Goal: Contribute content: Contribute content

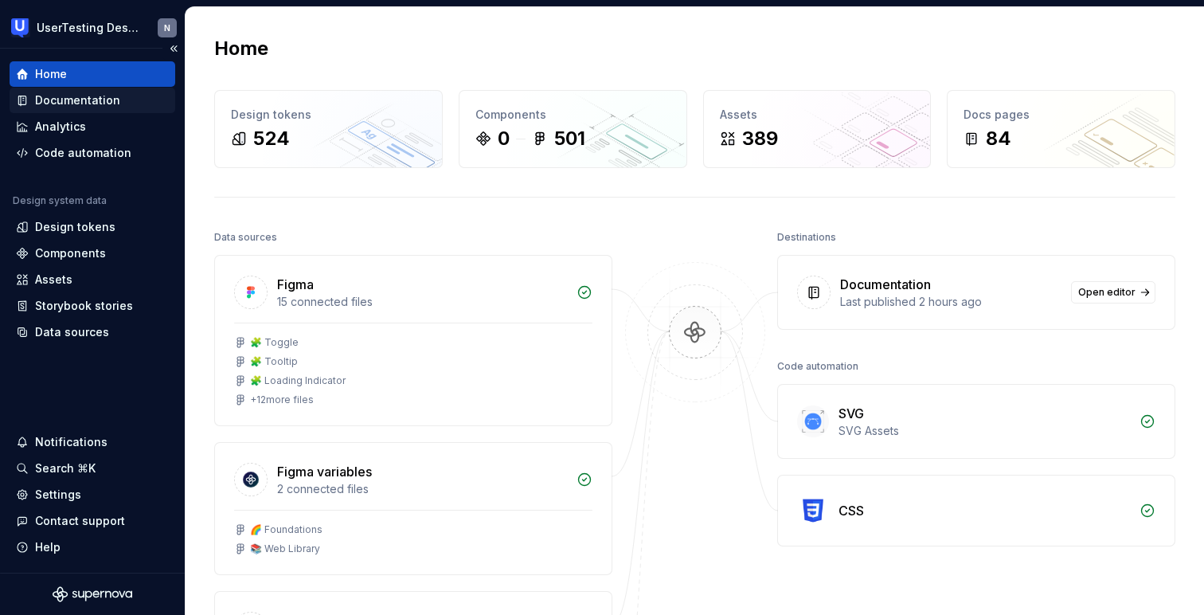
click at [76, 99] on div "Documentation" at bounding box center [77, 100] width 85 height 16
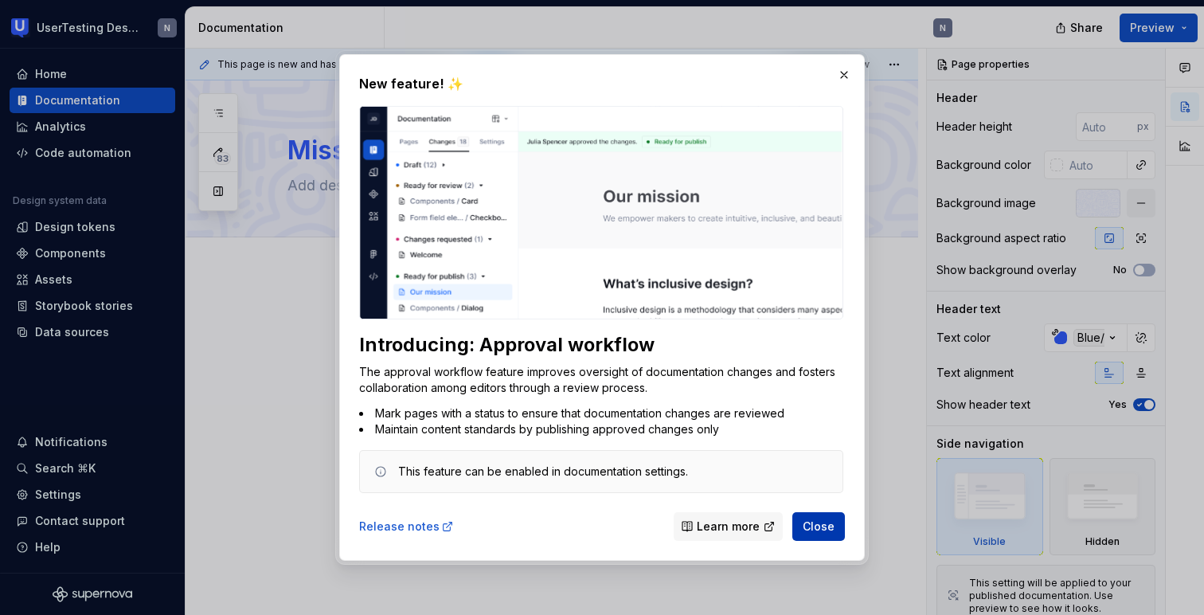
click at [819, 529] on span "Close" at bounding box center [819, 526] width 32 height 16
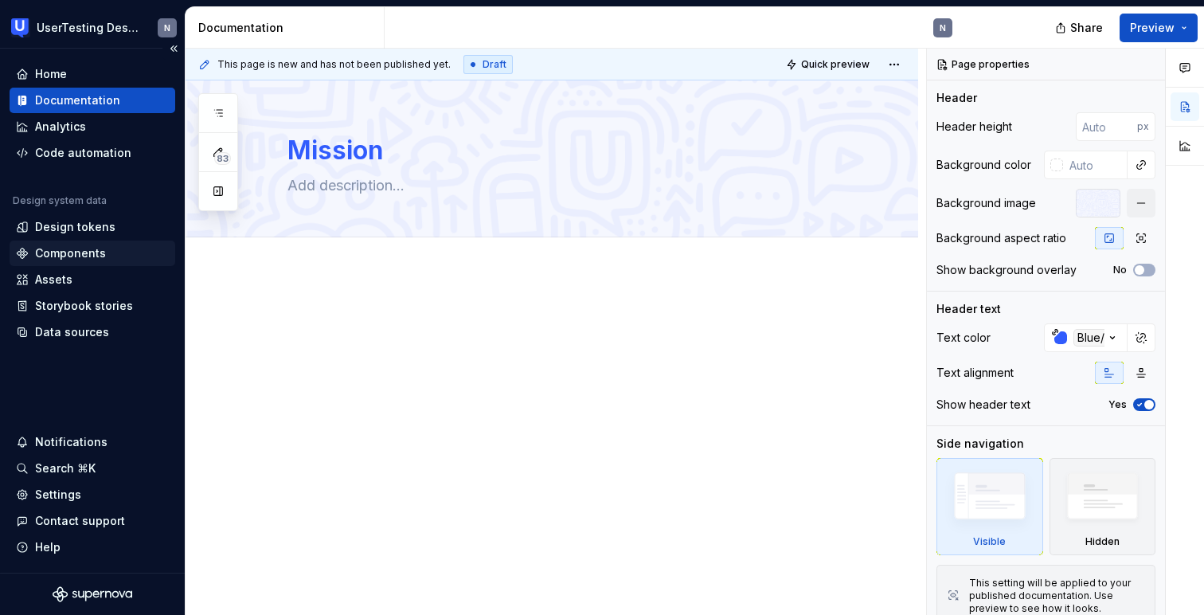
click at [57, 251] on div "Components" at bounding box center [70, 253] width 71 height 16
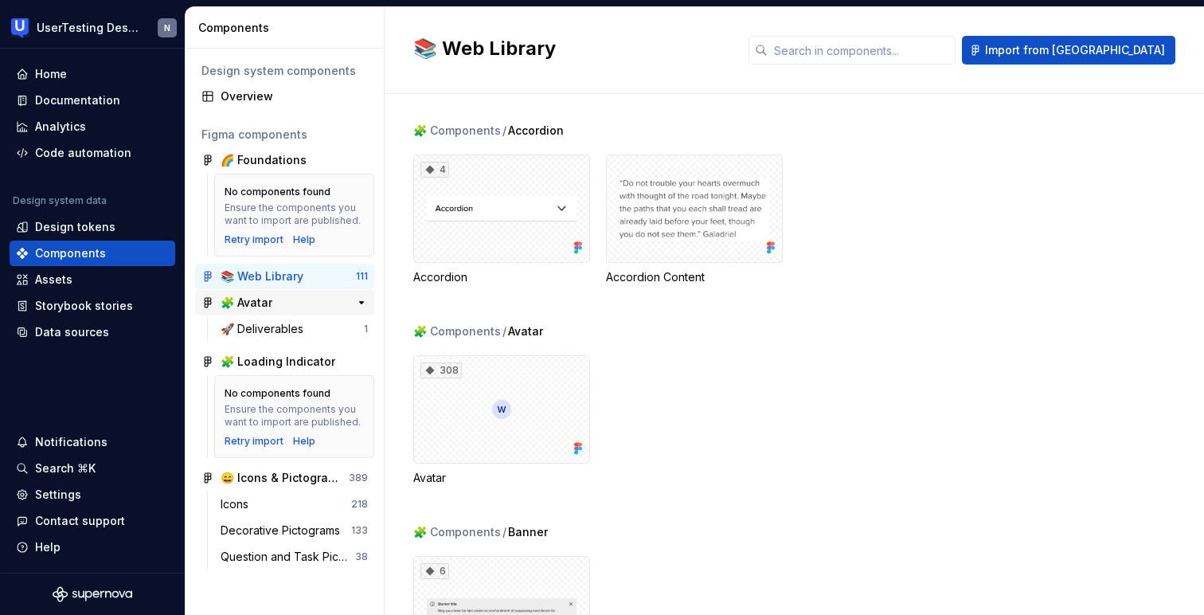
click at [290, 301] on div "🧩 Avatar" at bounding box center [280, 303] width 119 height 16
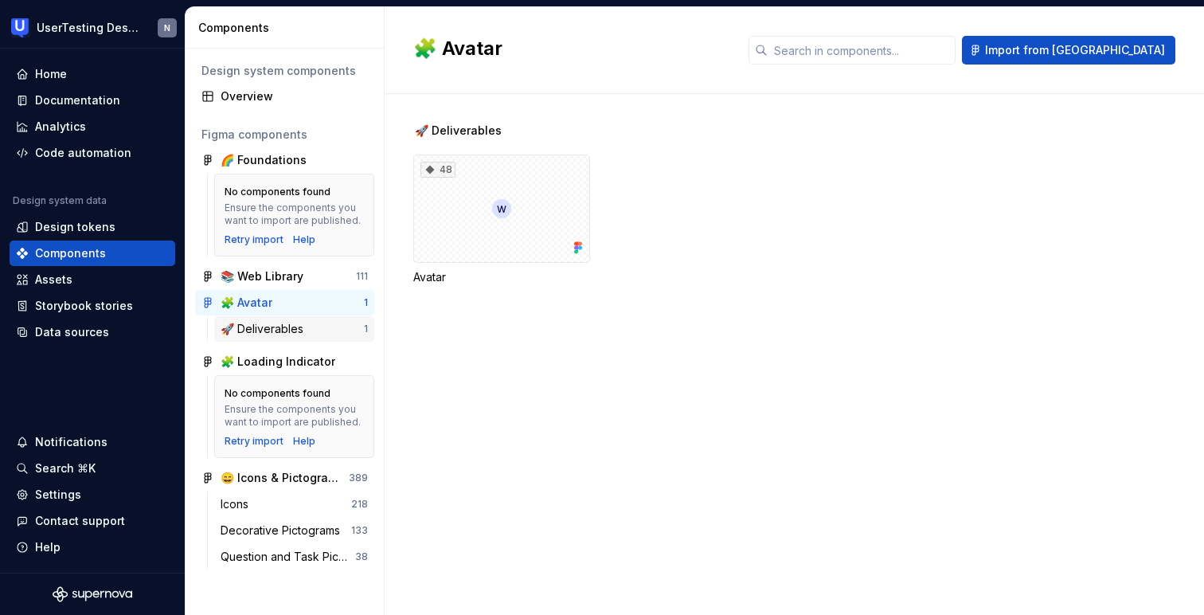
click at [288, 326] on div "🚀 Deliverables" at bounding box center [265, 329] width 89 height 16
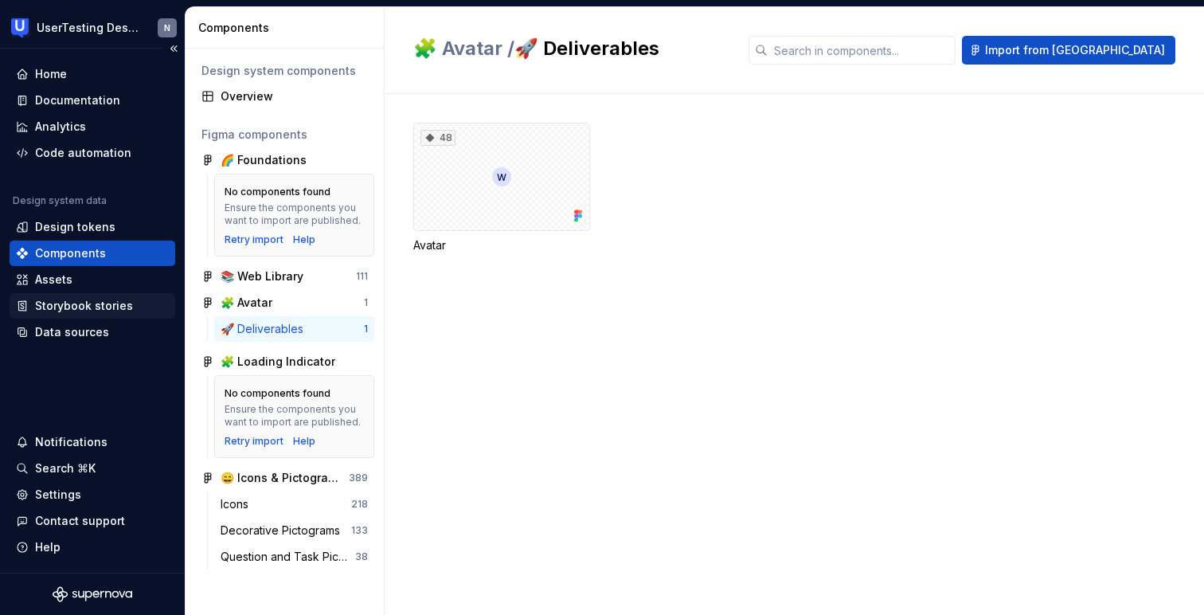
click at [97, 311] on div "Storybook stories" at bounding box center [84, 306] width 98 height 16
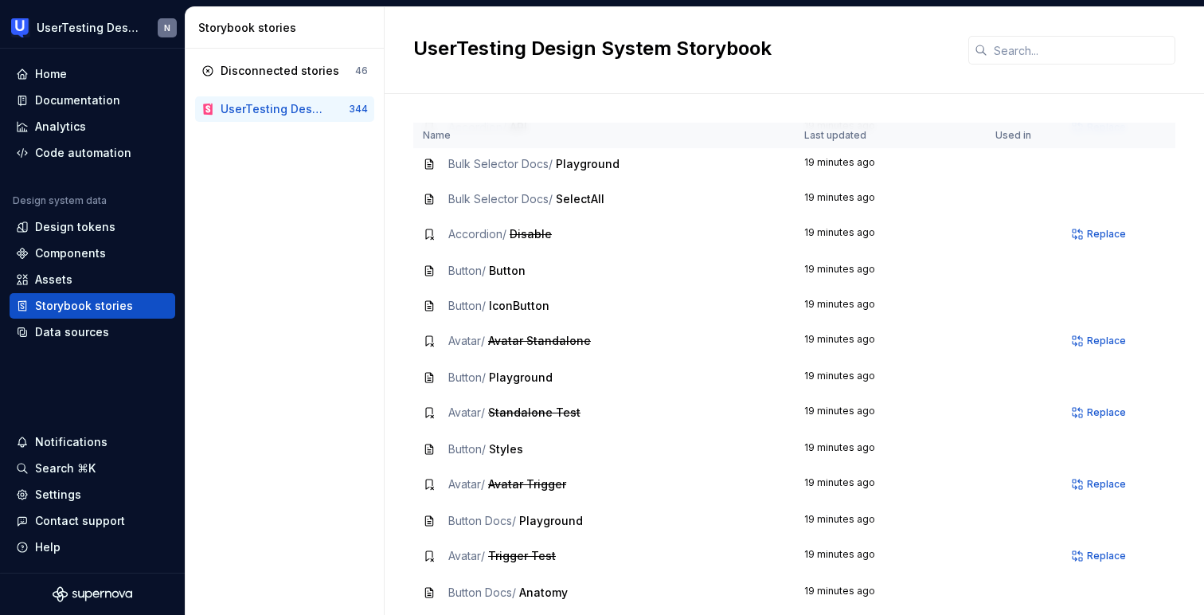
scroll to position [796, 0]
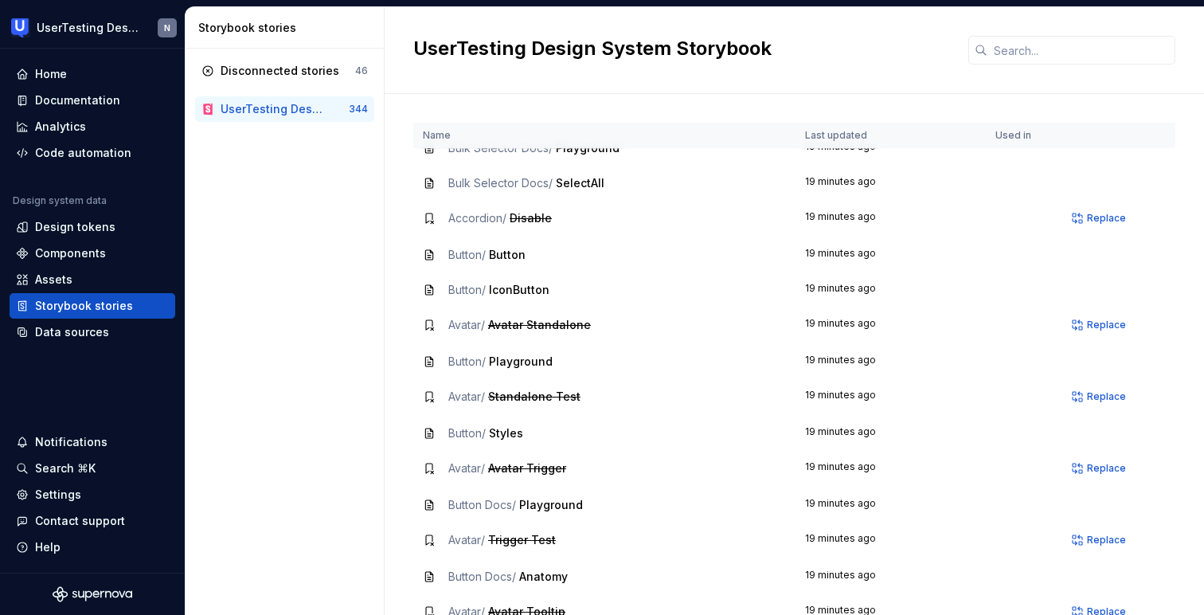
click at [467, 258] on span "Button /" at bounding box center [466, 255] width 37 height 14
click at [512, 255] on span "Button" at bounding box center [507, 255] width 37 height 14
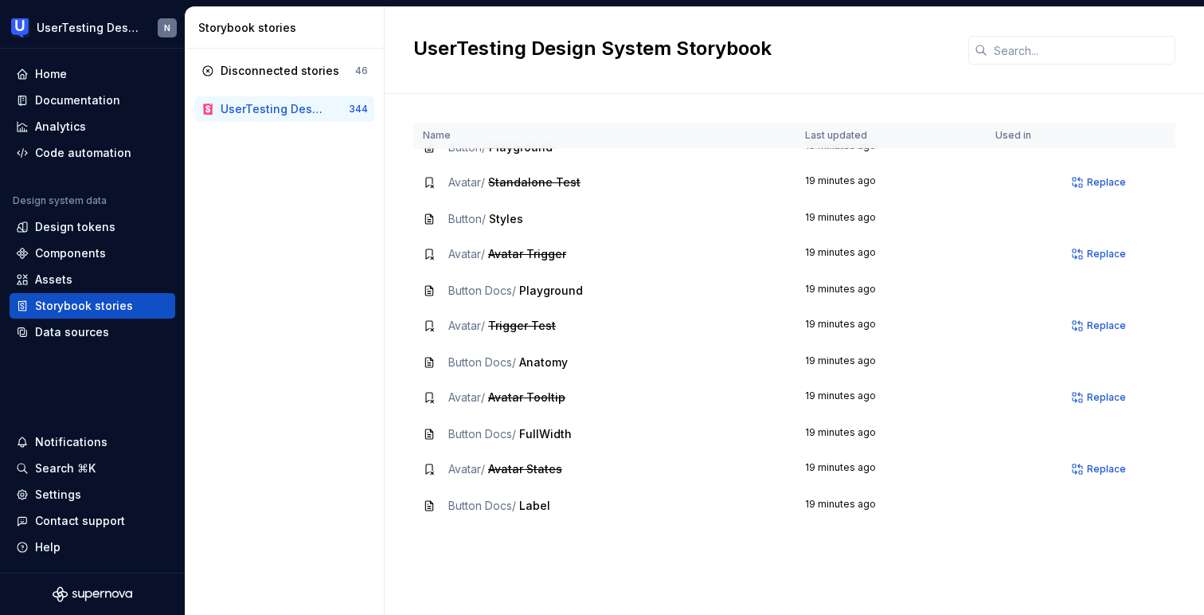
scroll to position [1231, 0]
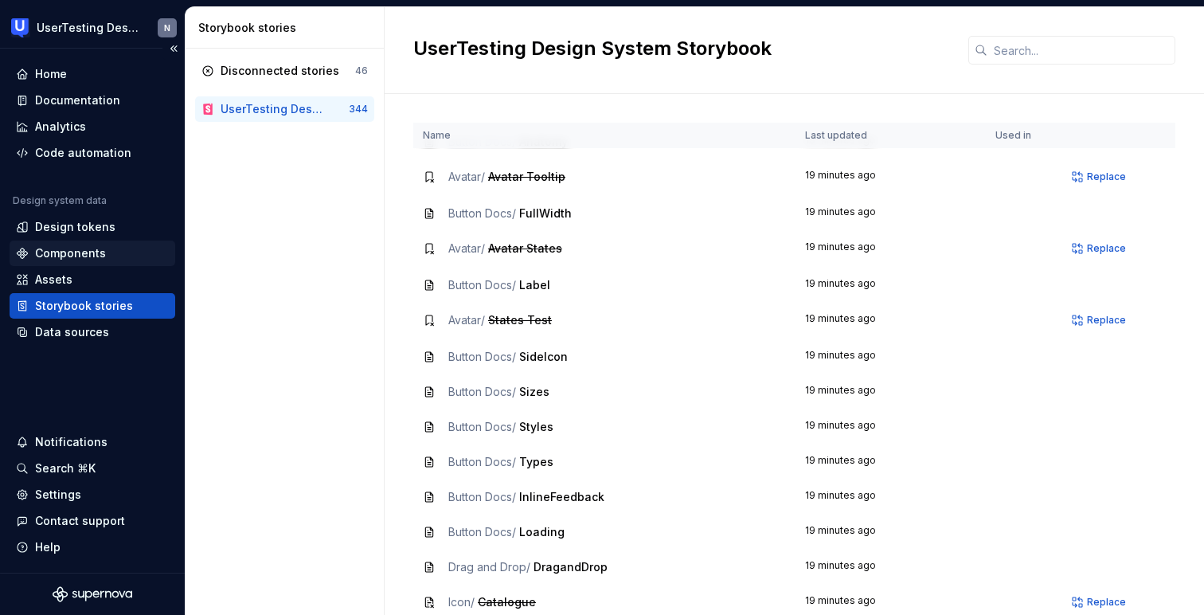
click at [64, 253] on div "Components" at bounding box center [70, 253] width 71 height 16
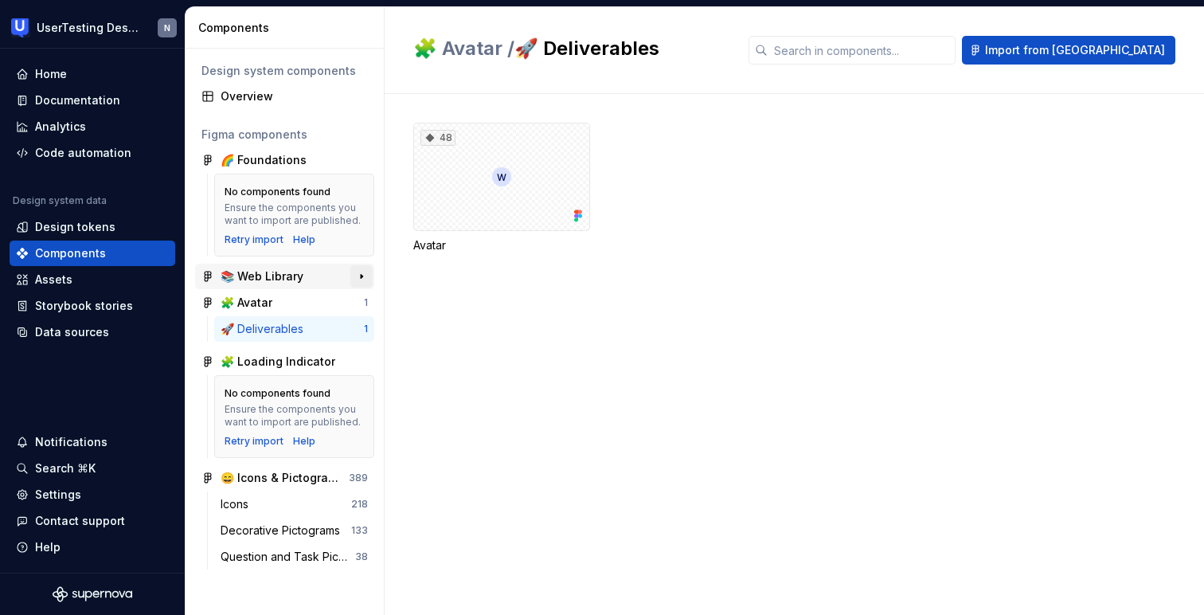
click at [360, 269] on button "button" at bounding box center [361, 276] width 22 height 22
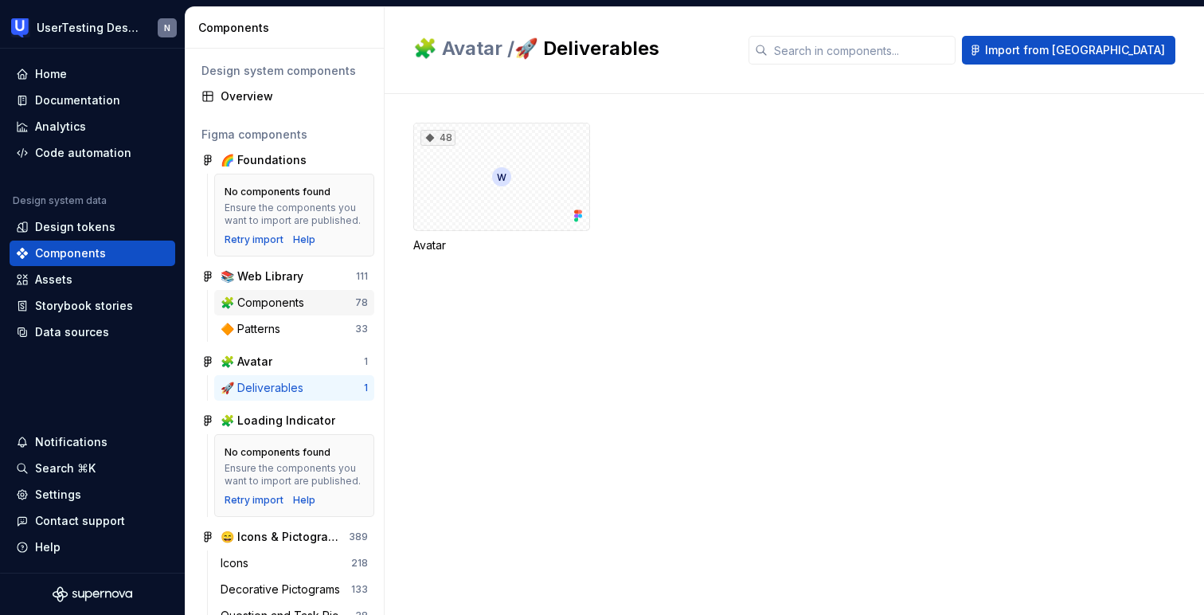
click at [315, 295] on div "🧩 Components" at bounding box center [288, 303] width 135 height 16
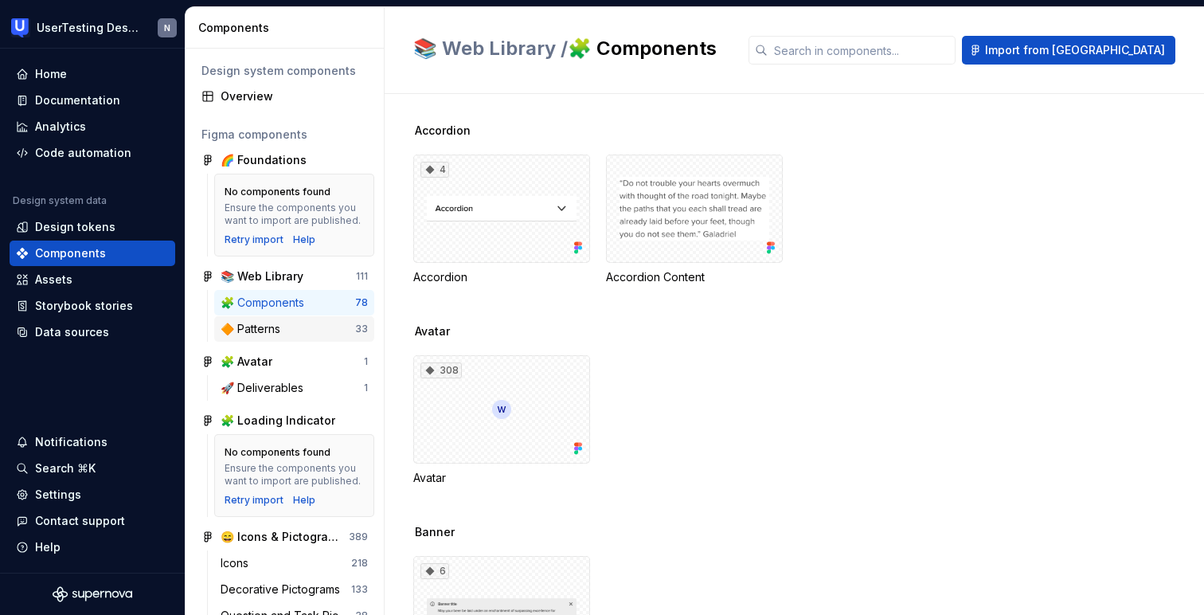
scroll to position [29, 0]
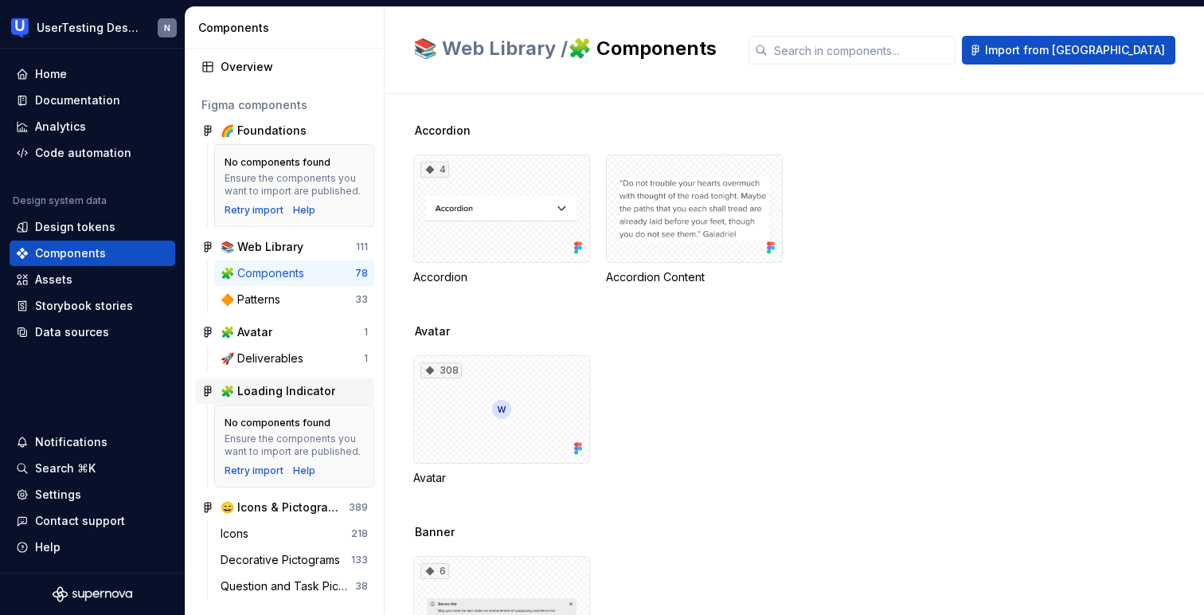
click at [264, 391] on div "🧩 Loading Indicator" at bounding box center [278, 391] width 115 height 16
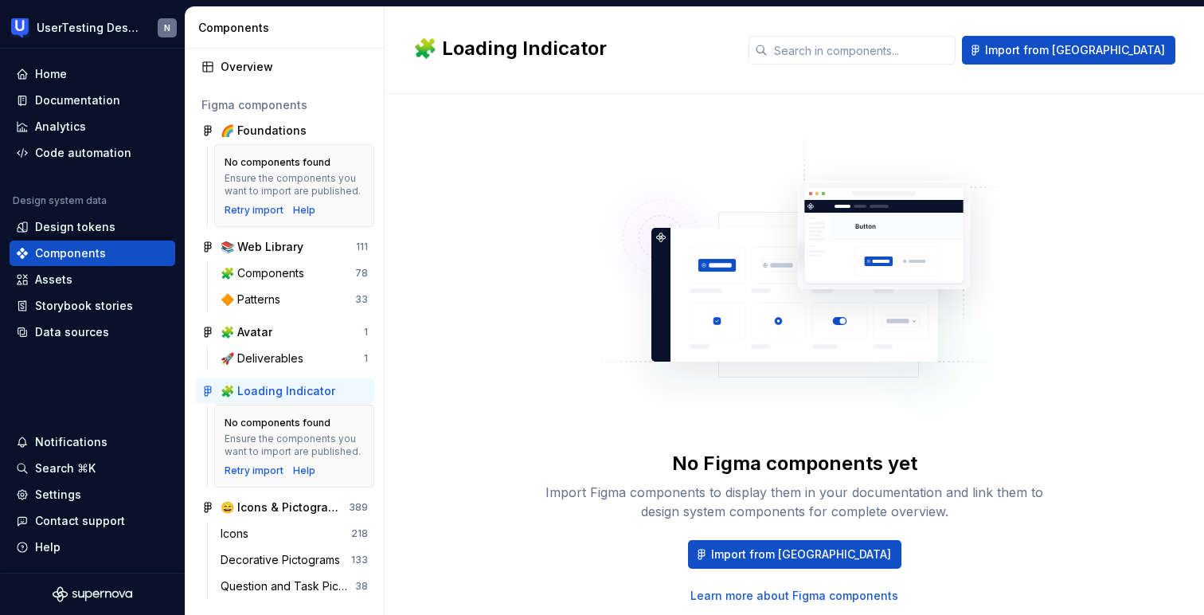
scroll to position [49, 0]
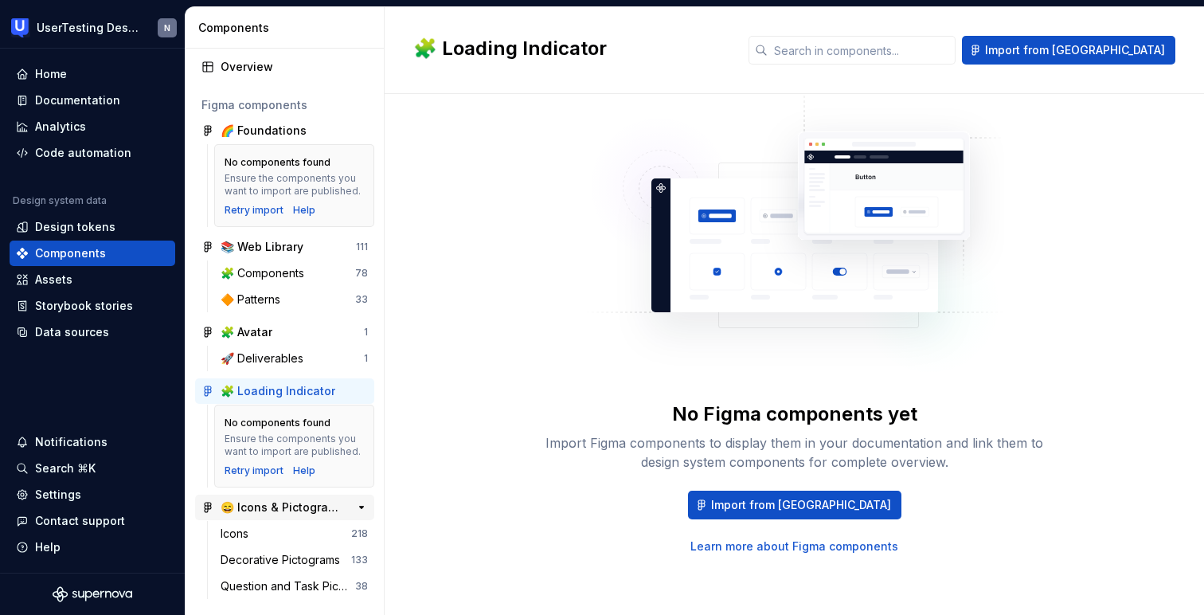
click at [280, 508] on div "😄 Icons & Pictograms V2" at bounding box center [280, 507] width 119 height 16
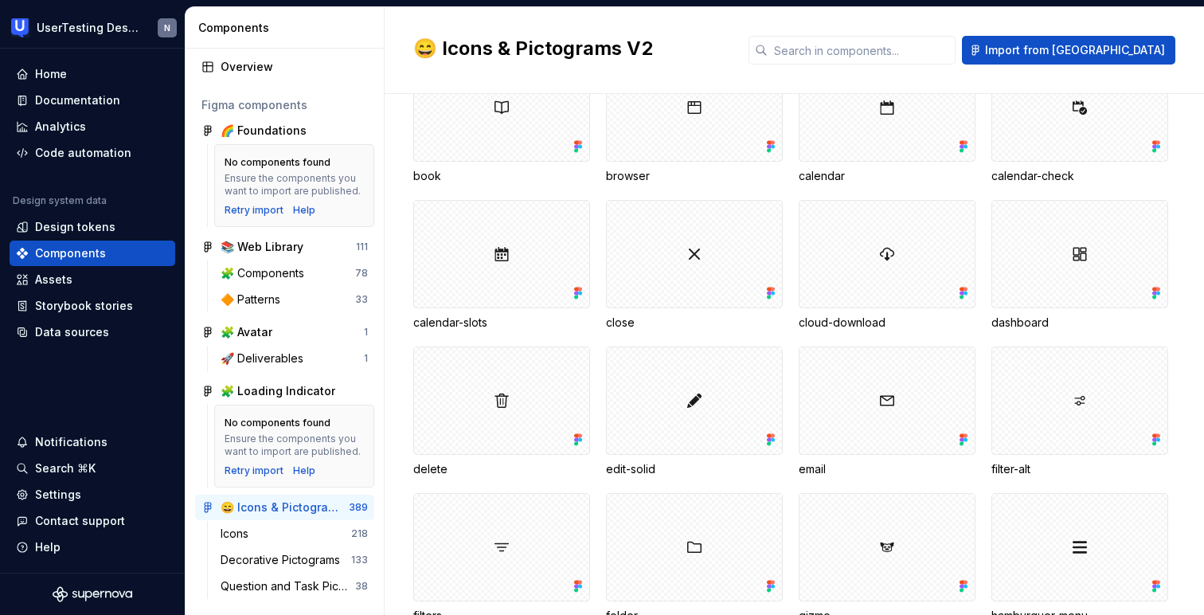
scroll to position [1945, 0]
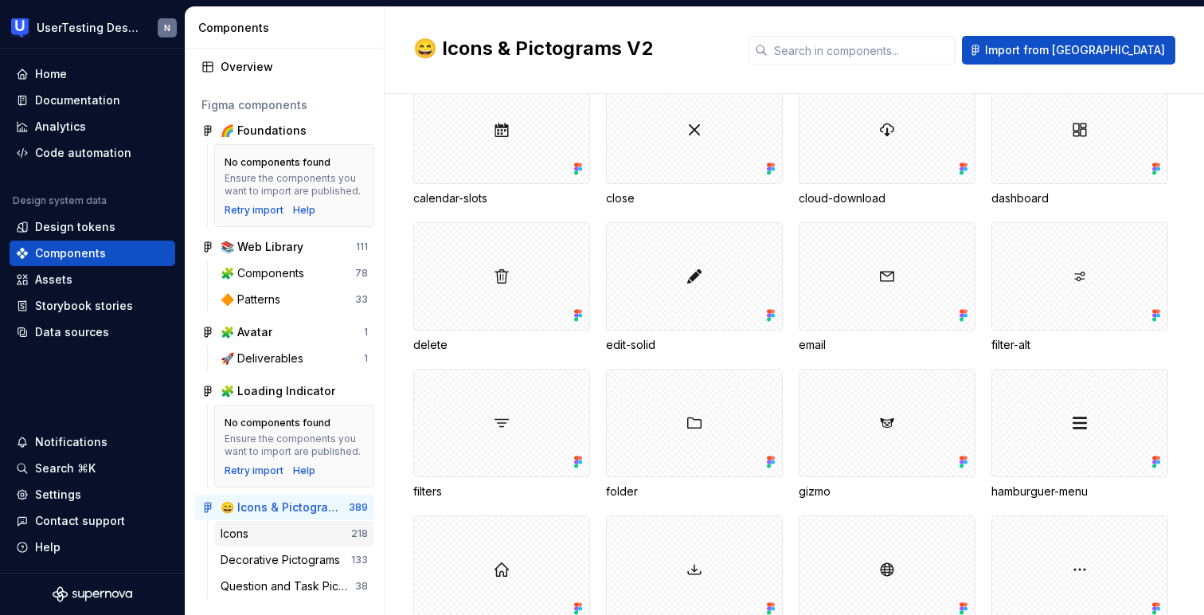
click at [244, 541] on div "Icons 218" at bounding box center [294, 533] width 160 height 25
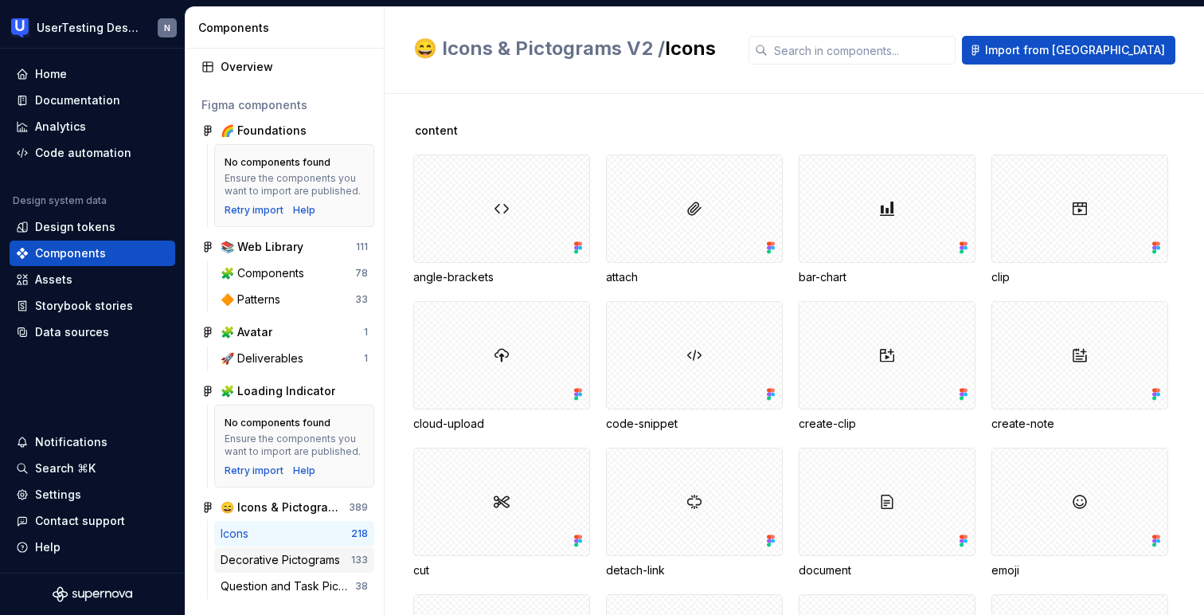
click at [248, 565] on div "Decorative Pictograms" at bounding box center [284, 560] width 126 height 16
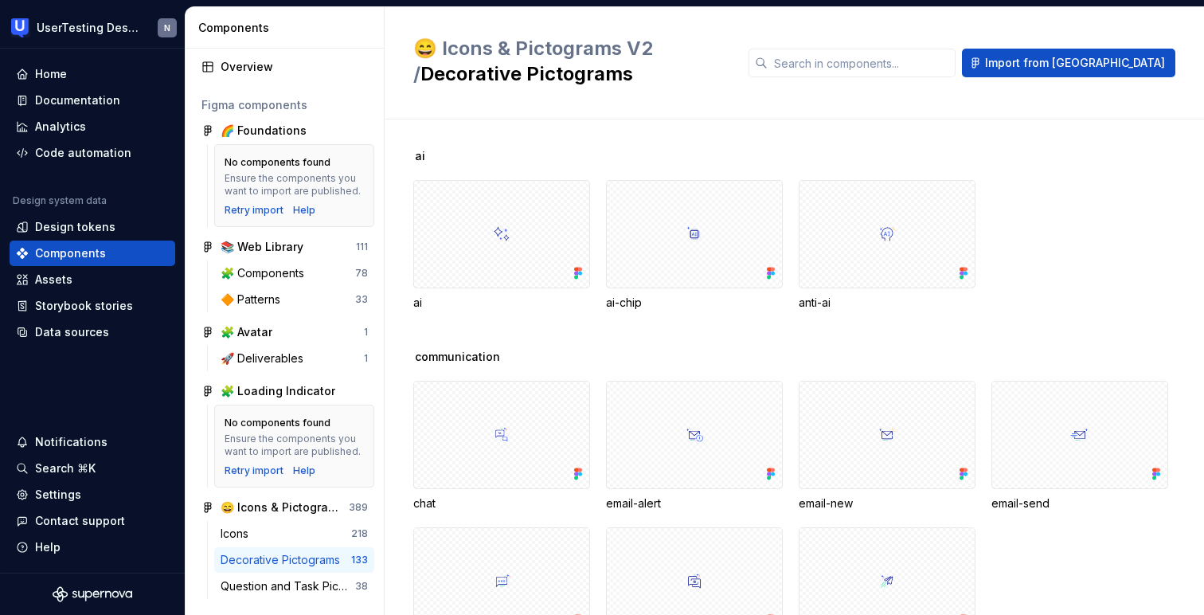
click at [248, 602] on div "Icons 218 Decorative Pictograms 133 Question and Task Pictograms 38" at bounding box center [284, 563] width 179 height 84
click at [254, 583] on div "Question and Task Pictograms" at bounding box center [288, 586] width 135 height 16
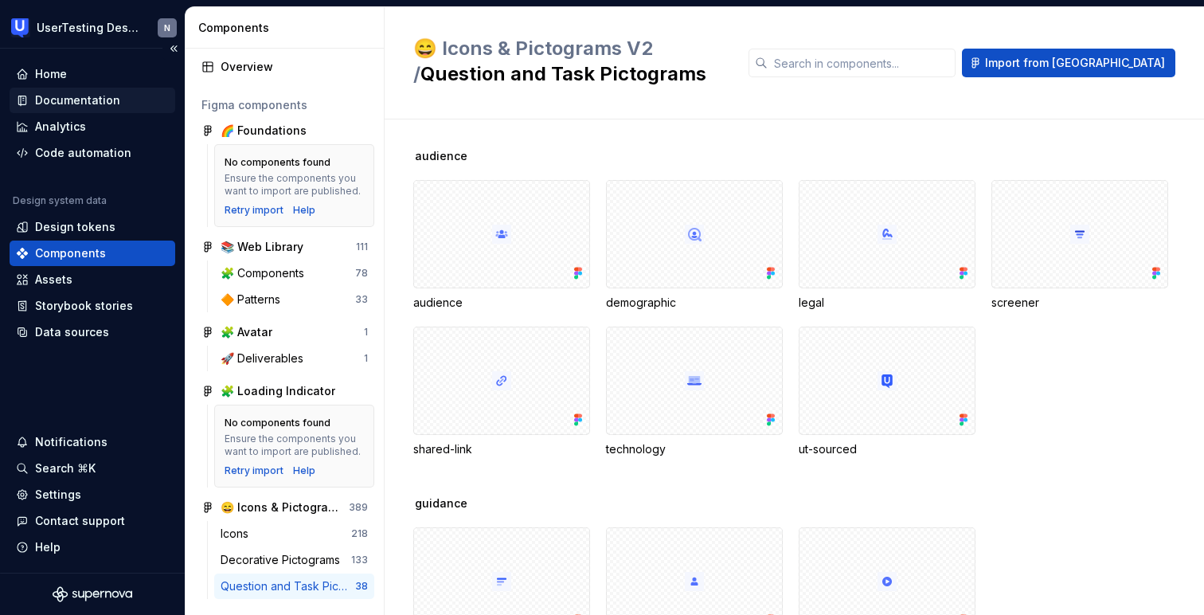
click at [98, 101] on div "Documentation" at bounding box center [77, 100] width 85 height 16
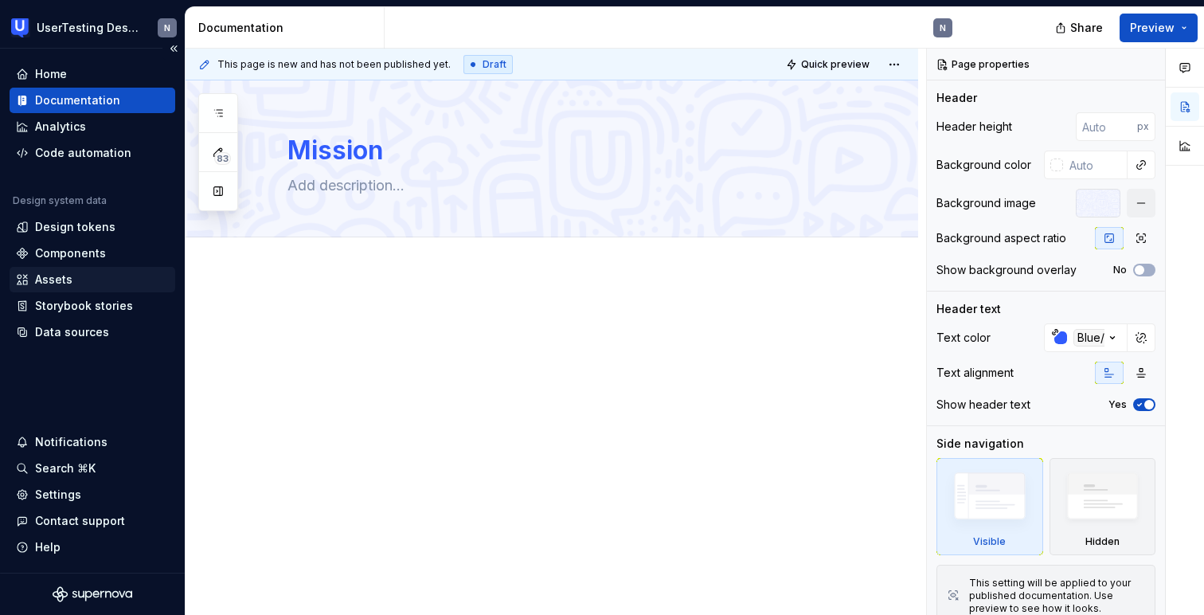
click at [84, 273] on div "Assets" at bounding box center [92, 279] width 153 height 16
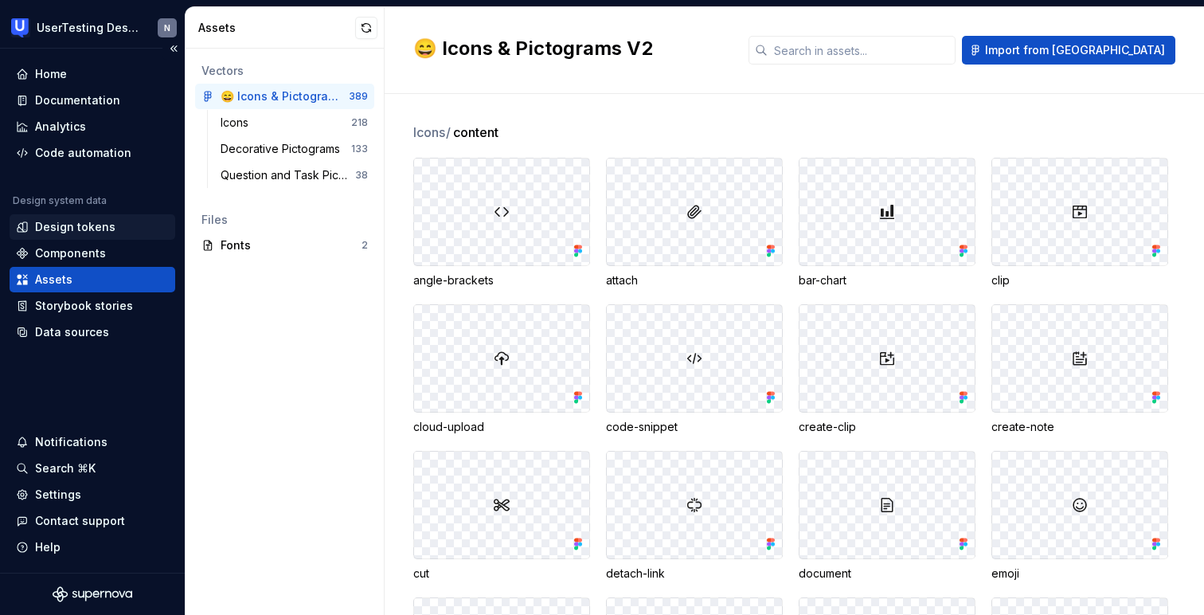
click at [89, 225] on div "Design tokens" at bounding box center [75, 227] width 80 height 16
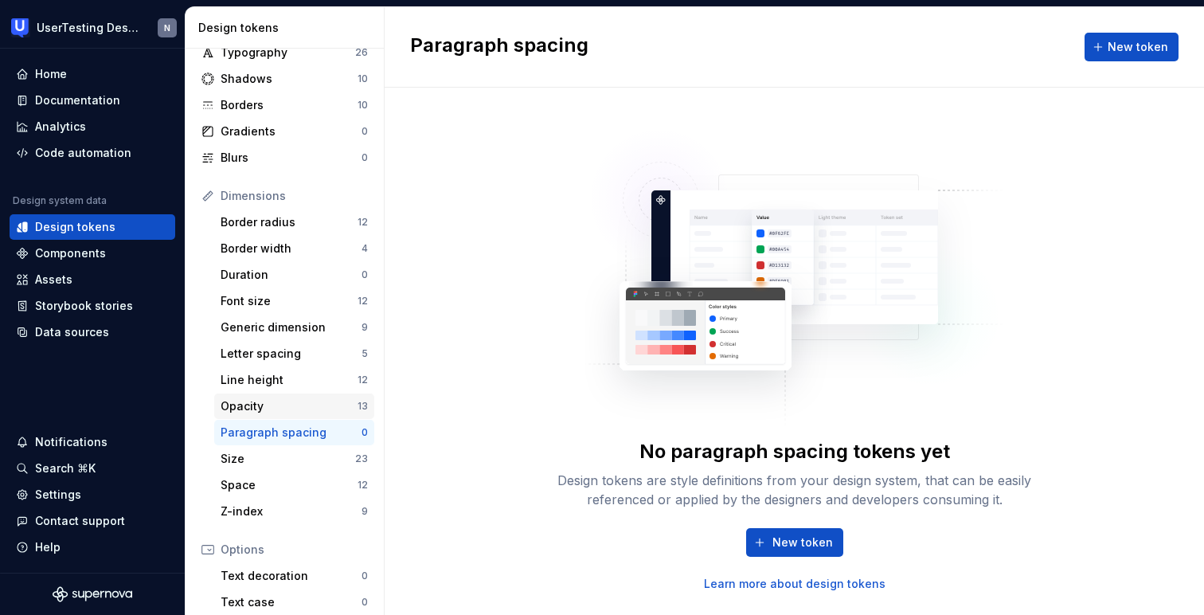
scroll to position [38, 0]
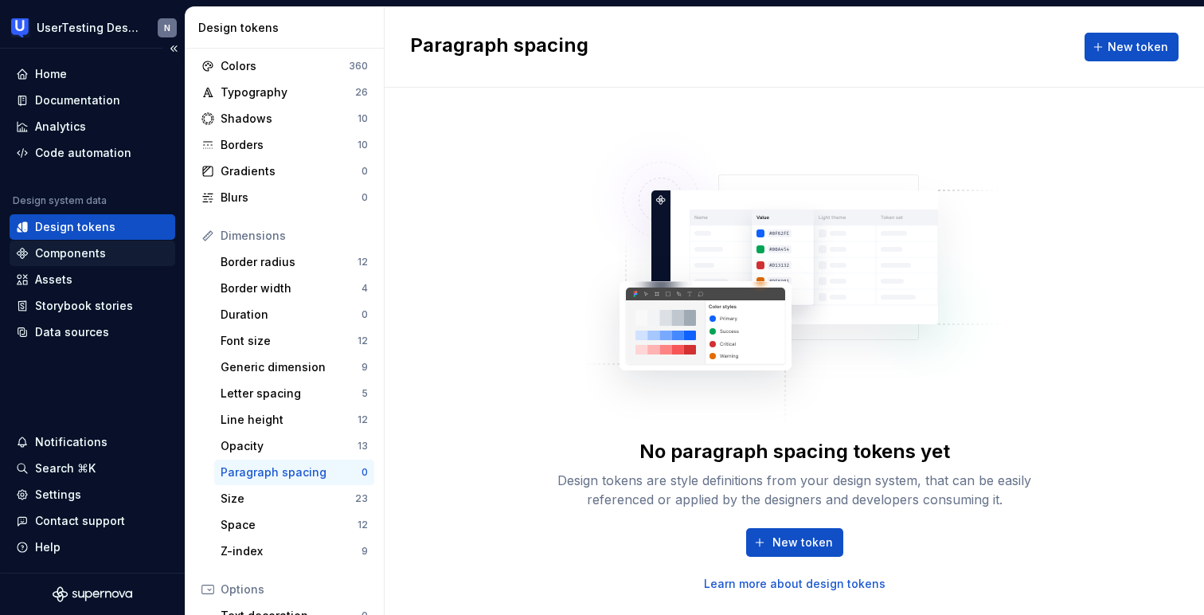
click at [109, 251] on div "Components" at bounding box center [92, 253] width 153 height 16
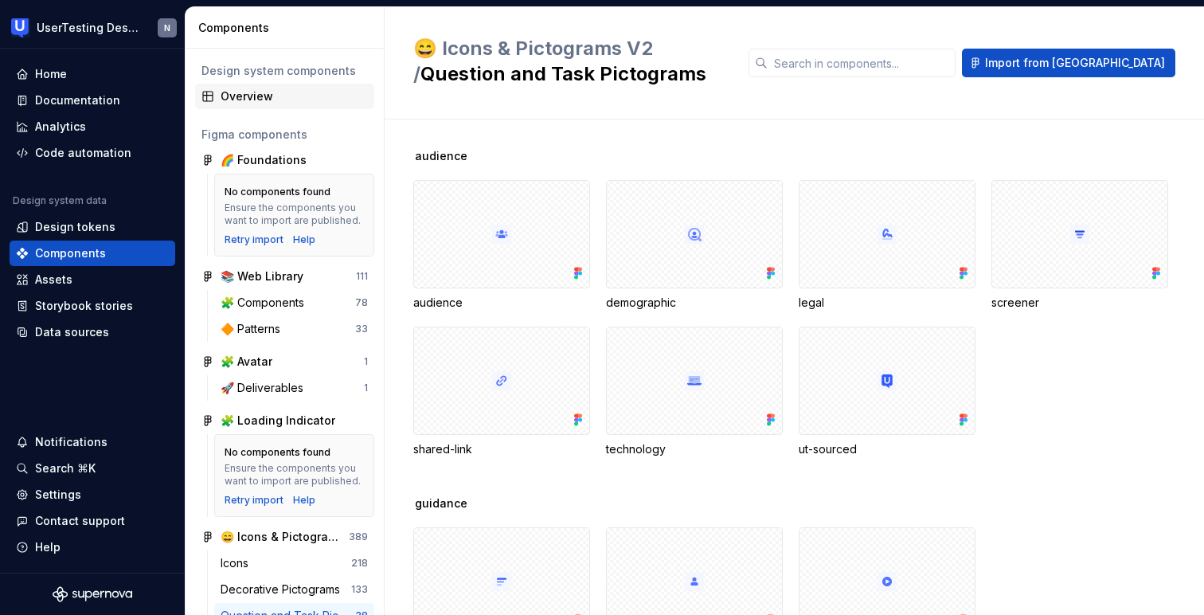
click at [275, 96] on div "Overview" at bounding box center [294, 96] width 147 height 16
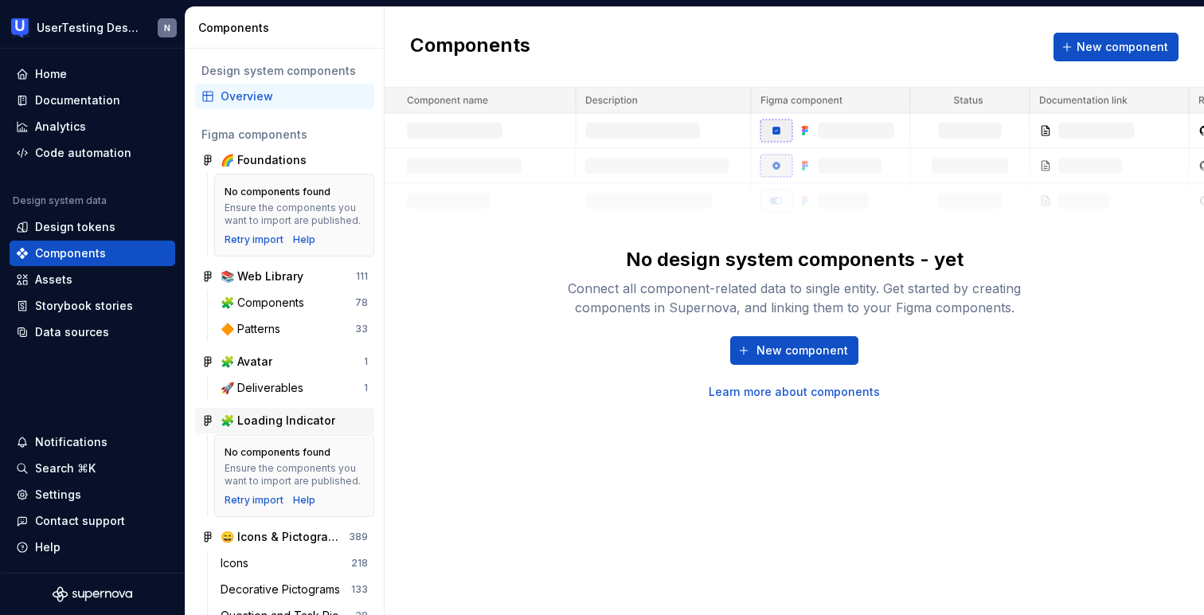
scroll to position [29, 0]
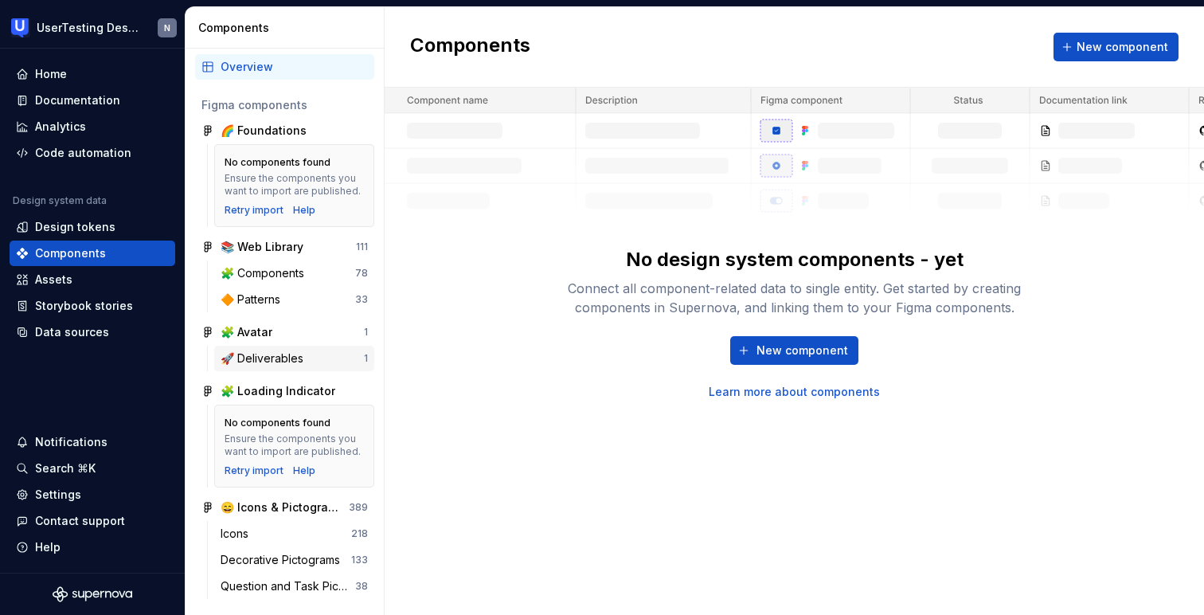
click at [257, 357] on div "🚀 Deliverables" at bounding box center [265, 358] width 89 height 16
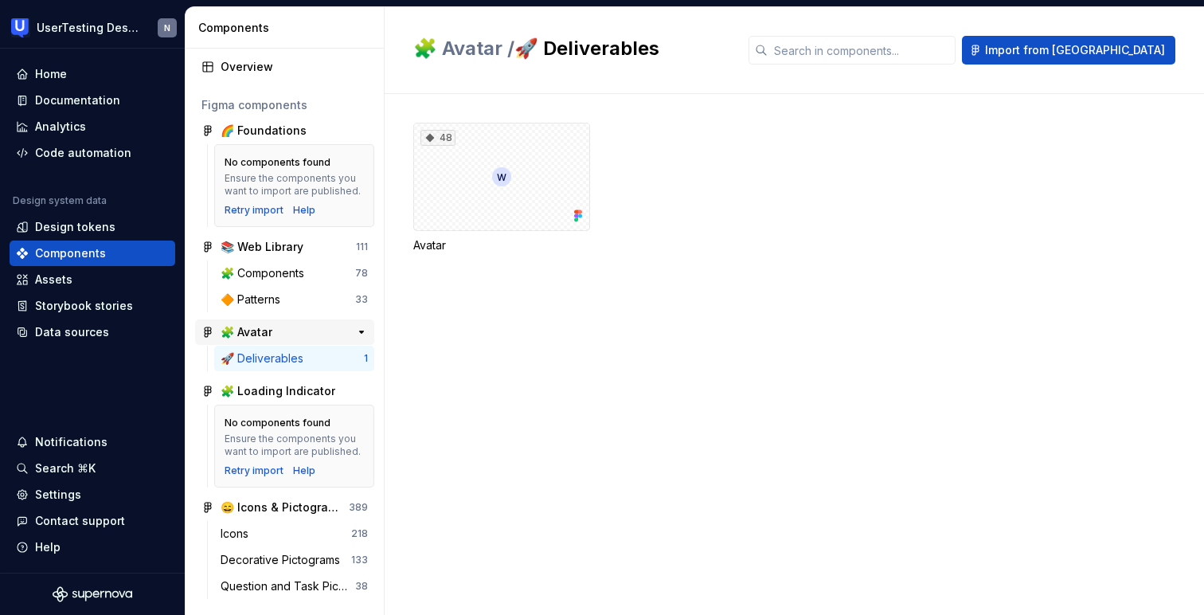
click at [258, 339] on div "🧩 Avatar" at bounding box center [247, 332] width 52 height 16
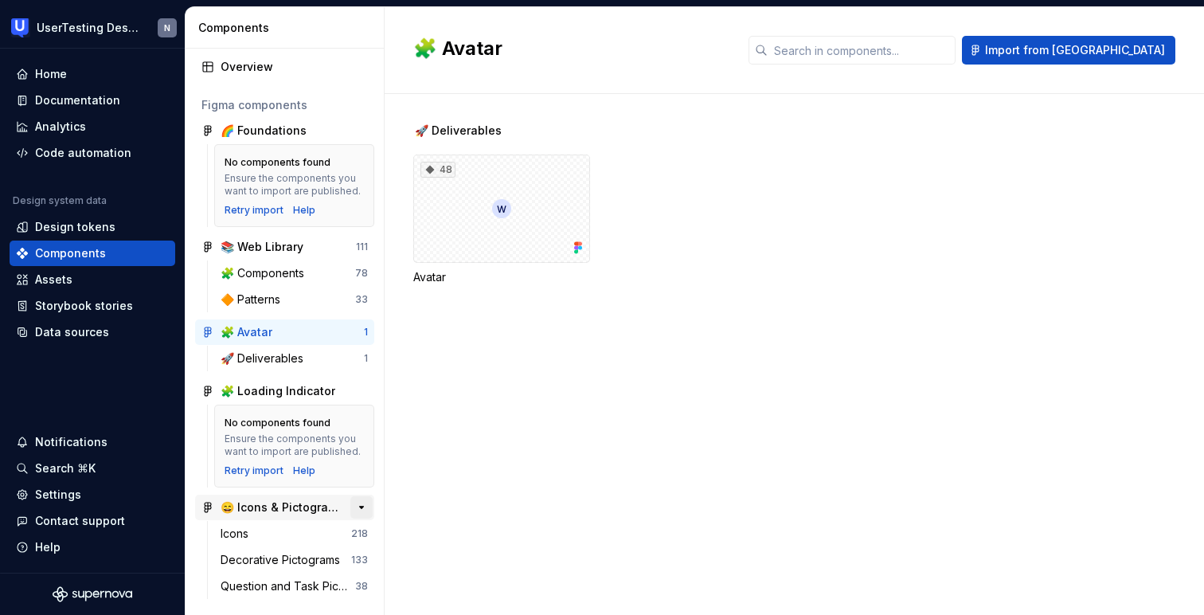
click at [363, 510] on button "button" at bounding box center [361, 507] width 22 height 22
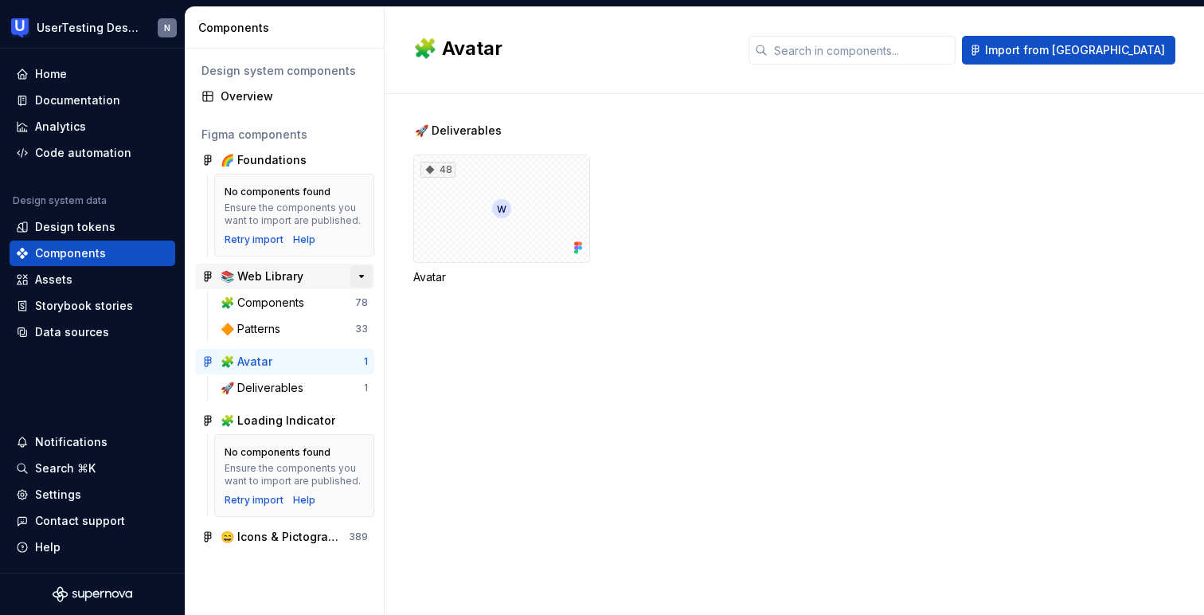
click at [359, 279] on button "button" at bounding box center [361, 276] width 22 height 22
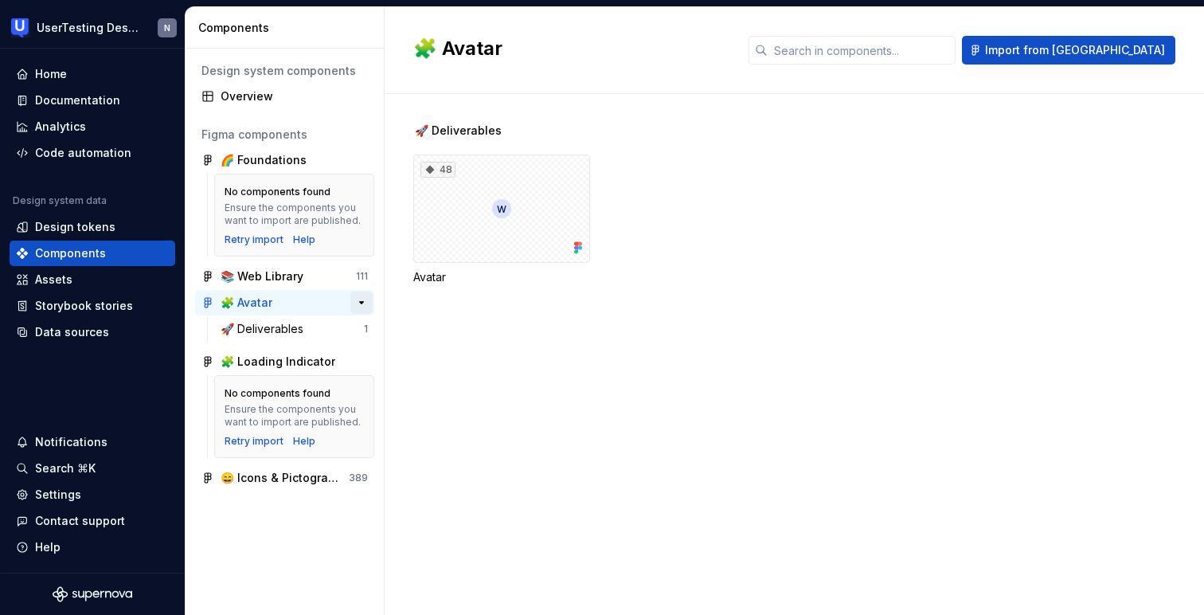
click at [361, 305] on button "button" at bounding box center [361, 302] width 22 height 22
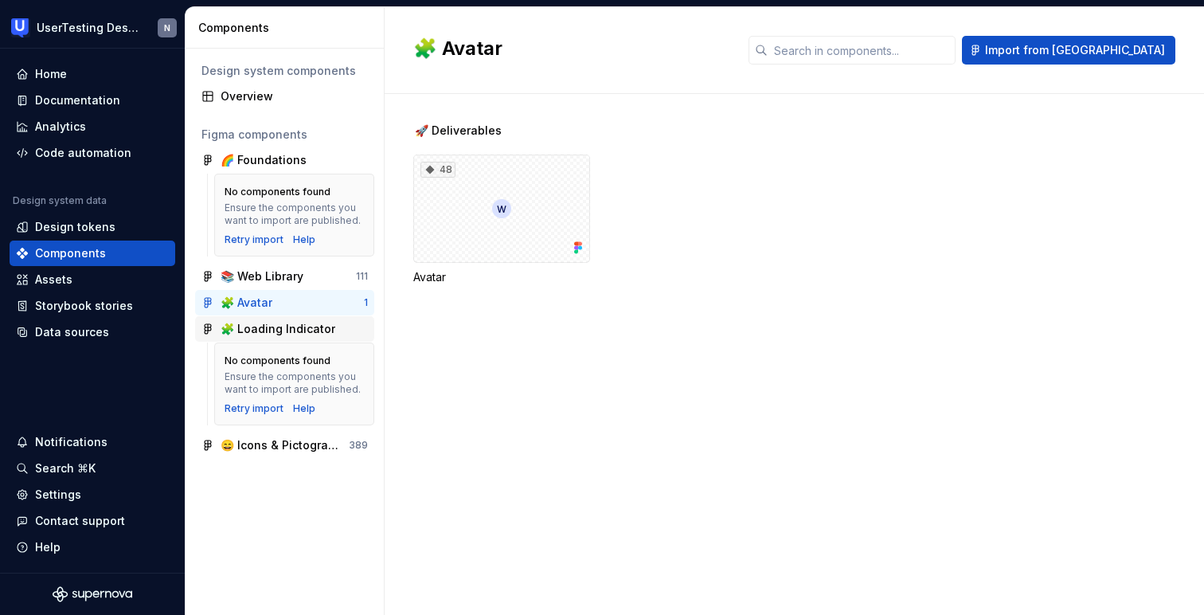
click at [281, 332] on div "🧩 Loading Indicator" at bounding box center [278, 329] width 115 height 16
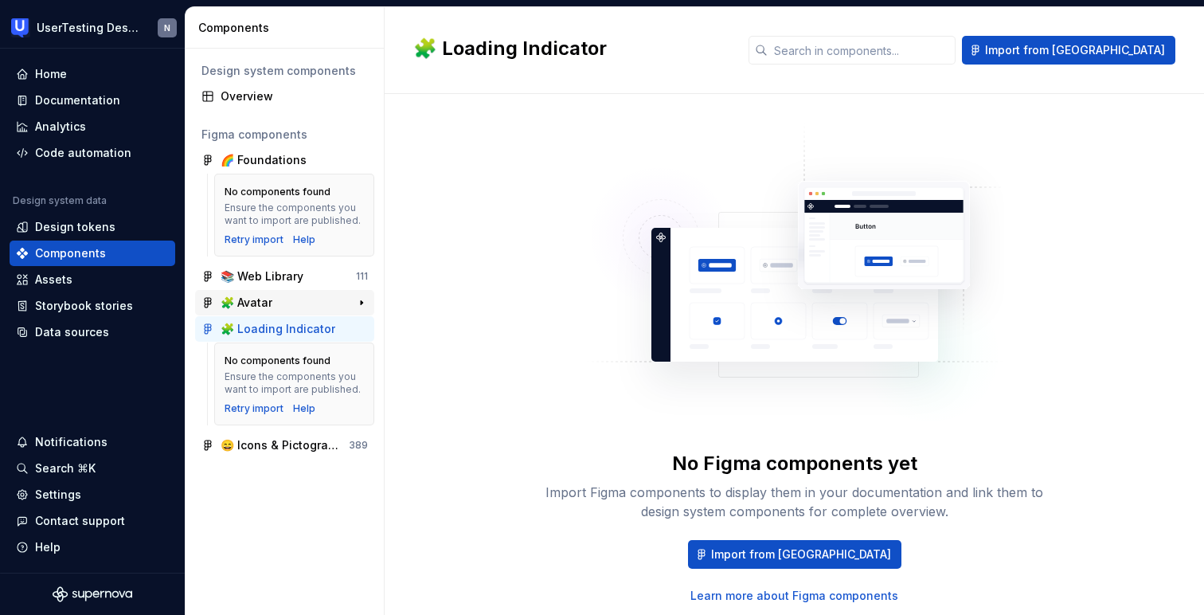
click at [265, 300] on div "🧩 Avatar" at bounding box center [247, 303] width 52 height 16
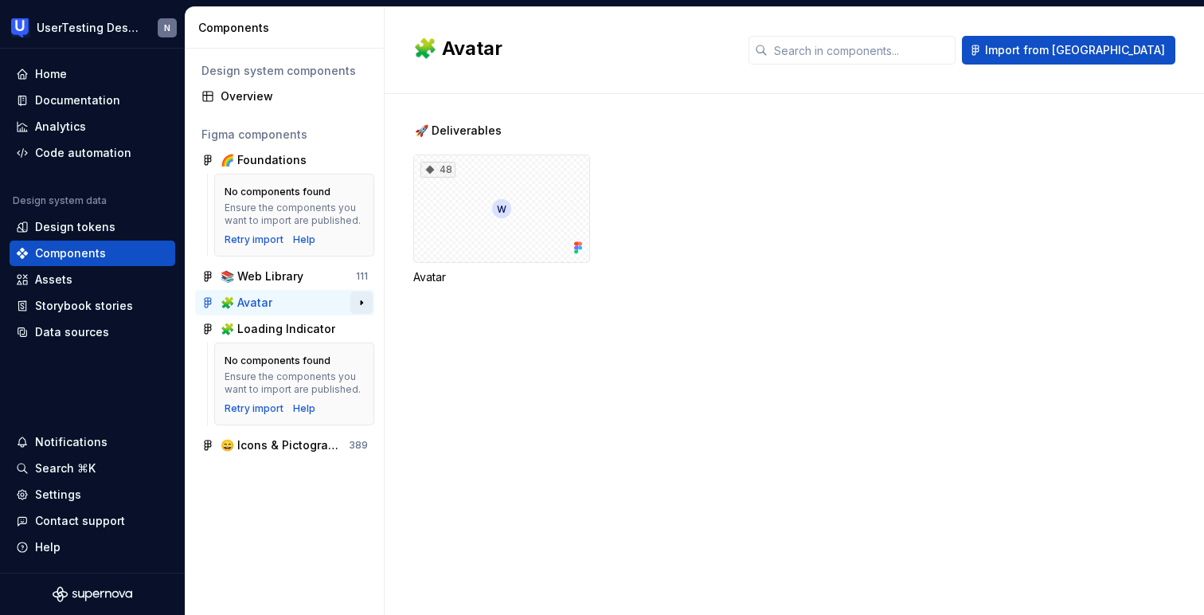
click at [363, 305] on button "button" at bounding box center [361, 302] width 22 height 22
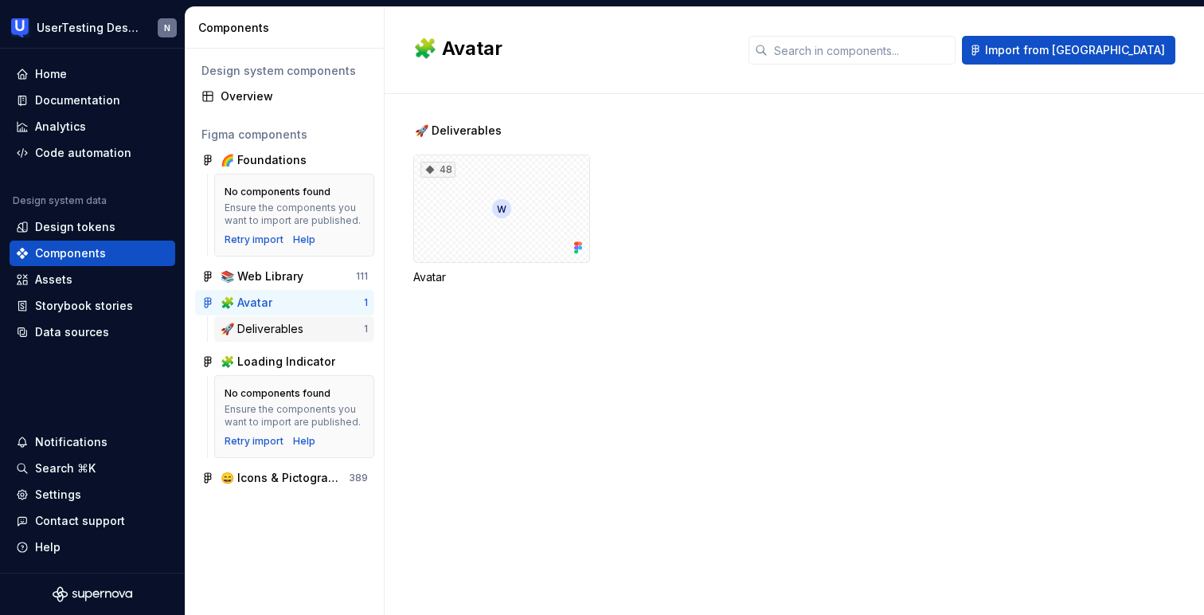
click at [308, 326] on div "🚀 Deliverables" at bounding box center [292, 329] width 143 height 16
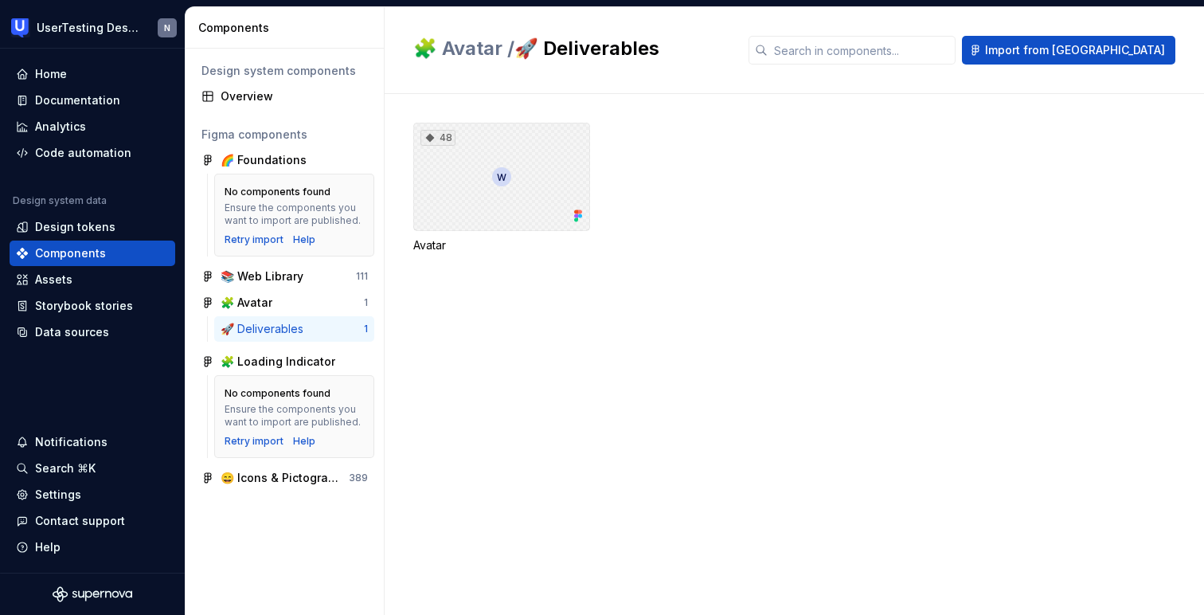
click at [537, 196] on div "48" at bounding box center [501, 177] width 177 height 108
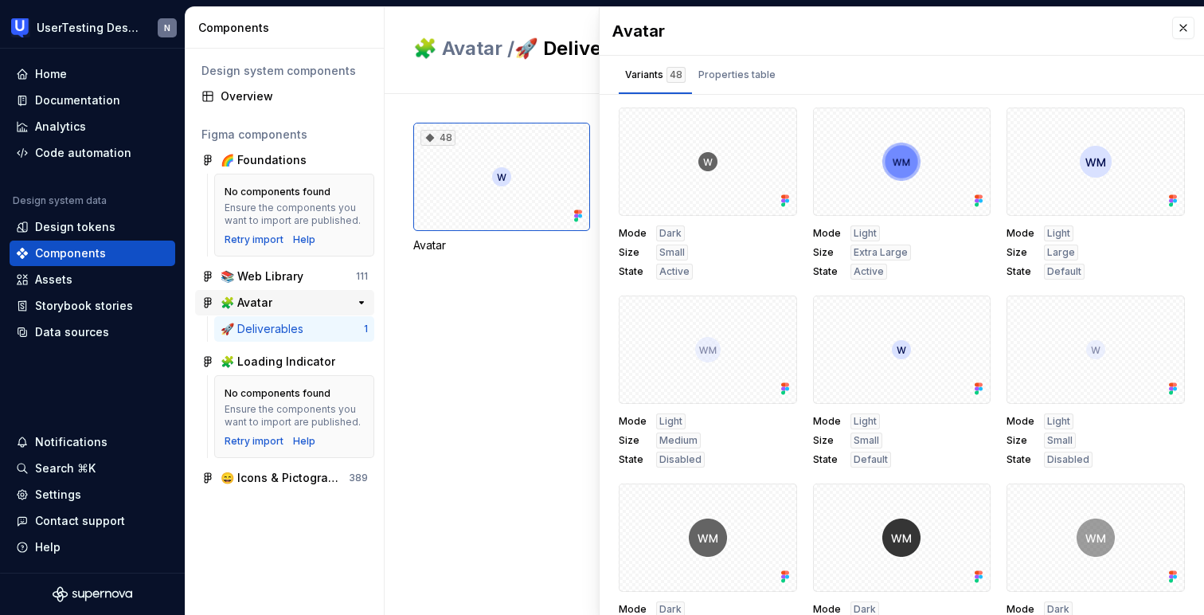
click at [294, 311] on div "🧩 Avatar 1" at bounding box center [284, 302] width 179 height 25
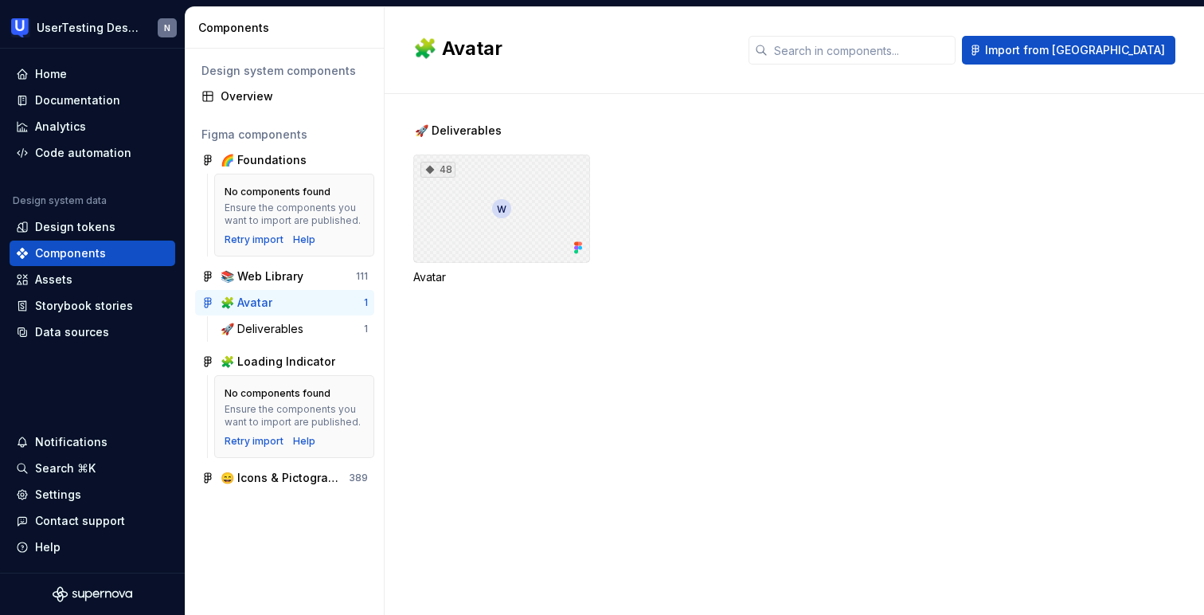
click at [477, 189] on div "48" at bounding box center [501, 208] width 177 height 108
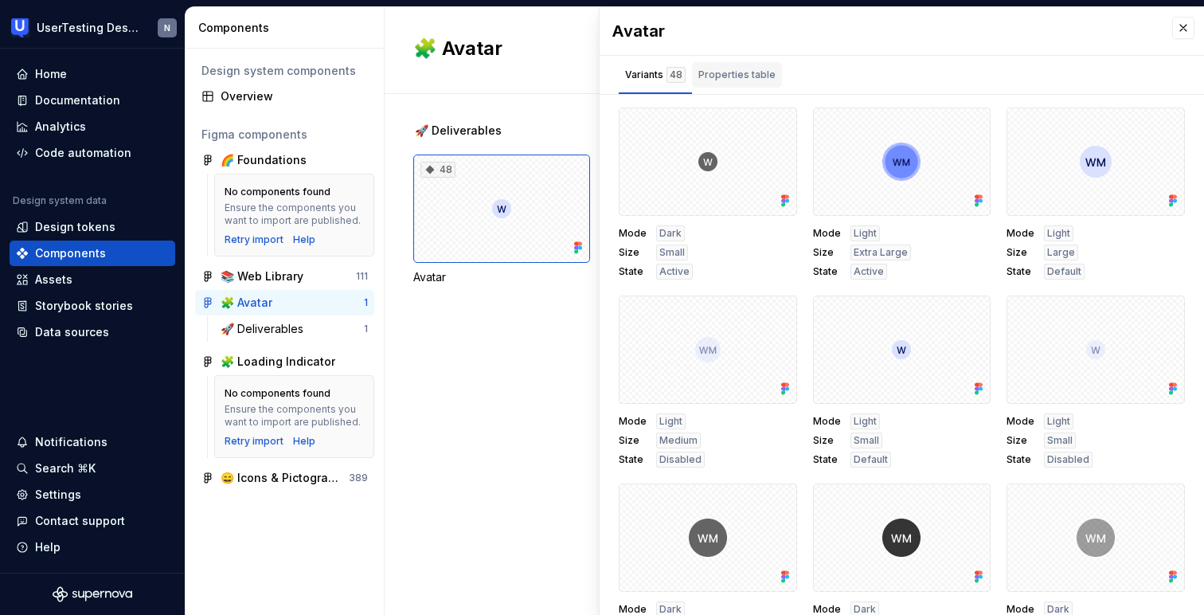
click at [743, 83] on div "Properties table" at bounding box center [737, 74] width 90 height 25
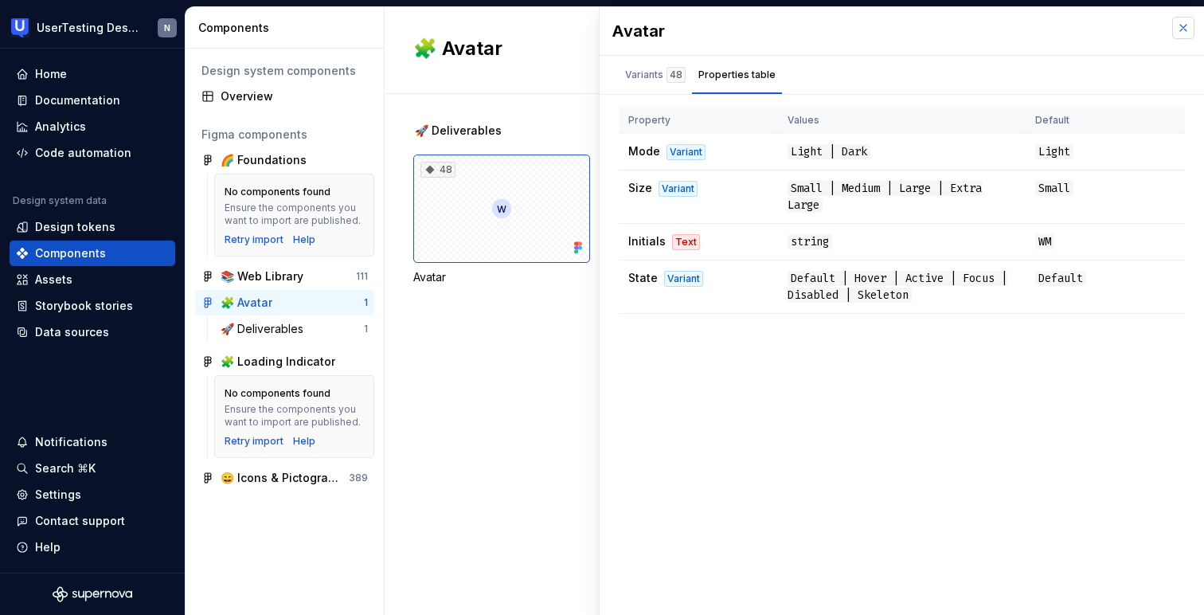
click at [1186, 29] on button "button" at bounding box center [1183, 28] width 22 height 22
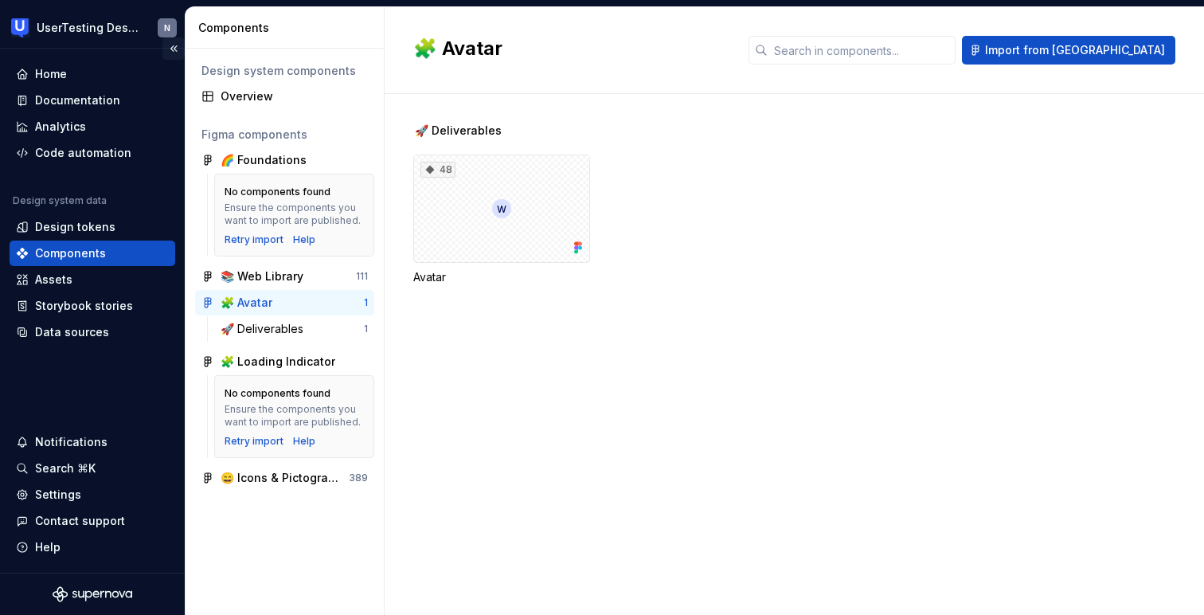
click at [174, 49] on button "Collapse sidebar" at bounding box center [173, 48] width 22 height 22
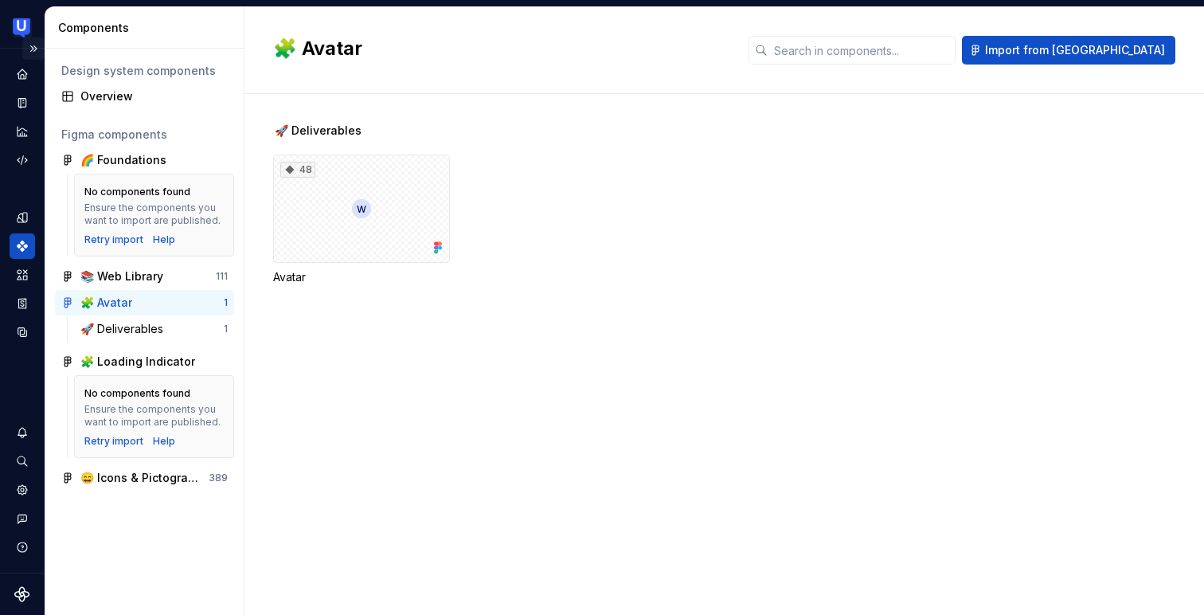
click at [34, 52] on button "Expand sidebar" at bounding box center [33, 48] width 22 height 22
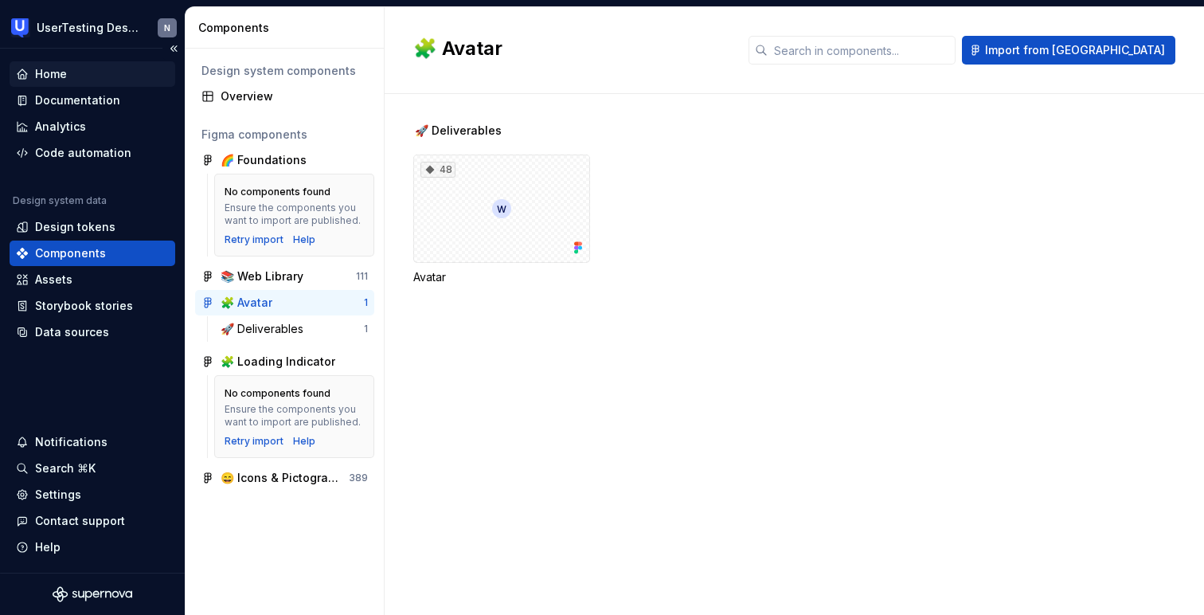
click at [40, 68] on div "Home" at bounding box center [51, 74] width 32 height 16
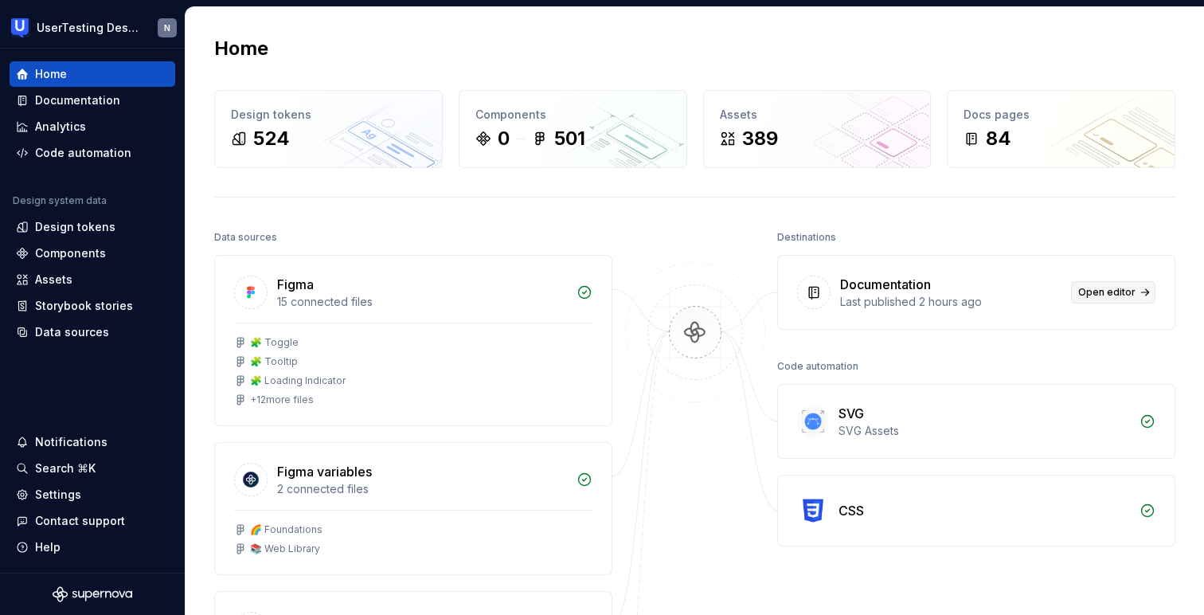
click at [1107, 291] on span "Open editor" at bounding box center [1106, 292] width 57 height 13
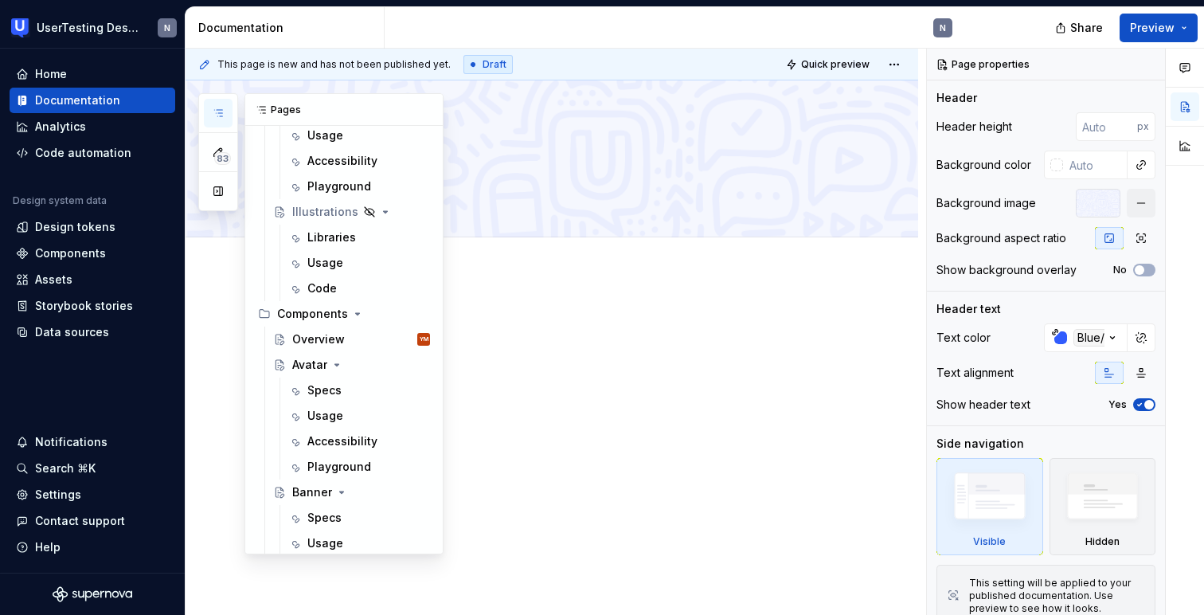
scroll to position [1214, 0]
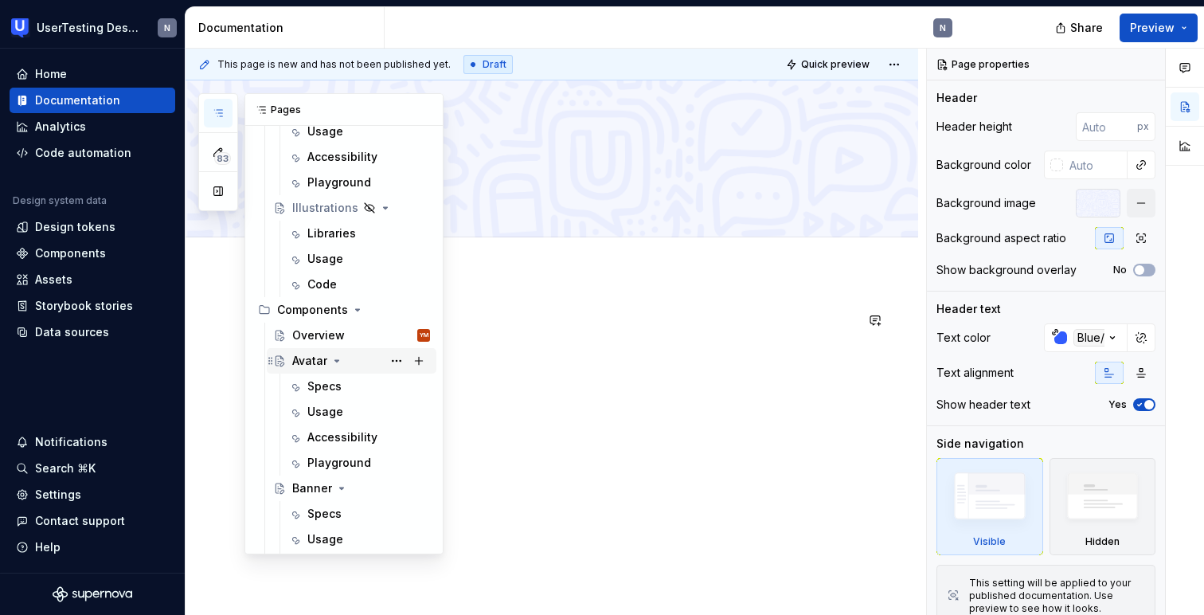
click at [312, 361] on div "Avatar" at bounding box center [309, 361] width 35 height 16
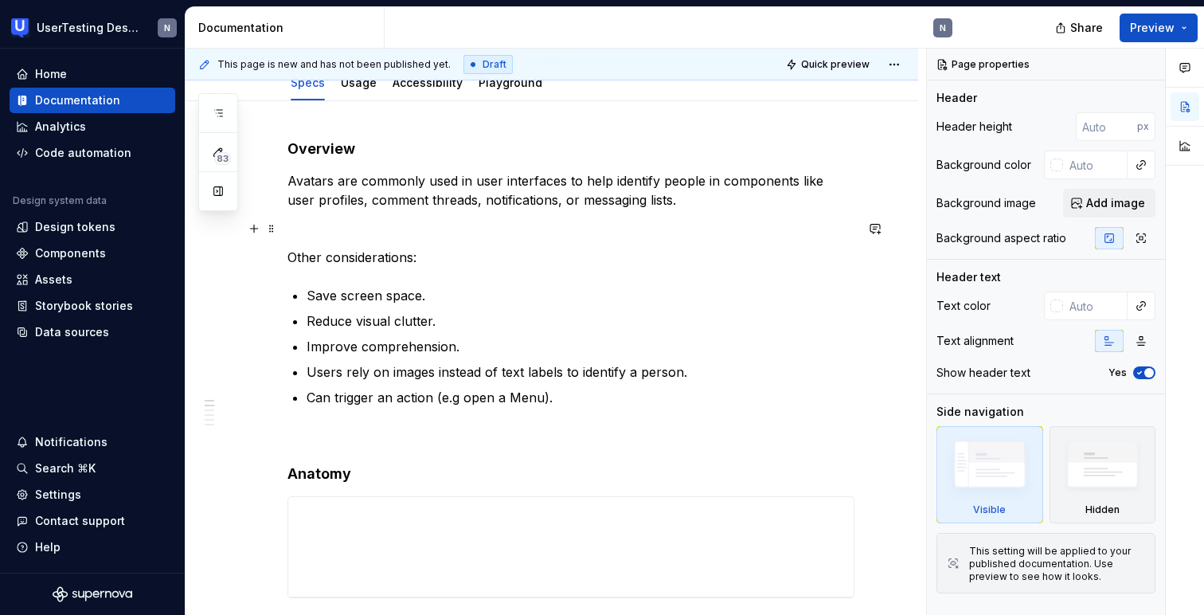
scroll to position [153, 0]
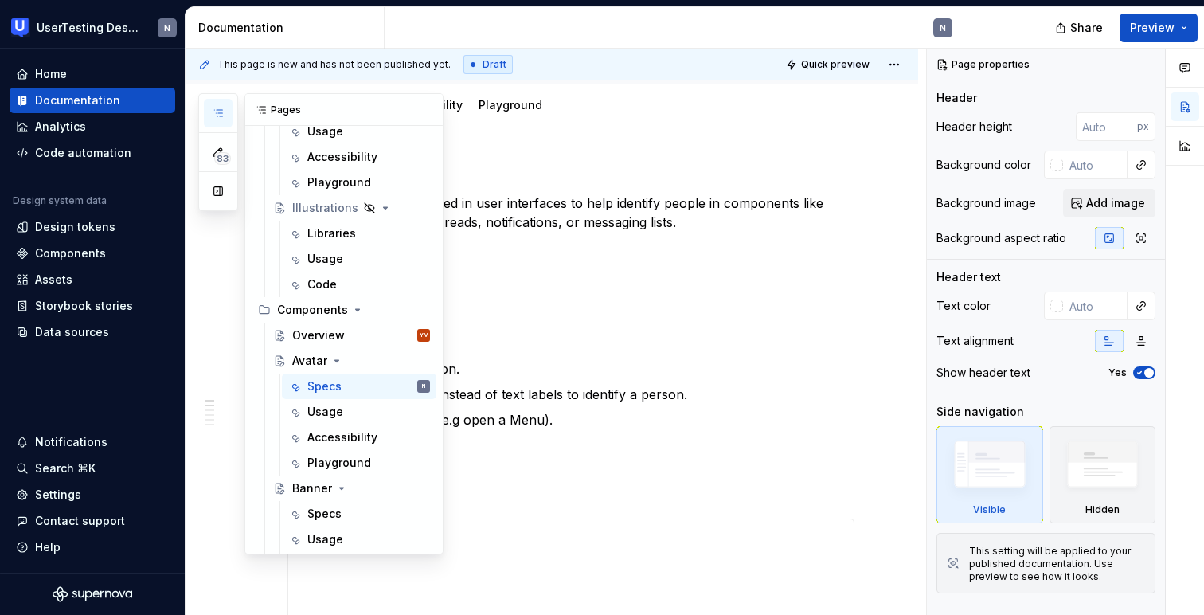
click at [223, 113] on icon "button" at bounding box center [218, 113] width 13 height 13
click at [209, 201] on button "button" at bounding box center [218, 191] width 29 height 29
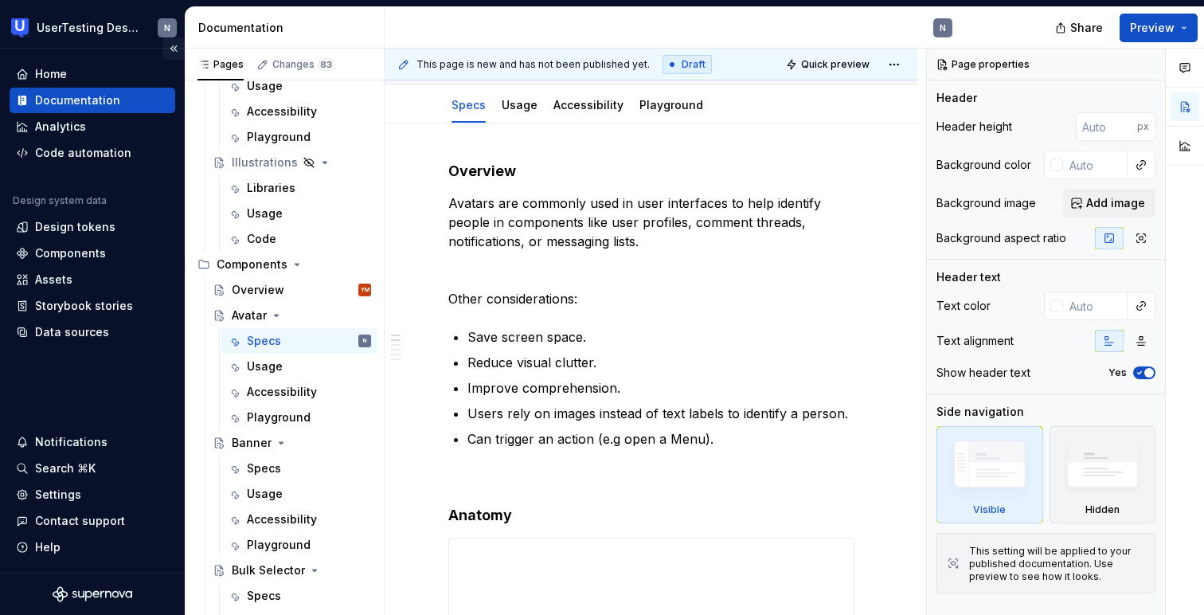
click at [175, 48] on button "Collapse sidebar" at bounding box center [173, 48] width 22 height 22
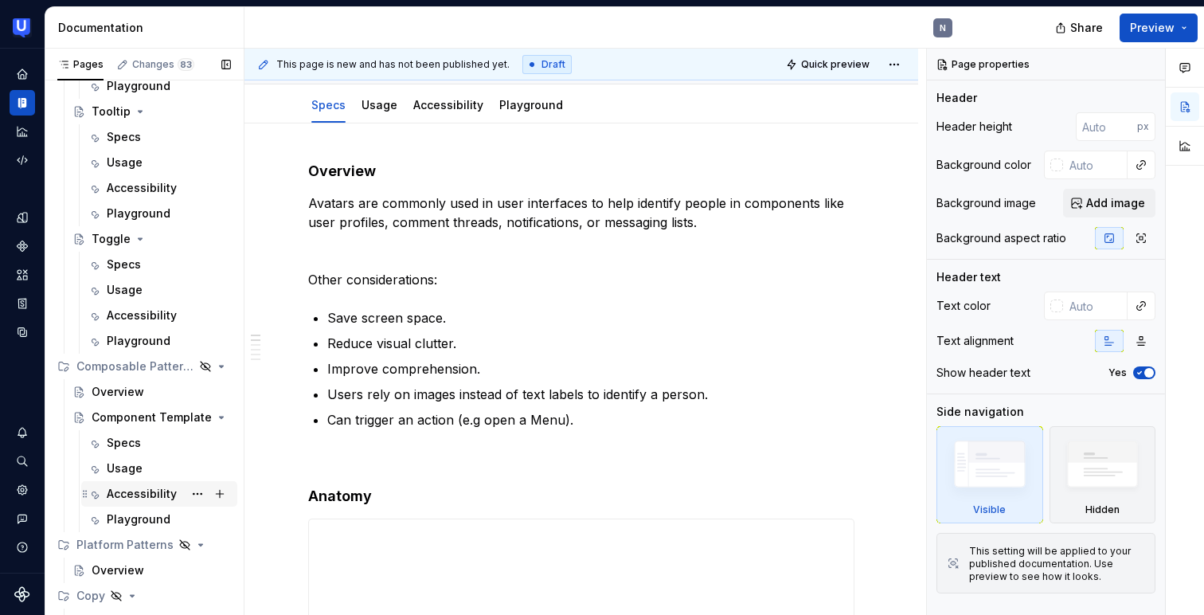
scroll to position [2325, 0]
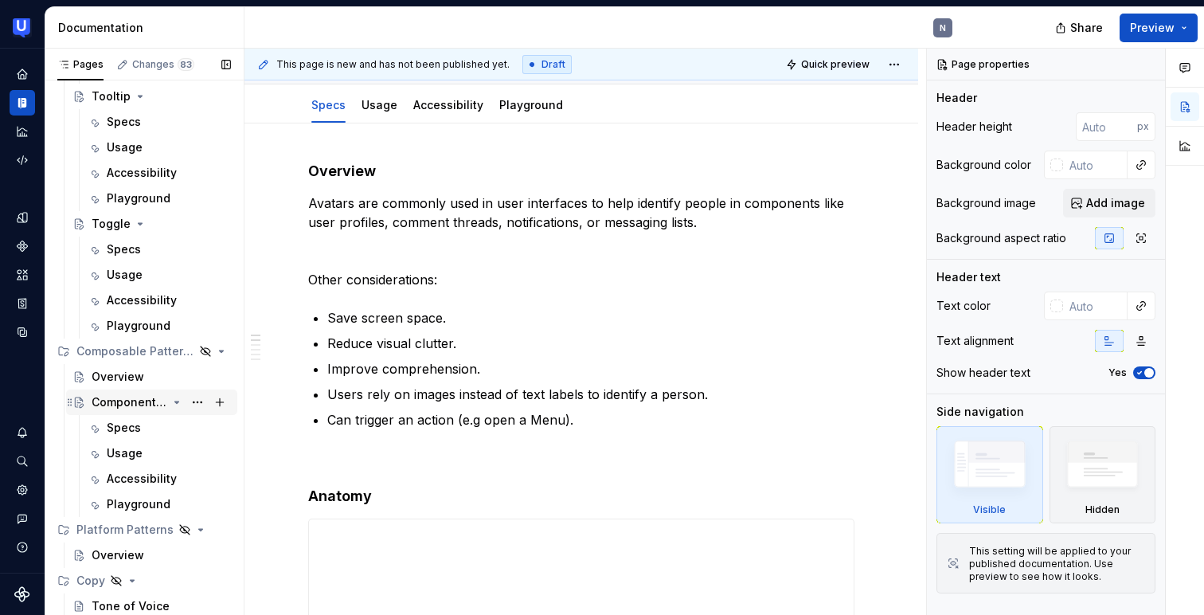
click at [143, 408] on div "Component Template" at bounding box center [130, 402] width 76 height 16
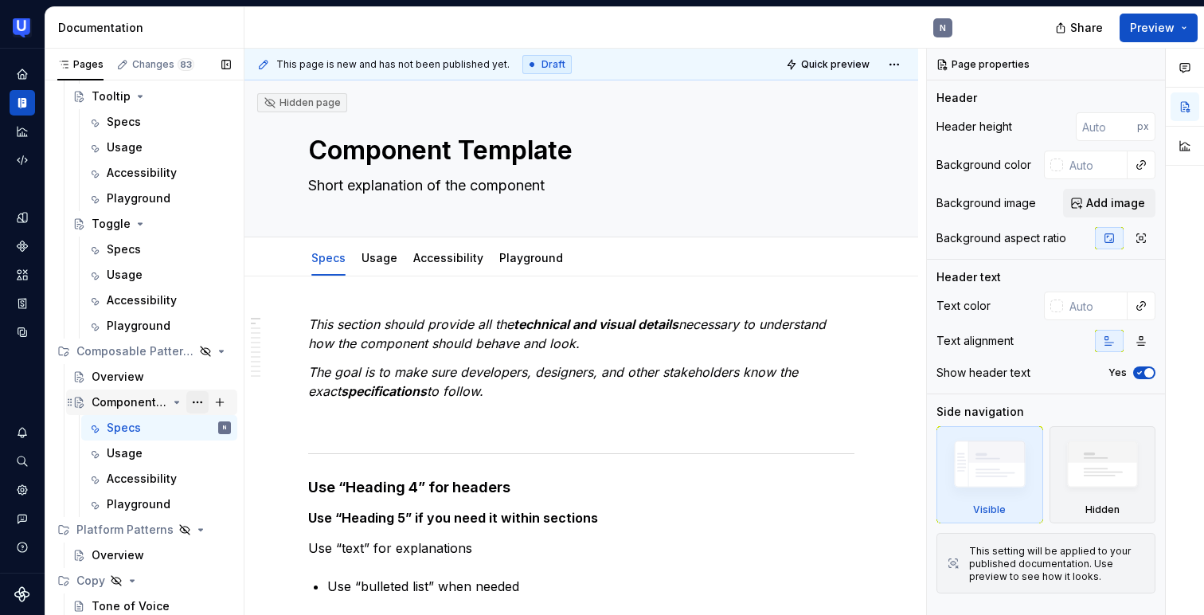
click at [196, 402] on button "Page tree" at bounding box center [197, 402] width 22 height 22
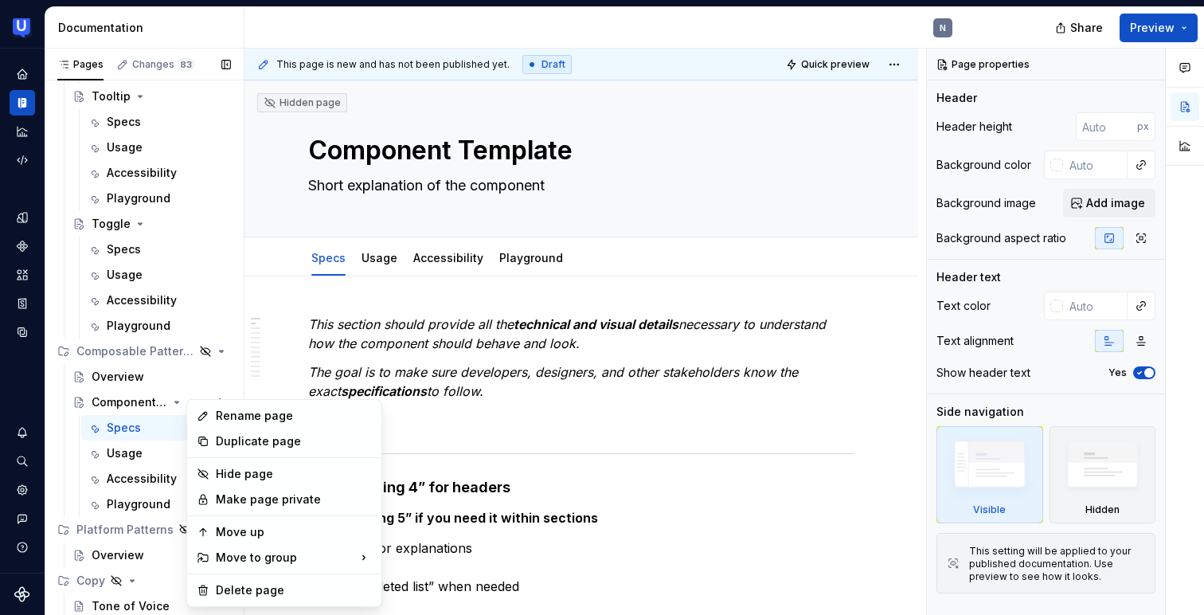
click at [143, 399] on div "Pages Changes 83 Add Accessibility guide for tree Page tree. Navigate the tree …" at bounding box center [144, 335] width 199 height 573
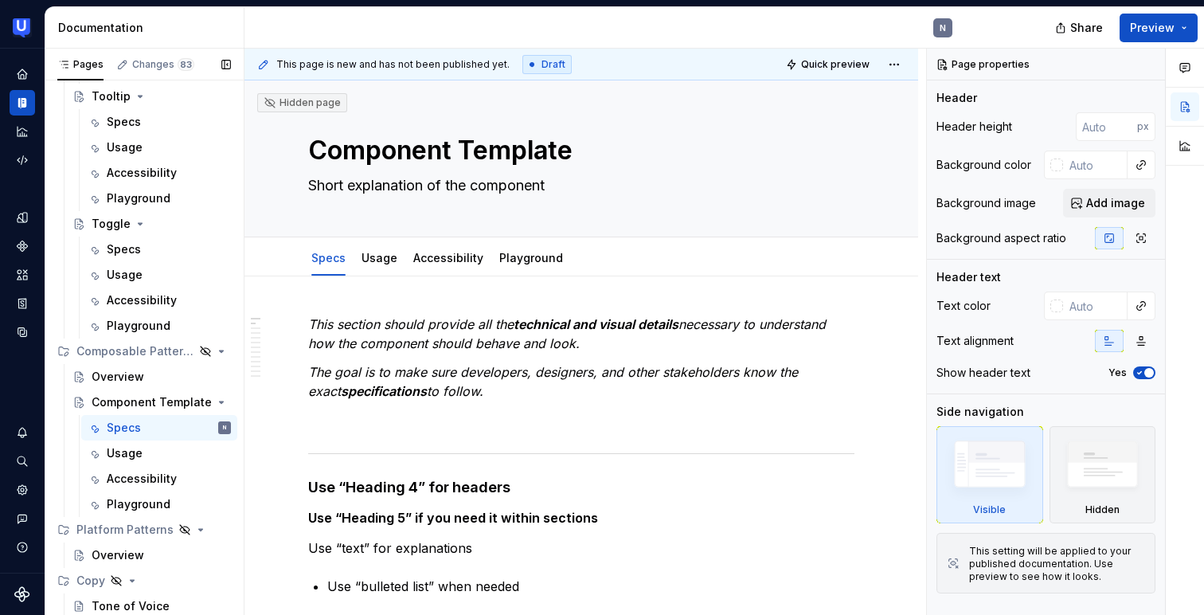
click at [143, 399] on div "Component Template" at bounding box center [152, 402] width 120 height 16
click at [176, 402] on icon "Page tree" at bounding box center [177, 402] width 4 height 2
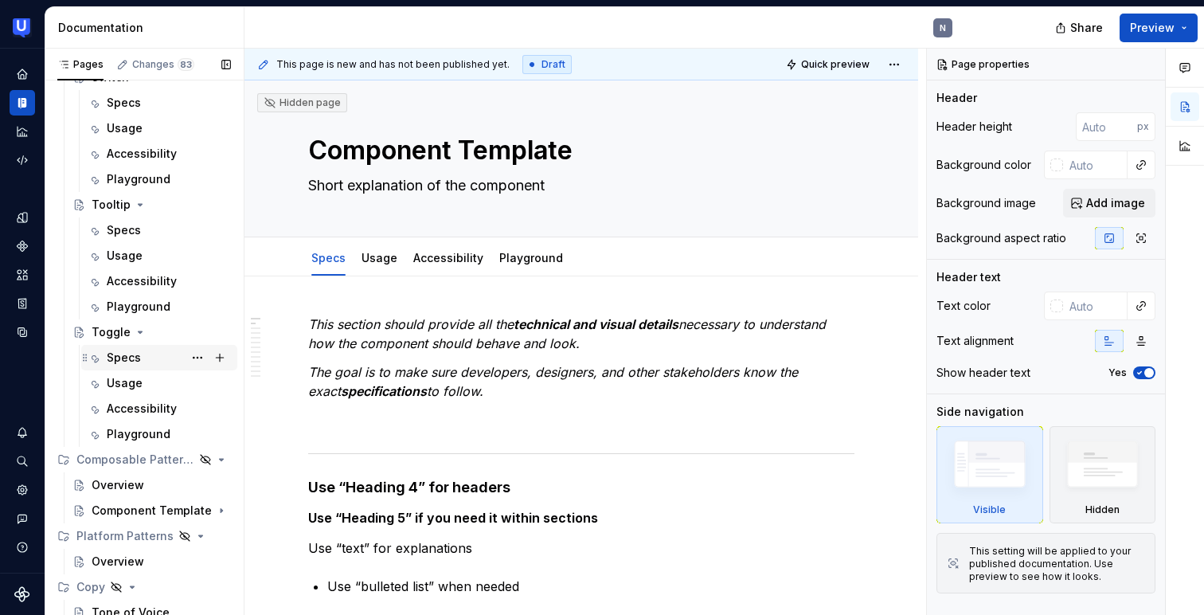
scroll to position [2223, 0]
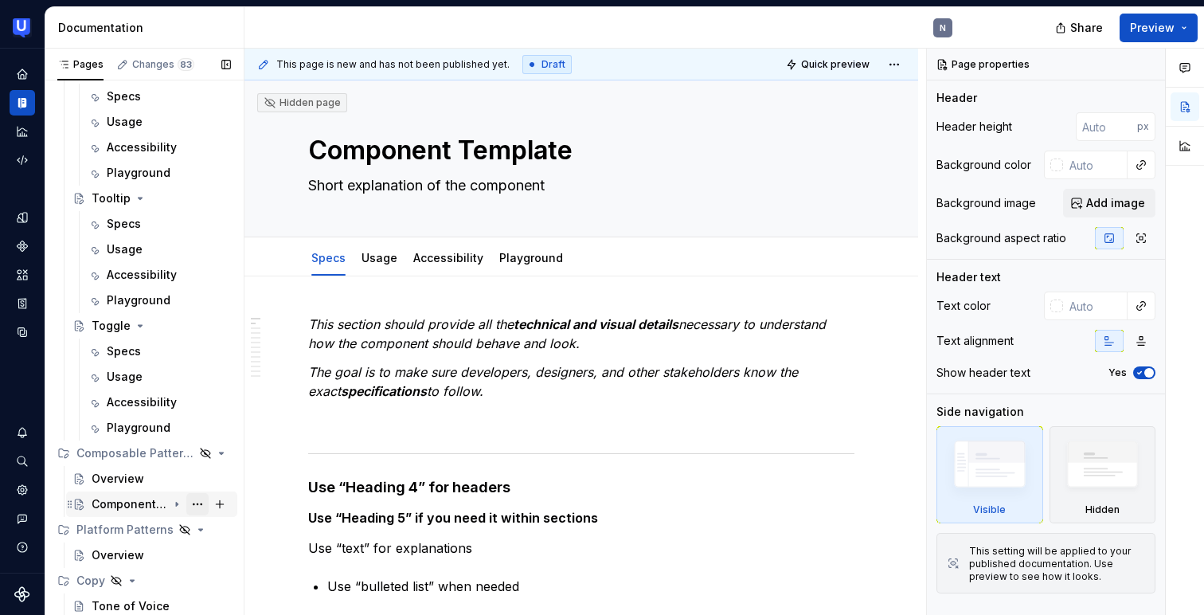
click at [197, 505] on button "Page tree" at bounding box center [197, 504] width 22 height 22
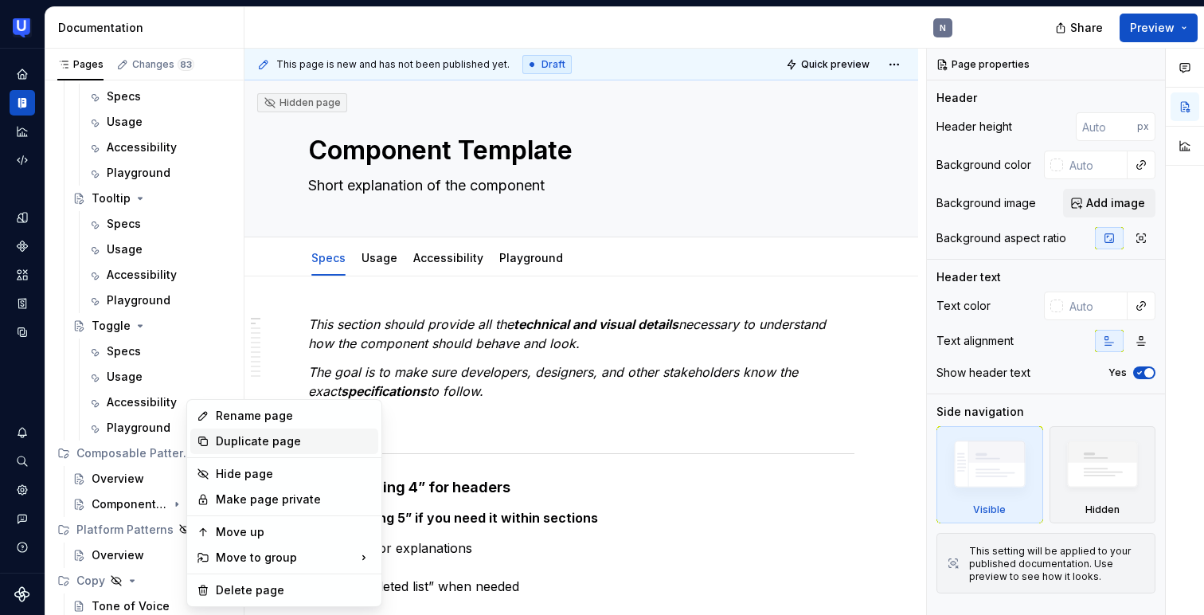
click at [237, 444] on div "Duplicate page" at bounding box center [294, 441] width 156 height 16
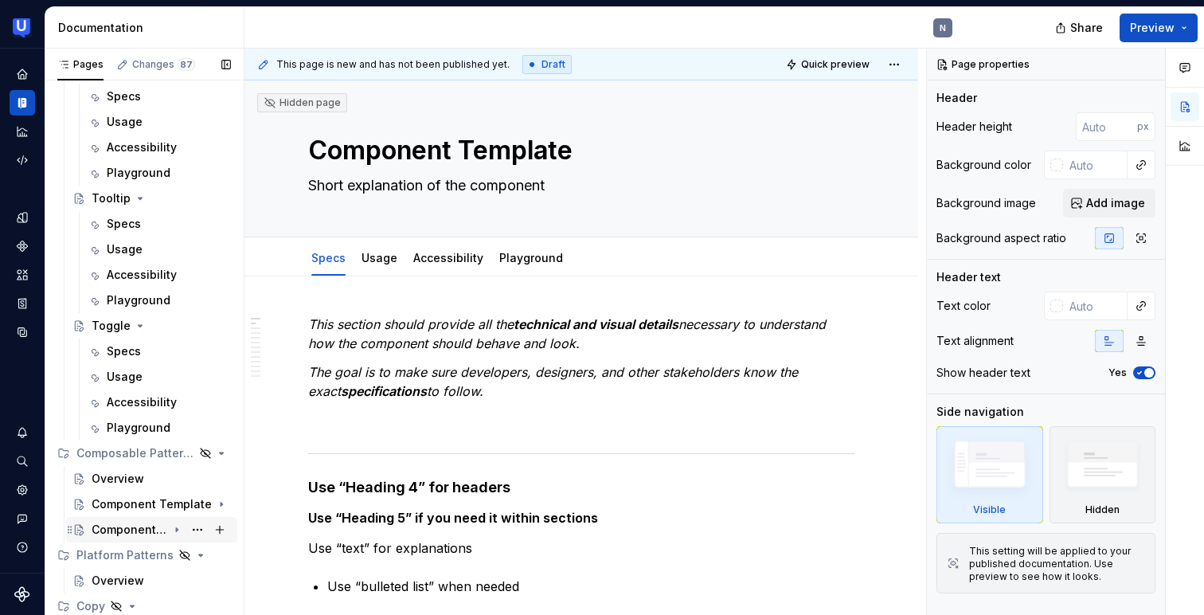
click at [110, 530] on div "Component Template" at bounding box center [130, 529] width 76 height 16
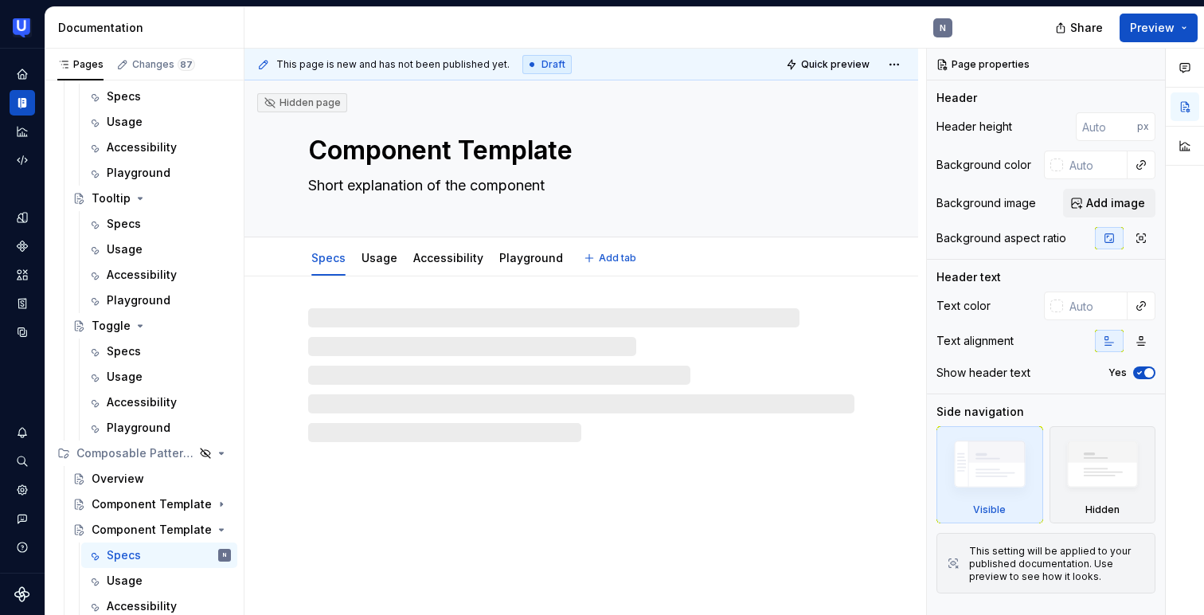
click at [418, 152] on textarea "Component Template" at bounding box center [578, 150] width 546 height 38
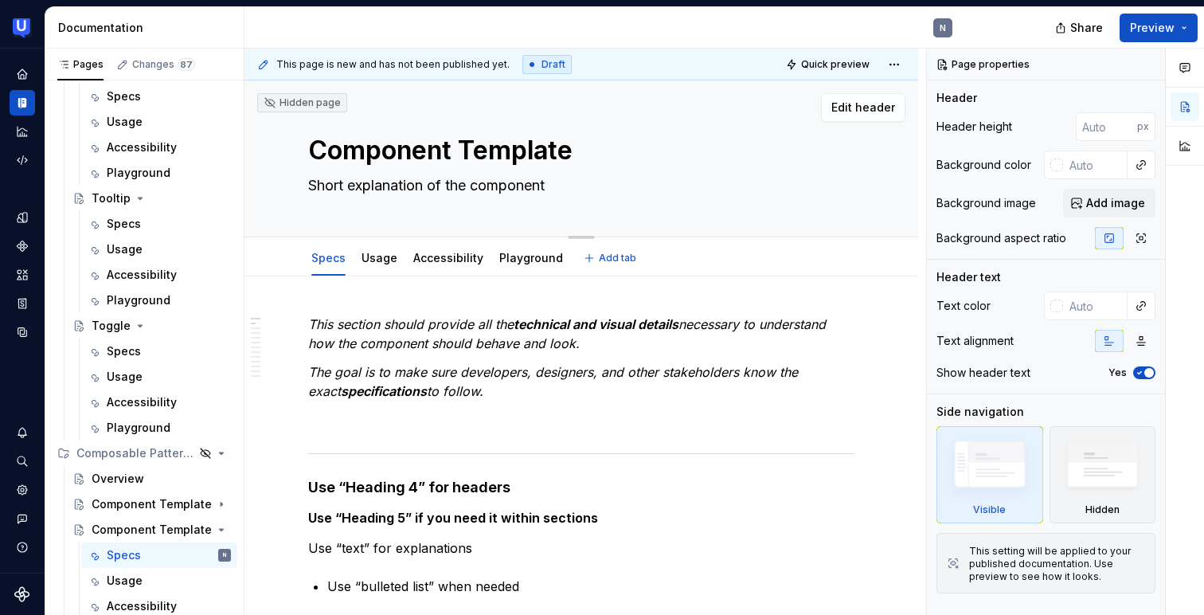
click at [418, 152] on textarea "Component Template" at bounding box center [578, 150] width 546 height 38
click at [884, 104] on span "Edit header" at bounding box center [863, 108] width 64 height 16
click at [489, 143] on textarea "Component Template" at bounding box center [578, 150] width 546 height 38
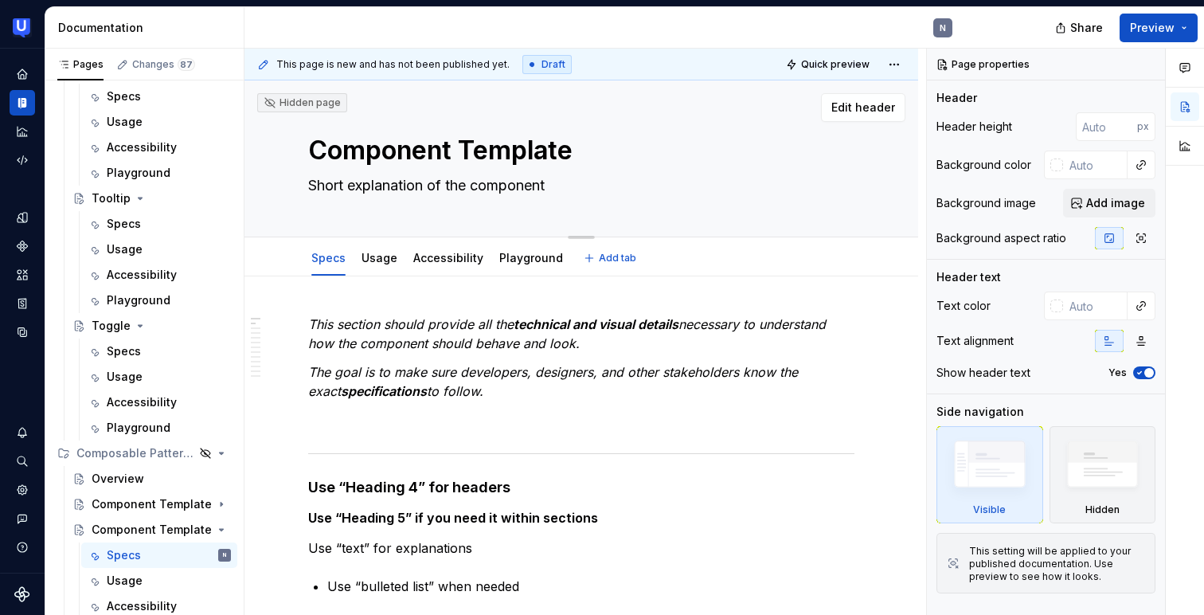
click at [489, 143] on textarea "Component Template" at bounding box center [578, 150] width 546 height 38
type textarea "*"
type textarea "T"
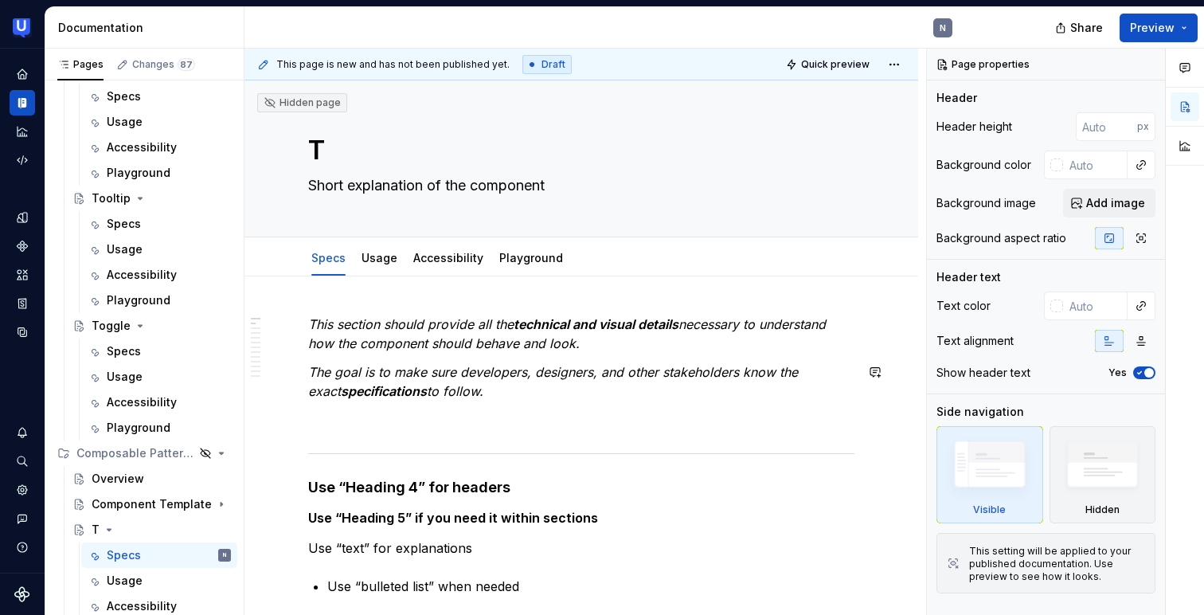
type textarea "*"
type textarea "Ta"
type textarea "*"
type textarea "Tab"
type textarea "*"
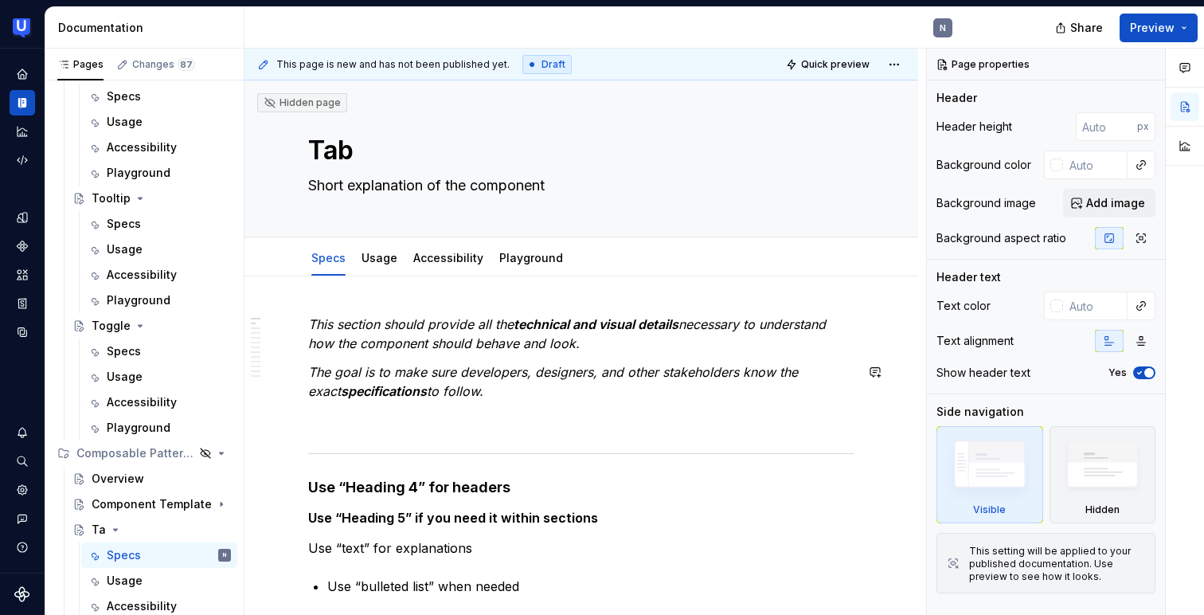
type textarea "Tabs"
type textarea "*"
type textarea "Tabs"
click at [858, 115] on button "Edit header" at bounding box center [863, 107] width 84 height 29
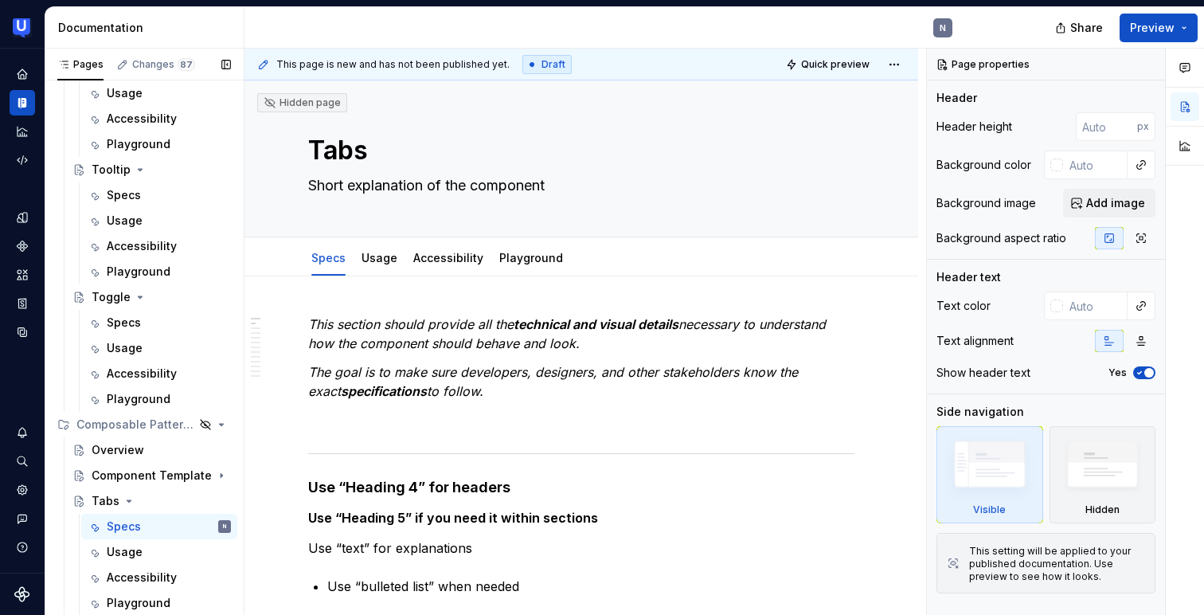
scroll to position [2287, 0]
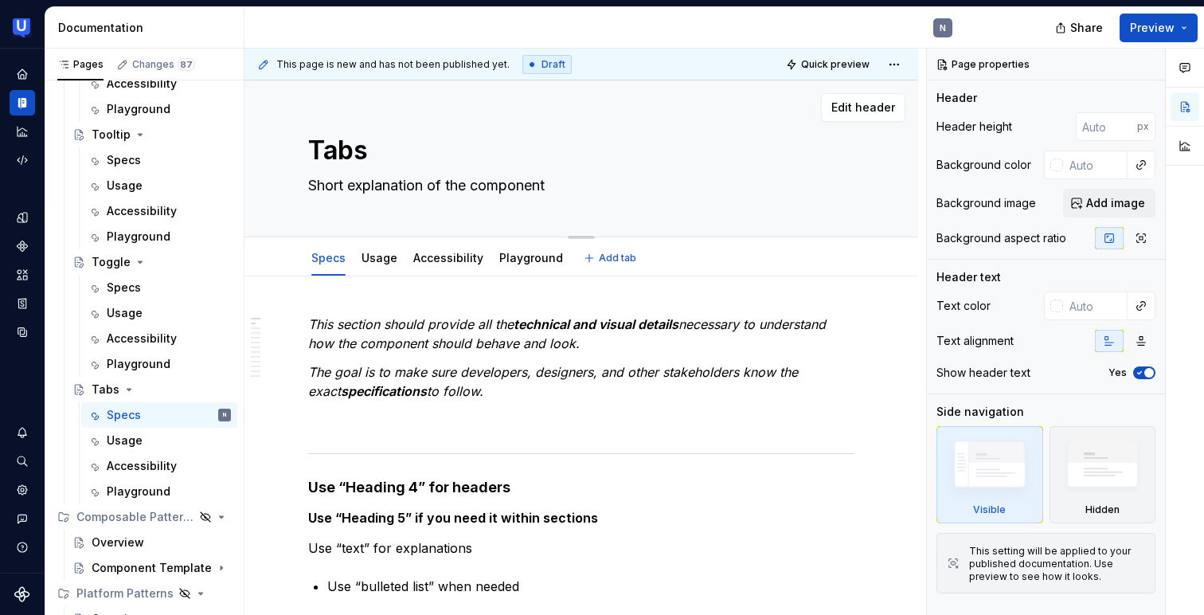
click at [377, 188] on textarea "Short explanation of the component" at bounding box center [578, 185] width 546 height 25
paste textarea "Tabs are used to quickly navigate between views within the same context."
type textarea "*"
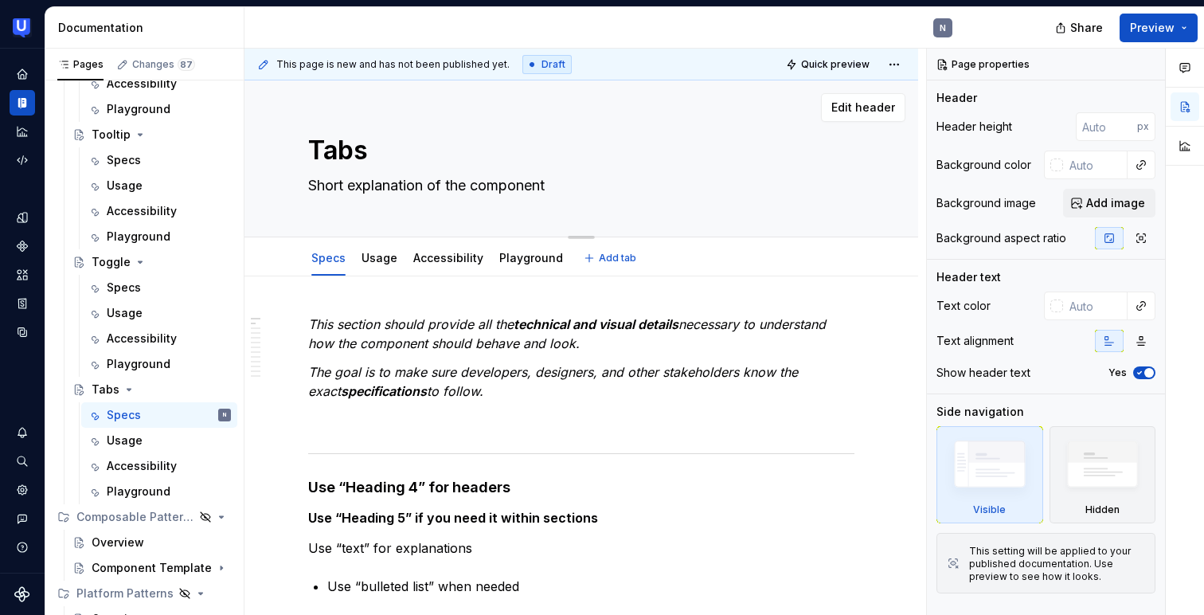
type textarea "Tabs are used to quickly navigate between views within the same context."
type textarea "*"
type textarea "Tabs are used to quickly navigate between views within the same context."
click at [870, 208] on div "Tabs Tabs are used to quickly navigate between views within the same context. E…" at bounding box center [581, 158] width 674 height 157
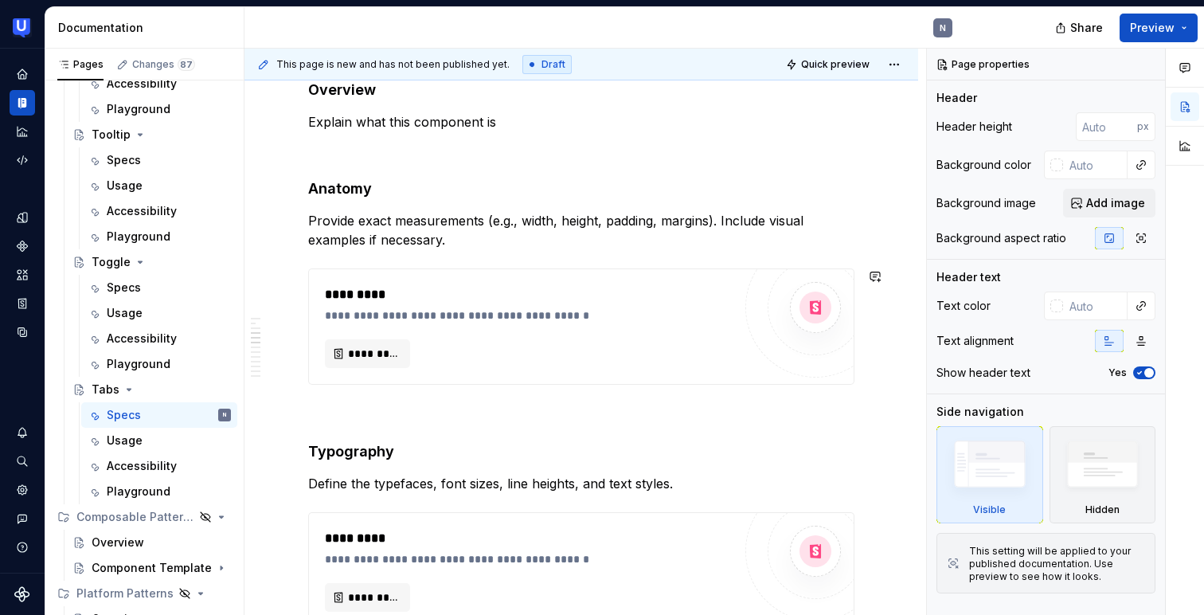
scroll to position [630, 0]
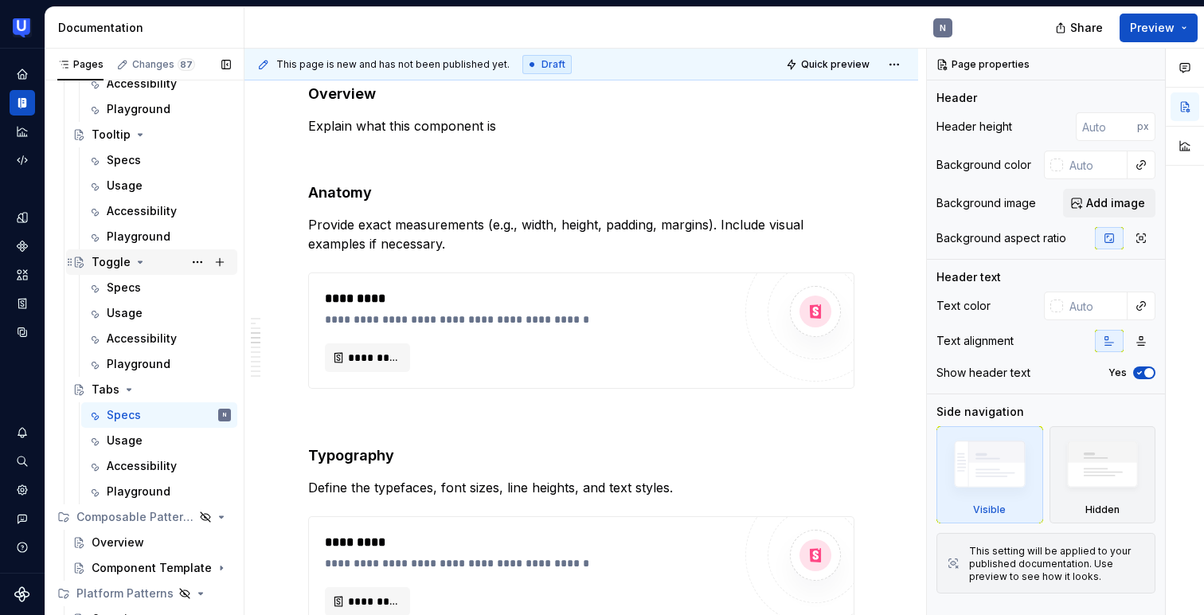
click at [118, 260] on div "Toggle" at bounding box center [111, 262] width 39 height 16
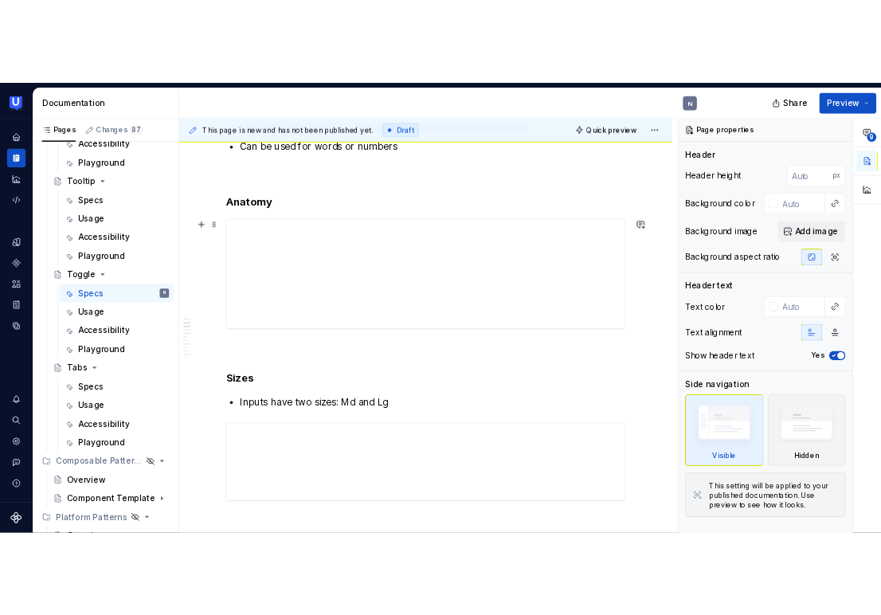
scroll to position [295, 0]
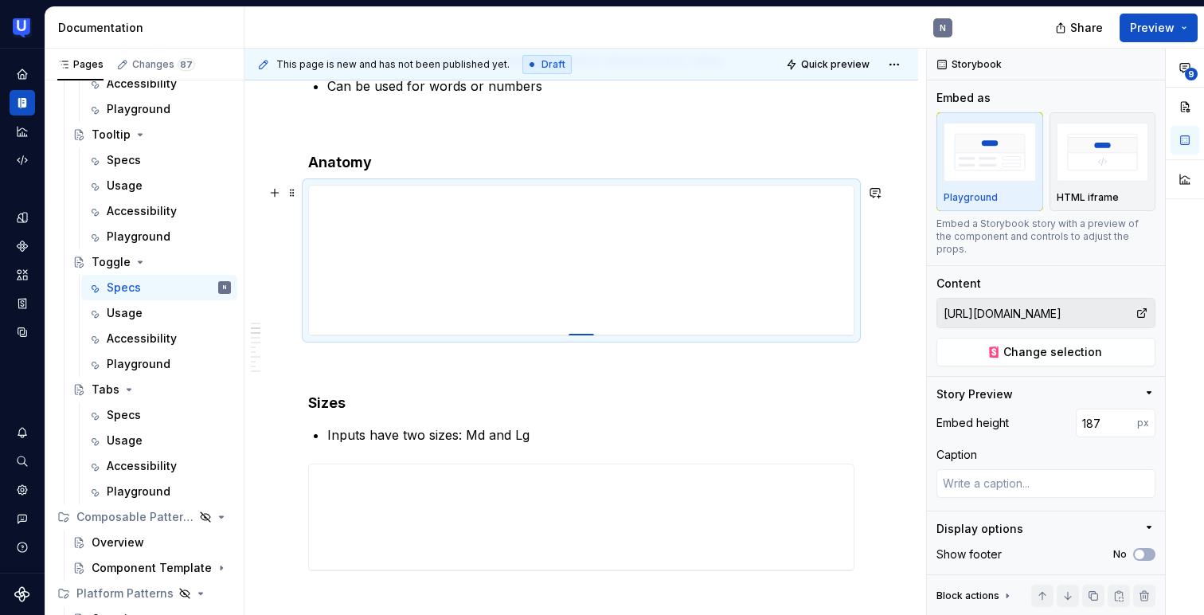
click at [586, 334] on div at bounding box center [580, 335] width 25 height 3
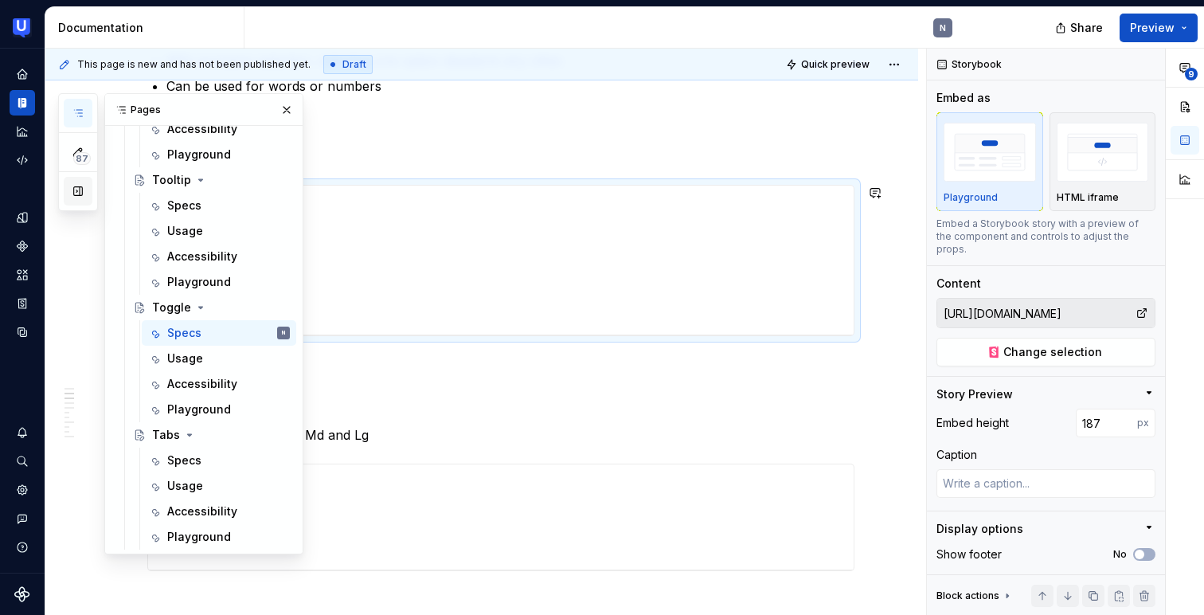
click at [80, 178] on button "button" at bounding box center [78, 191] width 29 height 29
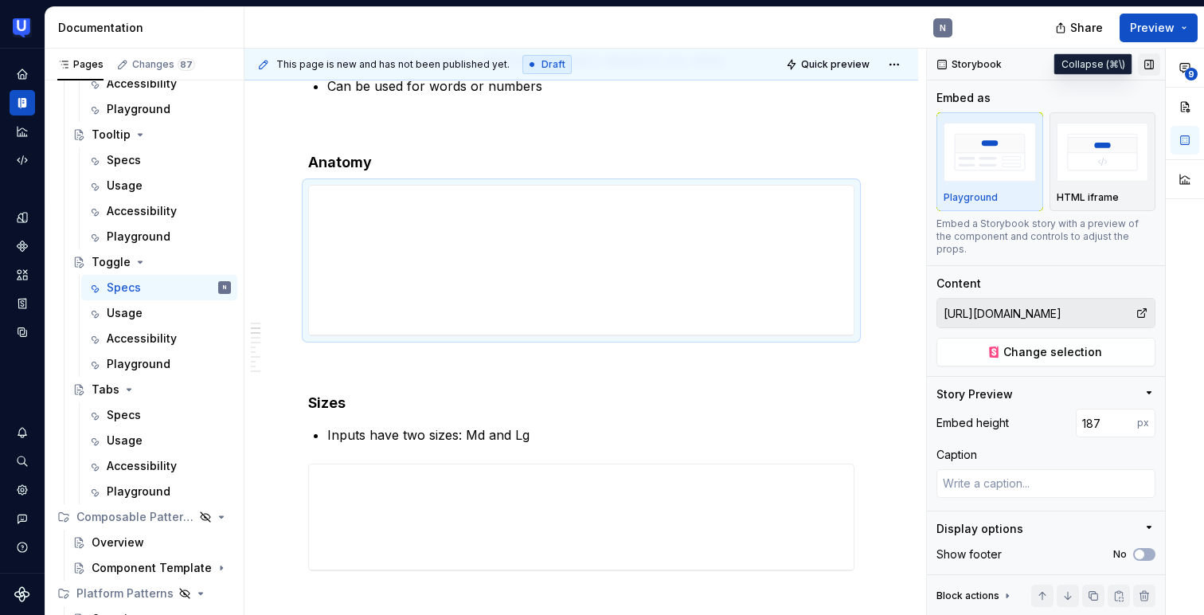
click at [1148, 73] on button "button" at bounding box center [1149, 64] width 22 height 22
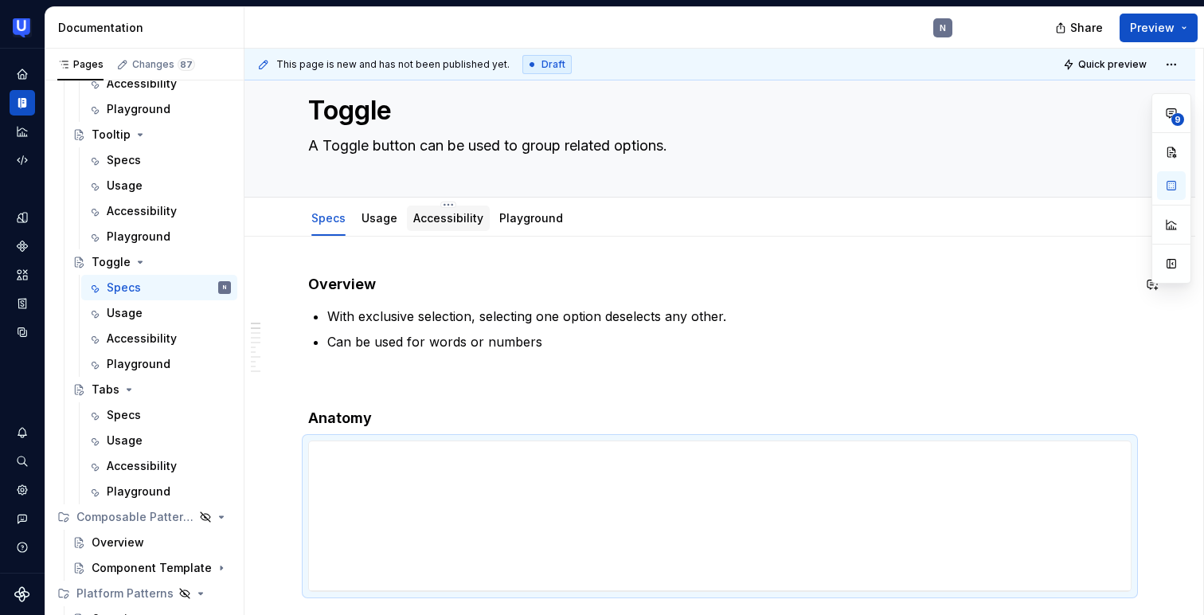
scroll to position [35, 0]
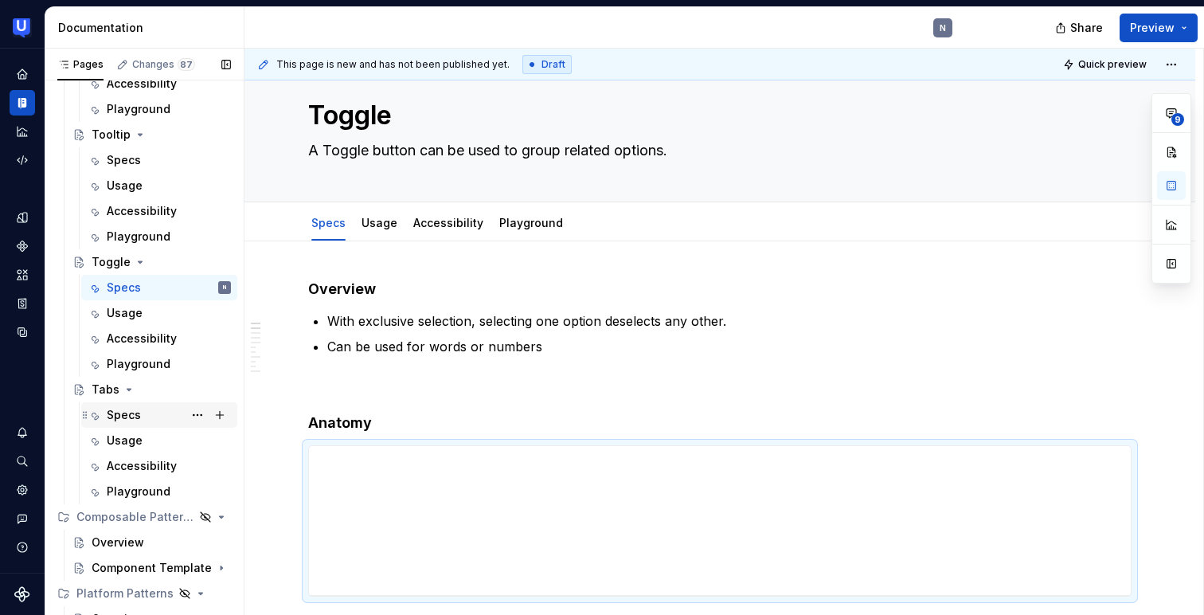
click at [143, 414] on div "Specs" at bounding box center [169, 415] width 124 height 22
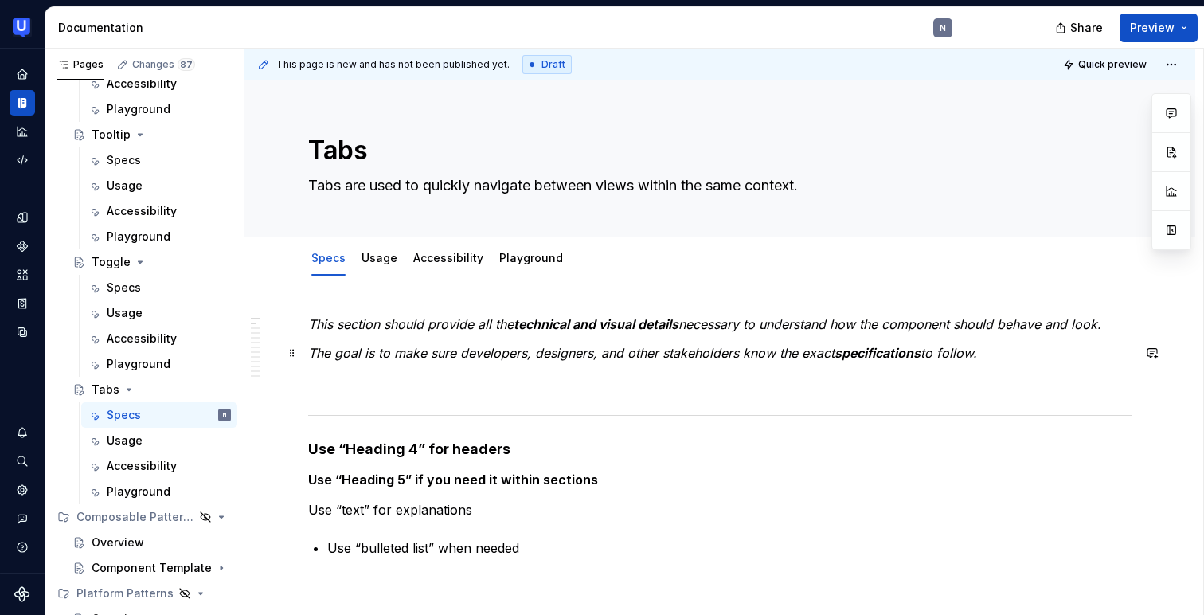
click at [408, 343] on p "The goal is to make sure developers, designers, and other stakeholders know the…" at bounding box center [719, 352] width 823 height 19
type textarea "*"
click at [408, 343] on p "The goal is to make sure developers, designers, and other stakeholders know the…" at bounding box center [719, 352] width 823 height 19
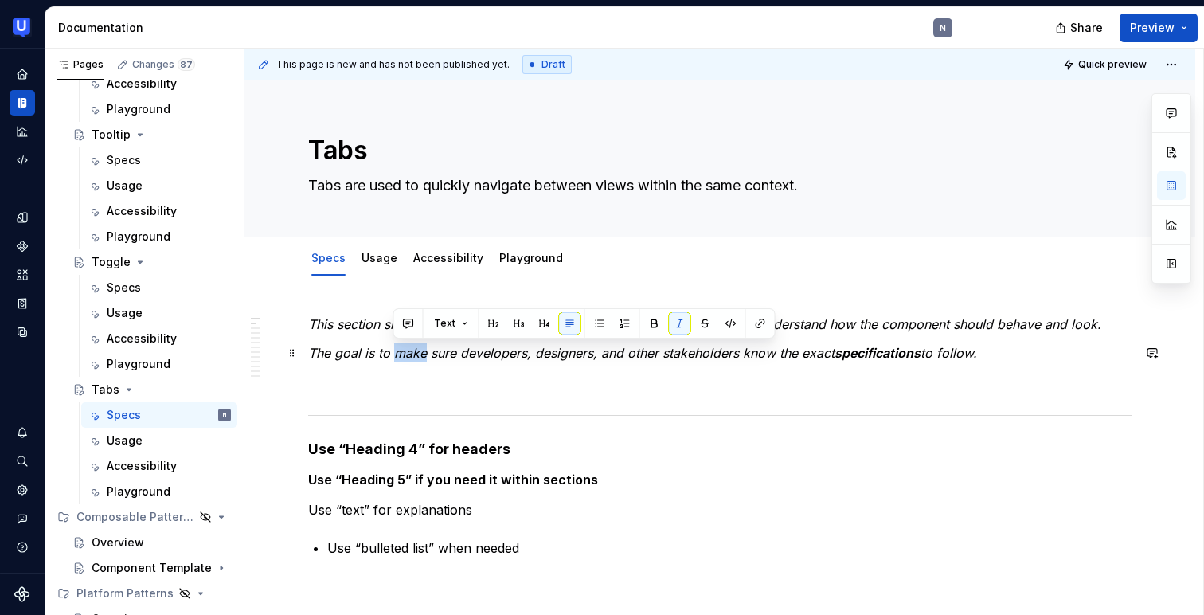
click at [408, 343] on p "The goal is to make sure developers, designers, and other stakeholders know the…" at bounding box center [719, 352] width 823 height 19
click at [865, 322] on em "necessary to understand how the component should behave and look." at bounding box center [889, 324] width 423 height 16
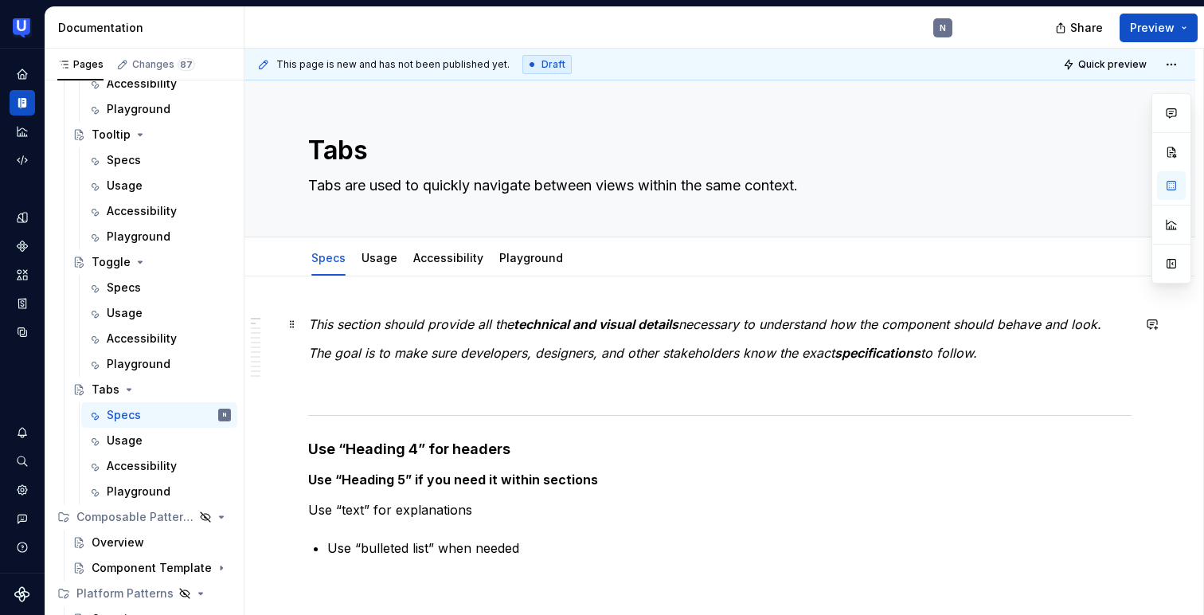
click at [865, 322] on em "necessary to understand how the component should behave and look." at bounding box center [889, 324] width 423 height 16
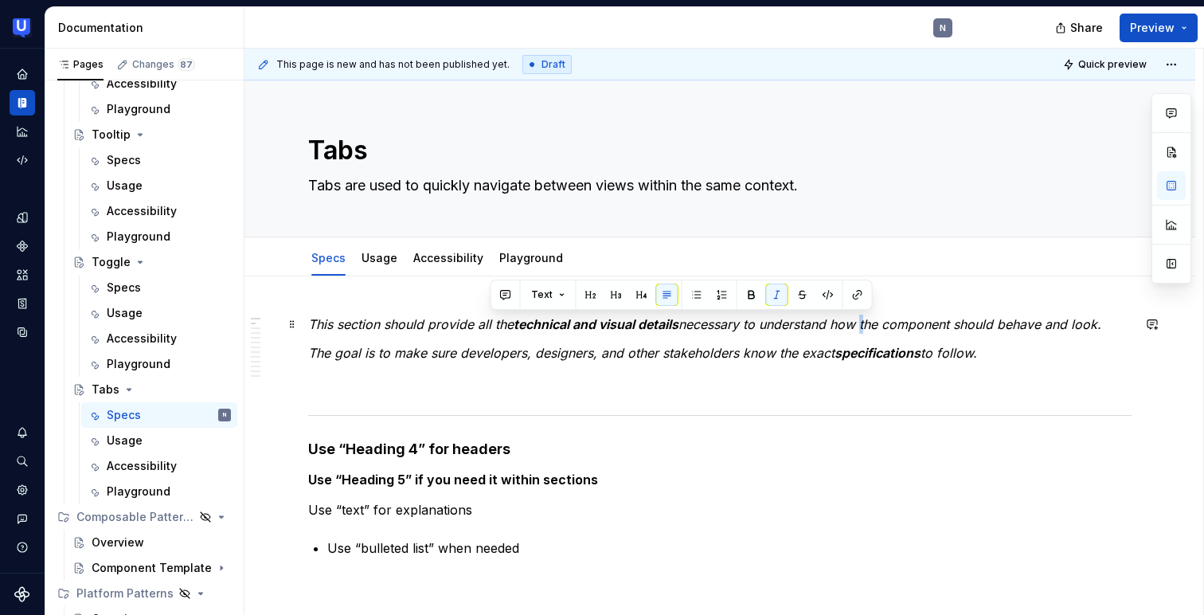
click at [865, 322] on em "necessary to understand how the component should behave and look." at bounding box center [889, 324] width 423 height 16
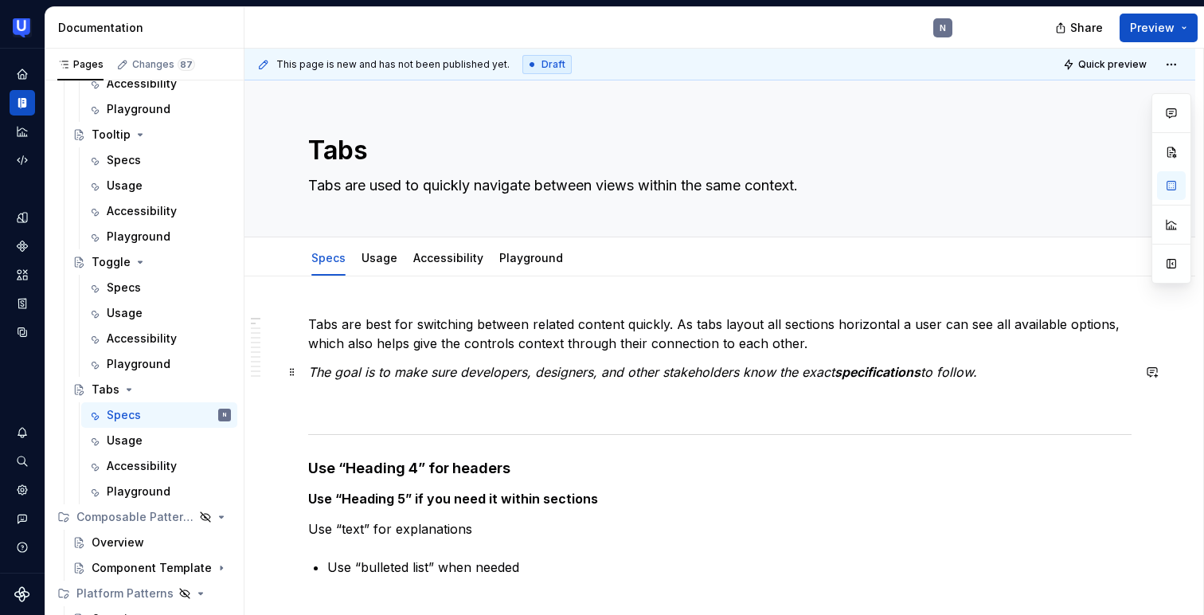
click at [804, 369] on em "The goal is to make sure developers, designers, and other stakeholders know the…" at bounding box center [571, 372] width 526 height 16
click at [823, 342] on p "Tabs are best for switching between related content quickly. As tabs layout all…" at bounding box center [719, 333] width 823 height 38
click at [457, 367] on em "The goal is to make sure developers, designers, and other stakeholders know the…" at bounding box center [571, 372] width 526 height 16
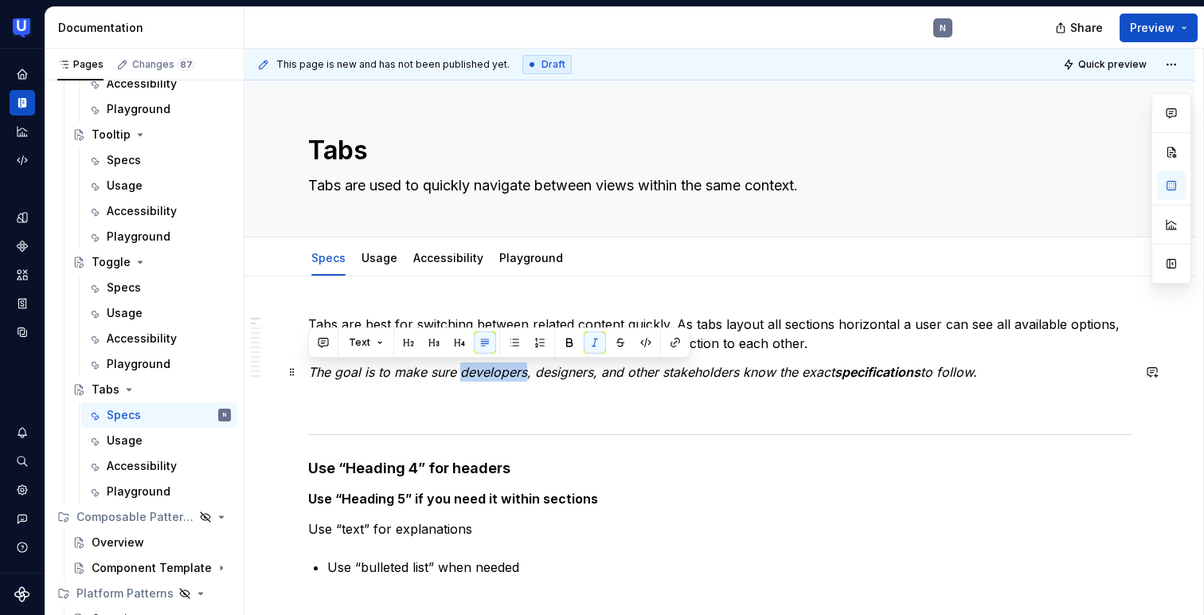
click at [457, 367] on em "The goal is to make sure developers, designers, and other stakeholders know the…" at bounding box center [571, 372] width 526 height 16
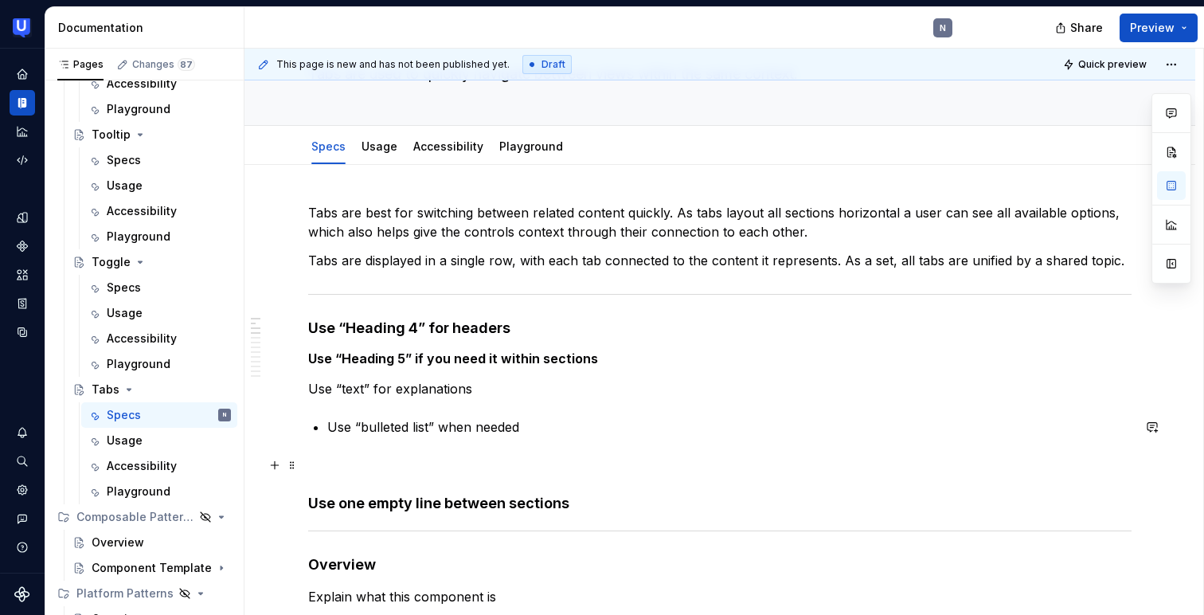
scroll to position [115, 0]
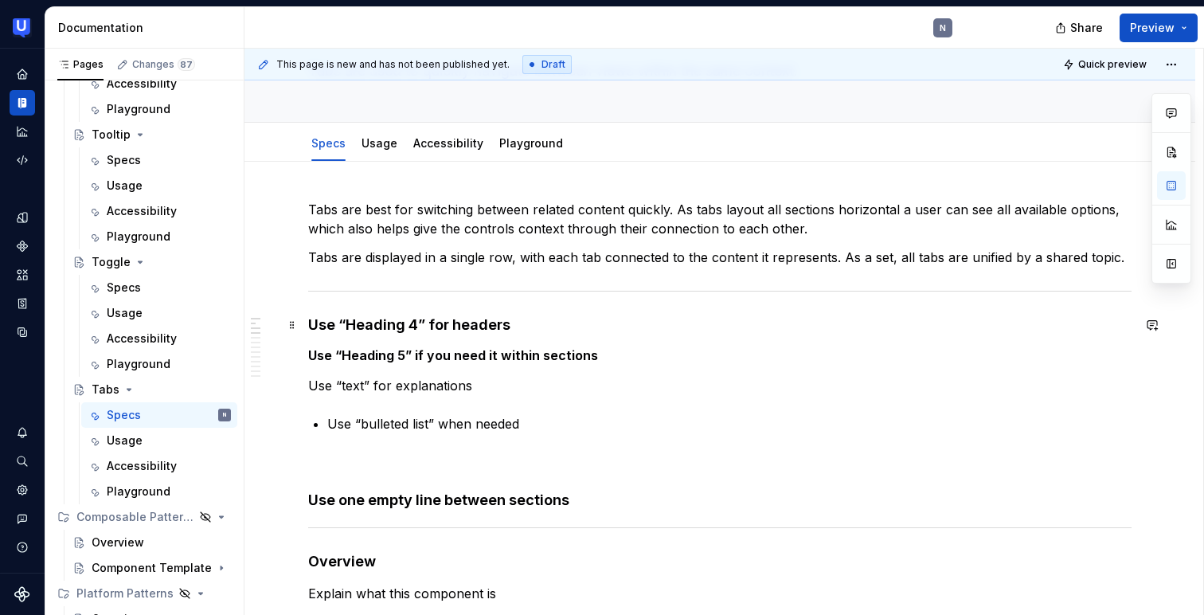
click at [368, 322] on h4 "Use “Heading 4” for headers" at bounding box center [719, 324] width 823 height 19
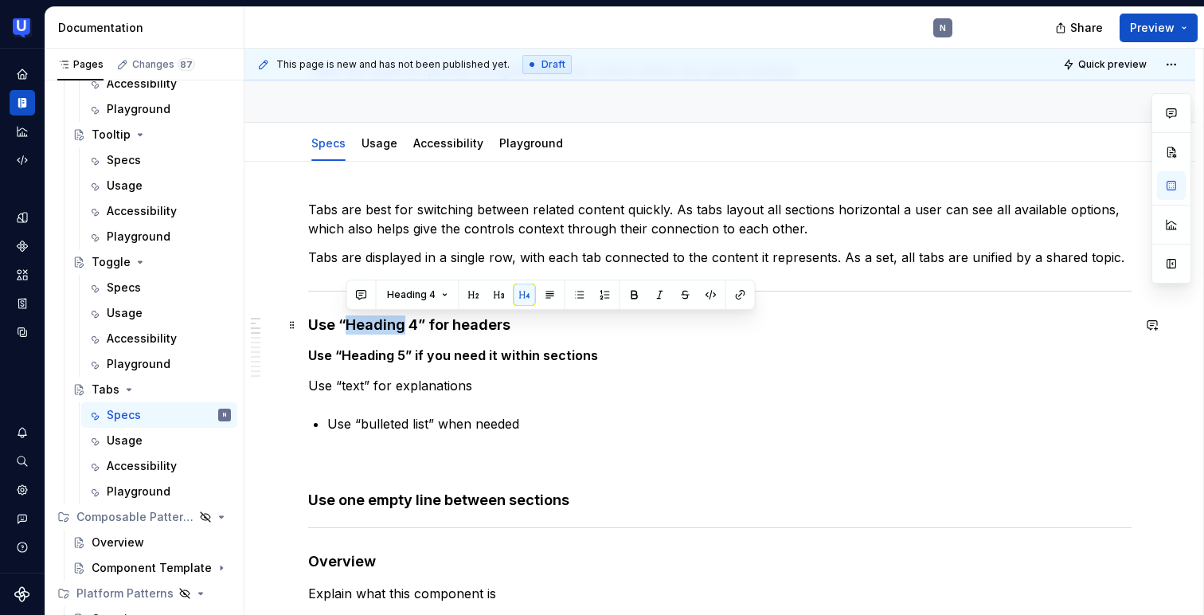
click at [368, 322] on h4 "Use “Heading 4” for headers" at bounding box center [719, 324] width 823 height 19
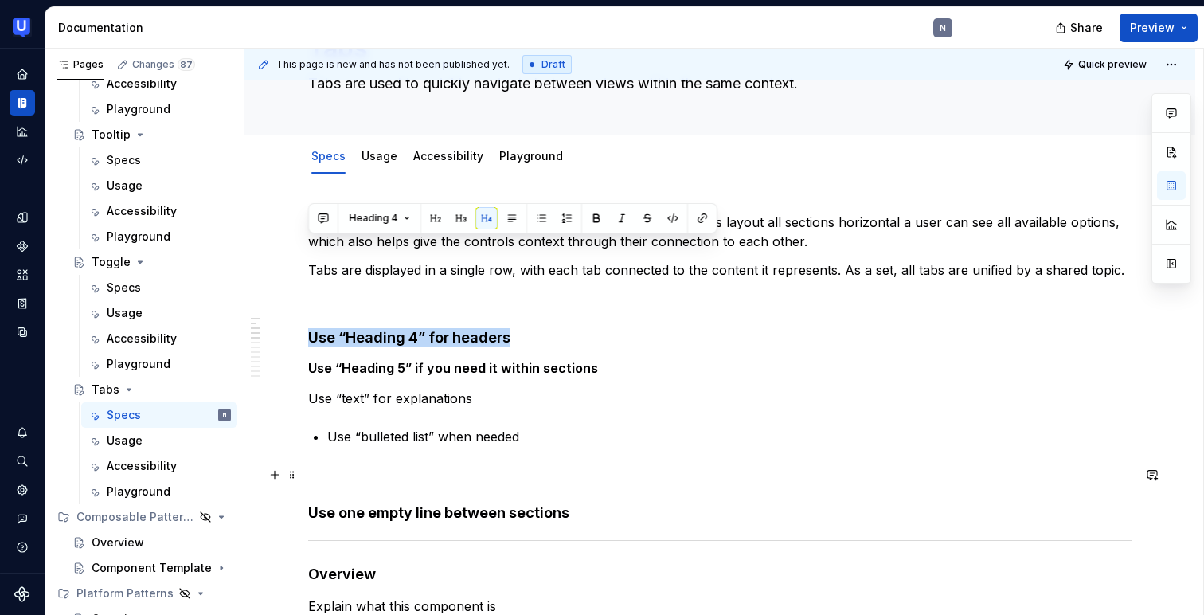
scroll to position [99, 0]
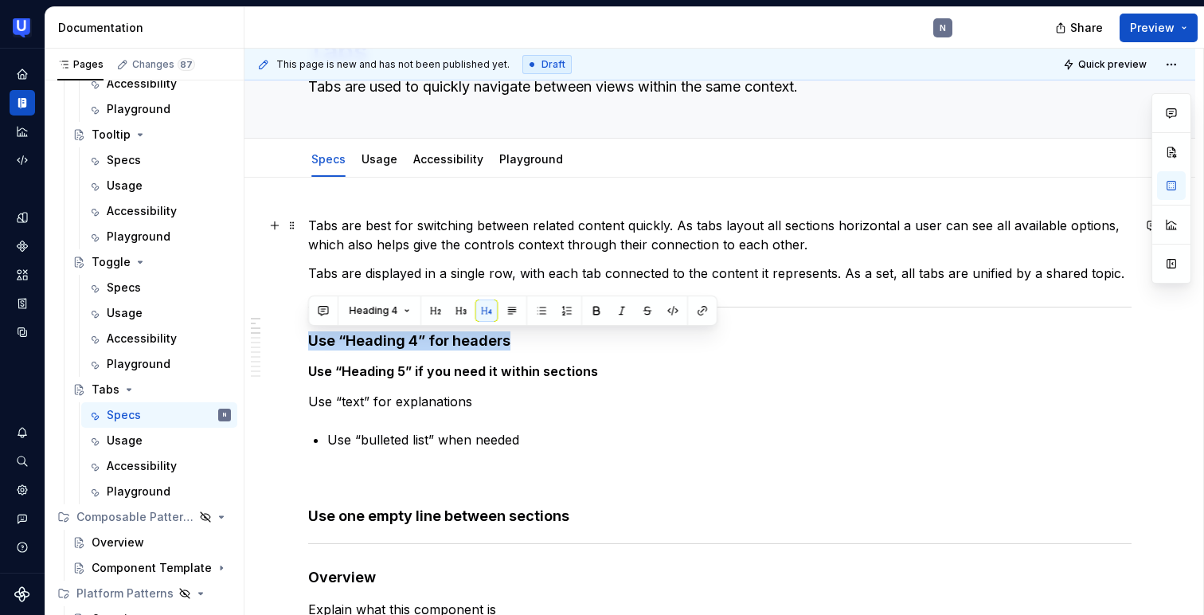
click at [357, 242] on p "Tabs are best for switching between related content quickly. As tabs layout all…" at bounding box center [719, 235] width 823 height 38
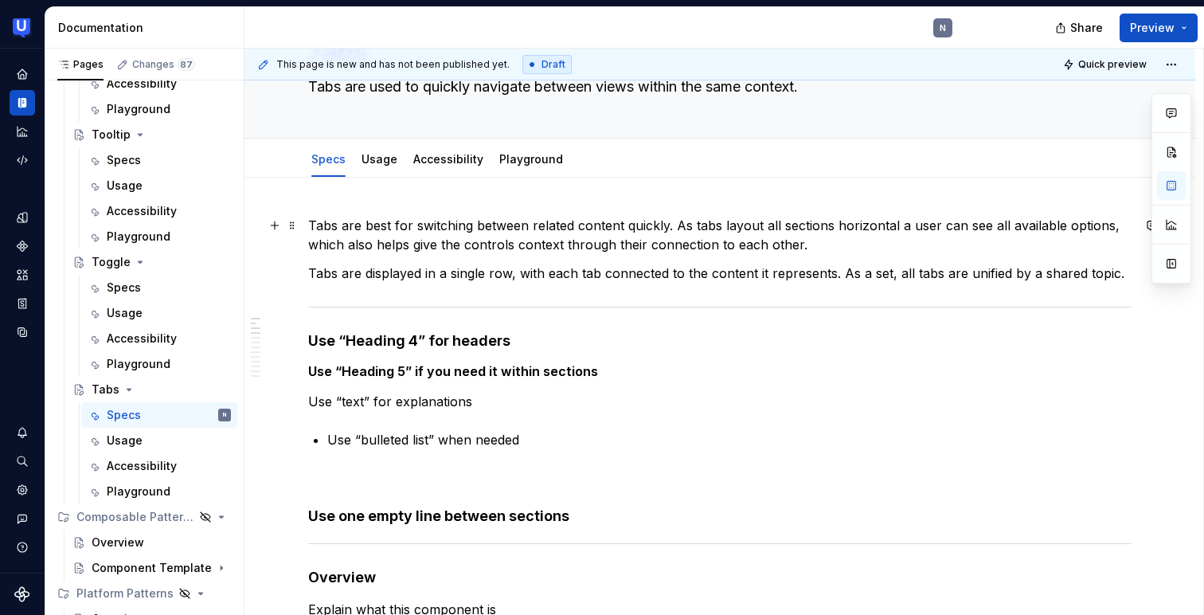
click at [357, 242] on p "Tabs are best for switching between related content quickly. As tabs layout all…" at bounding box center [719, 235] width 823 height 38
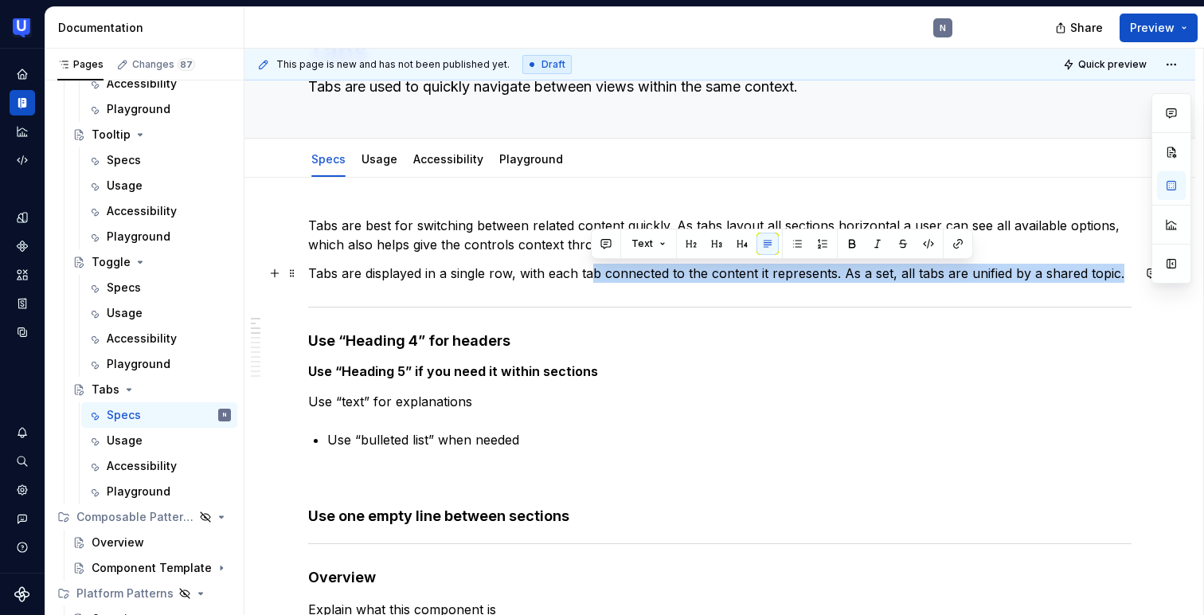
drag, startPoint x: 1128, startPoint y: 270, endPoint x: 564, endPoint y: 264, distance: 563.7
click at [572, 267] on p "Tabs are displayed in a single row, with each tab connected to the content it r…" at bounding box center [719, 273] width 823 height 19
click at [482, 237] on p "Tabs are best for switching between related content quickly. As tabs layout all…" at bounding box center [719, 235] width 823 height 38
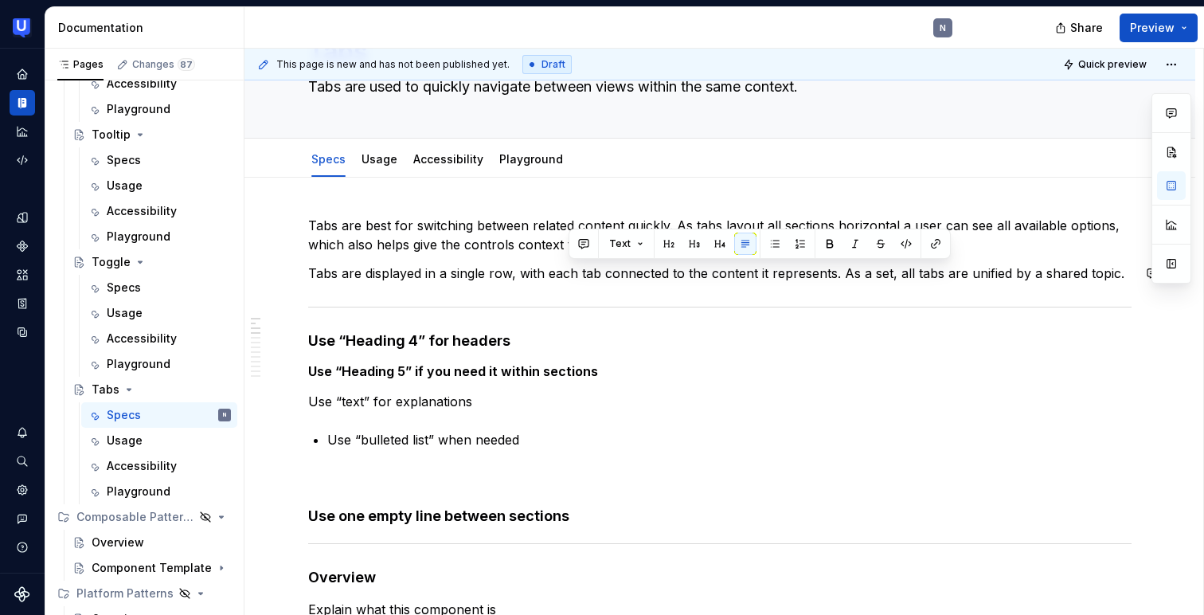
click at [482, 237] on p "Tabs are best for switching between related content quickly. As tabs layout all…" at bounding box center [719, 235] width 823 height 38
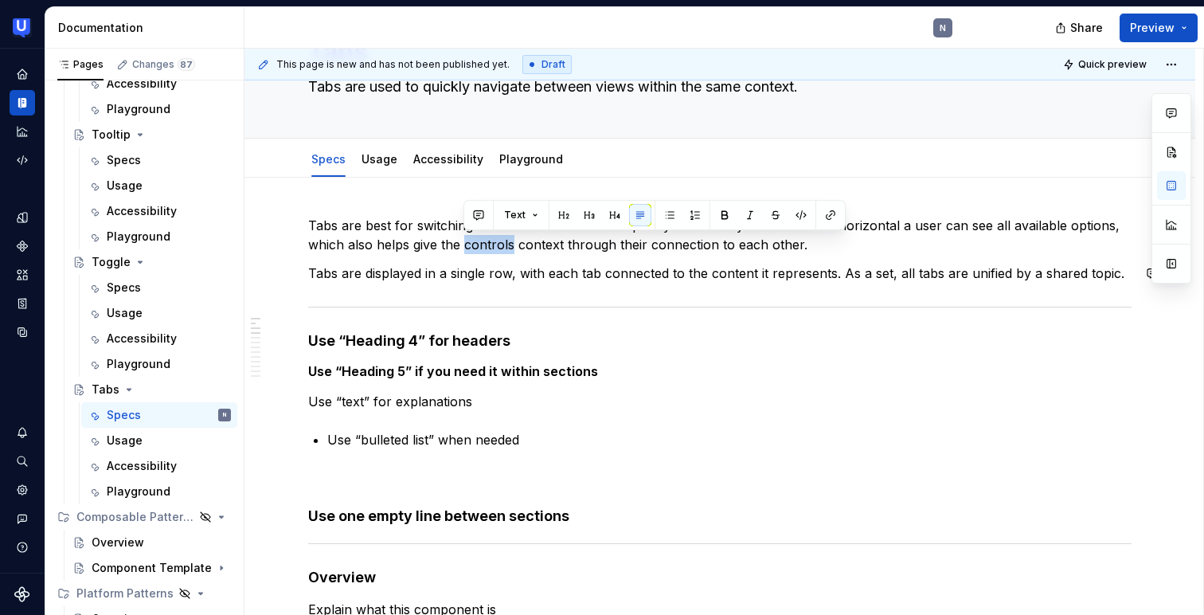
click at [482, 237] on p "Tabs are best for switching between related content quickly. As tabs layout all…" at bounding box center [719, 235] width 823 height 38
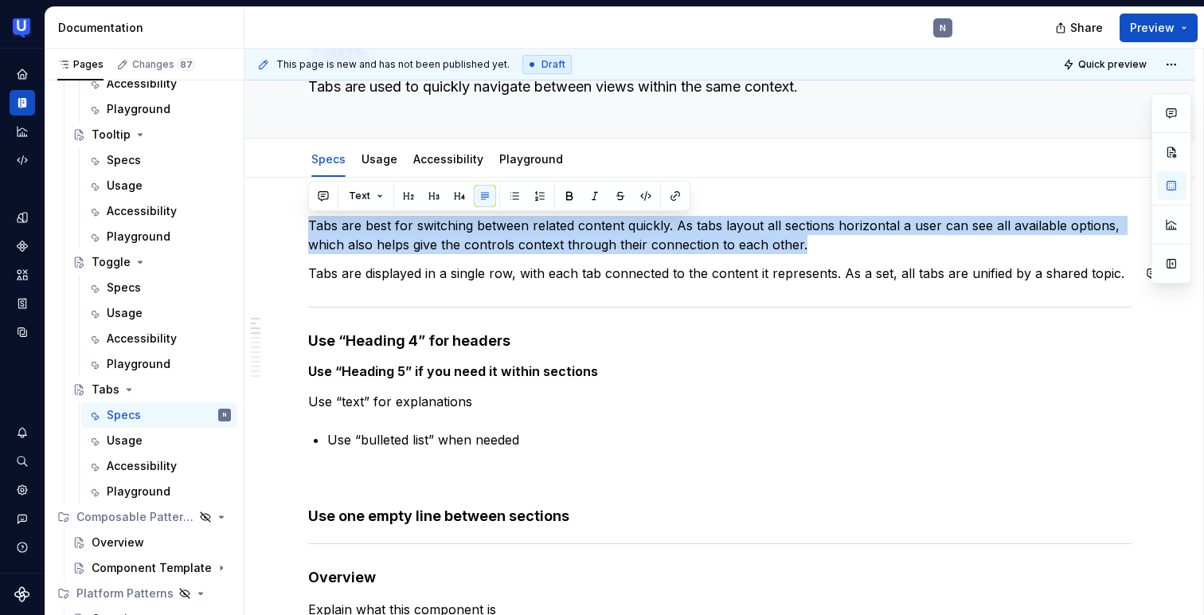
copy p "Tabs are best for switching between related content quickly. As tabs layout all…"
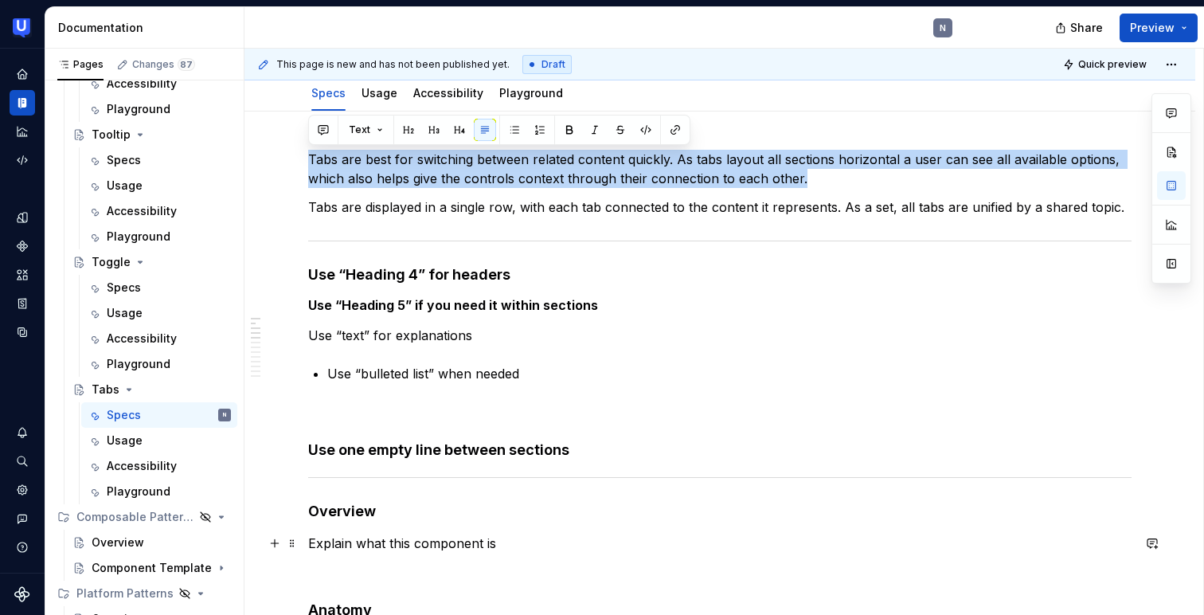
scroll to position [186, 0]
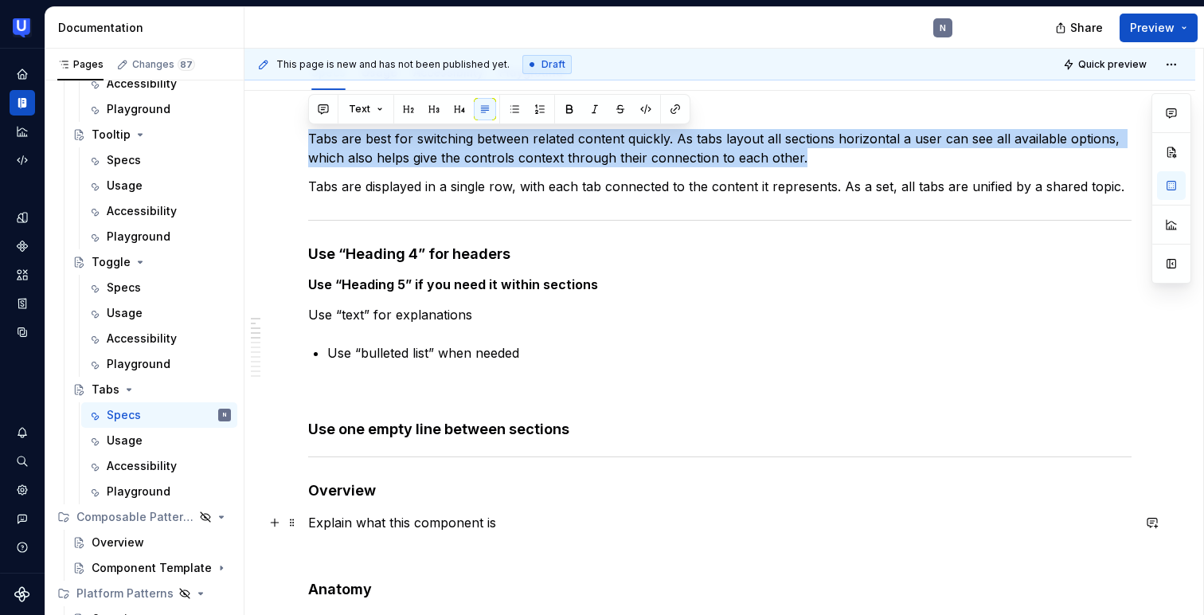
click at [432, 527] on p "Explain what this component is" at bounding box center [719, 522] width 823 height 19
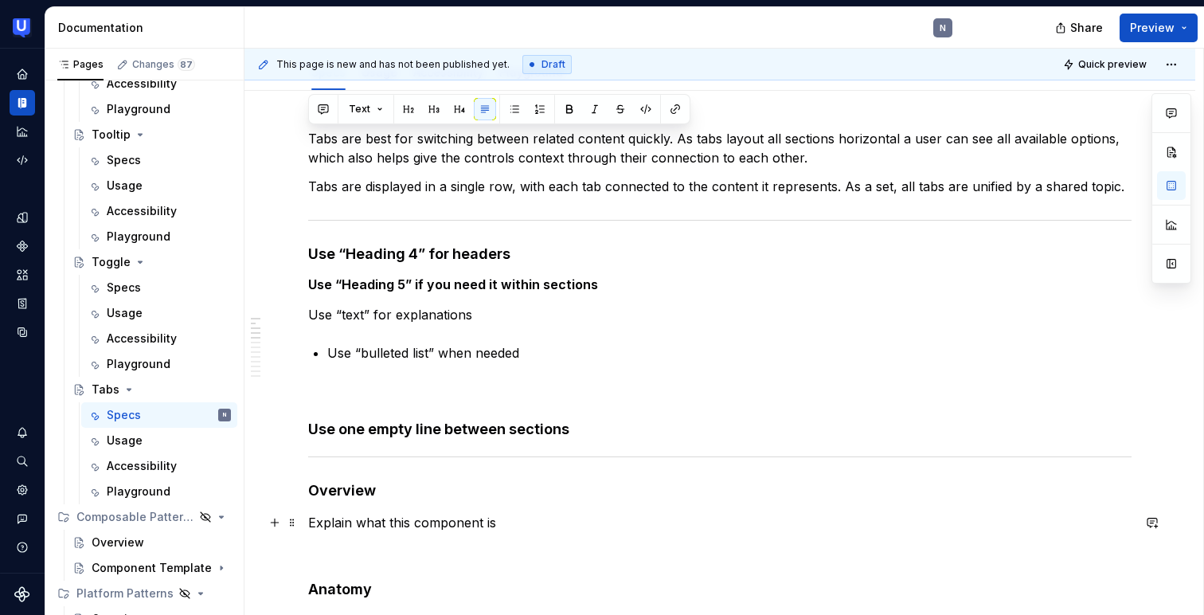
click at [432, 527] on p "Explain what this component is" at bounding box center [719, 522] width 823 height 19
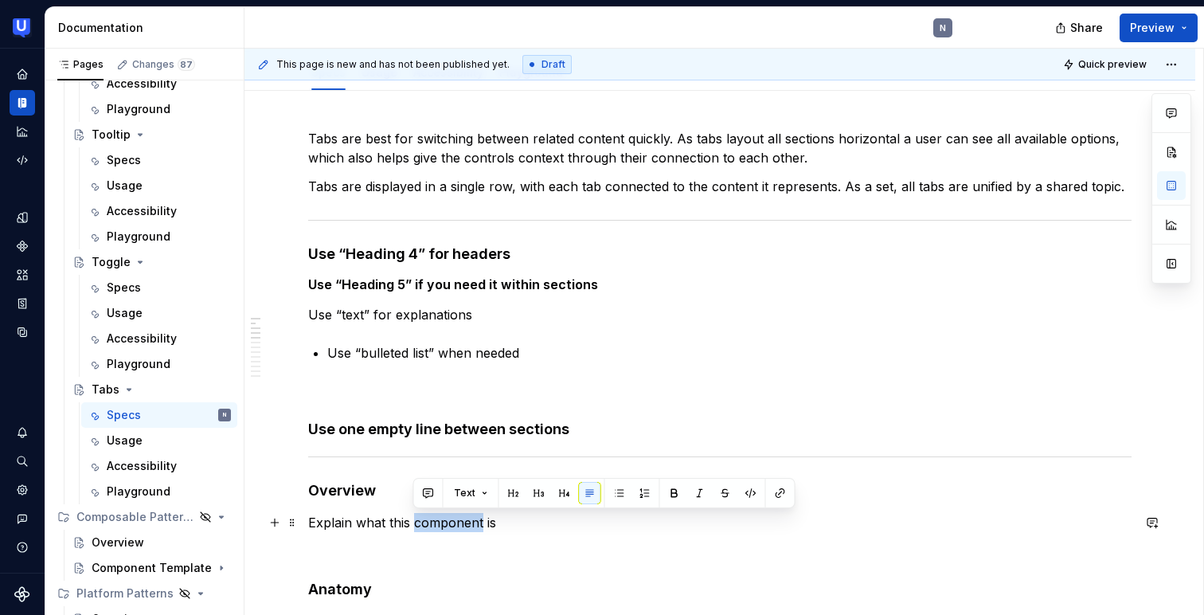
click at [432, 527] on p "Explain what this component is" at bounding box center [719, 522] width 823 height 19
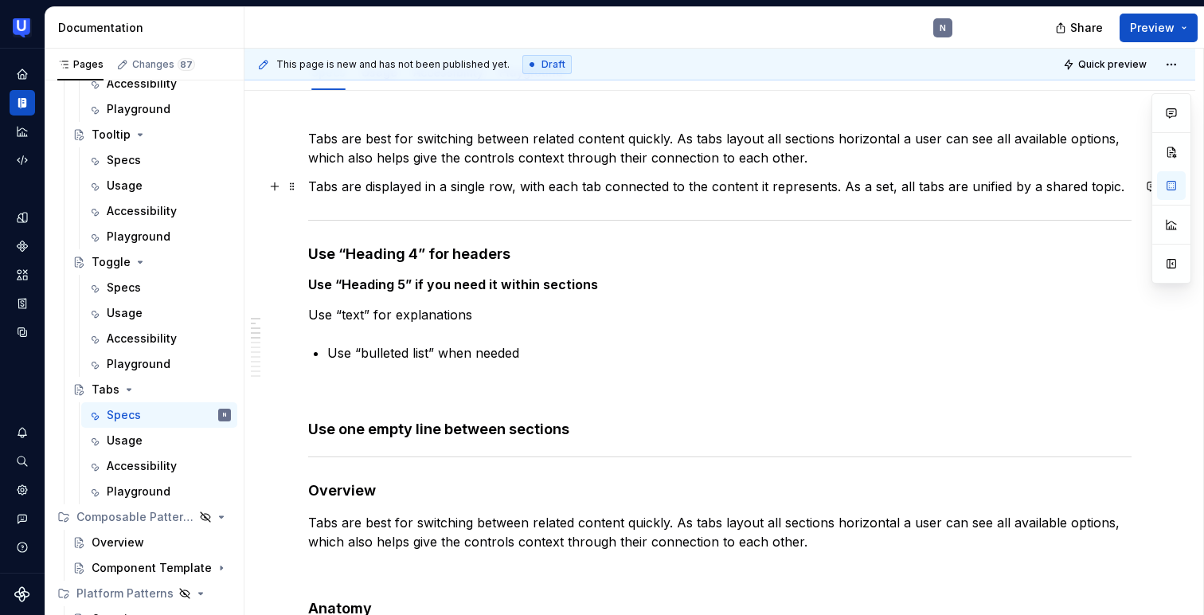
click at [518, 192] on p "Tabs are displayed in a single row, with each tab connected to the content it r…" at bounding box center [719, 186] width 823 height 19
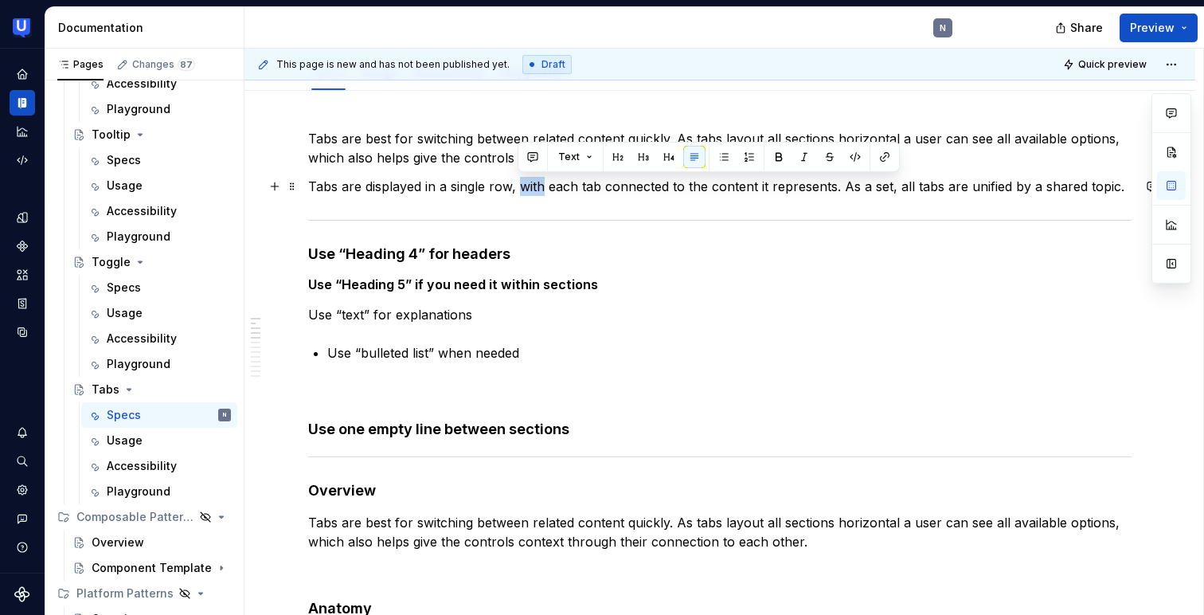
click at [518, 192] on p "Tabs are displayed in a single row, with each tab connected to the content it r…" at bounding box center [719, 186] width 823 height 19
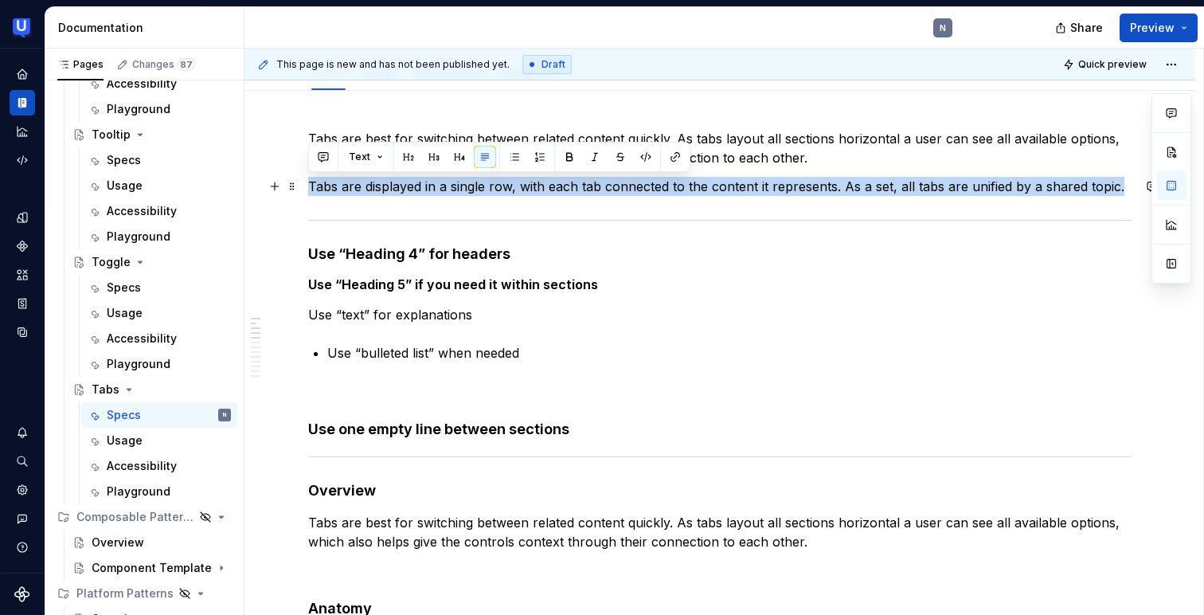
copy p "Tabs are displayed in a single row, with each tab connected to the content it r…"
click at [787, 534] on p "Tabs are best for switching between related content quickly. As tabs layout all…" at bounding box center [719, 532] width 823 height 38
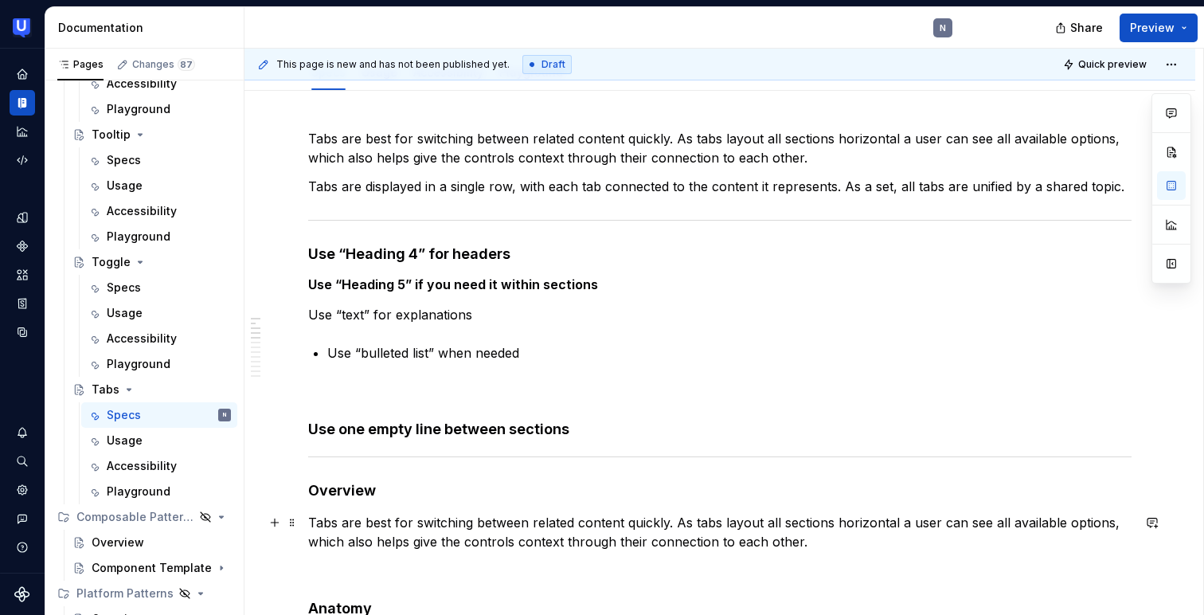
click at [809, 534] on p "Tabs are best for switching between related content quickly. As tabs layout all…" at bounding box center [719, 532] width 823 height 38
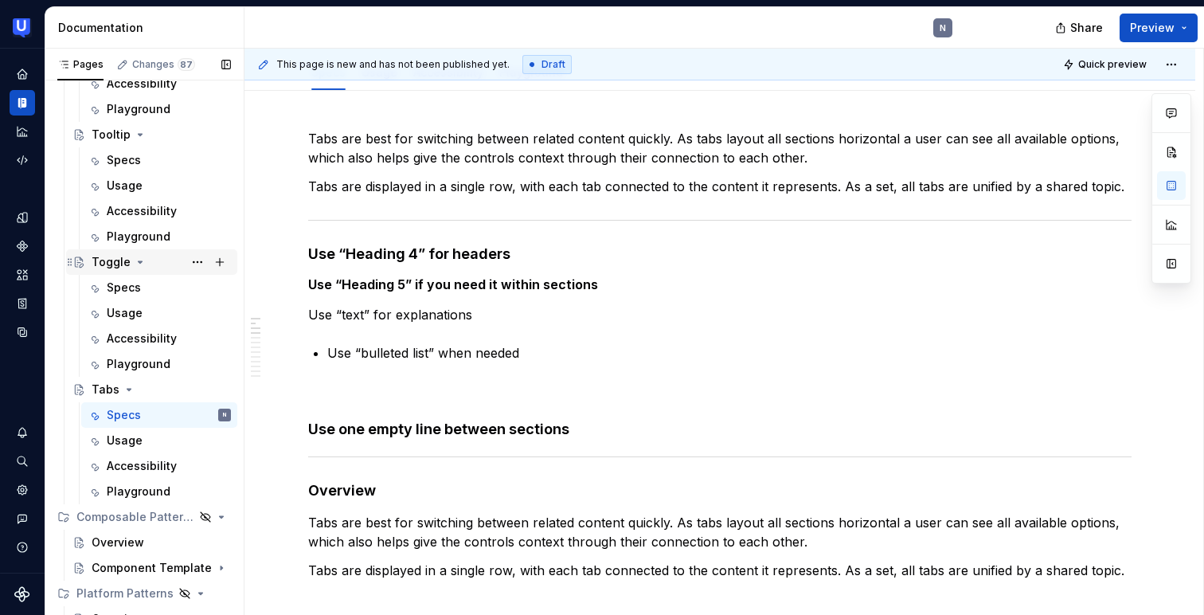
click at [139, 264] on icon "Page tree" at bounding box center [140, 262] width 13 height 13
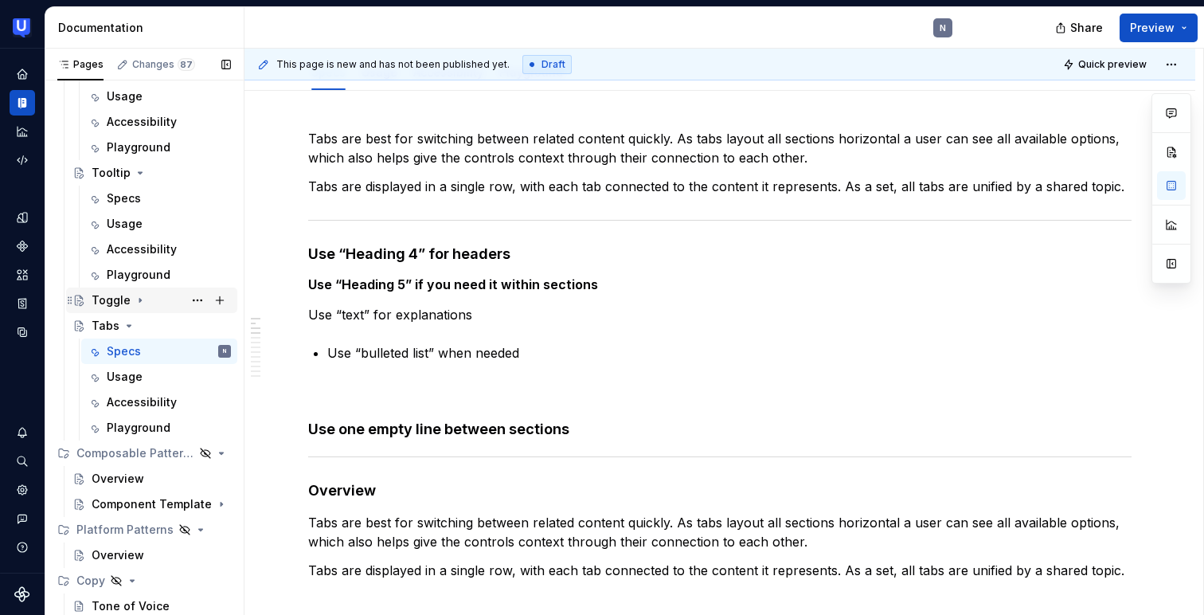
scroll to position [2248, 0]
click at [109, 304] on div "Toggle" at bounding box center [111, 300] width 39 height 16
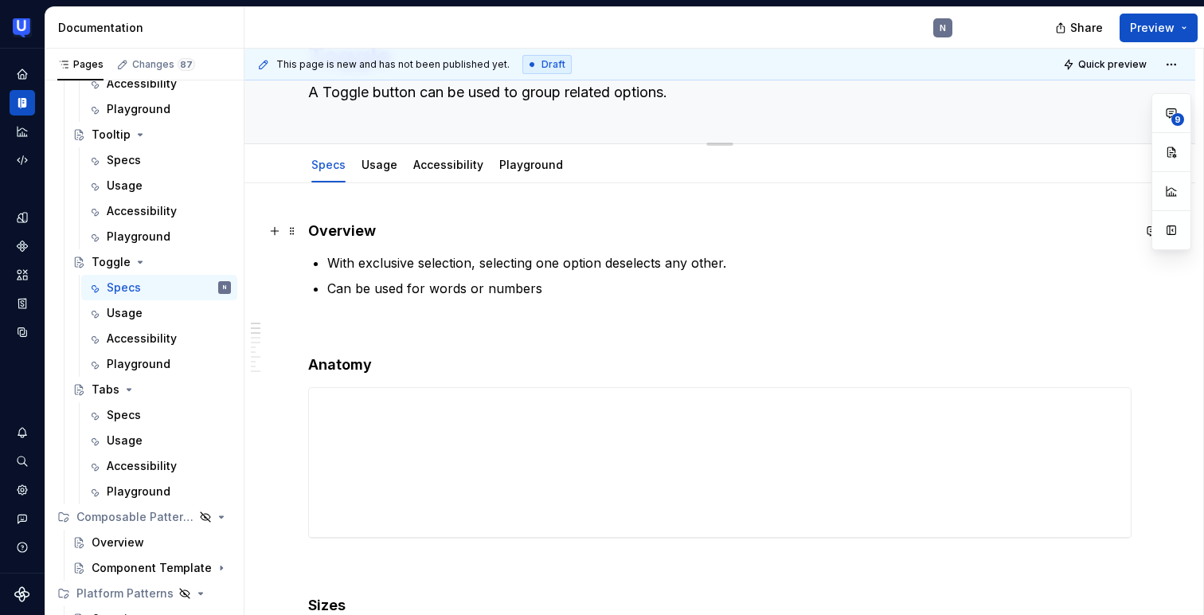
scroll to position [96, 0]
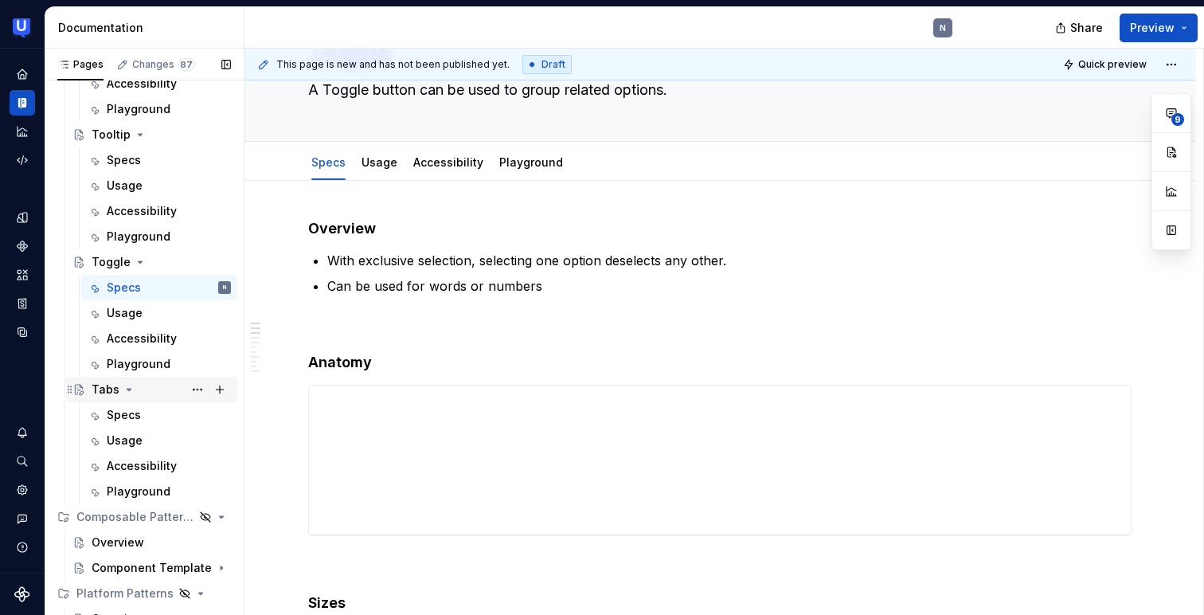
click at [103, 387] on div "Tabs" at bounding box center [106, 389] width 28 height 16
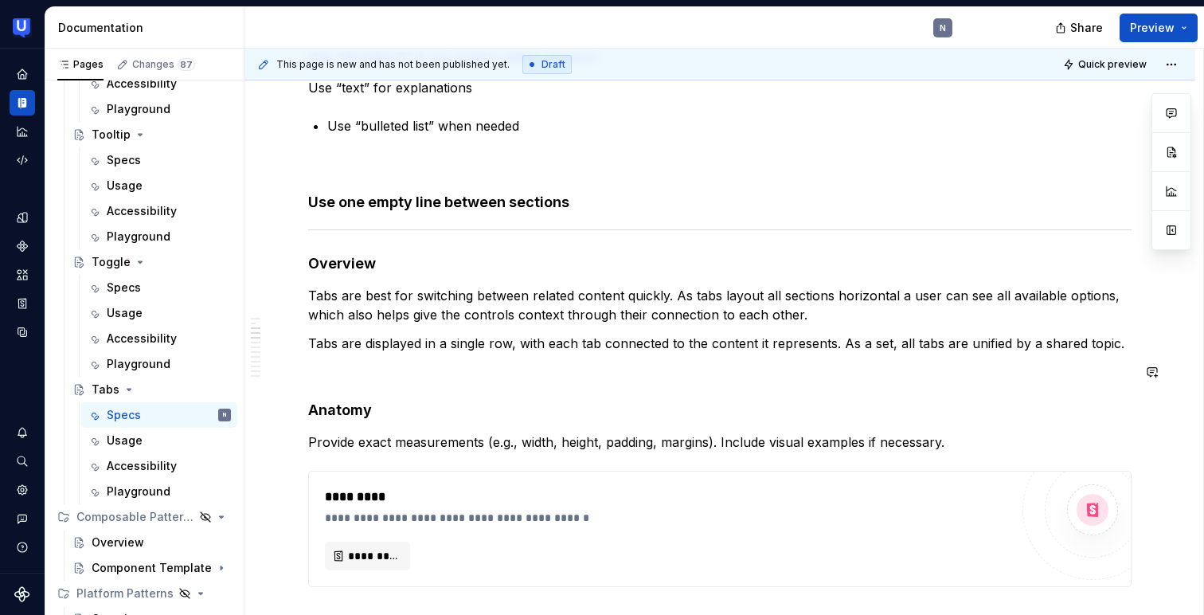
scroll to position [443, 0]
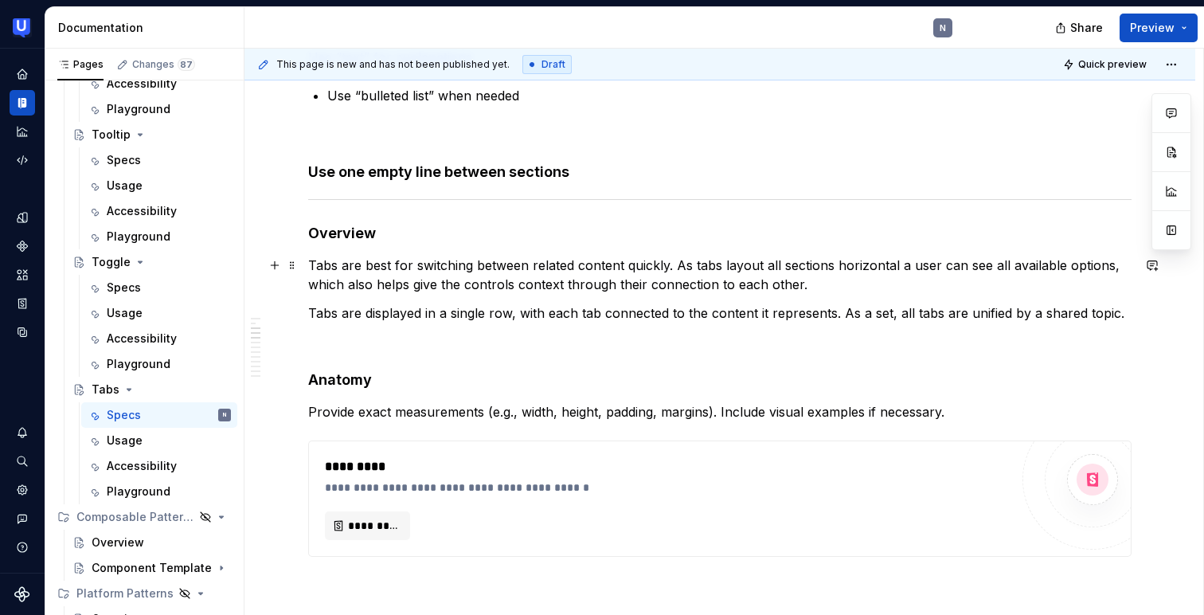
click at [671, 288] on p "Tabs are best for switching between related content quickly. As tabs layout all…" at bounding box center [719, 275] width 823 height 38
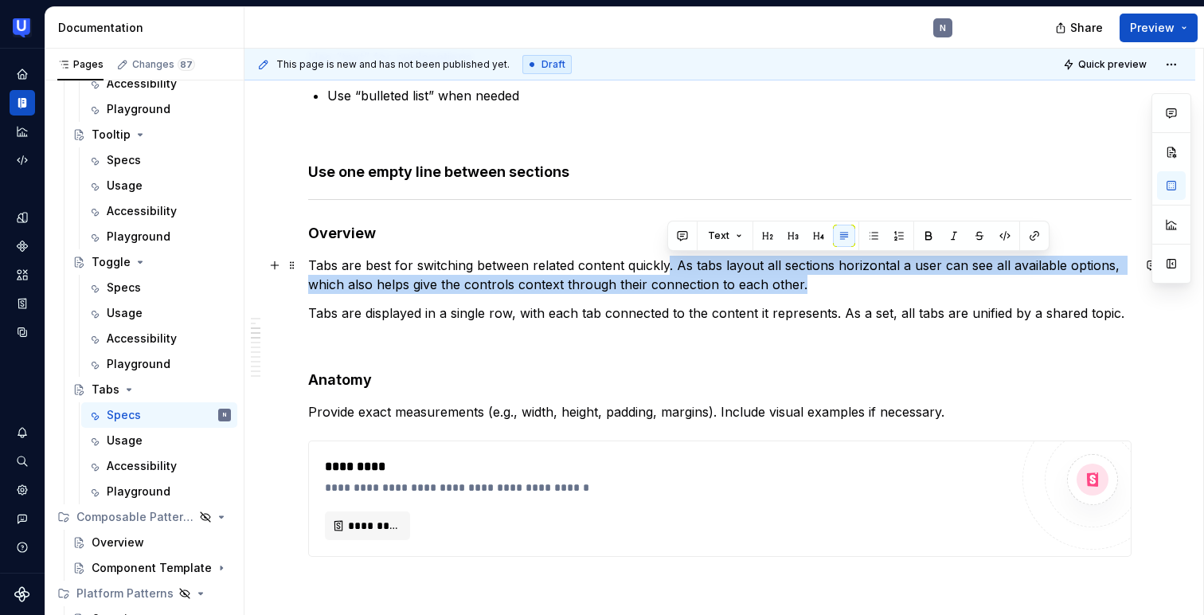
drag, startPoint x: 802, startPoint y: 286, endPoint x: 668, endPoint y: 263, distance: 135.7
click at [668, 263] on p "Tabs are best for switching between related content quickly. As tabs layout all…" at bounding box center [719, 275] width 823 height 38
click at [781, 275] on p "Tabs are best for switching between related content quickly. As tabs layout all…" at bounding box center [719, 275] width 823 height 38
drag, startPoint x: 809, startPoint y: 285, endPoint x: 670, endPoint y: 259, distance: 141.8
click at [670, 259] on p "Tabs are best for switching between related content quickly. As tabs layout all…" at bounding box center [719, 275] width 823 height 38
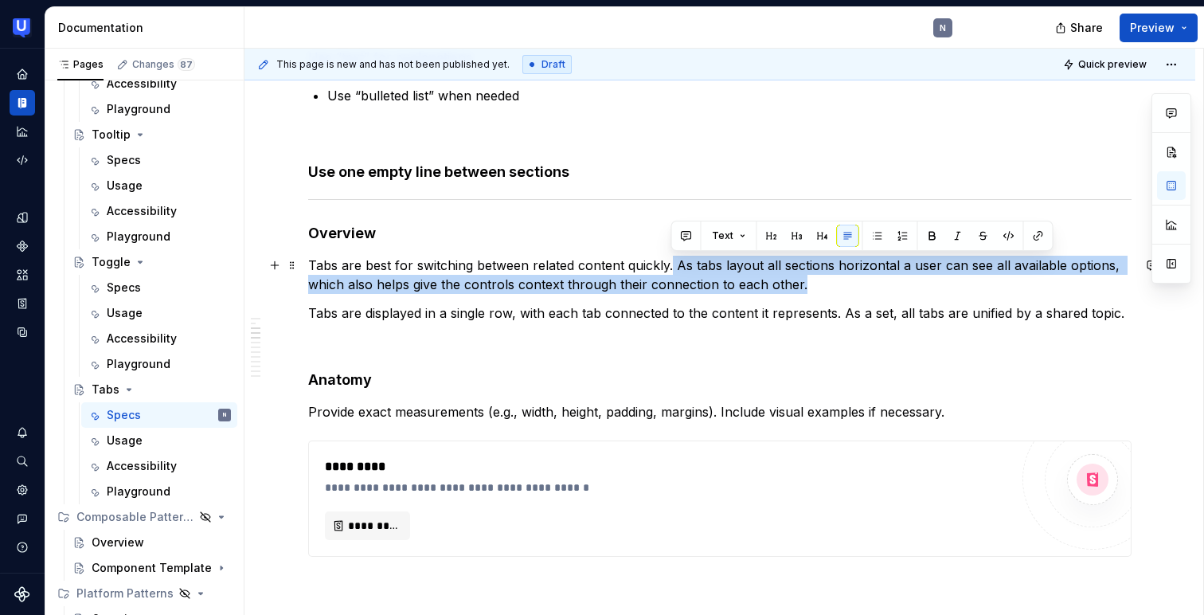
type textarea "*"
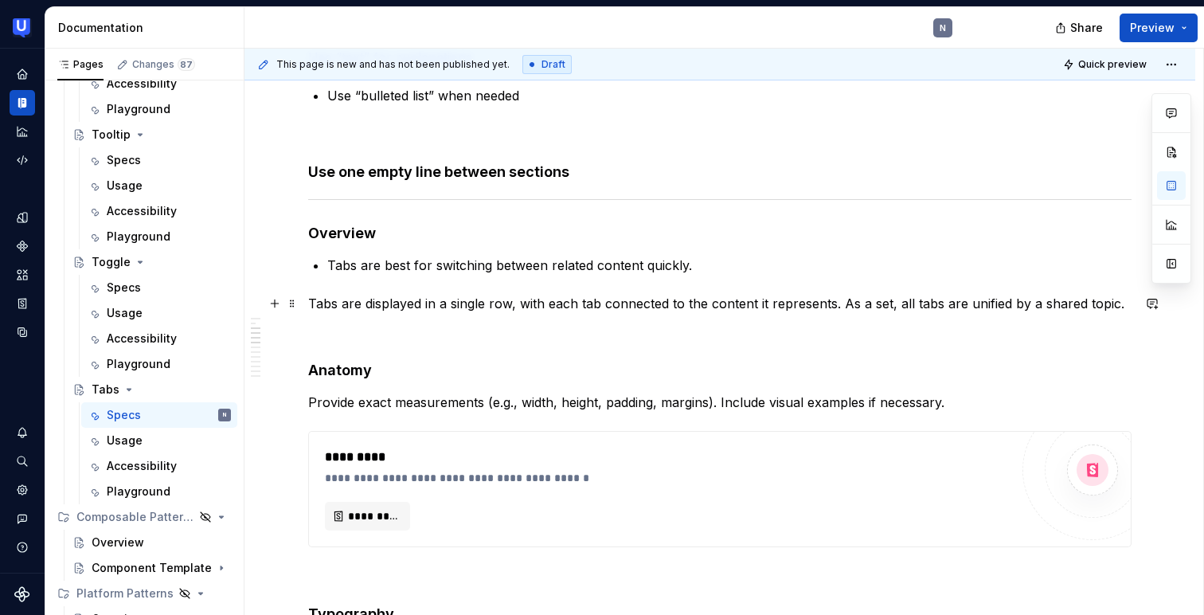
click at [313, 299] on p "Tabs are displayed in a single row, with each tab connected to the content it r…" at bounding box center [719, 303] width 823 height 19
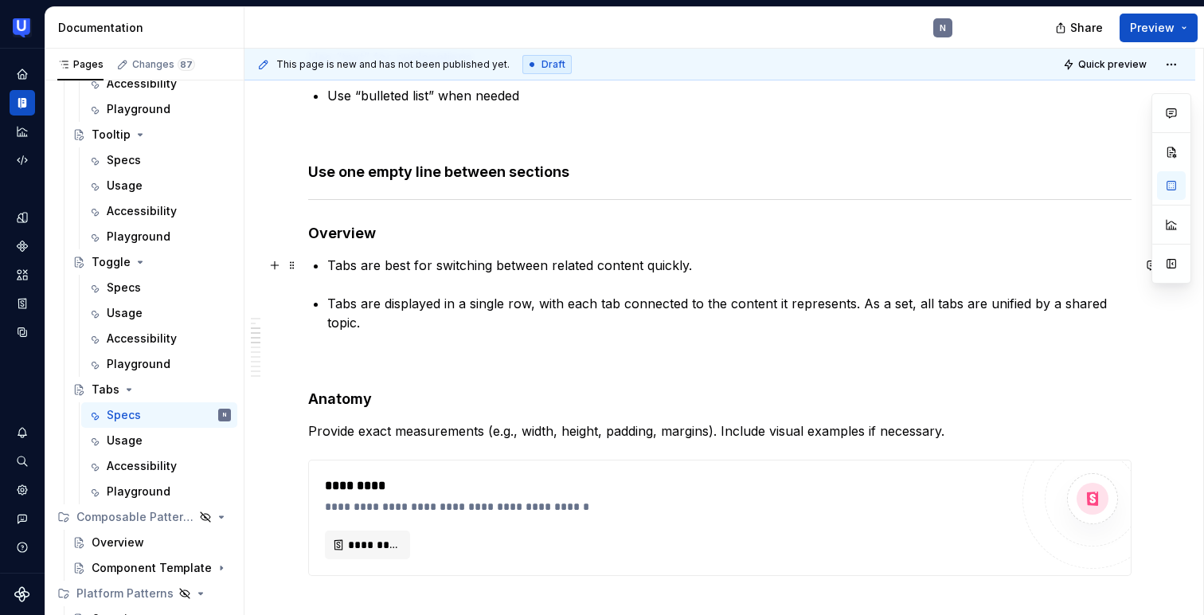
scroll to position [459, 0]
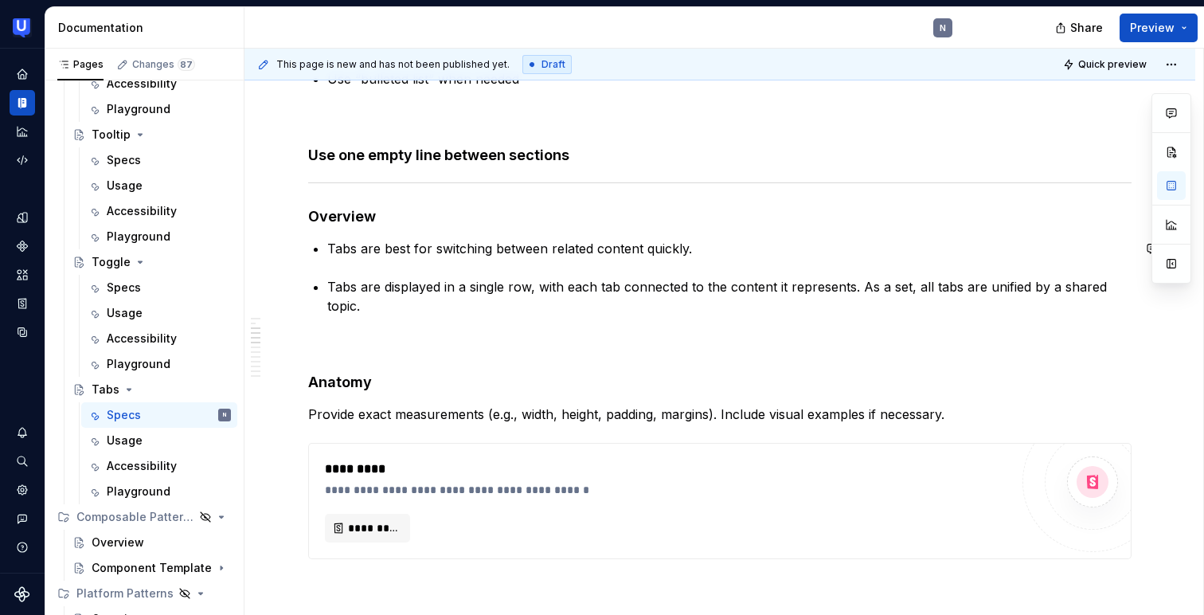
click at [111, 260] on div "Toggle" at bounding box center [111, 262] width 39 height 16
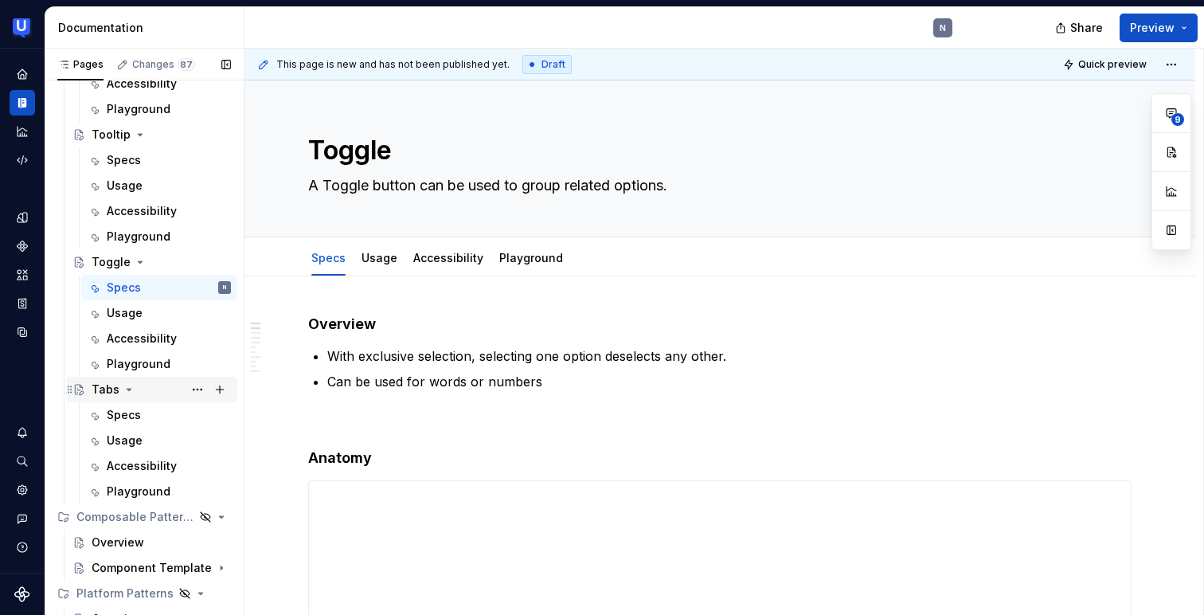
click at [96, 389] on div "Tabs" at bounding box center [106, 389] width 28 height 16
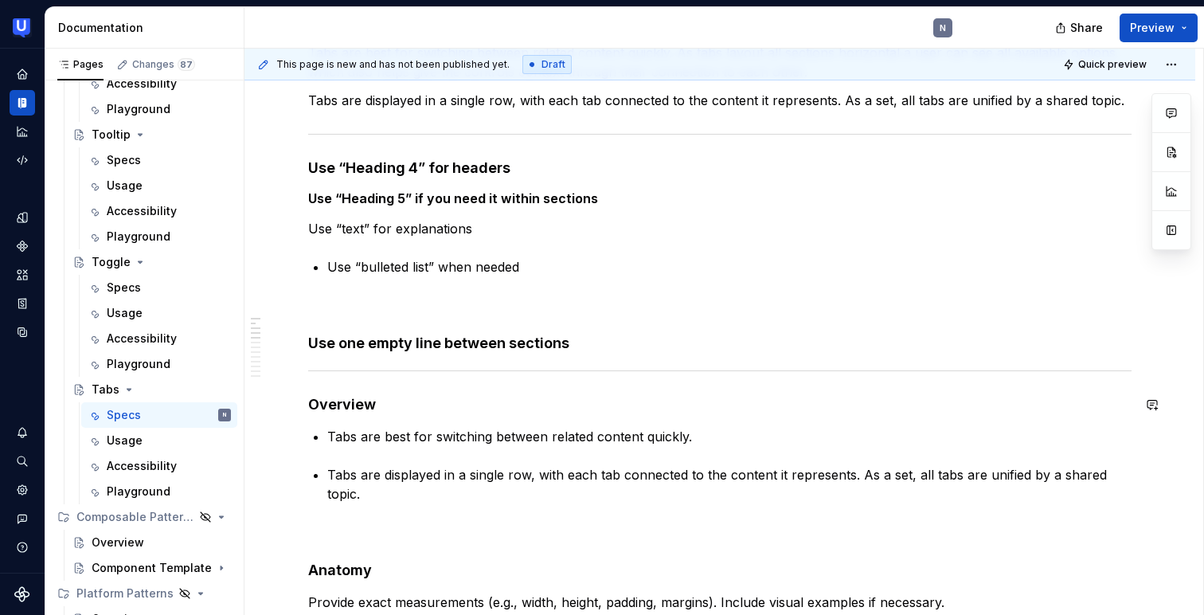
scroll to position [404, 0]
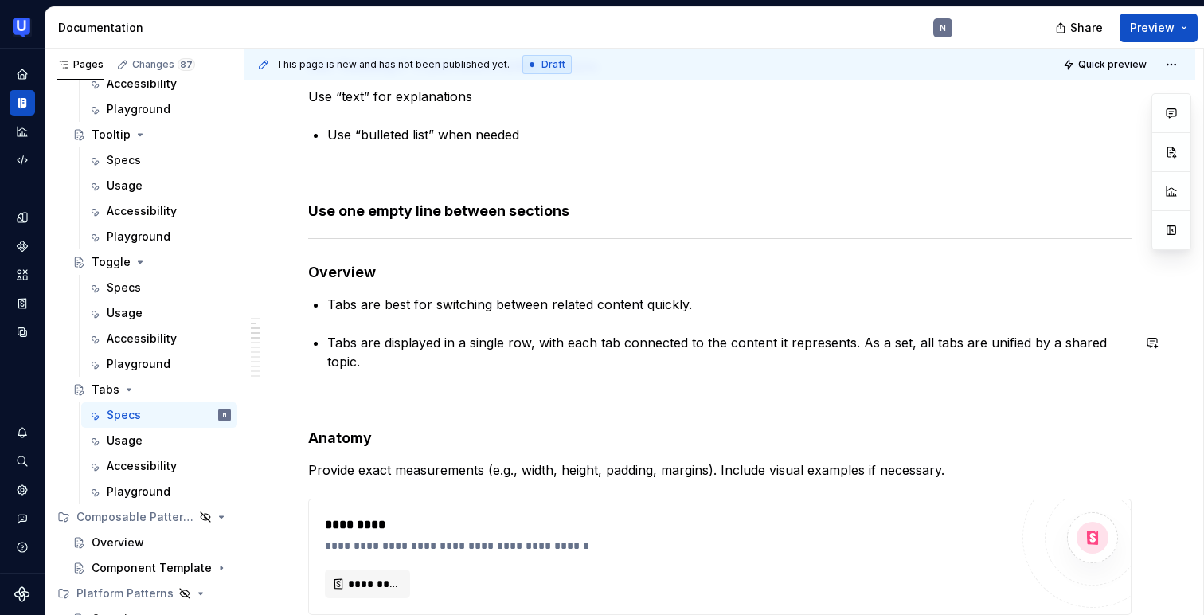
click at [343, 313] on p "Tabs are best for switching between related content quickly." at bounding box center [729, 304] width 804 height 19
click at [546, 340] on p "Tabs are displayed in a single row, with each tab connected to the content it r…" at bounding box center [729, 352] width 804 height 38
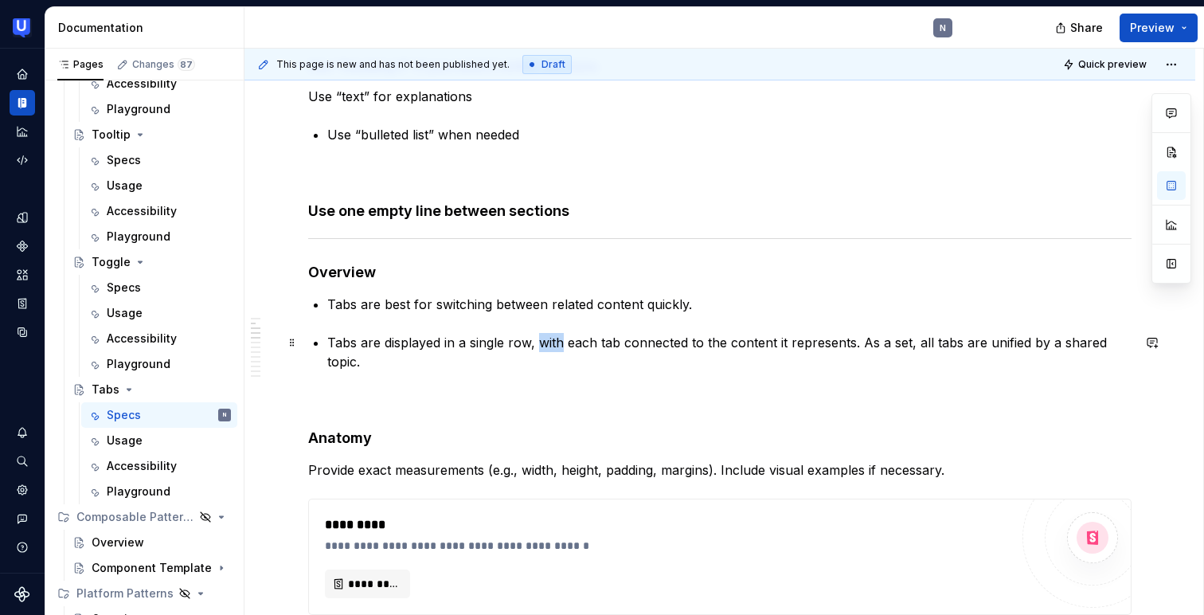
click at [546, 340] on p "Tabs are displayed in a single row, with each tab connected to the content it r…" at bounding box center [729, 352] width 804 height 38
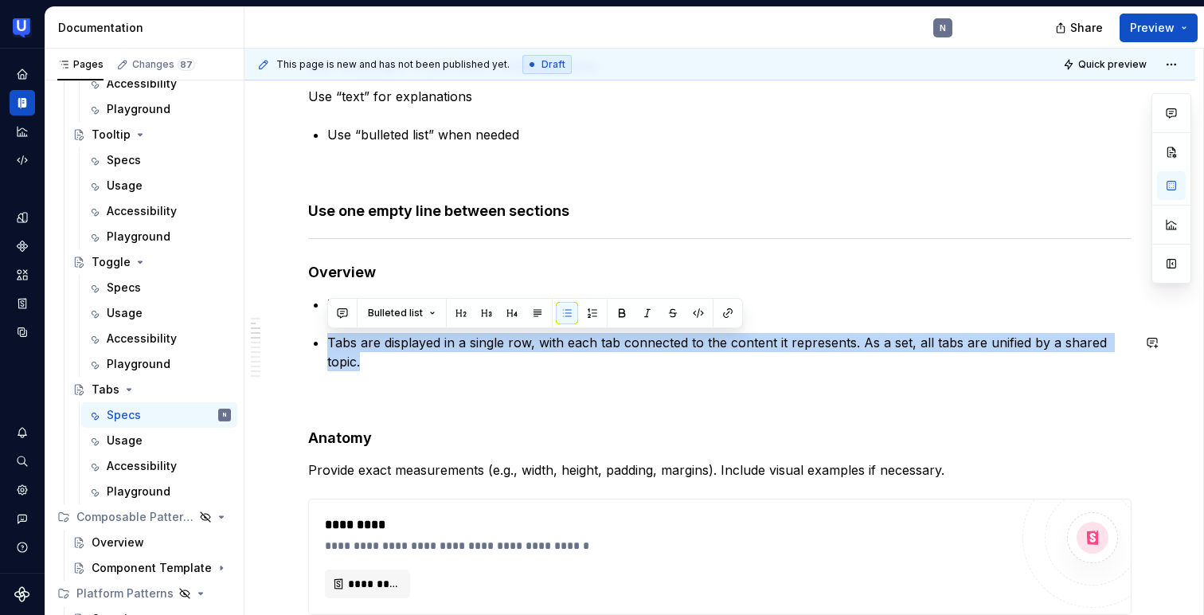
copy p "Tabs are displayed in a single row, with each tab connected to the content it r…"
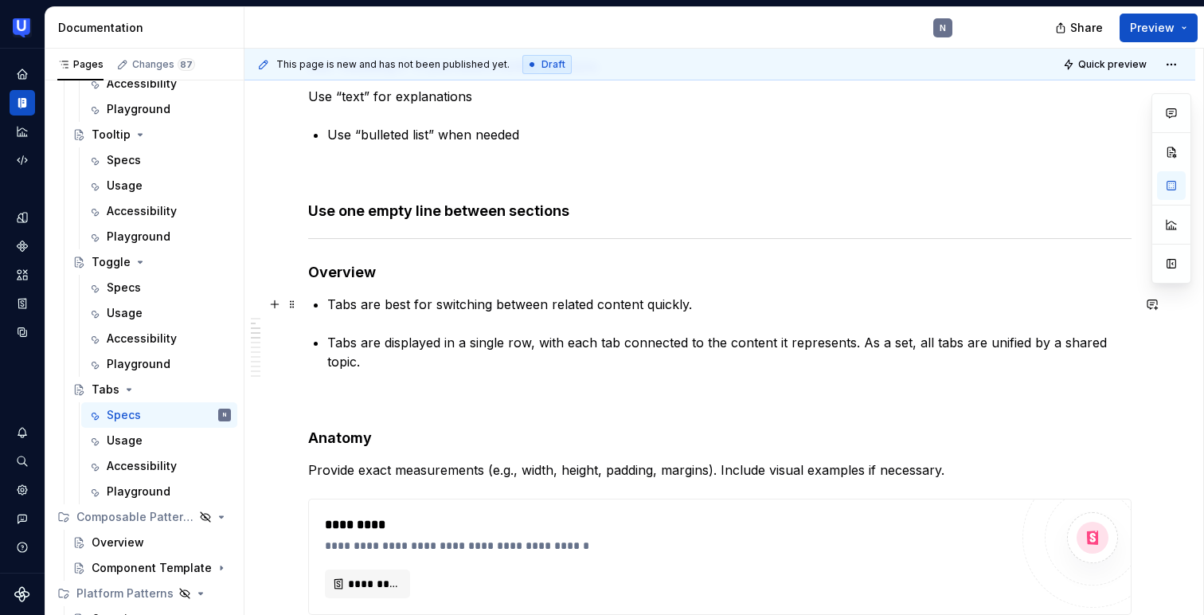
click at [703, 302] on p "Tabs are best for switching between related content quickly." at bounding box center [729, 304] width 804 height 19
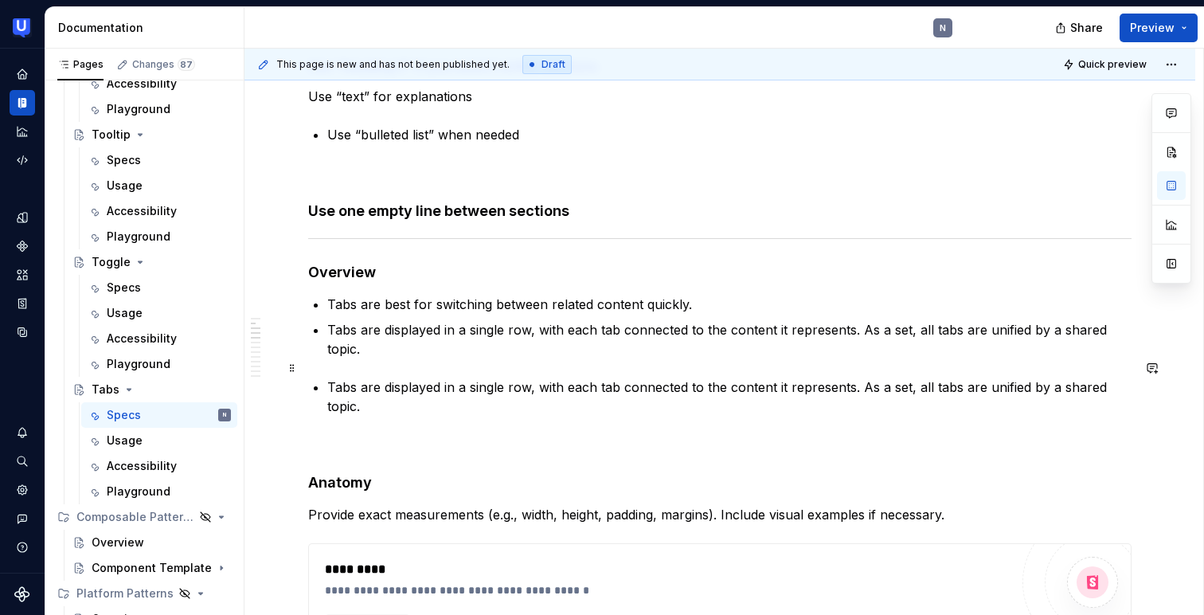
click at [610, 377] on p "Tabs are displayed in a single row, with each tab connected to the content it r…" at bounding box center [729, 396] width 804 height 38
click at [288, 369] on span at bounding box center [292, 368] width 13 height 22
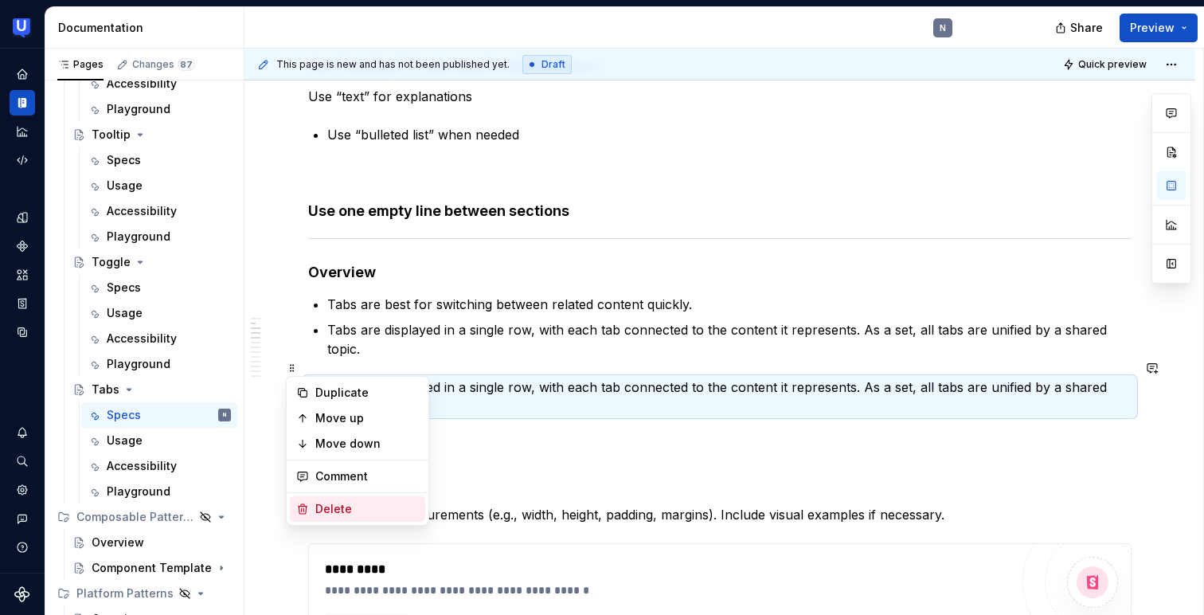
click at [328, 506] on div "Delete" at bounding box center [367, 509] width 104 height 16
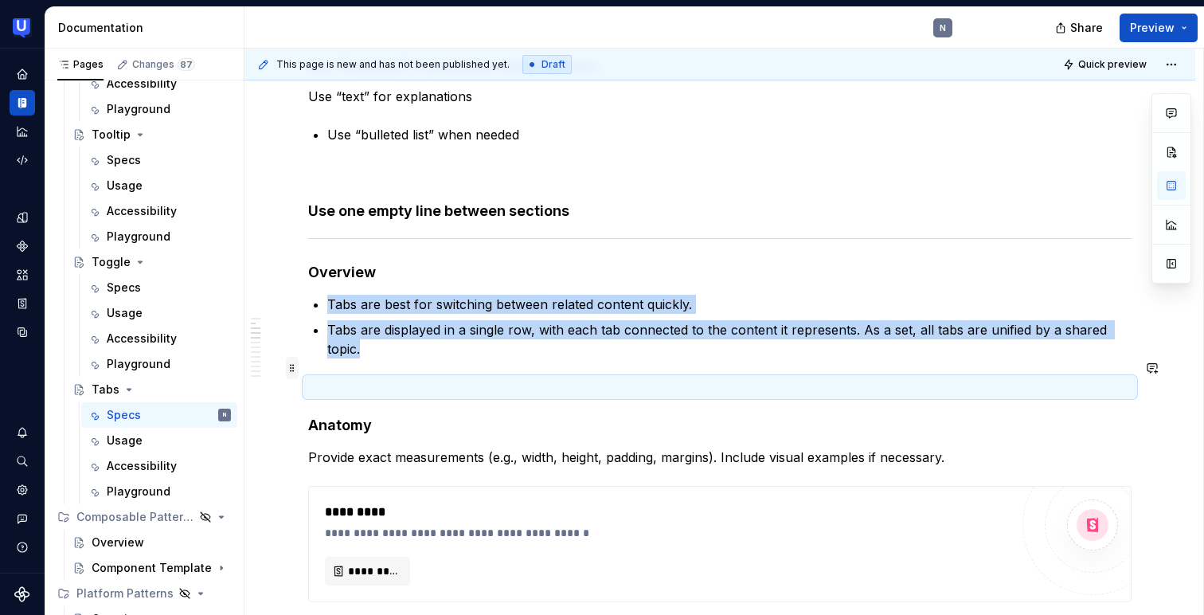
click at [287, 371] on span at bounding box center [292, 368] width 13 height 22
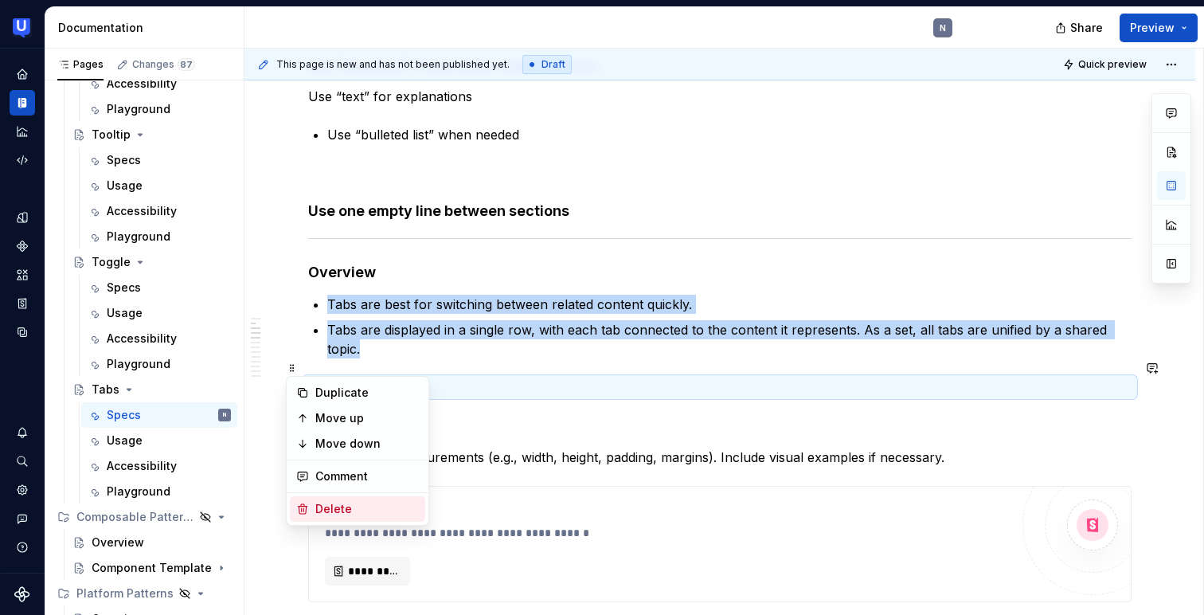
click at [322, 508] on div "Delete" at bounding box center [367, 509] width 104 height 16
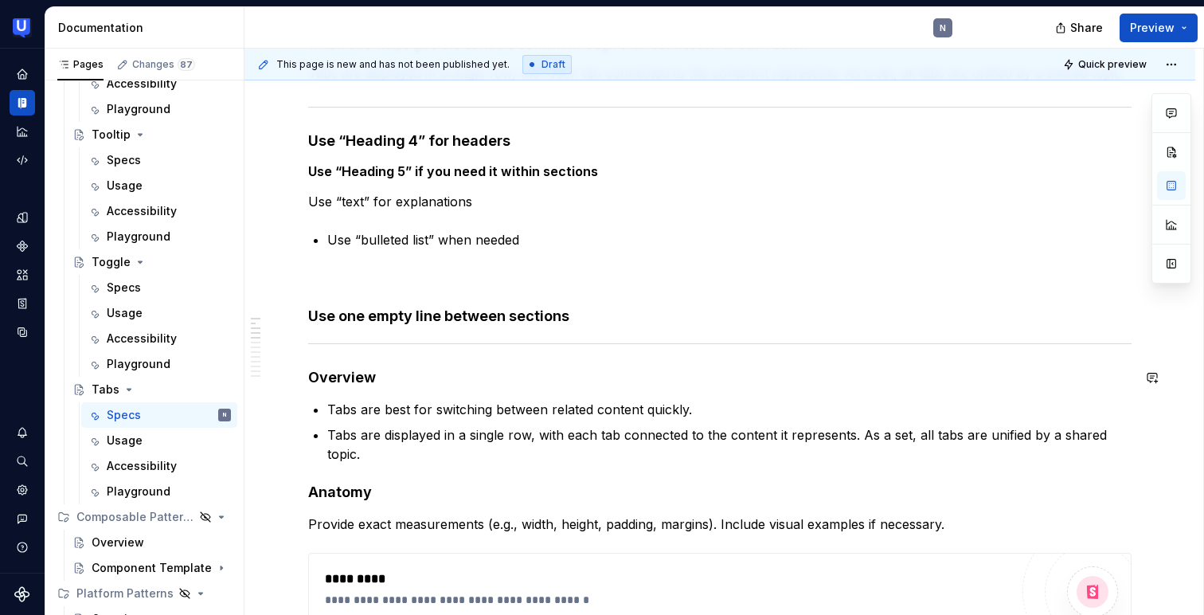
scroll to position [270, 0]
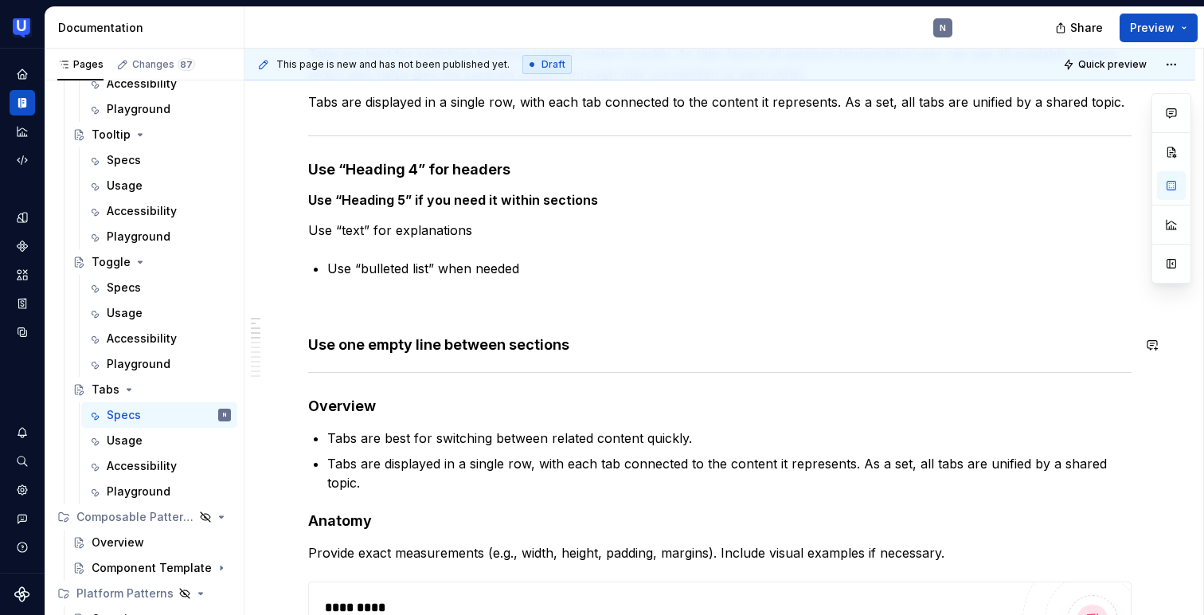
click at [288, 354] on span at bounding box center [292, 345] width 13 height 22
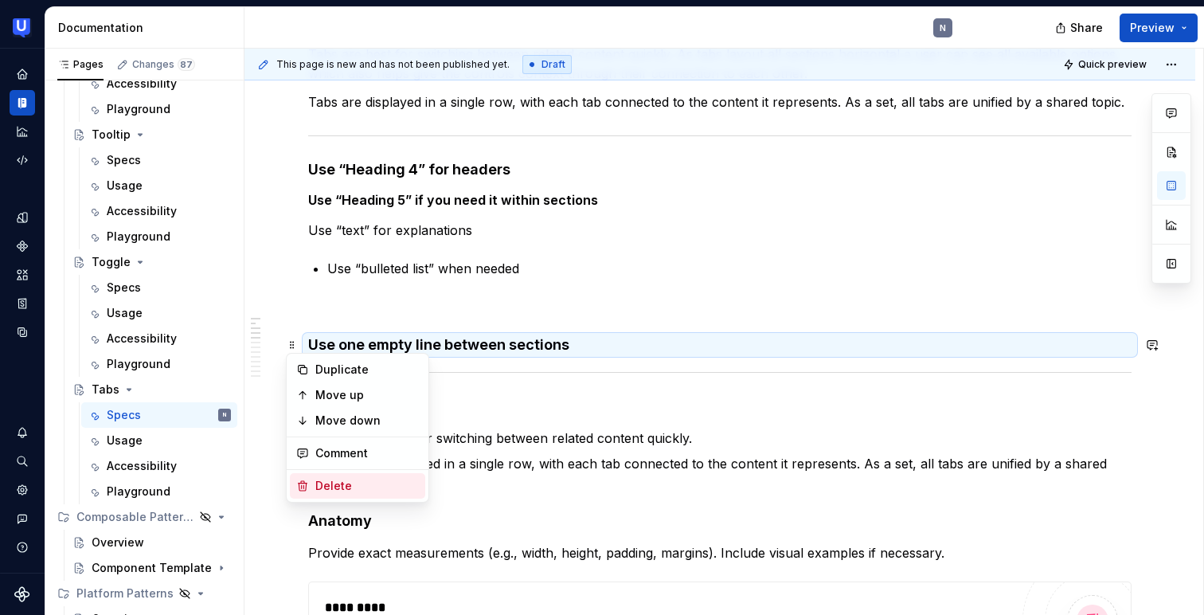
click at [311, 485] on div "Delete" at bounding box center [357, 485] width 135 height 25
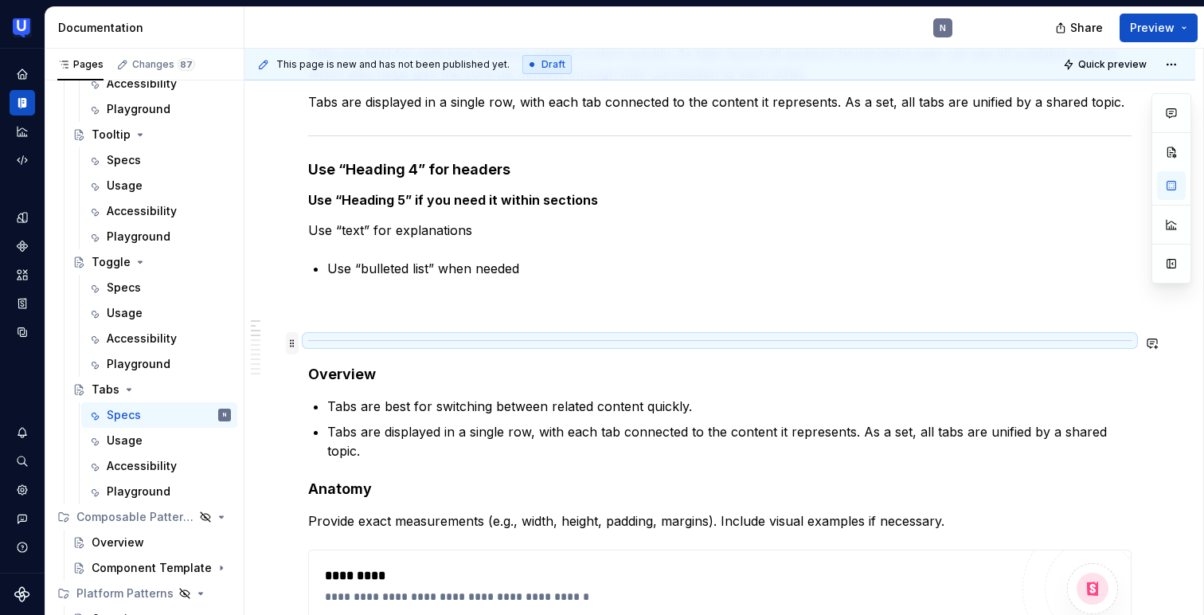
click at [291, 344] on span at bounding box center [292, 343] width 13 height 22
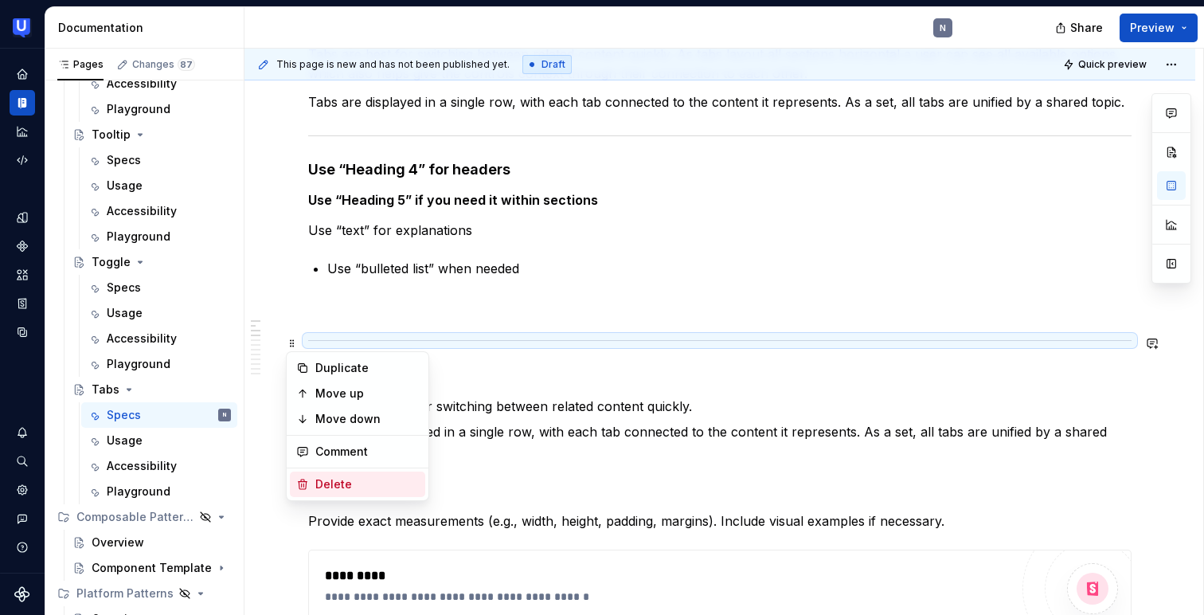
click at [310, 478] on div "Delete" at bounding box center [357, 483] width 135 height 25
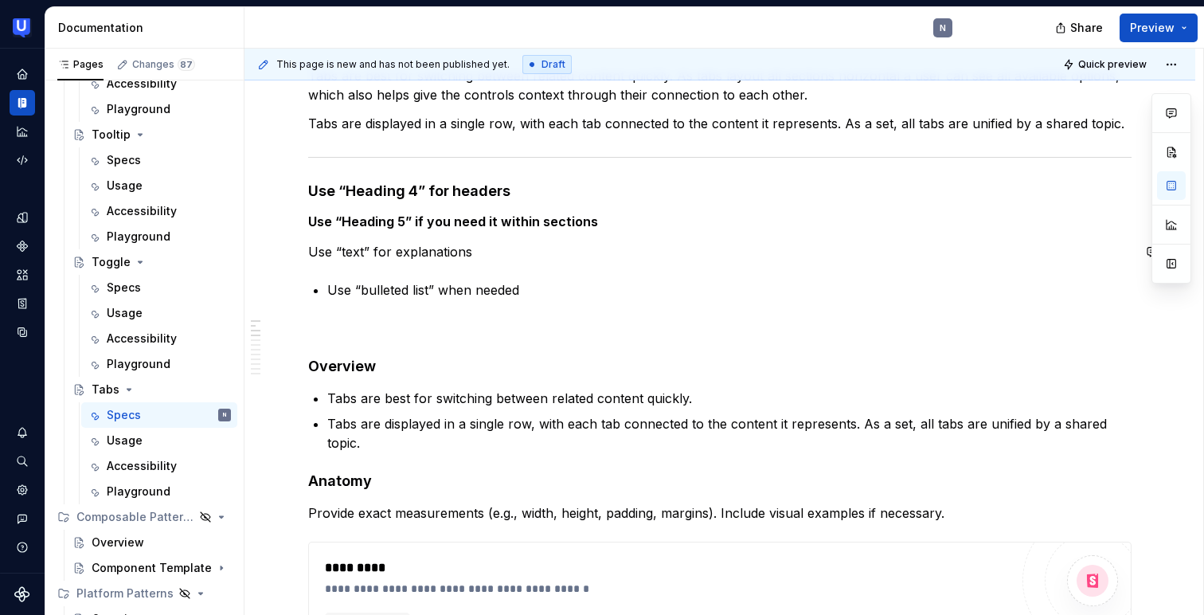
scroll to position [245, 0]
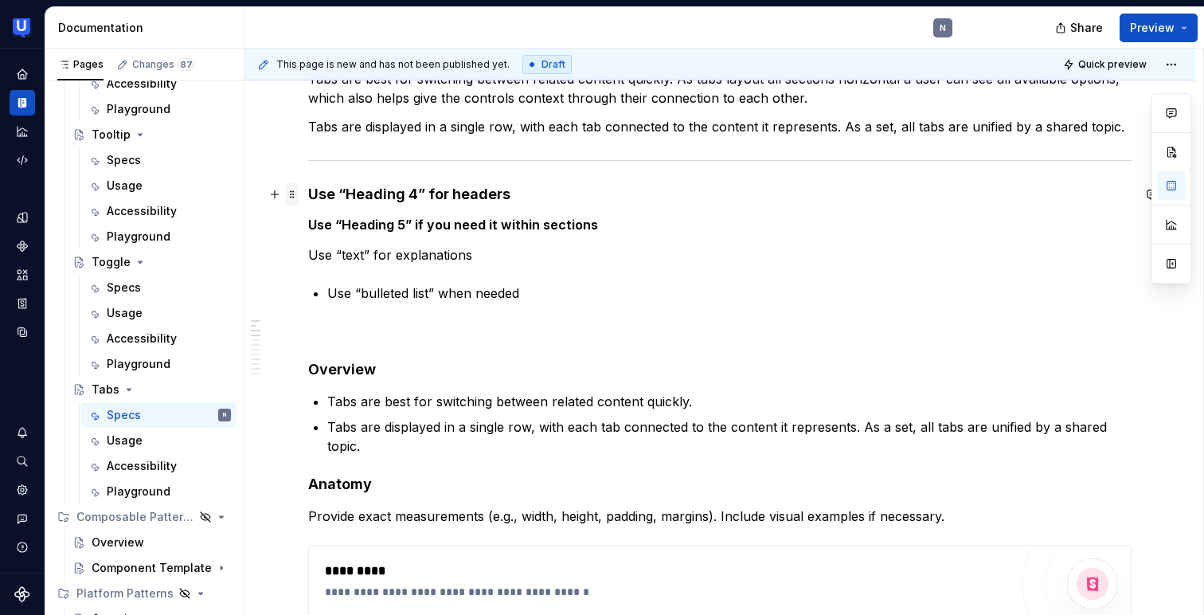
click at [293, 193] on span at bounding box center [292, 194] width 13 height 22
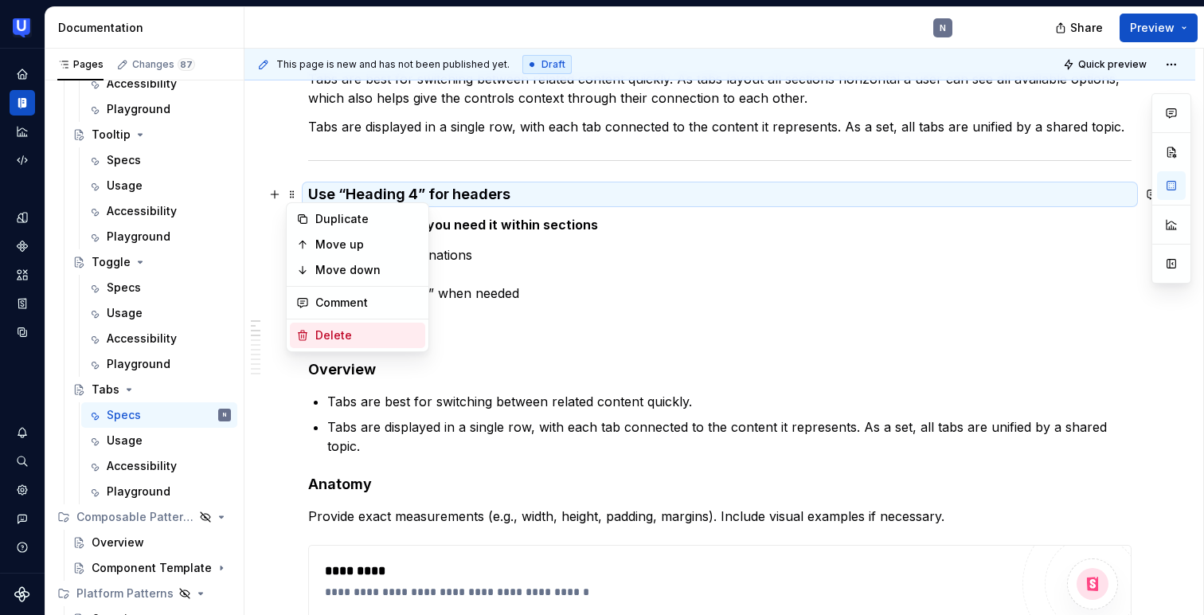
click at [311, 331] on div "Delete" at bounding box center [357, 334] width 135 height 25
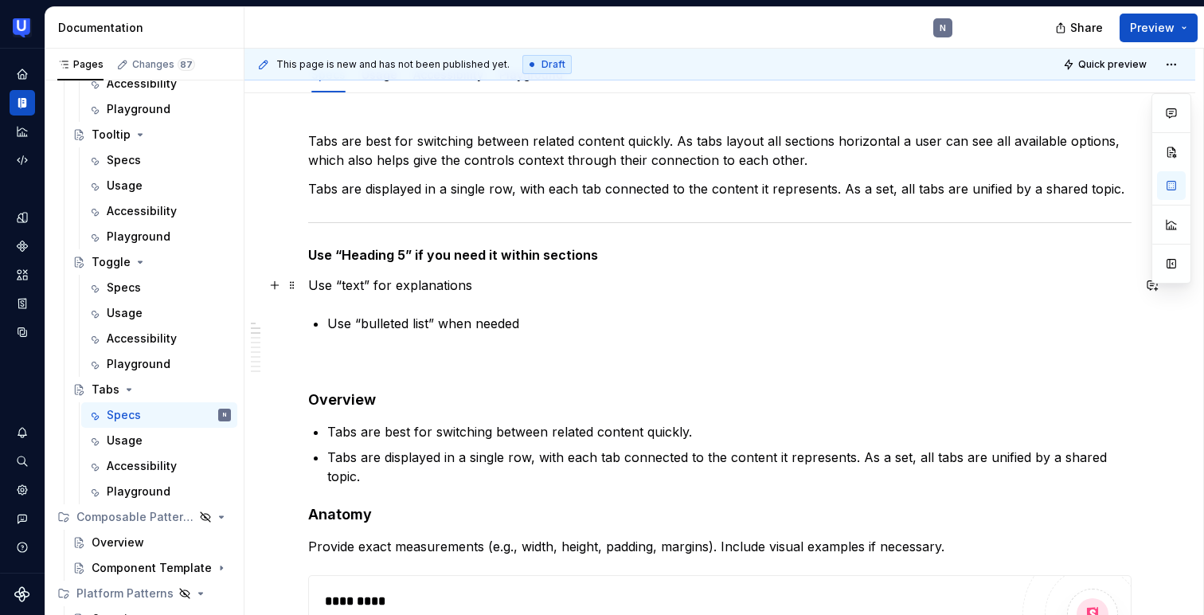
scroll to position [173, 0]
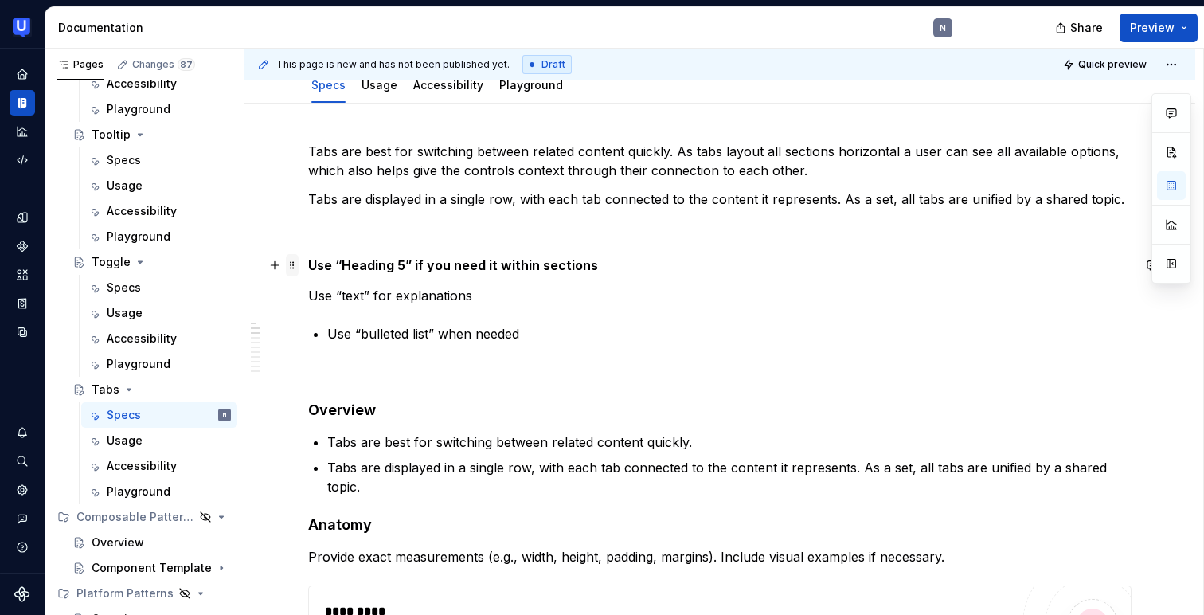
click at [291, 265] on span at bounding box center [292, 265] width 13 height 22
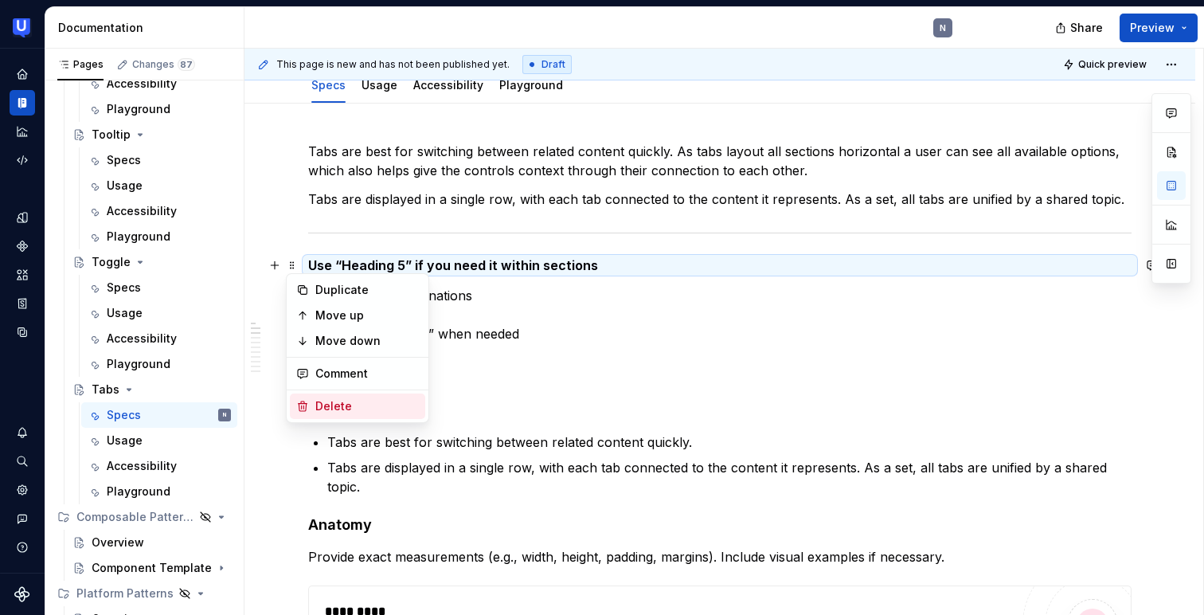
click at [322, 411] on div "Delete" at bounding box center [367, 406] width 104 height 16
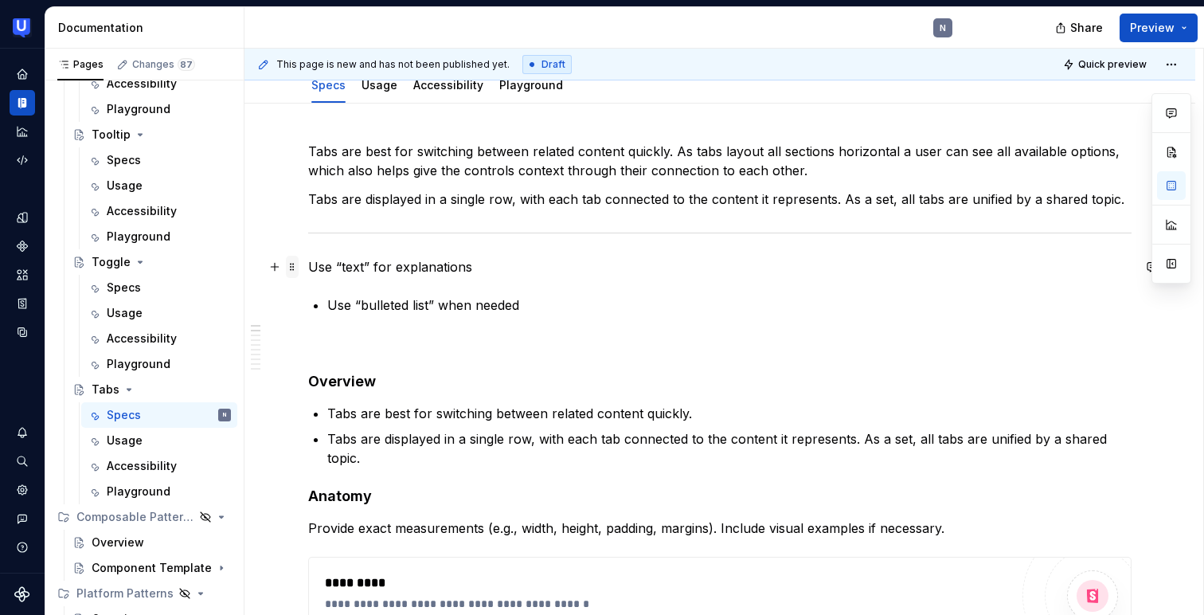
click at [295, 267] on span at bounding box center [292, 267] width 13 height 22
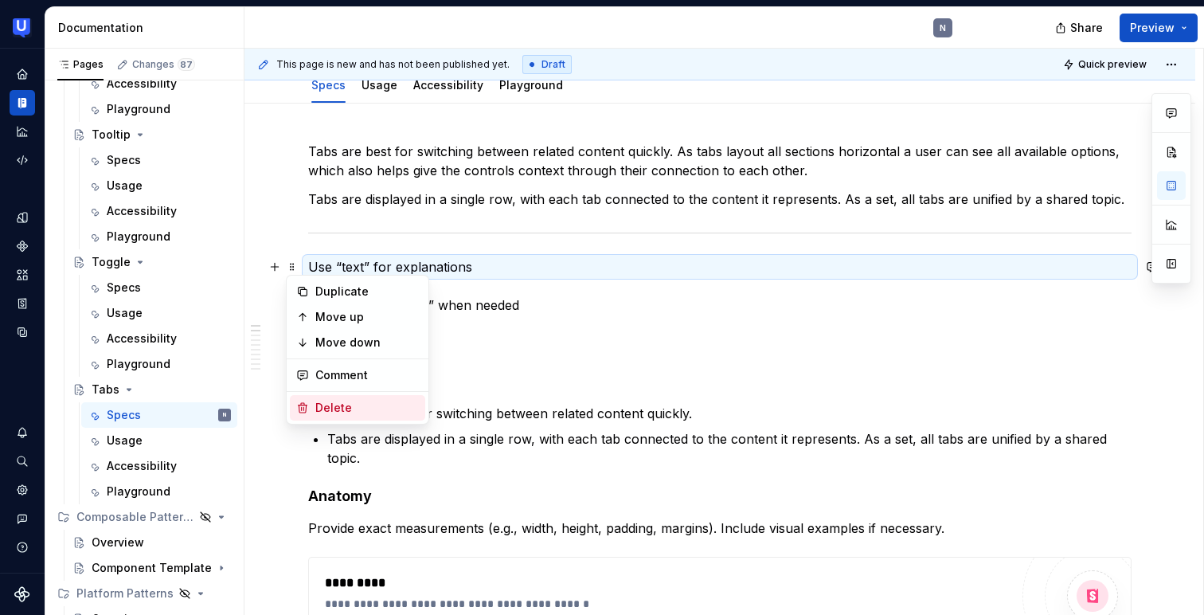
click at [319, 407] on div "Delete" at bounding box center [367, 408] width 104 height 16
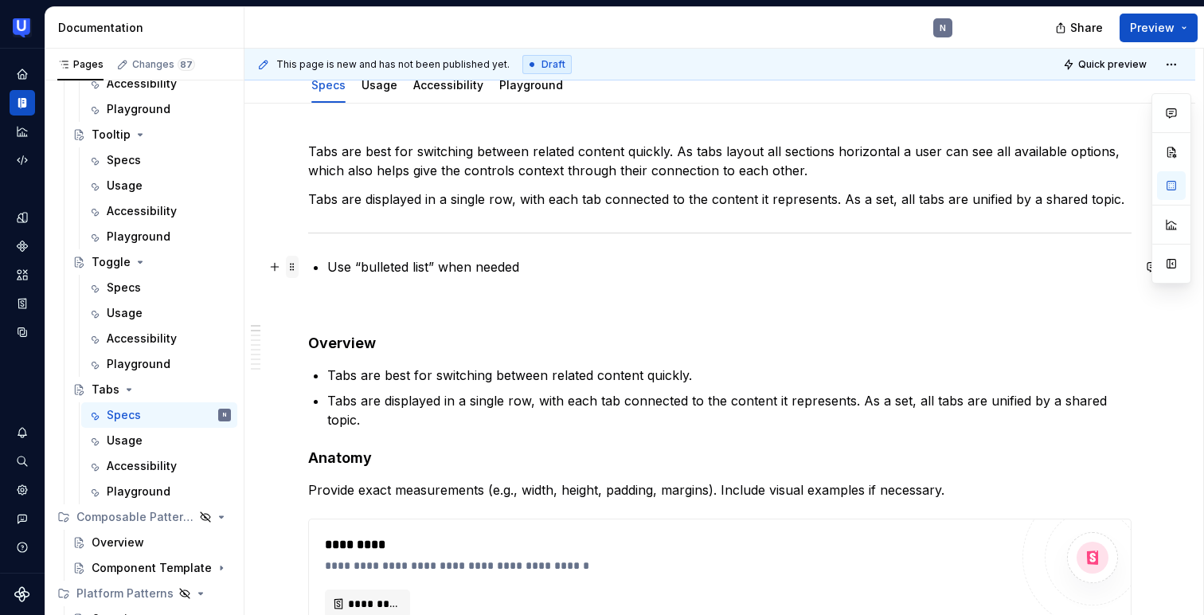
click at [295, 268] on span at bounding box center [292, 267] width 13 height 22
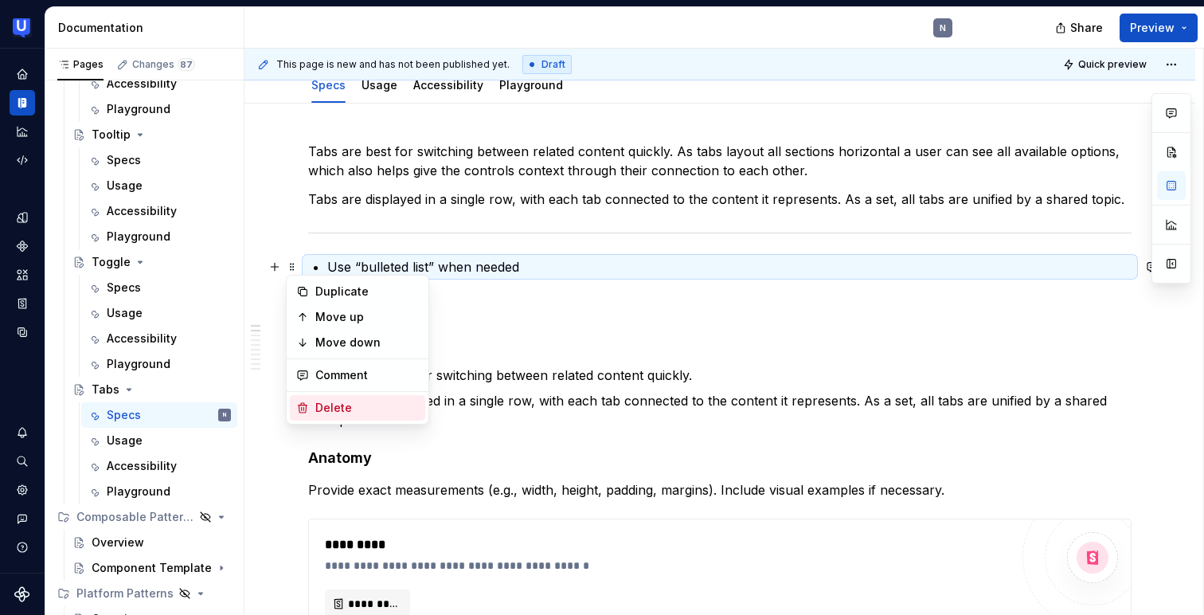
click at [309, 411] on div "Delete" at bounding box center [357, 407] width 135 height 25
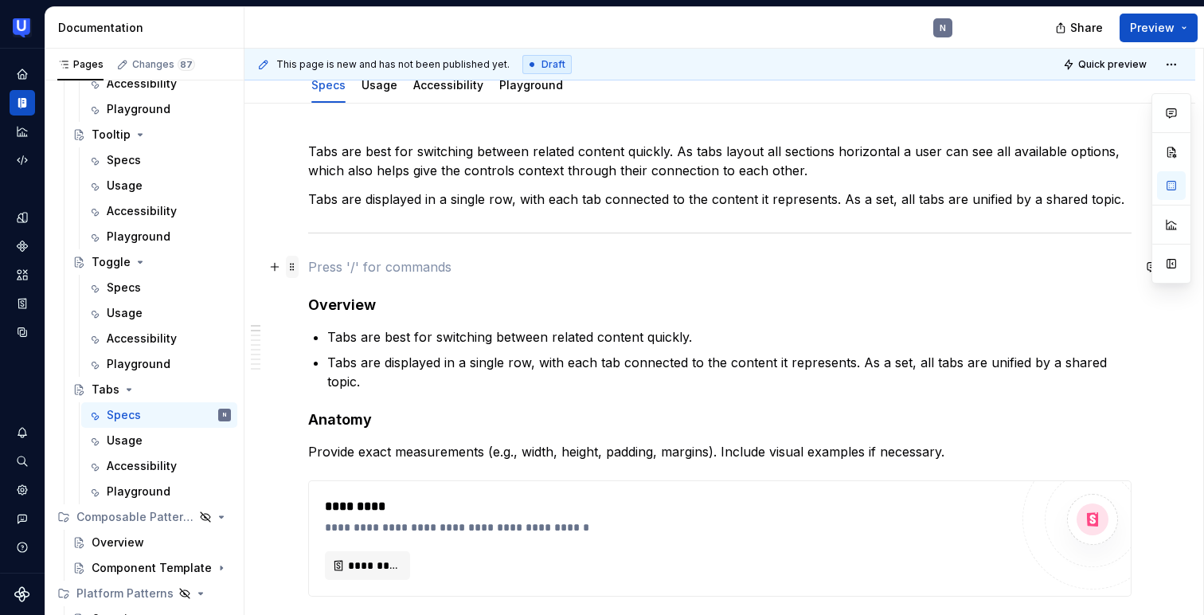
click at [292, 268] on span at bounding box center [292, 267] width 13 height 22
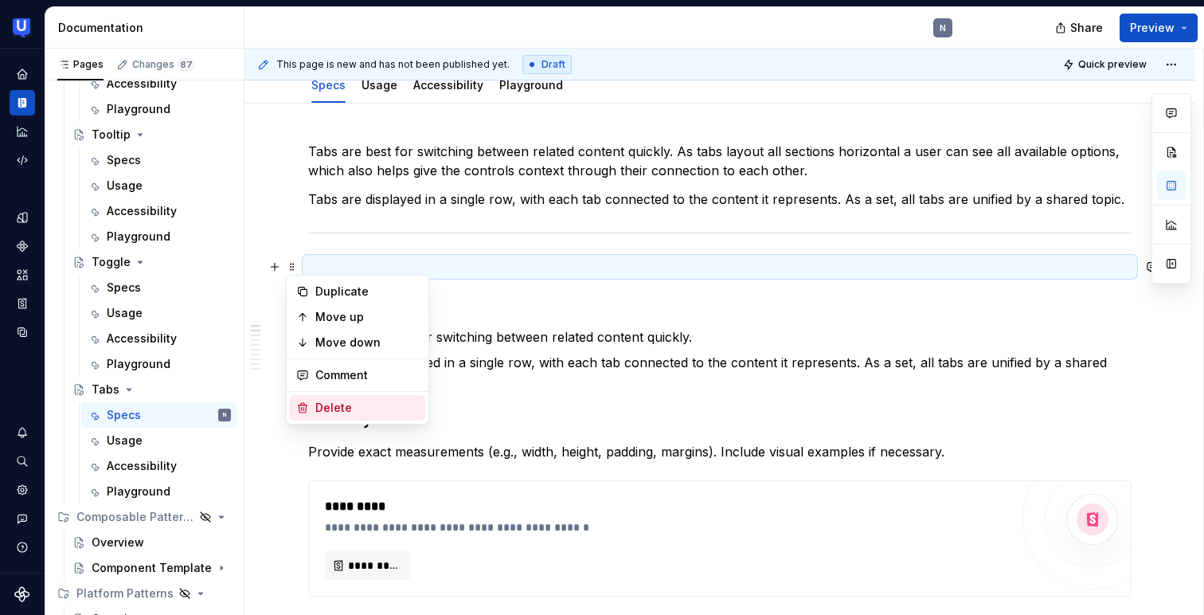
click at [308, 400] on div "Delete" at bounding box center [357, 407] width 135 height 25
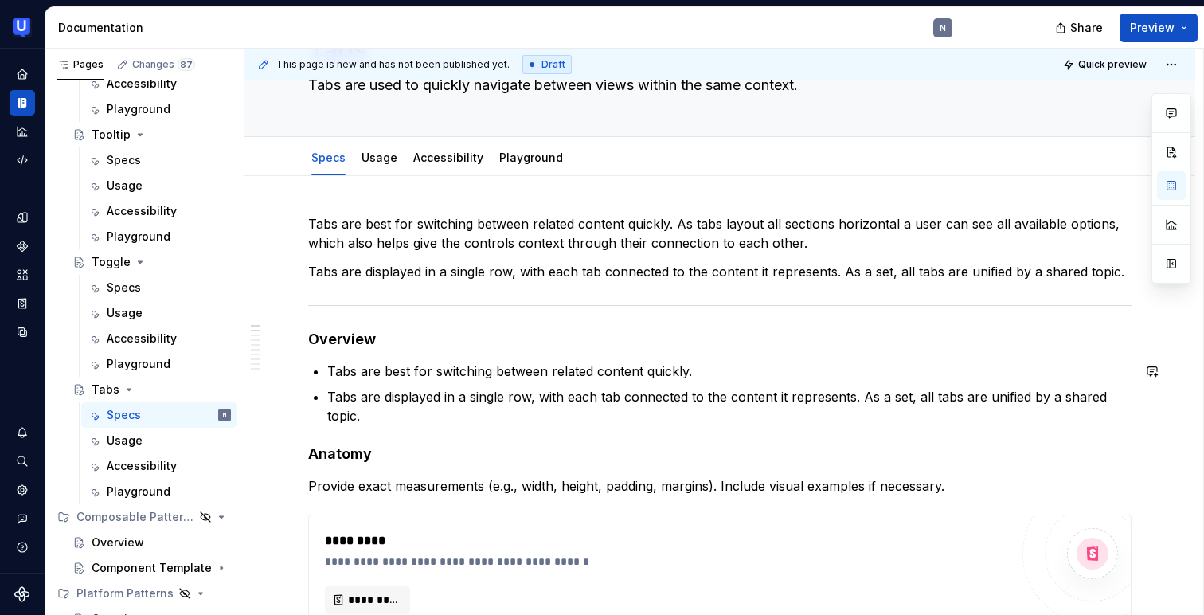
scroll to position [63, 0]
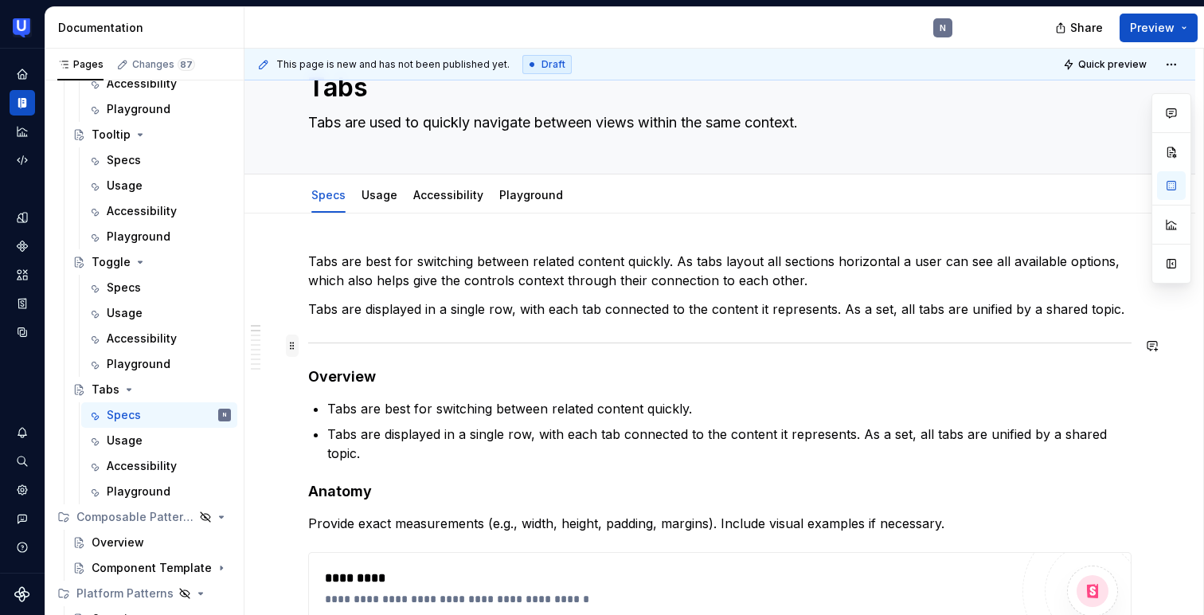
click at [297, 344] on span at bounding box center [292, 345] width 13 height 22
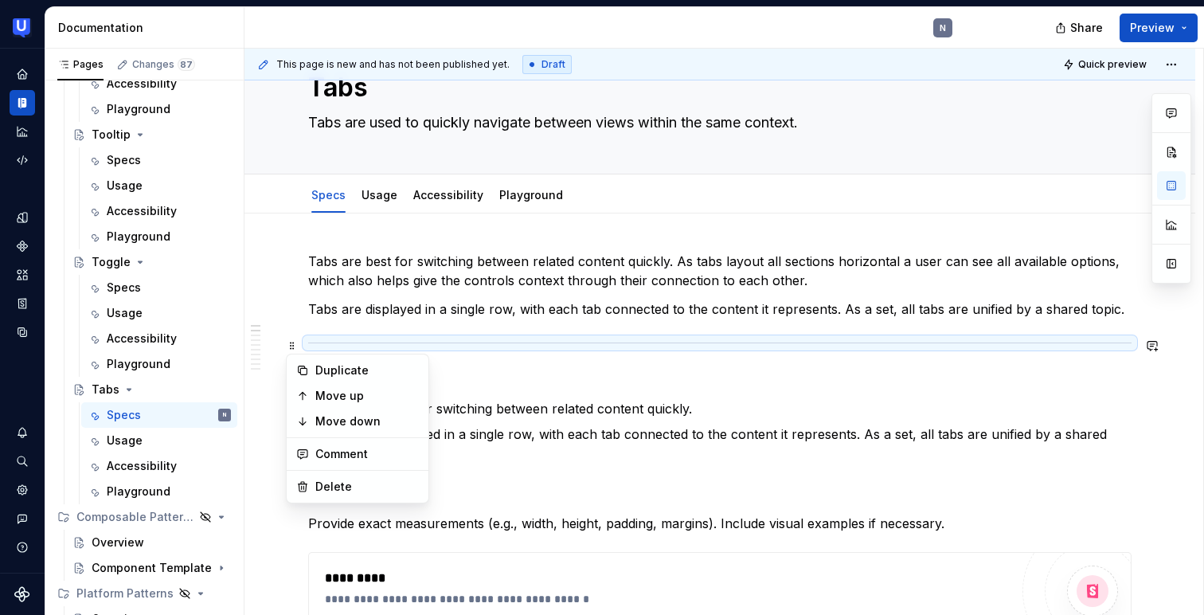
click at [319, 471] on div "Duplicate Move up Move down Comment Delete" at bounding box center [357, 429] width 143 height 150
click at [320, 482] on div "Delete" at bounding box center [367, 486] width 104 height 16
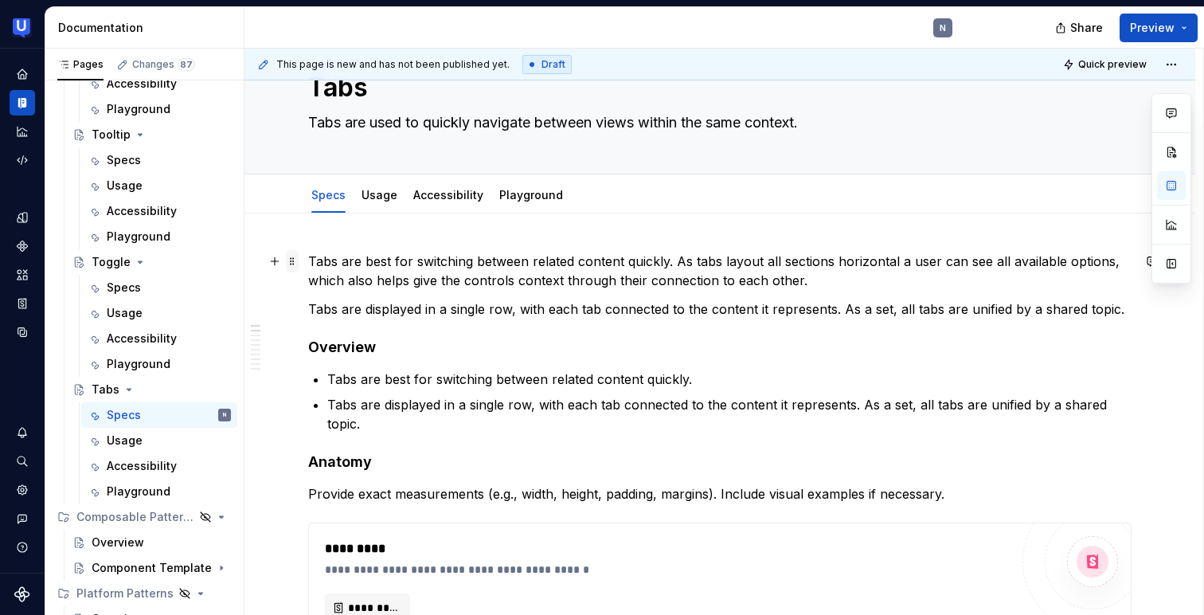
click at [289, 262] on span at bounding box center [292, 261] width 13 height 22
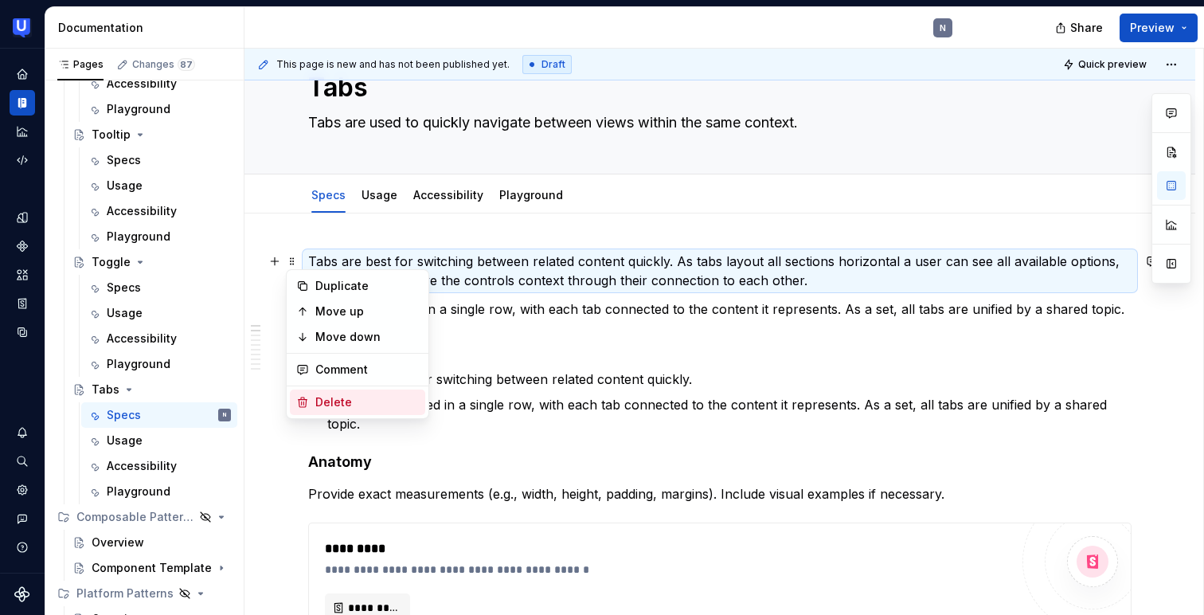
click at [314, 400] on div "Delete" at bounding box center [357, 401] width 135 height 25
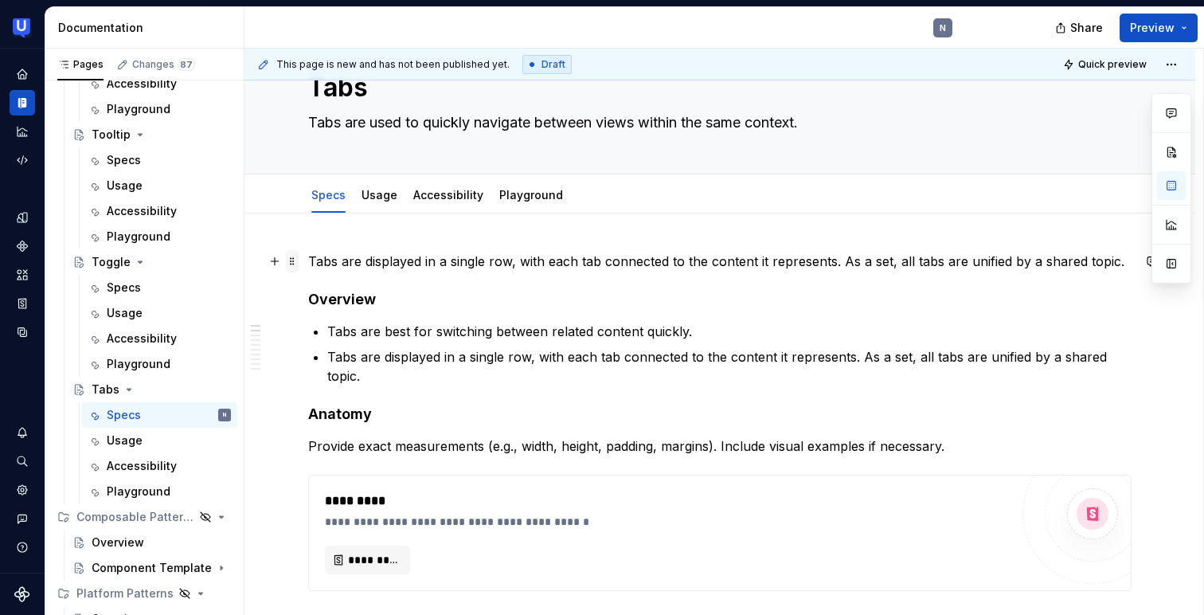
click at [295, 260] on span at bounding box center [292, 261] width 13 height 22
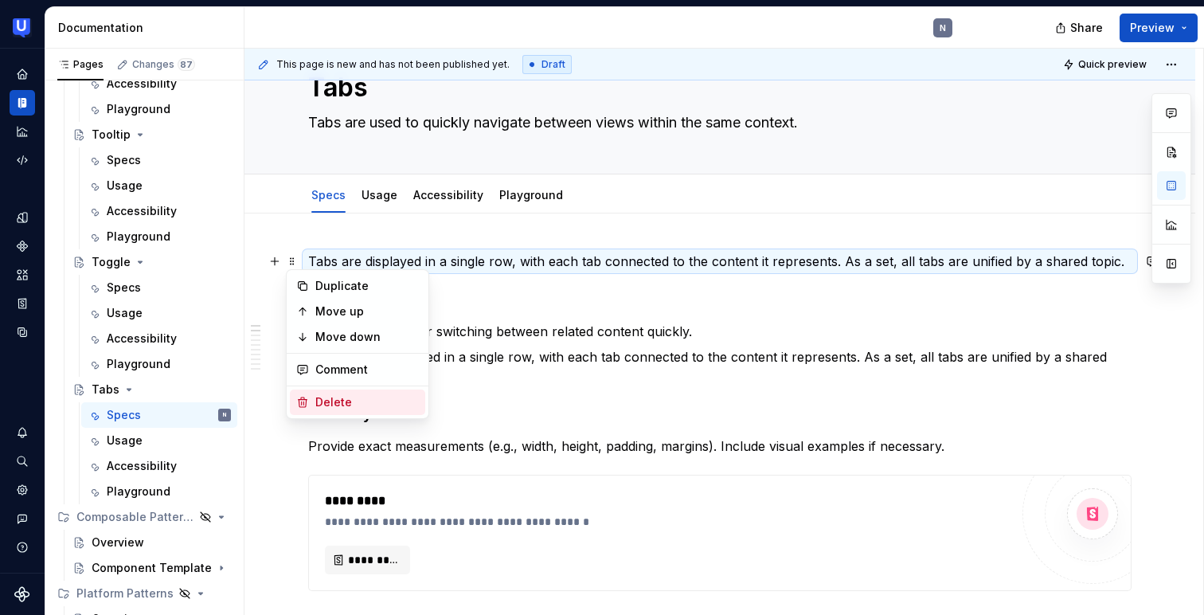
click at [317, 394] on div "Delete" at bounding box center [367, 402] width 104 height 16
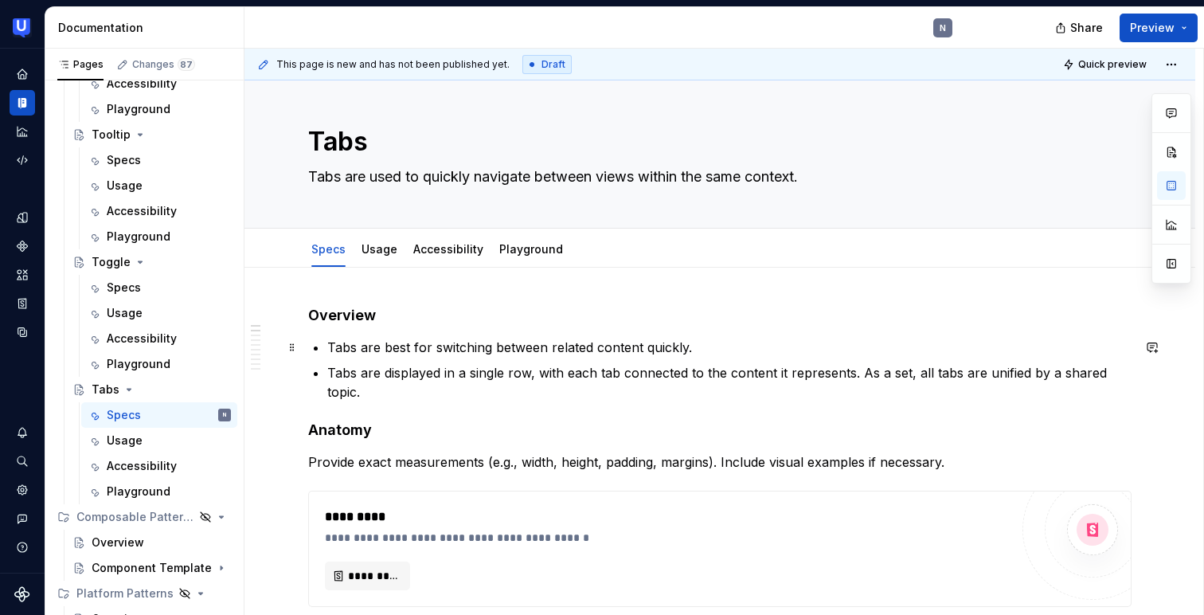
scroll to position [0, 0]
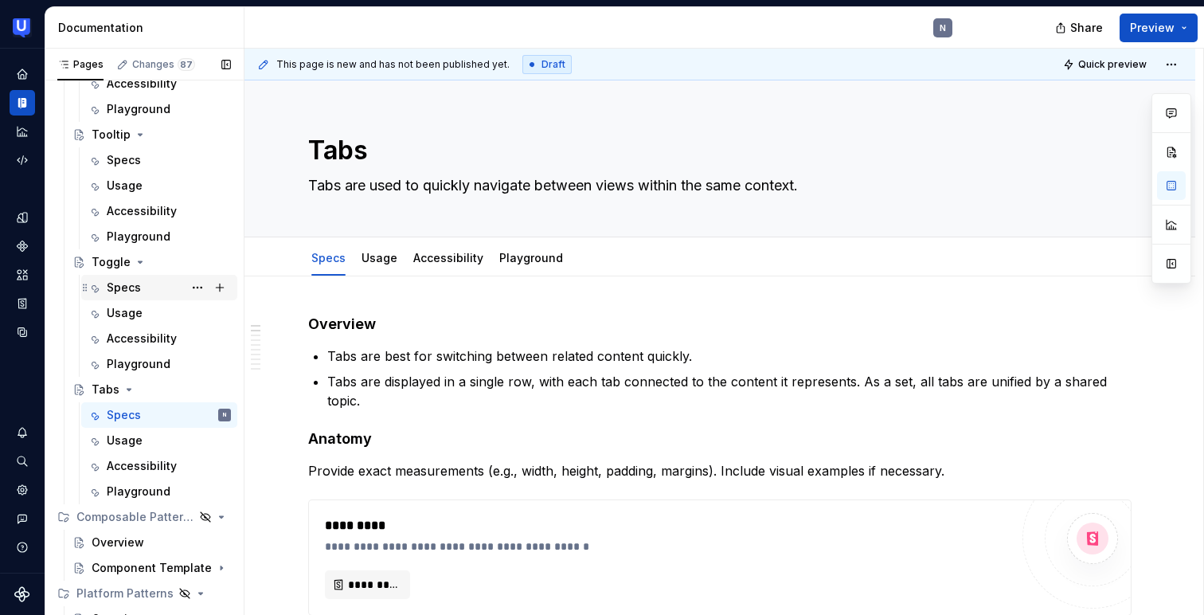
click at [139, 283] on div "Specs" at bounding box center [124, 287] width 34 height 16
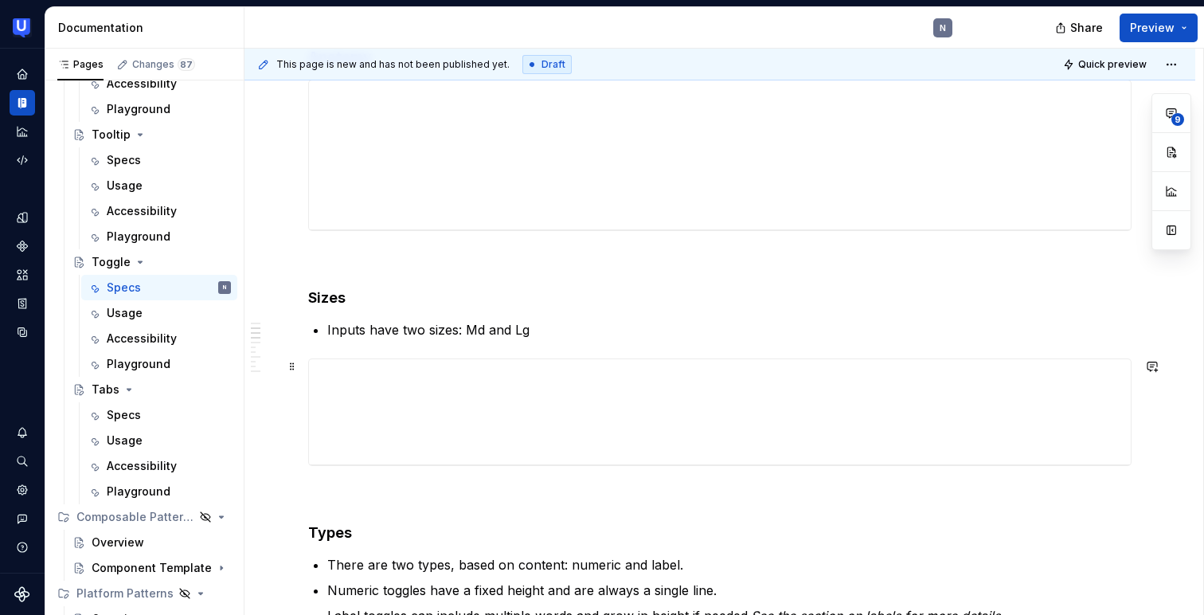
scroll to position [416, 0]
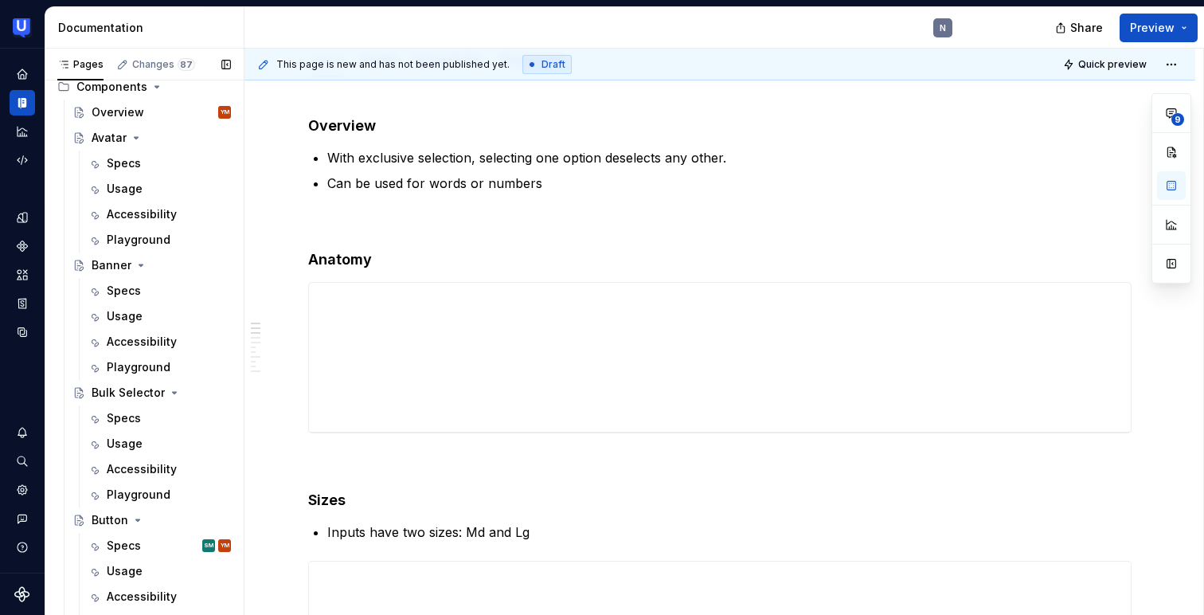
scroll to position [1371, 0]
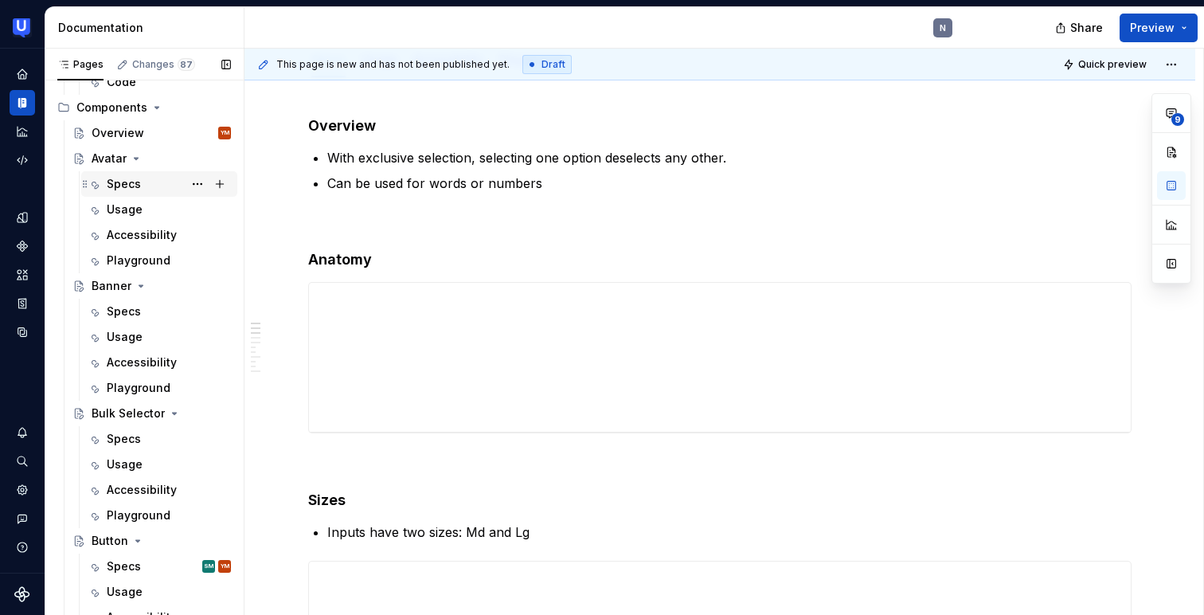
click at [130, 180] on div "Specs" at bounding box center [124, 184] width 34 height 16
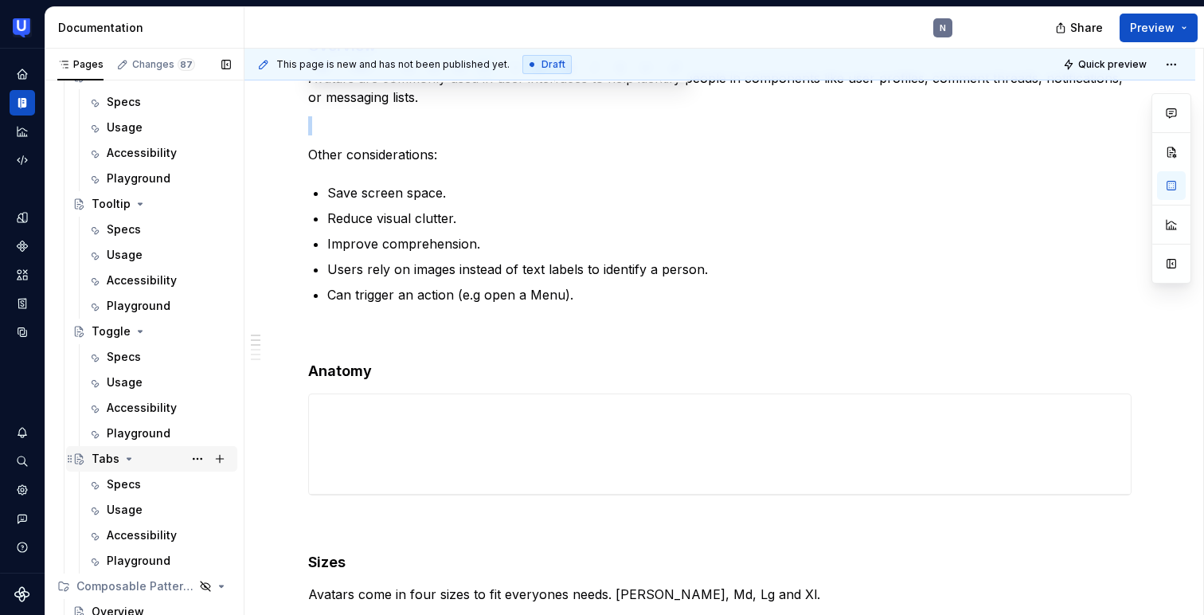
scroll to position [2219, 0]
click at [148, 458] on div "Tabs" at bounding box center [161, 457] width 139 height 22
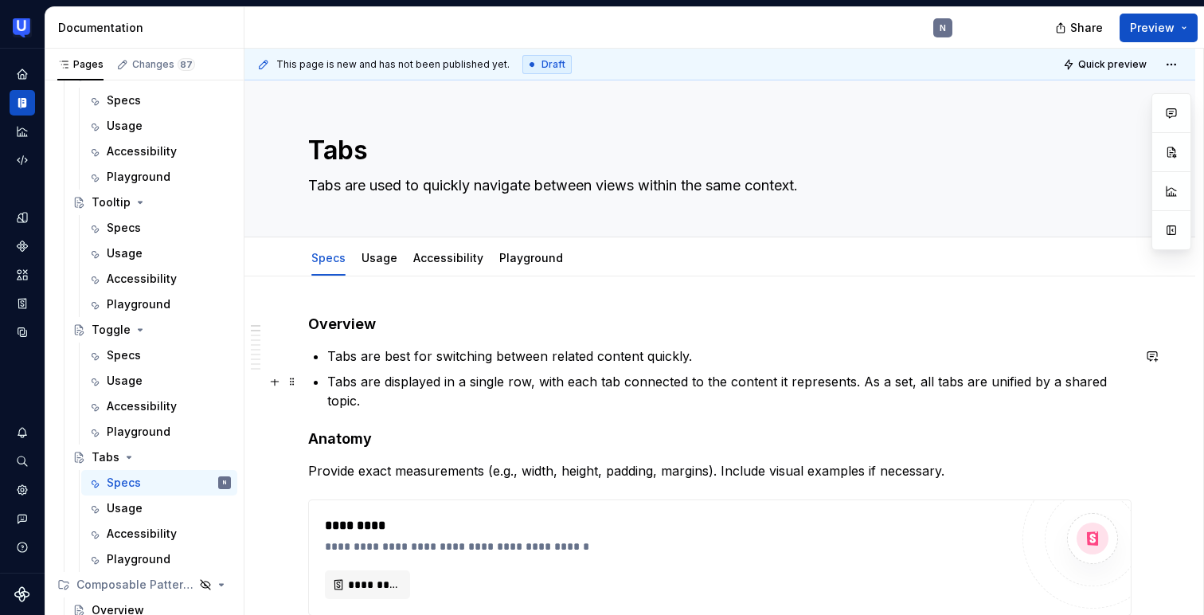
type textarea "*"
click at [1112, 387] on p "Tabs are displayed in a single row, with each tab connected to the content it r…" at bounding box center [729, 391] width 804 height 38
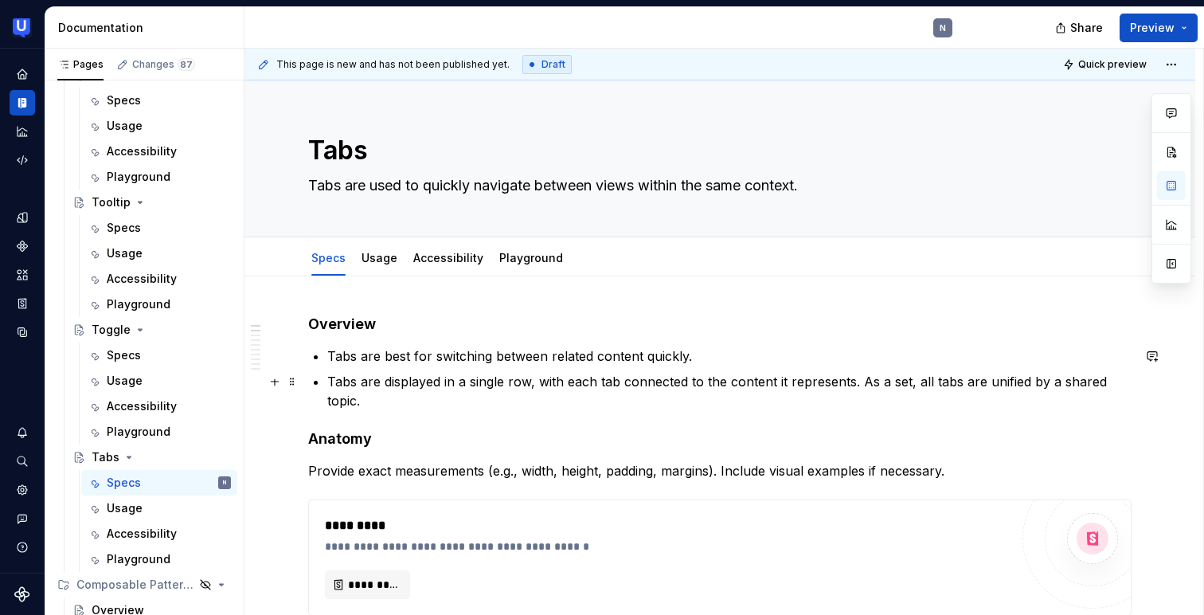
click at [1131, 380] on p "Tabs are displayed in a single row, with each tab connected to the content it r…" at bounding box center [729, 391] width 804 height 38
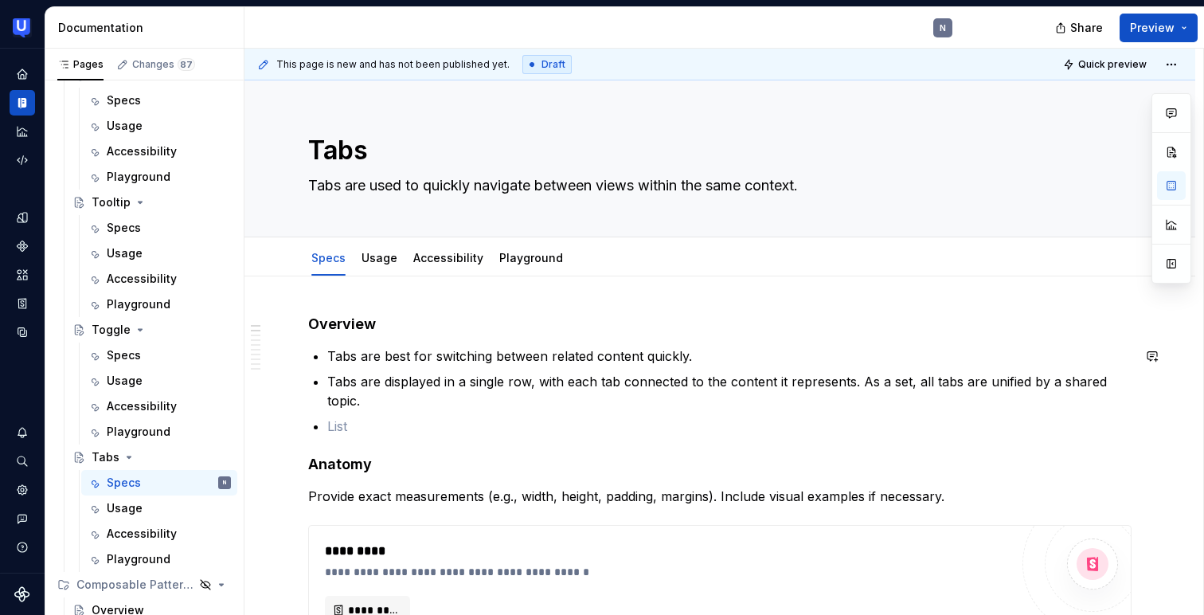
paste div
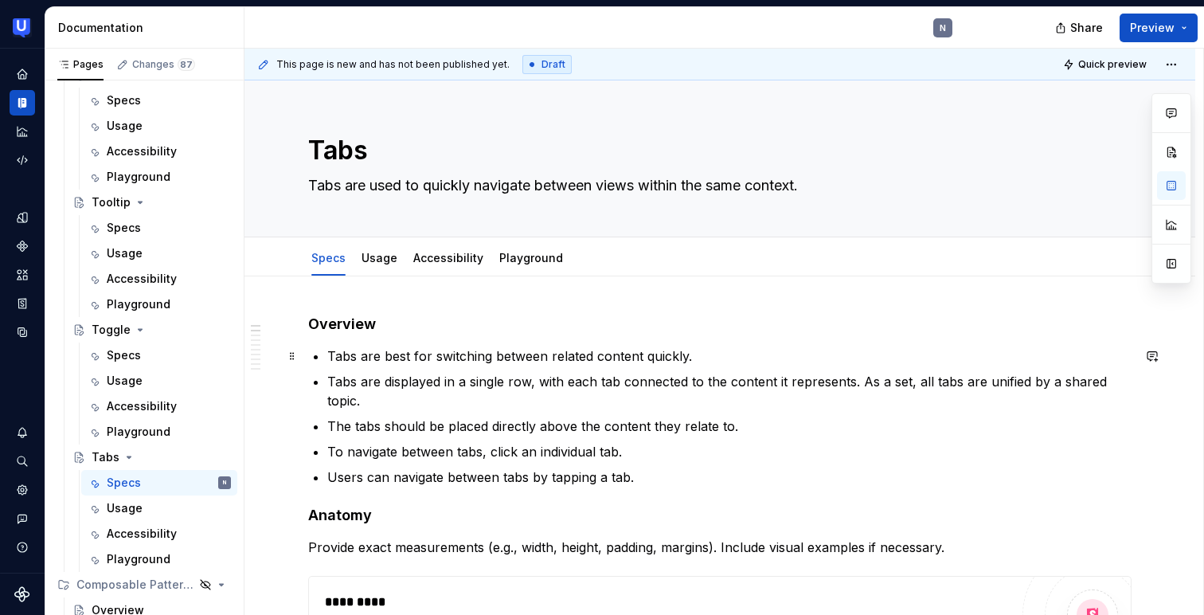
click at [494, 354] on p "Tabs are best for switching between related content quickly." at bounding box center [729, 355] width 804 height 19
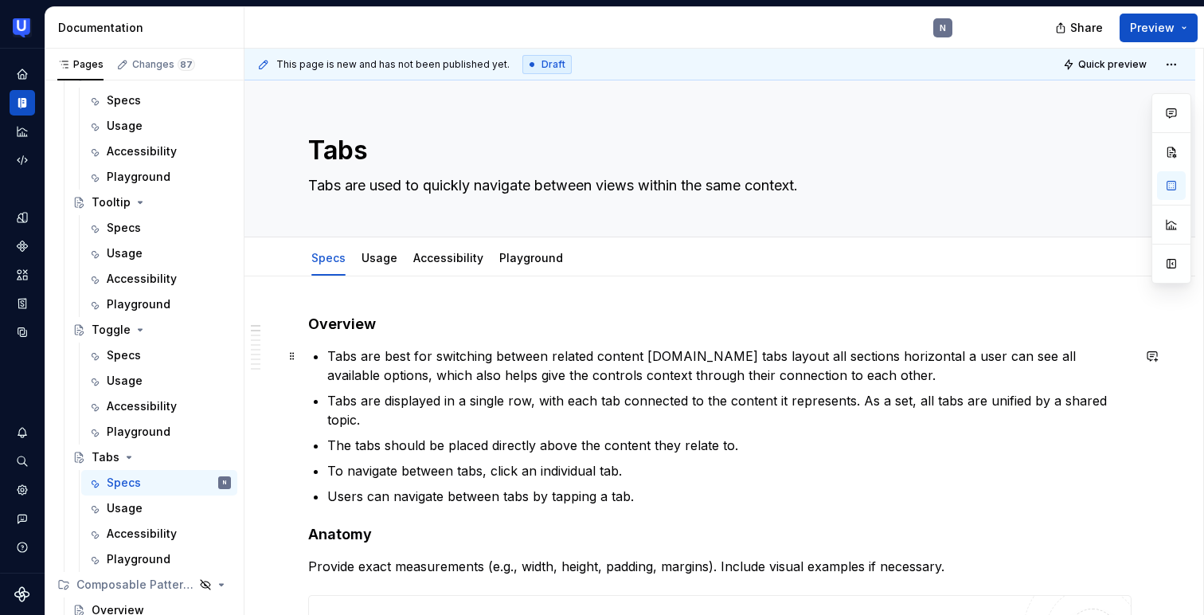
click at [693, 352] on p "Tabs are best for switching between related content quickly.As tabs layout all …" at bounding box center [729, 365] width 804 height 38
click at [292, 355] on span at bounding box center [292, 356] width 13 height 22
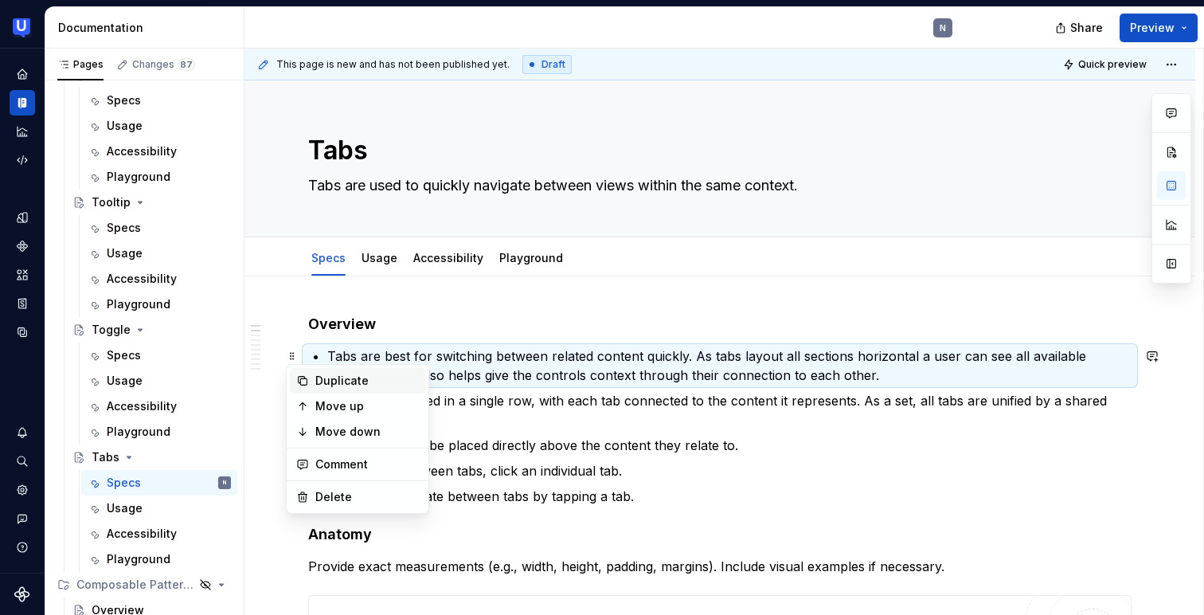
click at [319, 377] on div "Duplicate" at bounding box center [367, 381] width 104 height 16
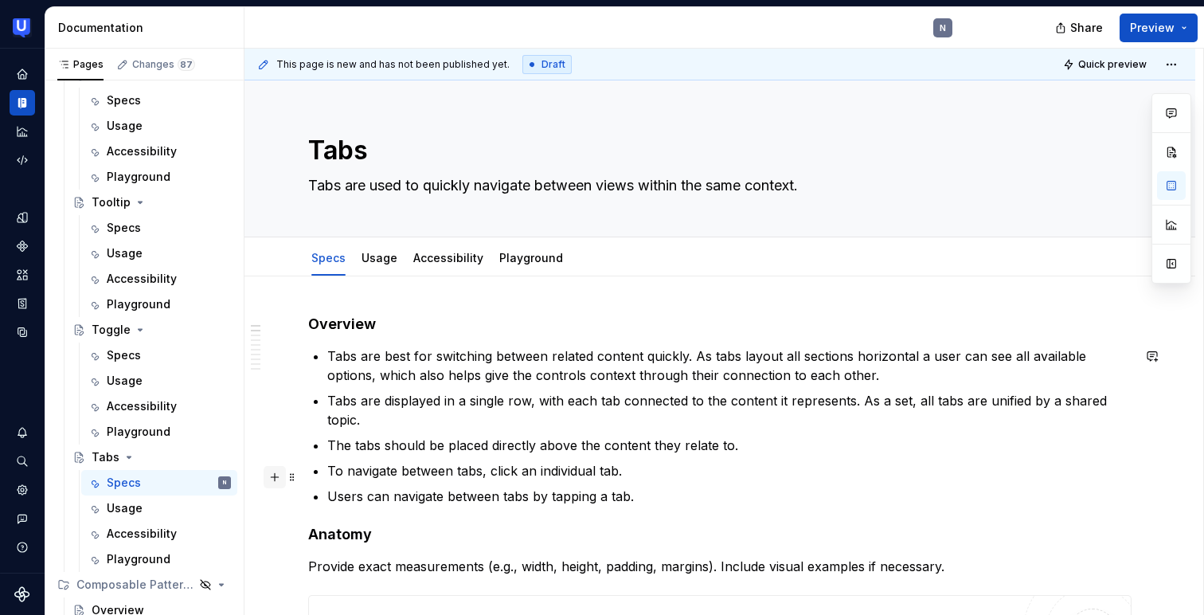
click at [276, 477] on button "button" at bounding box center [275, 477] width 22 height 22
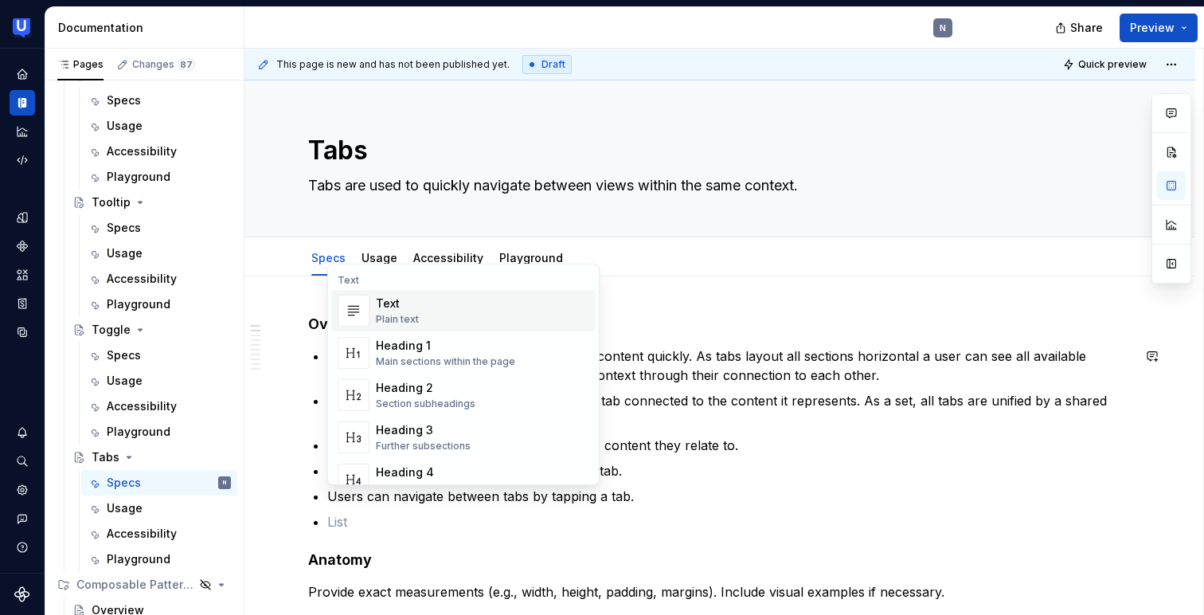
click at [412, 318] on div "Plain text" at bounding box center [397, 319] width 43 height 13
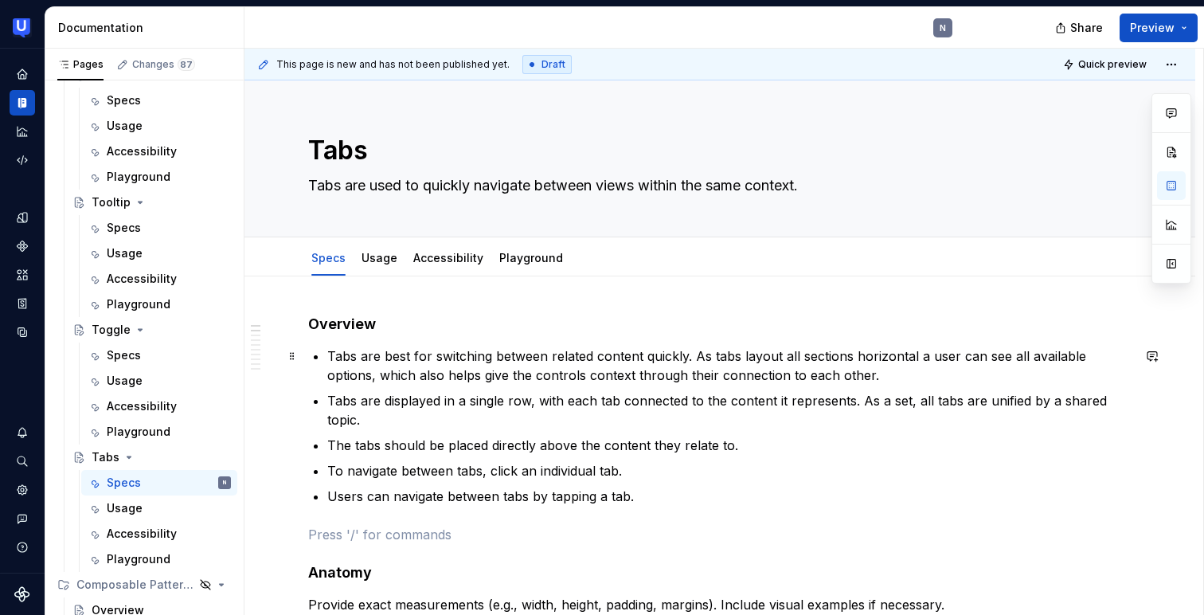
click at [384, 382] on p "Tabs are best for switching between related content quickly. As tabs layout all…" at bounding box center [729, 365] width 804 height 38
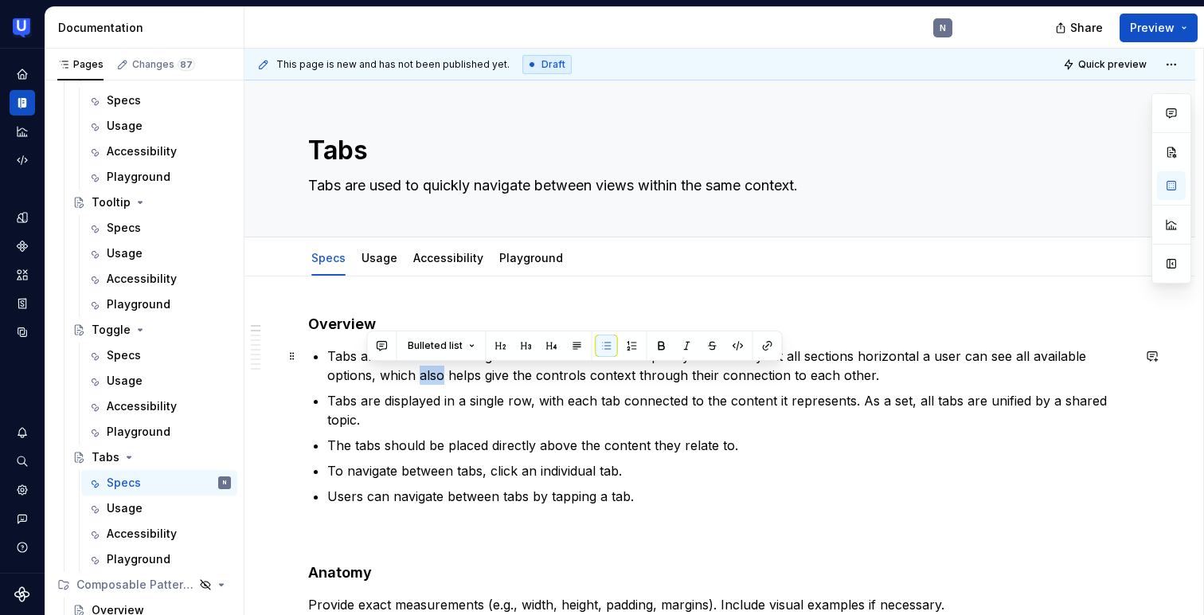
click at [384, 382] on p "Tabs are best for switching between related content quickly. As tabs layout all…" at bounding box center [729, 365] width 804 height 38
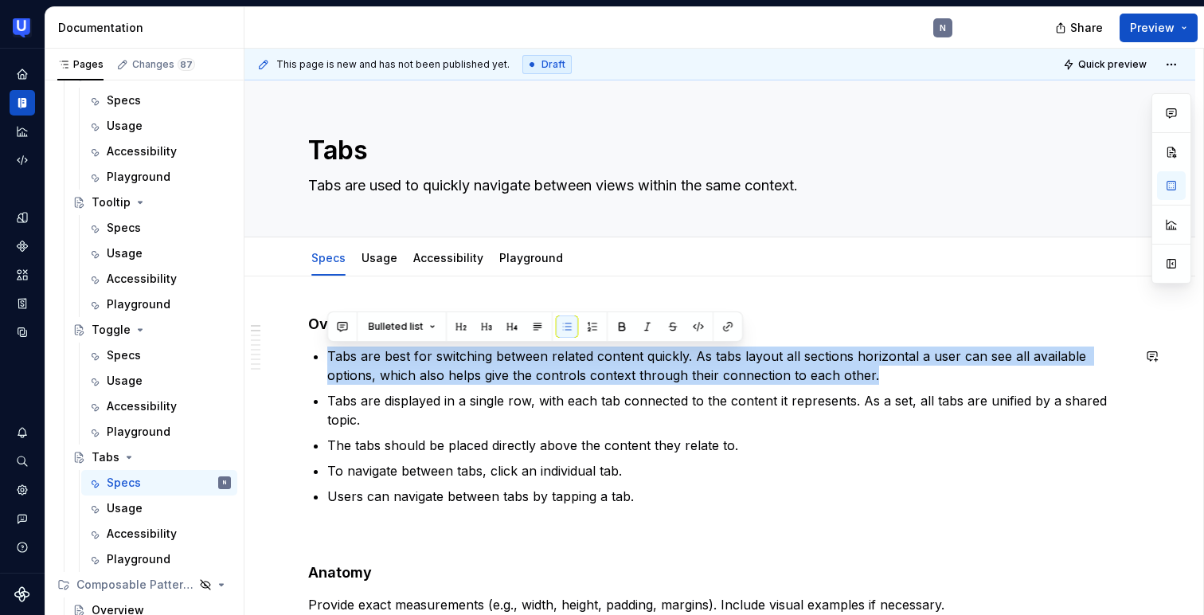
copy p "Tabs are best for switching between related content quickly. As tabs layout all…"
click at [377, 525] on p at bounding box center [719, 534] width 823 height 19
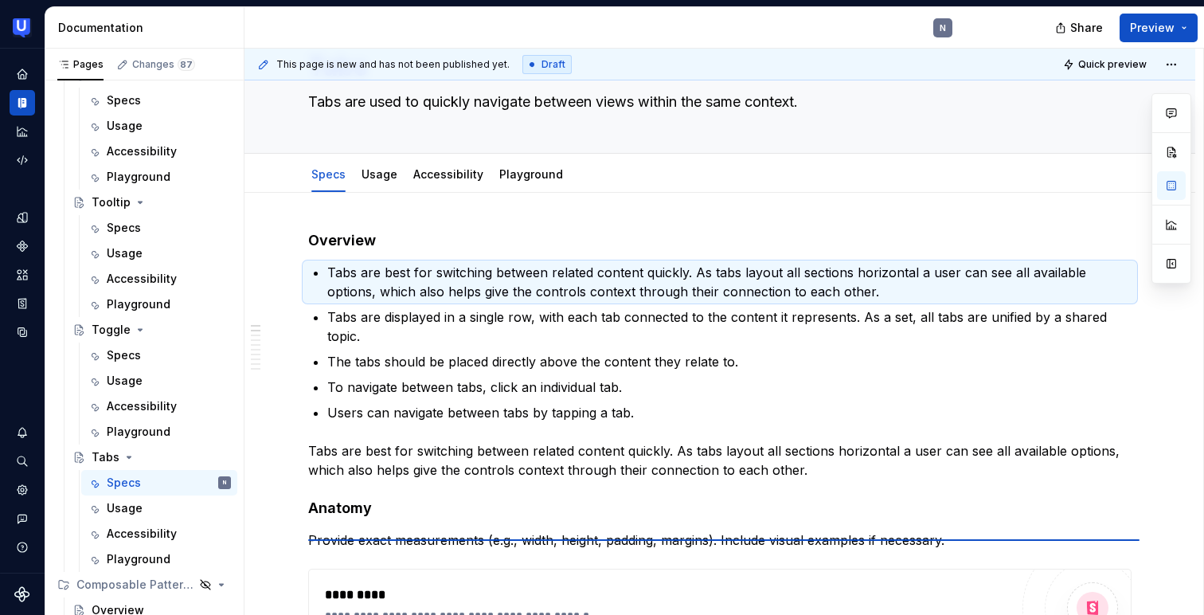
scroll to position [100, 0]
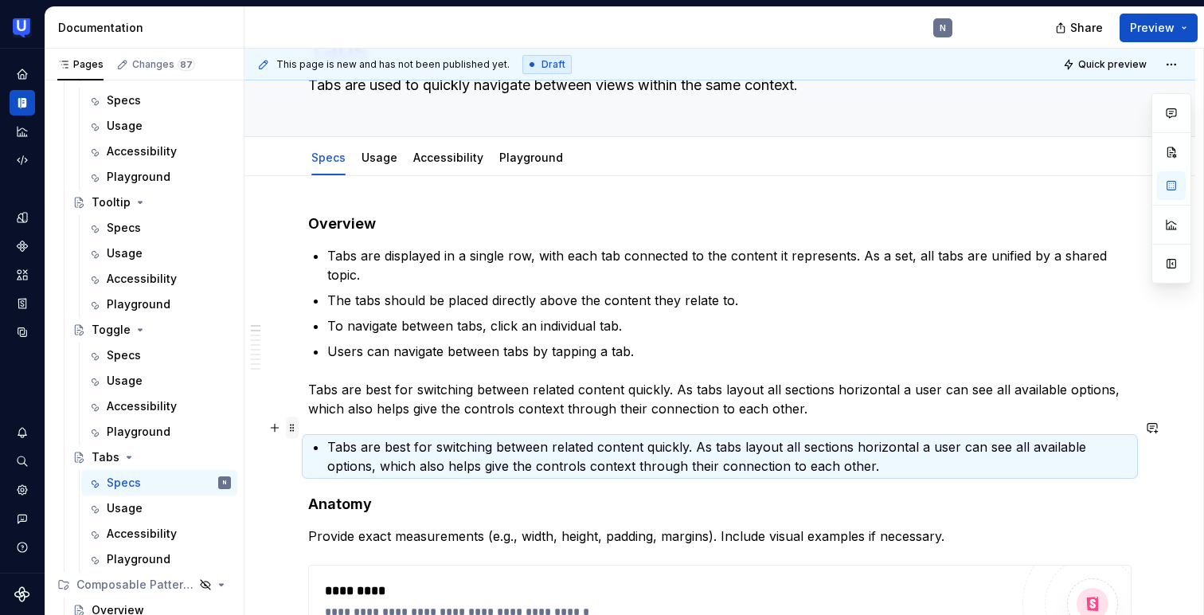
click at [293, 429] on span at bounding box center [292, 427] width 13 height 22
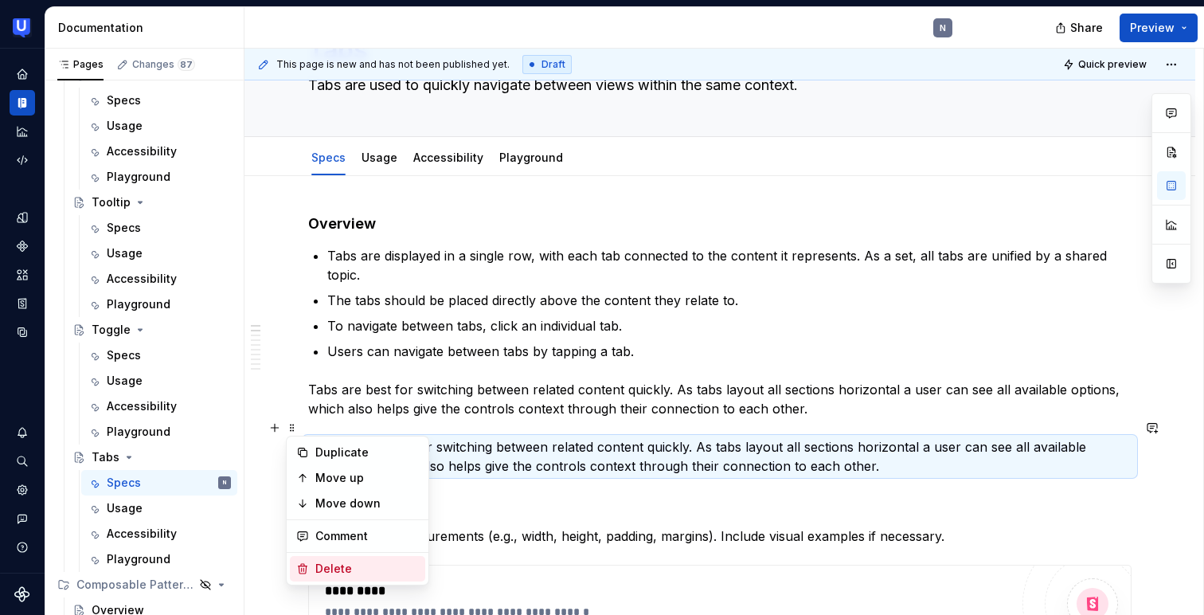
click at [306, 557] on div "Delete" at bounding box center [357, 568] width 135 height 25
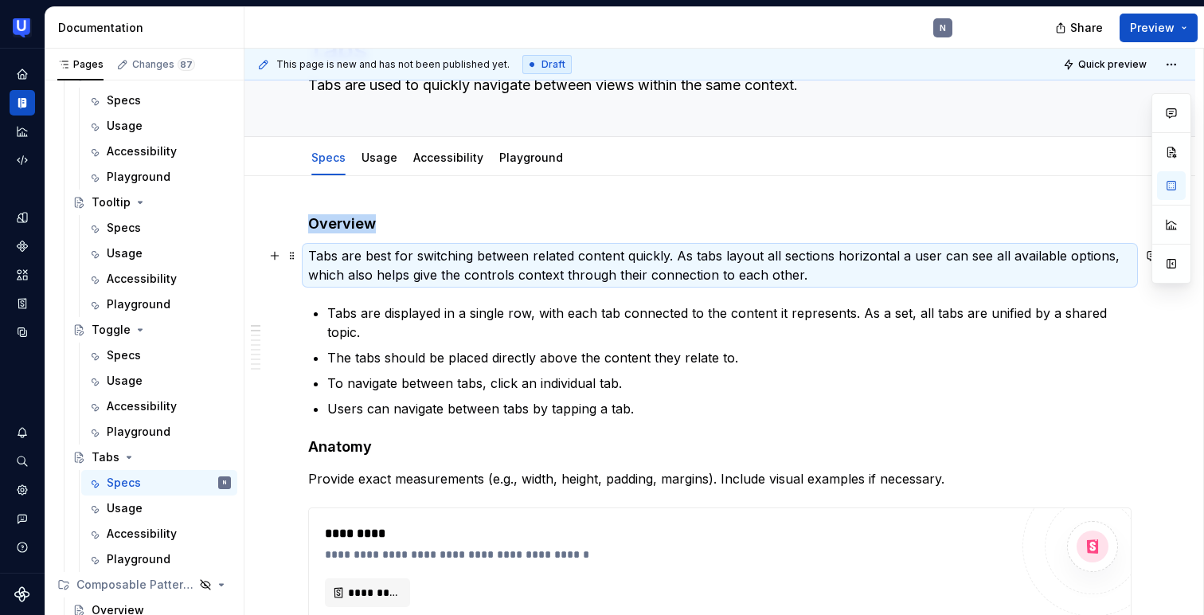
click at [457, 253] on p "Tabs are best for switching between related content quickly. As tabs layout all…" at bounding box center [719, 265] width 823 height 38
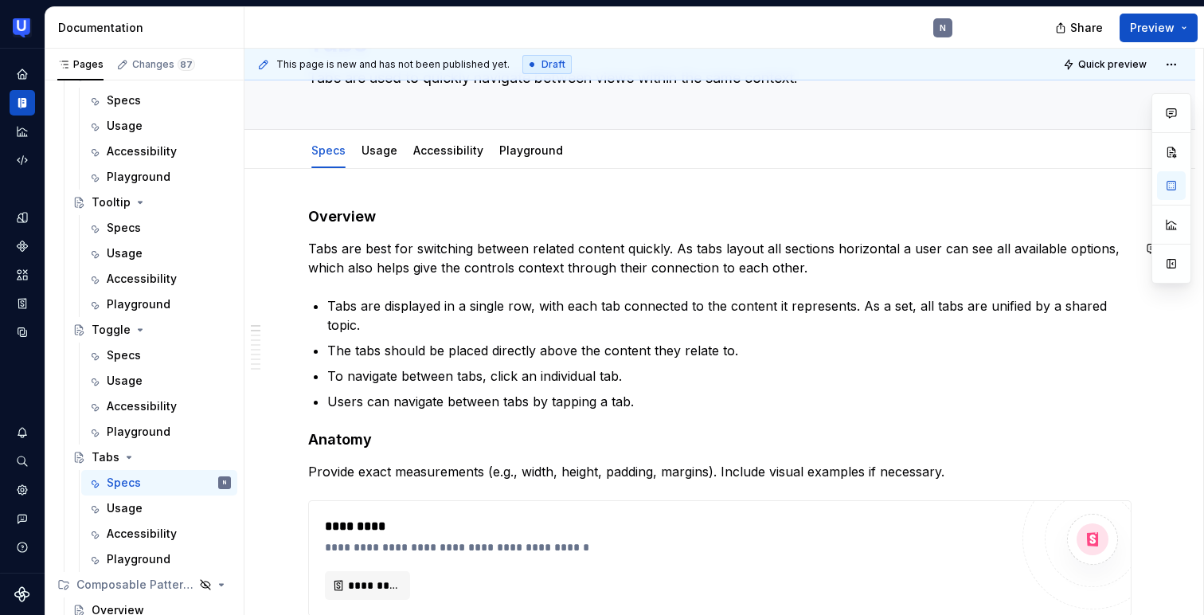
scroll to position [88, 0]
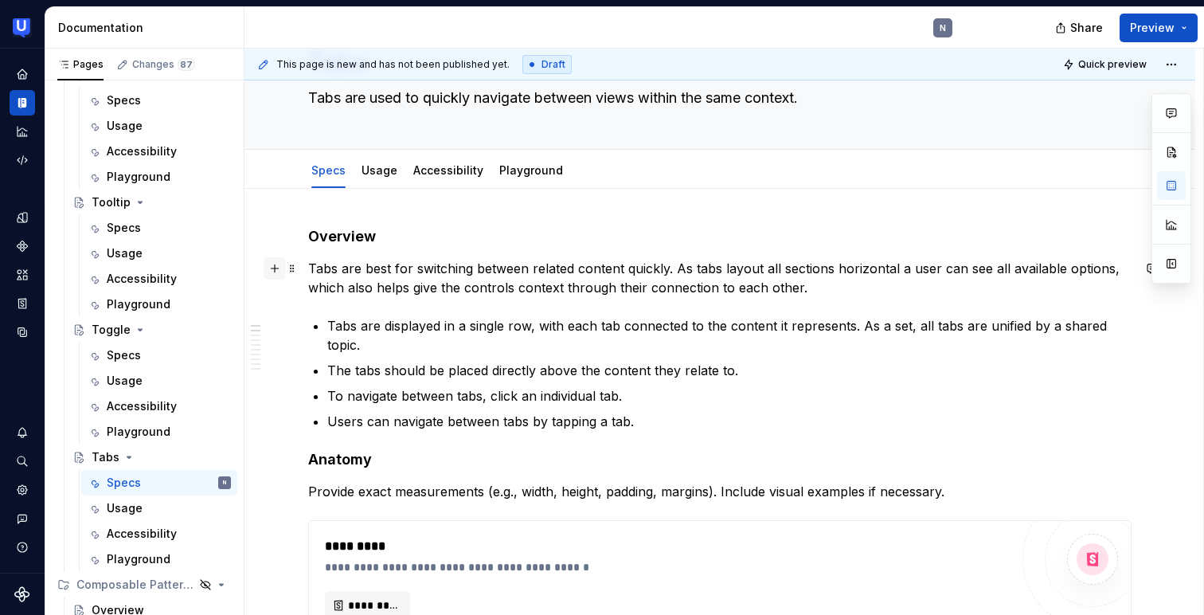
click at [271, 264] on button "button" at bounding box center [275, 268] width 22 height 22
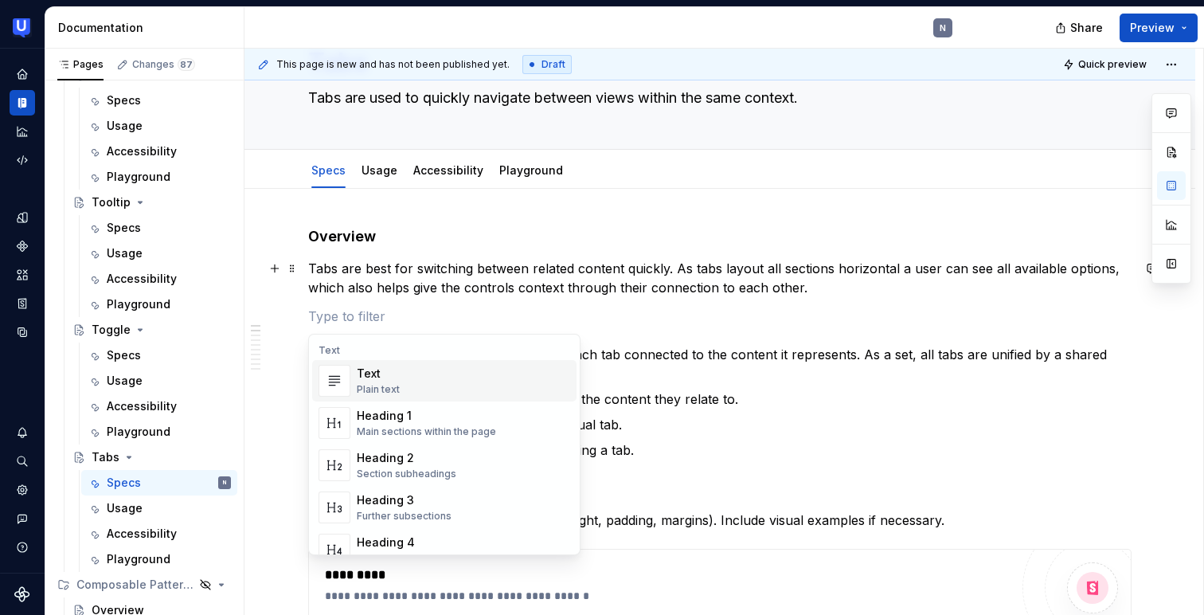
click at [374, 385] on div "Plain text" at bounding box center [378, 389] width 43 height 13
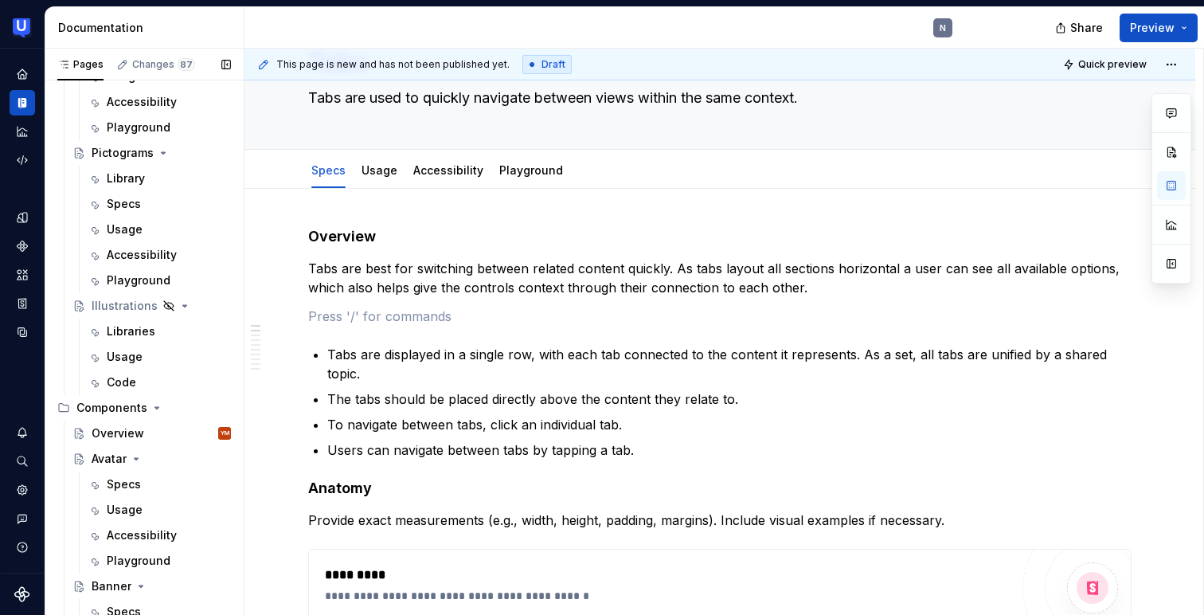
scroll to position [1094, 0]
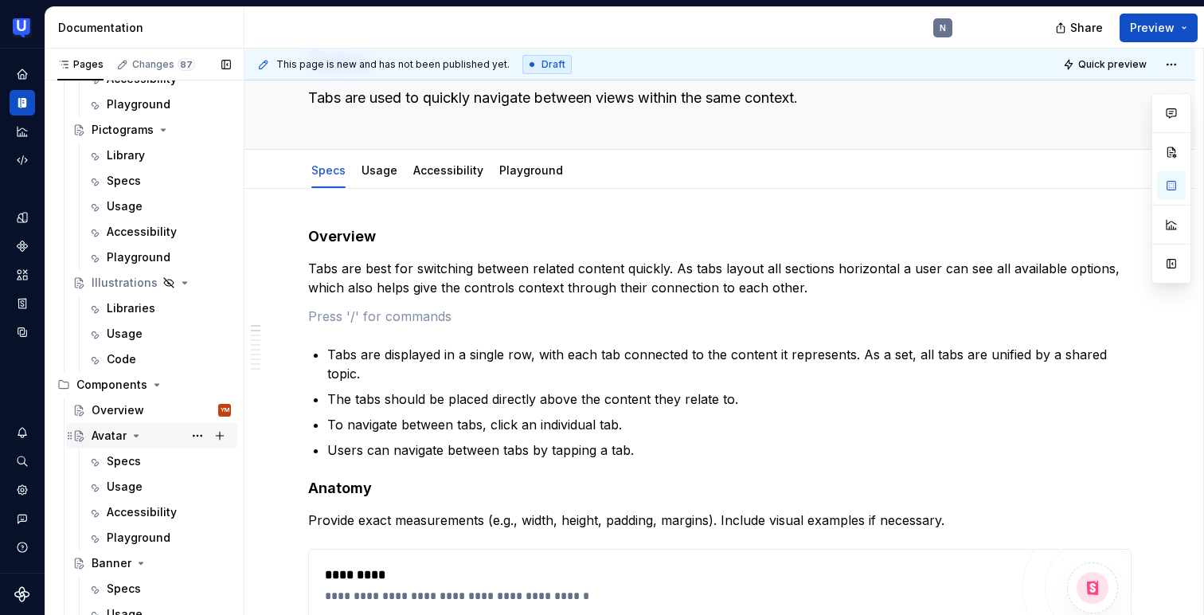
click at [133, 426] on div "Avatar" at bounding box center [161, 435] width 139 height 22
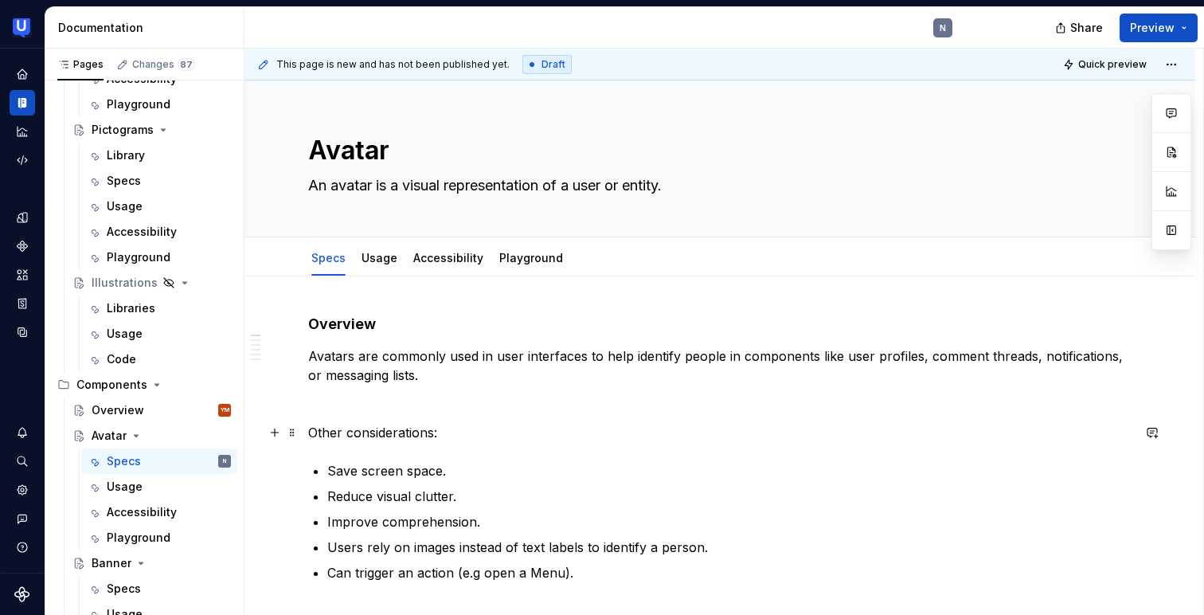
click at [385, 427] on p "Other considerations:" at bounding box center [719, 432] width 823 height 19
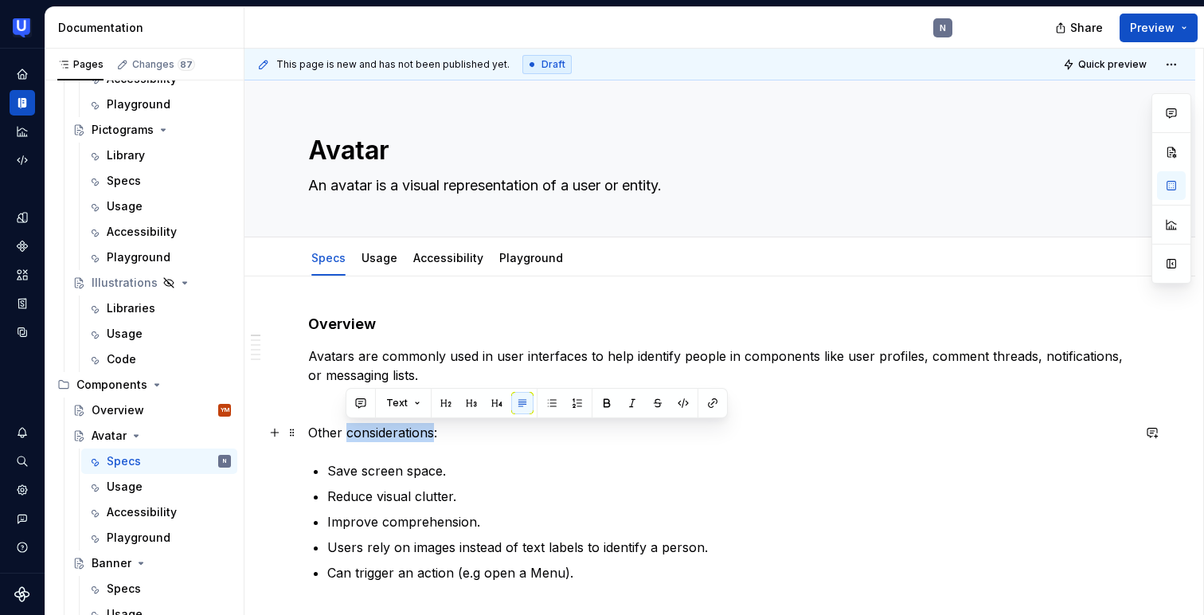
click at [385, 427] on p "Other considerations:" at bounding box center [719, 432] width 823 height 19
copy p "Other considerations:"
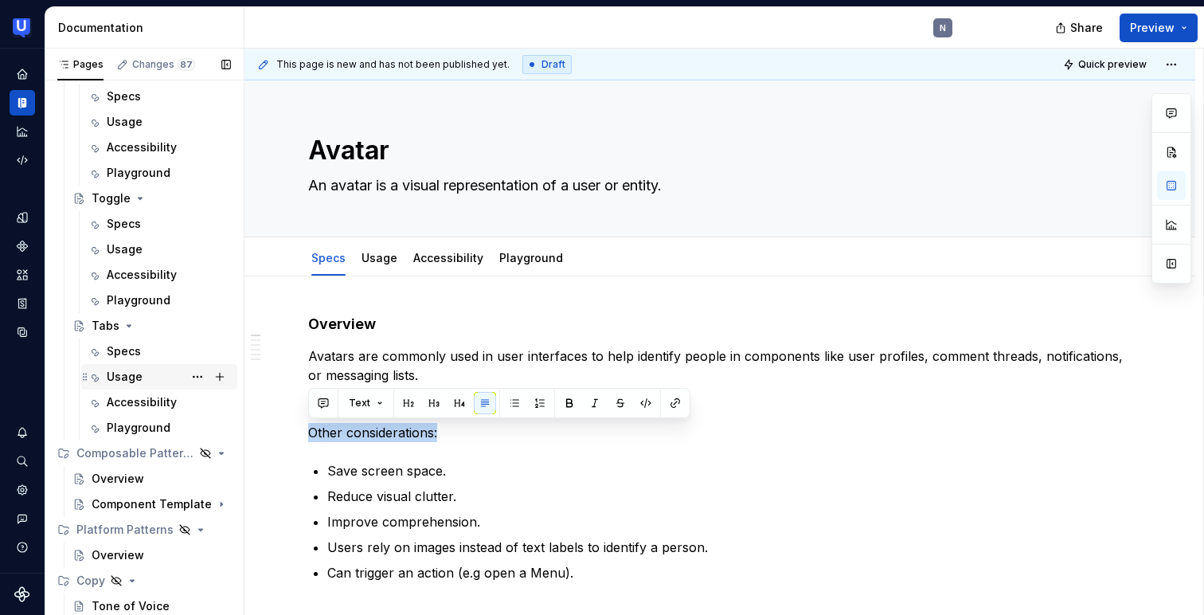
scroll to position [2322, 0]
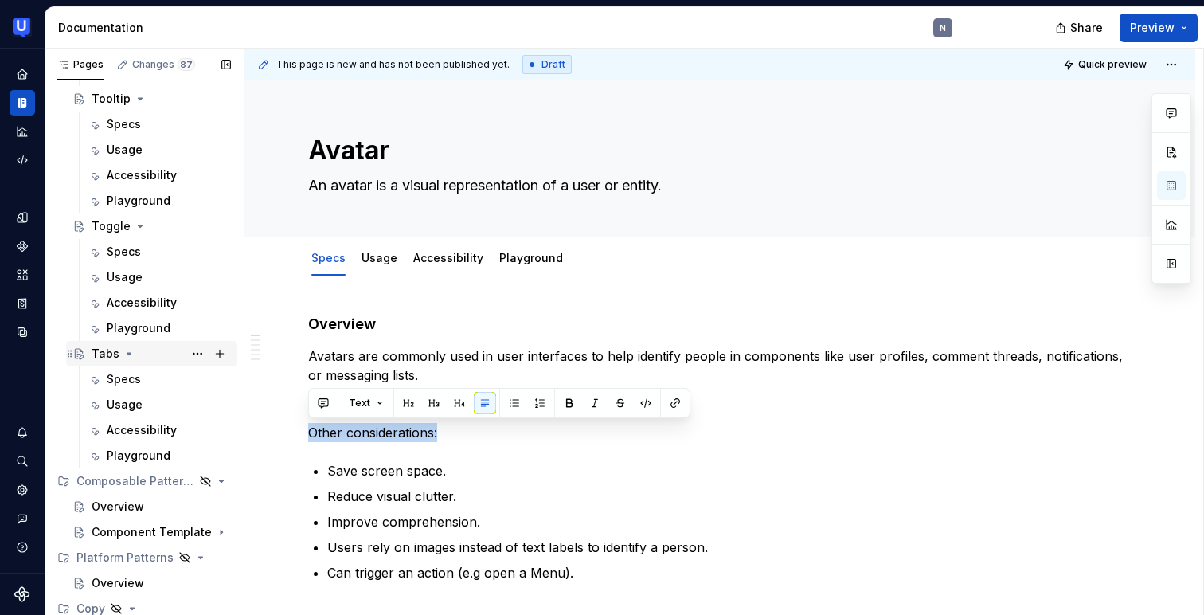
click at [111, 353] on div "Tabs" at bounding box center [106, 354] width 28 height 16
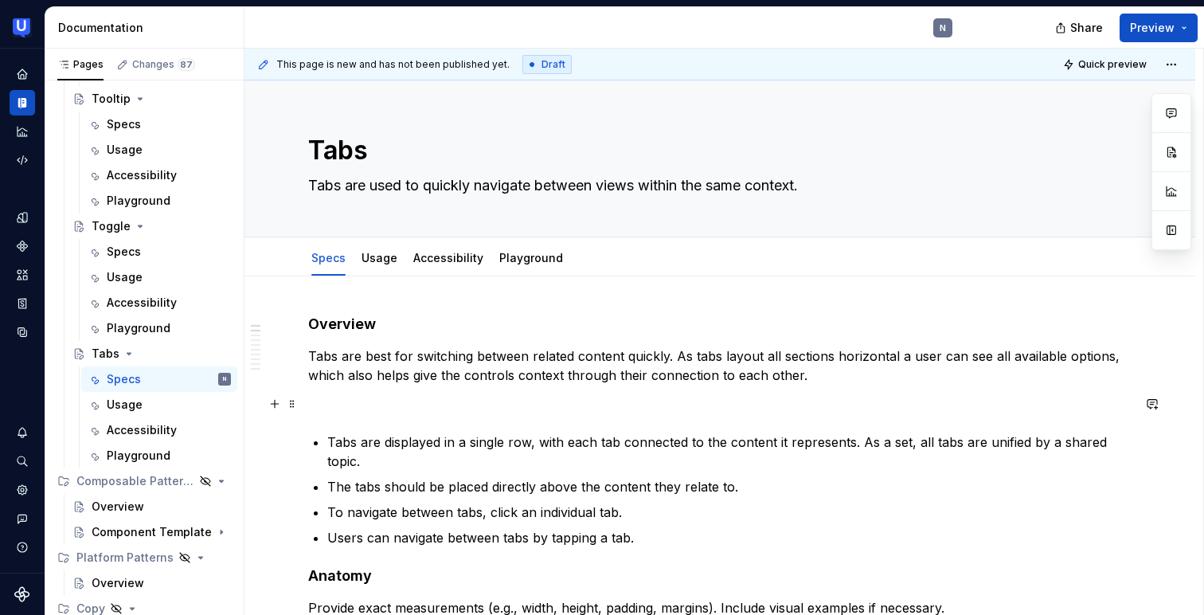
click at [363, 399] on p at bounding box center [719, 403] width 823 height 19
click at [276, 403] on button "button" at bounding box center [275, 404] width 22 height 22
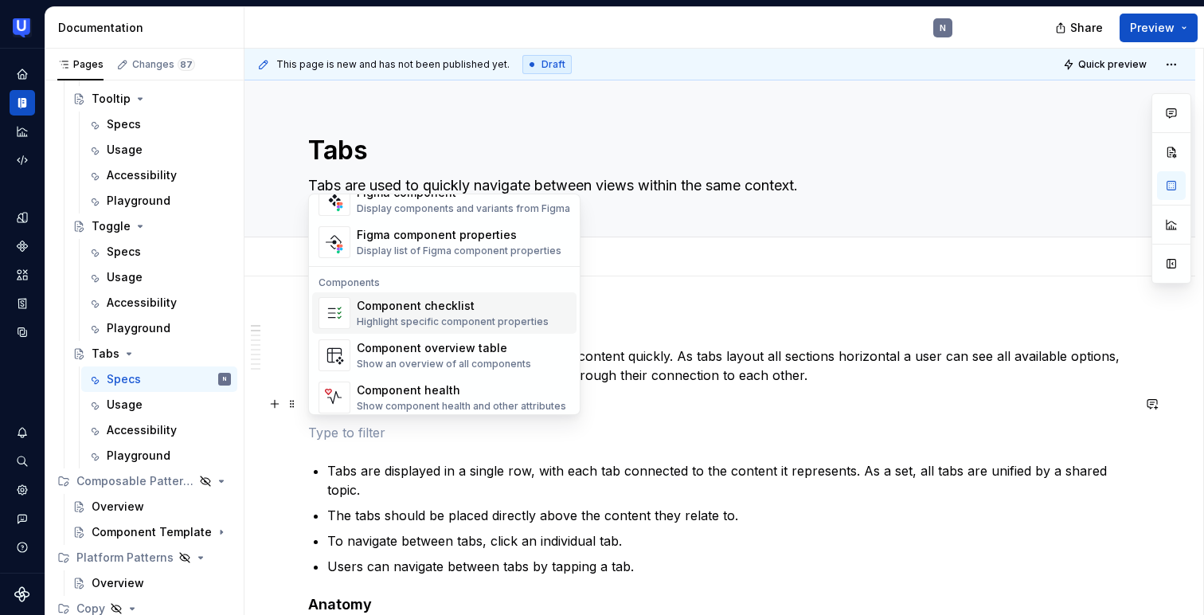
scroll to position [1585, 0]
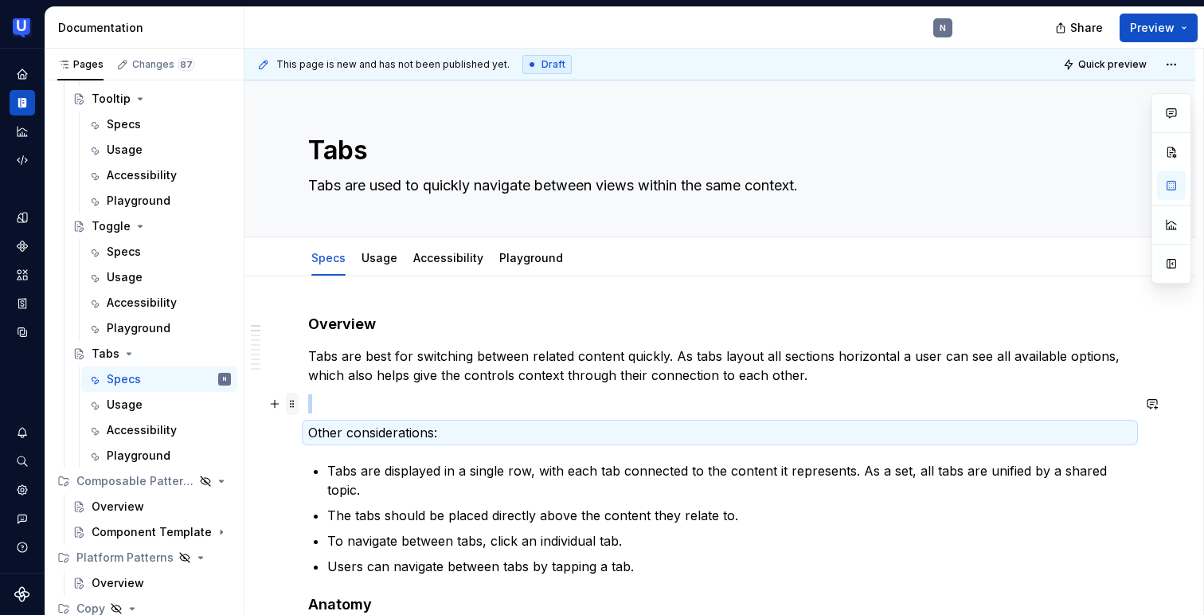
click at [295, 397] on span at bounding box center [292, 404] width 13 height 22
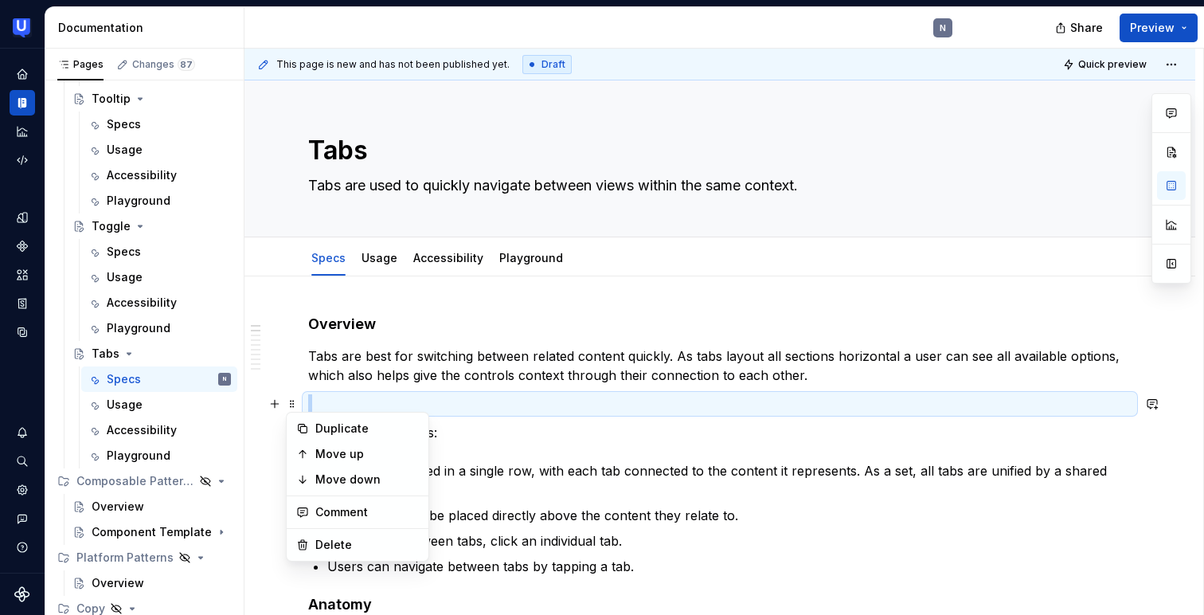
click at [457, 315] on h4 "Overview" at bounding box center [719, 323] width 823 height 19
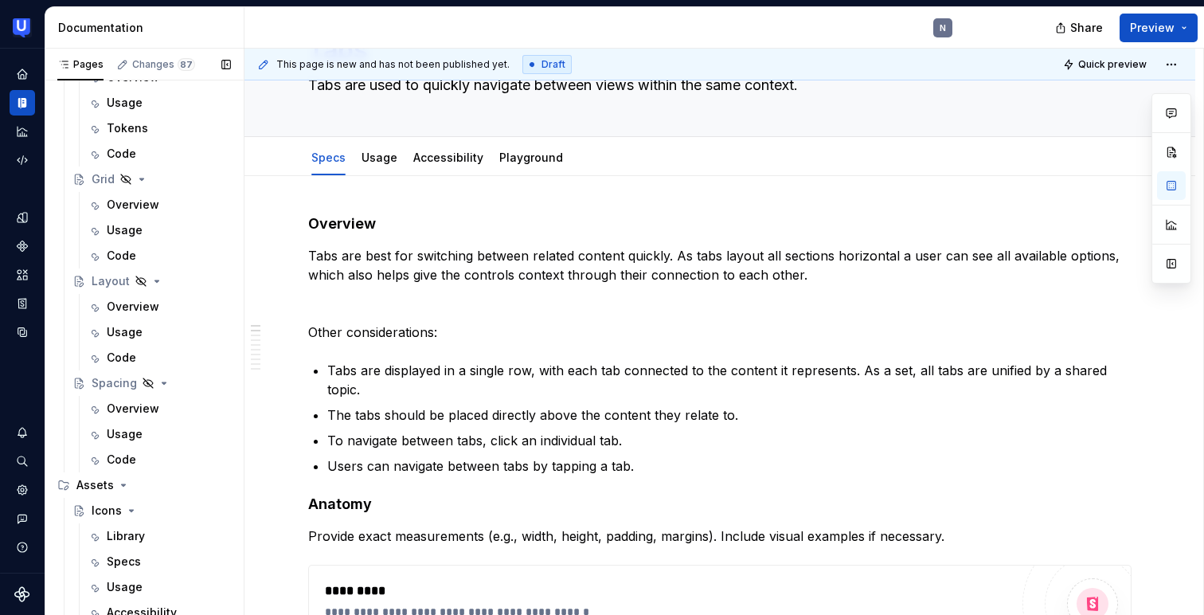
scroll to position [0, 0]
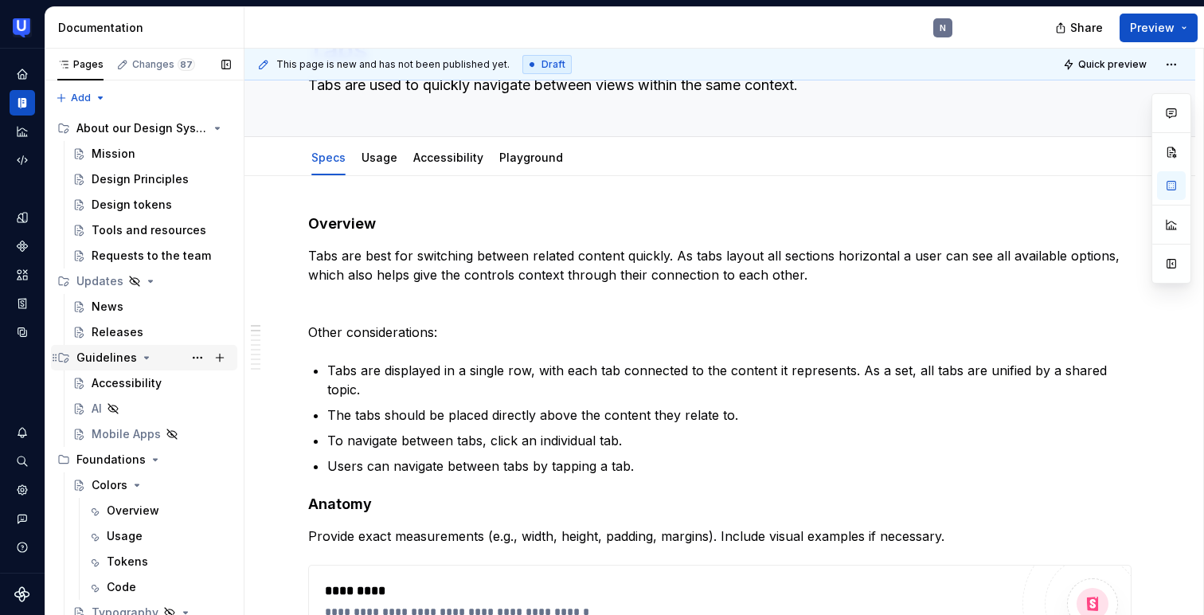
click at [141, 355] on icon "Page tree" at bounding box center [146, 357] width 13 height 13
click at [148, 279] on icon "Page tree" at bounding box center [150, 281] width 13 height 13
click at [149, 326] on icon "Page tree" at bounding box center [155, 332] width 13 height 13
click at [128, 353] on div "Assets" at bounding box center [153, 357] width 154 height 22
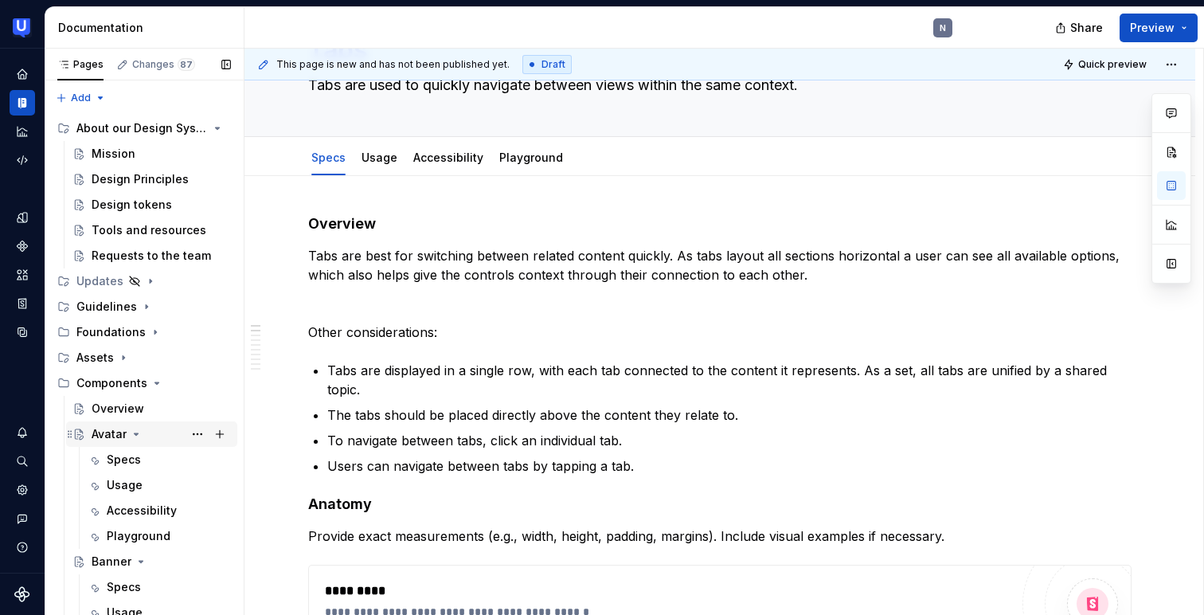
click at [118, 433] on div "Avatar" at bounding box center [109, 434] width 35 height 16
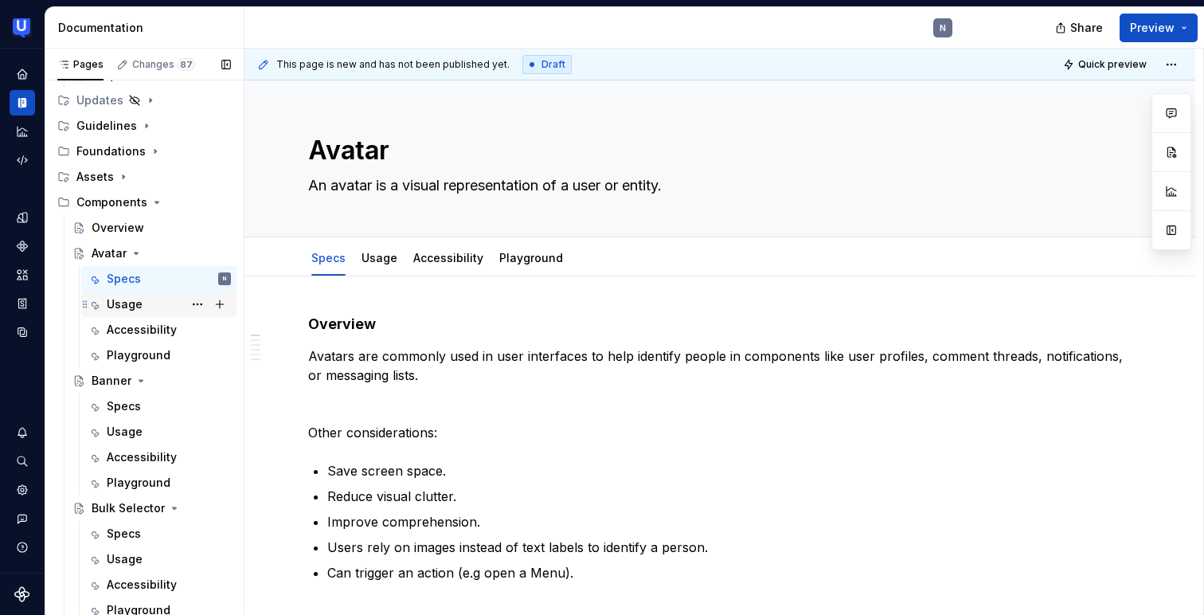
scroll to position [198, 0]
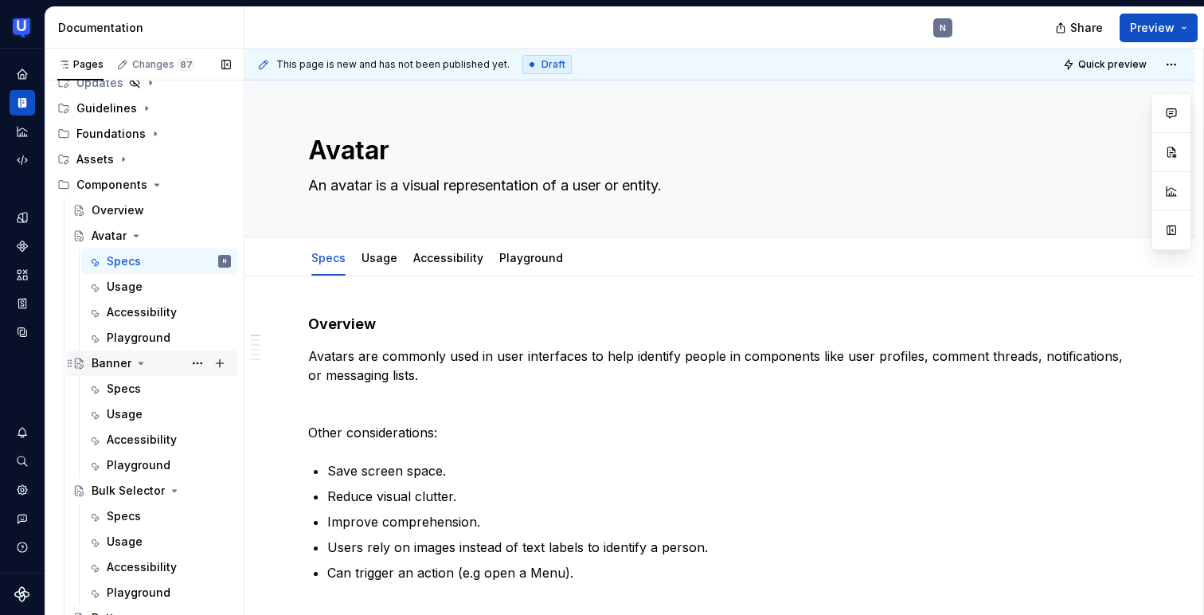
click at [140, 359] on icon "Page tree" at bounding box center [141, 363] width 13 height 13
click at [170, 387] on icon "Page tree" at bounding box center [174, 388] width 13 height 13
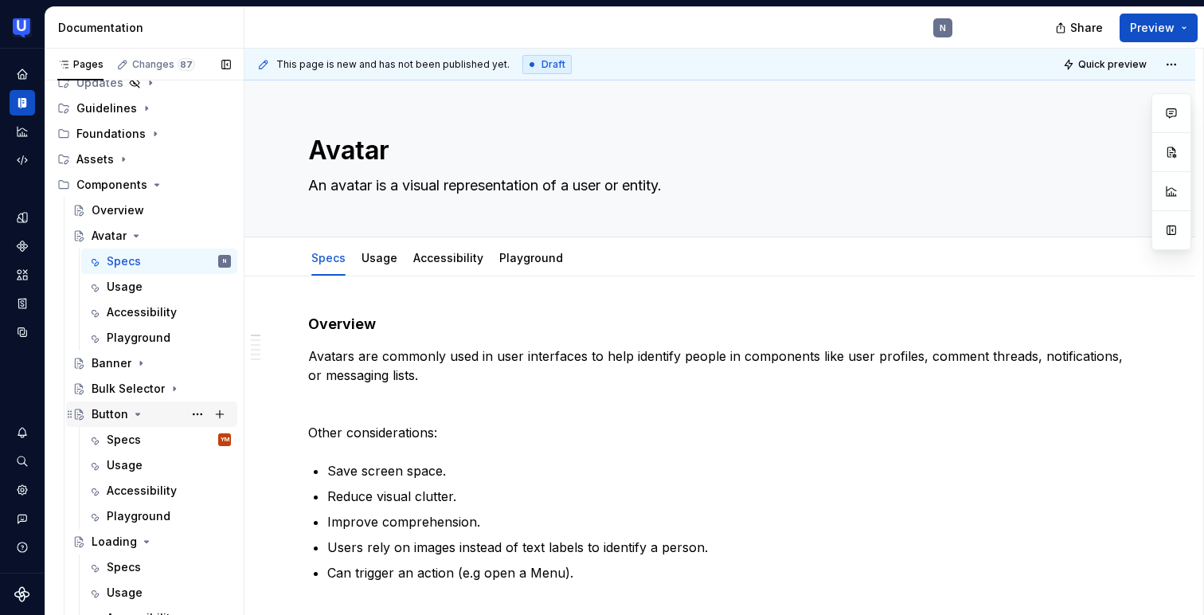
click at [136, 408] on icon "Page tree" at bounding box center [137, 414] width 13 height 13
click at [142, 437] on icon "Page tree" at bounding box center [146, 439] width 13 height 13
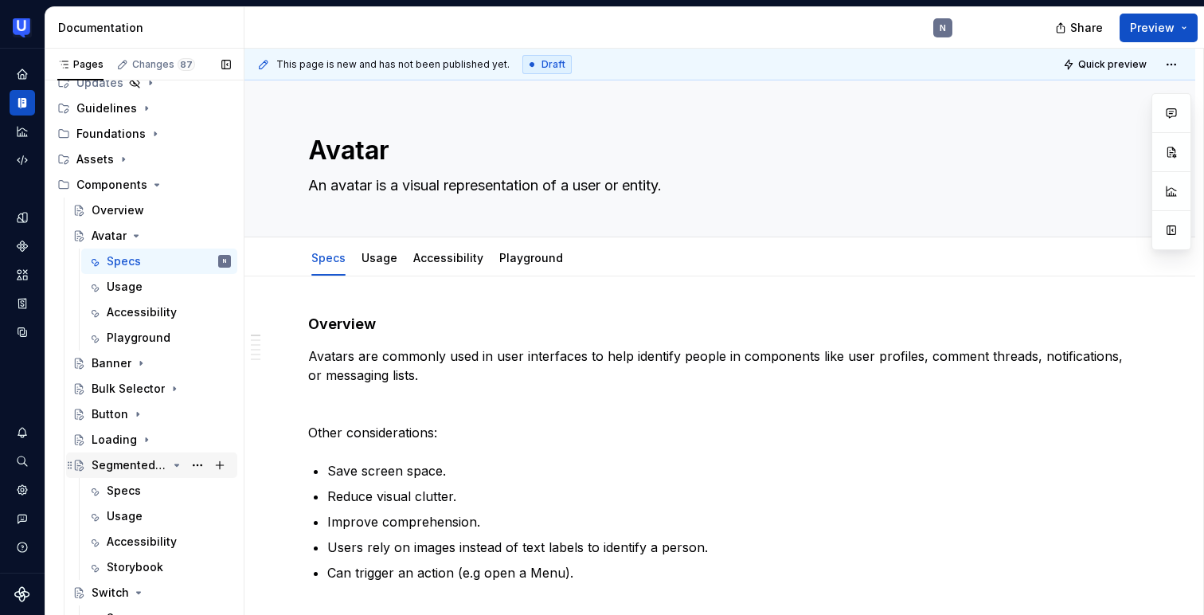
click at [178, 466] on icon "Page tree" at bounding box center [176, 465] width 13 height 13
click at [138, 486] on icon "Page tree" at bounding box center [138, 490] width 13 height 13
click at [135, 511] on icon "Page tree" at bounding box center [140, 516] width 13 height 13
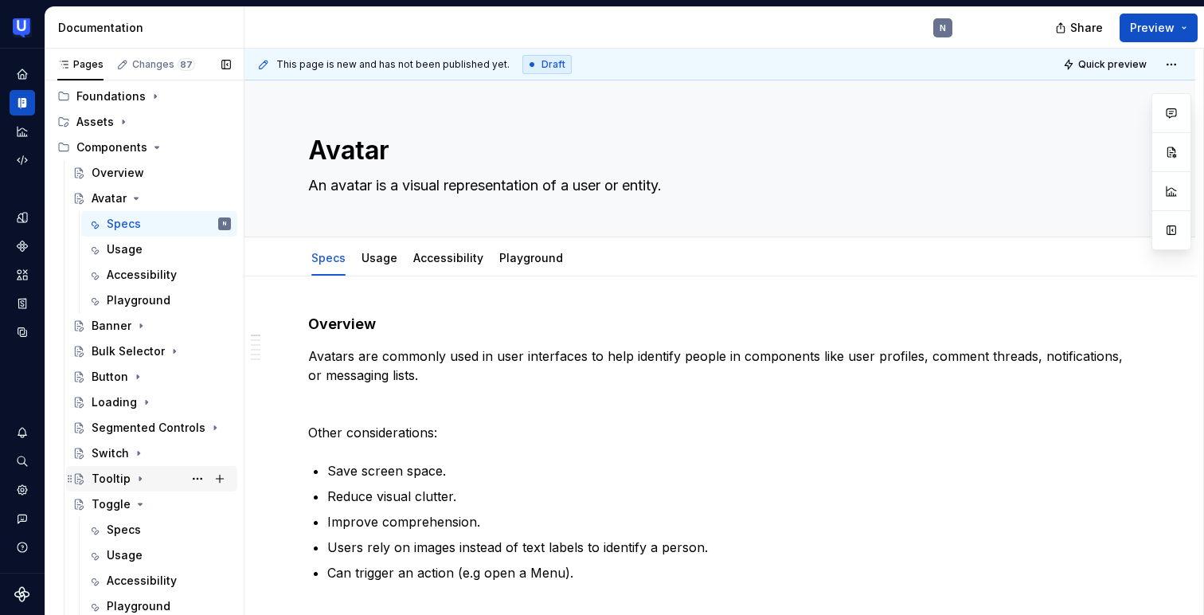
scroll to position [248, 0]
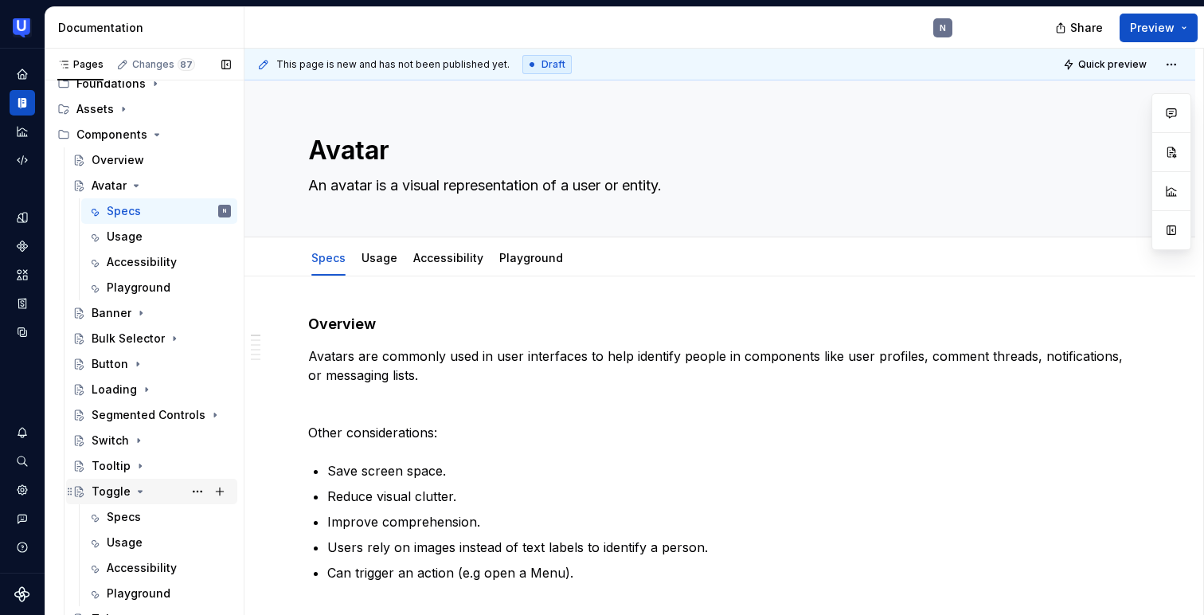
click at [138, 493] on icon "Page tree" at bounding box center [140, 491] width 13 height 13
click at [105, 512] on div "Tabs" at bounding box center [106, 517] width 28 height 16
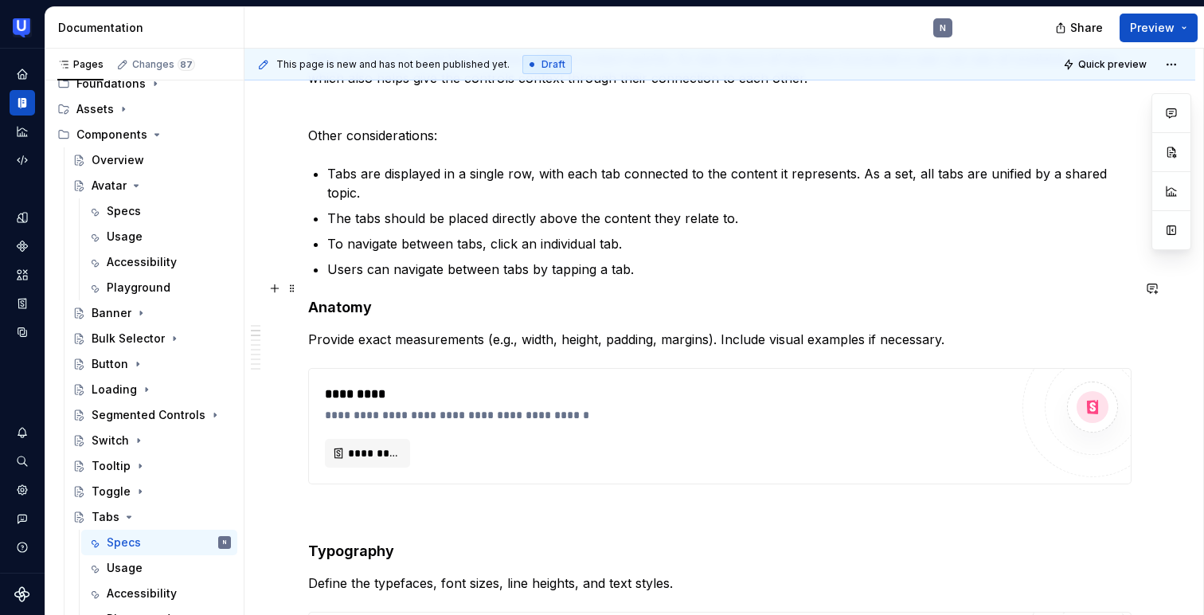
scroll to position [321, 0]
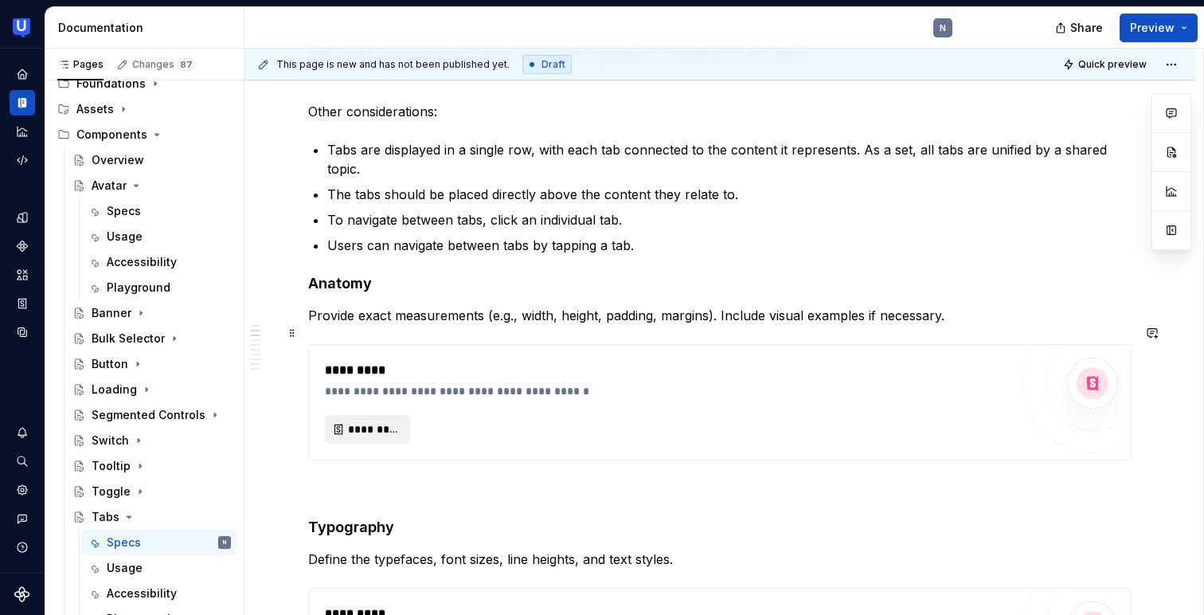
click at [380, 421] on span "*********" at bounding box center [374, 429] width 52 height 16
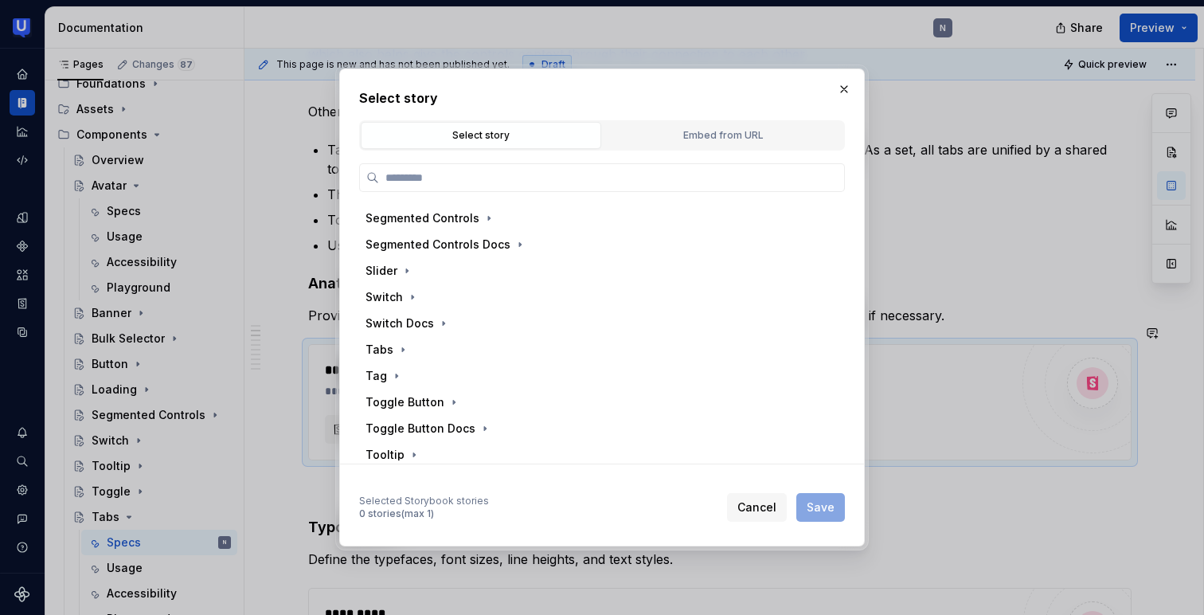
scroll to position [635, 0]
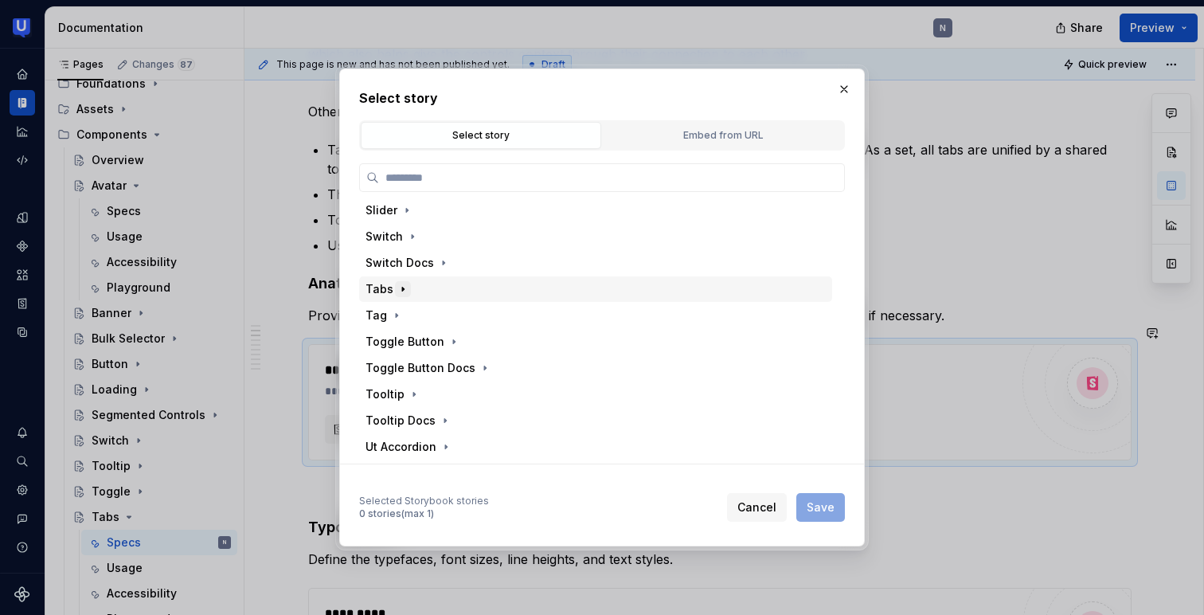
click at [396, 288] on icon "button" at bounding box center [402, 289] width 13 height 13
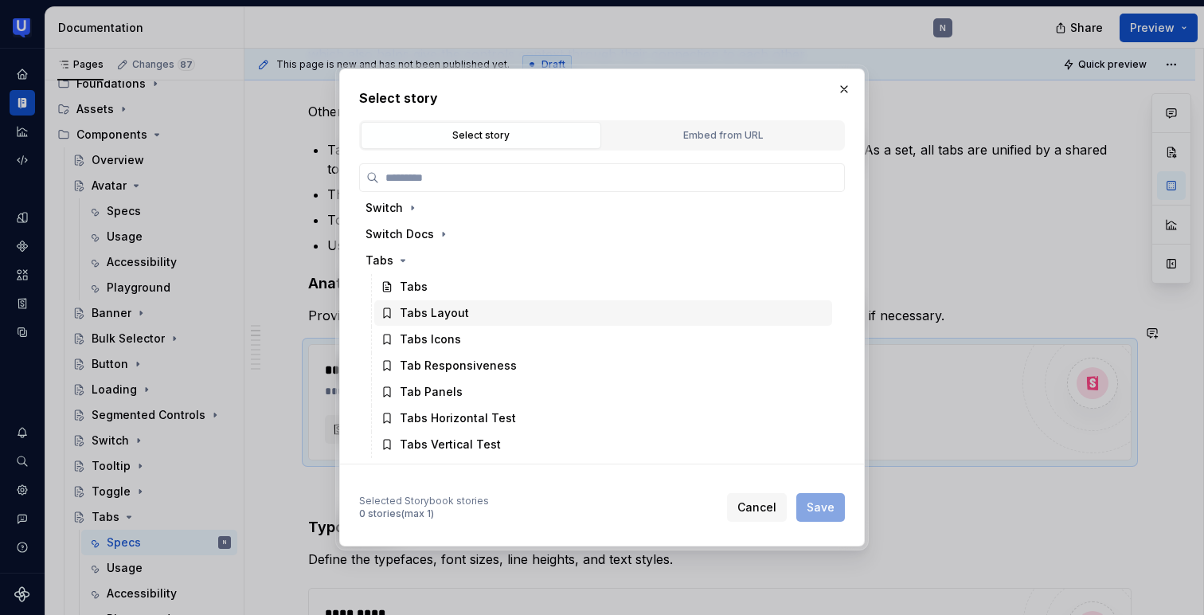
scroll to position [670, 0]
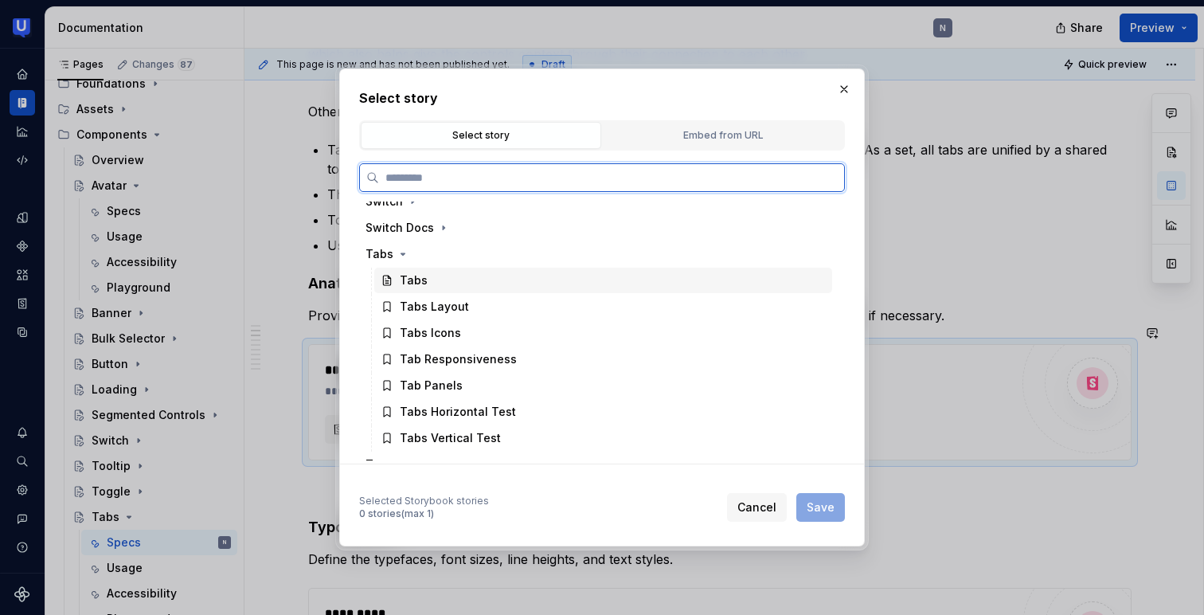
click at [416, 287] on div "Tabs" at bounding box center [414, 280] width 28 height 16
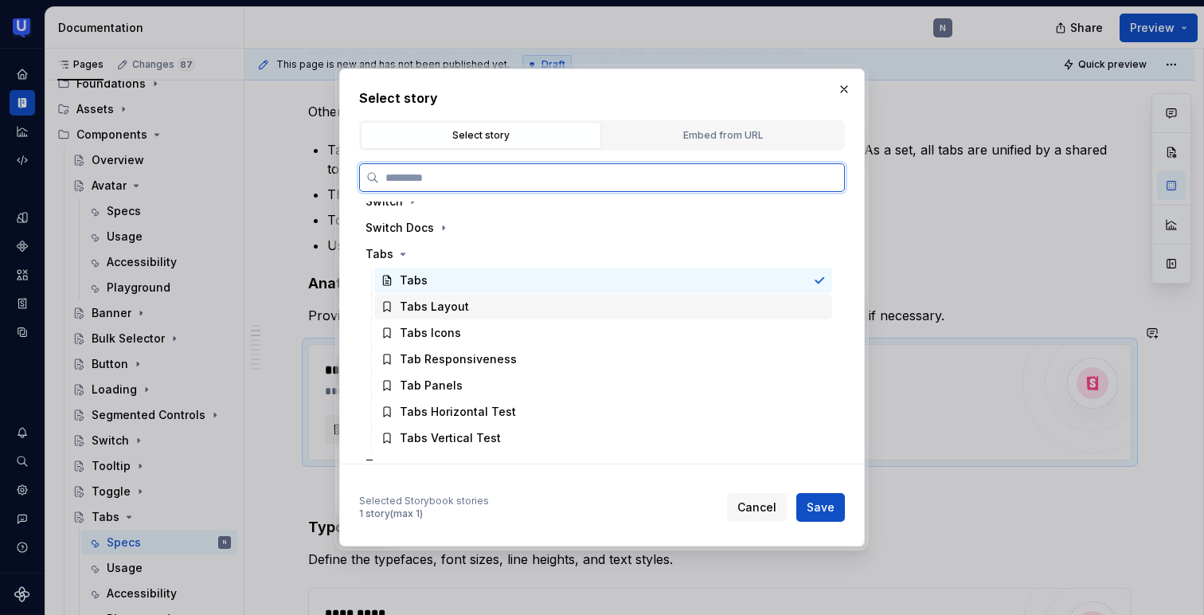
click at [458, 309] on div "Tabs Layout" at bounding box center [434, 307] width 69 height 16
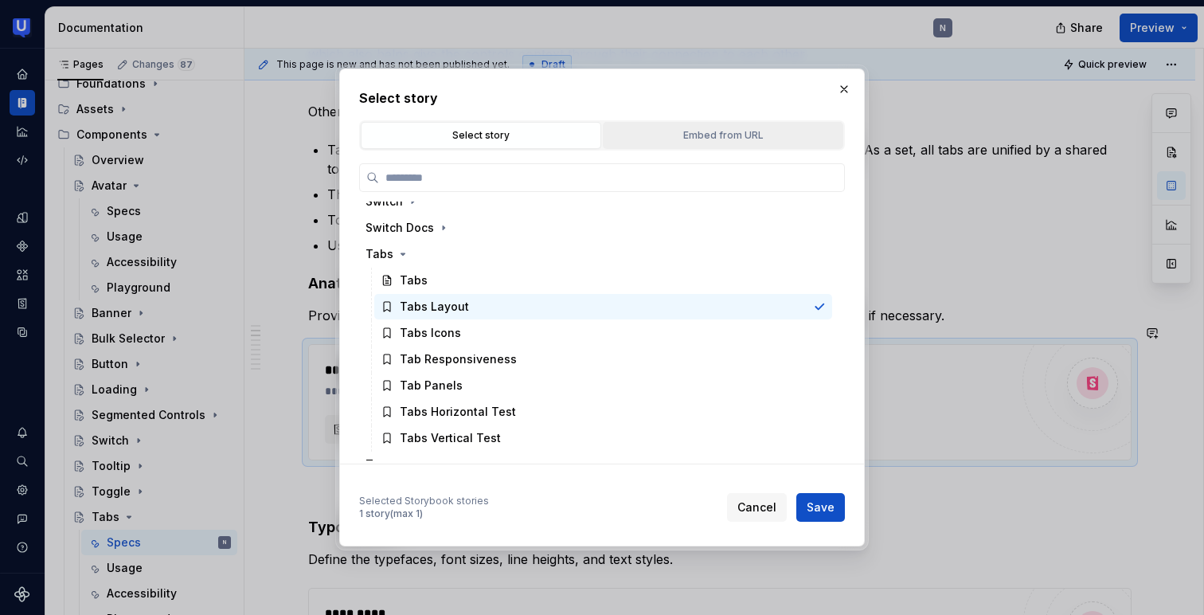
click at [694, 135] on div "Embed from URL" at bounding box center [722, 135] width 229 height 16
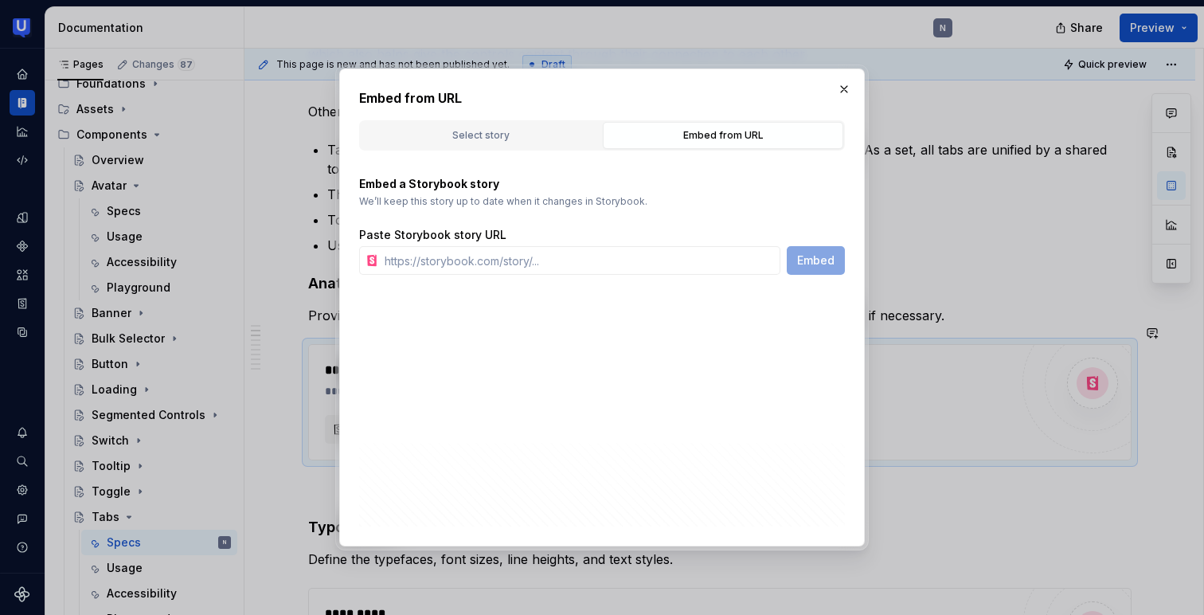
type textarea "*"
click at [535, 260] on input "text" at bounding box center [579, 260] width 402 height 29
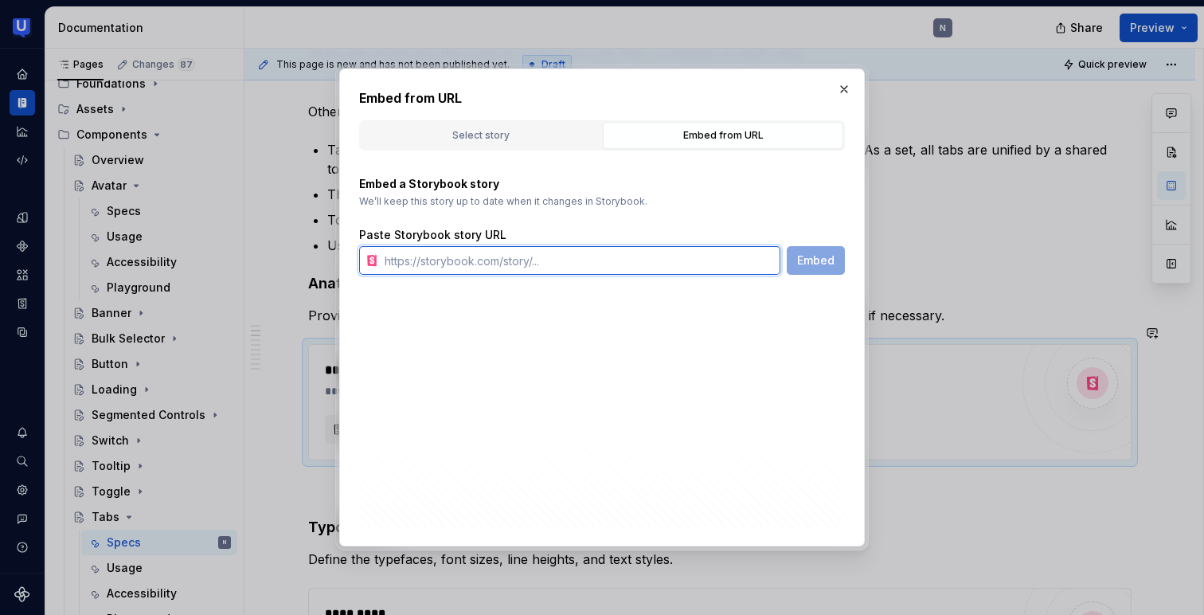
paste input "https://toolkit.usertesting.com/storybook/?path=/docs/tabs--tabs"
type input "https://toolkit.usertesting.com/storybook/?path=/docs/tabs--tabs"
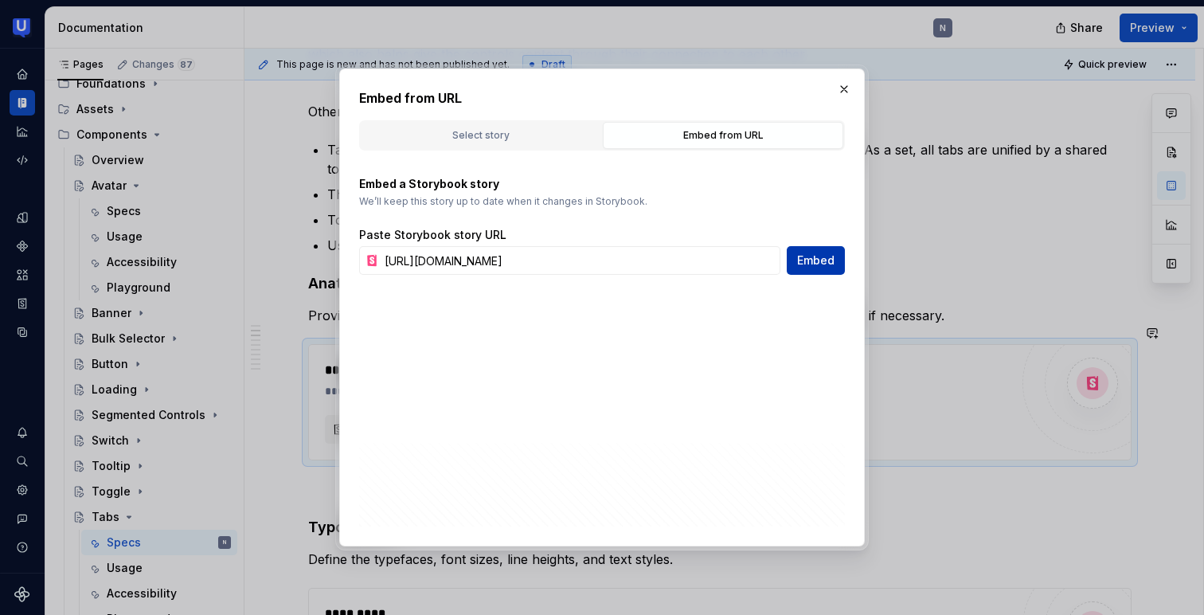
click at [823, 260] on span "Embed" at bounding box center [815, 260] width 37 height 16
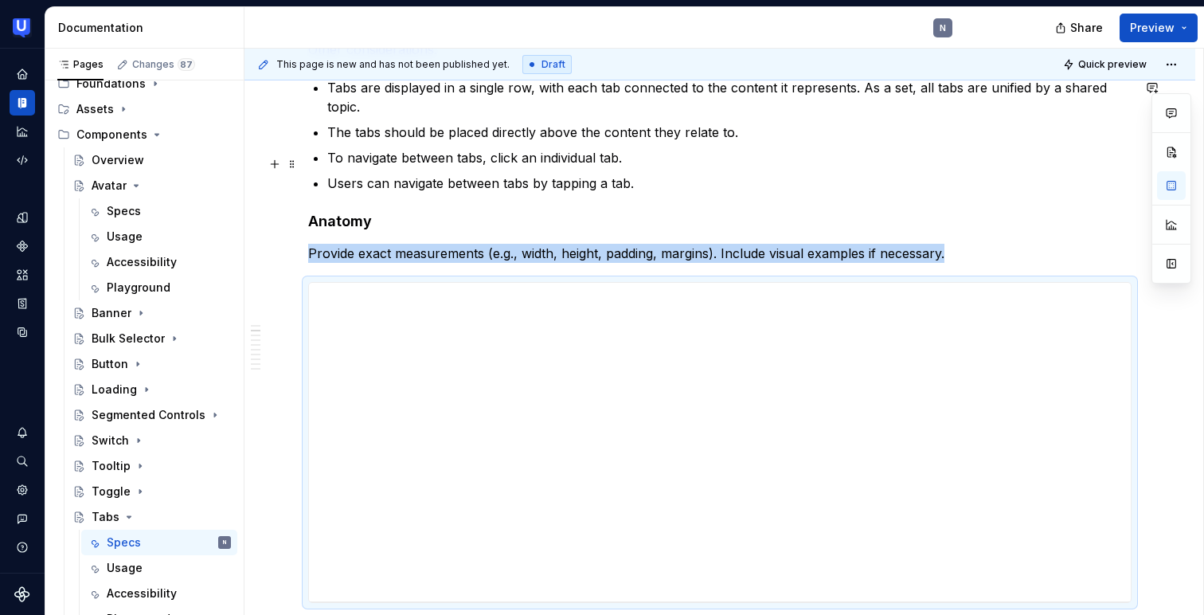
scroll to position [361, 0]
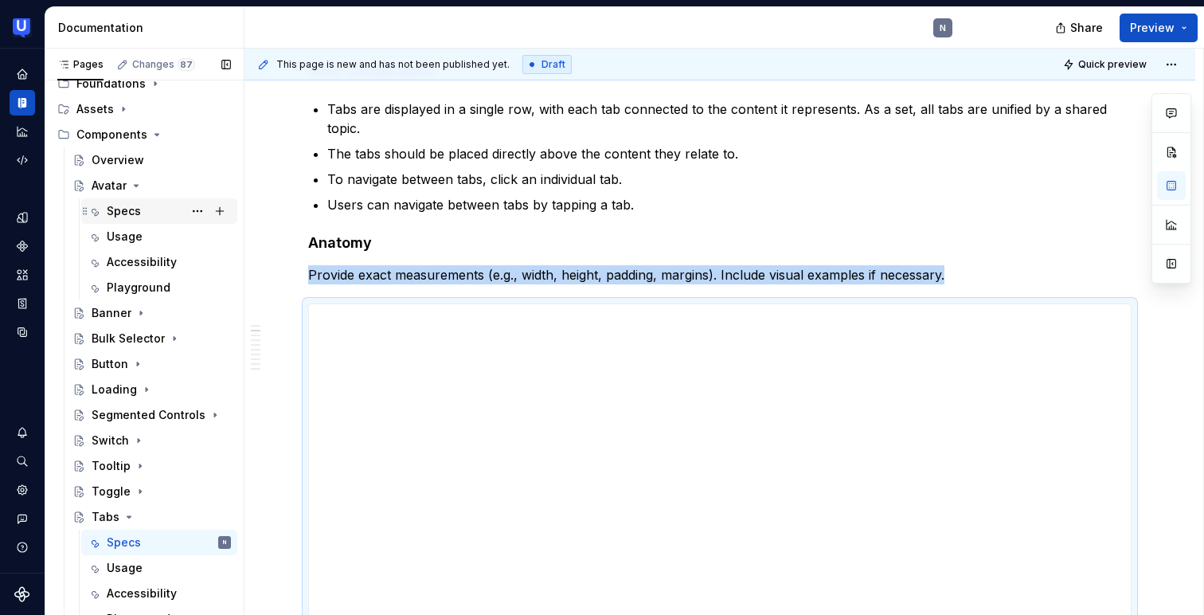
click at [127, 201] on div "Specs" at bounding box center [169, 211] width 124 height 22
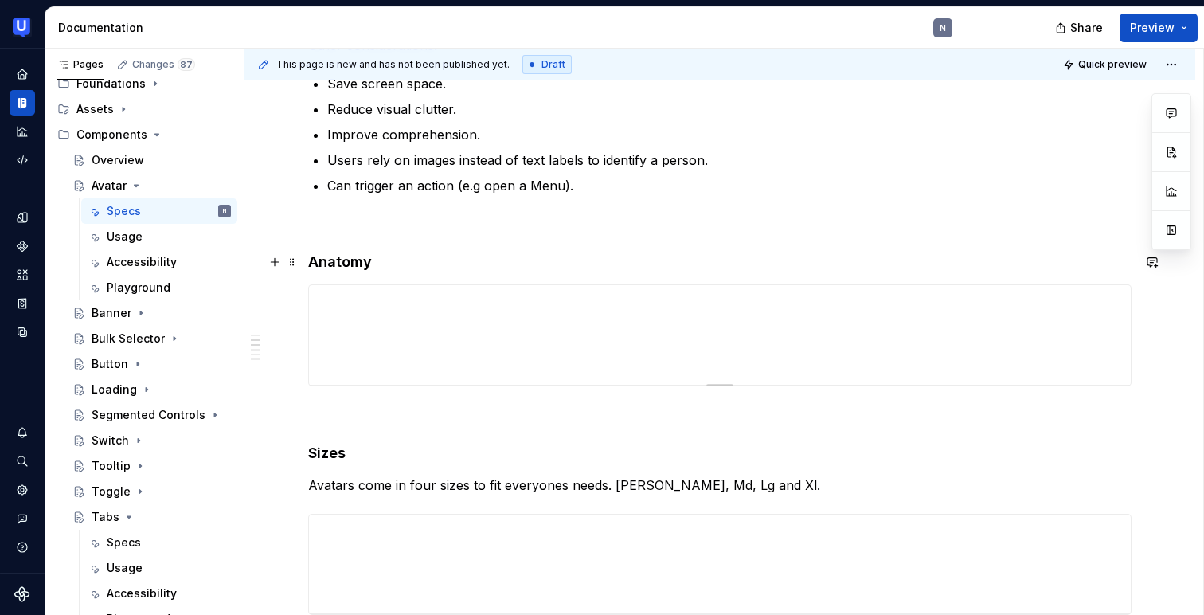
scroll to position [385, 0]
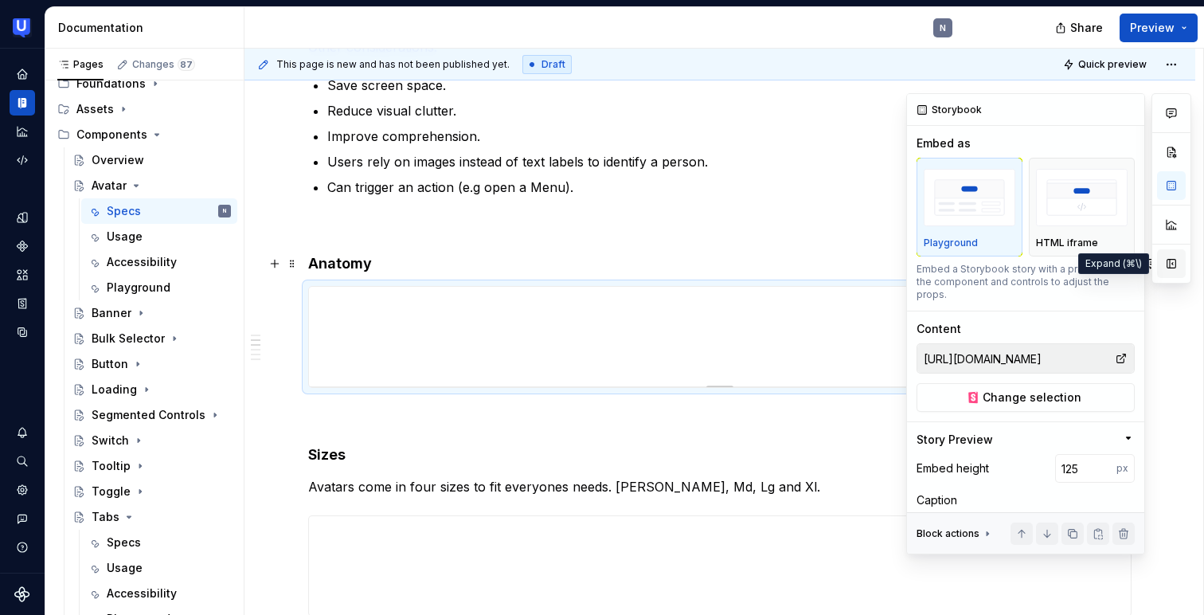
click at [1178, 269] on button "button" at bounding box center [1171, 263] width 29 height 29
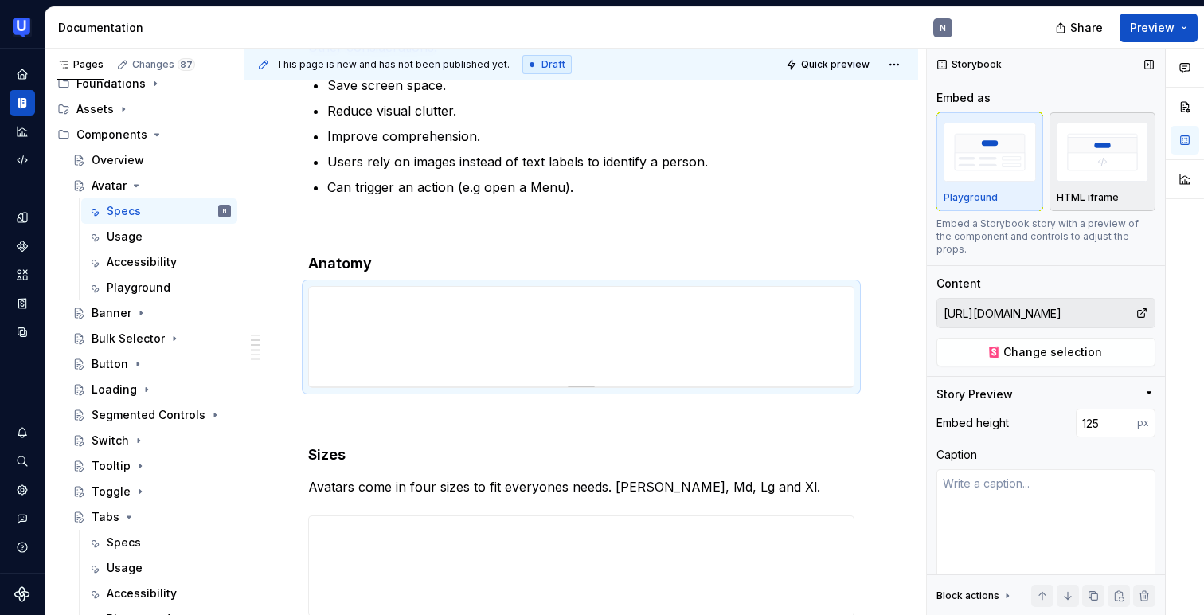
click at [1078, 160] on img "button" at bounding box center [1103, 152] width 92 height 58
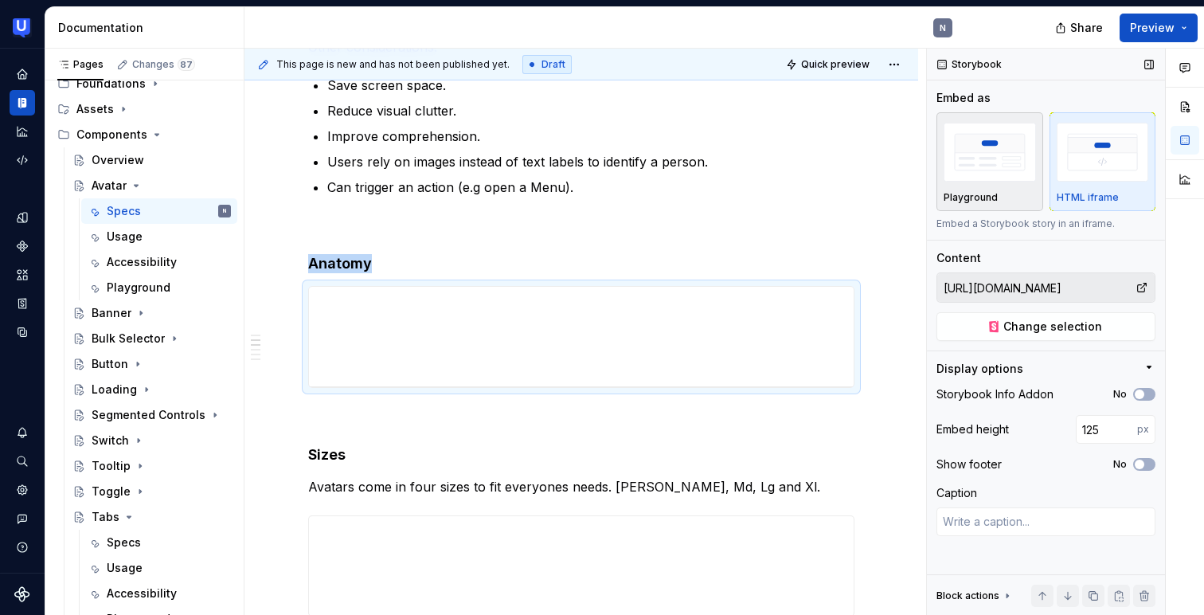
click at [1015, 164] on img "button" at bounding box center [989, 152] width 92 height 58
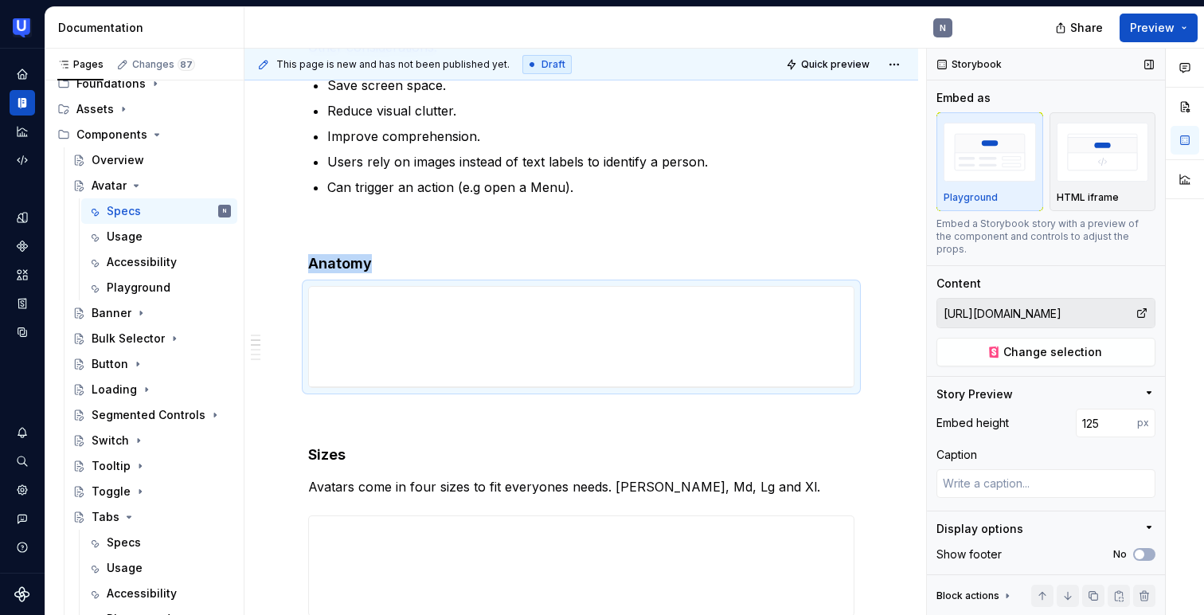
click at [1070, 305] on input "https://toolkit-staging.usertesting.com/avatarsupernovadocs/storybook/?path=/do…" at bounding box center [1036, 313] width 198 height 29
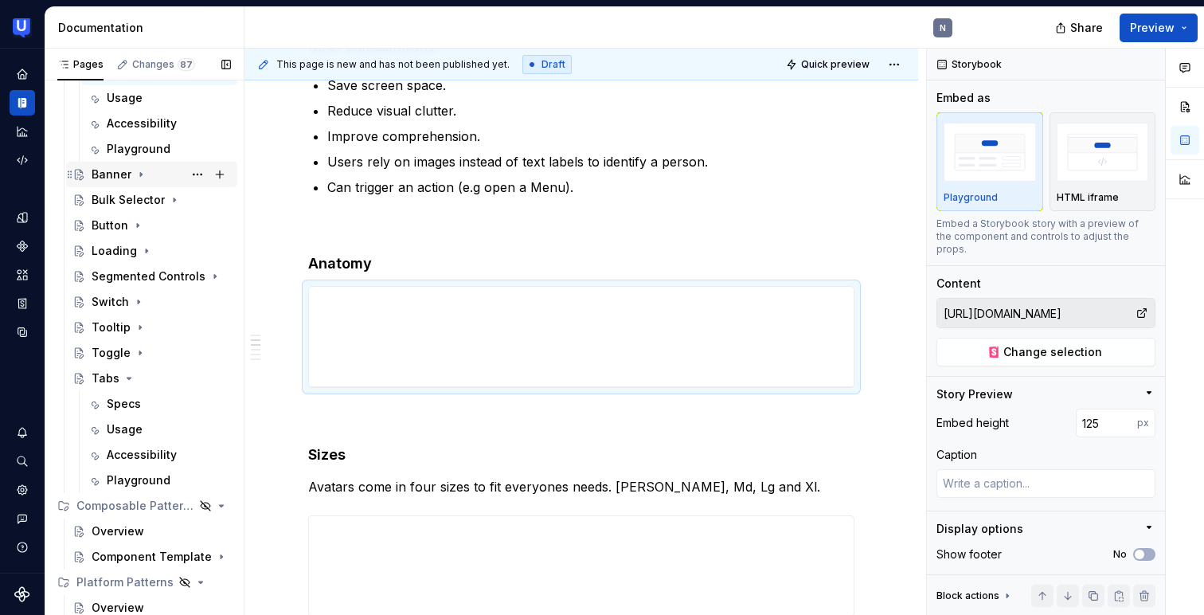
scroll to position [439, 0]
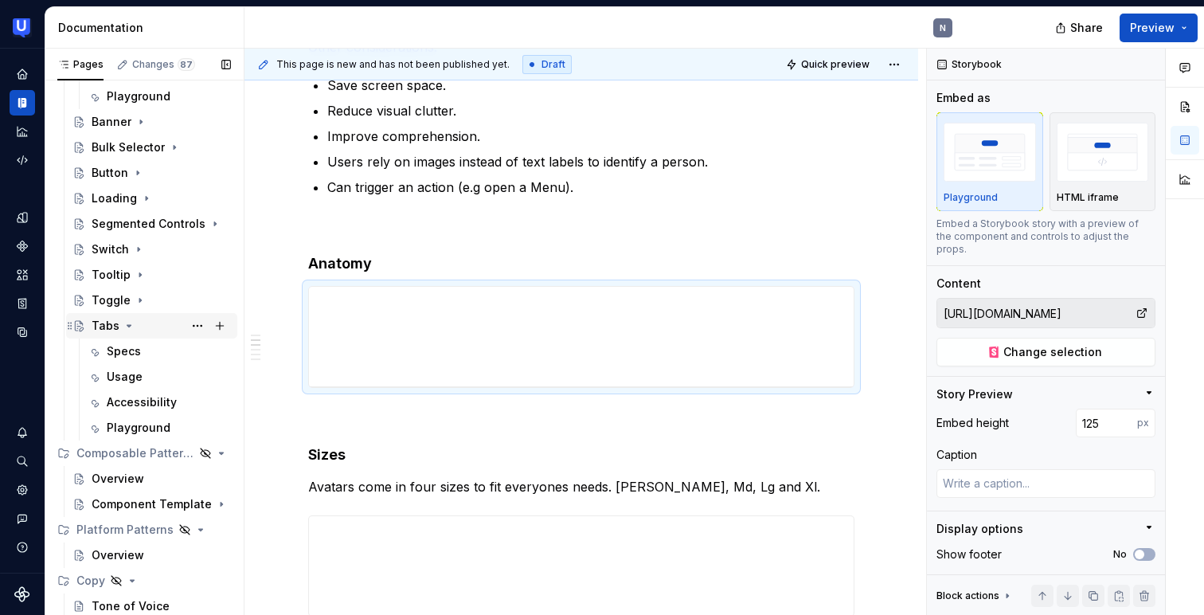
click at [108, 325] on div "Tabs" at bounding box center [106, 326] width 28 height 16
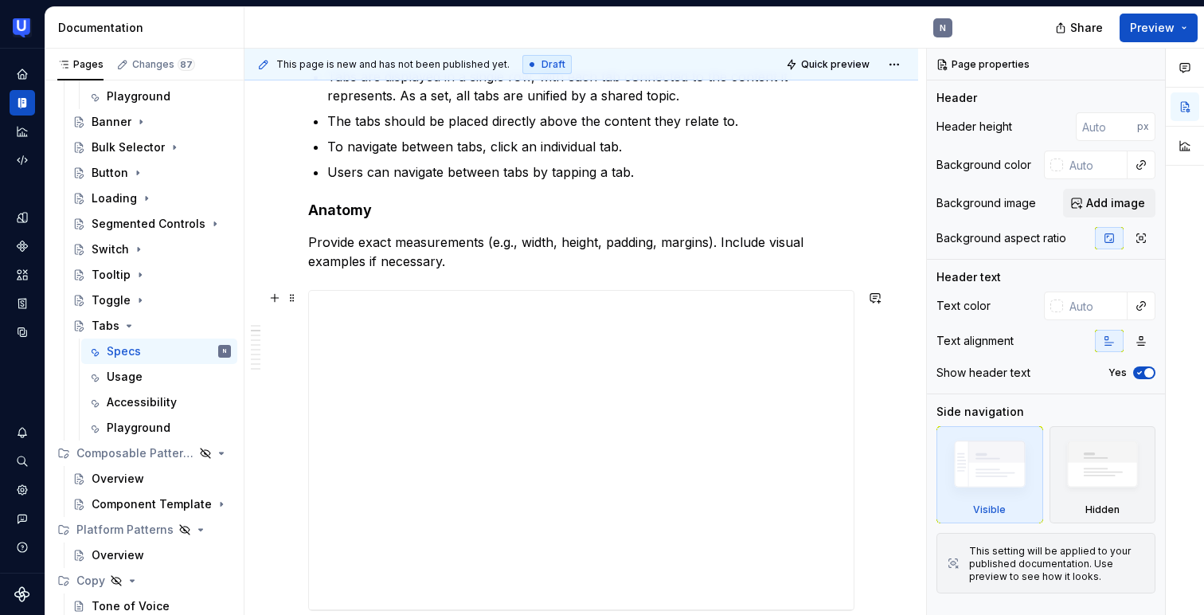
scroll to position [449, 0]
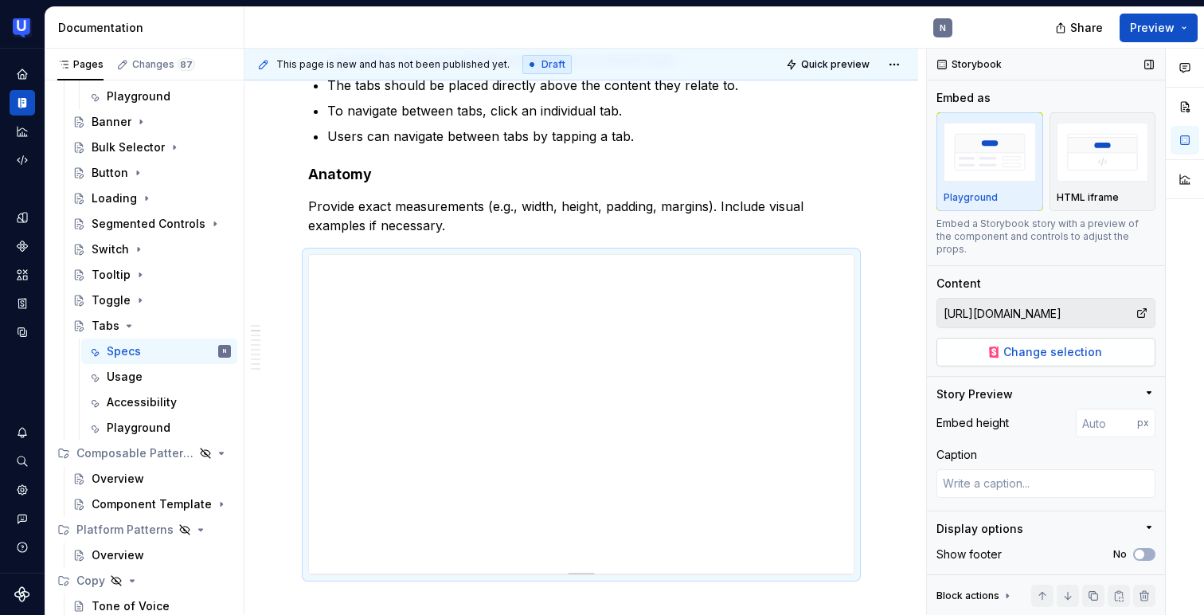
click at [1092, 344] on span "Change selection" at bounding box center [1052, 352] width 99 height 16
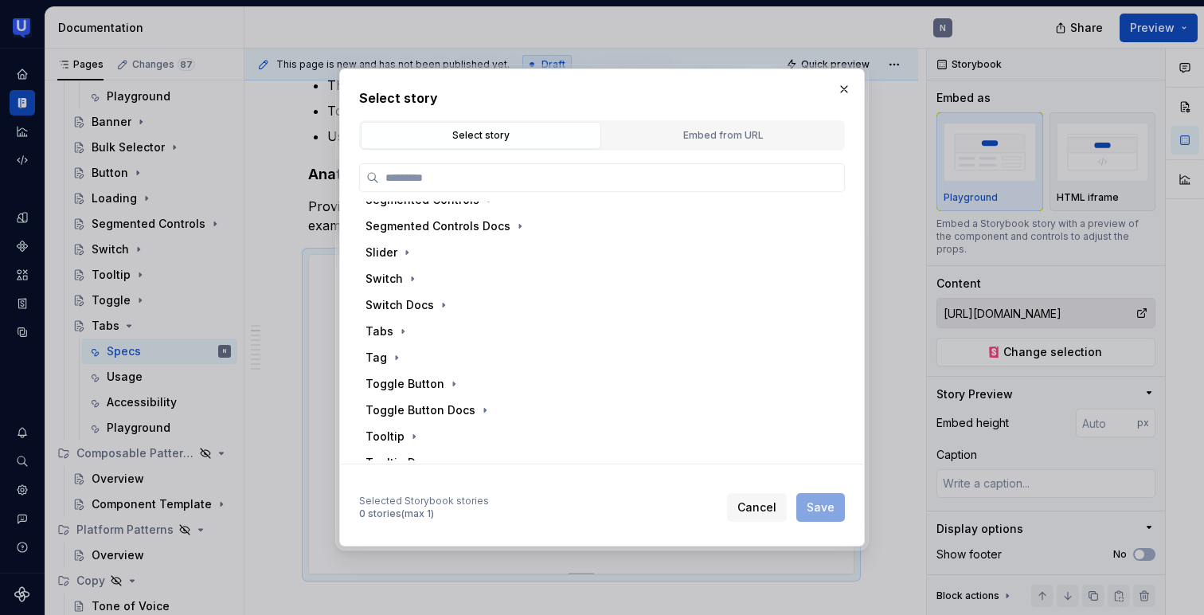
scroll to position [635, 0]
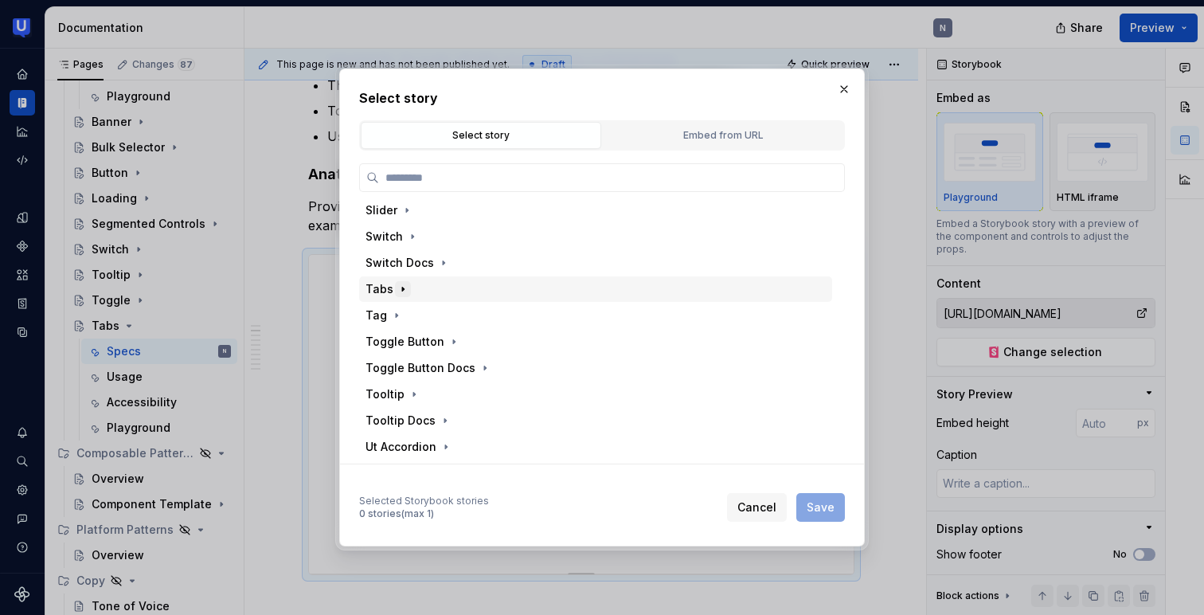
click at [398, 290] on icon "button" at bounding box center [402, 289] width 13 height 13
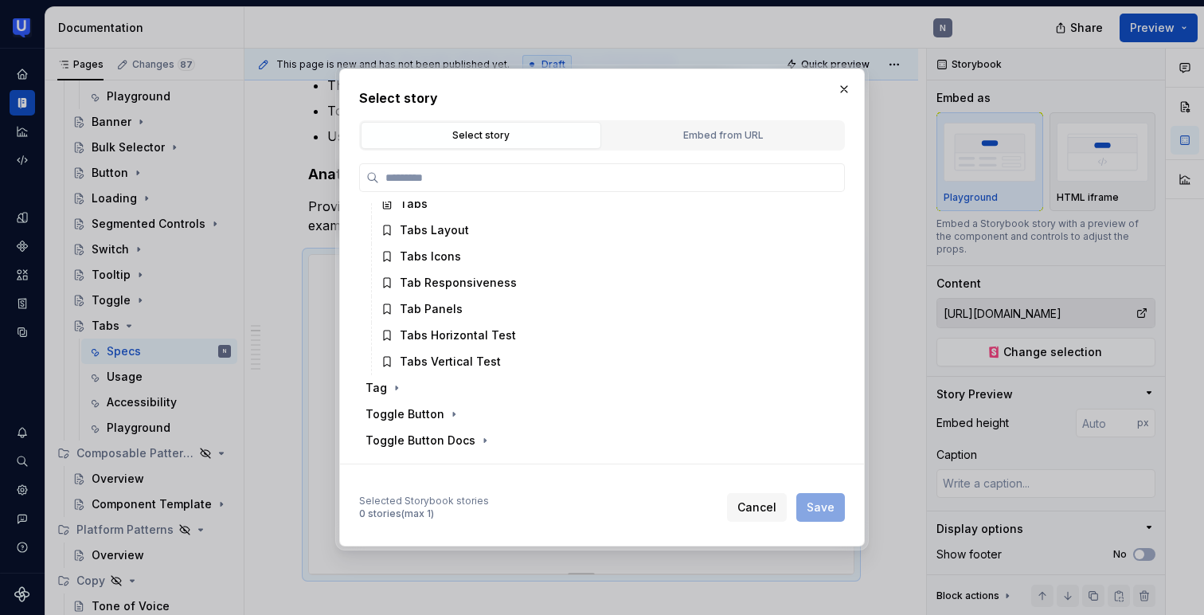
scroll to position [748, 0]
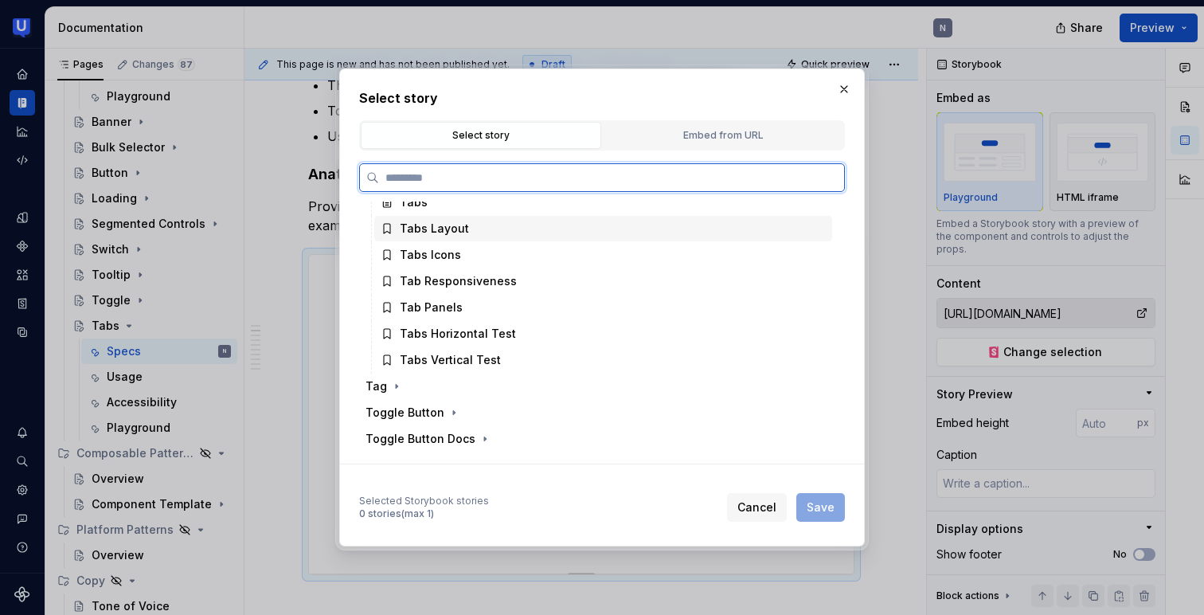
click at [450, 238] on div "Tabs Layout" at bounding box center [603, 228] width 458 height 25
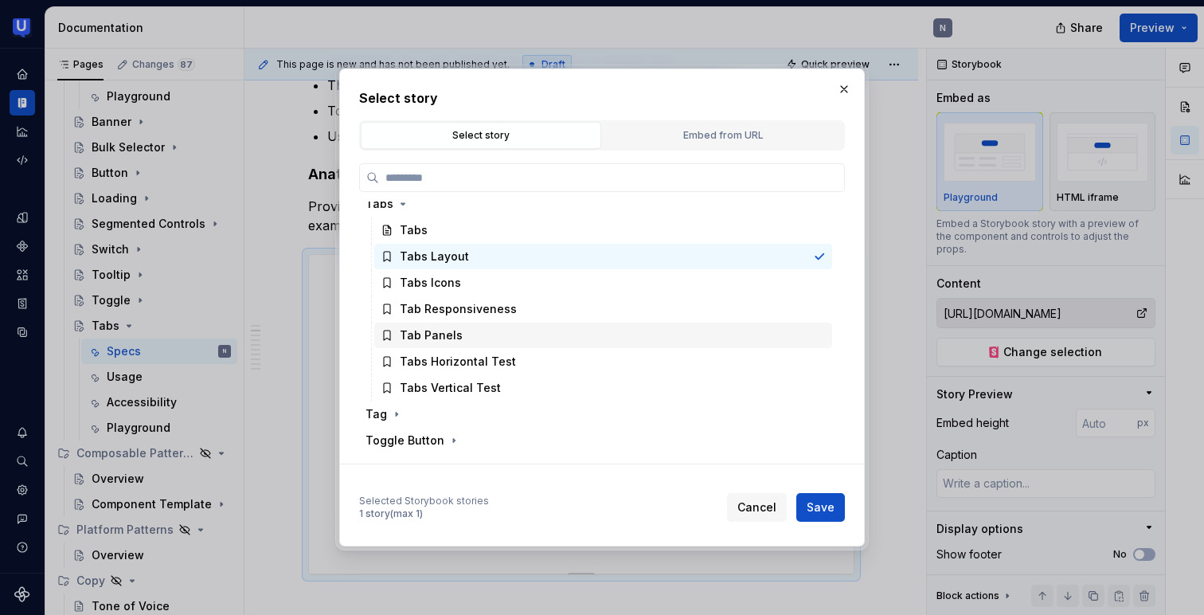
scroll to position [719, 0]
click at [814, 507] on span "Save" at bounding box center [821, 507] width 28 height 16
type textarea "*"
type input "Tabs / Tabs Layout"
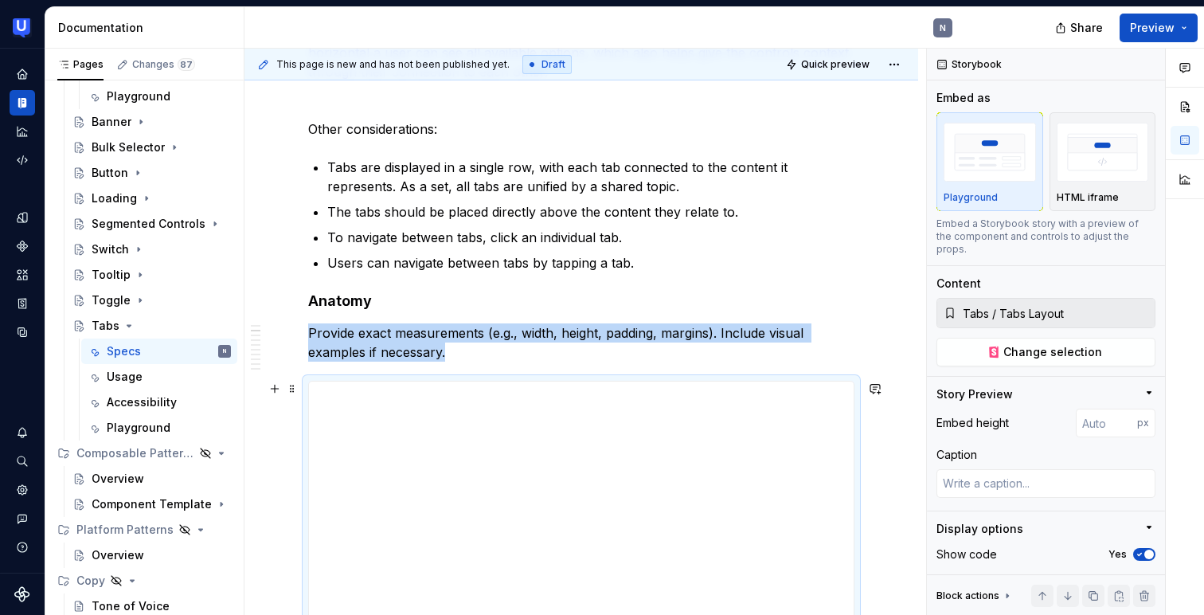
scroll to position [318, 0]
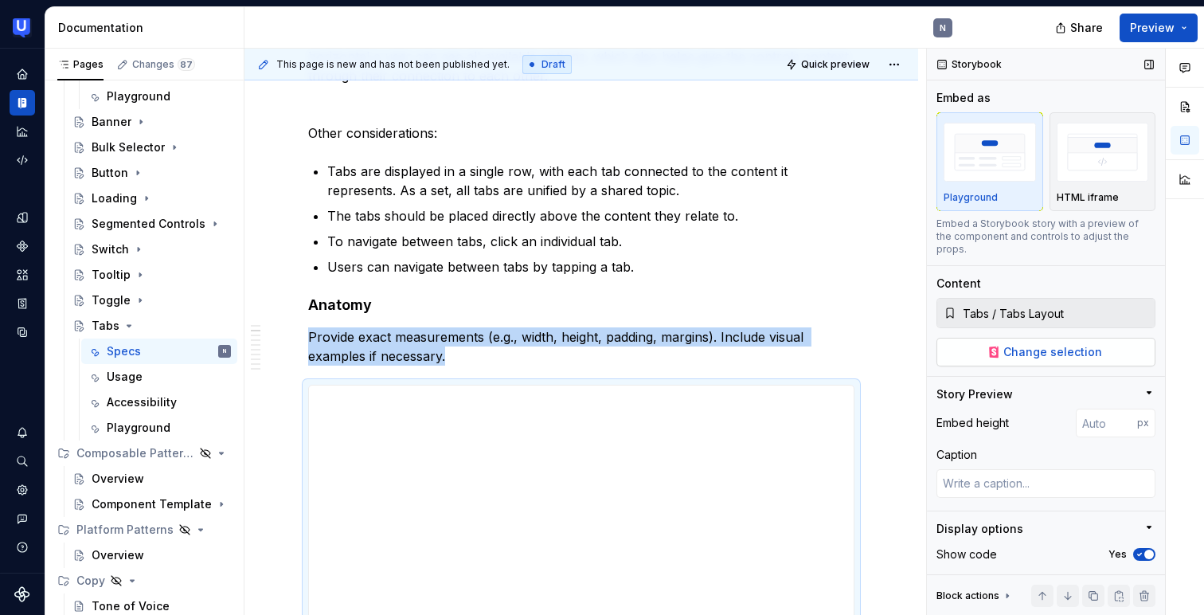
click at [1053, 344] on span "Change selection" at bounding box center [1052, 352] width 99 height 16
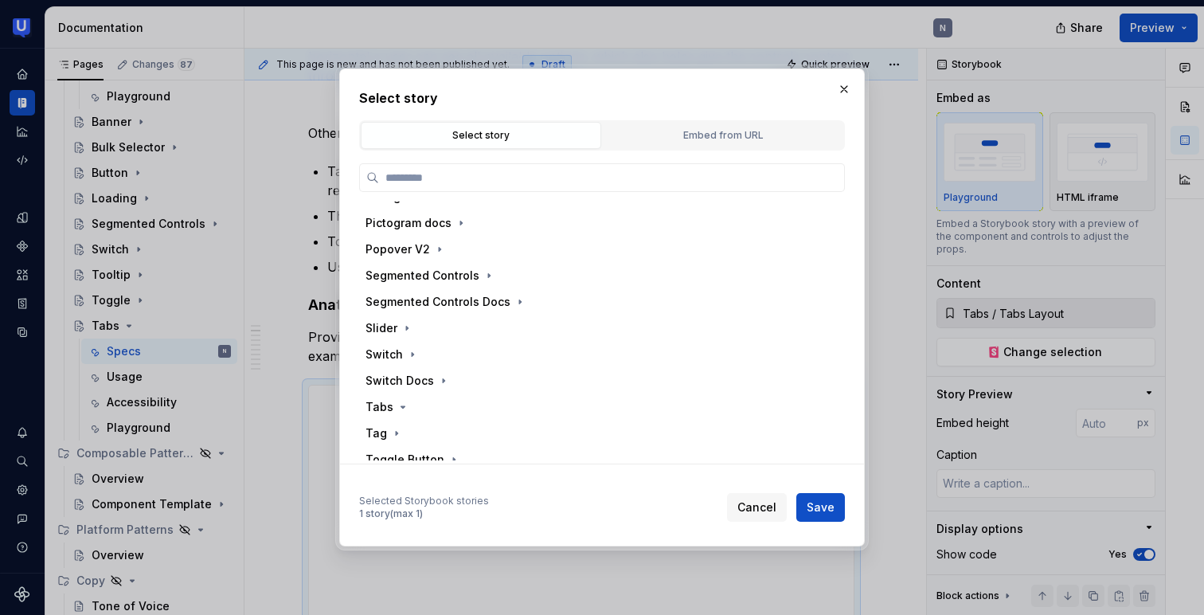
scroll to position [622, 0]
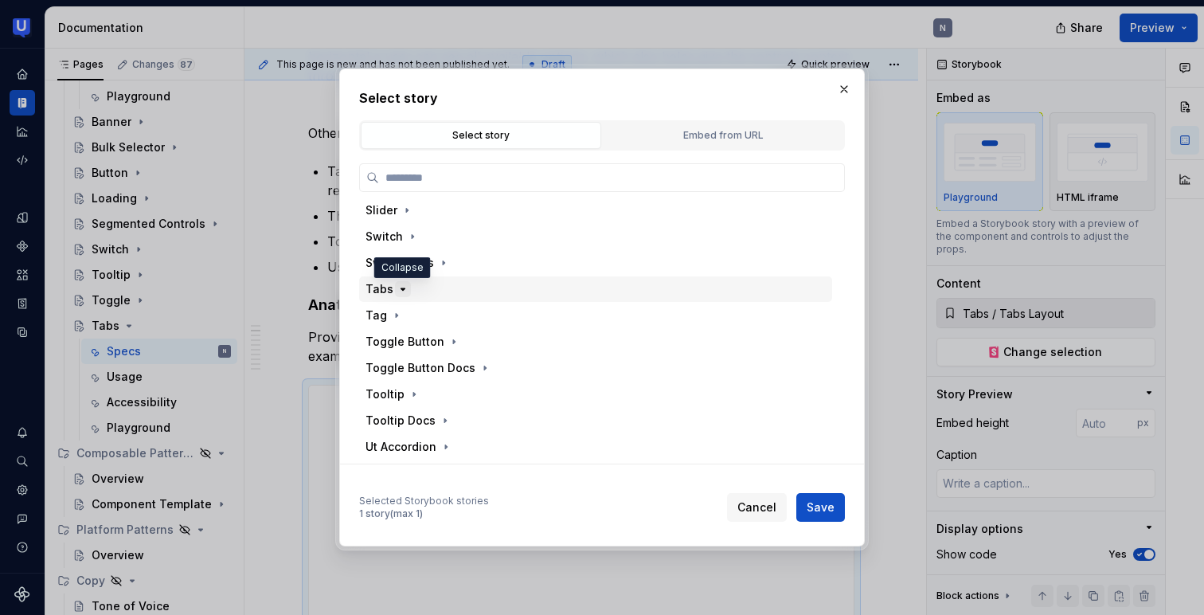
click at [400, 286] on icon "button" at bounding box center [402, 289] width 13 height 13
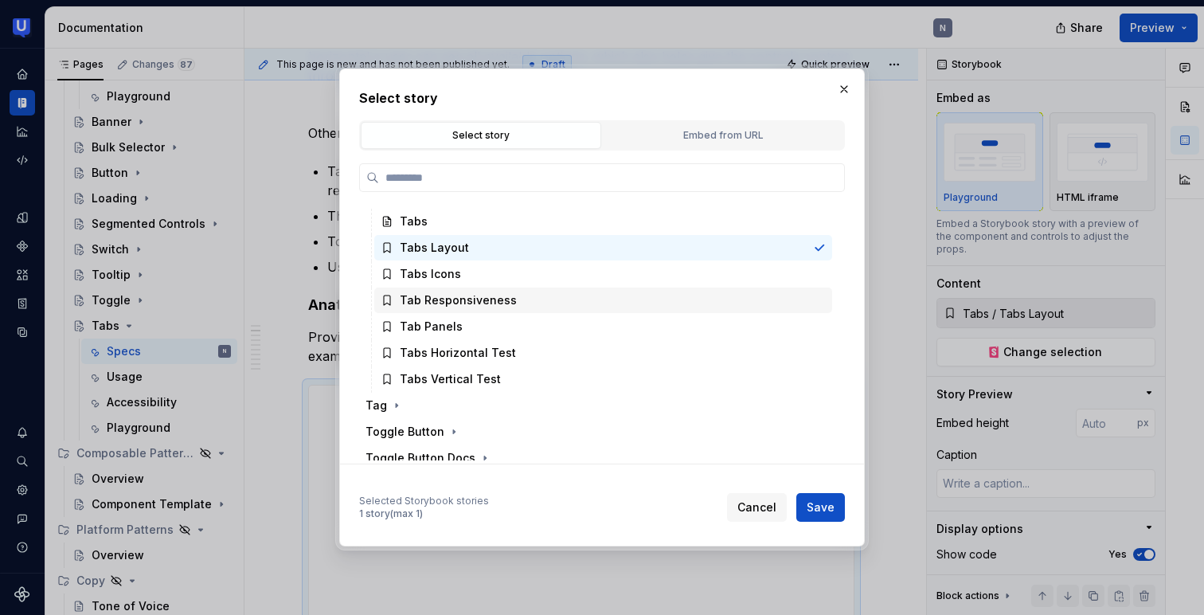
scroll to position [717, 0]
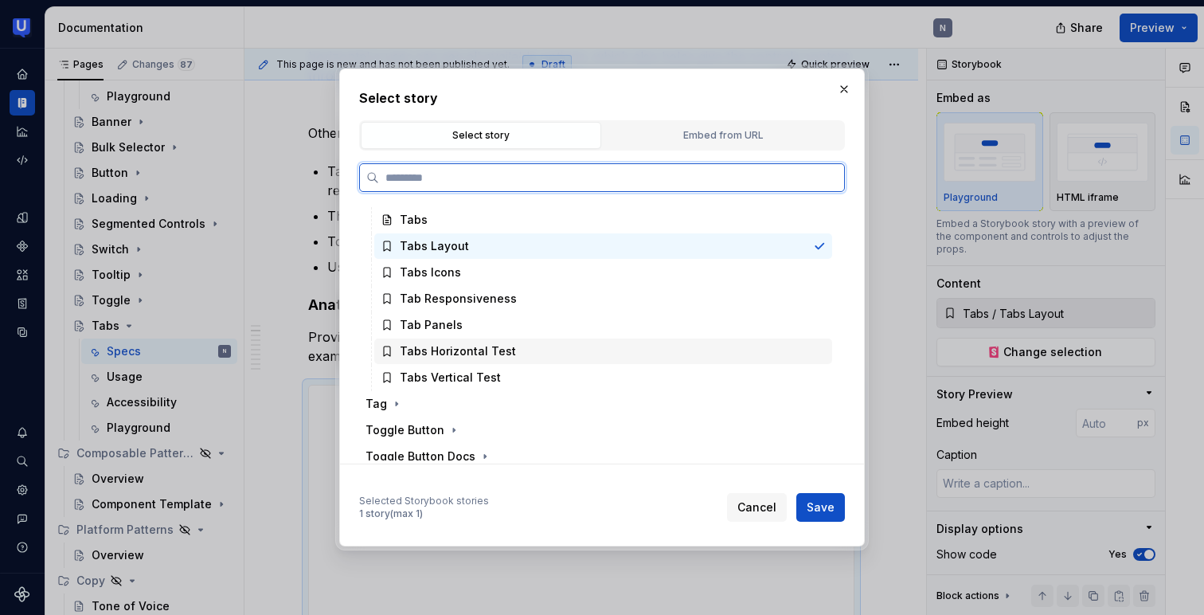
click at [462, 357] on div "Tabs Horizontal Test" at bounding box center [458, 351] width 116 height 16
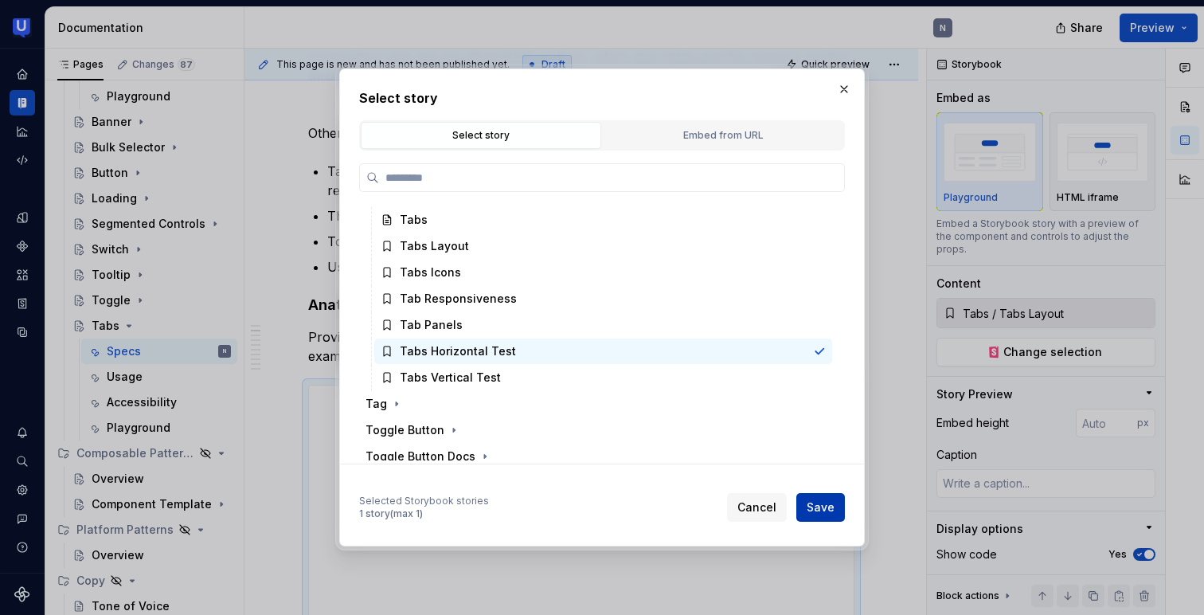
click at [817, 505] on span "Save" at bounding box center [821, 507] width 28 height 16
type textarea "*"
type input "Tabs / Tabs Horizontal Test"
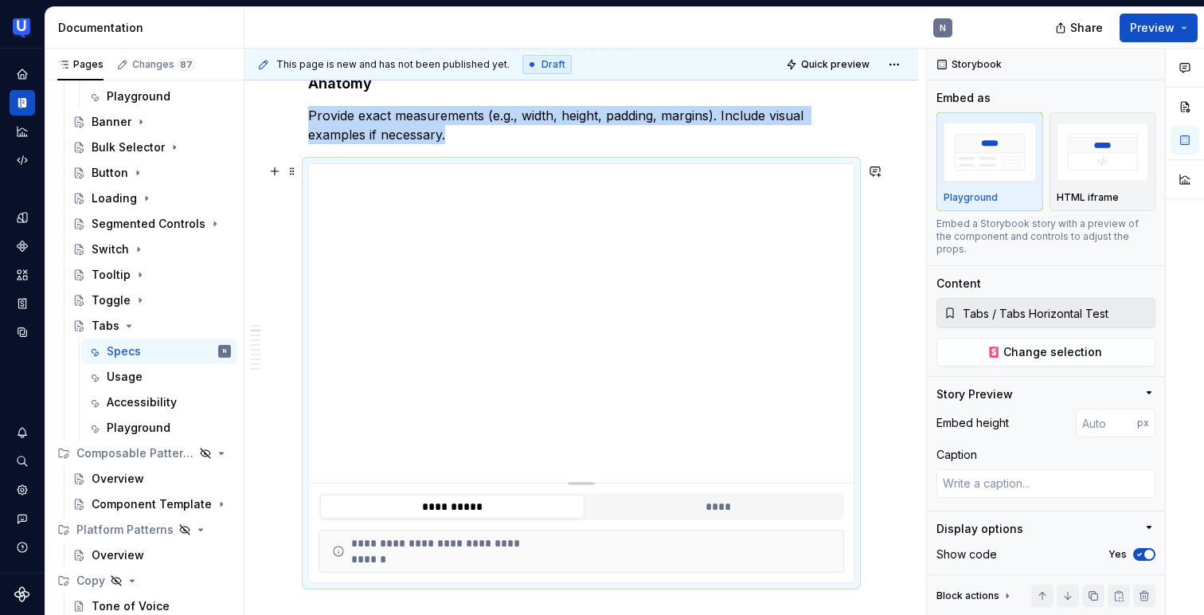
scroll to position [412, 0]
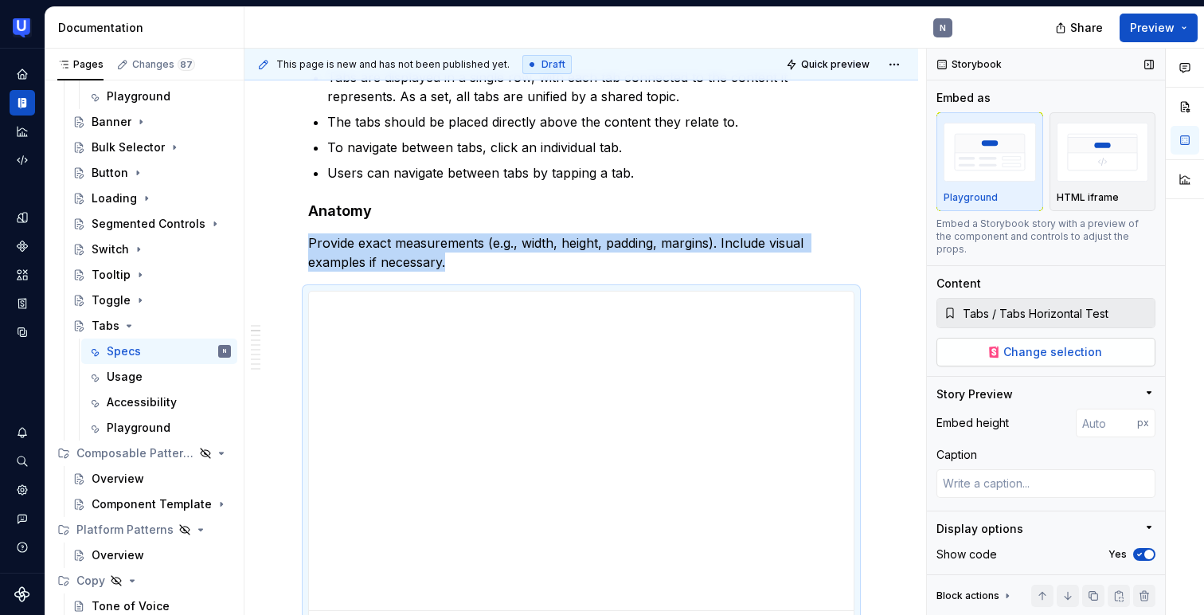
click at [1074, 344] on span "Change selection" at bounding box center [1052, 352] width 99 height 16
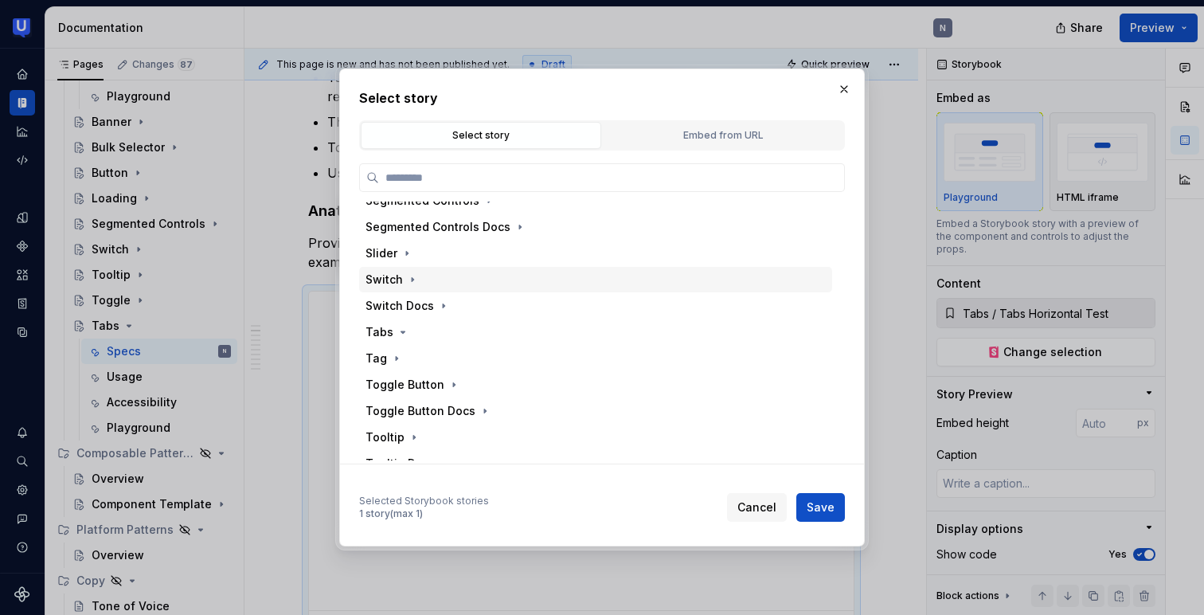
scroll to position [620, 0]
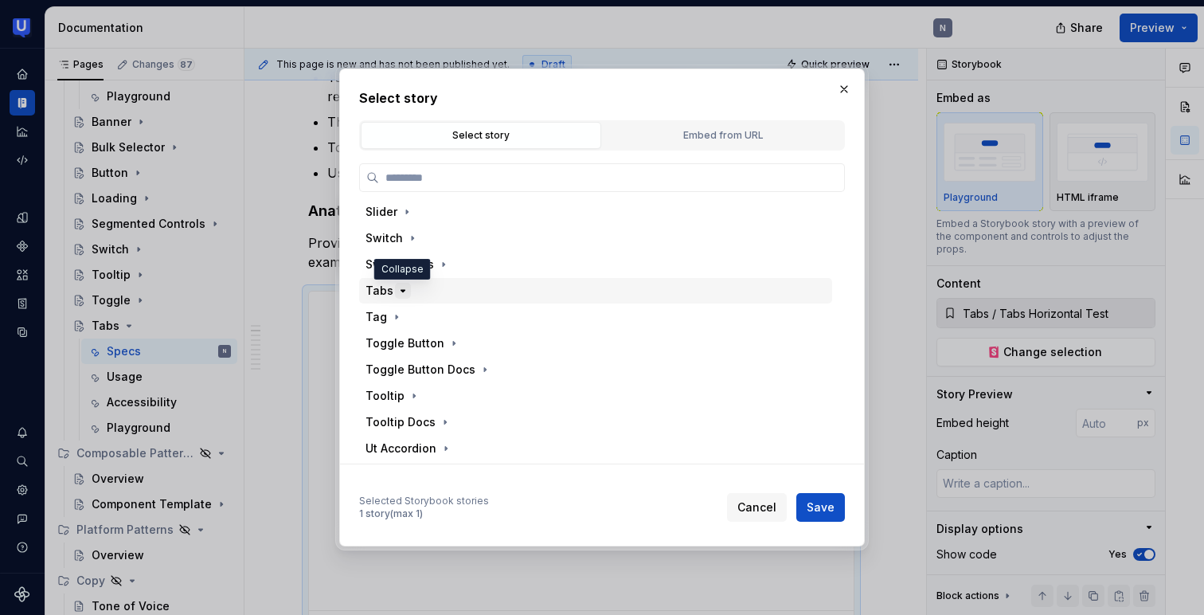
click at [397, 295] on icon "button" at bounding box center [402, 290] width 13 height 13
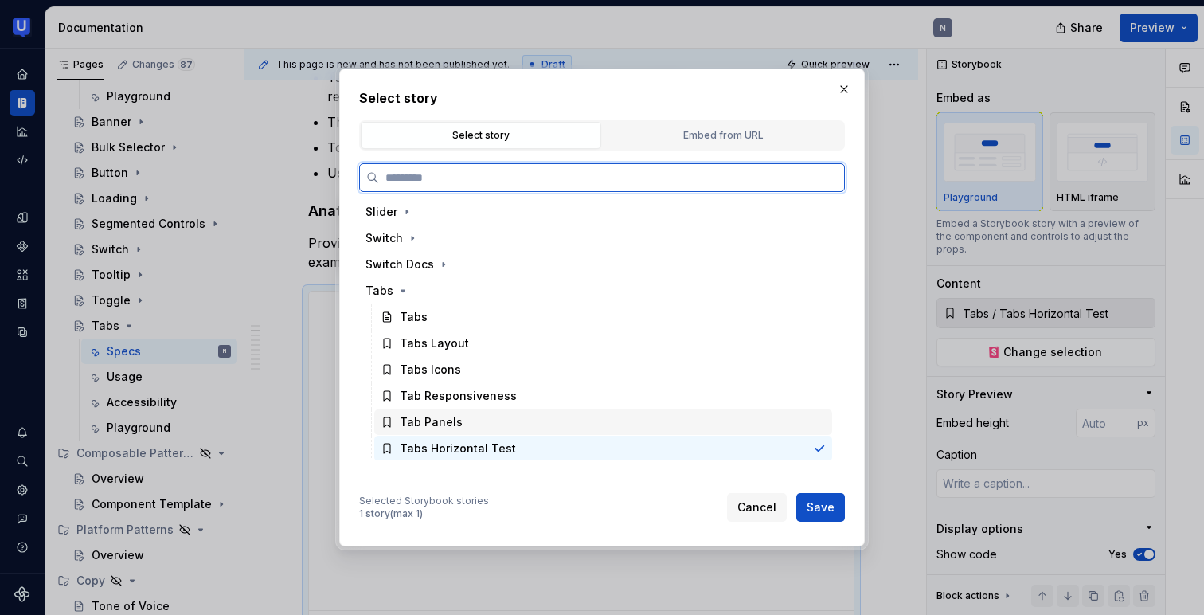
click at [436, 417] on div "Tab Panels" at bounding box center [431, 422] width 63 height 16
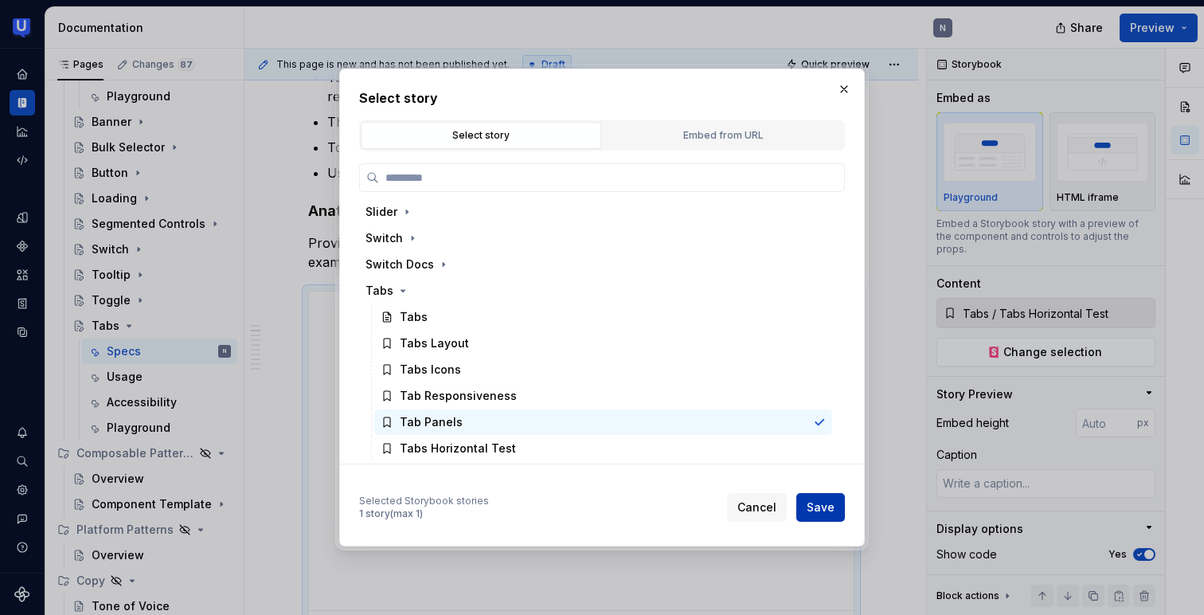
click at [810, 499] on span "Save" at bounding box center [821, 507] width 28 height 16
type textarea "*"
type input "Tabs / Tab Panels"
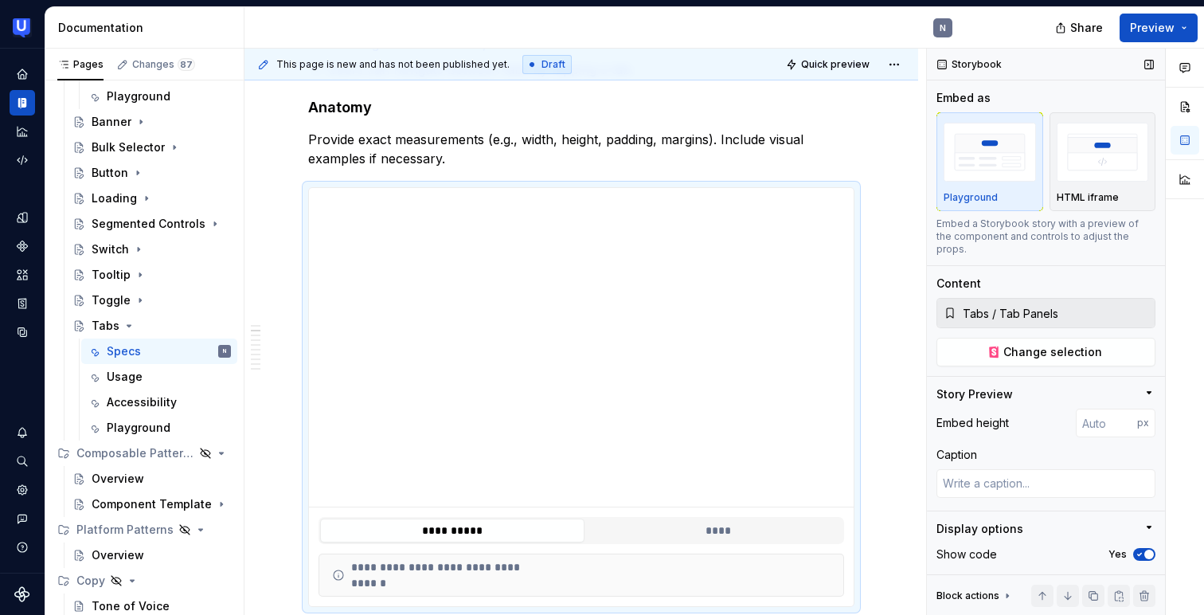
scroll to position [37, 0]
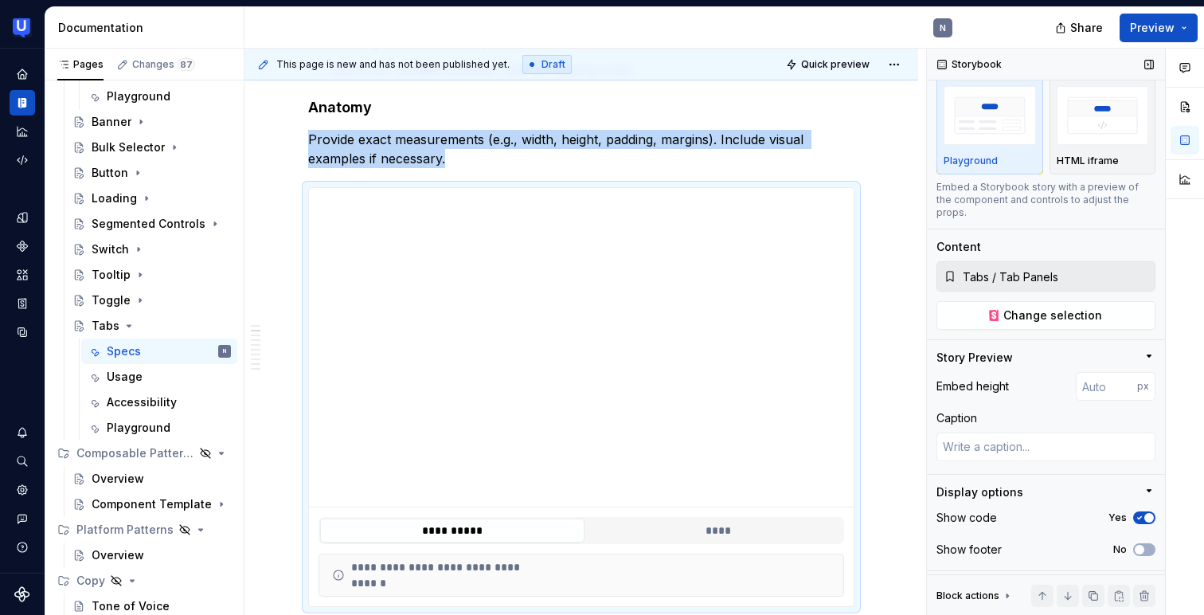
click at [1136, 513] on icon "button" at bounding box center [1139, 518] width 13 height 10
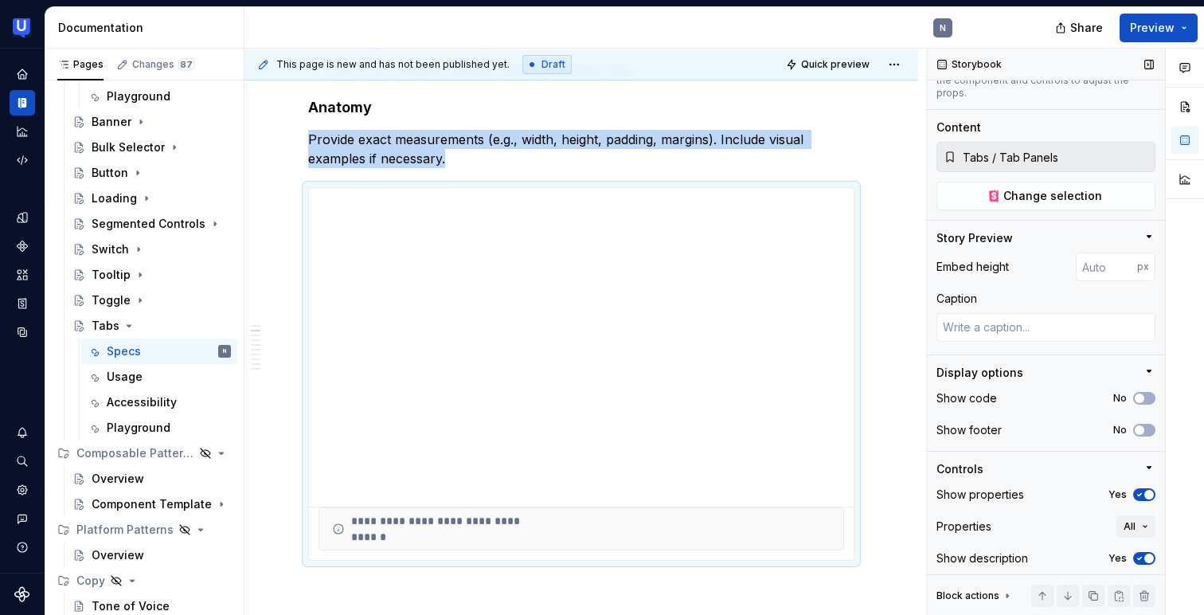
scroll to position [180, 0]
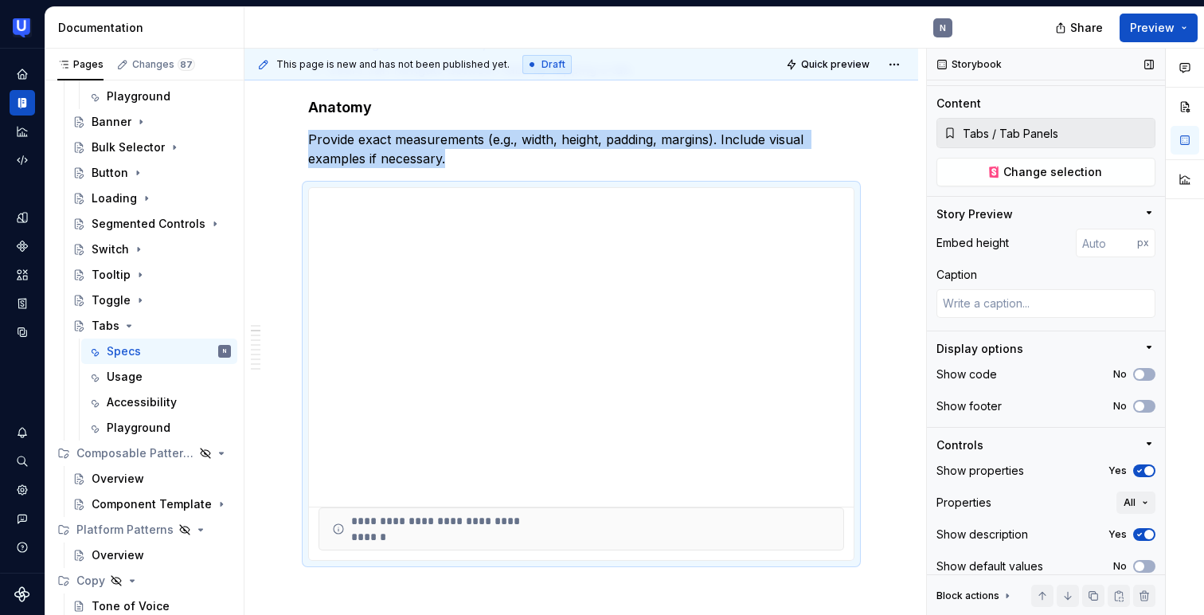
click at [1143, 466] on icon "button" at bounding box center [1139, 471] width 13 height 10
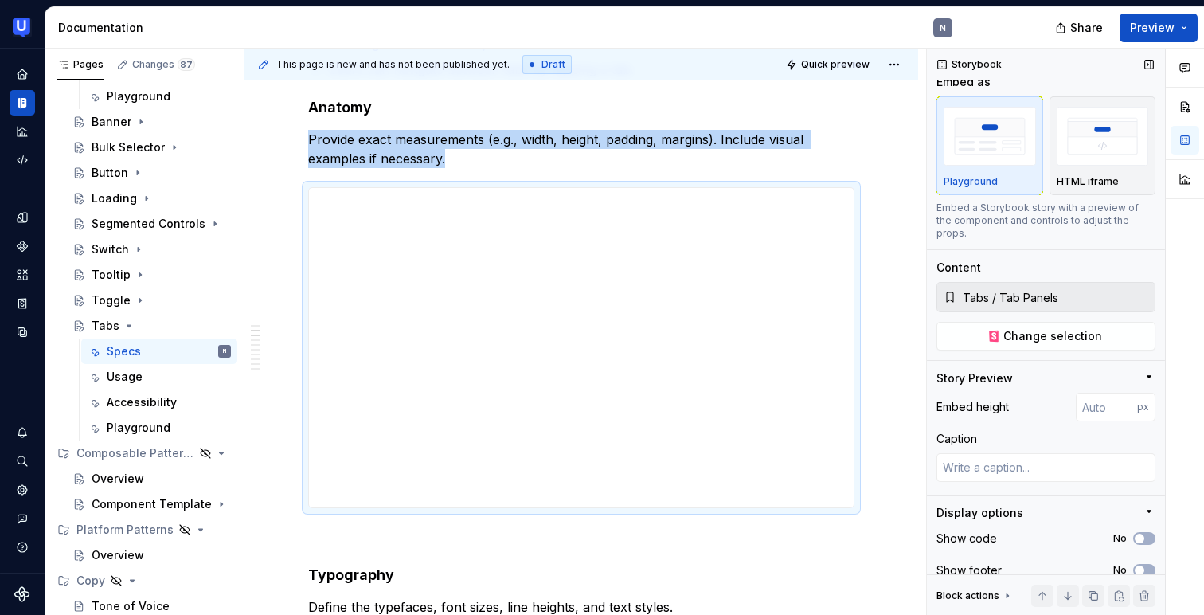
scroll to position [0, 0]
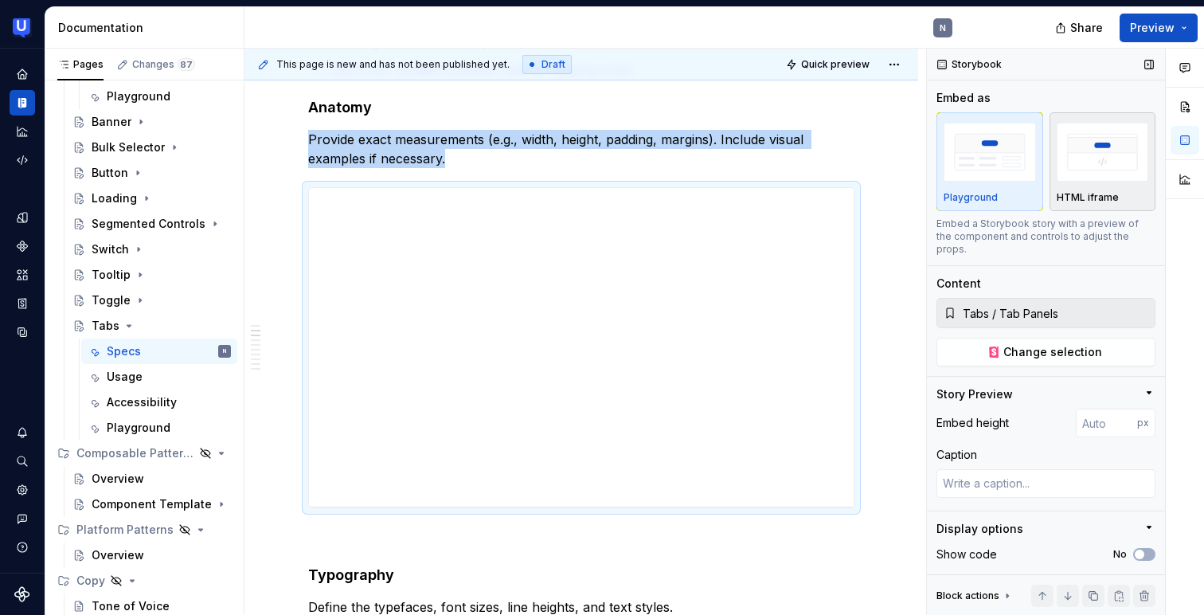
click at [1095, 192] on p "HTML iframe" at bounding box center [1088, 197] width 62 height 13
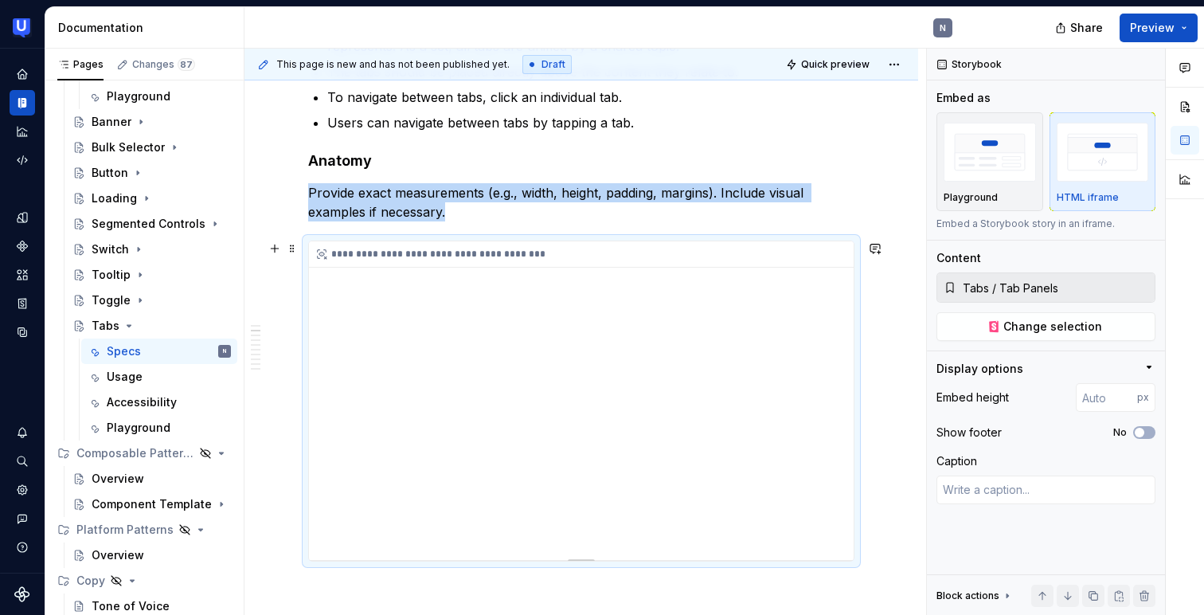
scroll to position [440, 0]
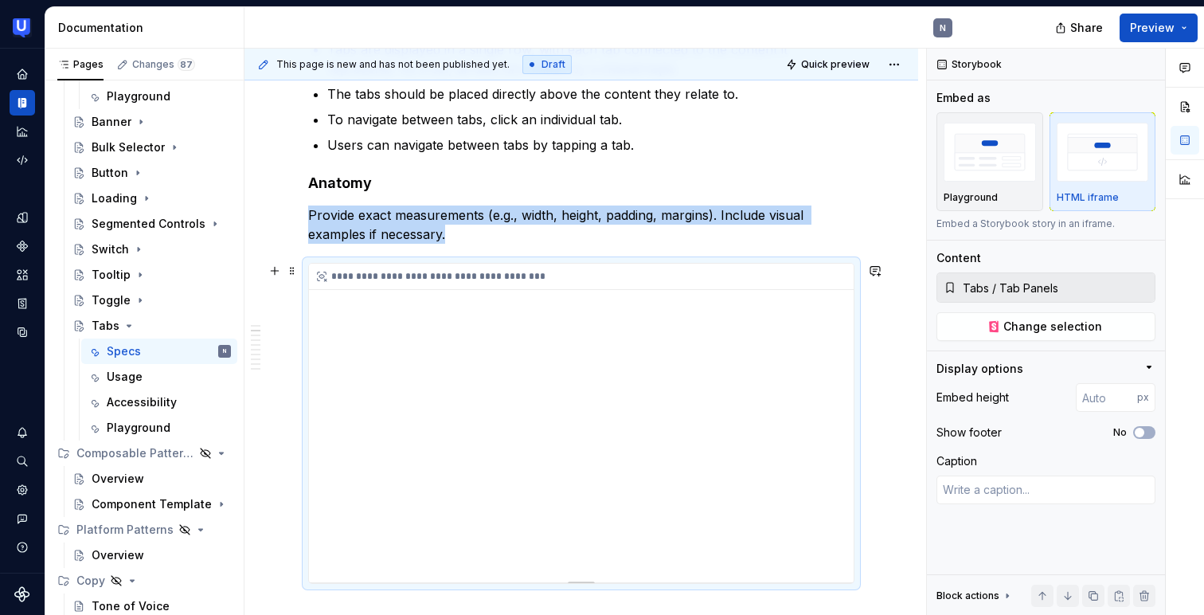
click at [639, 431] on div "**********" at bounding box center [581, 423] width 545 height 318
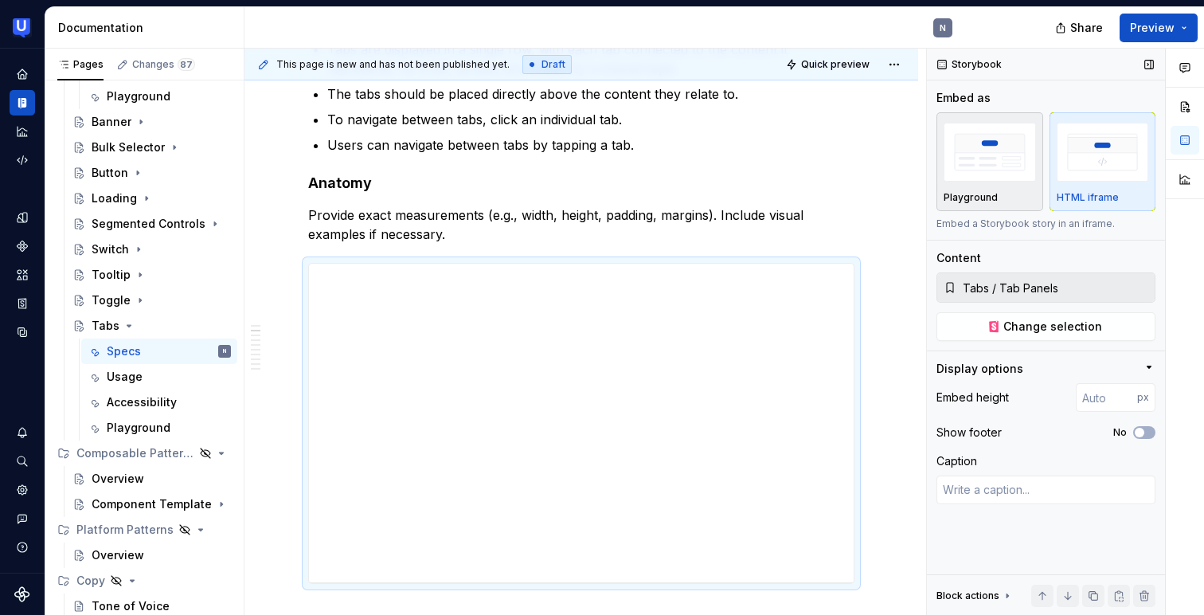
click at [988, 170] on img "button" at bounding box center [989, 152] width 92 height 58
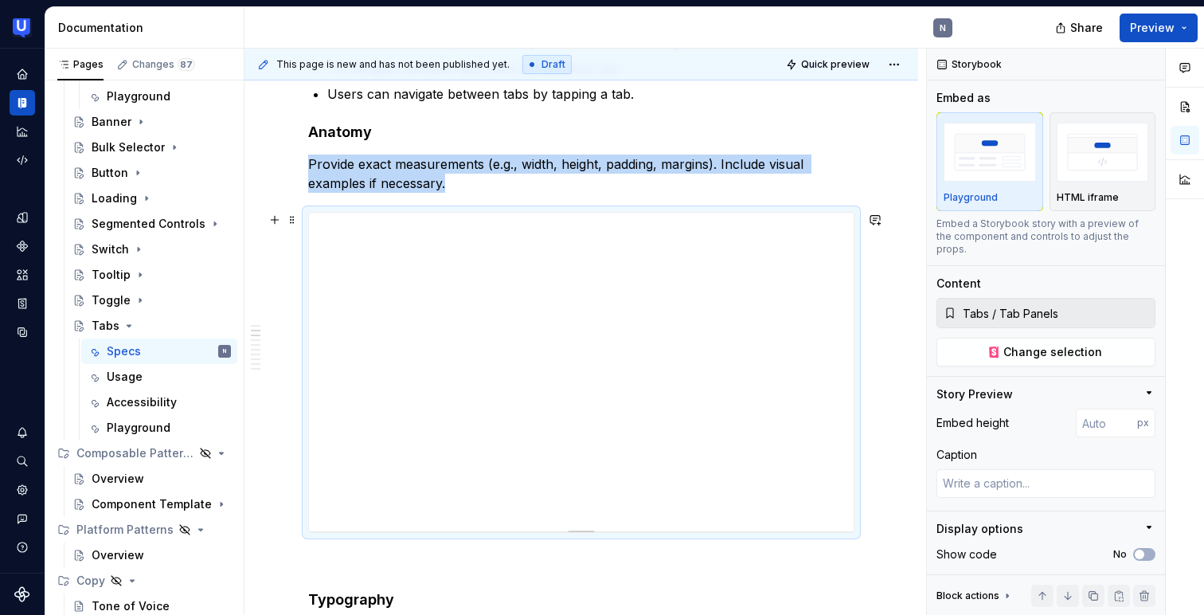
scroll to position [504, 0]
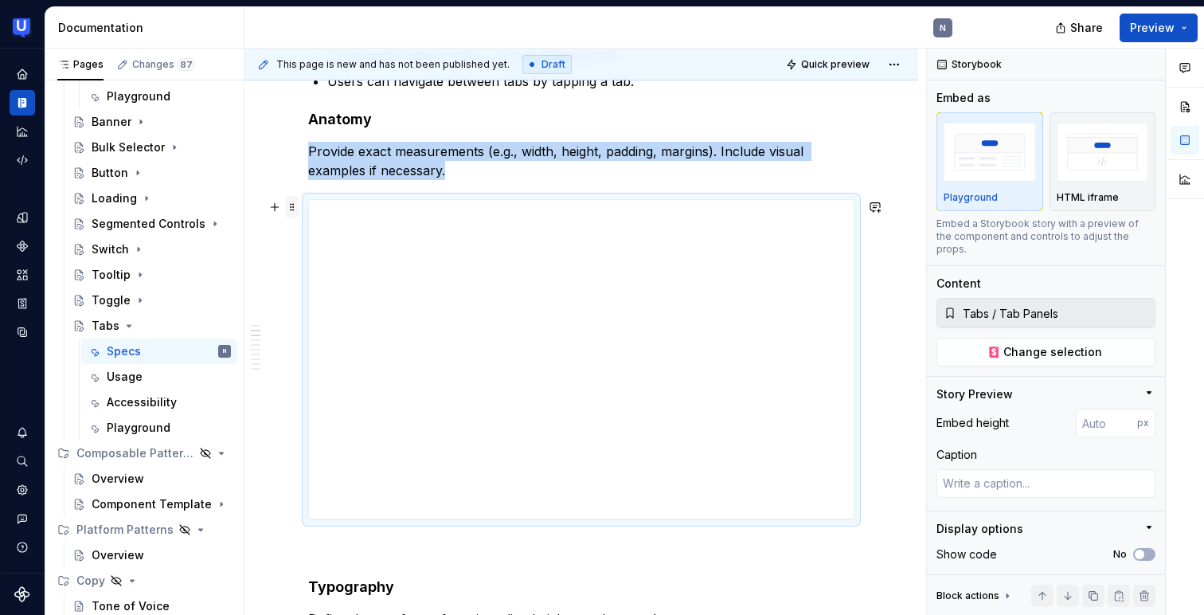
click at [291, 211] on span at bounding box center [292, 207] width 13 height 22
click at [291, 204] on span at bounding box center [292, 207] width 13 height 22
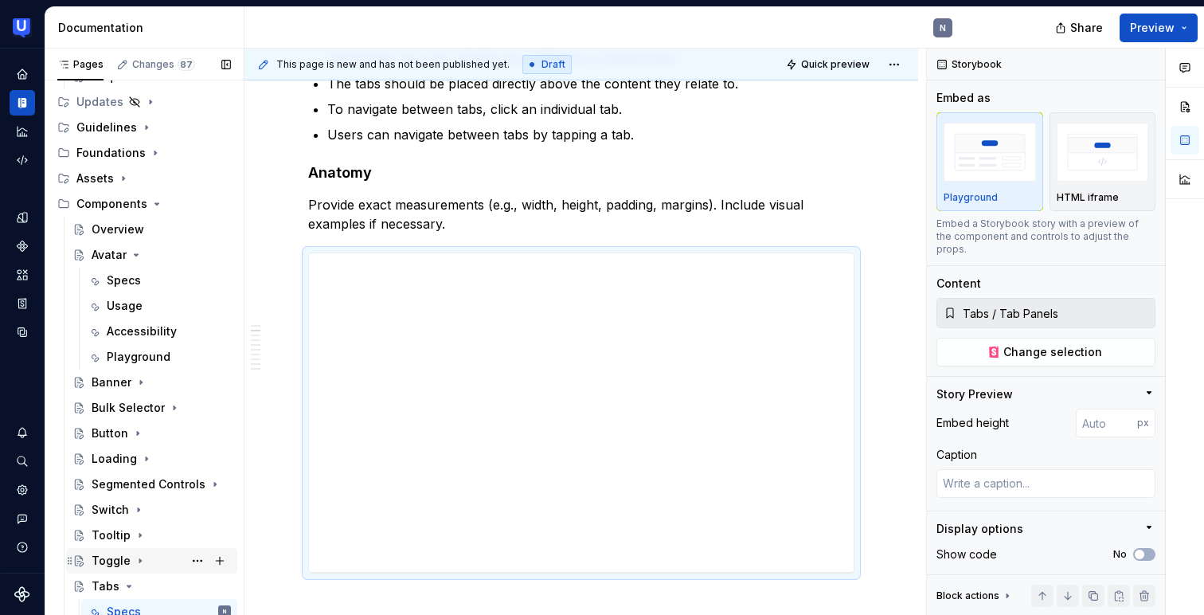
scroll to position [176, 0]
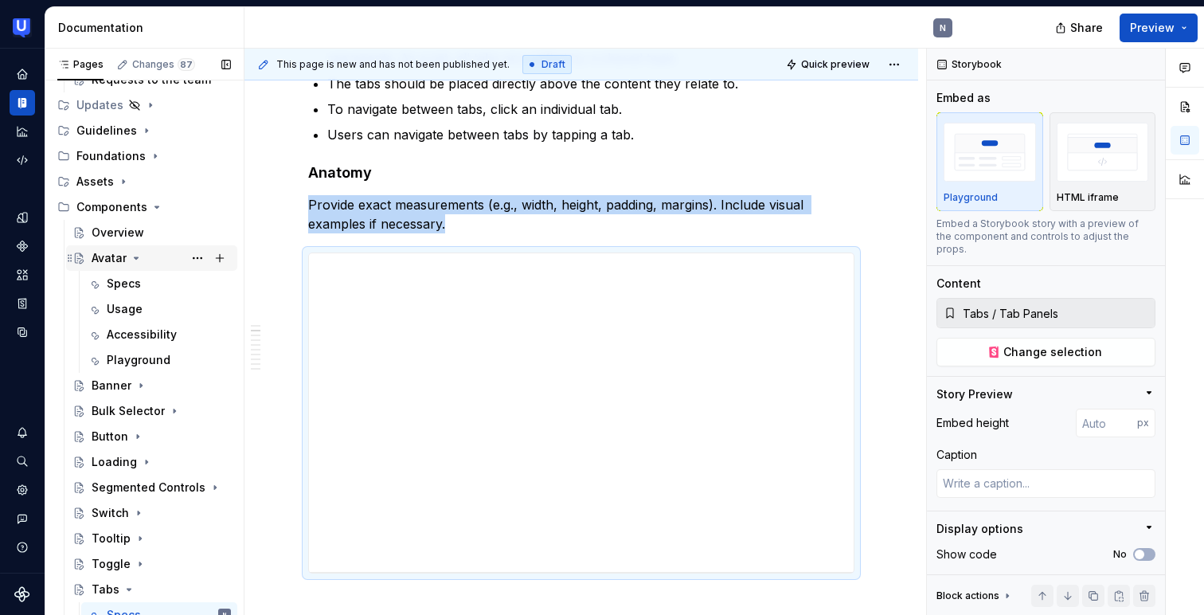
click at [109, 260] on div "Avatar" at bounding box center [109, 258] width 35 height 16
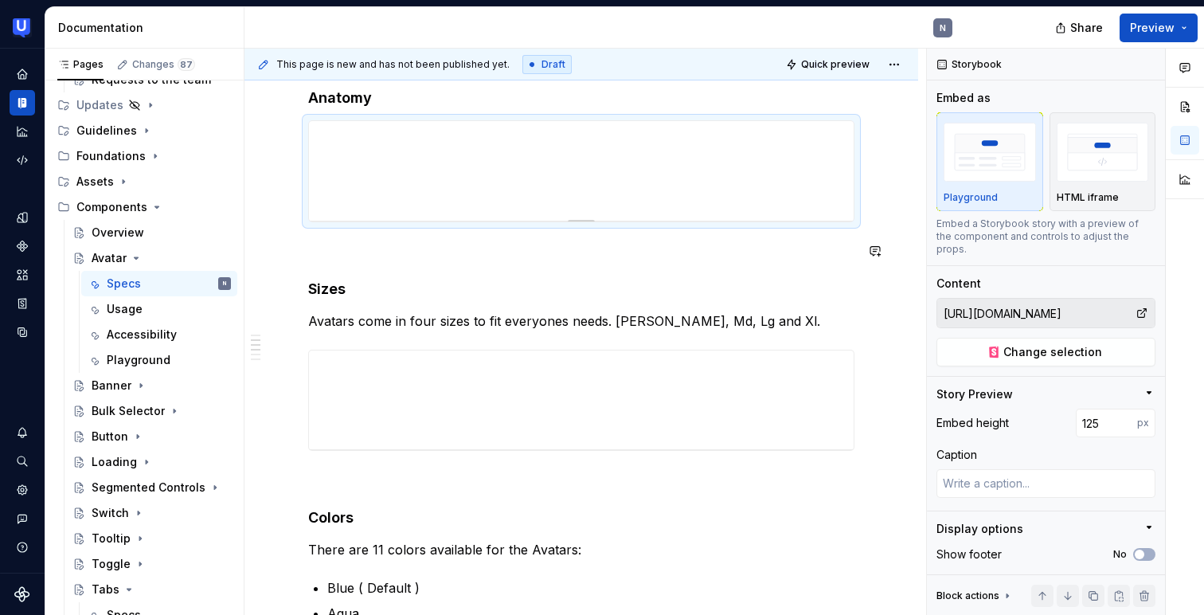
scroll to position [568, 0]
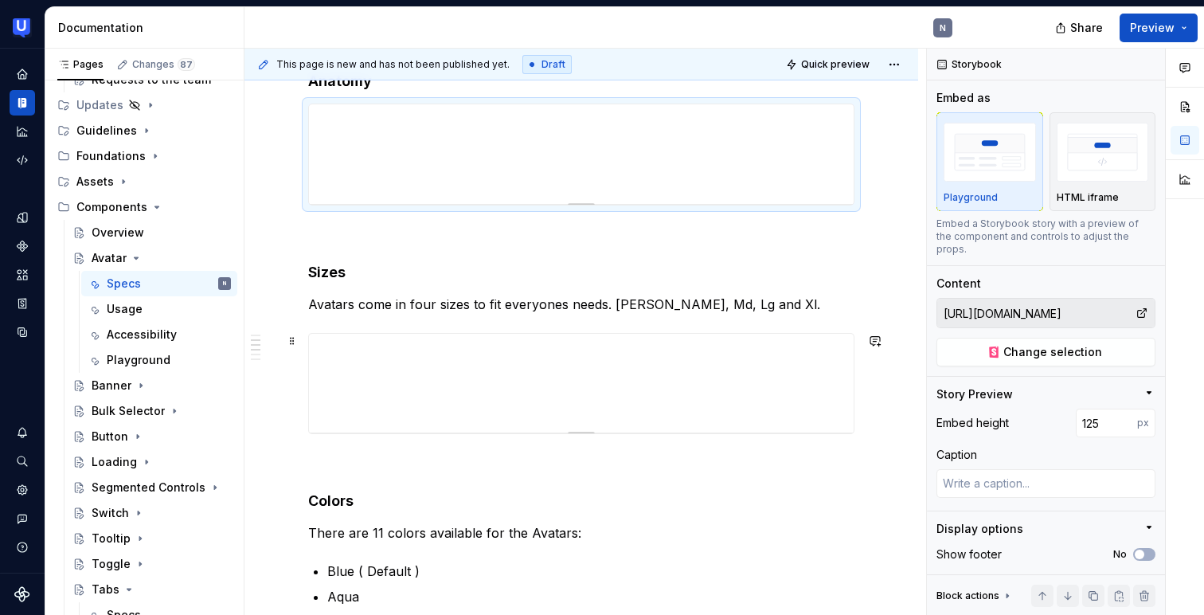
type textarea "*"
type input "https://toolkit-staging.usertesting.com/avatarsupernovadocs/storybook/?path=/do…"
type input "124"
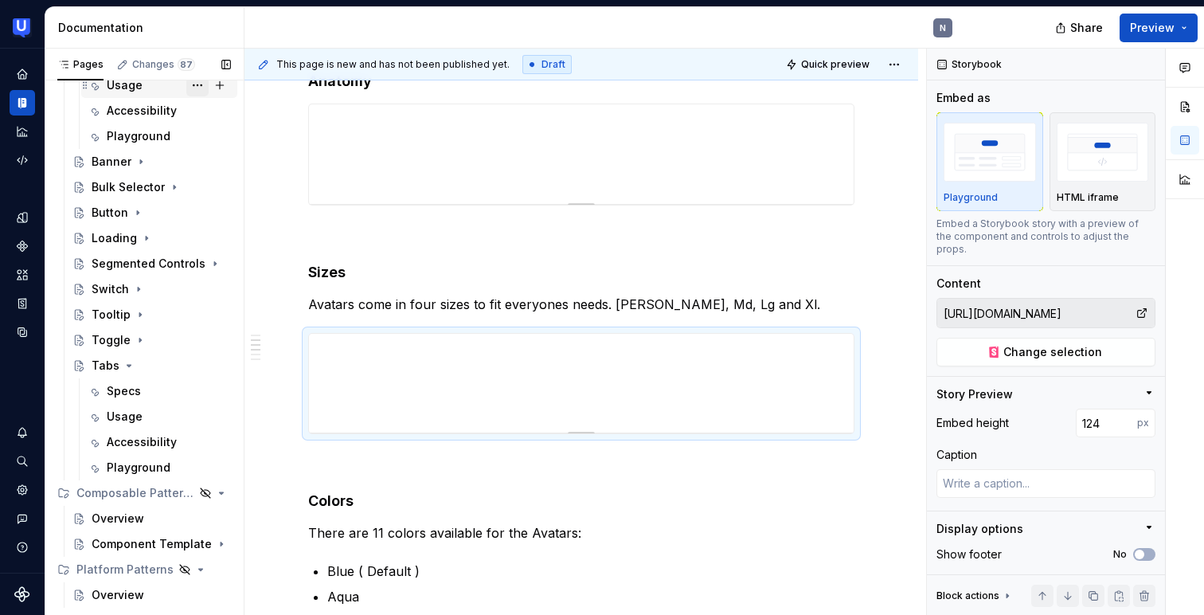
scroll to position [439, 0]
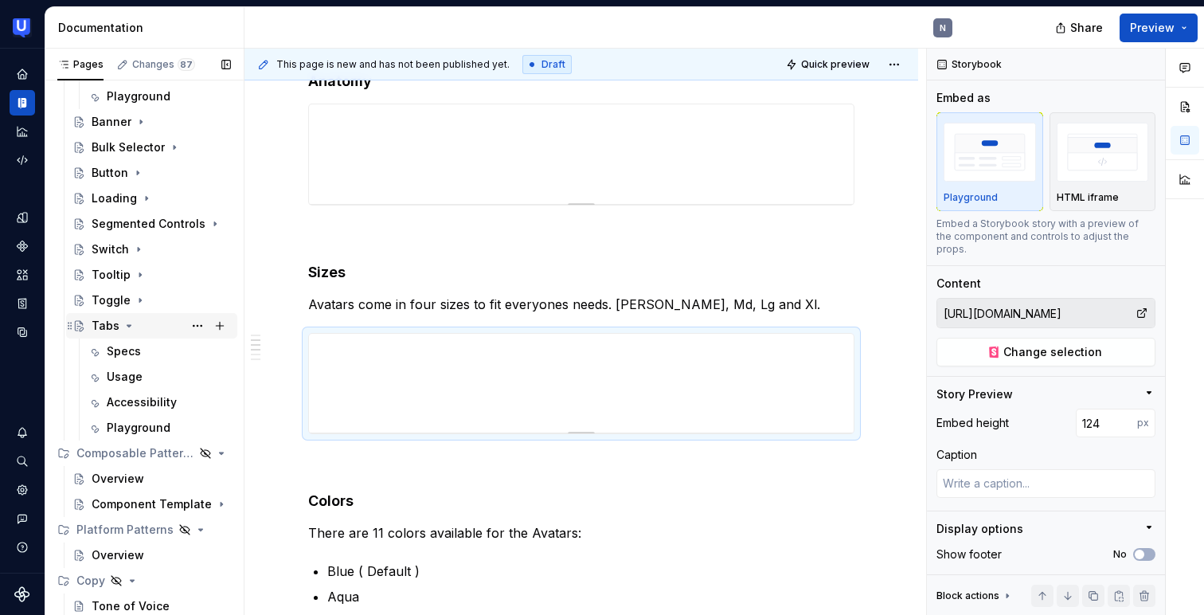
click at [156, 333] on div "Tabs" at bounding box center [161, 325] width 139 height 22
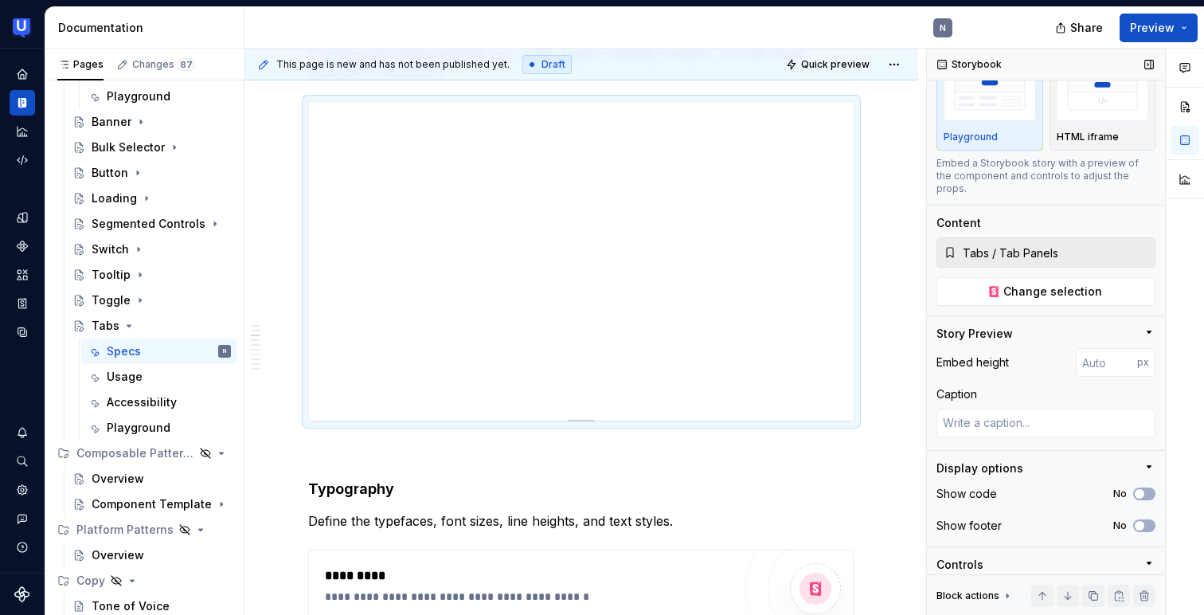
scroll to position [84, 0]
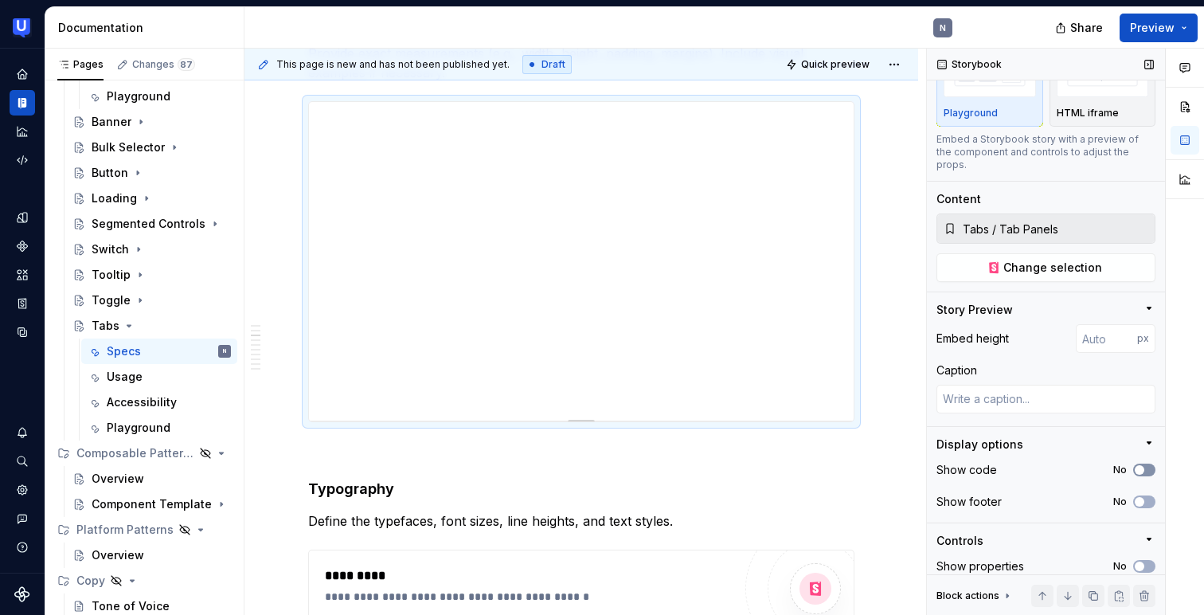
click at [1142, 465] on span "button" at bounding box center [1140, 470] width 10 height 10
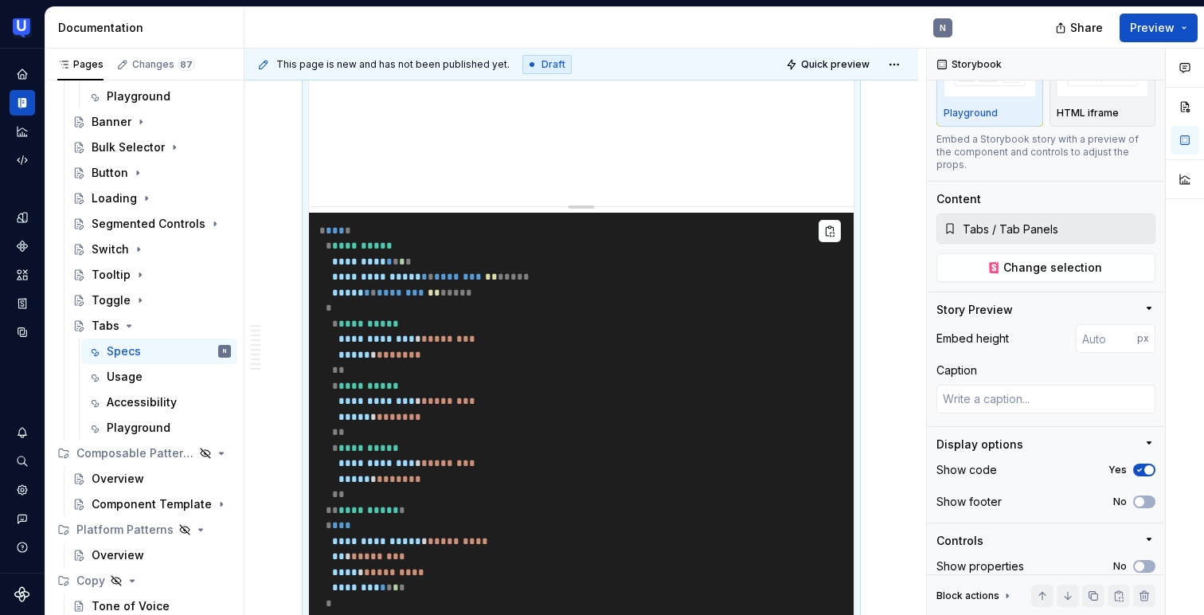
scroll to position [838, 0]
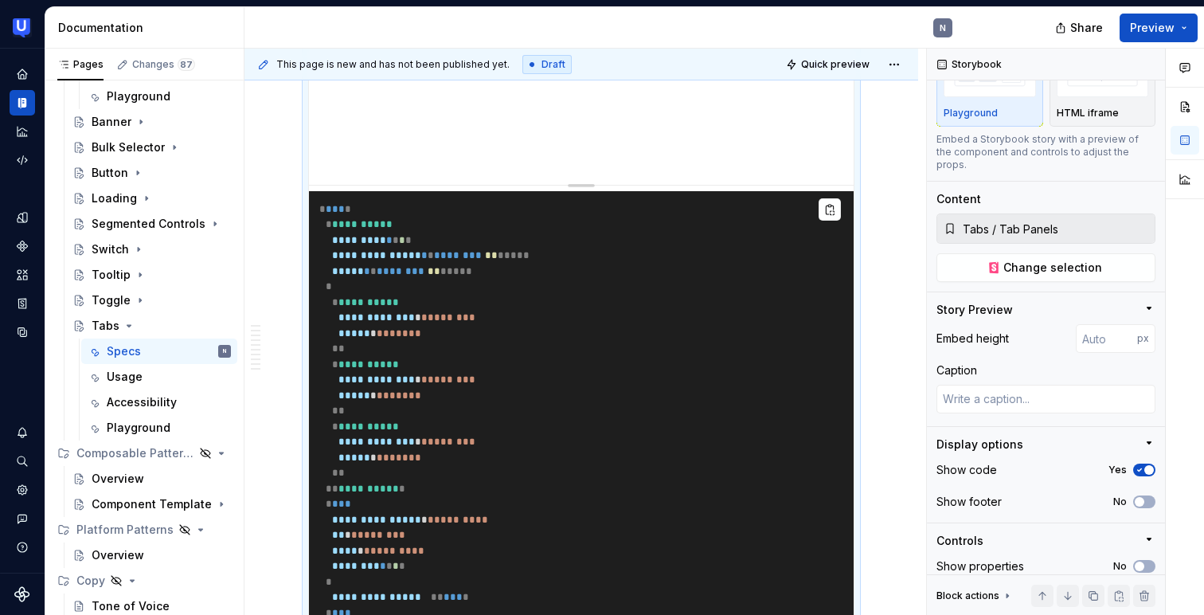
click at [584, 295] on pre "**********" at bounding box center [581, 535] width 545 height 689
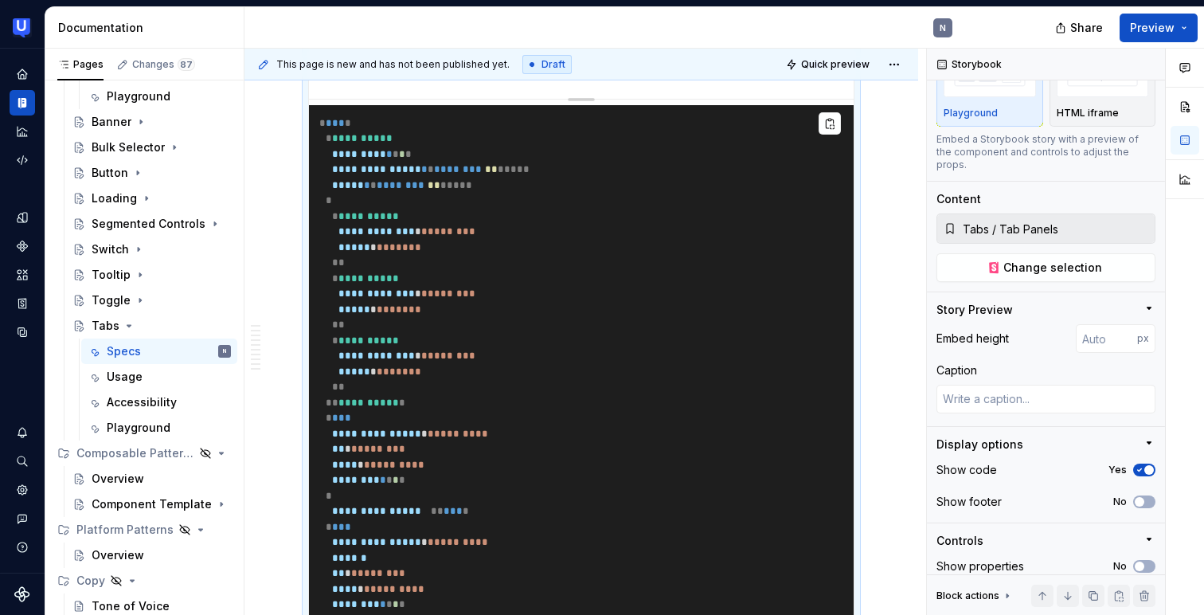
scroll to position [897, 0]
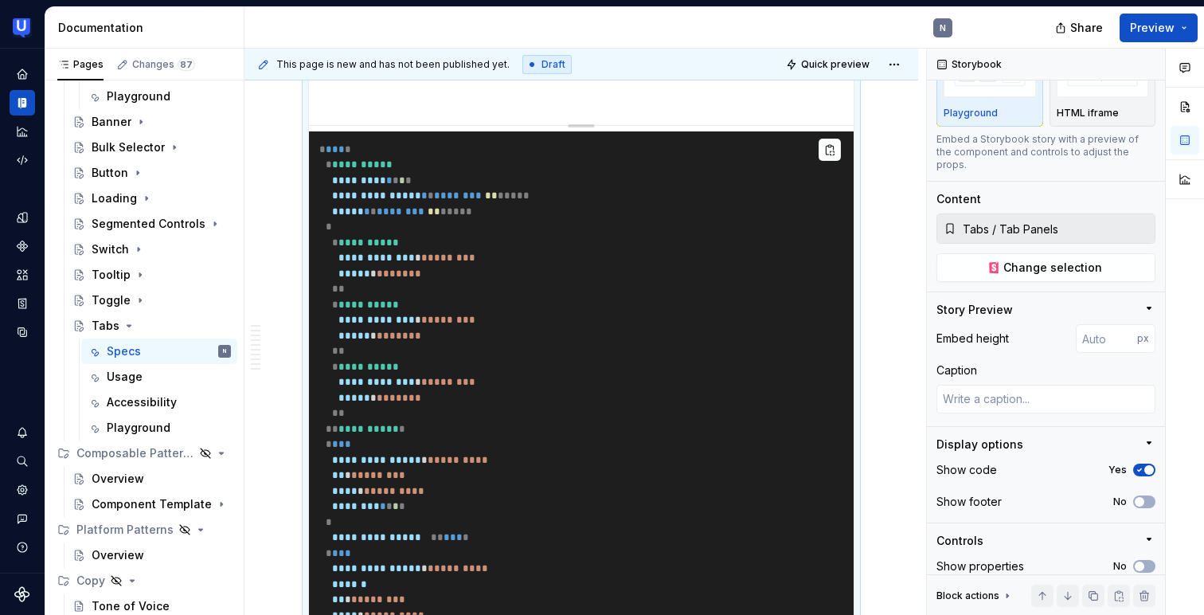
click at [396, 217] on pre "**********" at bounding box center [581, 475] width 545 height 689
click at [526, 211] on pre "**********" at bounding box center [581, 475] width 545 height 689
click at [453, 211] on span "*" at bounding box center [450, 211] width 6 height 10
click at [404, 198] on span "**********" at bounding box center [376, 195] width 89 height 10
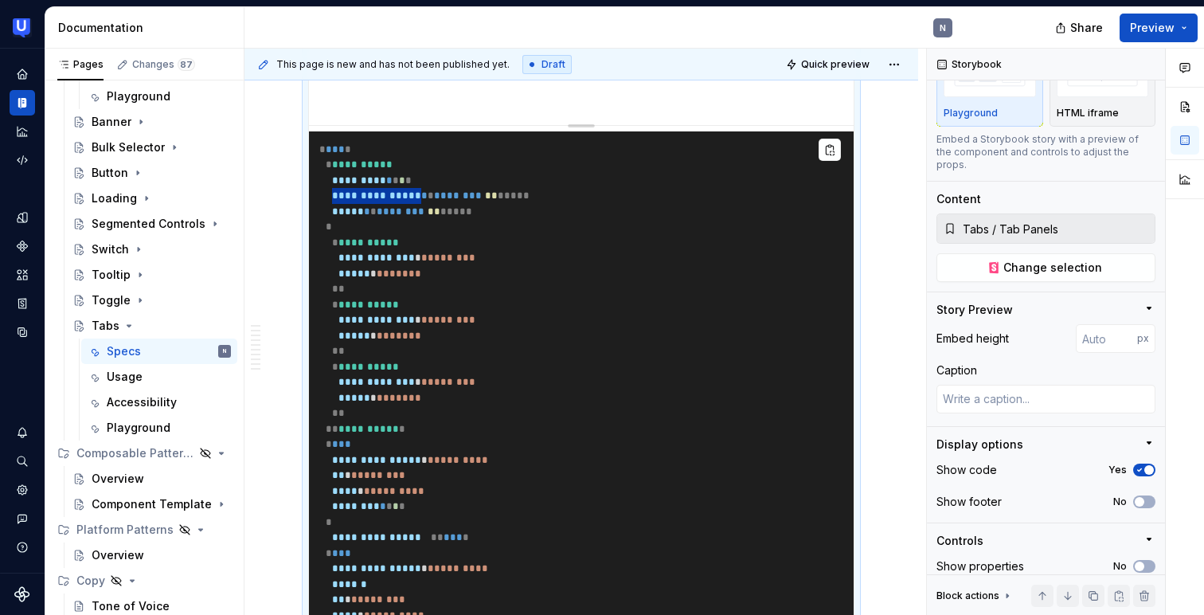
click at [404, 198] on span "**********" at bounding box center [376, 195] width 89 height 10
click at [369, 167] on span "**********" at bounding box center [362, 164] width 61 height 10
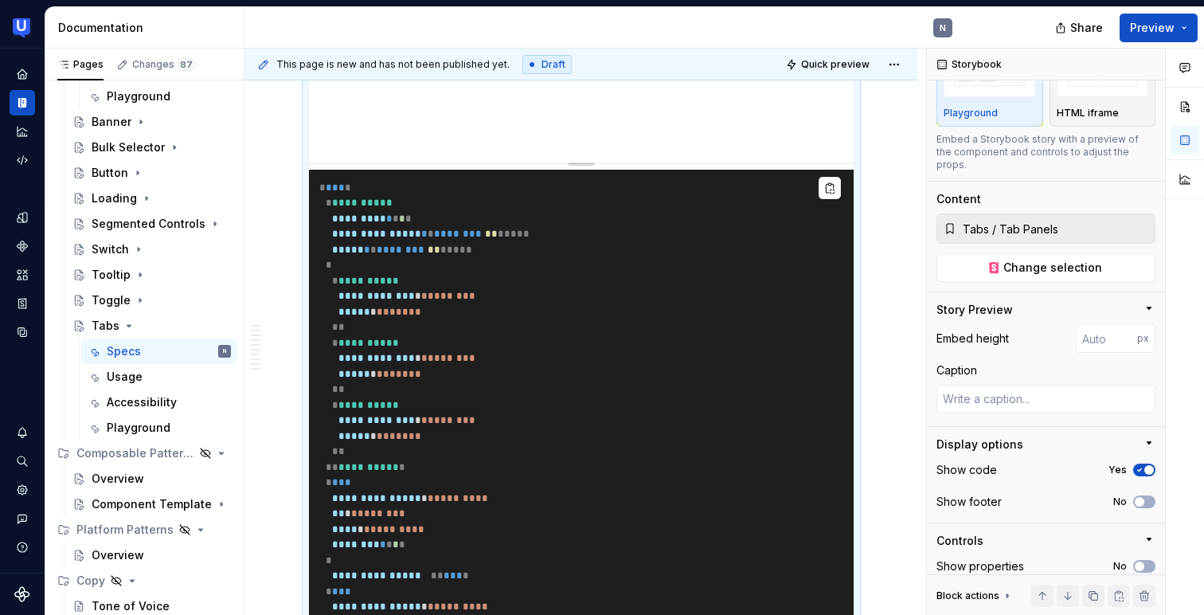
scroll to position [857, 0]
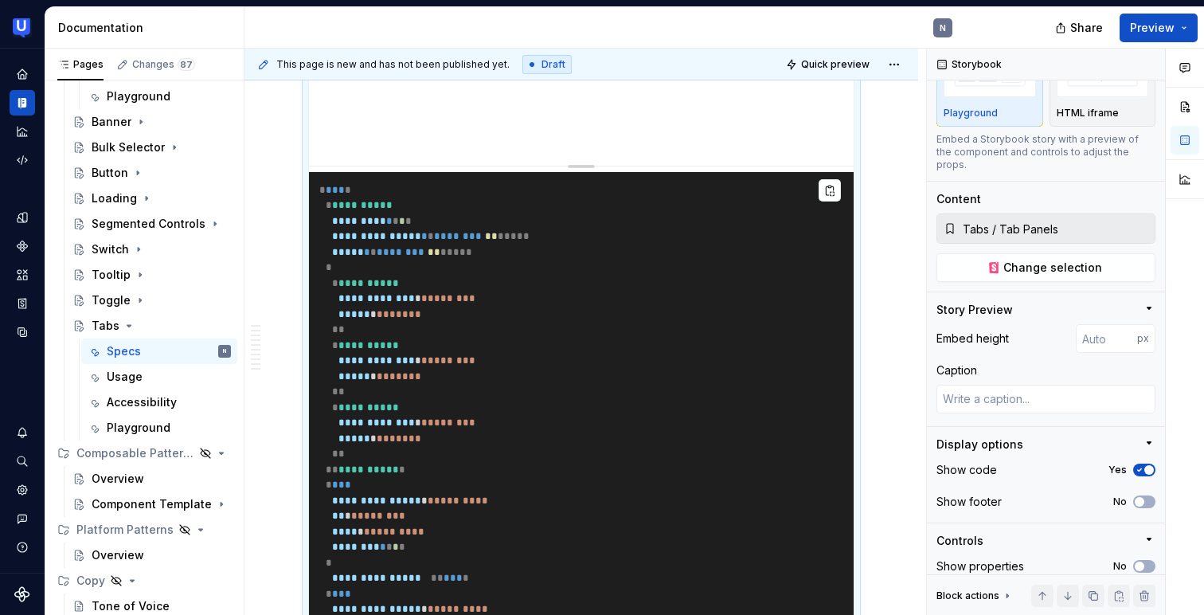
click at [428, 247] on span at bounding box center [425, 252] width 3 height 10
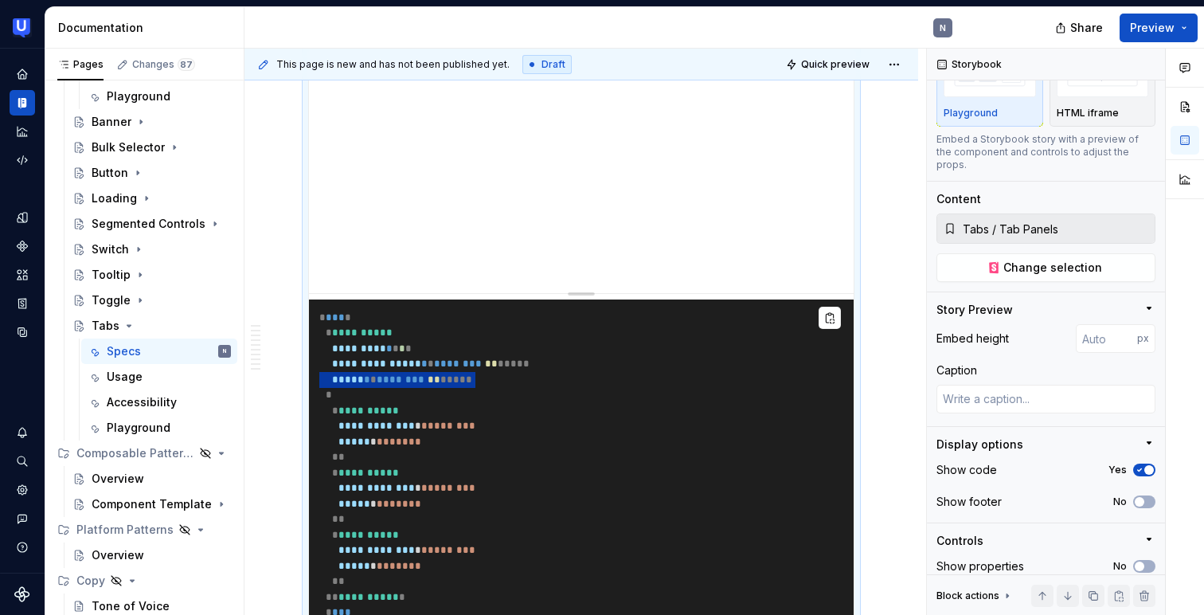
scroll to position [701, 0]
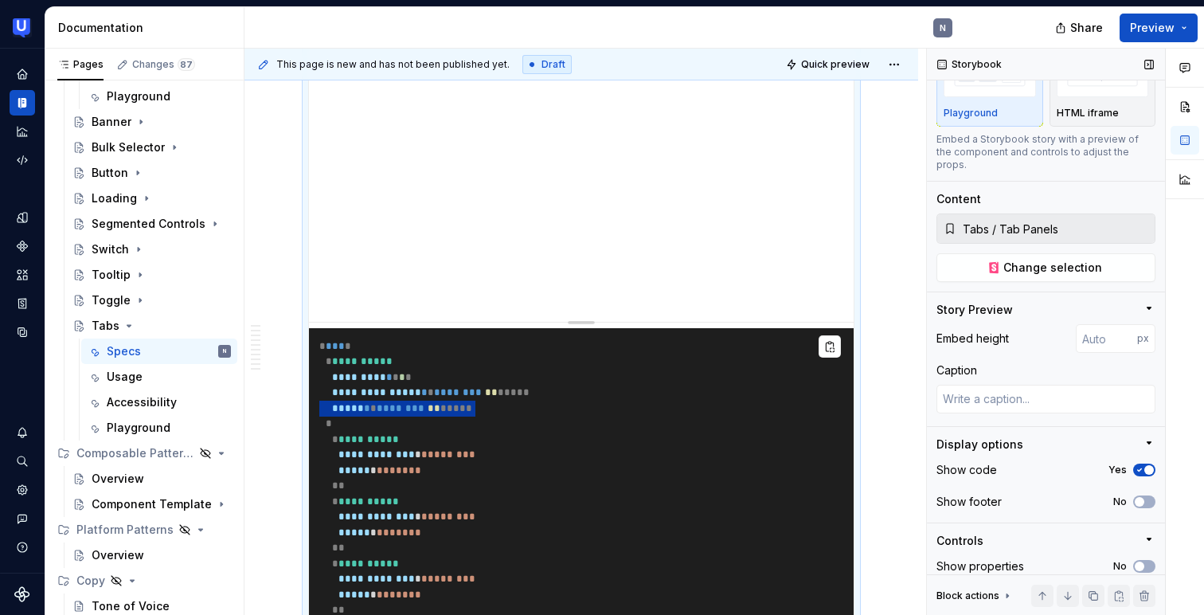
click at [1140, 465] on icon "button" at bounding box center [1139, 470] width 13 height 10
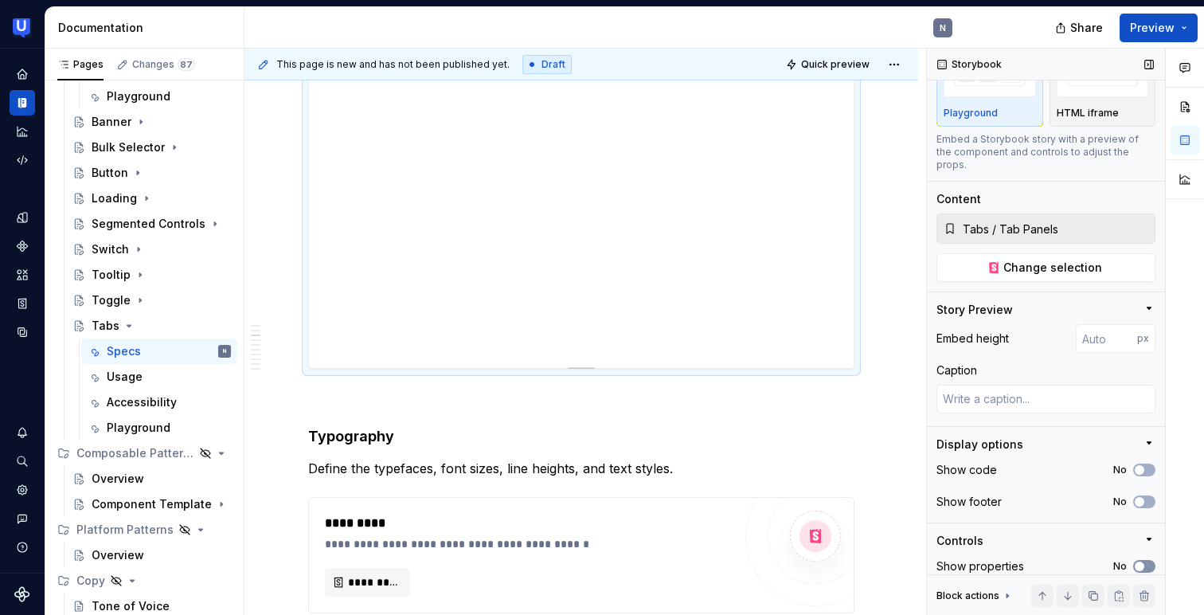
click at [1145, 561] on icon "button" at bounding box center [1139, 566] width 13 height 10
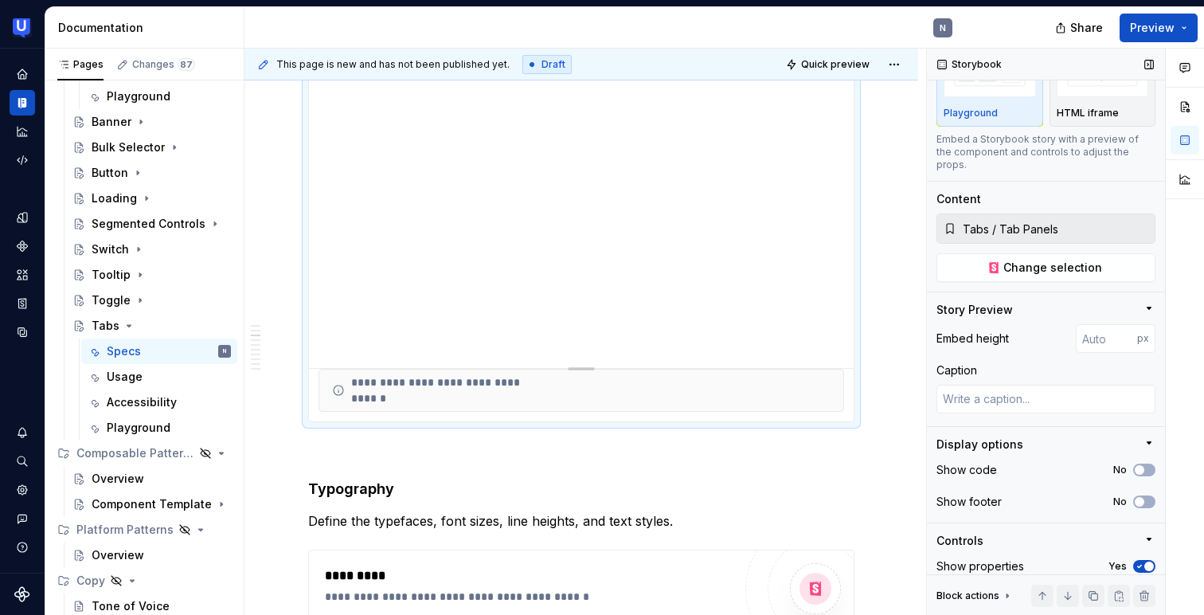
click at [1145, 561] on span "button" at bounding box center [1149, 566] width 10 height 10
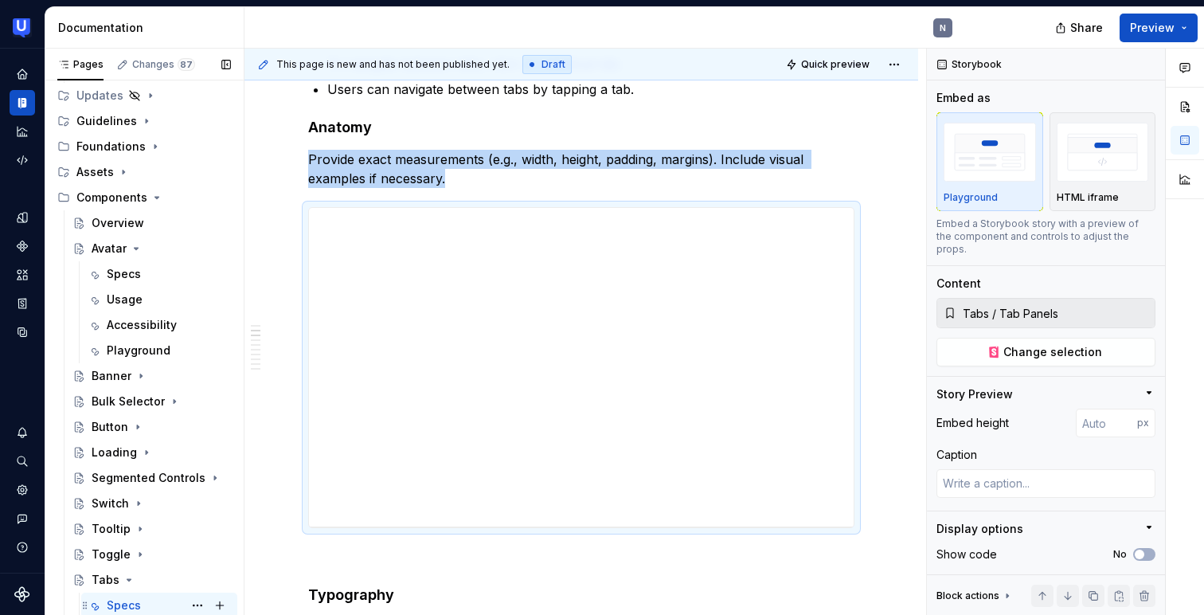
scroll to position [170, 0]
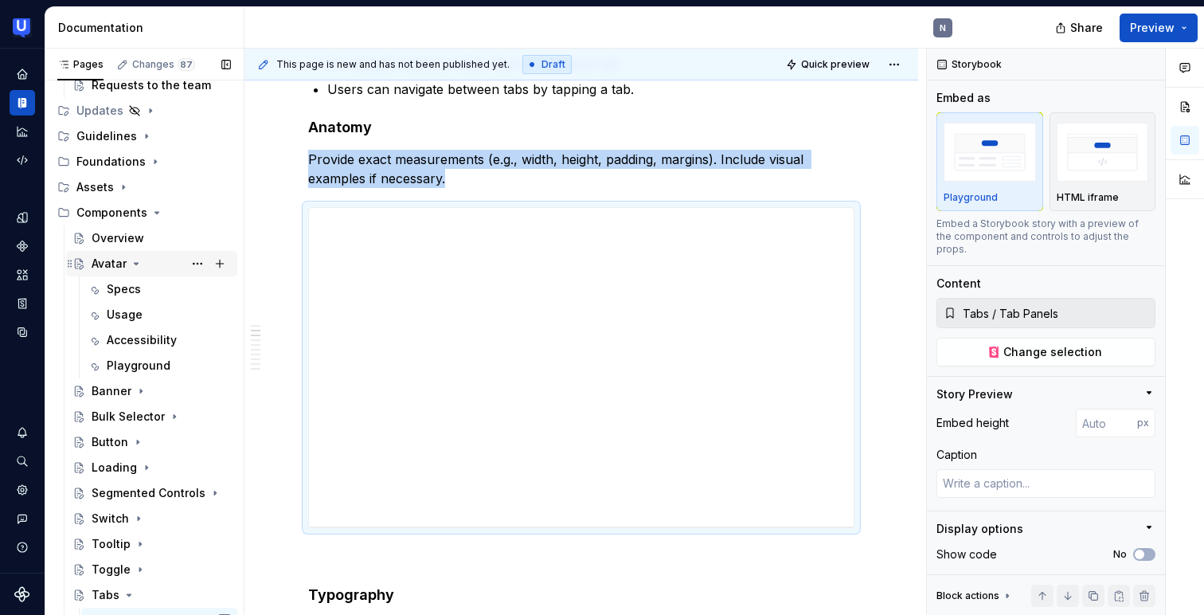
click at [134, 267] on icon "Page tree" at bounding box center [136, 263] width 13 height 13
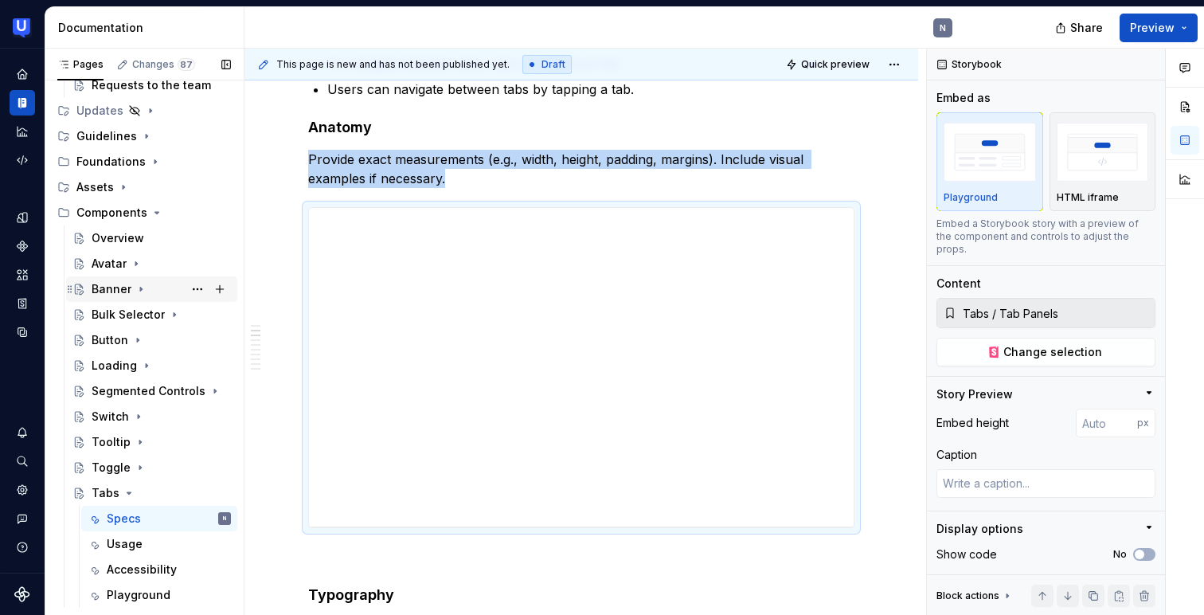
click at [107, 291] on div "Banner" at bounding box center [112, 289] width 40 height 16
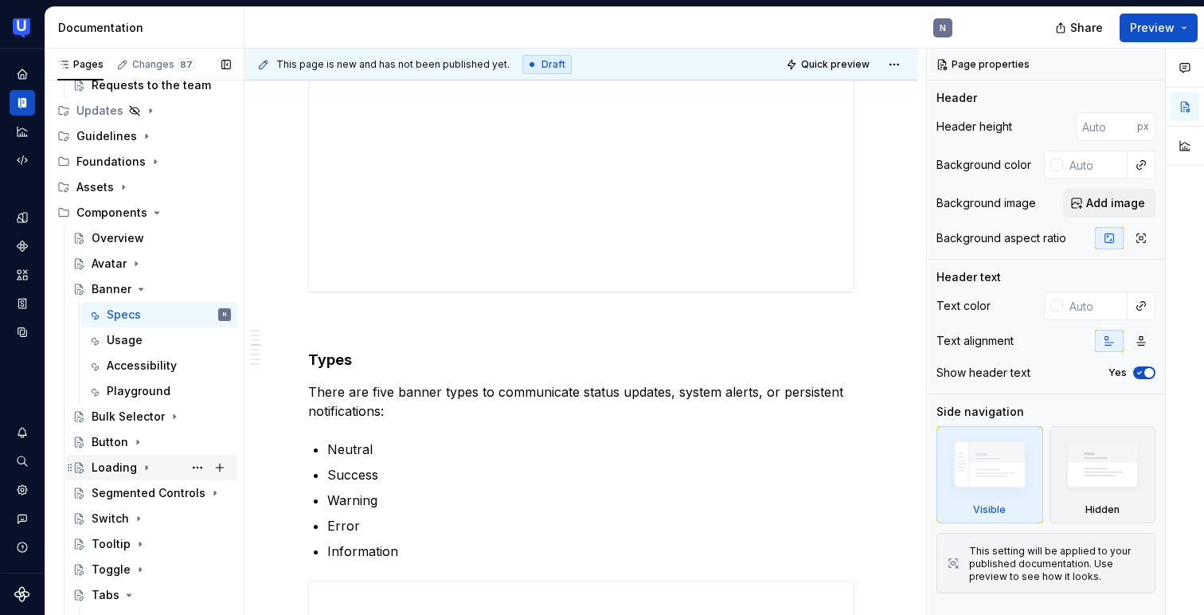
scroll to position [439, 0]
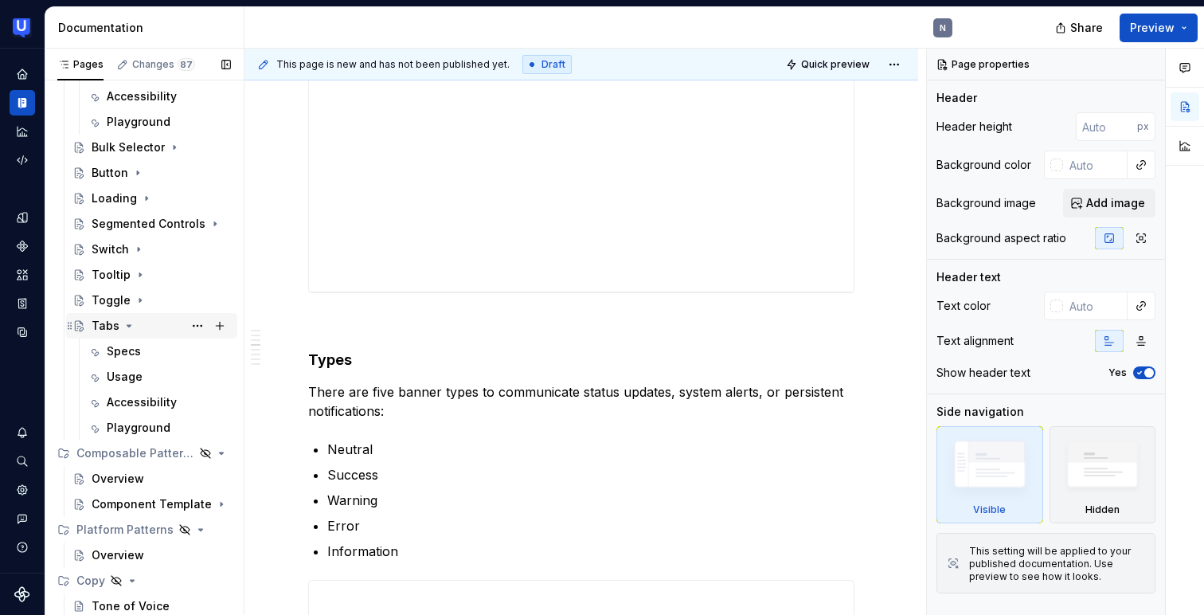
click at [102, 316] on div "Tabs" at bounding box center [161, 325] width 139 height 22
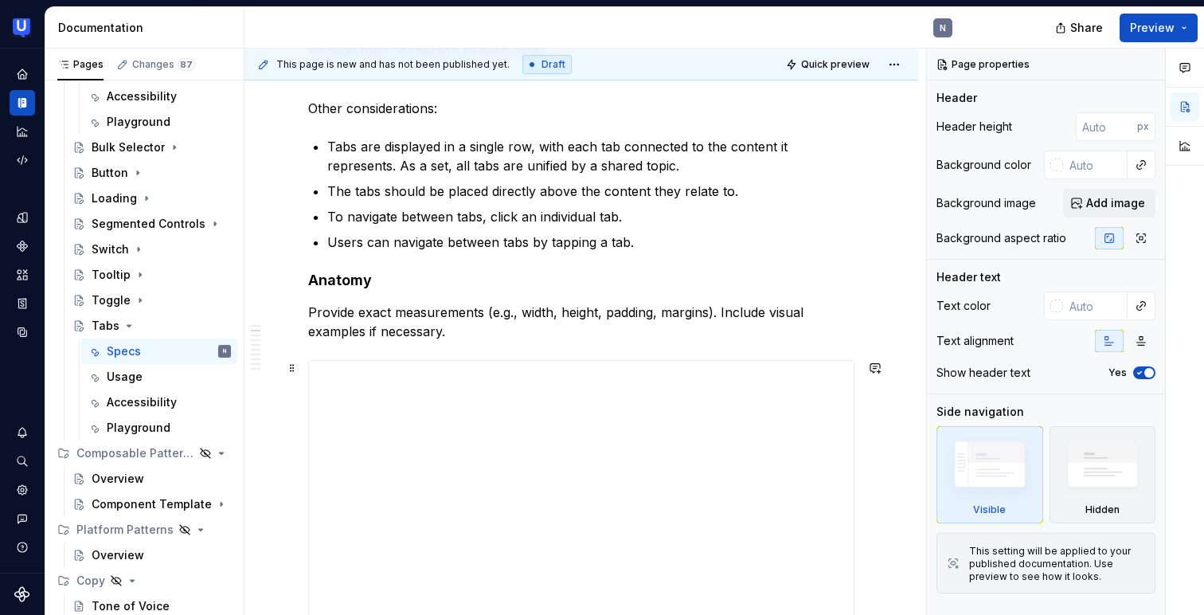
scroll to position [350, 0]
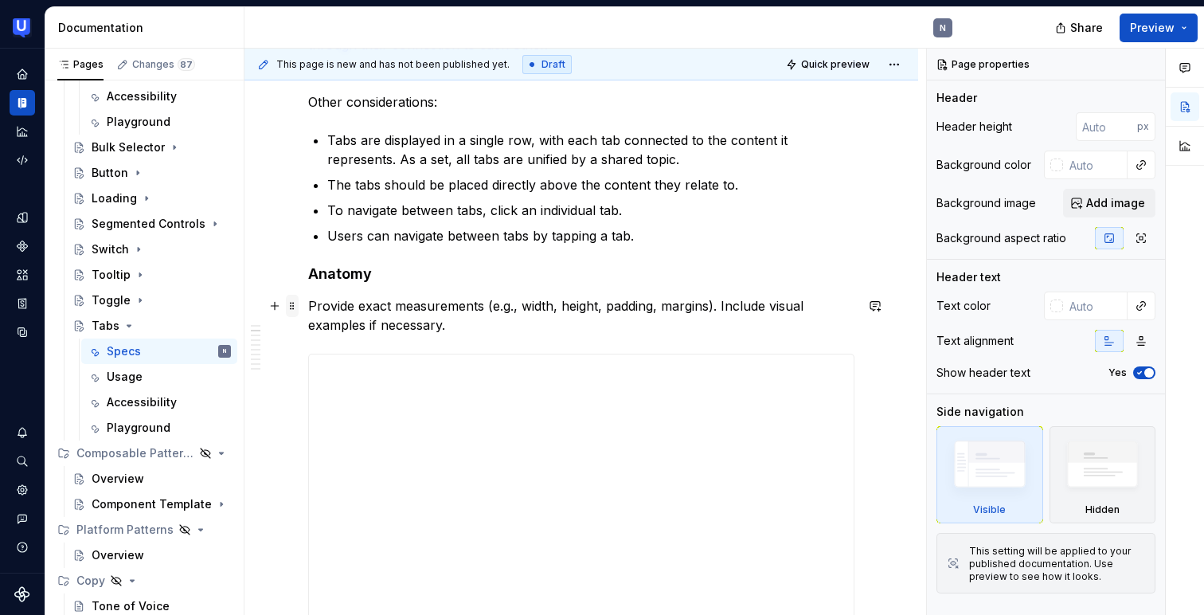
click at [297, 304] on span at bounding box center [292, 306] width 13 height 22
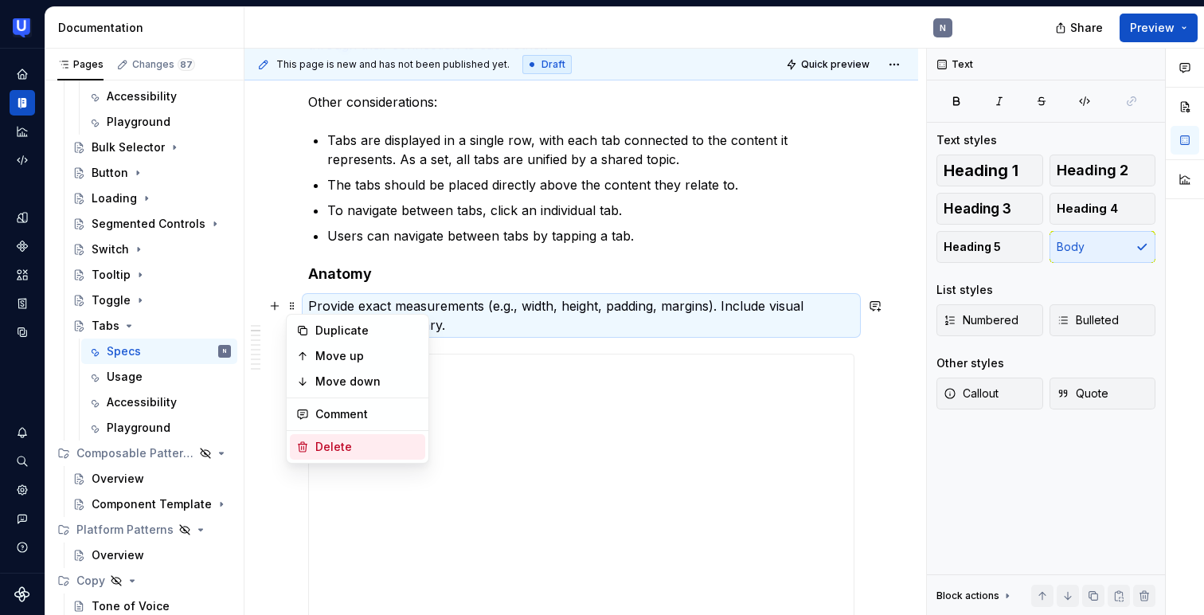
click at [318, 439] on div "Delete" at bounding box center [367, 447] width 104 height 16
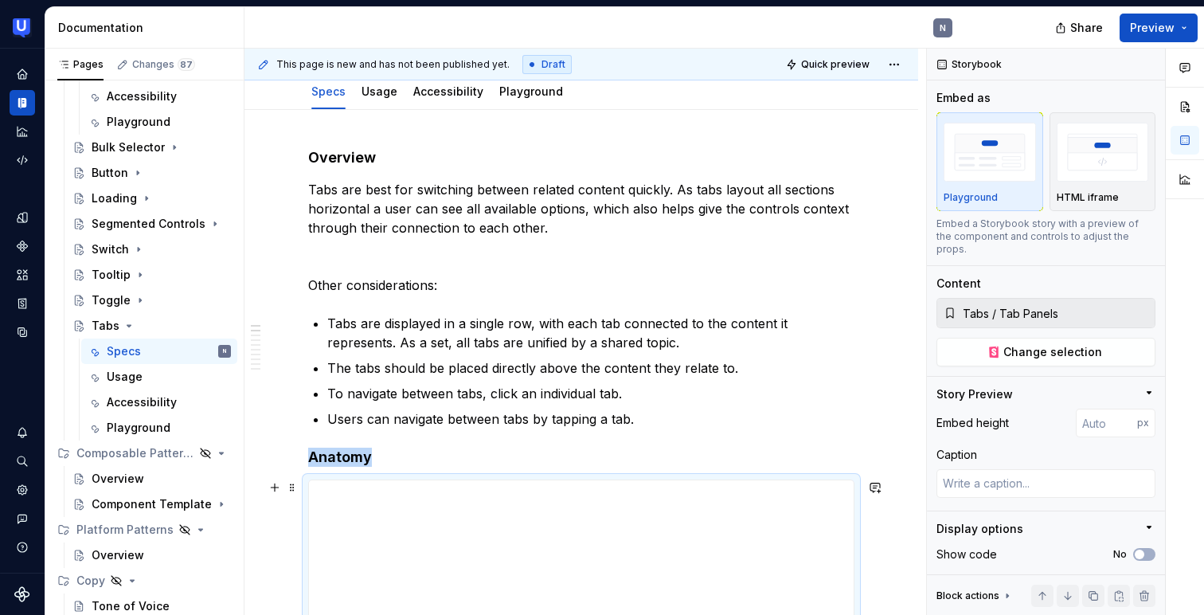
scroll to position [180, 0]
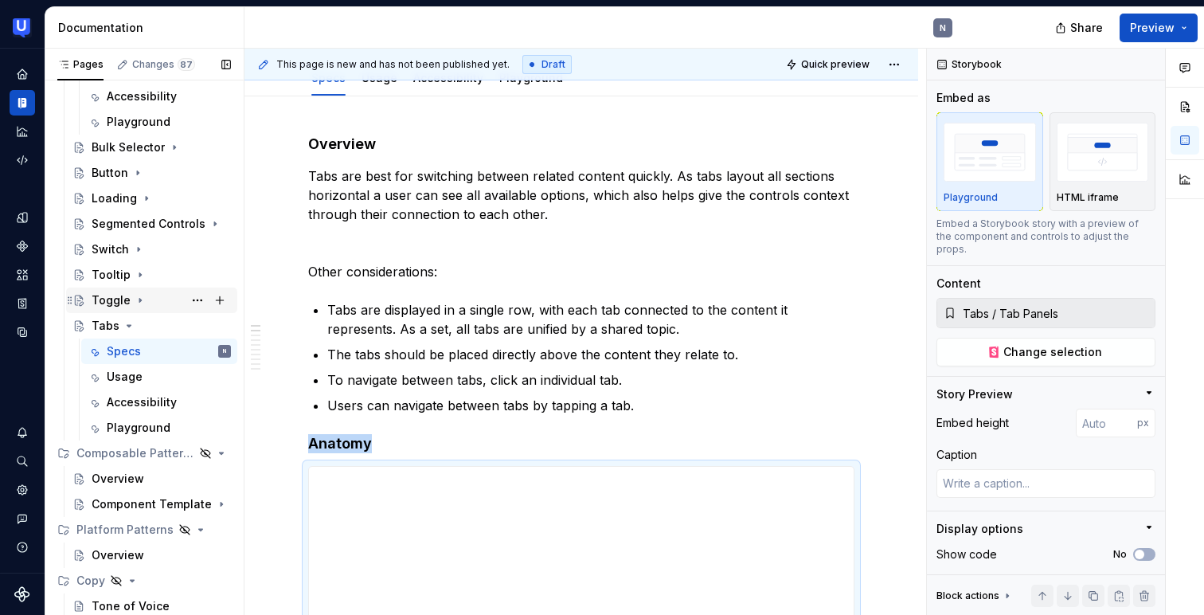
click at [107, 303] on div "Toggle" at bounding box center [111, 300] width 39 height 16
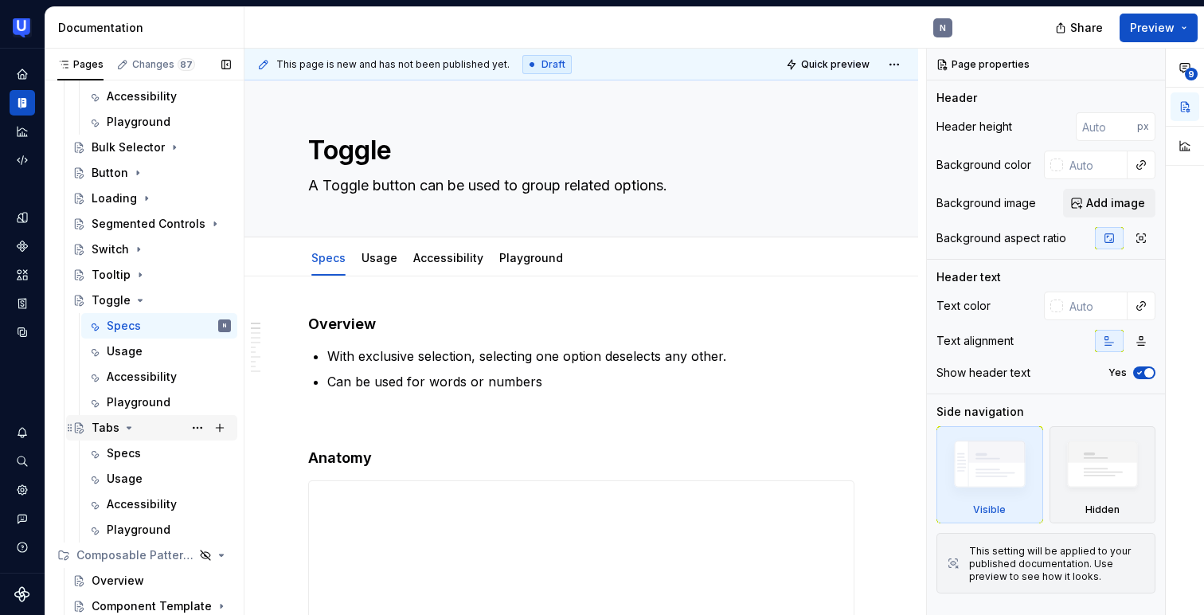
click at [107, 423] on div "Tabs" at bounding box center [106, 428] width 28 height 16
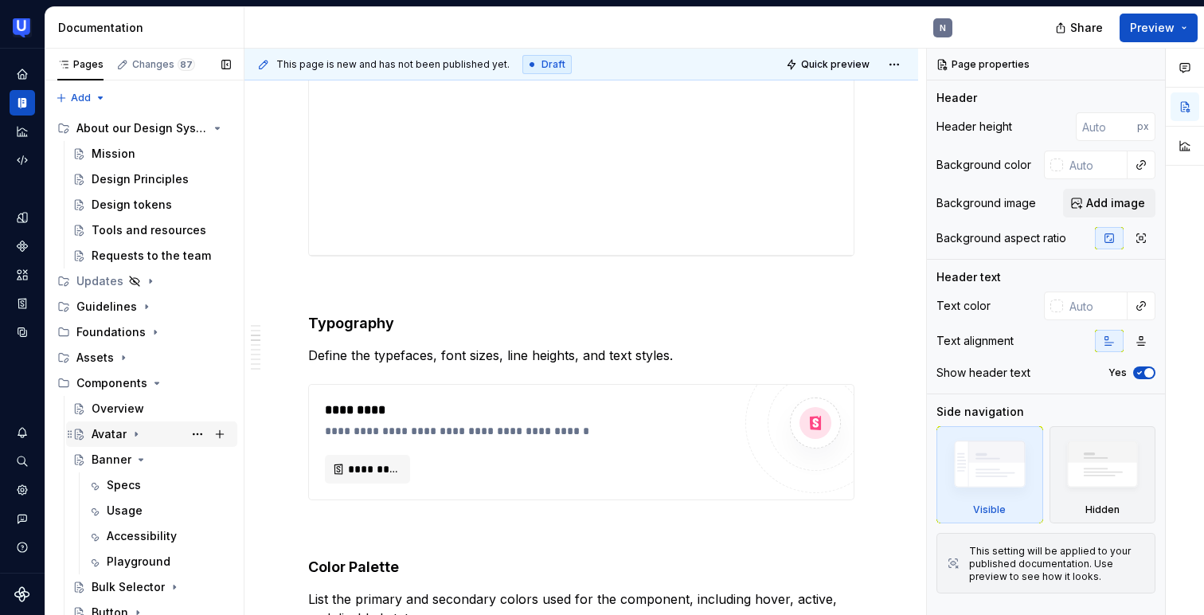
click at [127, 428] on div "Avatar" at bounding box center [161, 434] width 139 height 22
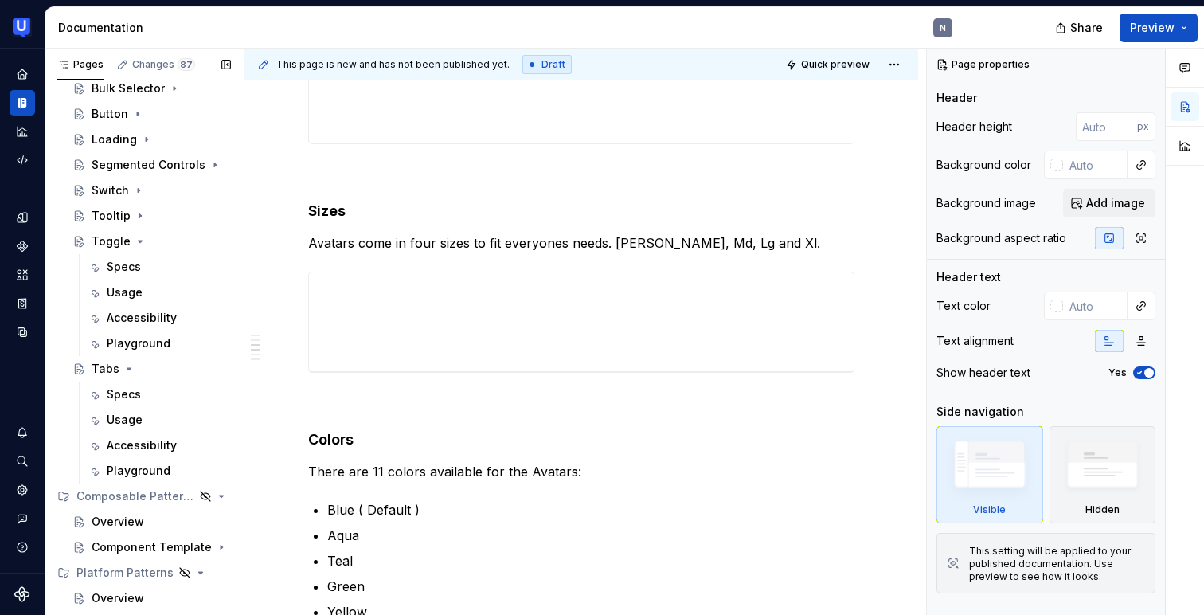
scroll to position [626, 0]
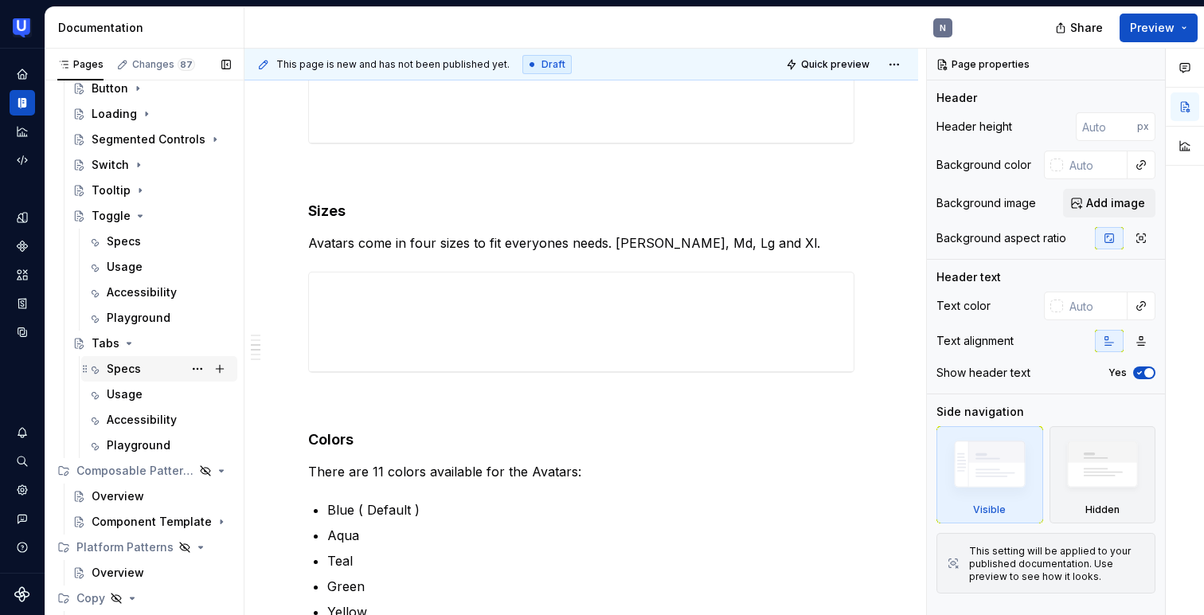
click at [116, 367] on div "Specs" at bounding box center [124, 369] width 34 height 16
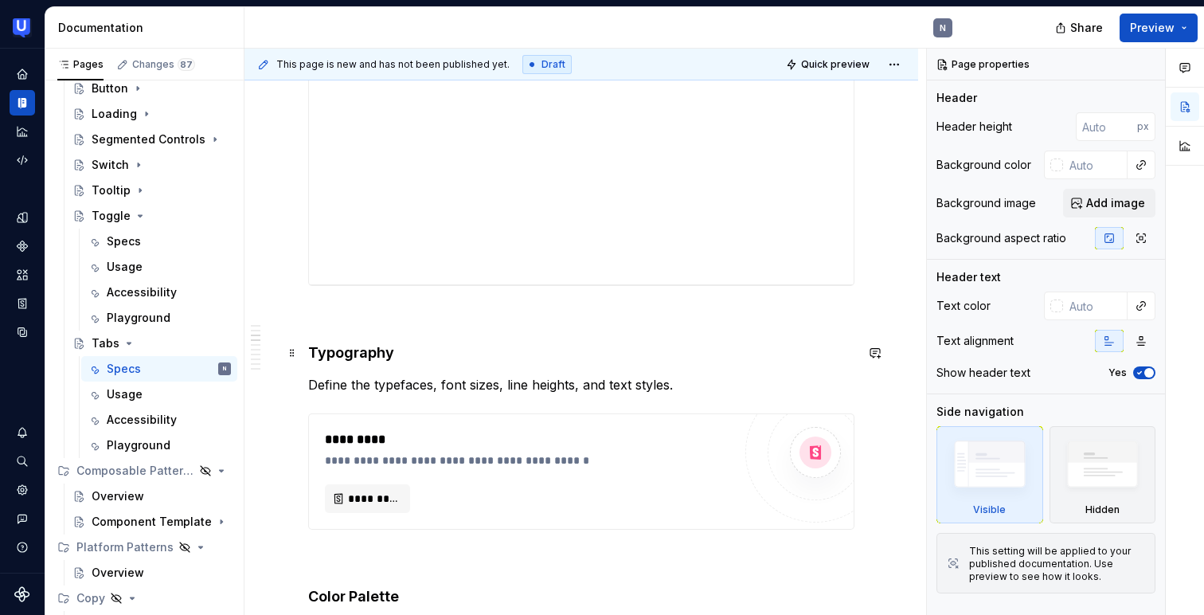
scroll to position [783, 0]
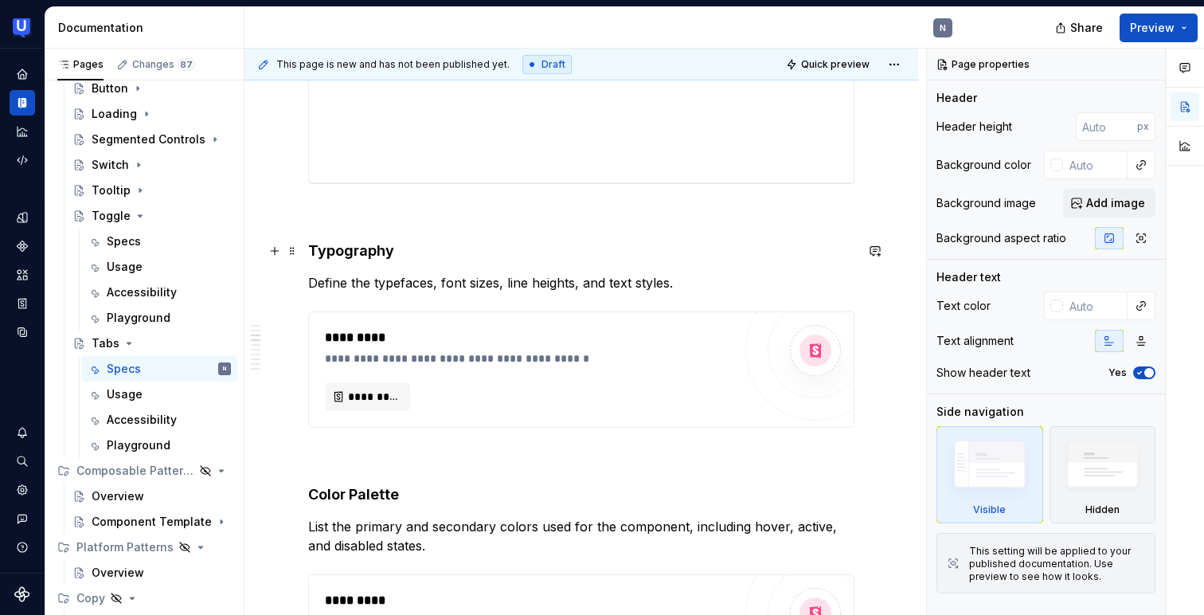
click at [369, 252] on h4 "Typography" at bounding box center [581, 250] width 546 height 19
type textarea "*"
click at [369, 252] on h4 "Typography" at bounding box center [581, 250] width 546 height 19
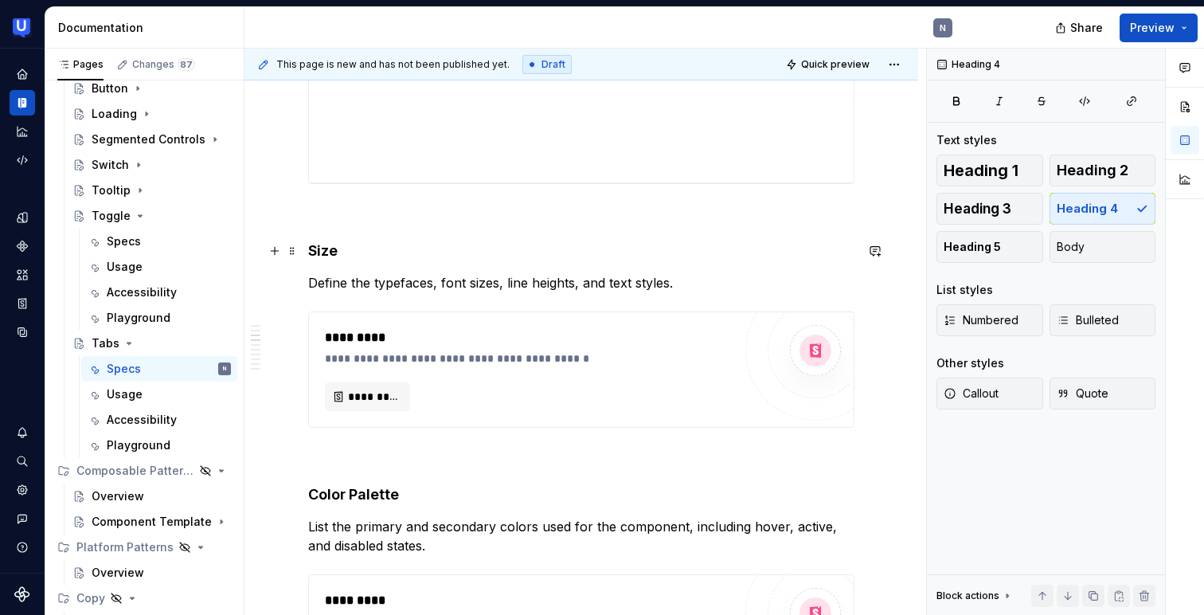
click at [268, 256] on button "button" at bounding box center [275, 251] width 22 height 22
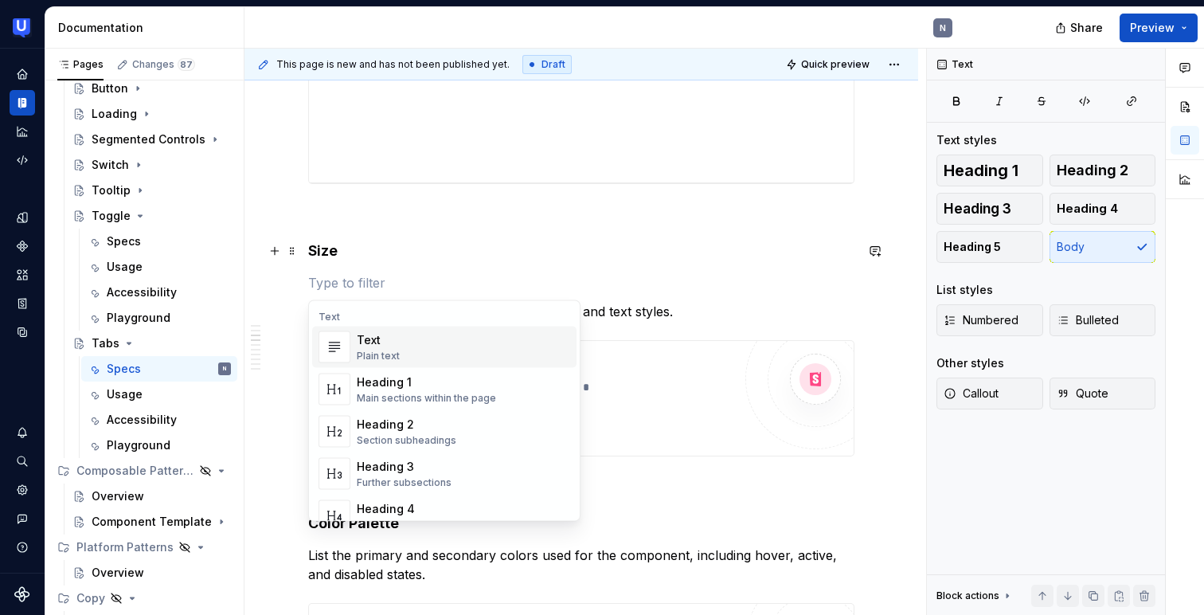
click at [451, 204] on p at bounding box center [581, 212] width 546 height 19
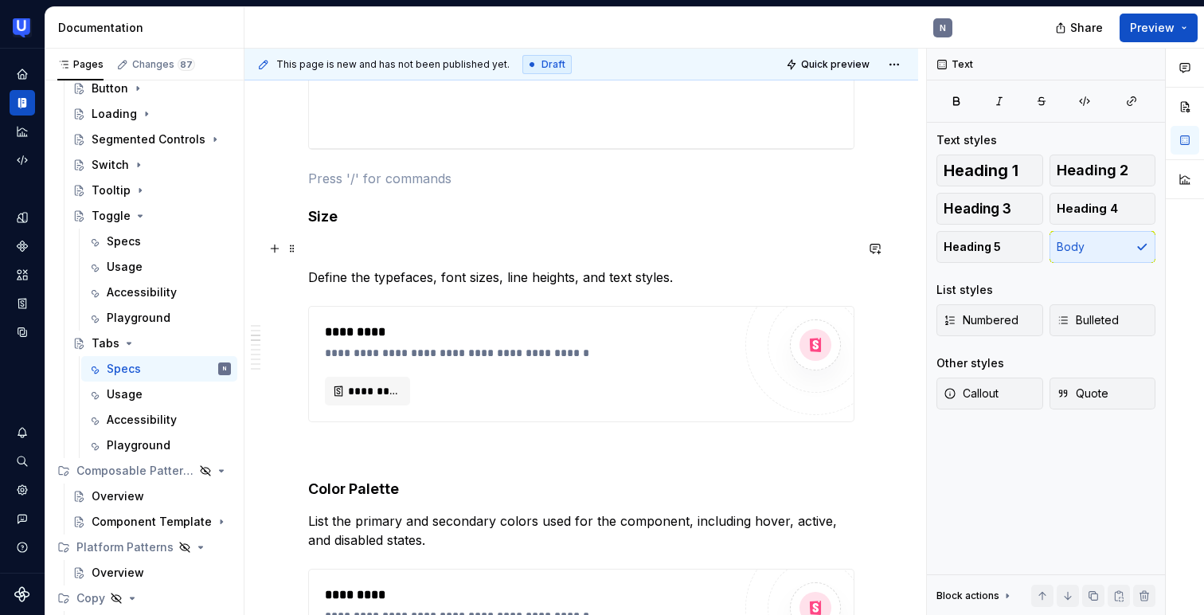
scroll to position [788, 0]
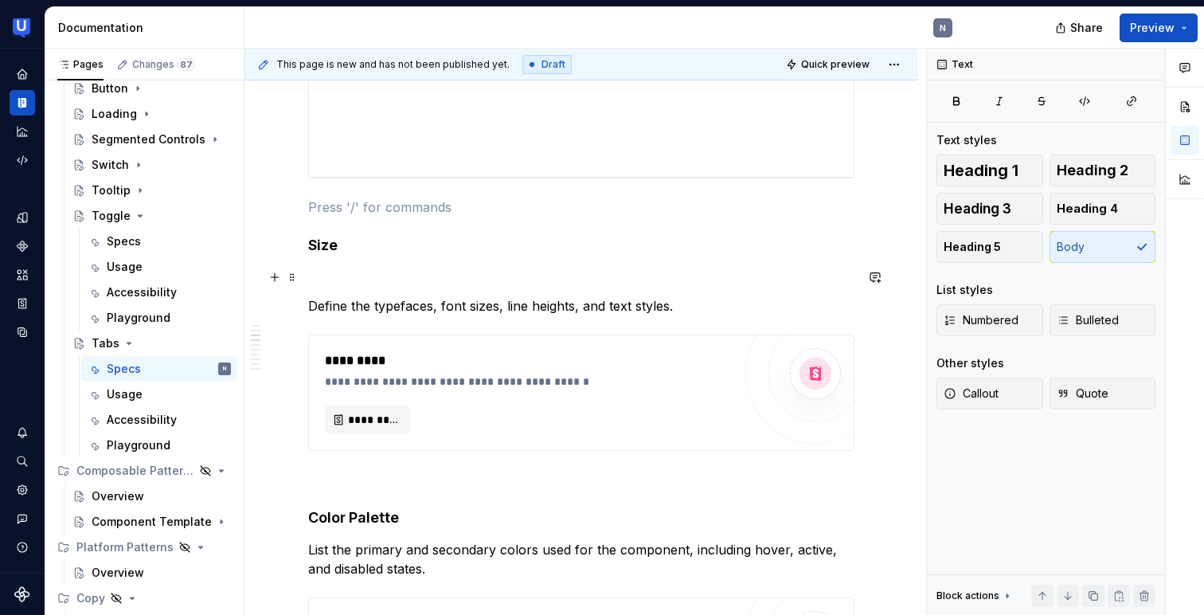
click at [340, 285] on p at bounding box center [581, 277] width 546 height 19
click at [293, 278] on span at bounding box center [292, 277] width 13 height 22
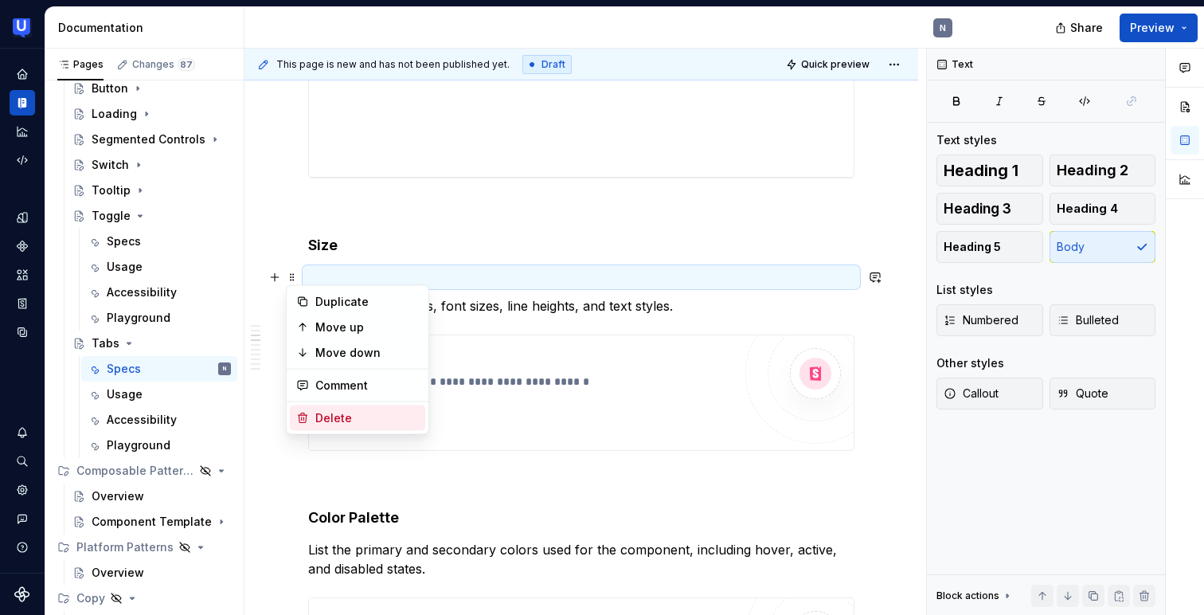
click at [322, 410] on div "Delete" at bounding box center [367, 418] width 104 height 16
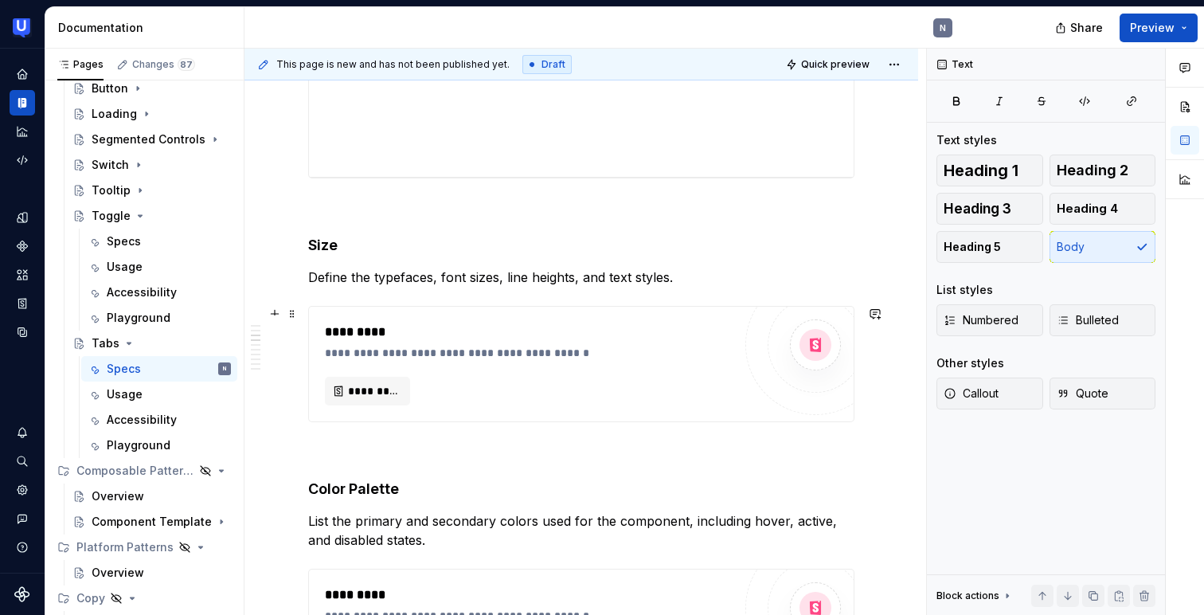
scroll to position [765, 0]
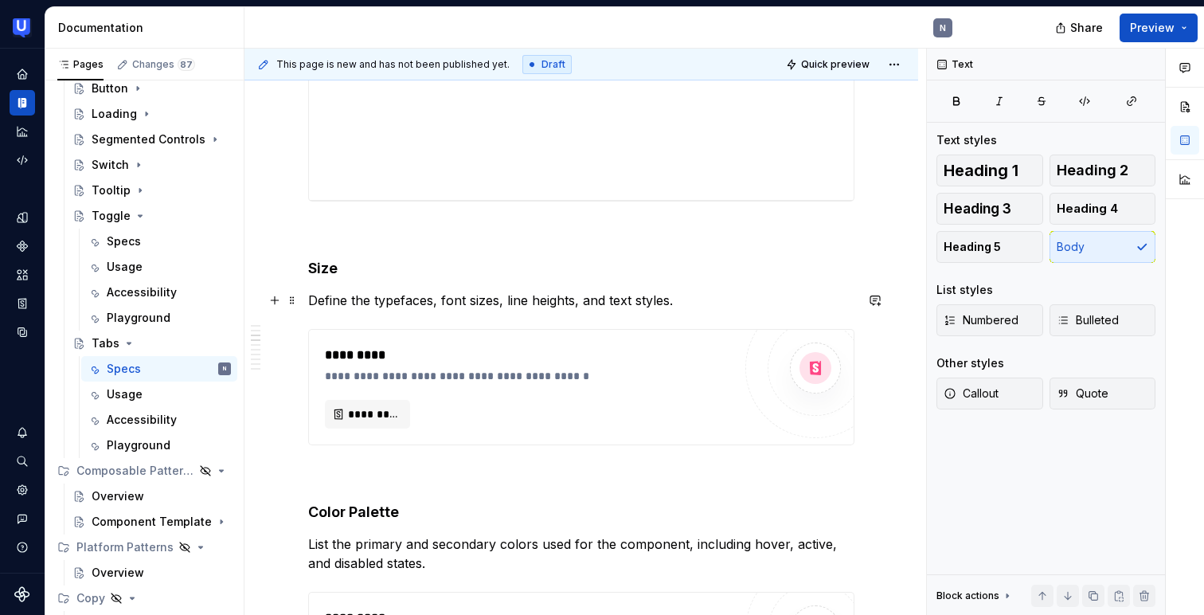
click at [353, 295] on p "Define the typefaces, font sizes, line heights, and text styles." at bounding box center [581, 300] width 546 height 19
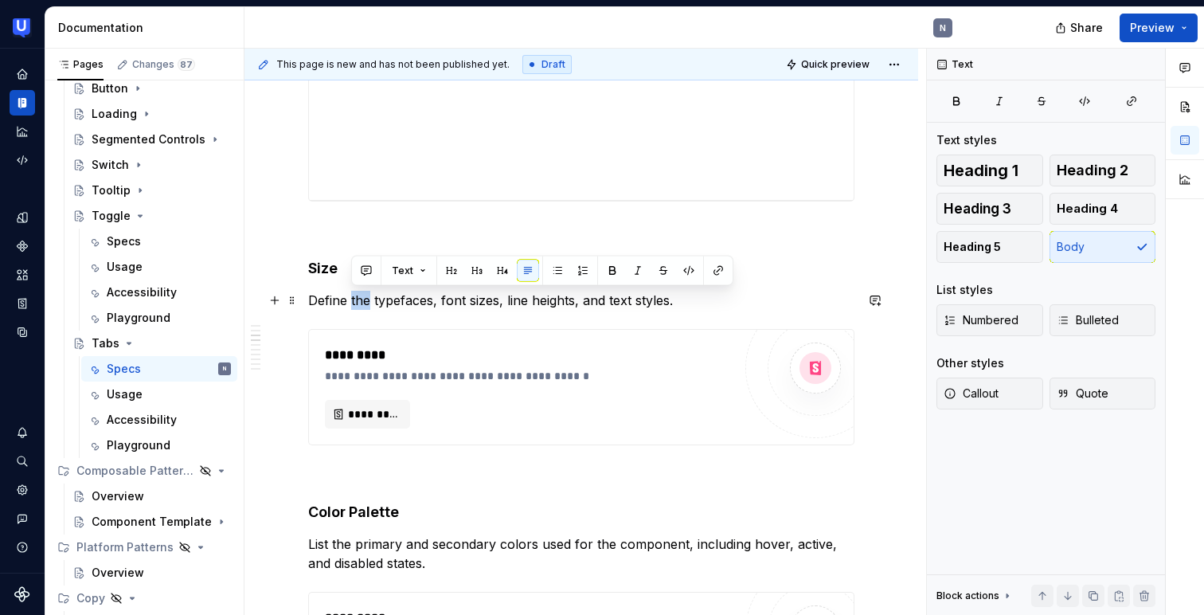
click at [353, 295] on p "Define the typefaces, font sizes, line heights, and text styles." at bounding box center [581, 300] width 546 height 19
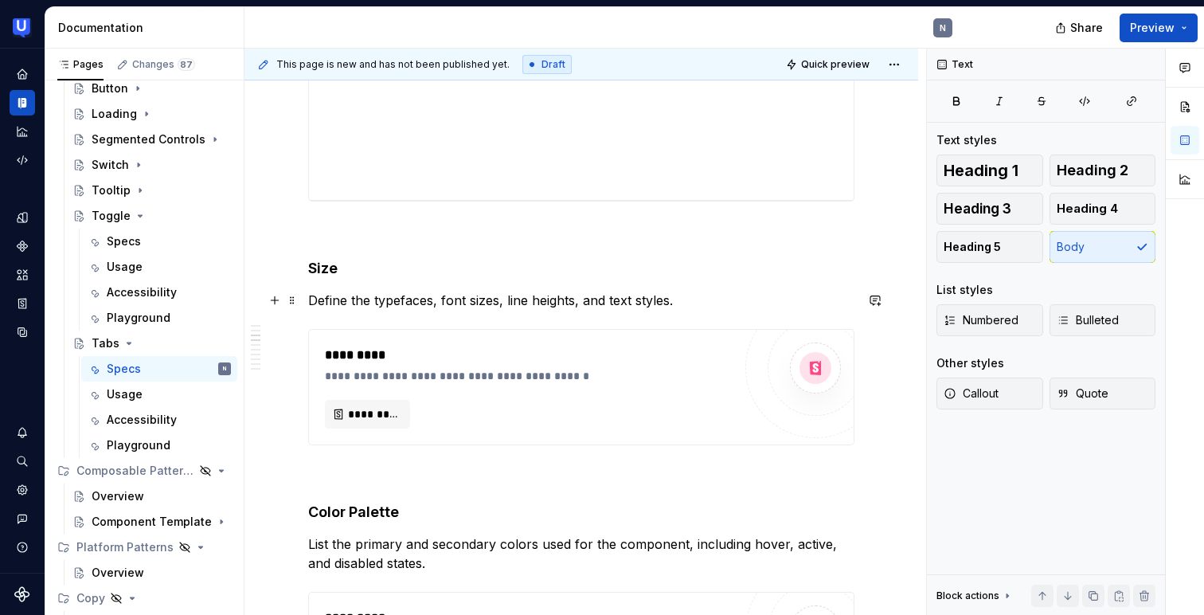
click at [353, 295] on p "Define the typefaces, font sizes, line heights, and text styles." at bounding box center [581, 300] width 546 height 19
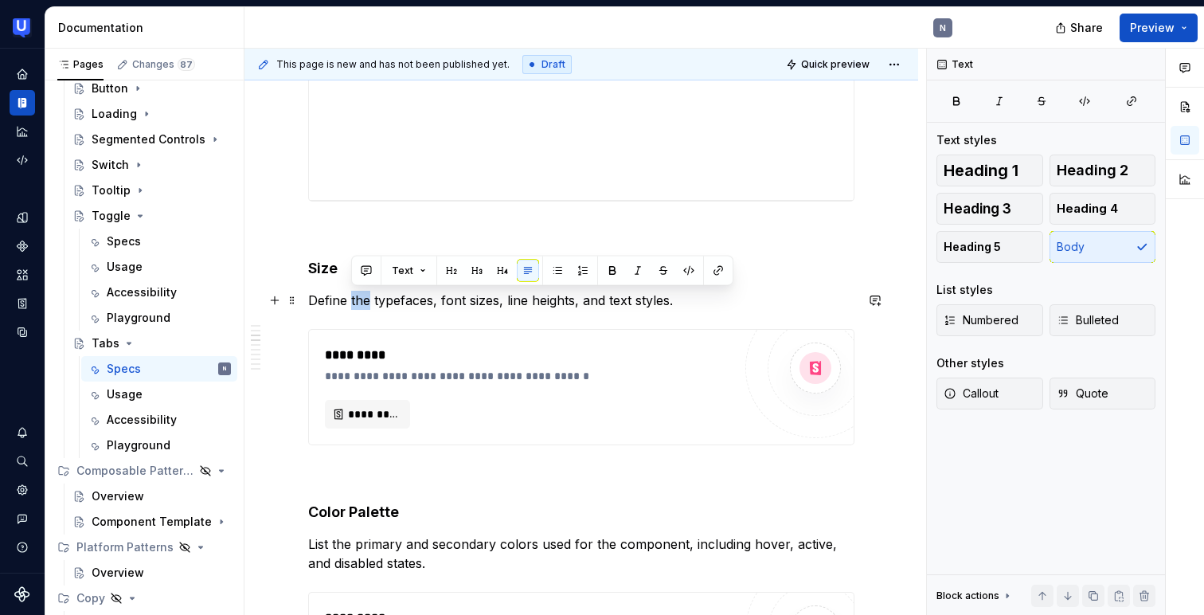
click at [353, 295] on p "Define the typefaces, font sizes, line heights, and text styles." at bounding box center [581, 300] width 546 height 19
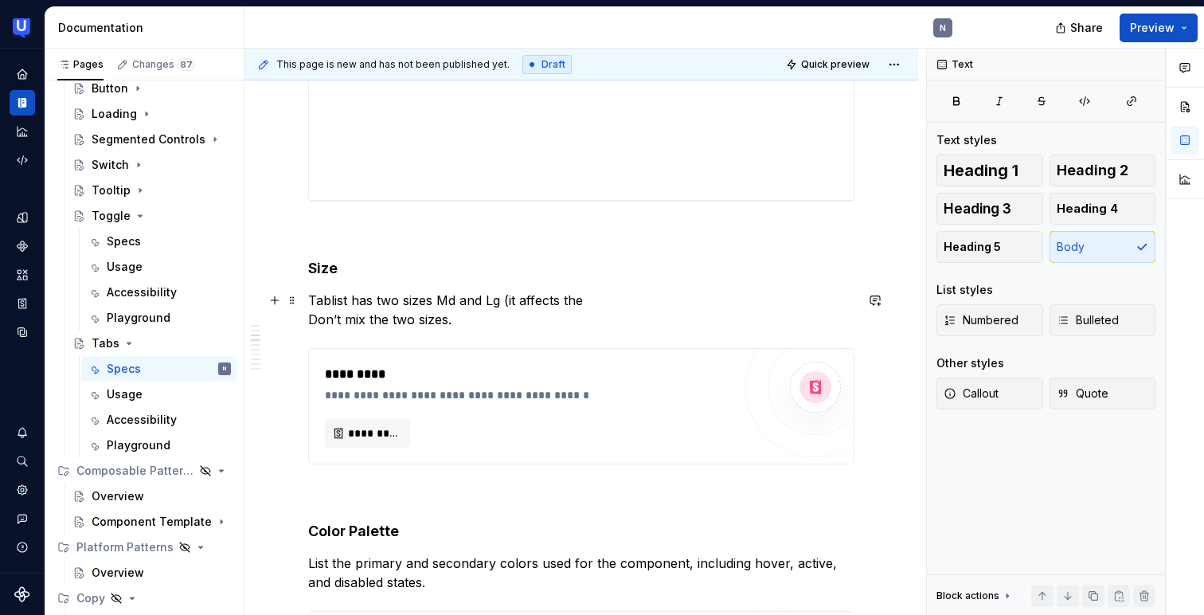
click at [340, 299] on p "Tablist has two sizes Md and Lg (it affects the Don’t mix the two sizes." at bounding box center [581, 310] width 546 height 38
click at [327, 296] on p "Tablist has two sizes Md and Lg (it affects the Don’t mix the two sizes." at bounding box center [581, 310] width 546 height 38
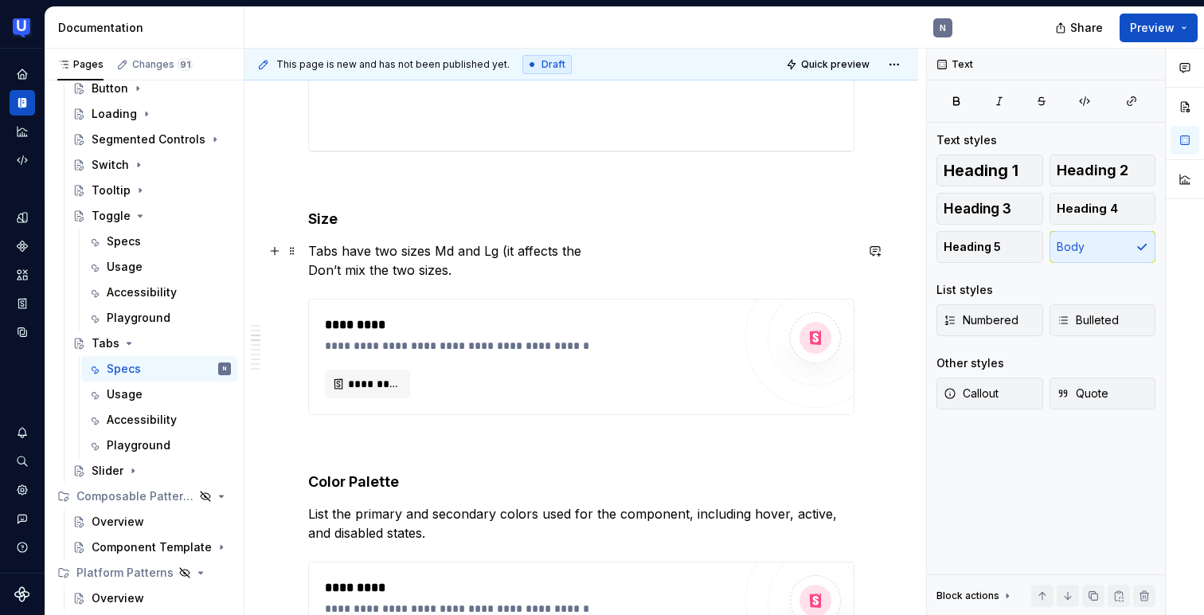
scroll to position [834, 0]
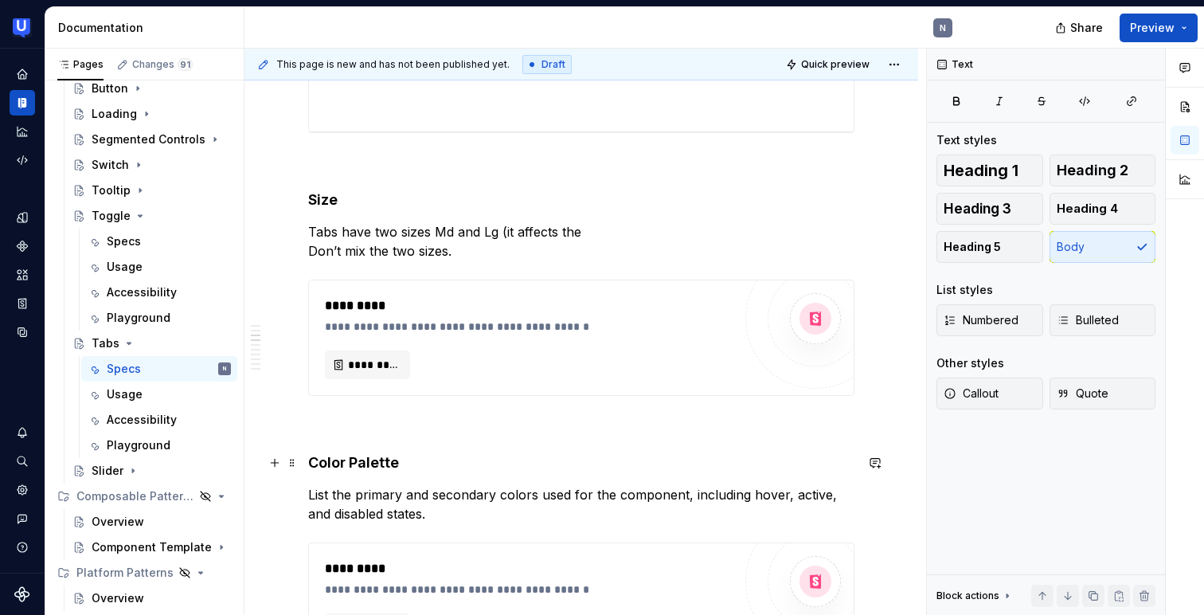
click at [365, 464] on strong "Color Palette" at bounding box center [353, 462] width 91 height 17
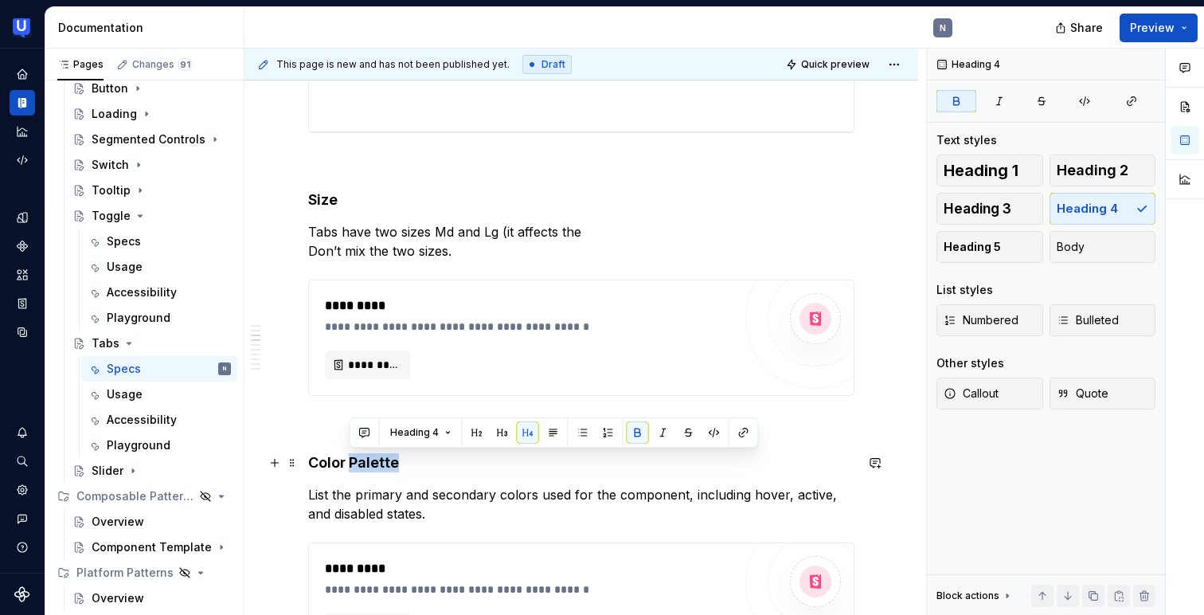
click at [365, 464] on strong "Color Palette" at bounding box center [353, 462] width 91 height 17
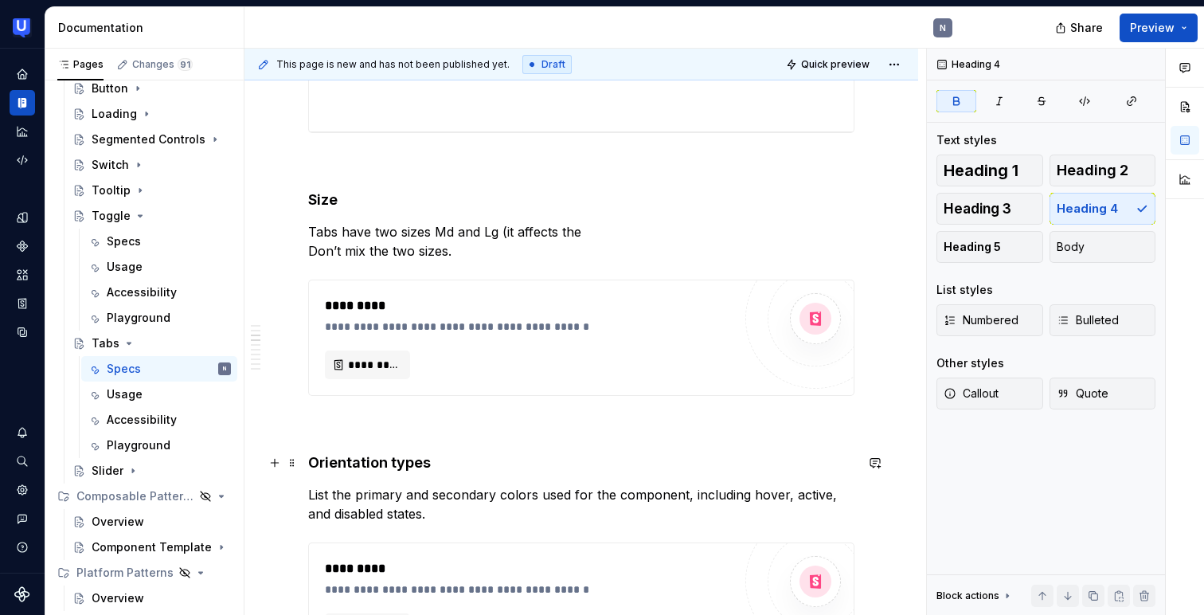
click at [385, 470] on strong "Orientation types" at bounding box center [369, 462] width 123 height 17
click at [403, 458] on strong "Orientation / types" at bounding box center [373, 462] width 131 height 17
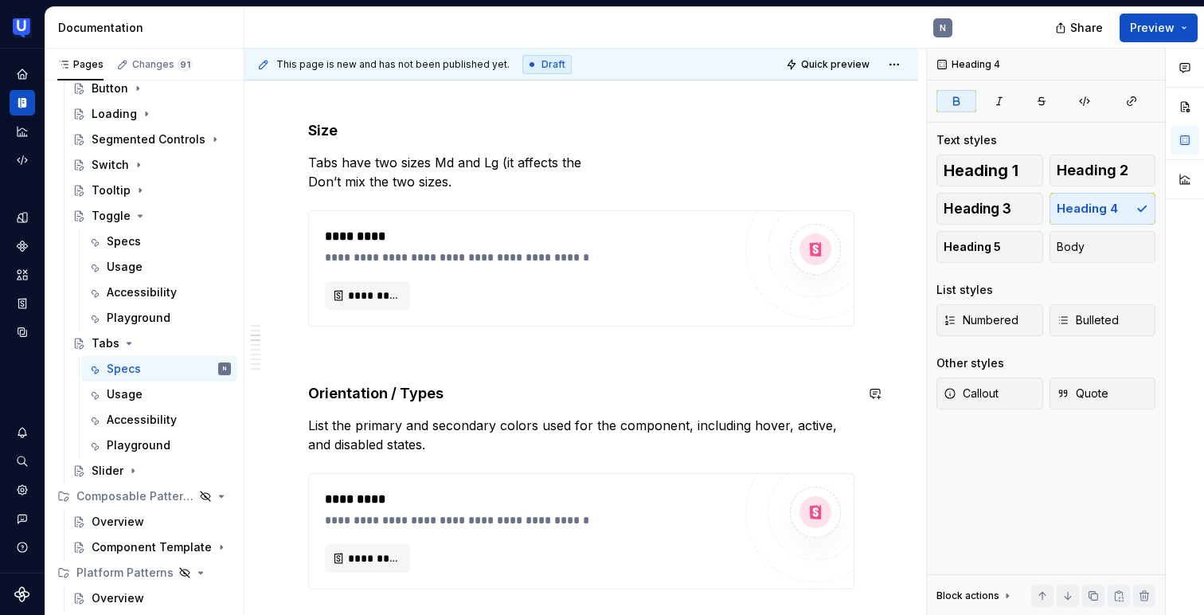
scroll to position [920, 0]
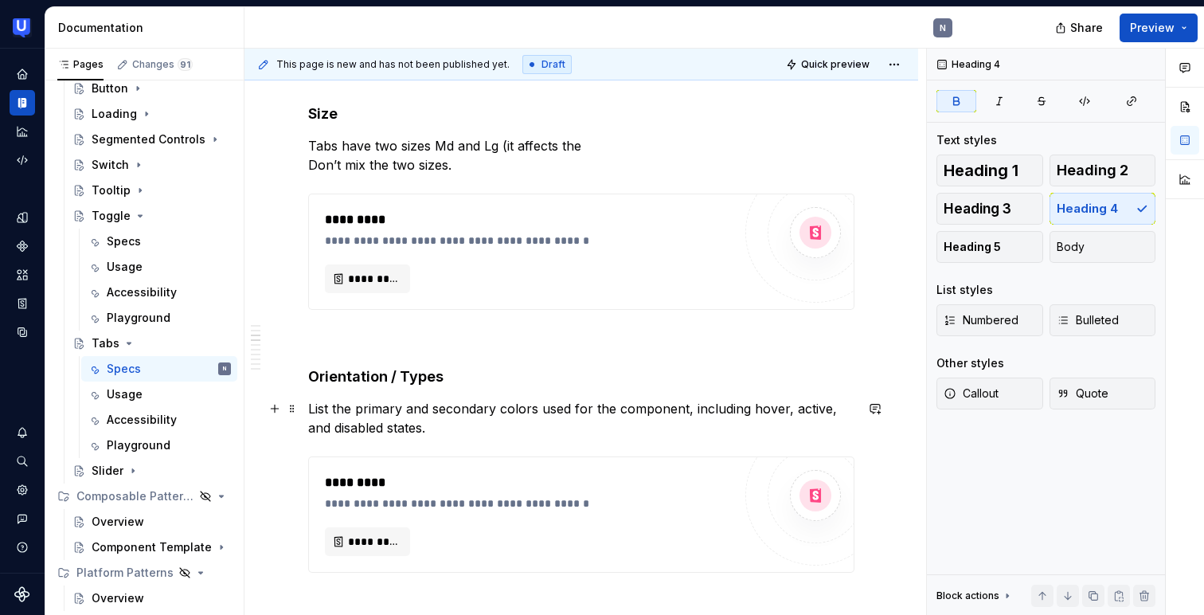
click at [388, 427] on p "List the primary and secondary colors used for the component, including hover, …" at bounding box center [581, 418] width 546 height 38
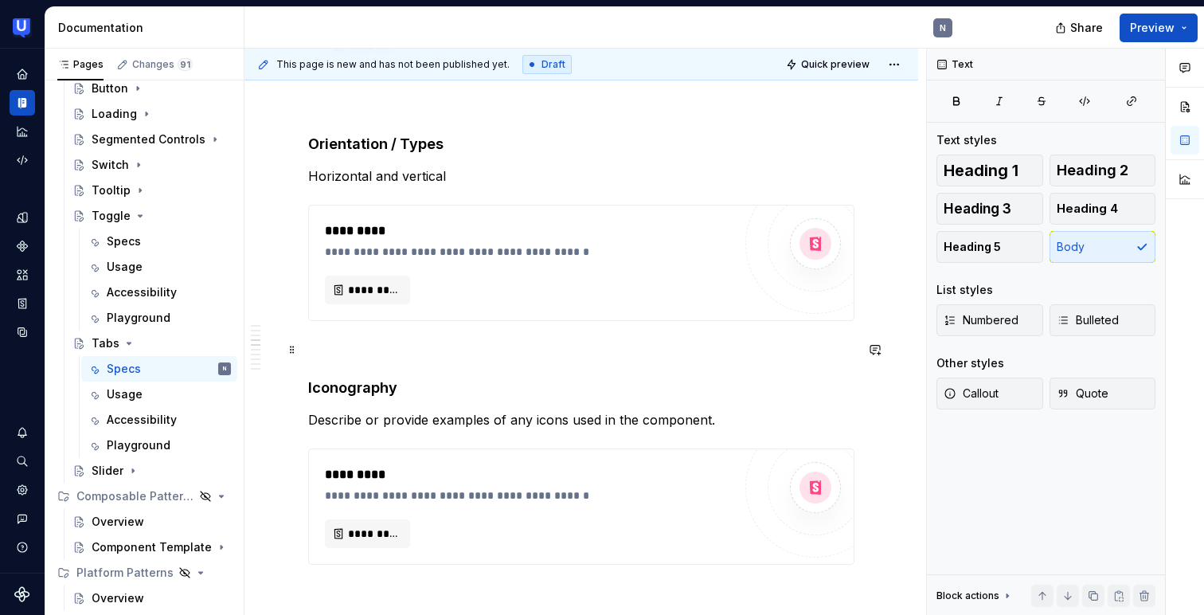
scroll to position [1166, 0]
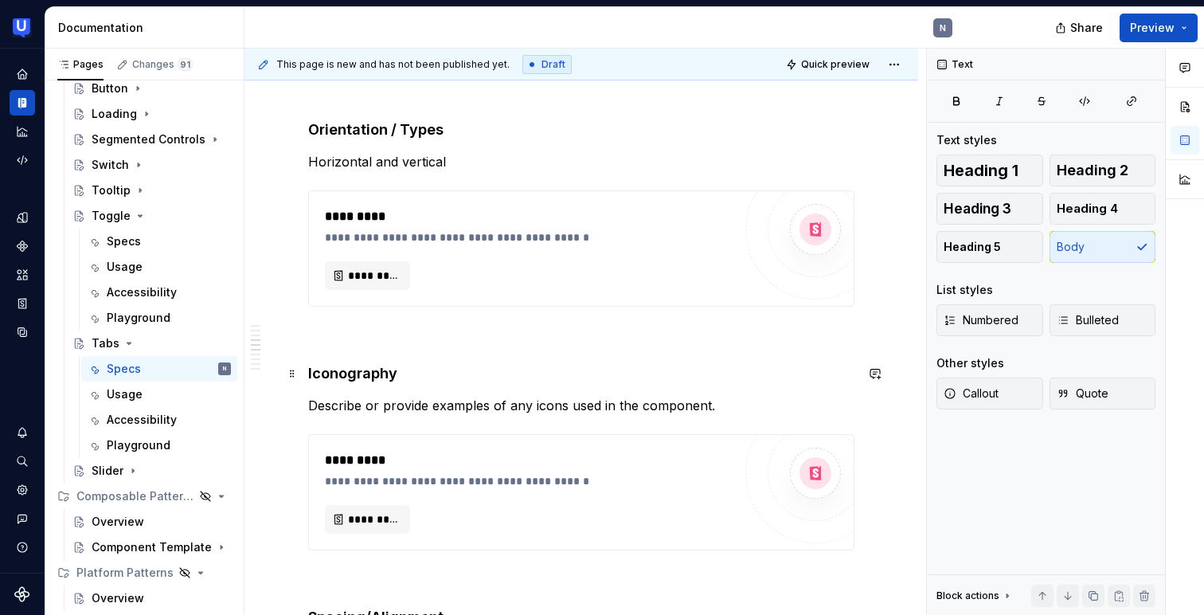
click at [369, 379] on strong "Iconography" at bounding box center [352, 373] width 89 height 17
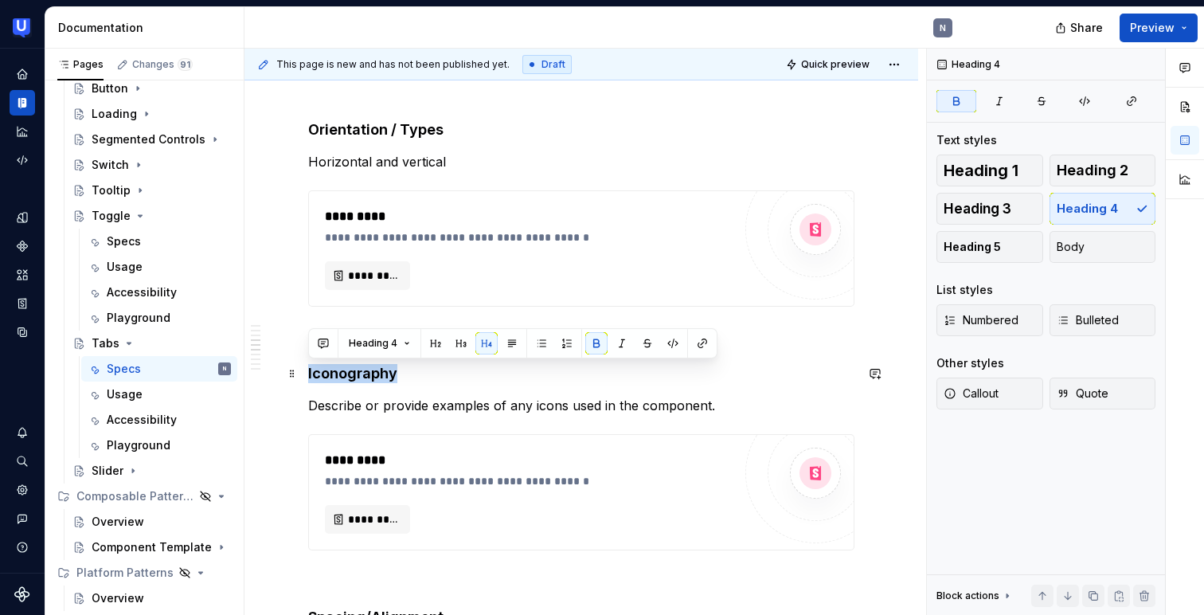
click at [369, 379] on strong "Iconography" at bounding box center [352, 373] width 89 height 17
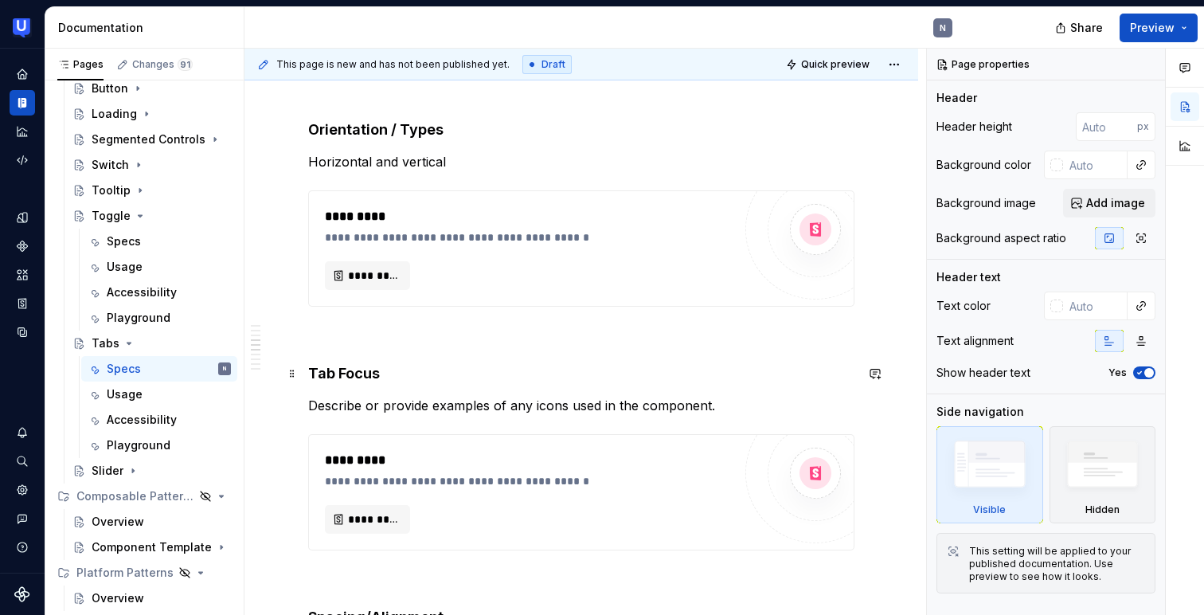
click at [361, 373] on strong "Tab Focus" at bounding box center [344, 373] width 72 height 17
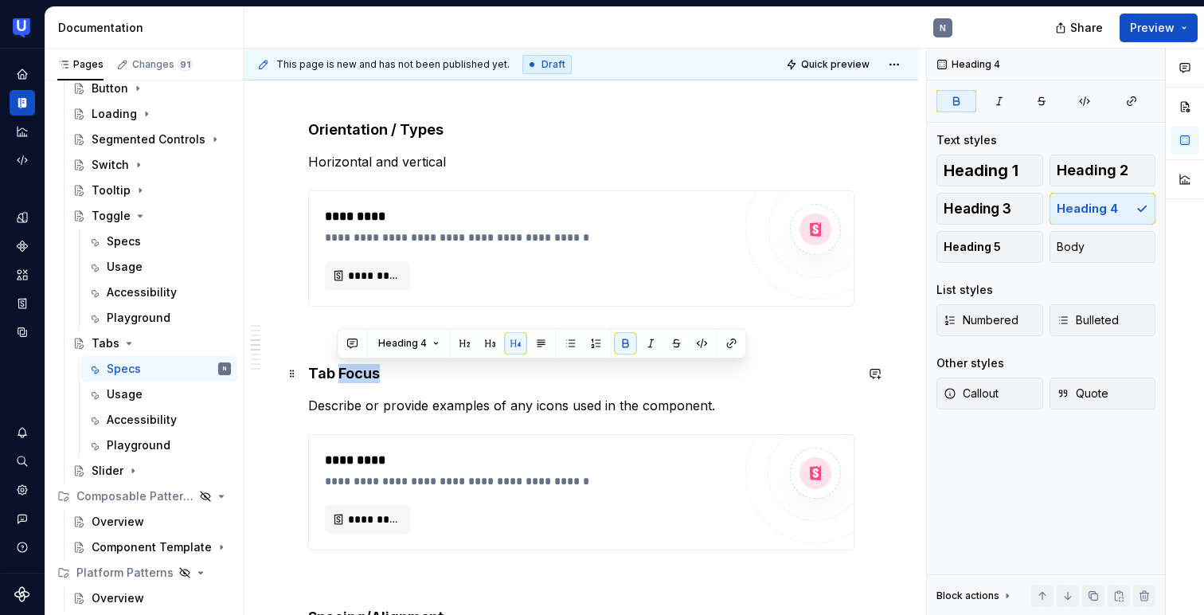
click at [361, 373] on strong "Tab Focus" at bounding box center [344, 373] width 72 height 17
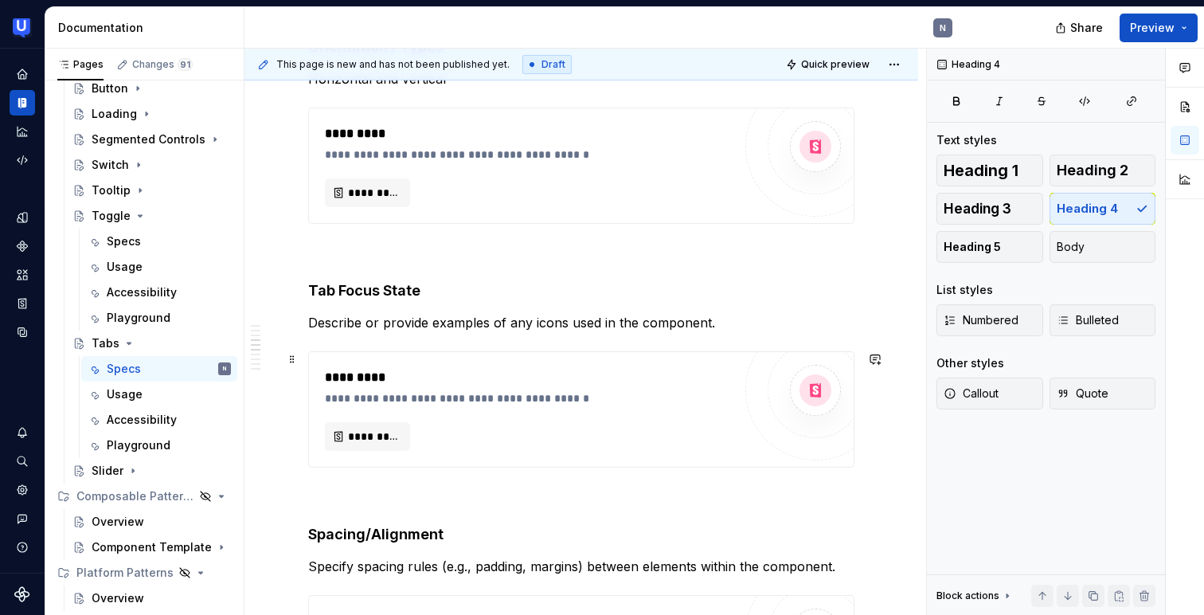
scroll to position [1254, 0]
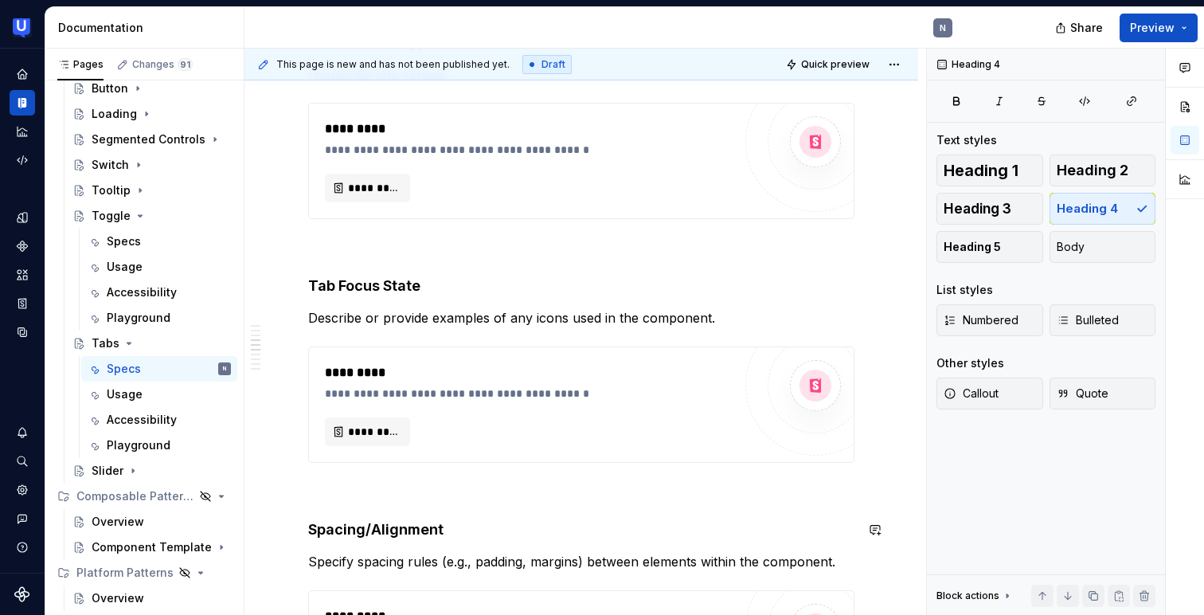
click at [504, 503] on div "**********" at bounding box center [581, 395] width 546 height 2668
click at [365, 541] on div "**********" at bounding box center [581, 395] width 546 height 2668
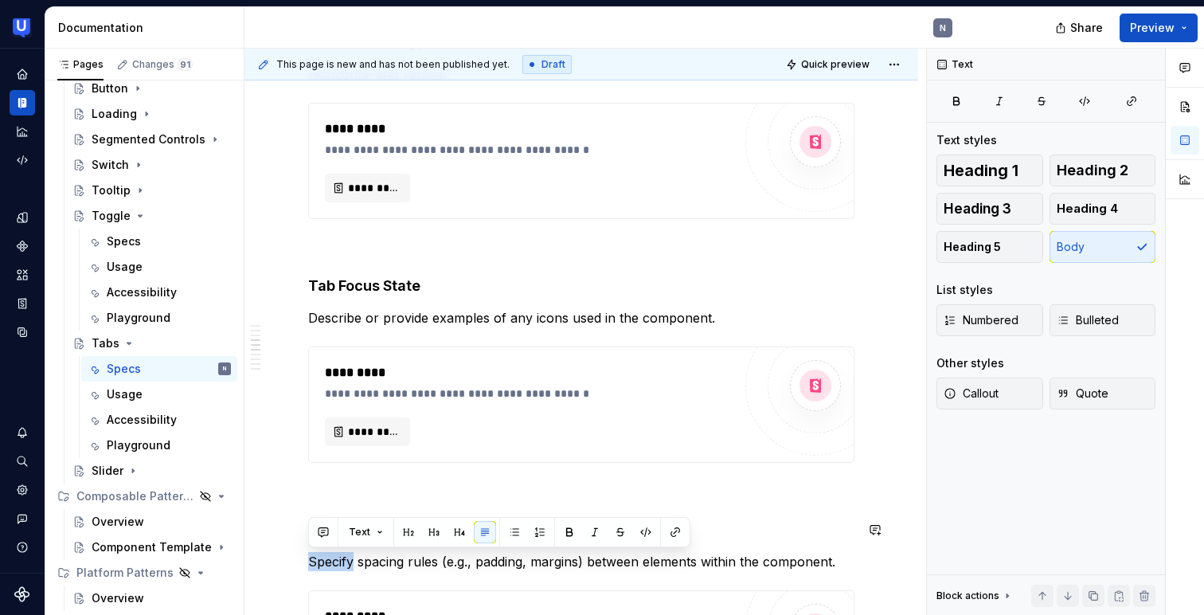
click at [365, 541] on button "Text" at bounding box center [366, 532] width 49 height 22
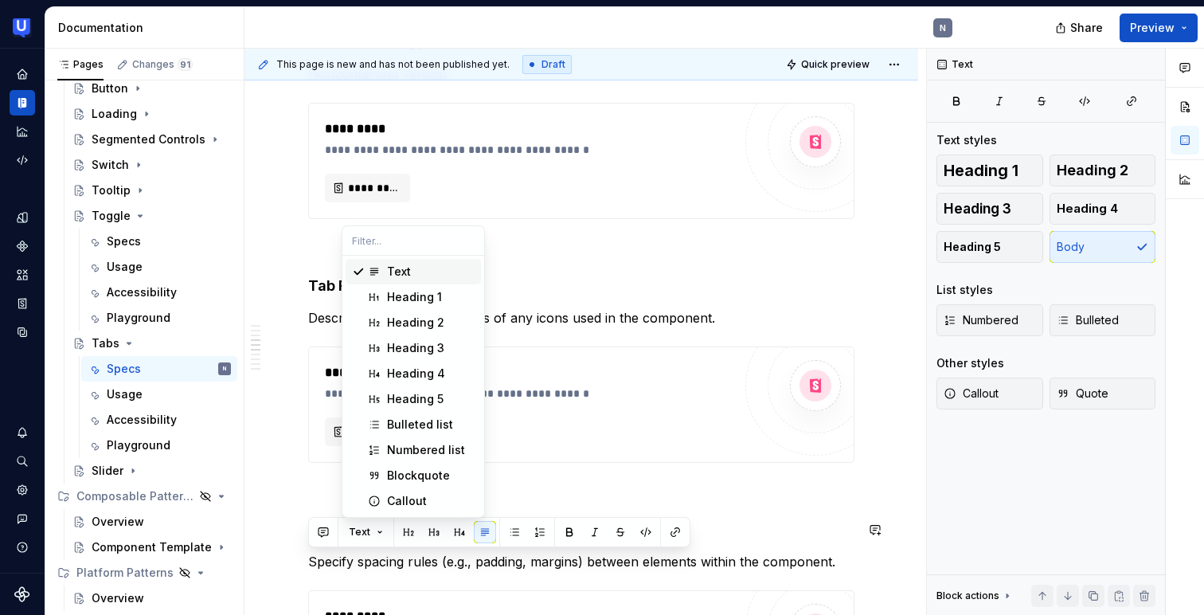
click at [300, 500] on div "**********" at bounding box center [581, 477] width 674 height 2910
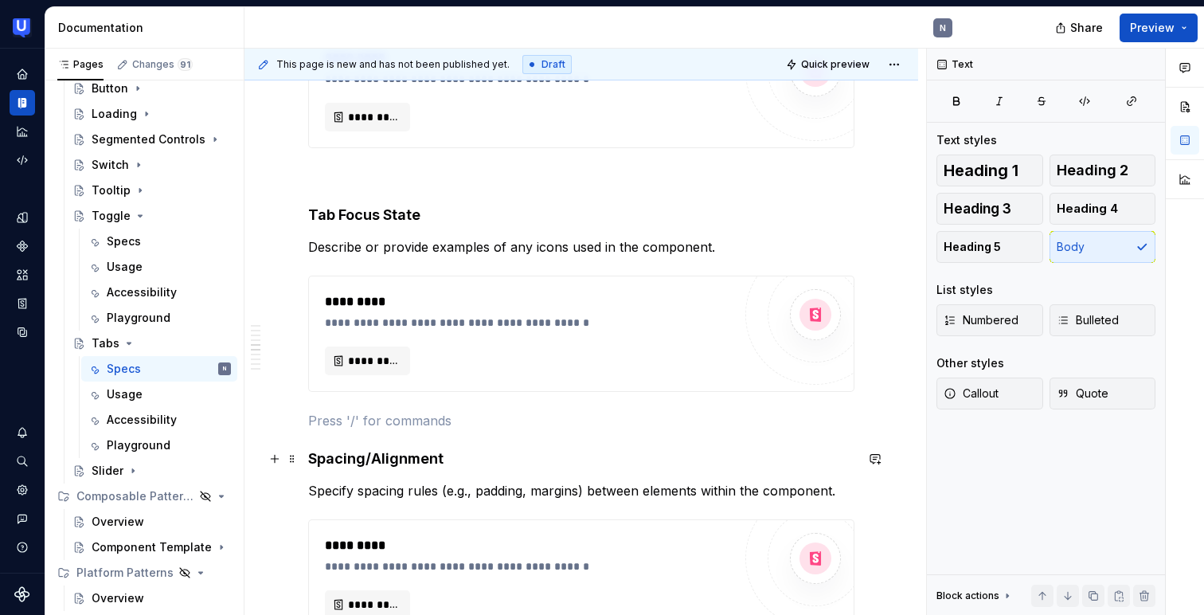
scroll to position [1348, 0]
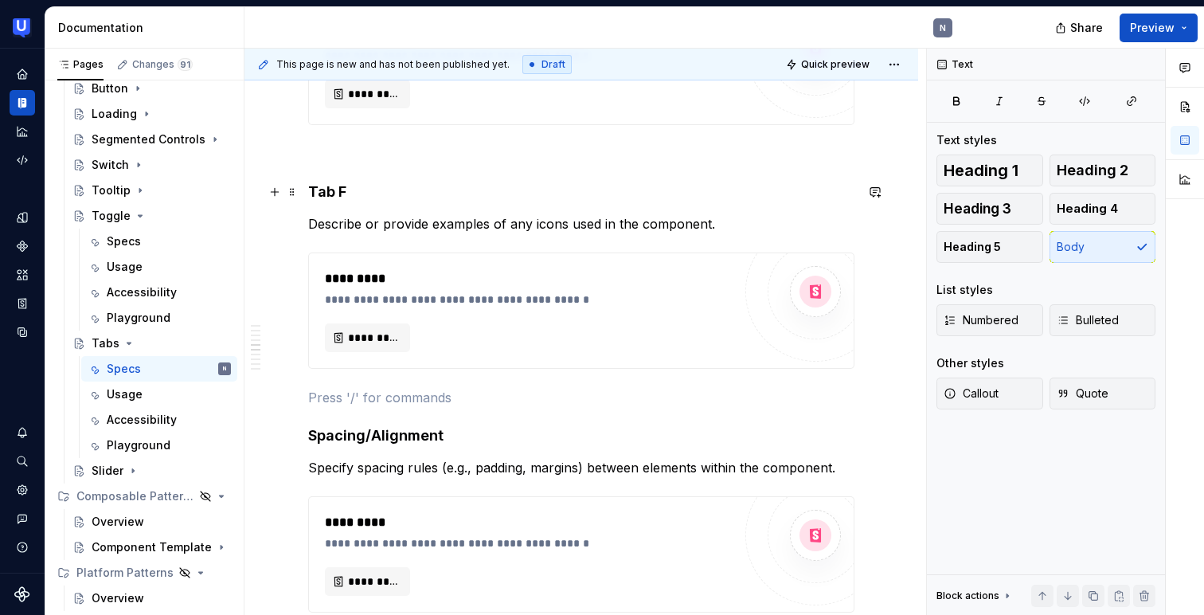
click at [348, 197] on h4 "Tab F" at bounding box center [581, 191] width 546 height 19
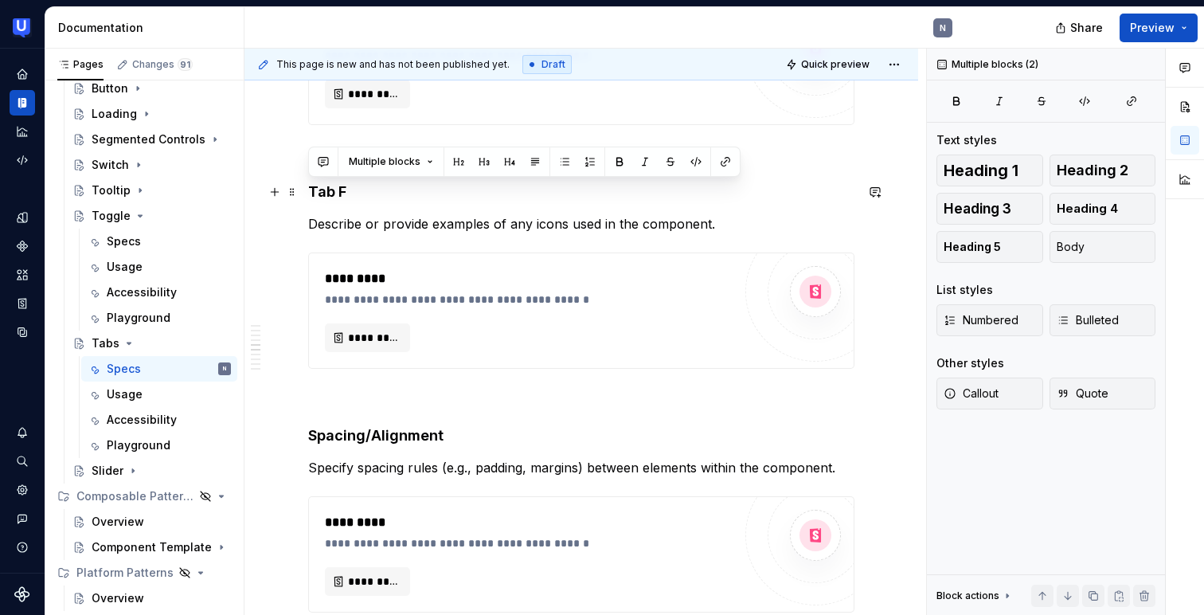
click at [348, 197] on h4 "Tab F" at bounding box center [581, 191] width 546 height 19
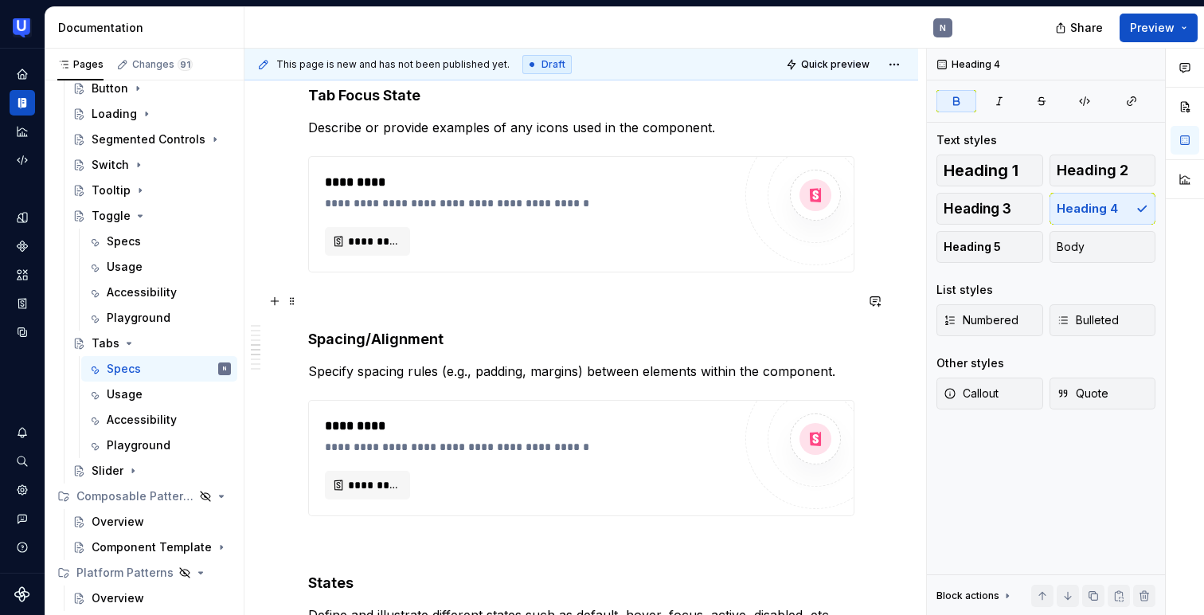
scroll to position [1447, 0]
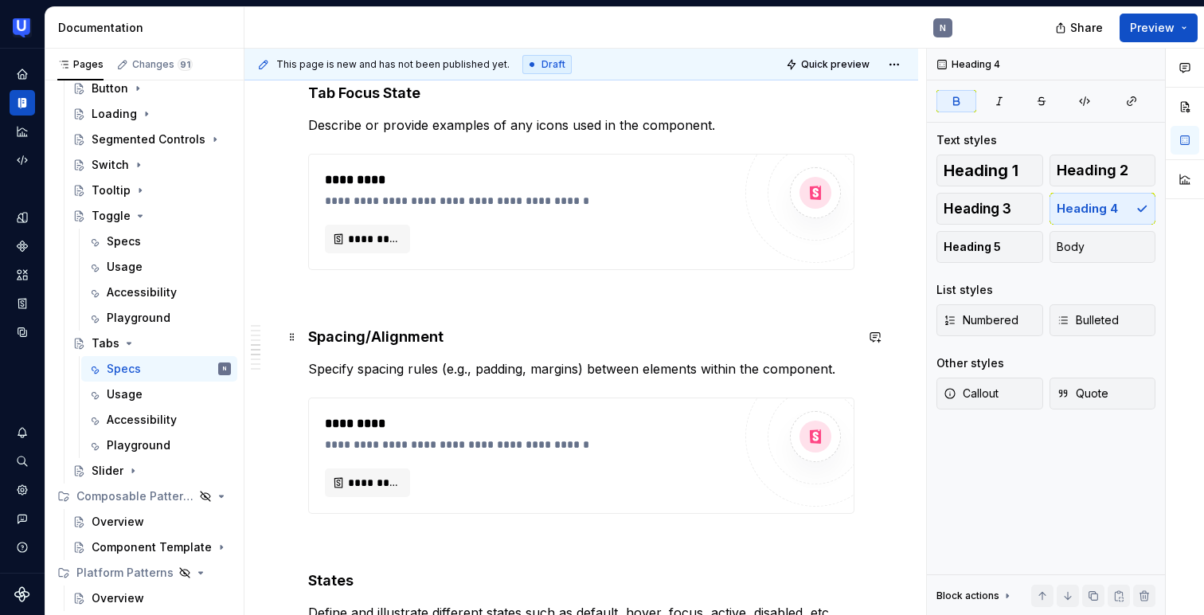
click at [386, 346] on h4 "Spacing/Alignment" at bounding box center [581, 336] width 546 height 19
click at [391, 336] on strong "Spacing/Alignment" at bounding box center [375, 336] width 135 height 17
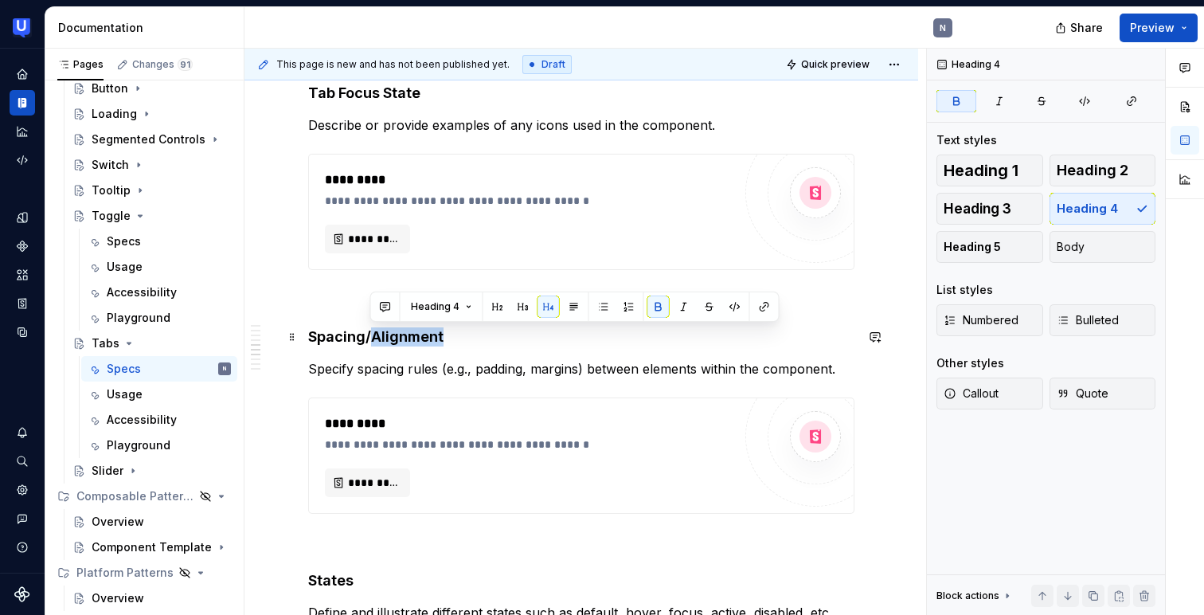
click at [391, 336] on strong "Spacing/Alignment" at bounding box center [375, 336] width 135 height 17
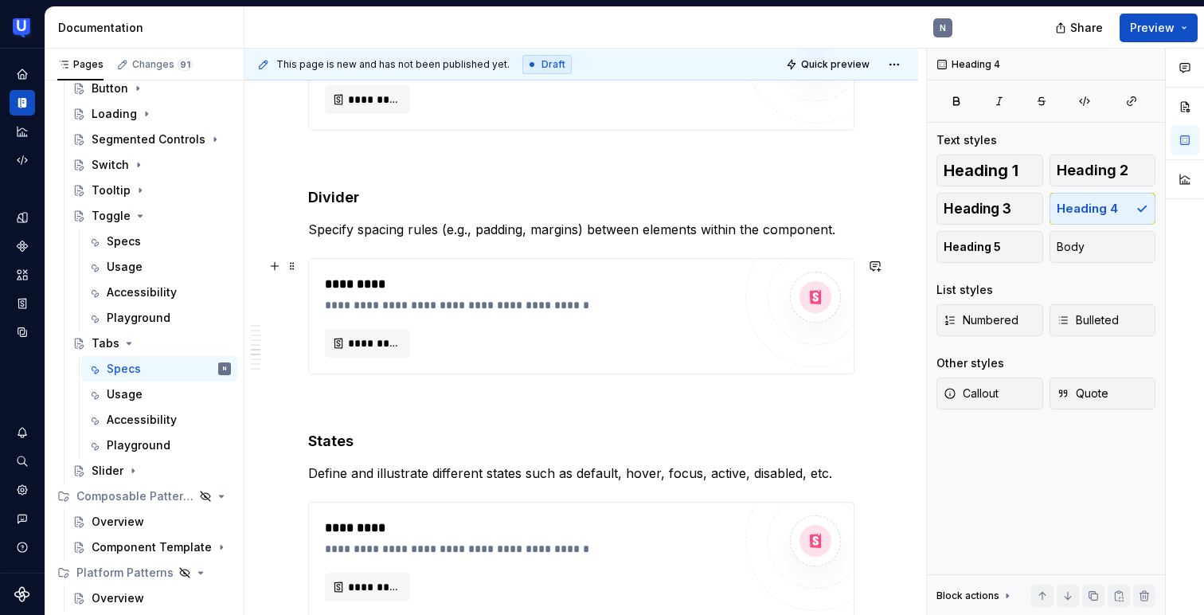
scroll to position [1587, 0]
click at [308, 159] on p at bounding box center [581, 158] width 546 height 19
click at [392, 224] on p "Specify spacing rules (e.g., padding, margins) between elements within the comp…" at bounding box center [581, 228] width 546 height 19
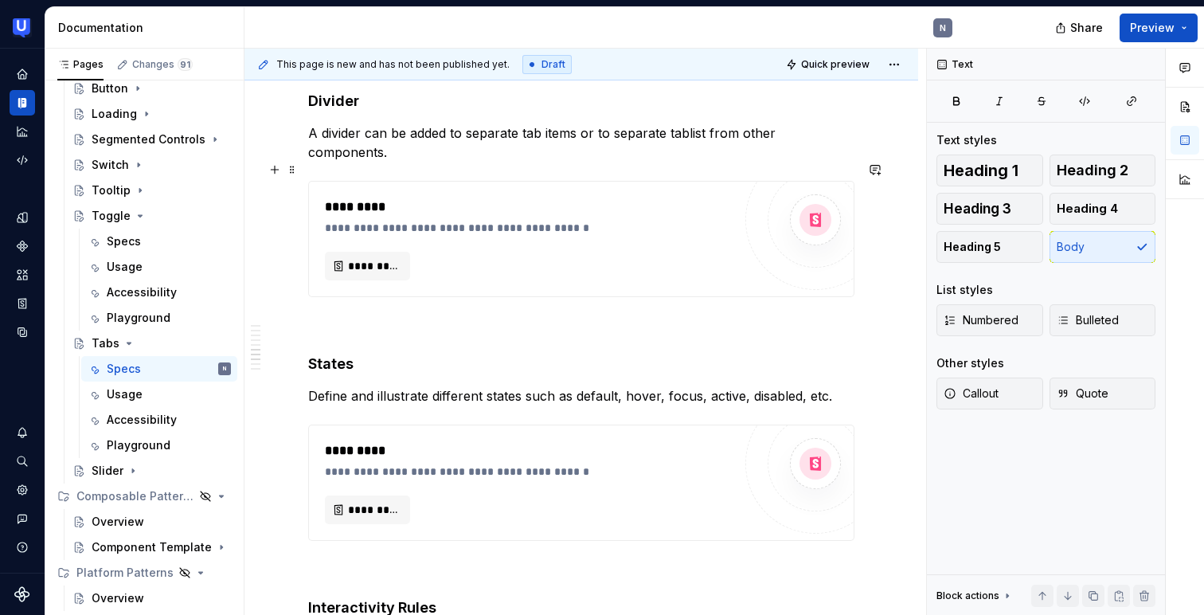
scroll to position [1686, 0]
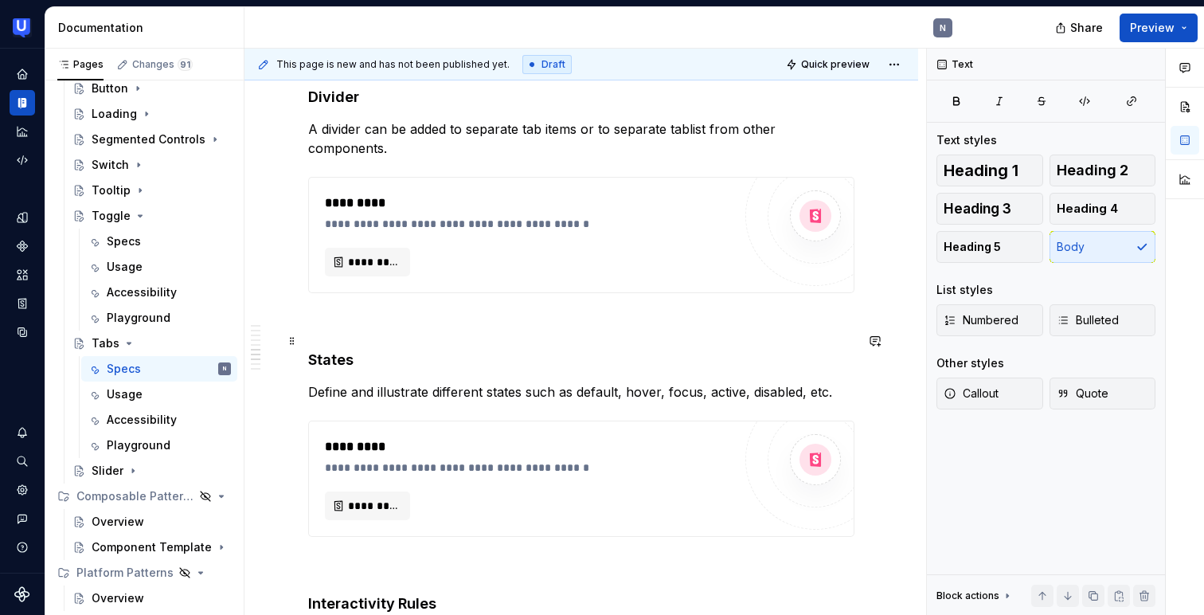
click at [332, 350] on h4 "States" at bounding box center [581, 359] width 546 height 19
click at [390, 382] on p "Define and illustrate different states such as default, hover, focus, active, d…" at bounding box center [581, 391] width 546 height 19
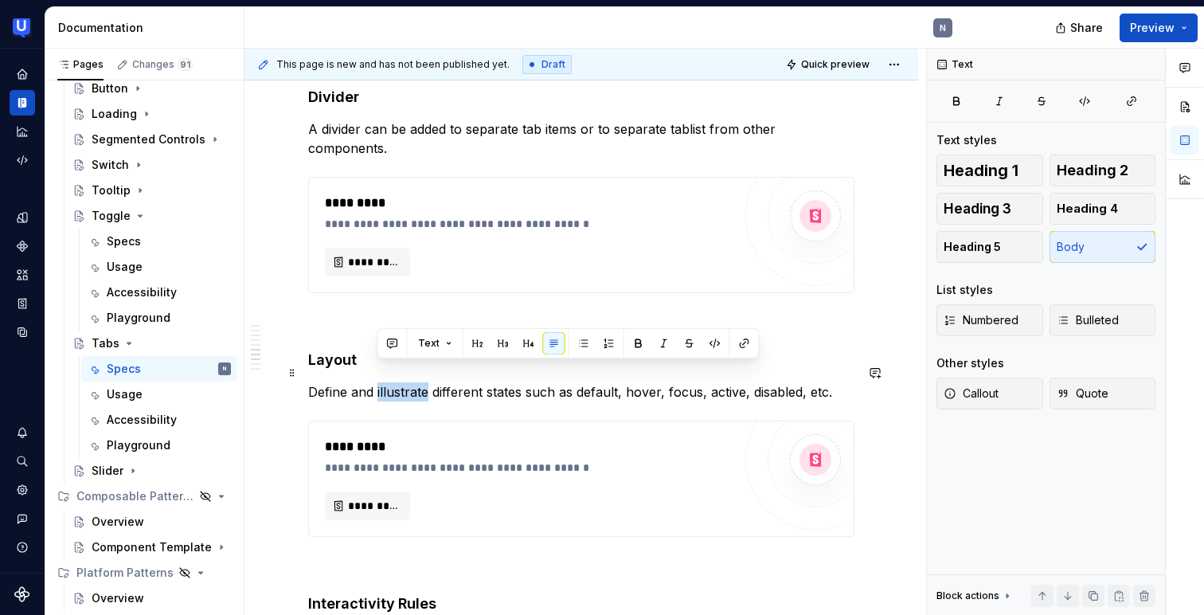
click at [390, 382] on p "Define and illustrate different states such as default, hover, focus, active, d…" at bounding box center [581, 391] width 546 height 19
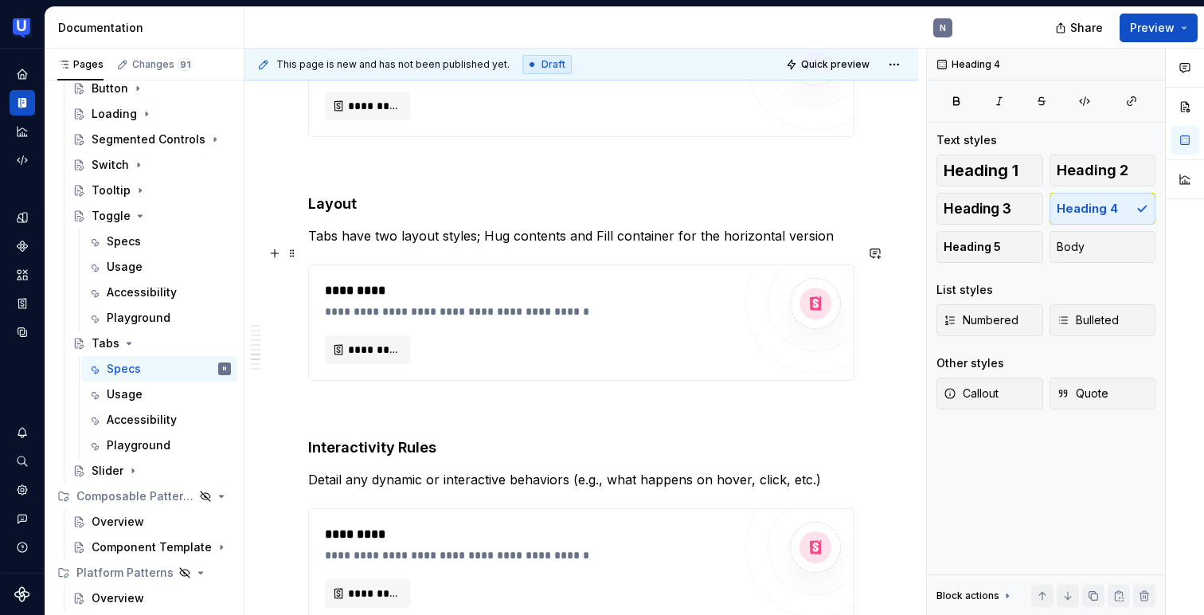
scroll to position [1835, 0]
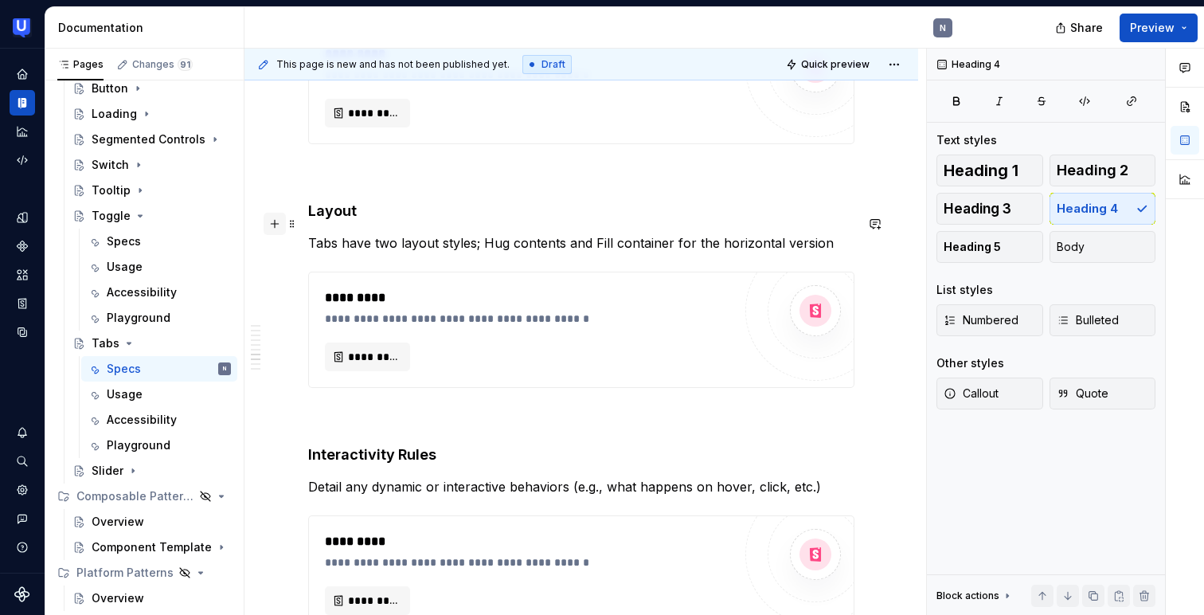
click at [276, 221] on button "button" at bounding box center [275, 224] width 22 height 22
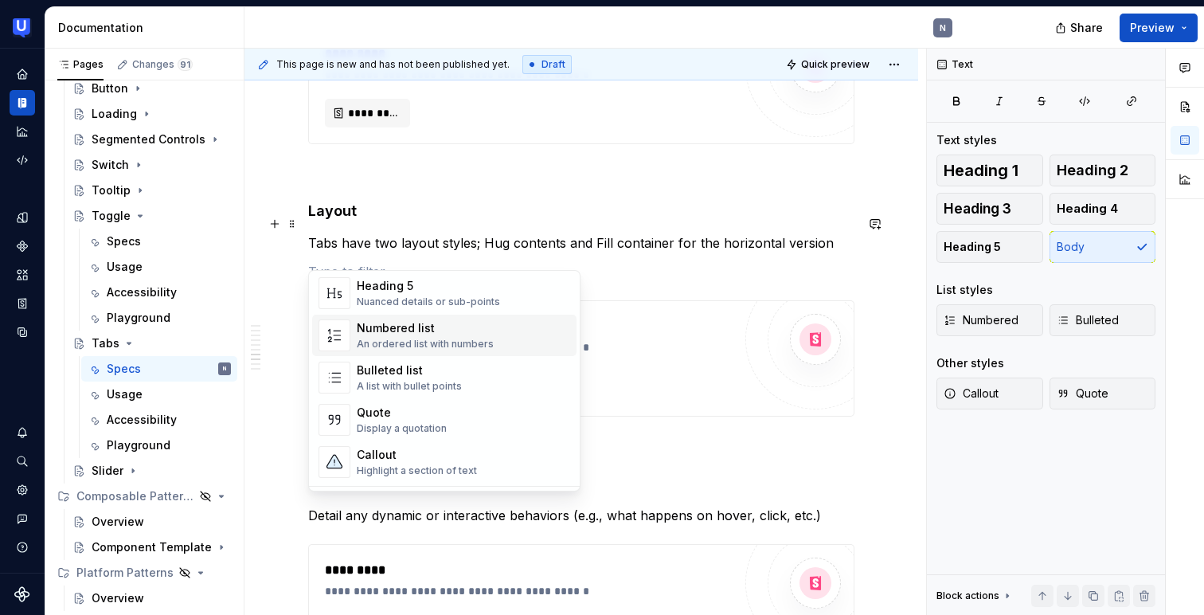
scroll to position [248, 0]
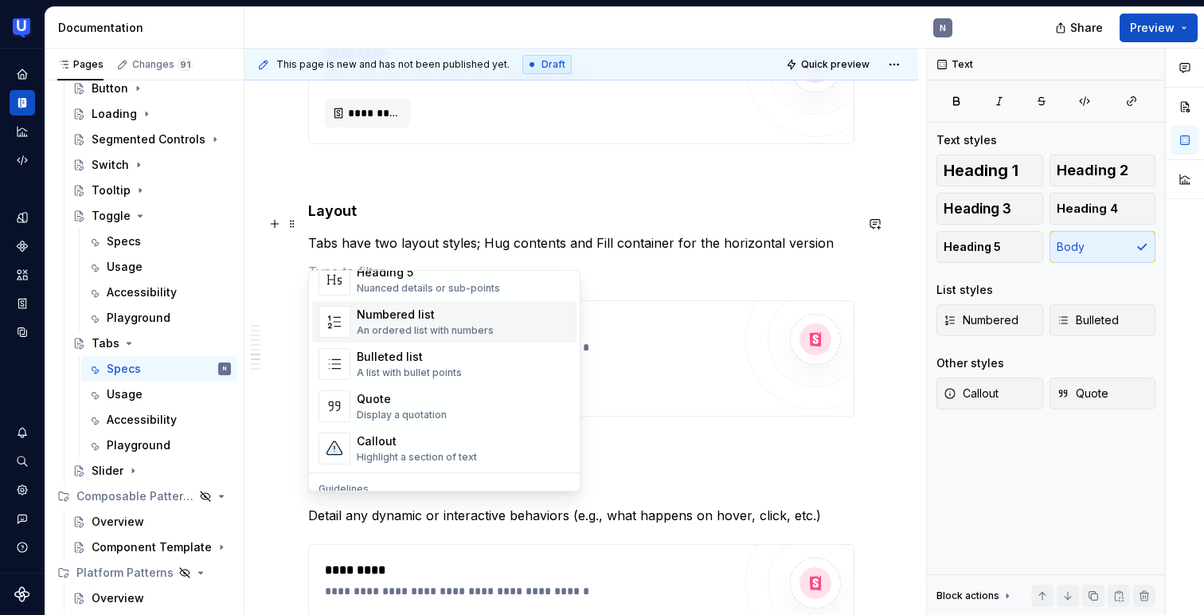
click at [381, 324] on div "An ordered list with numbers" at bounding box center [425, 330] width 137 height 13
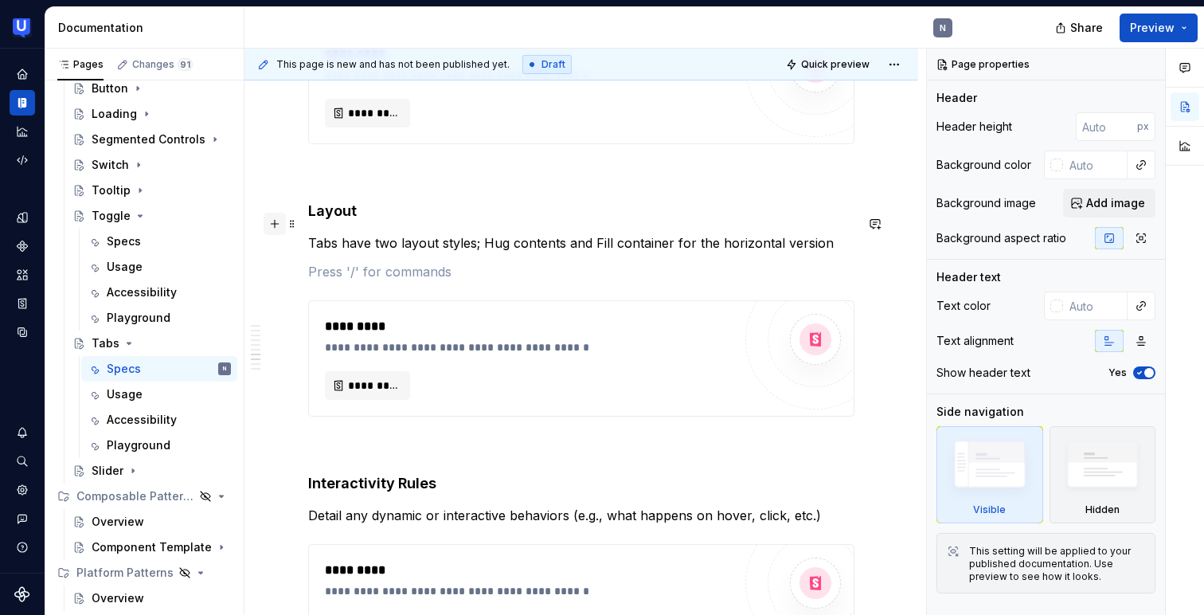
click at [277, 227] on button "button" at bounding box center [275, 224] width 22 height 22
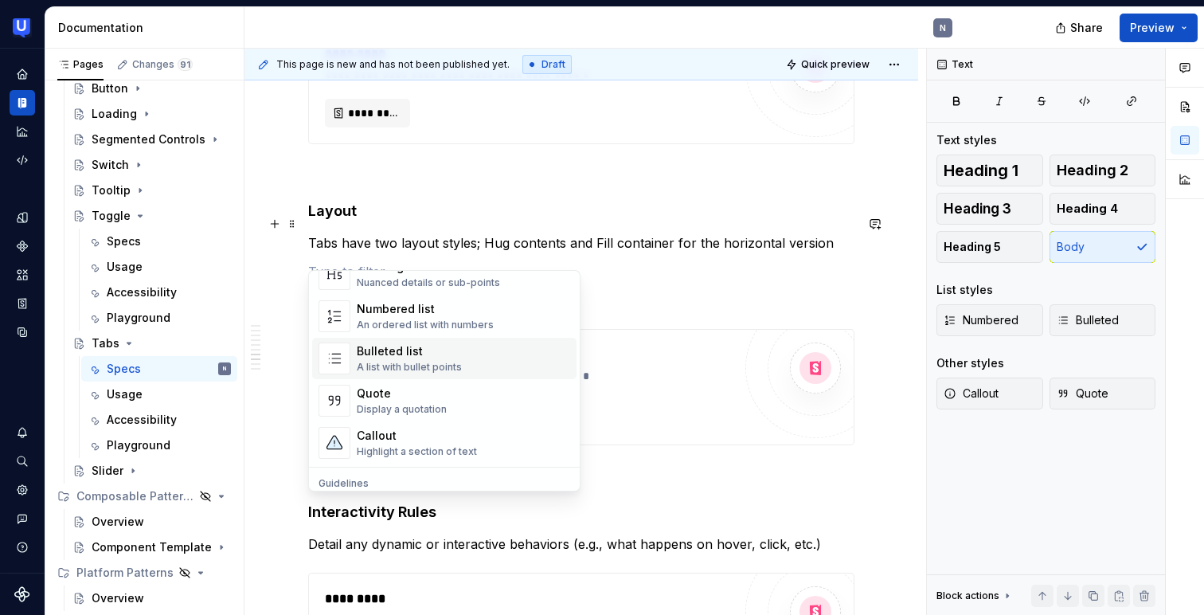
scroll to position [258, 0]
click at [370, 351] on div "Bulleted list" at bounding box center [409, 347] width 105 height 16
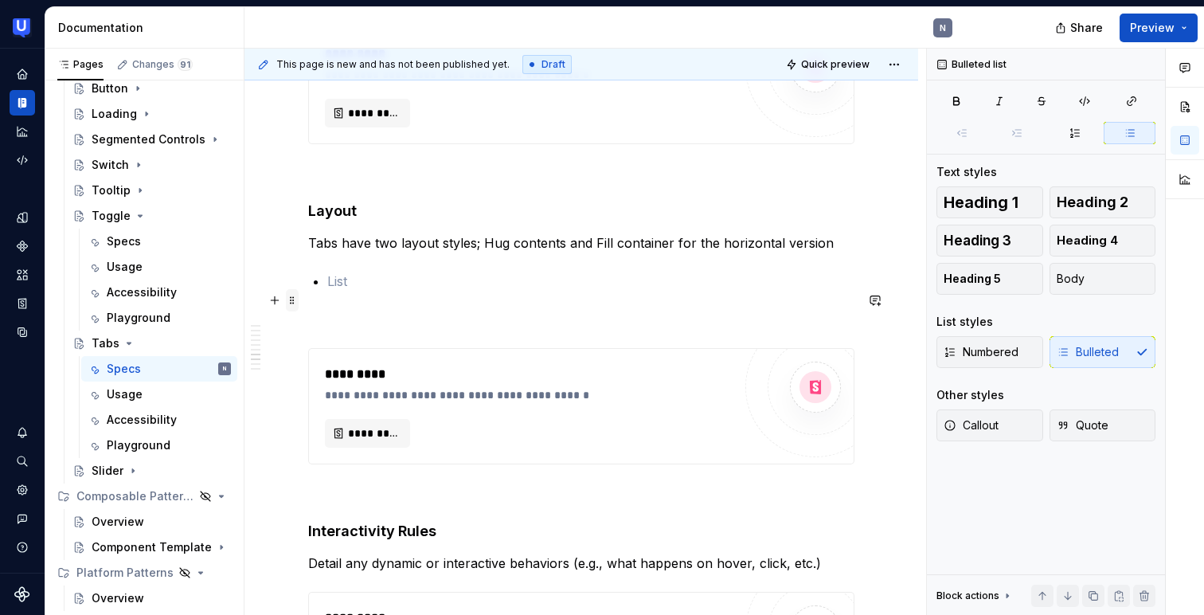
click at [295, 304] on span at bounding box center [292, 300] width 13 height 22
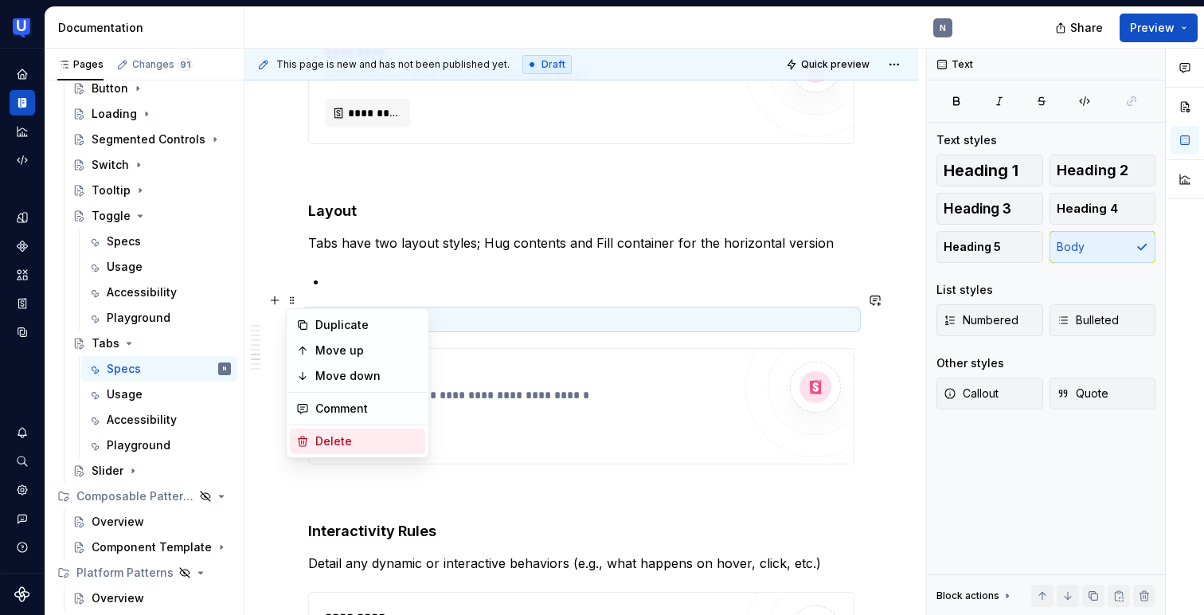
click at [329, 448] on div "Delete" at bounding box center [367, 441] width 104 height 16
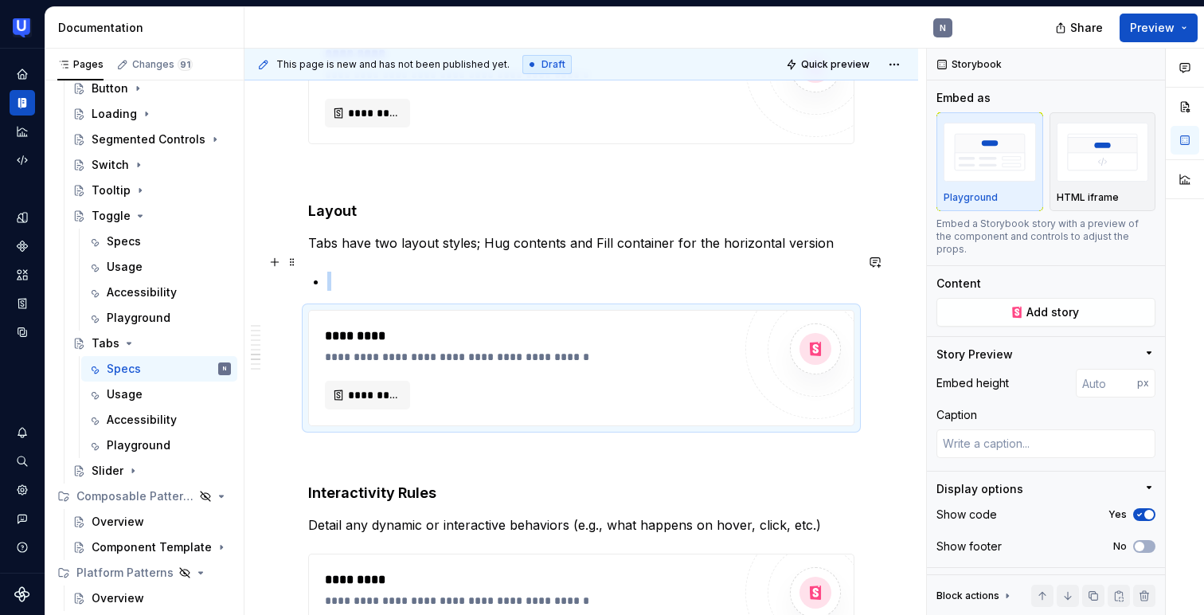
click at [355, 271] on p at bounding box center [590, 280] width 527 height 19
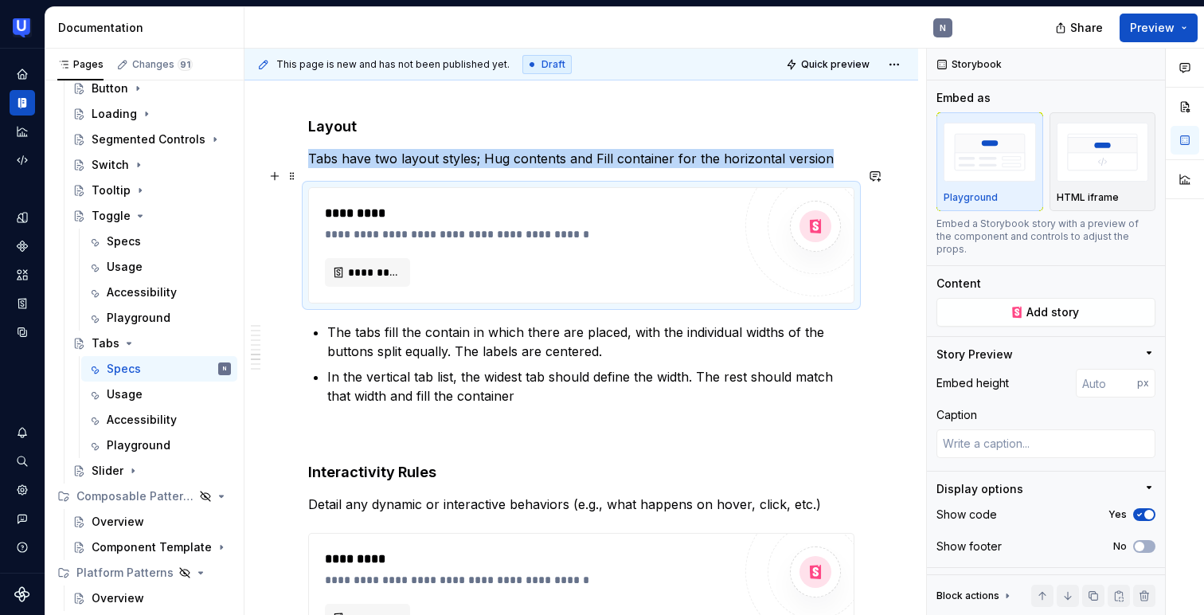
scroll to position [1967, 0]
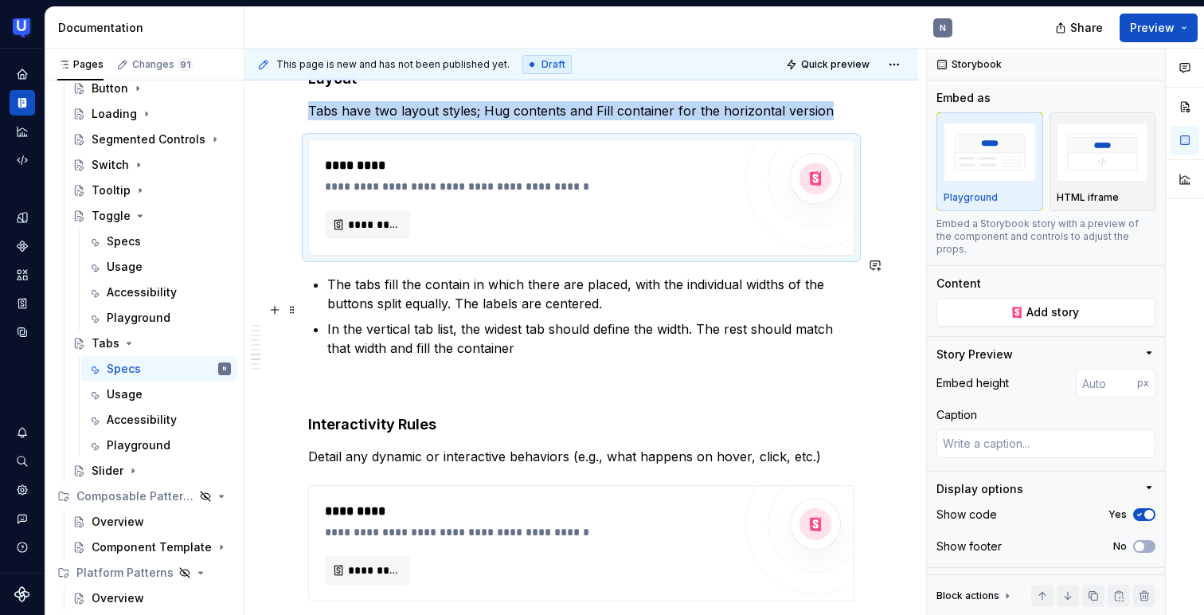
click at [372, 319] on p "In the vertical tab list, the widest tab should define the width. The rest shou…" at bounding box center [590, 338] width 527 height 38
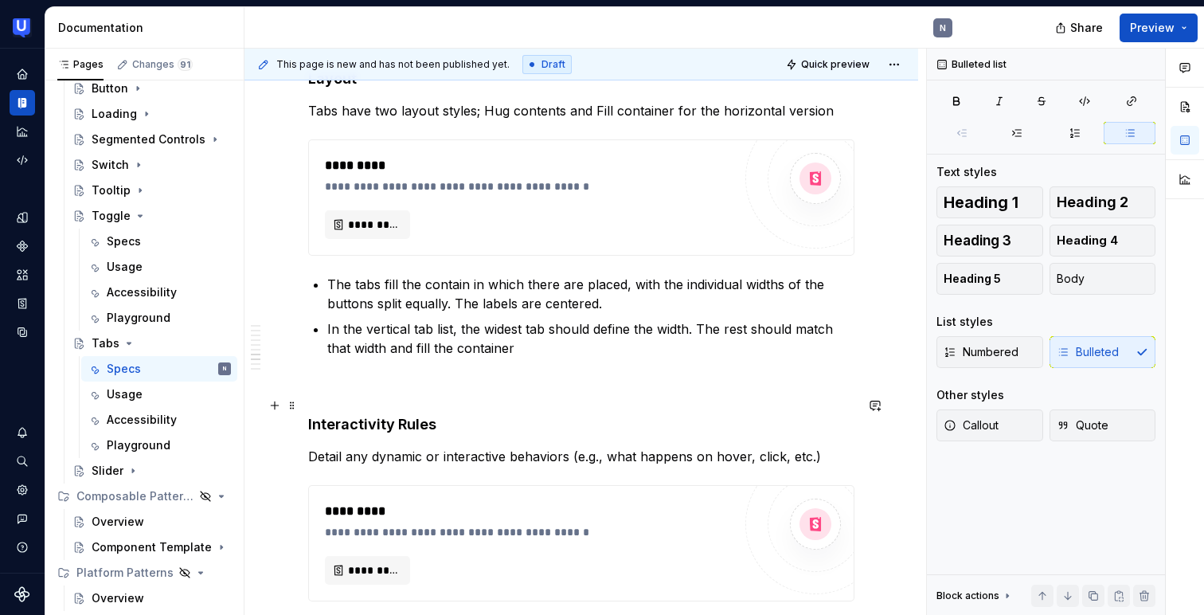
click at [374, 416] on strong "Interactivity Rules" at bounding box center [372, 424] width 128 height 17
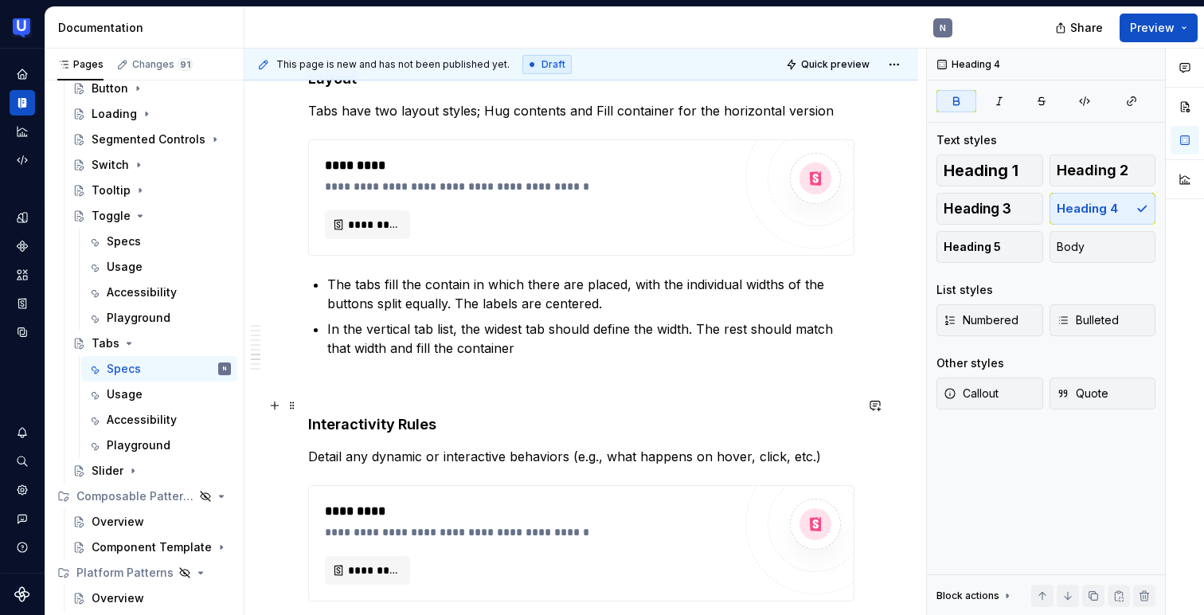
click at [374, 416] on strong "Interactivity Rules" at bounding box center [372, 424] width 128 height 17
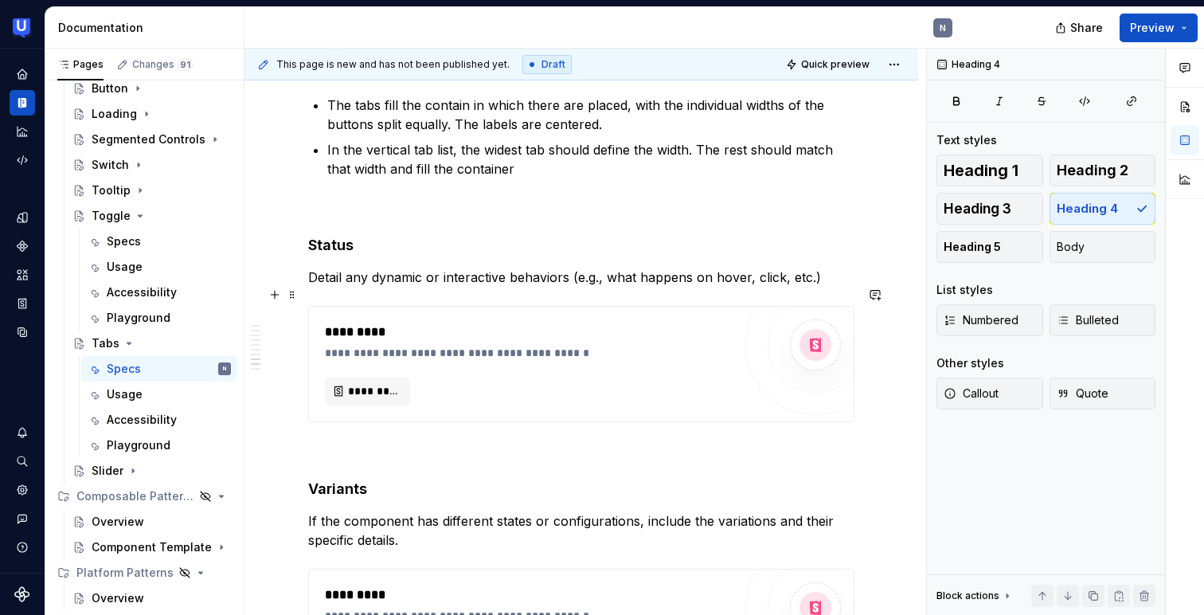
scroll to position [2182, 0]
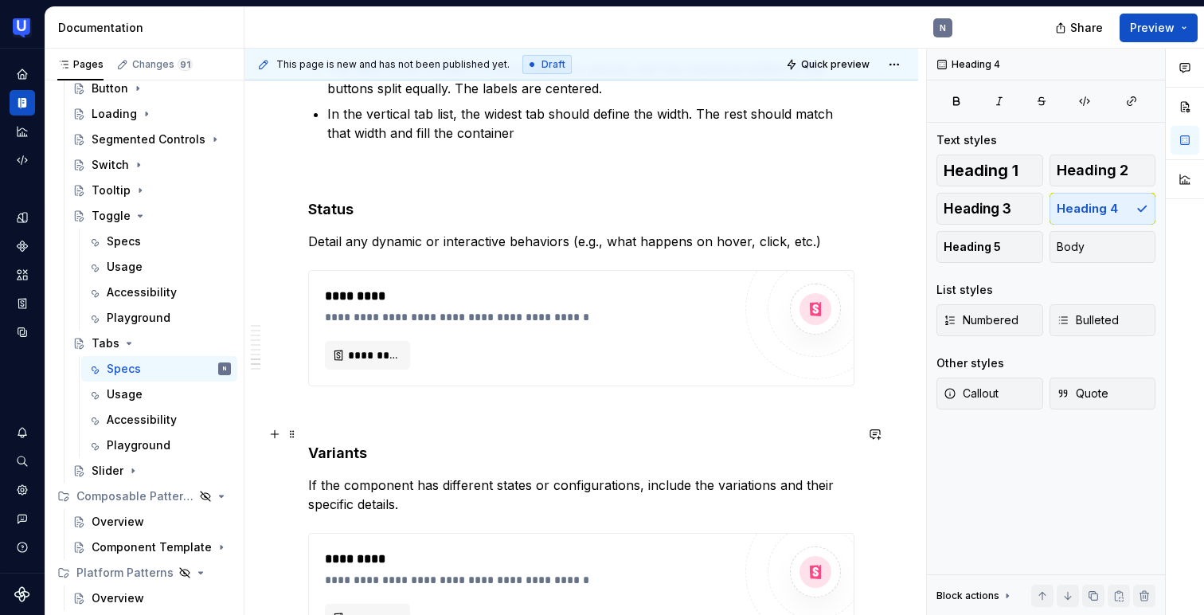
click at [350, 443] on h4 "Variants" at bounding box center [581, 452] width 546 height 19
click at [383, 475] on p "If the component has different states or configurations, include the variations…" at bounding box center [581, 494] width 546 height 38
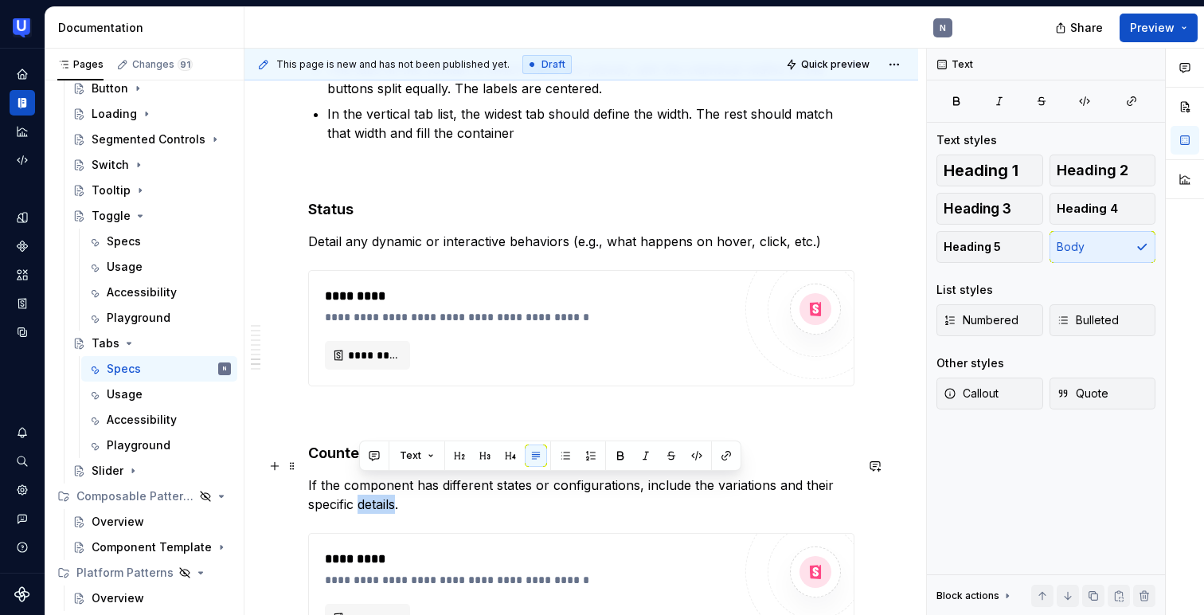
click at [383, 475] on p "If the component has different states or configurations, include the variations…" at bounding box center [581, 494] width 546 height 38
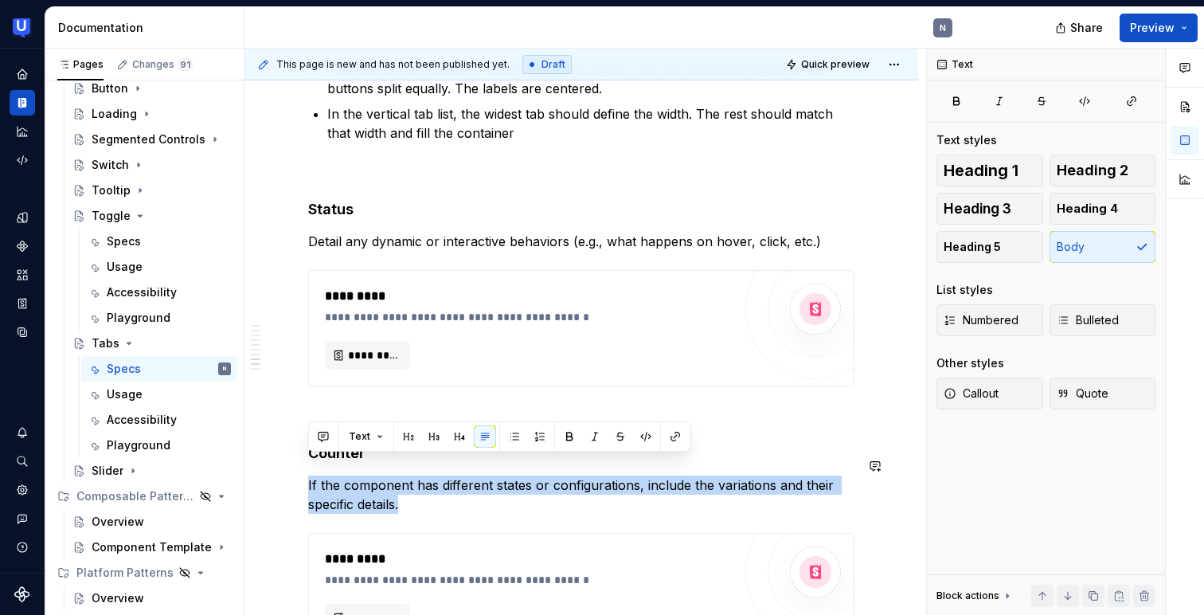
copy p "If the component has different states or configurations, include the variations…"
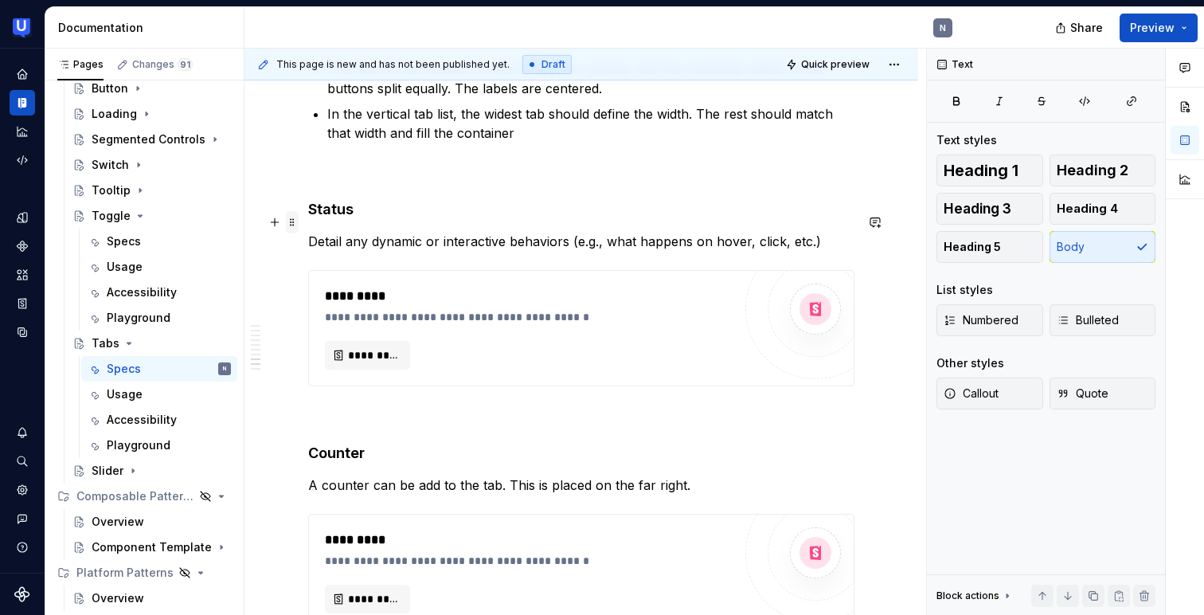
click at [292, 225] on span at bounding box center [292, 222] width 13 height 22
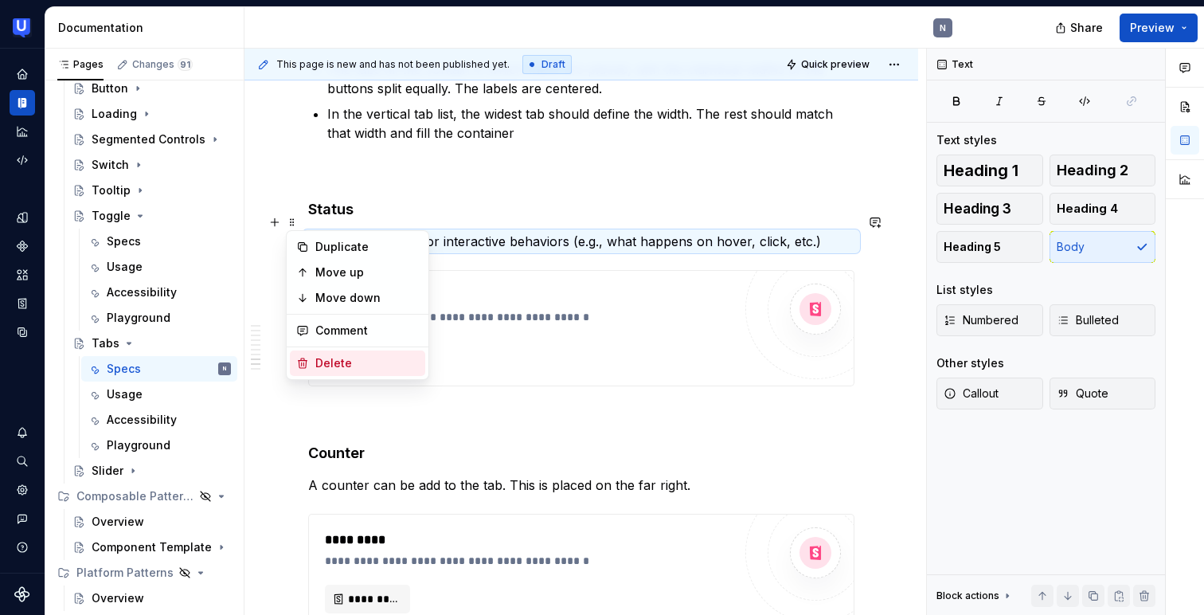
click at [326, 365] on div "Delete" at bounding box center [367, 363] width 104 height 16
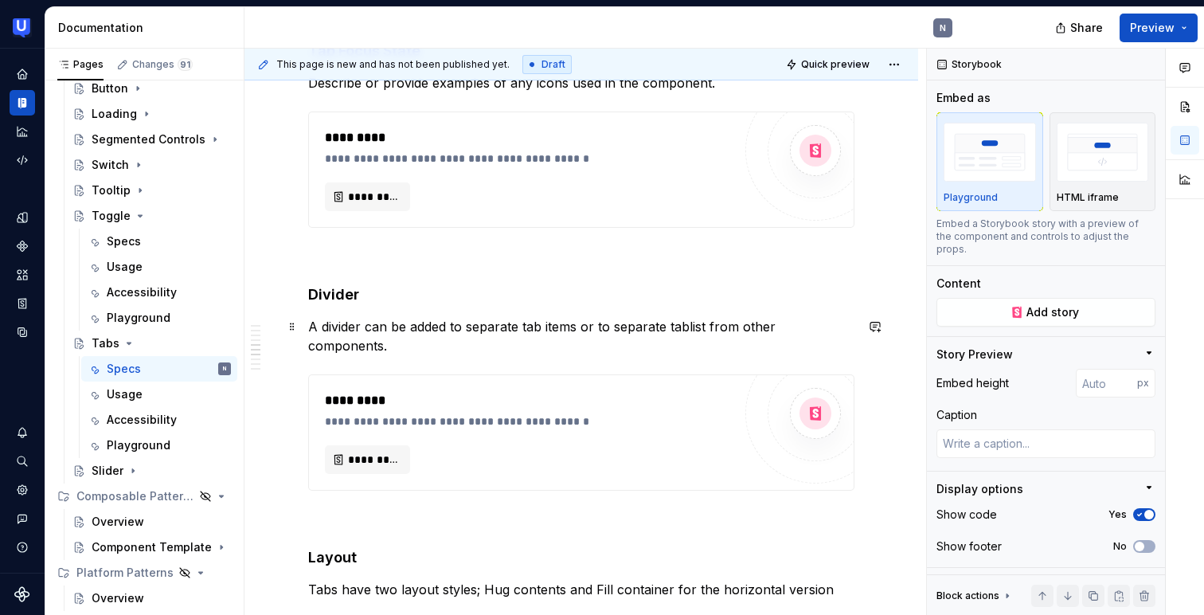
scroll to position [1490, 0]
click at [699, 320] on p "A divider can be added to separate tab items or to separate tablist from other …" at bounding box center [581, 334] width 546 height 38
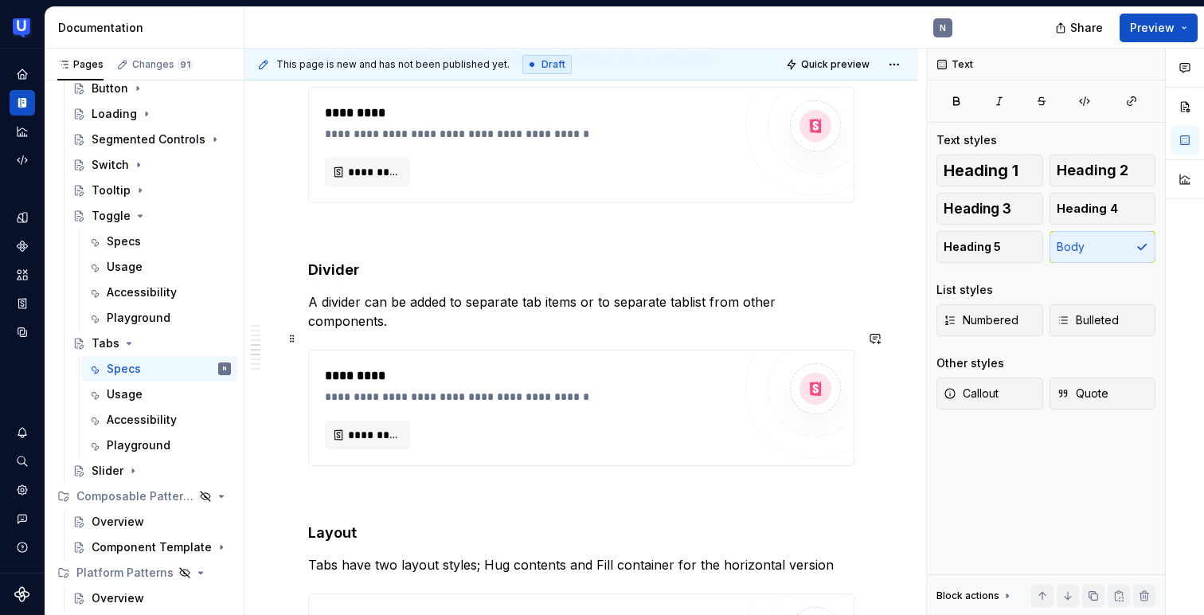
scroll to position [1515, 0]
click at [687, 296] on p "A divider can be added to separate tab items or to separate tablist from other …" at bounding box center [581, 310] width 546 height 38
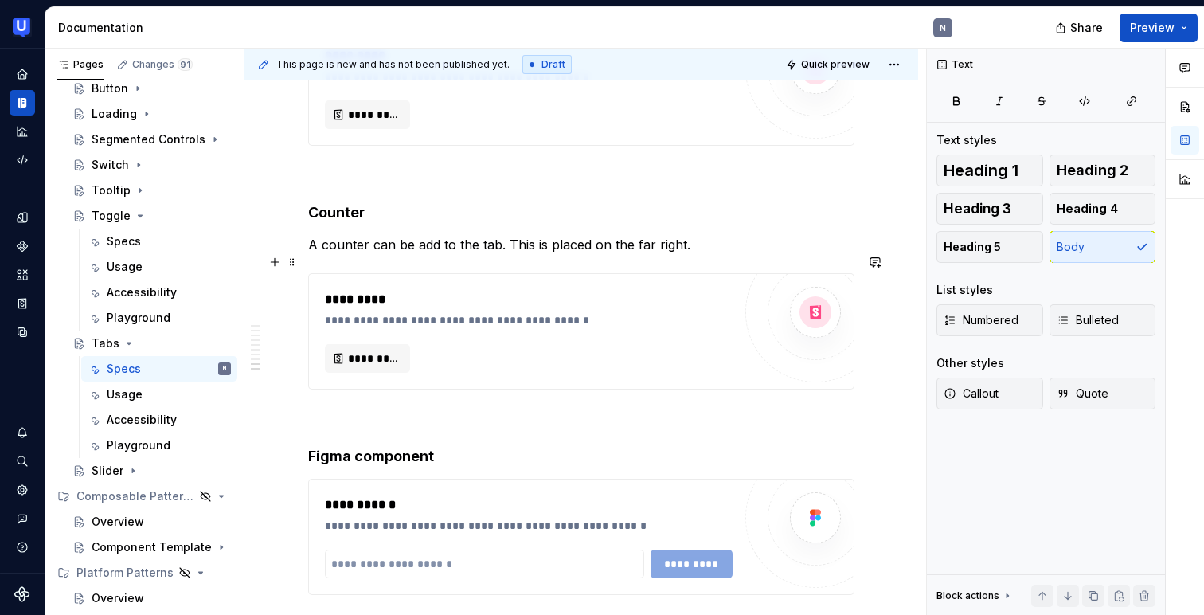
scroll to position [2374, 0]
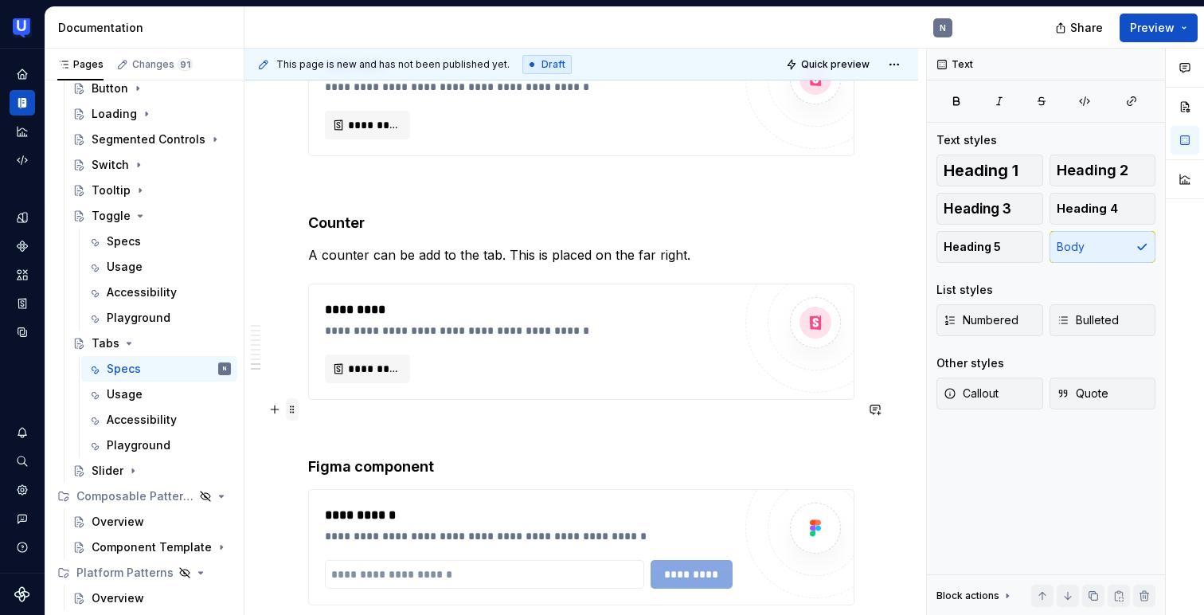
click at [293, 409] on span at bounding box center [292, 409] width 13 height 22
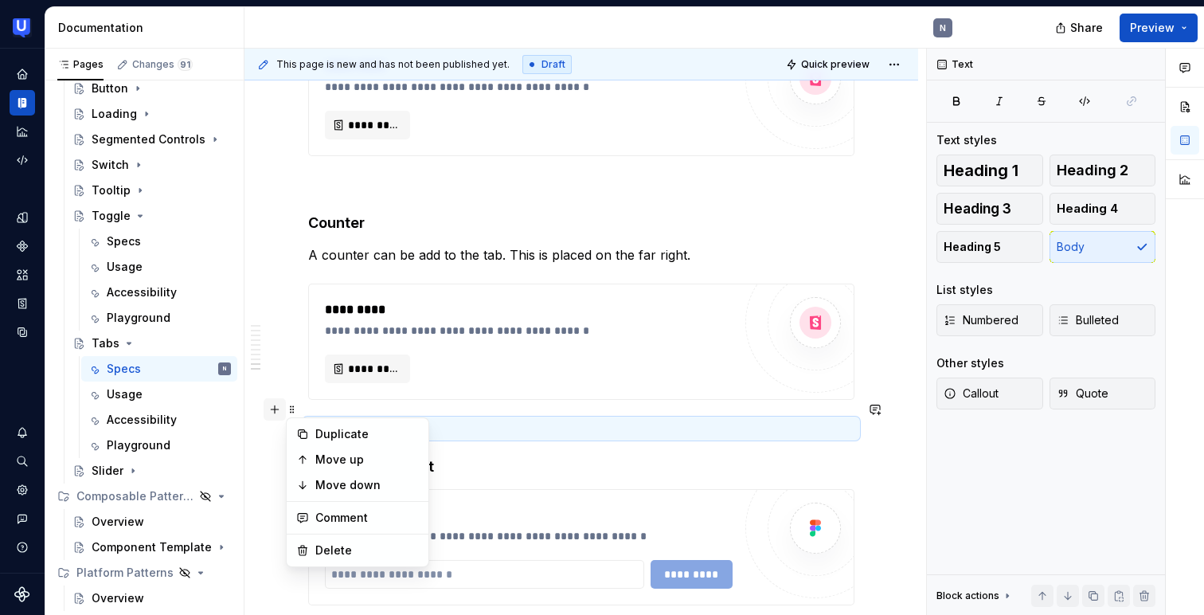
click at [275, 413] on button "button" at bounding box center [275, 409] width 22 height 22
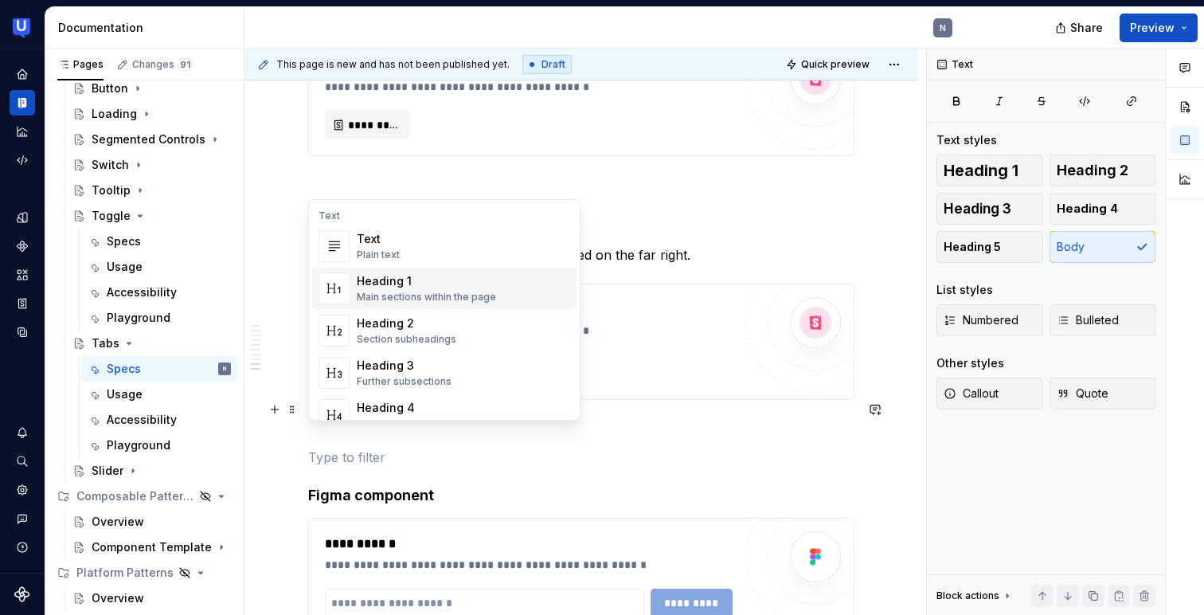
click at [380, 300] on div "Main sections within the page" at bounding box center [426, 297] width 139 height 13
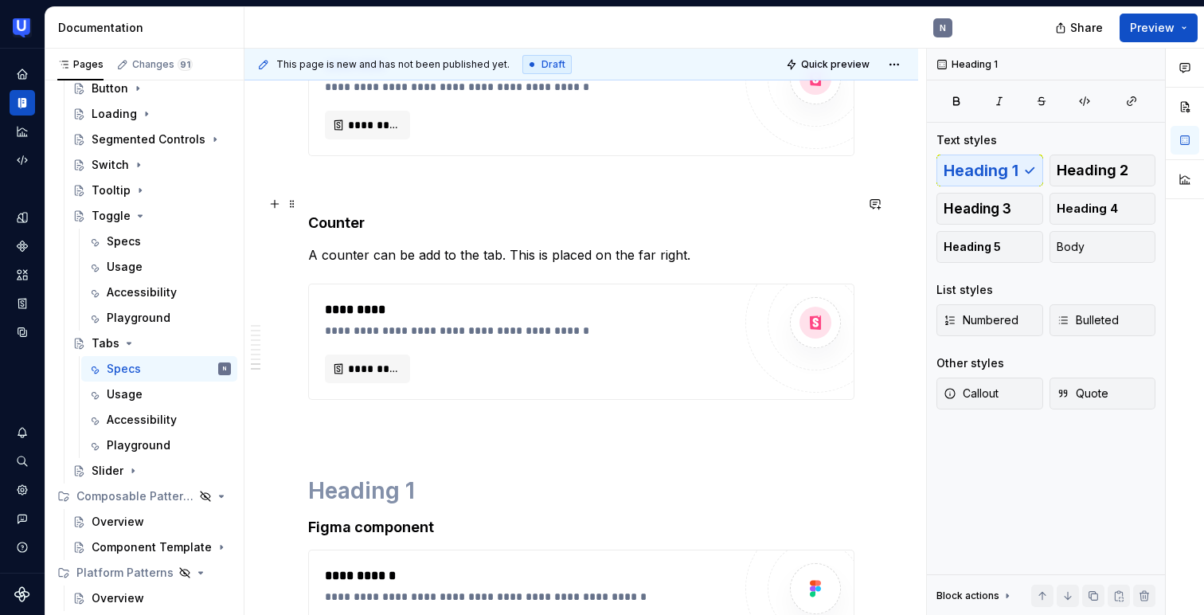
click at [342, 213] on h4 "Counter" at bounding box center [581, 222] width 546 height 19
click at [334, 476] on h1 at bounding box center [581, 490] width 546 height 29
click at [291, 472] on span at bounding box center [292, 471] width 13 height 22
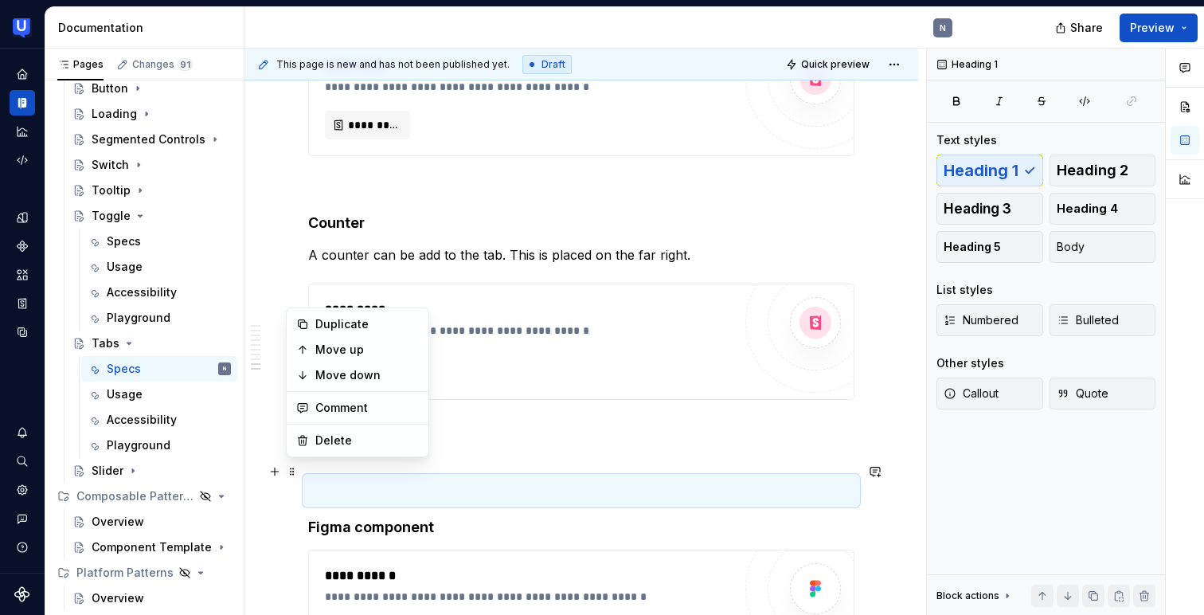
click at [376, 476] on h1 at bounding box center [581, 490] width 546 height 29
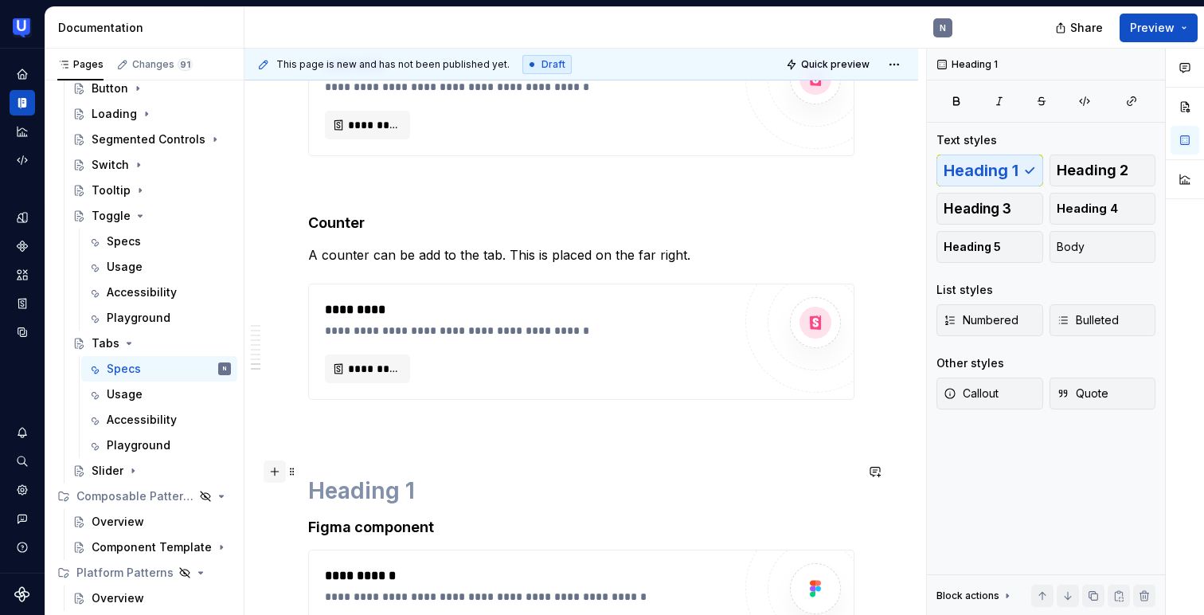
click at [275, 471] on button "button" at bounding box center [275, 471] width 22 height 22
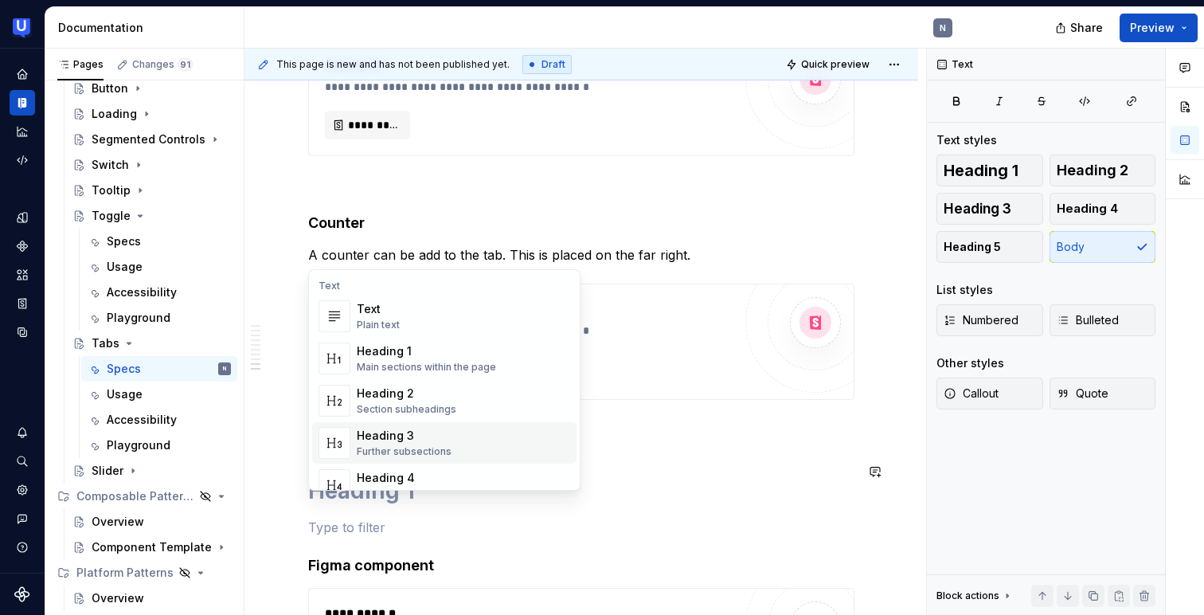
click at [365, 449] on div "Further subsections" at bounding box center [404, 451] width 95 height 13
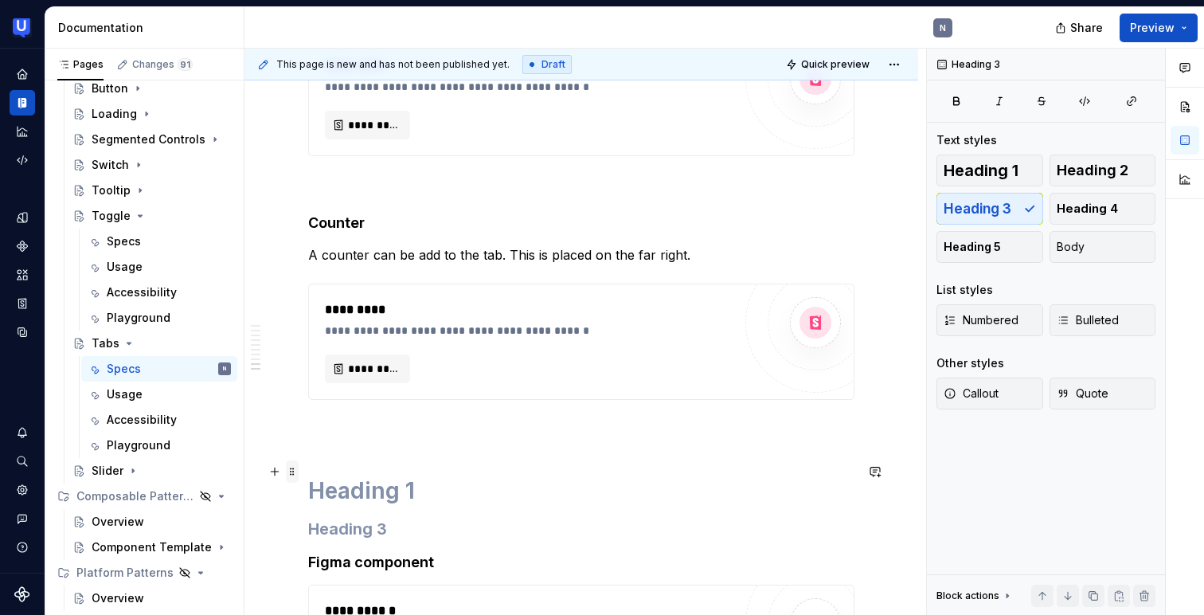
click at [292, 475] on span at bounding box center [292, 471] width 13 height 22
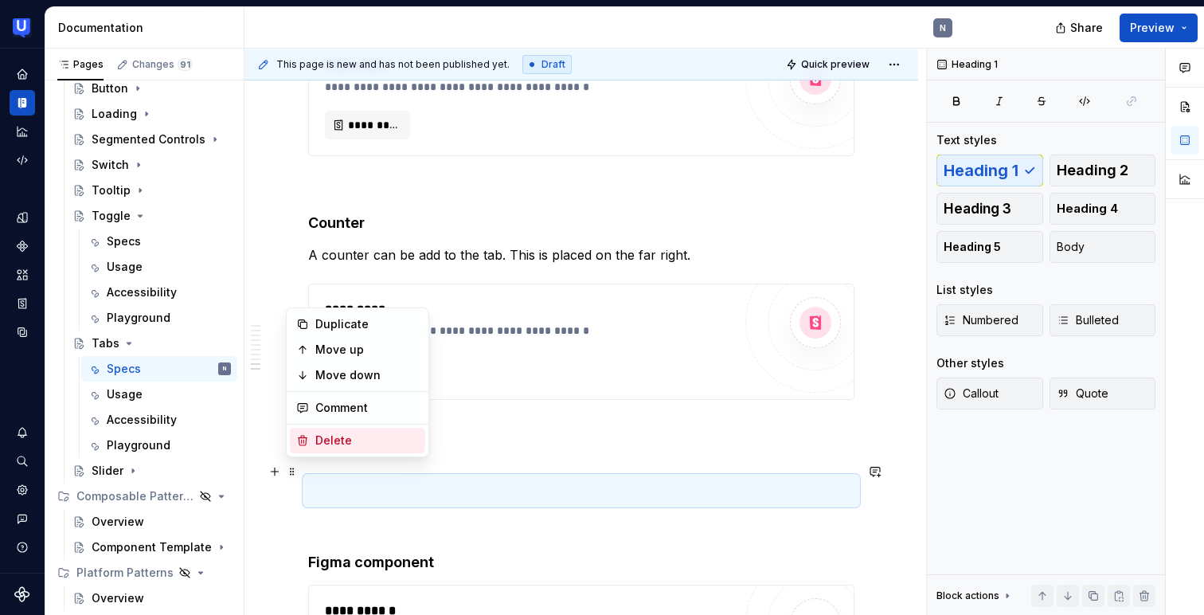
click at [304, 441] on icon at bounding box center [302, 440] width 13 height 13
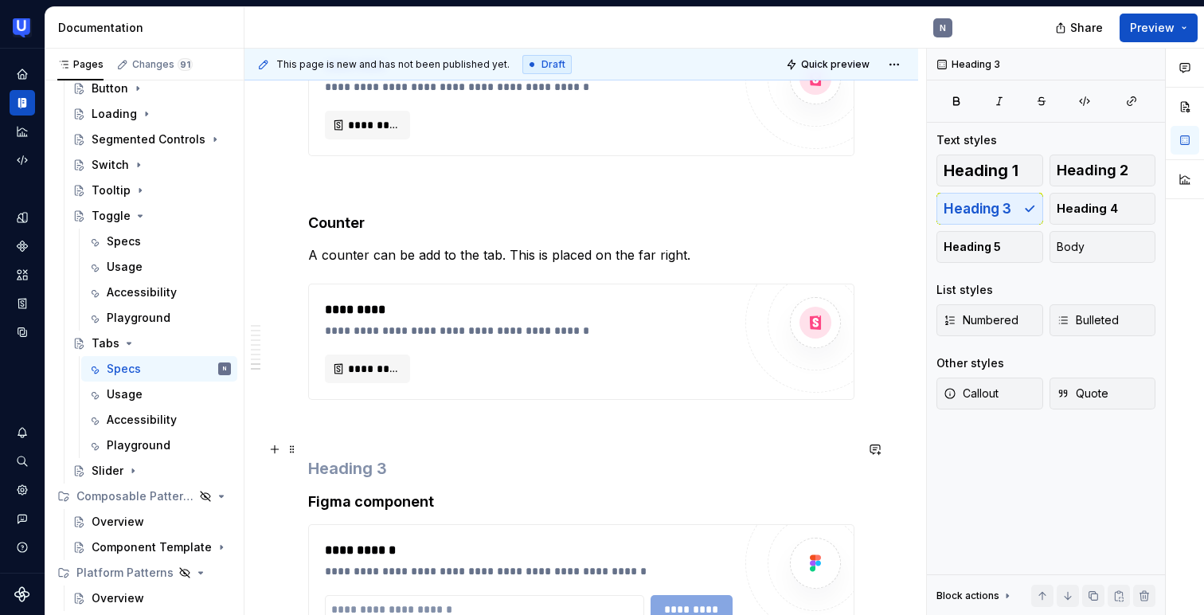
click at [330, 457] on h3 at bounding box center [581, 468] width 546 height 22
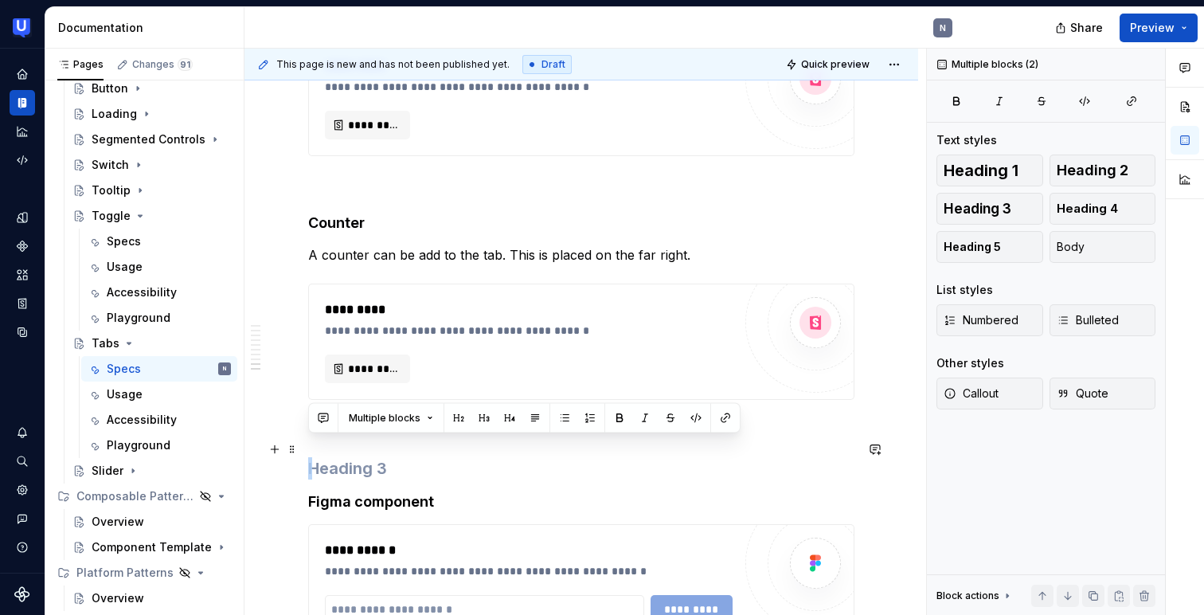
click at [330, 457] on h3 at bounding box center [581, 468] width 546 height 22
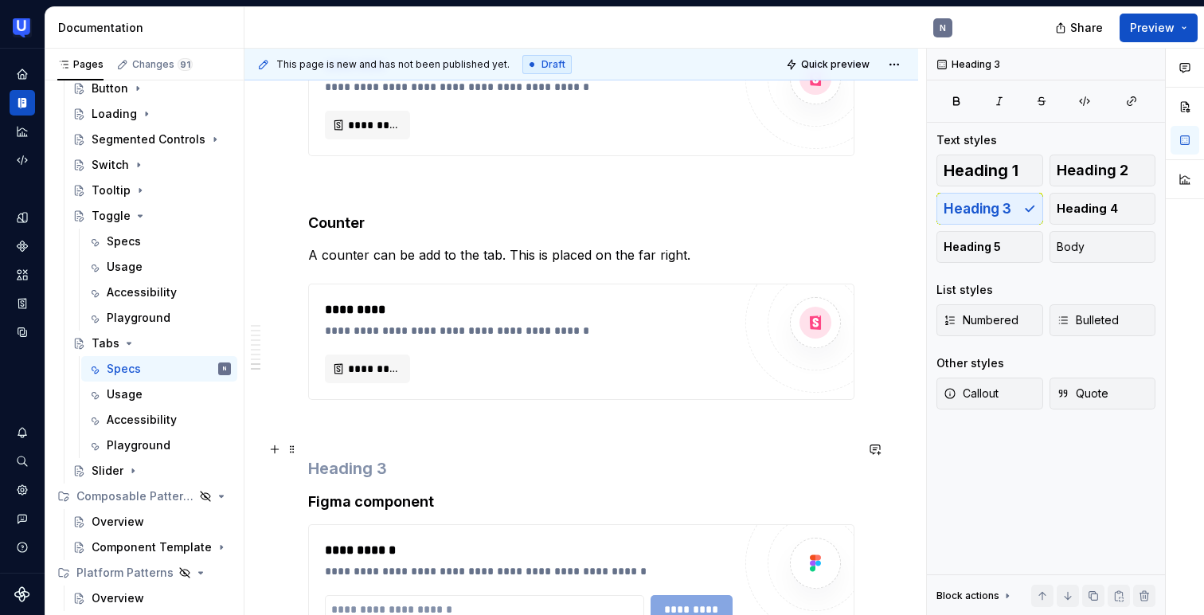
click at [330, 457] on h3 at bounding box center [581, 468] width 546 height 22
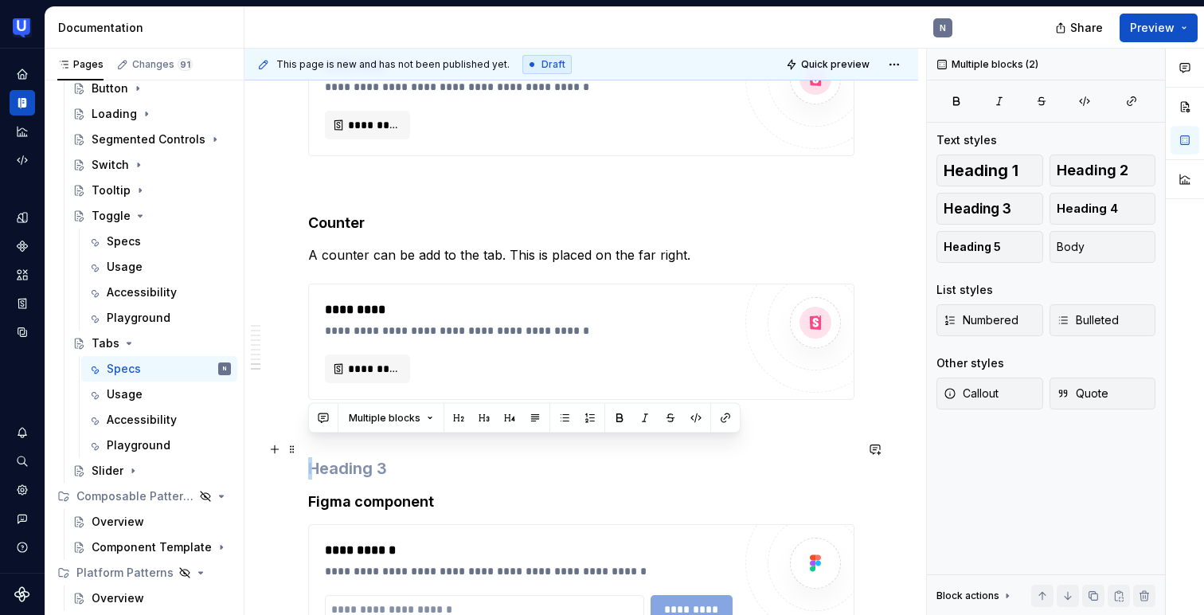
click at [330, 457] on h3 at bounding box center [581, 468] width 546 height 22
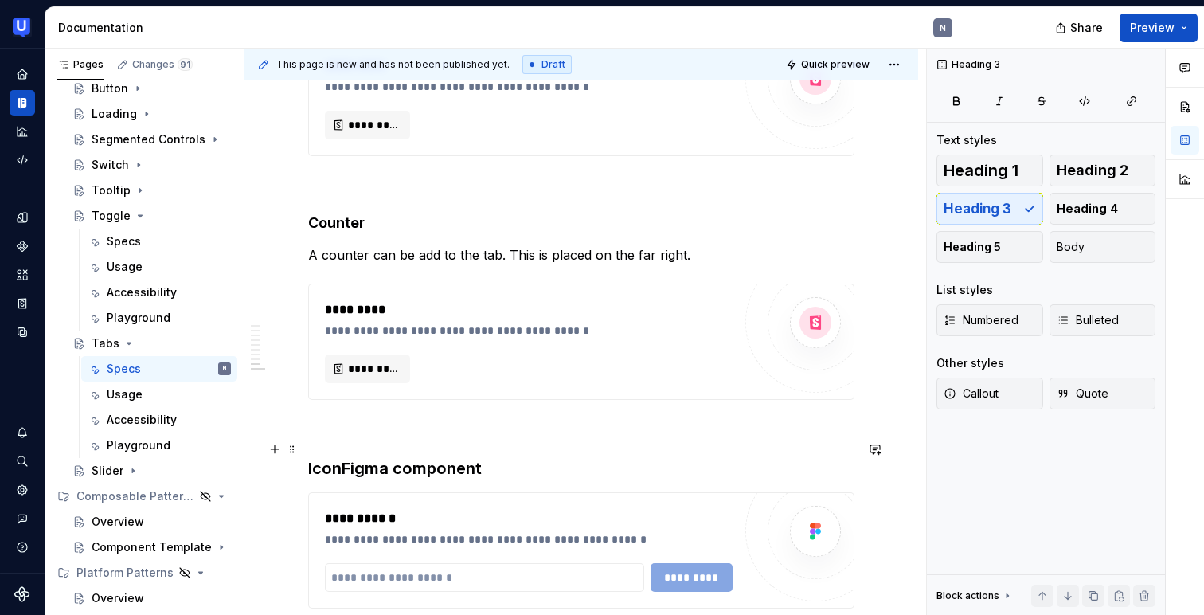
click at [493, 457] on h3 "IconFigma component" at bounding box center [581, 468] width 546 height 22
click at [358, 213] on h4 "Counter" at bounding box center [581, 222] width 546 height 19
click at [337, 457] on h3 "Icon" at bounding box center [581, 468] width 546 height 22
click at [1104, 205] on span "Heading 4" at bounding box center [1087, 209] width 61 height 16
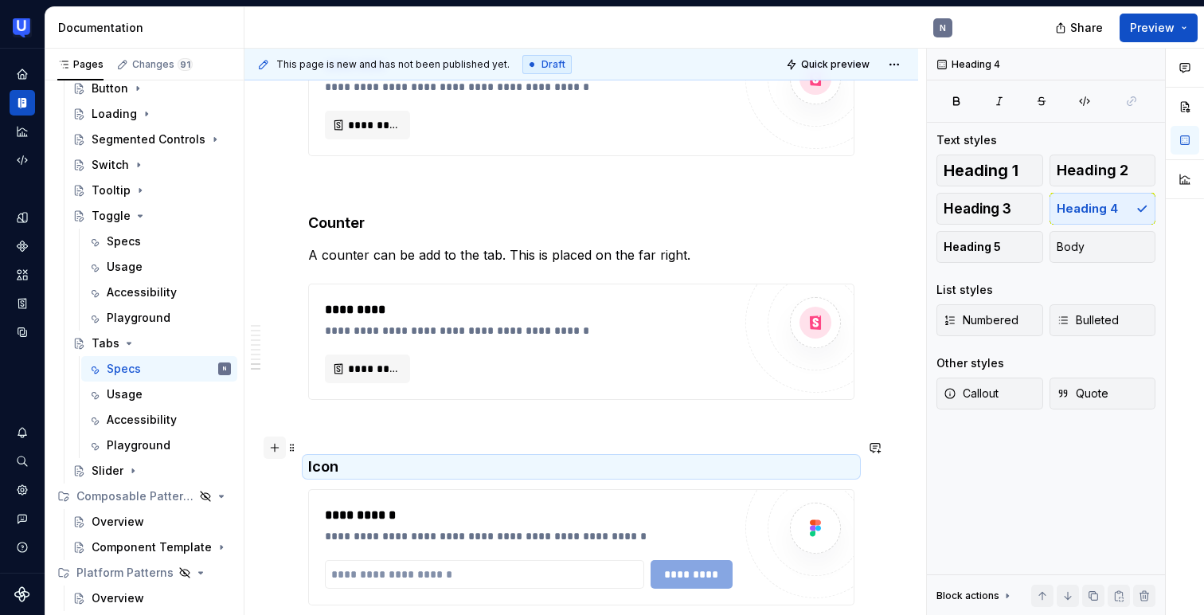
click at [275, 446] on button "button" at bounding box center [275, 447] width 22 height 22
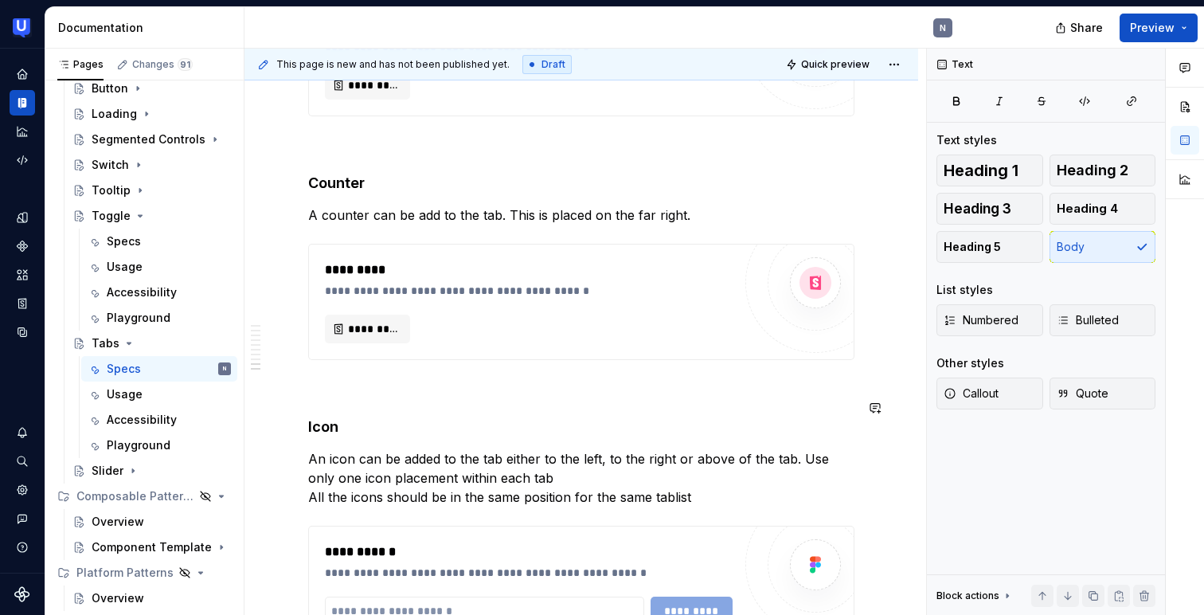
scroll to position [2427, 0]
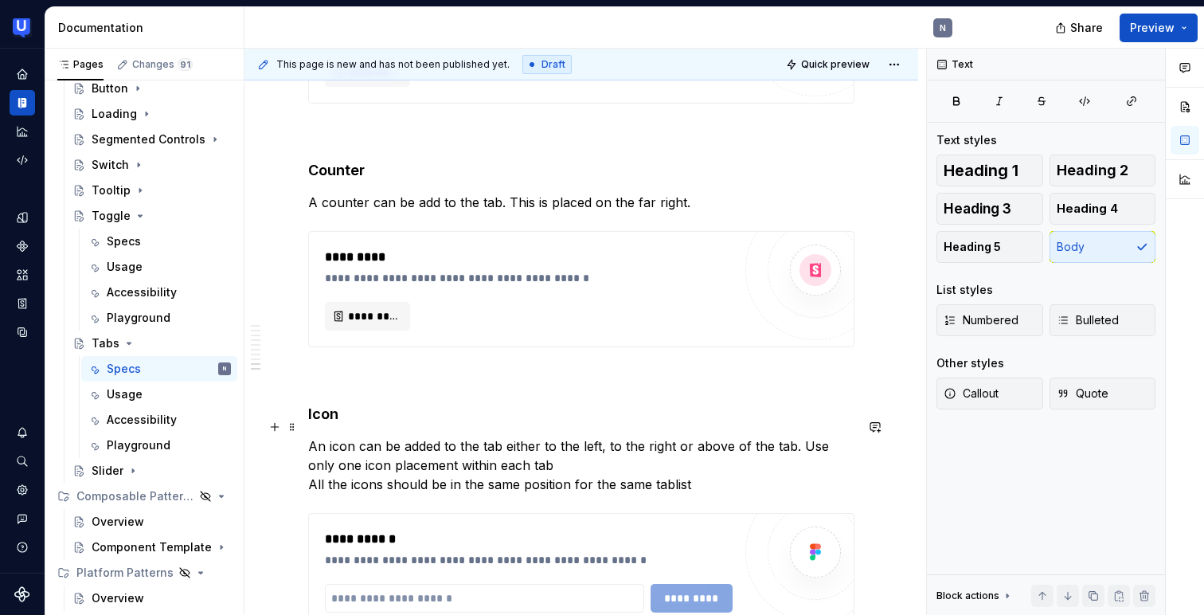
click at [368, 455] on p "An icon can be added to the tab either to the left, to the right or above of th…" at bounding box center [581, 464] width 546 height 57
click at [310, 436] on p "An icon can be added to the tab either to the left, to the right or above of th…" at bounding box center [581, 464] width 546 height 57
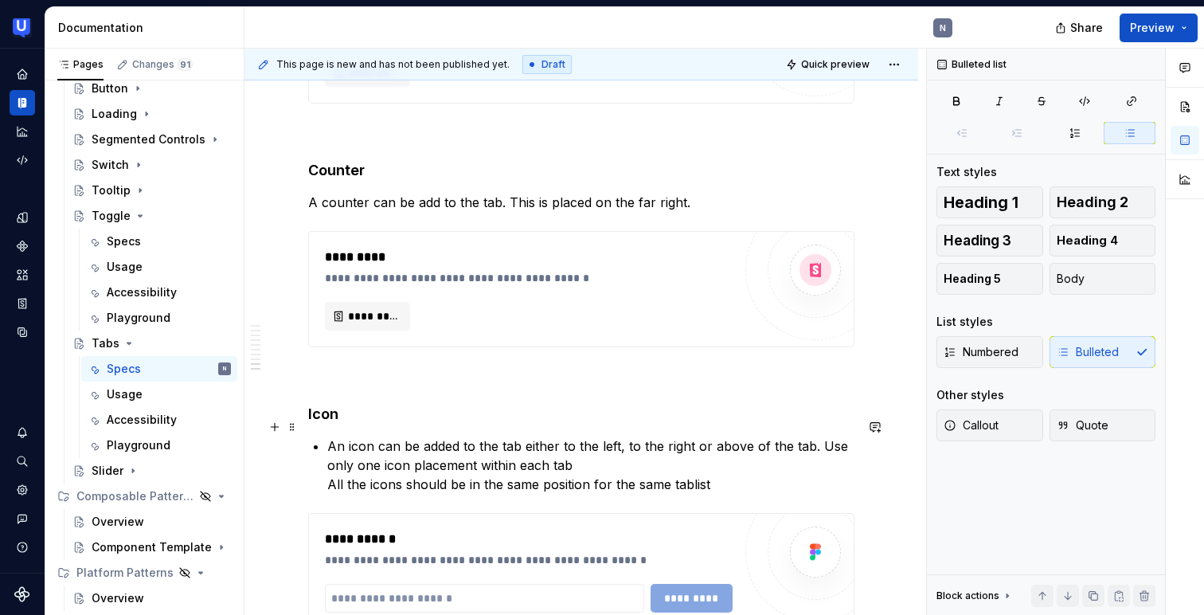
click at [335, 464] on p "An icon can be added to the tab either to the left, to the right or above of th…" at bounding box center [590, 464] width 527 height 57
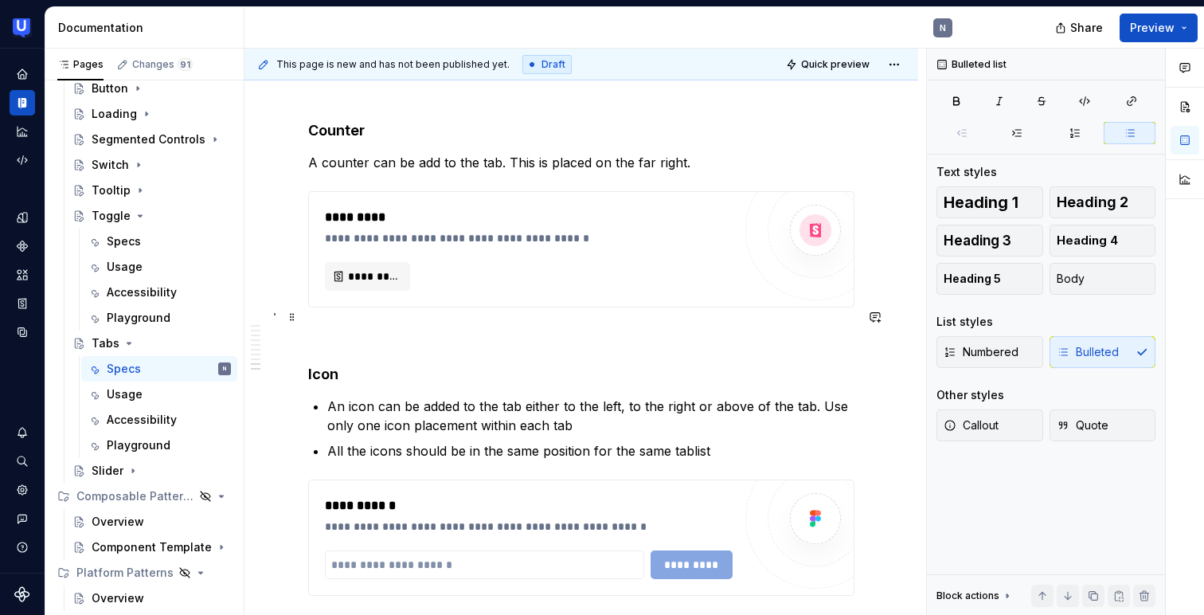
scroll to position [2473, 0]
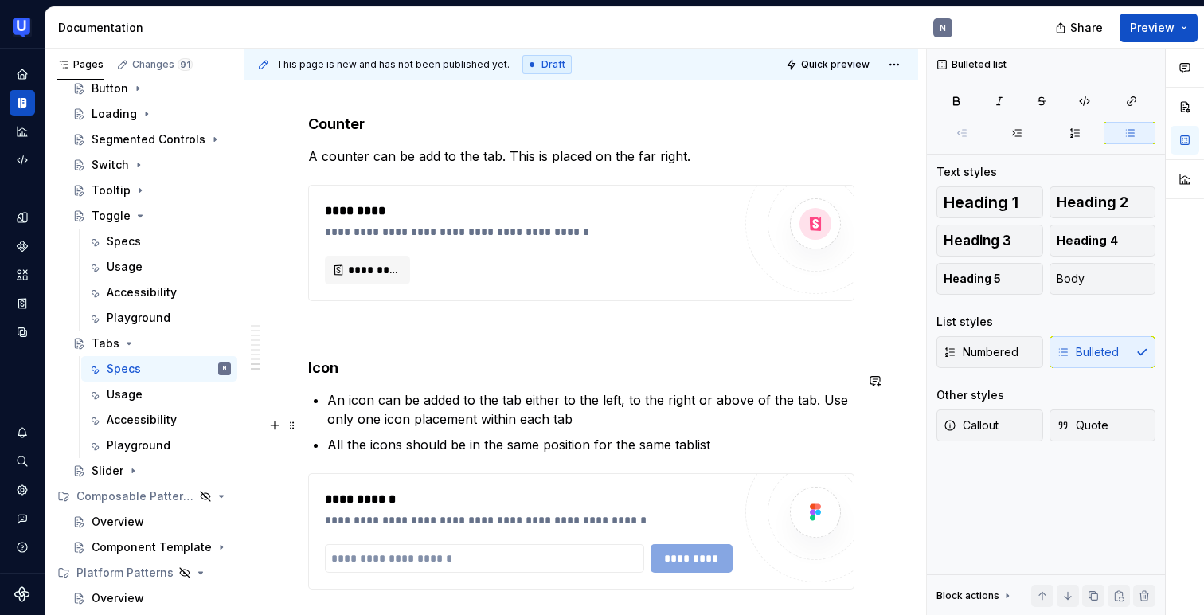
click at [686, 435] on p "All the icons should be in the same position for the same tablist" at bounding box center [590, 444] width 527 height 19
click at [717, 435] on p "All the icons should be in the same position for the same tab list" at bounding box center [590, 444] width 527 height 19
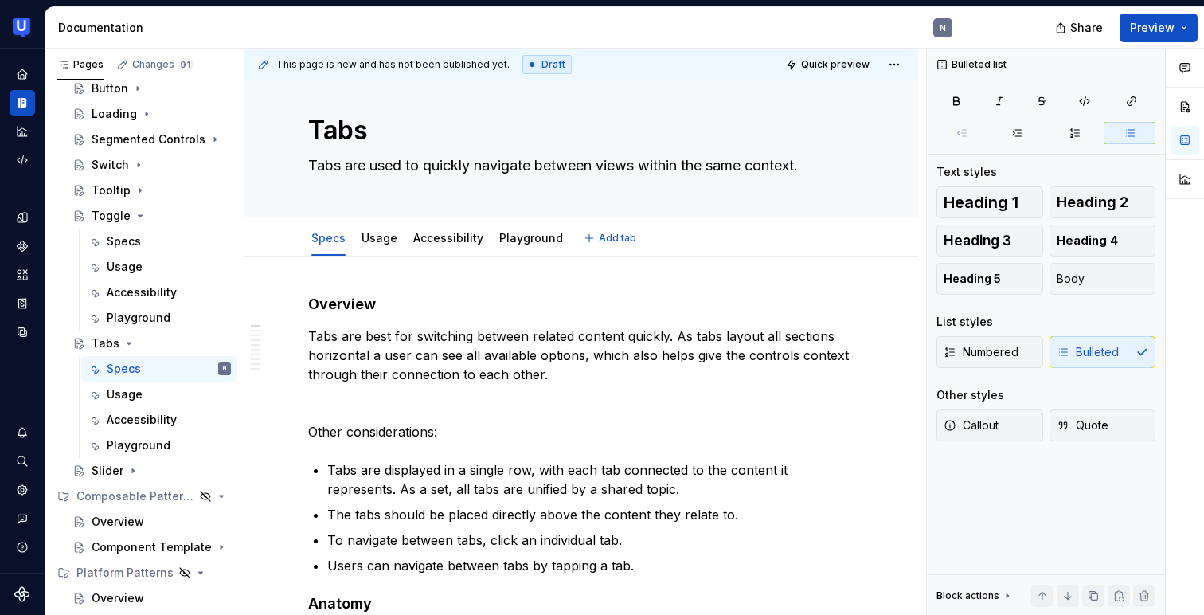
scroll to position [0, 0]
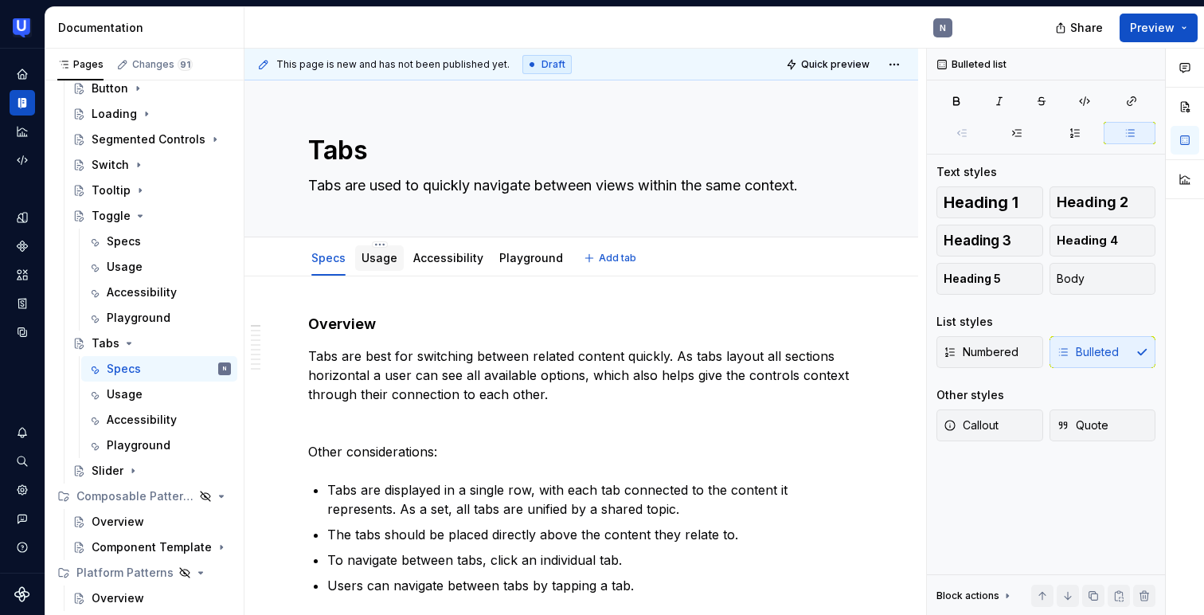
click at [387, 265] on div "Usage" at bounding box center [379, 258] width 36 height 16
click at [378, 259] on link "Usage" at bounding box center [379, 258] width 36 height 14
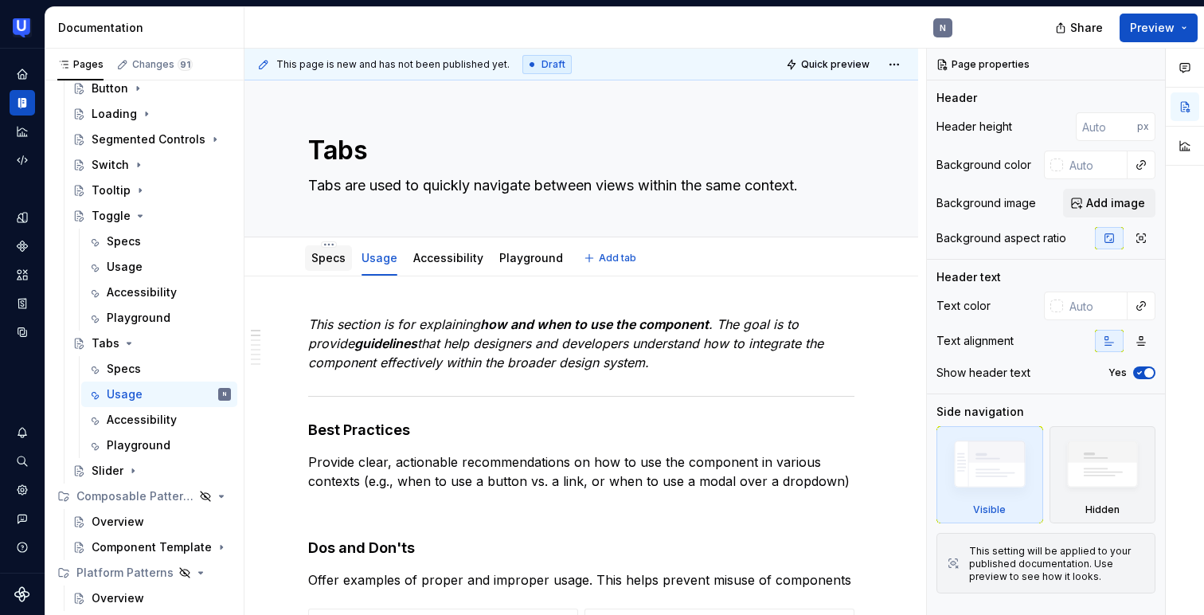
click at [319, 265] on div "Specs" at bounding box center [328, 258] width 34 height 16
click at [320, 257] on link "Specs" at bounding box center [328, 258] width 34 height 14
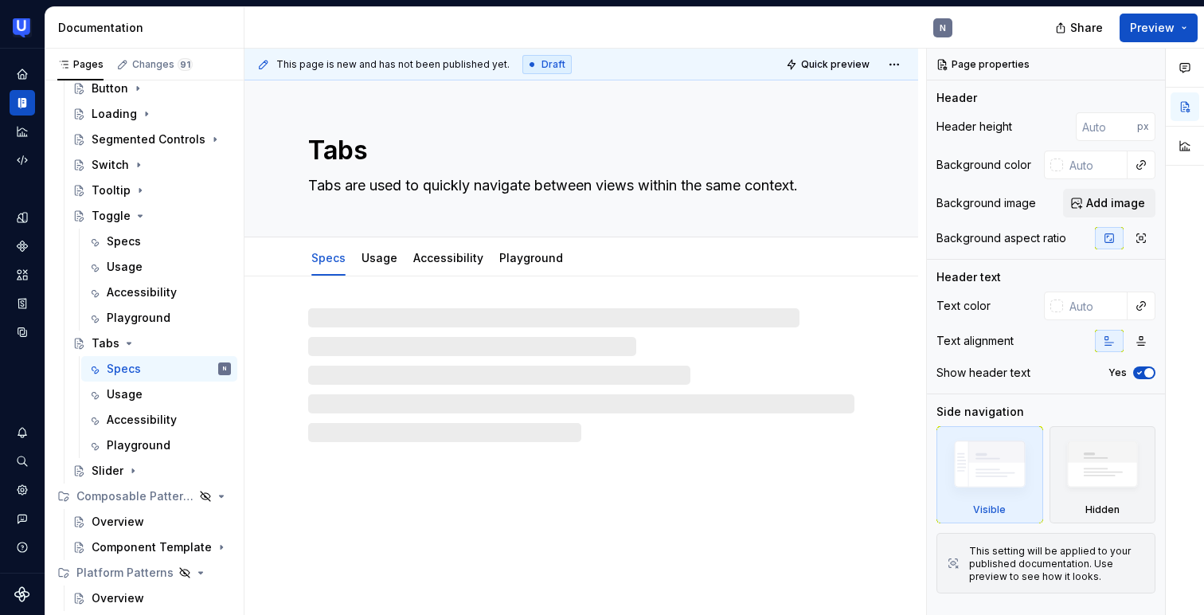
type textarea "*"
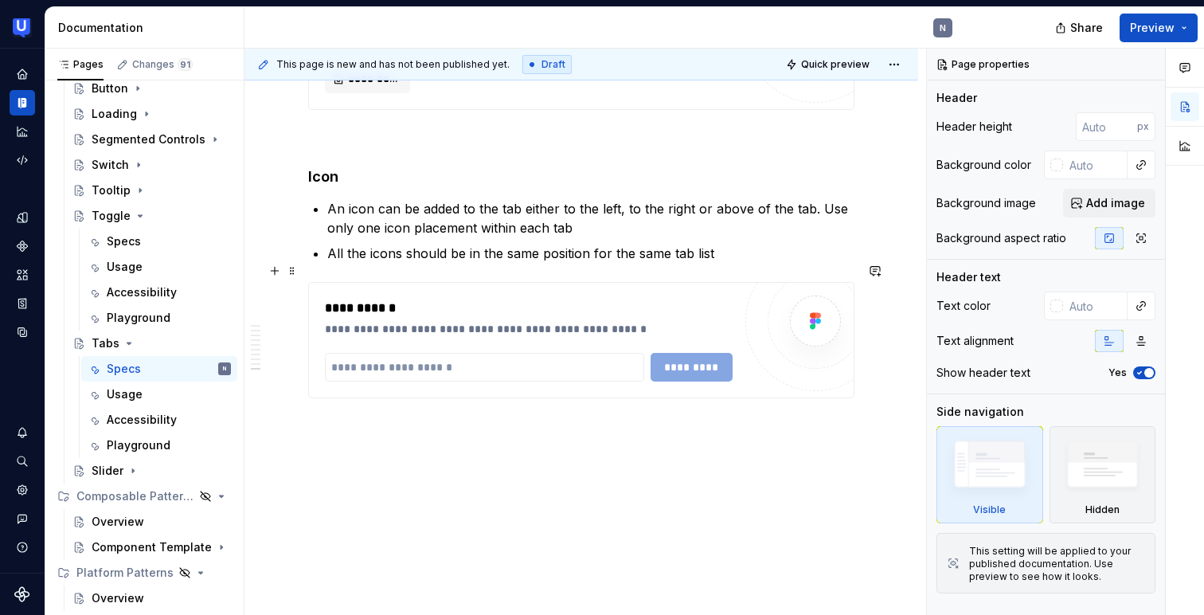
scroll to position [2697, 0]
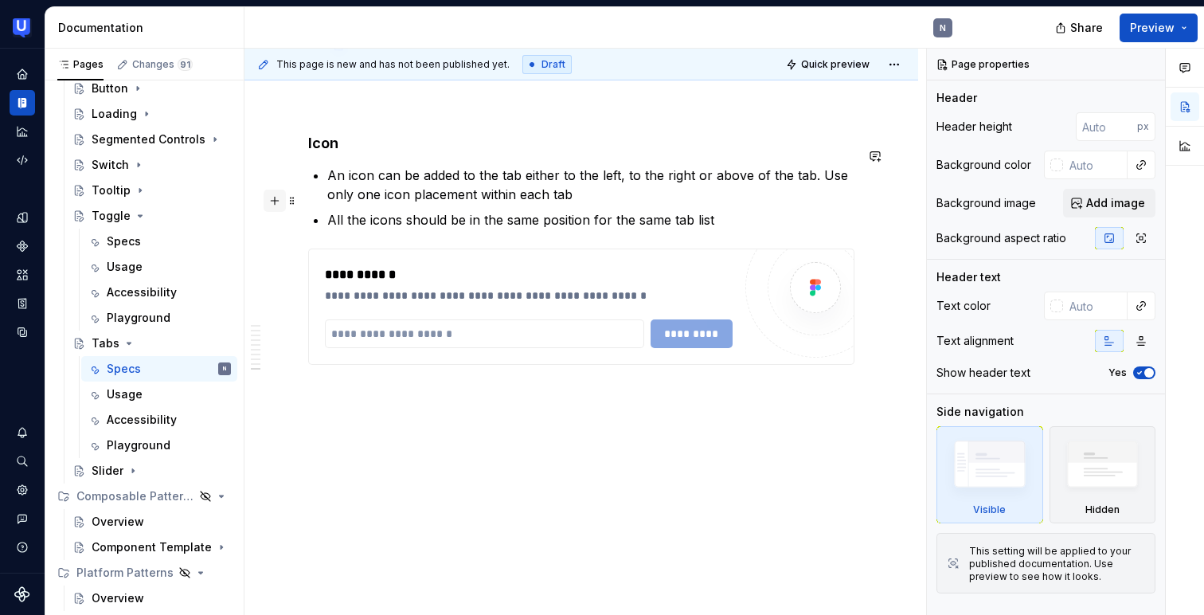
click at [278, 200] on button "button" at bounding box center [275, 200] width 22 height 22
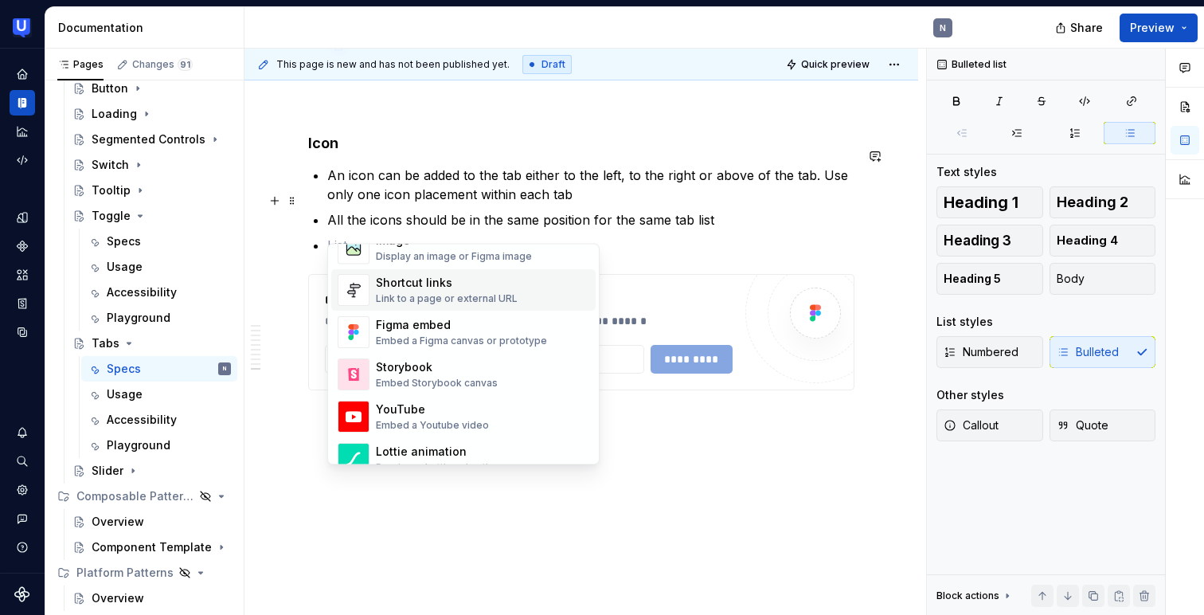
scroll to position [730, 0]
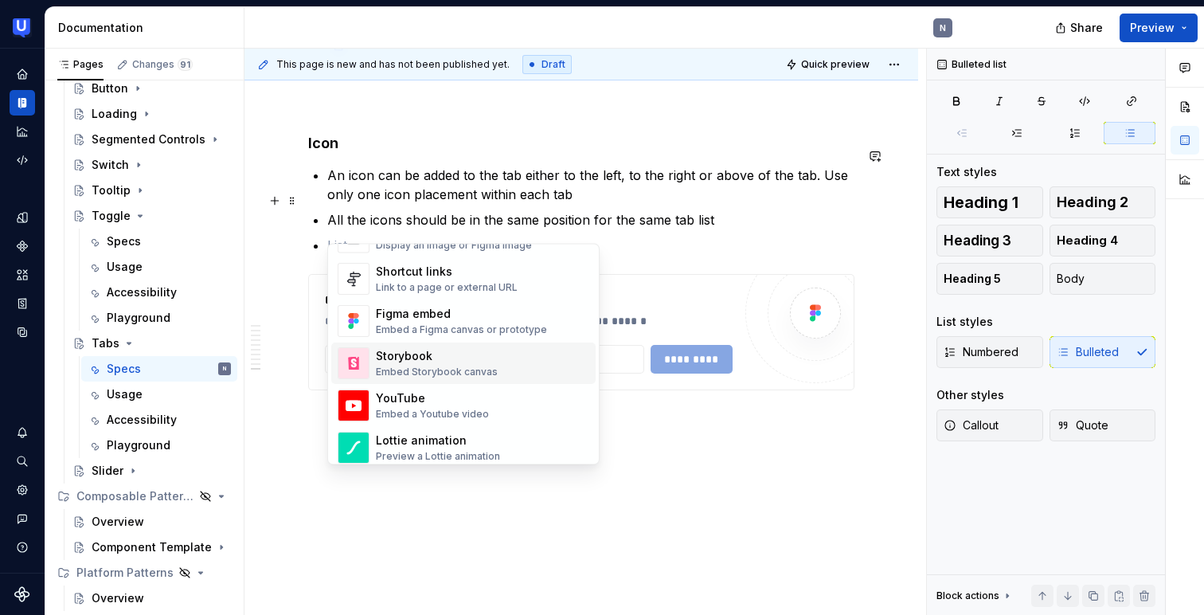
click at [390, 369] on div "Embed Storybook canvas" at bounding box center [437, 372] width 122 height 13
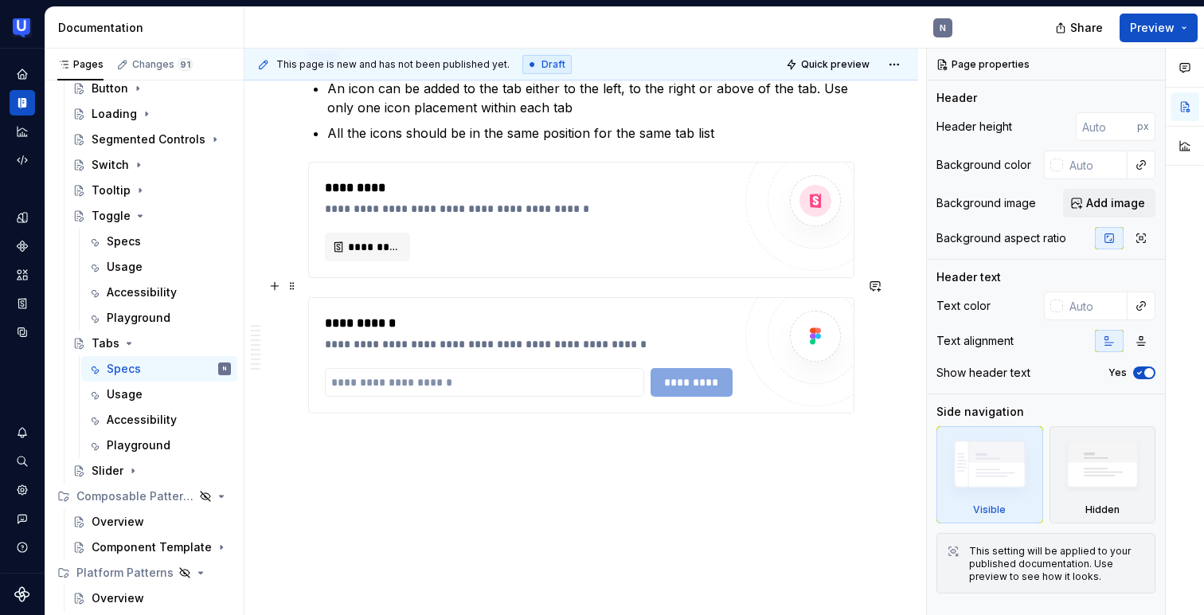
scroll to position [2767, 0]
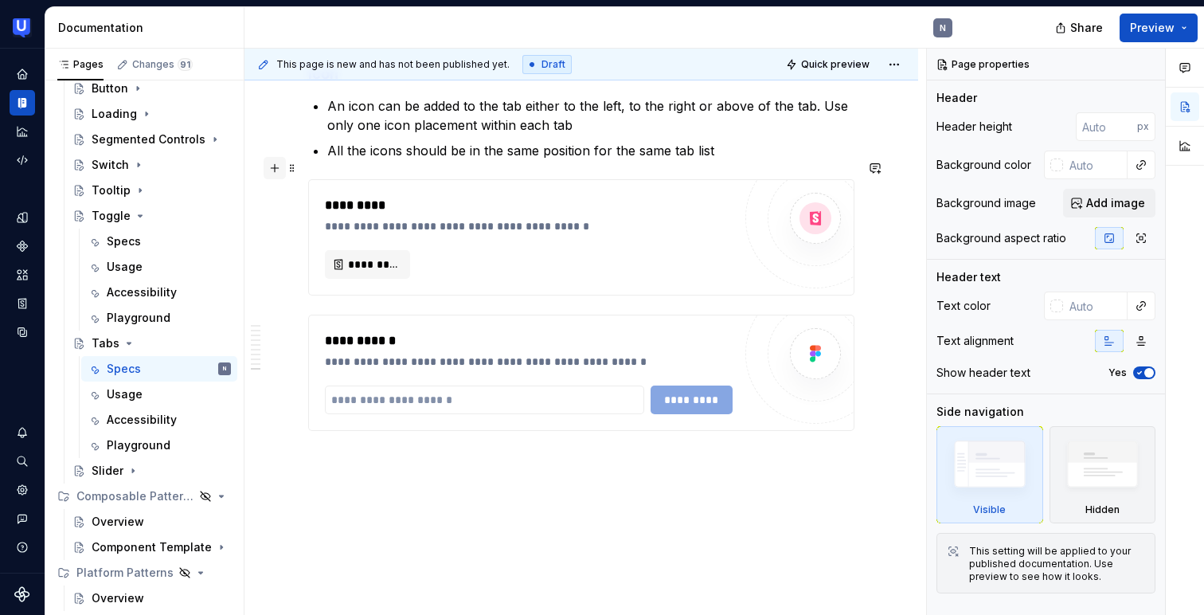
click at [271, 171] on button "button" at bounding box center [275, 168] width 22 height 22
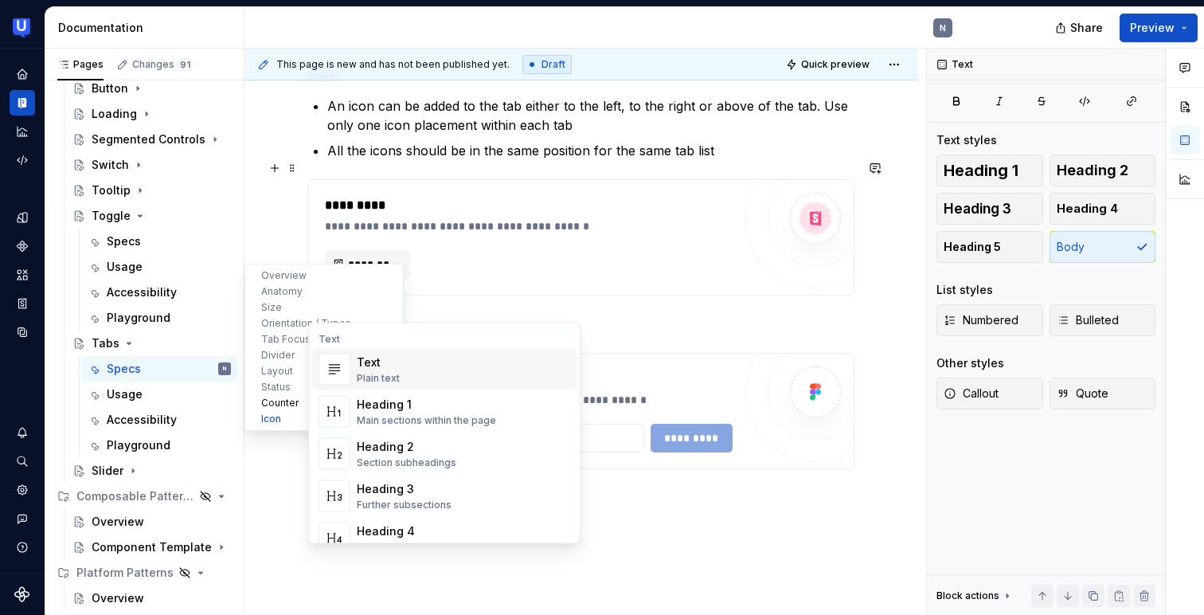
click at [272, 405] on button "Counter" at bounding box center [323, 403] width 151 height 16
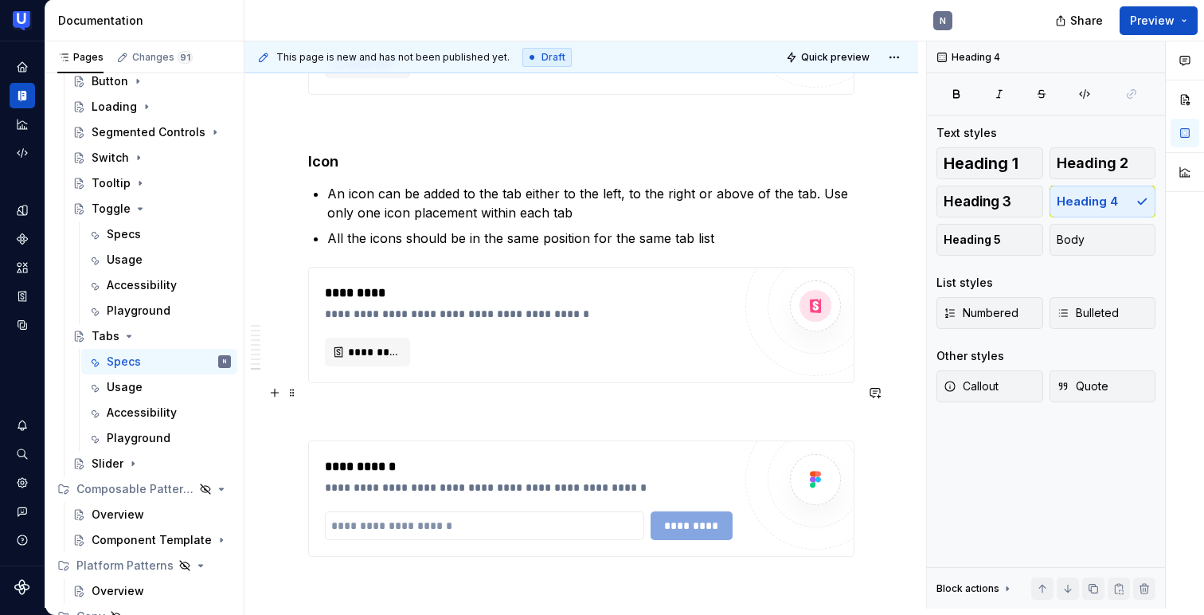
scroll to position [2653, 0]
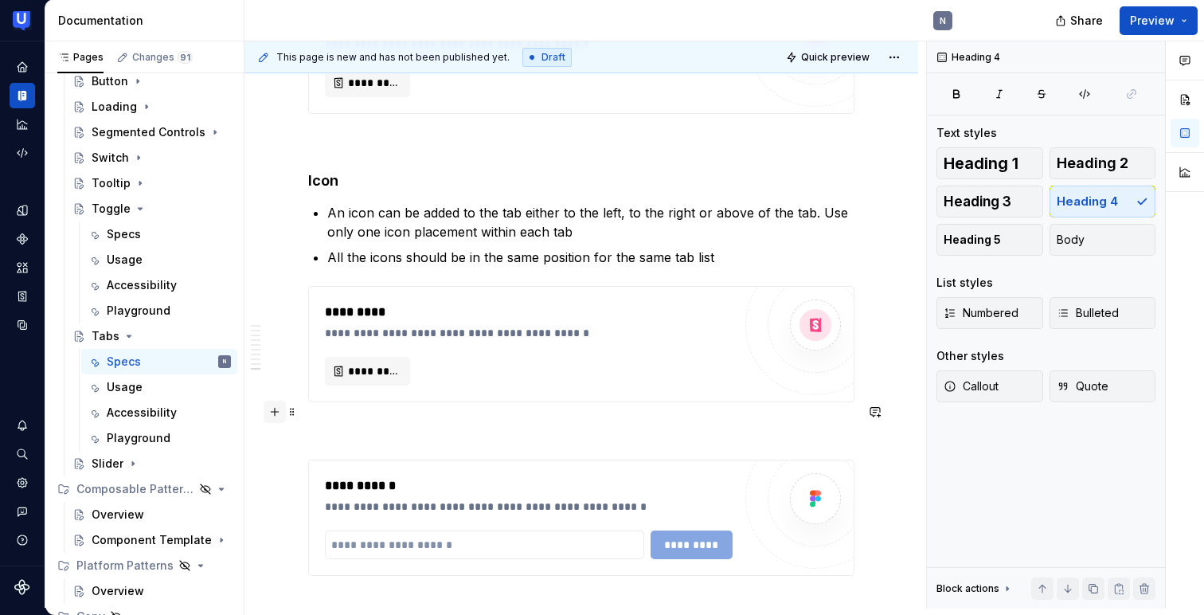
click at [275, 411] on button "button" at bounding box center [275, 411] width 22 height 22
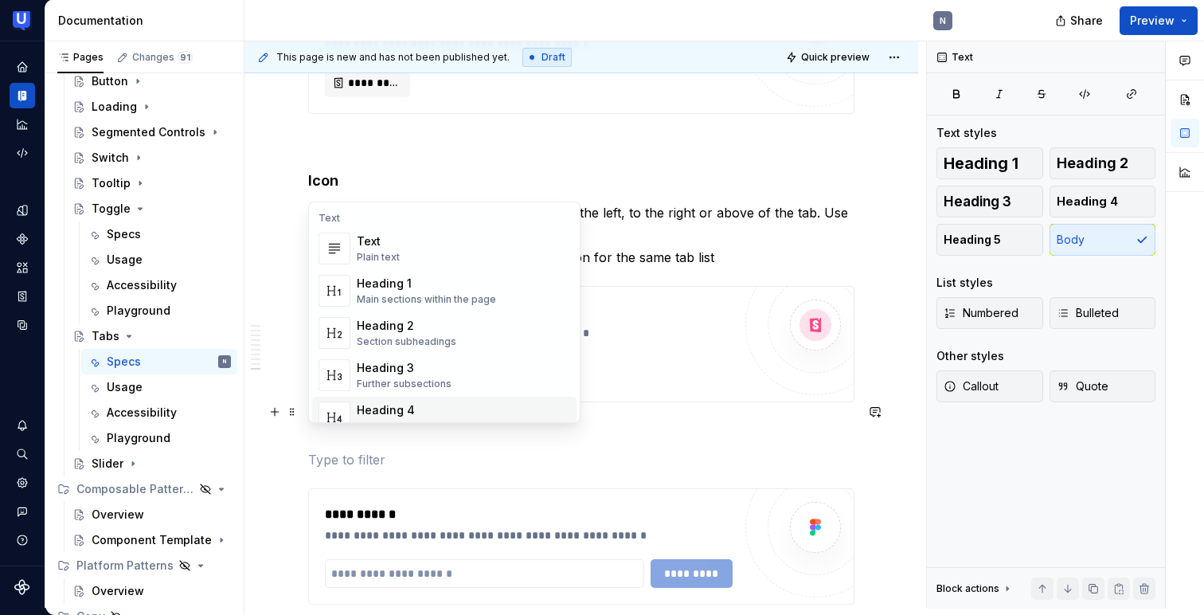
click at [399, 404] on div "Heading 4" at bounding box center [409, 410] width 104 height 16
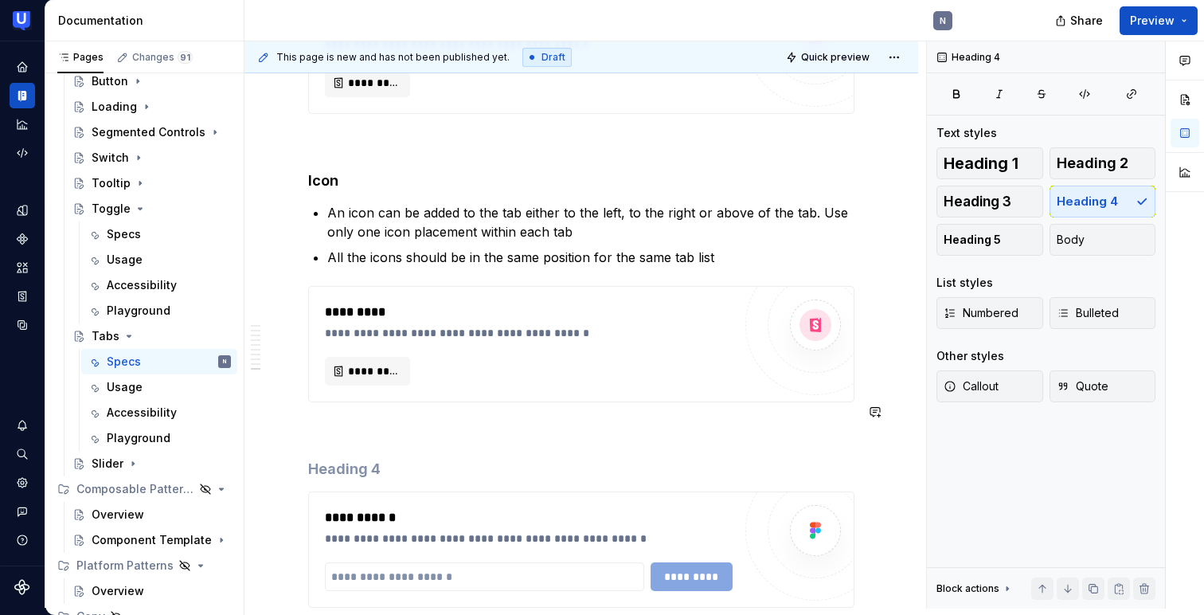
paste div
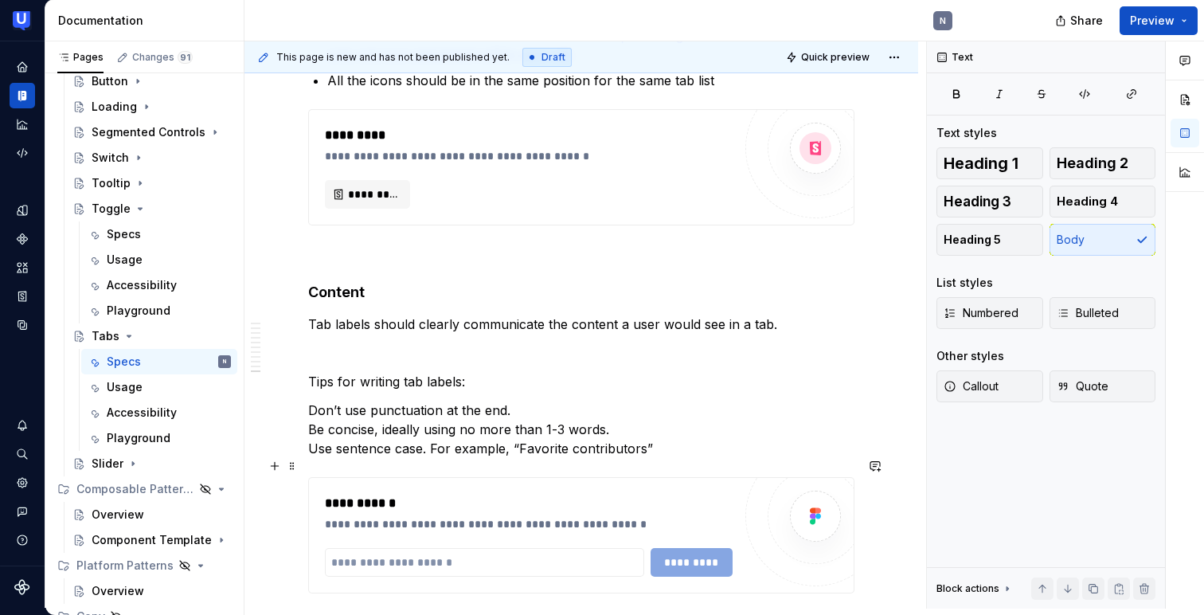
scroll to position [2859, 0]
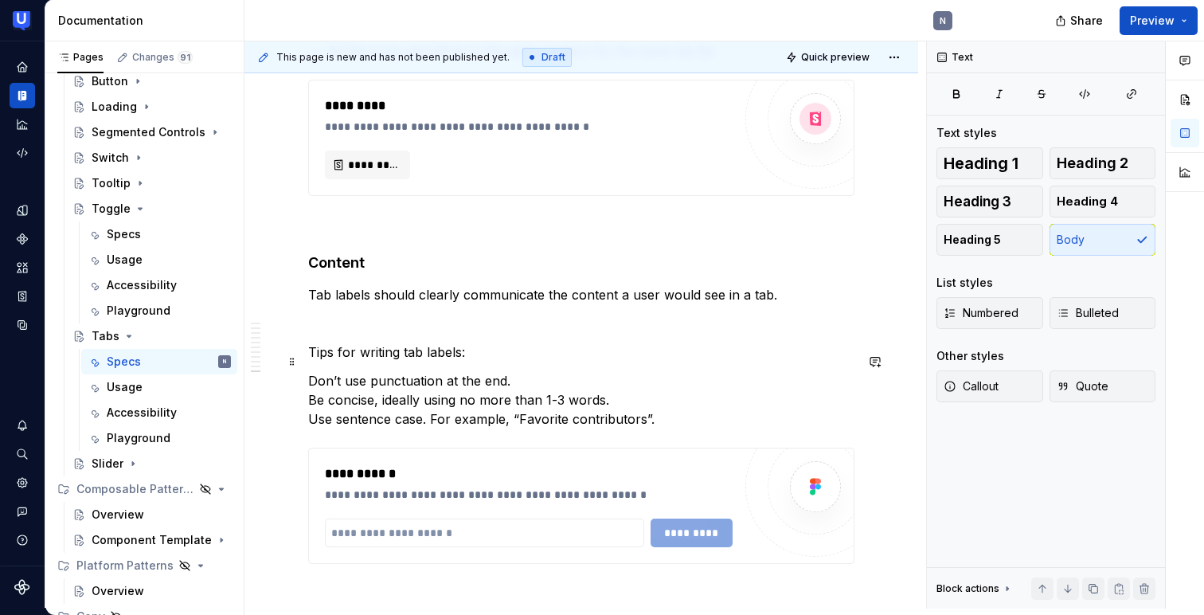
click at [310, 371] on p "Don’t use punctuation at the end. Be concise, ideally using no more than 1-3 wo…" at bounding box center [581, 399] width 546 height 57
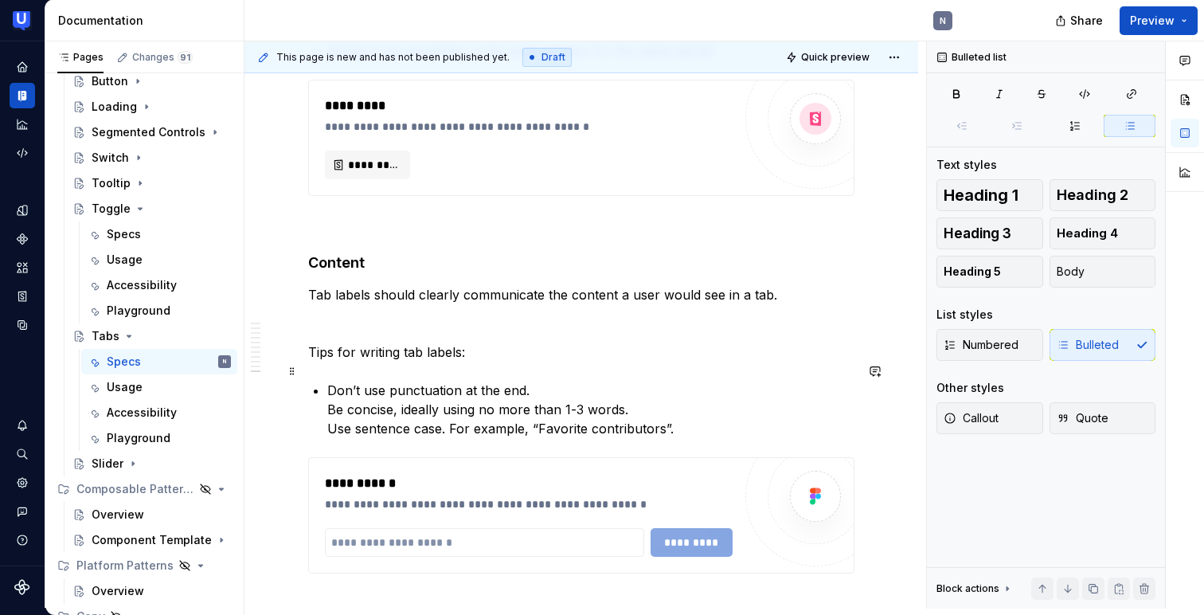
click at [327, 387] on p "Don’t use punctuation at the end. Be concise, ideally using no more than 1-3 wo…" at bounding box center [590, 409] width 527 height 57
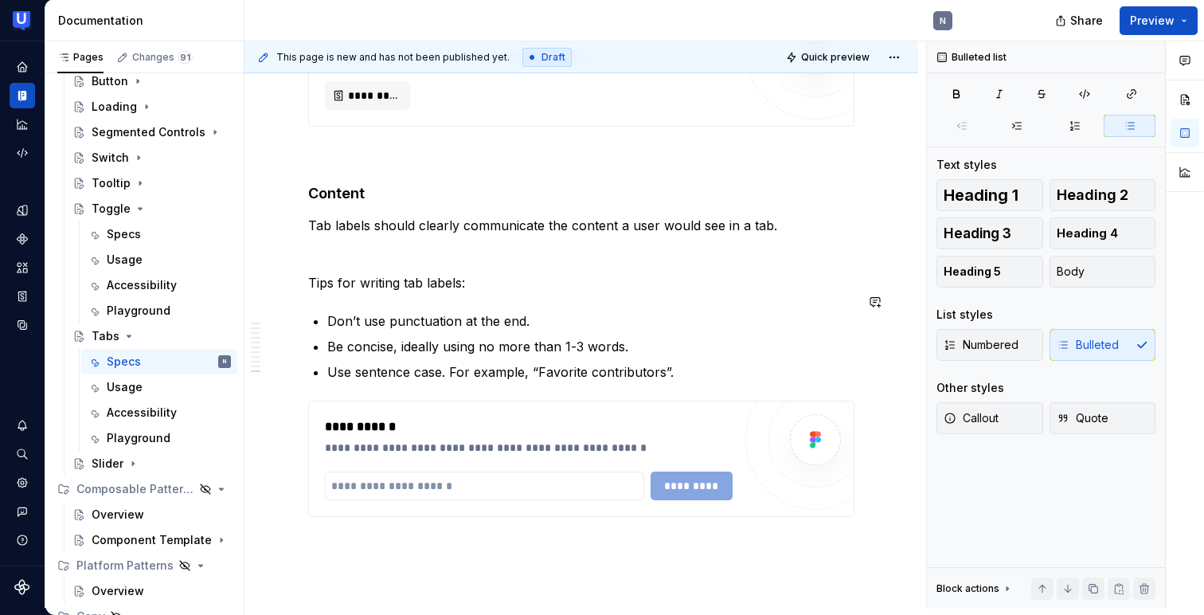
scroll to position [2935, 0]
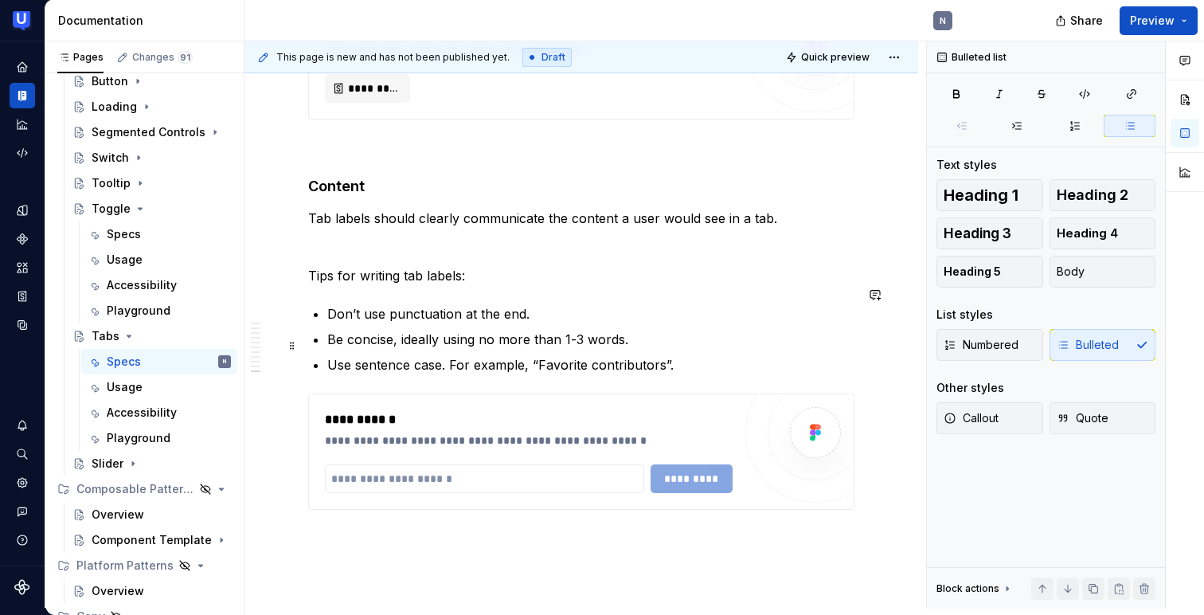
click at [687, 355] on p "Use sentence case. For example, “Favorite contributors”." at bounding box center [590, 364] width 527 height 19
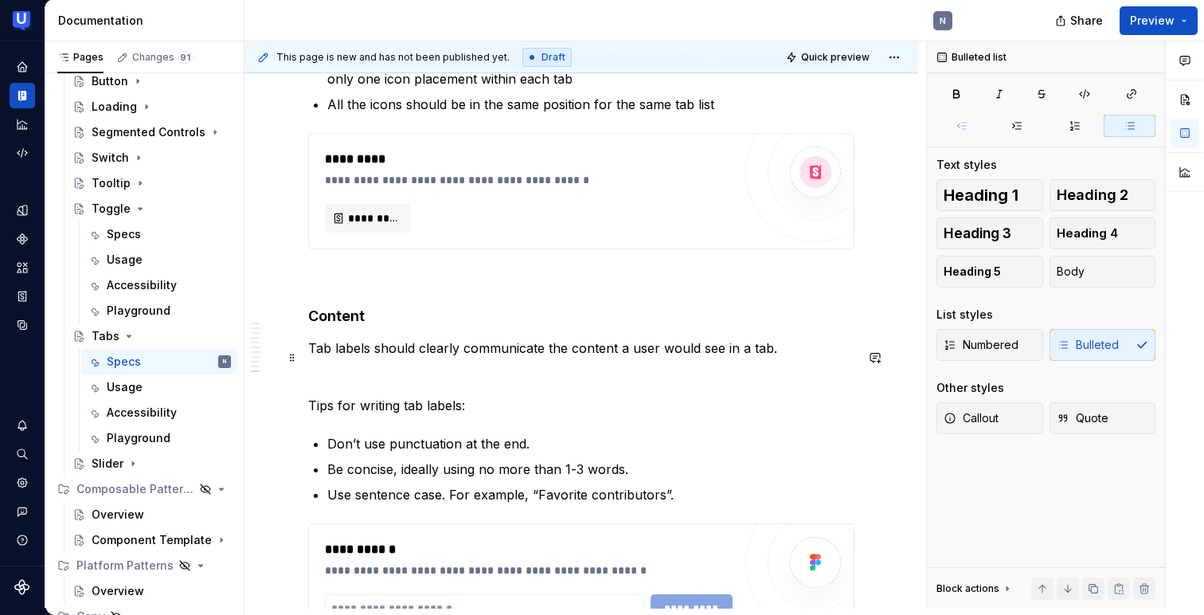
scroll to position [2787, 0]
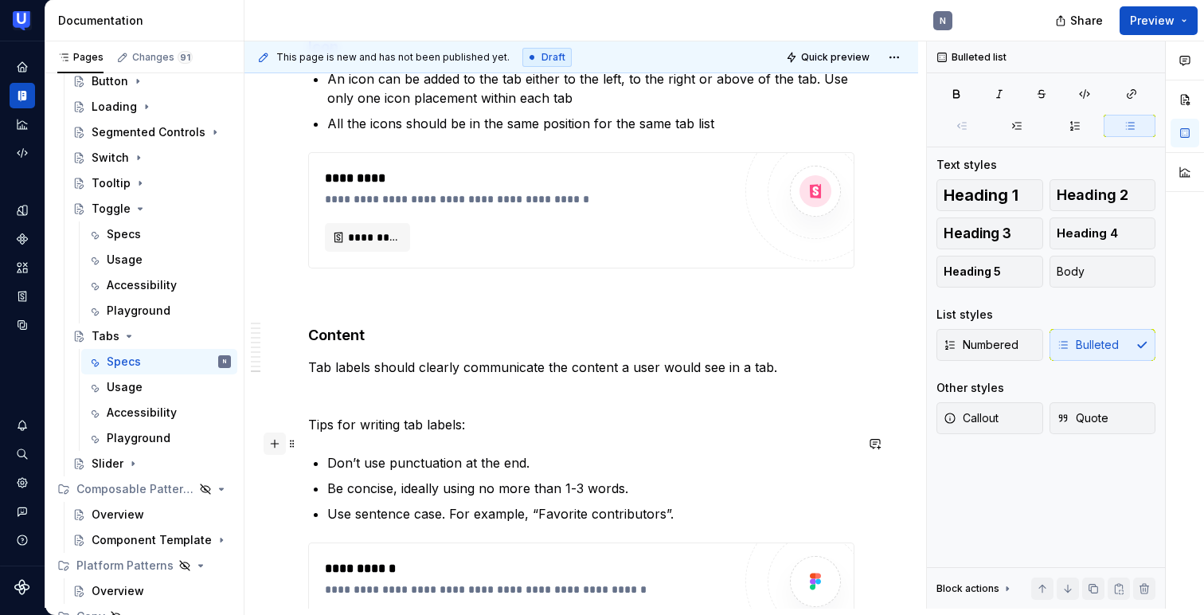
click at [275, 440] on button "button" at bounding box center [275, 443] width 22 height 22
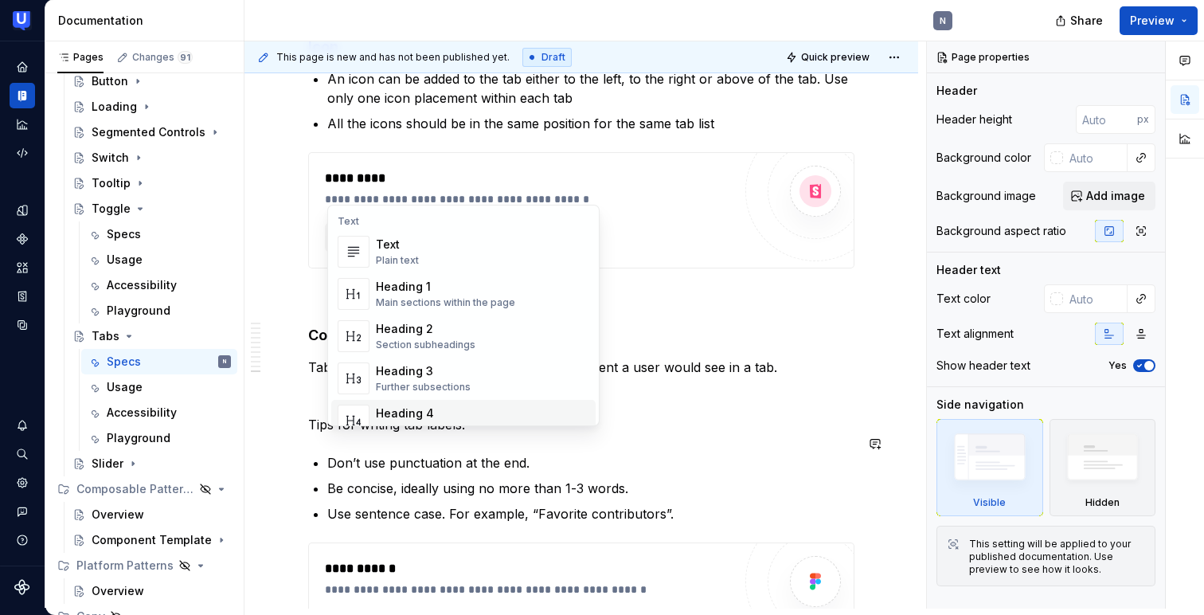
type textarea "*"
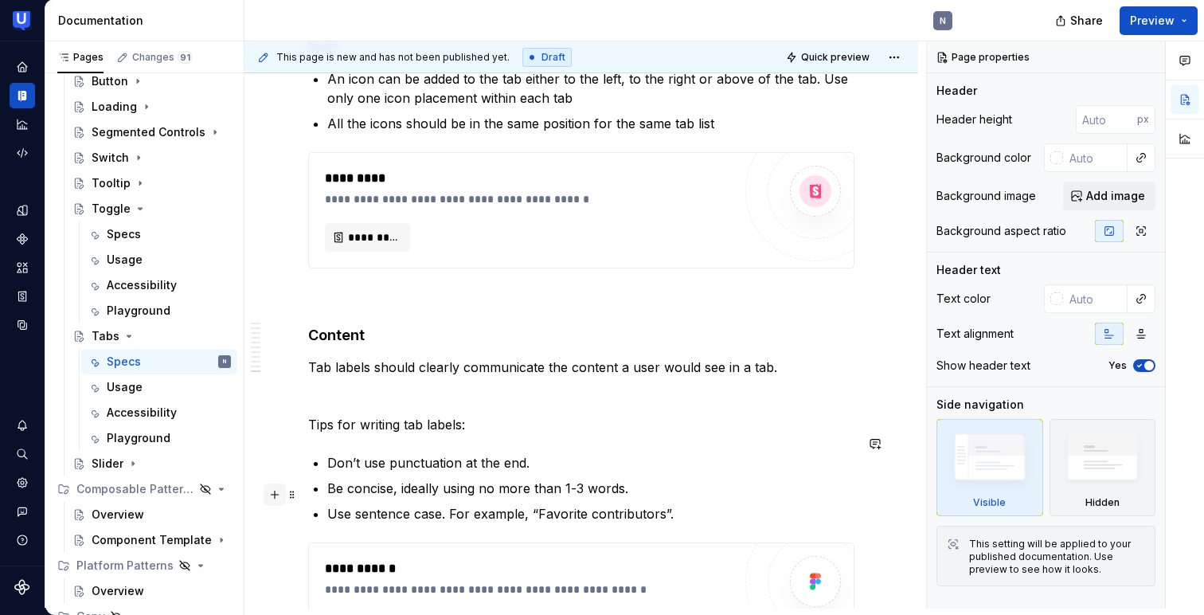
click at [273, 497] on button "button" at bounding box center [275, 494] width 22 height 22
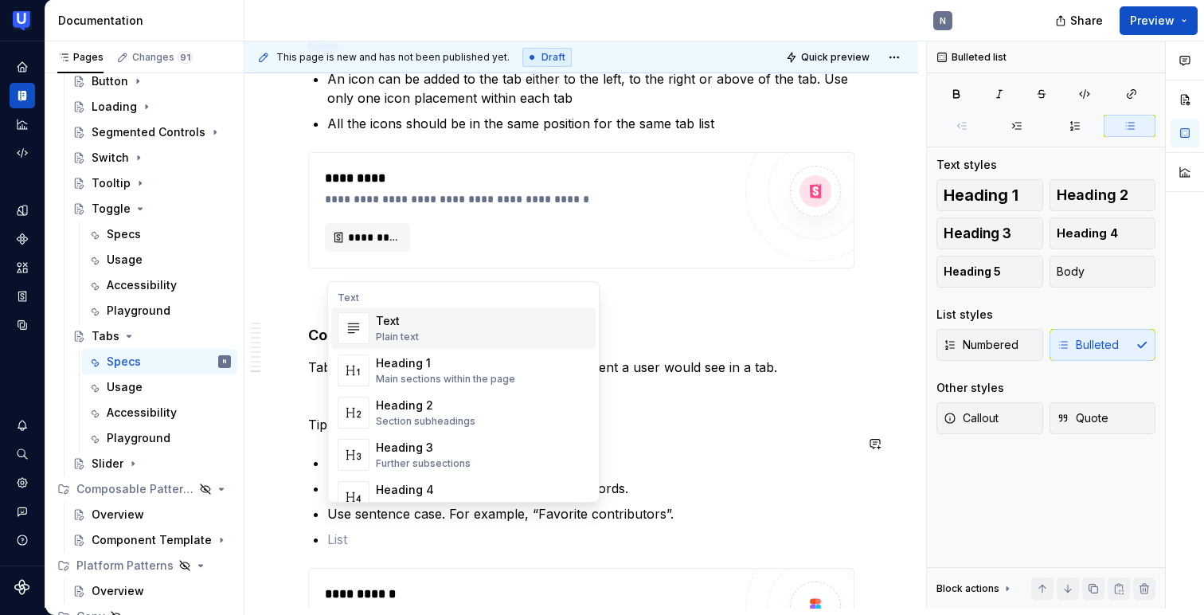
click at [412, 322] on div "Text" at bounding box center [397, 321] width 43 height 16
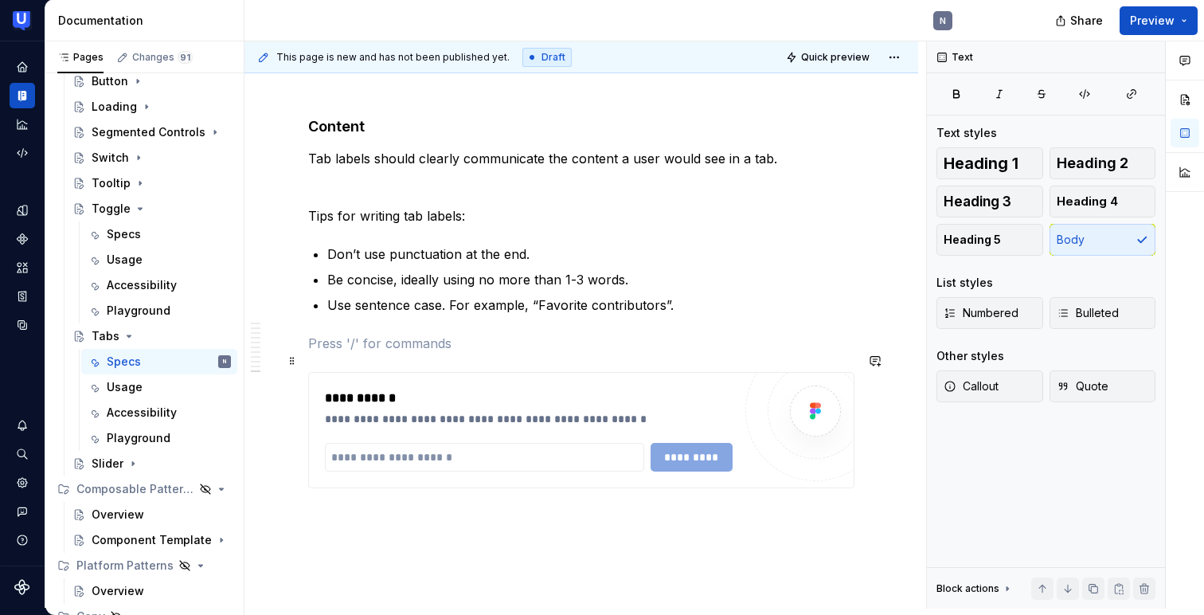
scroll to position [2996, 0]
click at [451, 442] on input "text" at bounding box center [484, 456] width 319 height 29
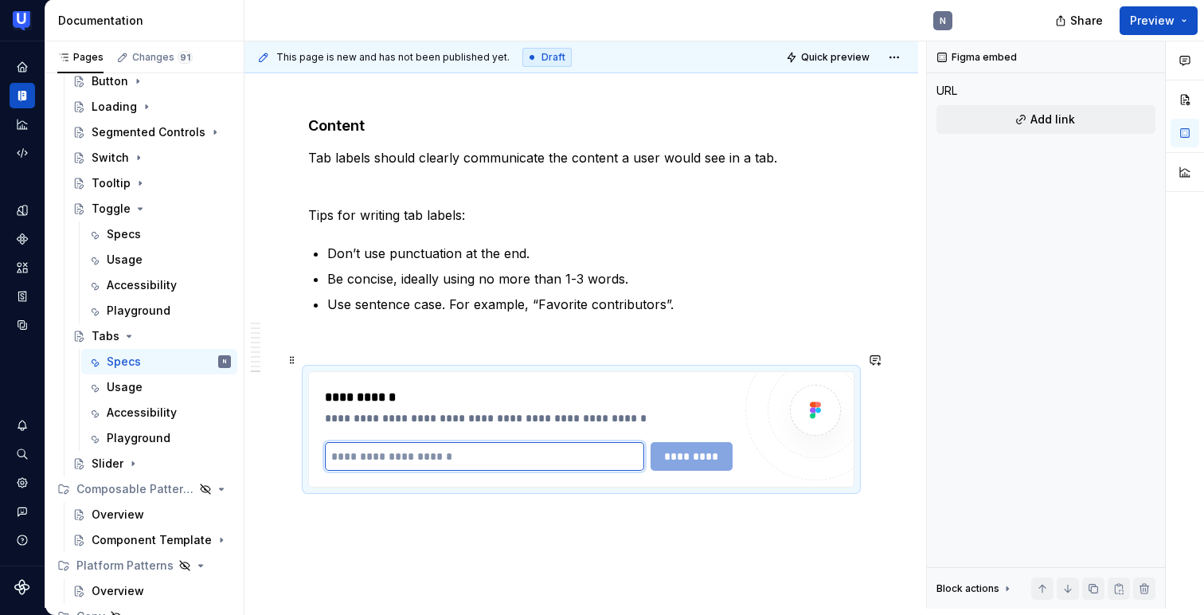
paste input "**********"
type input "**********"
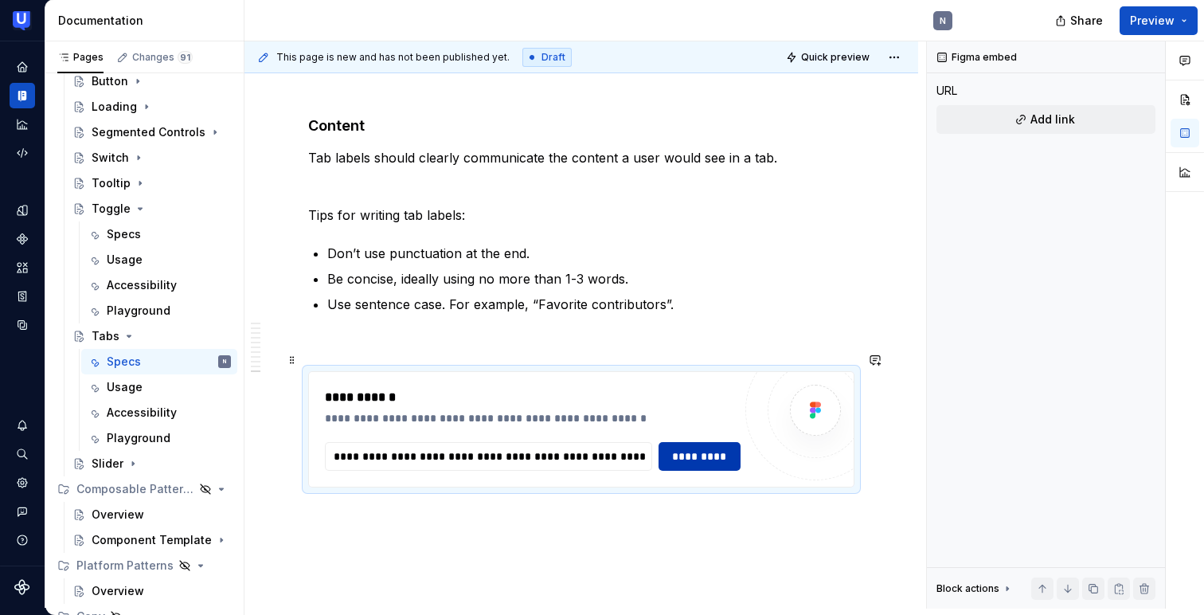
click at [687, 448] on span "*********" at bounding box center [699, 456] width 61 height 16
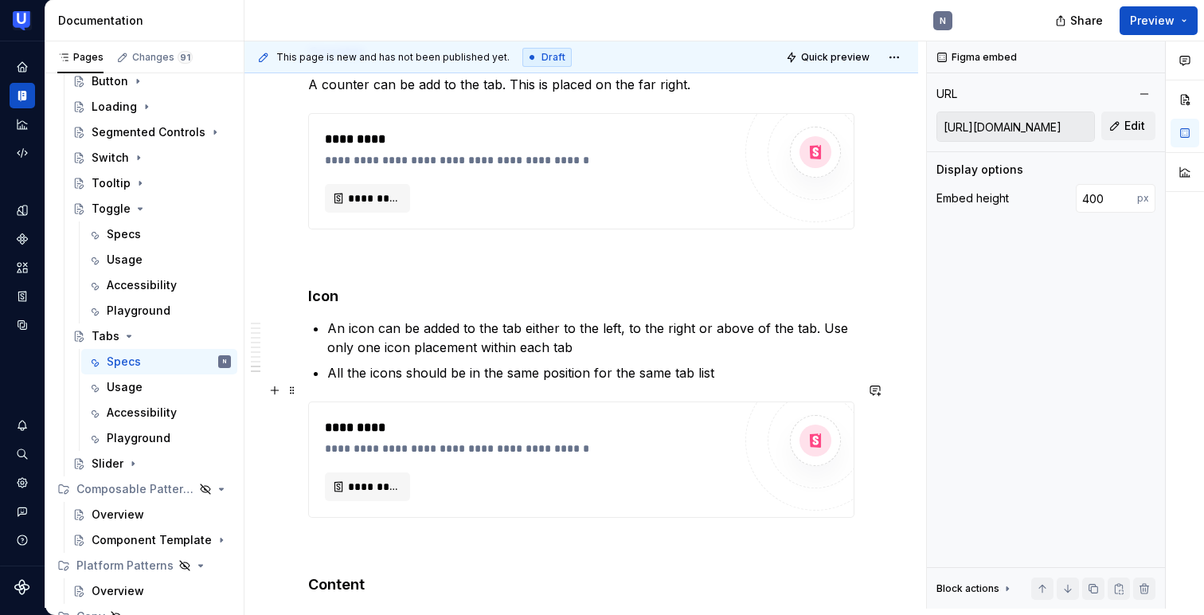
scroll to position [2535, 0]
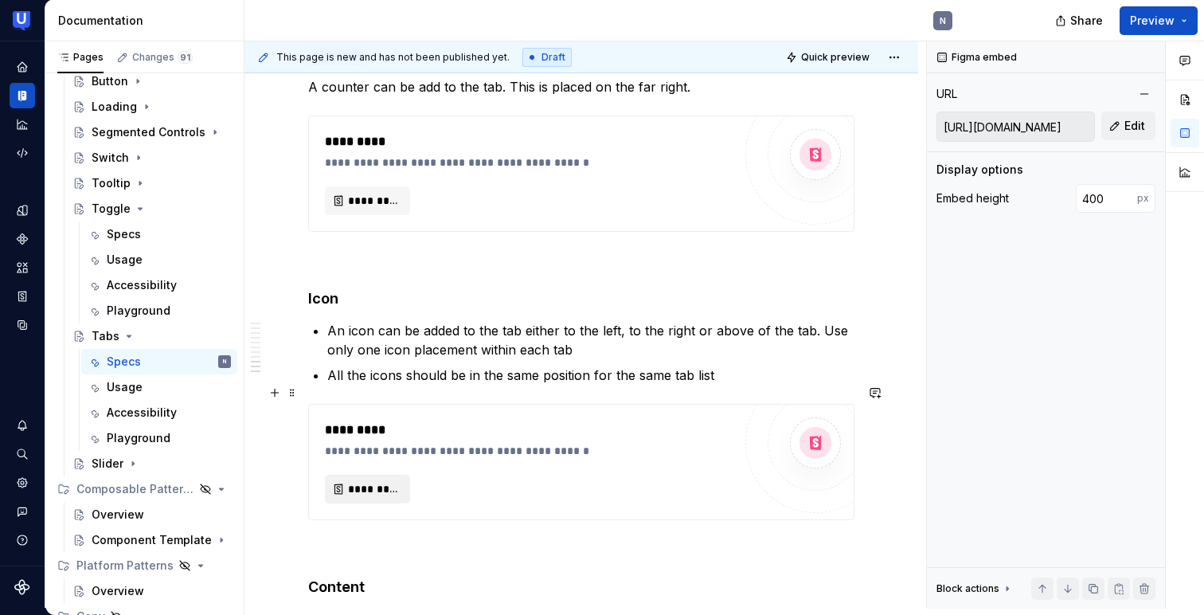
click at [378, 481] on span "*********" at bounding box center [374, 489] width 52 height 16
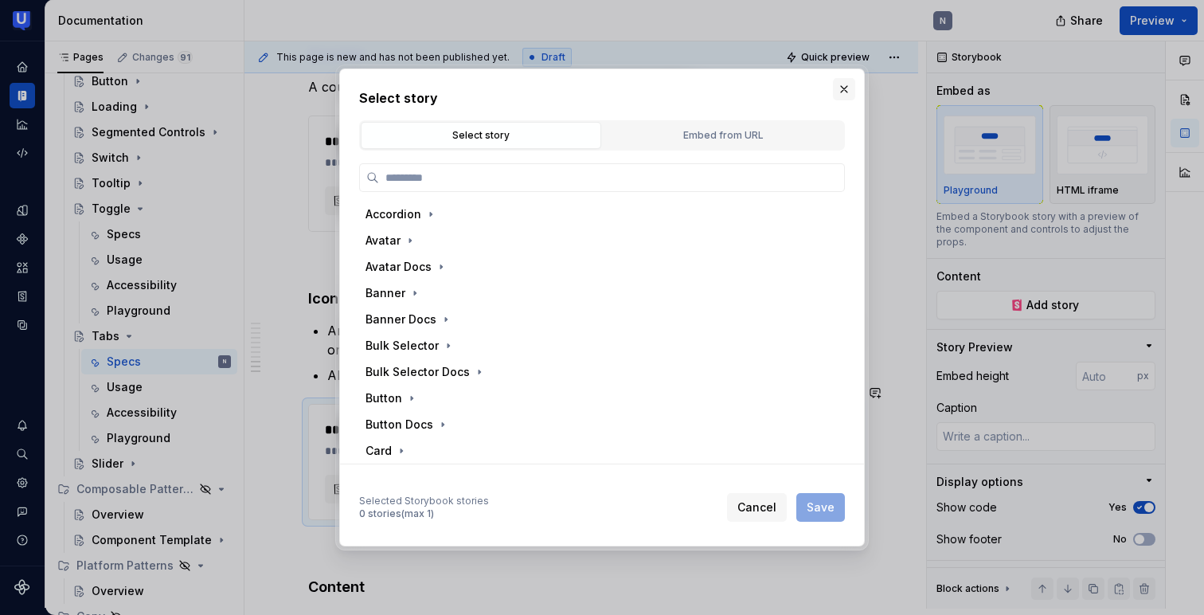
click at [842, 82] on button "button" at bounding box center [844, 89] width 22 height 22
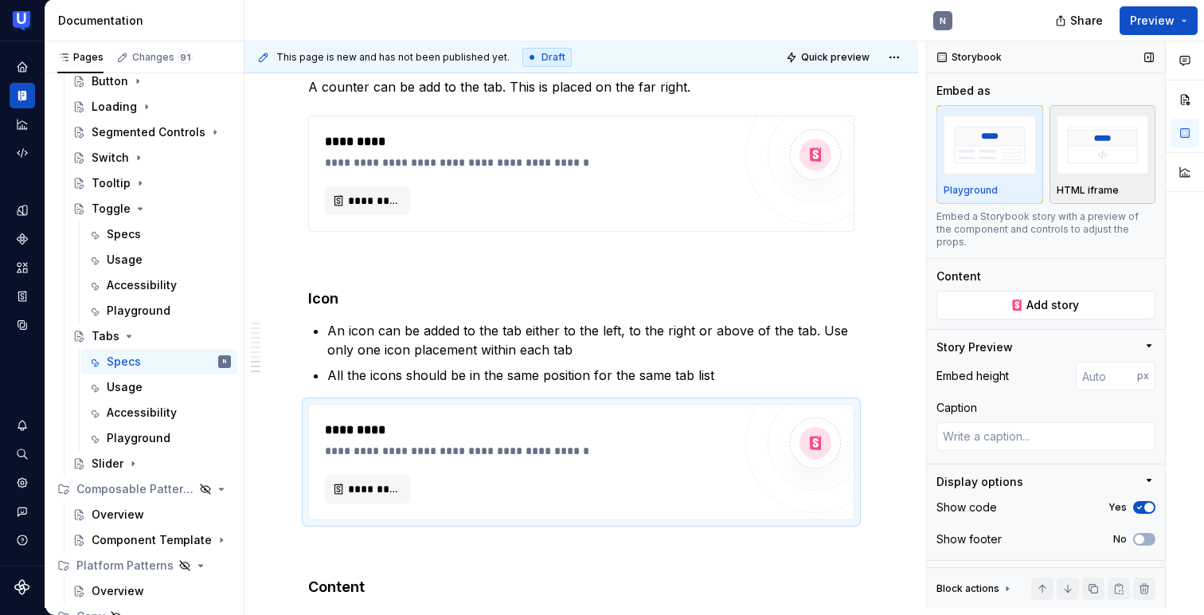
click at [1082, 181] on div "HTML iframe" at bounding box center [1103, 154] width 92 height 84
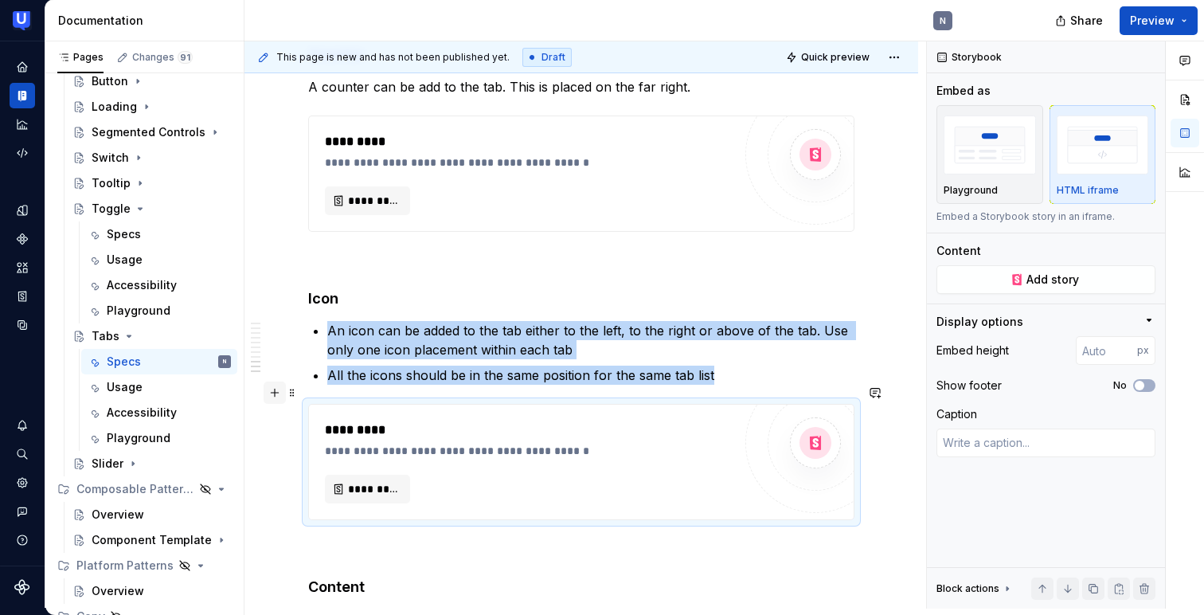
click at [270, 393] on button "button" at bounding box center [275, 392] width 22 height 22
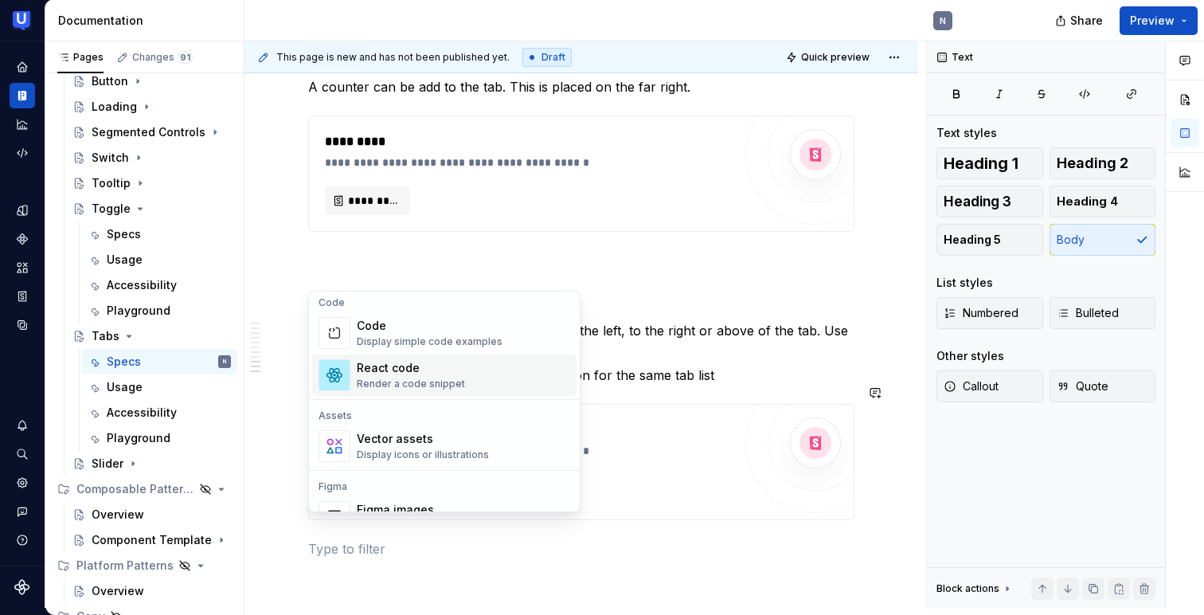
scroll to position [1274, 0]
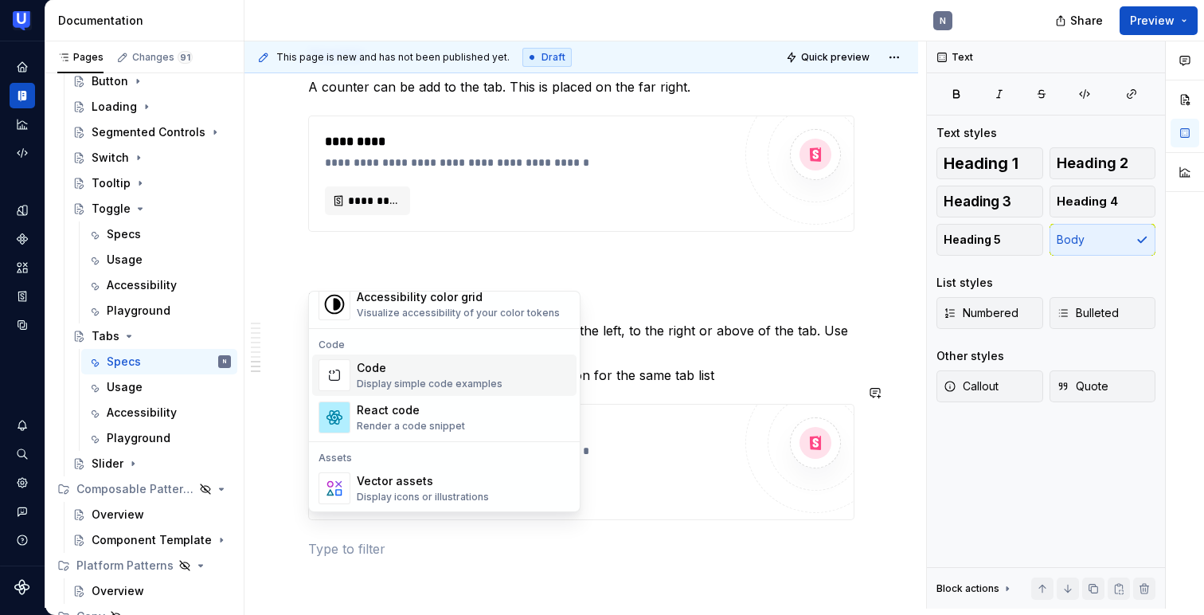
click at [363, 366] on div "Code" at bounding box center [430, 368] width 146 height 16
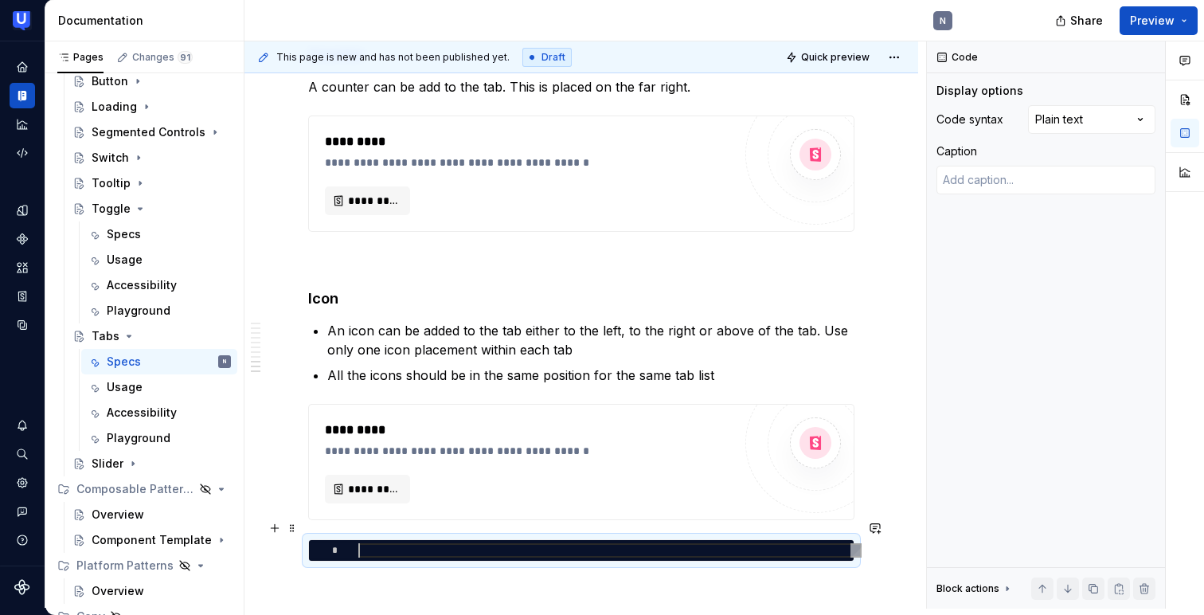
type textarea "*"
type textarea "**********"
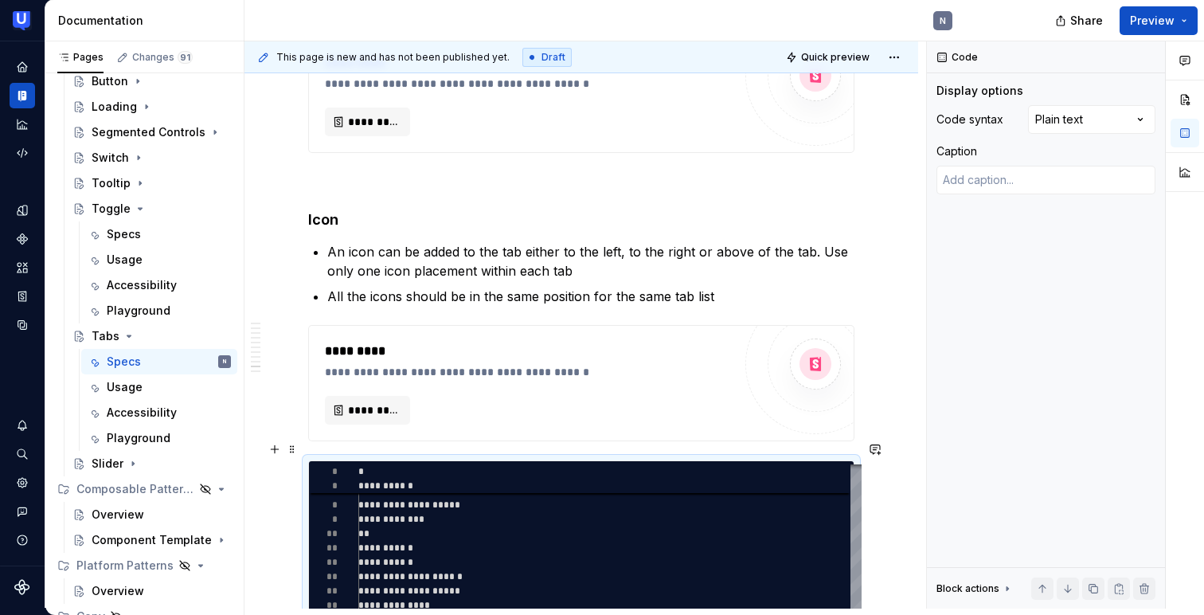
scroll to position [2642, 0]
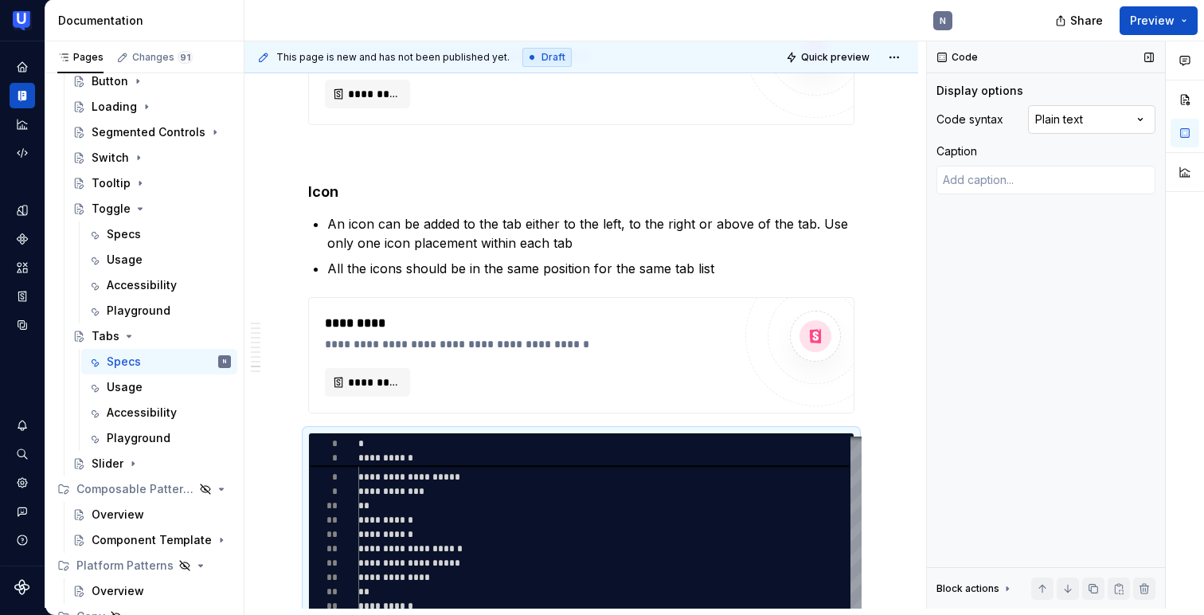
click at [1105, 116] on div "Comments Open comments No comments yet Select ‘Comment’ from the block context …" at bounding box center [1065, 324] width 277 height 567
click at [1135, 121] on div "Comments Open comments No comments yet Select ‘Comment’ from the block context …" at bounding box center [1065, 324] width 277 height 567
click at [289, 426] on span at bounding box center [292, 421] width 13 height 22
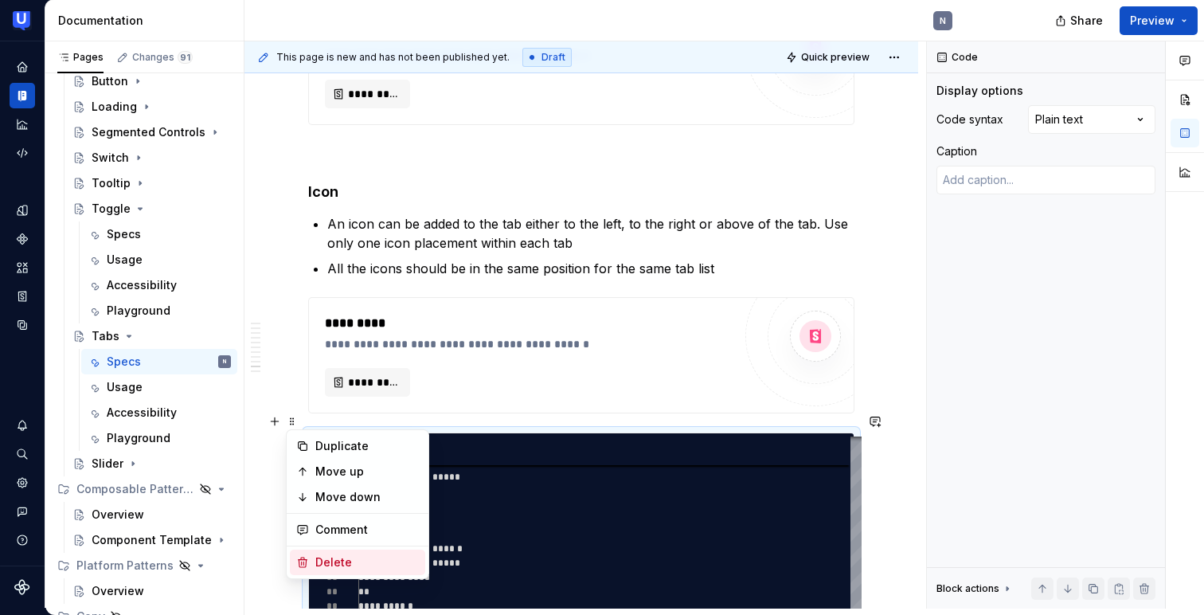
click at [318, 565] on div "Delete" at bounding box center [367, 562] width 104 height 16
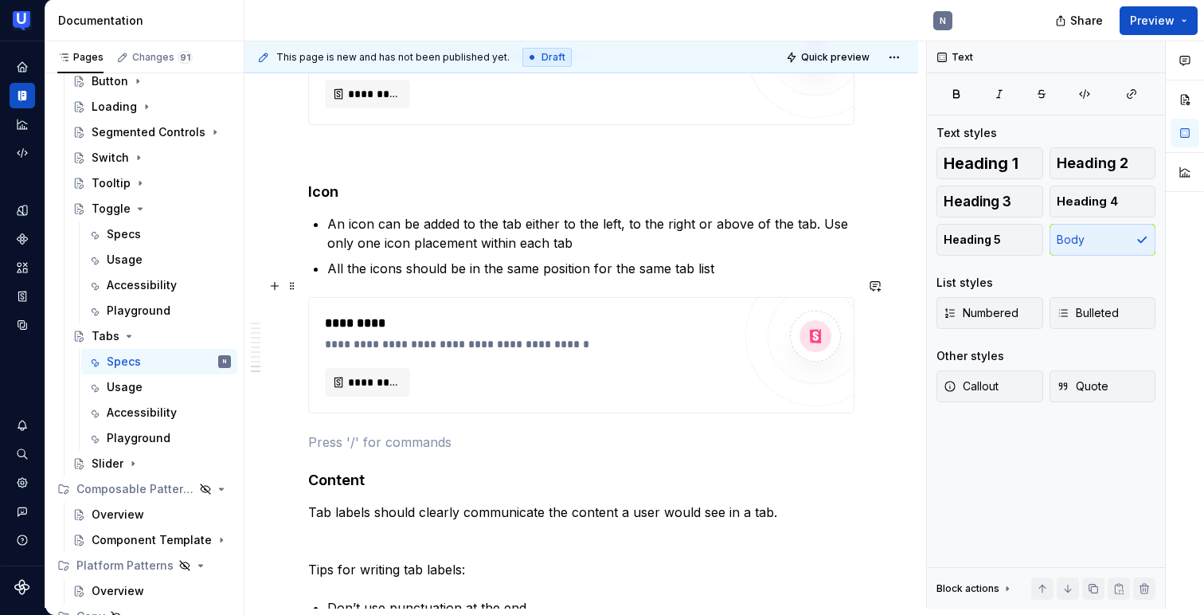
click at [484, 368] on div "*********" at bounding box center [529, 382] width 408 height 29
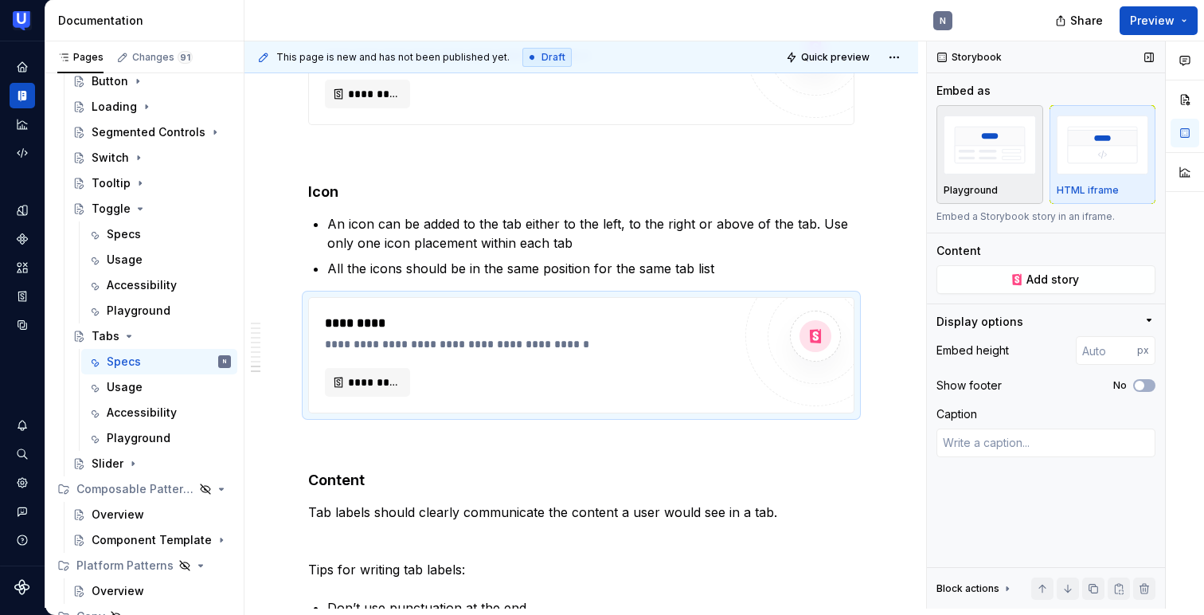
click at [971, 186] on p "Playground" at bounding box center [970, 190] width 54 height 13
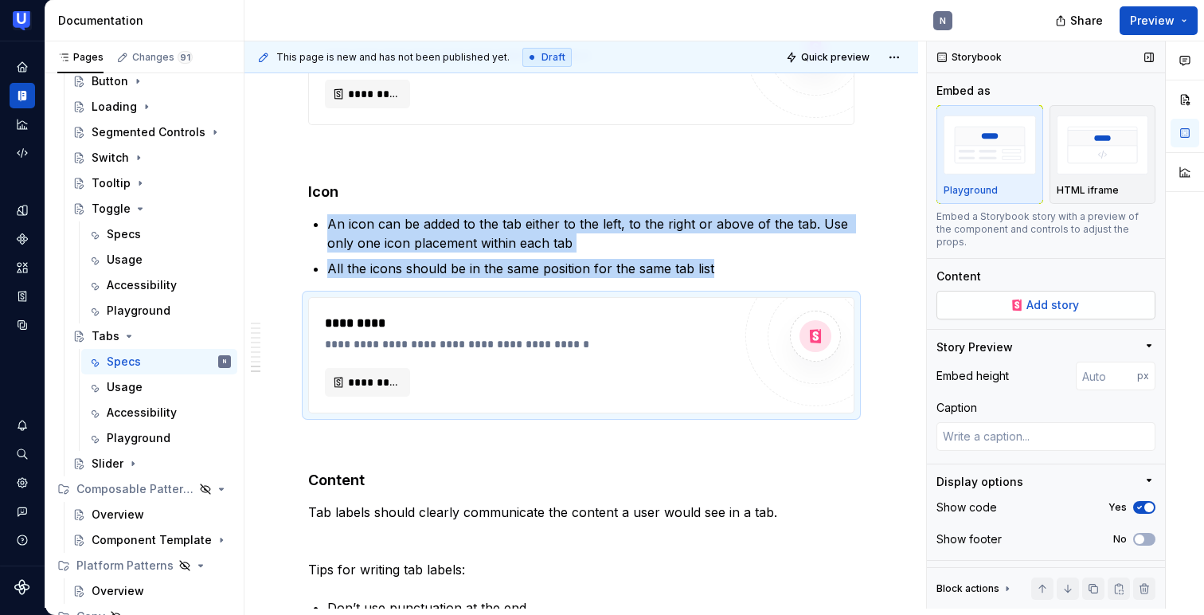
click at [979, 294] on button "Add story" at bounding box center [1045, 305] width 219 height 29
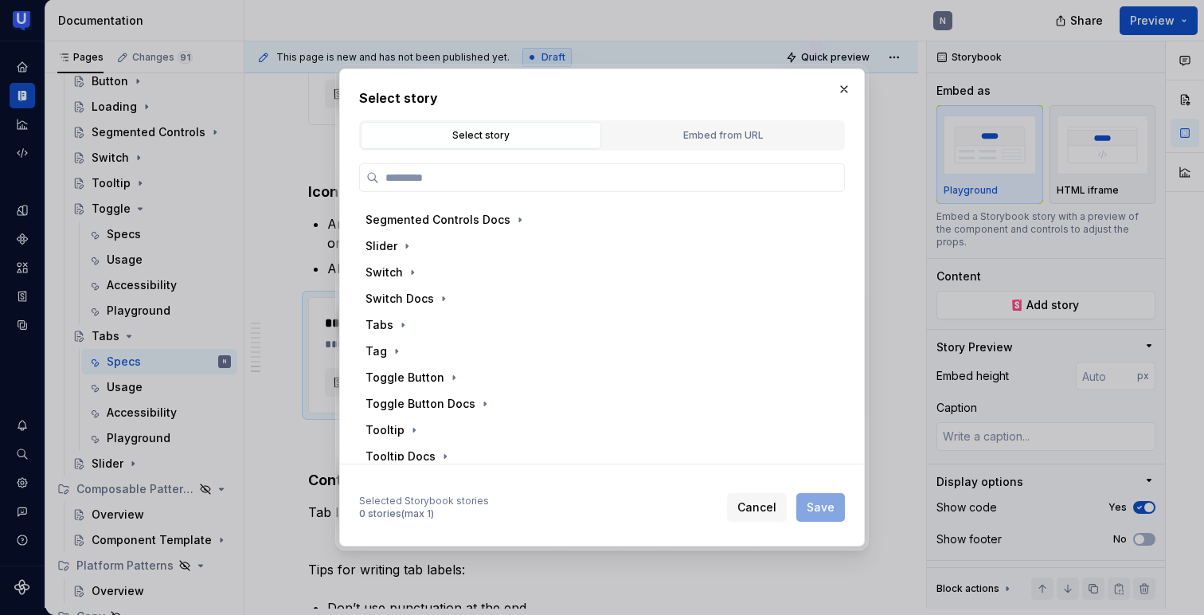
scroll to position [592, 0]
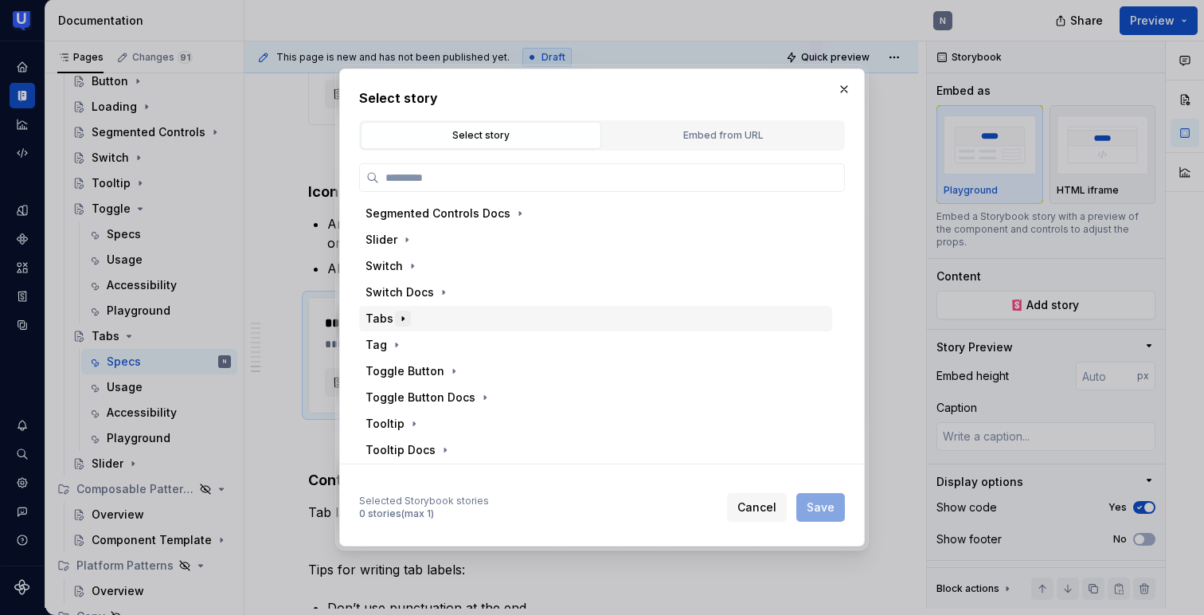
click at [398, 318] on icon "button" at bounding box center [402, 318] width 13 height 13
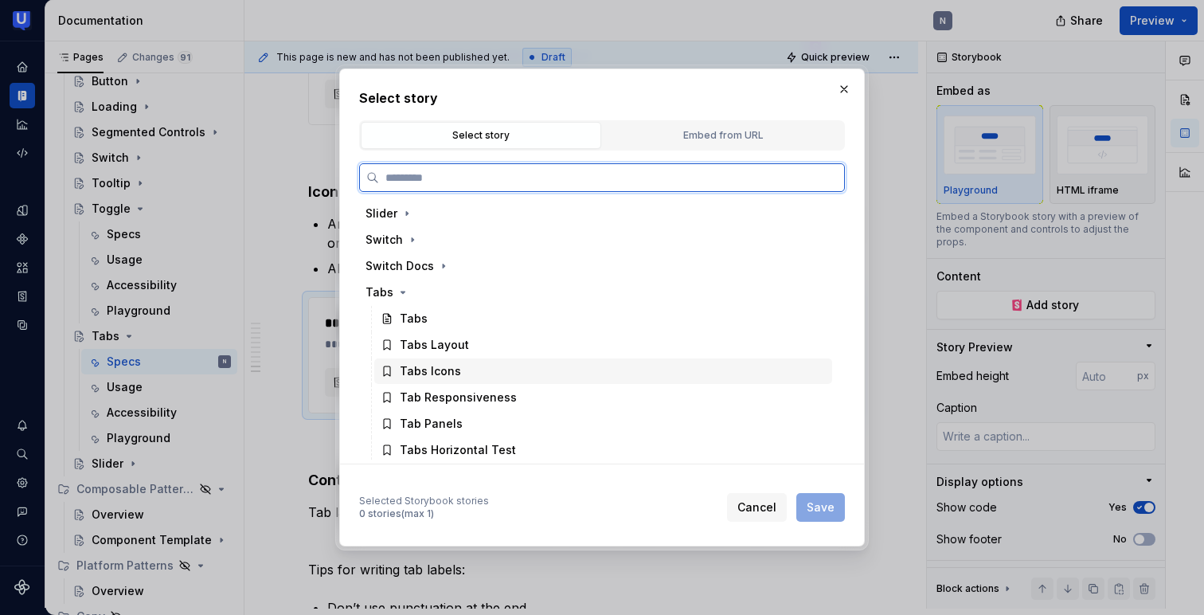
click at [441, 369] on div "Tabs Icons" at bounding box center [430, 371] width 61 height 16
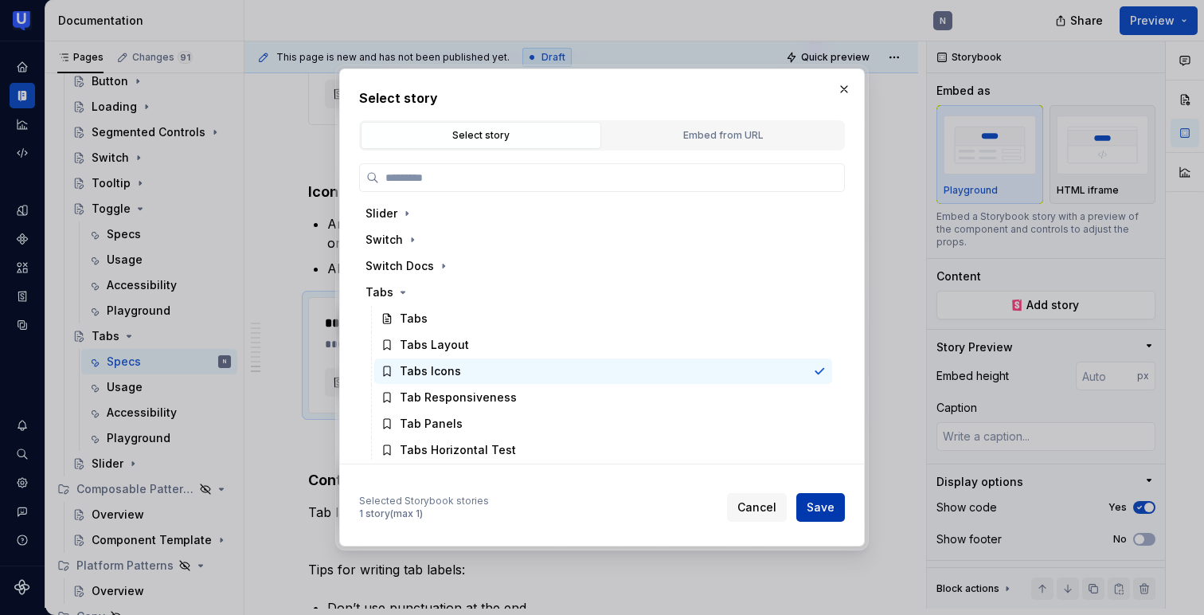
click at [820, 505] on span "Save" at bounding box center [821, 507] width 28 height 16
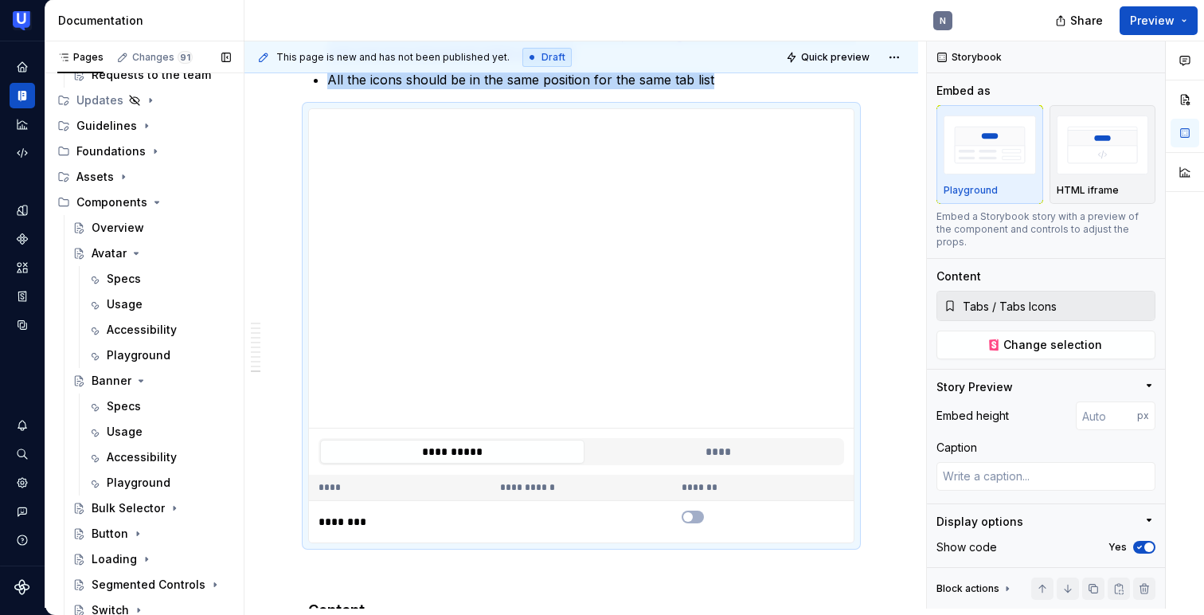
scroll to position [128, 0]
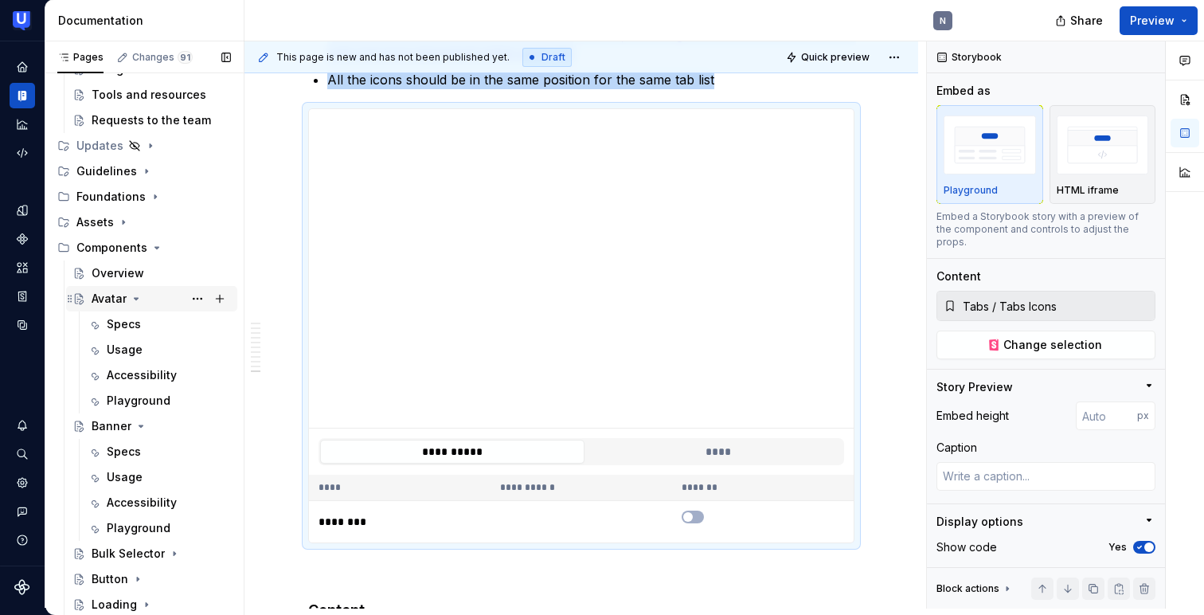
click at [112, 293] on div "Avatar" at bounding box center [109, 299] width 35 height 16
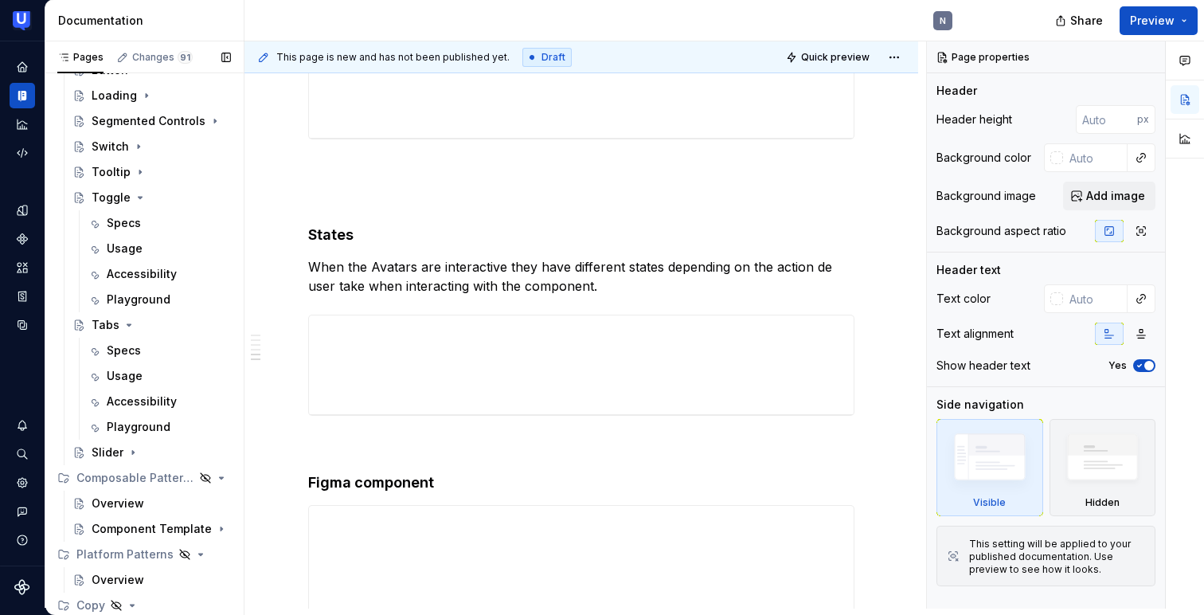
scroll to position [669, 0]
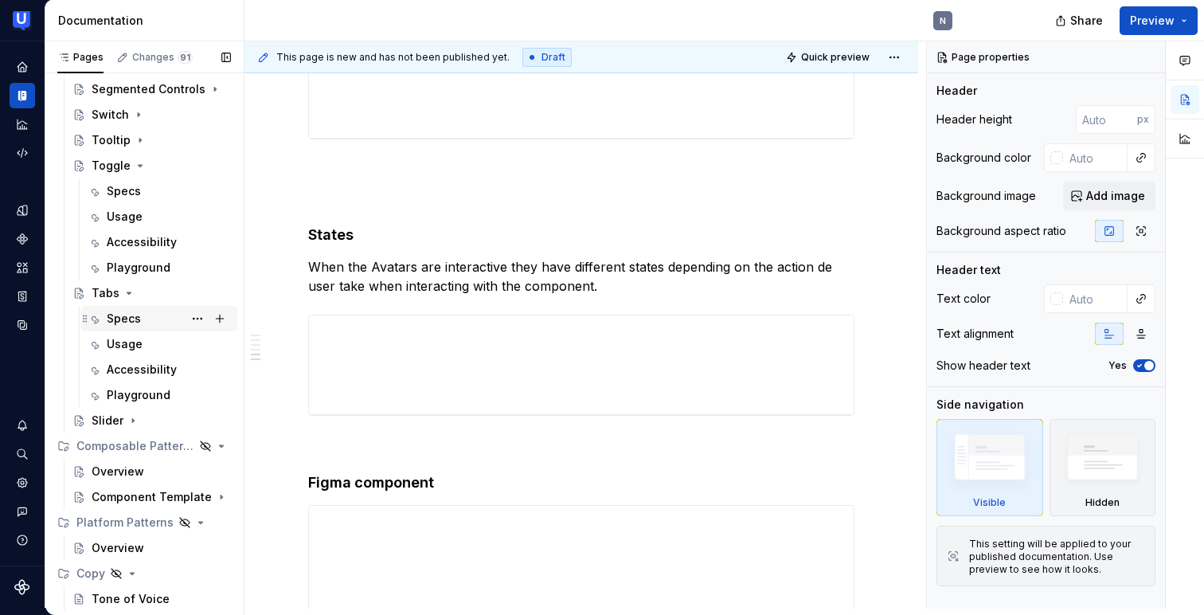
click at [111, 318] on div "Specs" at bounding box center [124, 319] width 34 height 16
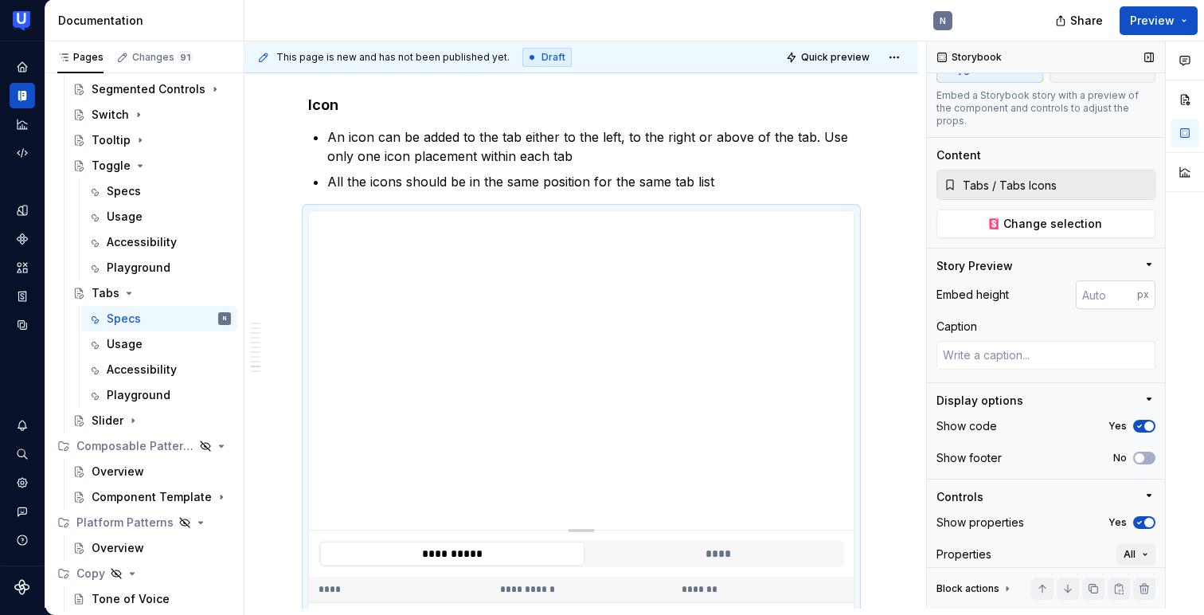
scroll to position [180, 0]
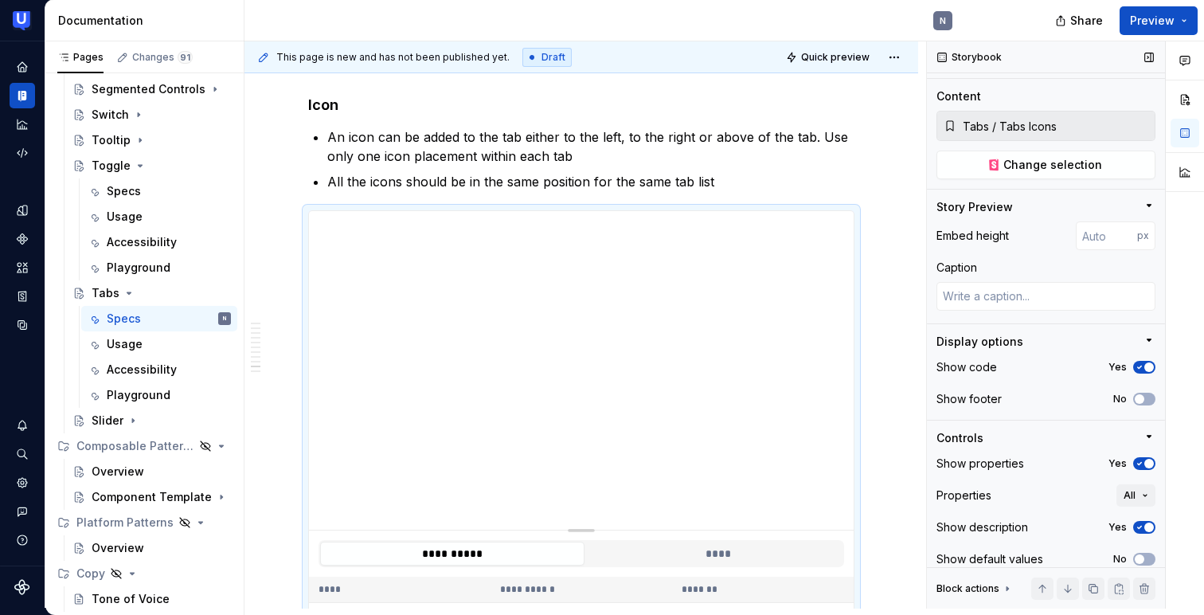
click at [1142, 362] on icon "button" at bounding box center [1139, 367] width 13 height 10
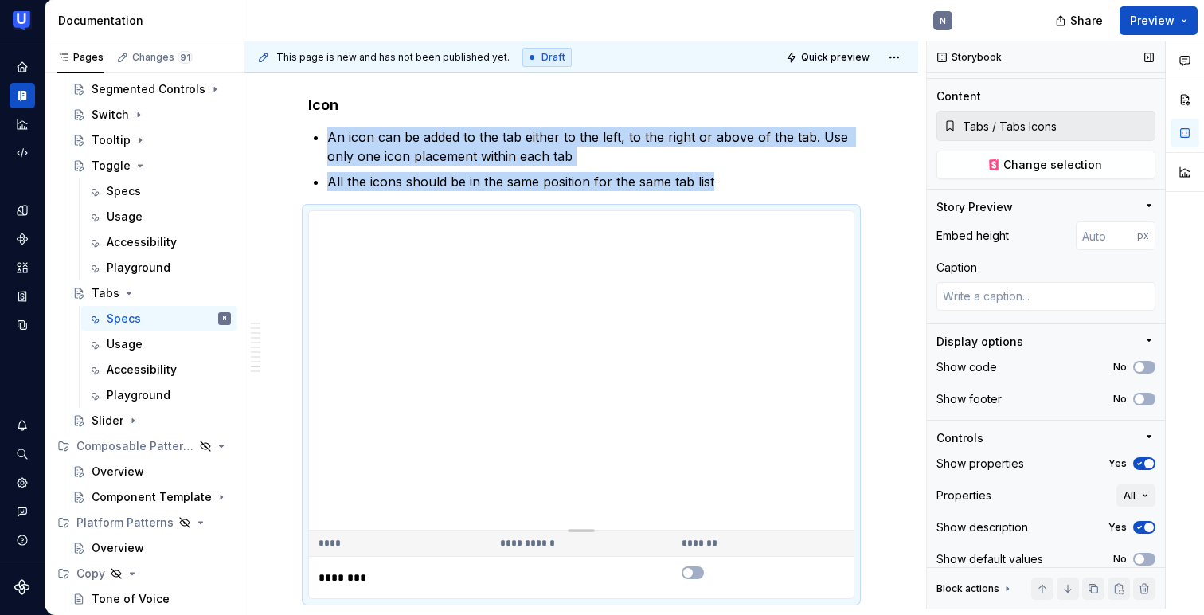
click at [1144, 459] on span "button" at bounding box center [1149, 464] width 10 height 10
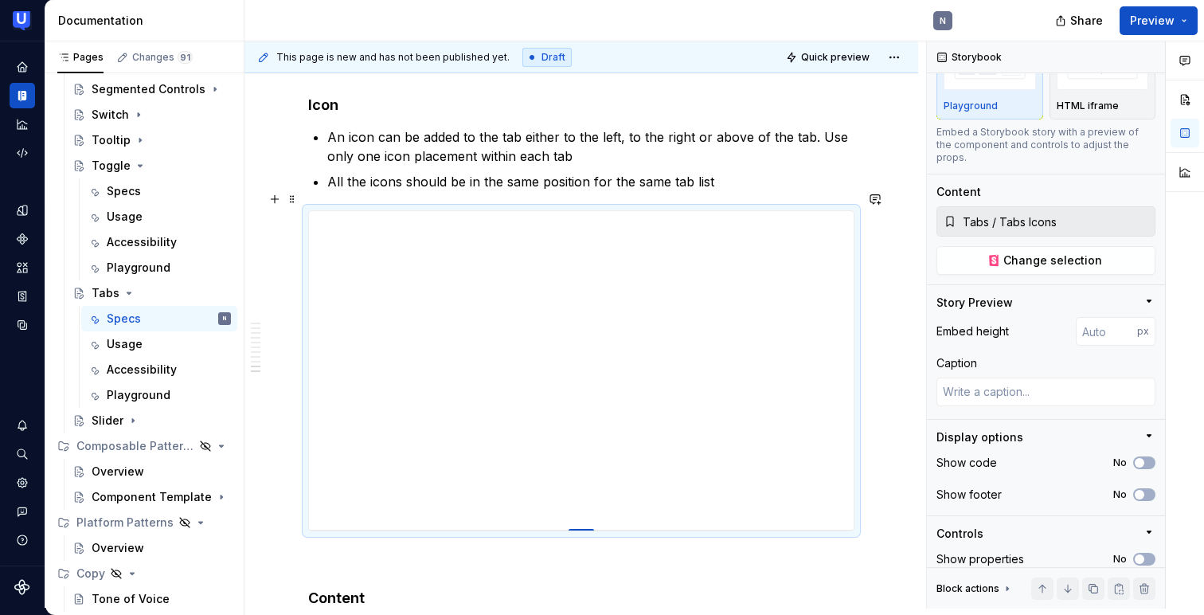
type textarea "*"
type input "398"
type textarea "*"
type input "396"
type textarea "*"
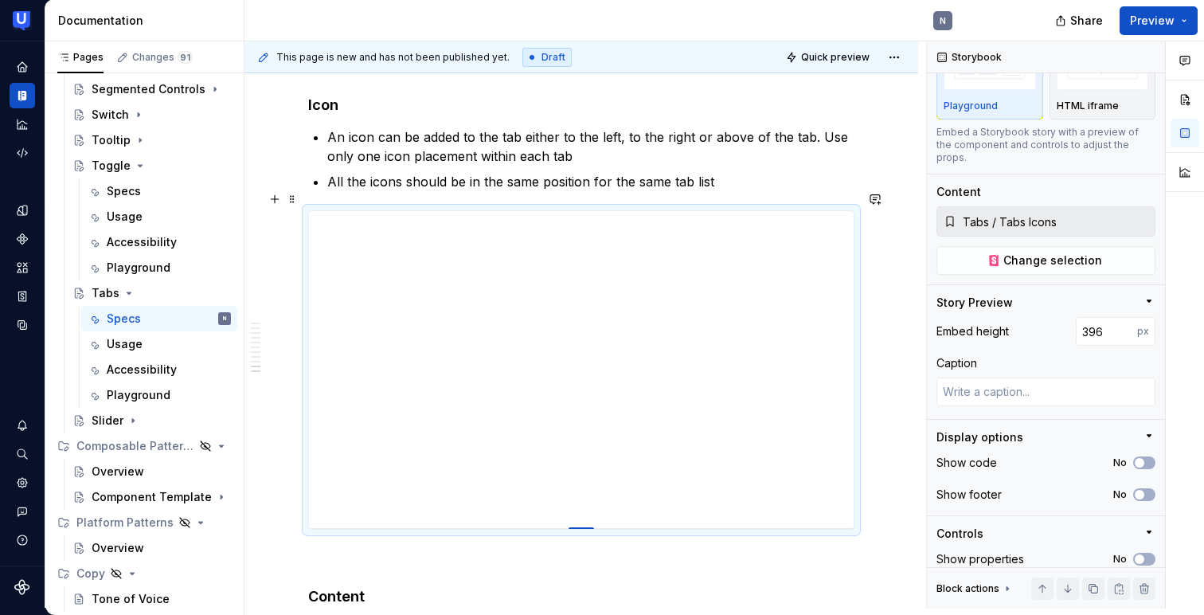
type input "387"
type textarea "*"
type input "377"
type textarea "*"
type input "370"
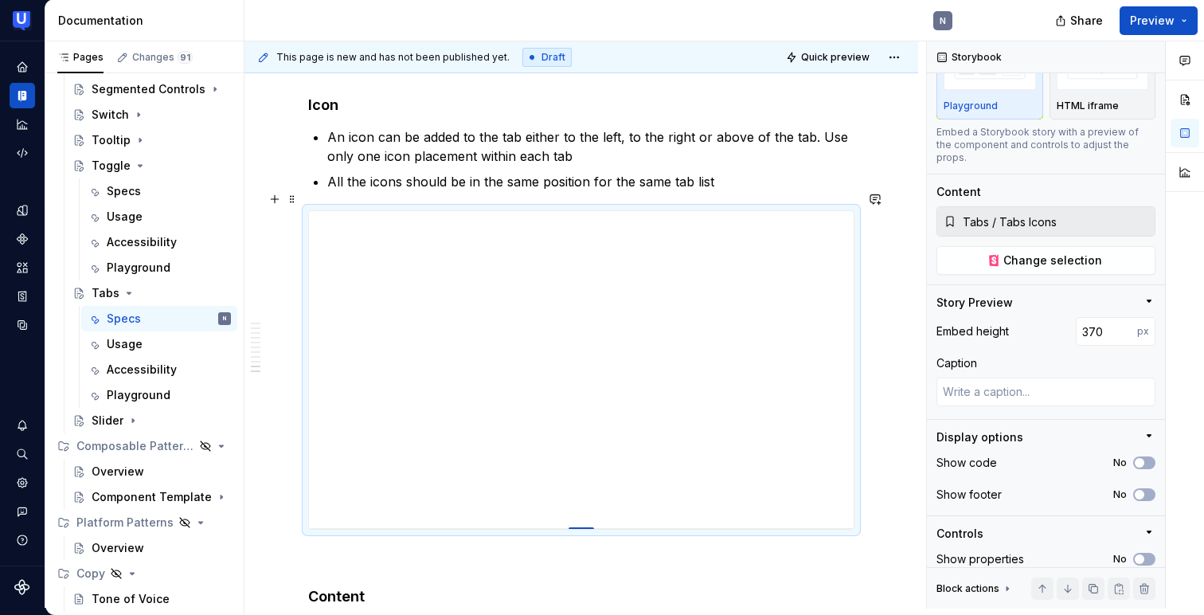
type textarea "*"
type input "357"
type textarea "*"
type input "350"
type textarea "*"
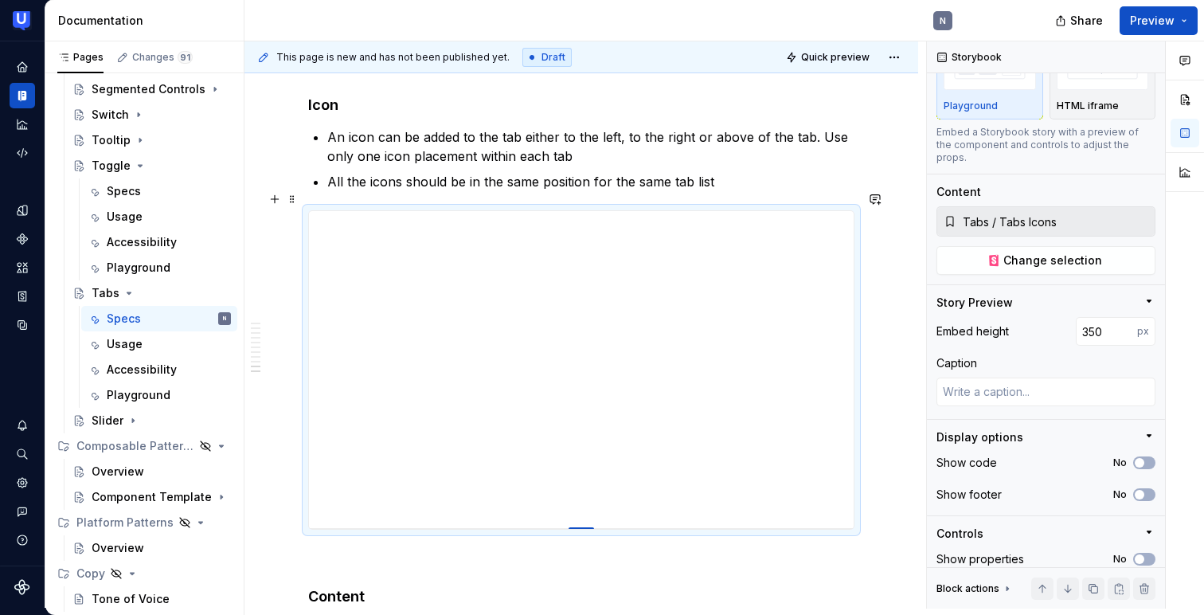
type input "341"
type textarea "*"
type input "336"
type textarea "*"
type input "329"
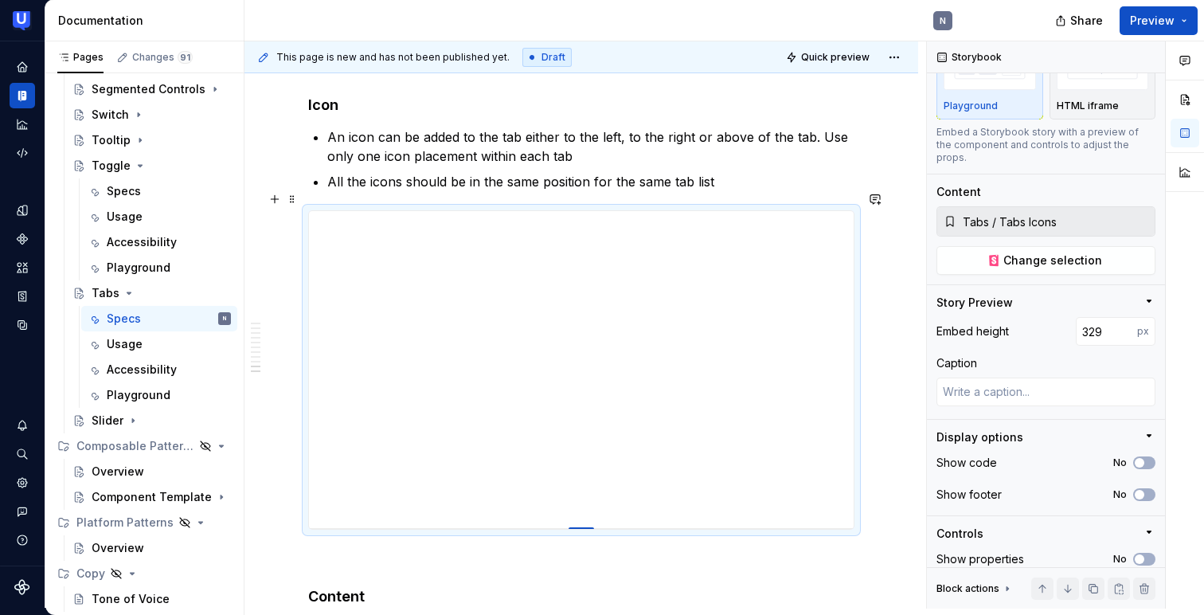
type textarea "*"
type input "323"
type textarea "*"
type input "318"
type textarea "*"
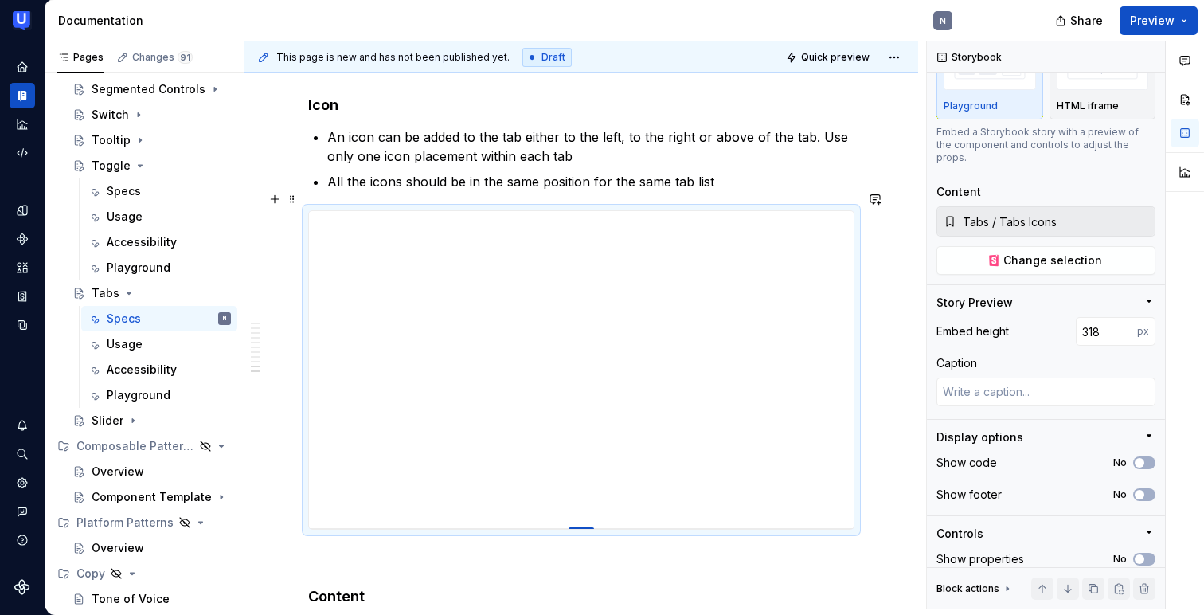
type input "311"
type textarea "*"
type input "304"
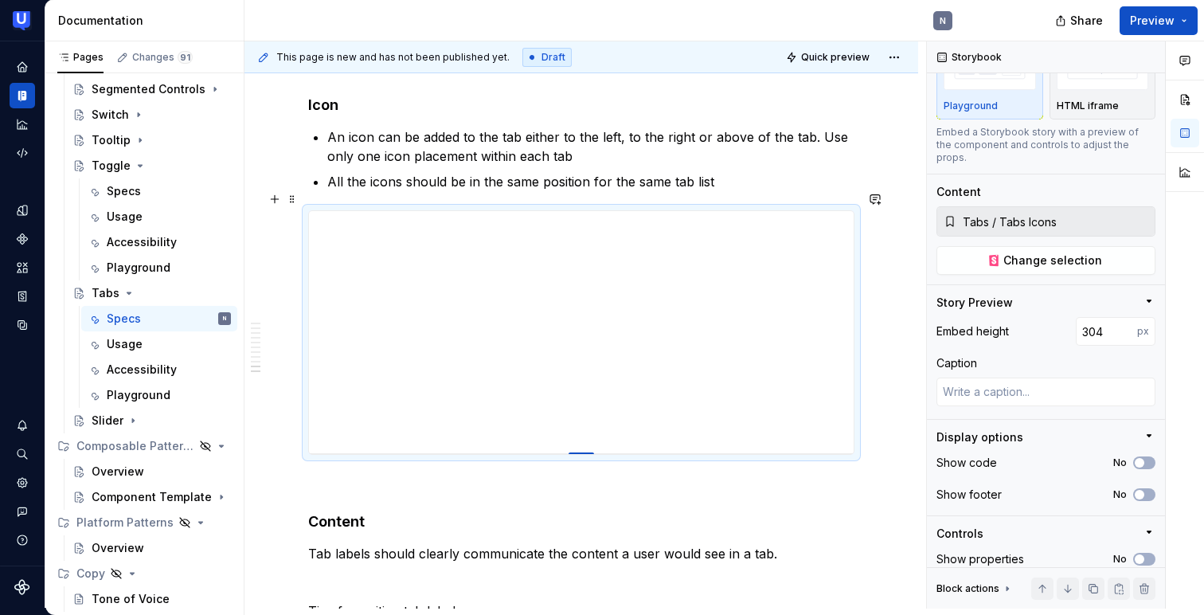
type textarea "*"
type input "297"
type textarea "*"
type input "296"
type textarea "*"
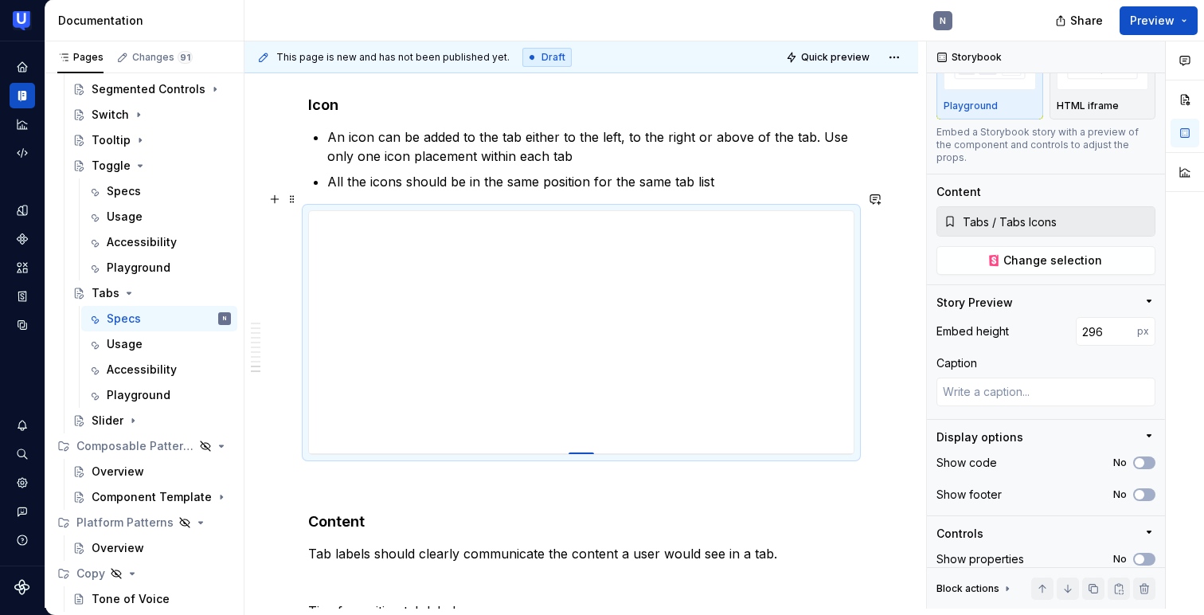
type input "294"
type textarea "*"
type input "292"
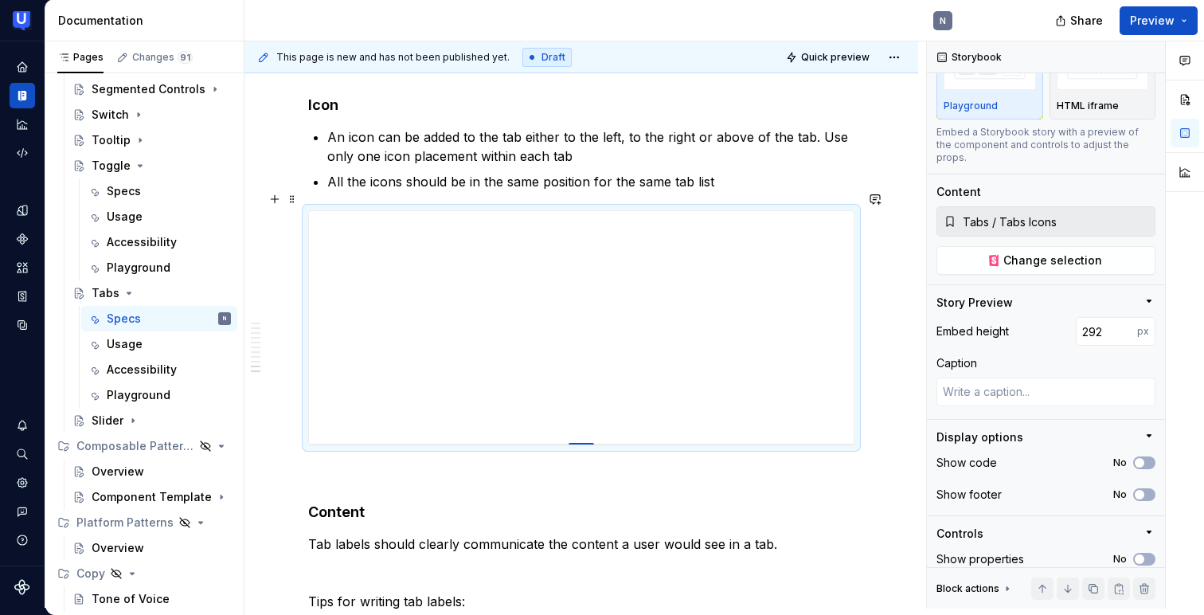
type textarea "*"
type input "284"
type textarea "*"
type input "278"
type textarea "*"
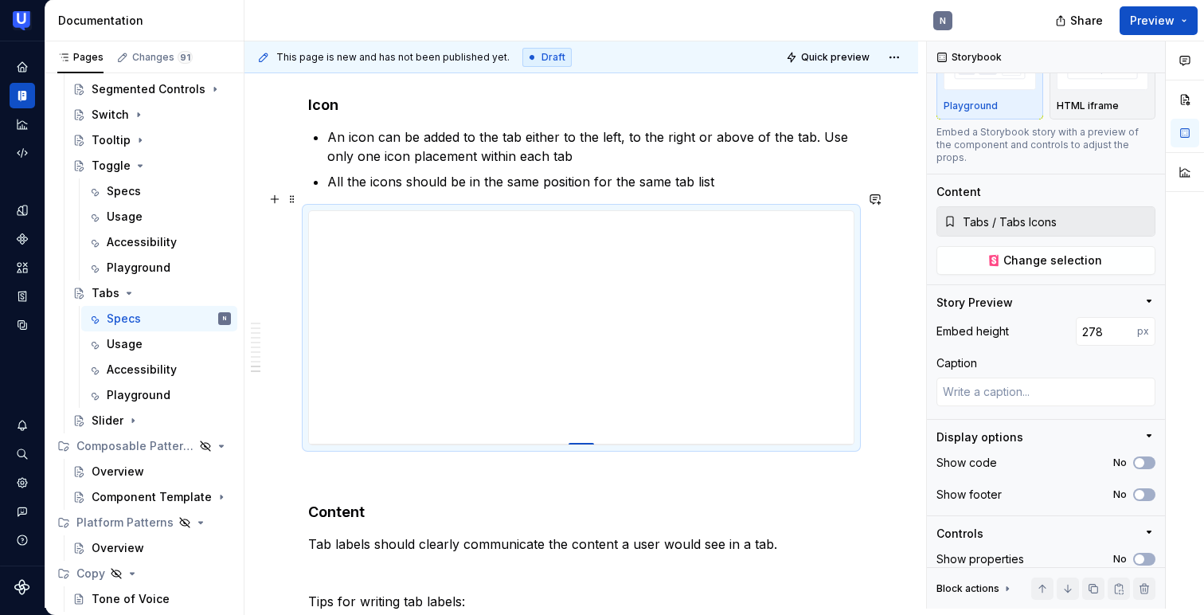
type input "266"
type textarea "*"
type input "255"
type textarea "*"
type input "245"
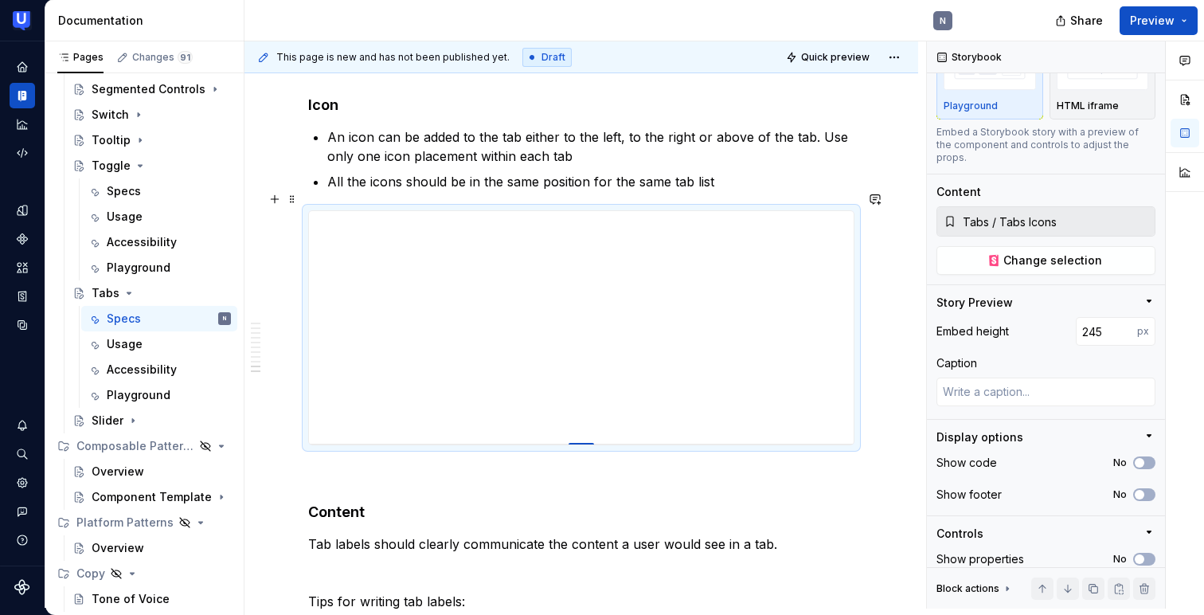
type textarea "*"
type input "239"
type textarea "*"
type input "235"
type textarea "*"
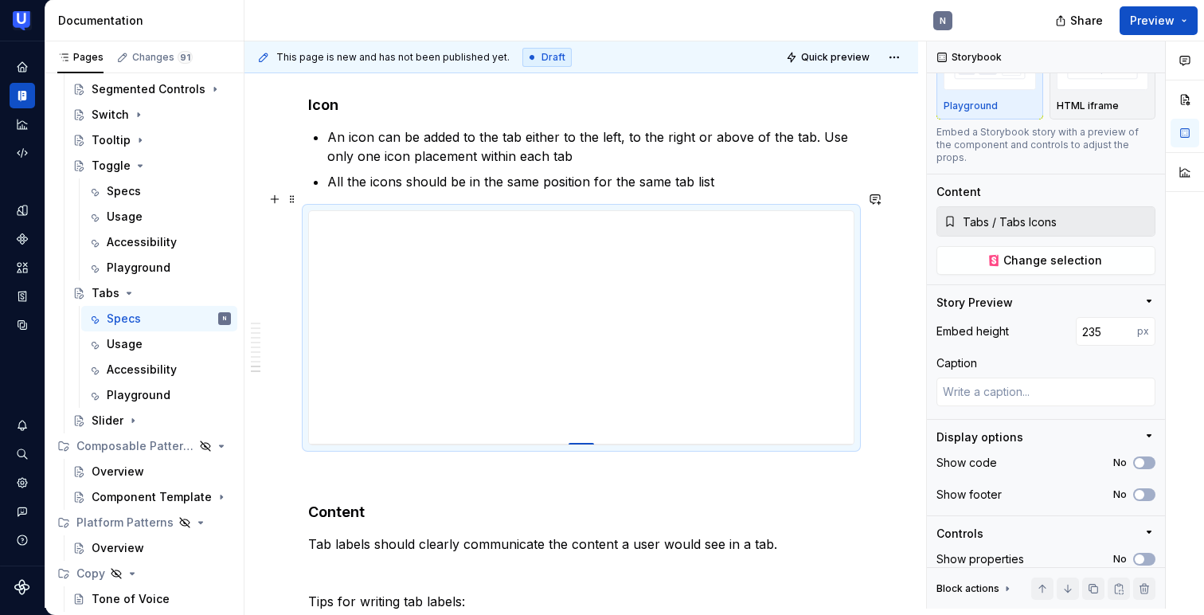
type input "231"
type textarea "*"
type input "227"
type textarea "*"
type input "224"
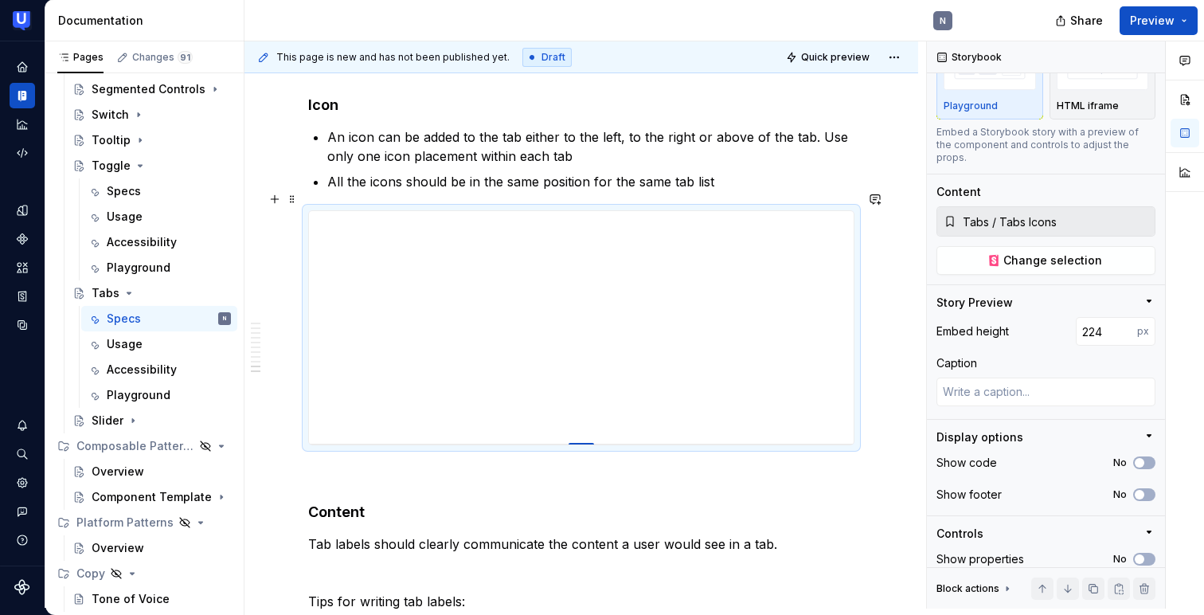
type textarea "*"
type input "222"
type textarea "*"
type input "221"
type textarea "*"
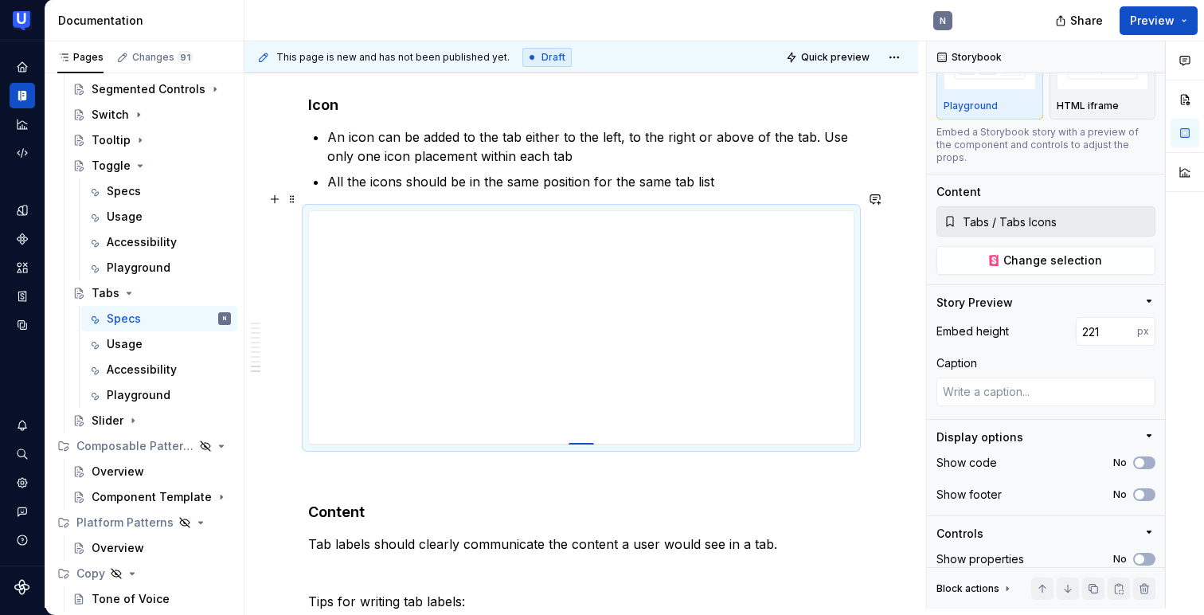
type input "220"
type textarea "*"
type input "215"
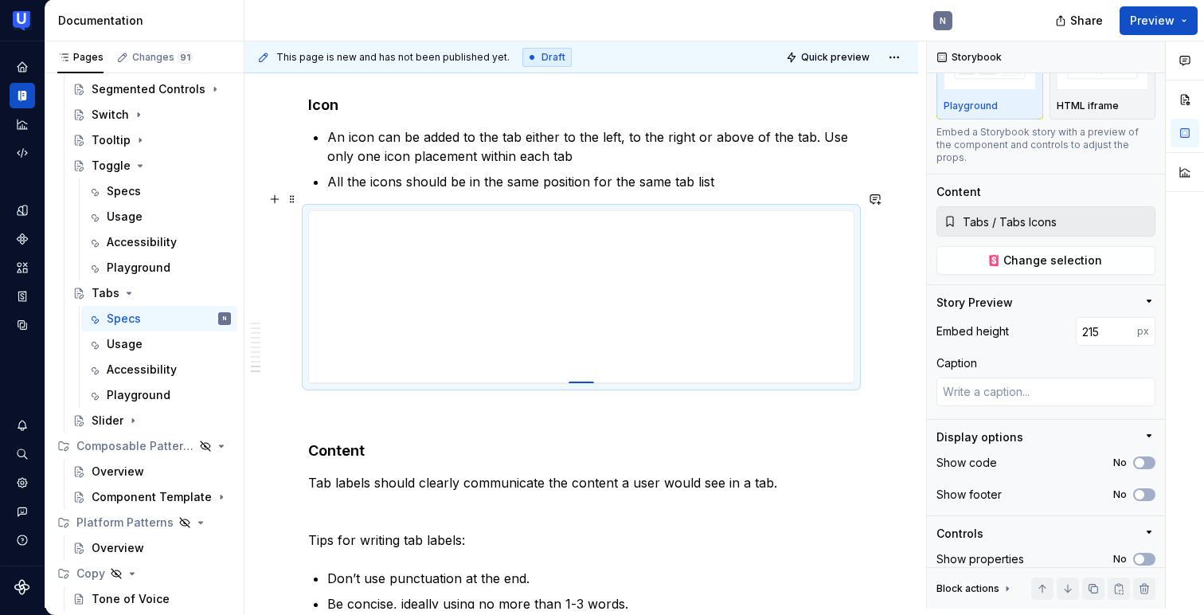
type textarea "*"
type input "214"
type textarea "*"
type input "213"
type textarea "*"
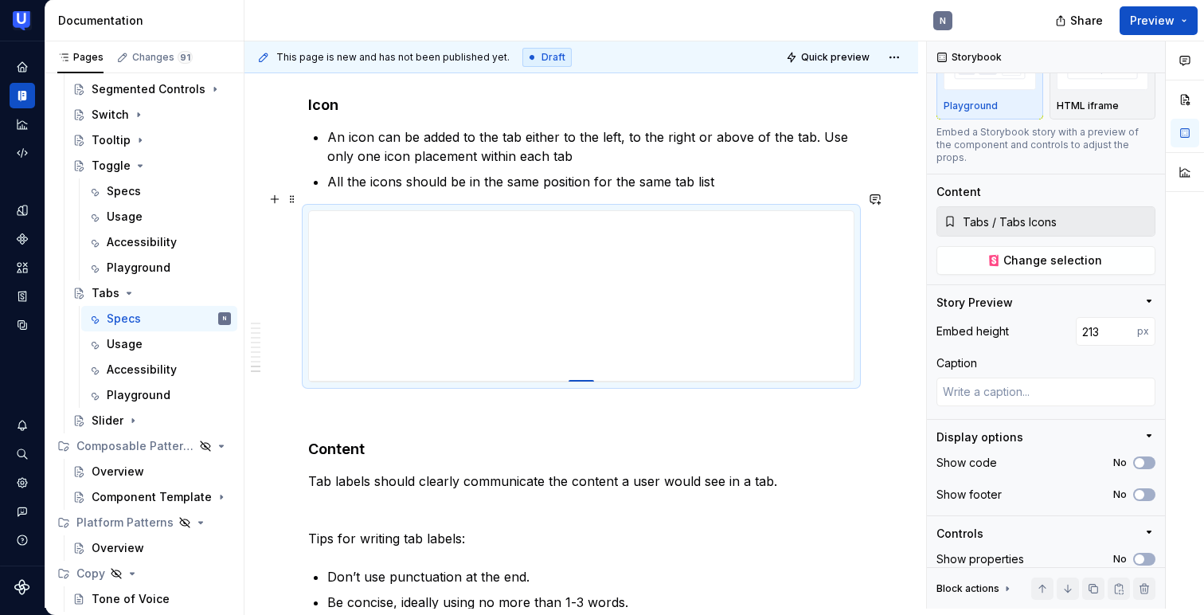
type input "211"
type textarea "*"
type input "209"
type textarea "*"
type input "206"
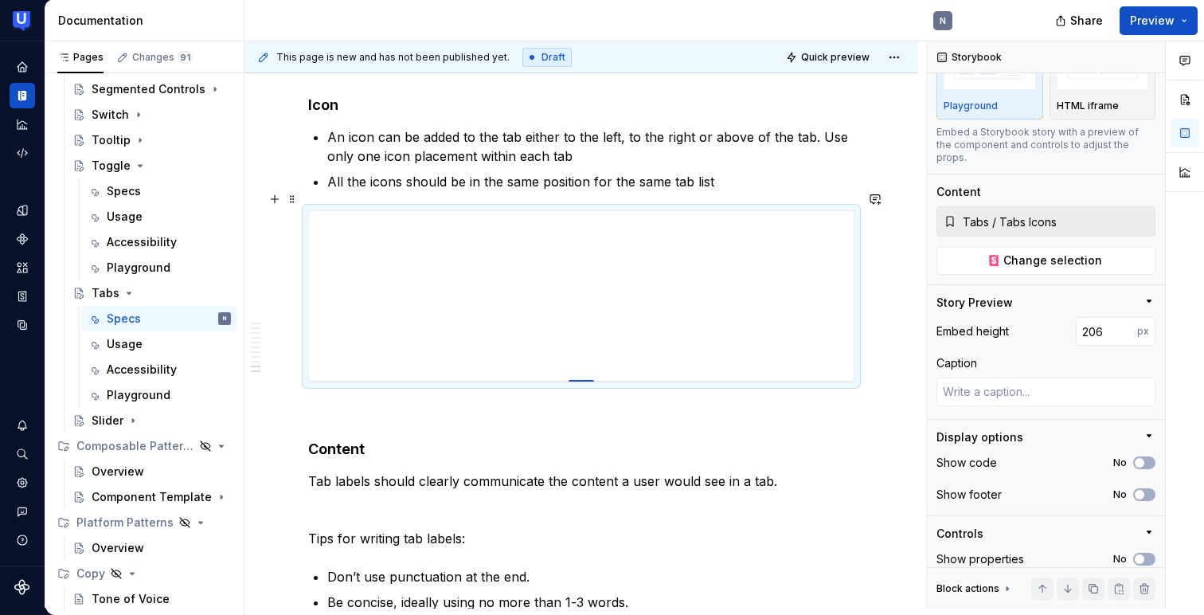
type textarea "*"
type input "205"
type textarea "*"
type input "204"
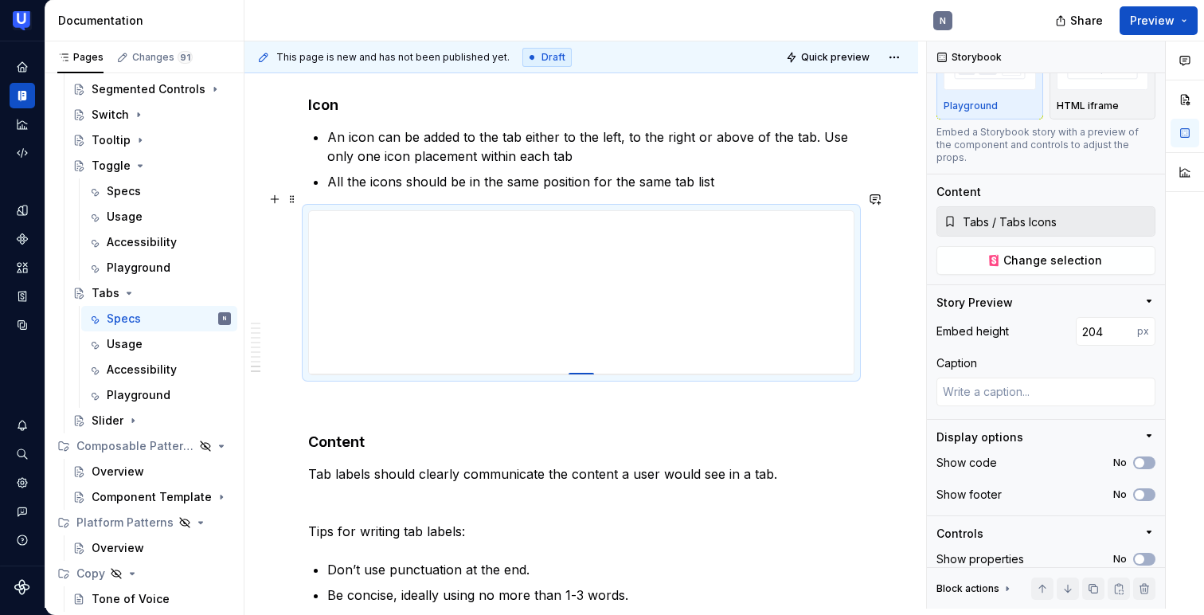
type textarea "*"
type input "203"
type textarea "*"
type input "202"
type textarea "*"
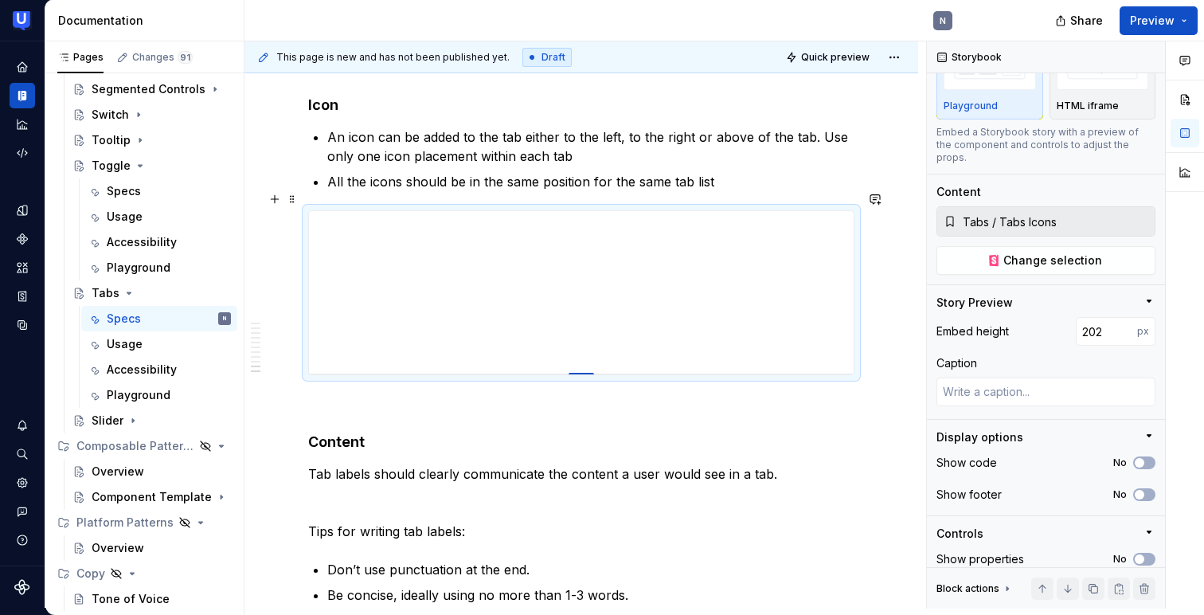
type input "198"
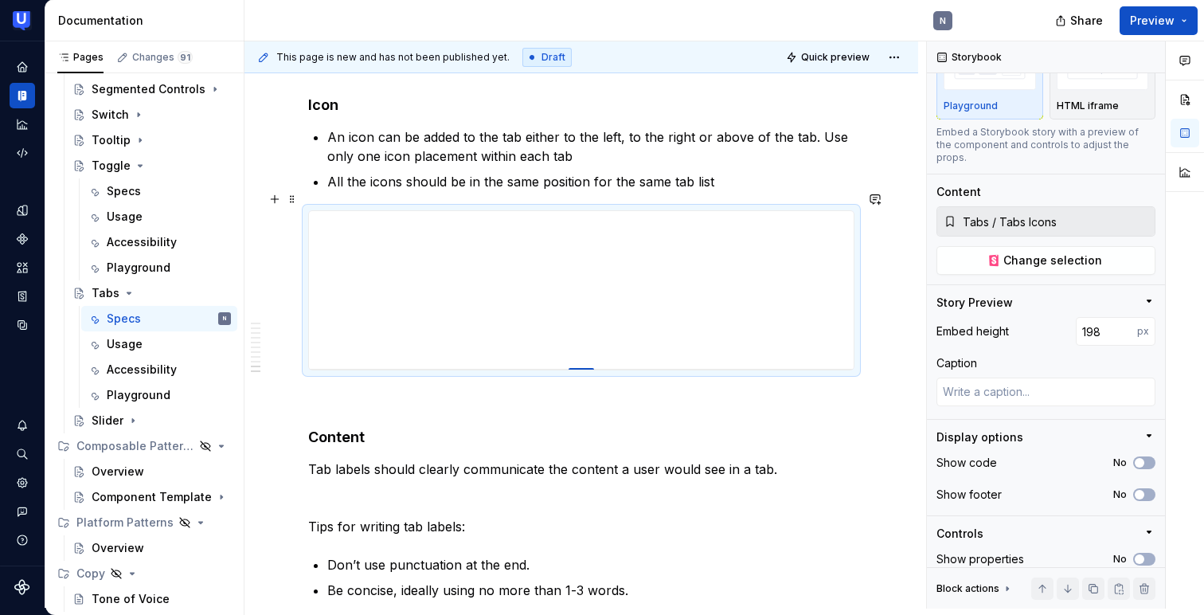
type textarea "*"
type input "196"
type textarea "*"
type input "195"
type textarea "*"
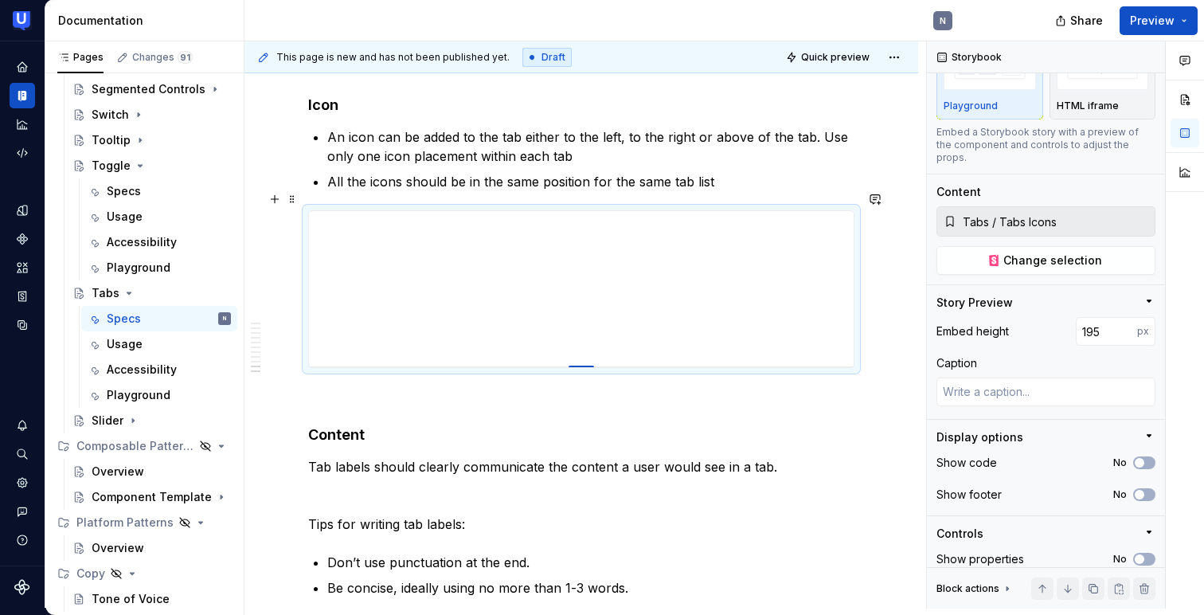
type input "198"
type textarea "*"
type input "199"
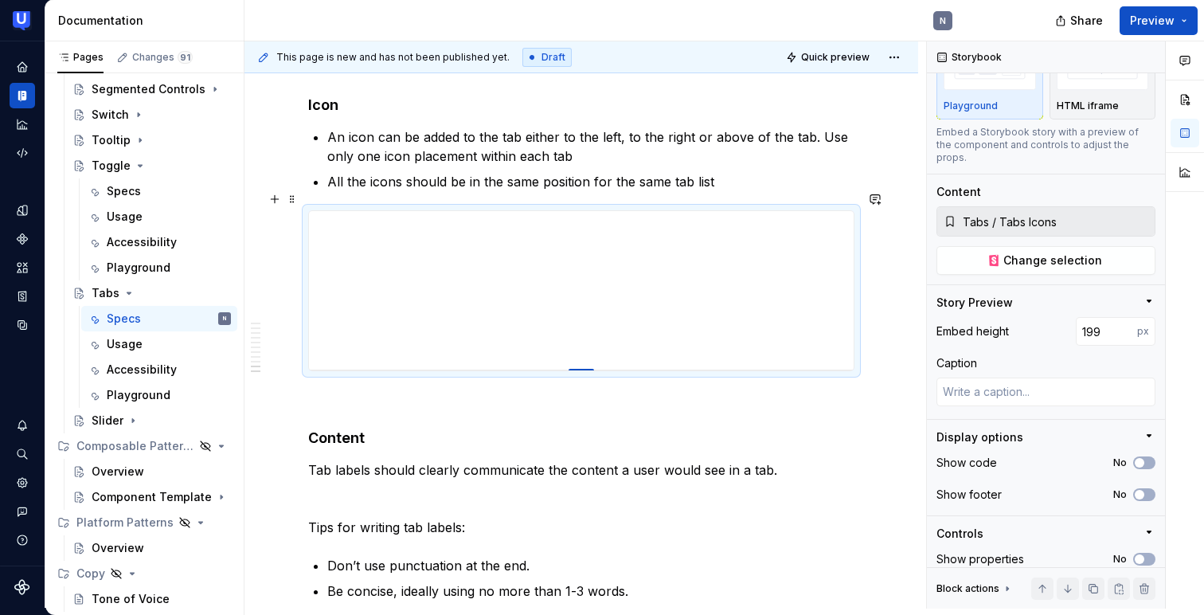
type textarea "*"
type input "200"
type textarea "*"
type input "201"
type textarea "*"
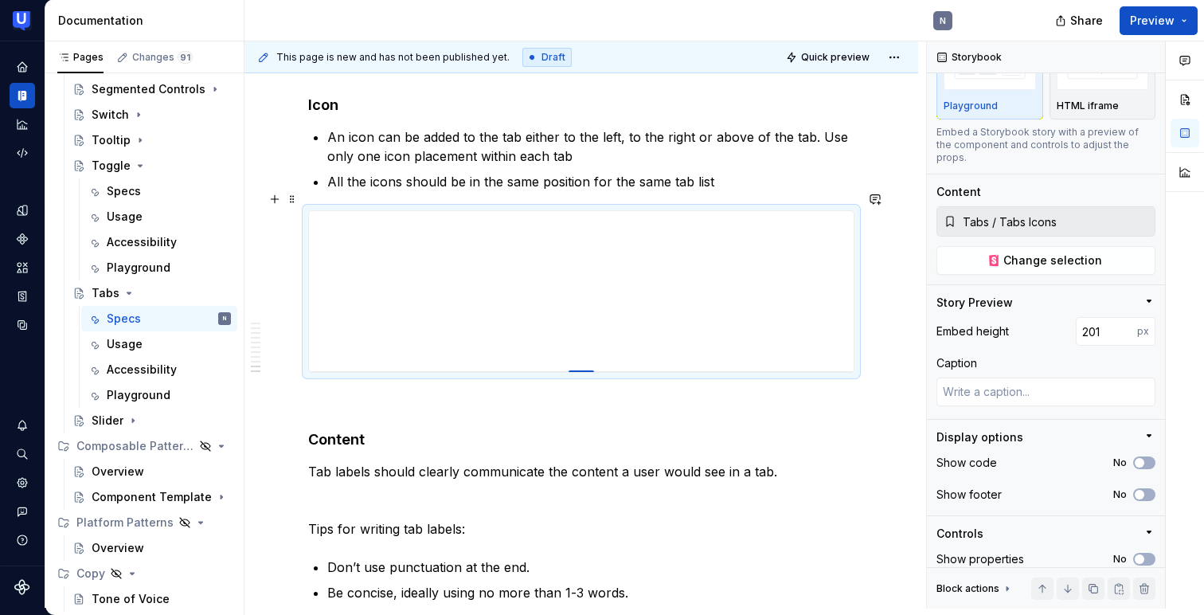
type input "202"
type textarea "*"
type input "203"
type textarea "*"
type input "204"
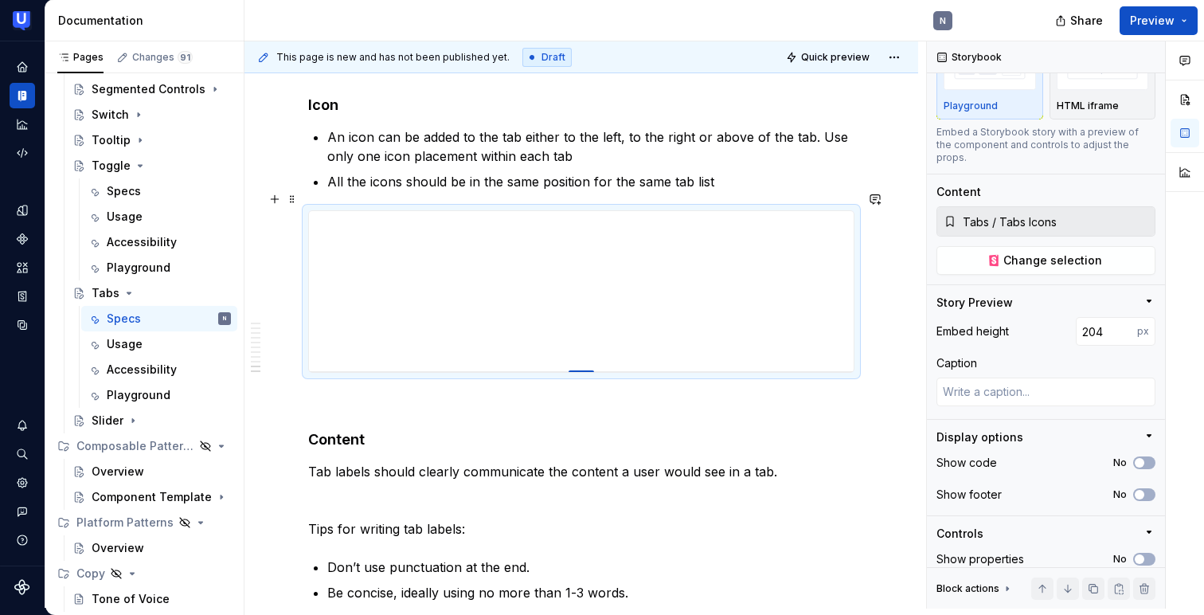
type textarea "*"
type input "205"
type textarea "*"
type input "206"
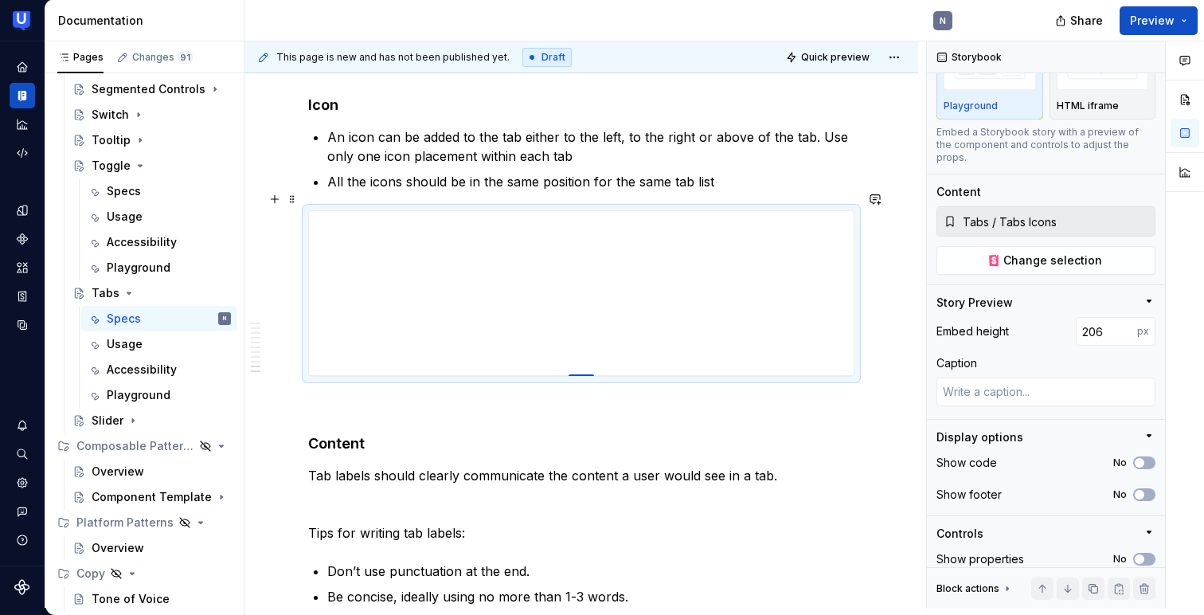
type textarea "*"
type input "207"
type textarea "*"
type input "209"
type textarea "*"
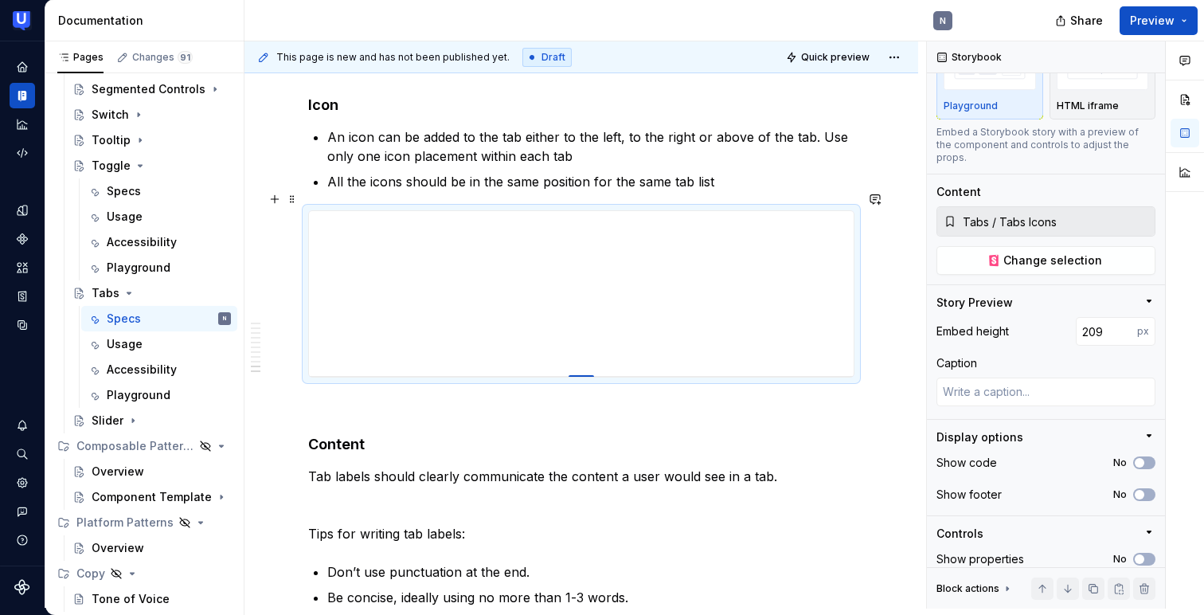
type input "210"
type textarea "*"
type input "211"
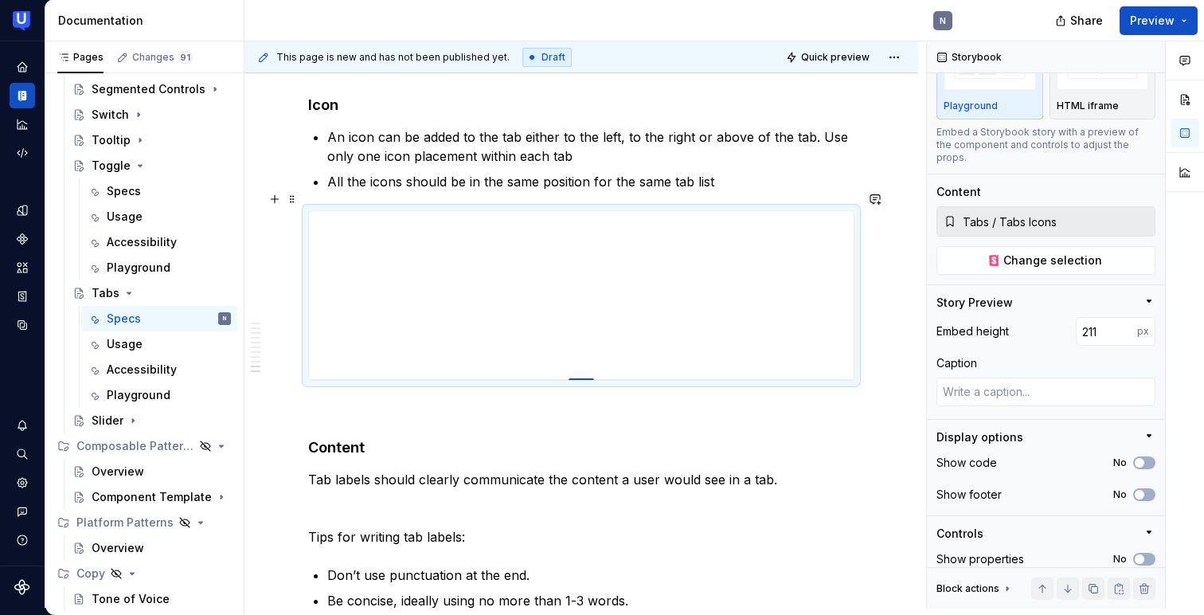
type textarea "*"
type input "210"
type textarea "*"
type input "209"
type textarea "*"
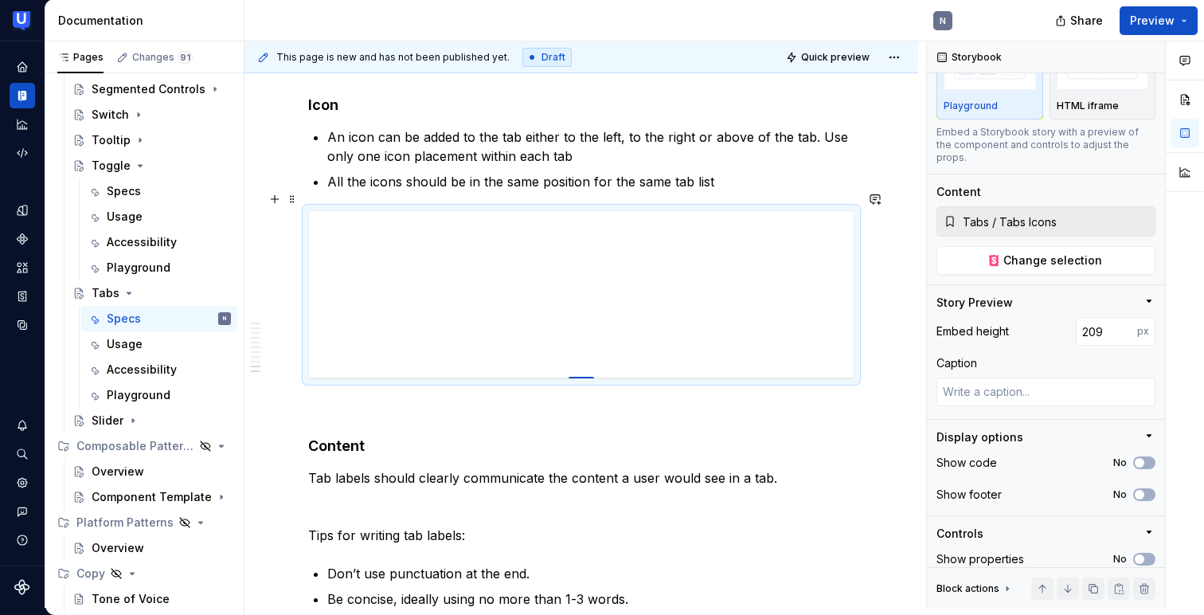
type input "210"
type textarea "*"
type input "211"
type textarea "*"
type input "212"
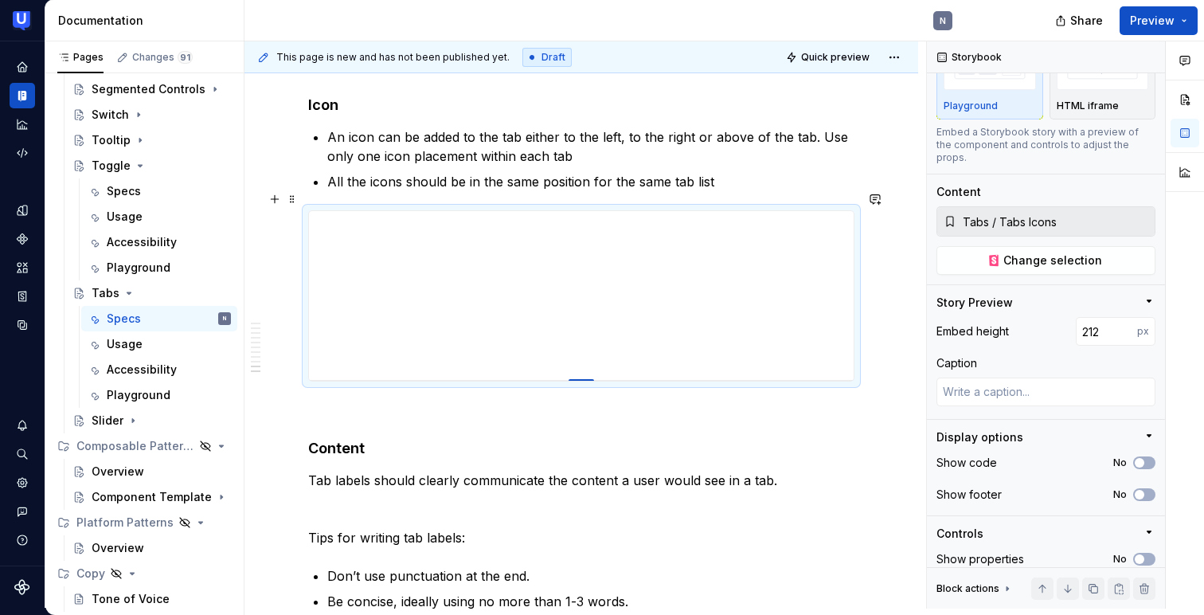
type textarea "*"
type input "213"
type textarea "*"
type input "212"
type textarea "*"
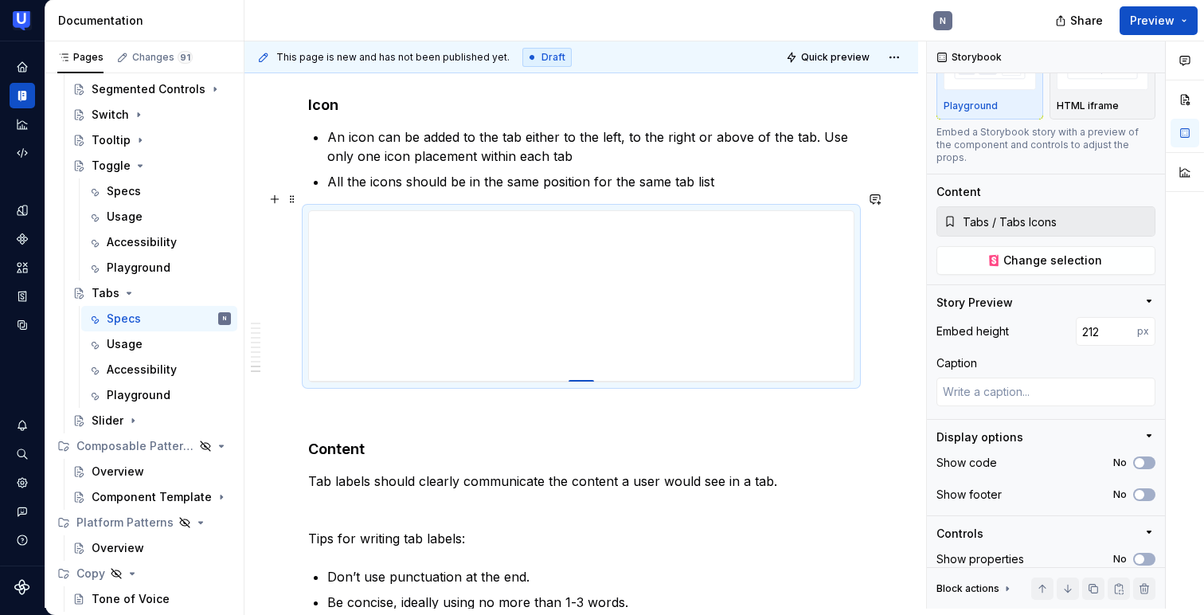
type input "211"
type textarea "*"
type input "209"
type textarea "*"
type input "207"
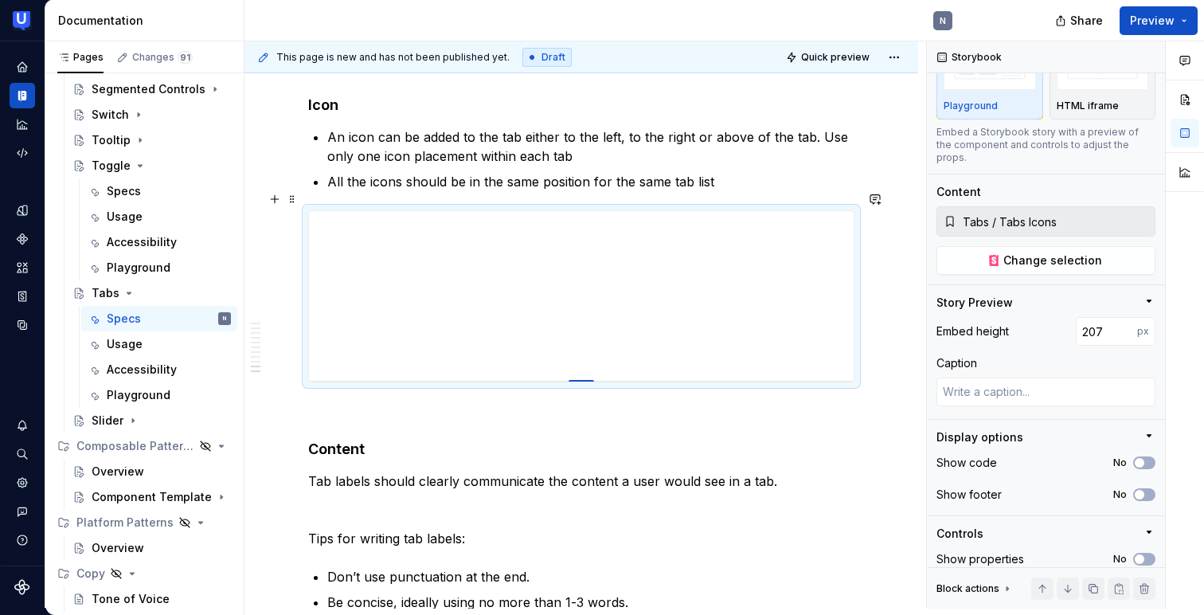
type textarea "*"
type input "206"
type textarea "*"
type input "204"
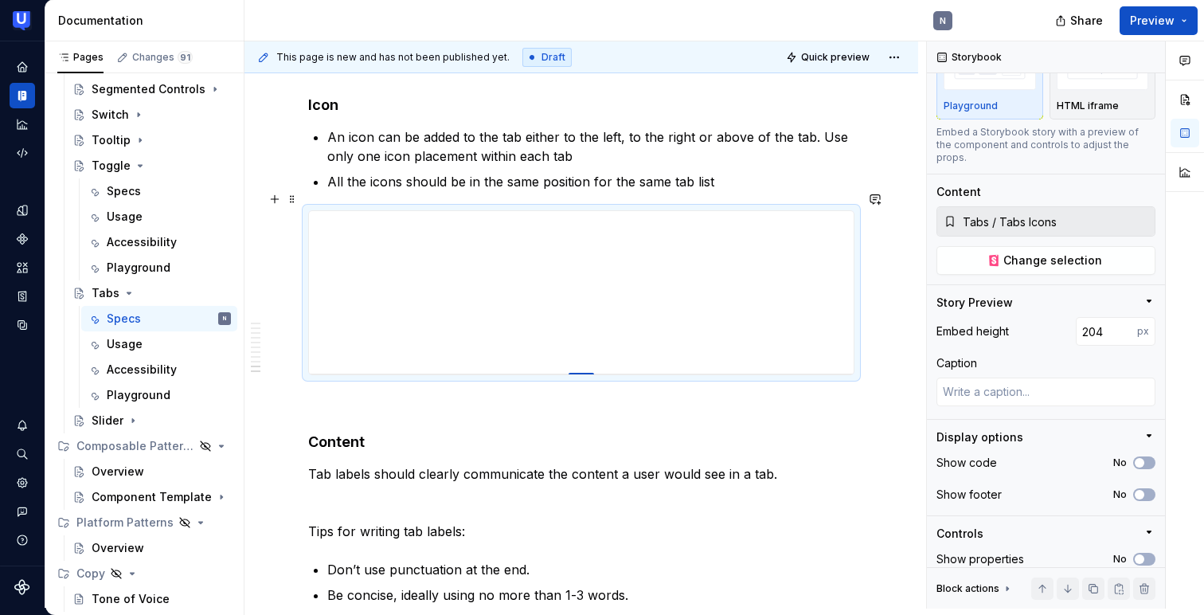
type textarea "*"
type input "203"
type textarea "*"
type input "201"
type textarea "*"
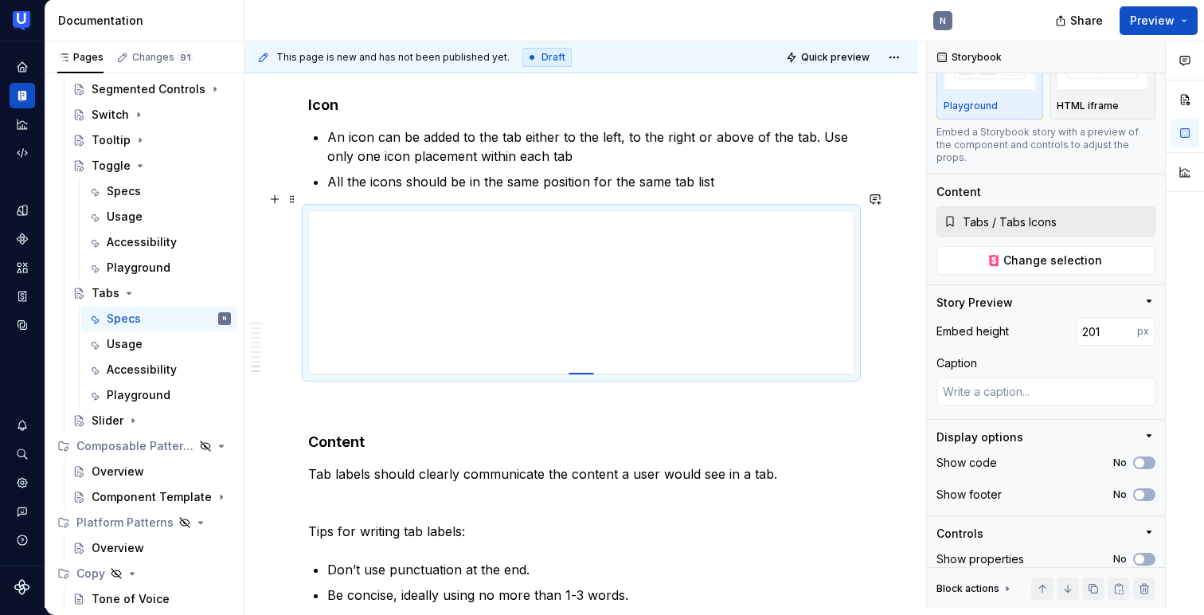
type input "198"
type textarea "*"
type input "197"
type textarea "*"
type input "195"
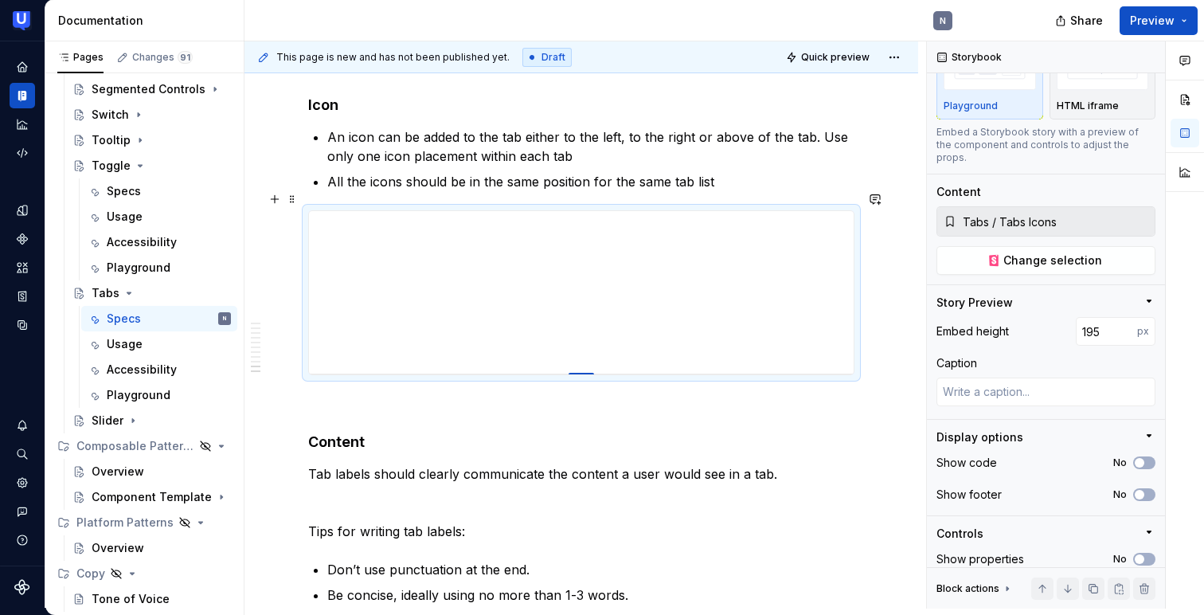
type textarea "*"
type input "194"
type textarea "*"
type input "192"
type textarea "*"
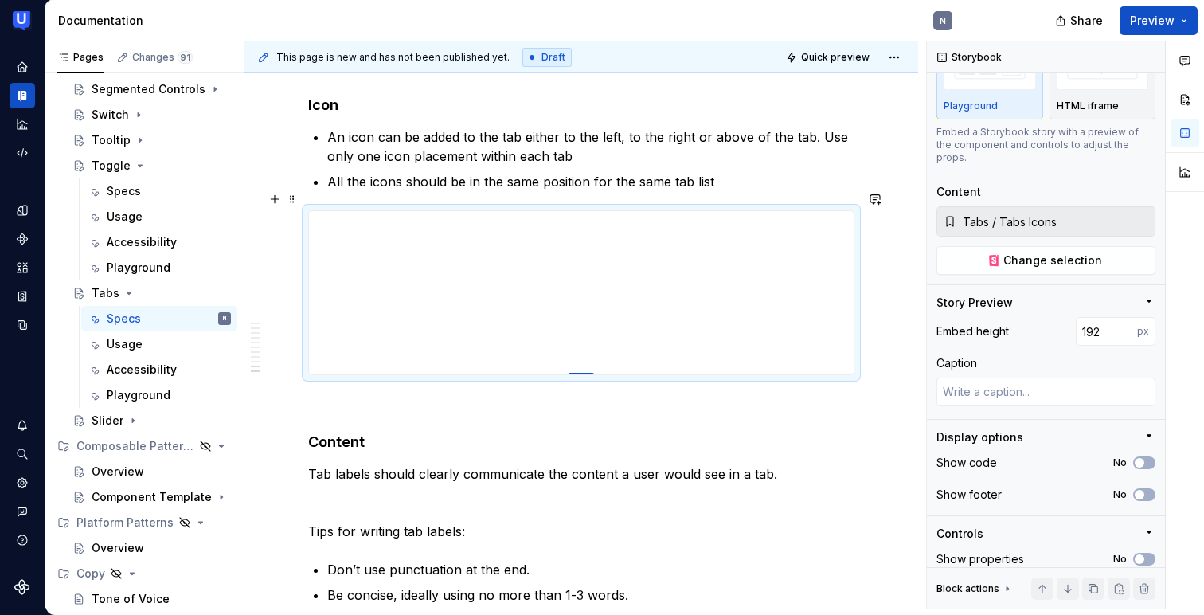
type input "191"
type textarea "*"
type input "190"
type textarea "*"
type input "189"
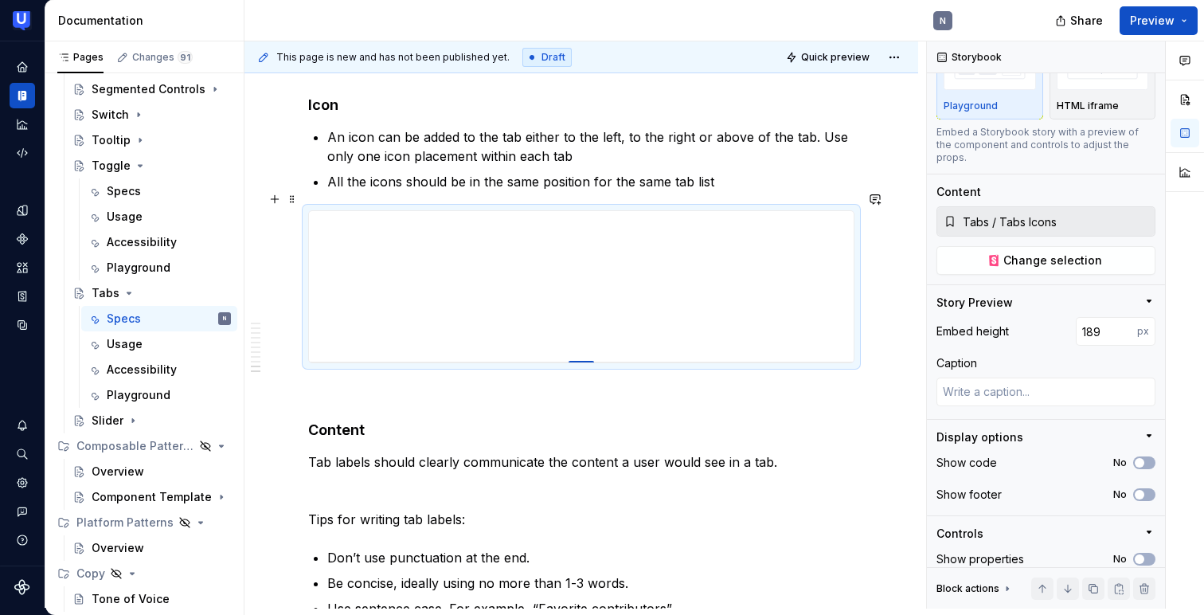
type textarea "*"
type input "188"
type textarea "*"
drag, startPoint x: 586, startPoint y: 510, endPoint x: 597, endPoint y: 342, distance: 168.4
click at [594, 360] on div at bounding box center [580, 361] width 25 height 3
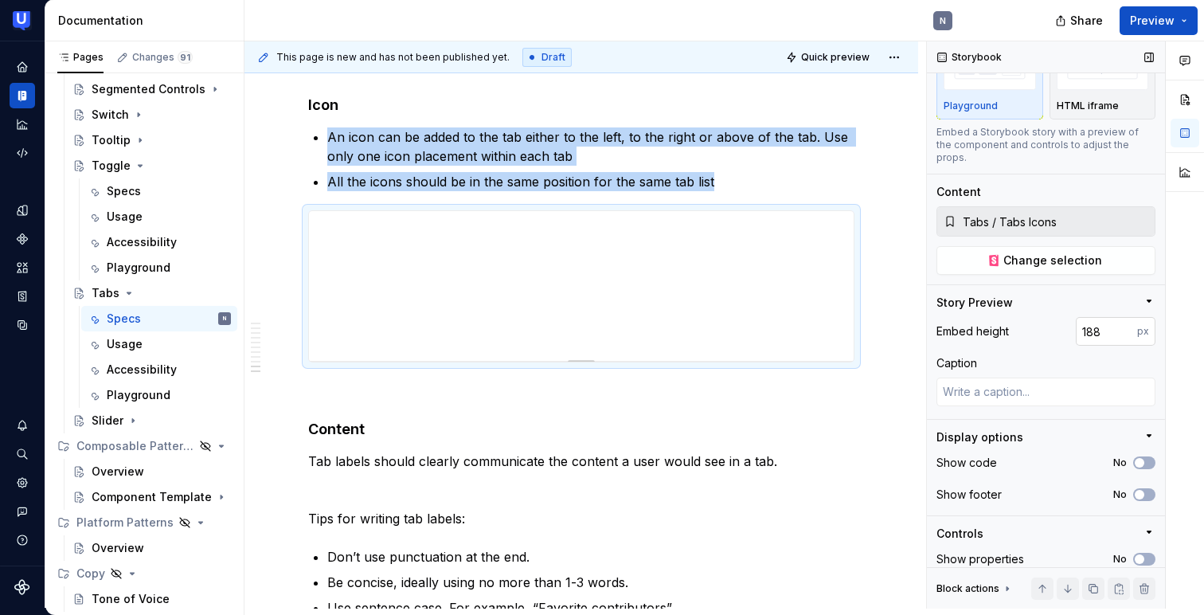
click at [1107, 319] on input "188" at bounding box center [1106, 331] width 61 height 29
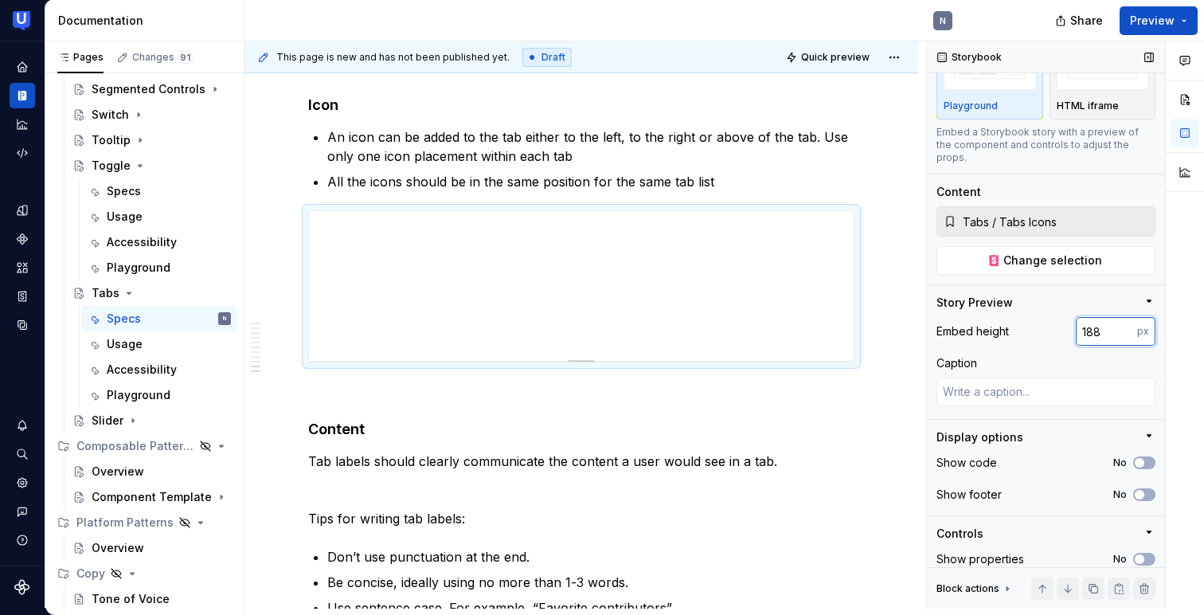
click at [1107, 319] on input "188" at bounding box center [1106, 331] width 61 height 29
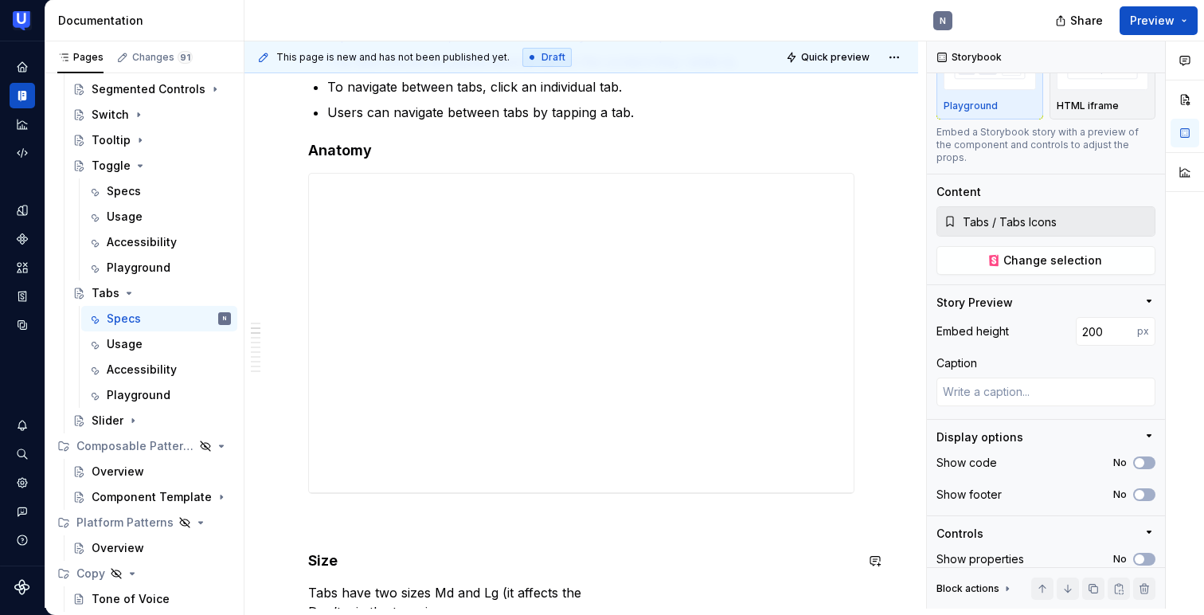
scroll to position [433, 0]
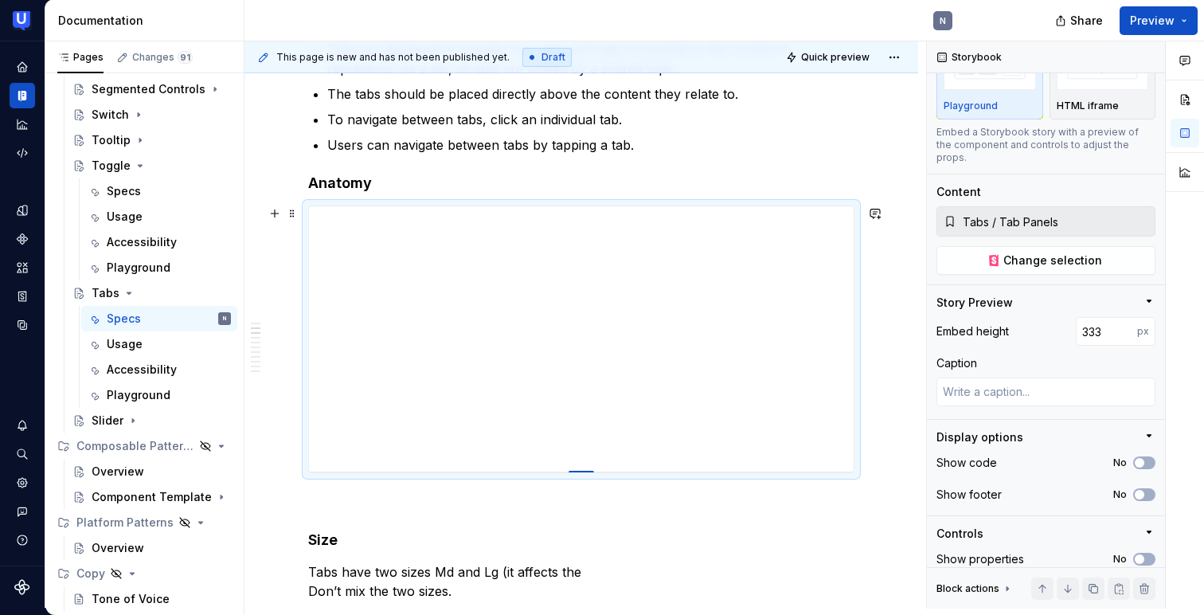
drag, startPoint x: 583, startPoint y: 524, endPoint x: 587, endPoint y: 471, distance: 52.7
click at [587, 471] on div at bounding box center [580, 472] width 25 height 3
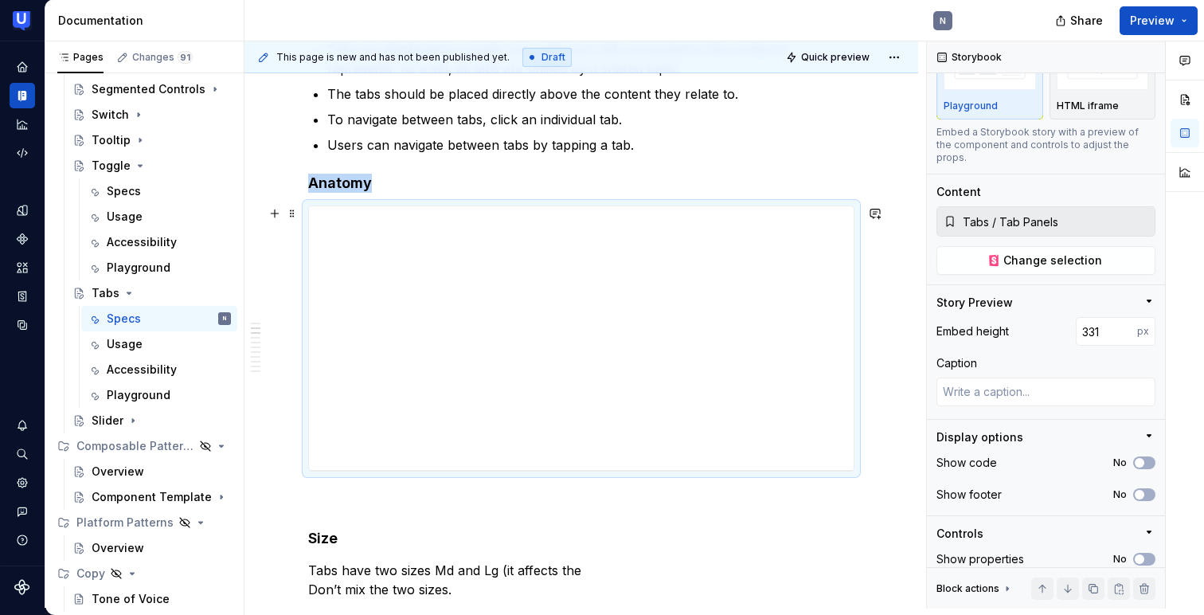
click at [582, 470] on div at bounding box center [580, 470] width 25 height 3
click at [1103, 318] on input "331" at bounding box center [1106, 331] width 61 height 29
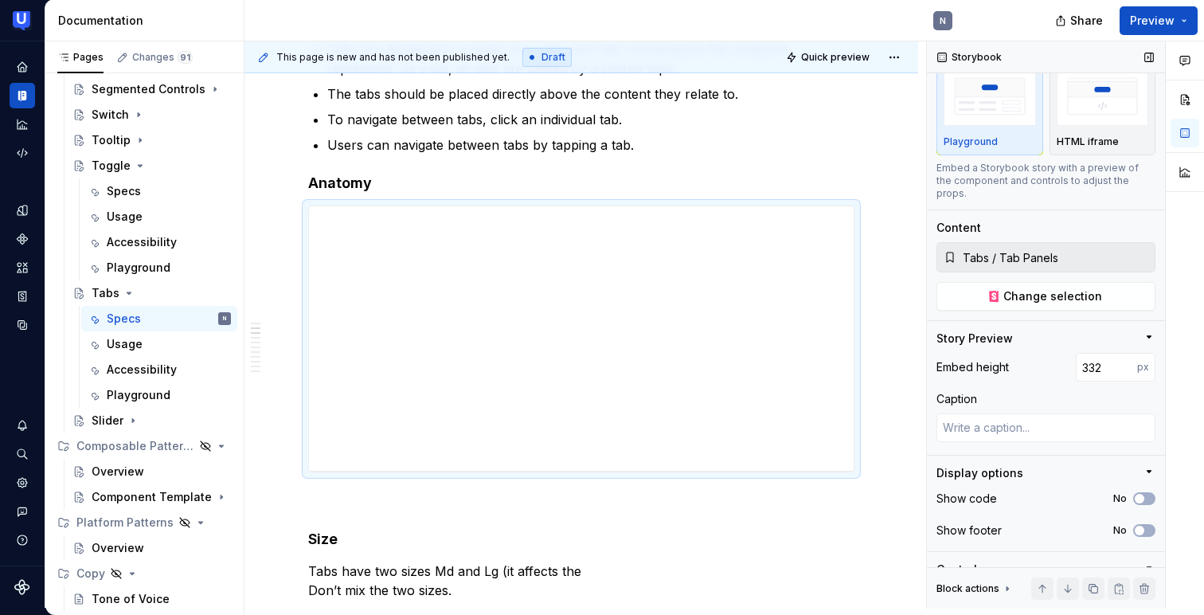
scroll to position [84, 0]
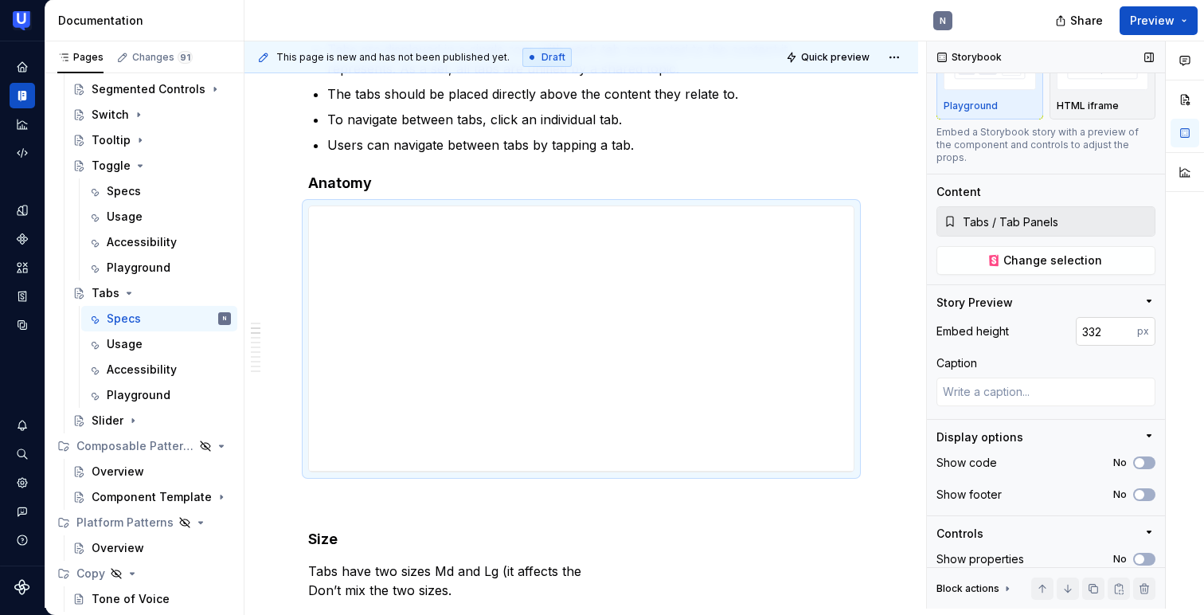
click at [1112, 321] on input "332" at bounding box center [1106, 331] width 61 height 29
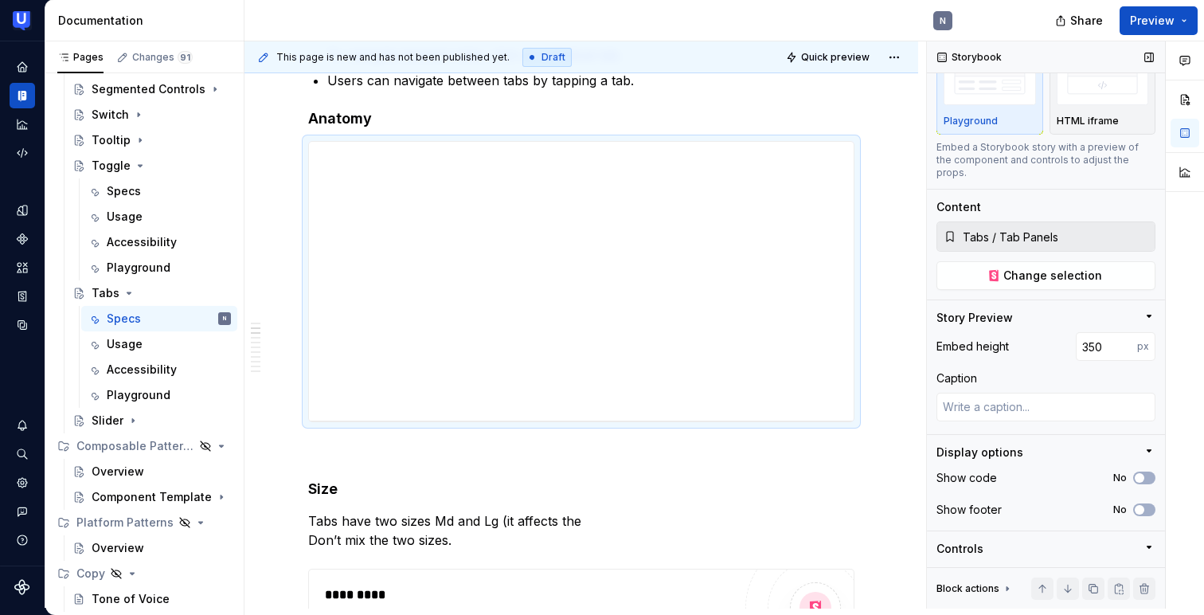
scroll to position [83, 0]
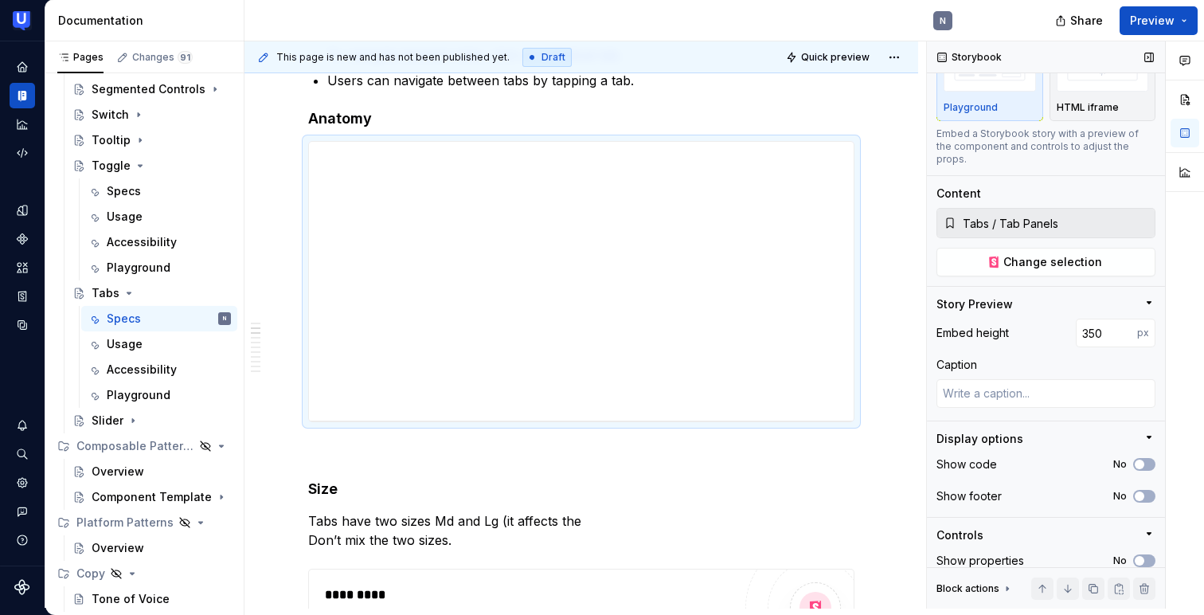
click at [1148, 296] on icon "button" at bounding box center [1149, 302] width 13 height 13
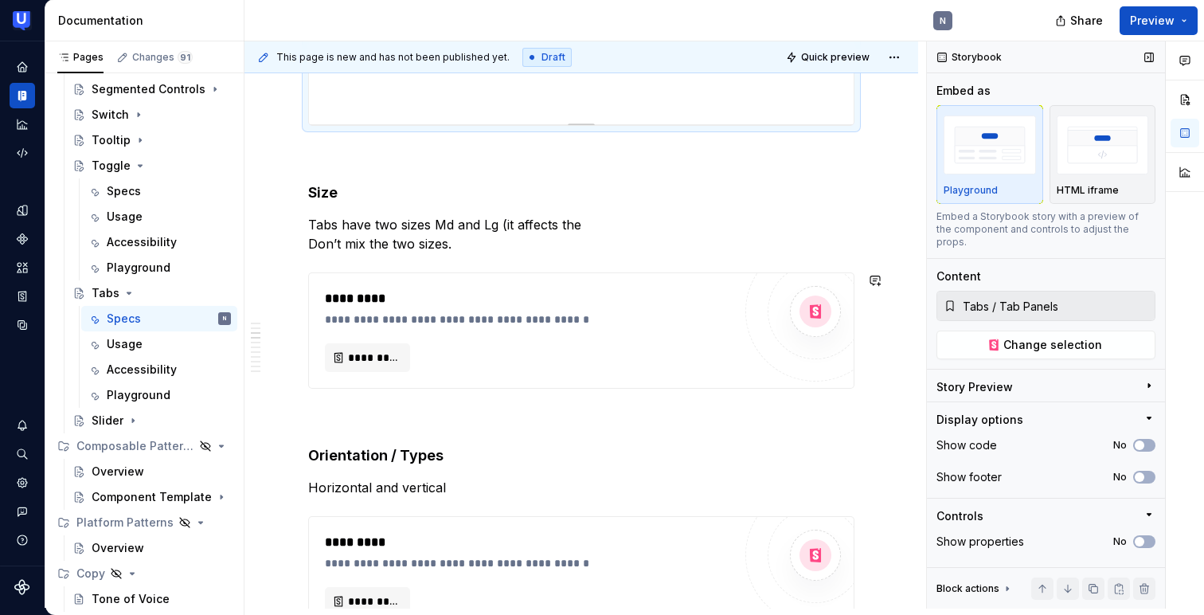
scroll to position [803, 0]
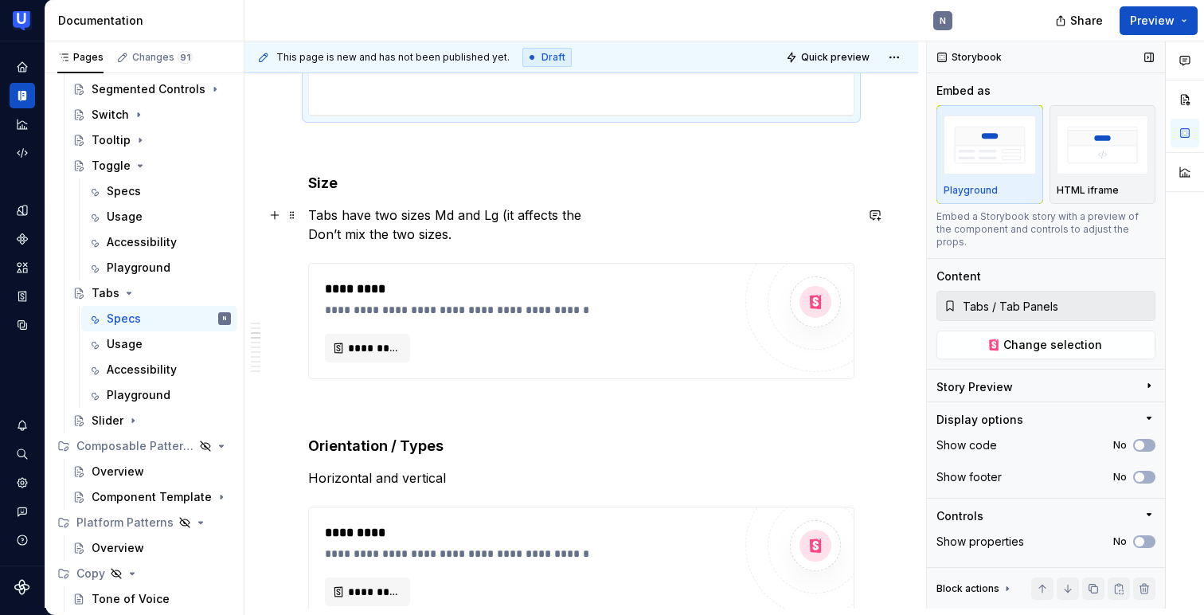
click at [517, 221] on p "Tabs have two sizes Md and Lg (it affects the Don’t mix the two sizes." at bounding box center [581, 224] width 546 height 38
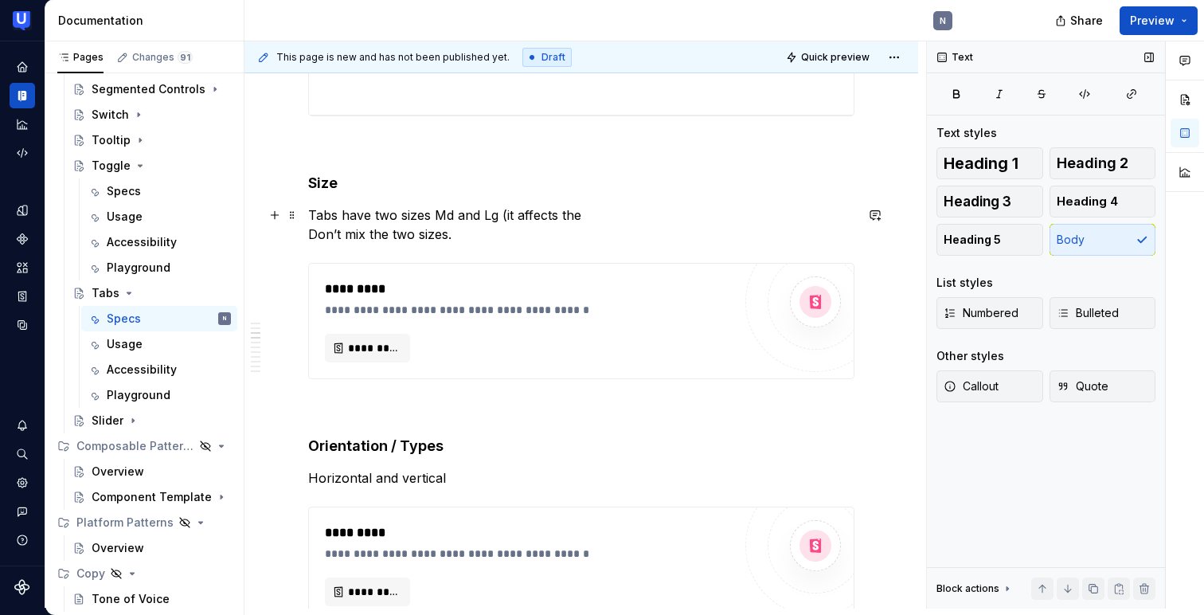
click at [585, 213] on p "Tabs have two sizes Md and Lg (it affects the Don’t mix the two sizes." at bounding box center [581, 224] width 546 height 38
click at [389, 346] on span "*********" at bounding box center [374, 348] width 52 height 16
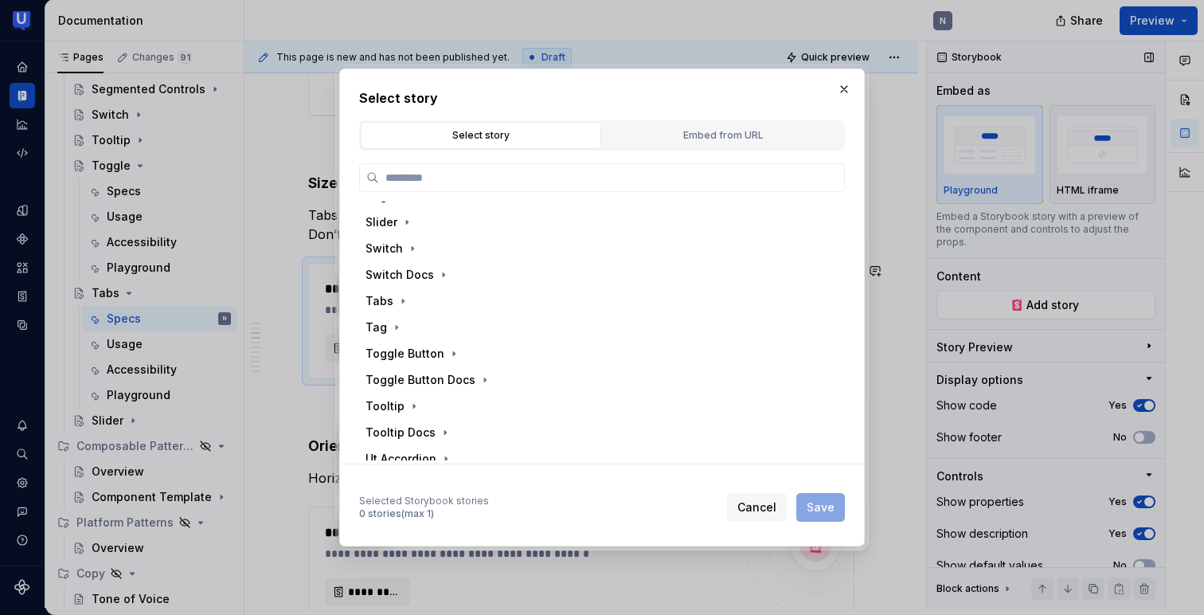
scroll to position [635, 0]
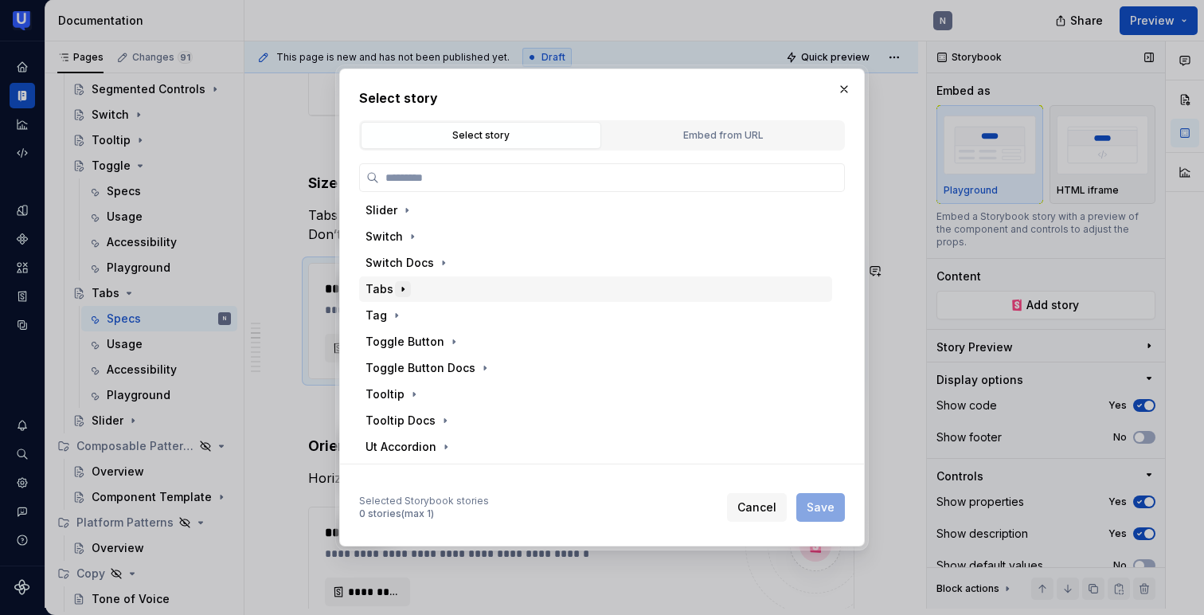
click at [396, 294] on icon "button" at bounding box center [402, 289] width 13 height 13
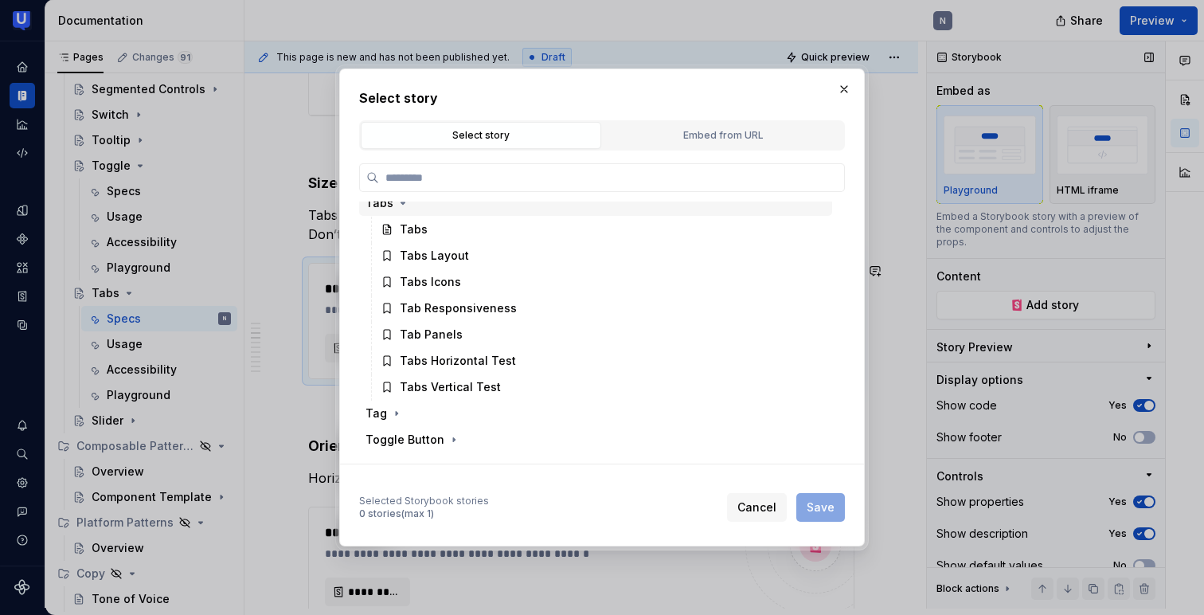
scroll to position [723, 0]
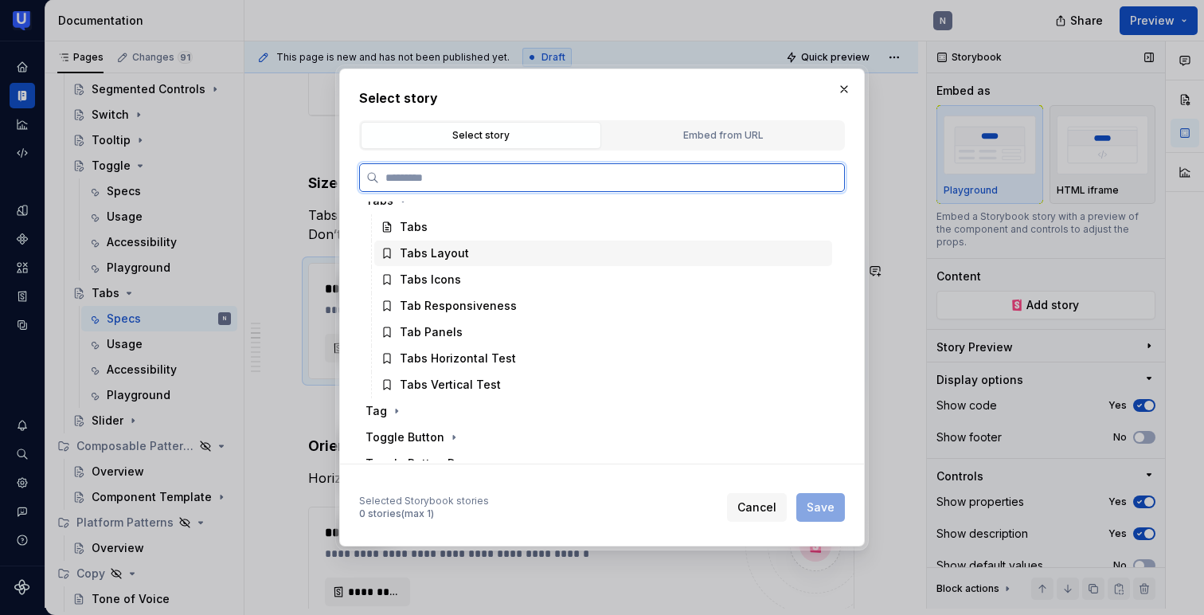
click at [422, 256] on div "Tabs Layout" at bounding box center [434, 253] width 69 height 16
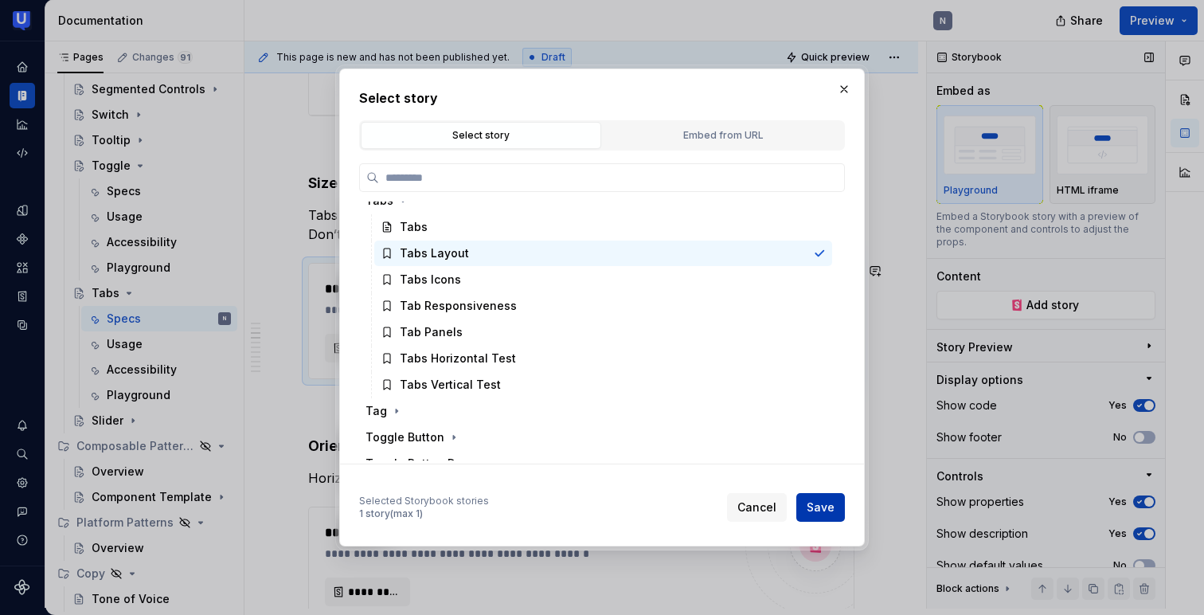
click at [824, 496] on button "Save" at bounding box center [820, 507] width 49 height 29
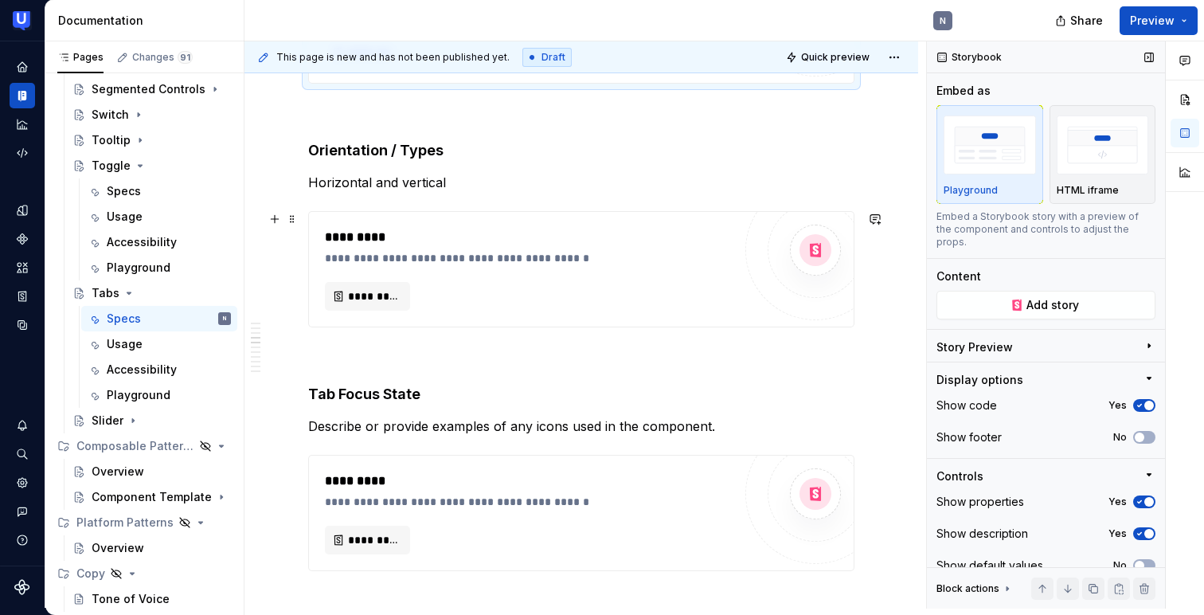
scroll to position [1100, 0]
click at [364, 300] on span "*********" at bounding box center [374, 295] width 52 height 16
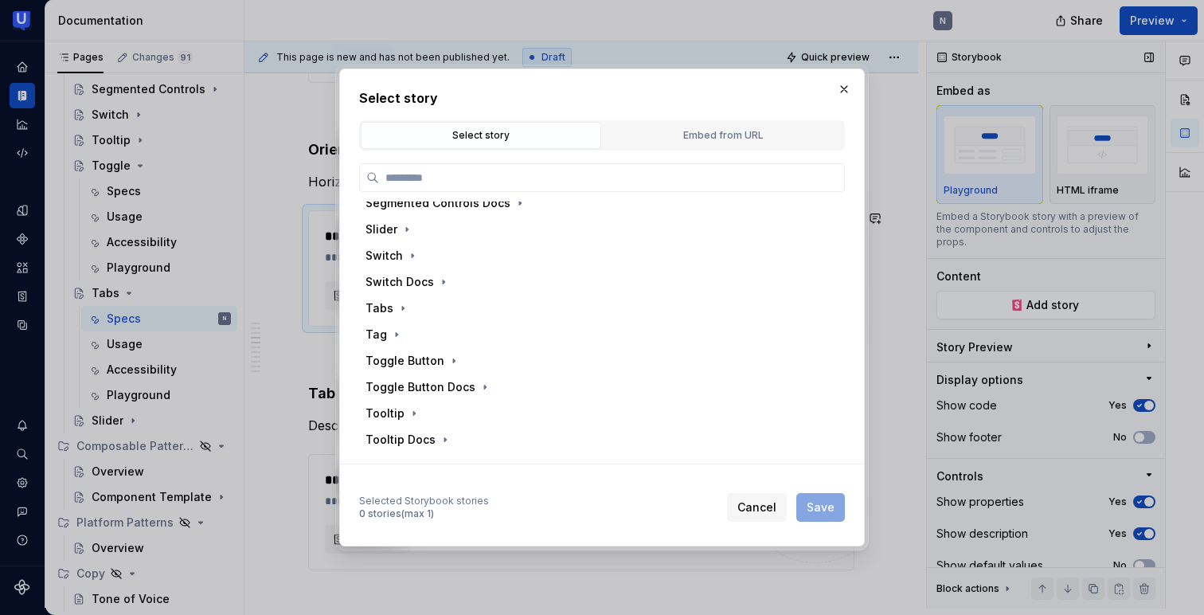
scroll to position [635, 0]
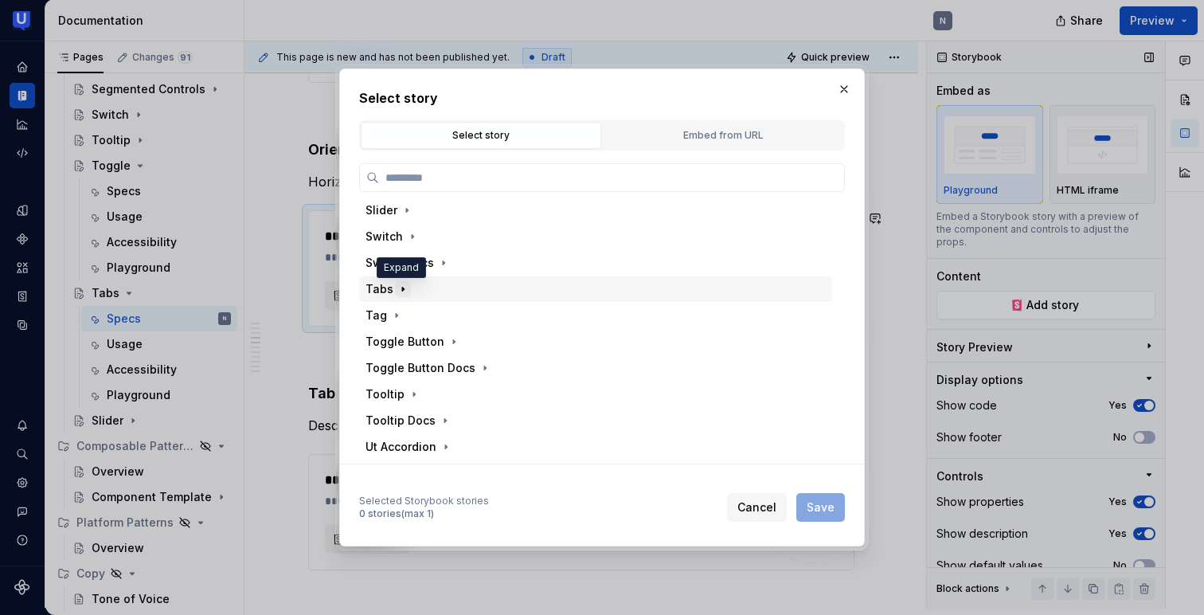
click at [402, 290] on icon "button" at bounding box center [403, 289] width 2 height 4
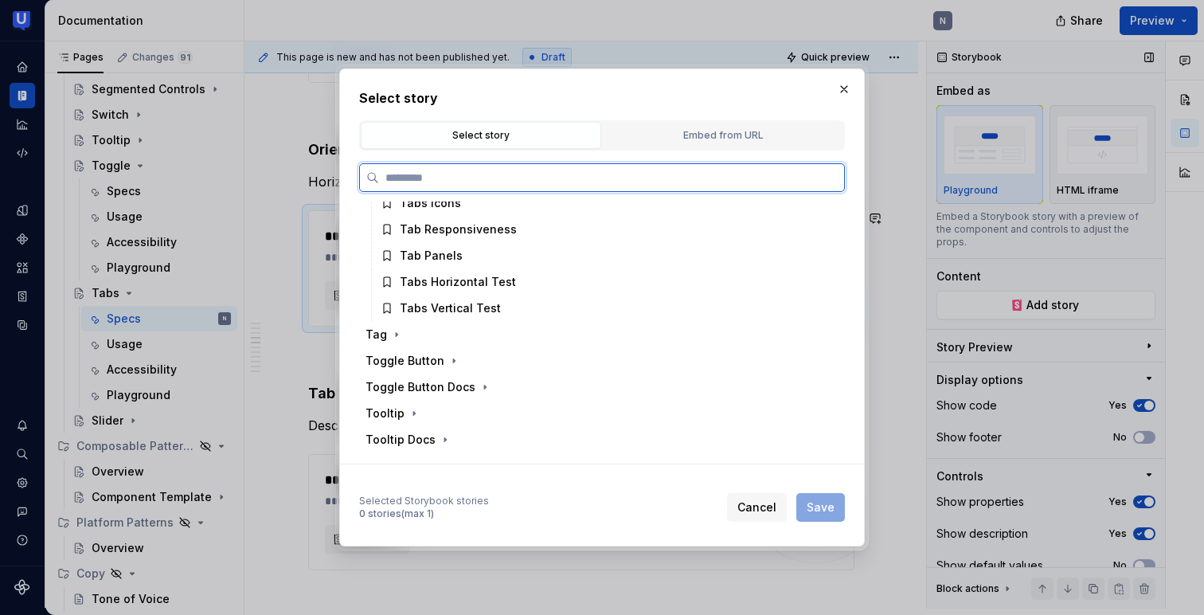
scroll to position [818, 0]
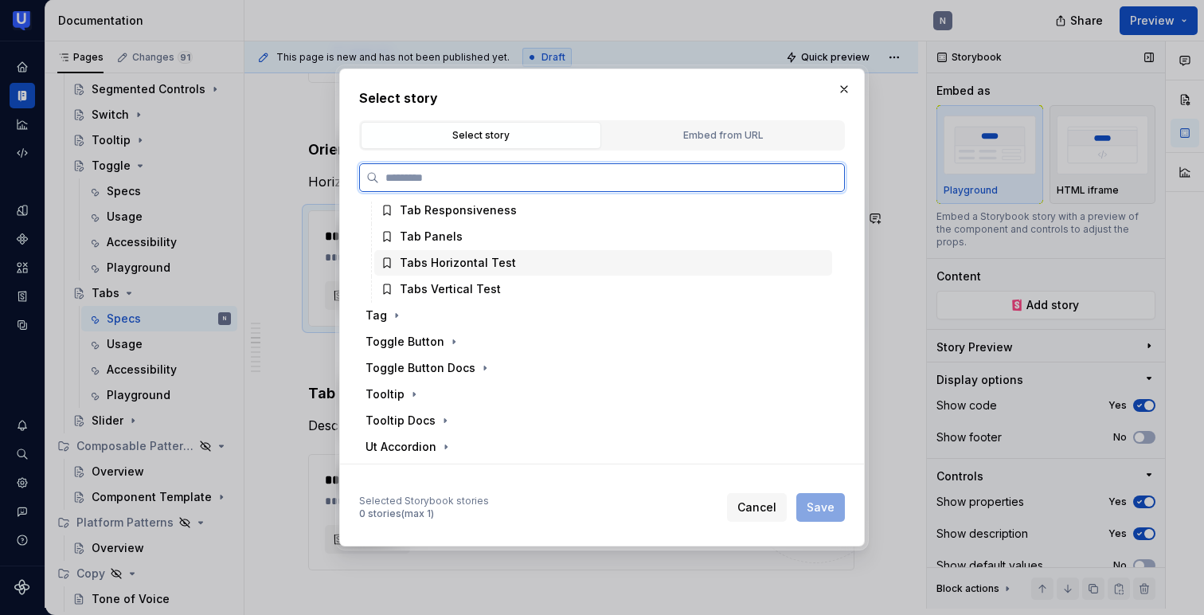
click at [428, 266] on div "Tabs Horizontal Test" at bounding box center [458, 263] width 116 height 16
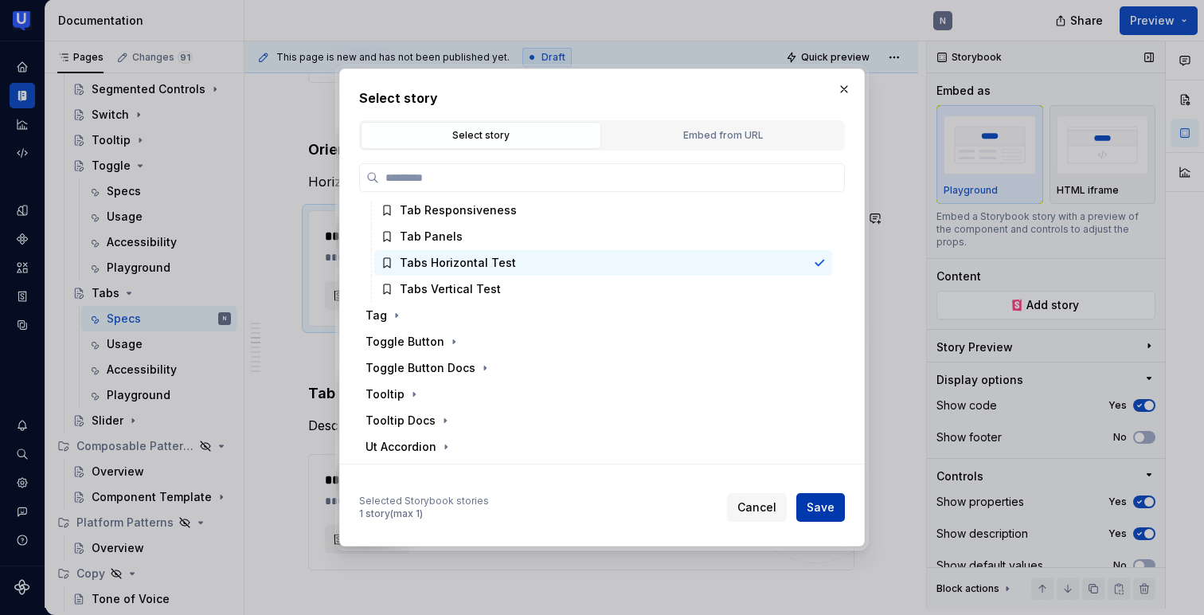
click at [819, 506] on span "Save" at bounding box center [821, 507] width 28 height 16
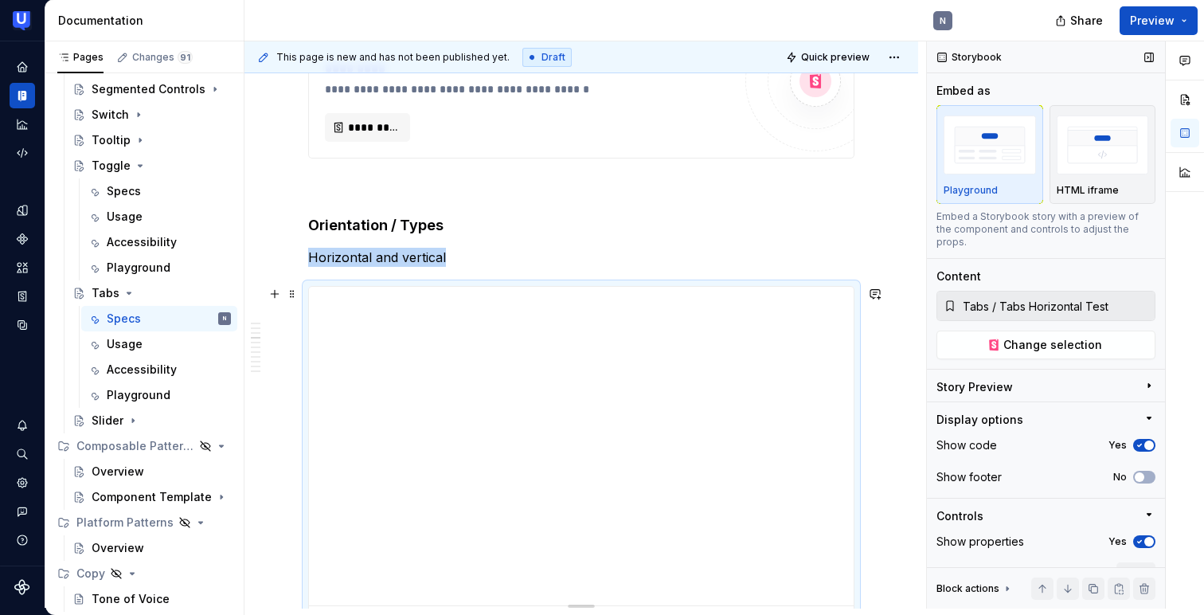
scroll to position [1021, 0]
click at [270, 292] on button "button" at bounding box center [275, 296] width 22 height 22
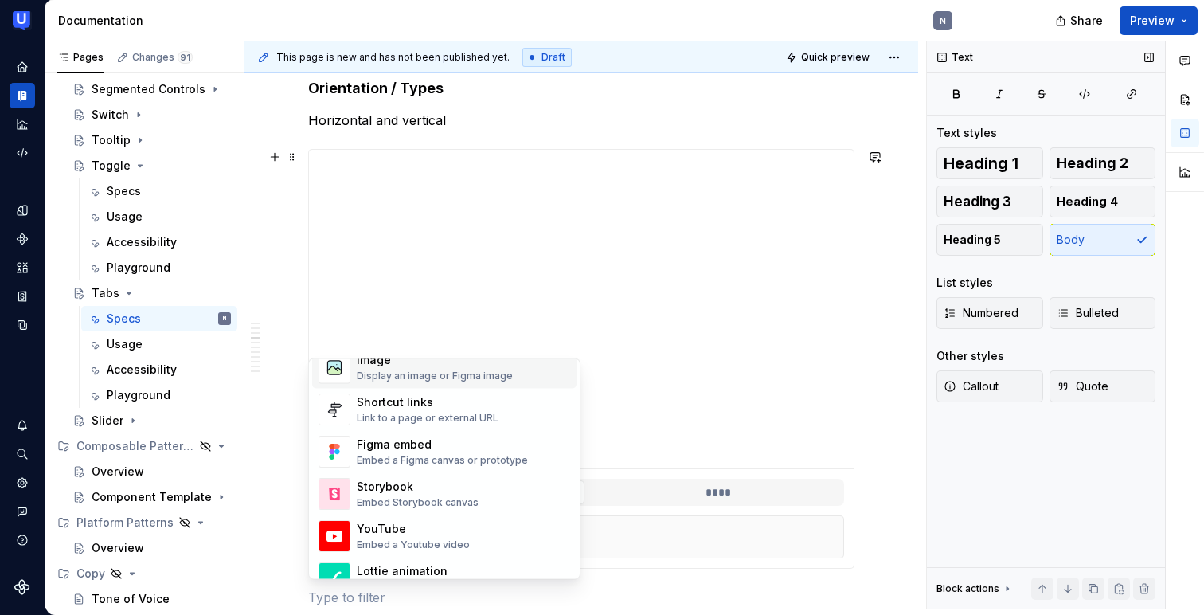
scroll to position [739, 0]
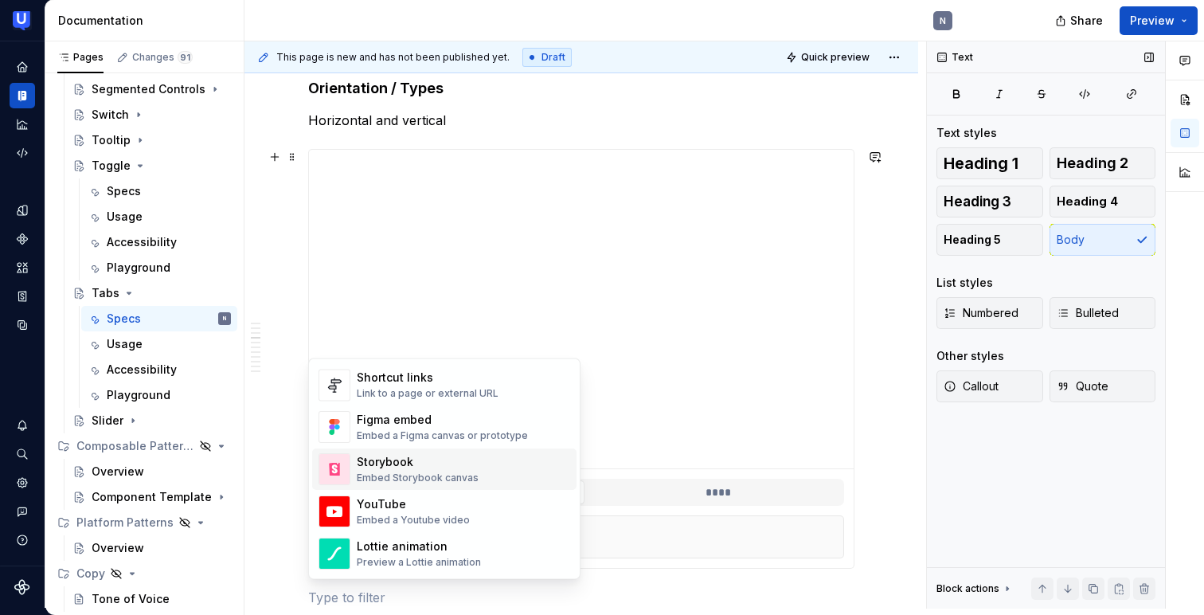
click at [377, 476] on div "Embed Storybook canvas" at bounding box center [418, 478] width 122 height 13
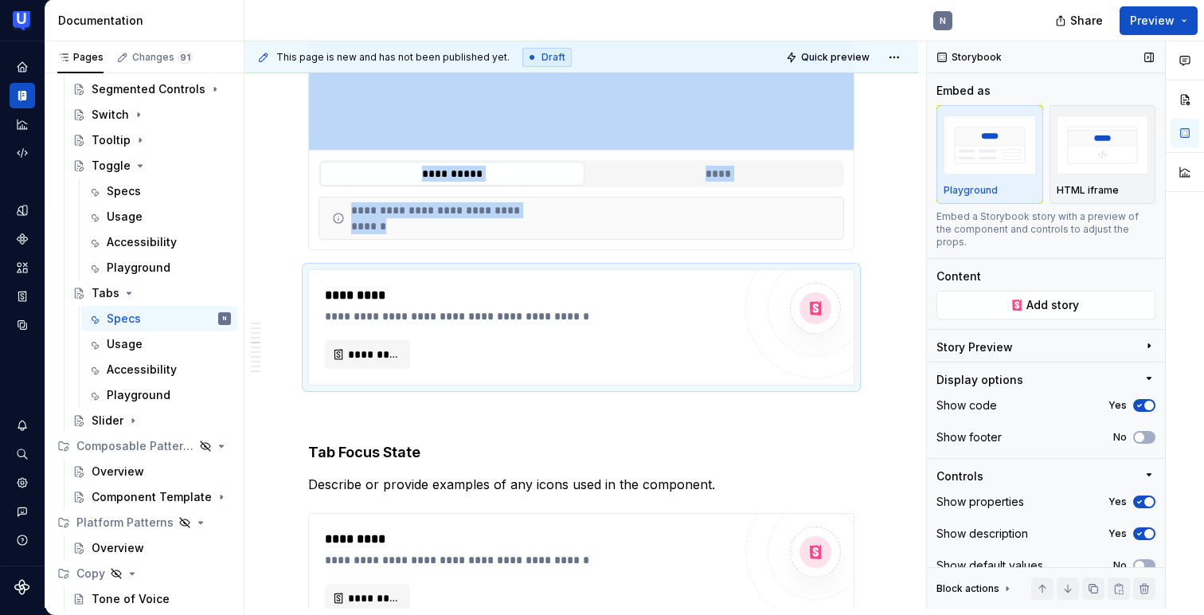
scroll to position [1482, 0]
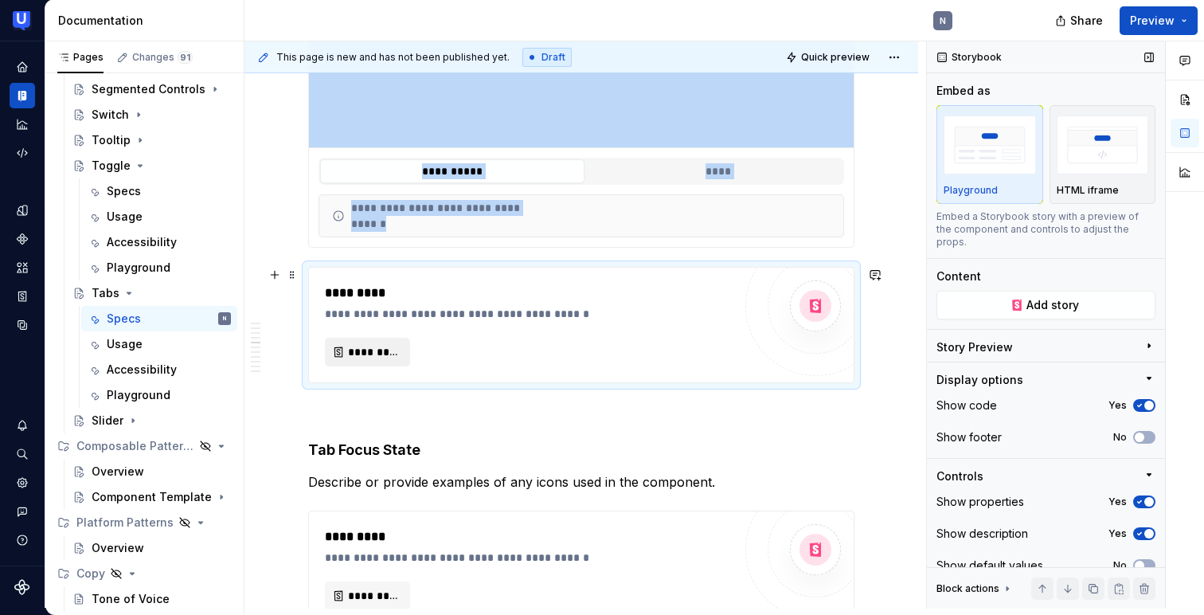
click at [374, 352] on span "*********" at bounding box center [374, 352] width 52 height 16
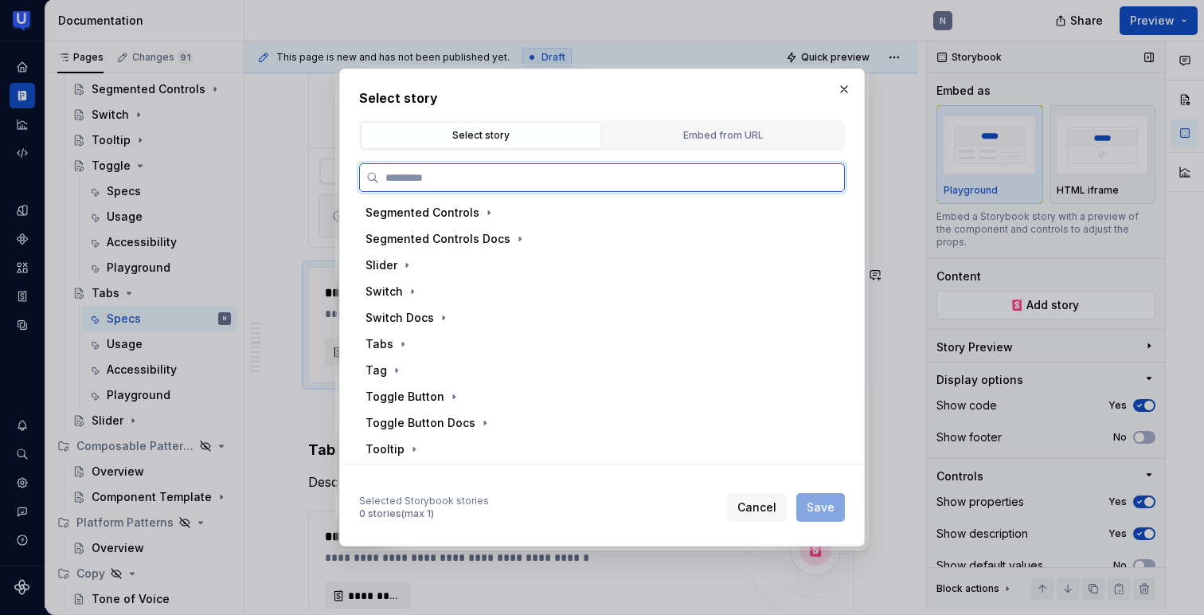
scroll to position [584, 0]
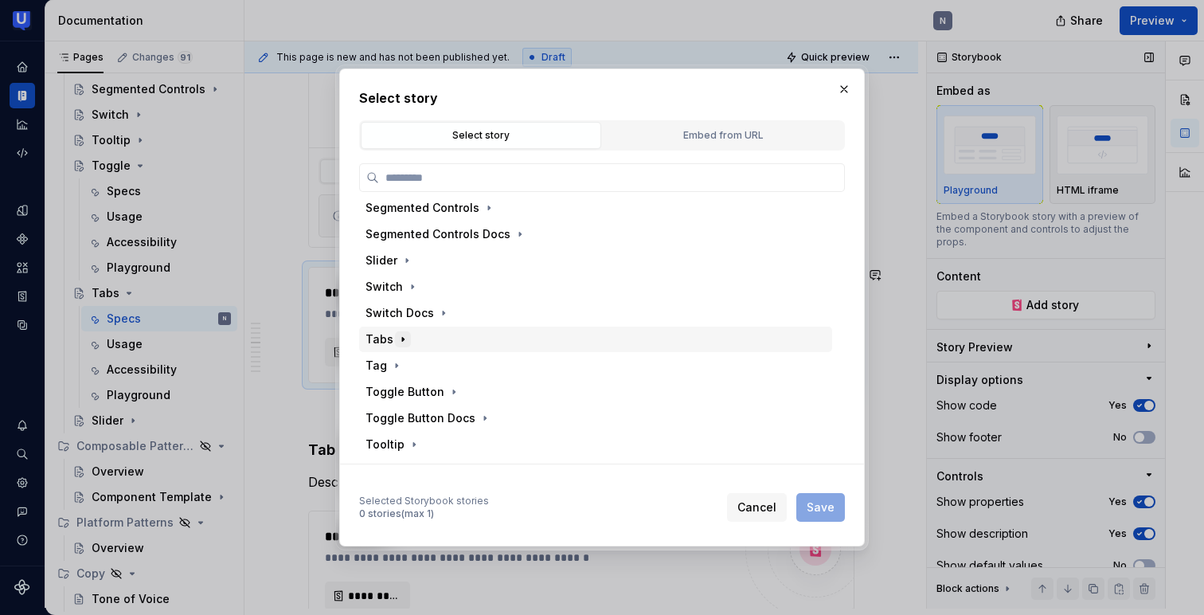
click at [396, 333] on icon "button" at bounding box center [402, 339] width 13 height 13
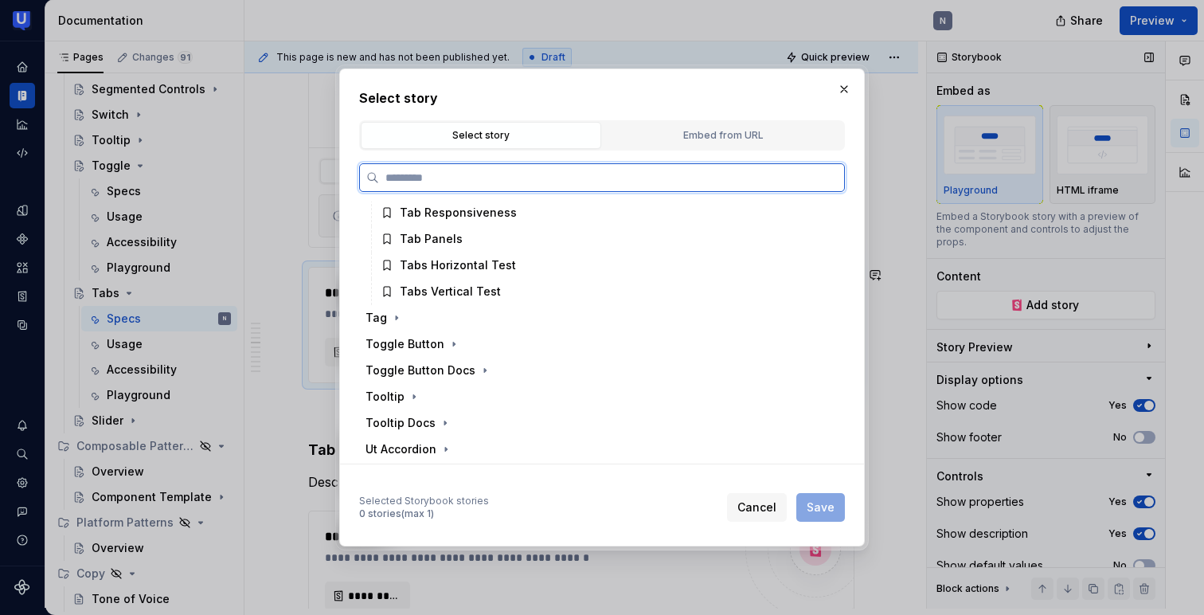
scroll to position [818, 0]
click at [434, 289] on div "Tabs Vertical Test" at bounding box center [450, 289] width 101 height 16
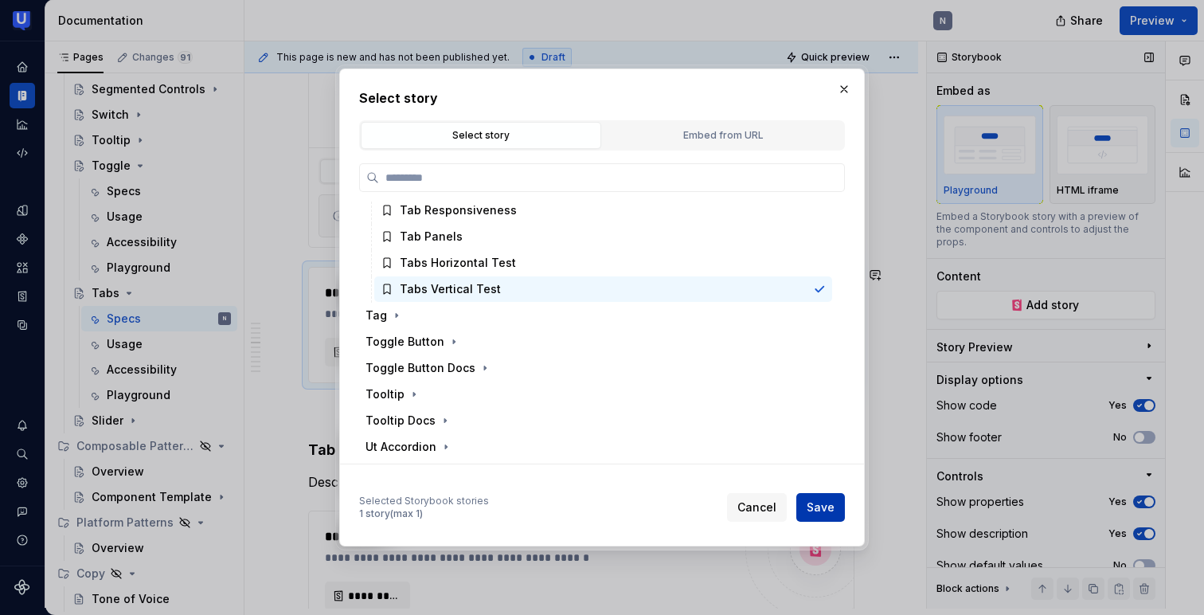
click at [825, 500] on span "Save" at bounding box center [821, 507] width 28 height 16
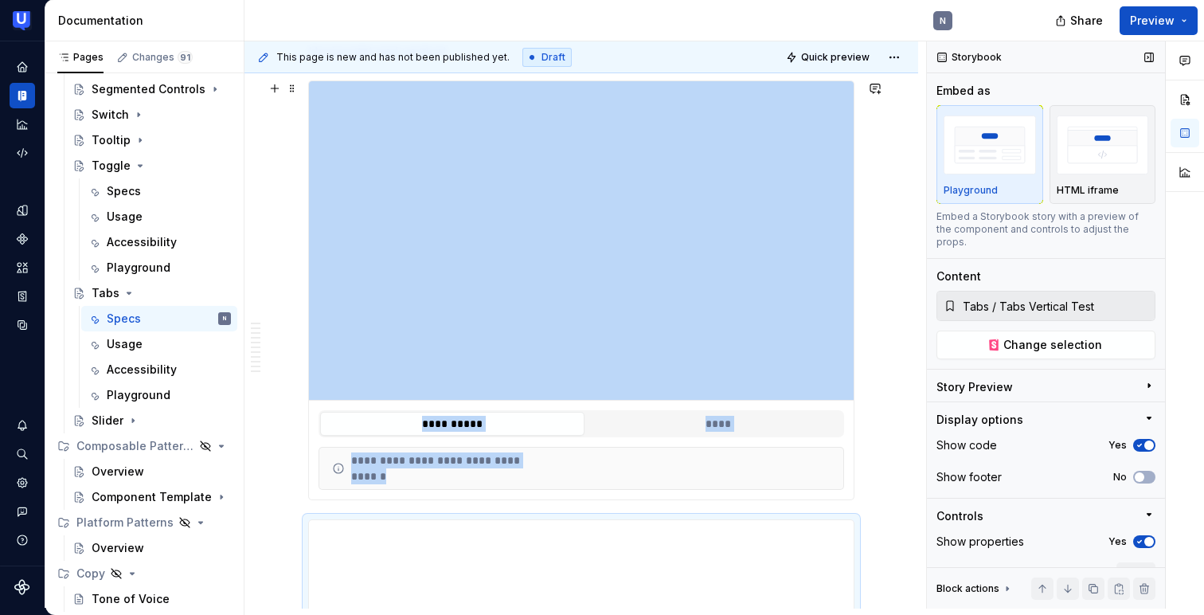
scroll to position [1228, 0]
click at [1146, 440] on span "button" at bounding box center [1149, 445] width 10 height 10
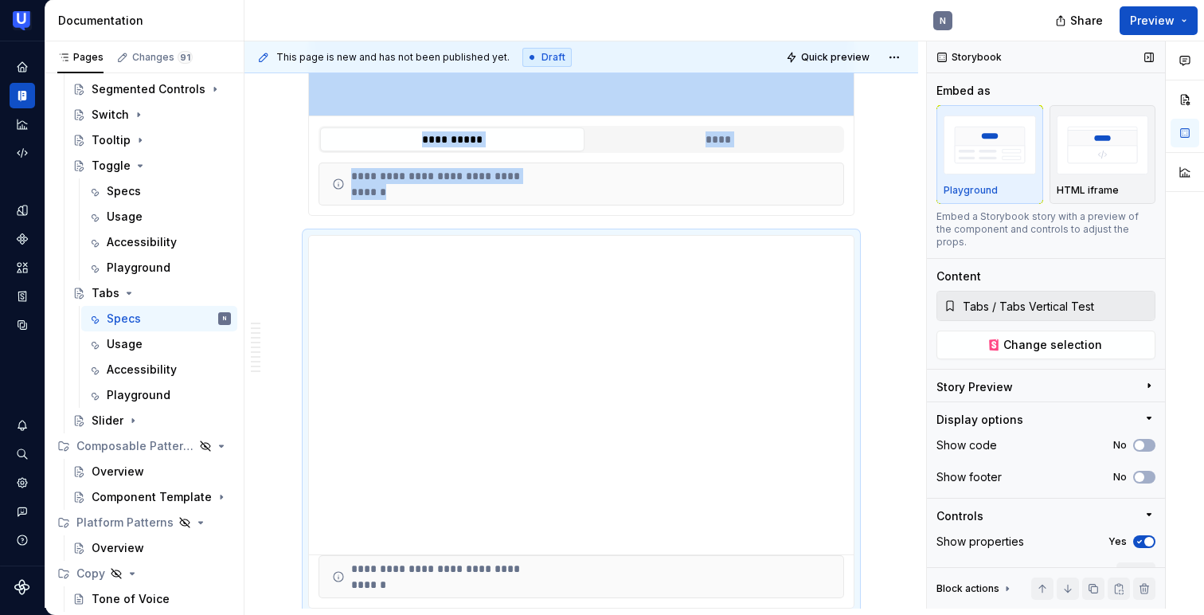
click at [1146, 537] on span "button" at bounding box center [1149, 542] width 10 height 10
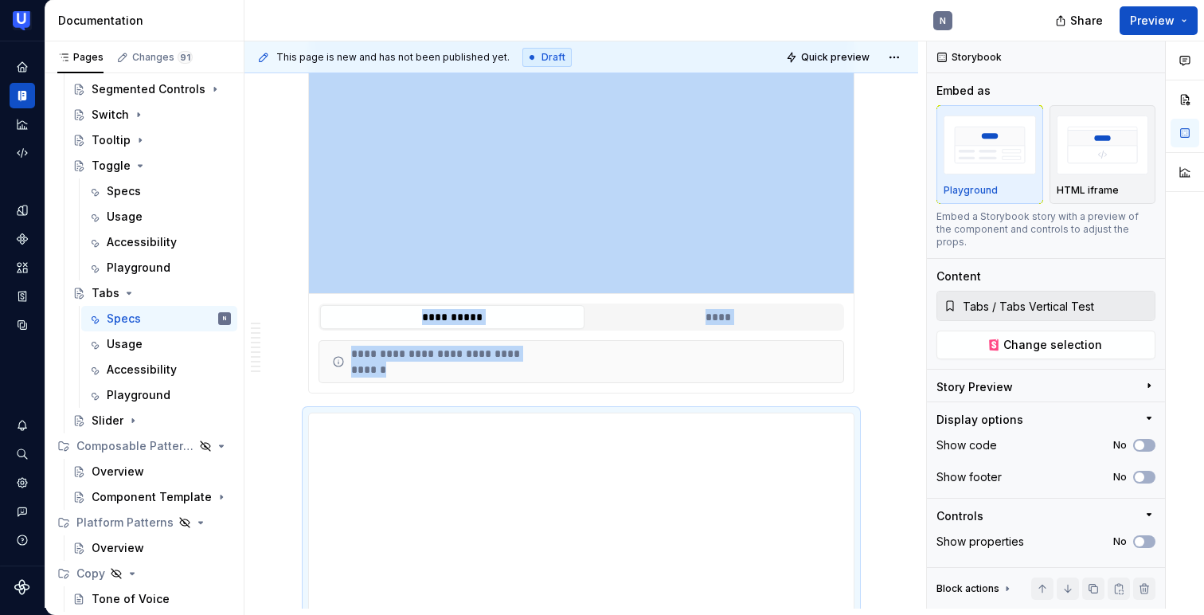
scroll to position [1320, 0]
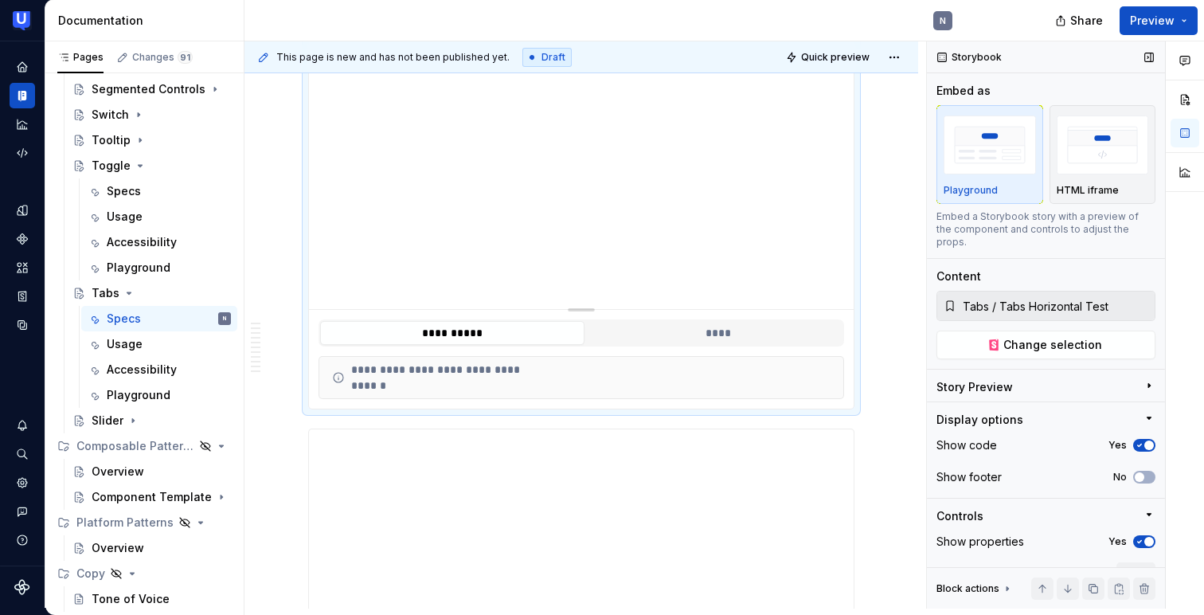
click at [1141, 440] on icon "button" at bounding box center [1139, 445] width 13 height 10
click at [1143, 537] on icon "button" at bounding box center [1139, 542] width 13 height 10
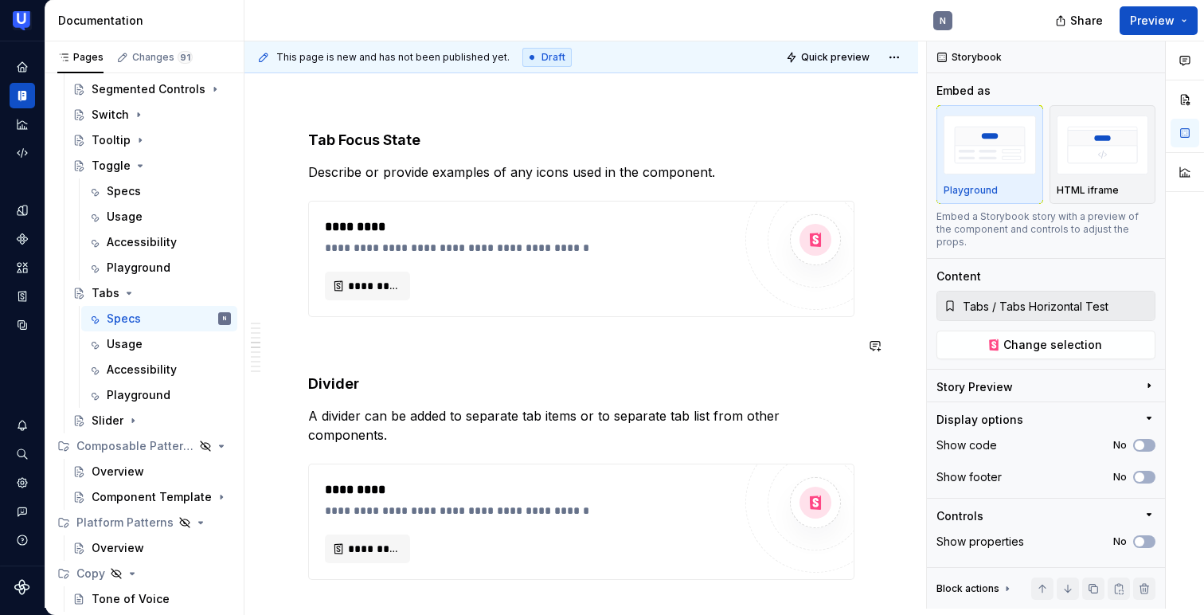
scroll to position [1901, 0]
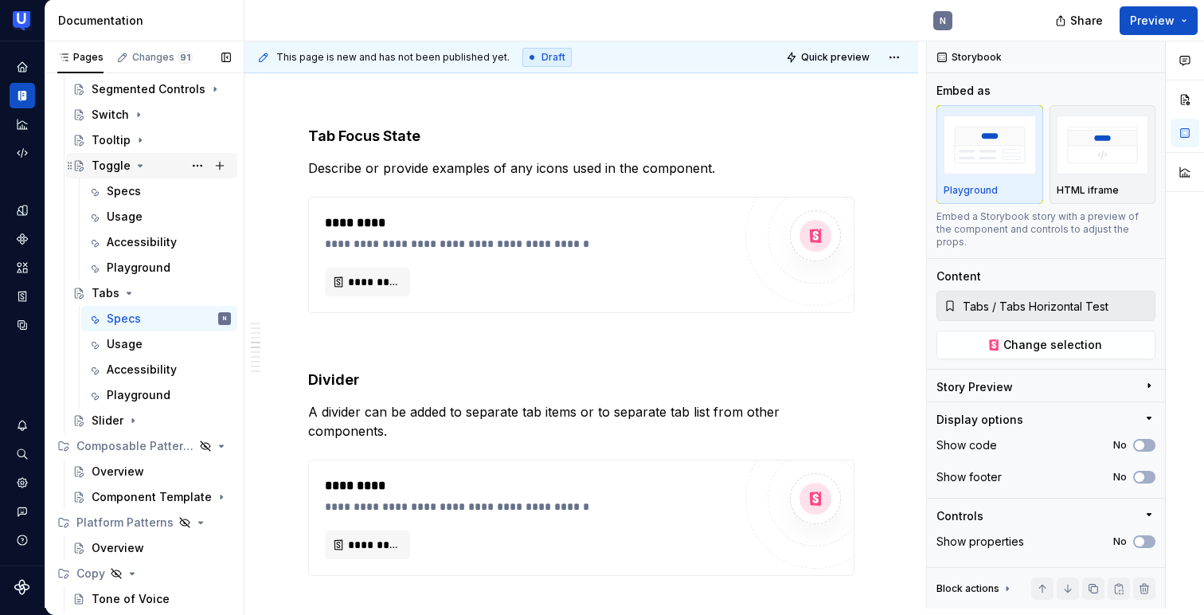
click at [123, 171] on div "Toggle" at bounding box center [111, 166] width 39 height 16
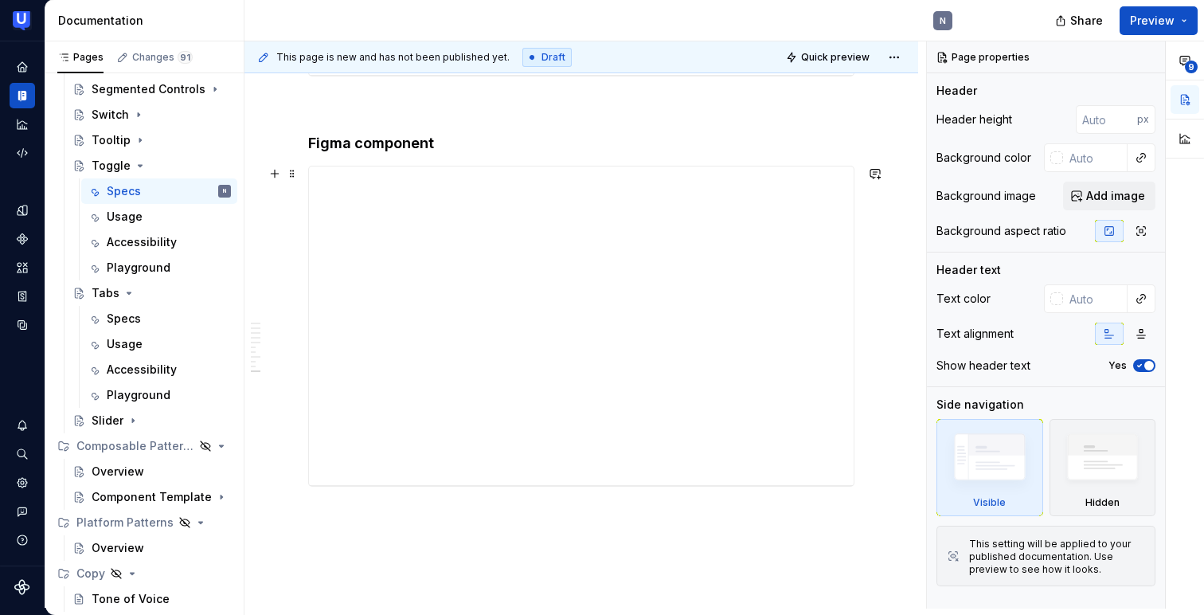
scroll to position [2697, 0]
click at [101, 288] on div "Tabs" at bounding box center [106, 293] width 28 height 16
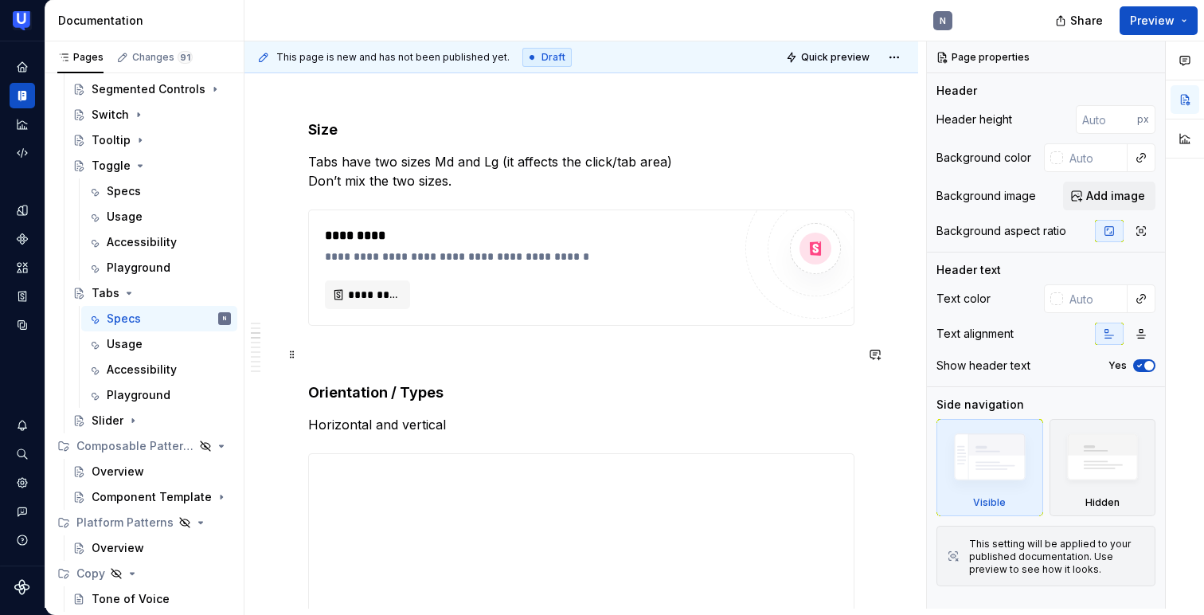
scroll to position [811, 0]
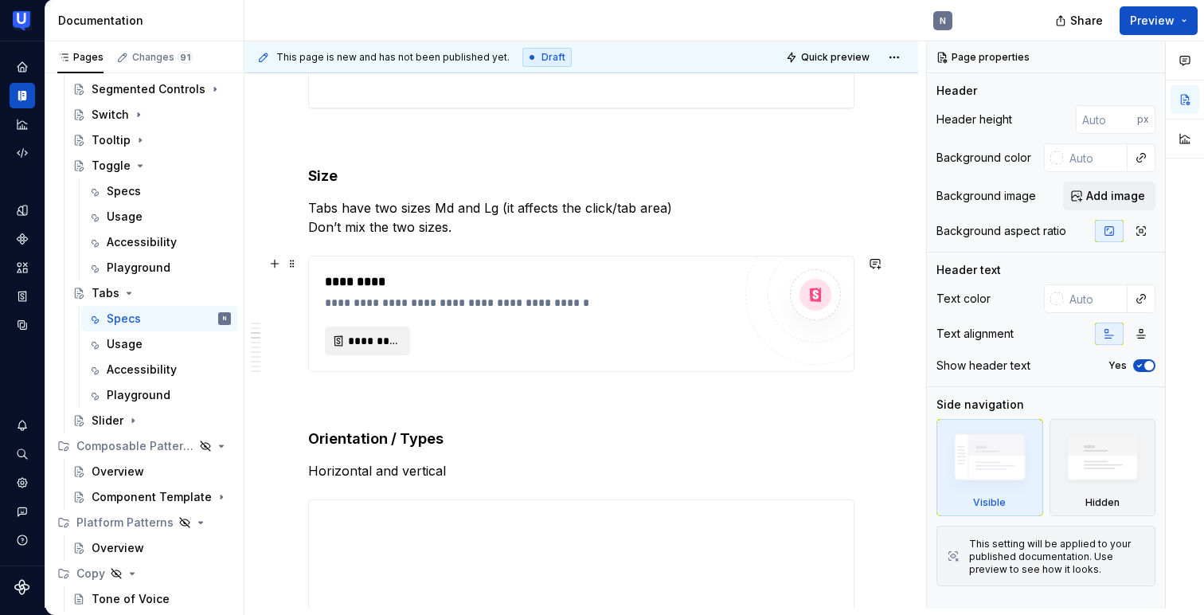
click at [377, 336] on span "*********" at bounding box center [374, 341] width 52 height 16
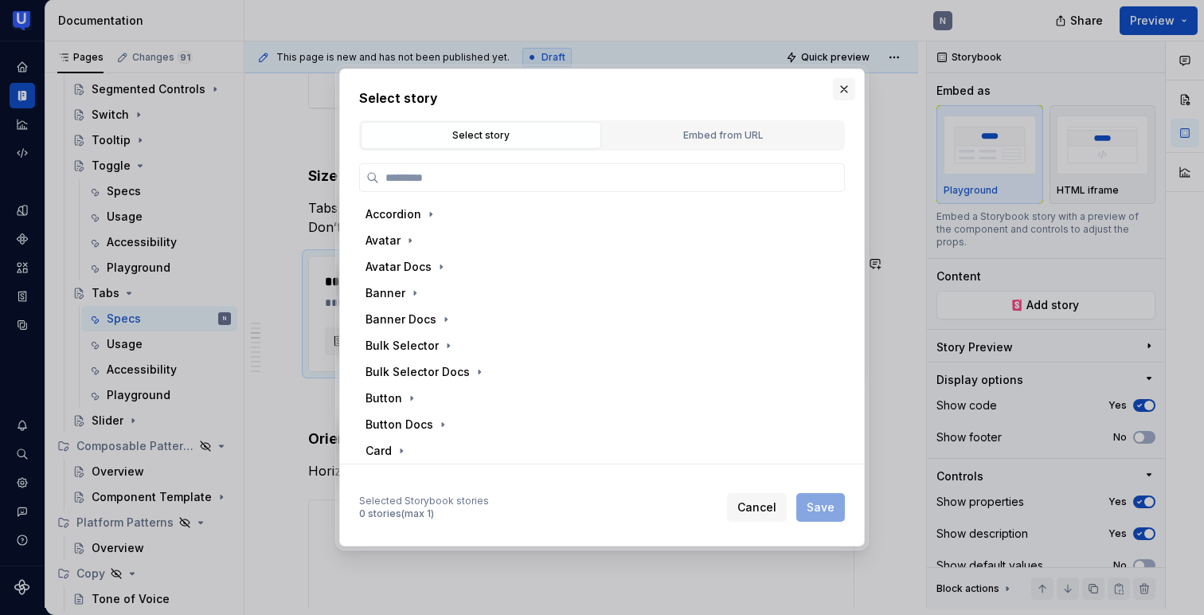
click at [844, 91] on button "button" at bounding box center [844, 89] width 22 height 22
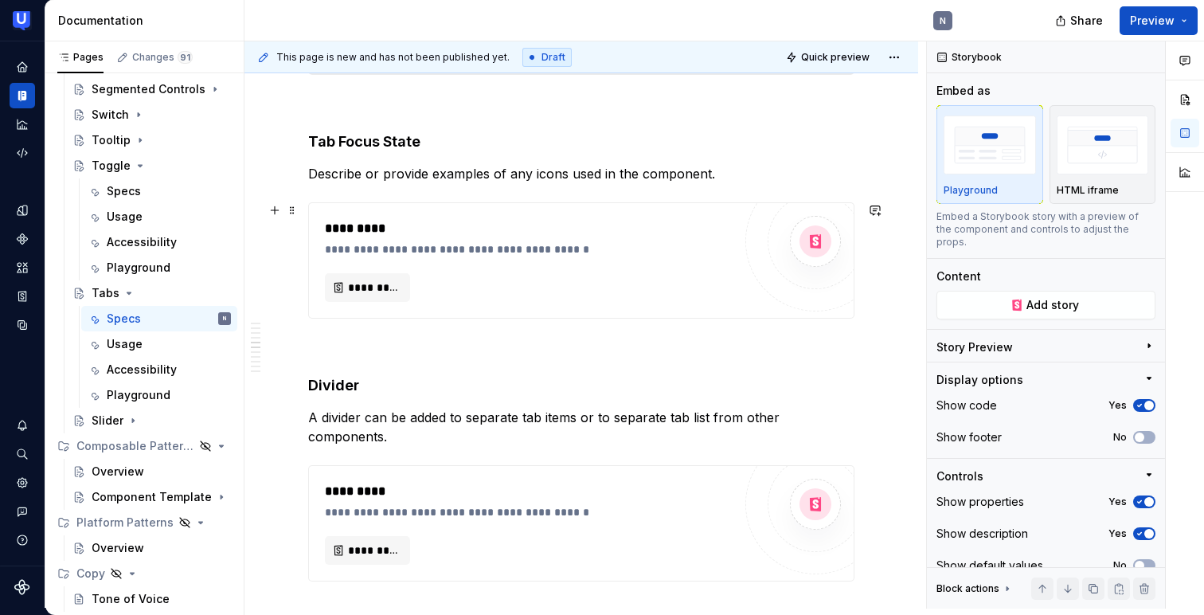
scroll to position [1896, 0]
click at [366, 541] on span "*********" at bounding box center [374, 549] width 52 height 16
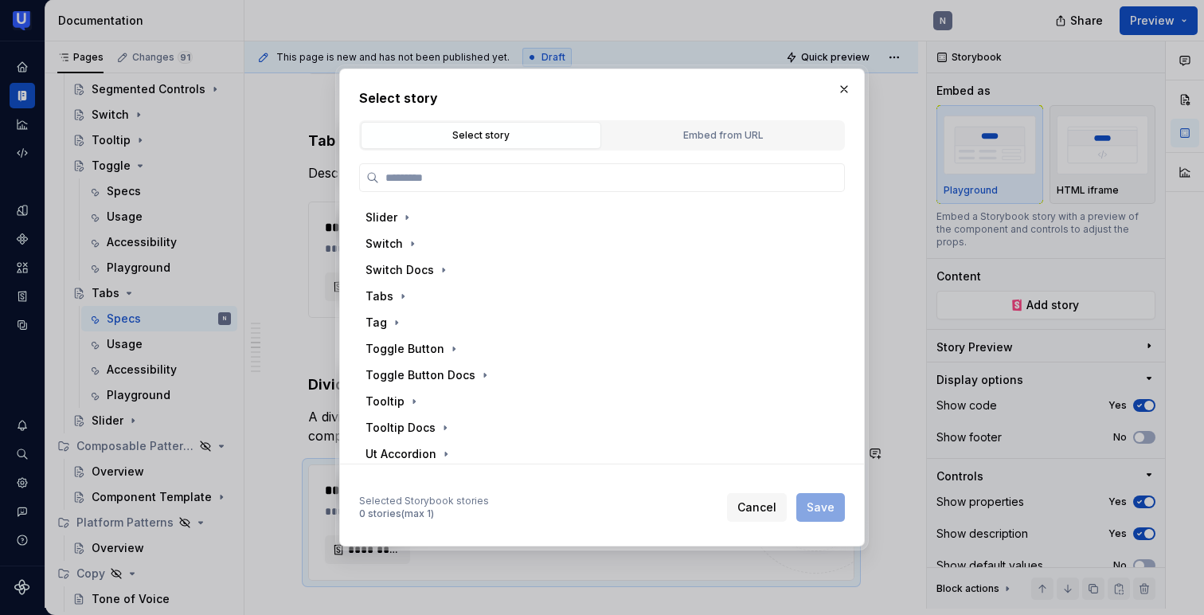
scroll to position [622, 0]
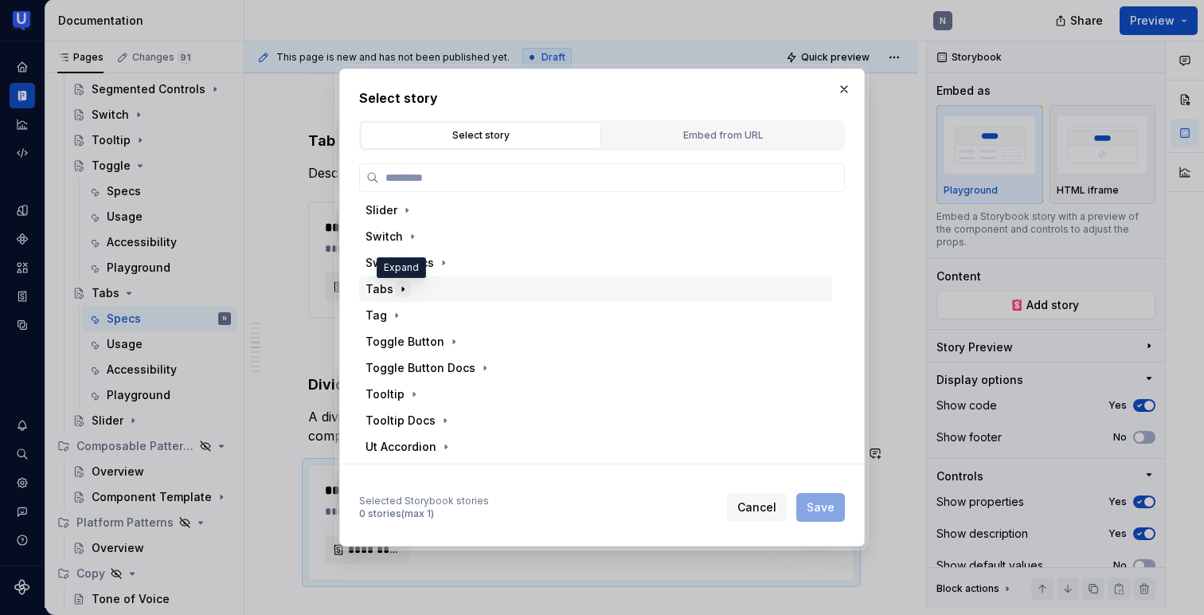
click at [400, 294] on icon "button" at bounding box center [402, 289] width 13 height 13
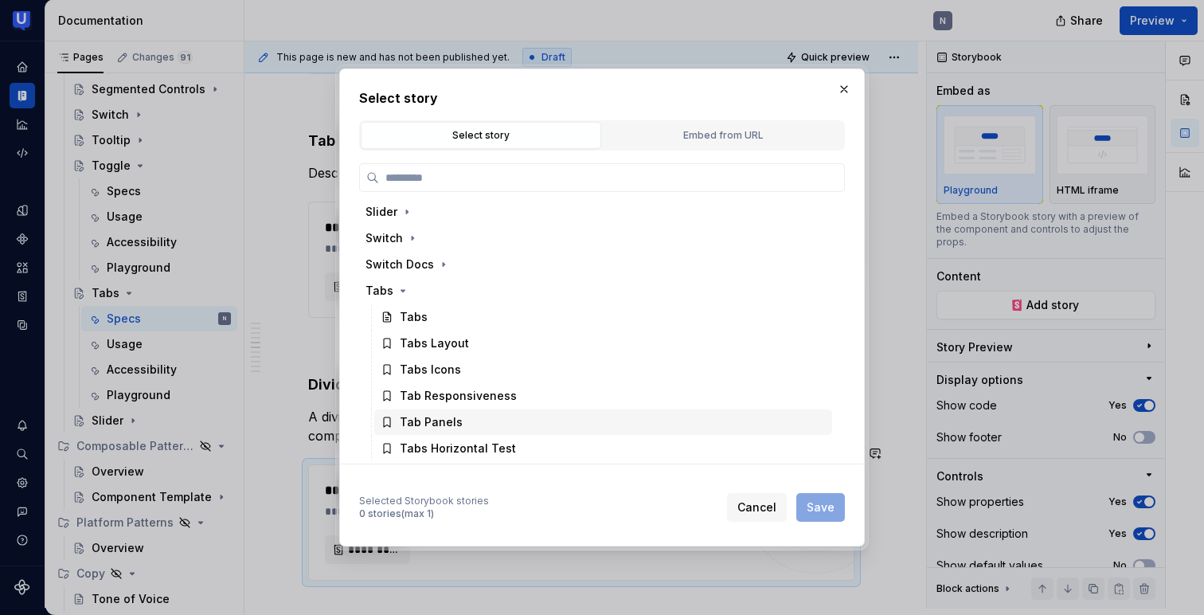
scroll to position [619, 0]
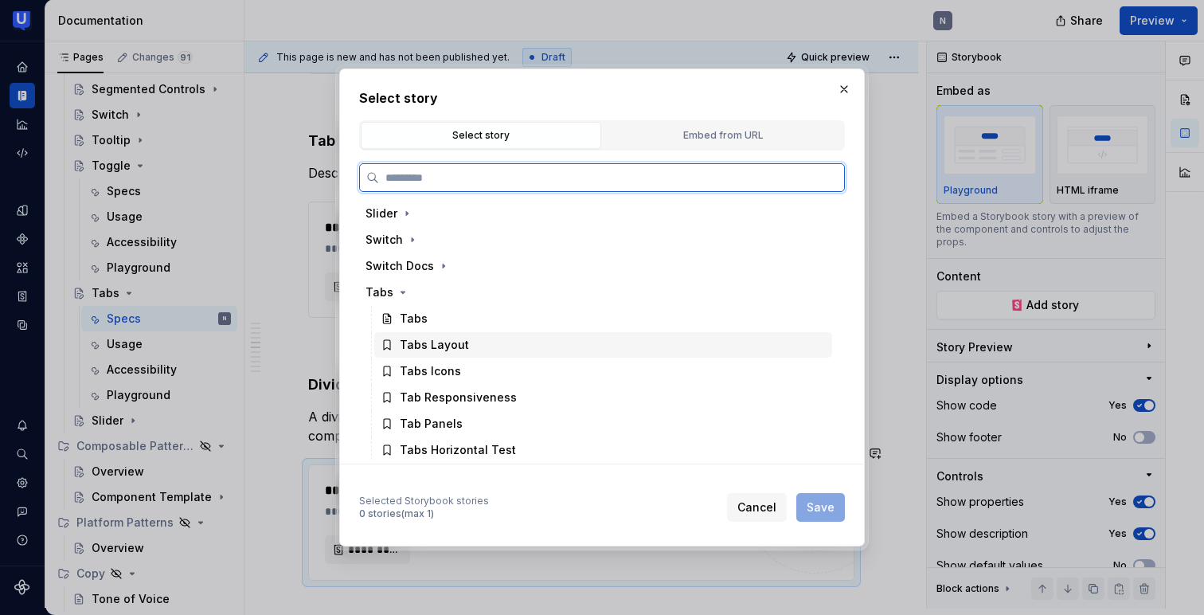
click at [441, 341] on div "Tabs Layout" at bounding box center [434, 345] width 69 height 16
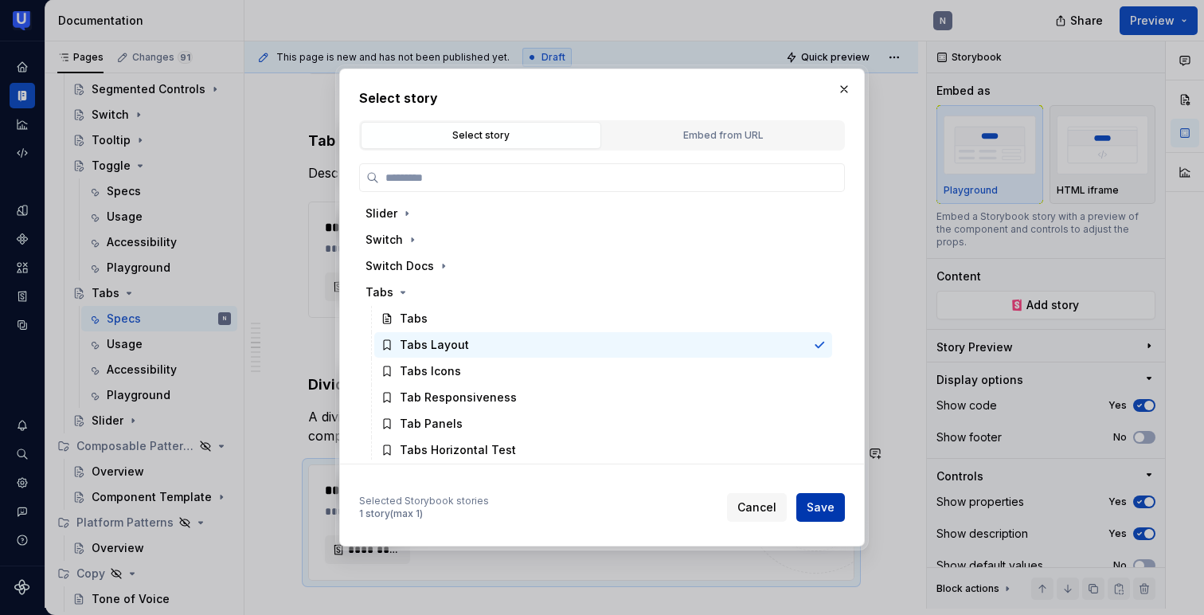
click at [819, 509] on span "Save" at bounding box center [821, 507] width 28 height 16
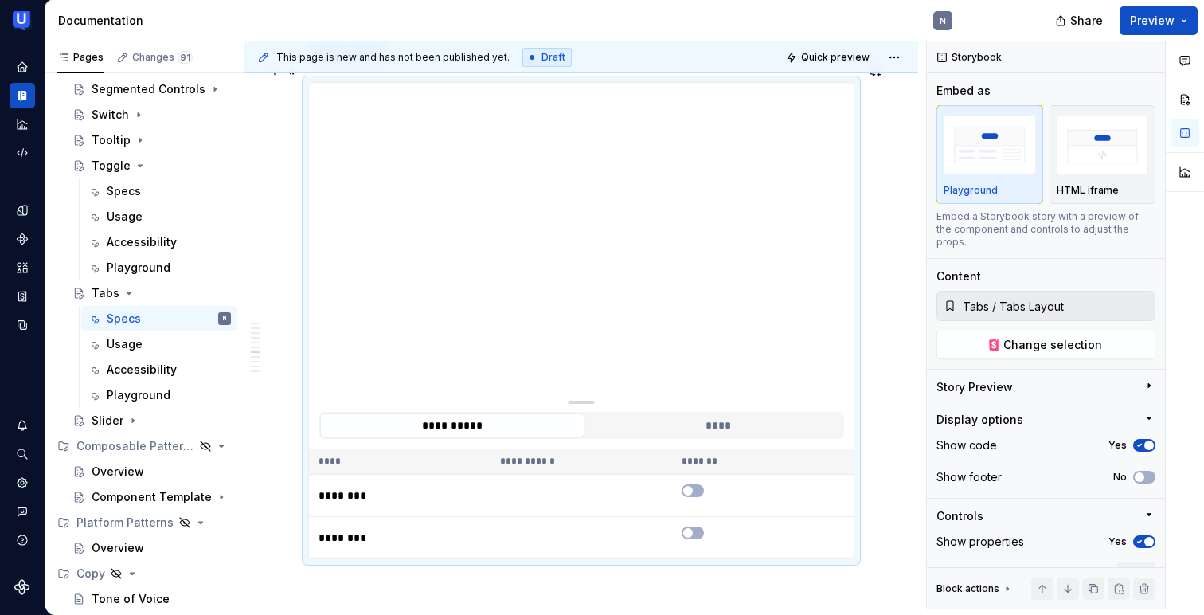
scroll to position [2275, 0]
click at [1146, 440] on span "button" at bounding box center [1149, 445] width 10 height 10
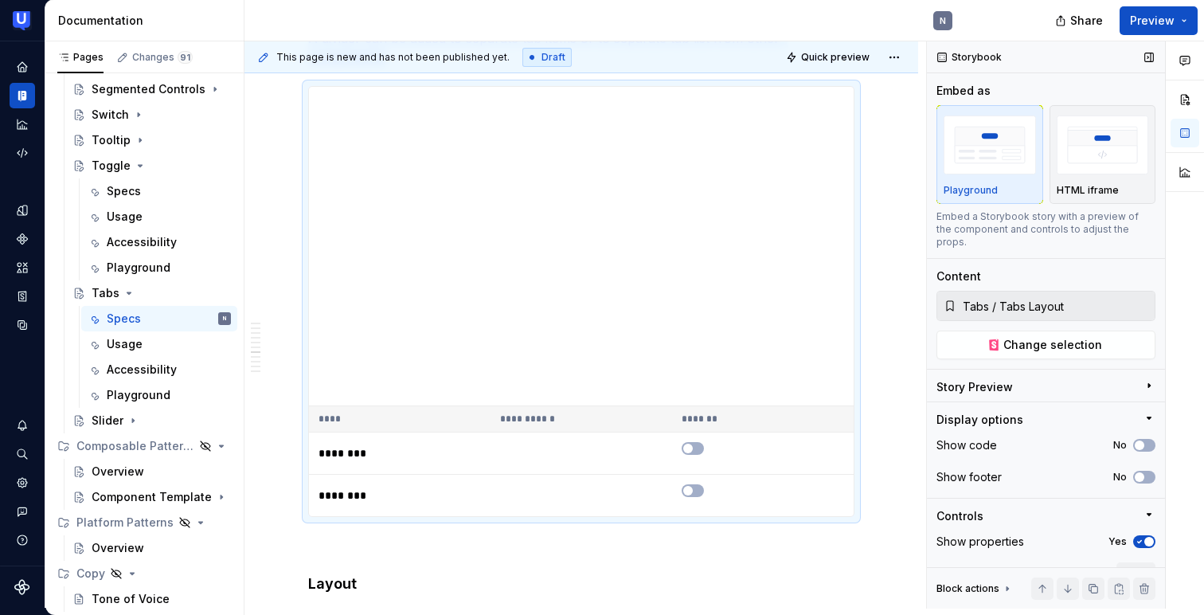
click at [1146, 537] on span "button" at bounding box center [1149, 542] width 10 height 10
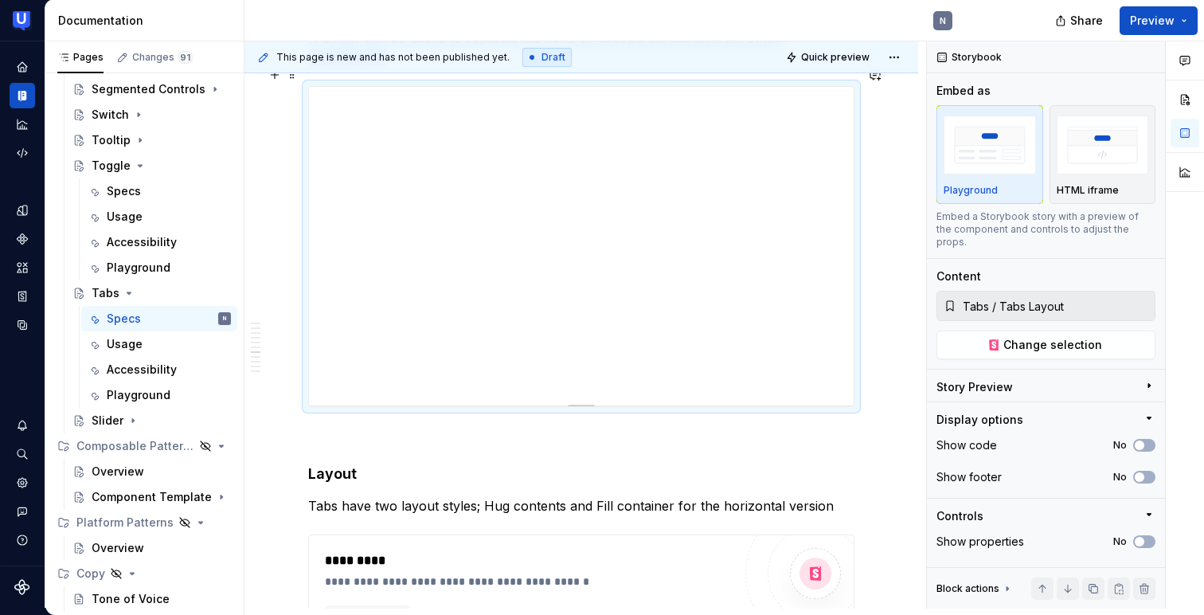
click at [585, 402] on div at bounding box center [580, 403] width 111 height 3
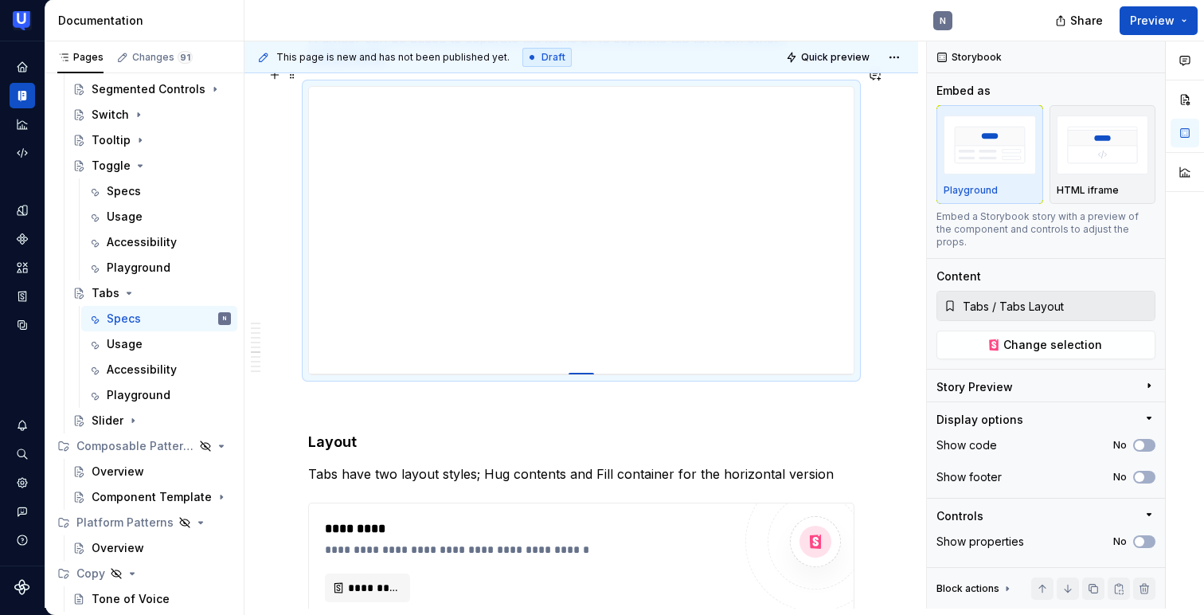
drag, startPoint x: 583, startPoint y: 385, endPoint x: 588, endPoint y: 354, distance: 31.5
click at [588, 373] on div at bounding box center [580, 374] width 25 height 3
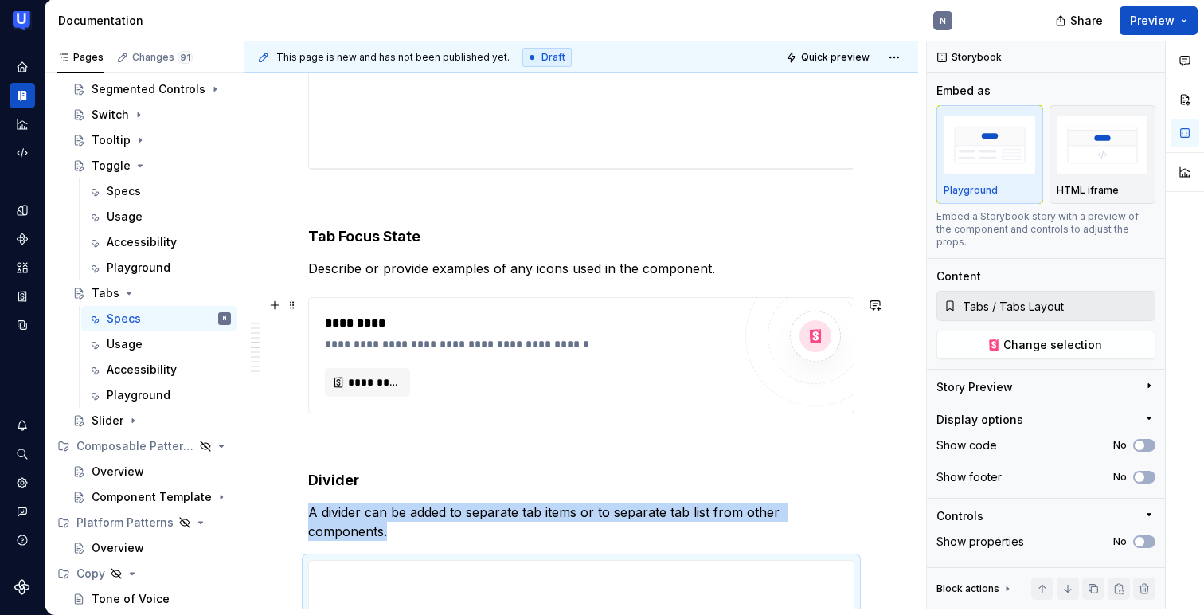
scroll to position [1775, 0]
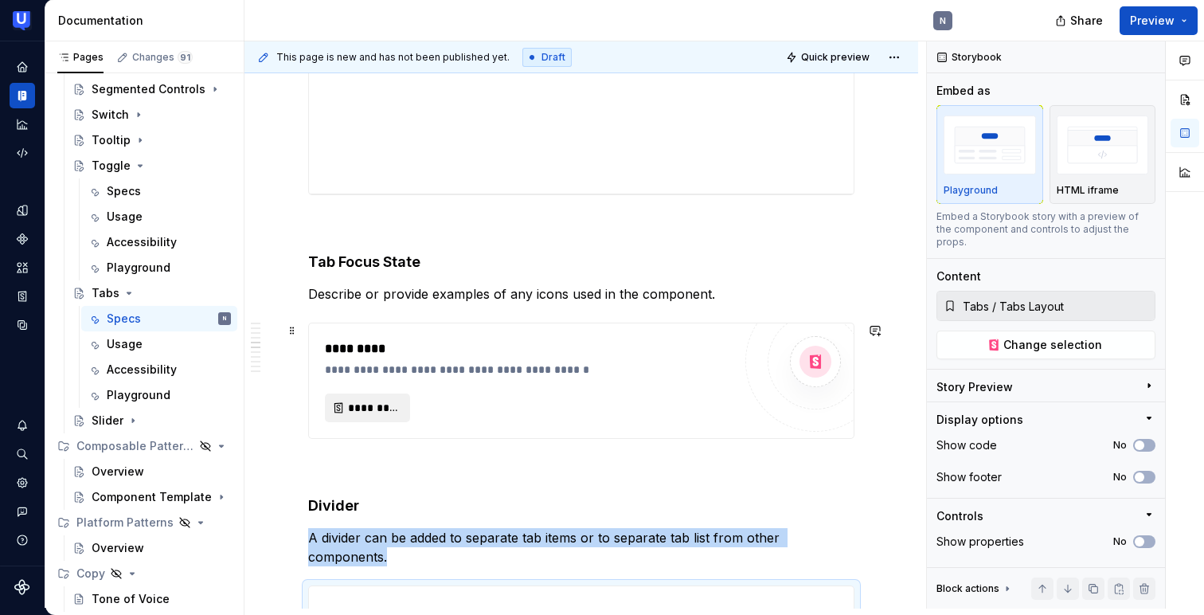
click at [371, 412] on span "*********" at bounding box center [374, 408] width 52 height 16
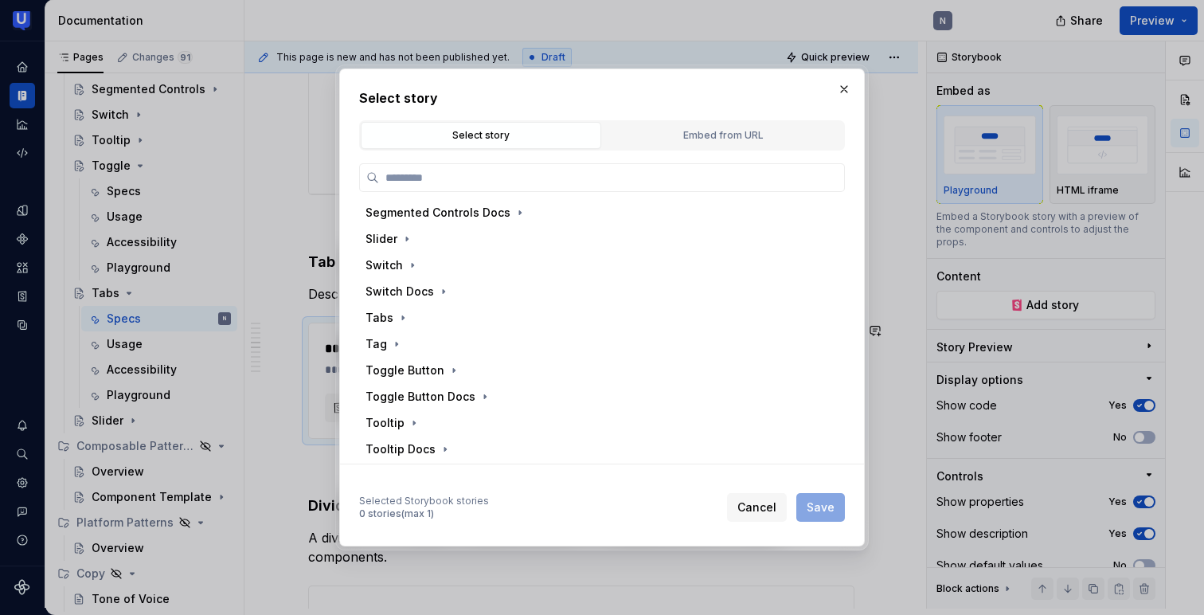
scroll to position [614, 0]
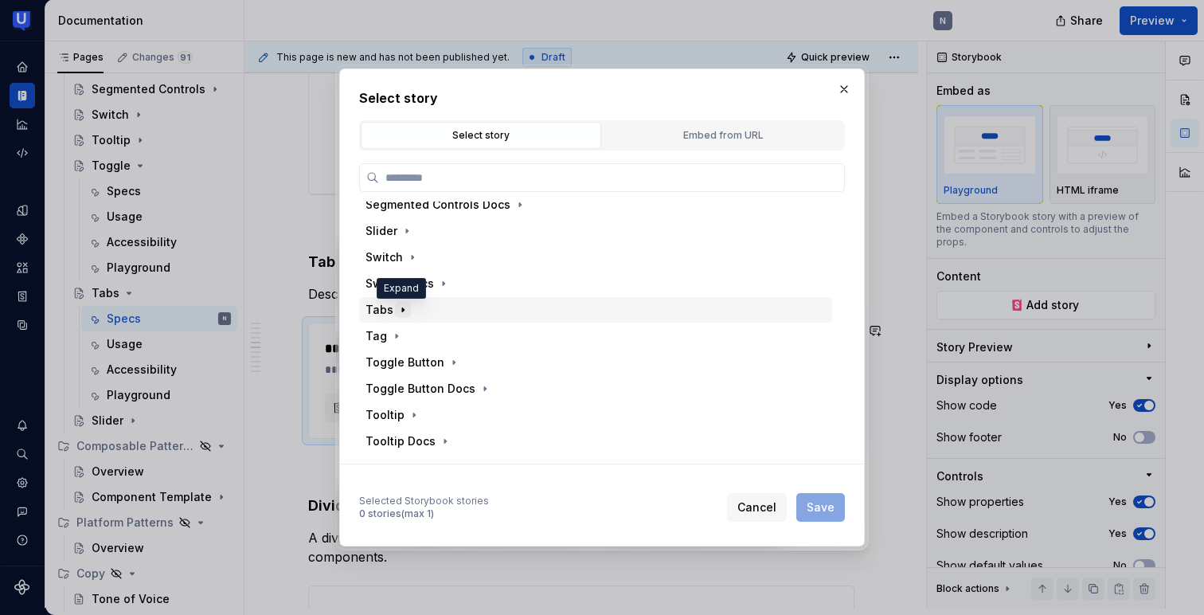
click at [402, 310] on icon "button" at bounding box center [403, 310] width 2 height 4
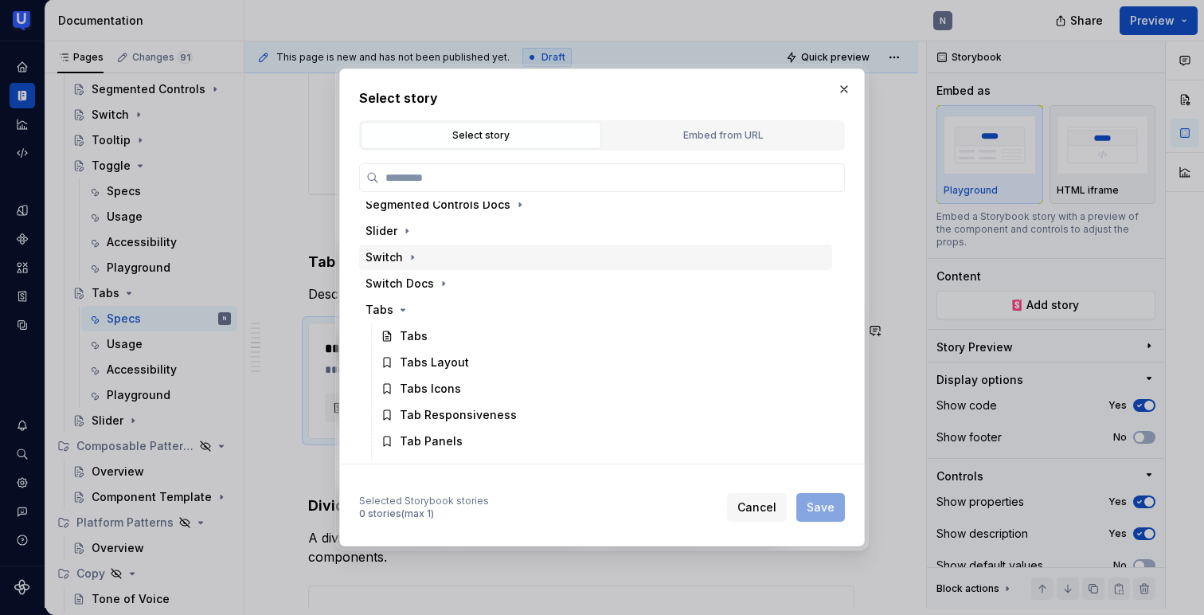
scroll to position [643, 0]
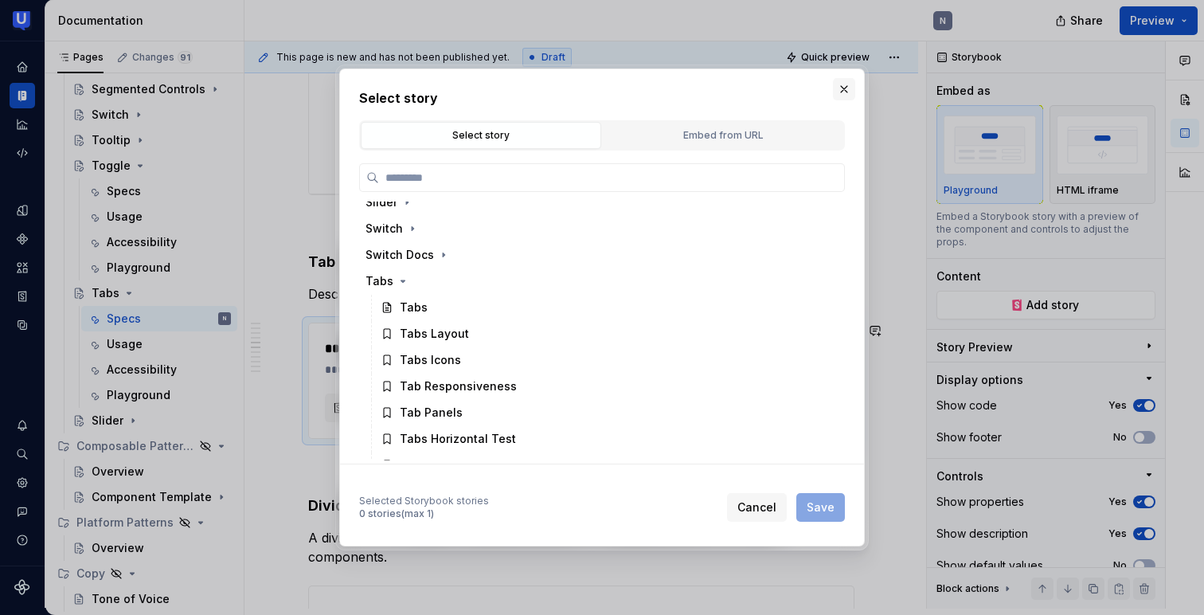
click at [842, 87] on button "button" at bounding box center [844, 89] width 22 height 22
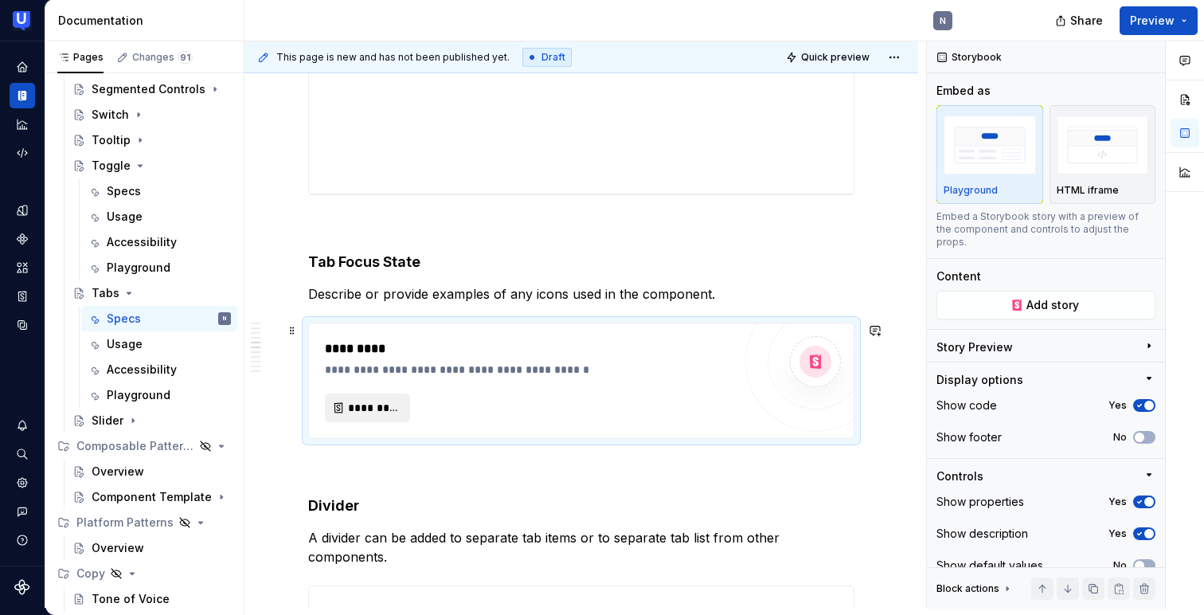
click at [369, 416] on button "*********" at bounding box center [367, 407] width 85 height 29
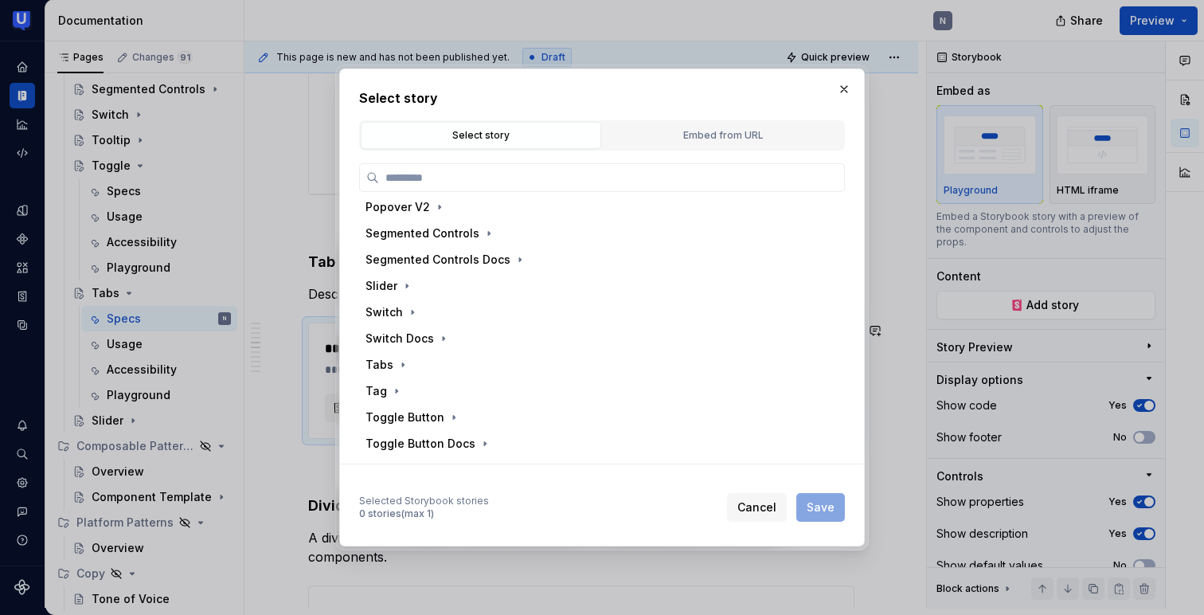
scroll to position [579, 0]
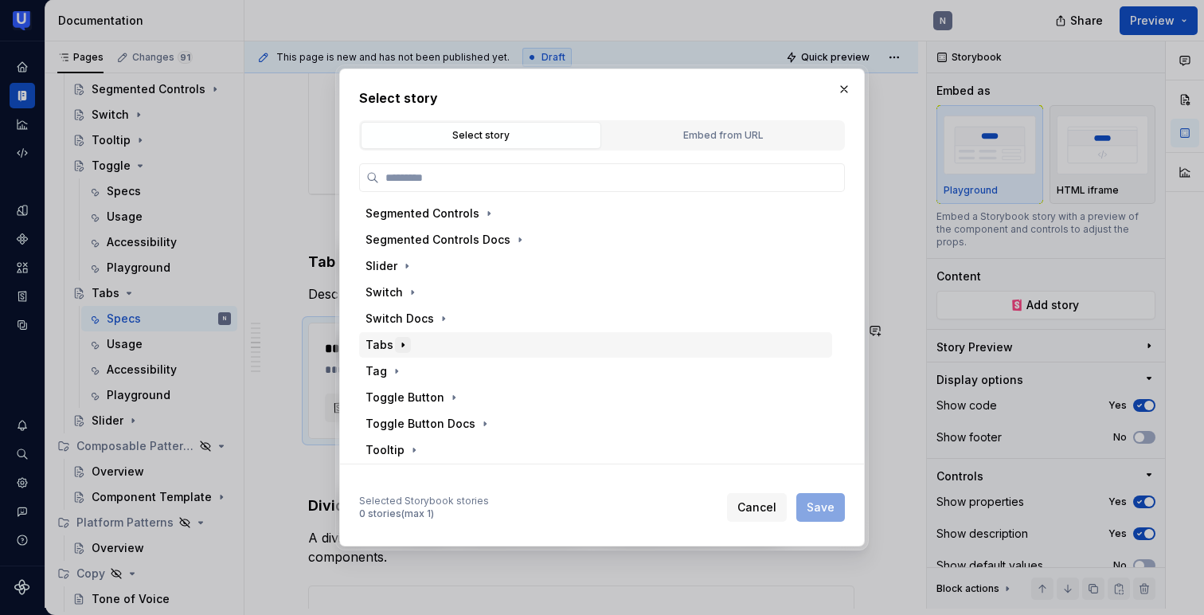
click at [396, 342] on icon "button" at bounding box center [402, 344] width 13 height 13
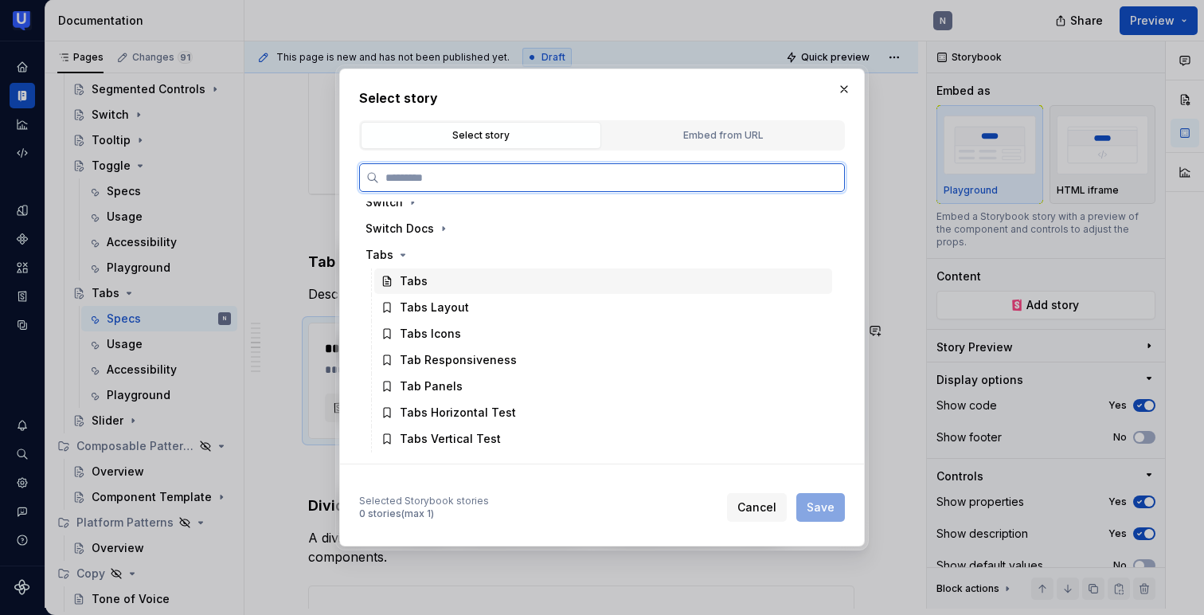
scroll to position [675, 0]
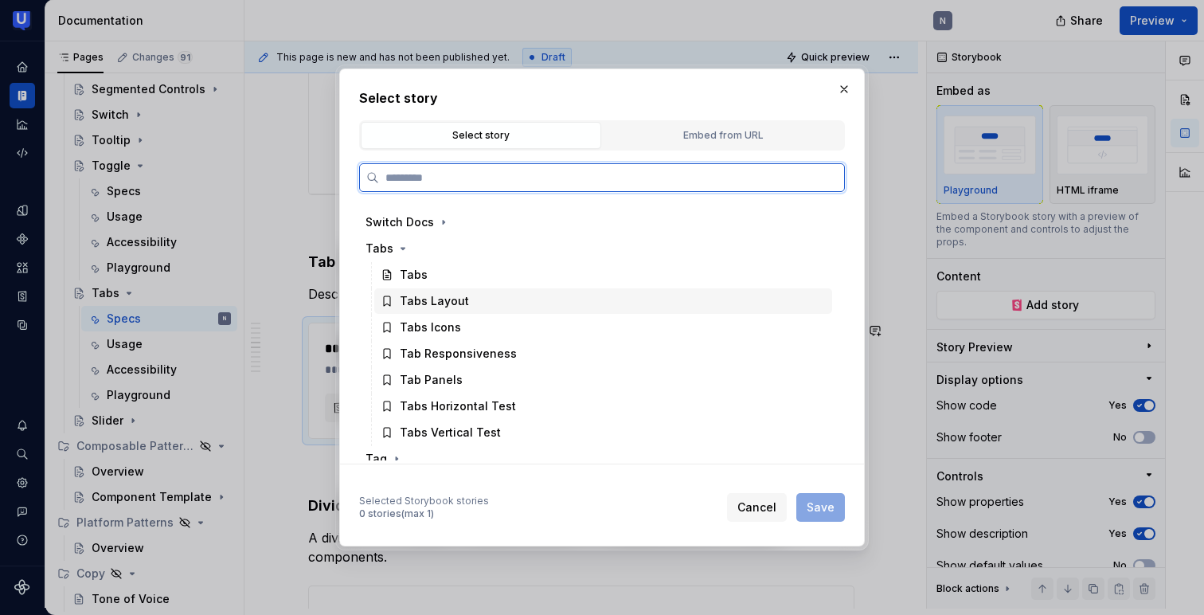
click at [462, 304] on div "Tabs Layout" at bounding box center [434, 301] width 69 height 16
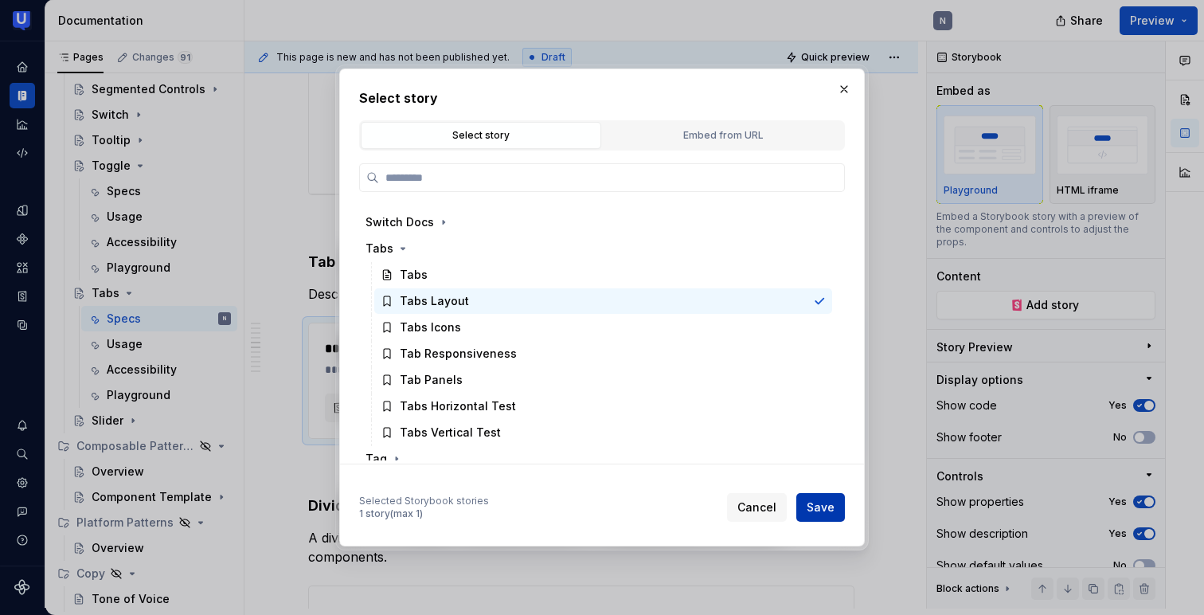
click at [825, 507] on span "Save" at bounding box center [821, 507] width 28 height 16
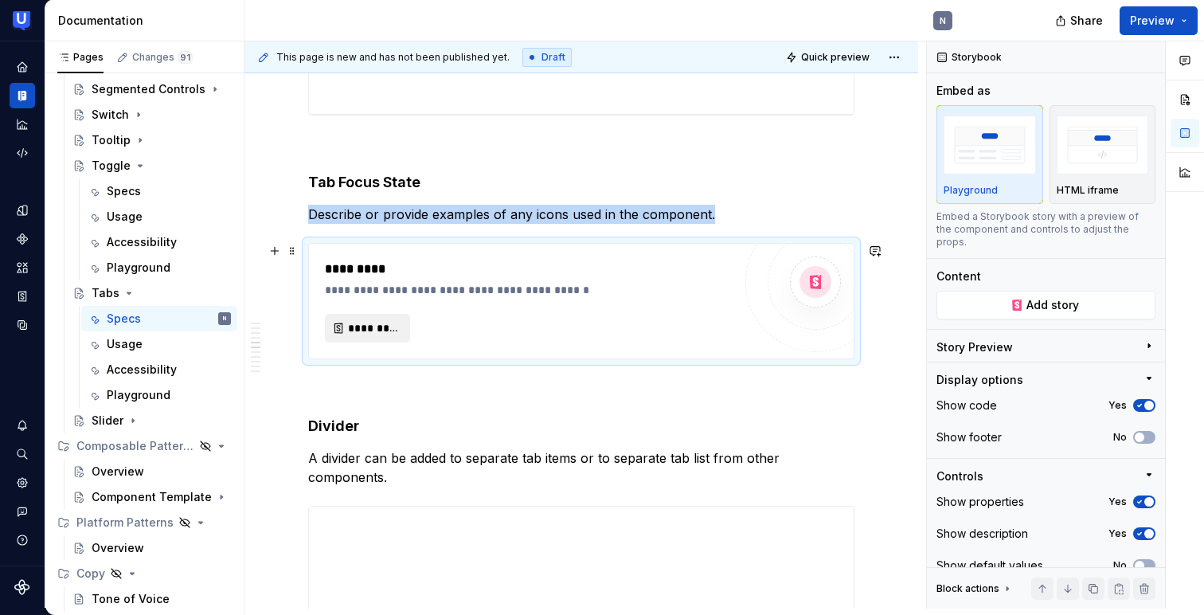
scroll to position [1844, 0]
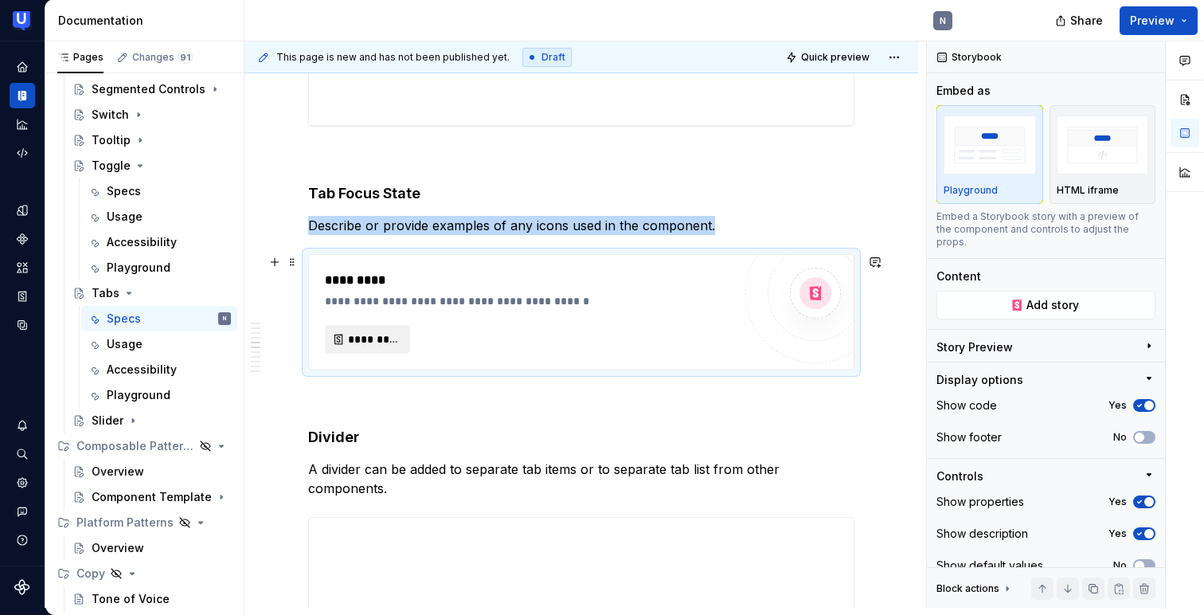
click at [370, 344] on span "*********" at bounding box center [374, 339] width 52 height 16
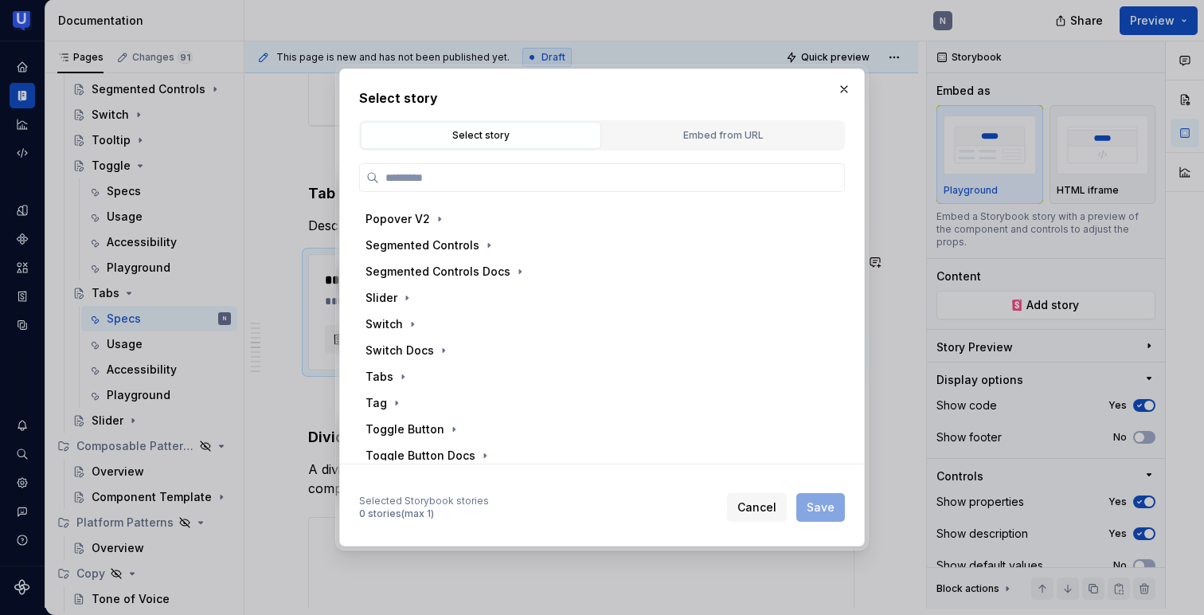
scroll to position [635, 0]
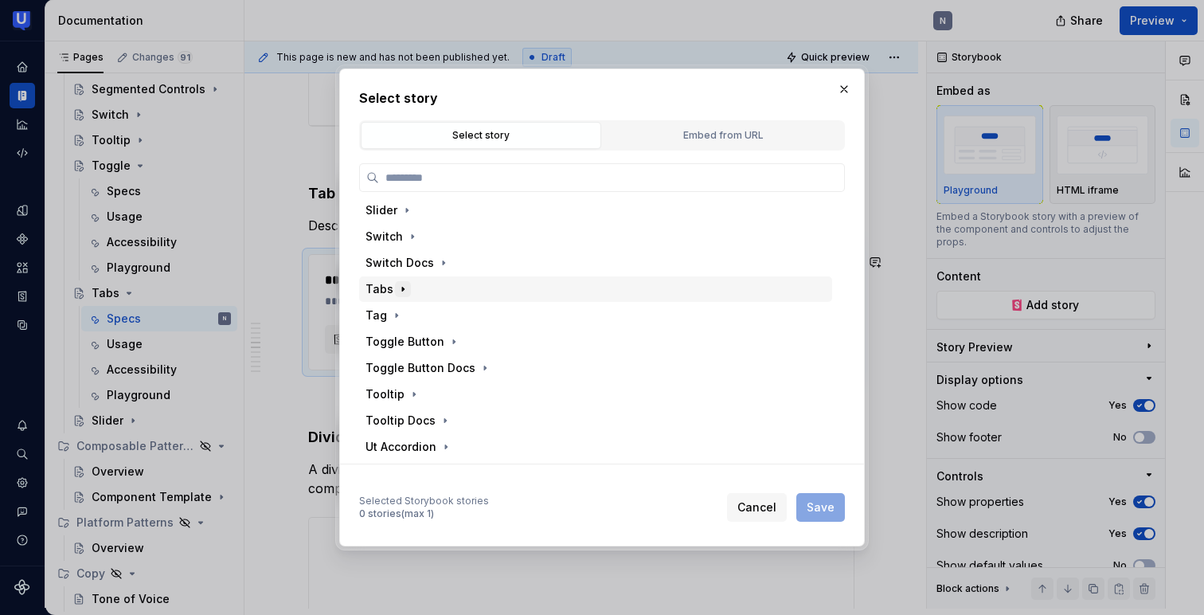
click at [396, 291] on icon "button" at bounding box center [402, 289] width 13 height 13
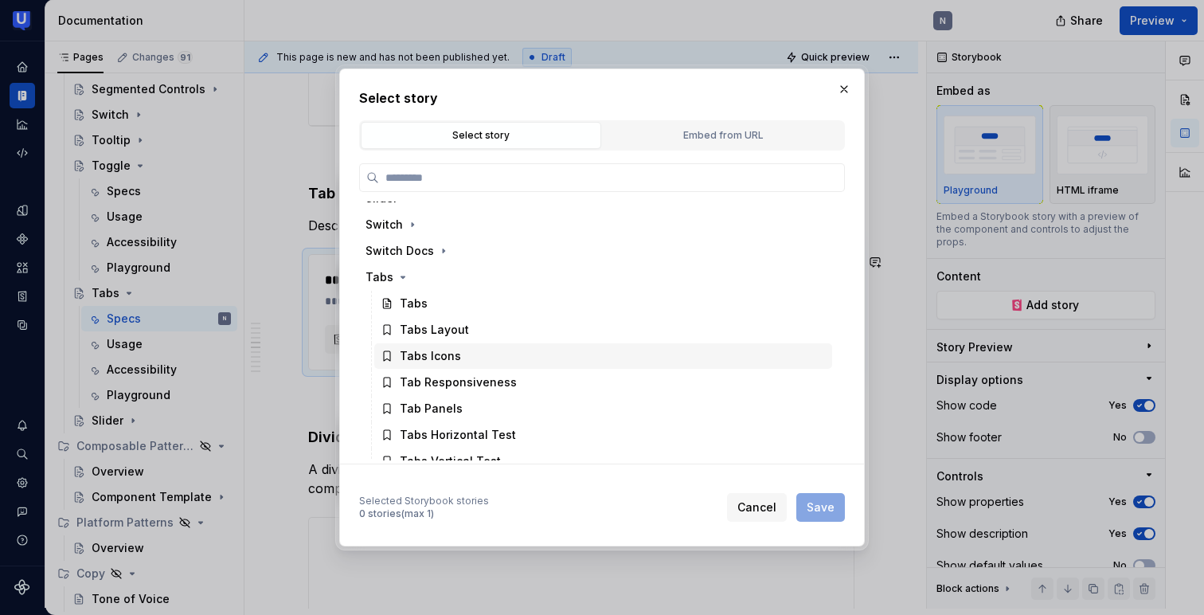
scroll to position [655, 0]
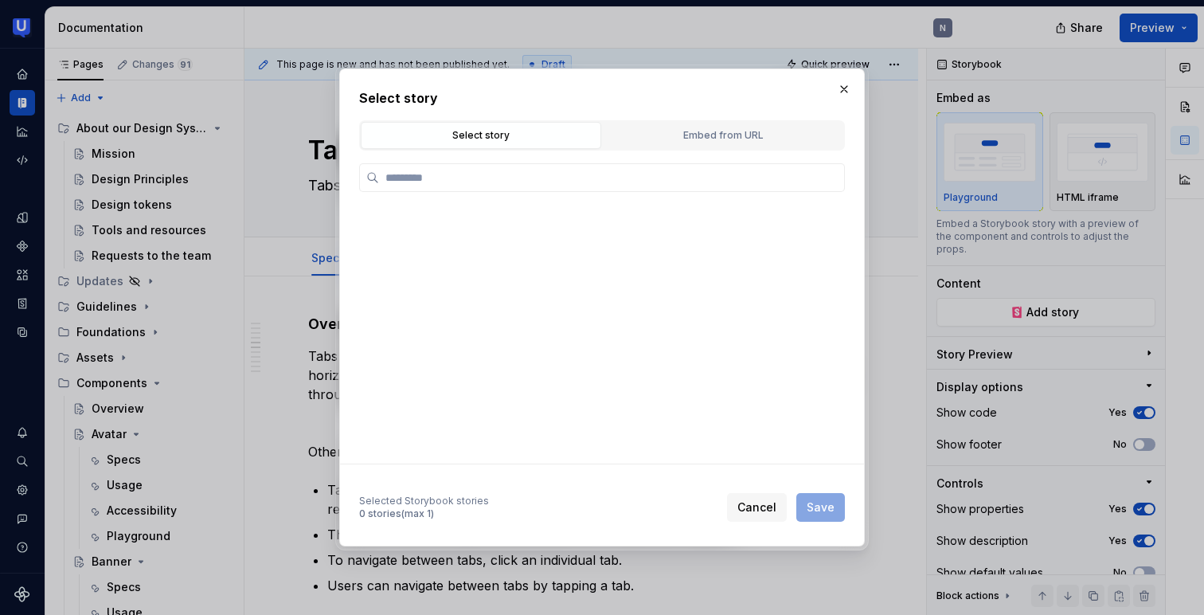
scroll to position [655, 0]
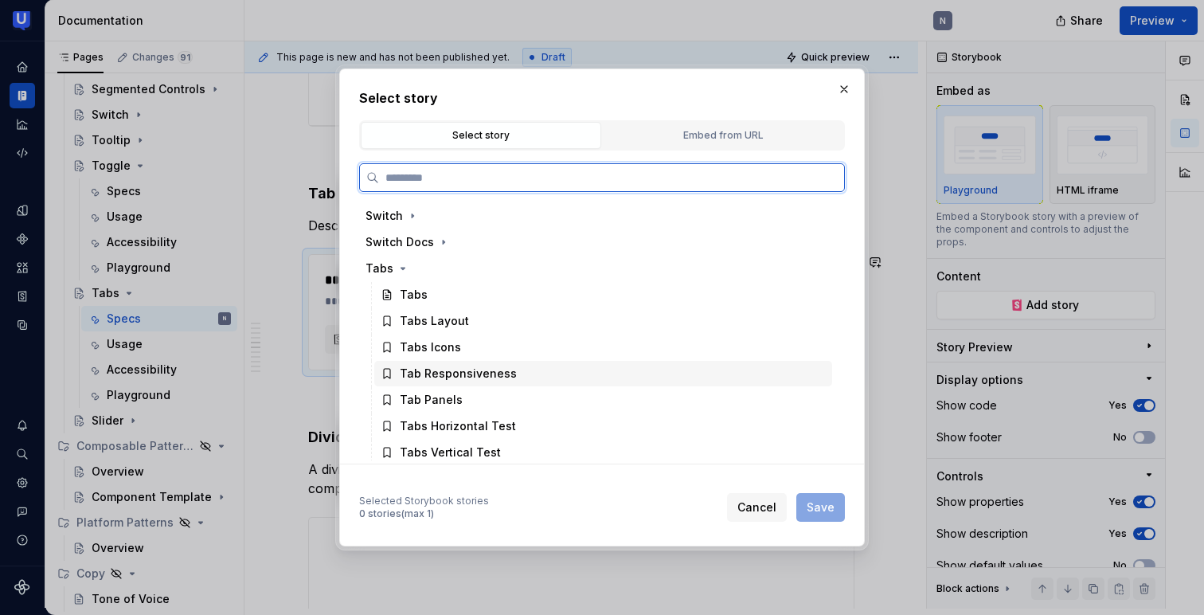
click at [439, 377] on div "Tab Responsiveness" at bounding box center [458, 373] width 117 height 16
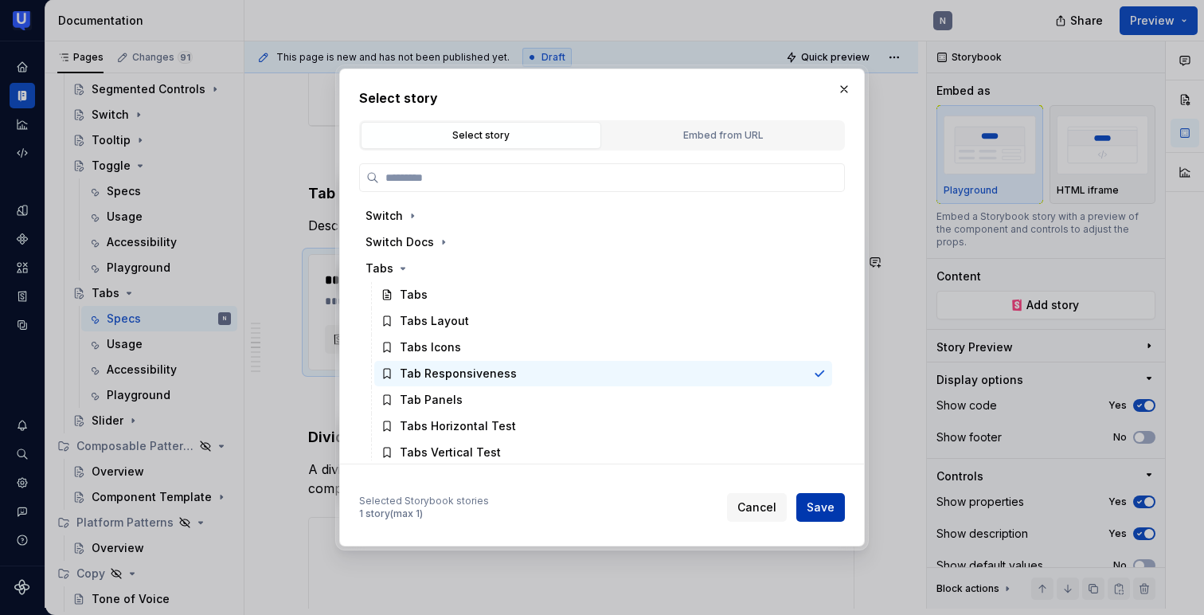
click at [815, 505] on span "Save" at bounding box center [821, 507] width 28 height 16
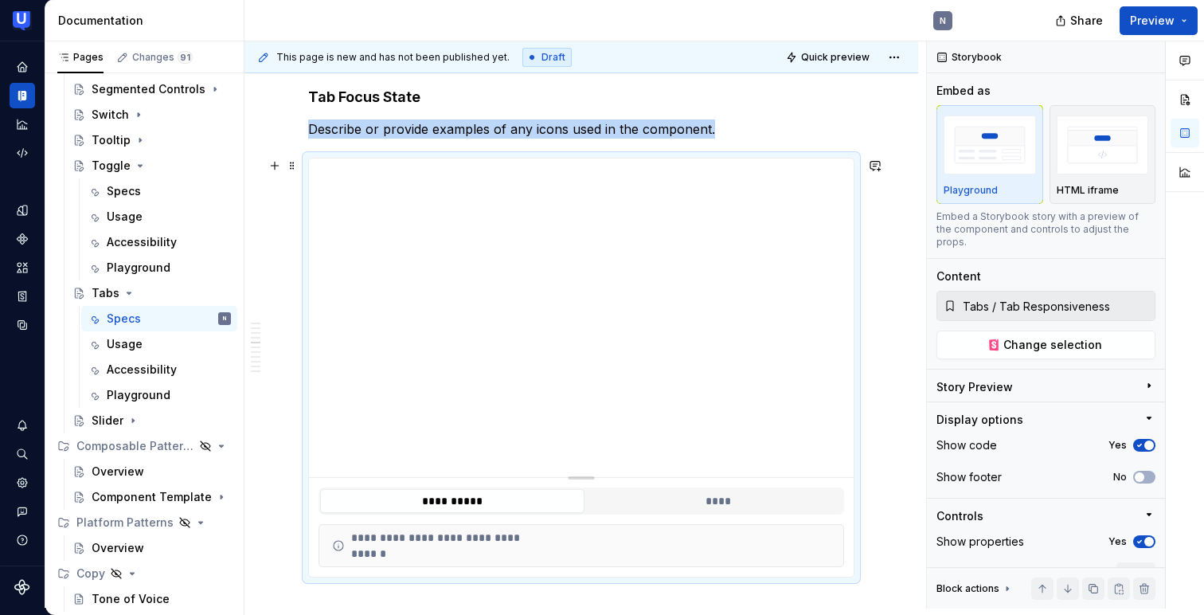
scroll to position [1948, 0]
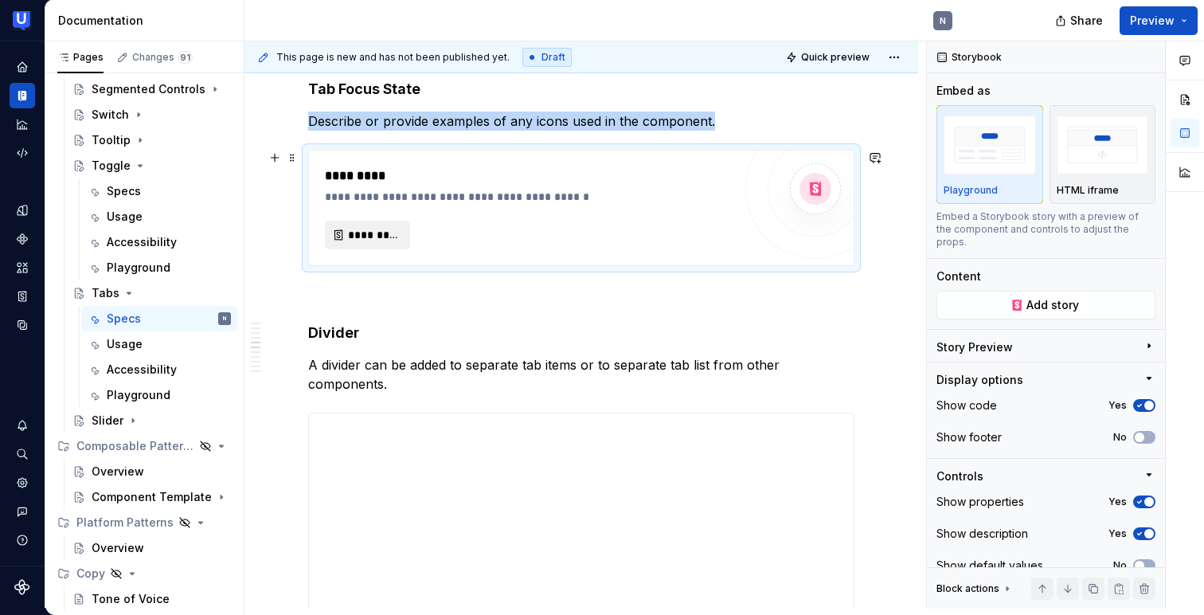
click at [389, 227] on span "*********" at bounding box center [374, 235] width 52 height 16
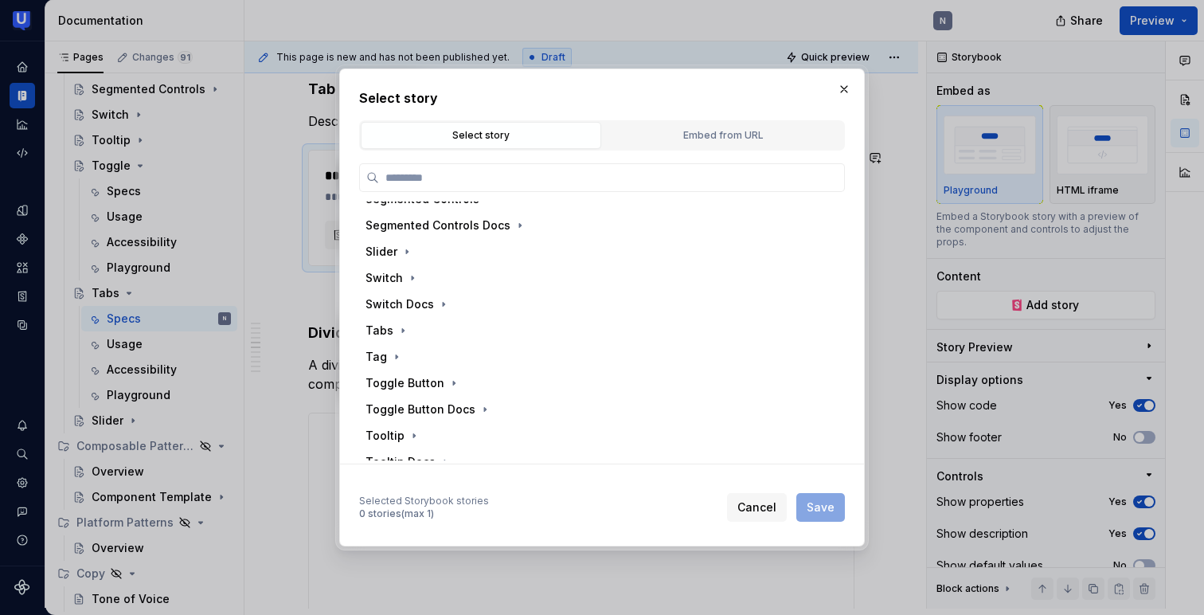
scroll to position [600, 0]
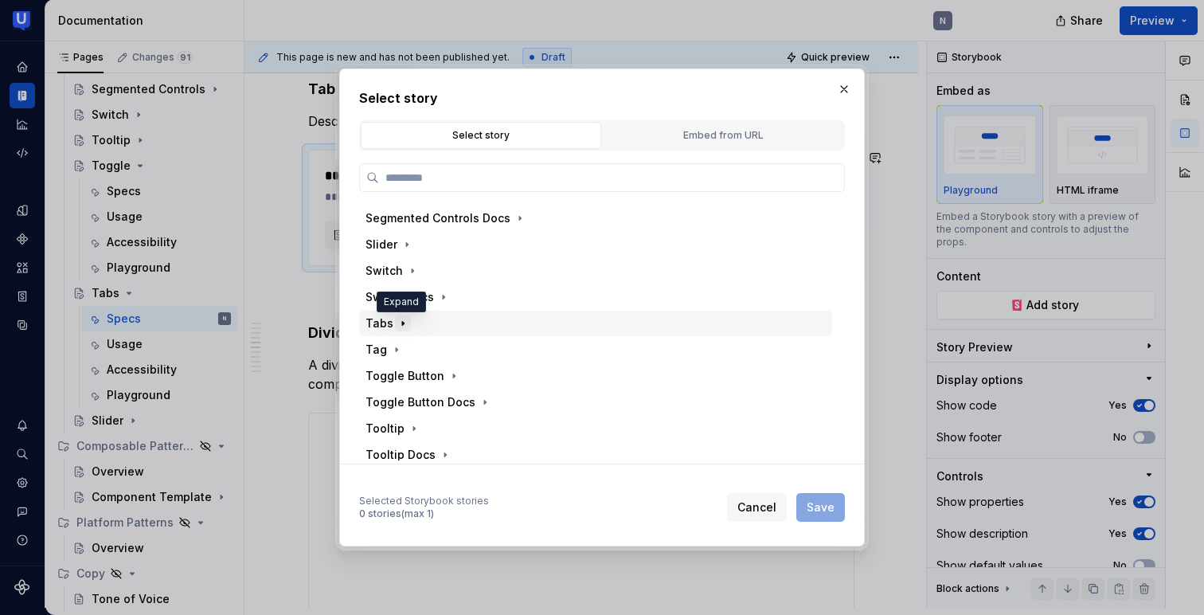
click at [402, 321] on icon "button" at bounding box center [402, 323] width 13 height 13
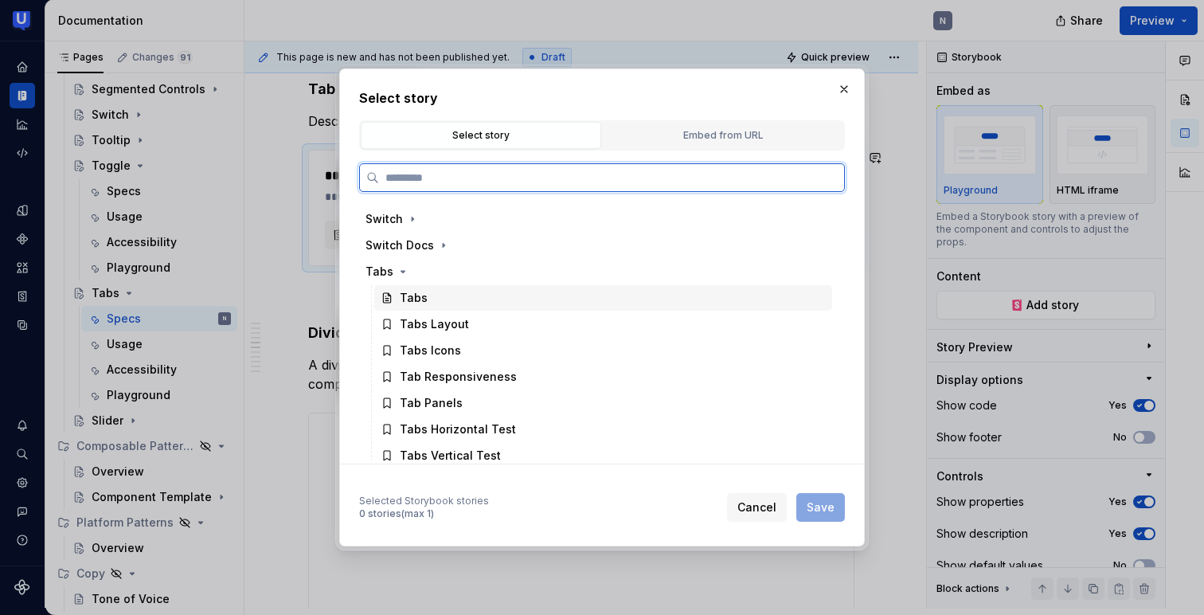
scroll to position [696, 0]
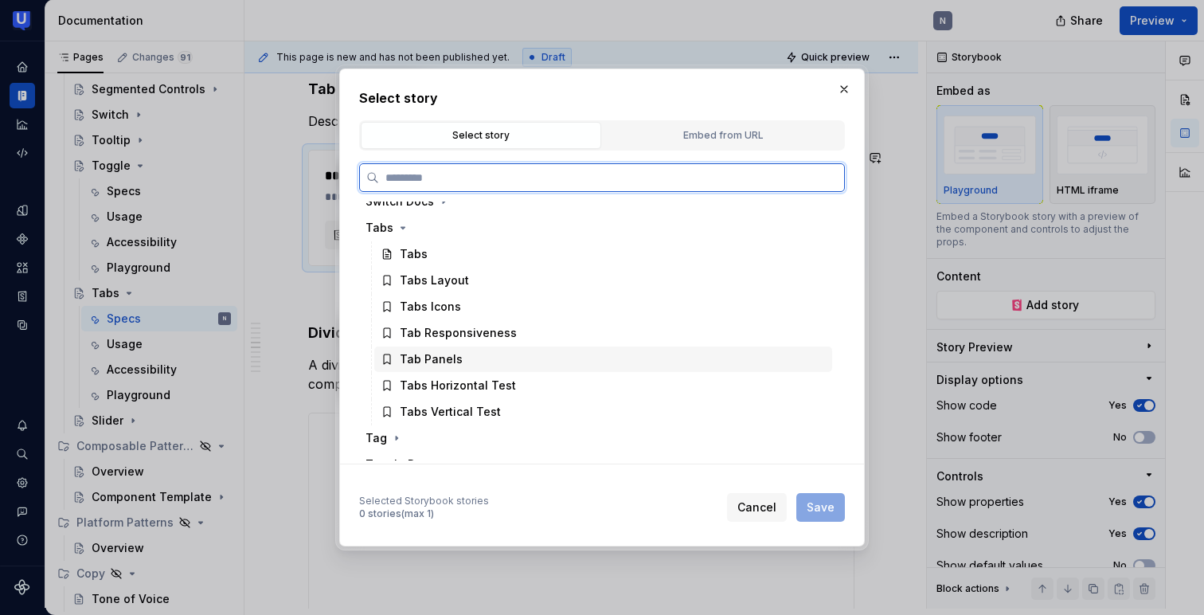
click at [424, 357] on div "Tab Panels" at bounding box center [431, 359] width 63 height 16
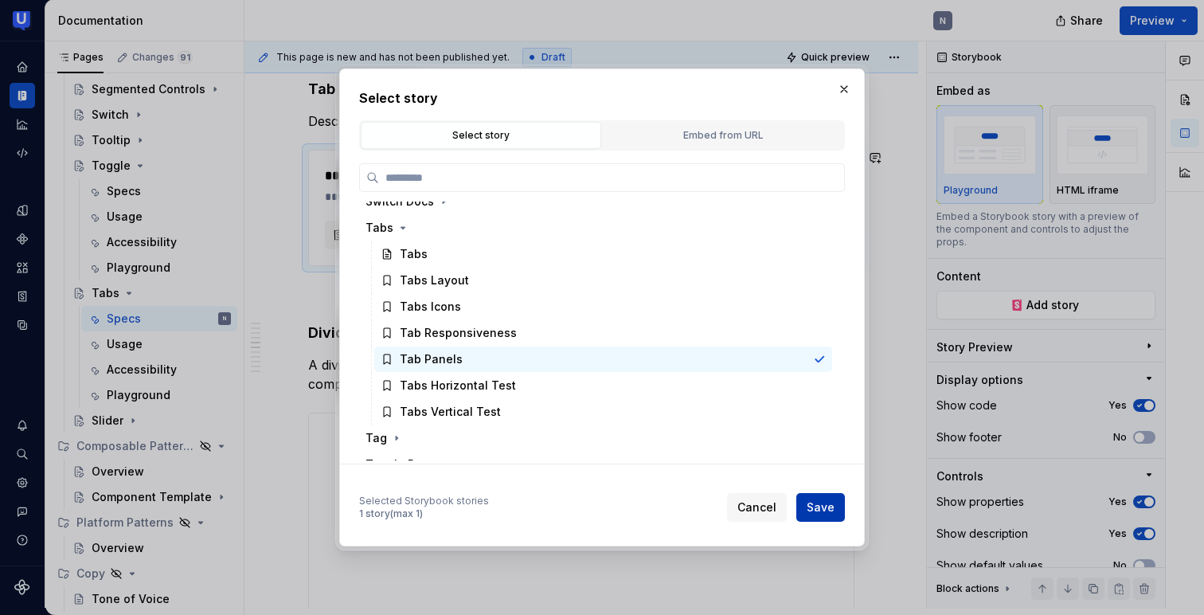
click at [829, 503] on span "Save" at bounding box center [821, 507] width 28 height 16
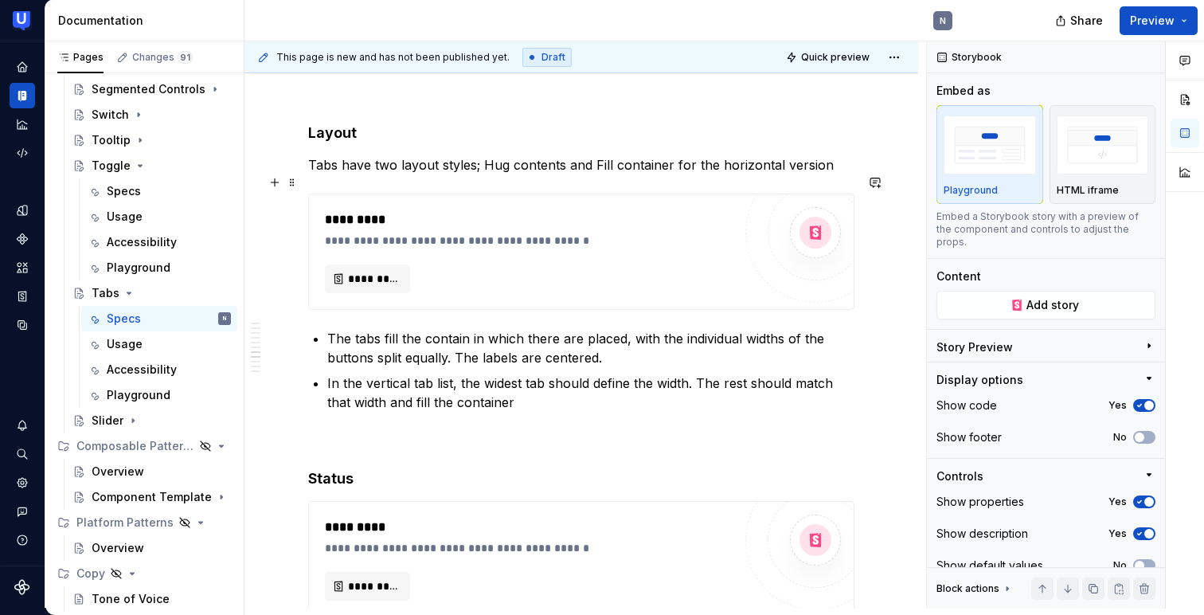
scroll to position [2593, 0]
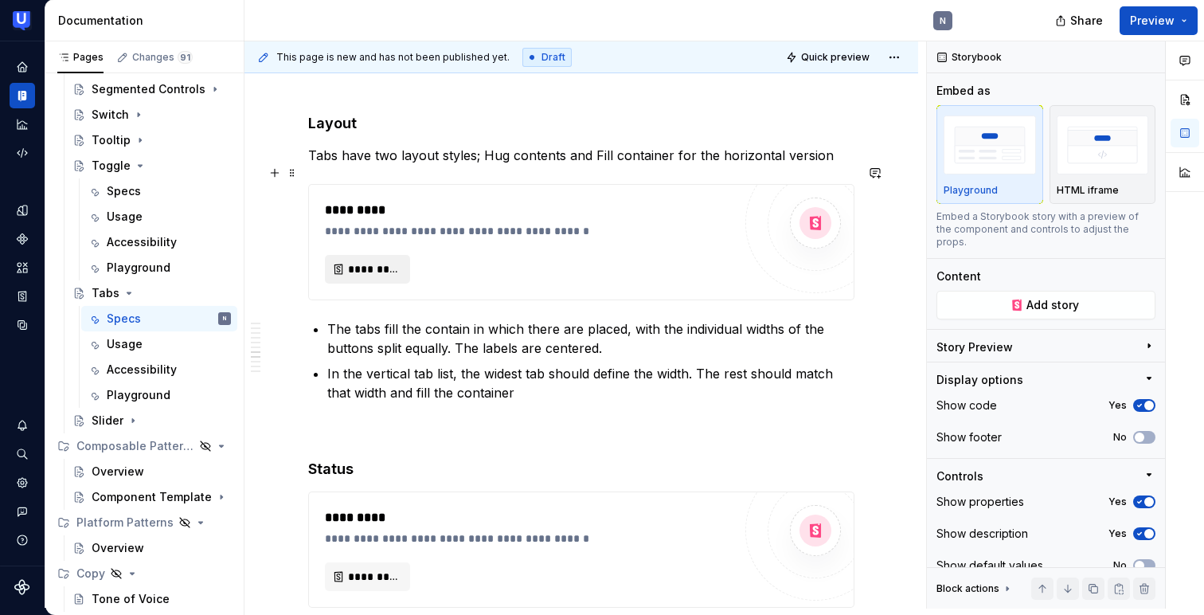
click at [389, 261] on span "*********" at bounding box center [374, 269] width 52 height 16
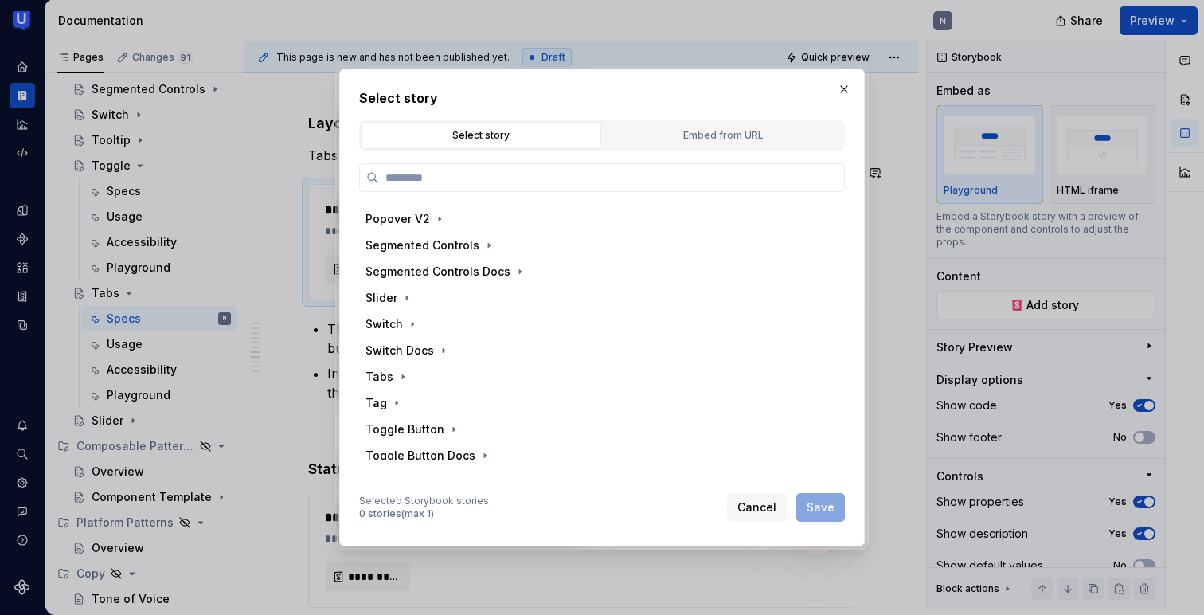
scroll to position [622, 0]
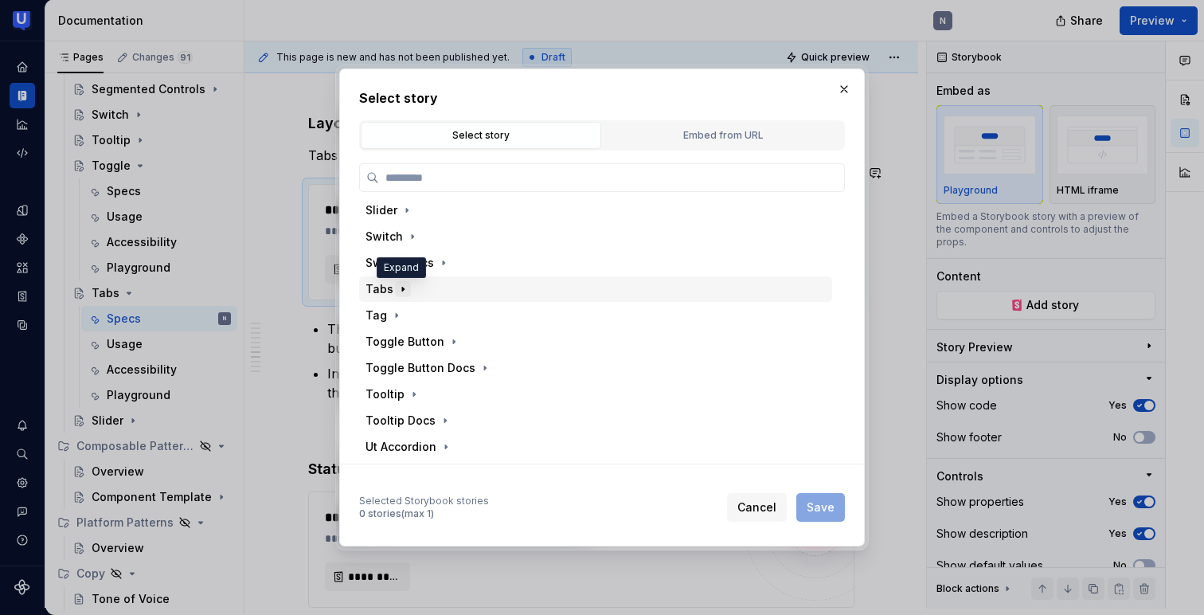
click at [400, 291] on icon "button" at bounding box center [402, 289] width 13 height 13
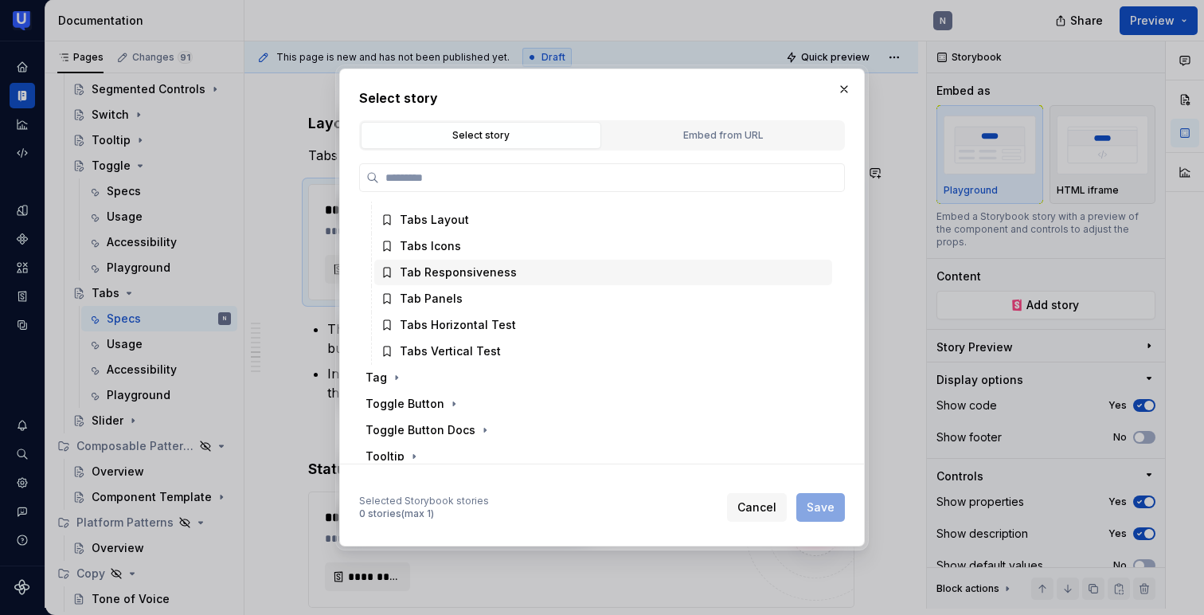
scroll to position [698, 0]
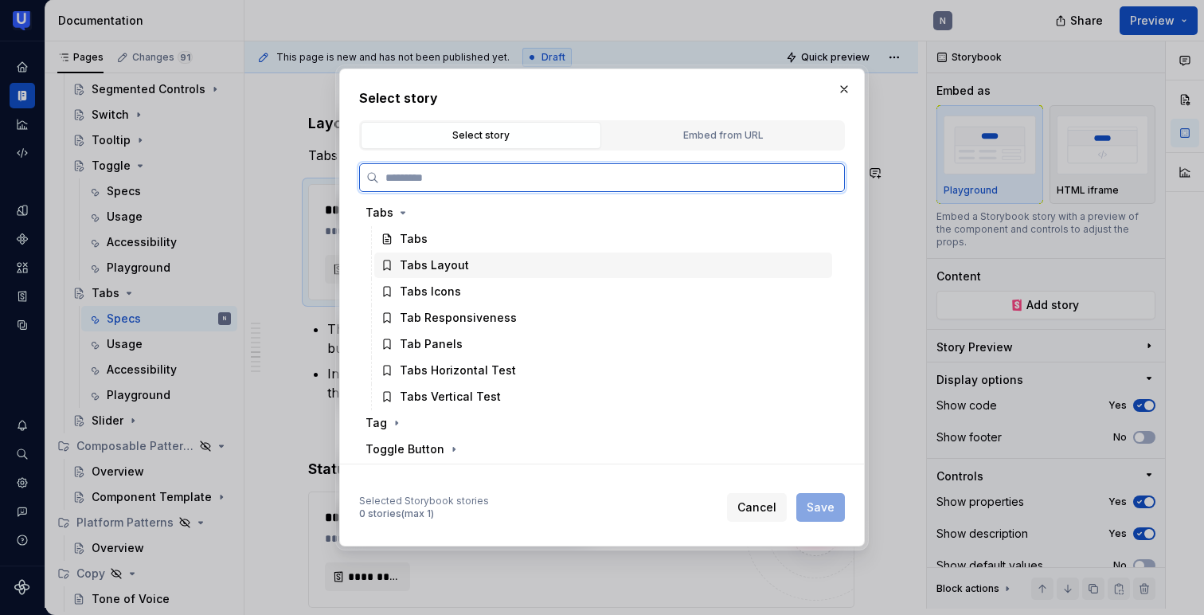
click at [423, 272] on div "Tabs Layout" at bounding box center [434, 265] width 69 height 16
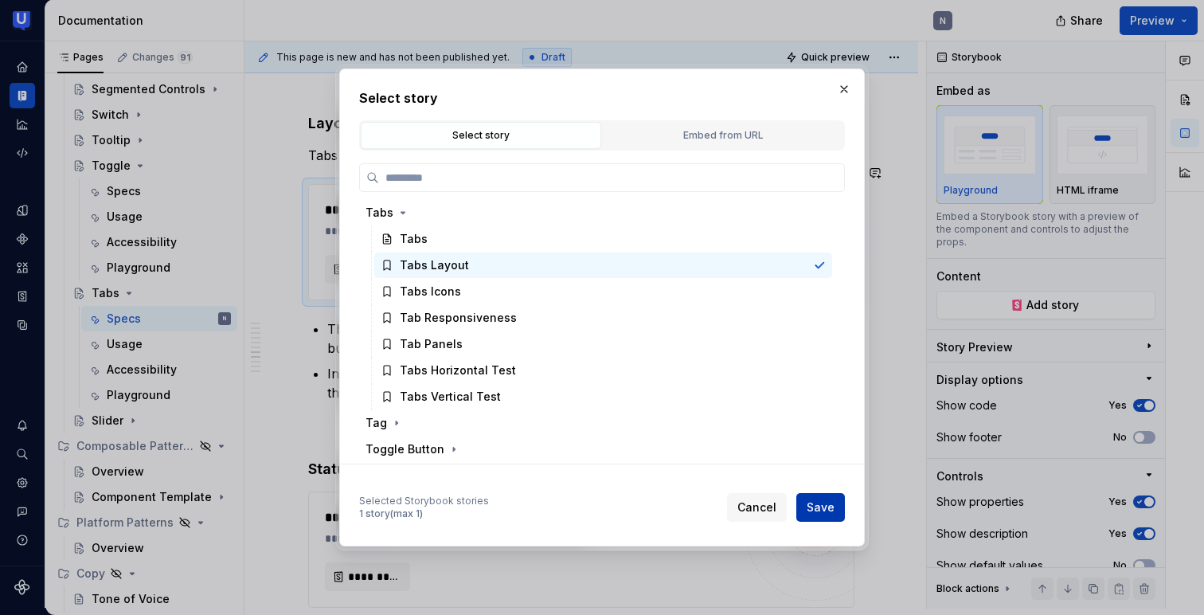
click at [822, 506] on span "Save" at bounding box center [821, 507] width 28 height 16
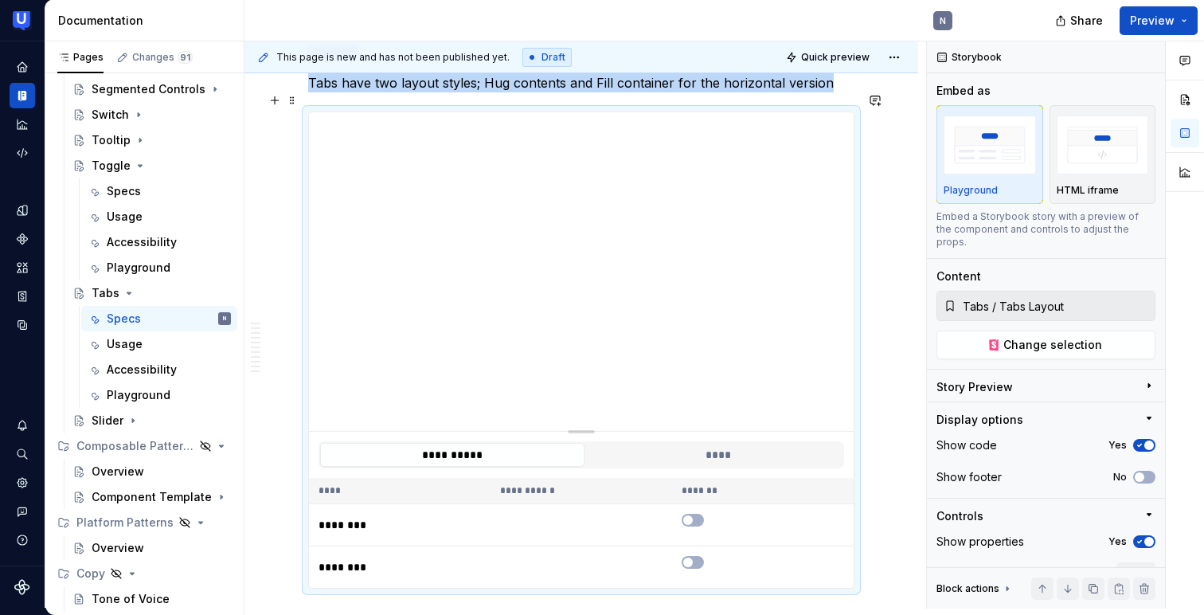
scroll to position [2688, 0]
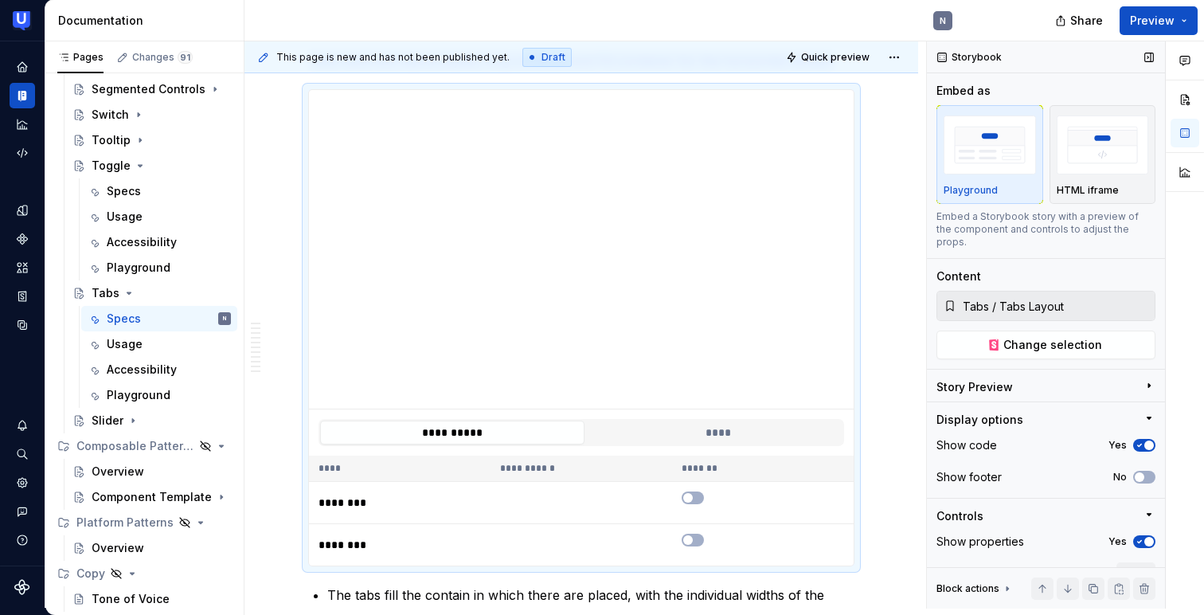
click at [1143, 440] on icon "button" at bounding box center [1139, 445] width 13 height 10
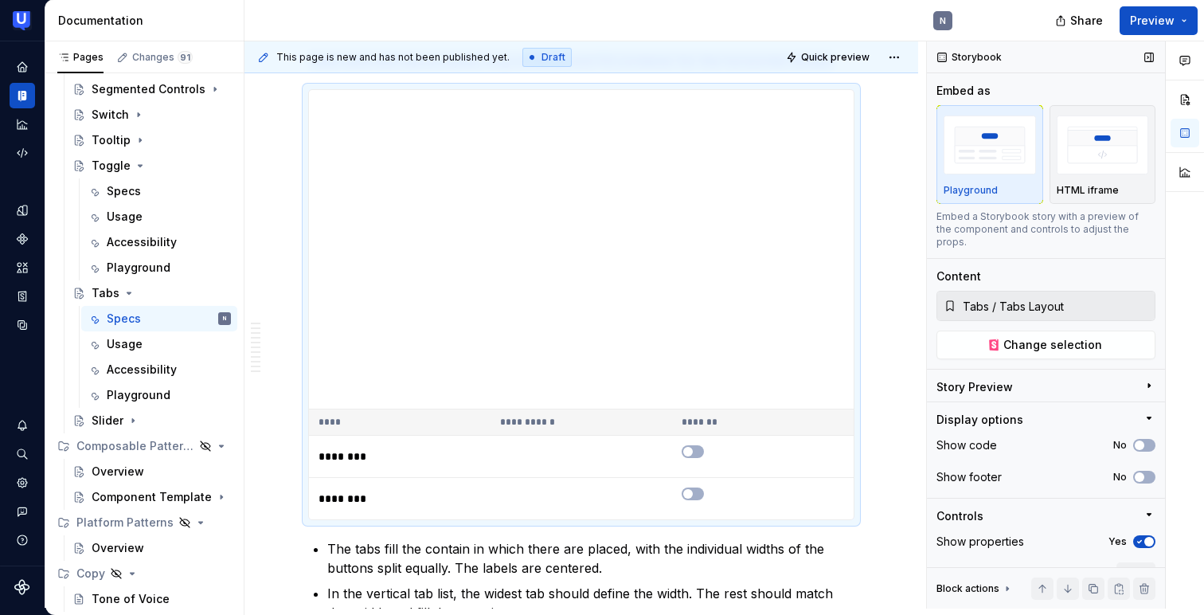
click at [1146, 535] on button "Yes" at bounding box center [1144, 541] width 22 height 13
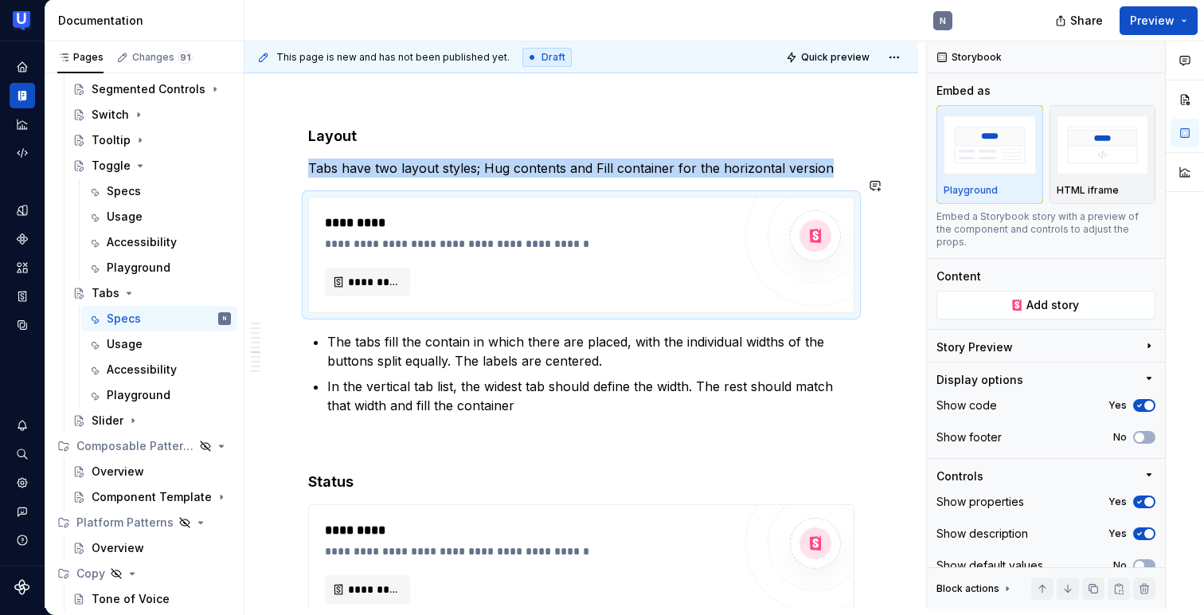
scroll to position [2627, 0]
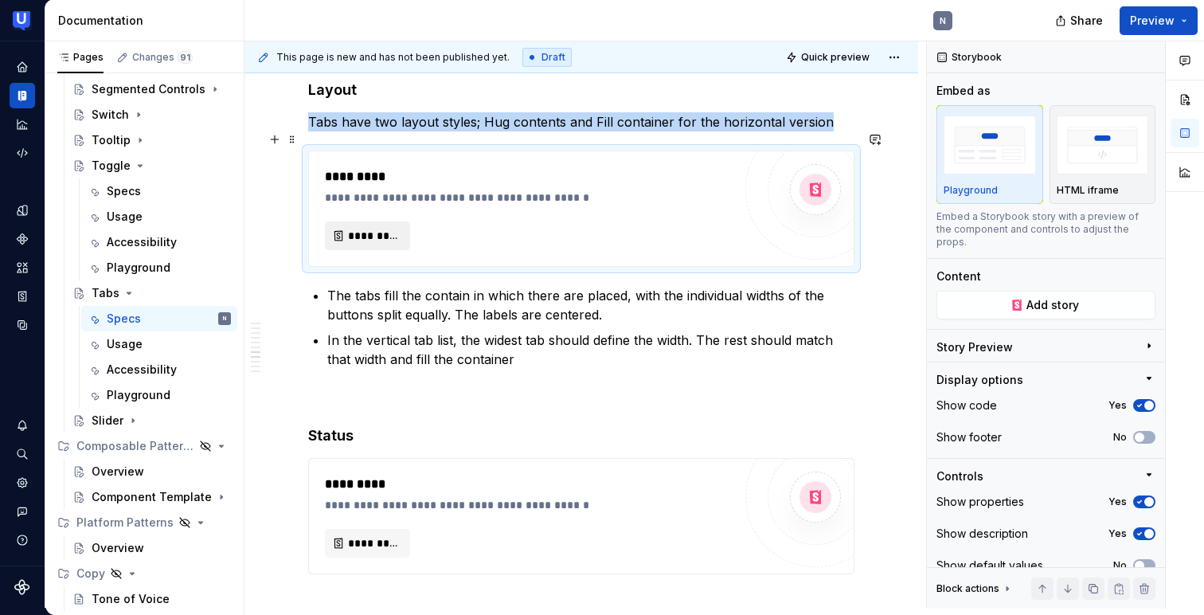
click at [375, 228] on span "*********" at bounding box center [374, 236] width 52 height 16
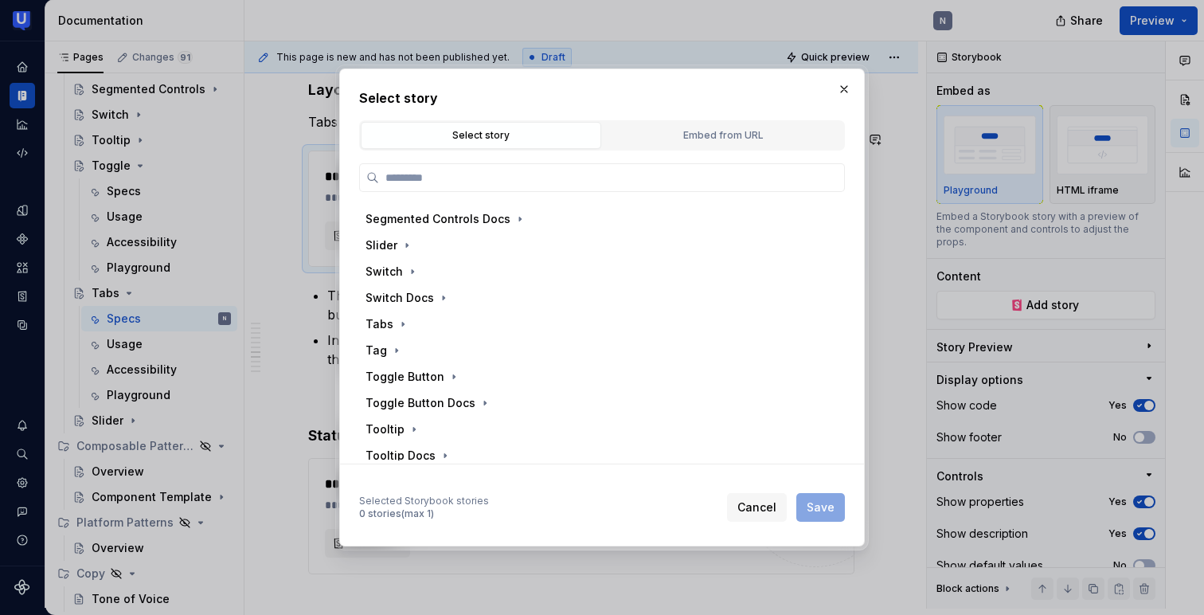
scroll to position [635, 0]
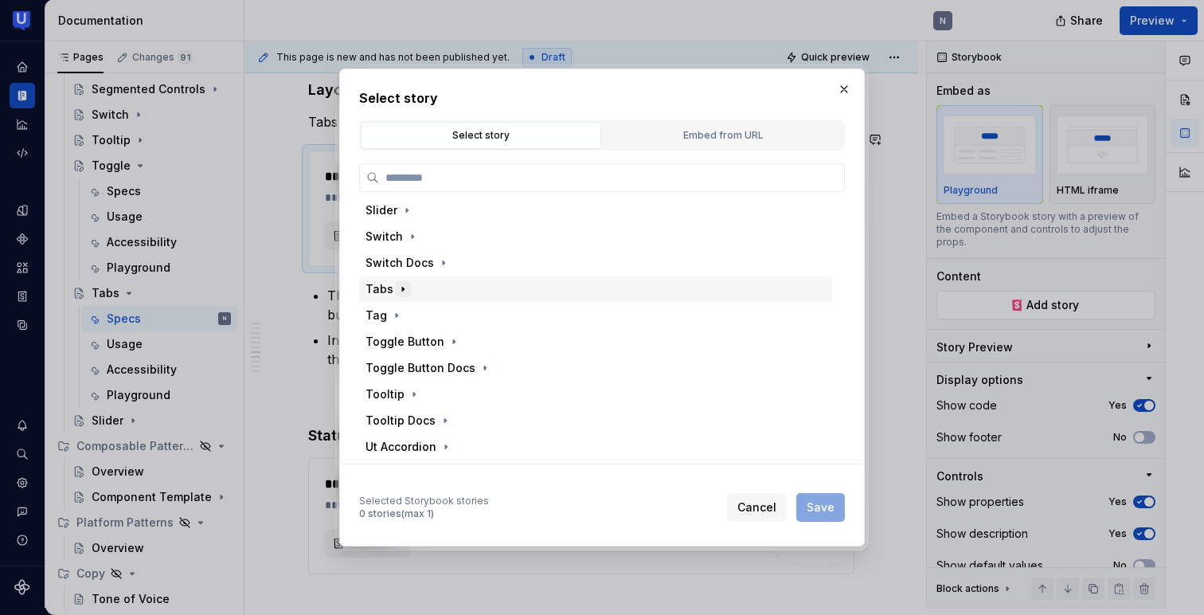
click at [395, 294] on button "button" at bounding box center [403, 289] width 16 height 16
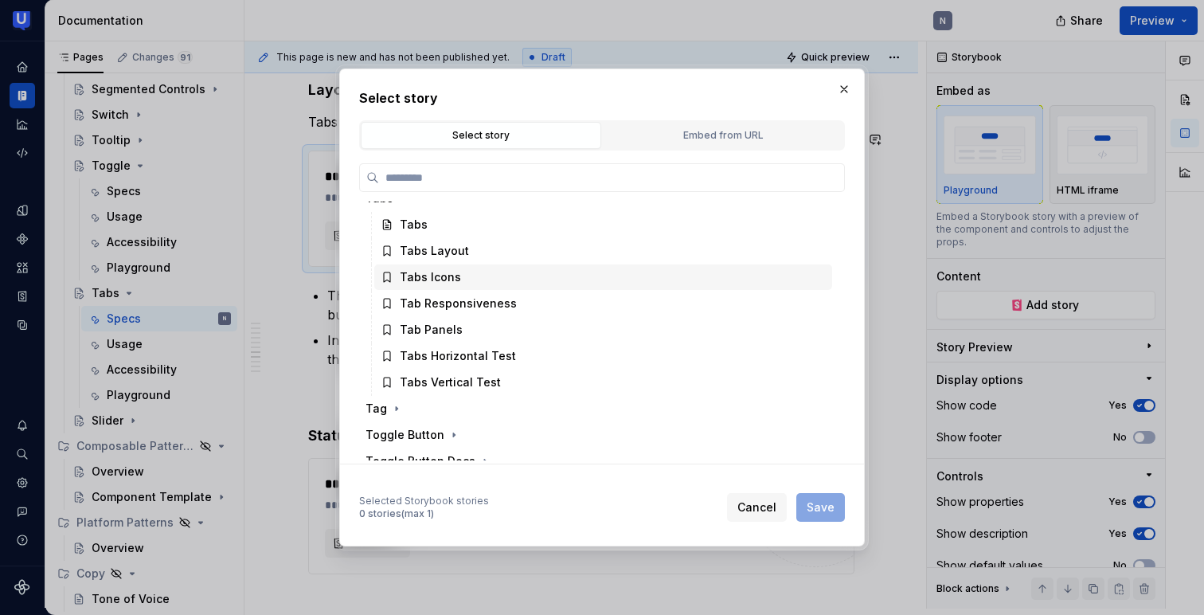
scroll to position [729, 0]
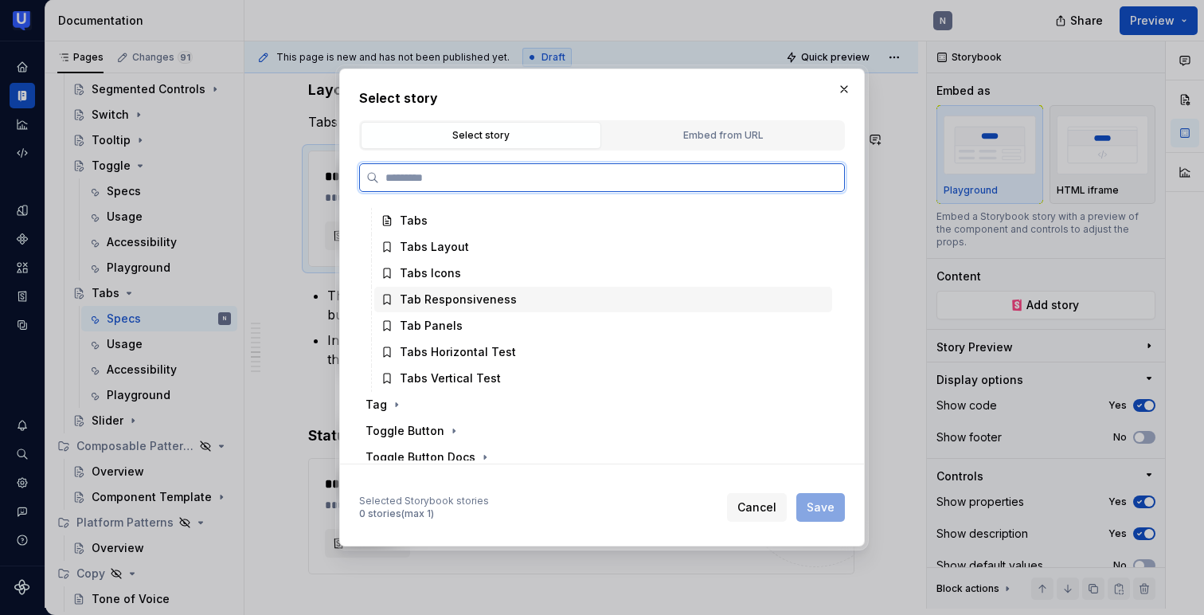
click at [434, 303] on div "Tab Responsiveness" at bounding box center [458, 299] width 117 height 16
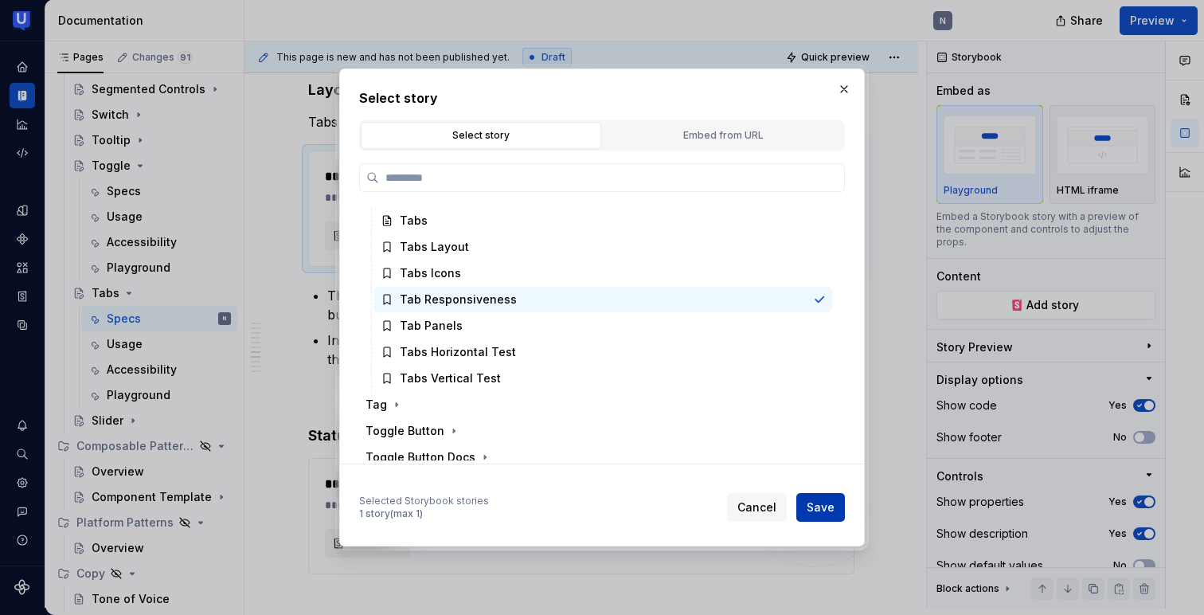
click at [826, 511] on span "Save" at bounding box center [821, 507] width 28 height 16
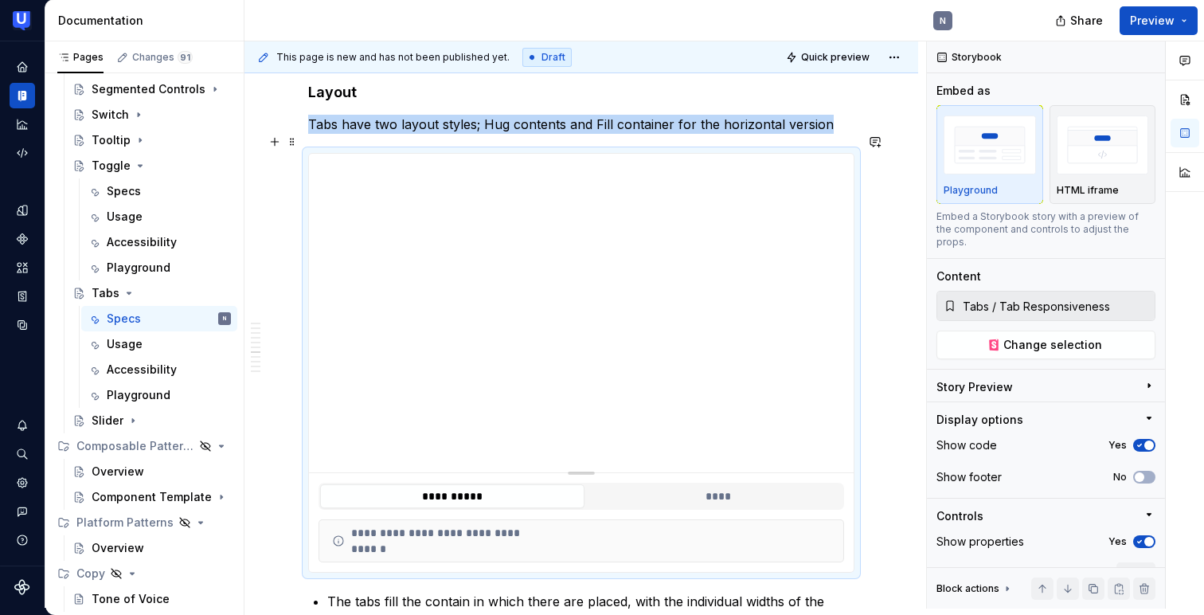
scroll to position [2631, 0]
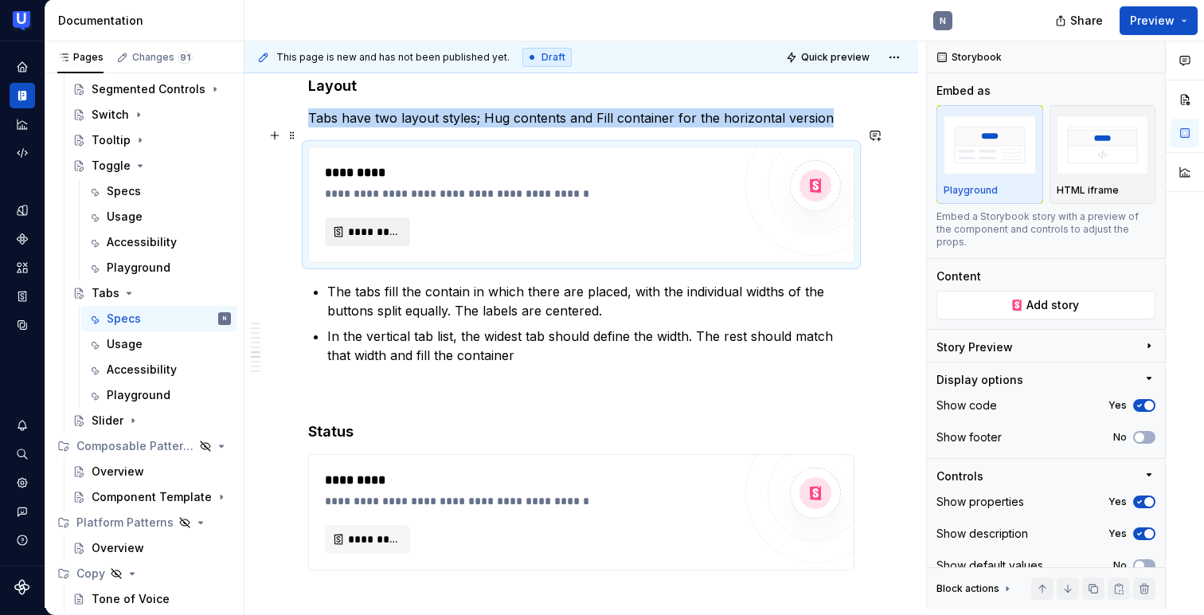
click at [369, 224] on span "*********" at bounding box center [374, 232] width 52 height 16
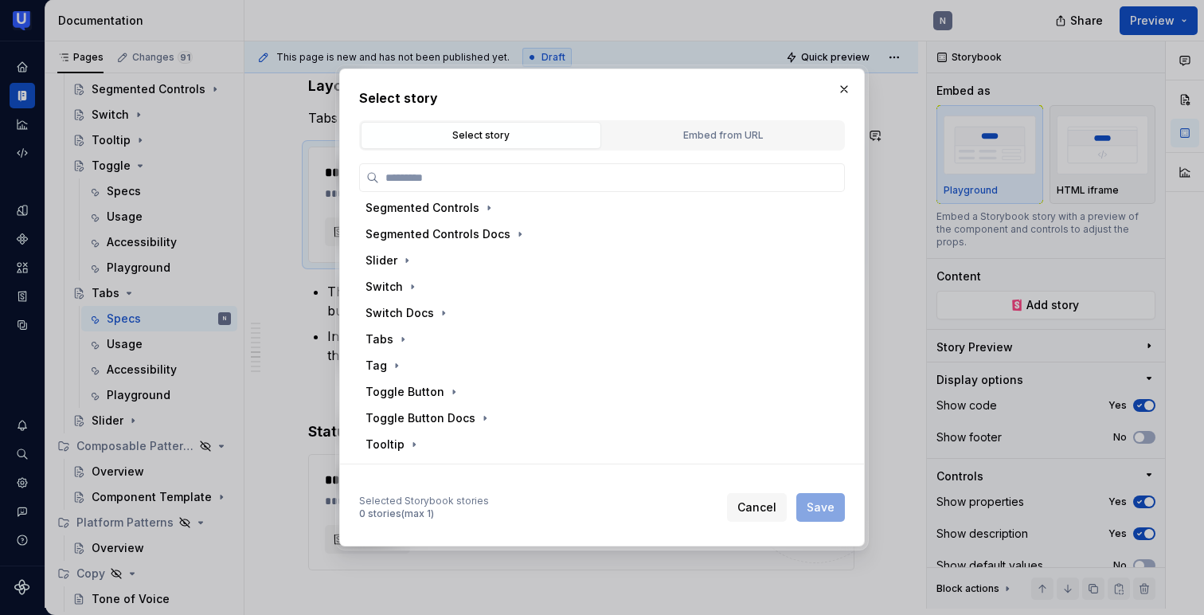
scroll to position [596, 0]
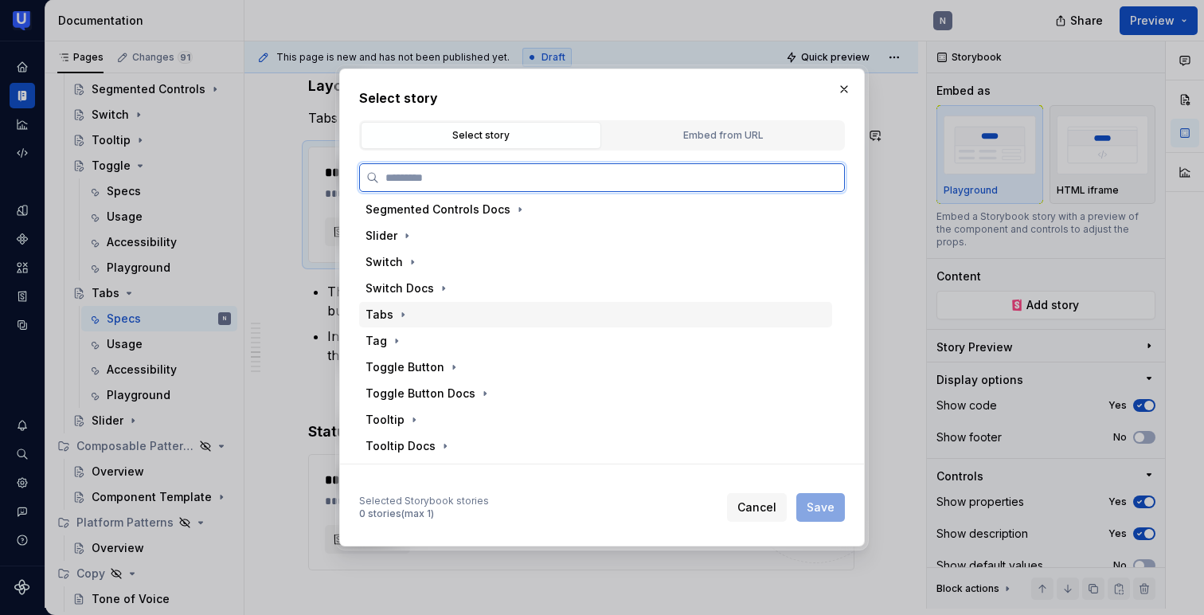
click at [408, 310] on div "Tabs" at bounding box center [595, 314] width 473 height 25
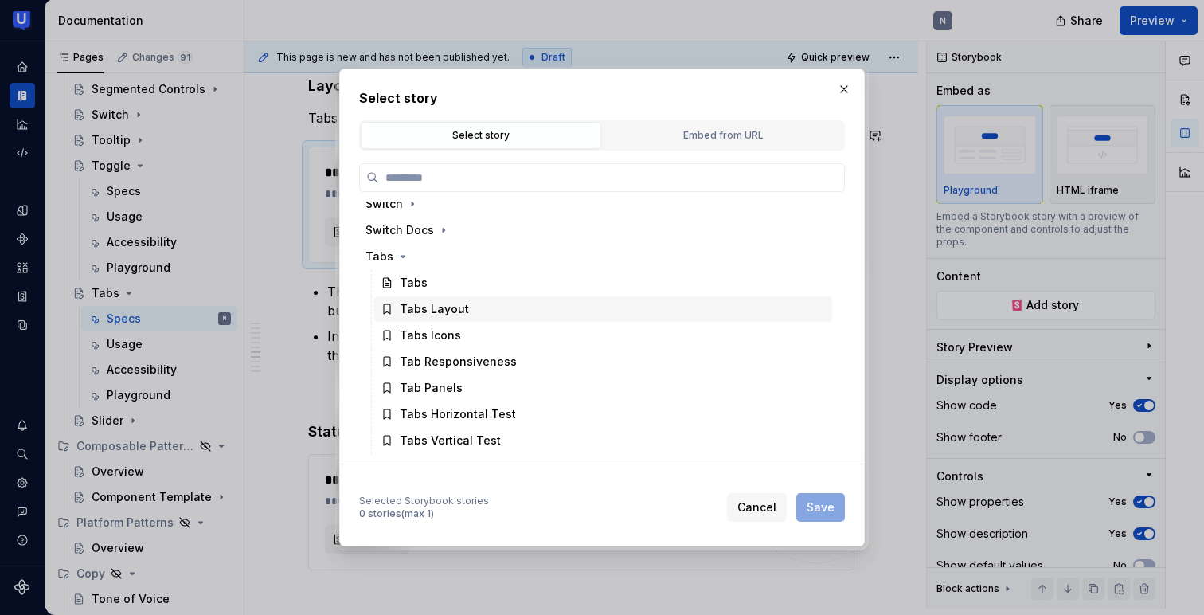
scroll to position [658, 0]
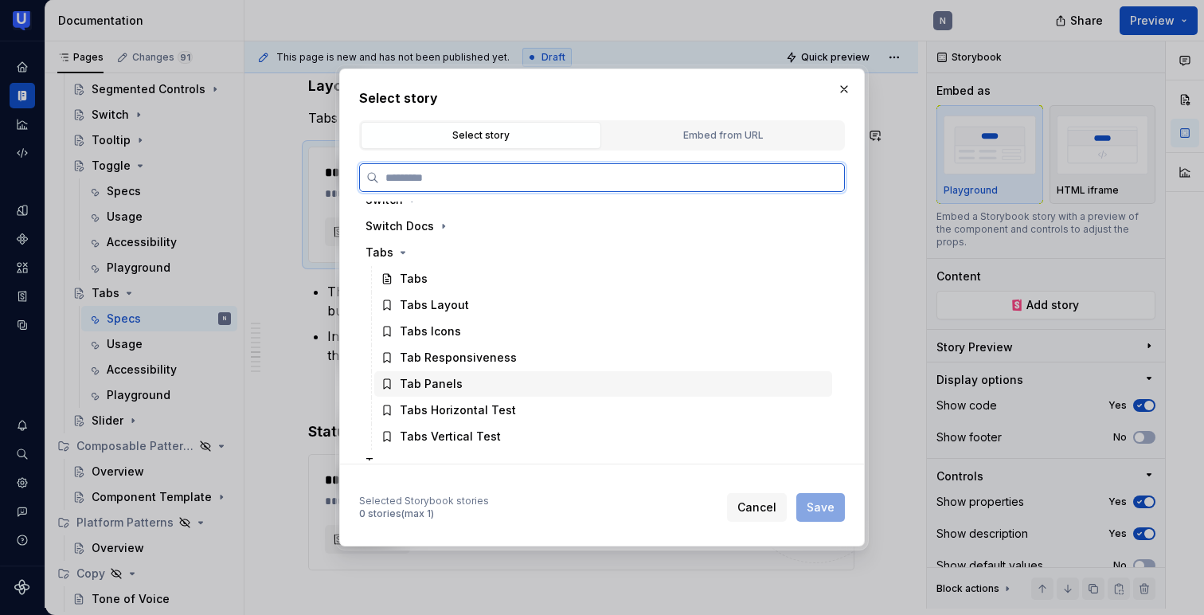
click at [445, 378] on div "Tab Panels" at bounding box center [431, 384] width 63 height 16
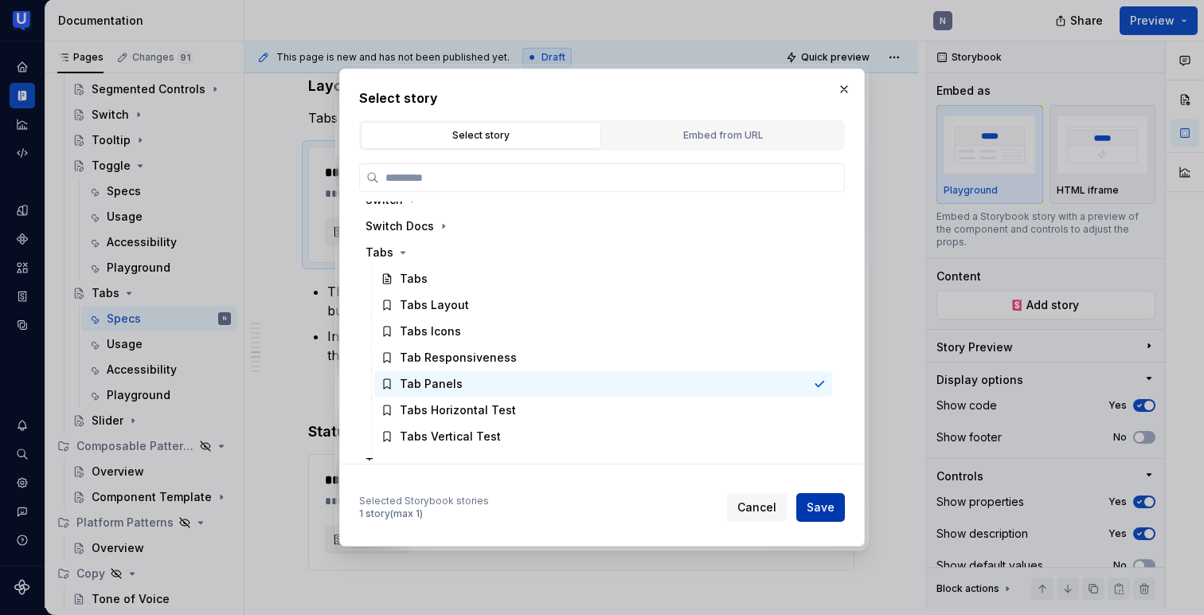
click at [822, 500] on span "Save" at bounding box center [821, 507] width 28 height 16
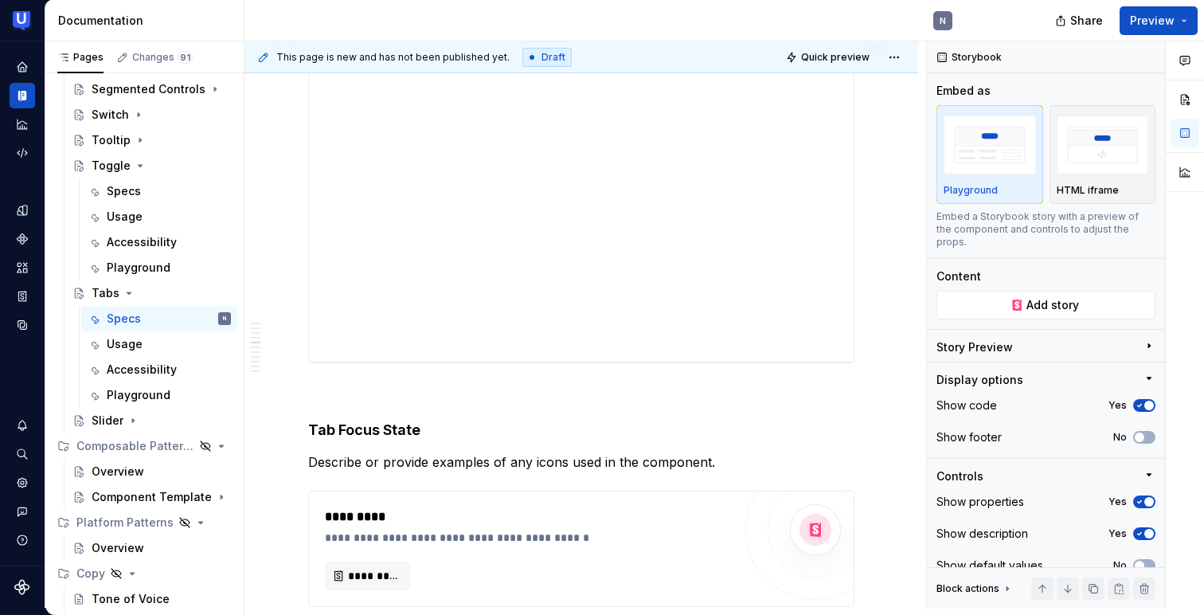
scroll to position [1570, 0]
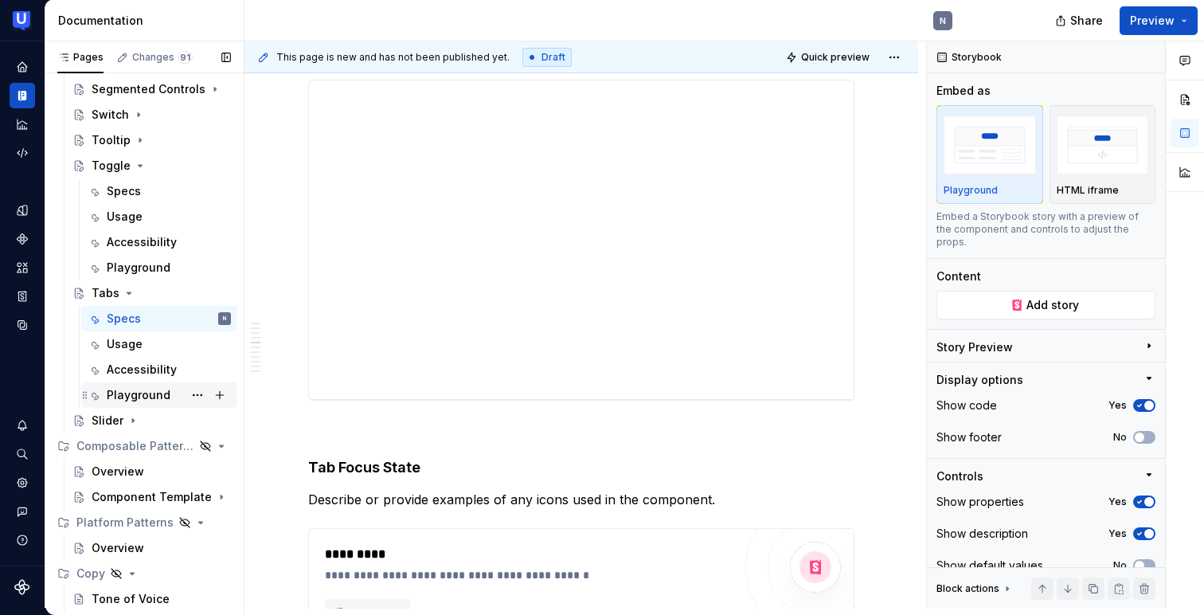
click at [135, 393] on div "Playground" at bounding box center [139, 395] width 64 height 16
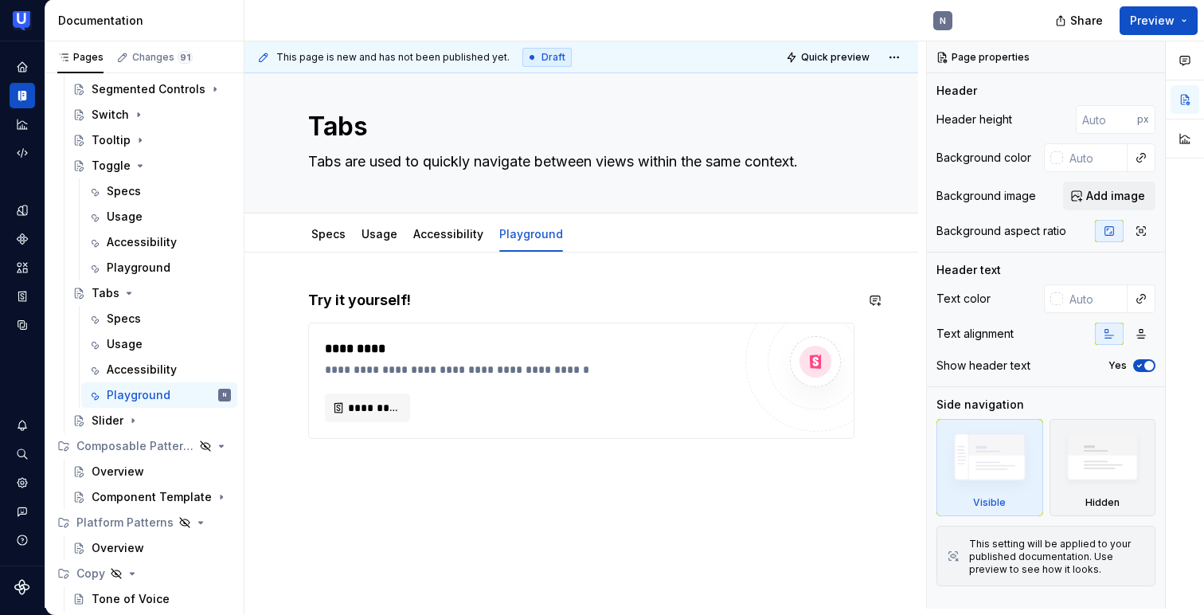
scroll to position [29, 0]
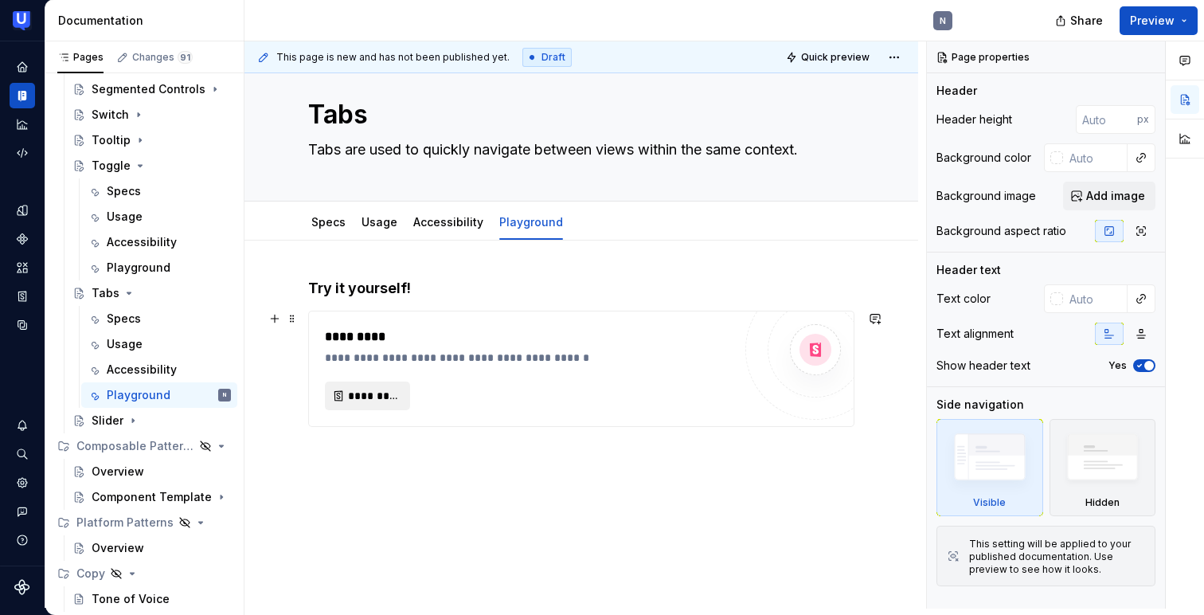
click at [361, 399] on span "*********" at bounding box center [374, 396] width 52 height 16
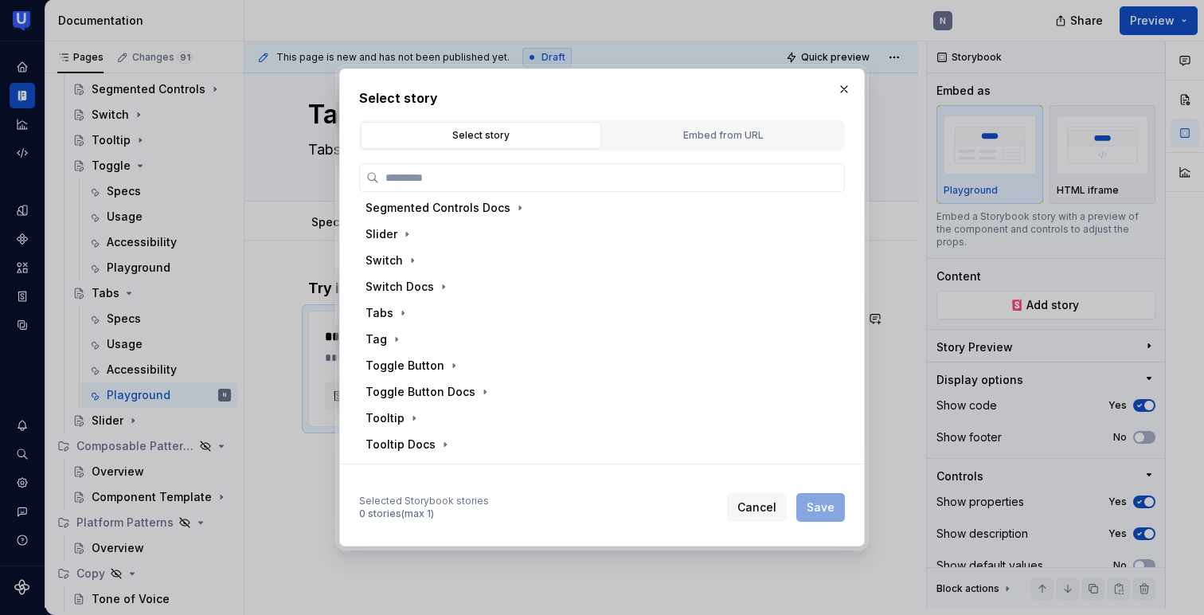
scroll to position [615, 0]
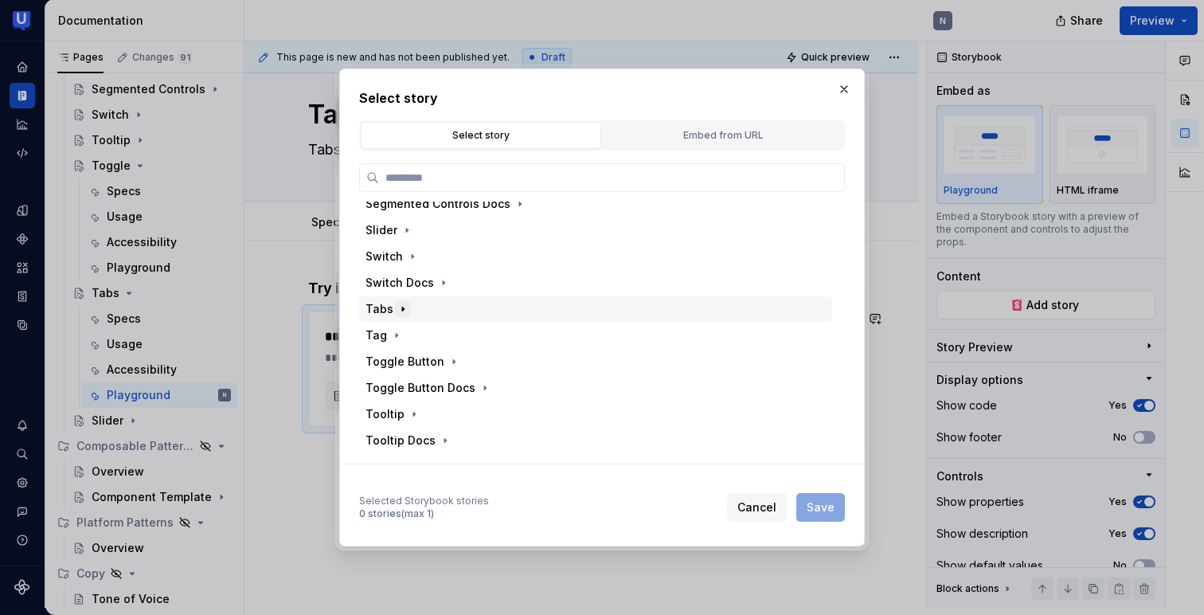
click at [399, 311] on icon "button" at bounding box center [402, 309] width 13 height 13
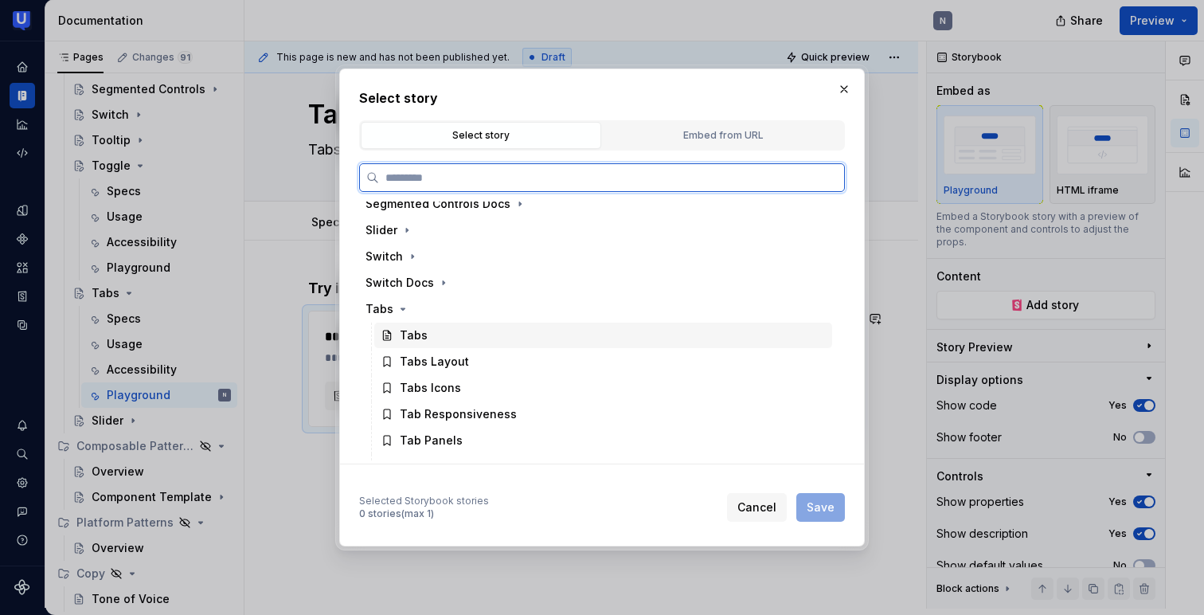
click at [404, 338] on div "Tabs" at bounding box center [414, 335] width 28 height 16
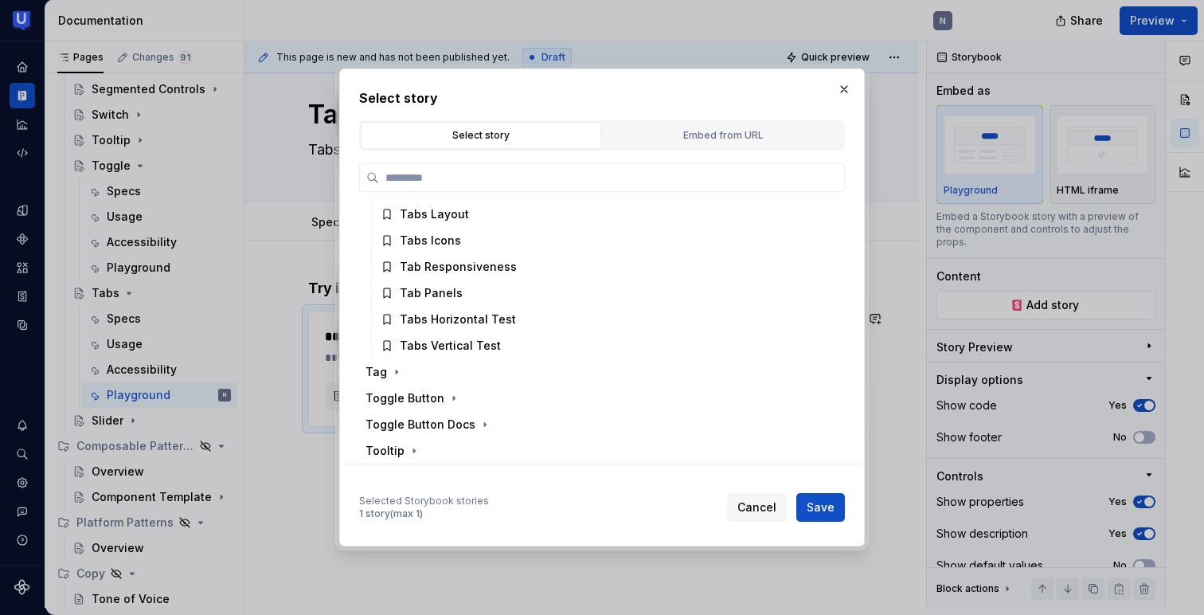
scroll to position [763, 0]
click at [822, 509] on span "Save" at bounding box center [821, 507] width 28 height 16
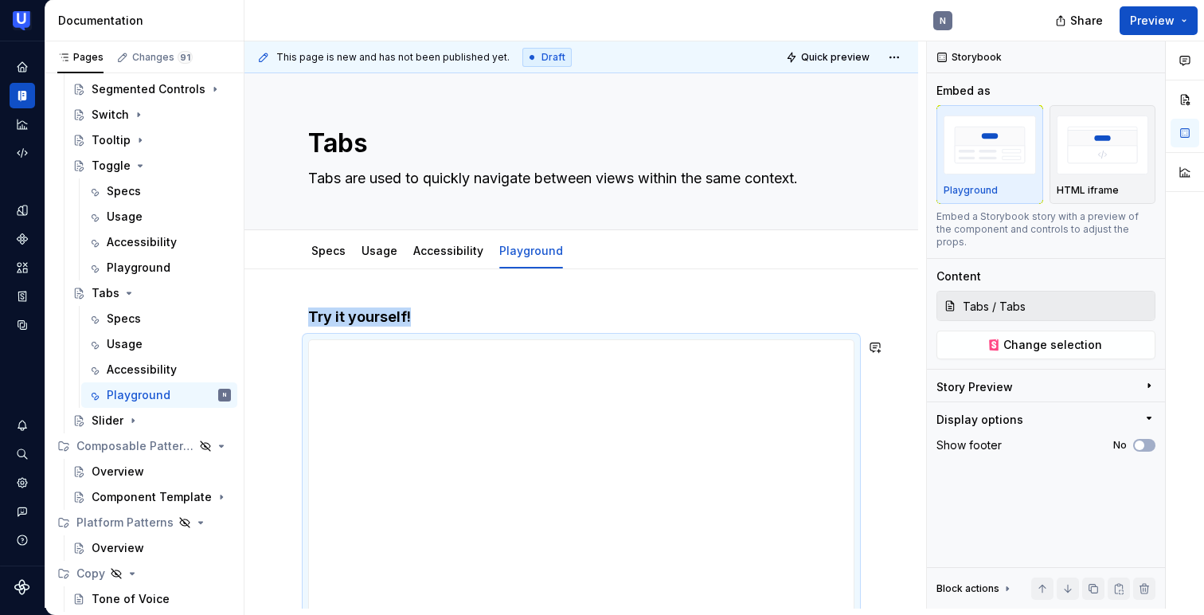
scroll to position [52, 0]
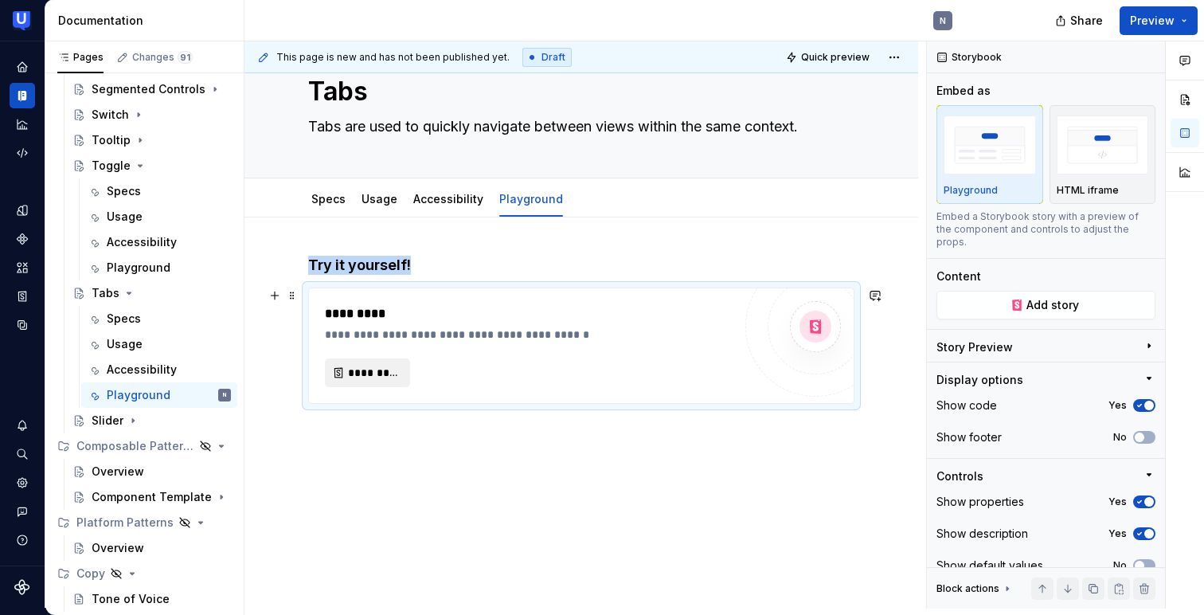
click at [372, 377] on span "*********" at bounding box center [374, 373] width 52 height 16
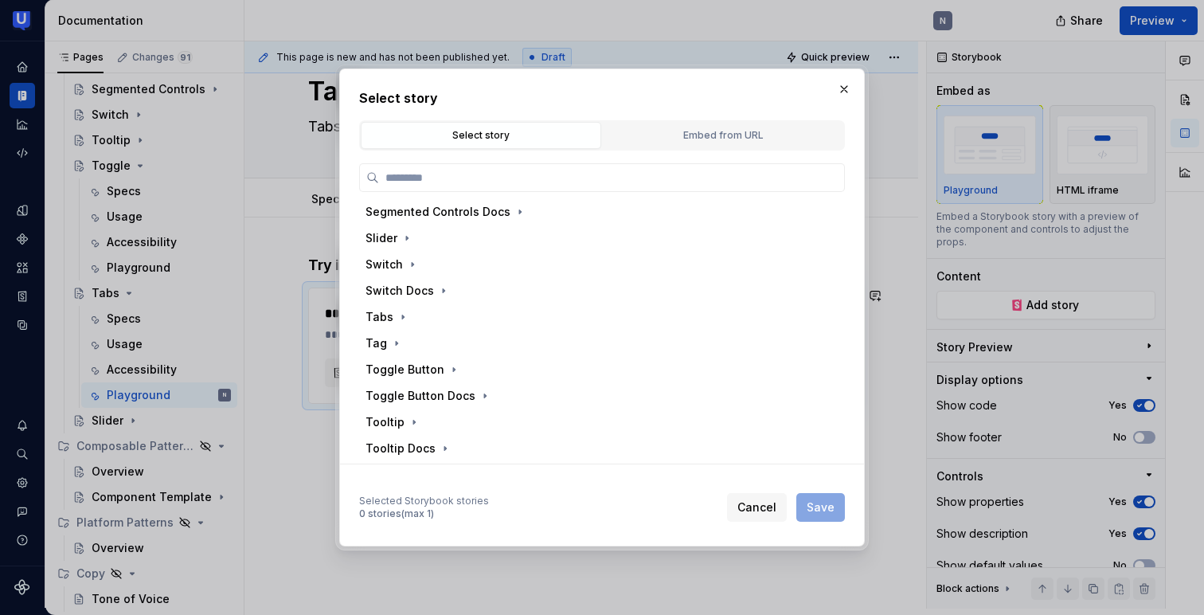
scroll to position [622, 0]
click at [405, 290] on icon "button" at bounding box center [402, 289] width 13 height 13
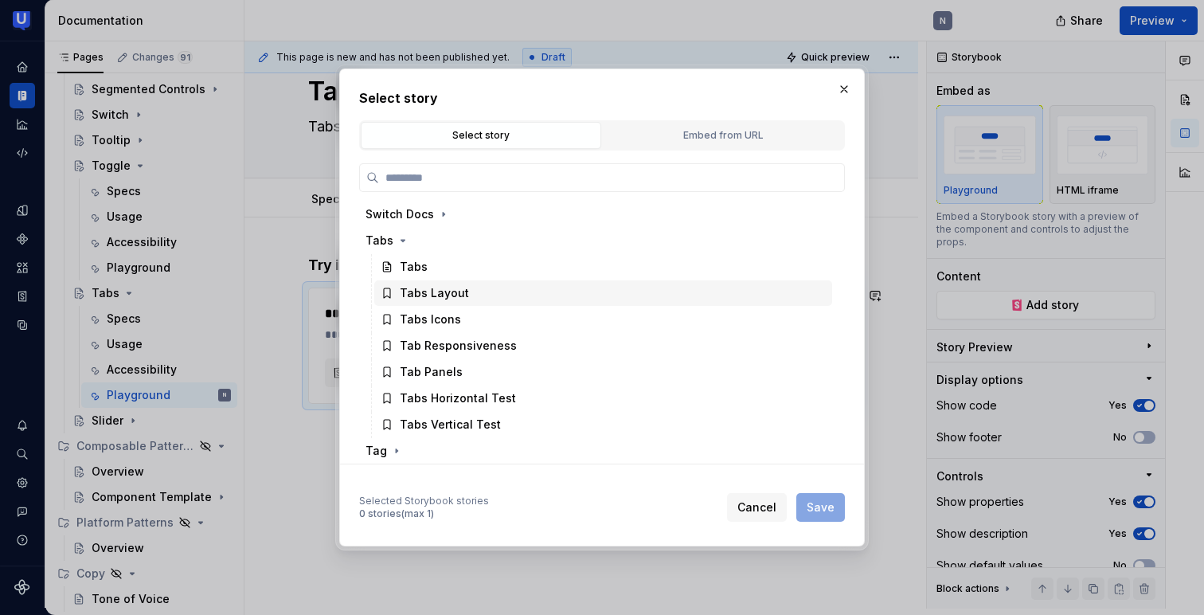
scroll to position [679, 0]
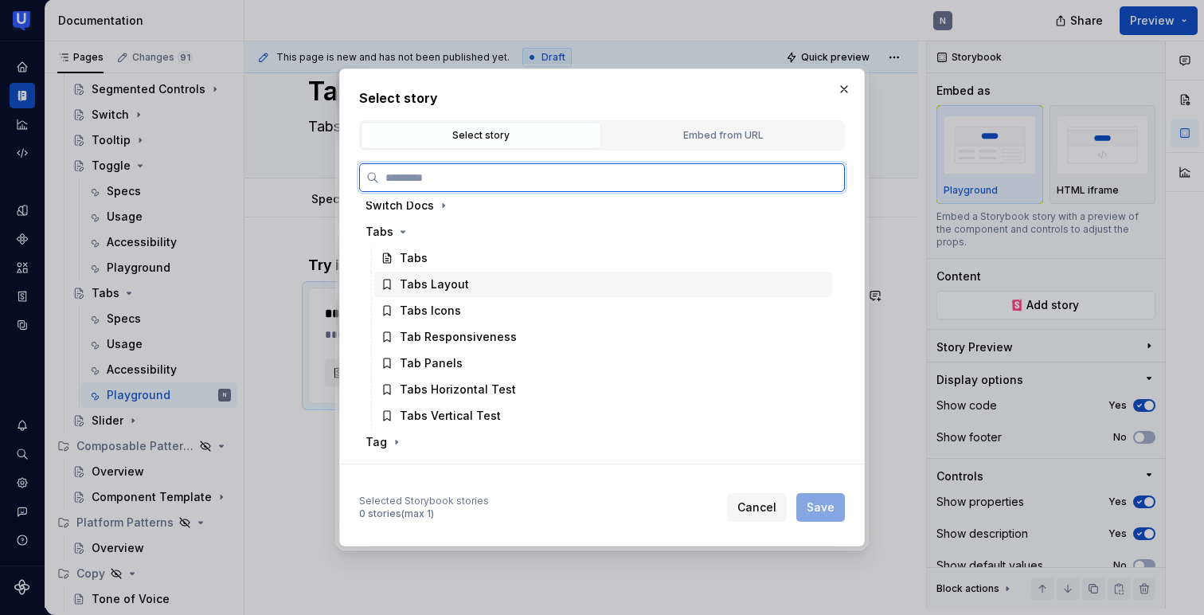
click at [400, 284] on div "Tabs Layout" at bounding box center [434, 284] width 69 height 16
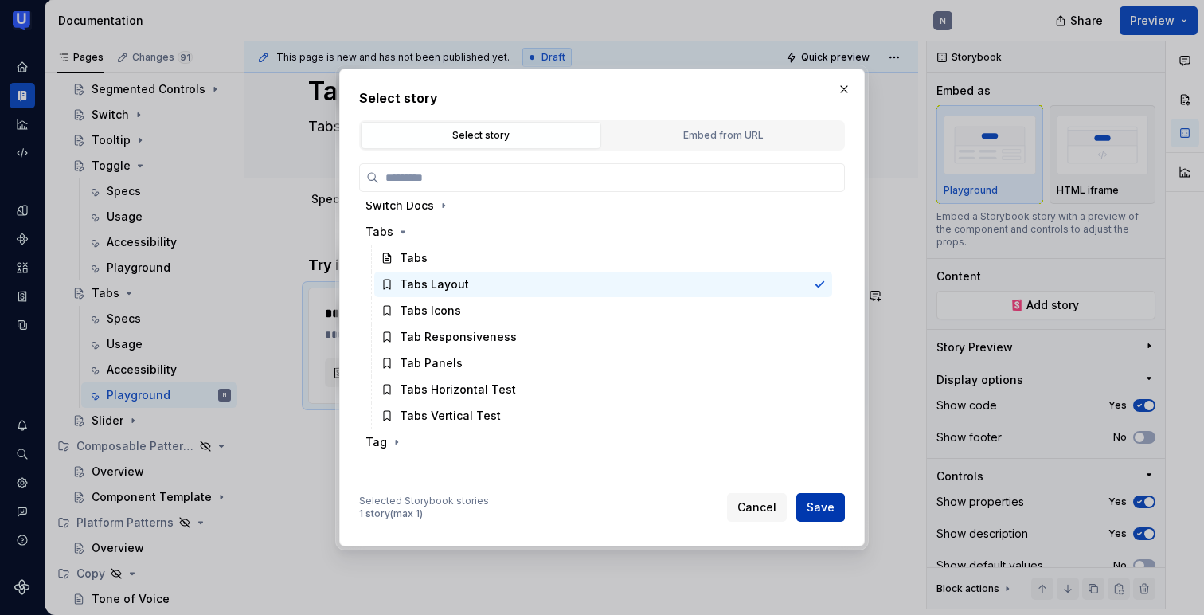
click at [818, 505] on span "Save" at bounding box center [821, 507] width 28 height 16
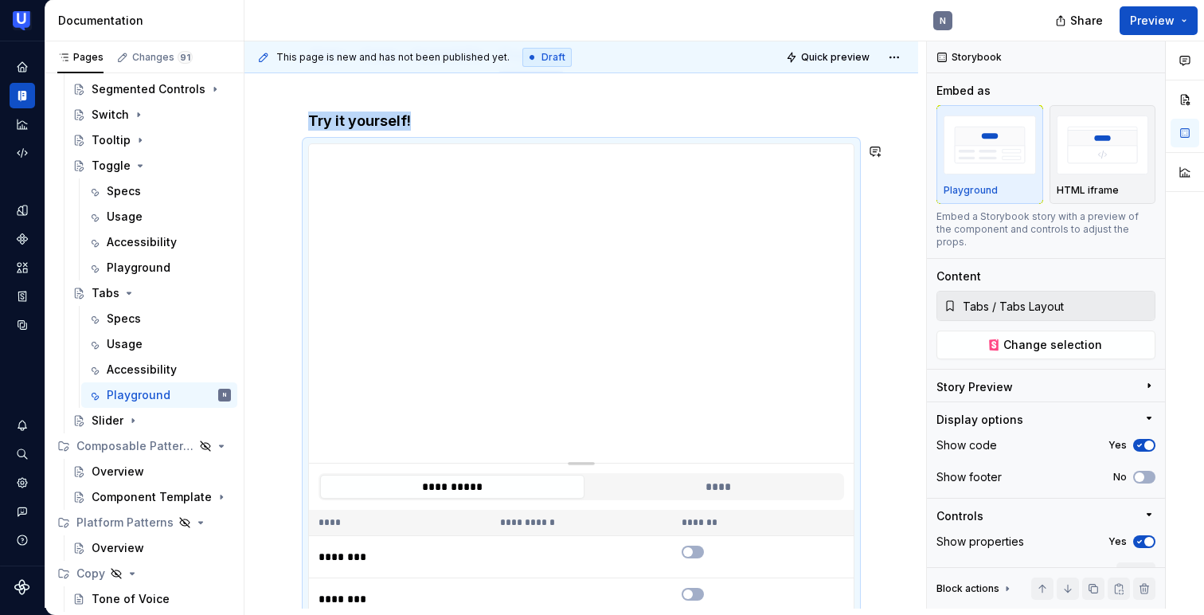
scroll to position [88, 0]
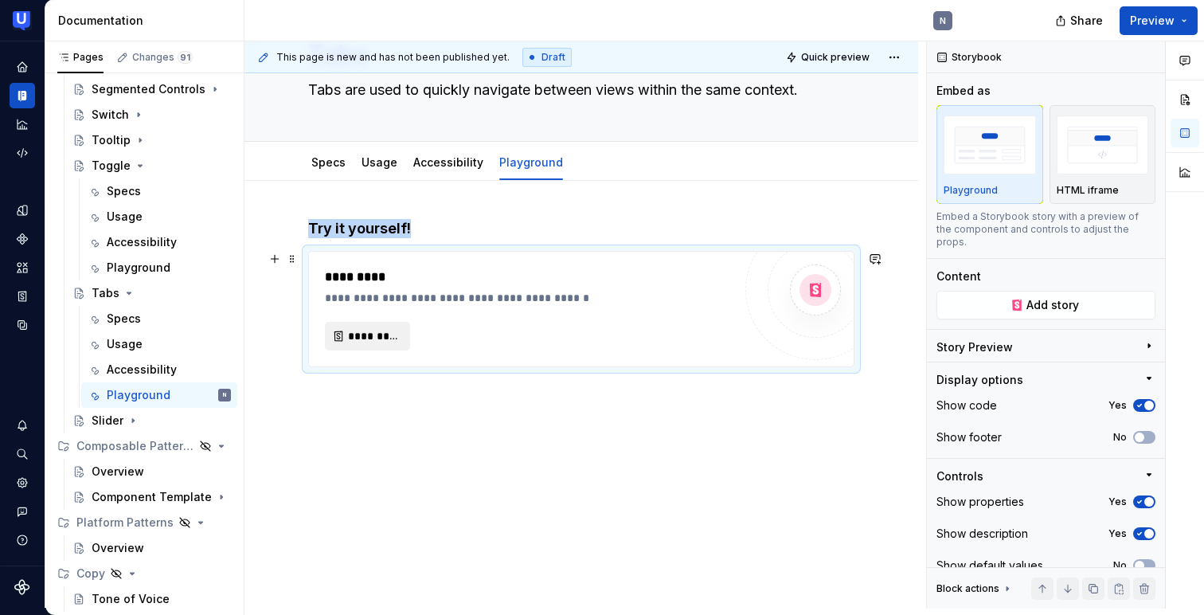
click at [375, 344] on button "*********" at bounding box center [367, 336] width 85 height 29
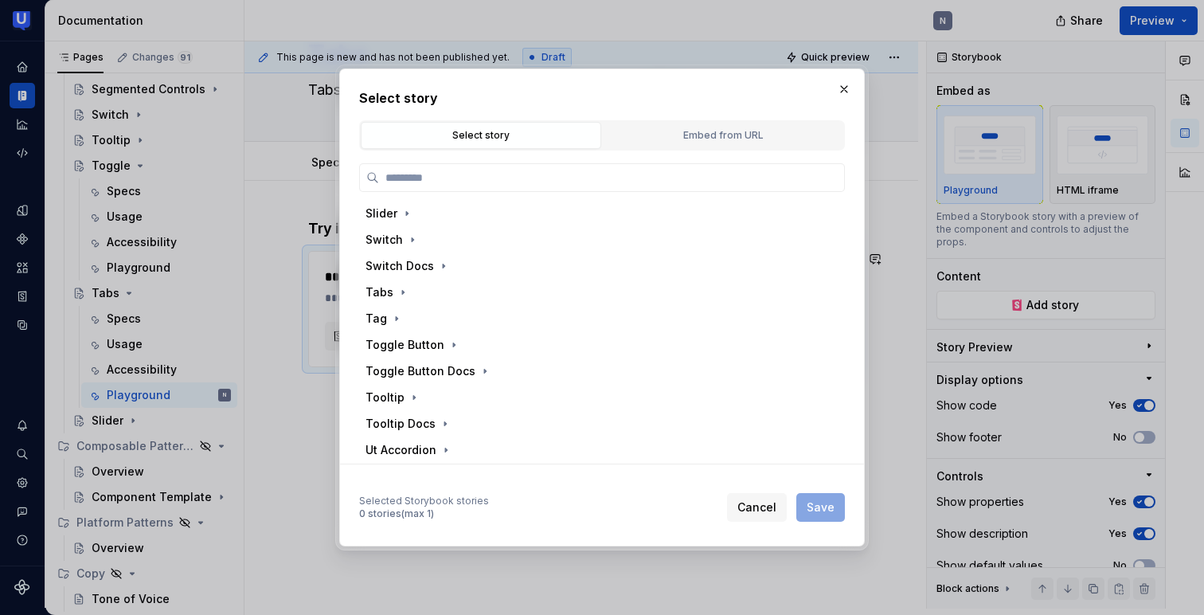
scroll to position [622, 0]
click at [396, 287] on icon "button" at bounding box center [402, 289] width 13 height 13
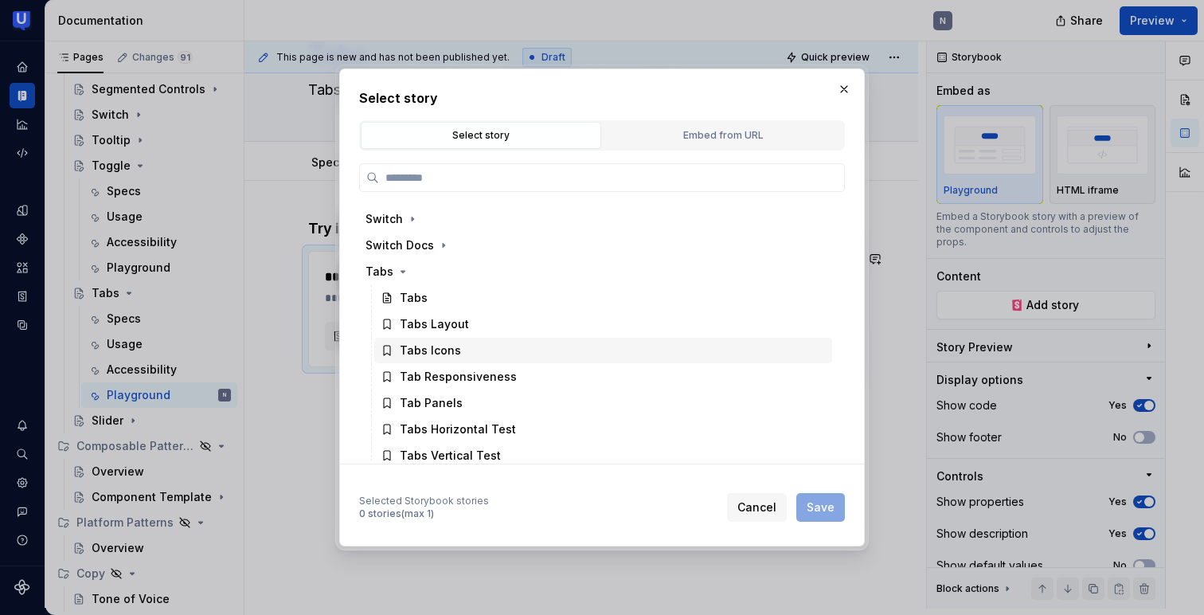
scroll to position [671, 0]
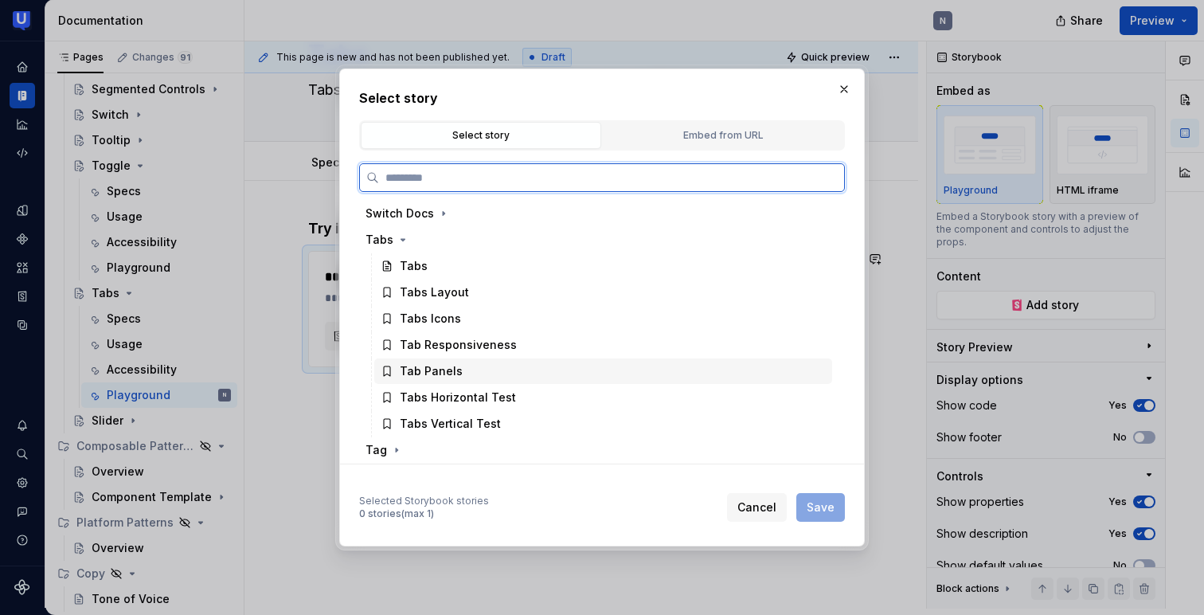
click at [439, 373] on div "Tab Panels" at bounding box center [431, 371] width 63 height 16
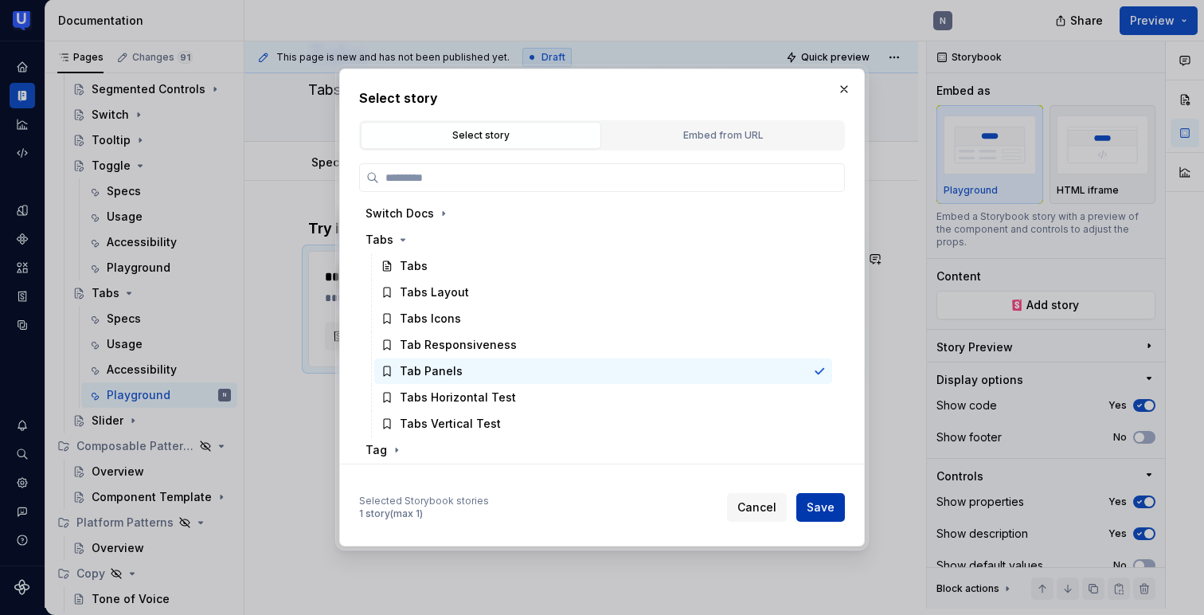
click at [834, 504] on span "Save" at bounding box center [821, 507] width 28 height 16
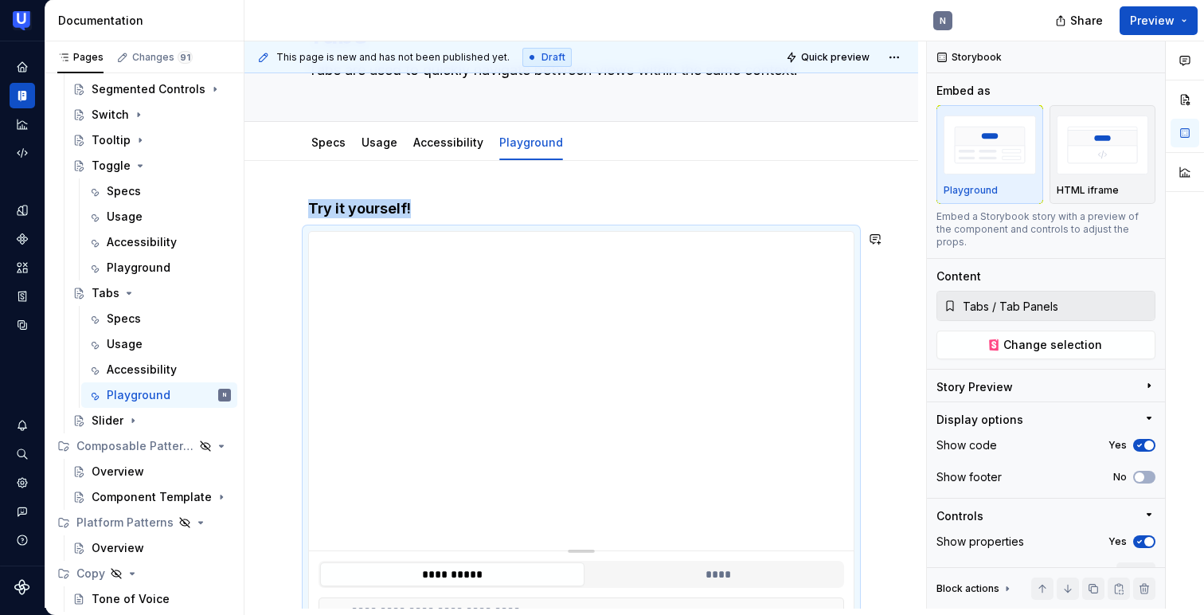
scroll to position [88, 0]
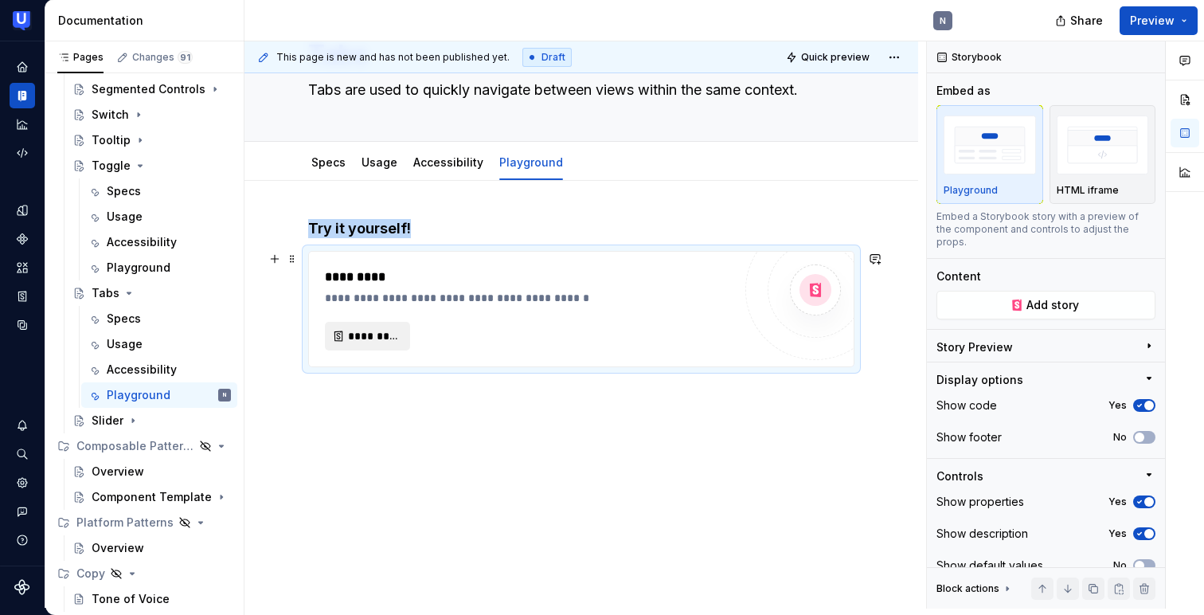
click at [364, 332] on span "*********" at bounding box center [374, 336] width 52 height 16
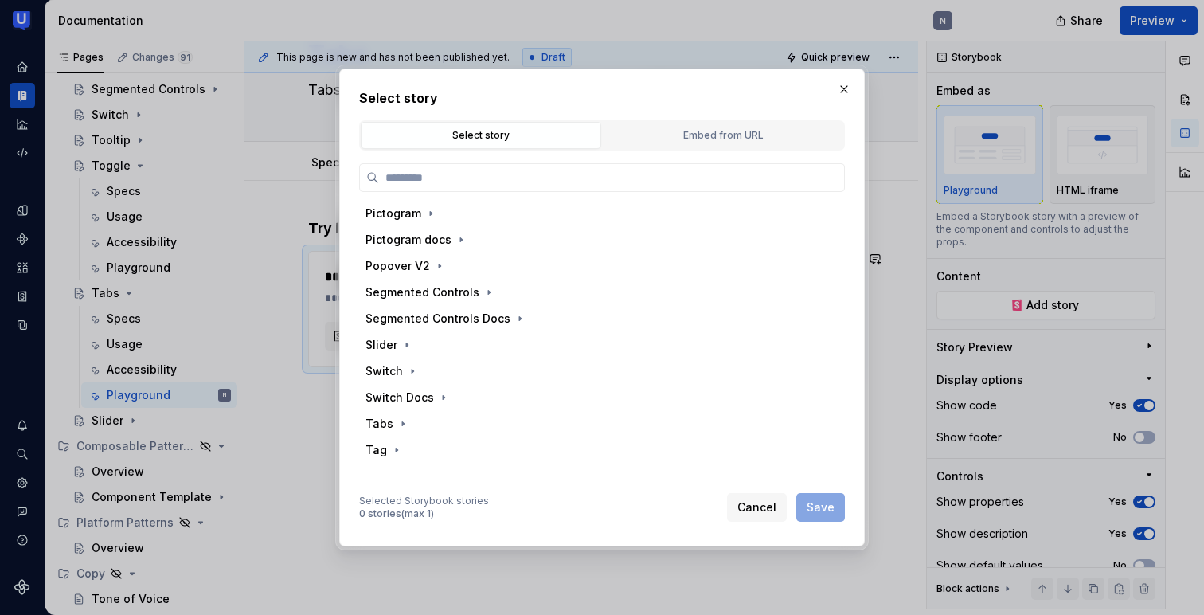
scroll to position [514, 0]
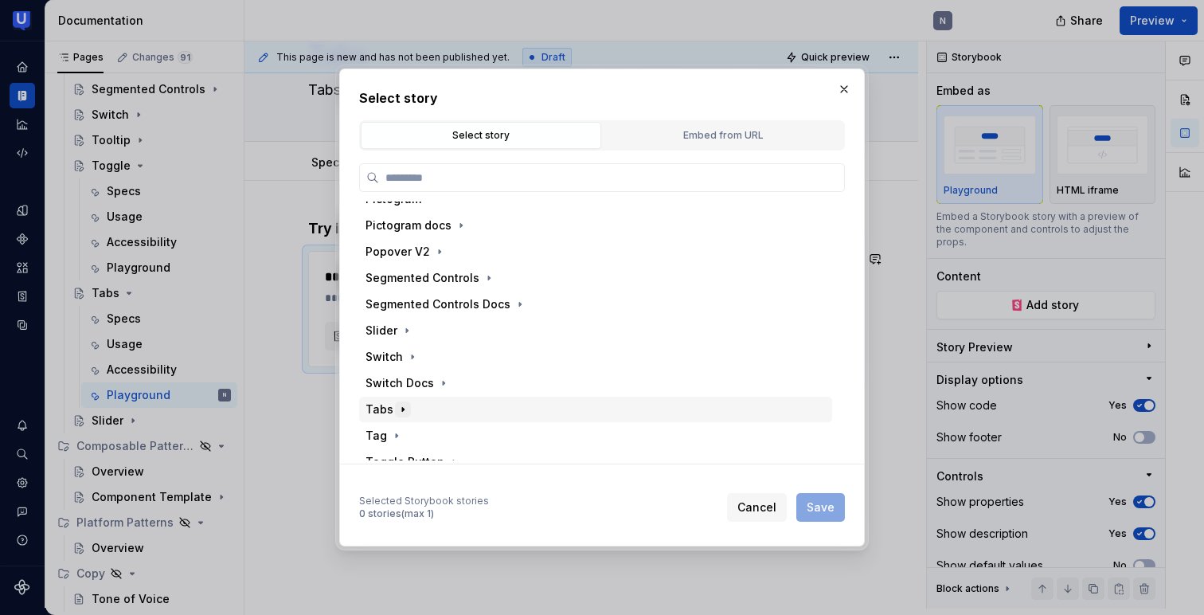
click at [403, 409] on icon "button" at bounding box center [402, 409] width 13 height 13
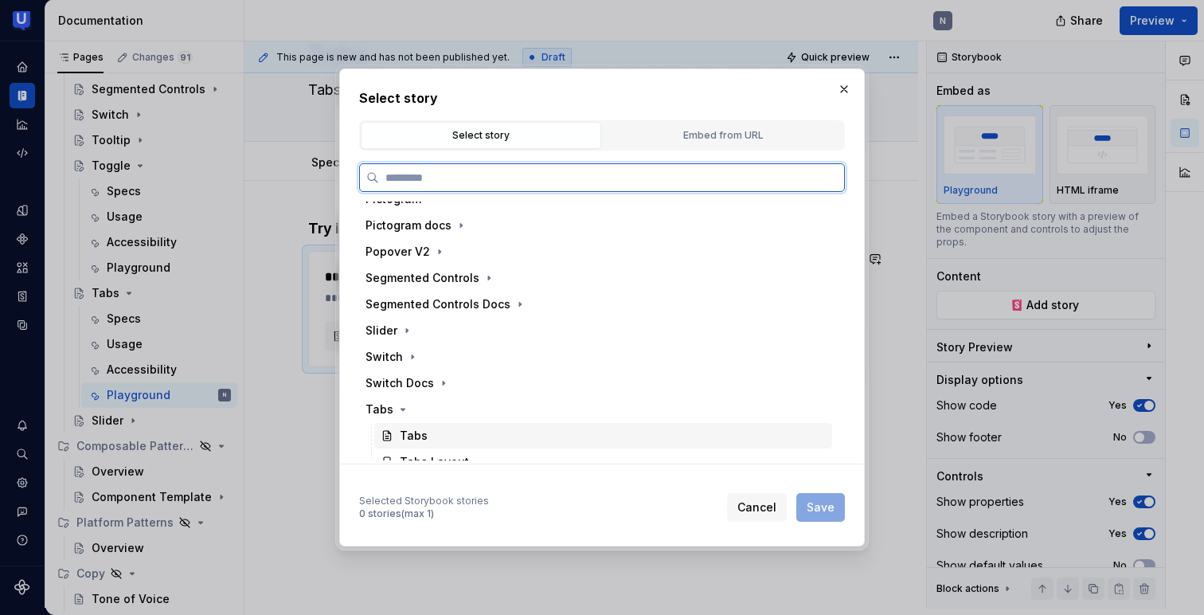
click at [424, 434] on div "Tabs" at bounding box center [414, 436] width 28 height 16
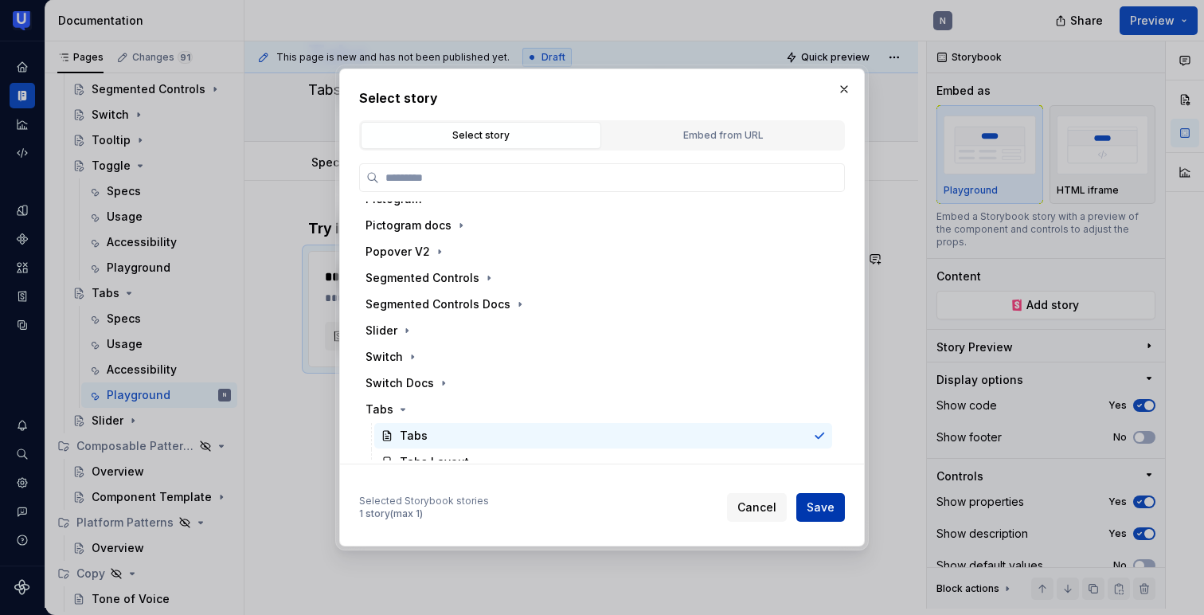
click at [835, 502] on button "Save" at bounding box center [820, 507] width 49 height 29
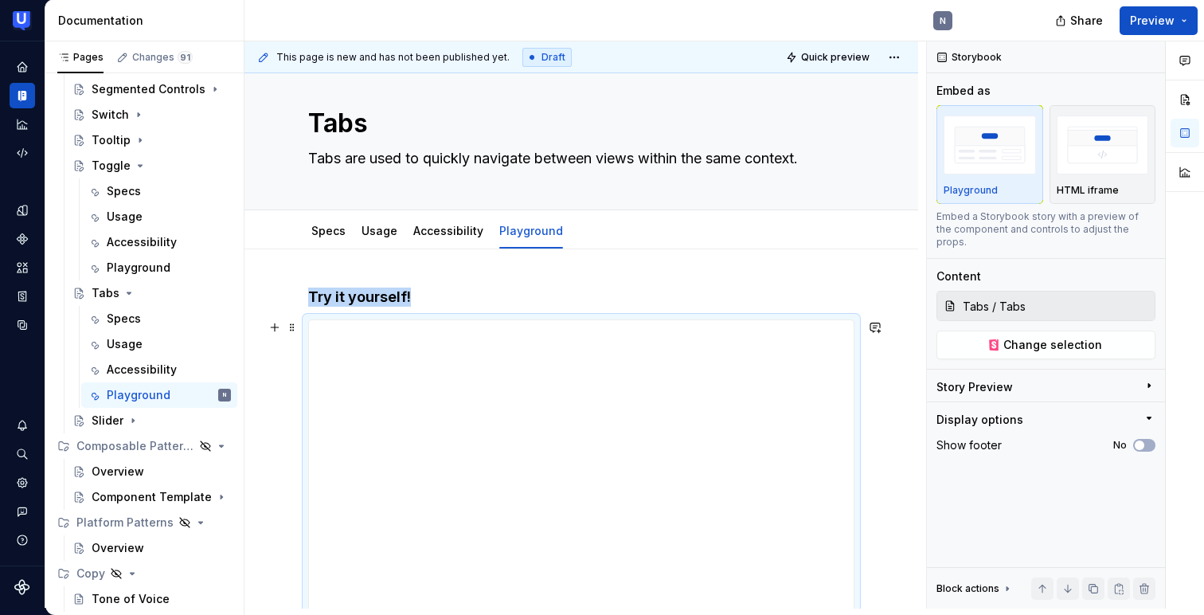
scroll to position [0, 0]
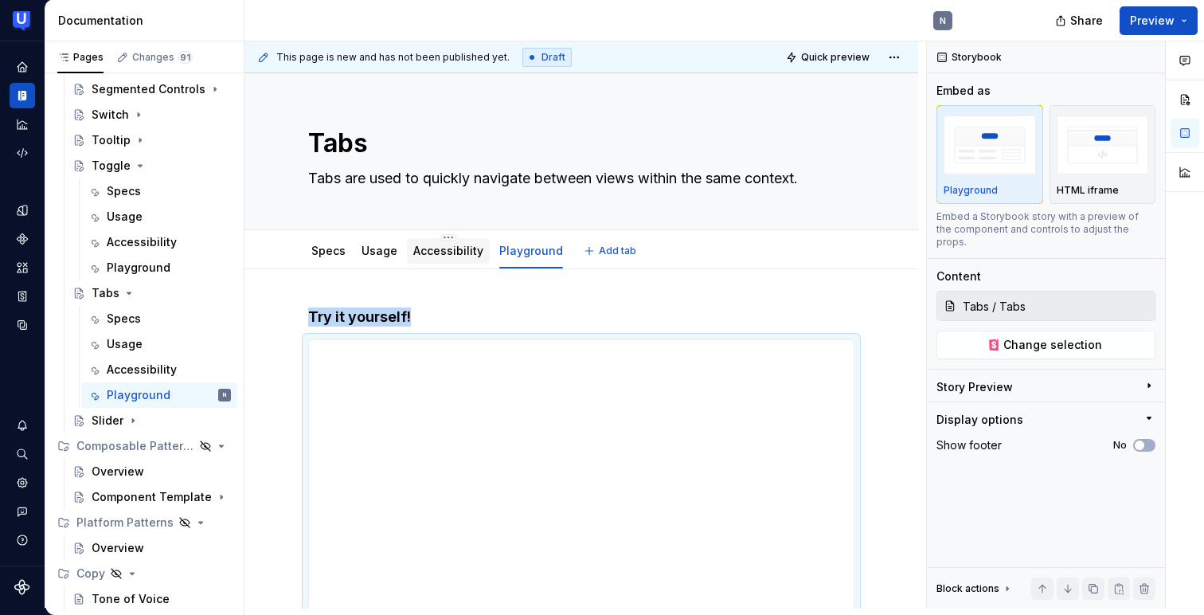
click at [434, 264] on div "Accessibility" at bounding box center [448, 250] width 83 height 29
click at [373, 250] on link "Usage" at bounding box center [379, 251] width 36 height 14
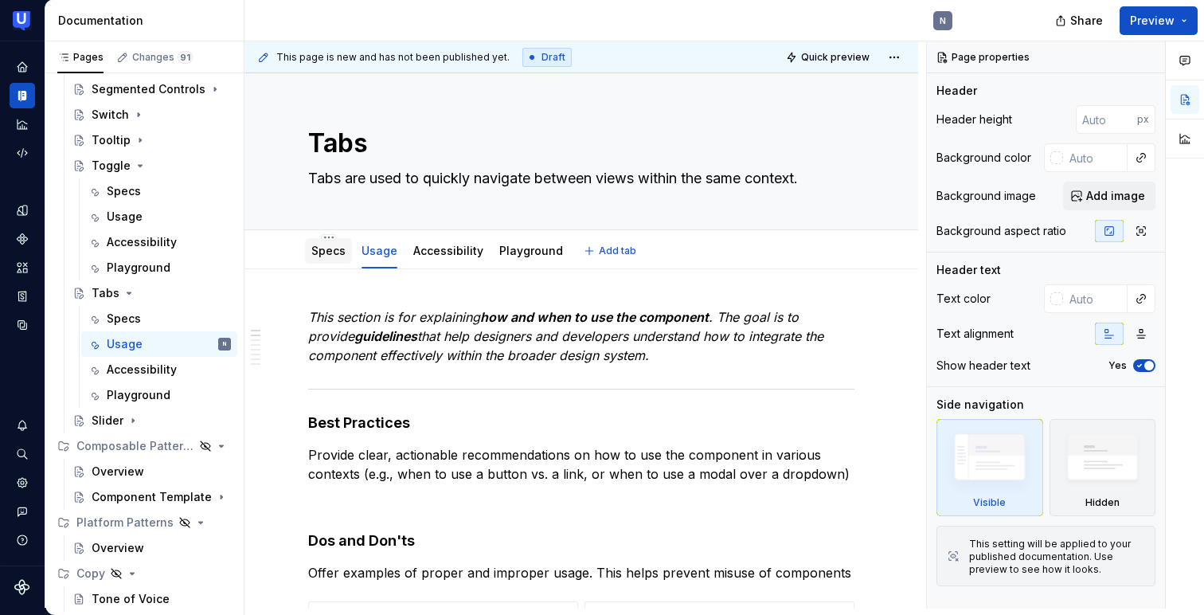
click at [329, 251] on link "Specs" at bounding box center [328, 251] width 34 height 14
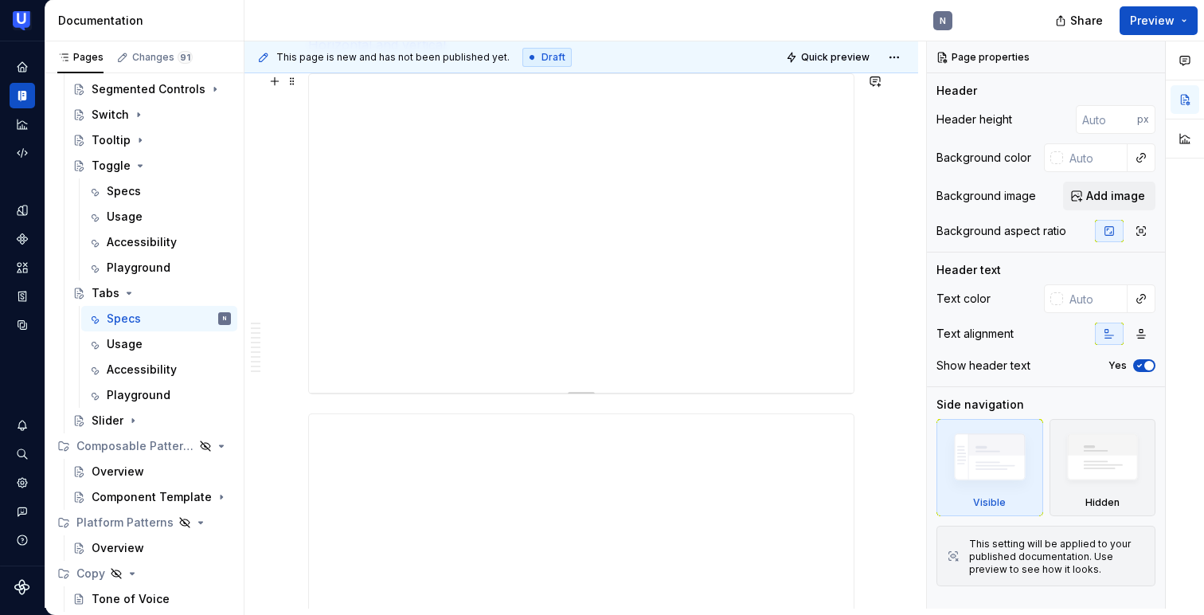
scroll to position [1242, 0]
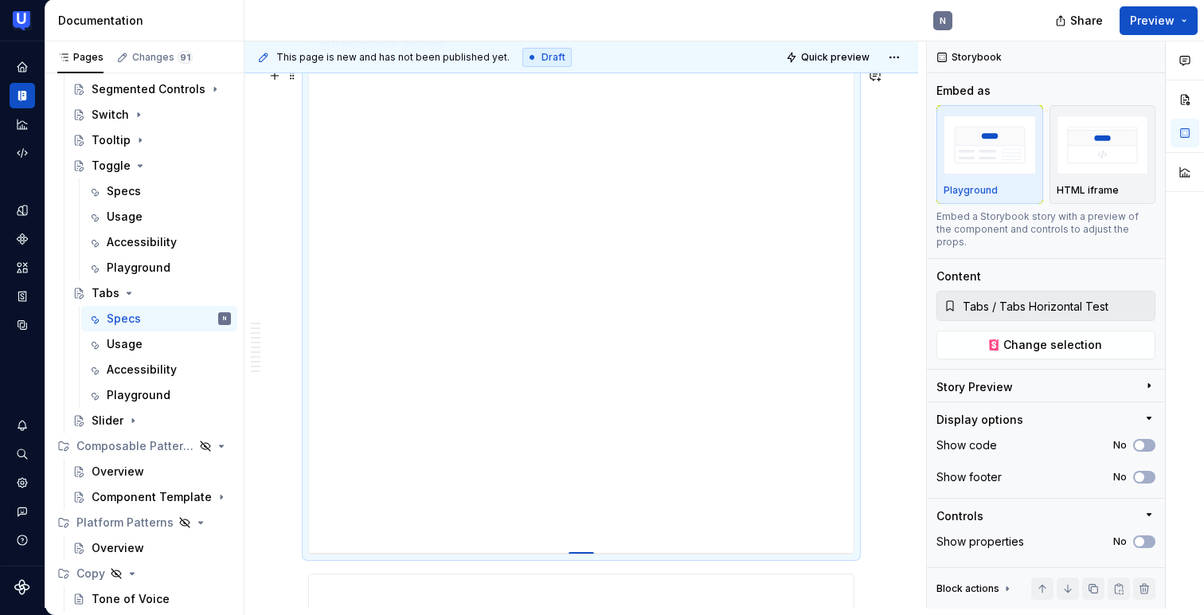
drag, startPoint x: 585, startPoint y: 387, endPoint x: 615, endPoint y: 553, distance: 169.0
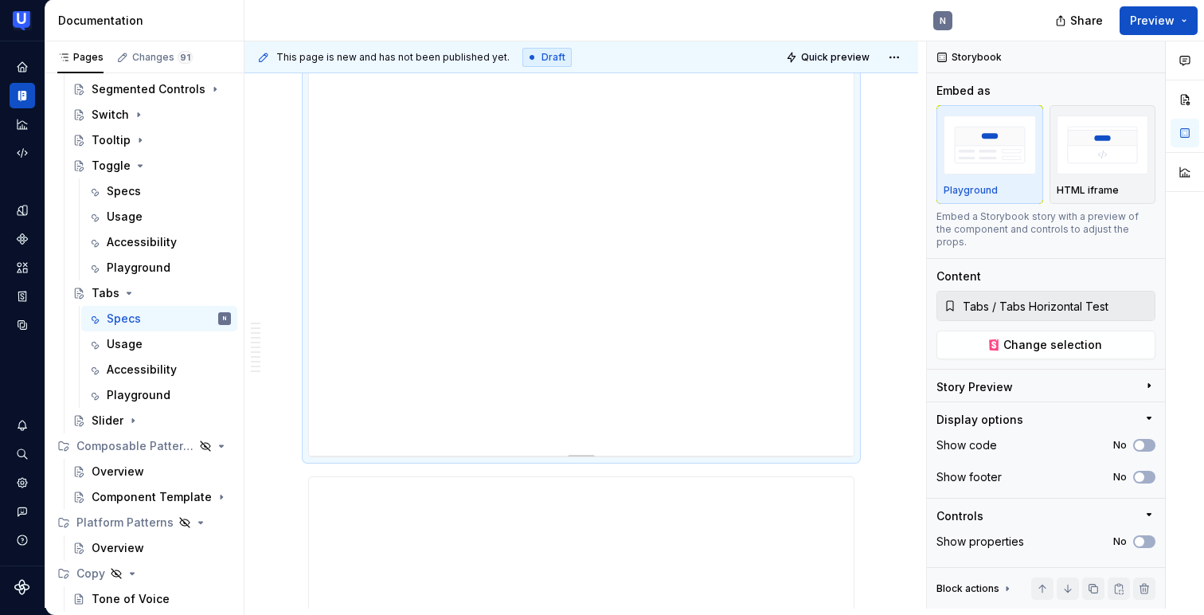
click at [586, 455] on div at bounding box center [581, 456] width 27 height 3
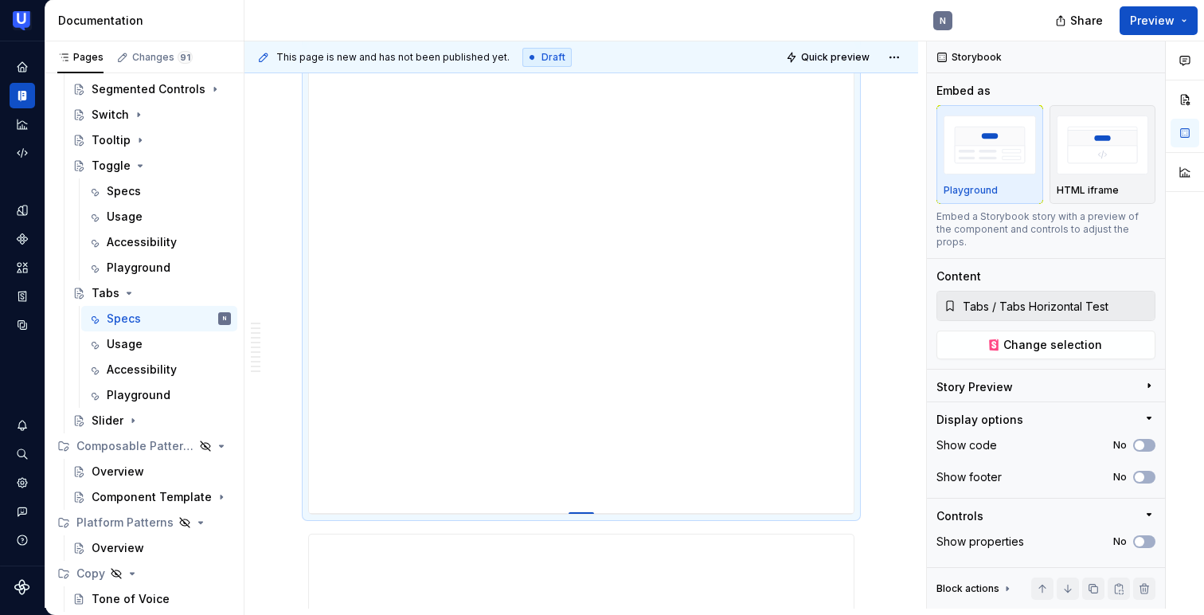
drag, startPoint x: 586, startPoint y: 455, endPoint x: 588, endPoint y: 513, distance: 57.3
click at [588, 513] on div at bounding box center [580, 513] width 25 height 3
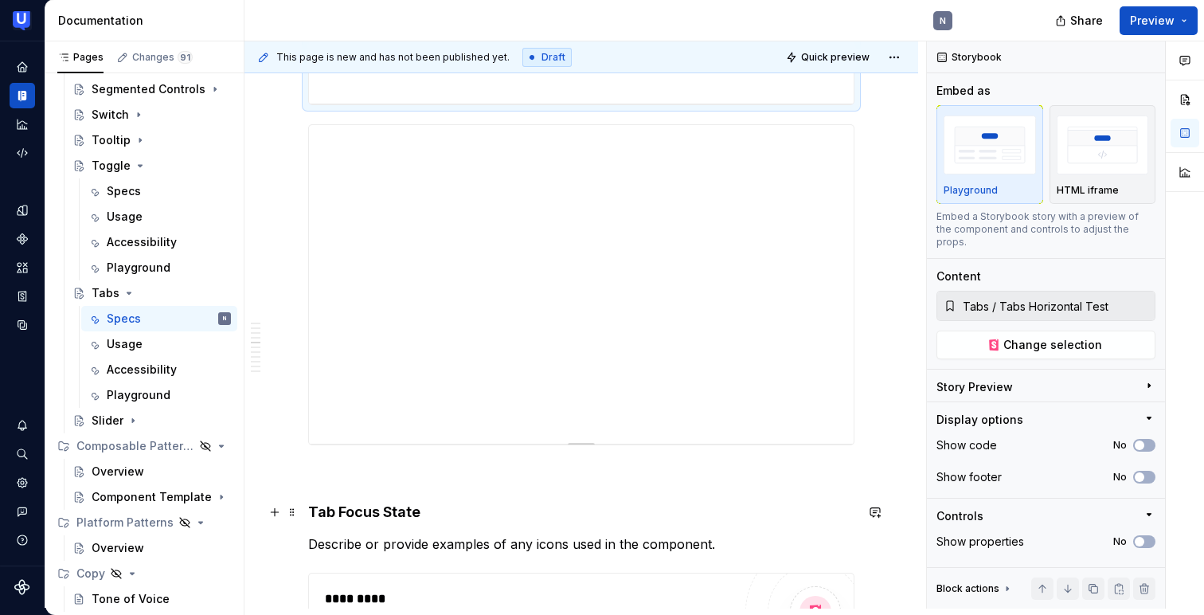
scroll to position [1752, 0]
type textarea "*"
type input "Tabs / Tabs Vertical Test"
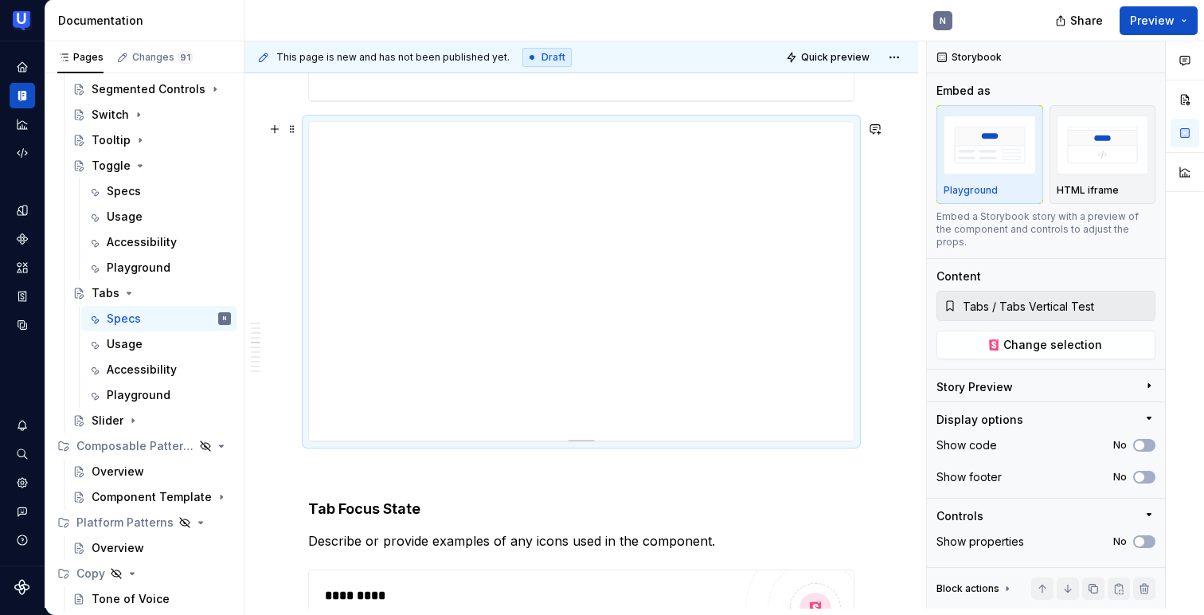
click at [580, 439] on div at bounding box center [580, 438] width 111 height 3
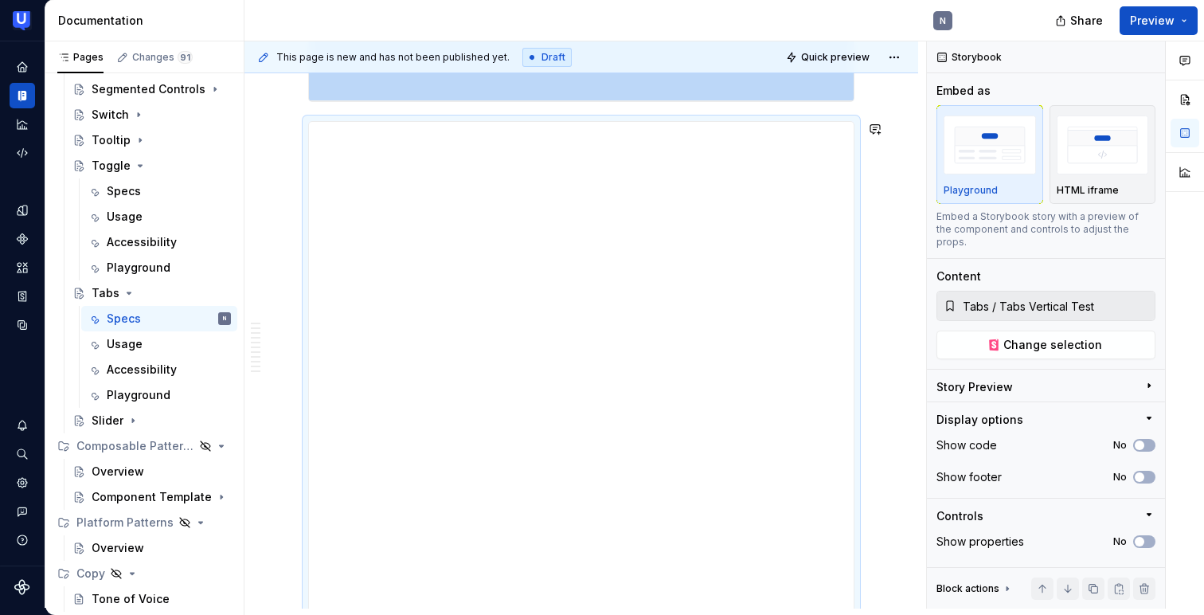
drag, startPoint x: 582, startPoint y: 439, endPoint x: 583, endPoint y: 653, distance: 213.4
click at [583, 614] on html "UserTesting Design System N Design system data Documentation N Share Preview Pa…" at bounding box center [602, 307] width 1204 height 615
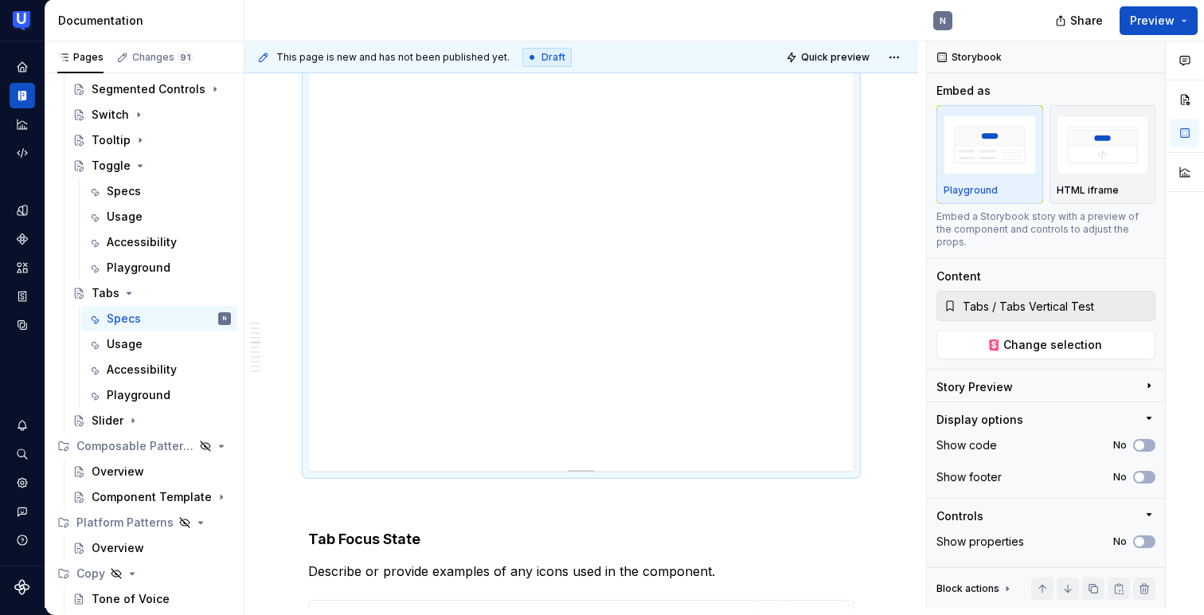
scroll to position [1955, 0]
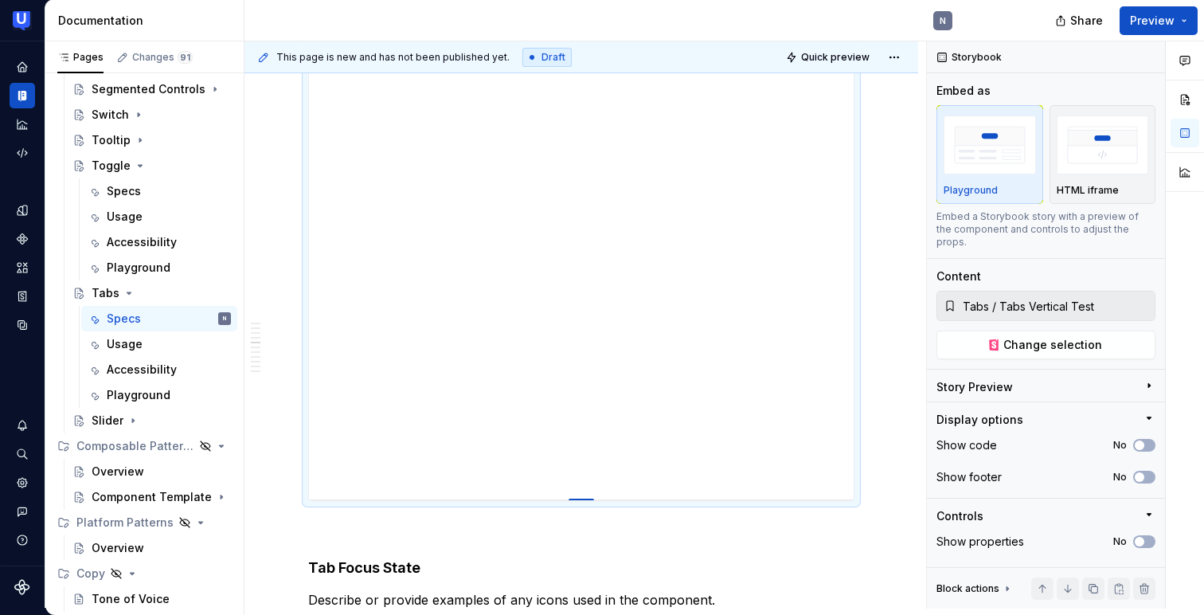
drag, startPoint x: 584, startPoint y: 449, endPoint x: 612, endPoint y: 499, distance: 57.4
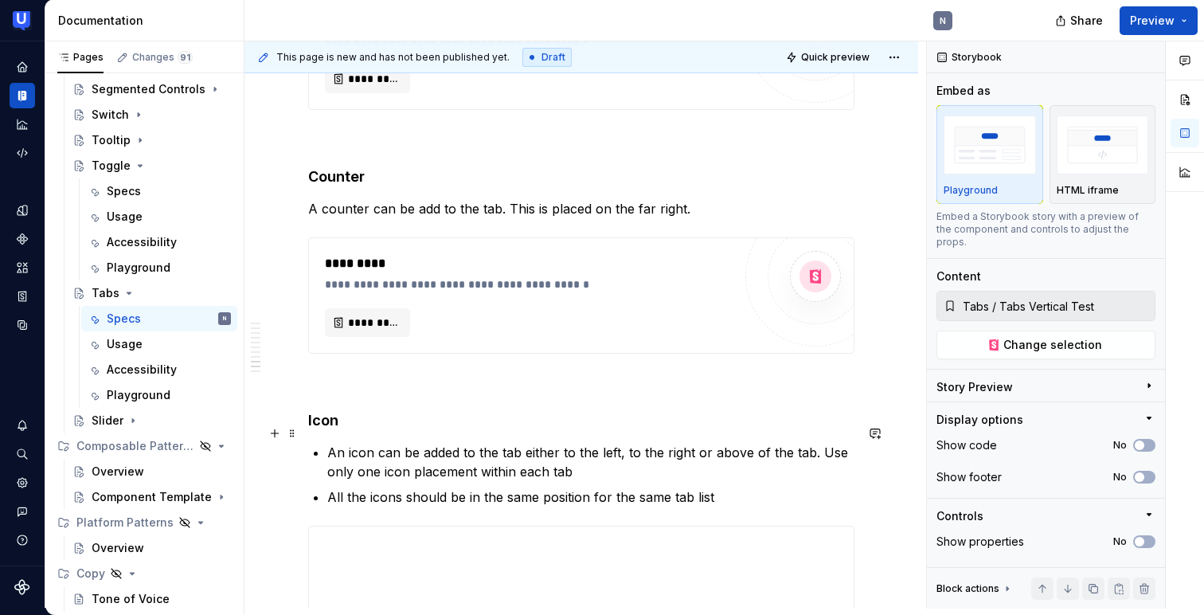
scroll to position [3586, 0]
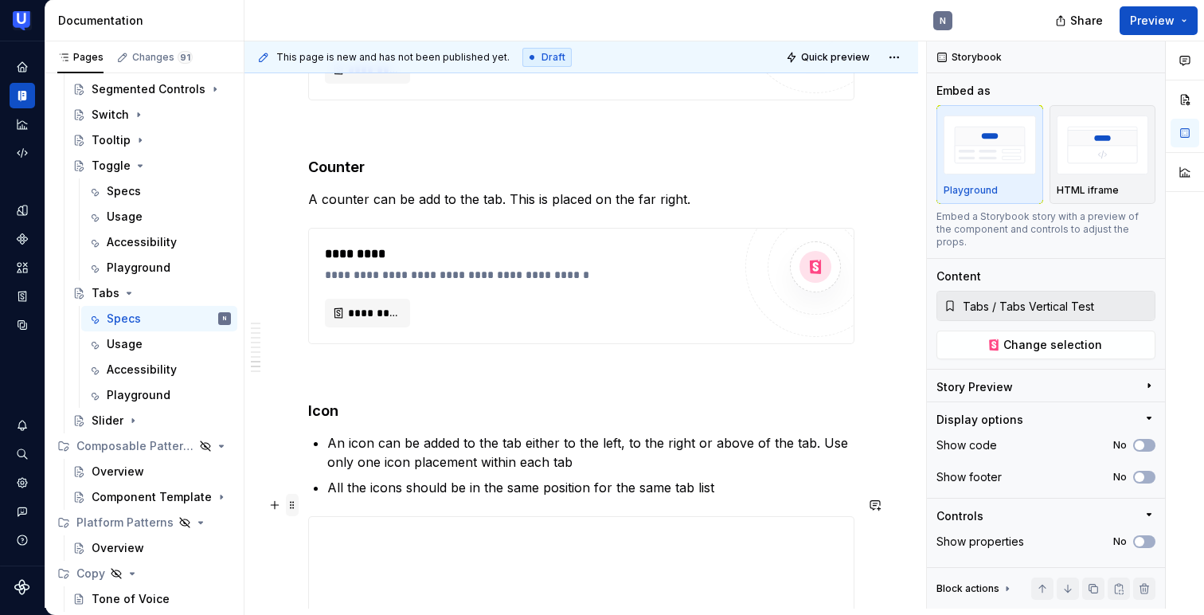
type textarea "*"
type input "Tabs / Tabs Icons"
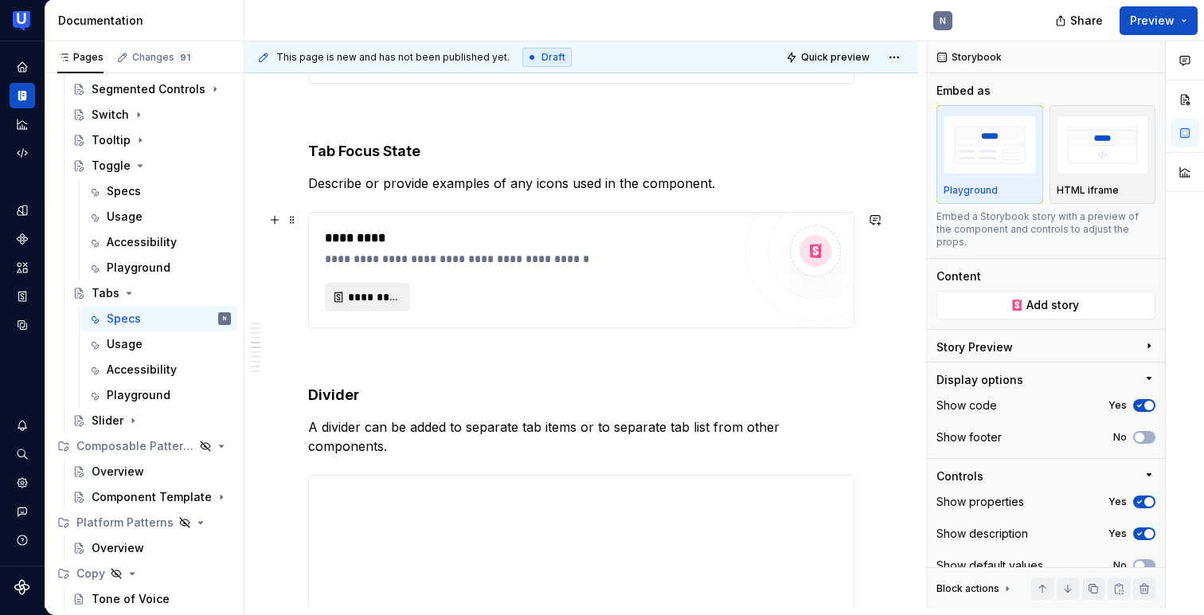
scroll to position [2365, 0]
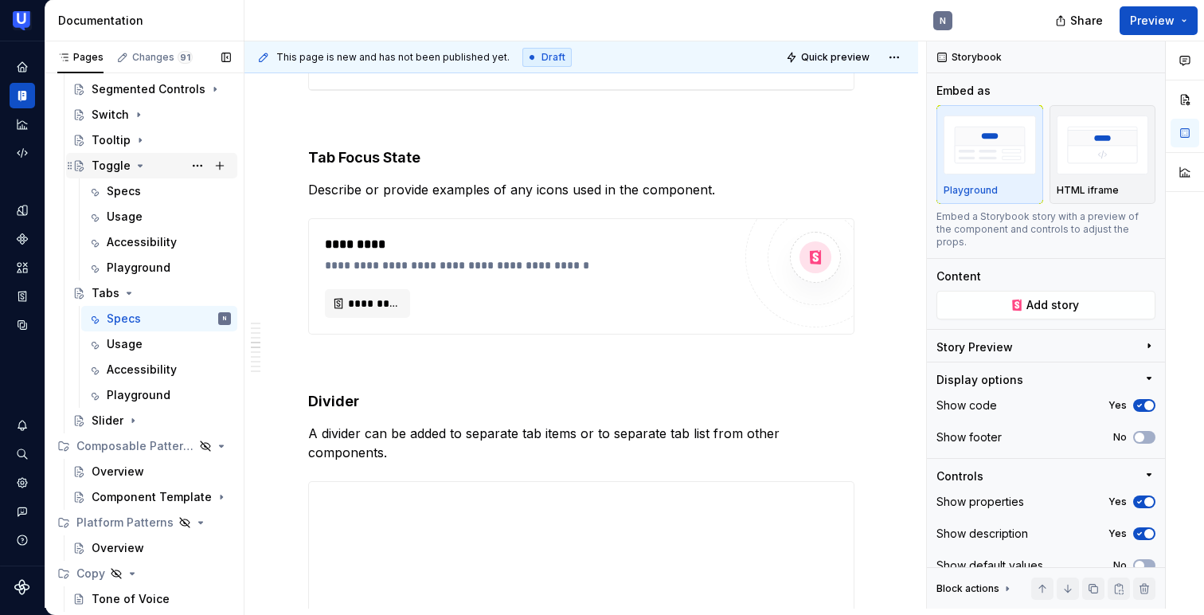
click at [110, 170] on div "Toggle" at bounding box center [111, 166] width 39 height 16
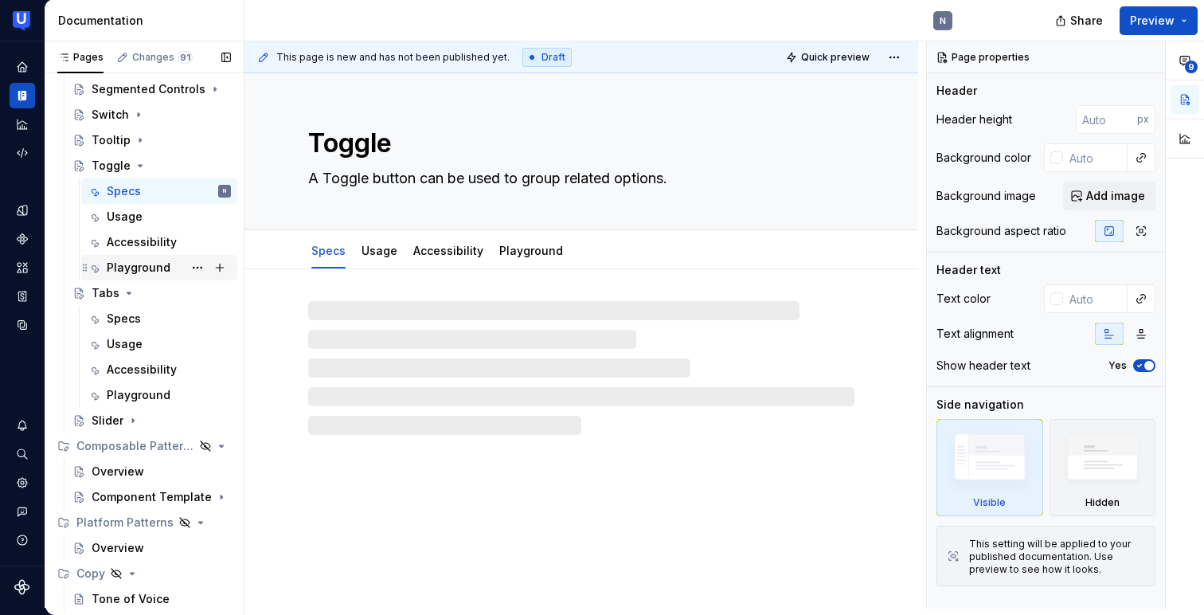
click at [139, 267] on div "Playground" at bounding box center [139, 268] width 64 height 16
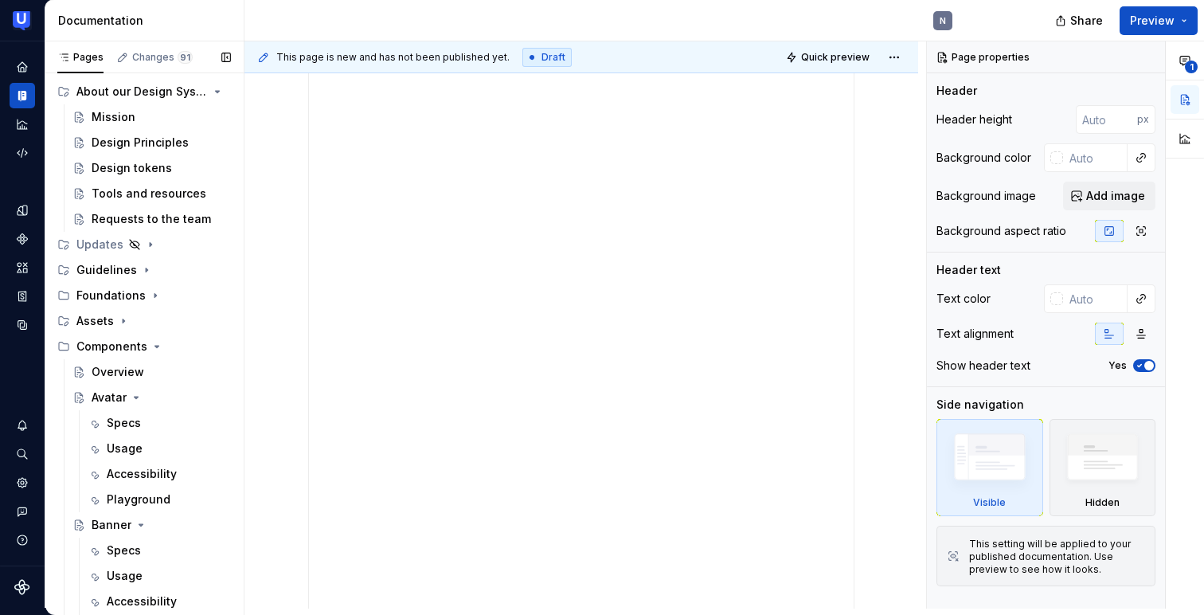
scroll to position [6, 0]
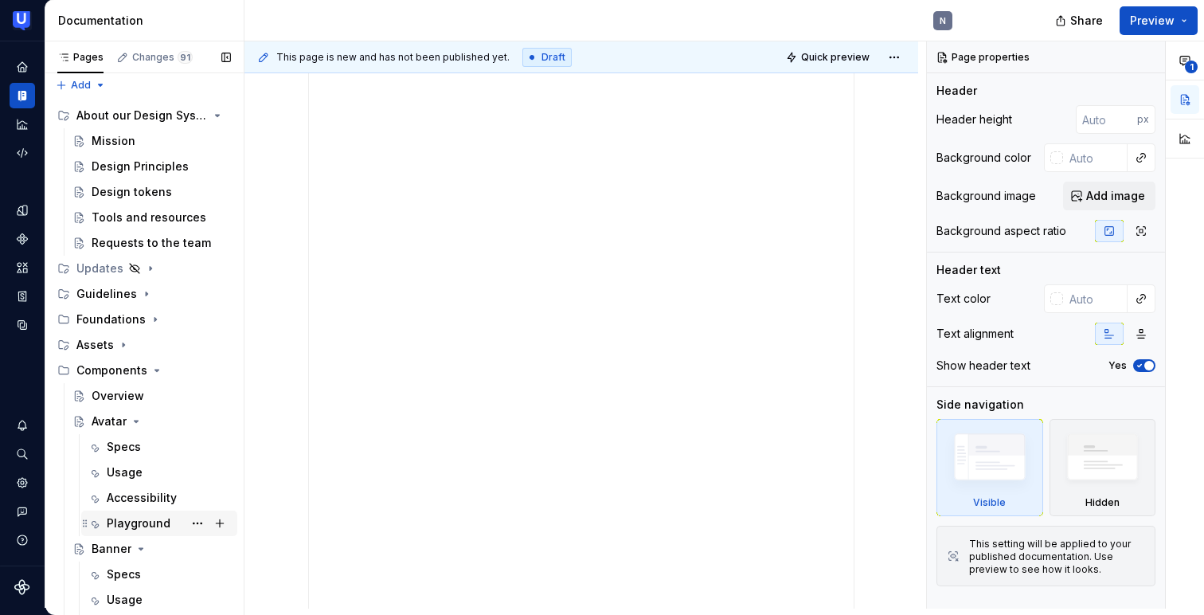
click at [139, 524] on div "Playground" at bounding box center [139, 523] width 64 height 16
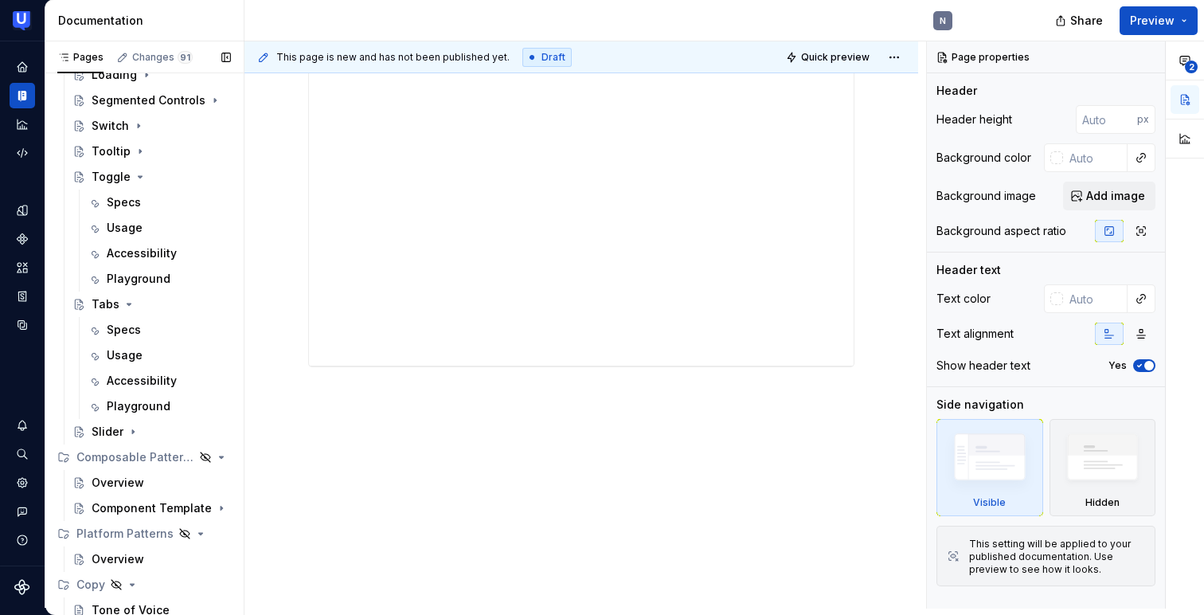
scroll to position [669, 0]
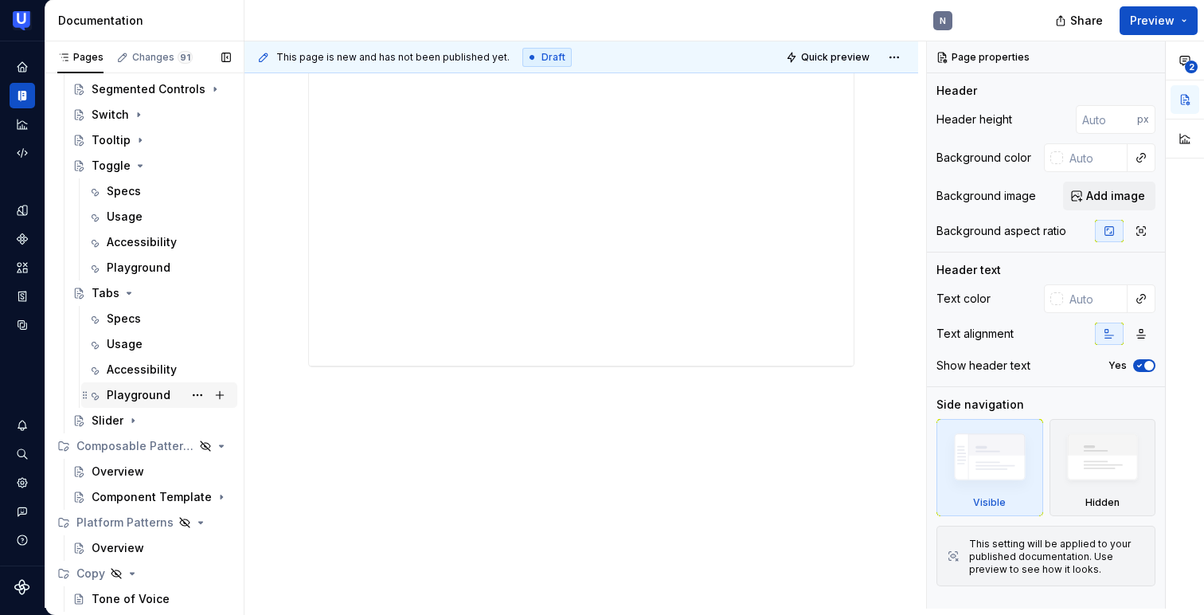
click at [139, 404] on div "Playground" at bounding box center [169, 395] width 124 height 22
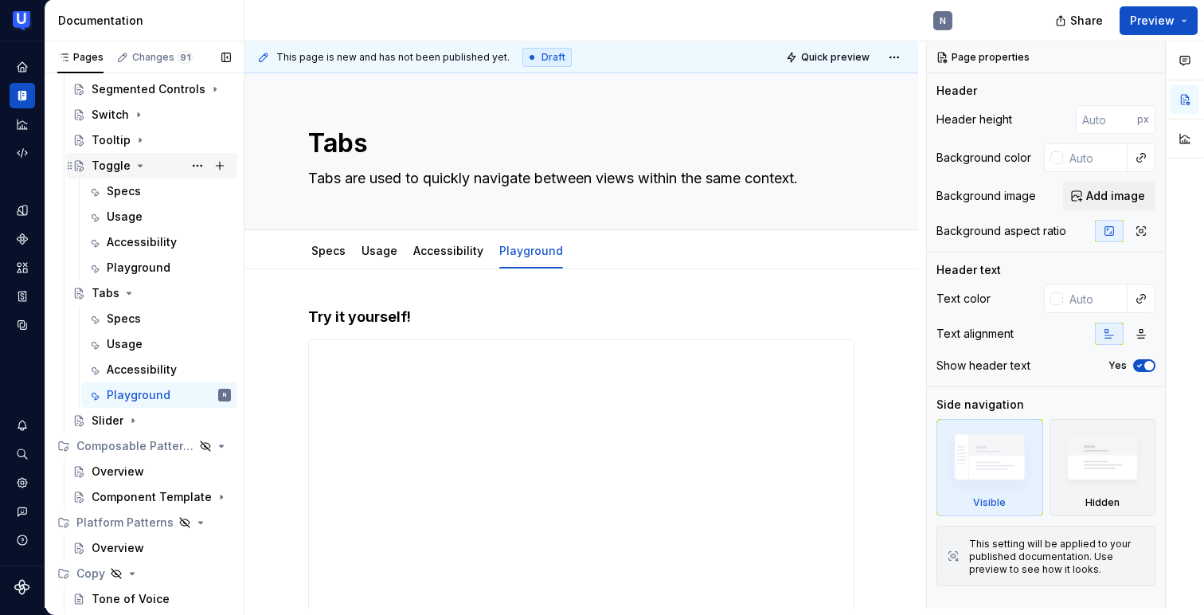
click at [110, 160] on div "Toggle" at bounding box center [111, 166] width 39 height 16
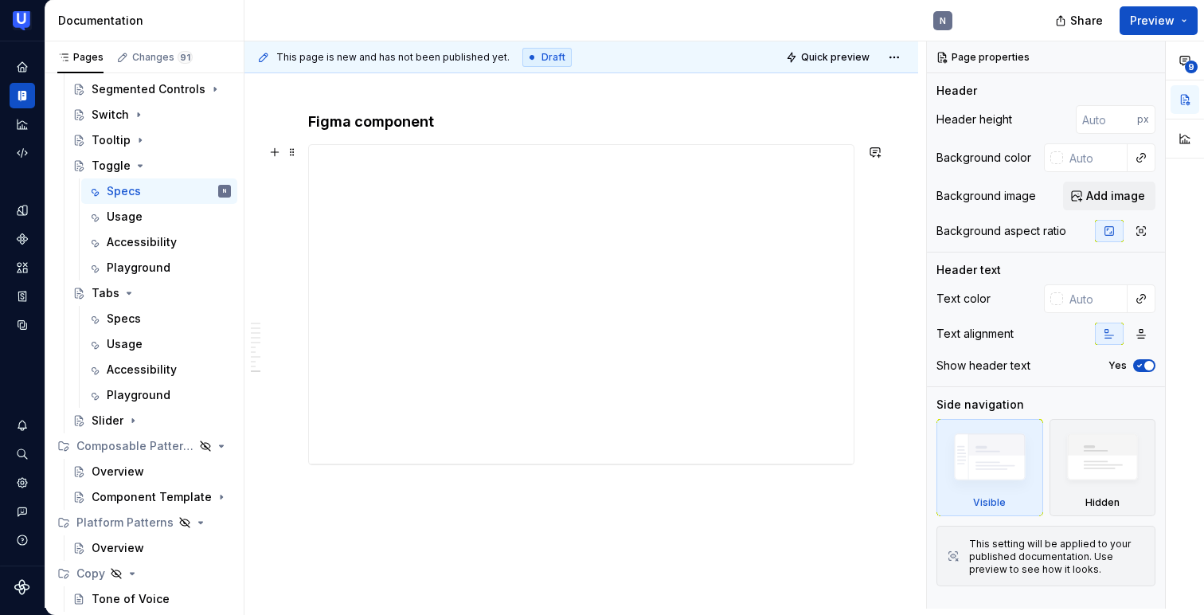
scroll to position [2635, 0]
click at [113, 321] on div "Specs" at bounding box center [124, 319] width 34 height 16
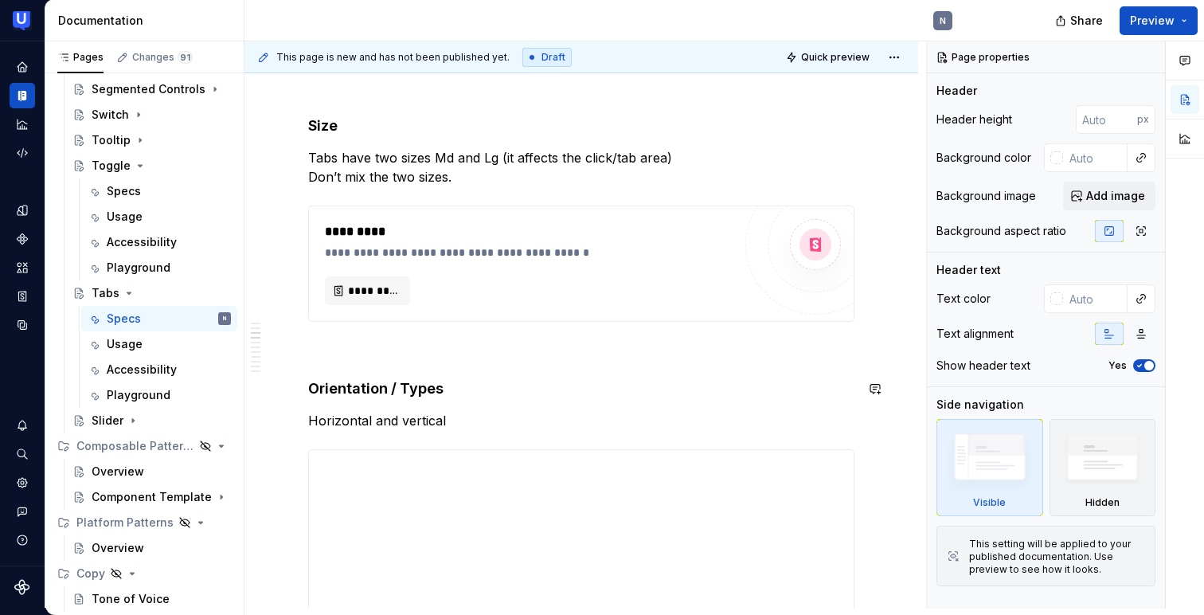
scroll to position [760, 0]
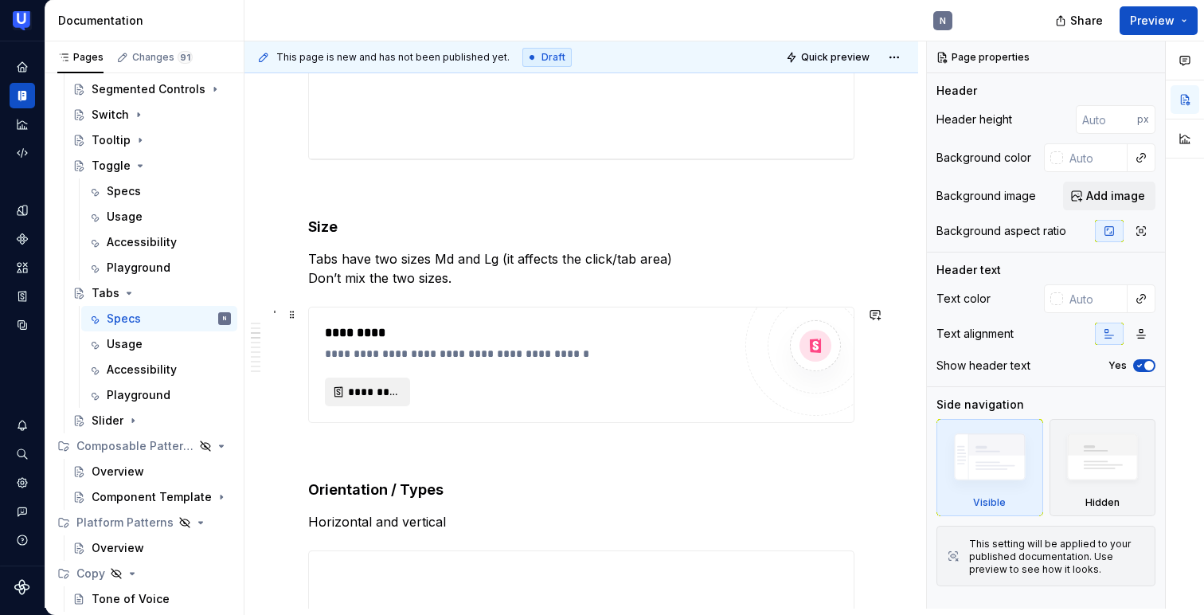
click at [358, 398] on span "*********" at bounding box center [374, 392] width 52 height 16
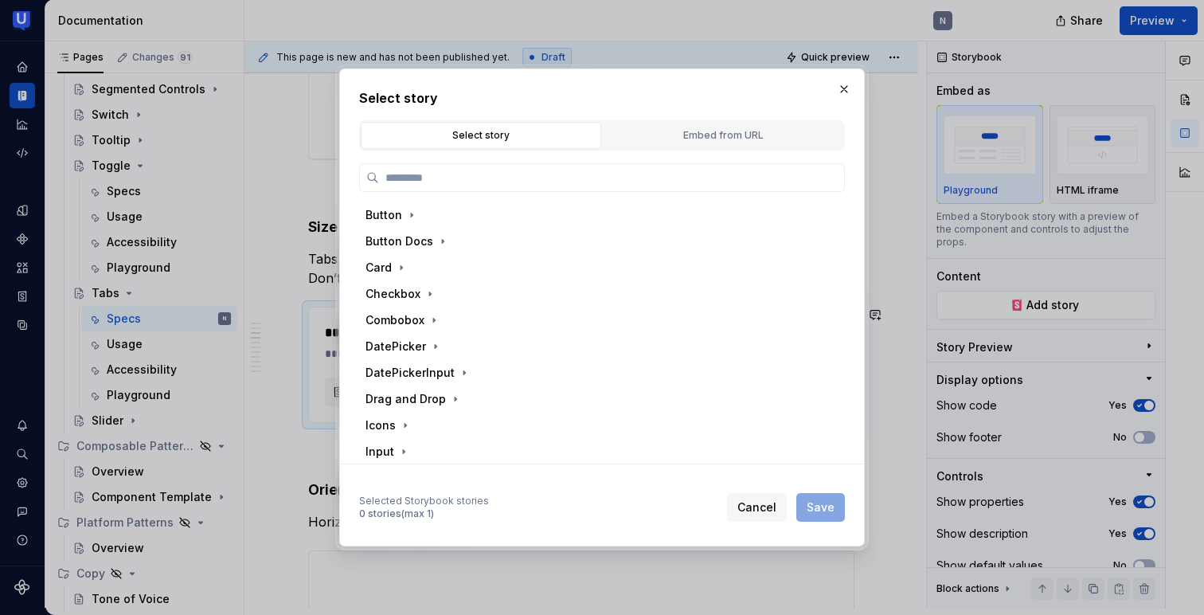
scroll to position [170, 0]
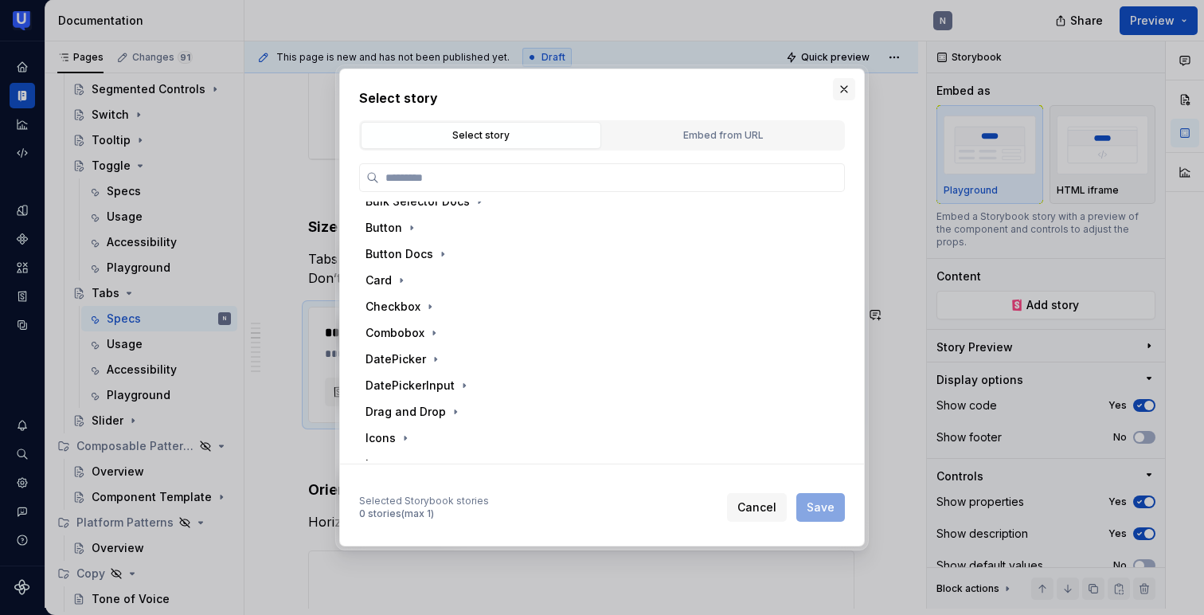
click at [844, 84] on button "button" at bounding box center [844, 89] width 22 height 22
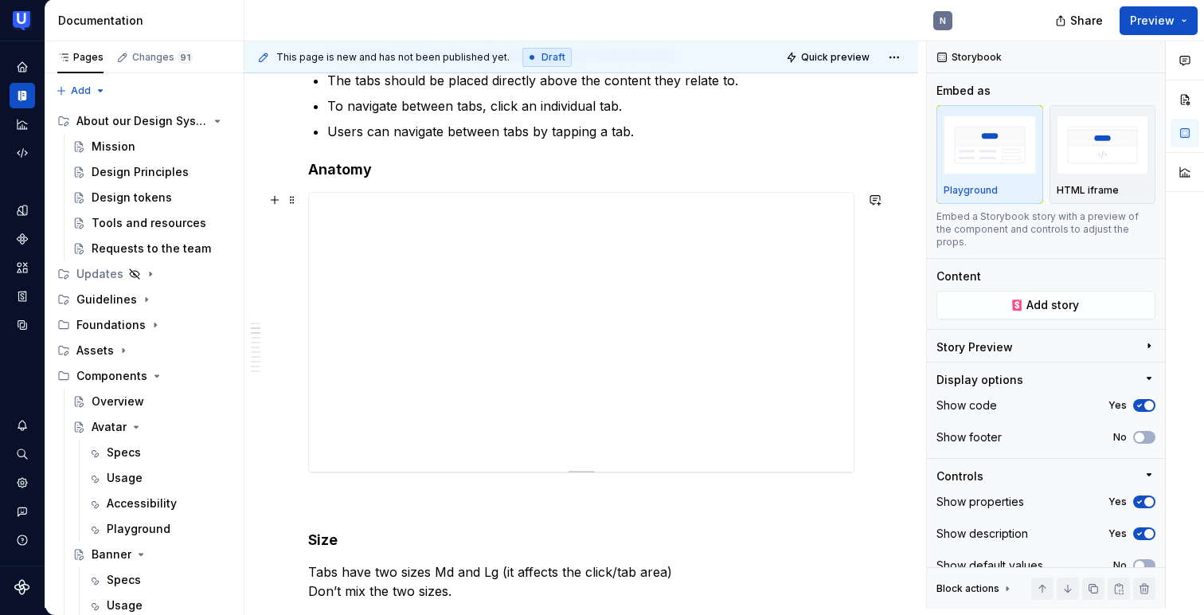
scroll to position [463, 0]
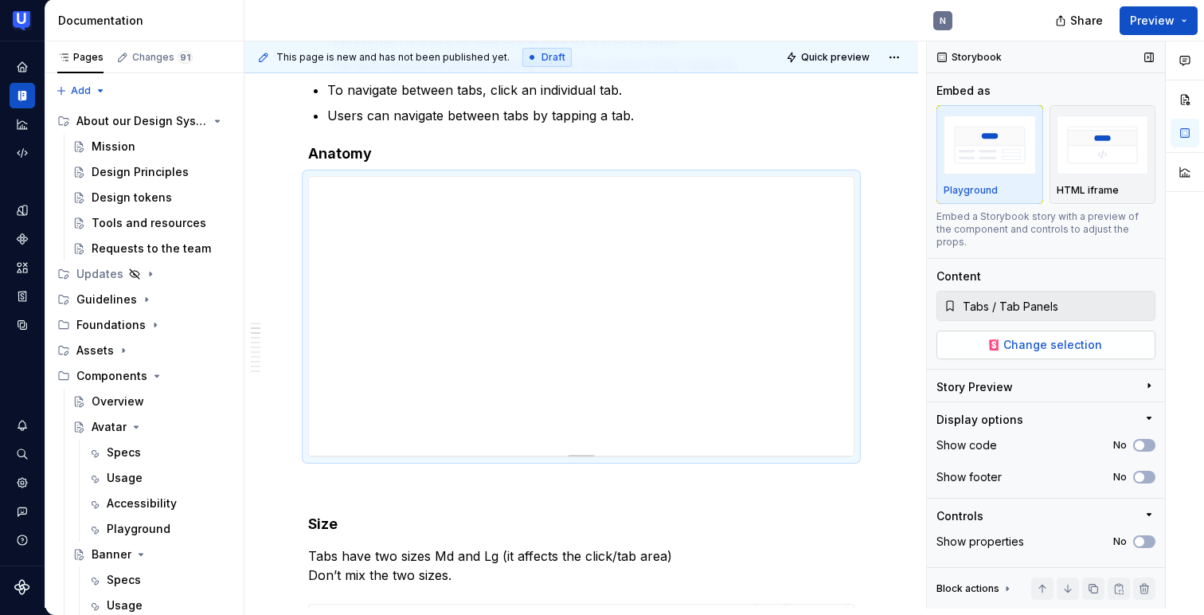
click at [1103, 332] on button "Change selection" at bounding box center [1045, 344] width 219 height 29
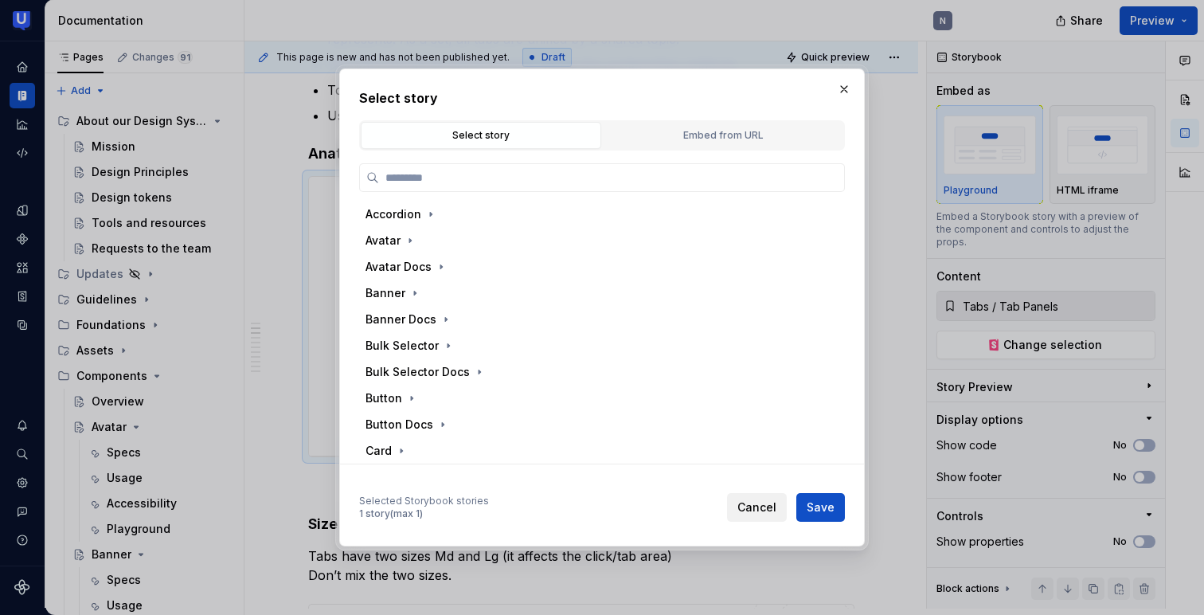
click at [748, 498] on button "Cancel" at bounding box center [757, 507] width 60 height 29
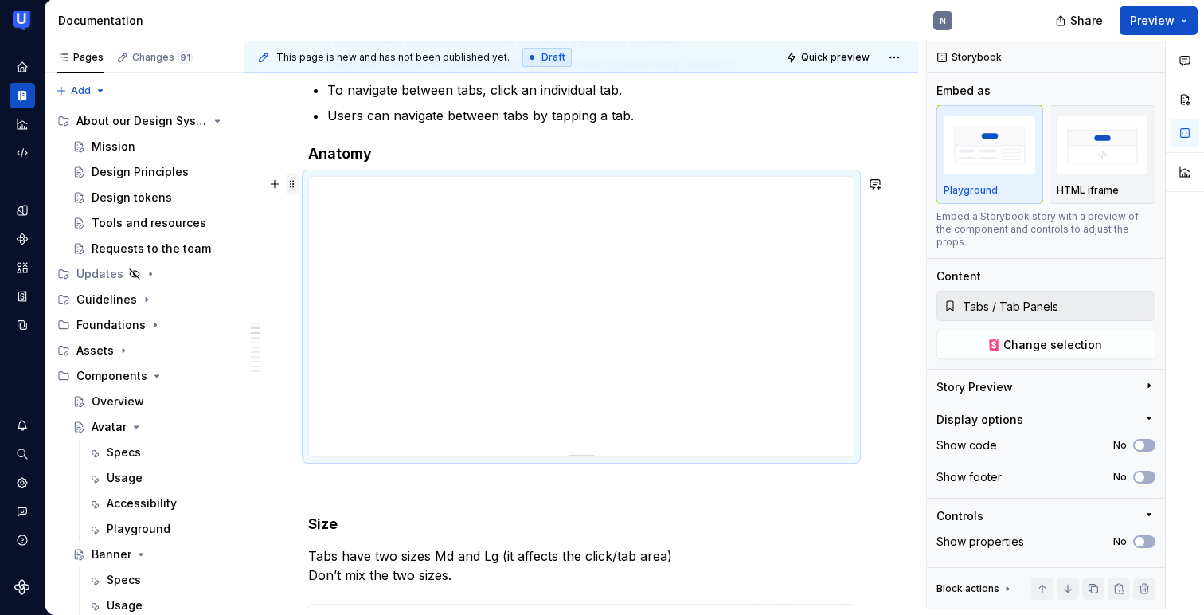
click at [294, 189] on span at bounding box center [292, 184] width 13 height 22
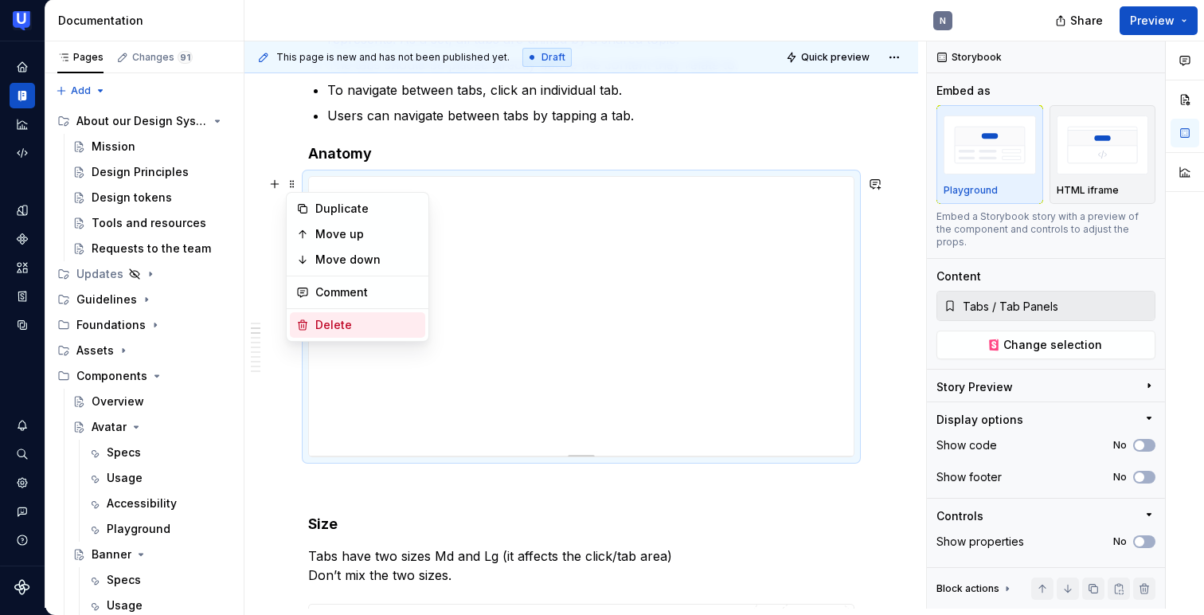
click at [311, 320] on div "Delete" at bounding box center [357, 324] width 135 height 25
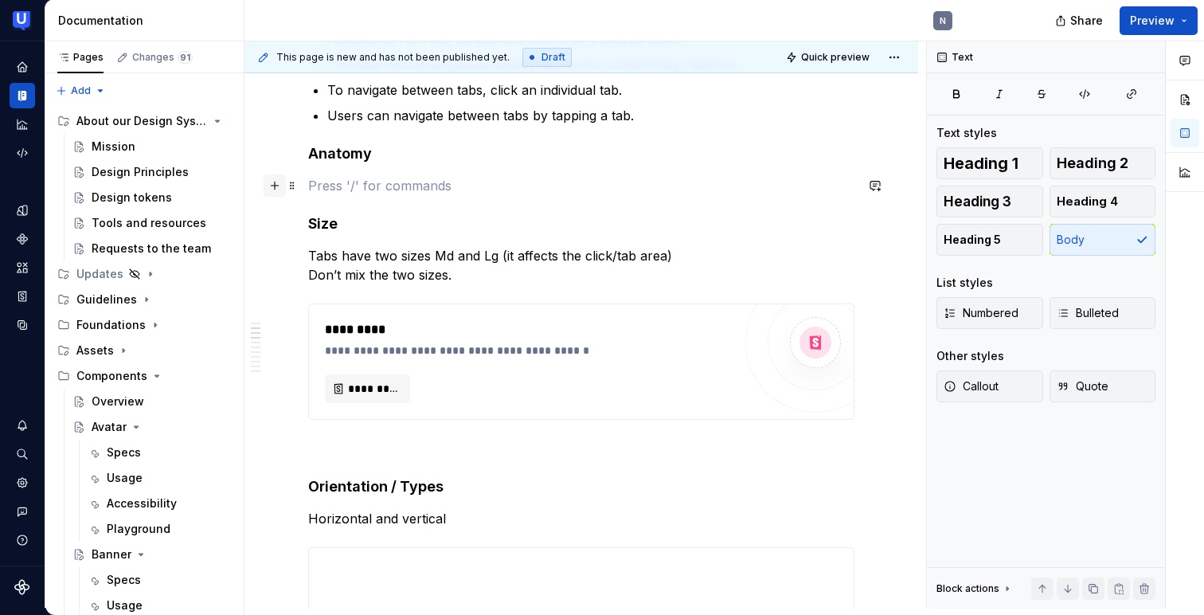
click at [278, 185] on button "button" at bounding box center [275, 185] width 22 height 22
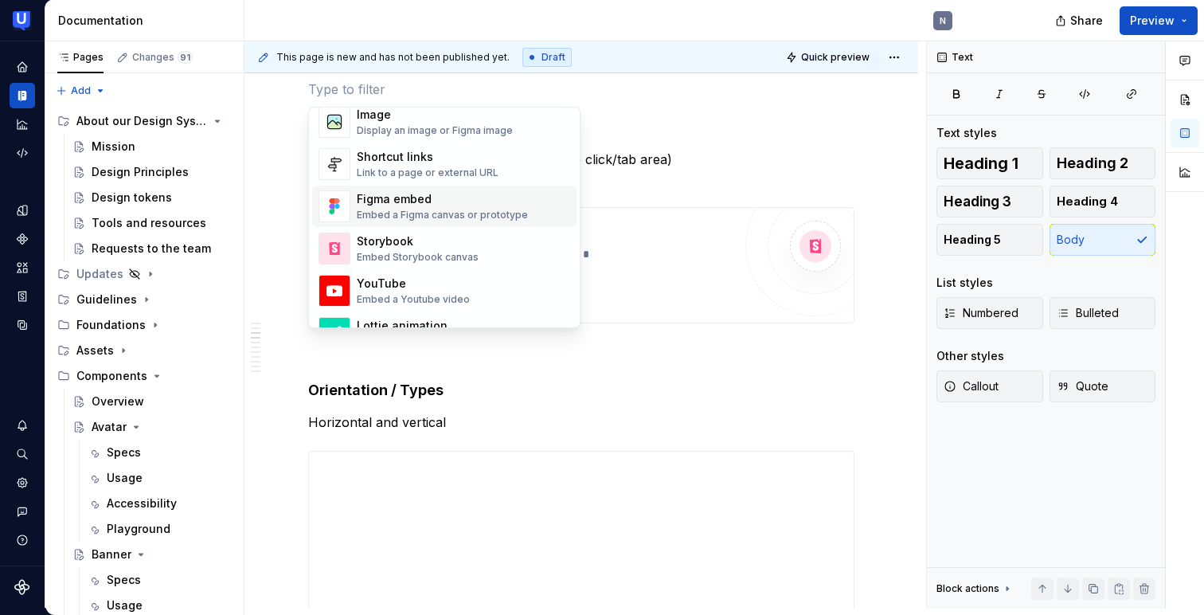
scroll to position [732, 0]
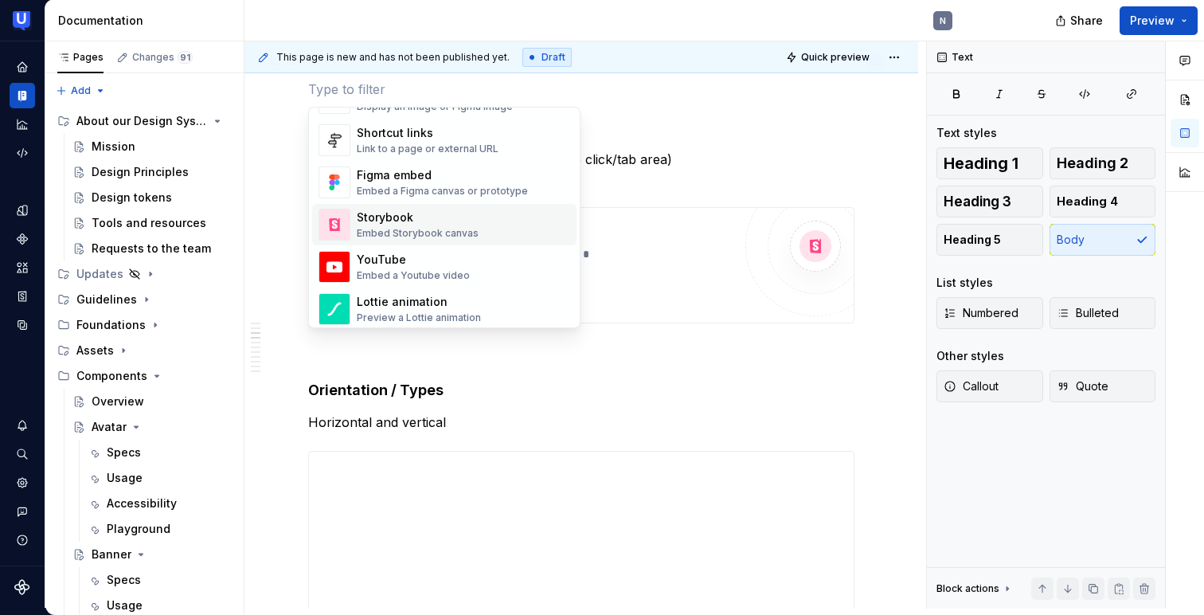
click at [417, 221] on div "Storybook" at bounding box center [418, 217] width 122 height 16
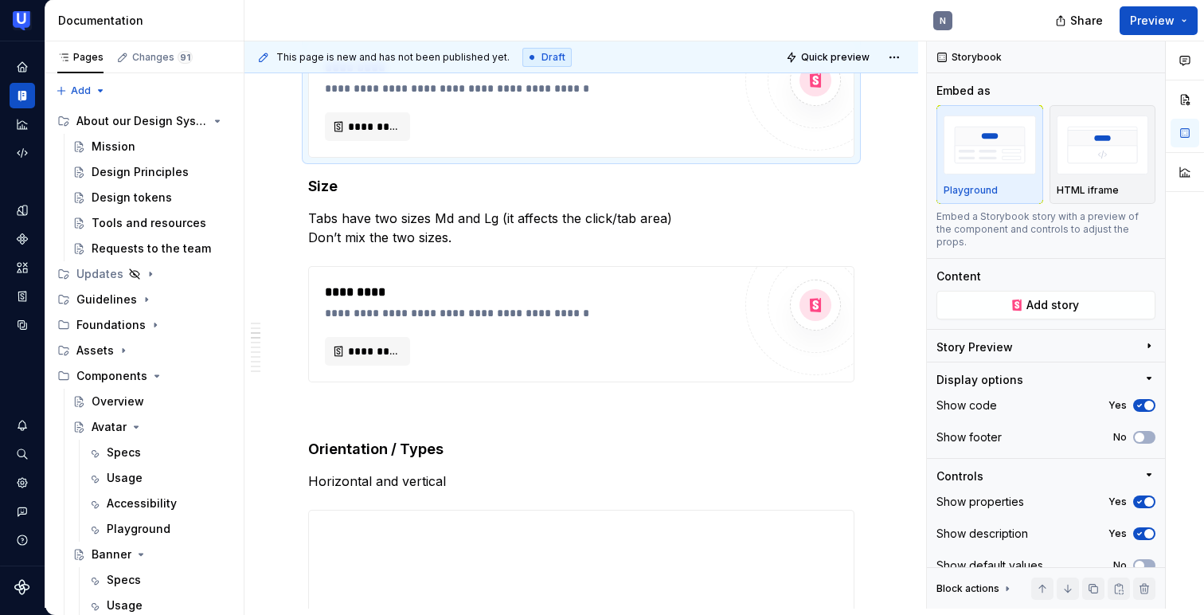
type textarea "*"
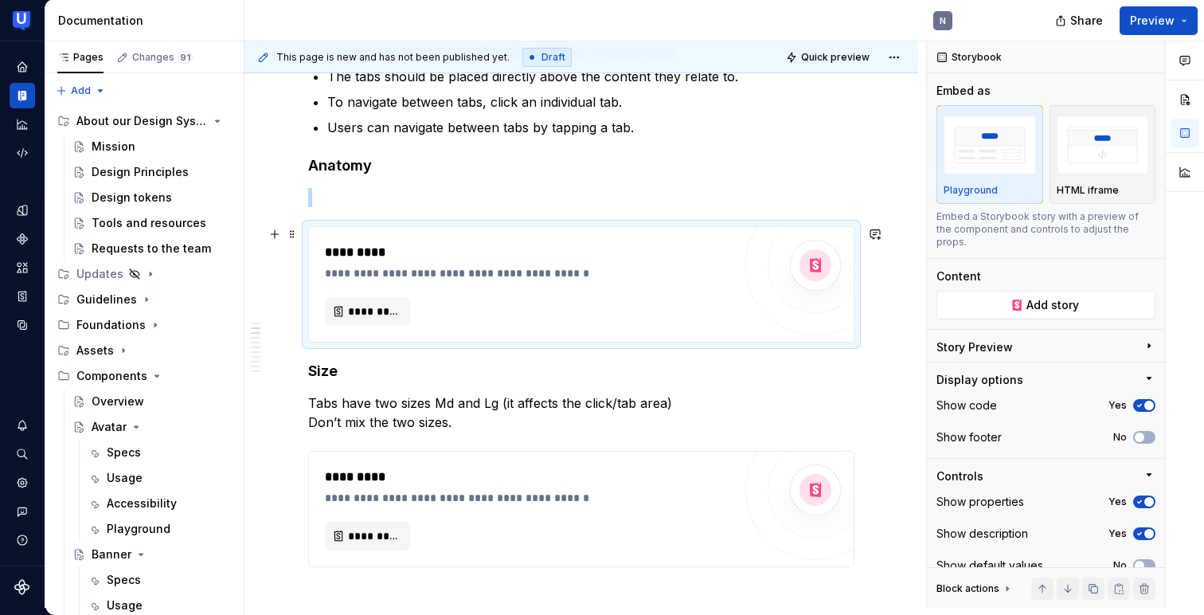
scroll to position [441, 0]
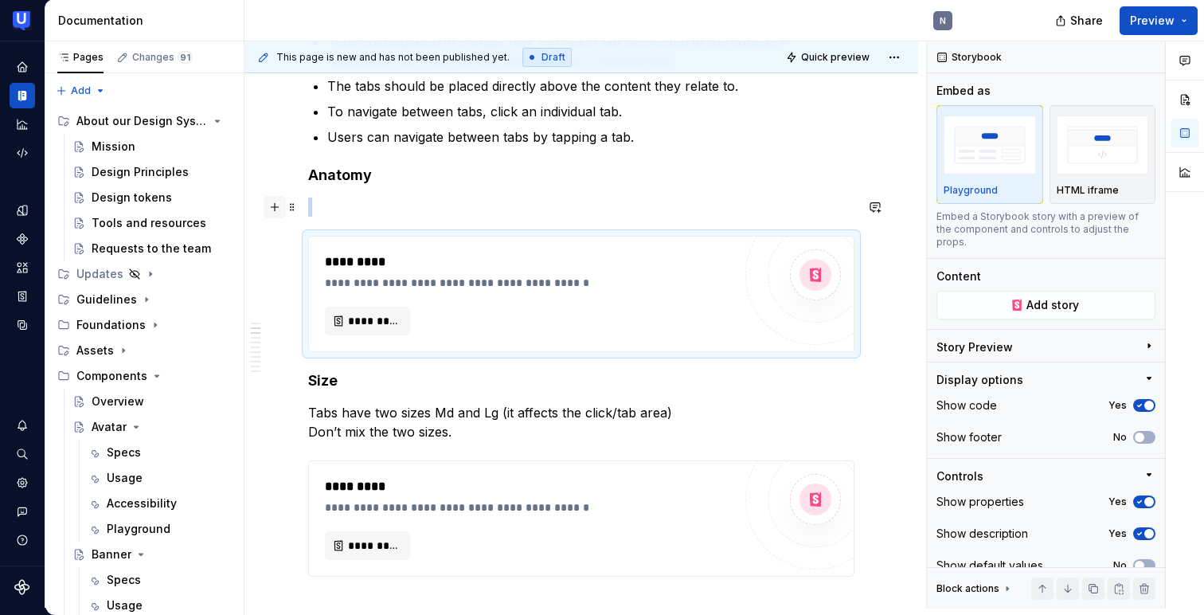
click at [276, 209] on button "button" at bounding box center [275, 207] width 22 height 22
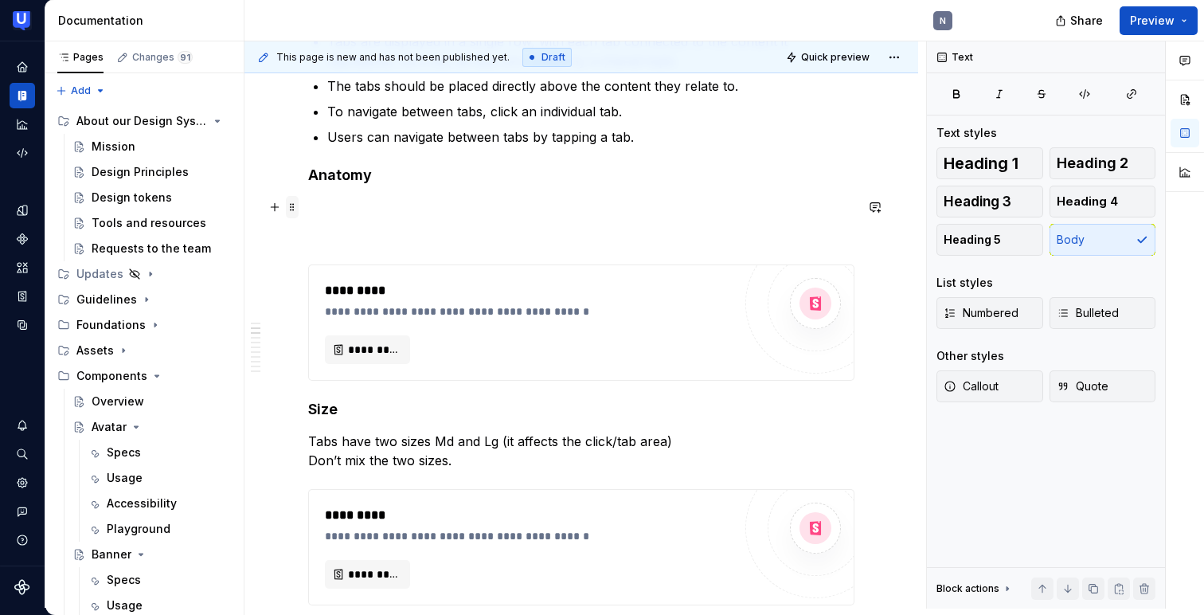
click at [289, 205] on span at bounding box center [292, 207] width 13 height 22
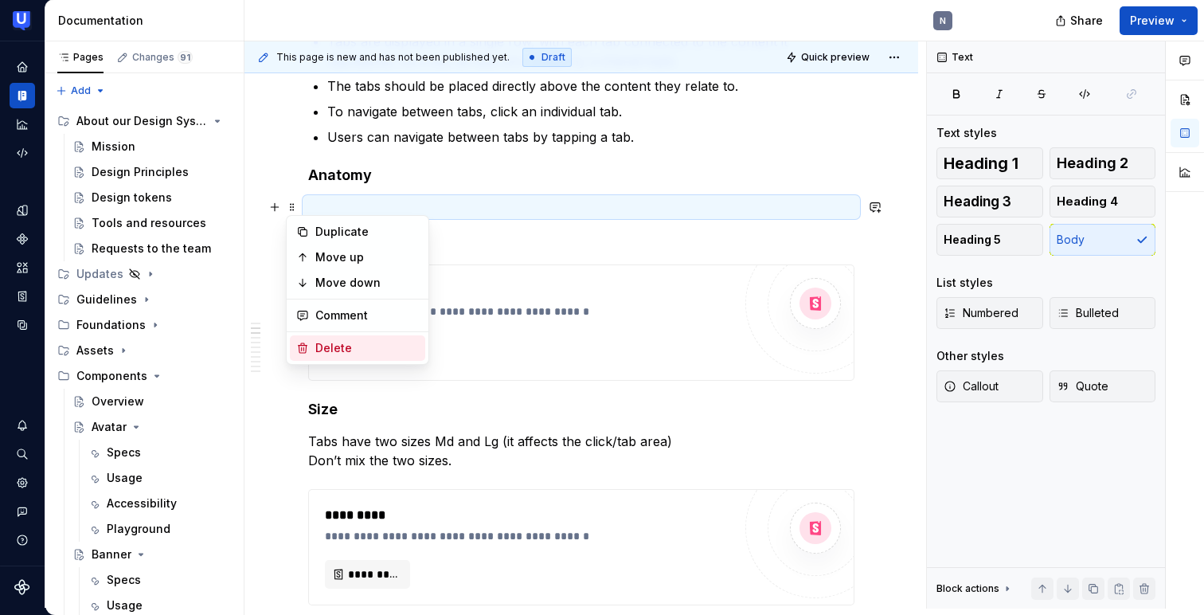
click at [318, 341] on div "Delete" at bounding box center [367, 348] width 104 height 16
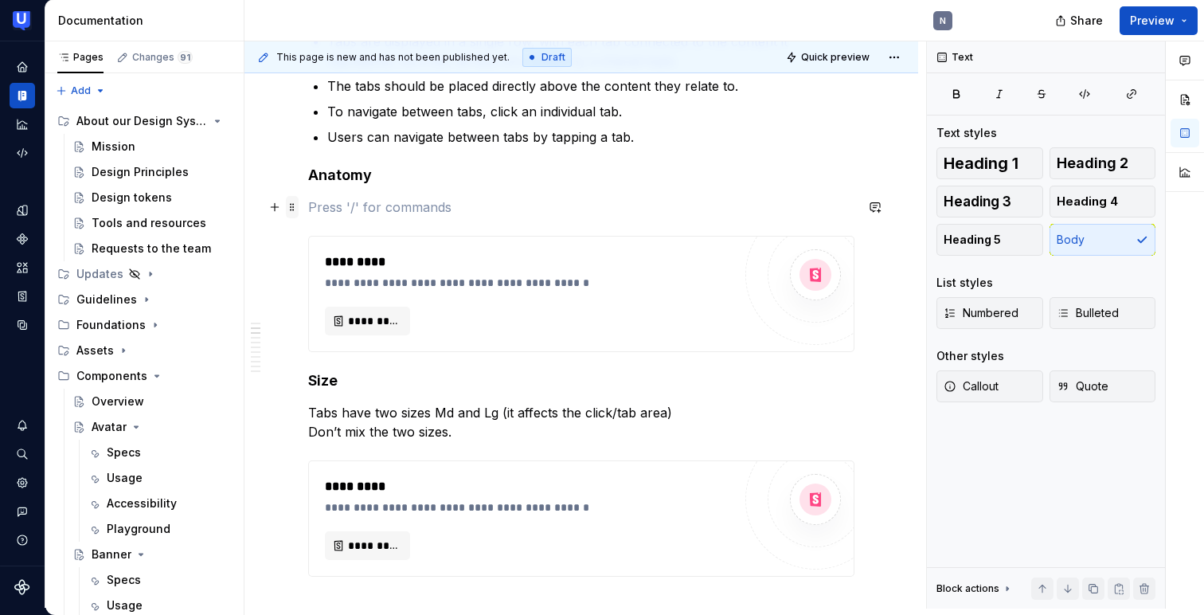
click at [292, 205] on span at bounding box center [292, 207] width 13 height 22
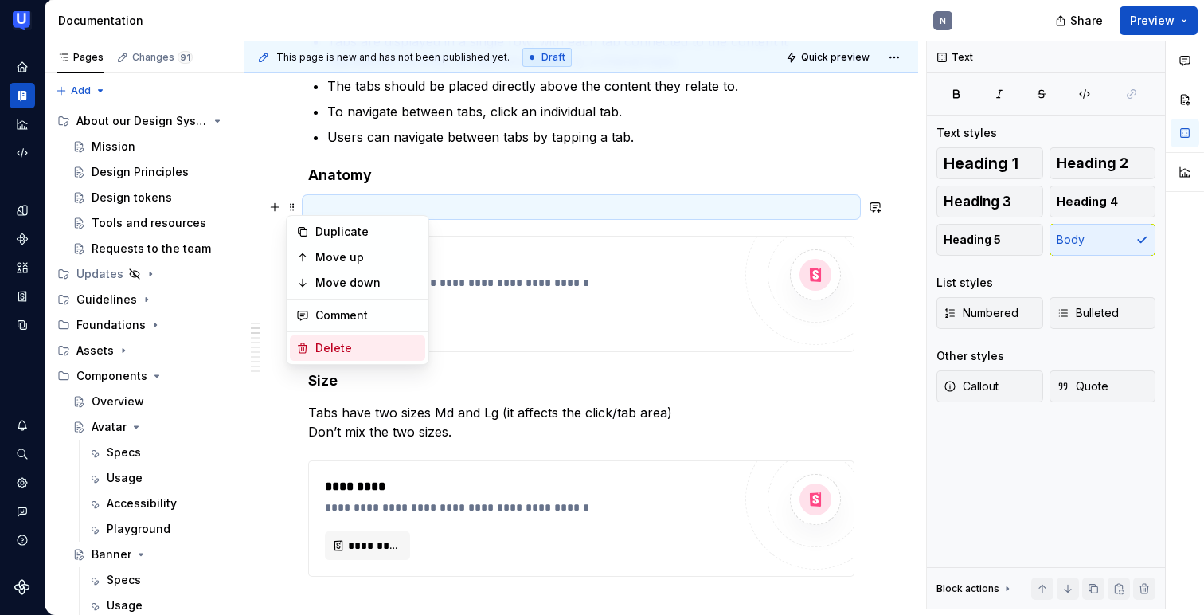
click at [309, 346] on div "Delete" at bounding box center [357, 347] width 135 height 25
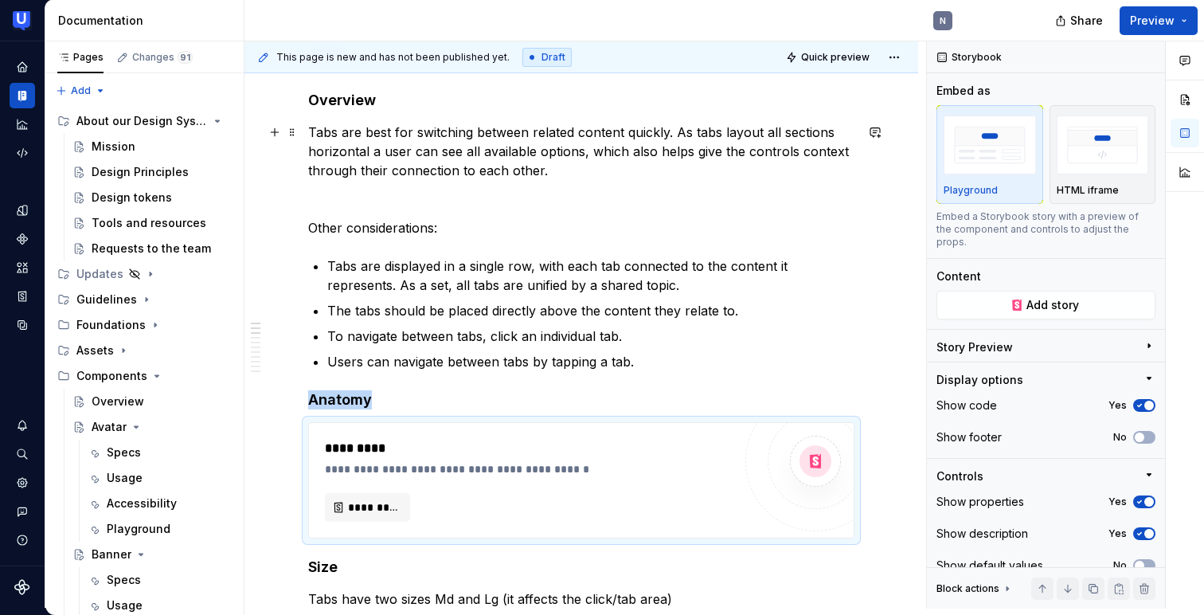
scroll to position [209, 0]
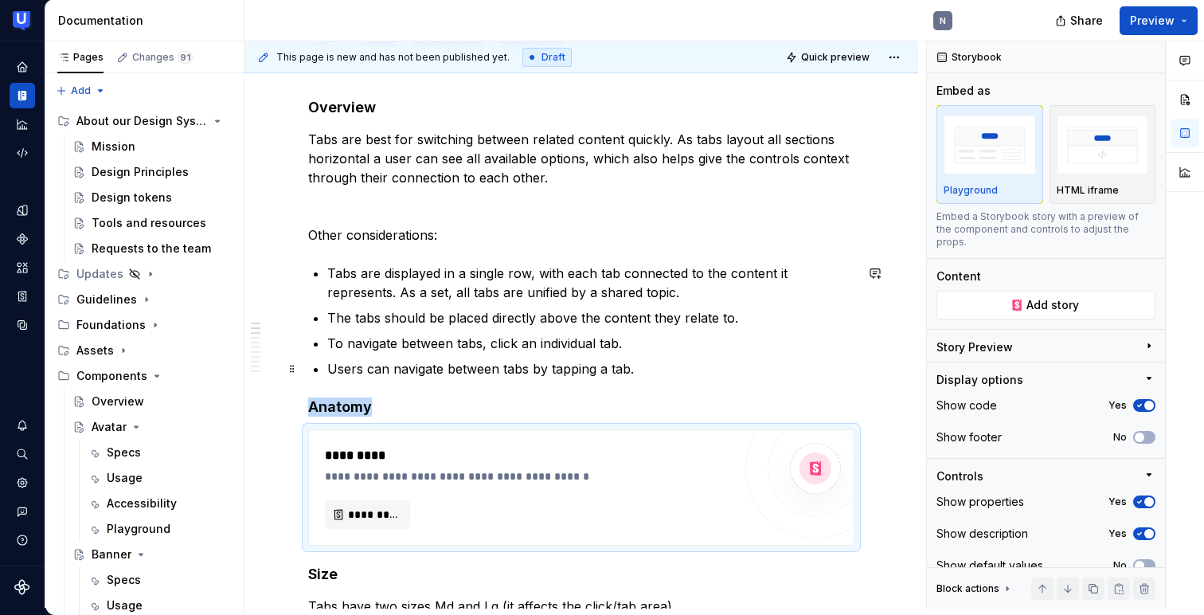
click at [658, 373] on p "Users can navigate between tabs by tapping a tab." at bounding box center [590, 368] width 527 height 19
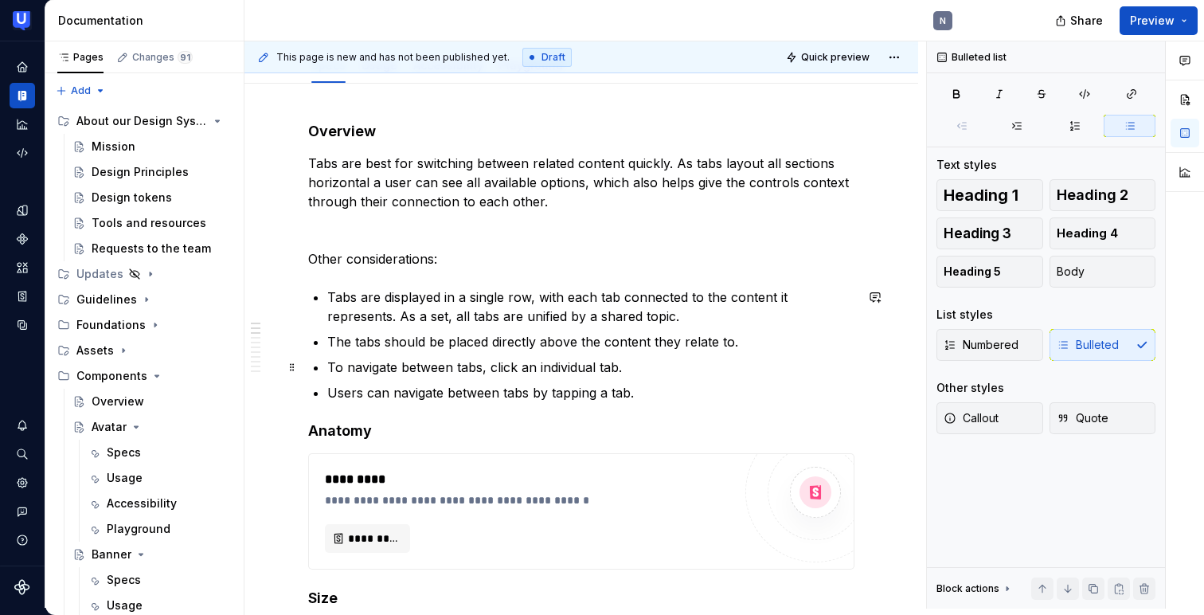
scroll to position [153, 0]
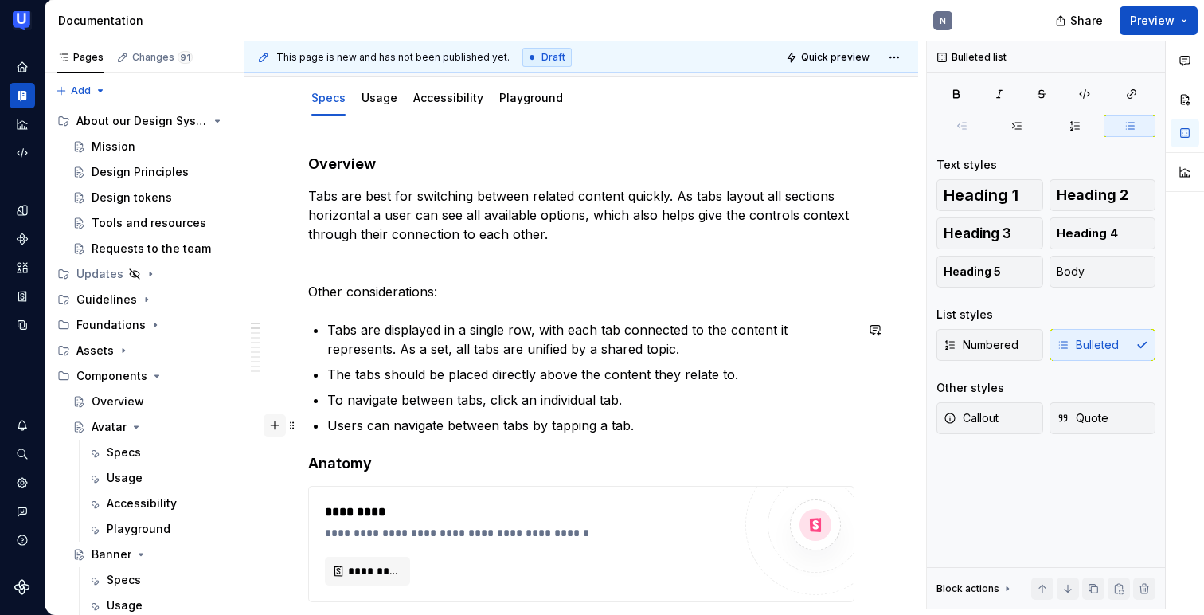
click at [276, 424] on button "button" at bounding box center [275, 425] width 22 height 22
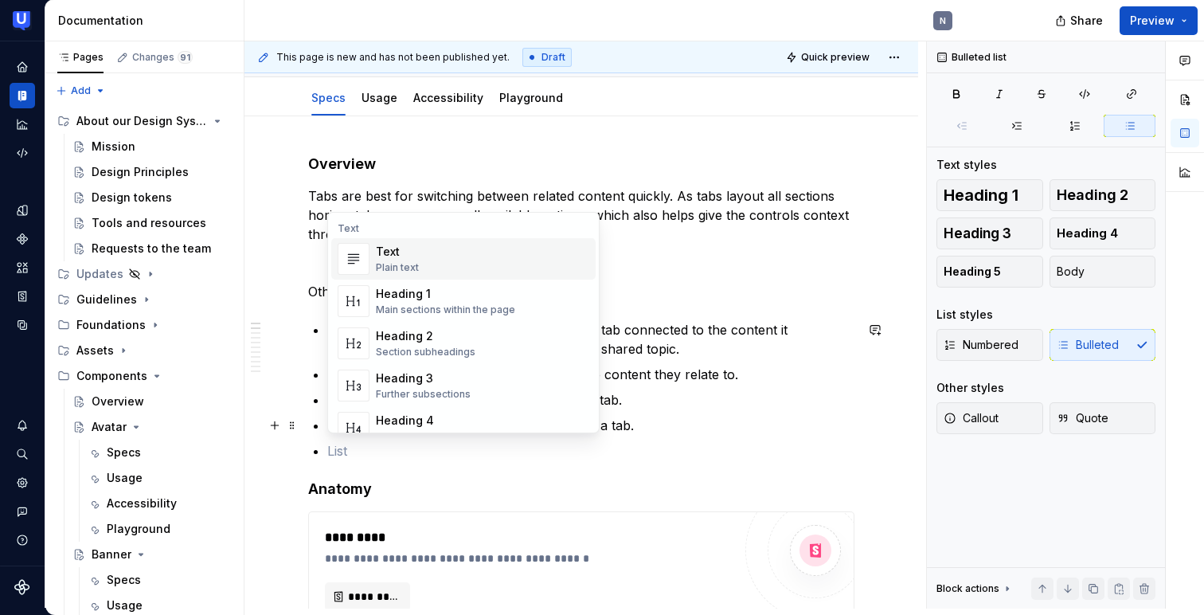
click at [396, 245] on div "Text" at bounding box center [397, 252] width 43 height 16
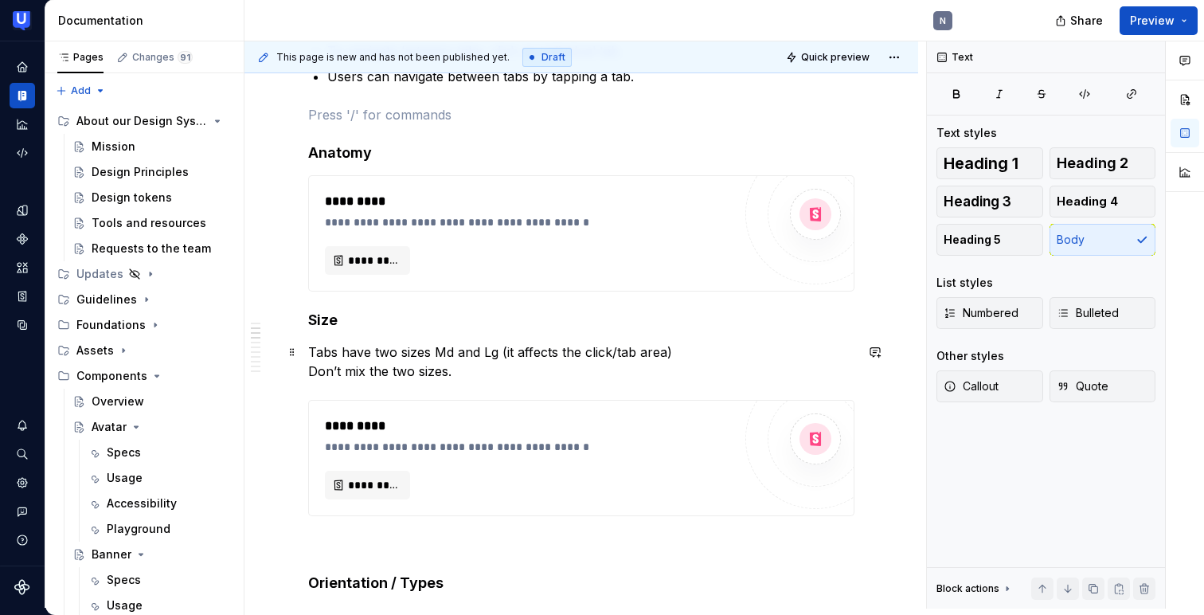
scroll to position [503, 0]
click at [276, 179] on button "button" at bounding box center [275, 181] width 22 height 22
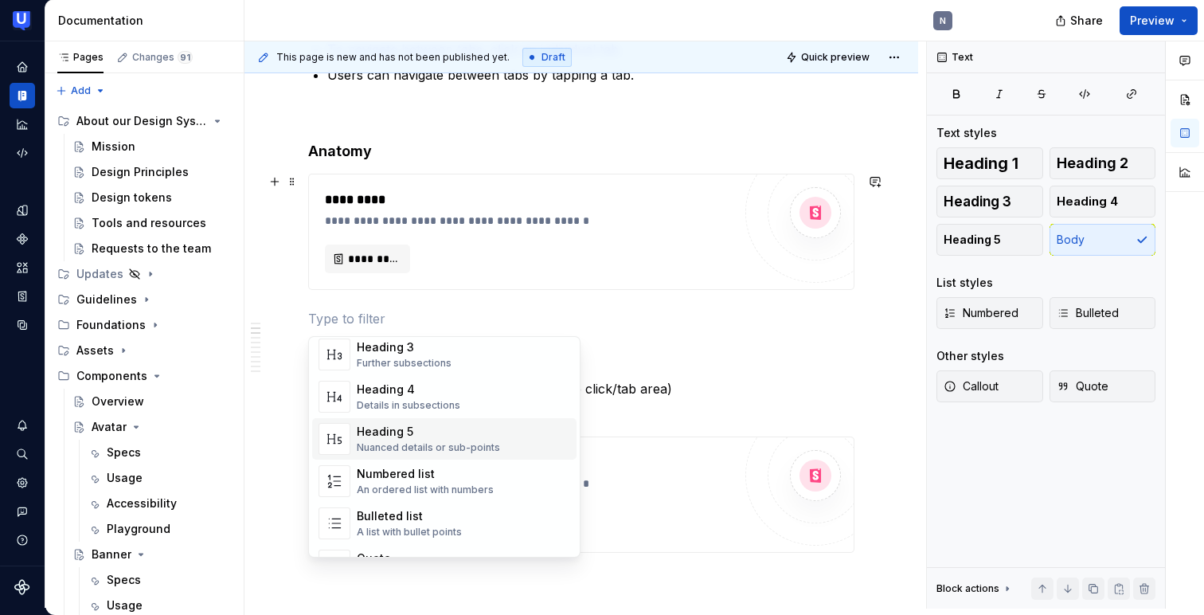
scroll to position [156, 0]
click at [400, 521] on div "Bulleted list" at bounding box center [409, 515] width 105 height 16
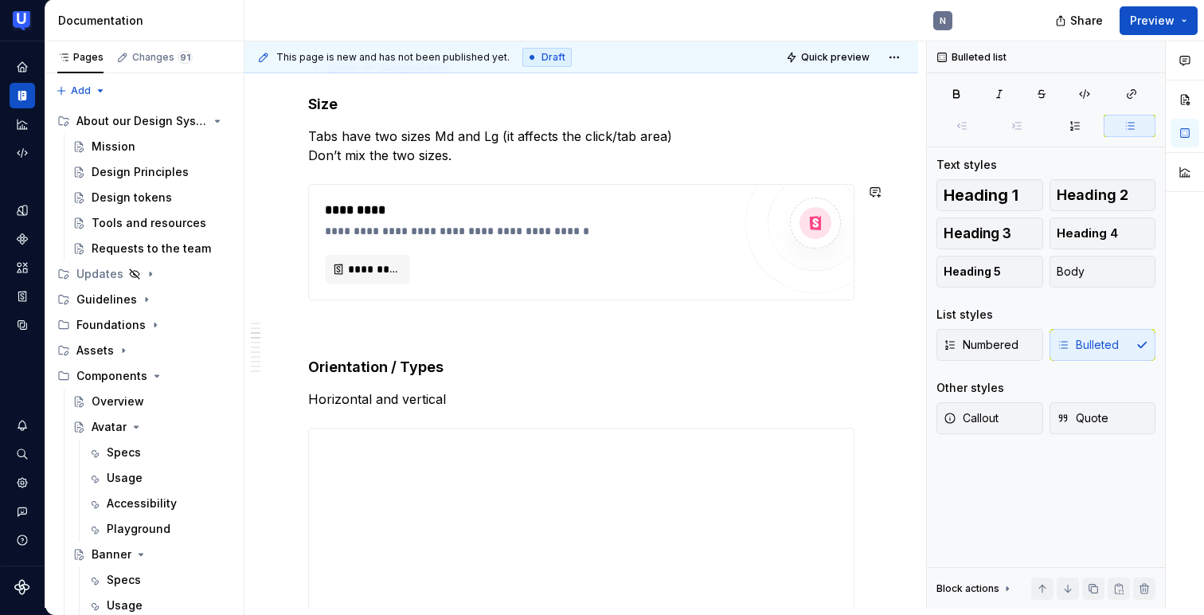
scroll to position [760, 0]
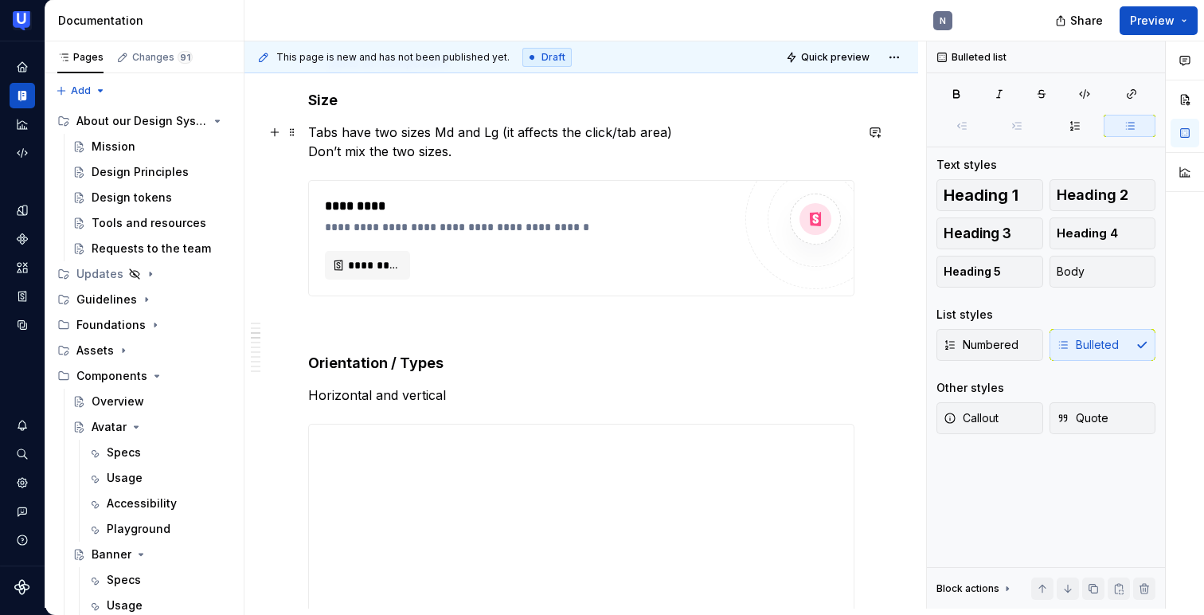
click at [681, 130] on p "Tabs have two sizes Md and Lg (it affects the click/tab area) Don’t mix the two…" at bounding box center [581, 142] width 546 height 38
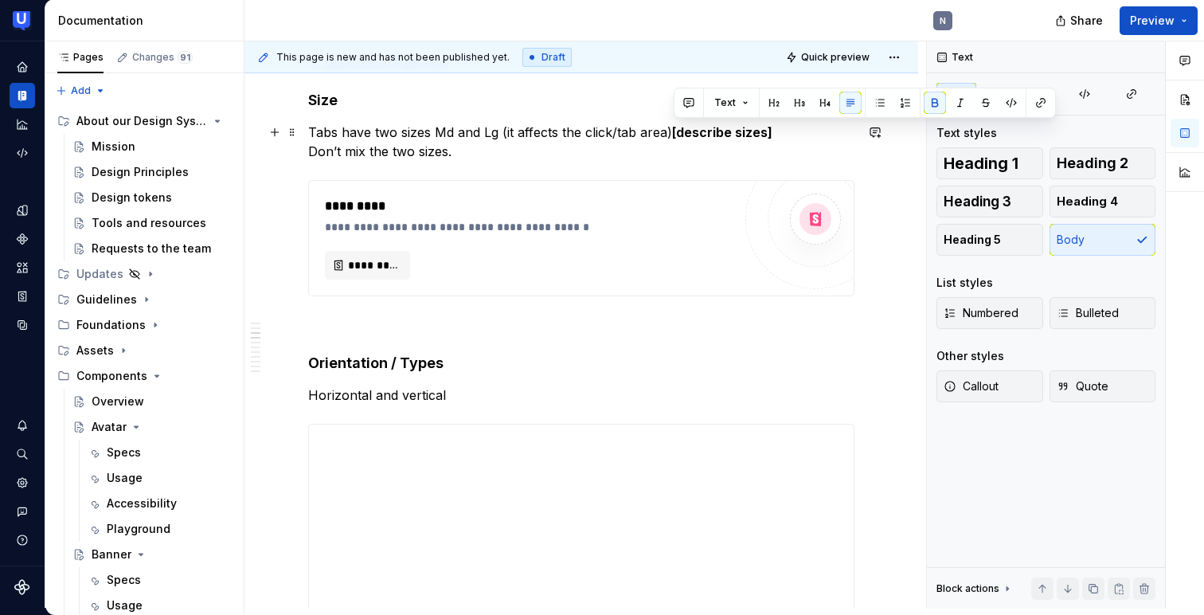
click at [703, 131] on strong "[describe sizes]" at bounding box center [722, 132] width 100 height 16
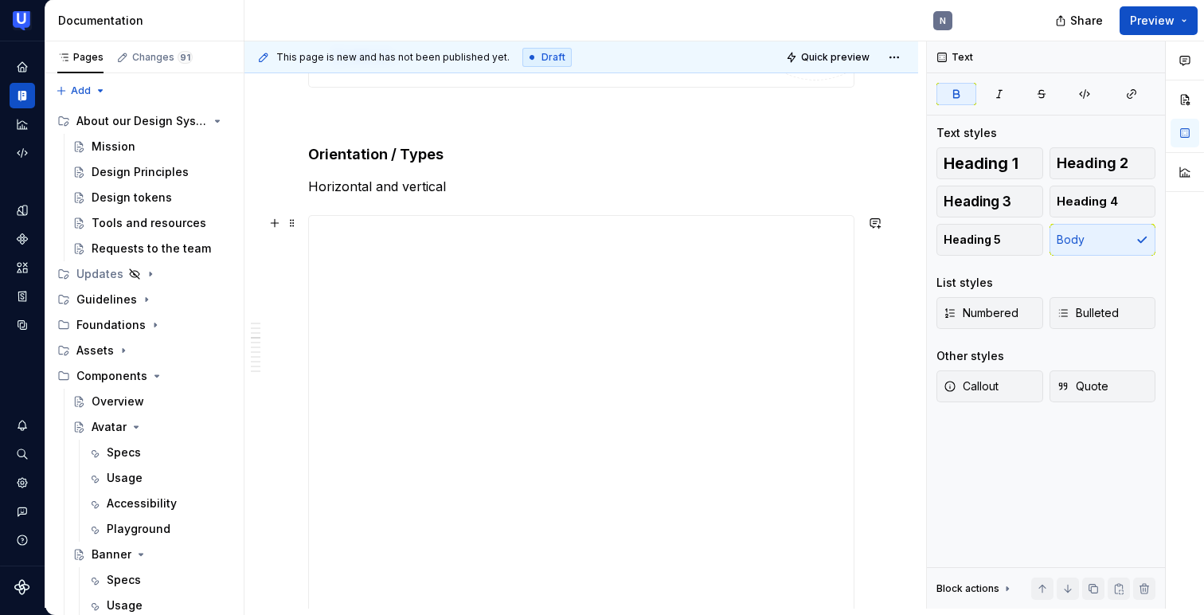
scroll to position [928, 0]
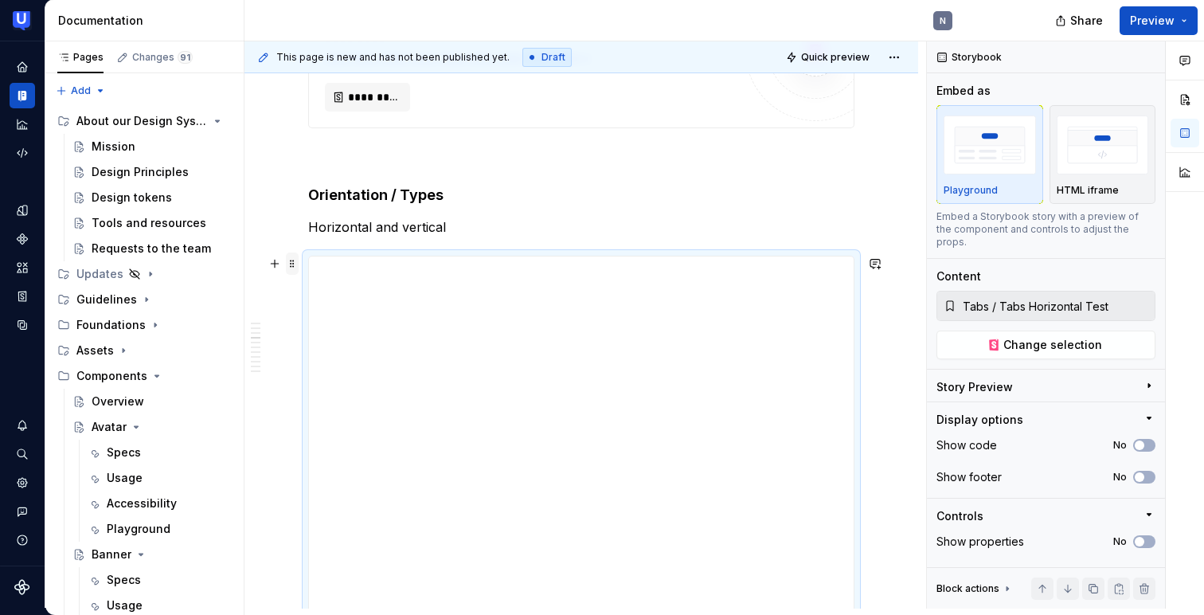
click at [290, 267] on span at bounding box center [292, 263] width 13 height 22
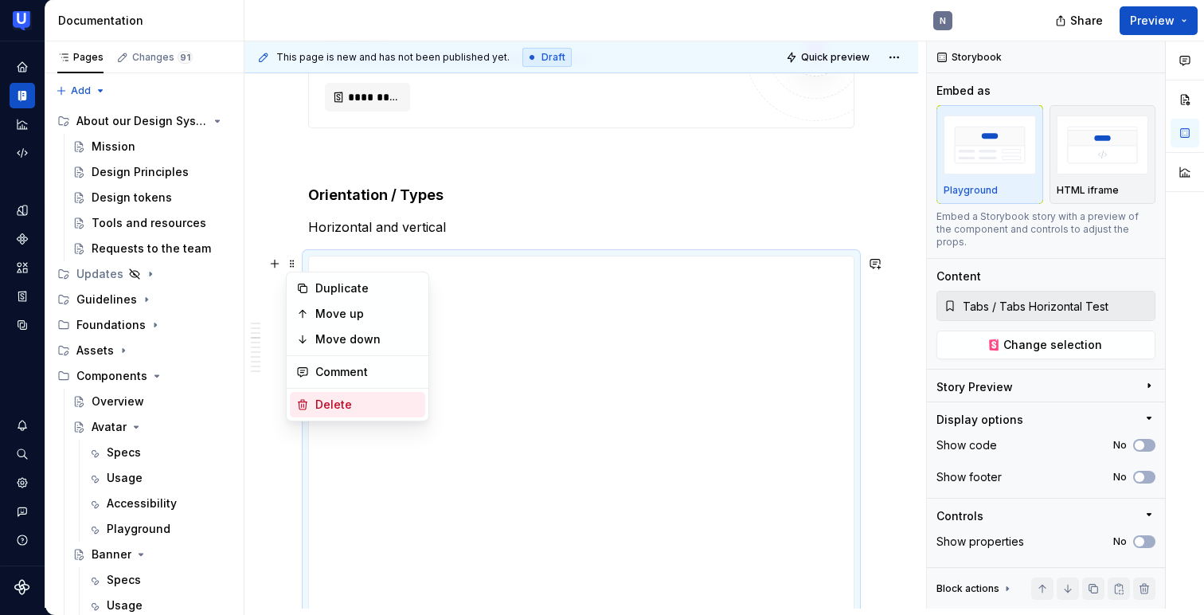
click at [313, 403] on div "Delete" at bounding box center [357, 404] width 135 height 25
type textarea "*"
type input "Tabs / Tabs Vertical Test"
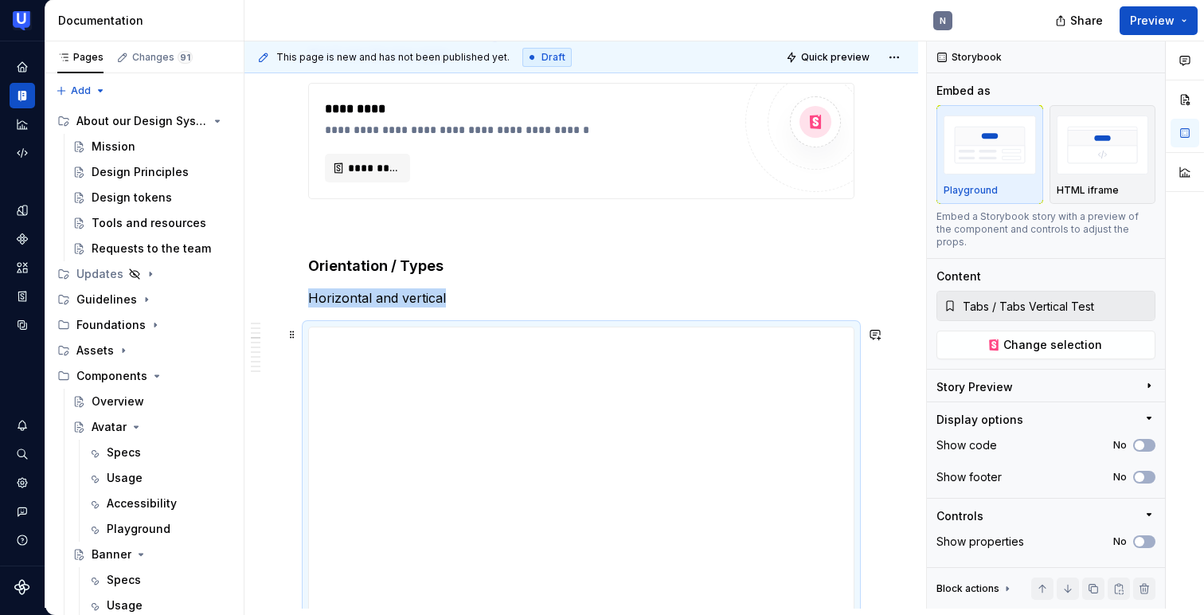
scroll to position [853, 0]
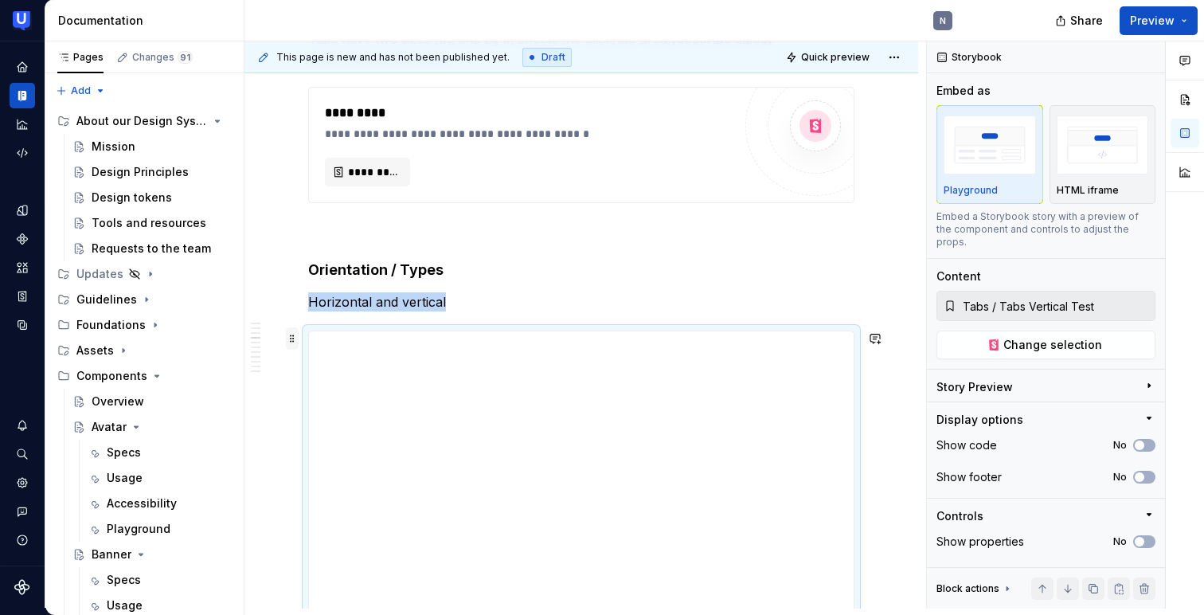
click at [288, 342] on span at bounding box center [292, 338] width 13 height 22
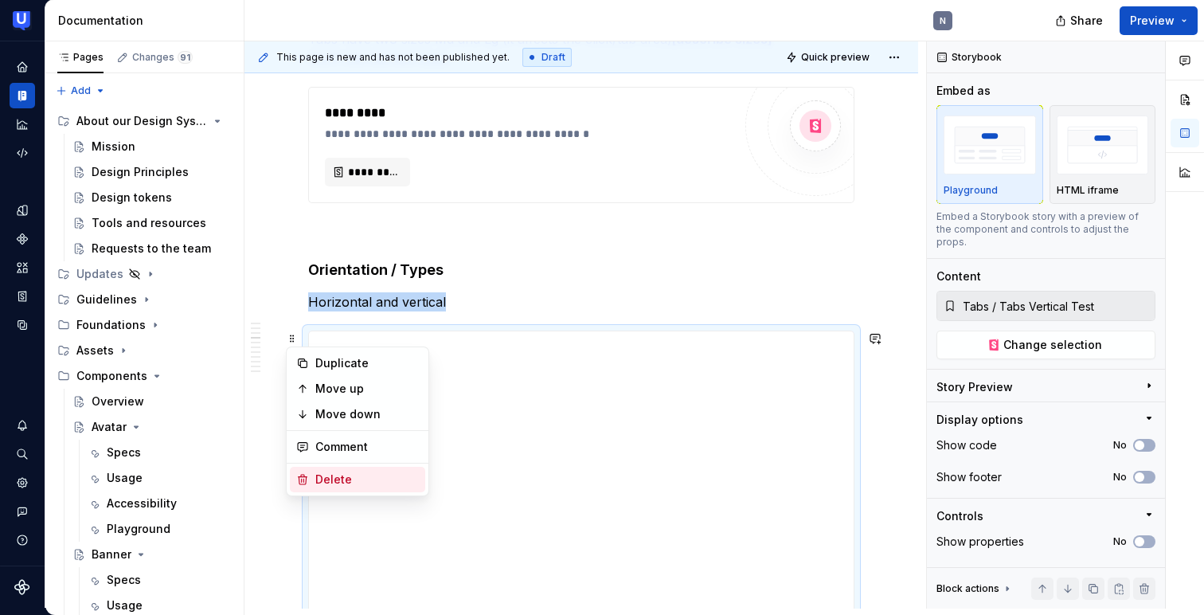
click at [305, 479] on icon at bounding box center [302, 479] width 13 height 13
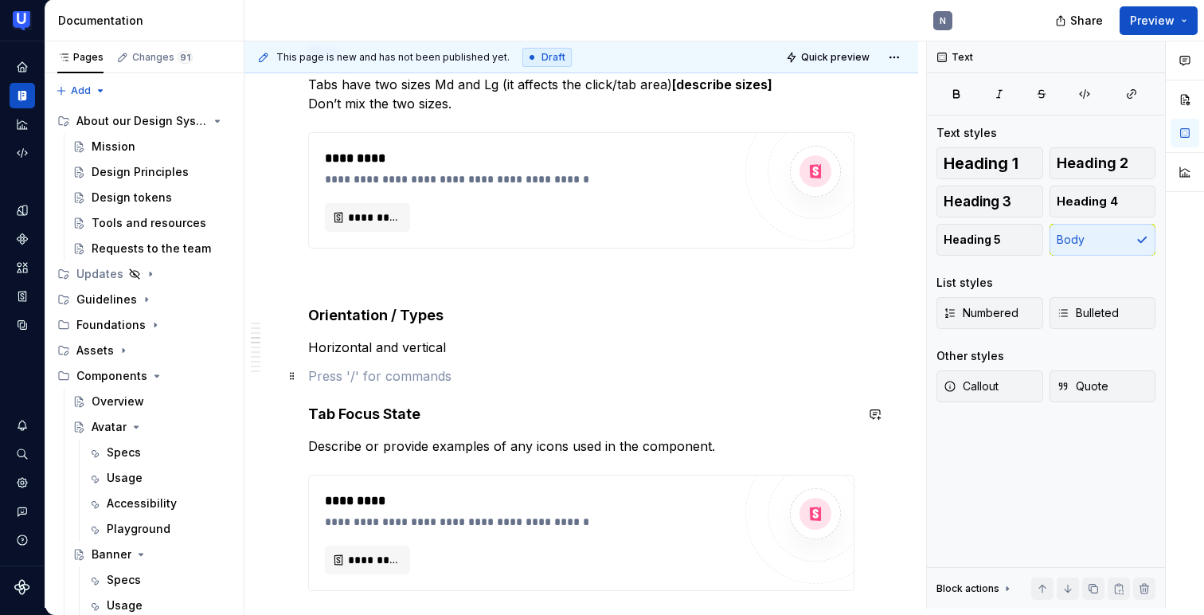
scroll to position [787, 0]
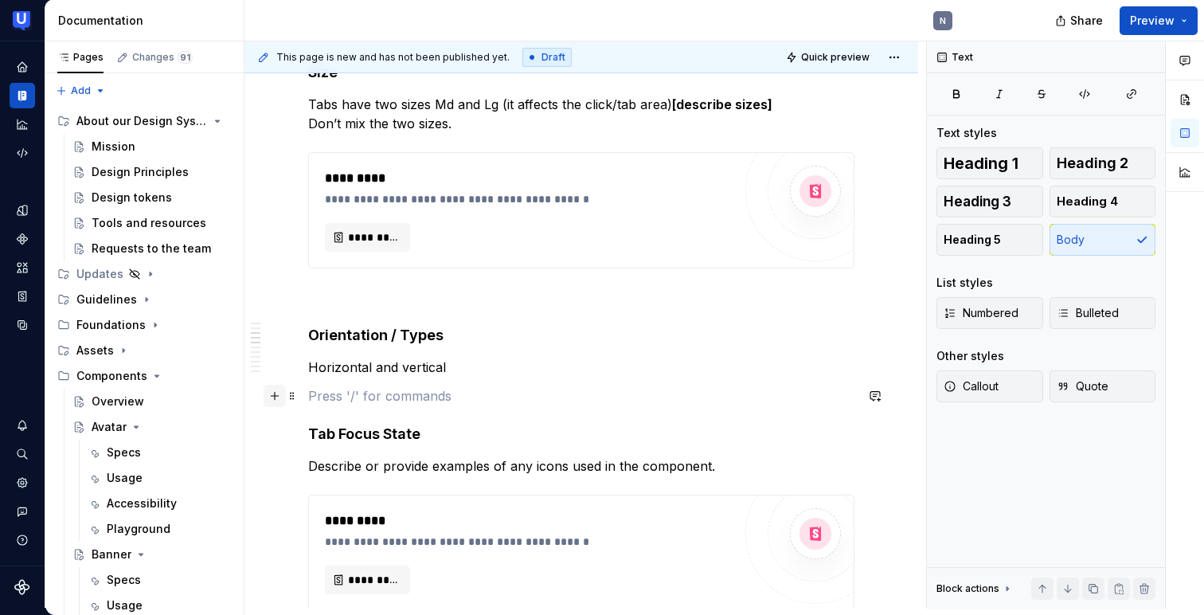
click at [279, 400] on button "button" at bounding box center [275, 396] width 22 height 22
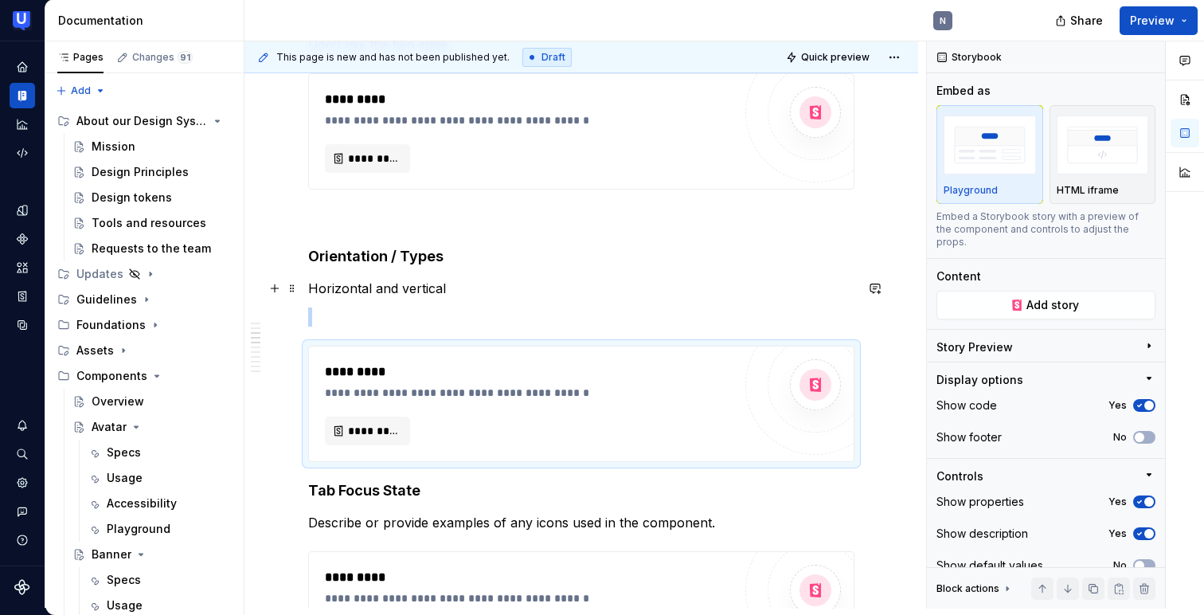
scroll to position [887, 0]
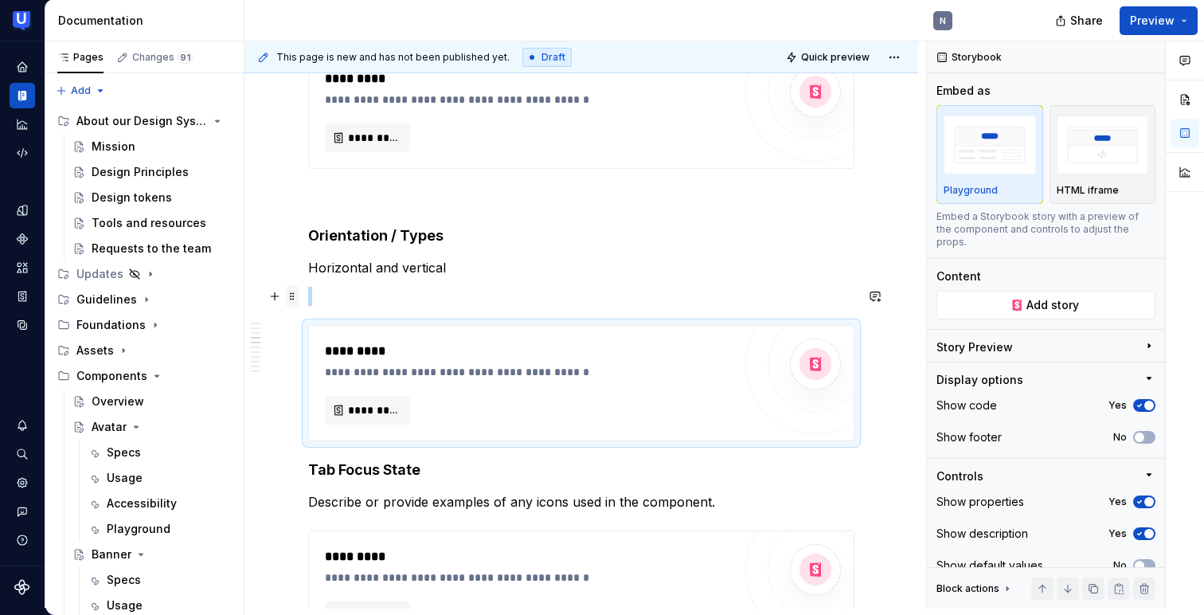
click at [290, 299] on span at bounding box center [292, 296] width 13 height 22
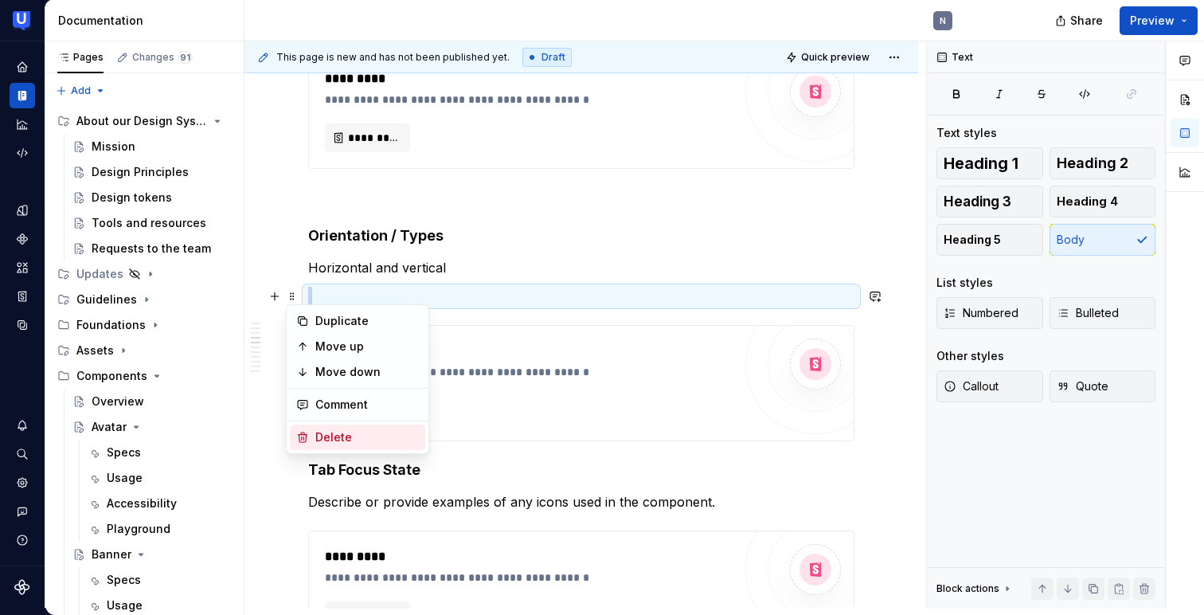
click at [325, 441] on div "Delete" at bounding box center [367, 437] width 104 height 16
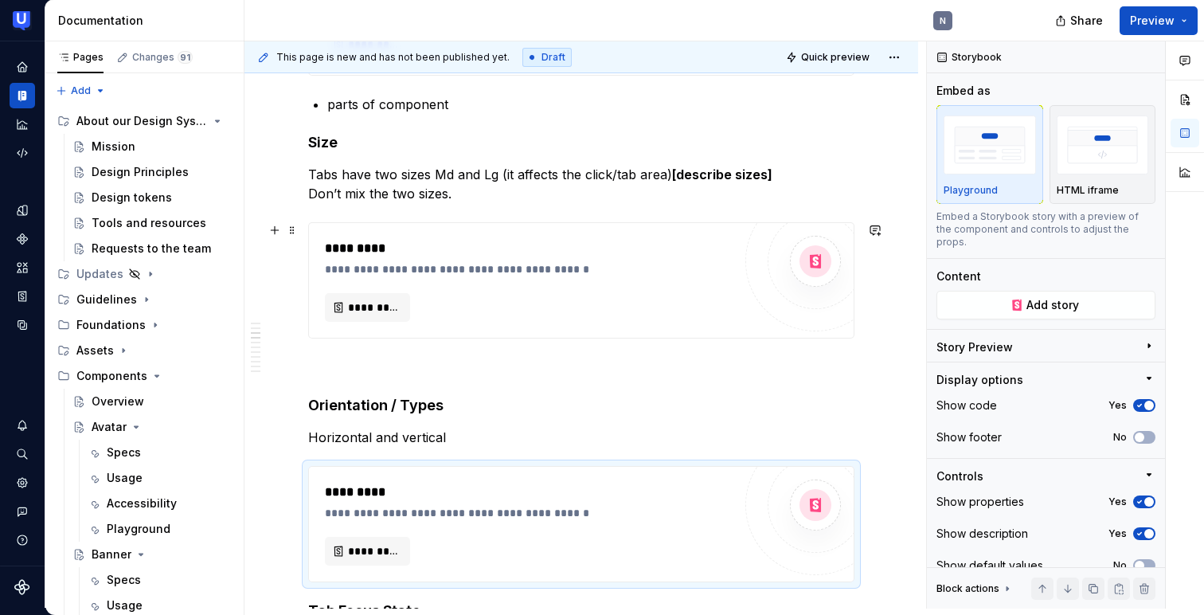
scroll to position [705, 0]
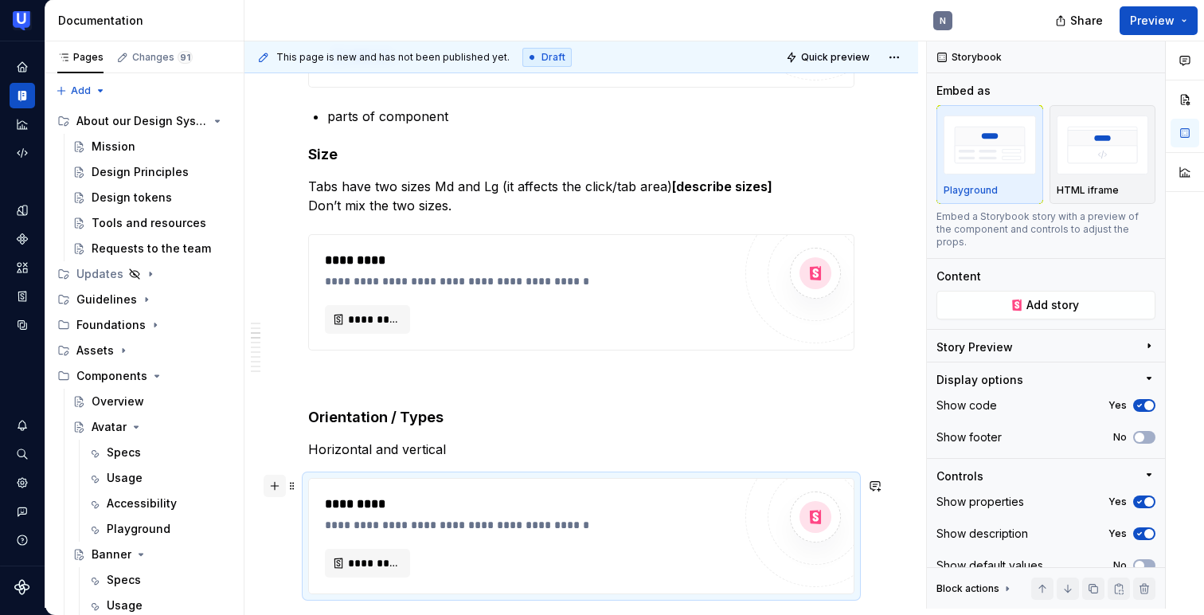
click at [277, 486] on button "button" at bounding box center [275, 486] width 22 height 22
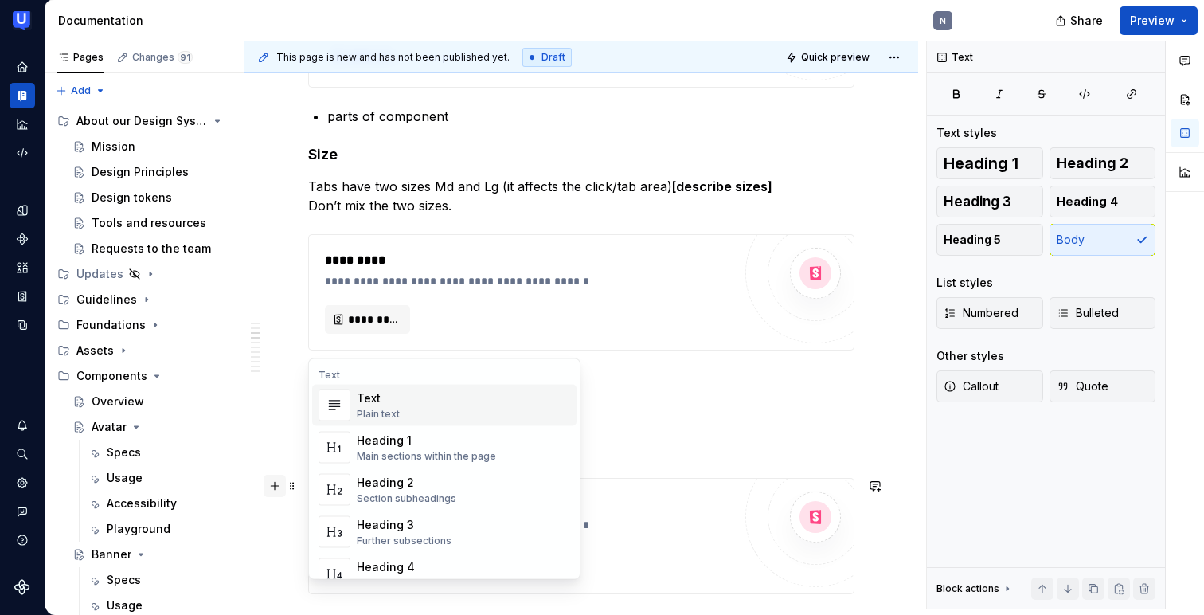
scroll to position [731, 0]
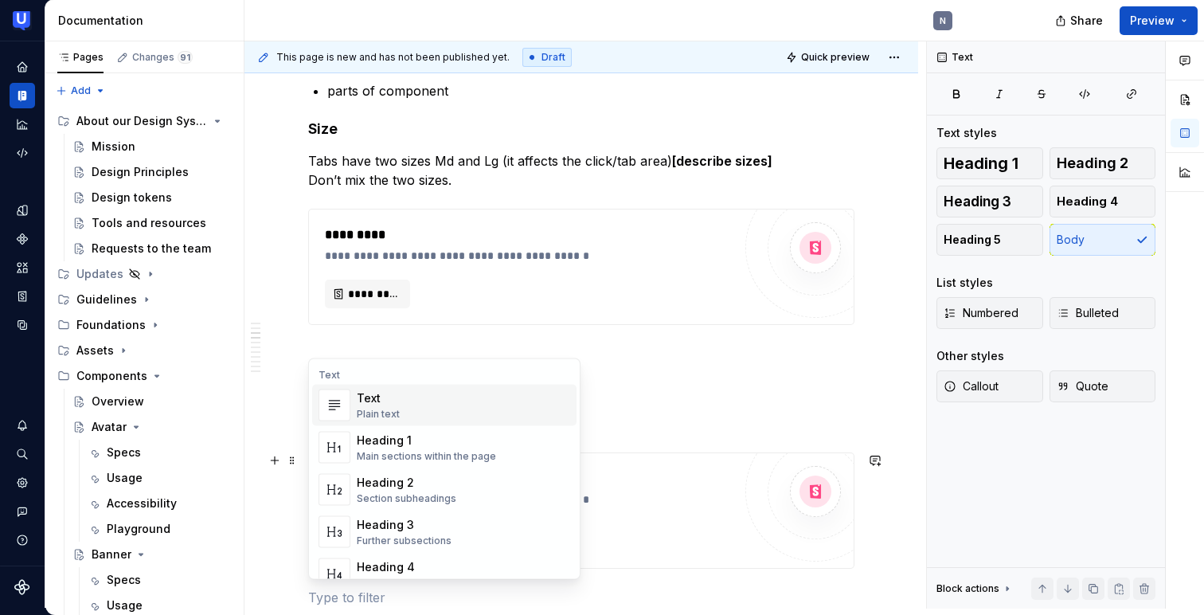
click at [383, 404] on div "Text" at bounding box center [378, 398] width 43 height 16
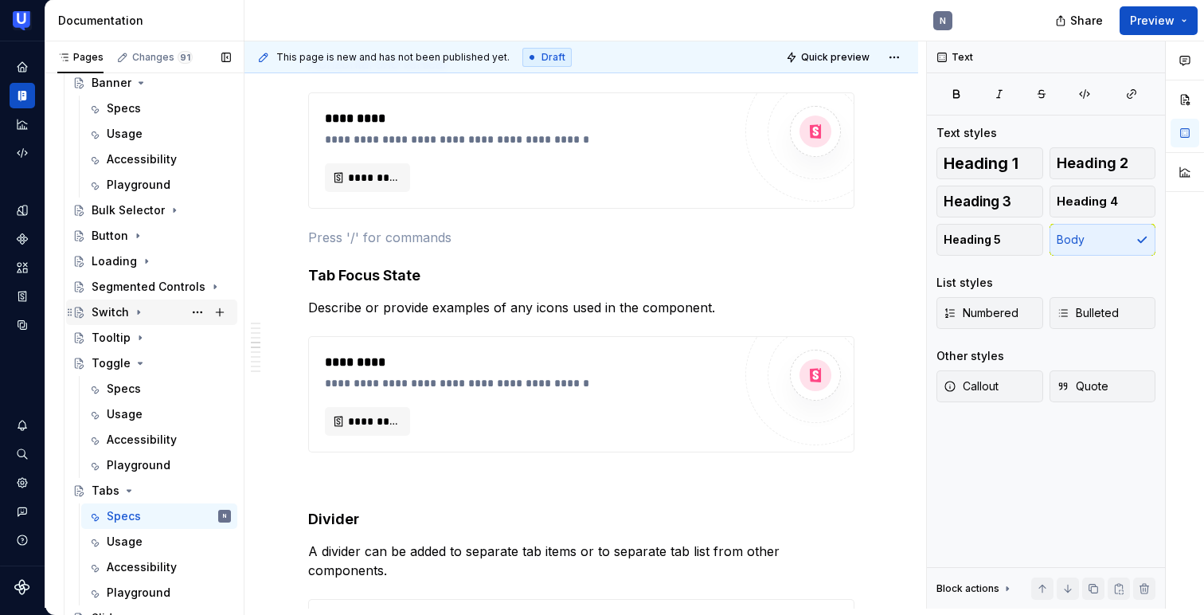
scroll to position [488, 0]
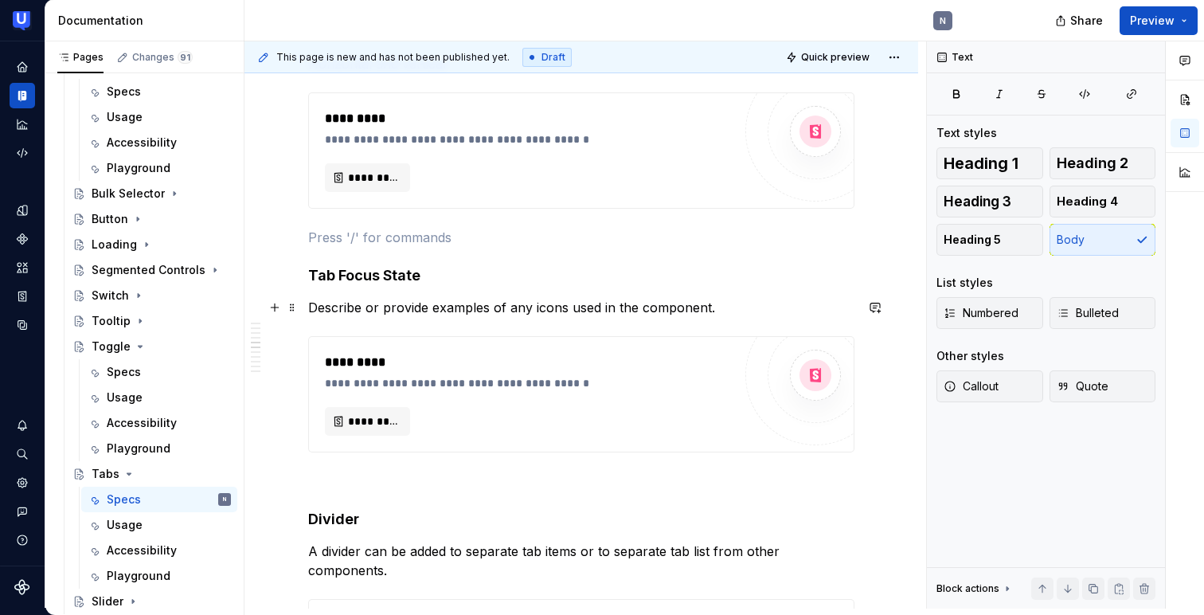
click at [744, 311] on p "Describe or provide examples of any icons used in the component." at bounding box center [581, 307] width 546 height 19
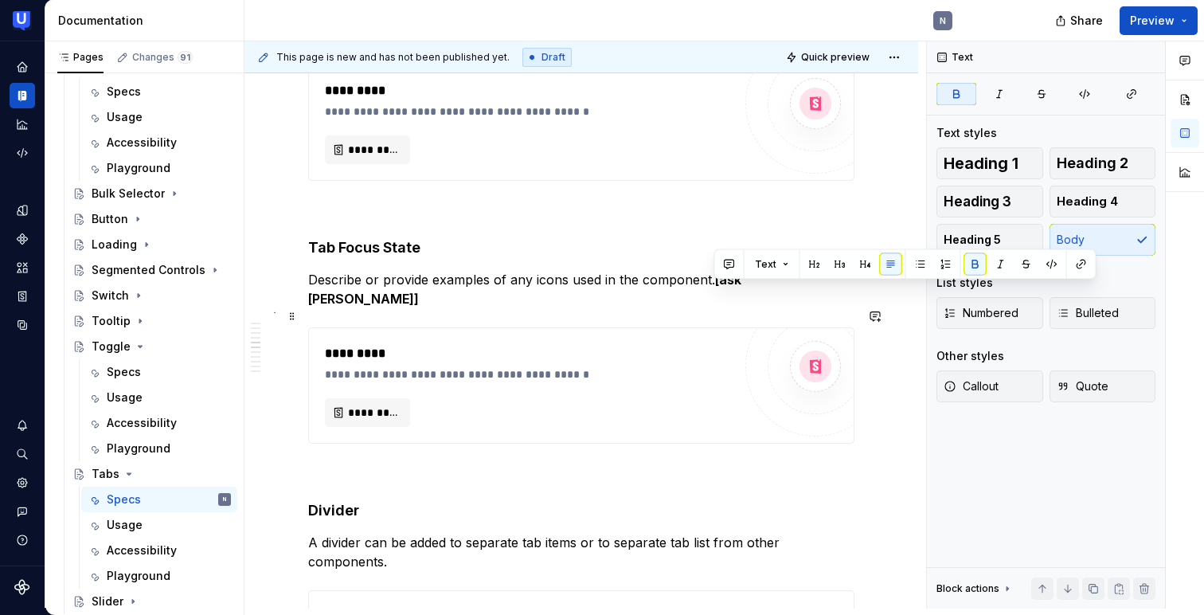
scroll to position [1122, 0]
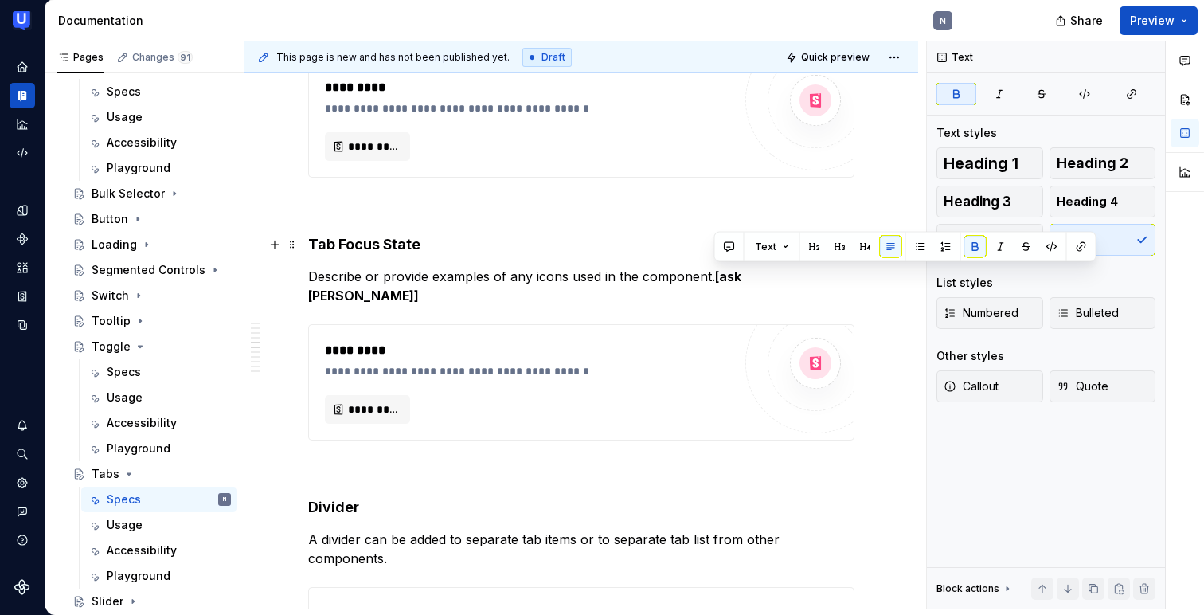
click at [532, 239] on h4 "Tab Focus State" at bounding box center [581, 244] width 546 height 19
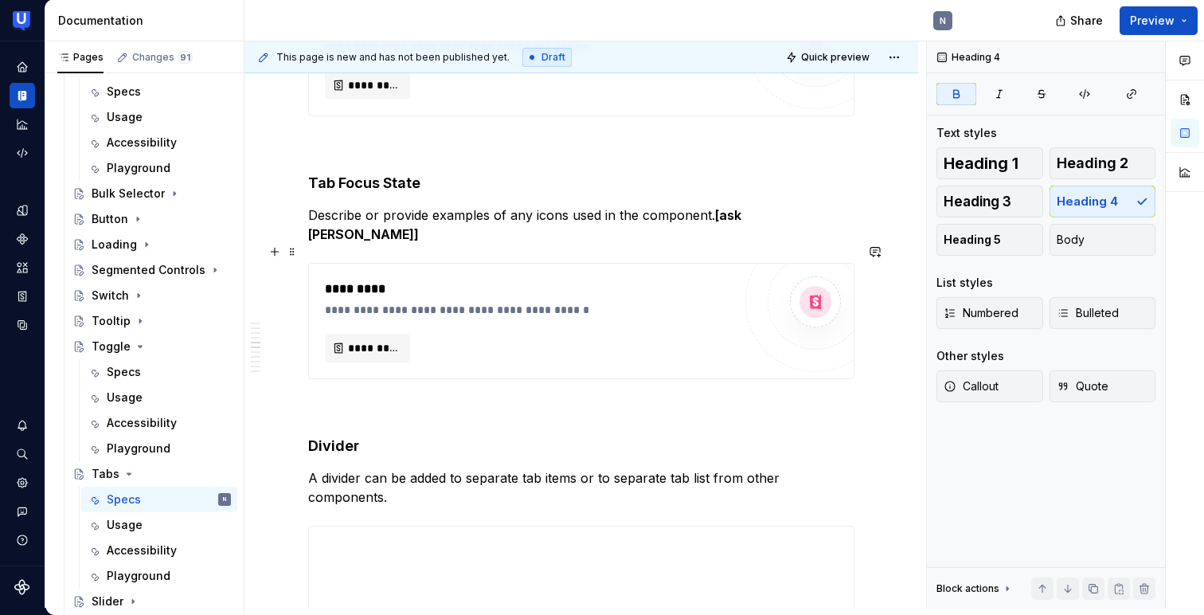
scroll to position [1207, 0]
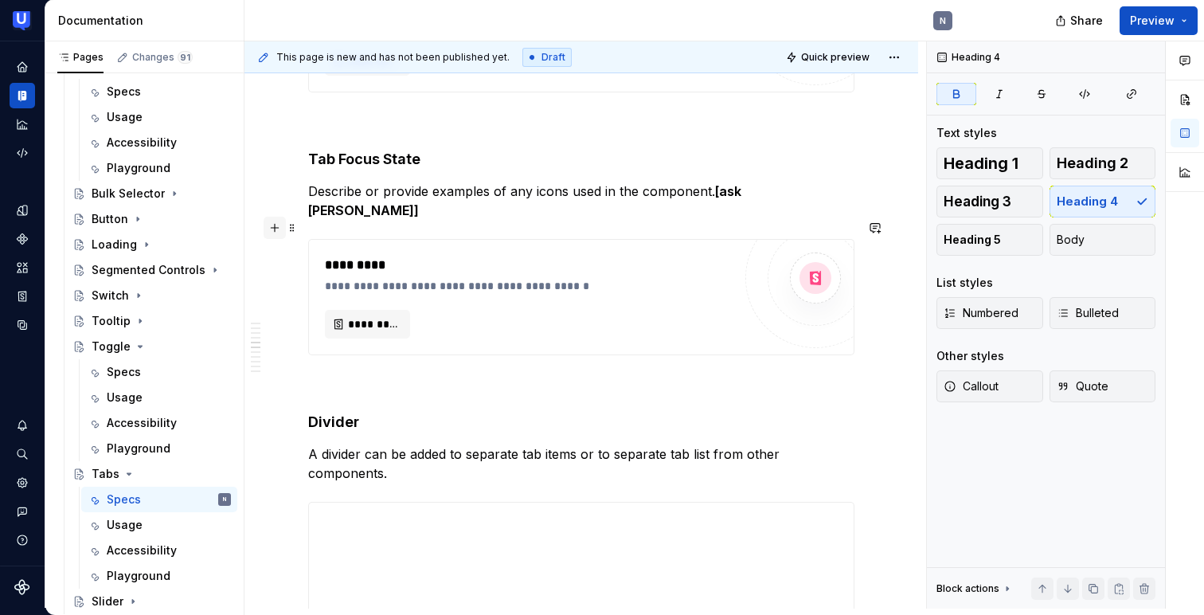
click at [268, 232] on button "button" at bounding box center [275, 228] width 22 height 22
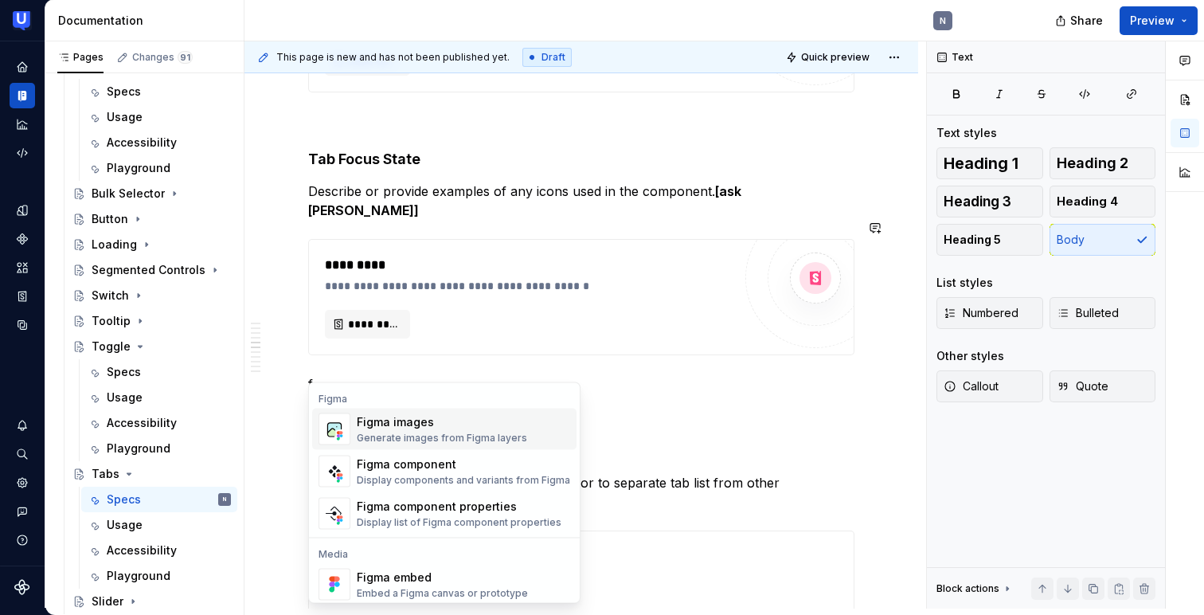
click at [422, 436] on div "Generate images from Figma layers" at bounding box center [442, 438] width 170 height 13
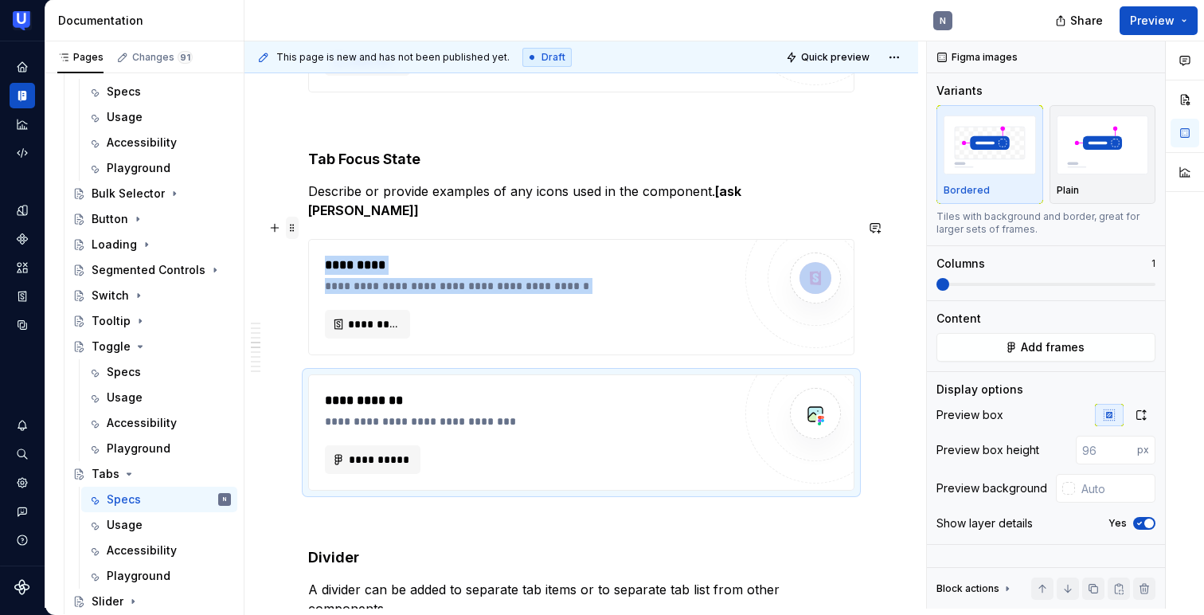
click at [289, 220] on span at bounding box center [292, 228] width 13 height 22
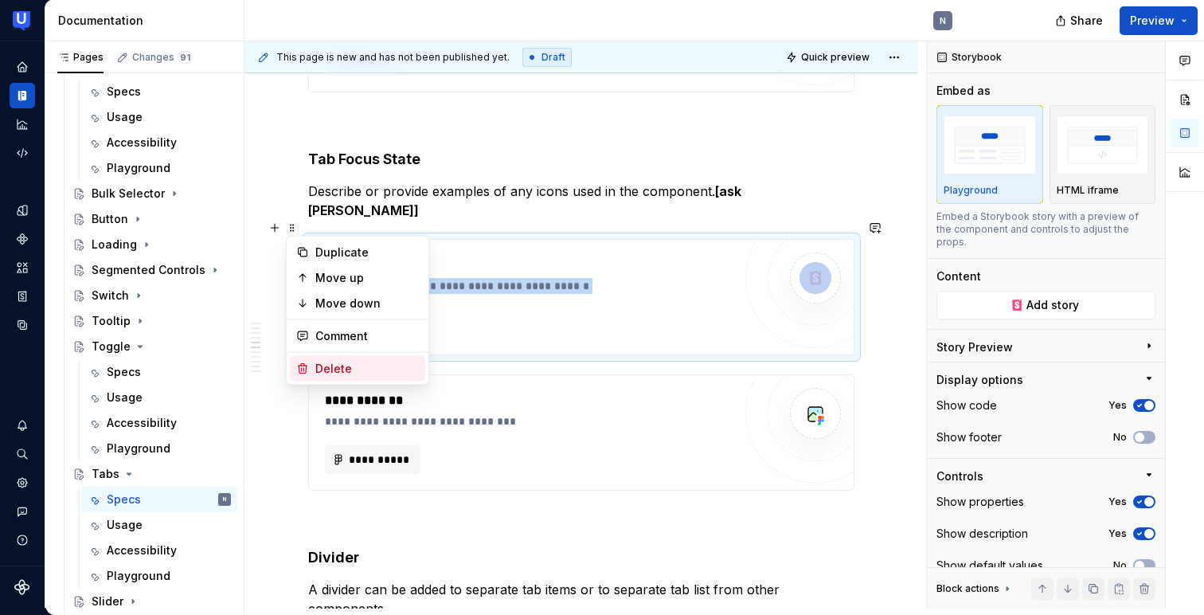
click at [316, 366] on div "Delete" at bounding box center [367, 369] width 104 height 16
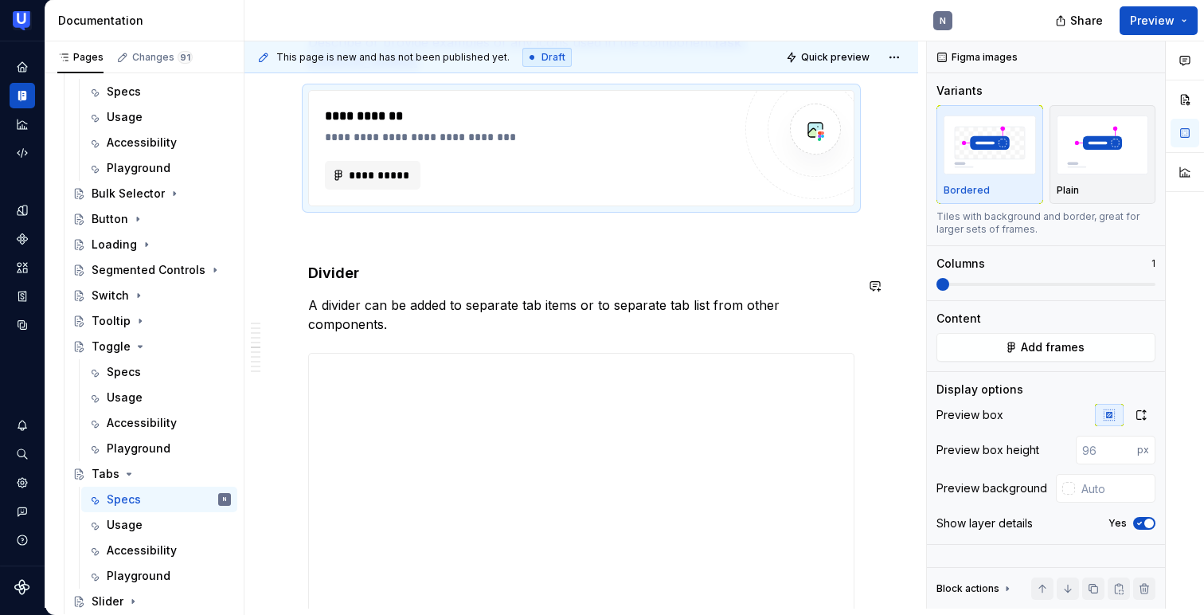
scroll to position [1361, 0]
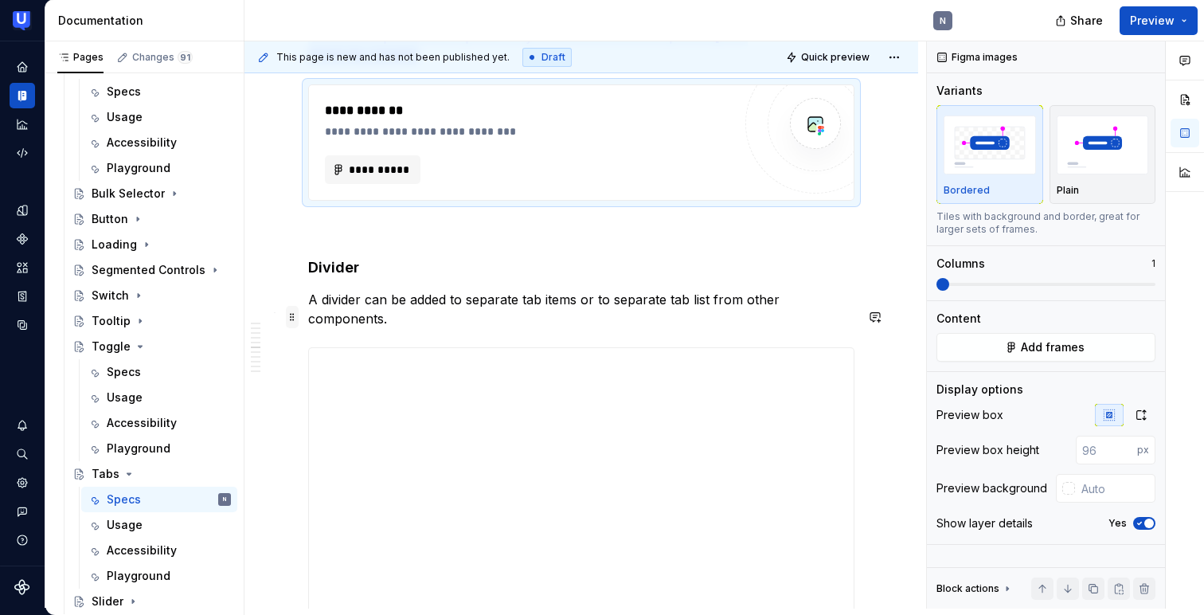
click at [292, 311] on span at bounding box center [292, 317] width 13 height 22
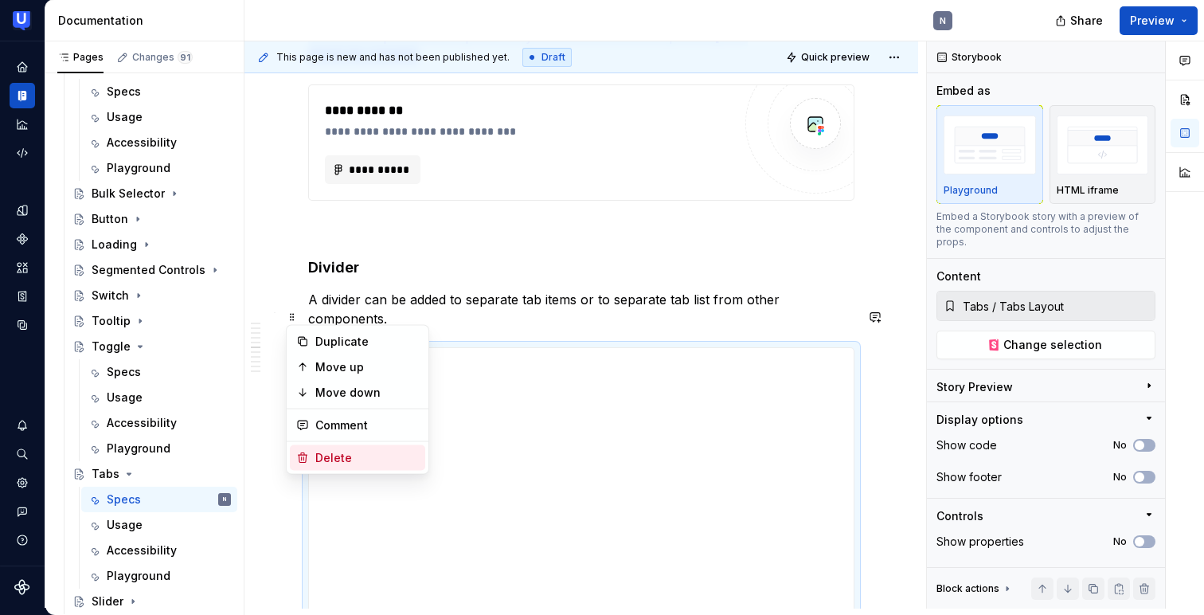
click at [310, 452] on div "Delete" at bounding box center [357, 457] width 135 height 25
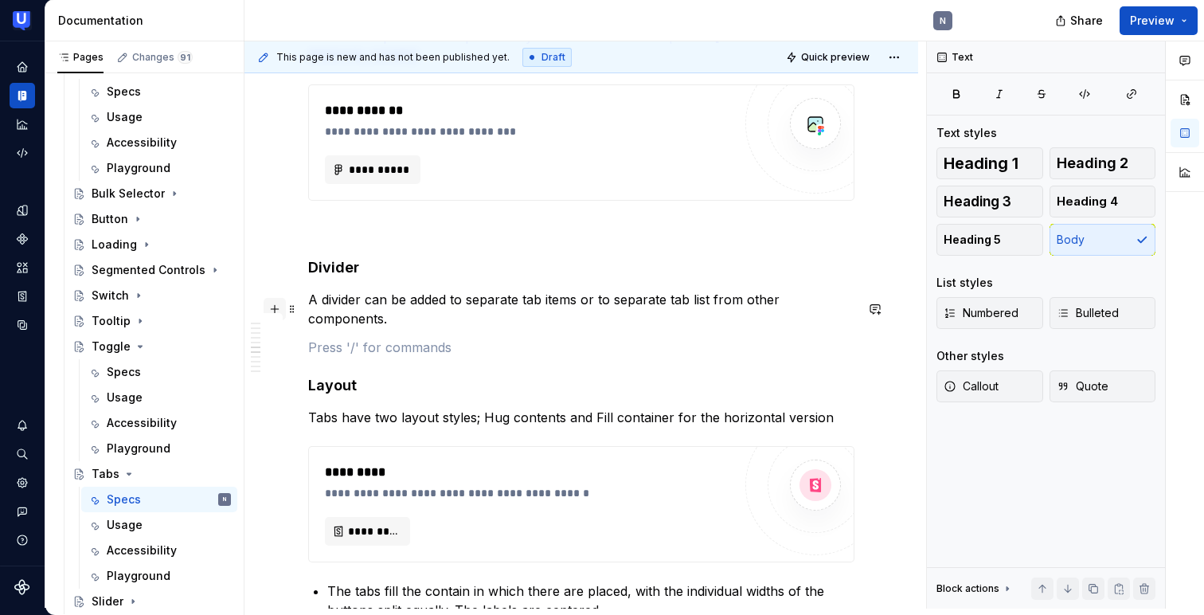
click at [271, 310] on button "button" at bounding box center [275, 309] width 22 height 22
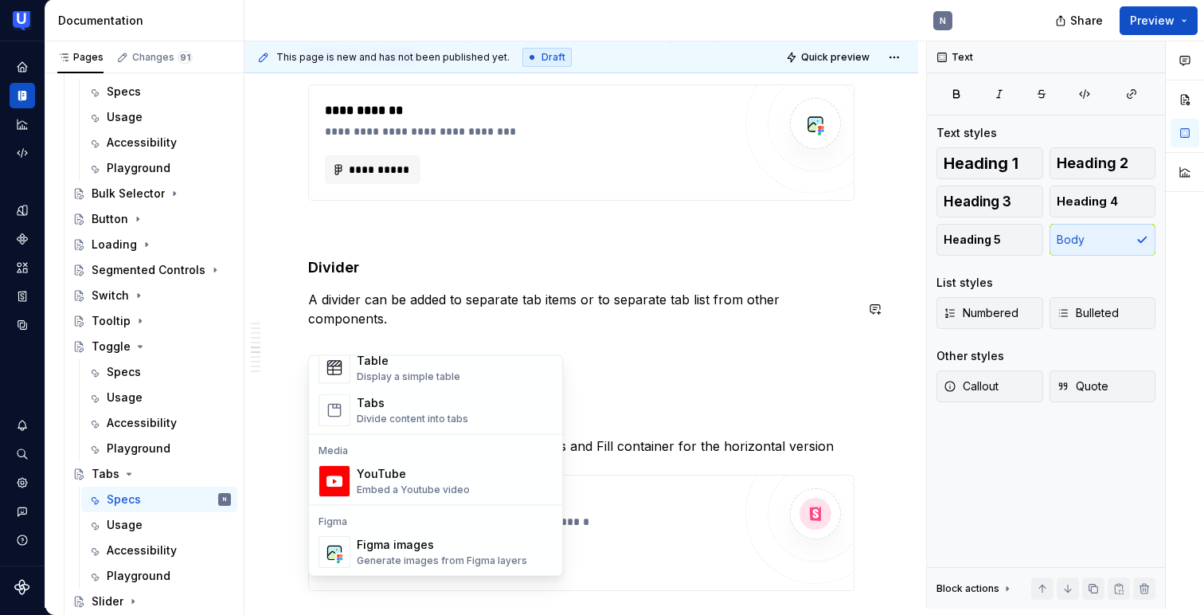
scroll to position [0, 0]
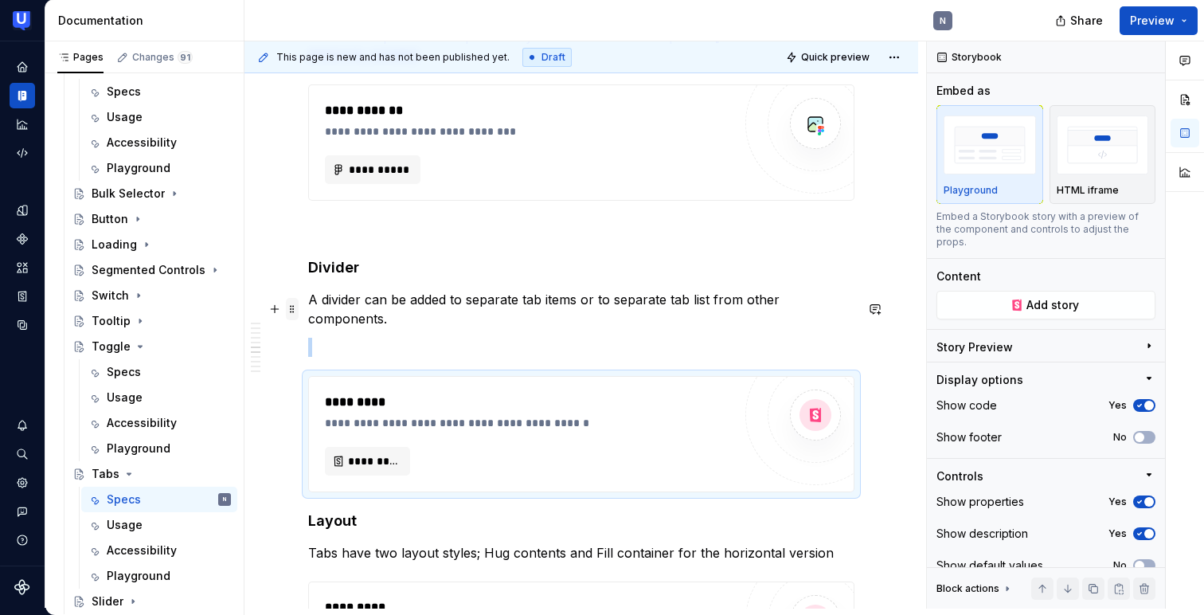
click at [292, 310] on span at bounding box center [292, 309] width 13 height 22
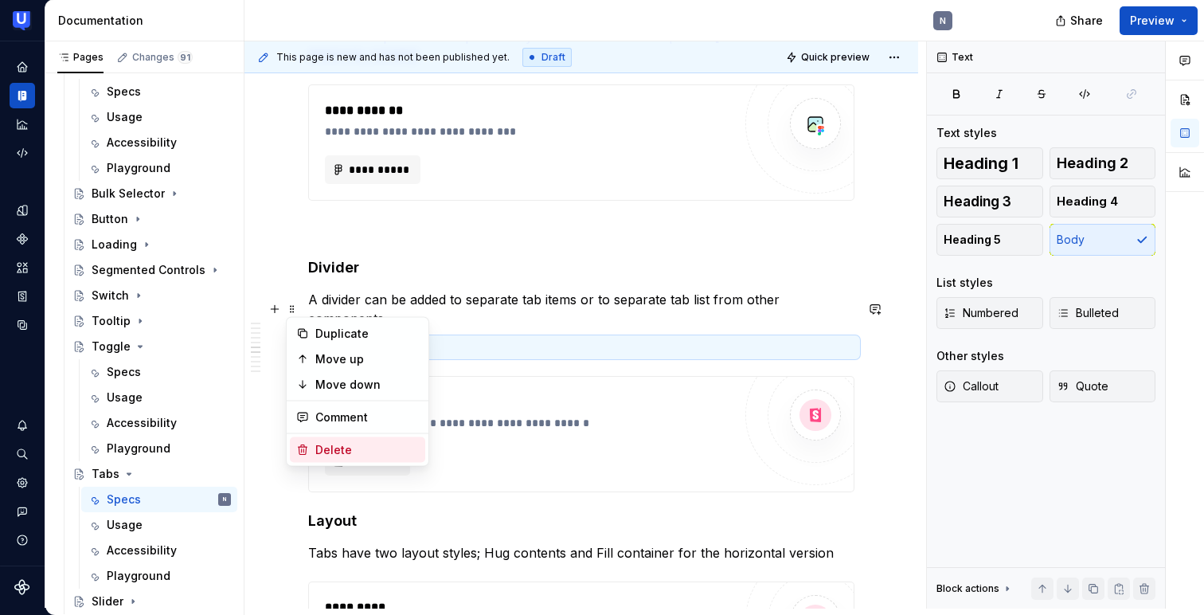
click at [320, 444] on div "Delete" at bounding box center [367, 450] width 104 height 16
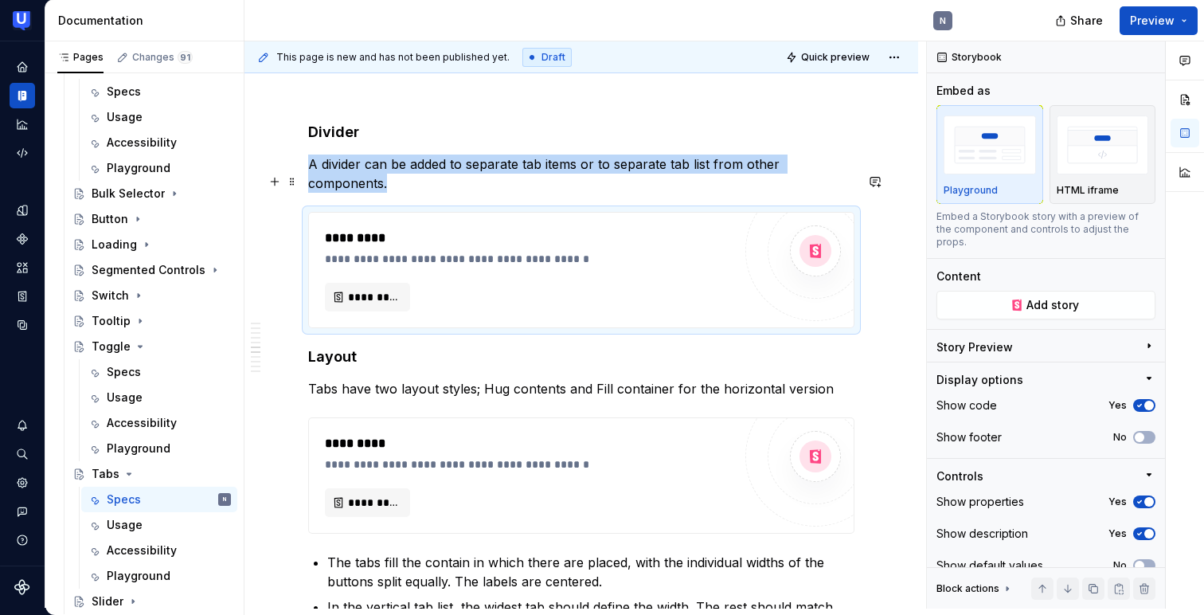
scroll to position [1498, 0]
click at [273, 181] on button "button" at bounding box center [275, 181] width 22 height 22
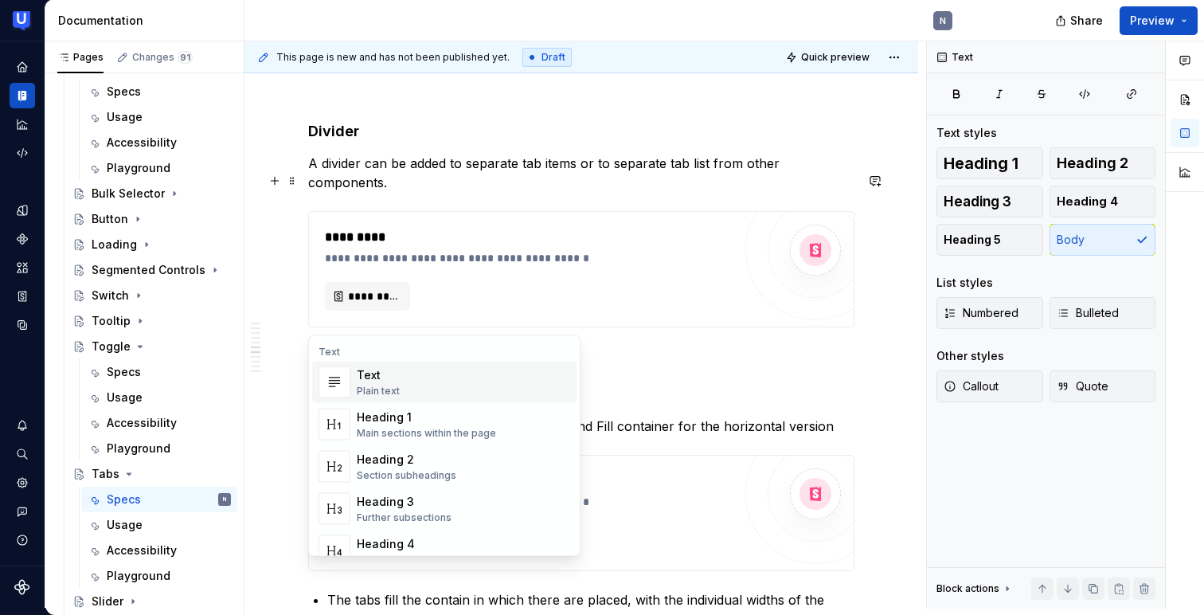
click at [279, 496] on div "**********" at bounding box center [581, 566] width 674 height 3588
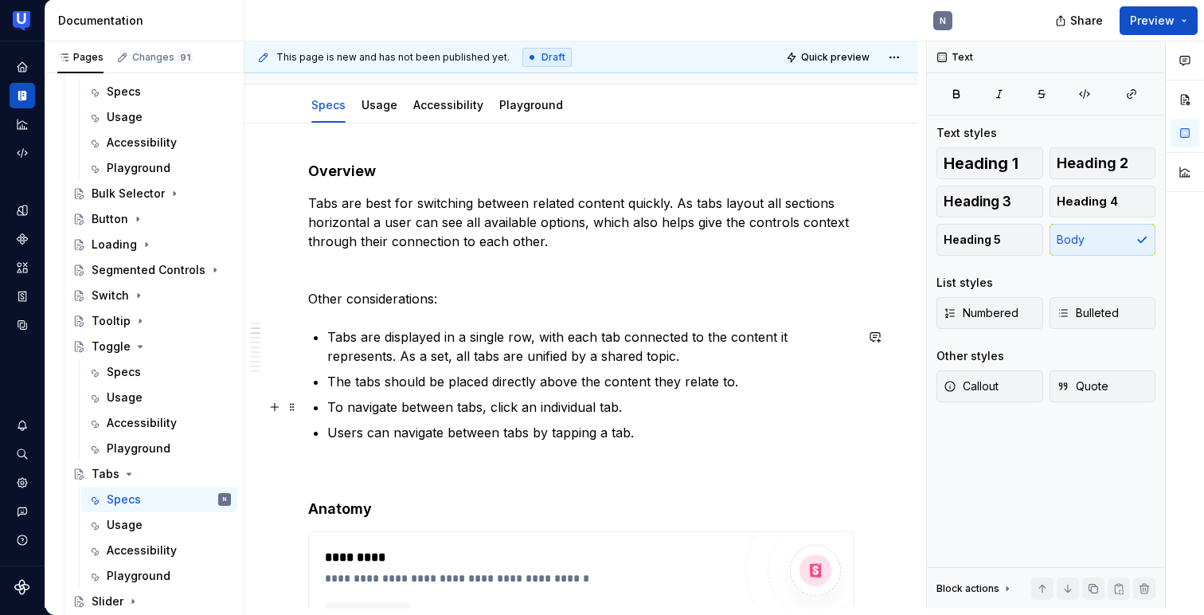
scroll to position [0, 0]
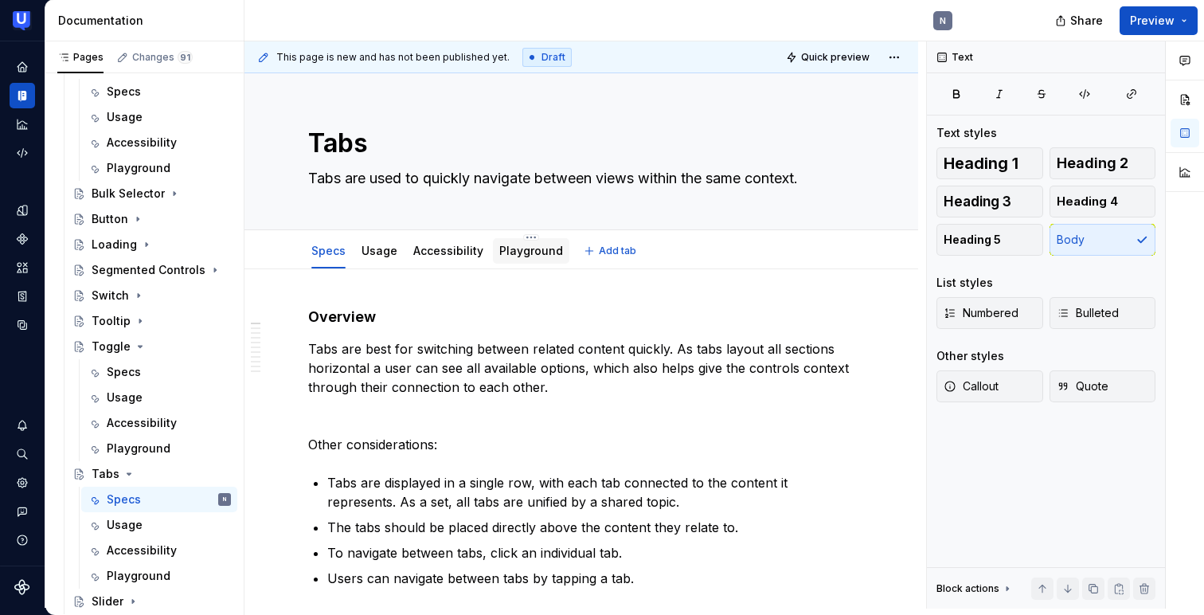
click at [513, 263] on div "Playground" at bounding box center [531, 250] width 76 height 25
click at [536, 250] on link "Playground" at bounding box center [531, 251] width 64 height 14
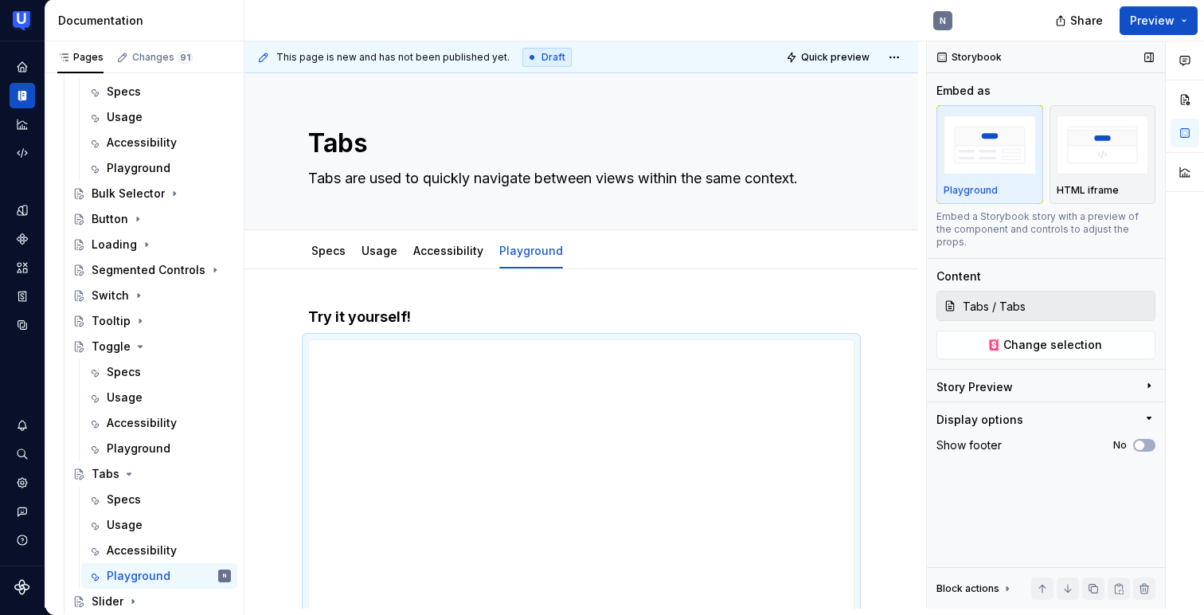
click at [1018, 303] on input "Tabs / Tabs" at bounding box center [1055, 305] width 198 height 29
click at [1025, 337] on span "Change selection" at bounding box center [1052, 345] width 99 height 16
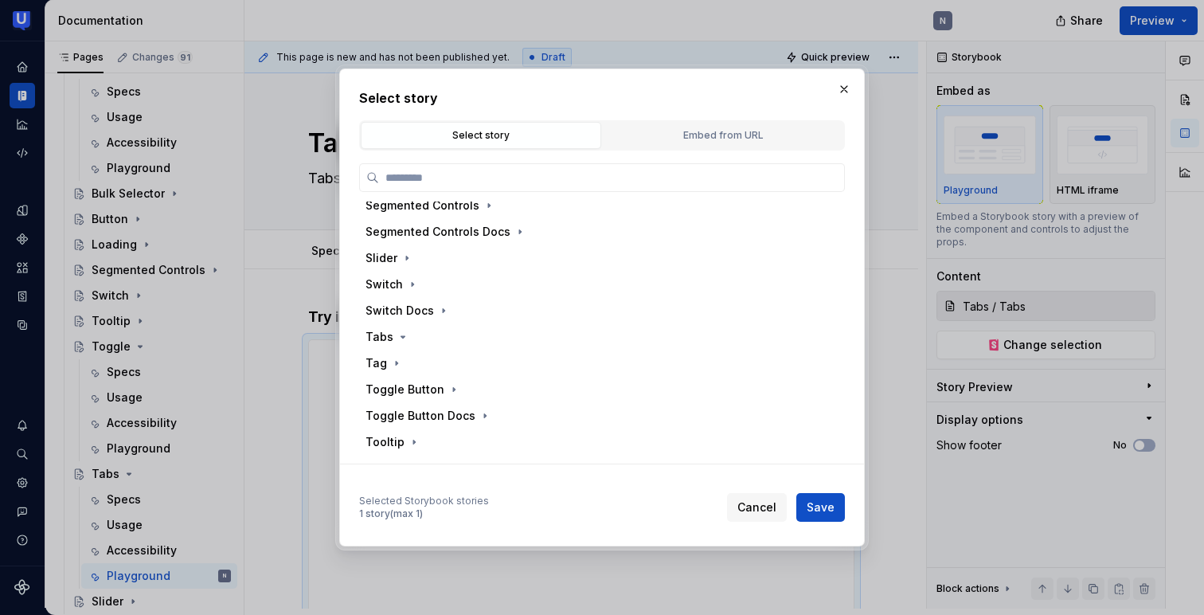
scroll to position [588, 0]
click at [400, 340] on icon "button" at bounding box center [402, 336] width 13 height 13
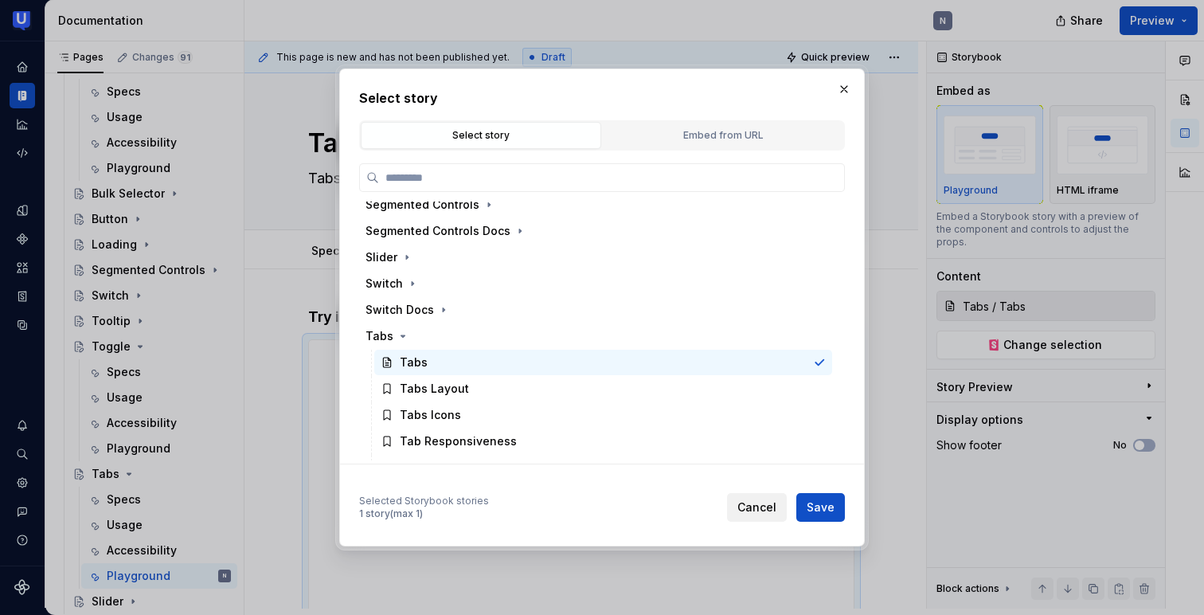
click at [748, 506] on span "Cancel" at bounding box center [756, 507] width 39 height 16
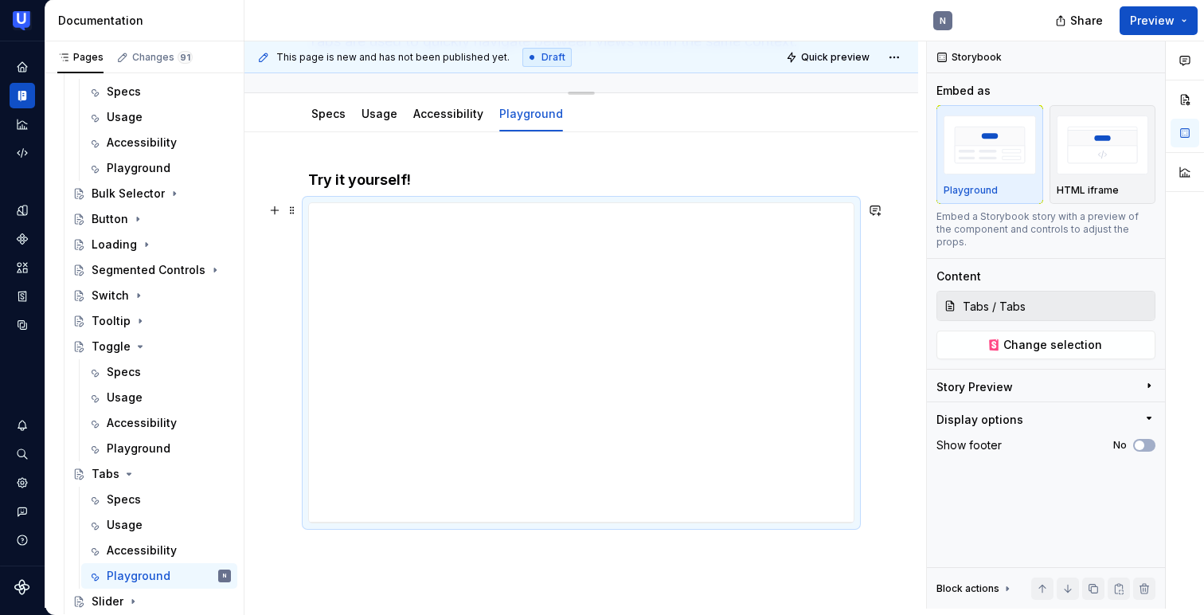
scroll to position [149, 0]
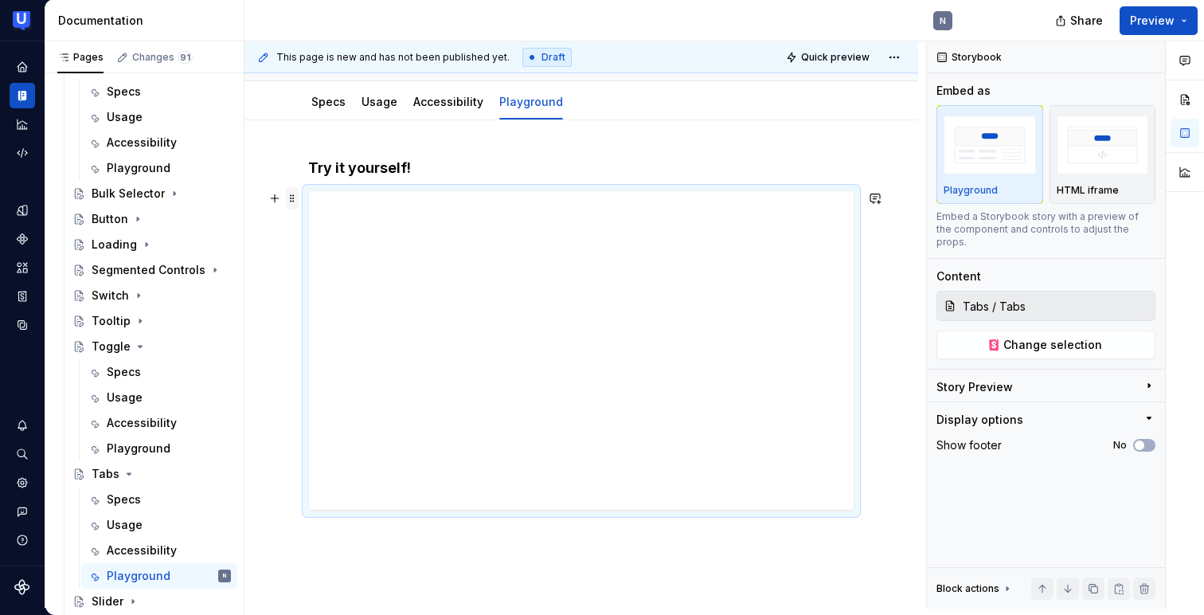
click at [291, 198] on span at bounding box center [292, 198] width 13 height 22
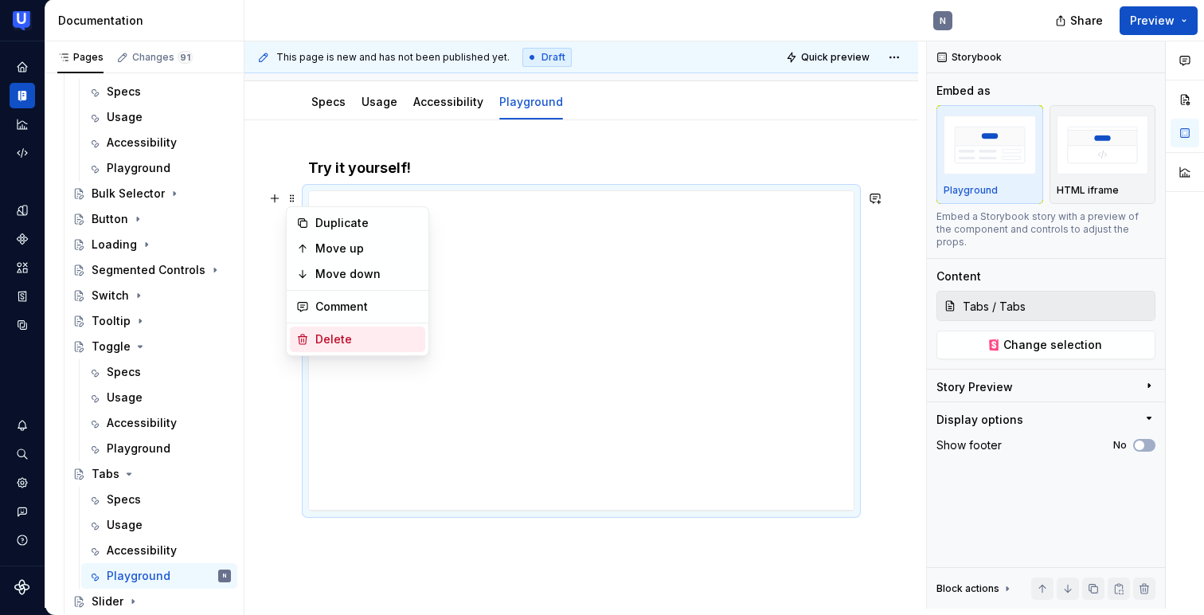
click at [314, 340] on div "Delete" at bounding box center [357, 338] width 135 height 25
type textarea "*"
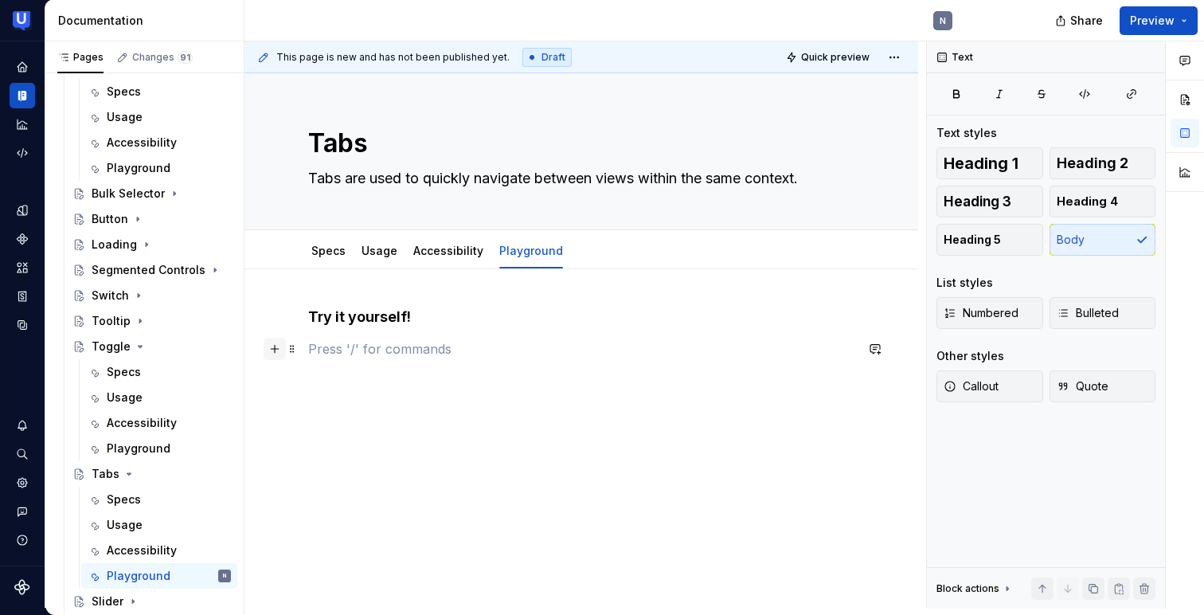
click at [279, 350] on button "button" at bounding box center [275, 349] width 22 height 22
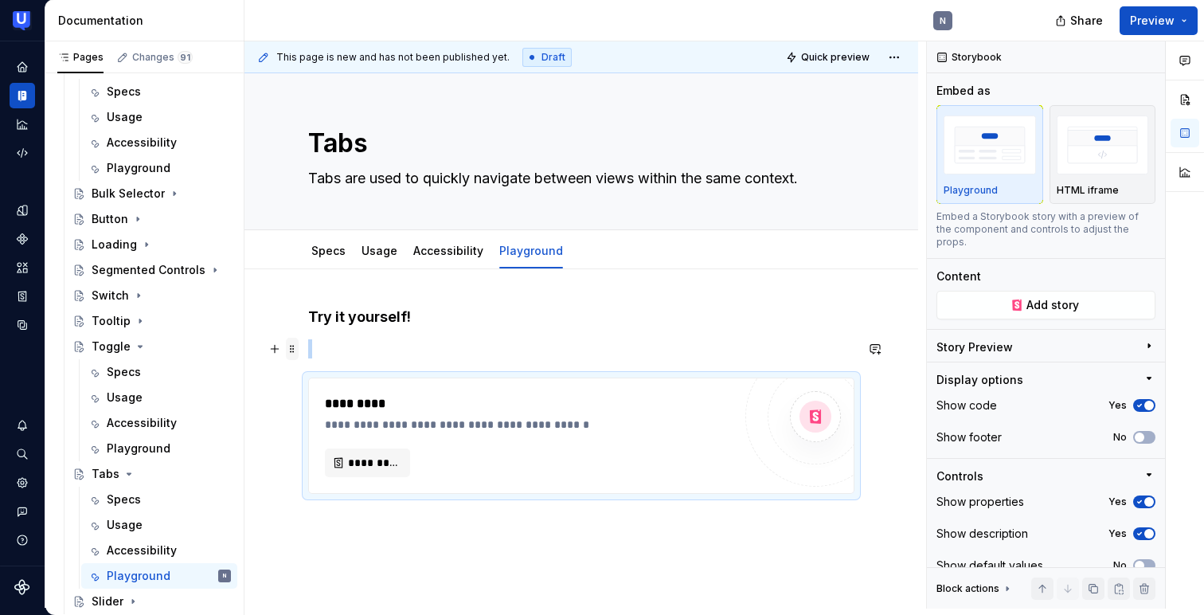
click at [289, 349] on span at bounding box center [292, 349] width 13 height 22
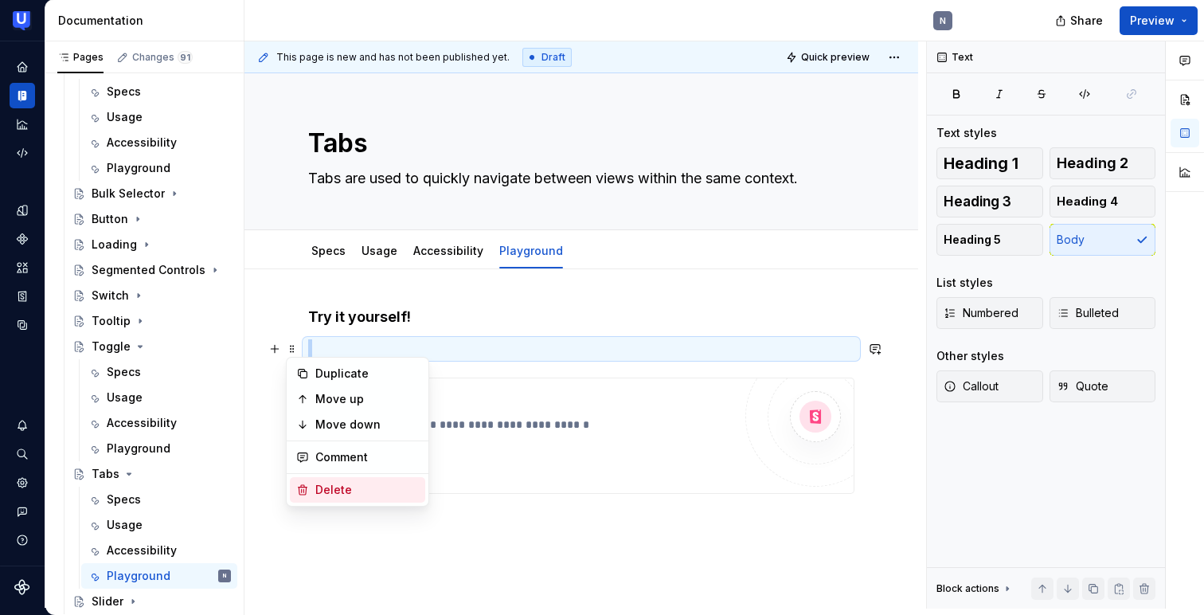
click at [311, 485] on div "Delete" at bounding box center [357, 489] width 135 height 25
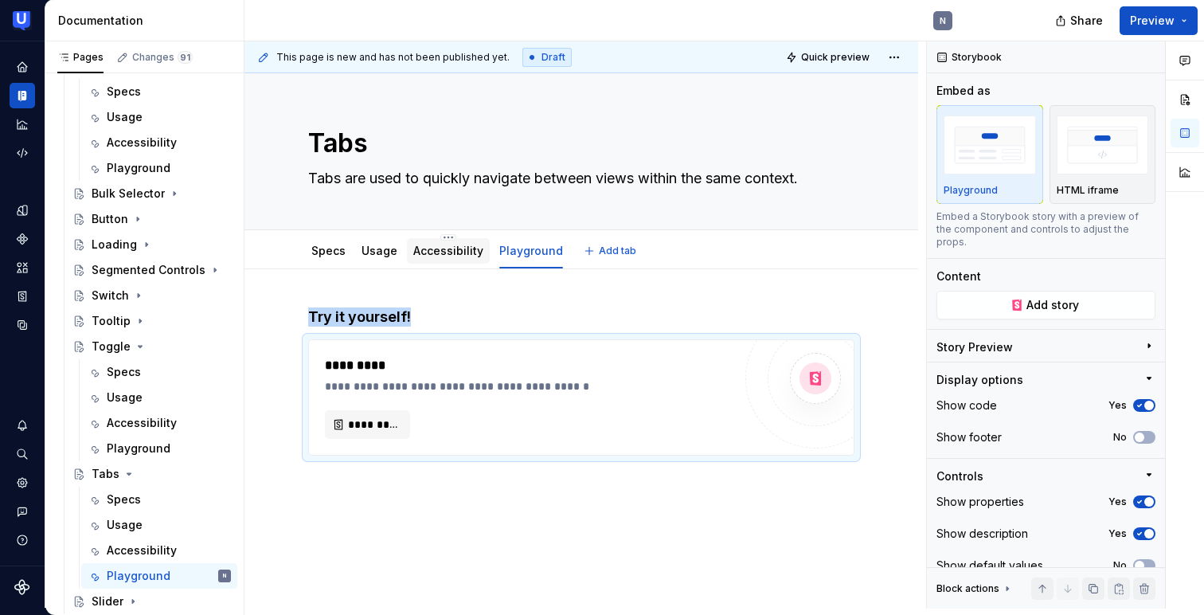
click at [433, 244] on link "Accessibility" at bounding box center [448, 251] width 70 height 14
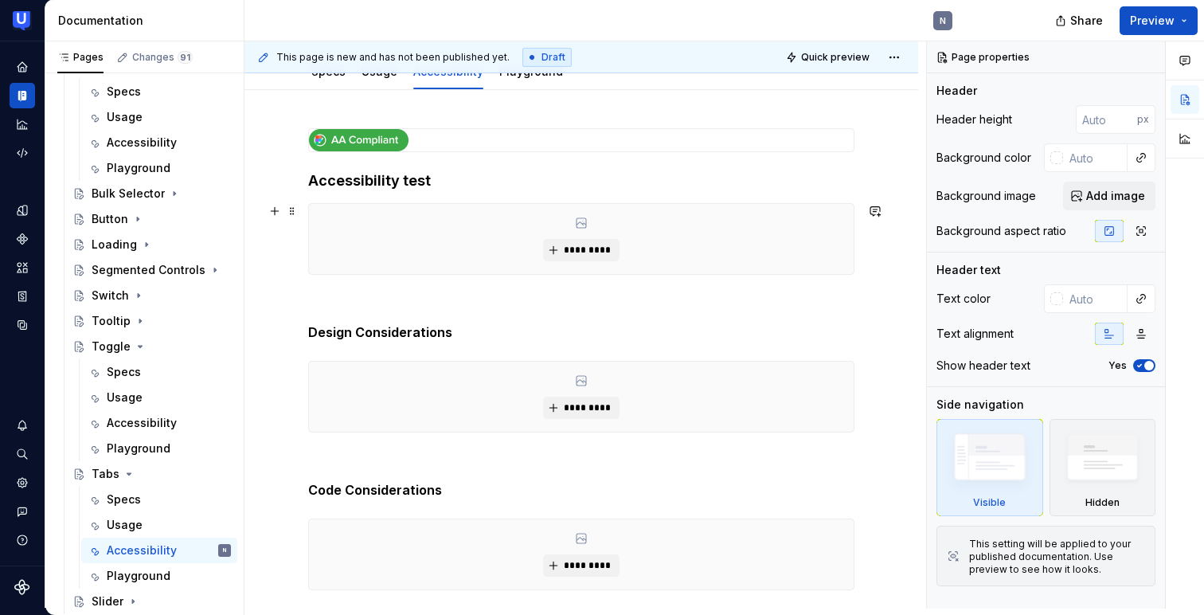
scroll to position [162, 0]
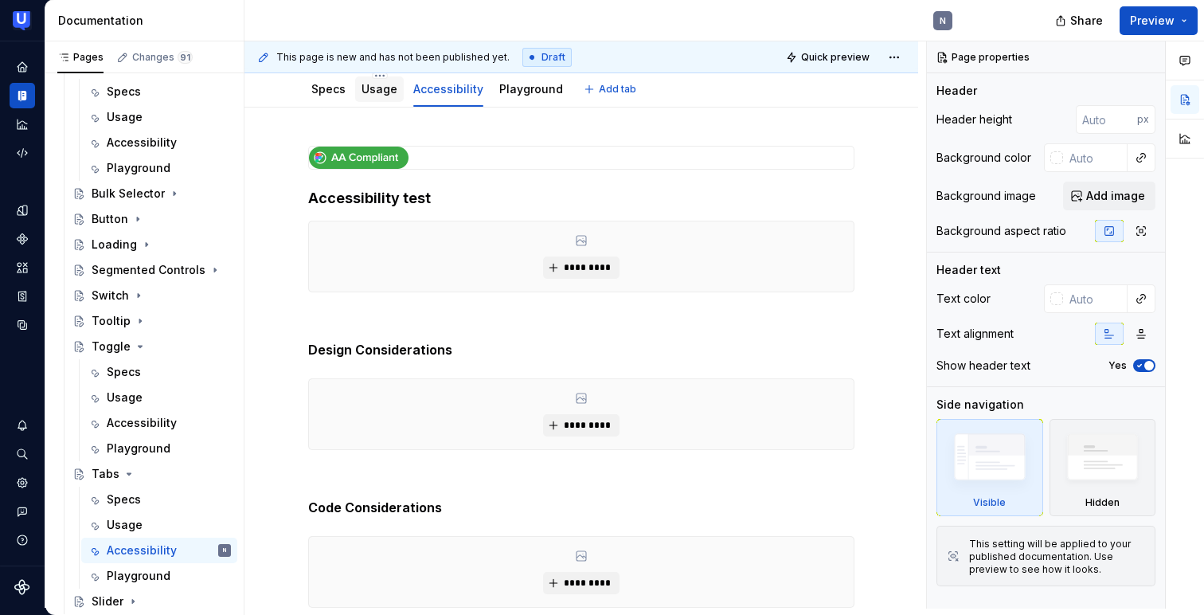
click at [377, 92] on link "Usage" at bounding box center [379, 89] width 36 height 14
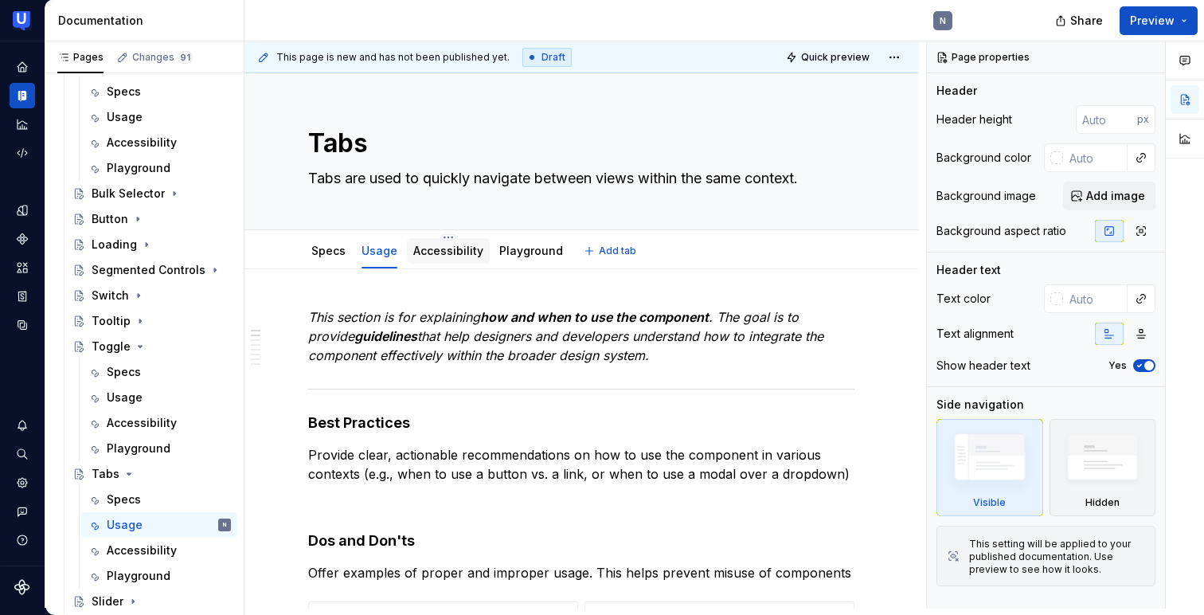
click at [443, 252] on link "Accessibility" at bounding box center [448, 251] width 70 height 14
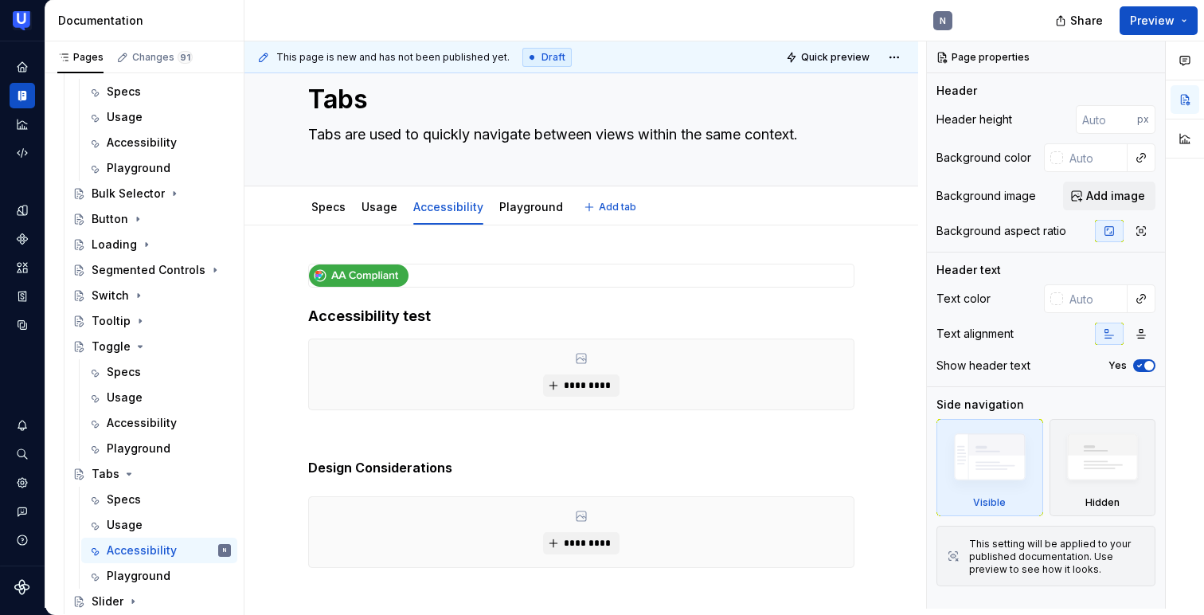
scroll to position [52, 0]
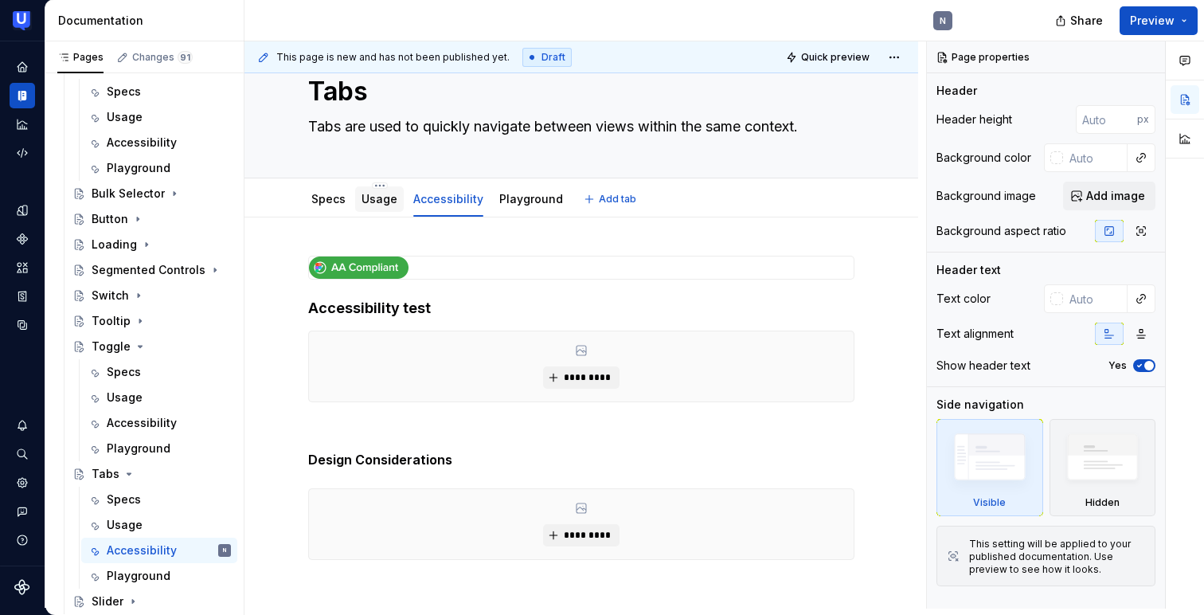
click at [372, 209] on div "Usage" at bounding box center [379, 198] width 49 height 25
click at [381, 197] on link "Usage" at bounding box center [379, 199] width 36 height 14
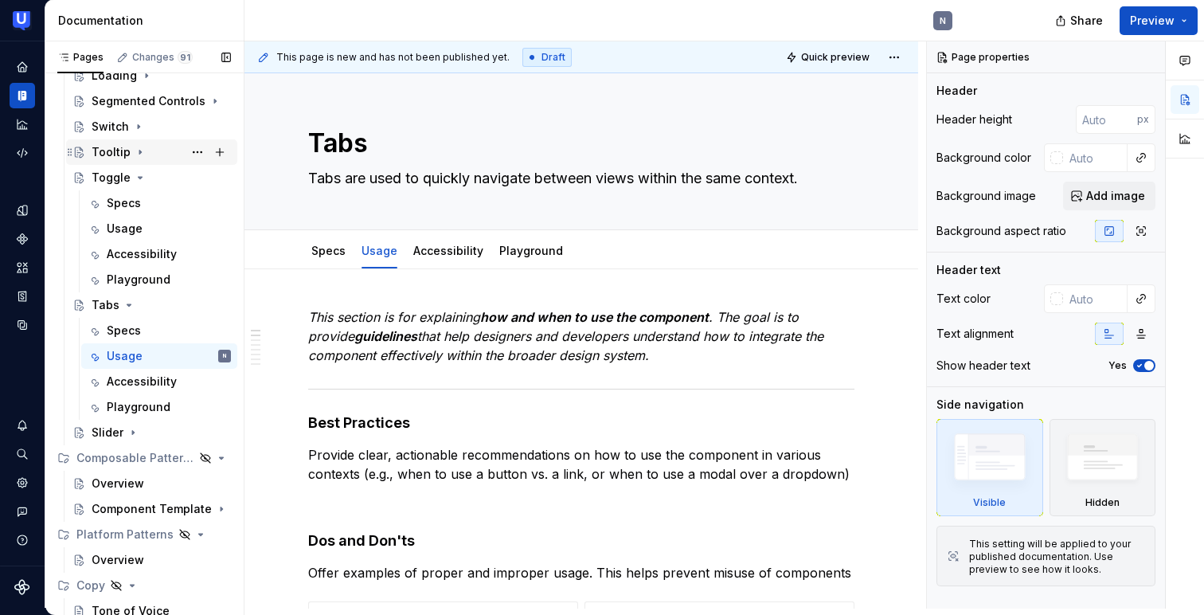
scroll to position [669, 0]
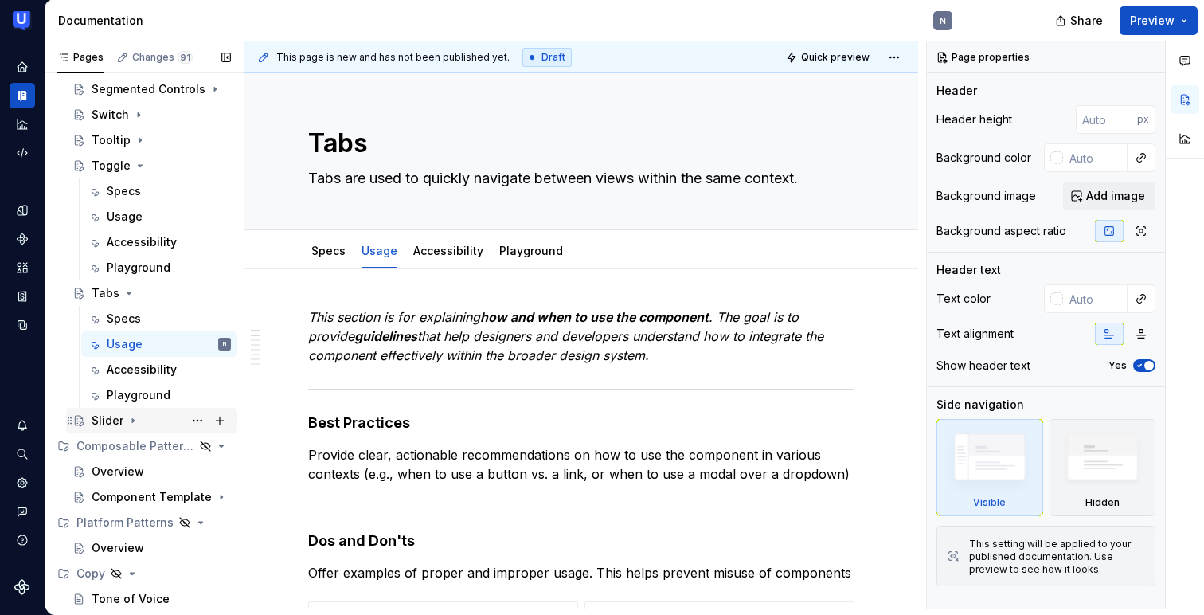
click at [113, 421] on div "Slider" at bounding box center [108, 420] width 32 height 16
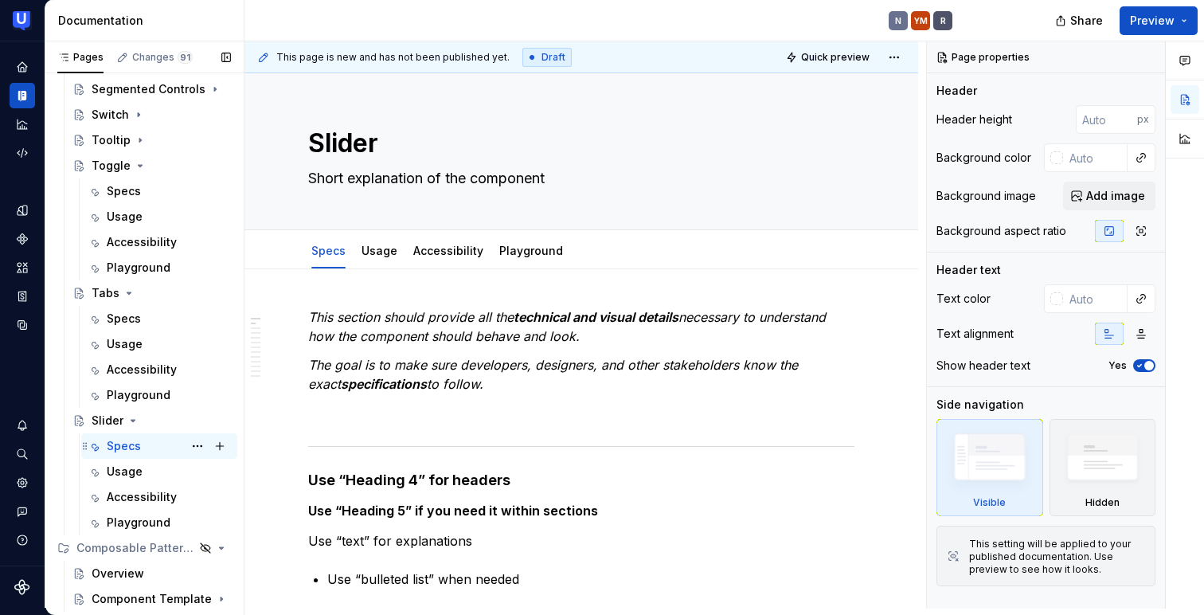
click at [145, 451] on div "Specs N YM R" at bounding box center [169, 446] width 124 height 22
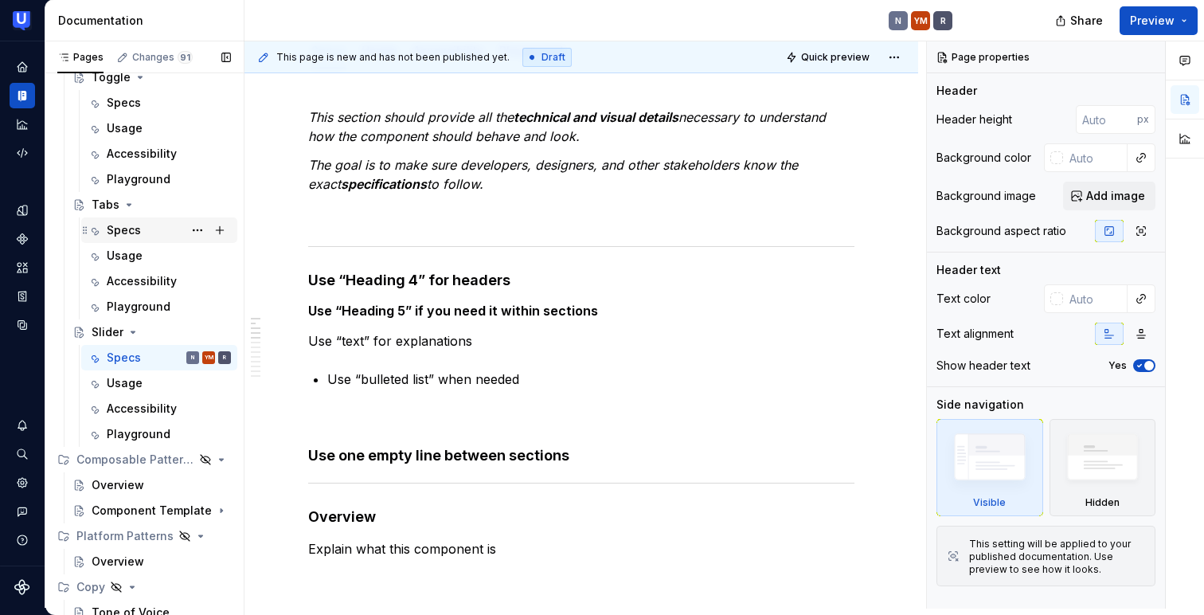
scroll to position [771, 0]
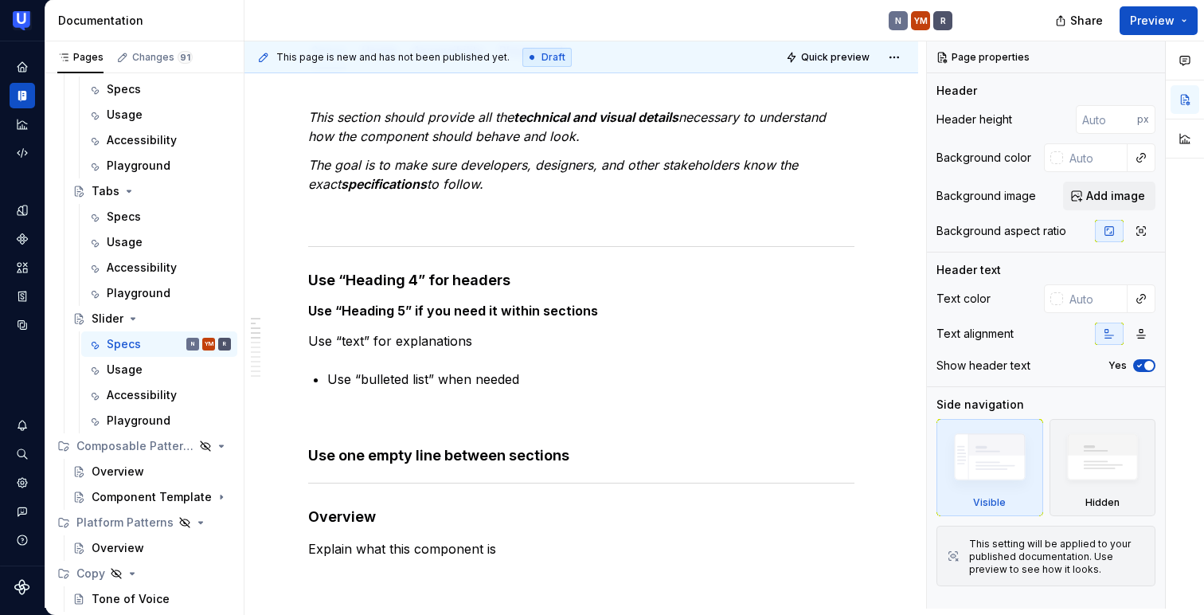
drag, startPoint x: 67, startPoint y: 545, endPoint x: 660, endPoint y: 6, distance: 801.5
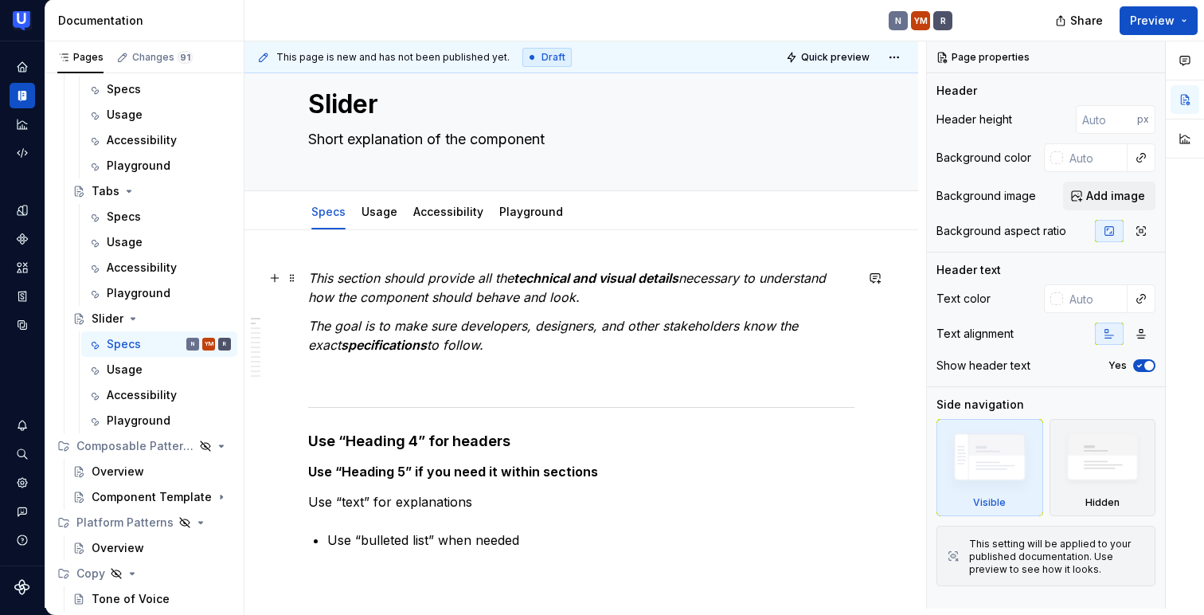
scroll to position [0, 0]
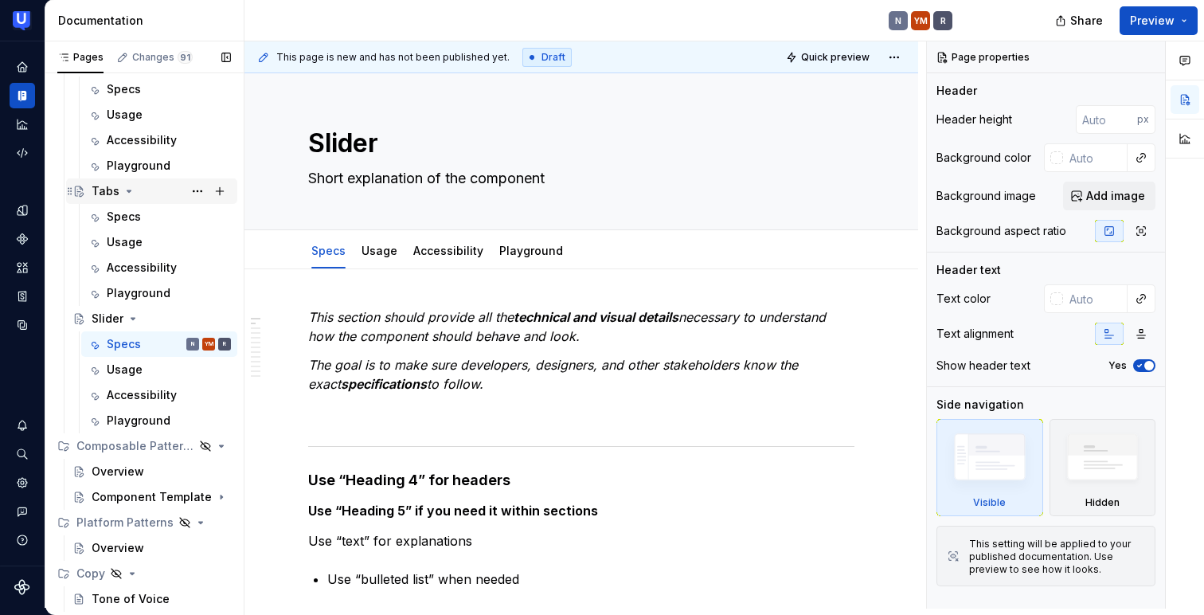
click at [111, 189] on div "Tabs" at bounding box center [106, 191] width 28 height 16
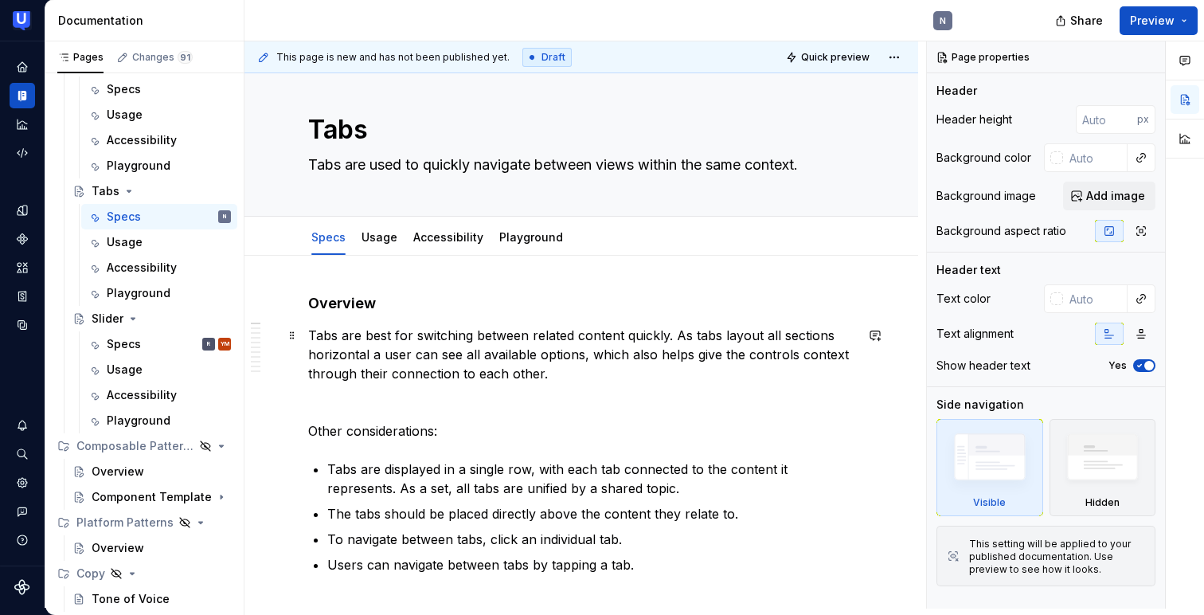
scroll to position [17, 0]
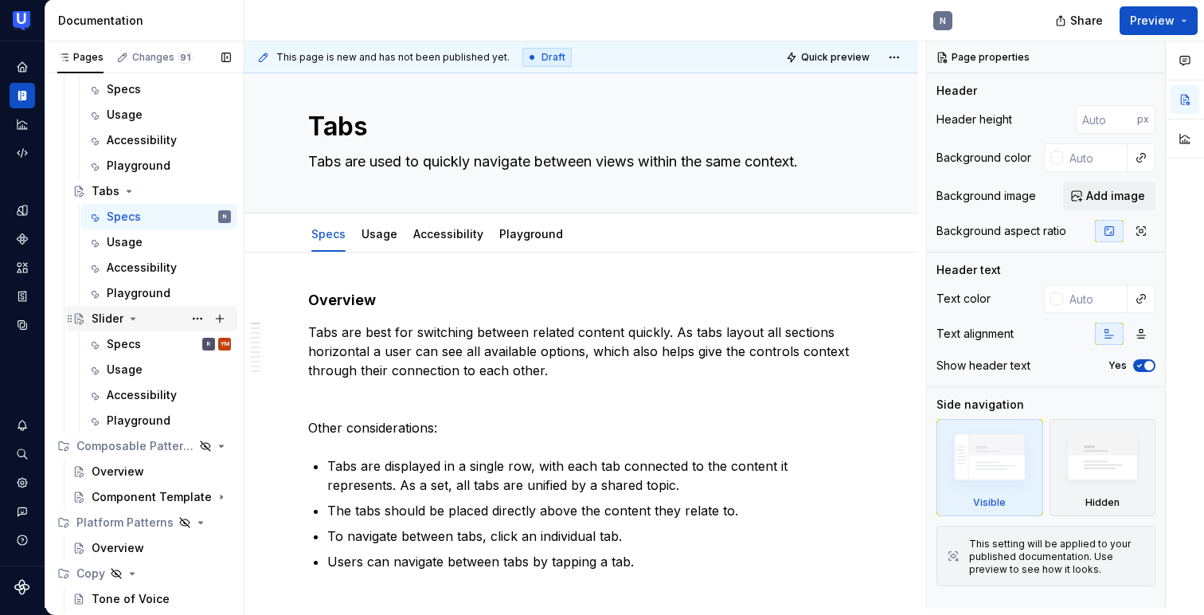
click at [107, 316] on div "Slider" at bounding box center [108, 319] width 32 height 16
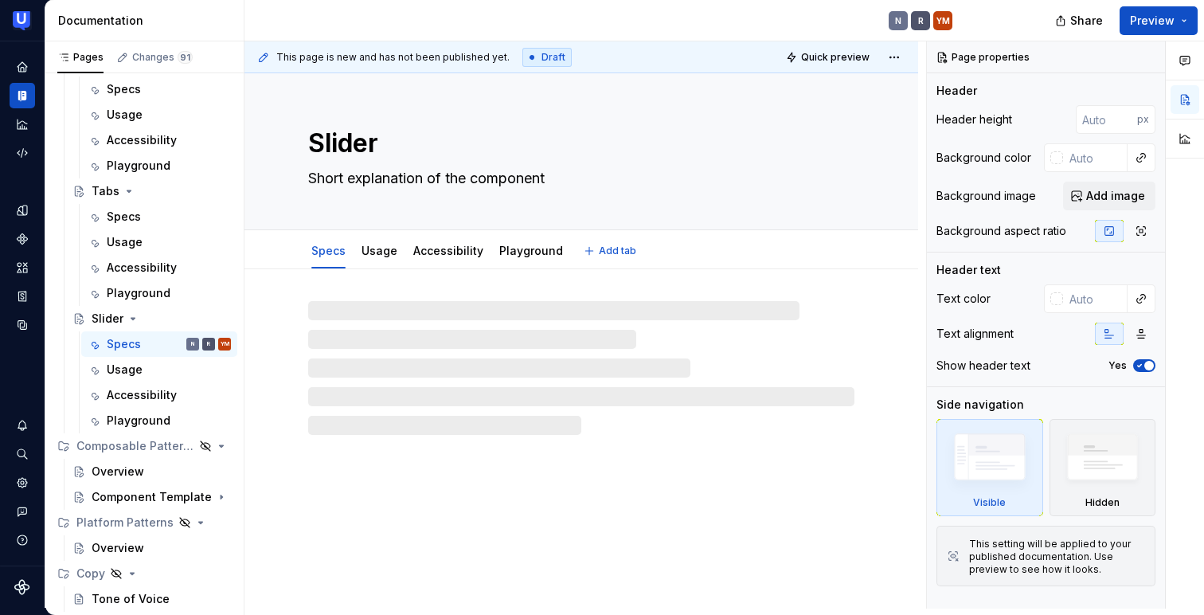
click at [347, 179] on textarea "Short explanation of the component" at bounding box center [578, 178] width 546 height 25
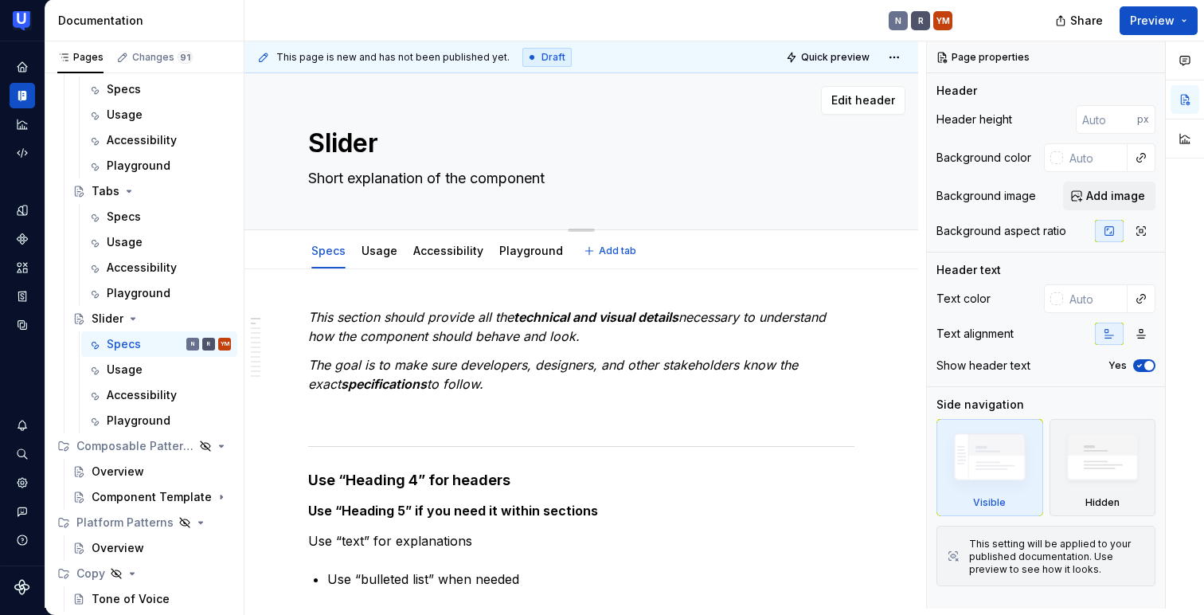
paste textarea "The range slider component allows the user to select a single value or range."
type textarea "*"
type textarea "The range slider component allows the user to select a single value or range."
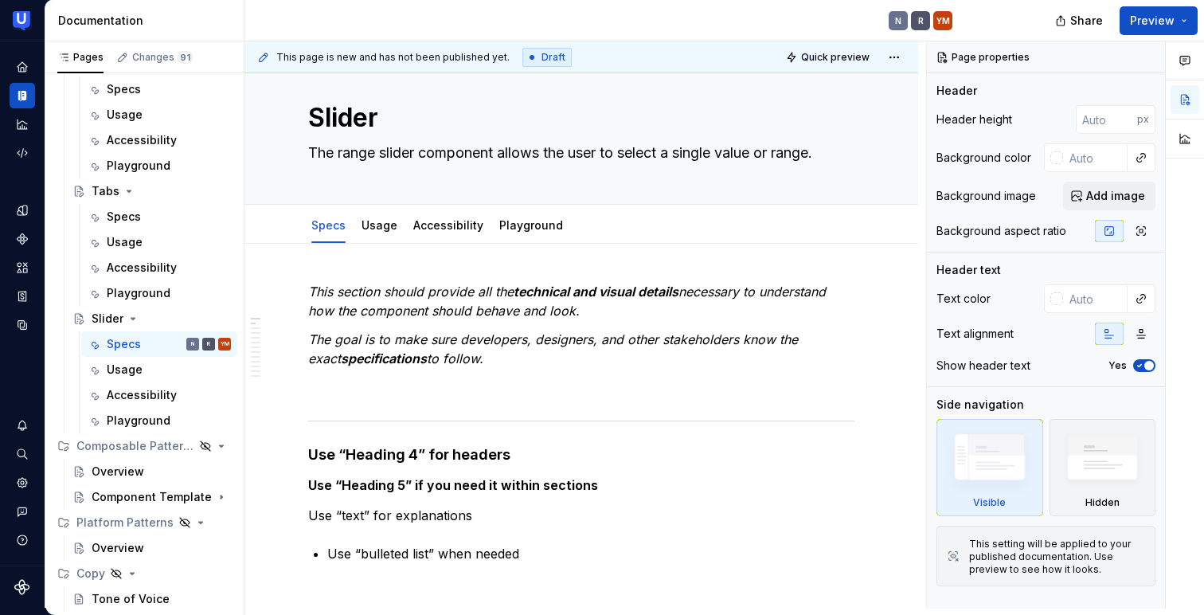
type textarea "*"
type textarea "The range slider component allows the user to select a single value or range."
click at [123, 224] on div "Specs" at bounding box center [124, 217] width 34 height 16
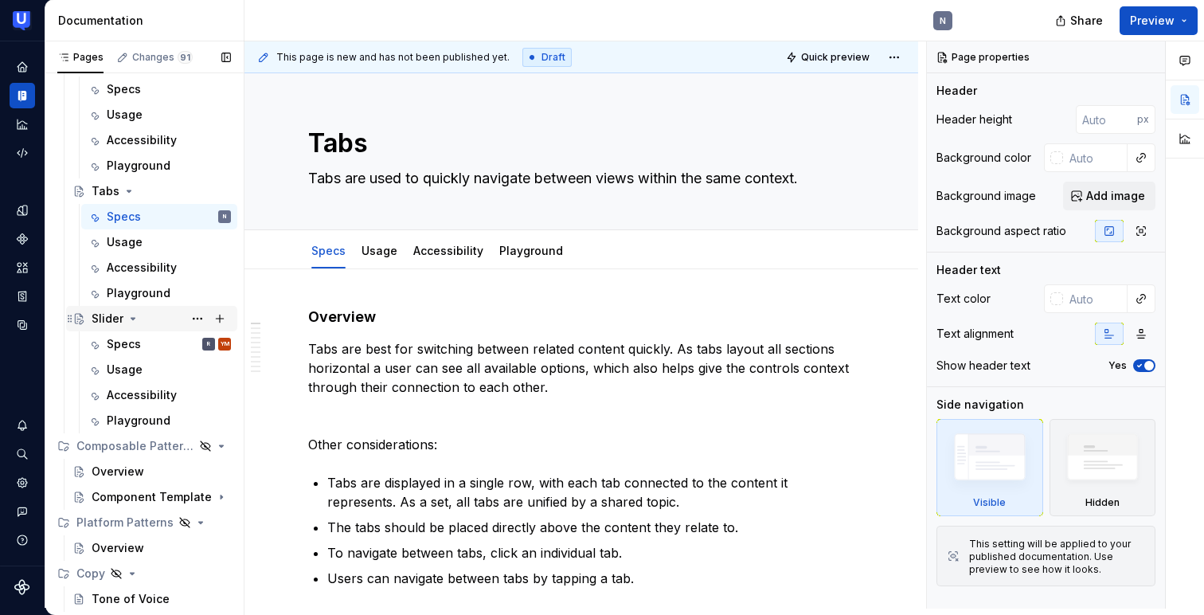
click at [103, 320] on div "Slider" at bounding box center [108, 319] width 32 height 16
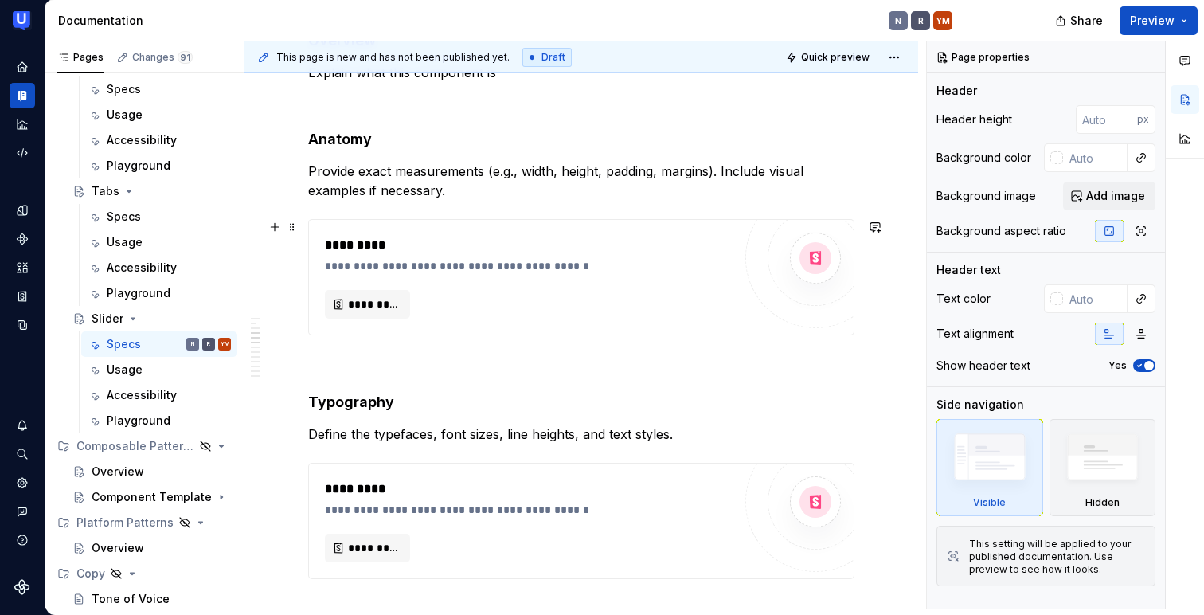
scroll to position [690, 0]
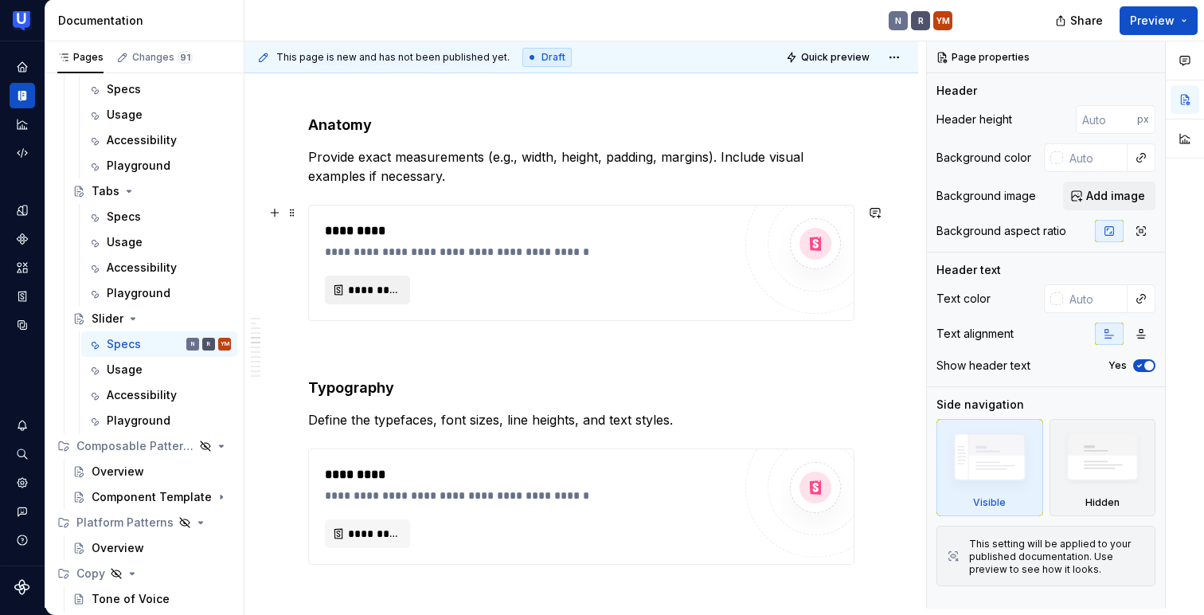
click at [391, 291] on span "*********" at bounding box center [374, 290] width 52 height 16
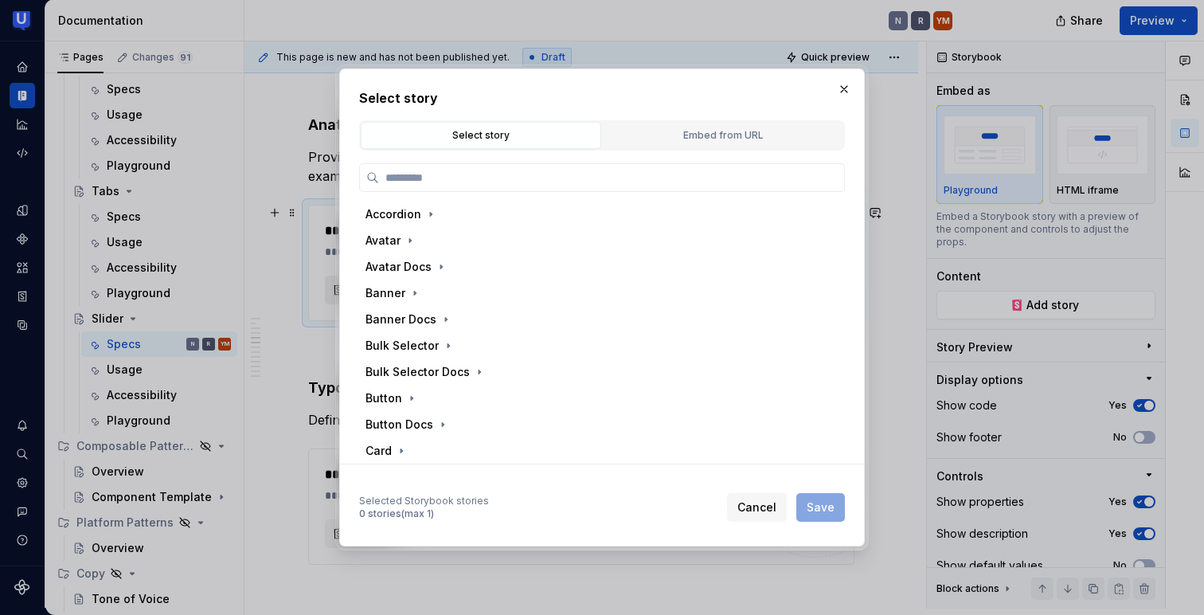
type textarea "*"
click at [784, 133] on div "Embed from URL" at bounding box center [722, 135] width 229 height 16
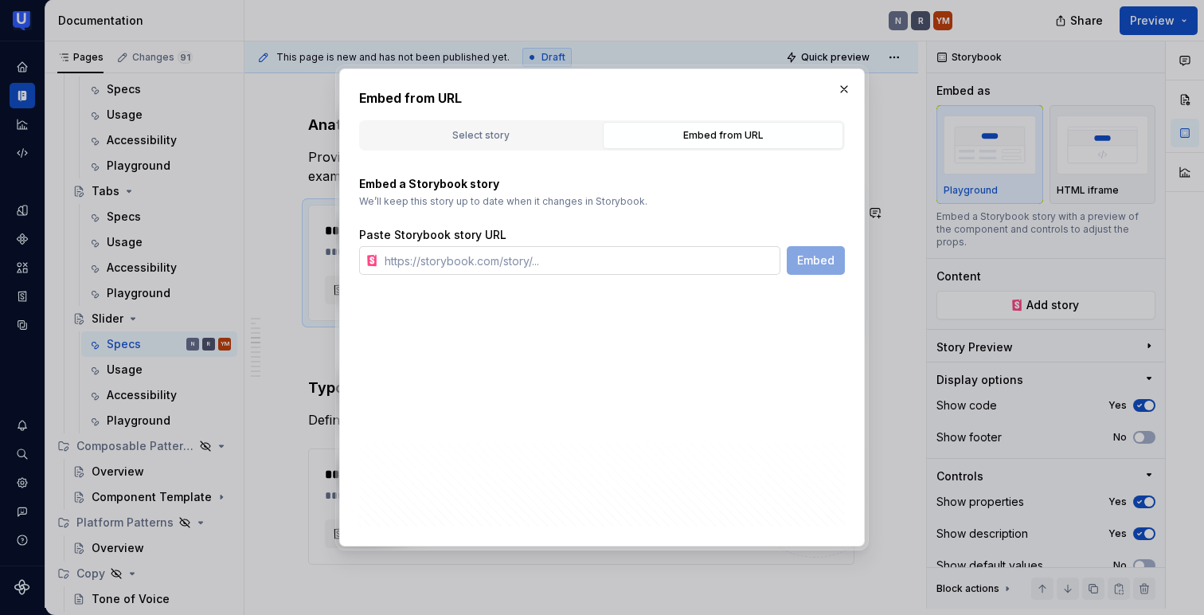
click at [609, 274] on input "text" at bounding box center [579, 260] width 402 height 29
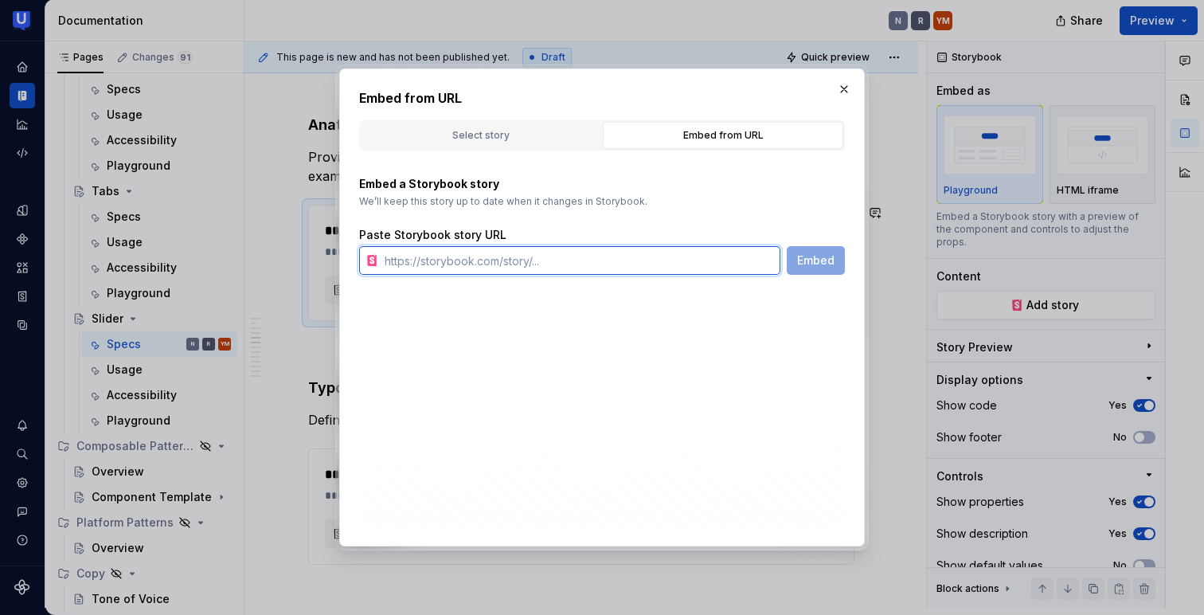
paste input "[URL][DOMAIN_NAME]"
type input "[URL][DOMAIN_NAME]"
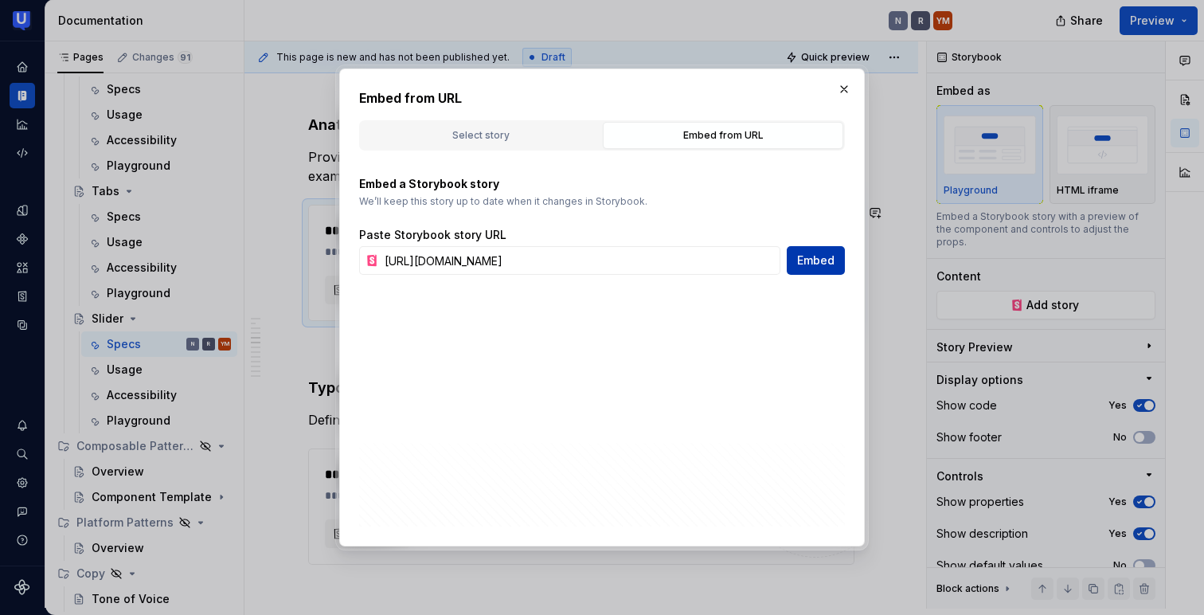
click at [825, 256] on span "Embed" at bounding box center [815, 260] width 37 height 16
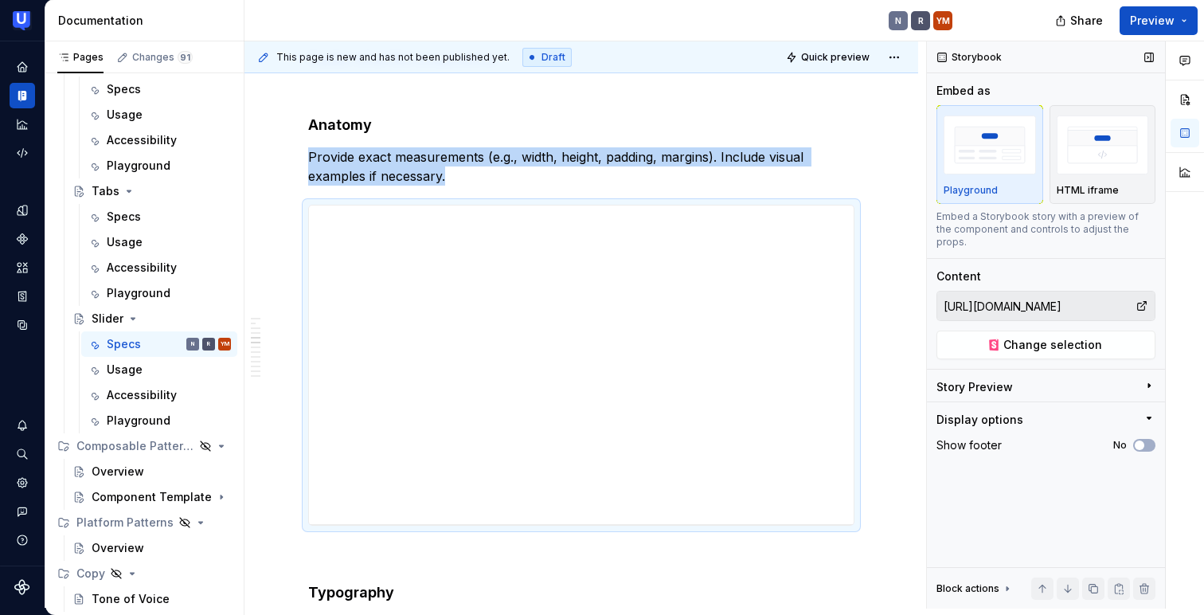
click at [1143, 379] on icon "button" at bounding box center [1149, 385] width 13 height 13
click at [1147, 379] on icon "button" at bounding box center [1149, 385] width 13 height 13
click at [1048, 379] on div "Story Preview" at bounding box center [1039, 390] width 206 height 22
click at [879, 166] on button "button" at bounding box center [875, 157] width 22 height 22
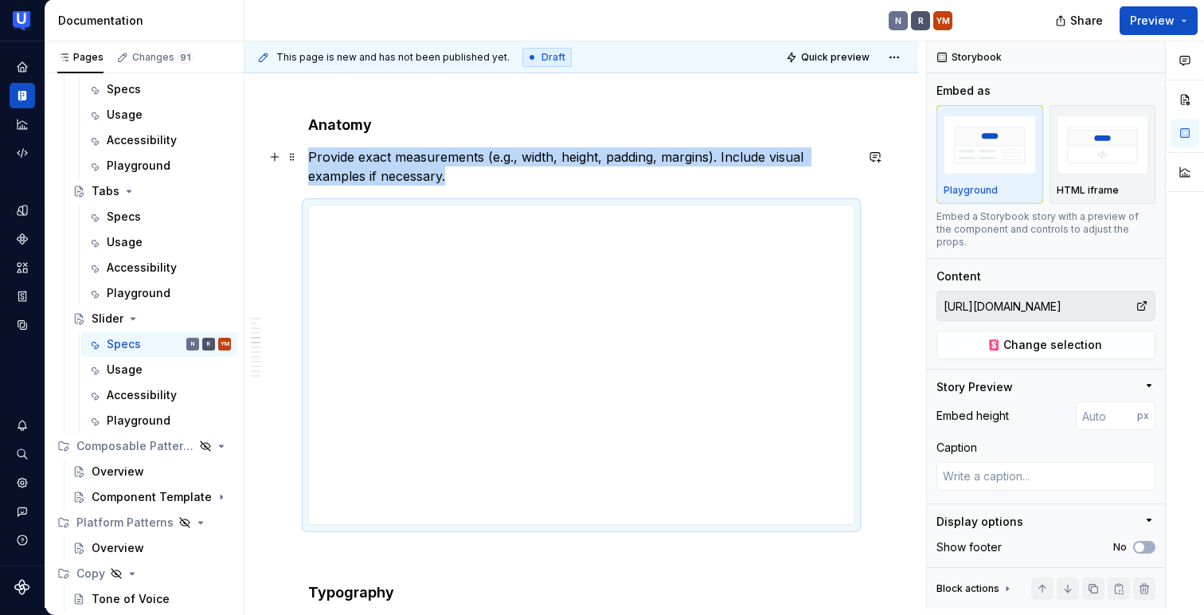
click at [344, 159] on p "Provide exact measurements (e.g., width, height, padding, margins). Include vis…" at bounding box center [581, 166] width 546 height 38
click at [290, 217] on span at bounding box center [292, 212] width 13 height 22
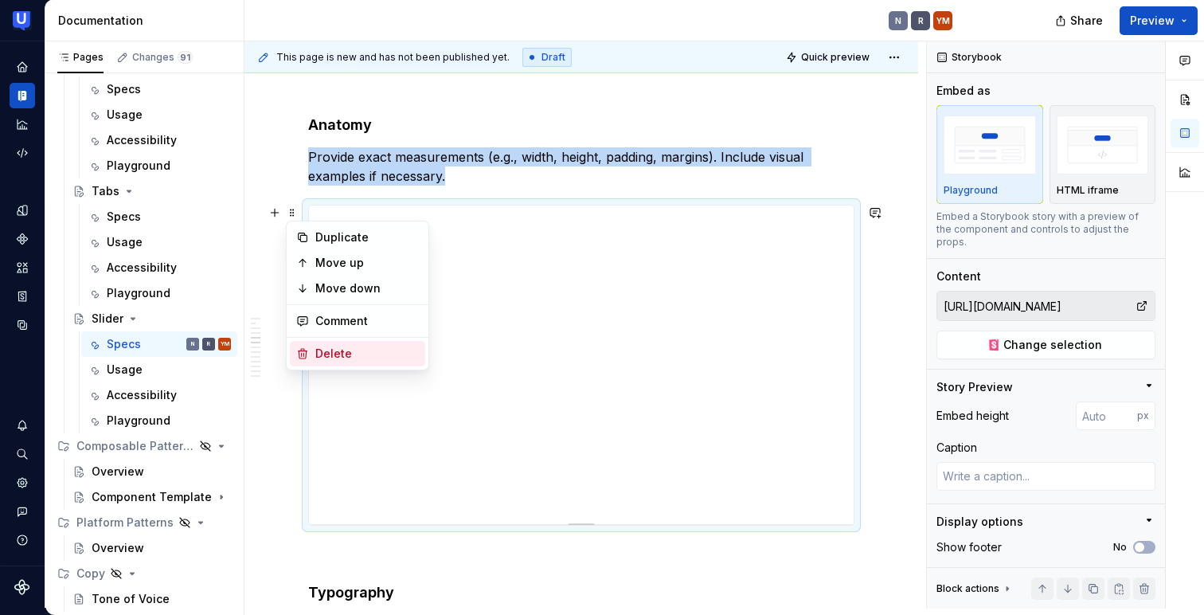
click at [311, 355] on div "Delete" at bounding box center [357, 353] width 135 height 25
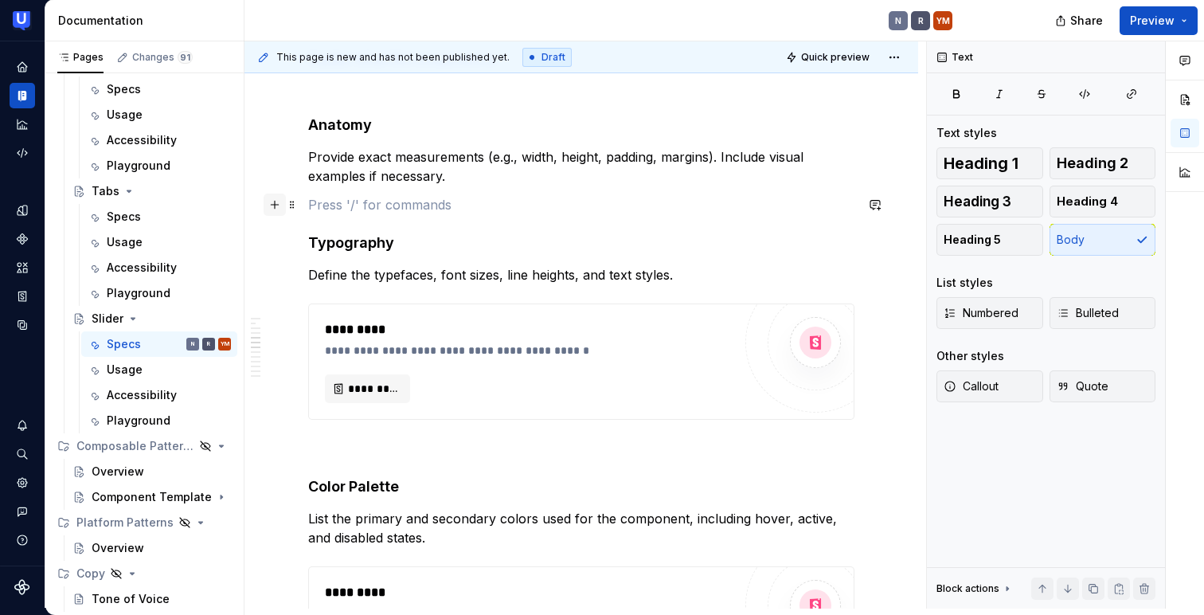
type textarea "*"
click at [276, 211] on button "button" at bounding box center [275, 204] width 22 height 22
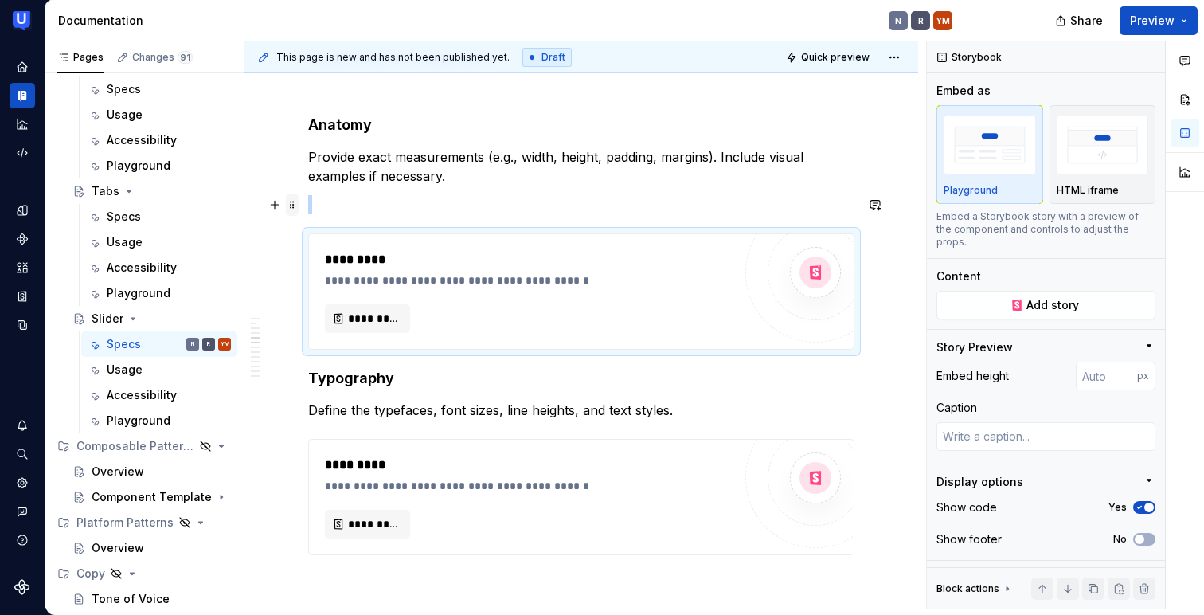
click at [291, 204] on span at bounding box center [292, 204] width 13 height 22
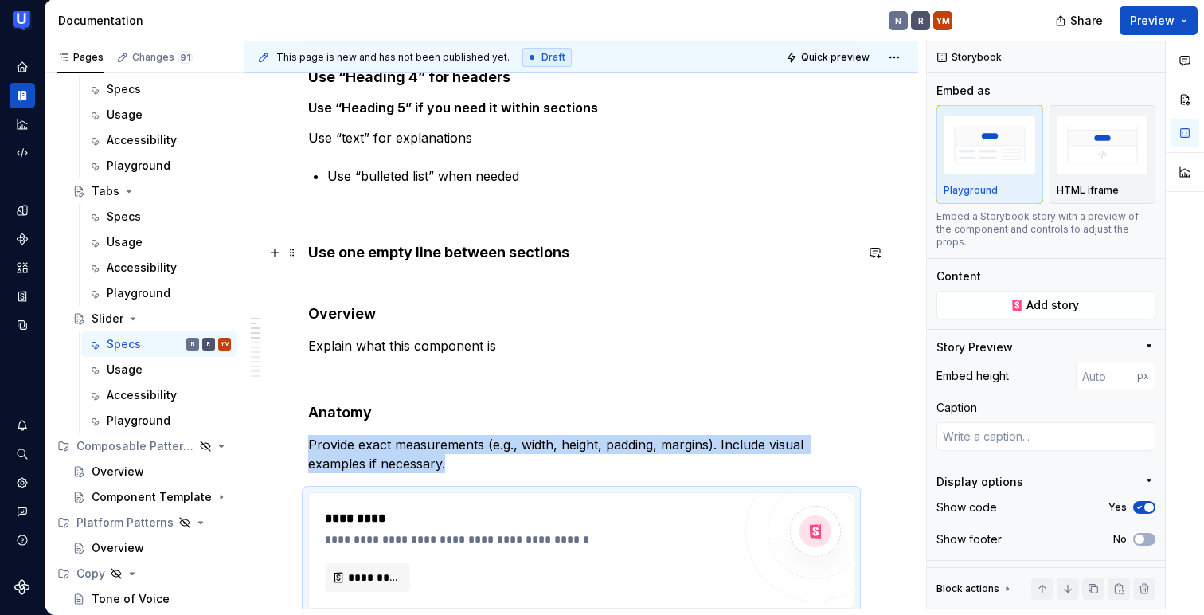
scroll to position [377, 0]
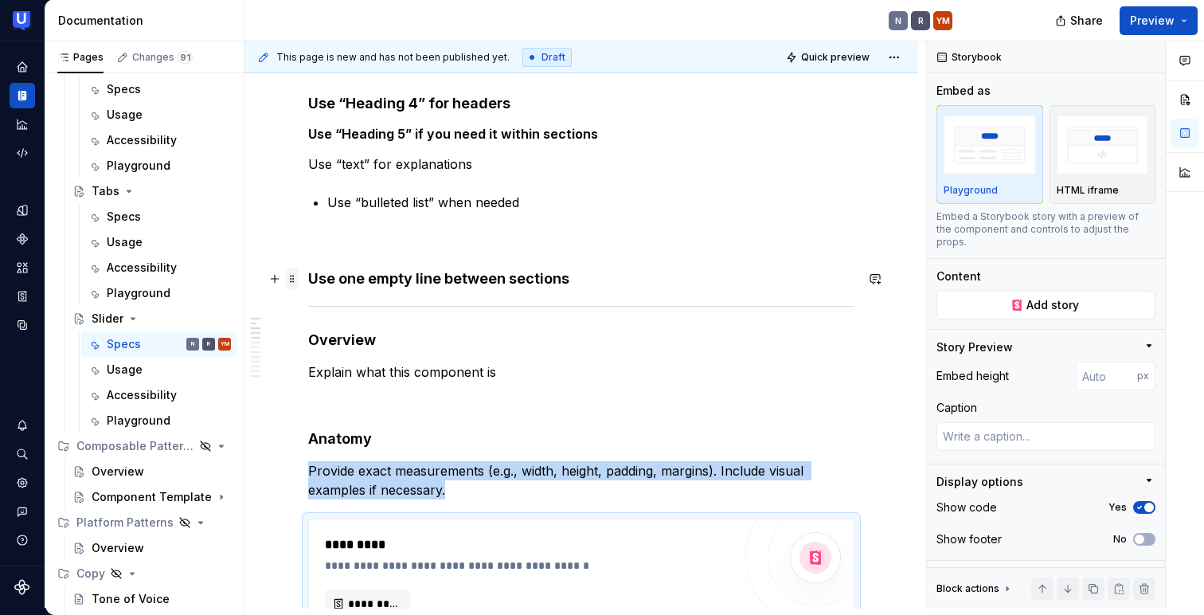
click at [287, 278] on span at bounding box center [292, 279] width 13 height 22
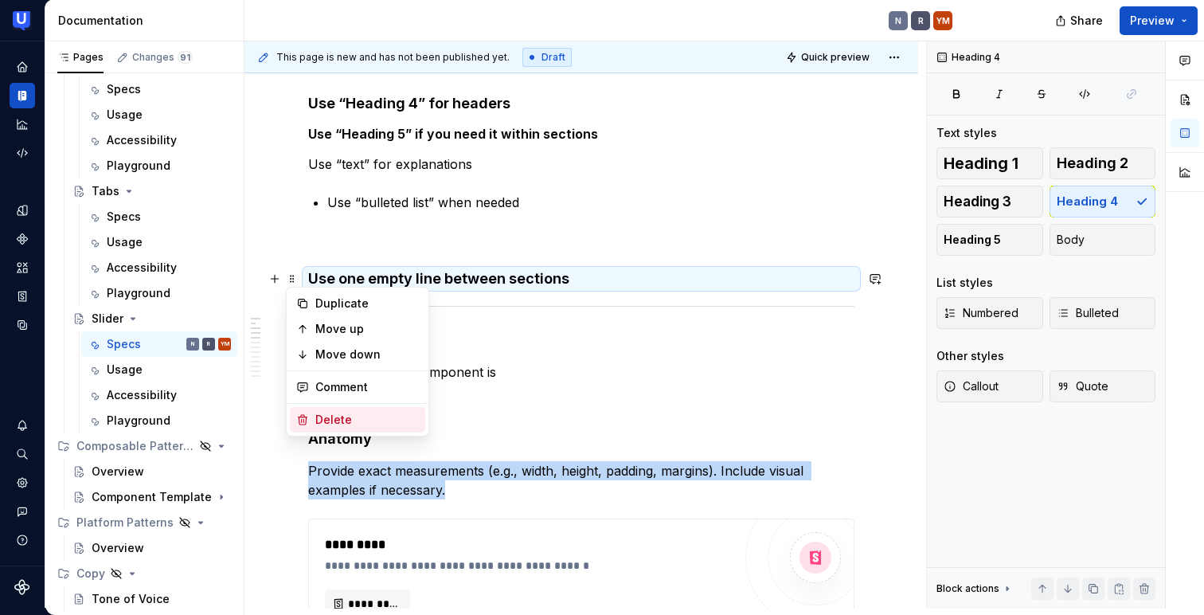
click at [315, 416] on div "Delete" at bounding box center [367, 420] width 104 height 16
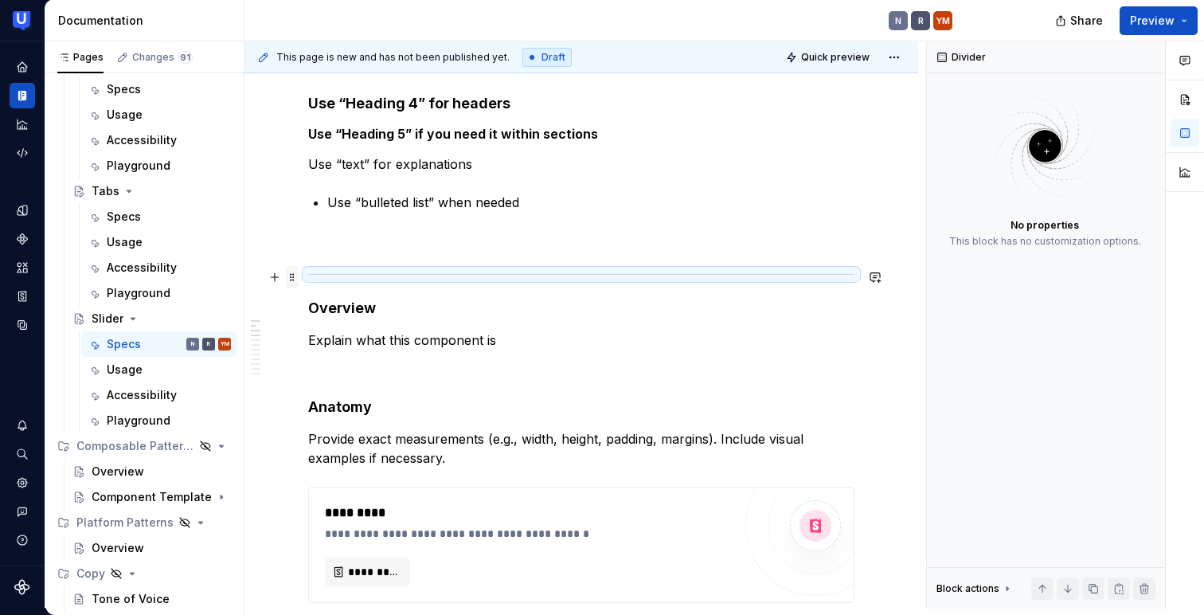
click at [289, 278] on span at bounding box center [292, 277] width 13 height 22
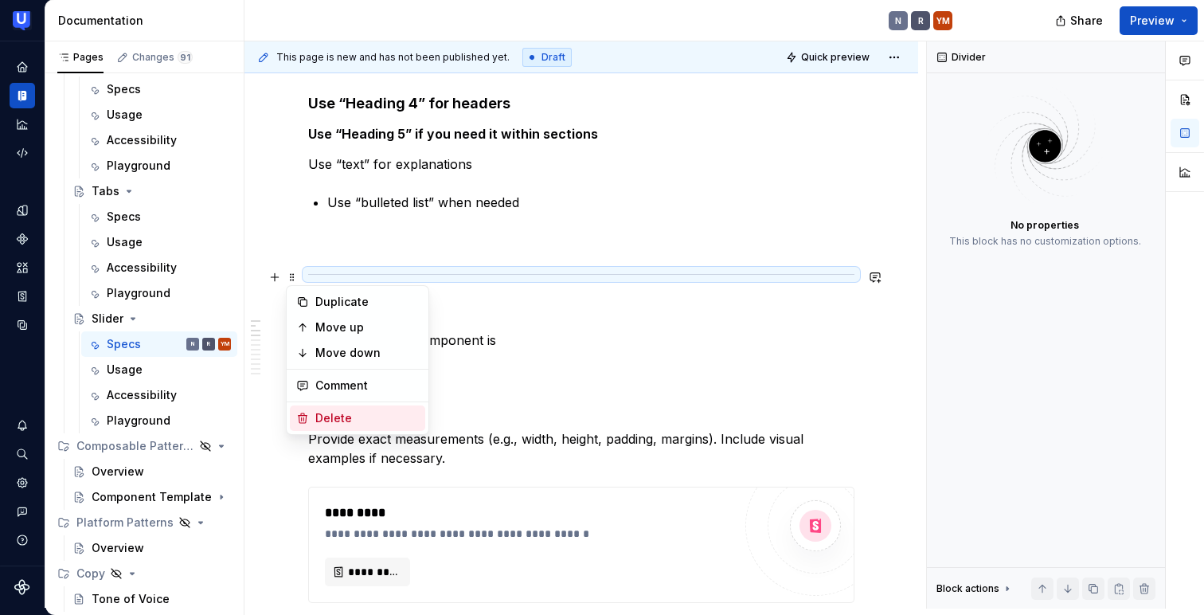
click at [322, 410] on div "Delete" at bounding box center [367, 418] width 104 height 16
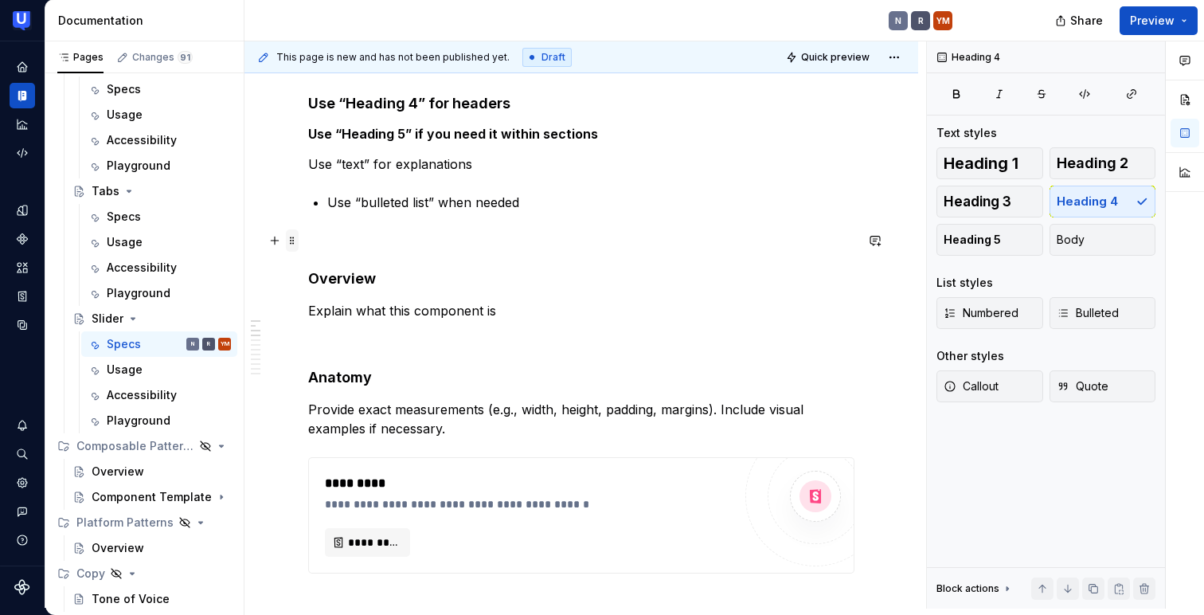
click at [295, 240] on span at bounding box center [292, 240] width 13 height 22
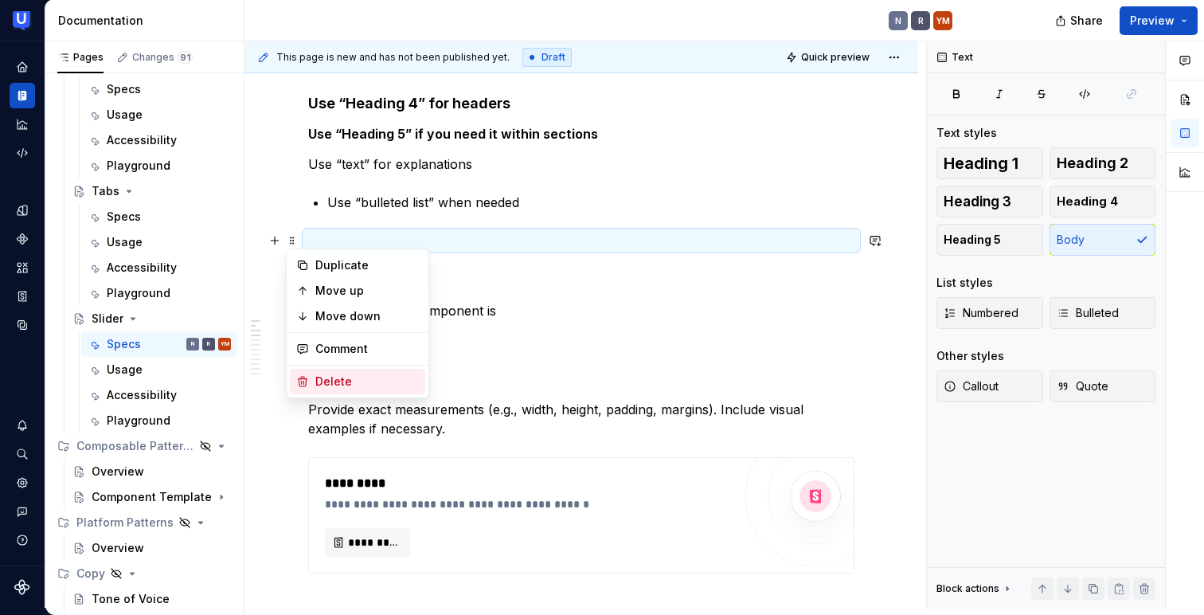
click at [318, 380] on div "Delete" at bounding box center [367, 381] width 104 height 16
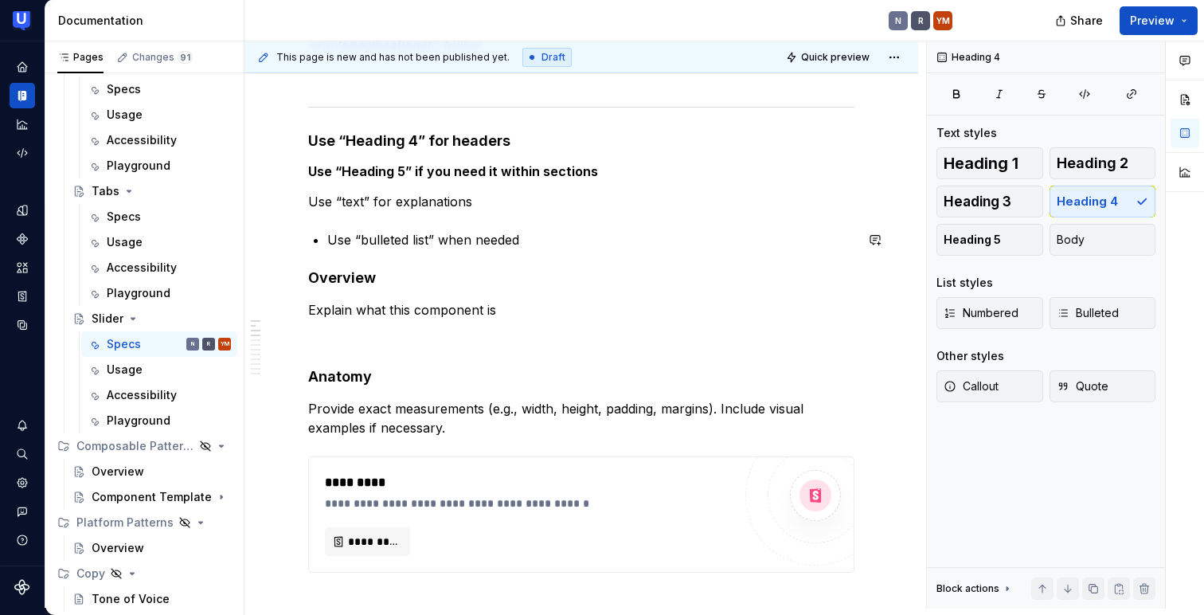
scroll to position [330, 0]
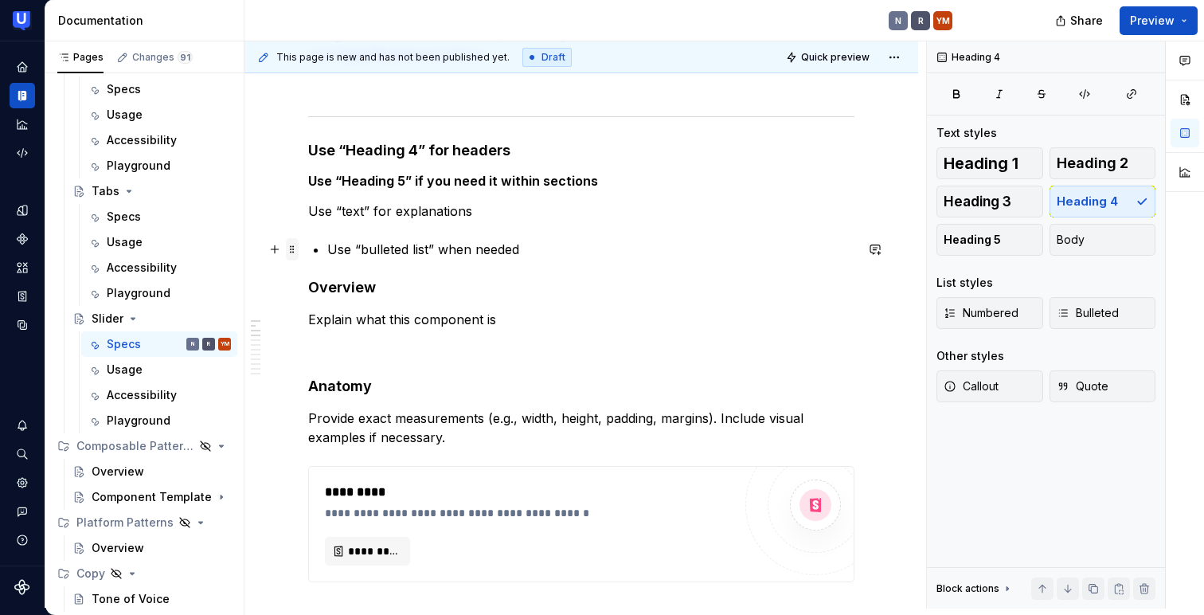
click at [297, 254] on span at bounding box center [292, 249] width 13 height 22
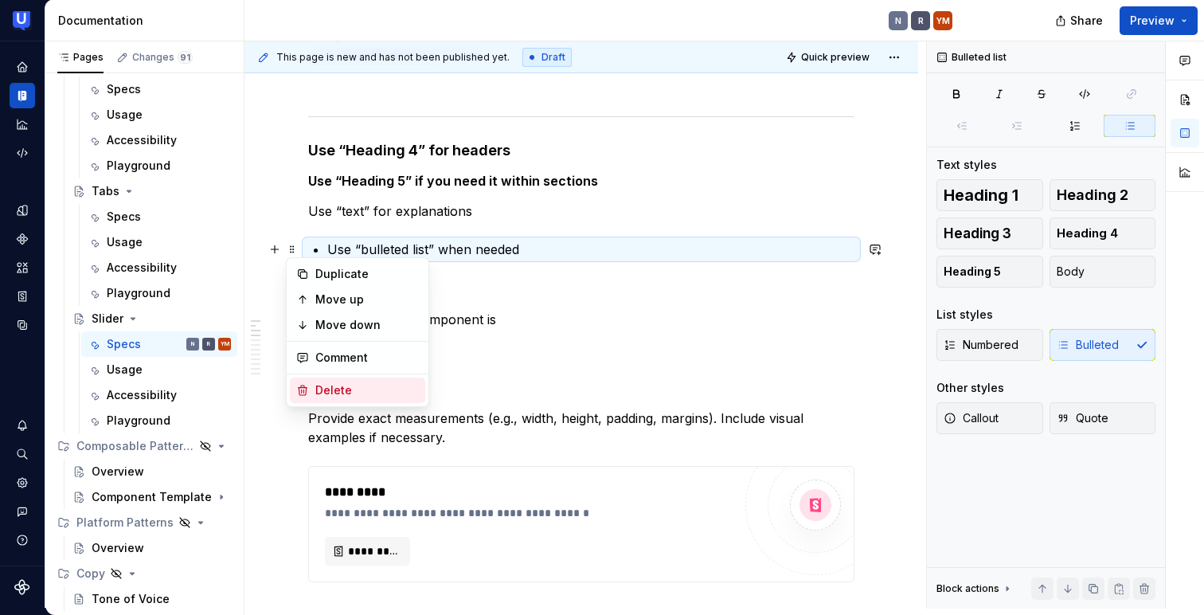
click at [318, 377] on div "Delete" at bounding box center [357, 389] width 135 height 25
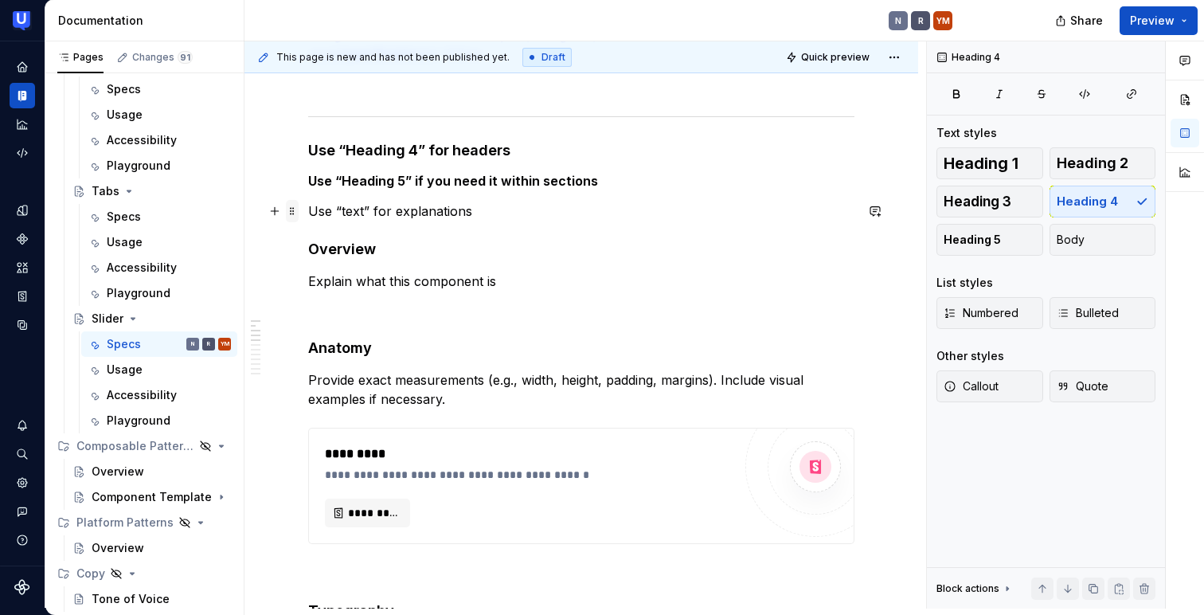
click at [290, 215] on span at bounding box center [292, 211] width 13 height 22
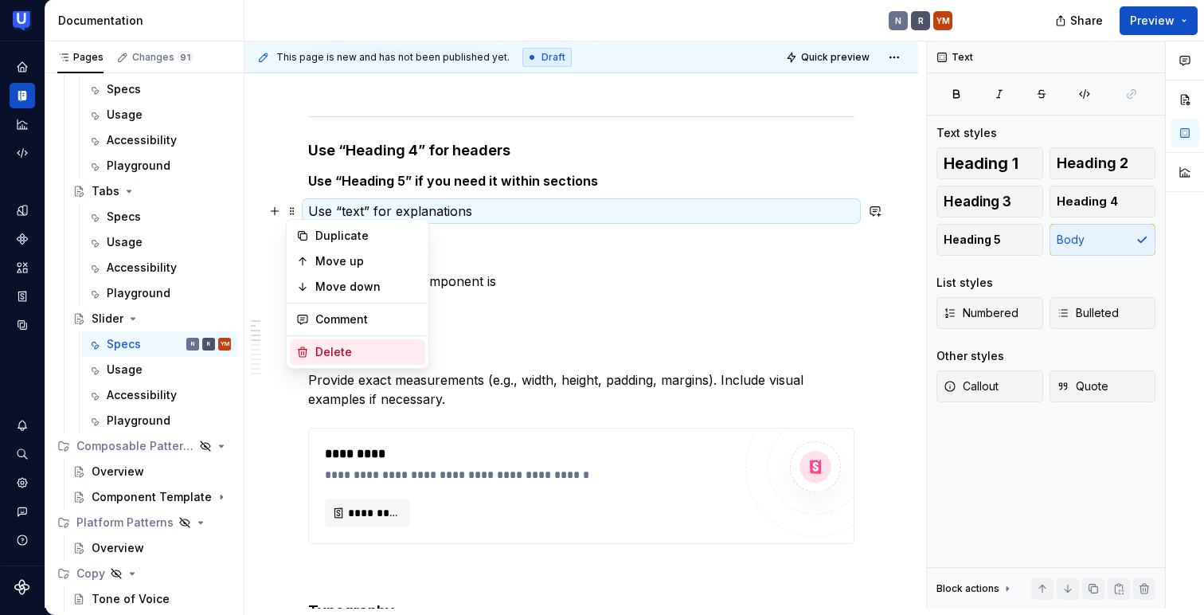
click at [311, 349] on div "Delete" at bounding box center [357, 351] width 135 height 25
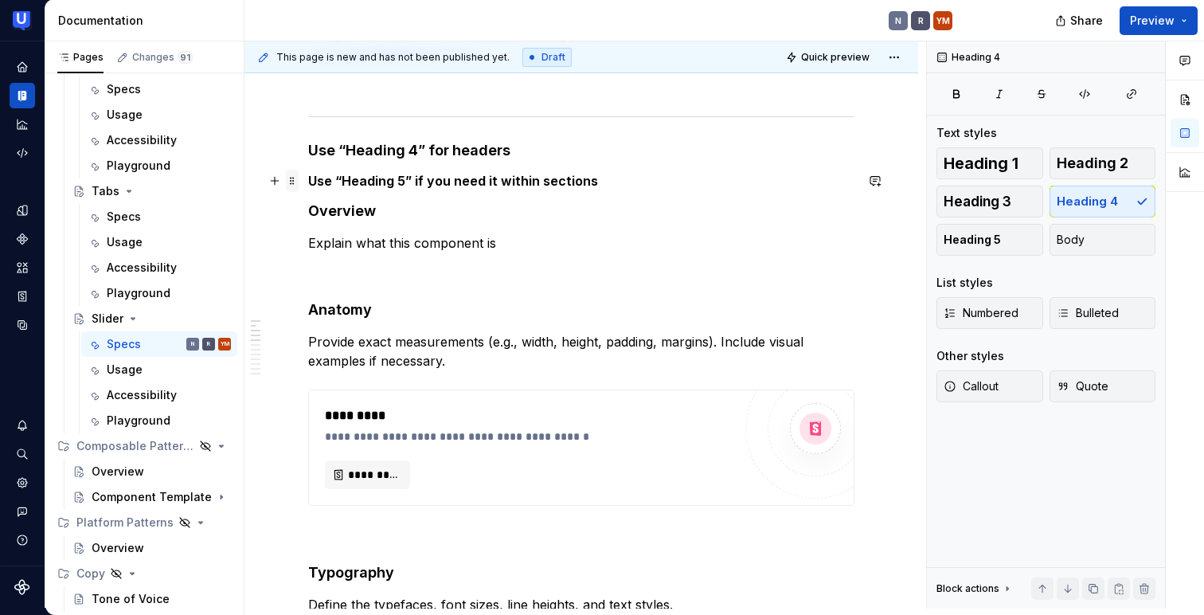
click at [293, 177] on span at bounding box center [292, 181] width 13 height 22
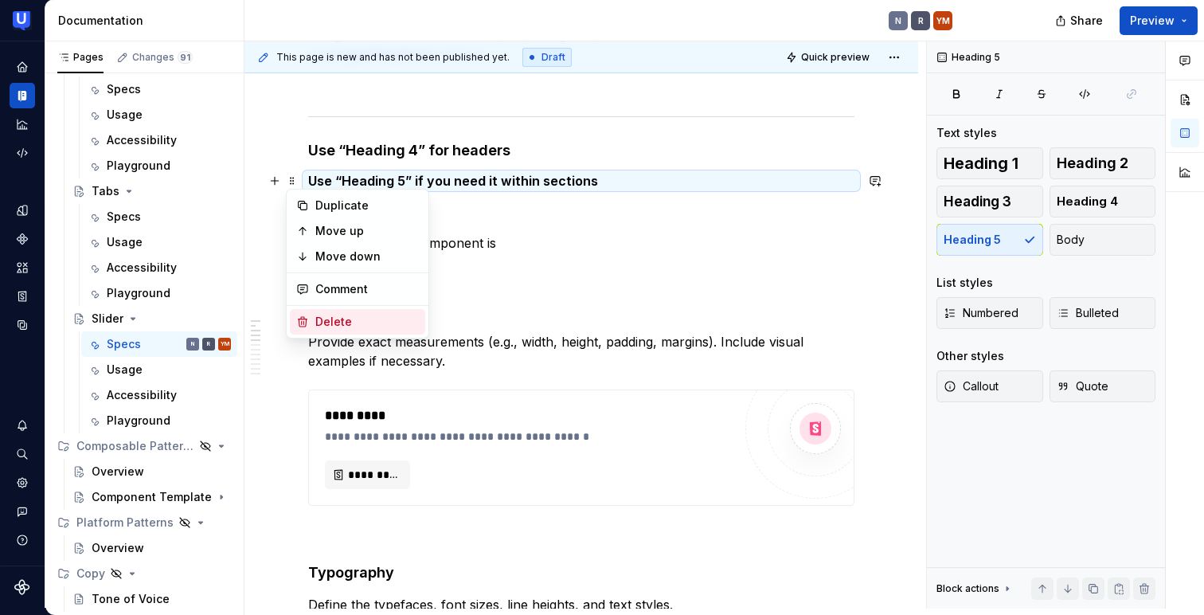
click at [311, 321] on div "Delete" at bounding box center [357, 321] width 135 height 25
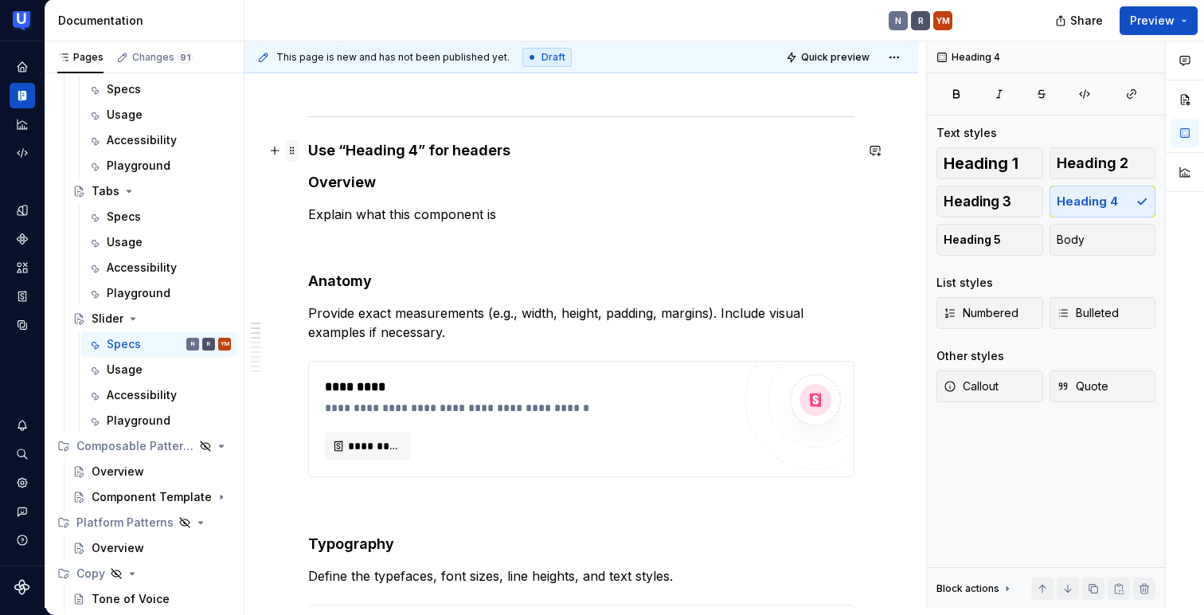
click at [295, 148] on span at bounding box center [292, 150] width 13 height 22
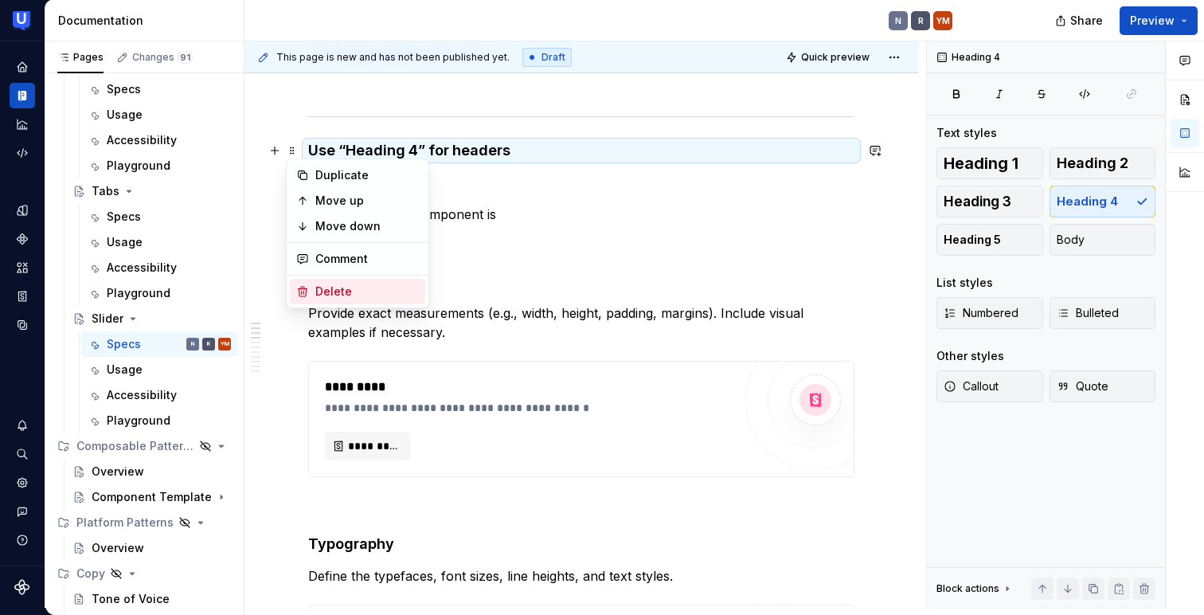
click at [315, 293] on div "Delete" at bounding box center [367, 291] width 104 height 16
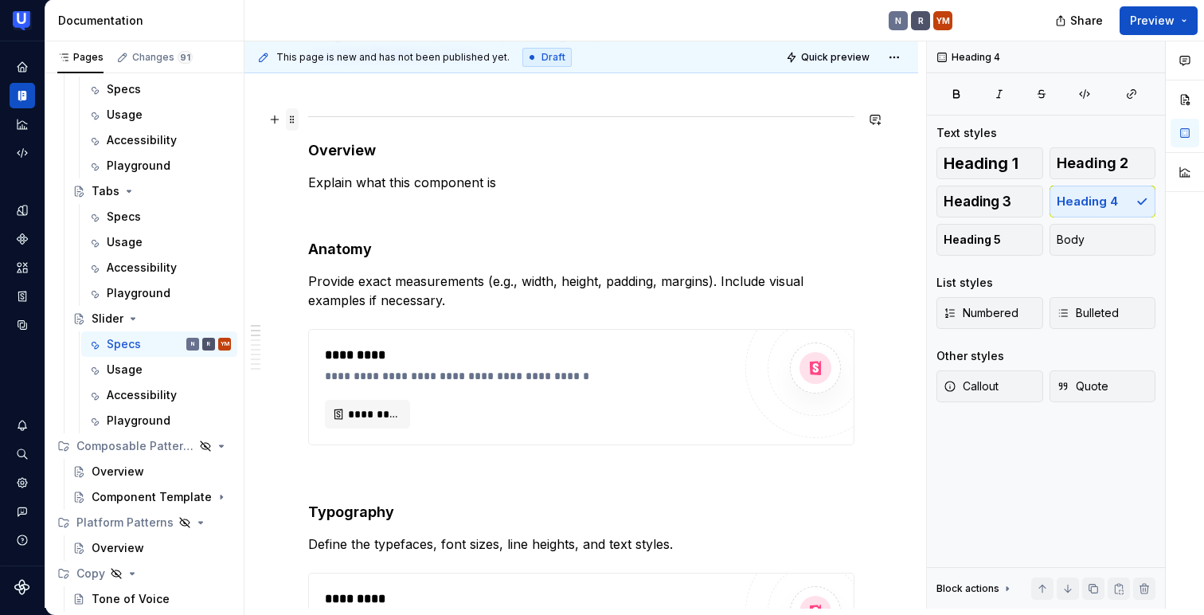
click at [293, 119] on span at bounding box center [292, 119] width 13 height 22
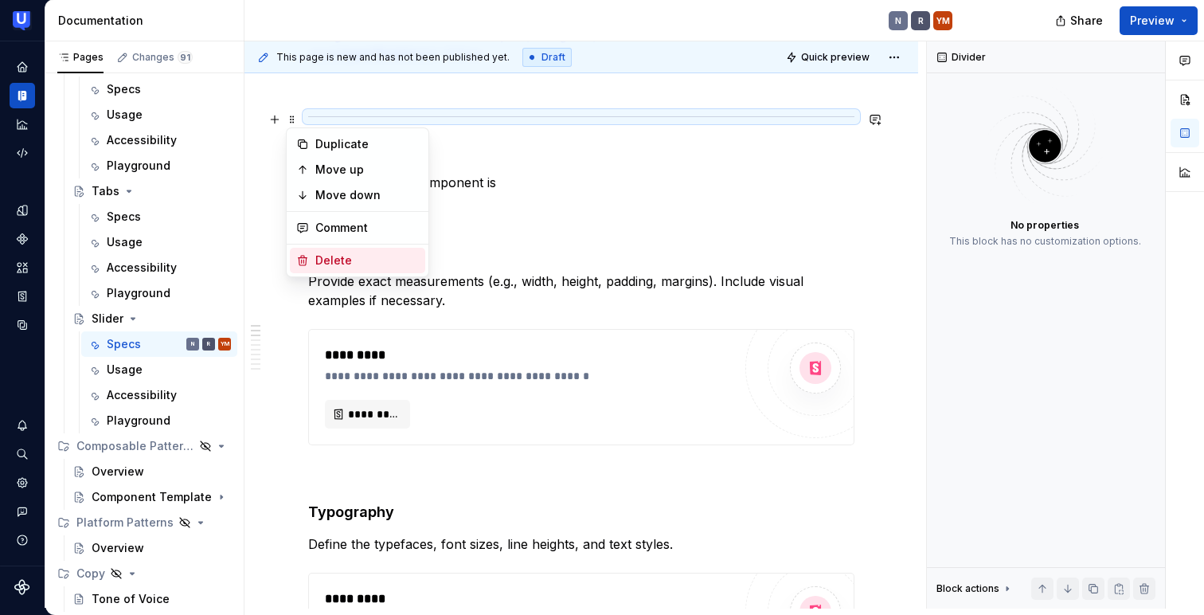
click at [331, 260] on div "Delete" at bounding box center [367, 260] width 104 height 16
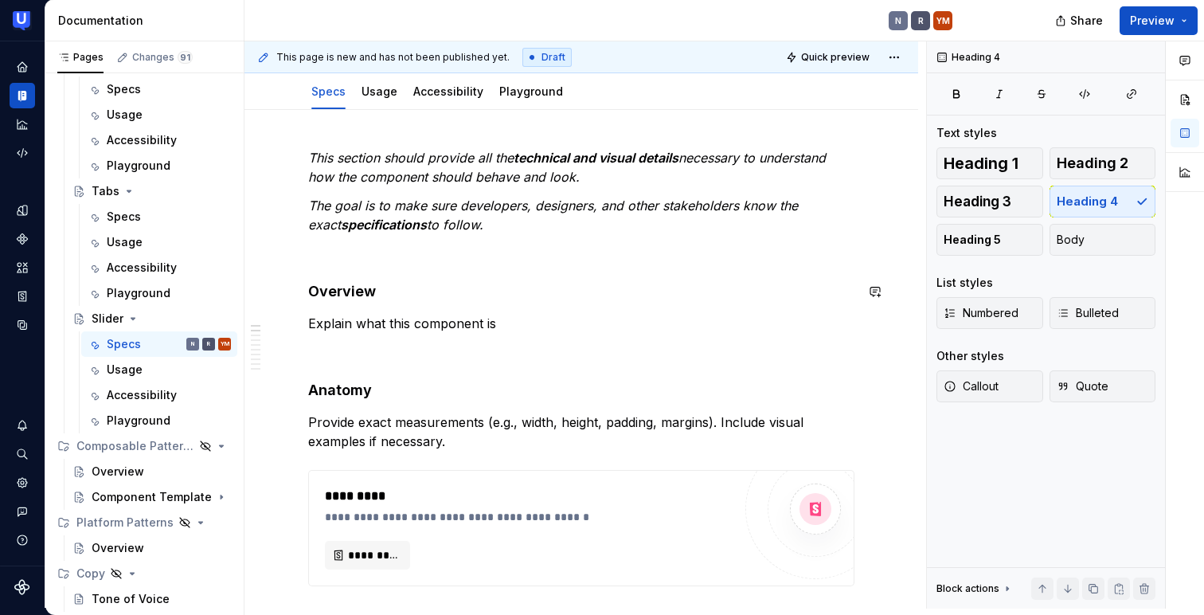
scroll to position [132, 0]
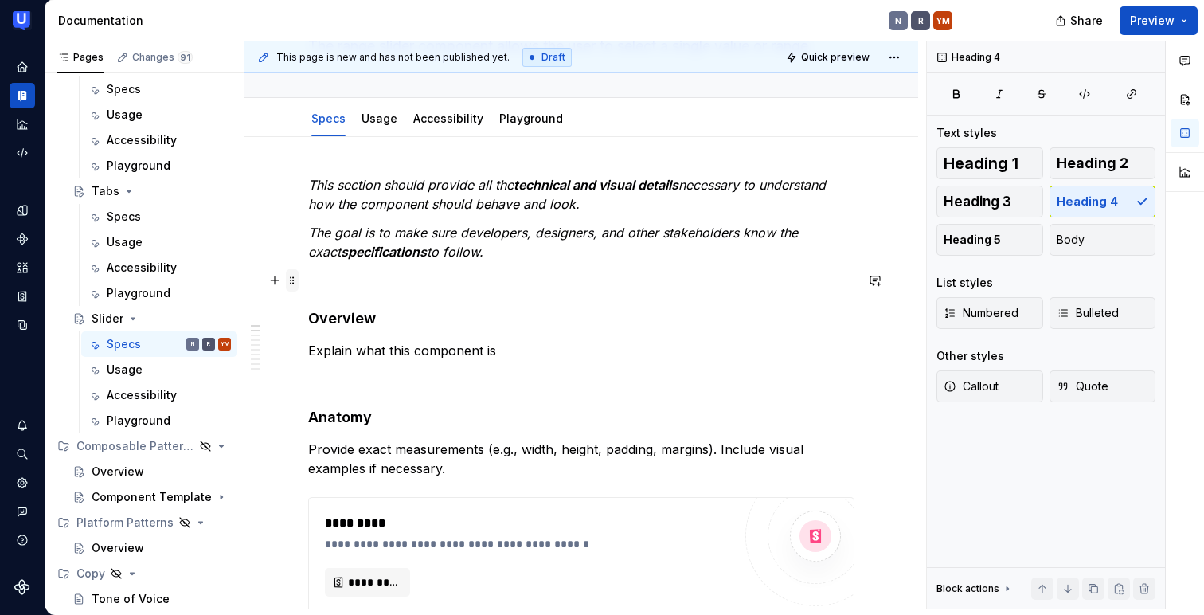
click at [293, 279] on span at bounding box center [292, 280] width 13 height 22
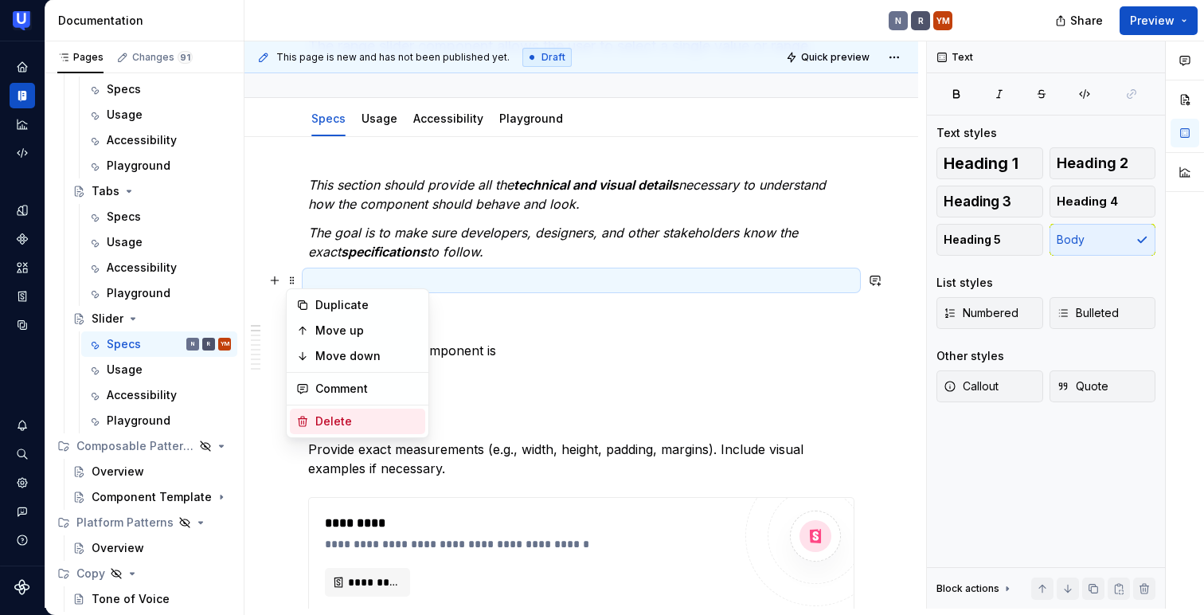
click at [323, 419] on div "Delete" at bounding box center [367, 421] width 104 height 16
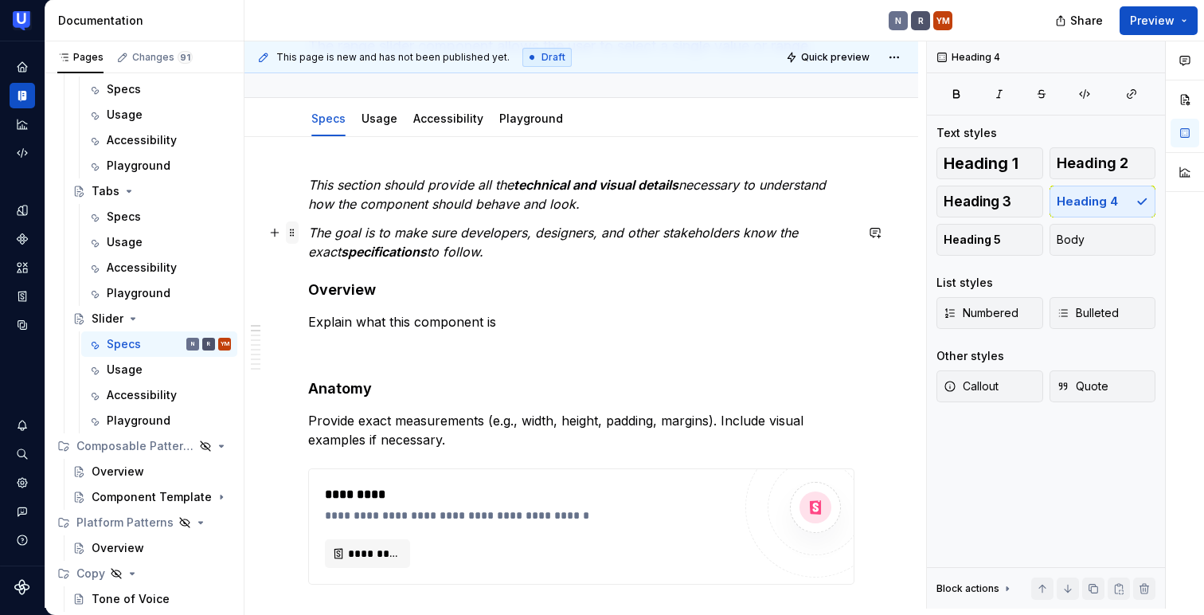
click at [291, 229] on span at bounding box center [292, 232] width 13 height 22
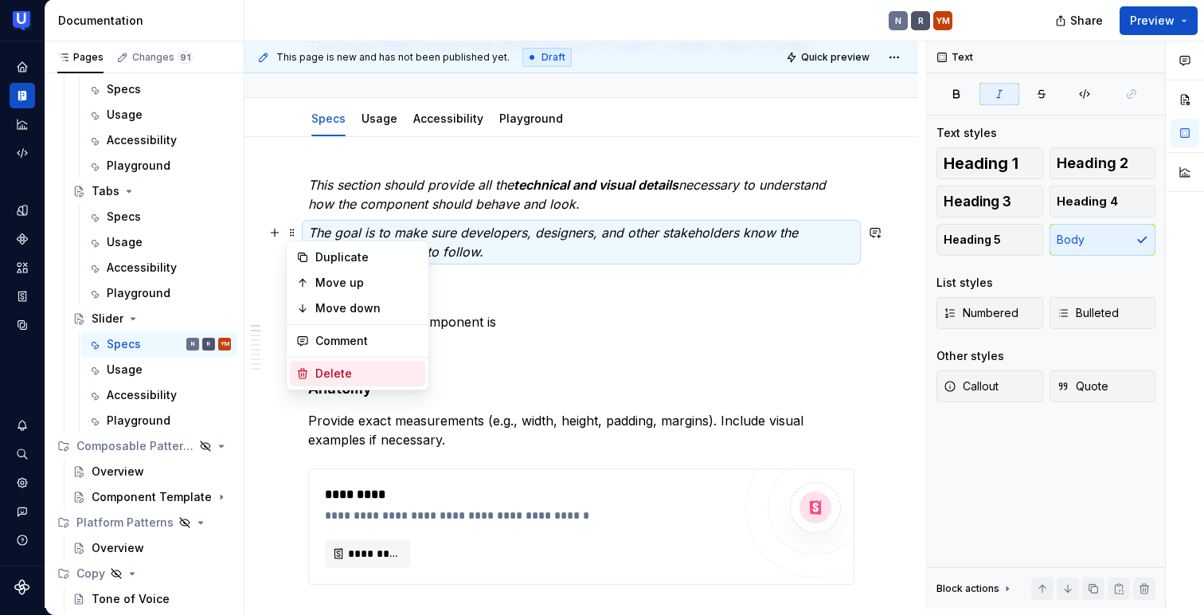
click at [320, 373] on div "Delete" at bounding box center [367, 373] width 104 height 16
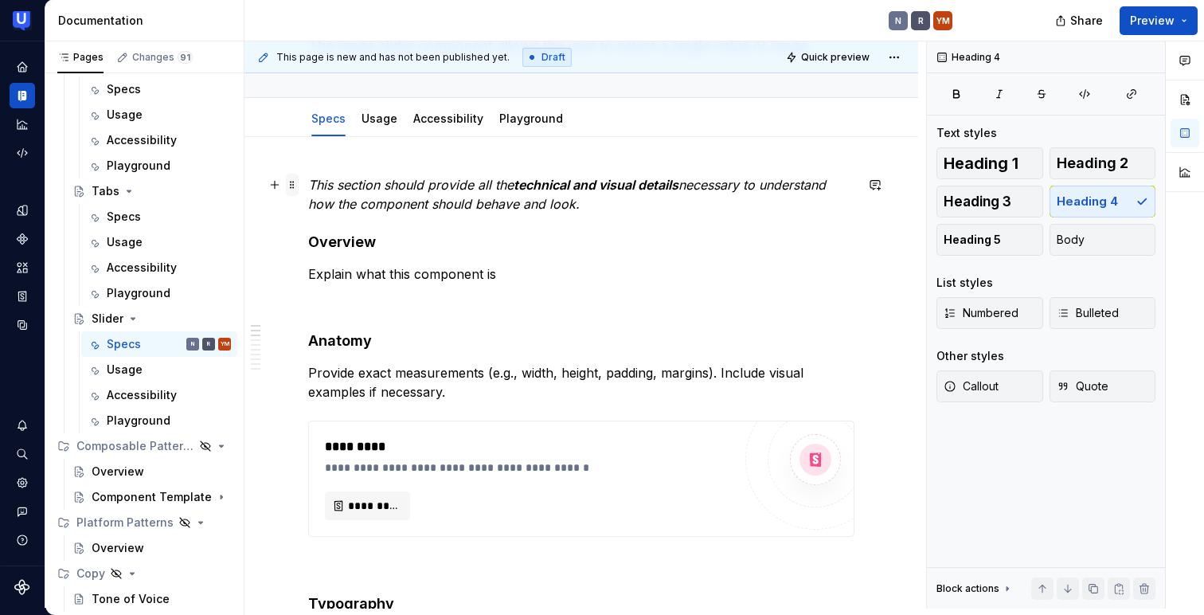
click at [292, 181] on span at bounding box center [292, 185] width 13 height 22
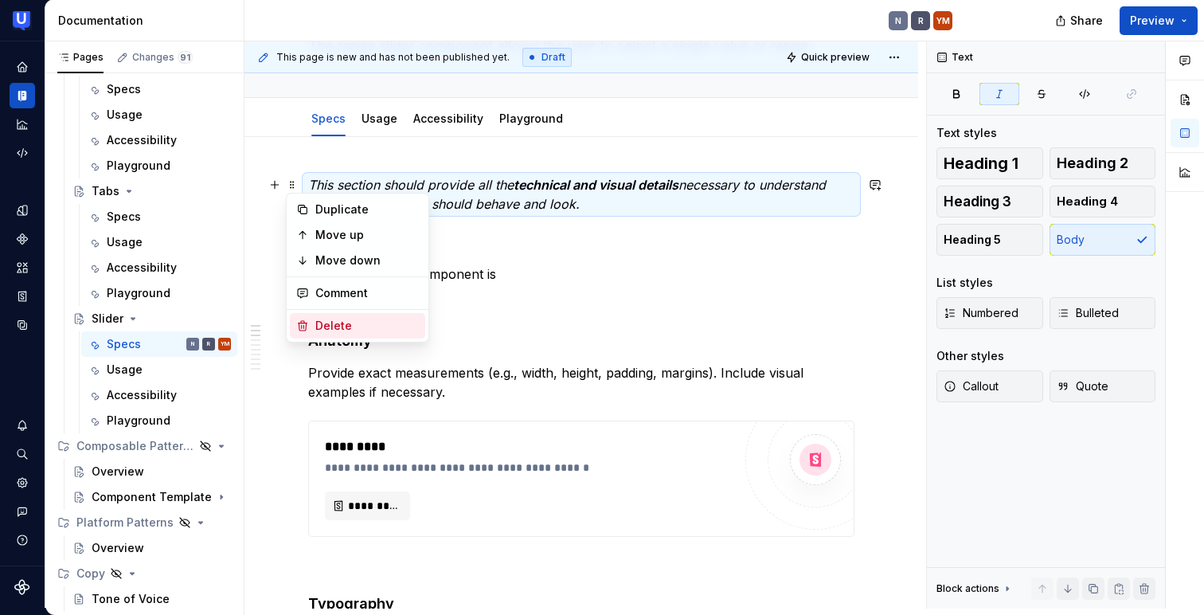
click at [330, 327] on div "Delete" at bounding box center [367, 326] width 104 height 16
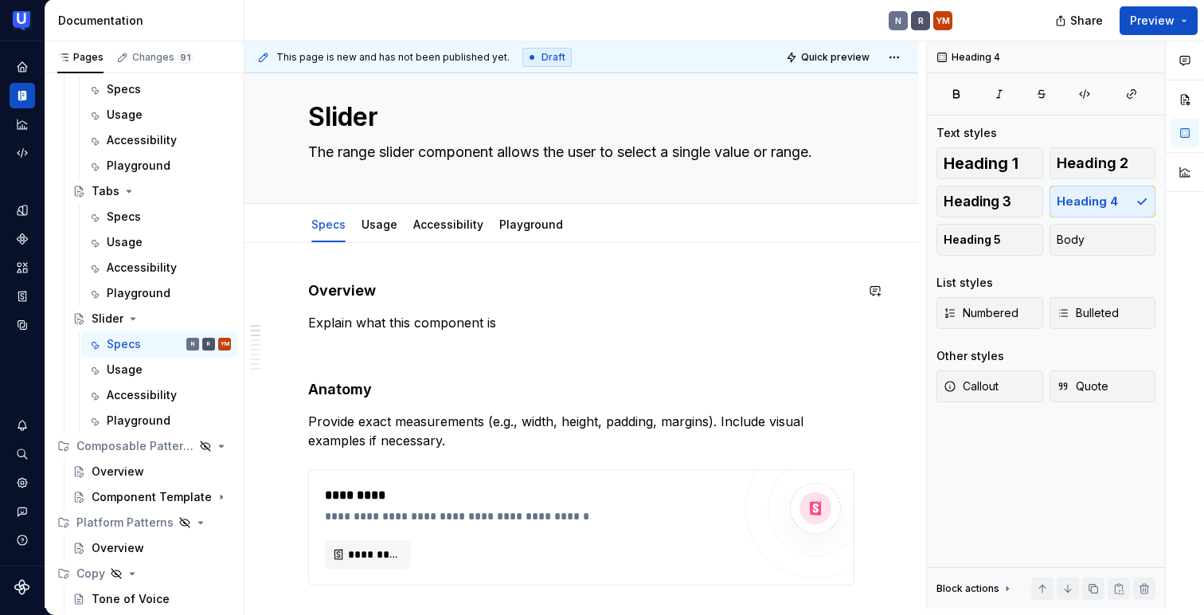
scroll to position [0, 0]
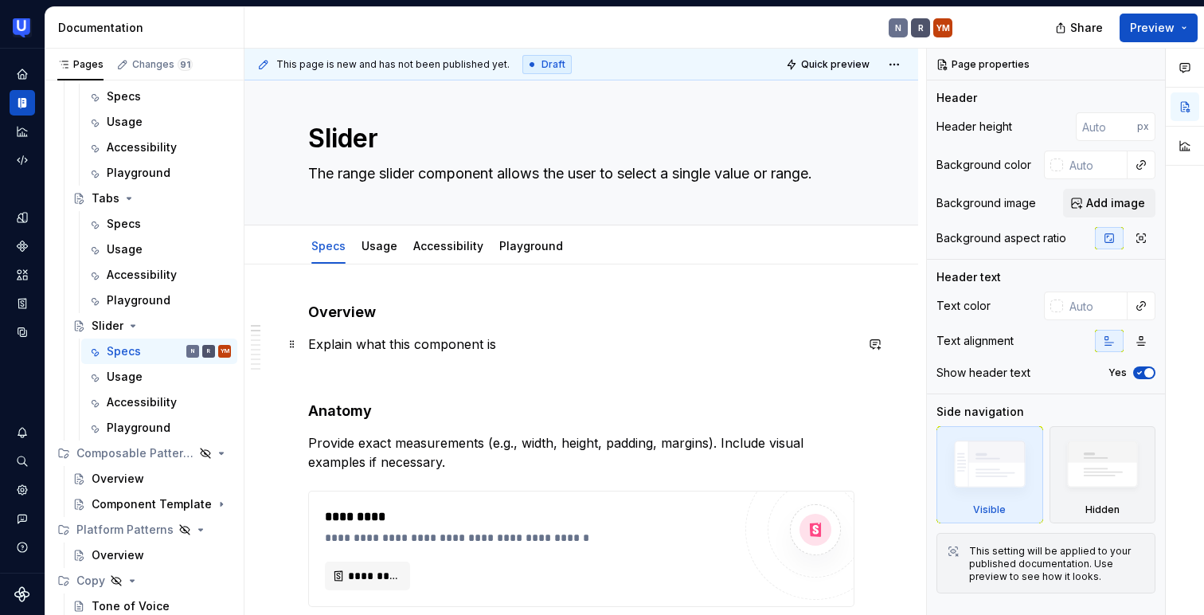
scroll to position [18, 0]
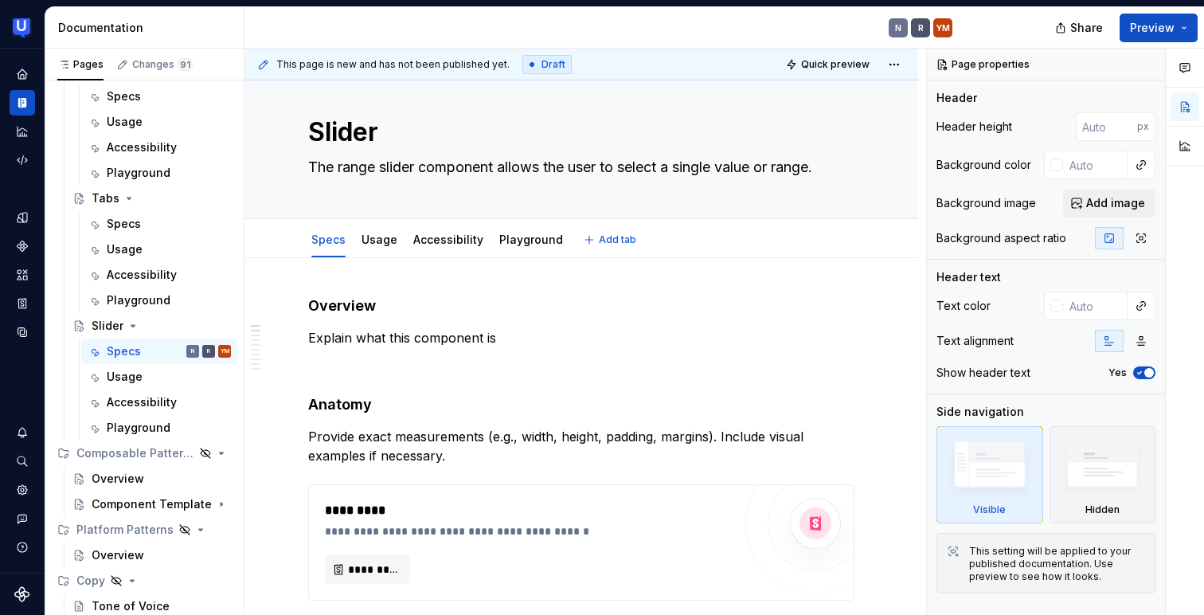
type textarea "*"
click at [424, 334] on p "Explain what this component is" at bounding box center [581, 337] width 546 height 19
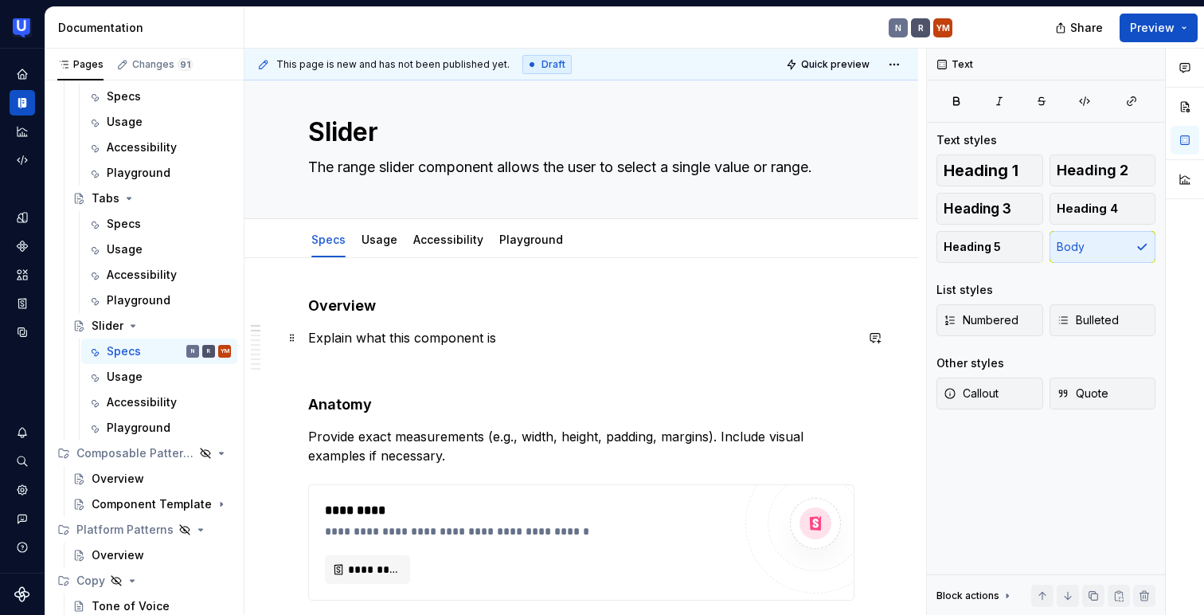
click at [424, 334] on p "Explain what this component is" at bounding box center [581, 337] width 546 height 19
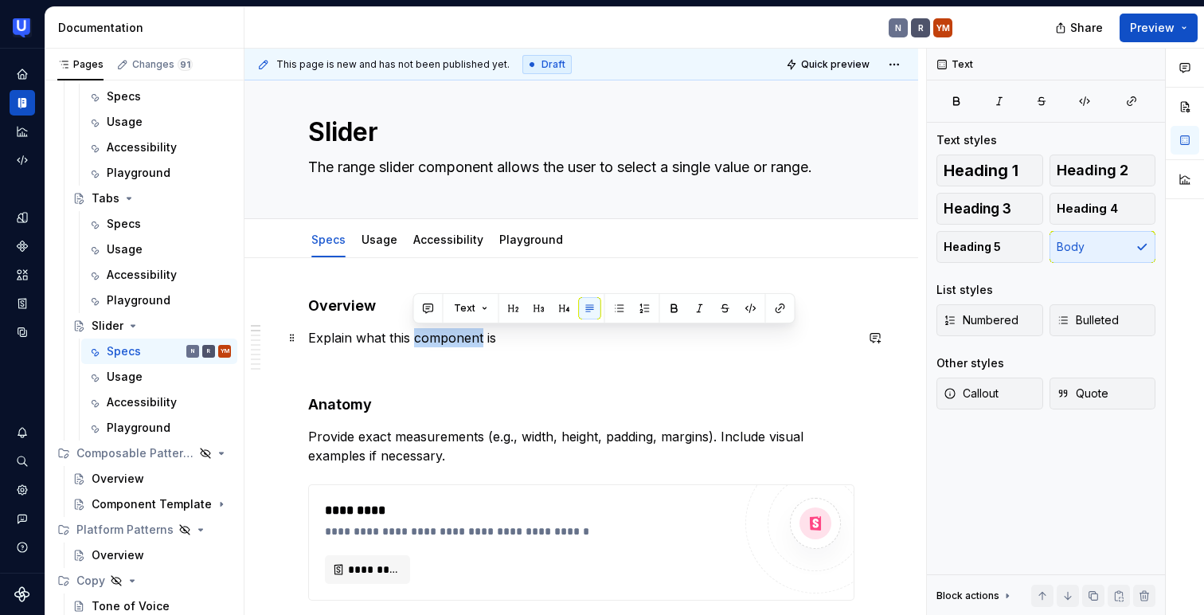
click at [424, 334] on p "Explain what this component is" at bounding box center [581, 337] width 546 height 19
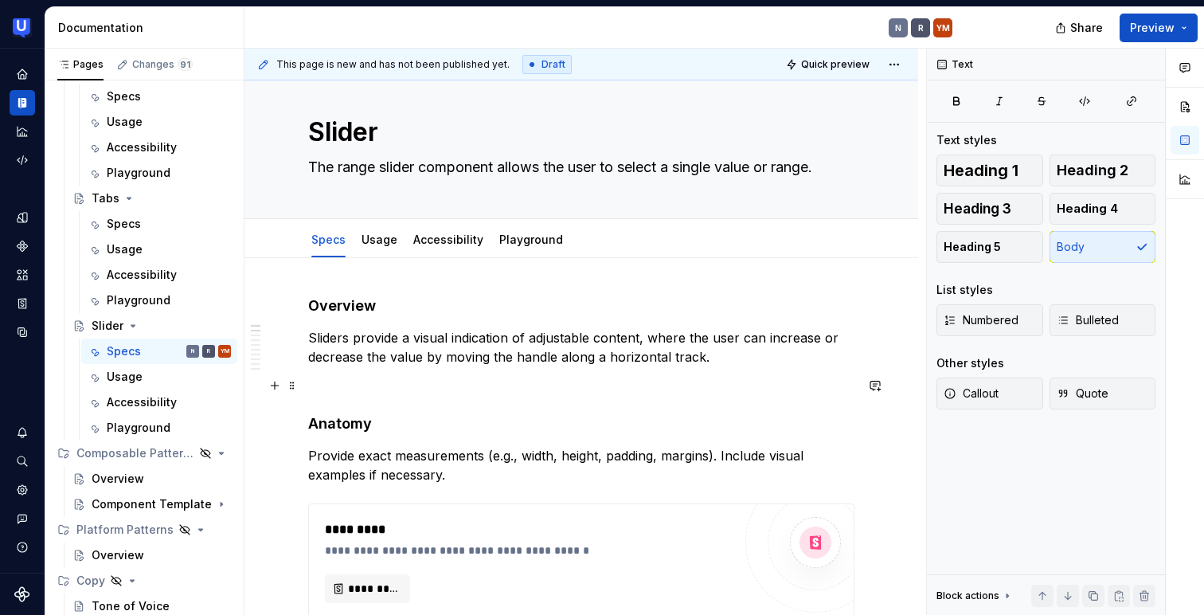
click at [376, 380] on p at bounding box center [581, 385] width 546 height 19
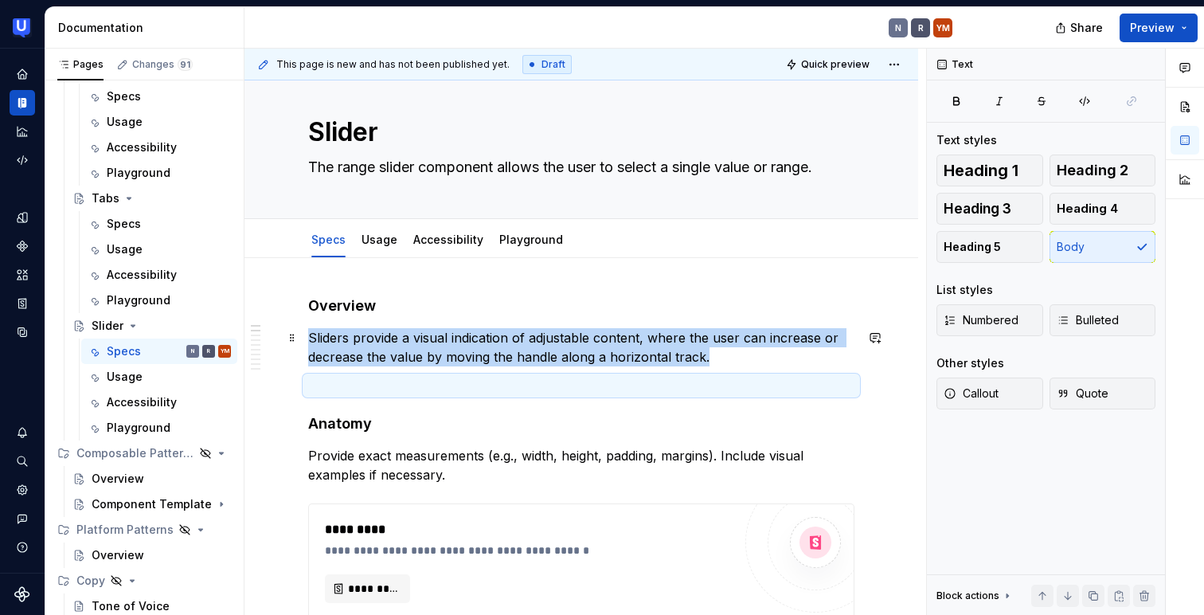
click at [751, 358] on p "Sliders provide a visual indication of adjustable content, where the user can i…" at bounding box center [581, 347] width 546 height 38
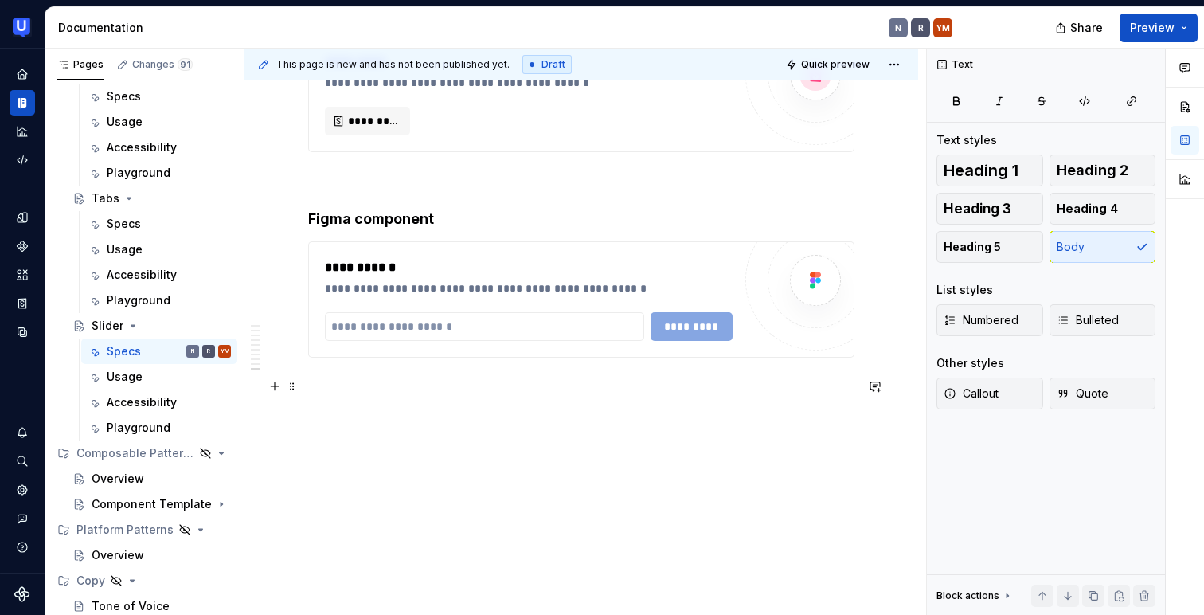
scroll to position [2241, 0]
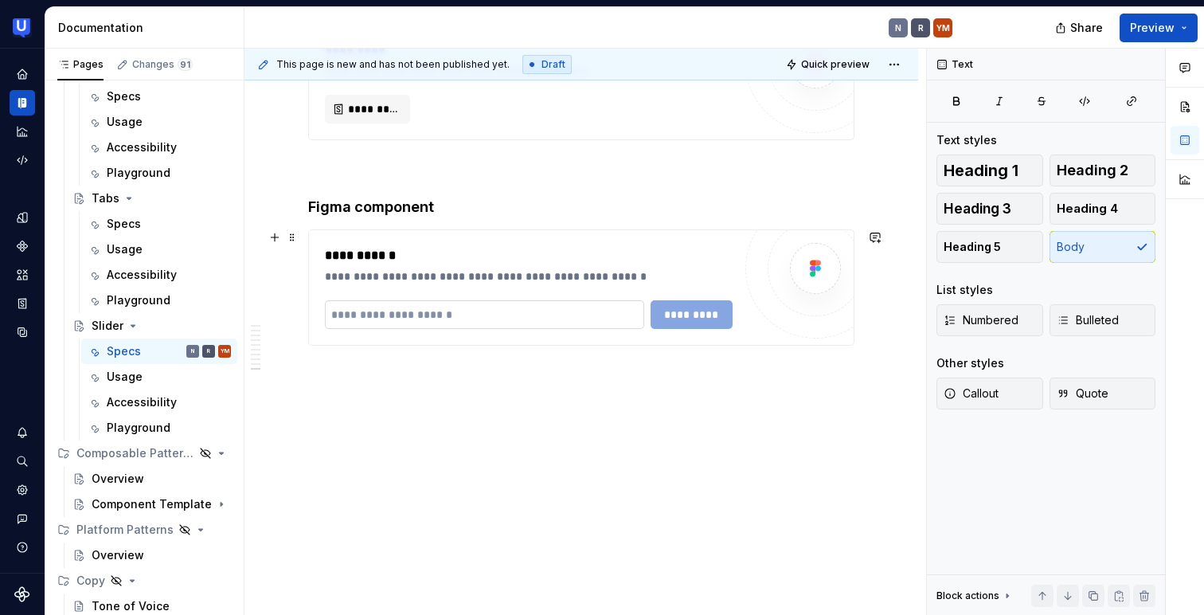
click at [467, 322] on input "text" at bounding box center [484, 314] width 319 height 29
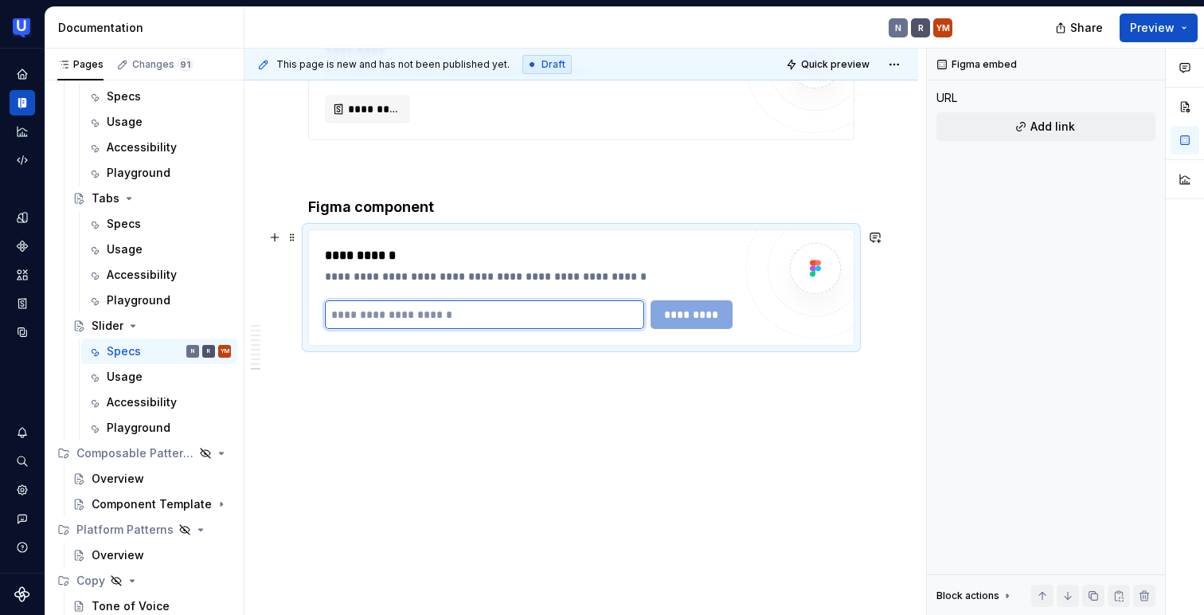
paste input "**********"
type input "**********"
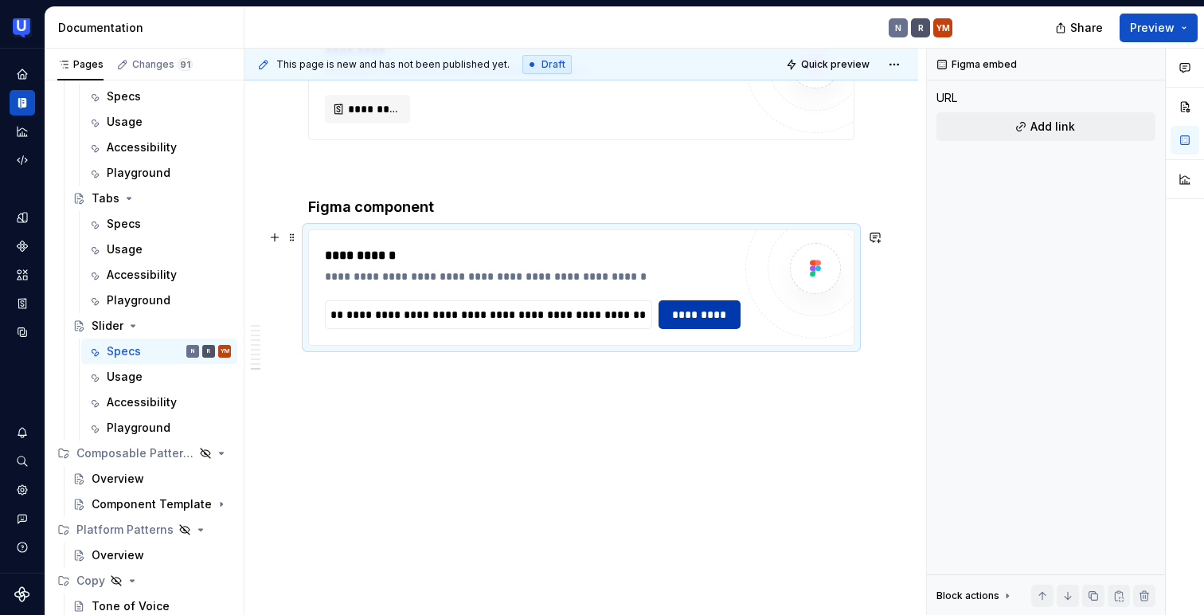
click at [709, 310] on span "*********" at bounding box center [699, 315] width 61 height 16
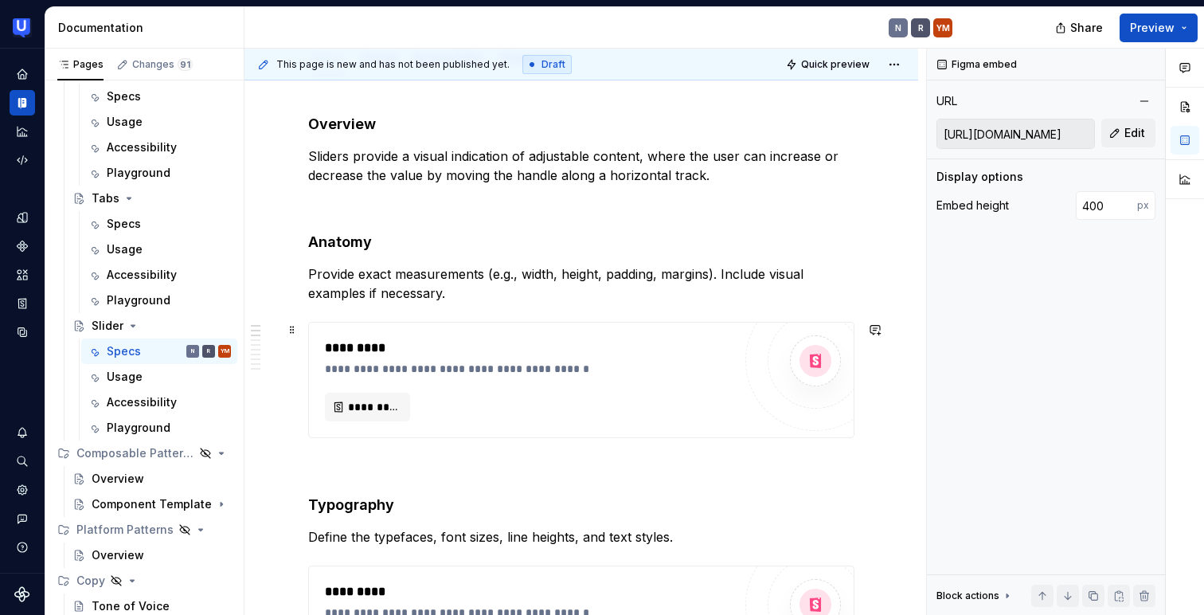
scroll to position [206, 0]
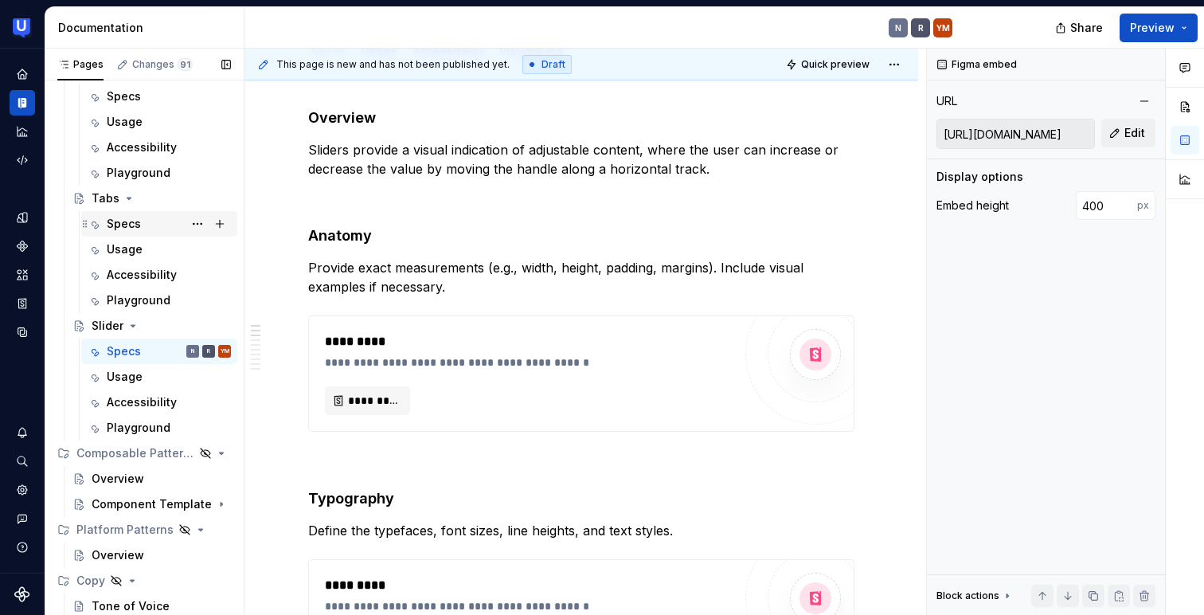
click at [105, 221] on div "Specs" at bounding box center [159, 224] width 143 height 22
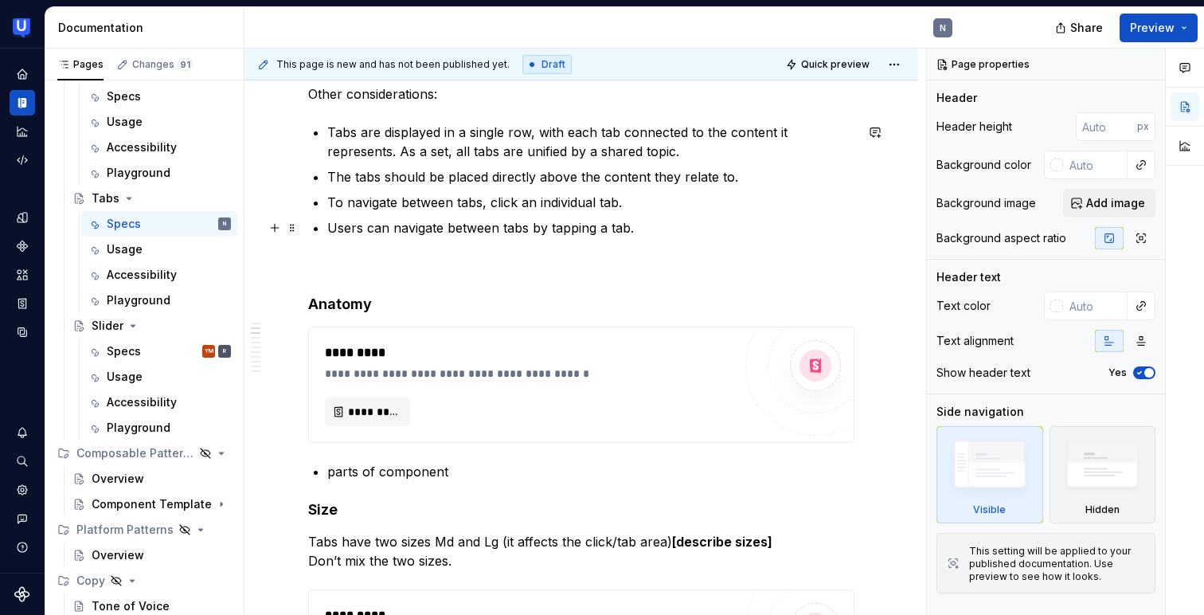
scroll to position [358, 0]
click at [635, 228] on p "Users can navigate between tabs by tapping a tab." at bounding box center [590, 226] width 527 height 19
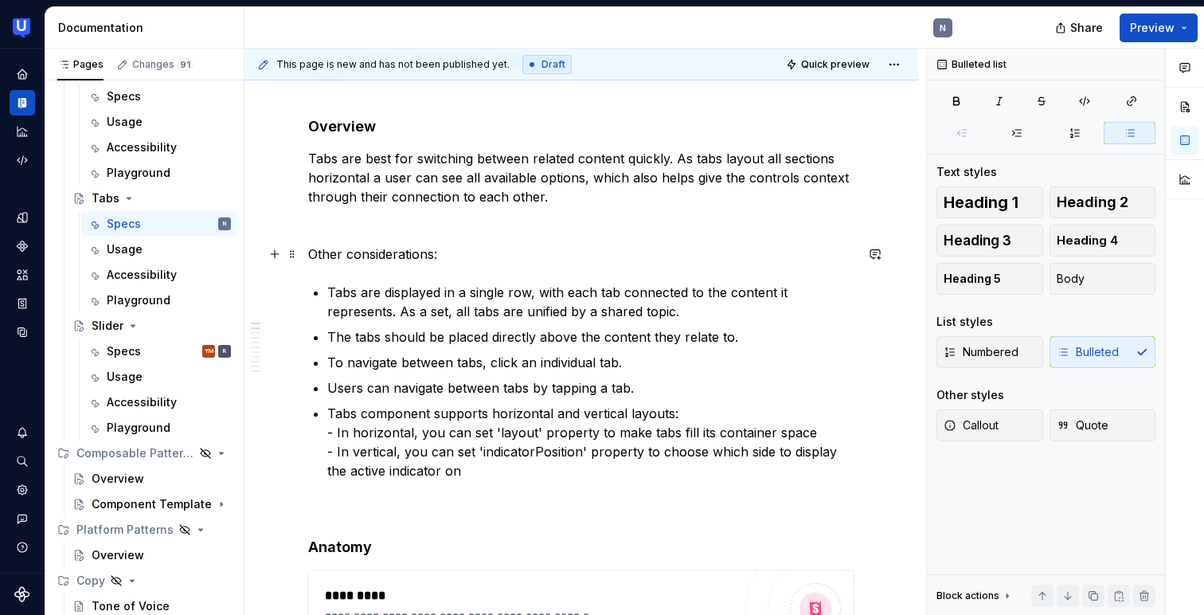
scroll to position [192, 0]
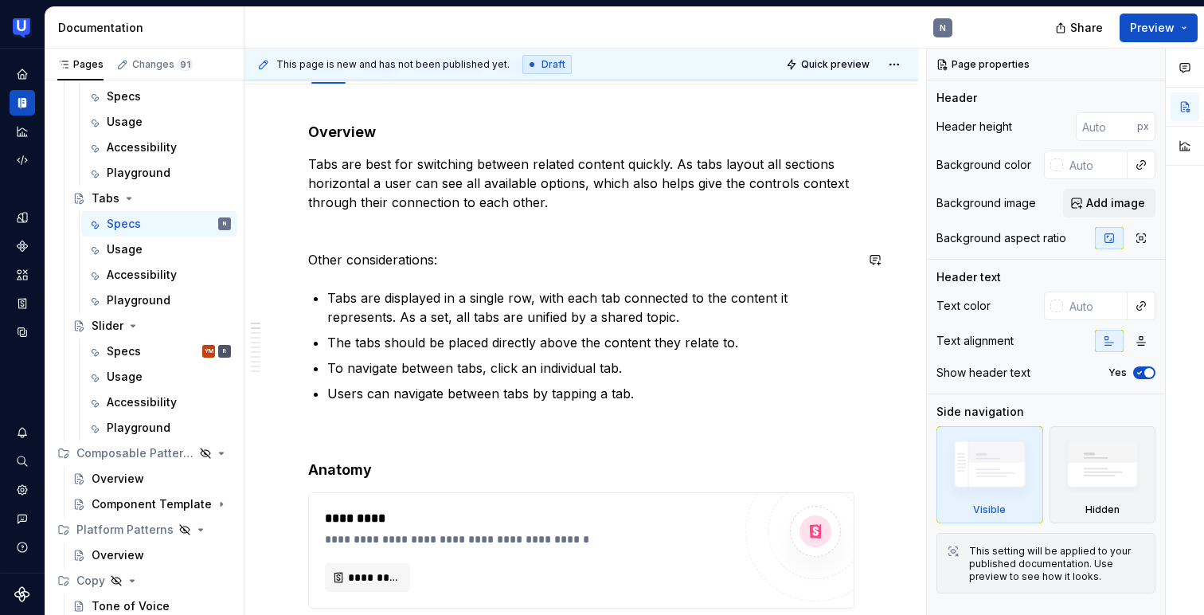
type textarea "*"
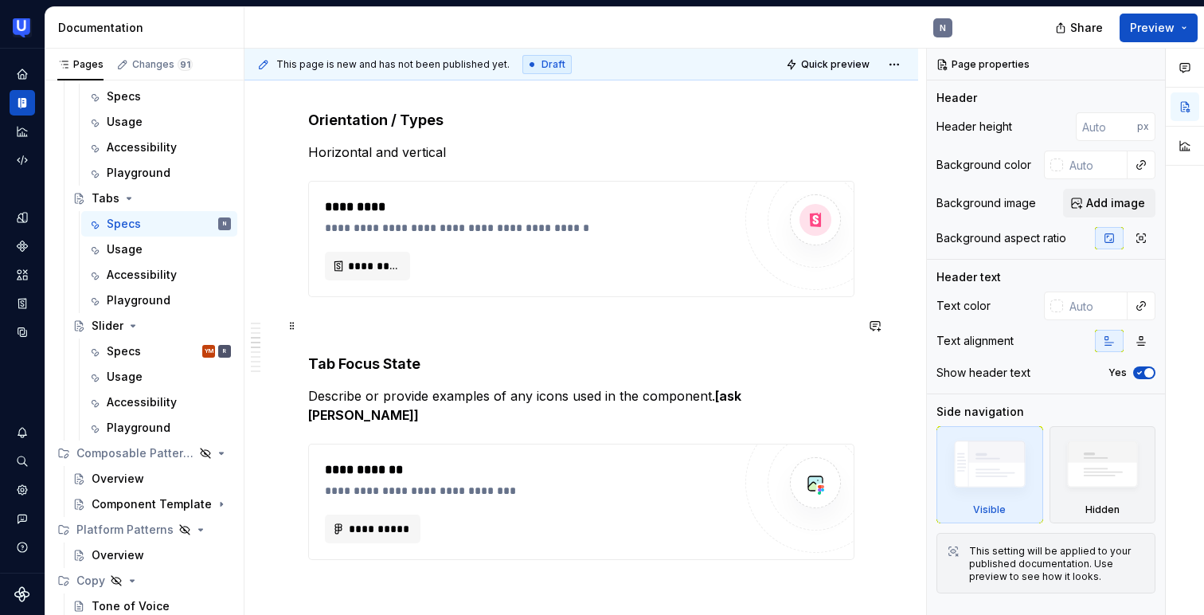
scroll to position [1004, 0]
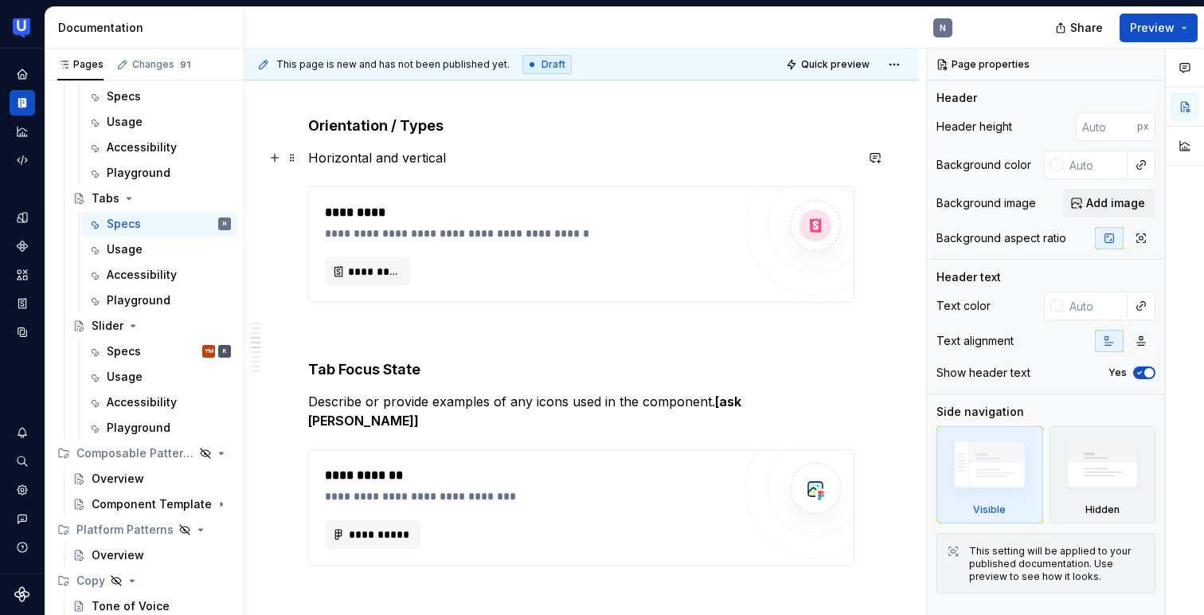
click at [385, 155] on p "Horizontal and vertical" at bounding box center [581, 157] width 546 height 19
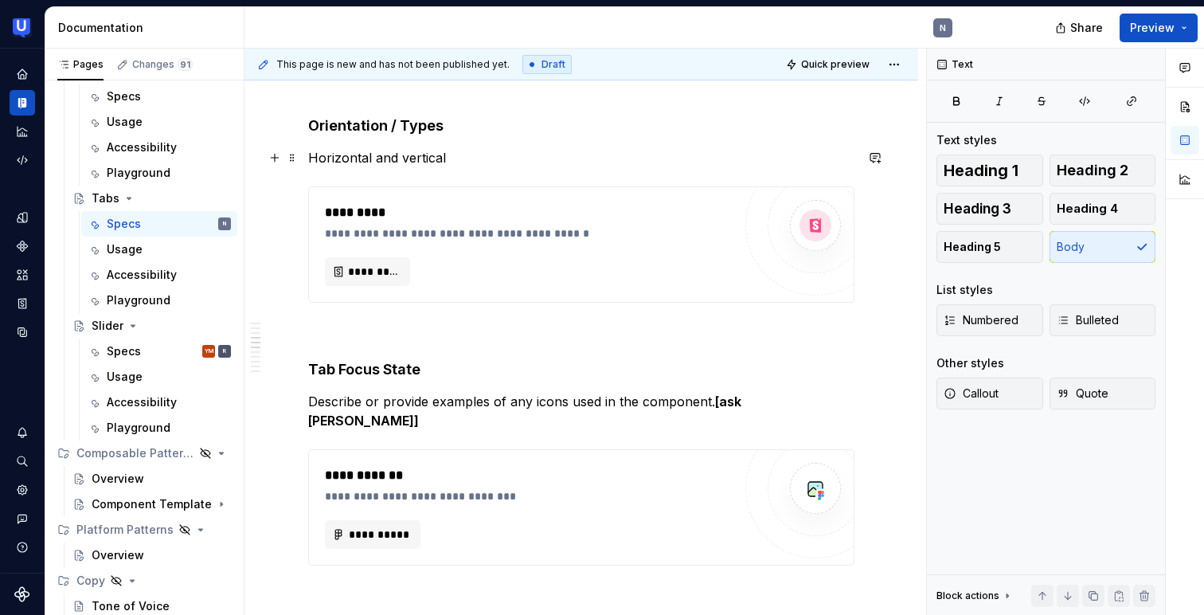
click at [385, 155] on p "Horizontal and vertical" at bounding box center [581, 157] width 546 height 19
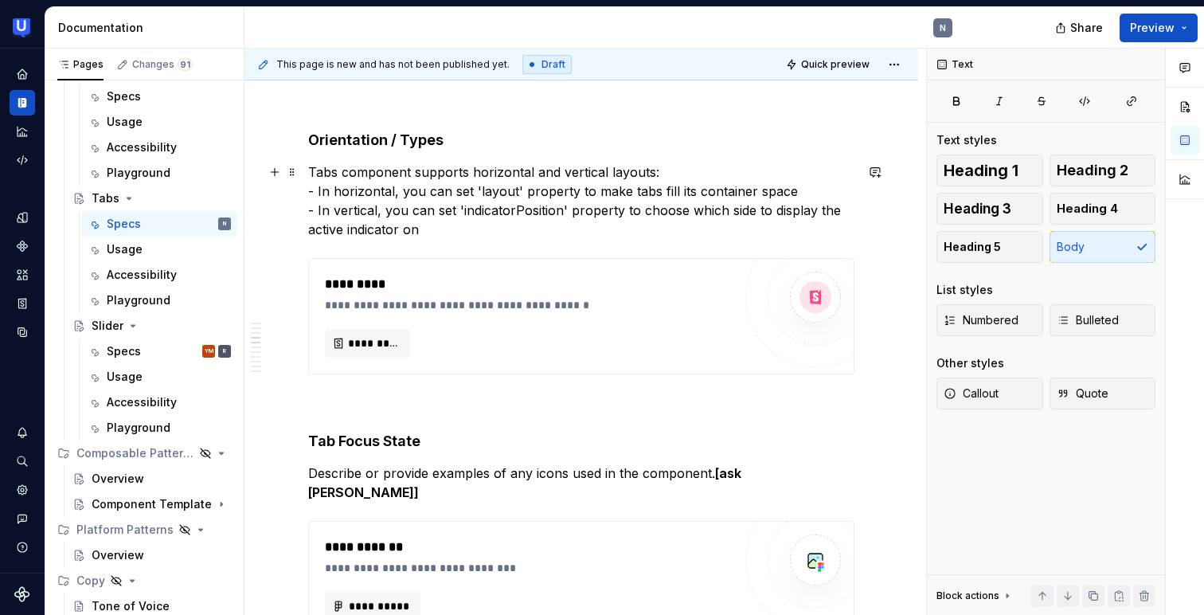
scroll to position [986, 0]
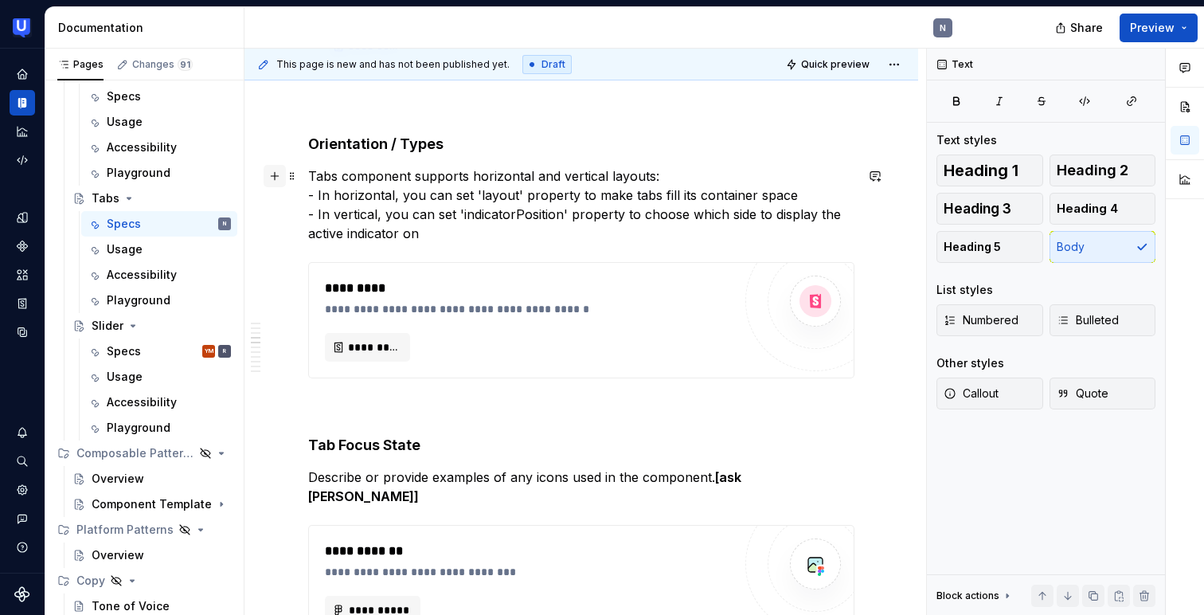
click at [271, 182] on button "button" at bounding box center [275, 176] width 22 height 22
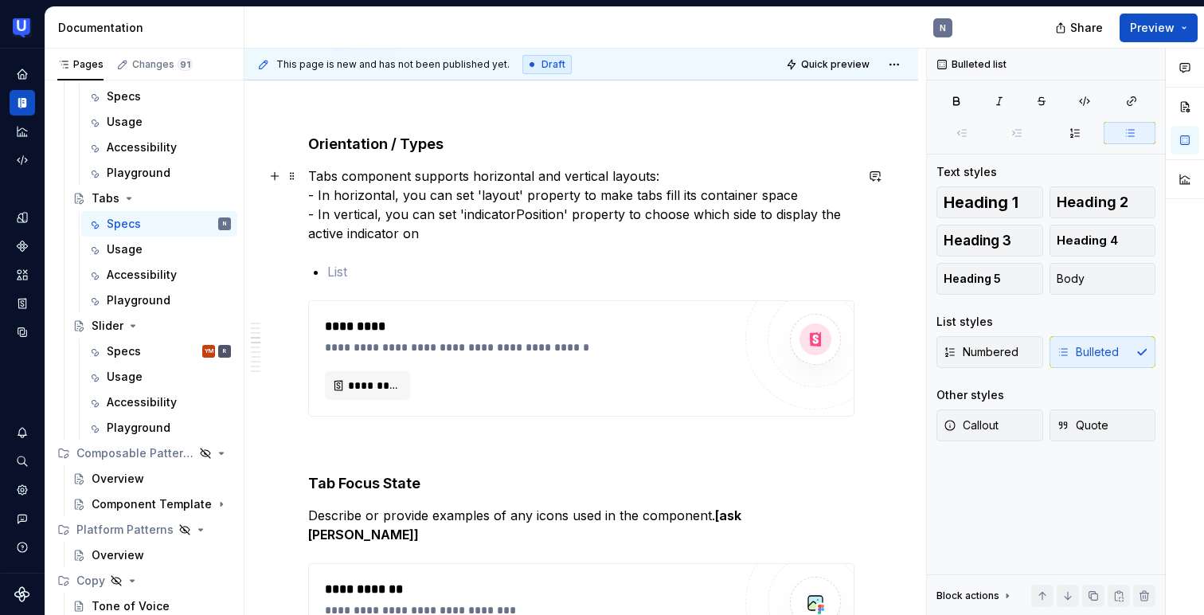
click at [376, 195] on p "Tabs component supports horizontal and vertical layouts: - In horizontal, you c…" at bounding box center [581, 204] width 546 height 76
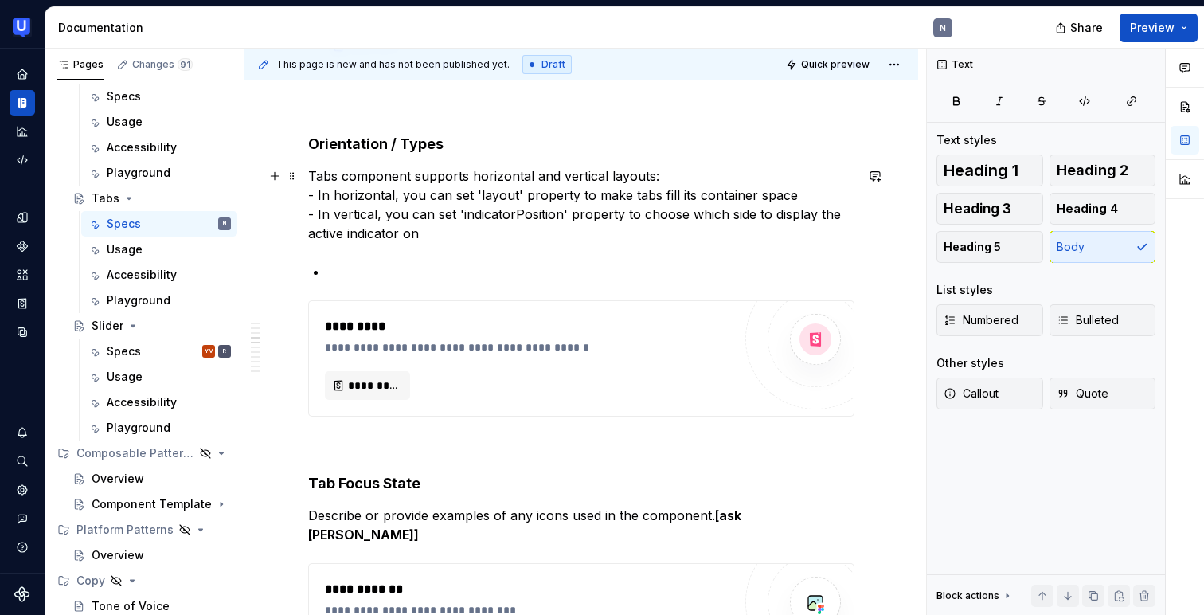
click at [376, 195] on p "Tabs component supports horizontal and vertical layouts: - In horizontal, you c…" at bounding box center [581, 204] width 546 height 76
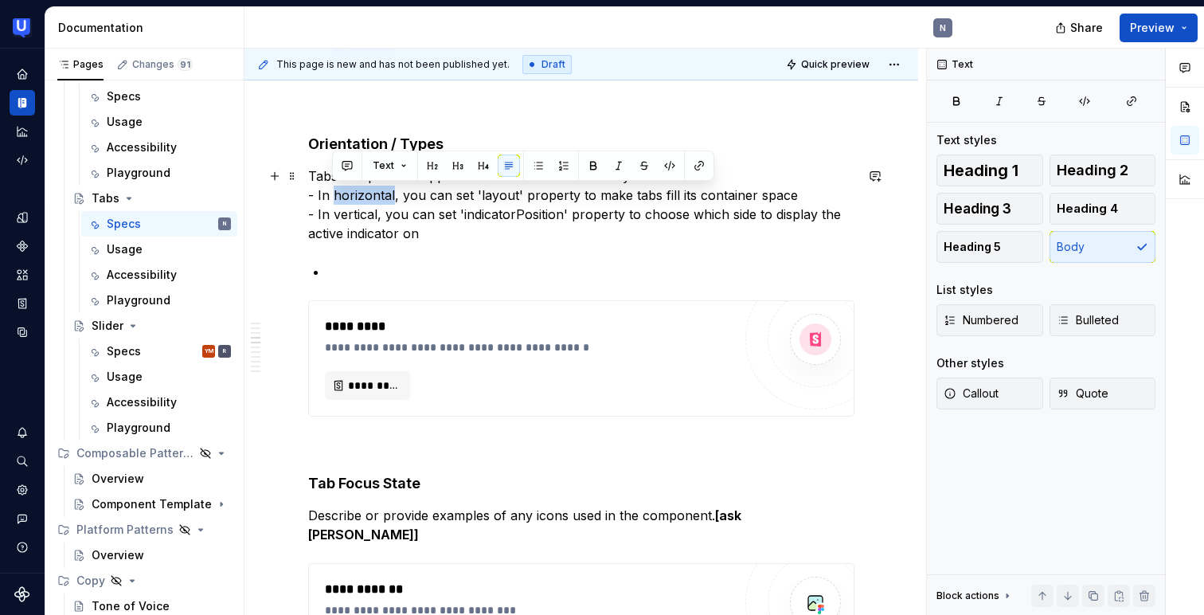
click at [376, 195] on p "Tabs component supports horizontal and vertical layouts: - In horizontal, you c…" at bounding box center [581, 204] width 546 height 76
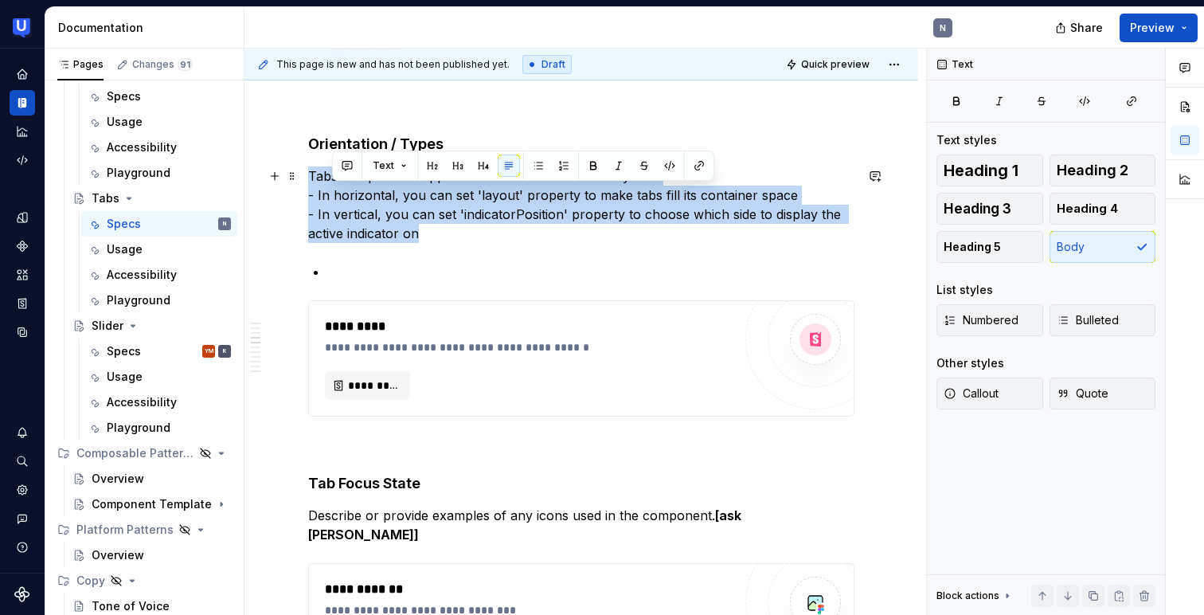
click at [376, 195] on p "Tabs component supports horizontal and vertical layouts: - In horizontal, you c…" at bounding box center [581, 204] width 546 height 76
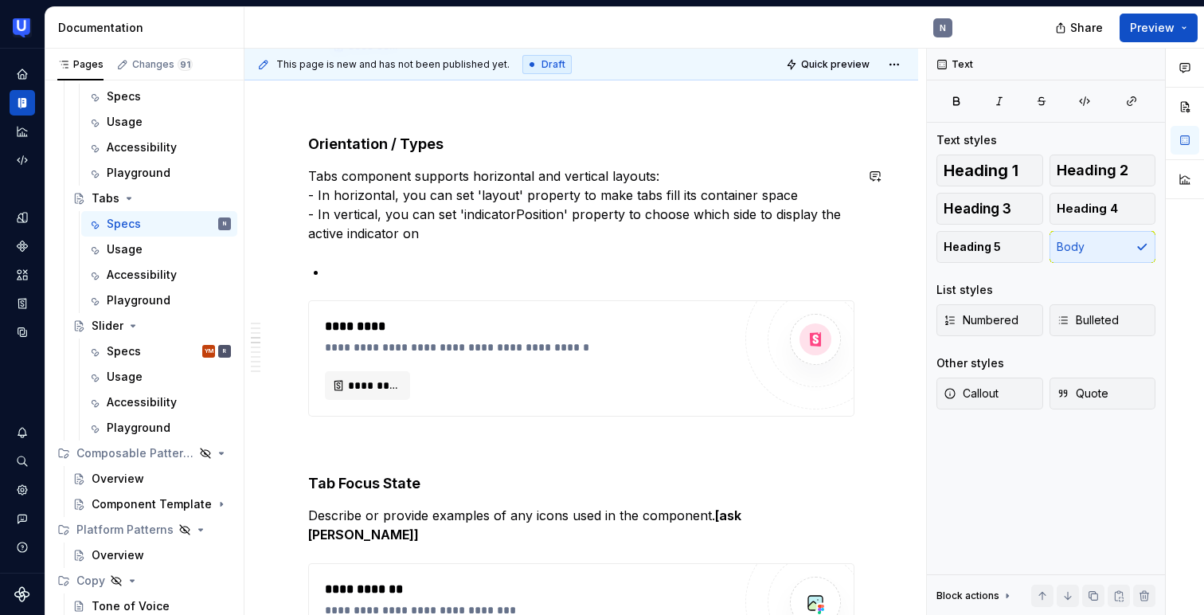
click at [376, 195] on p "Tabs component supports horizontal and vertical layouts: - In horizontal, you c…" at bounding box center [581, 204] width 546 height 76
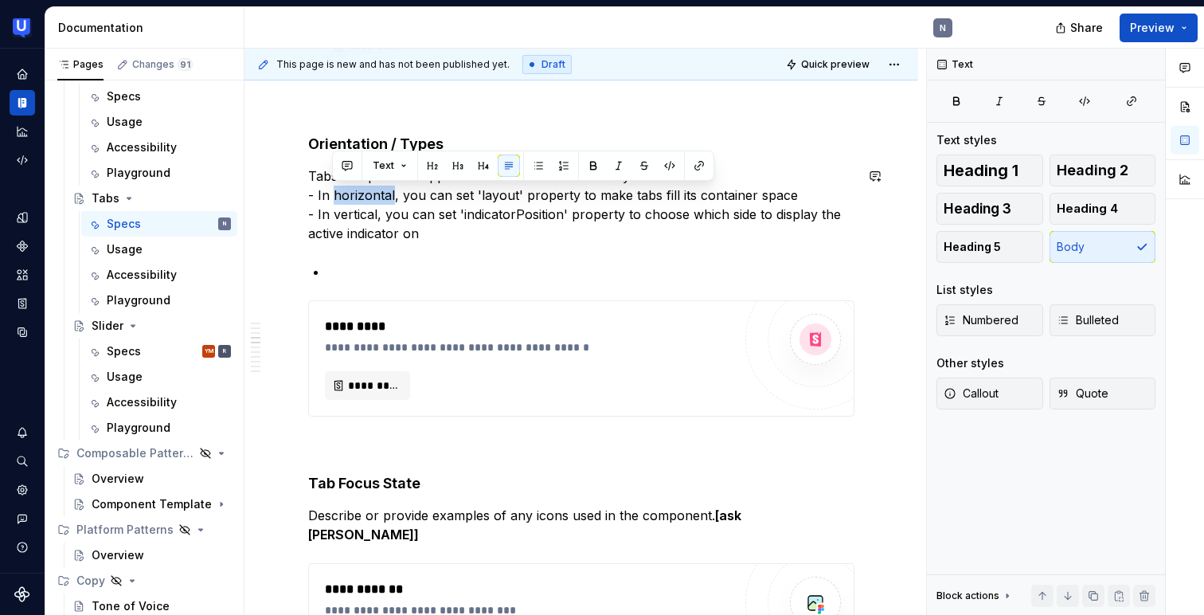
click at [376, 195] on p "Tabs component supports horizontal and vertical layouts: - In horizontal, you c…" at bounding box center [581, 204] width 546 height 76
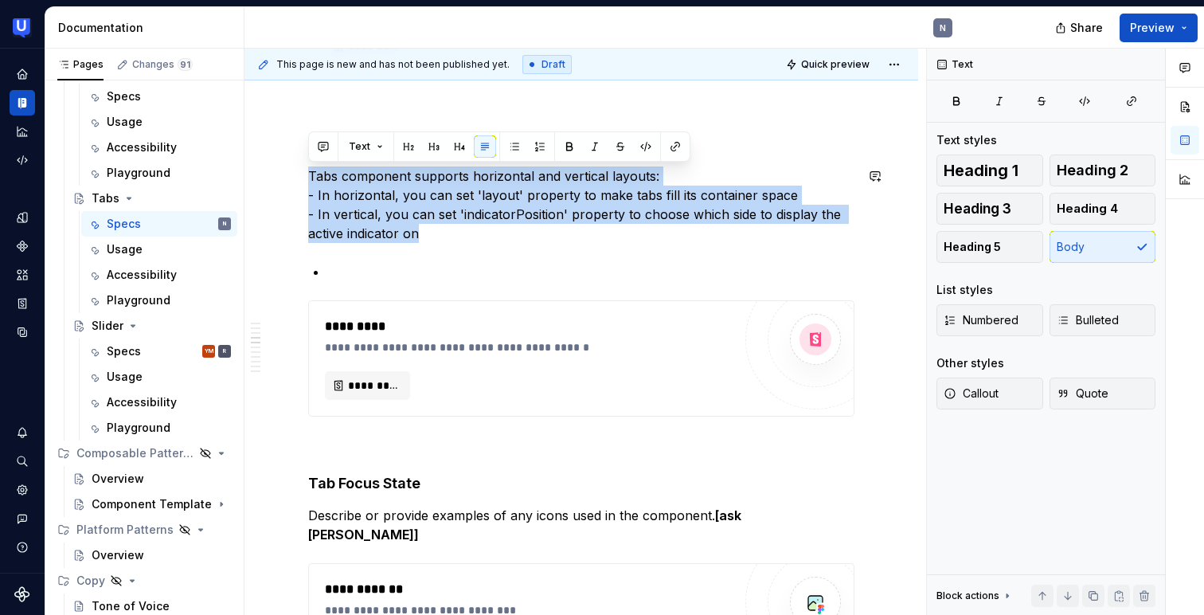
click at [376, 195] on p "Tabs component supports horizontal and vertical layouts: - In horizontal, you c…" at bounding box center [581, 204] width 546 height 76
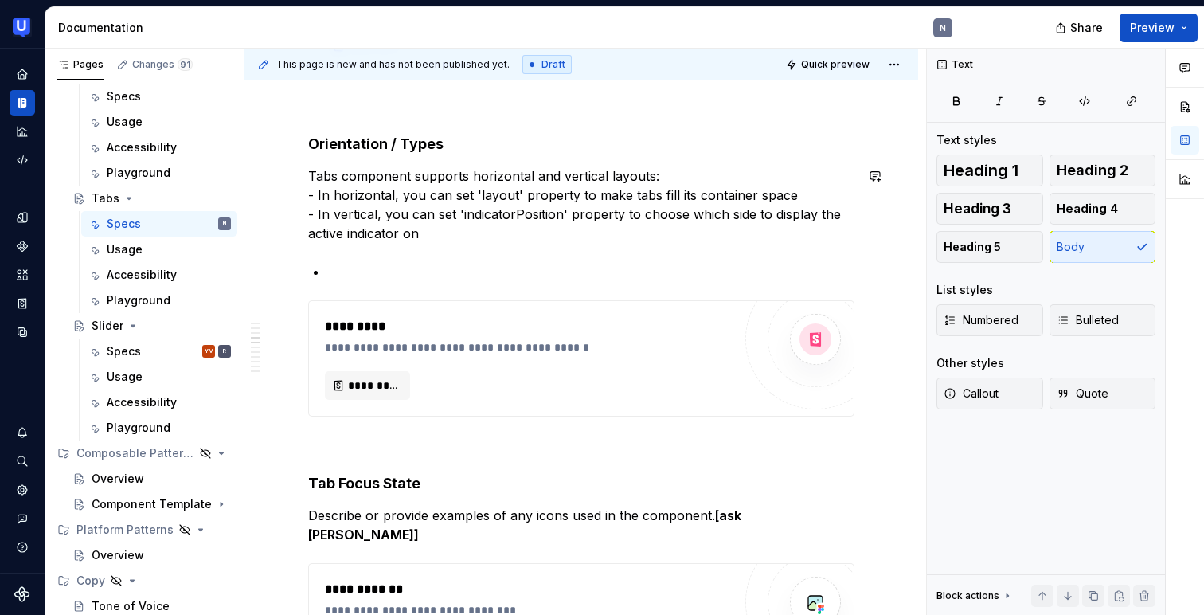
click at [376, 195] on p "Tabs component supports horizontal and vertical layouts: - In horizontal, you c…" at bounding box center [581, 204] width 546 height 76
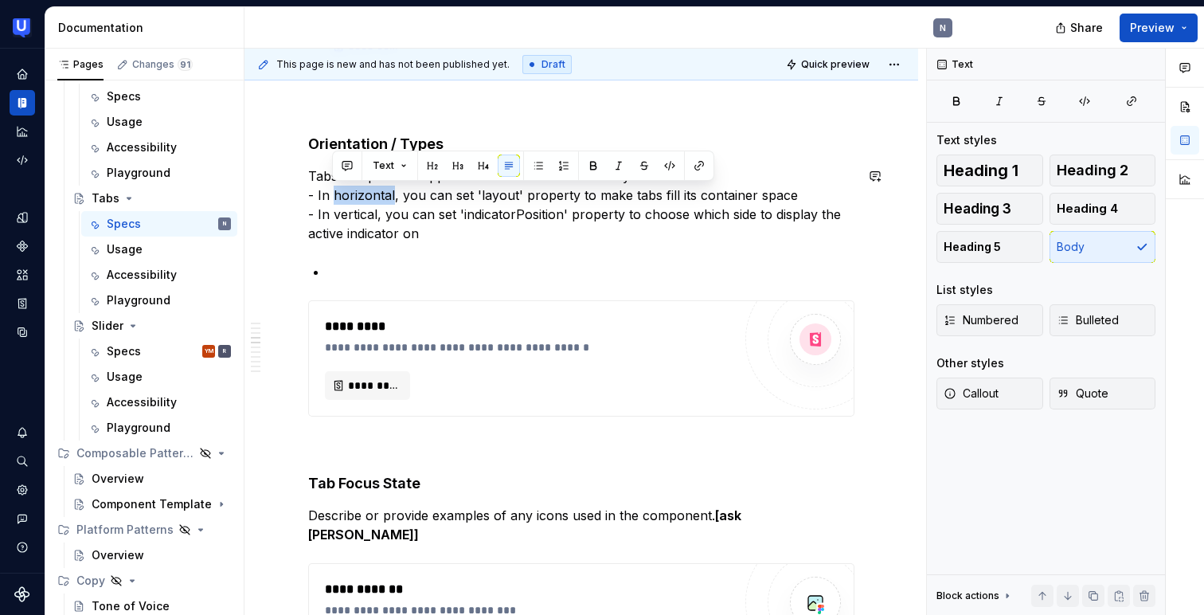
click at [376, 195] on p "Tabs component supports horizontal and vertical layouts: - In horizontal, you c…" at bounding box center [581, 204] width 546 height 76
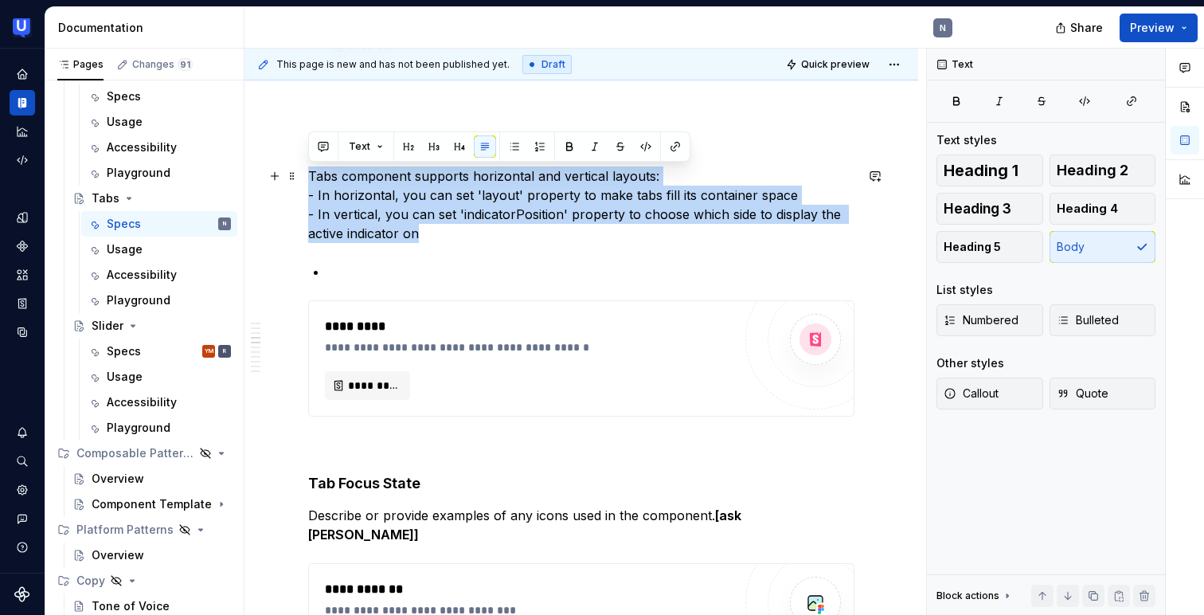
click at [335, 201] on p "Tabs component supports horizontal and vertical layouts: - In horizontal, you c…" at bounding box center [581, 204] width 546 height 76
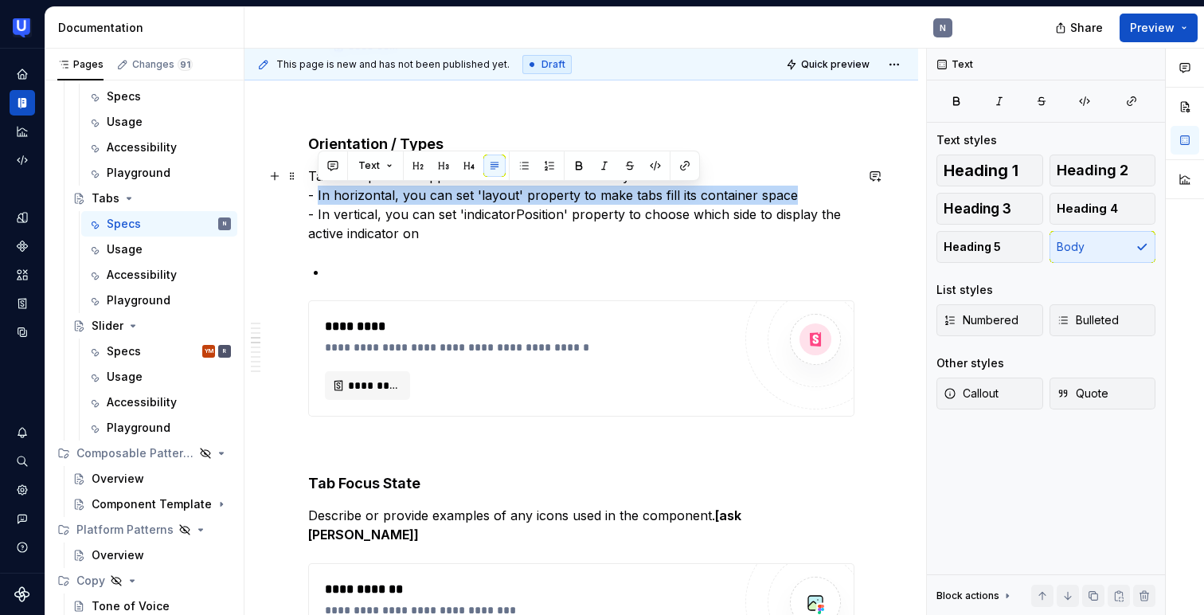
drag, startPoint x: 318, startPoint y: 194, endPoint x: 874, endPoint y: 188, distance: 556.6
copy p "In horizontal, you can set 'layout' property to make tabs fill its container sp…"
click at [430, 271] on p at bounding box center [590, 271] width 527 height 19
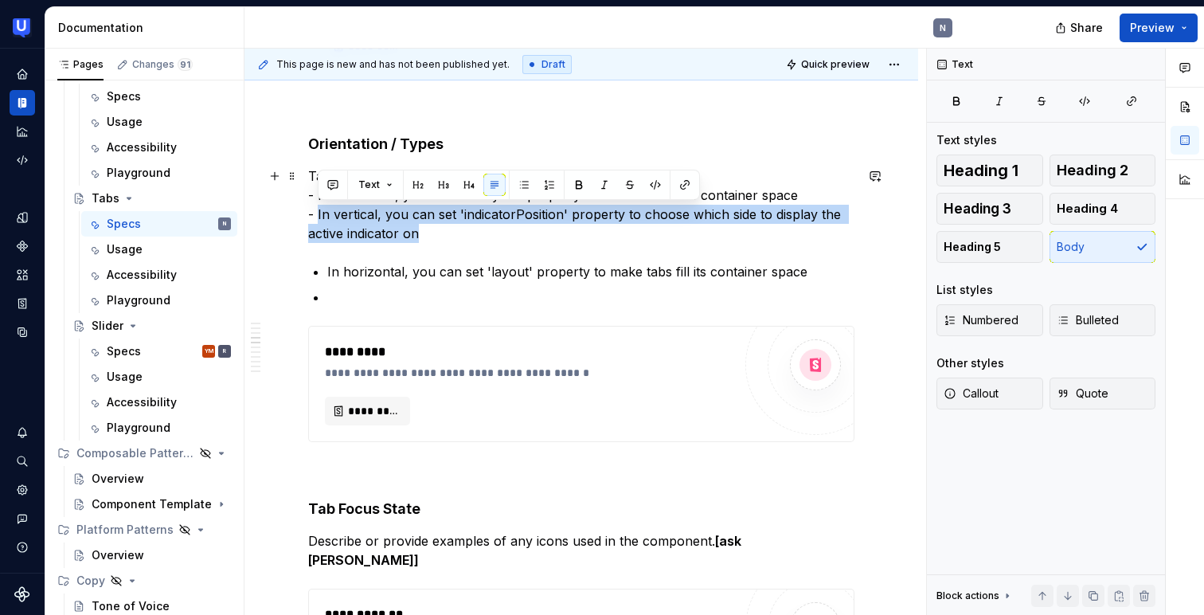
drag, startPoint x: 318, startPoint y: 212, endPoint x: 432, endPoint y: 232, distance: 116.5
click at [432, 232] on p "Tabs component supports horizontal and vertical layouts: - In horizontal, you c…" at bounding box center [581, 204] width 546 height 76
copy p "In vertical, you can set 'indicatorPosition' property to choose which side to d…"
click at [372, 303] on p at bounding box center [590, 296] width 527 height 19
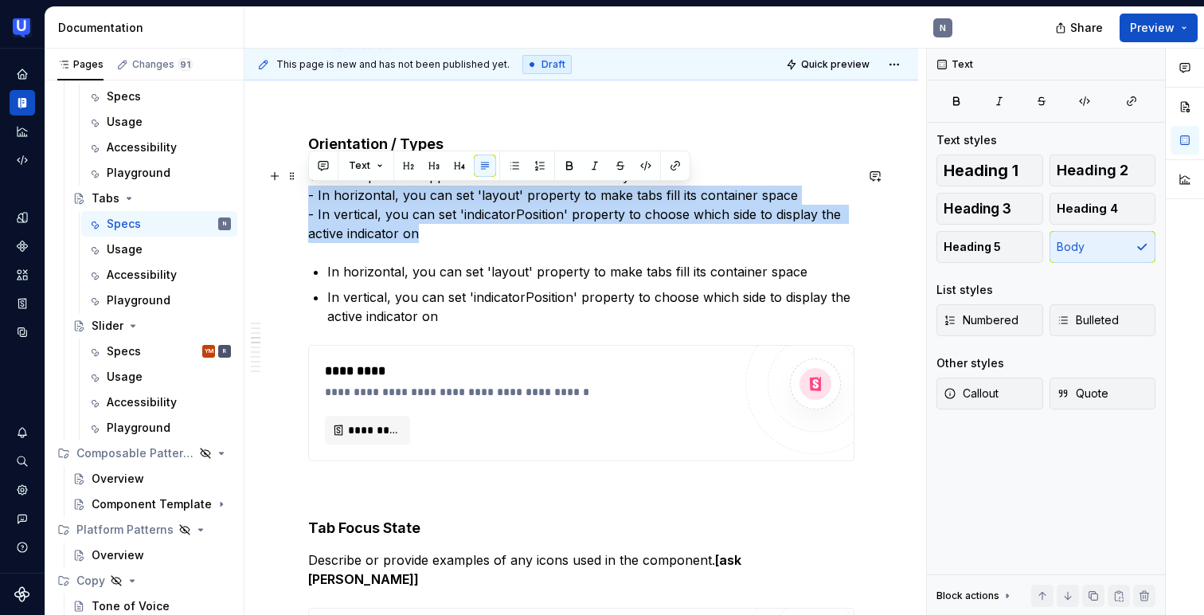
drag, startPoint x: 427, startPoint y: 231, endPoint x: 300, endPoint y: 193, distance: 132.0
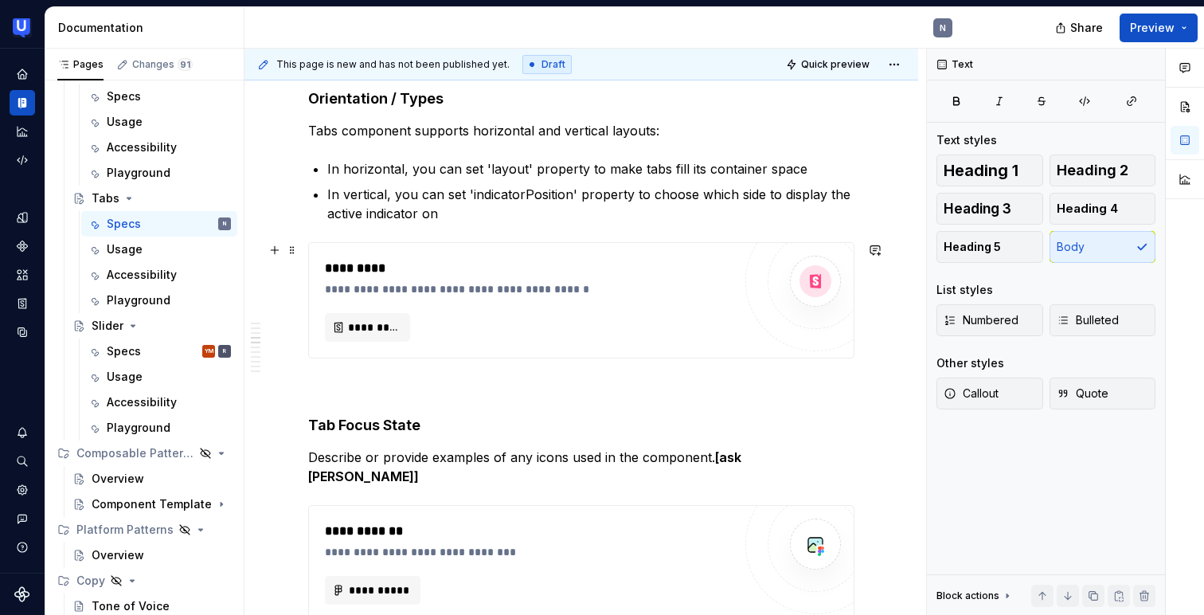
scroll to position [1033, 0]
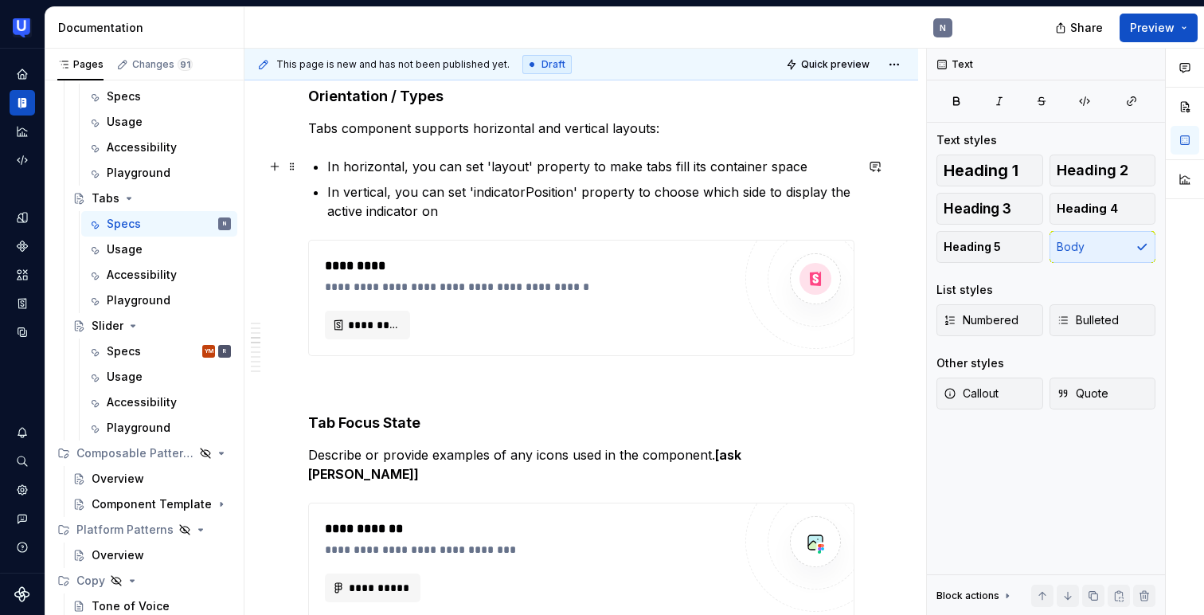
click at [521, 158] on p "In horizontal, you can set 'layout' property to make tabs fill its container sp…" at bounding box center [590, 166] width 527 height 19
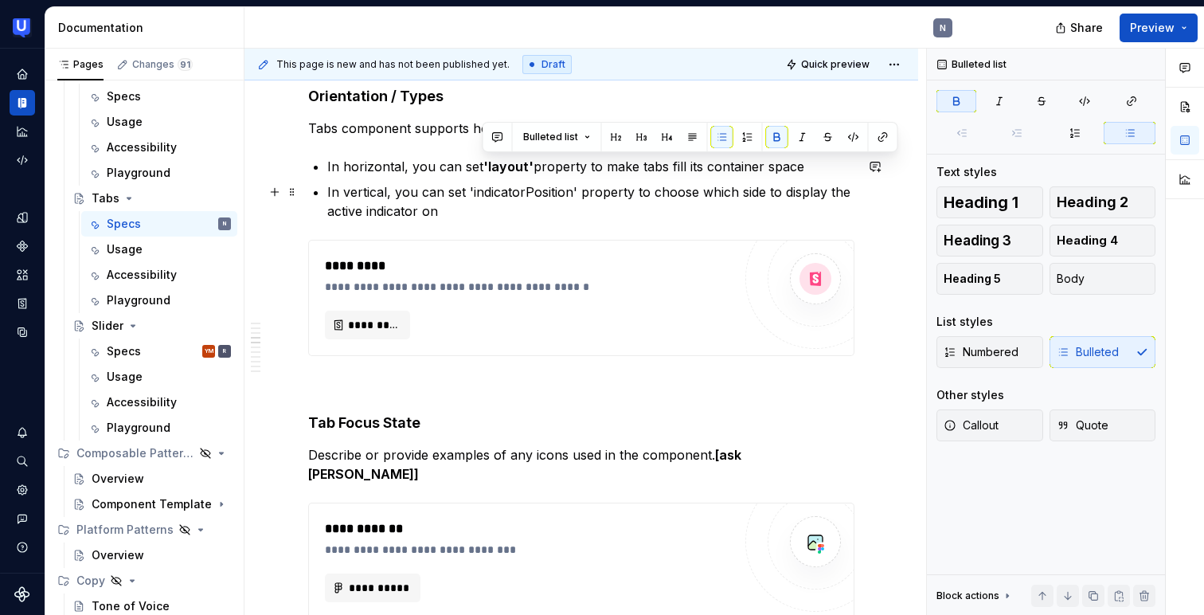
click at [470, 191] on p "In vertical, you can set 'indicatorPosition' property to choose which side to d…" at bounding box center [590, 201] width 527 height 38
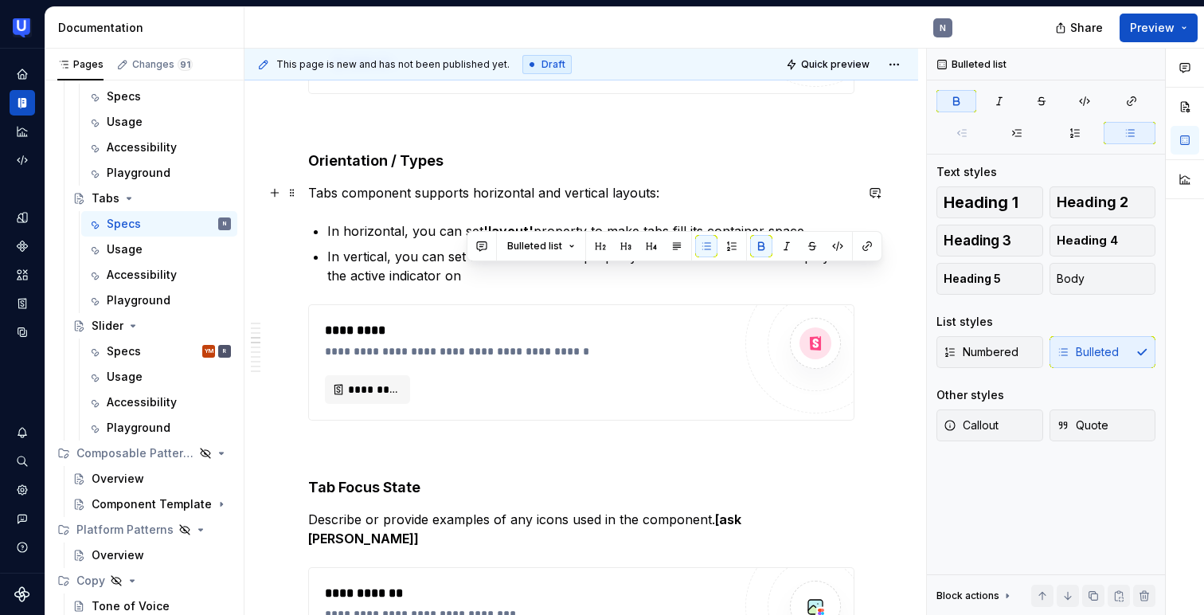
scroll to position [943, 0]
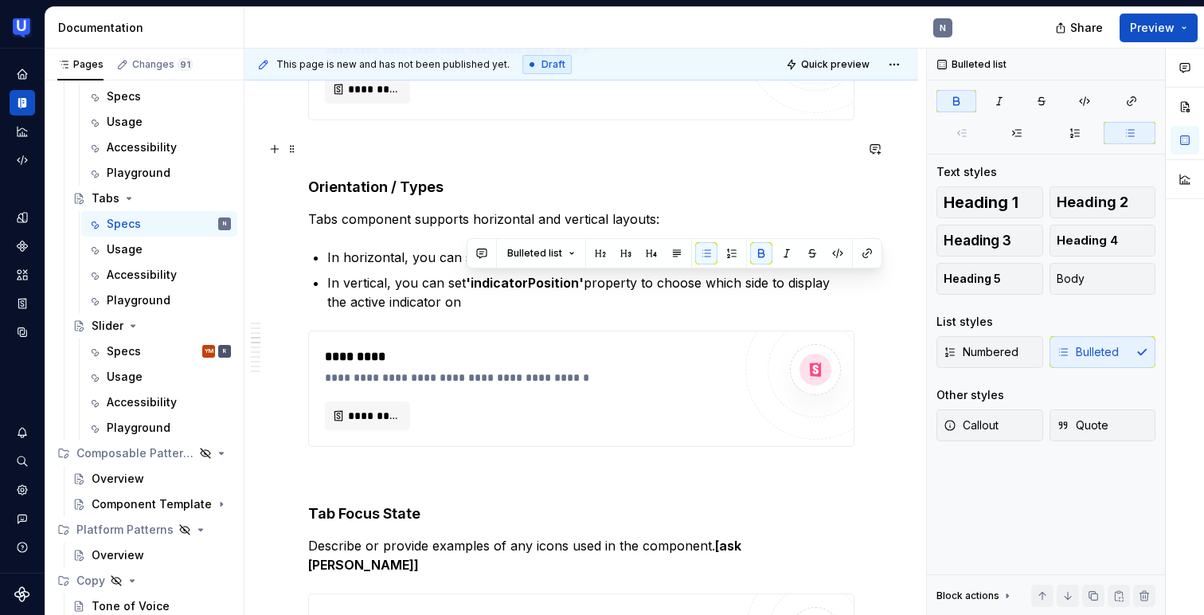
click at [545, 146] on p at bounding box center [581, 148] width 546 height 19
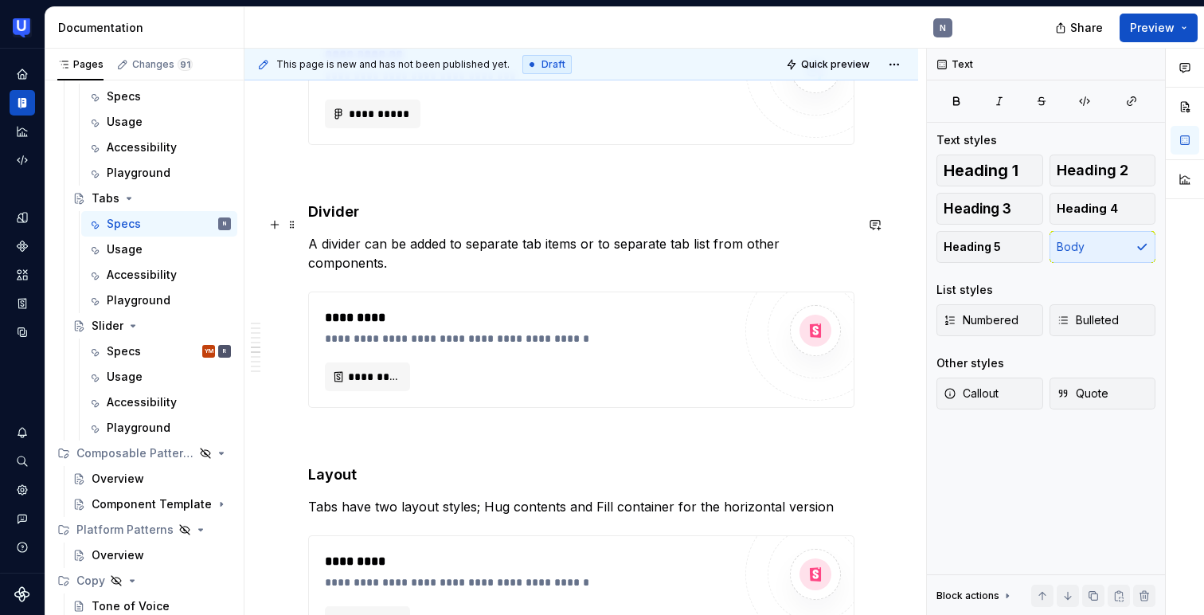
scroll to position [1524, 0]
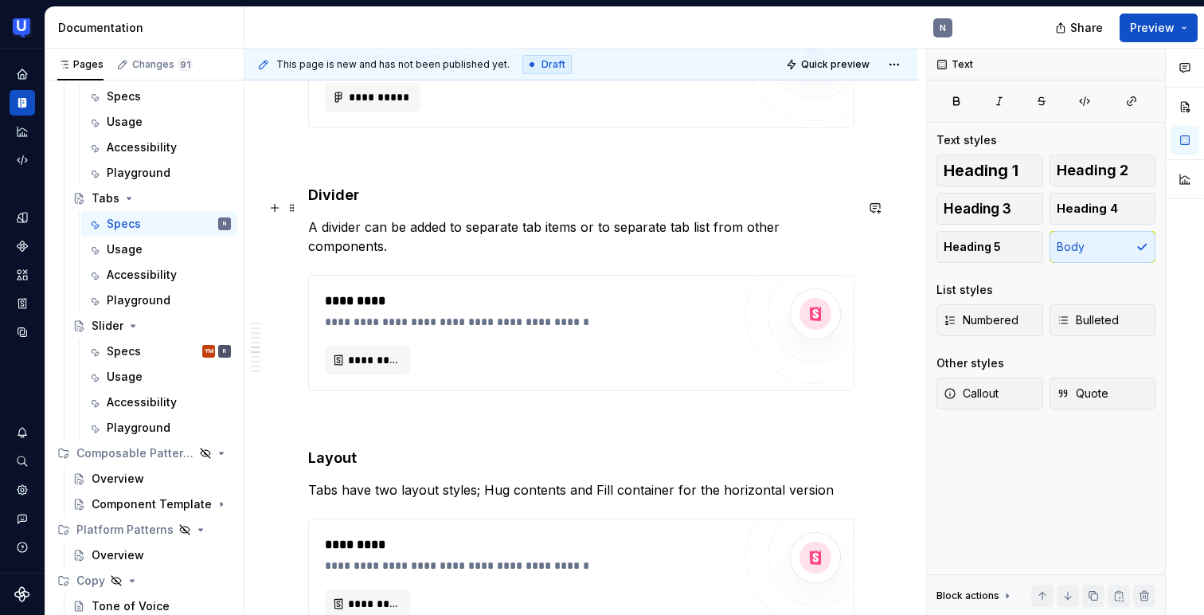
click at [686, 217] on p "A divider can be added to separate tab items or to separate tab list from other…" at bounding box center [581, 236] width 546 height 38
click at [854, 217] on p "A divider can be added to separate tab items or to separate tablist from other …" at bounding box center [581, 236] width 546 height 38
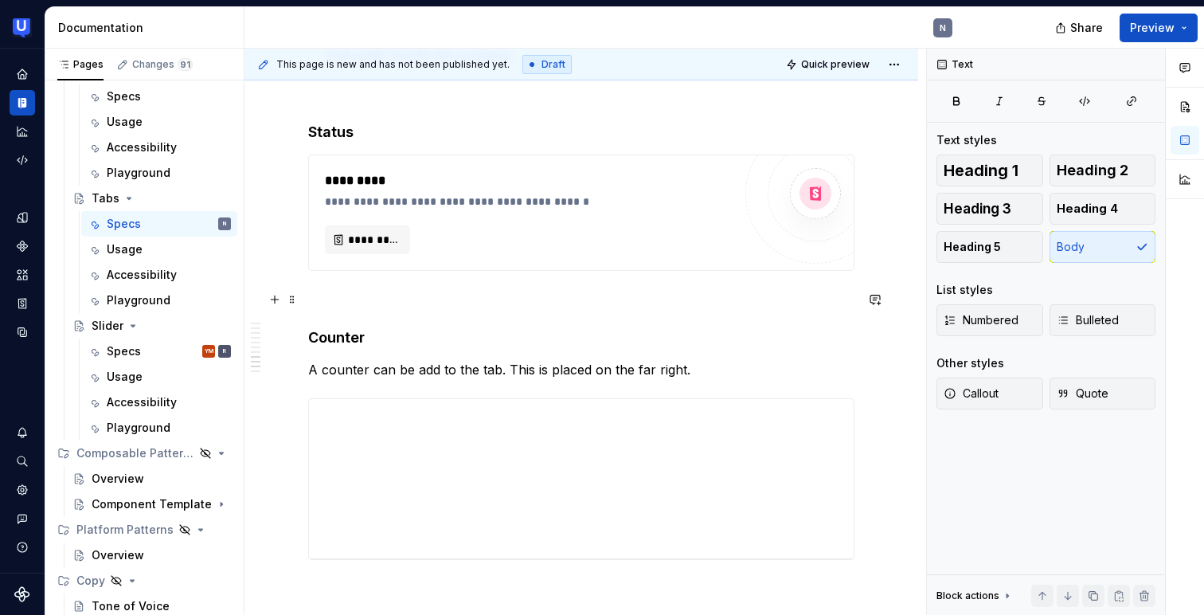
scroll to position [2213, 0]
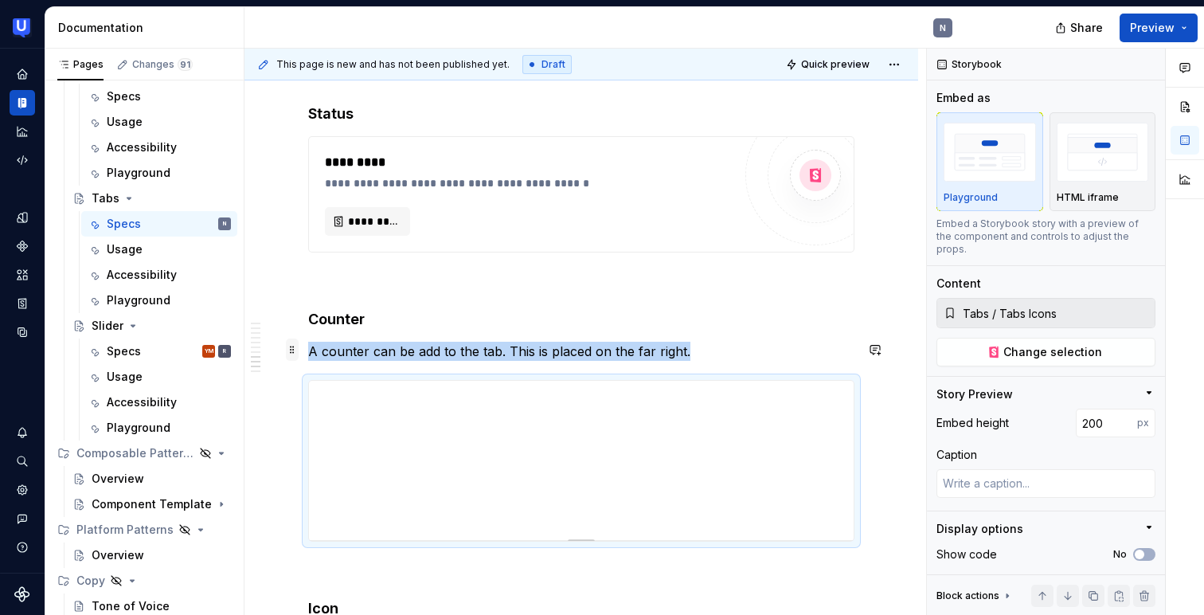
click at [292, 342] on span at bounding box center [292, 349] width 13 height 22
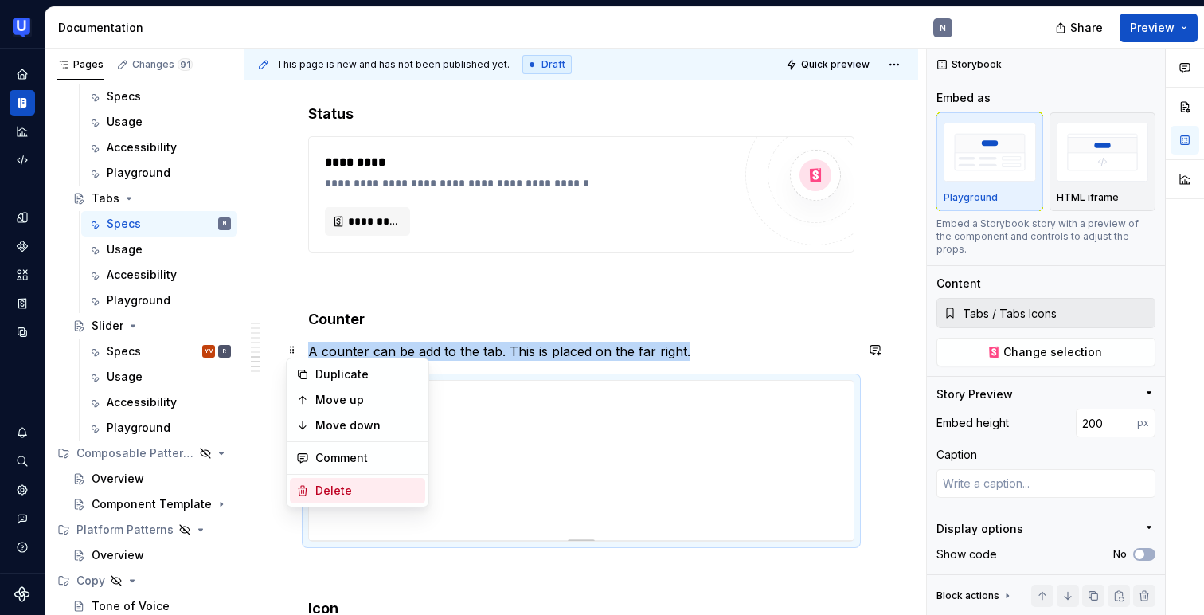
click at [319, 486] on div "Delete" at bounding box center [367, 490] width 104 height 16
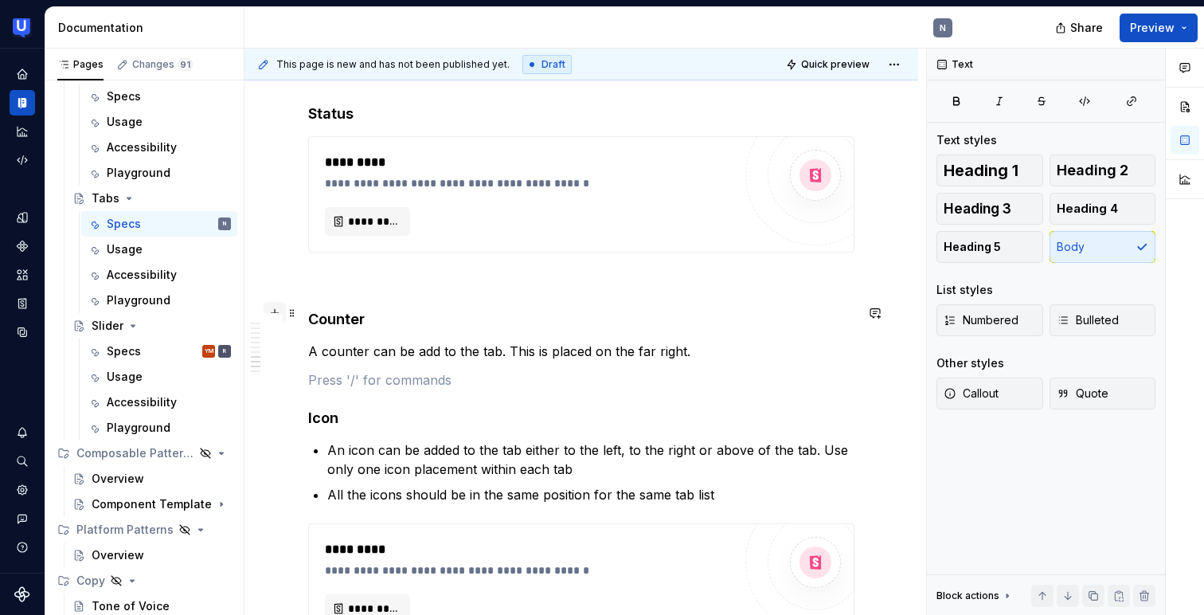
click at [273, 311] on button "button" at bounding box center [275, 313] width 22 height 22
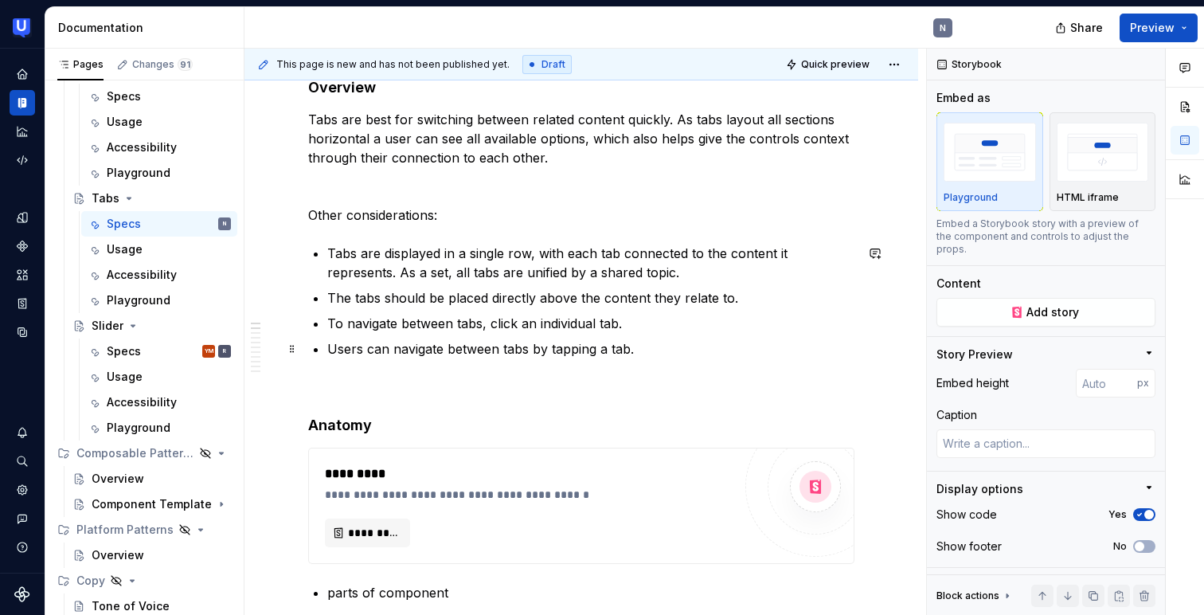
scroll to position [167, 0]
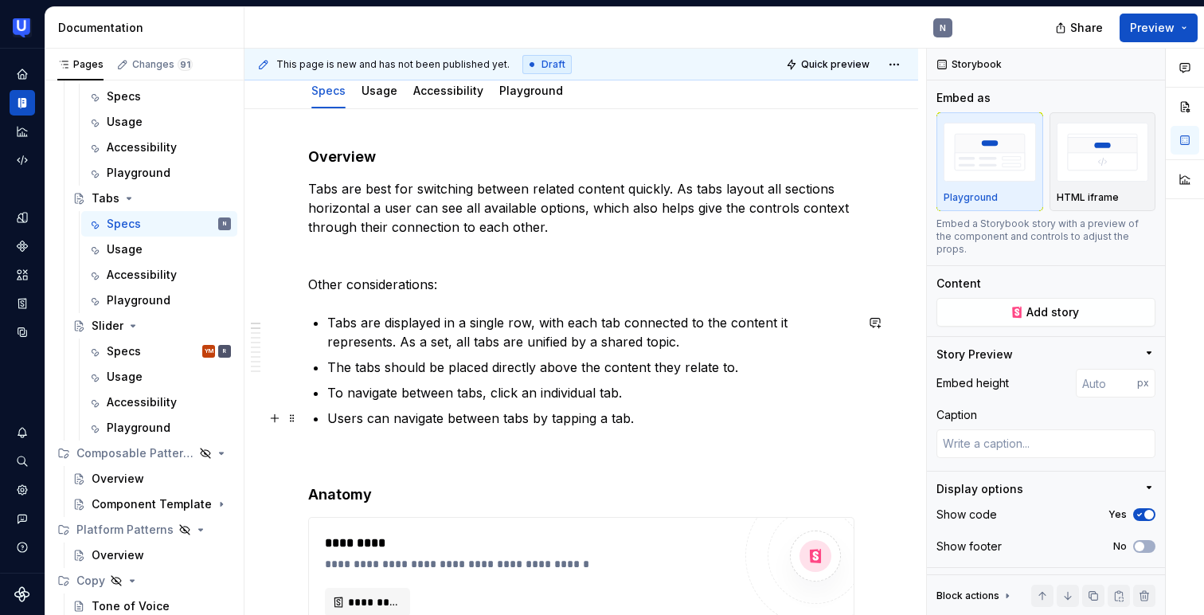
click at [644, 417] on p "Users can navigate between tabs by tapping a tab." at bounding box center [590, 417] width 527 height 19
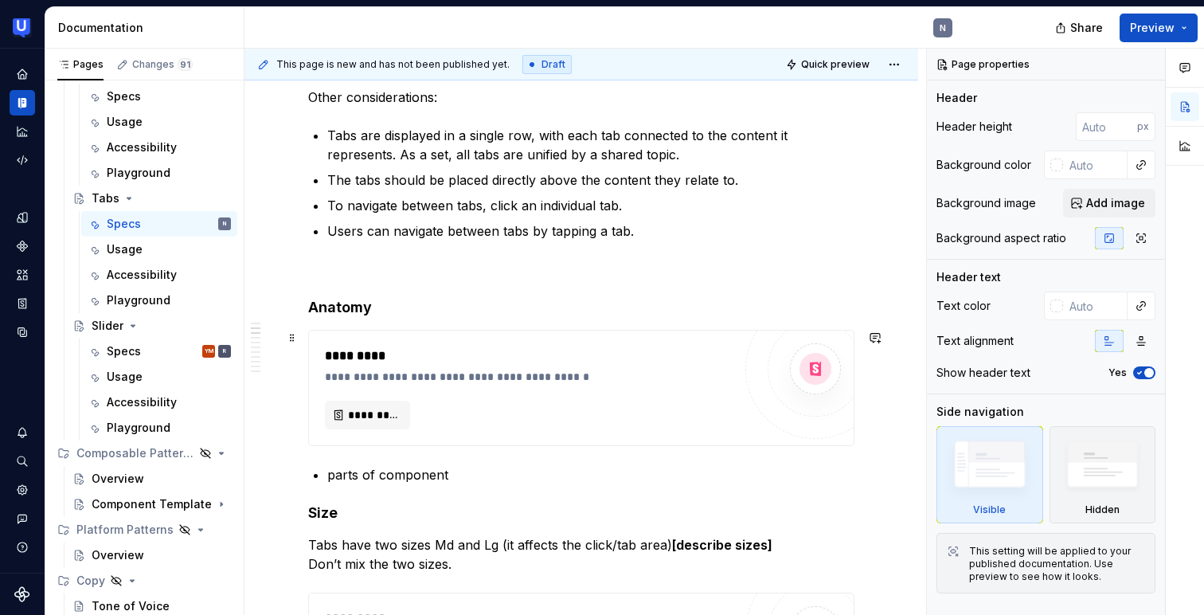
scroll to position [393, 0]
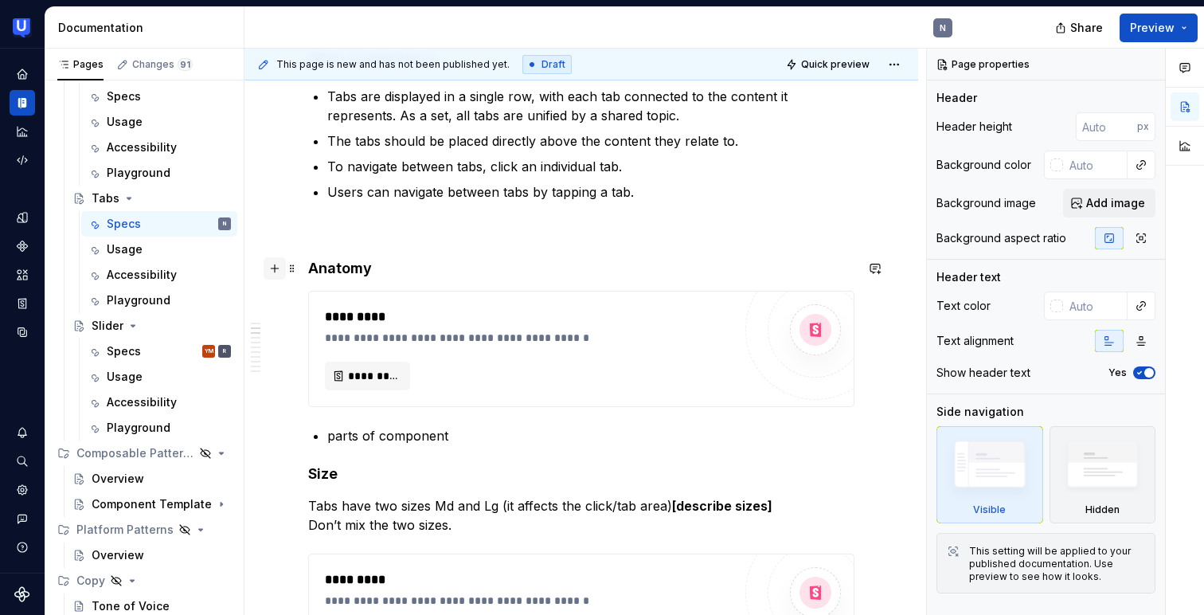
click at [277, 271] on button "button" at bounding box center [275, 268] width 22 height 22
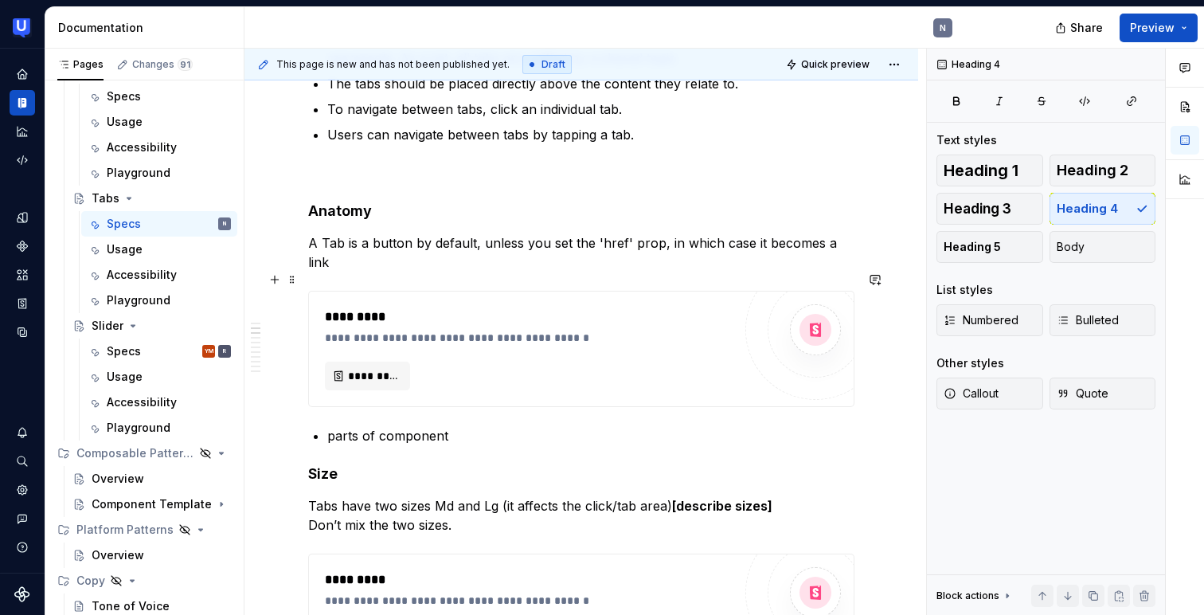
scroll to position [463, 0]
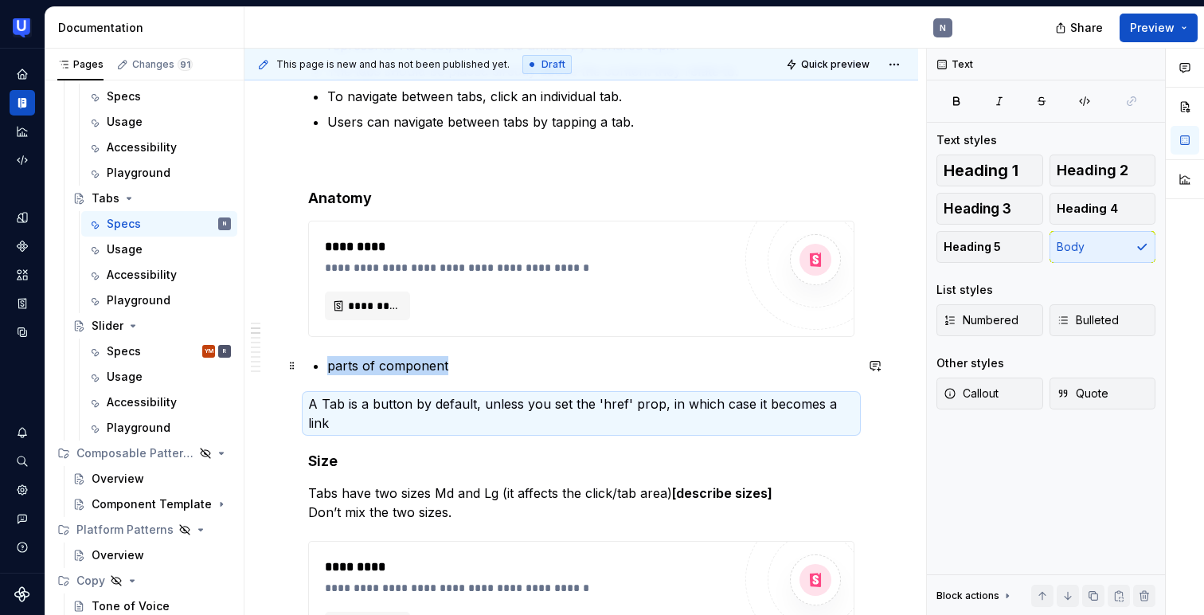
click at [330, 365] on p "parts of component" at bounding box center [590, 365] width 527 height 19
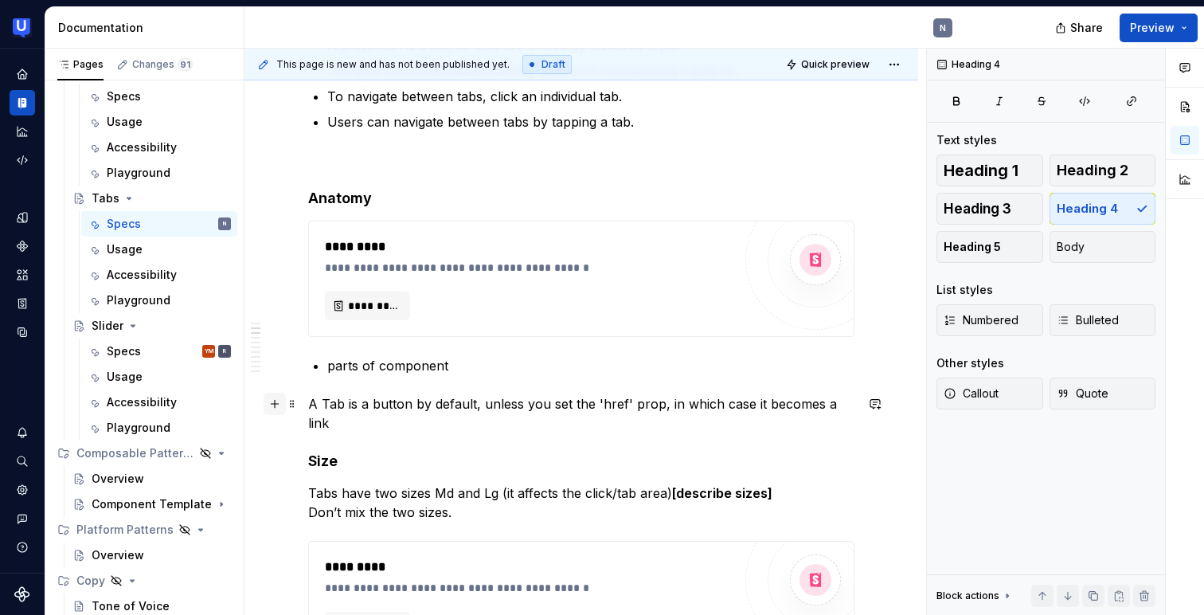
click at [278, 405] on button "button" at bounding box center [275, 404] width 22 height 22
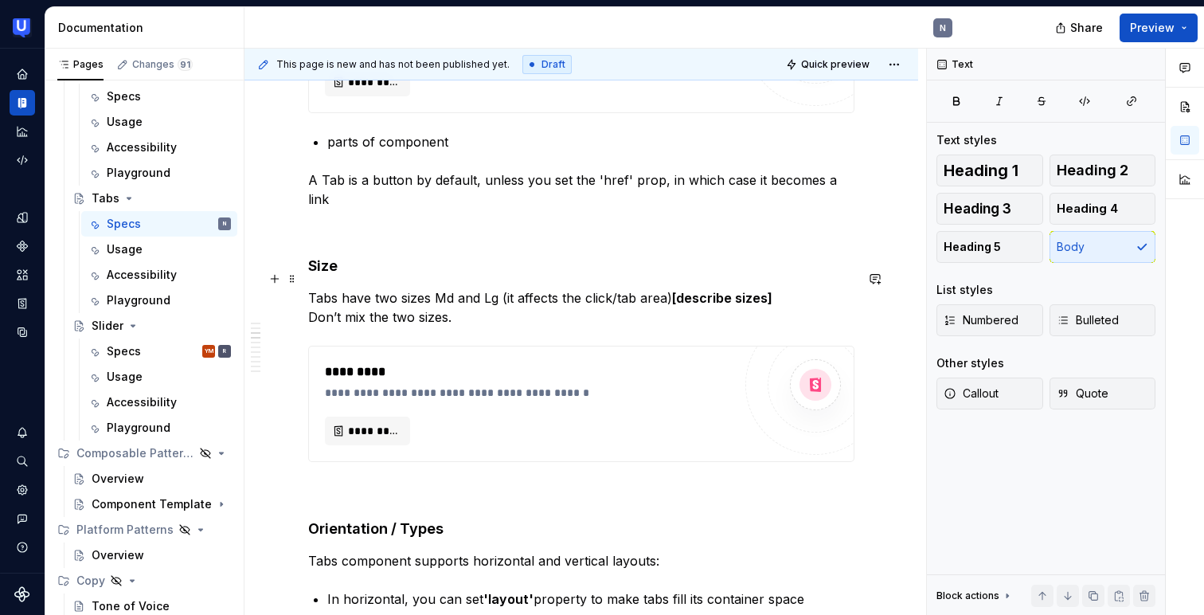
scroll to position [688, 0]
click at [455, 287] on p "Tabs have two sizes Md and Lg (it affects the click/tab area) [describe sizes] …" at bounding box center [581, 306] width 546 height 38
click at [775, 287] on p "Tabs have two sizes Md and Lg (it affects the click/tab area) [describe sizes] …" at bounding box center [581, 306] width 546 height 38
click at [428, 287] on p "Tabs have two sizes Md and Lg (it affects the click/tab area) Don’t mix the two…" at bounding box center [581, 306] width 546 height 38
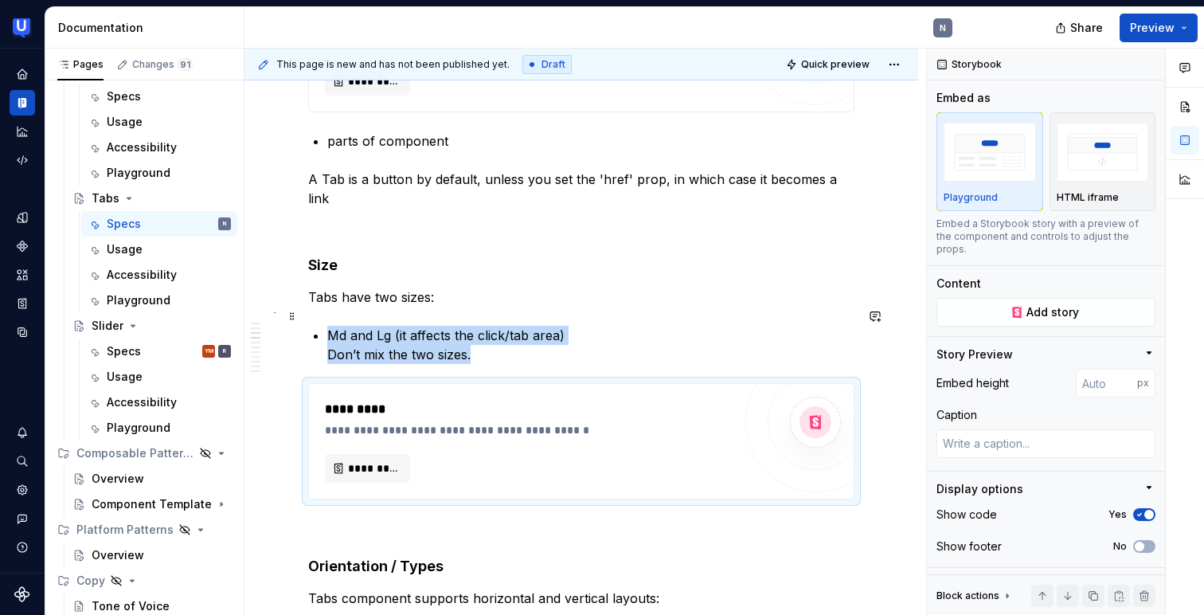
click at [440, 326] on p "Md and Lg (it affects the click/tab area) Don’t mix the two sizes." at bounding box center [590, 345] width 527 height 38
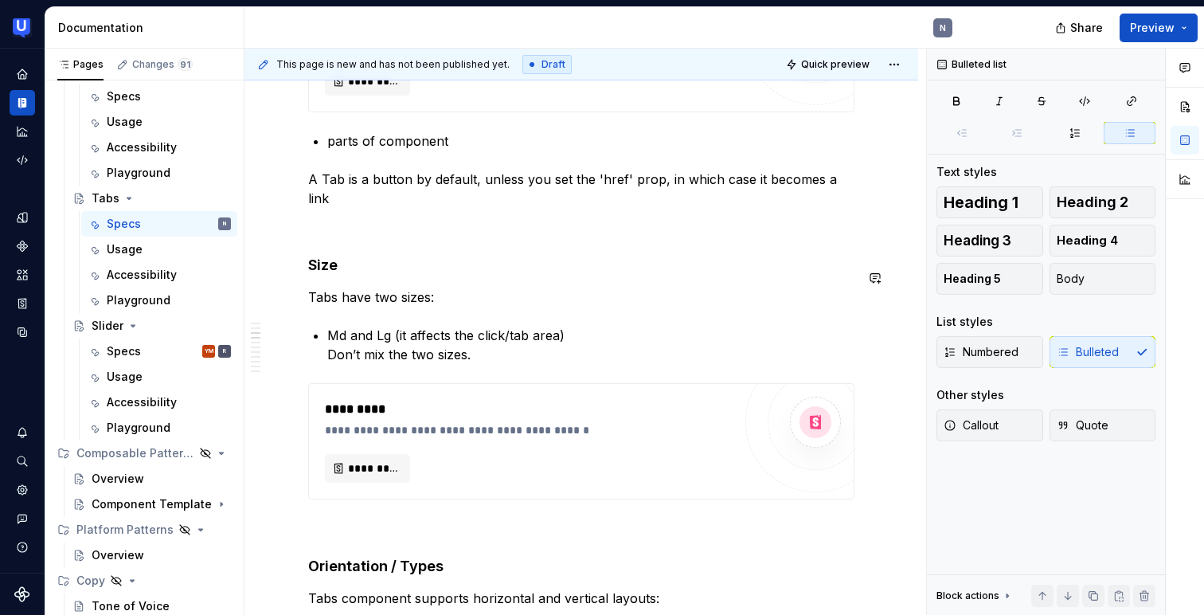
click at [354, 326] on p "Md and Lg (it affects the click/tab area) Don’t mix the two sizes." at bounding box center [590, 345] width 527 height 38
click at [375, 326] on p "Md and Lg (it affects the click/tab area) Don’t mix the two sizes." at bounding box center [590, 345] width 527 height 38
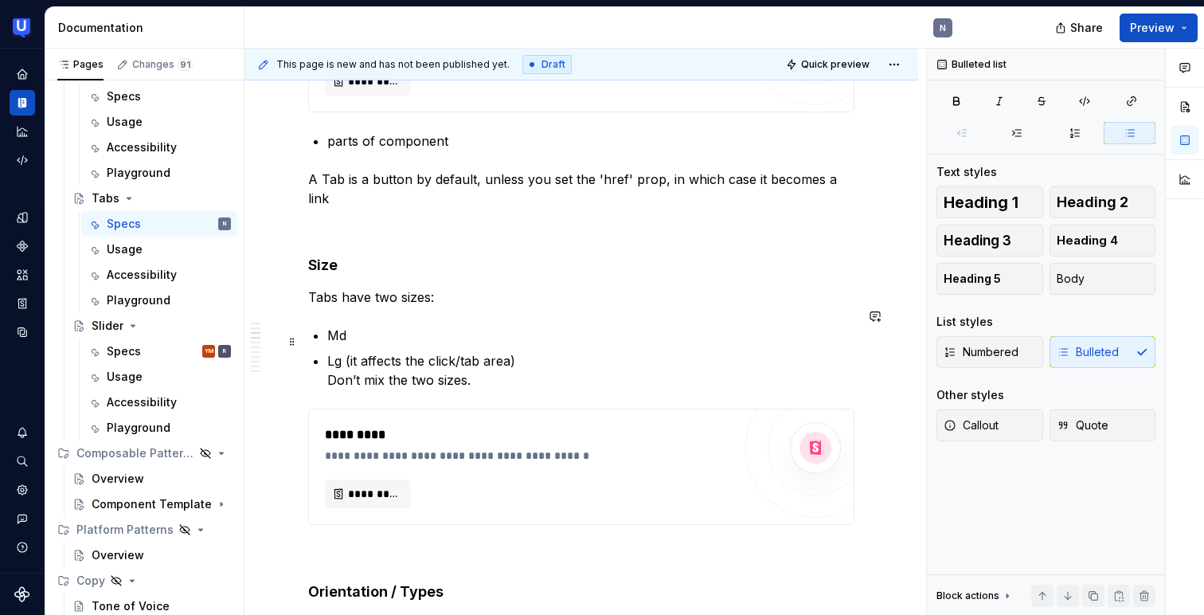
click at [549, 351] on p "Lg (it affects the click/tab area) Don’t mix the two sizes." at bounding box center [590, 370] width 527 height 38
click at [292, 341] on span at bounding box center [292, 341] width 13 height 22
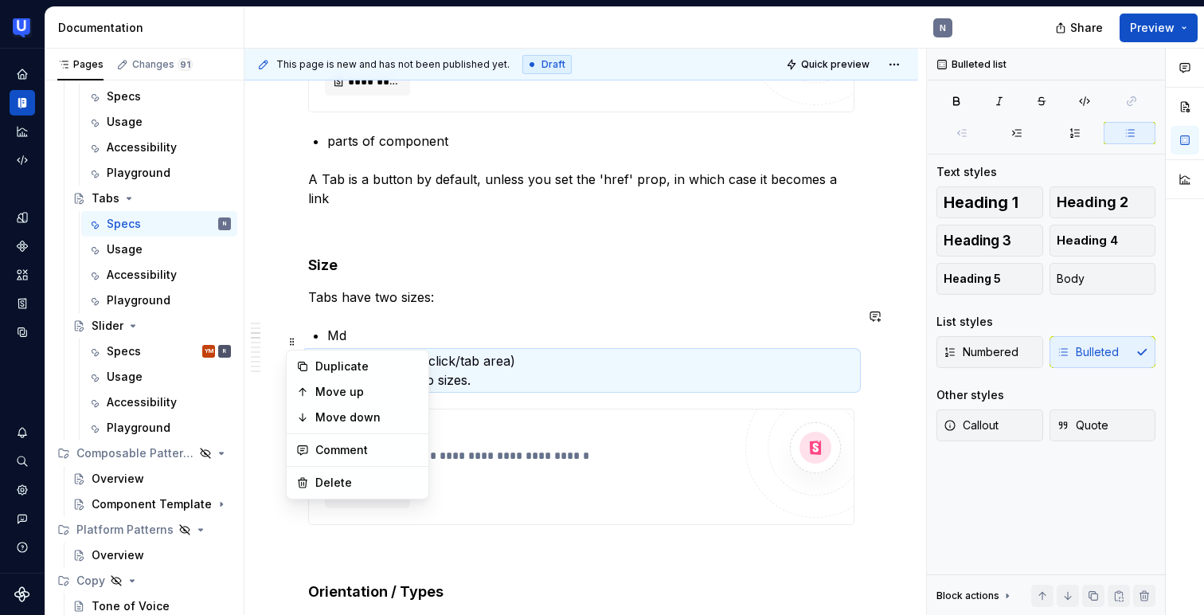
click at [481, 287] on p "Tabs have two sizes:" at bounding box center [581, 296] width 546 height 19
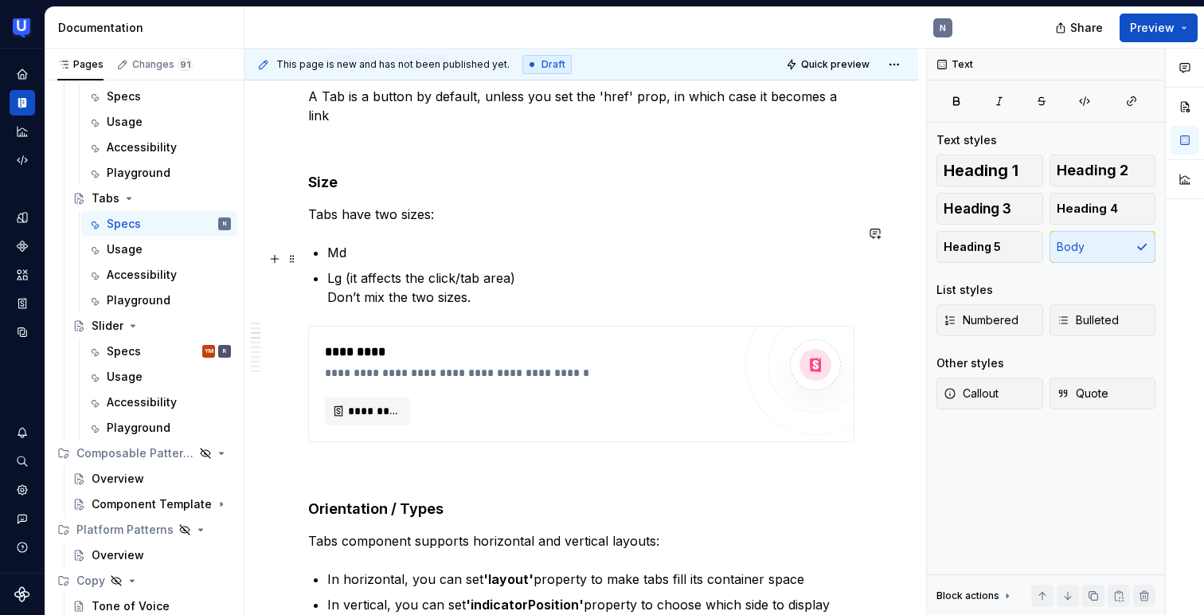
scroll to position [775, 0]
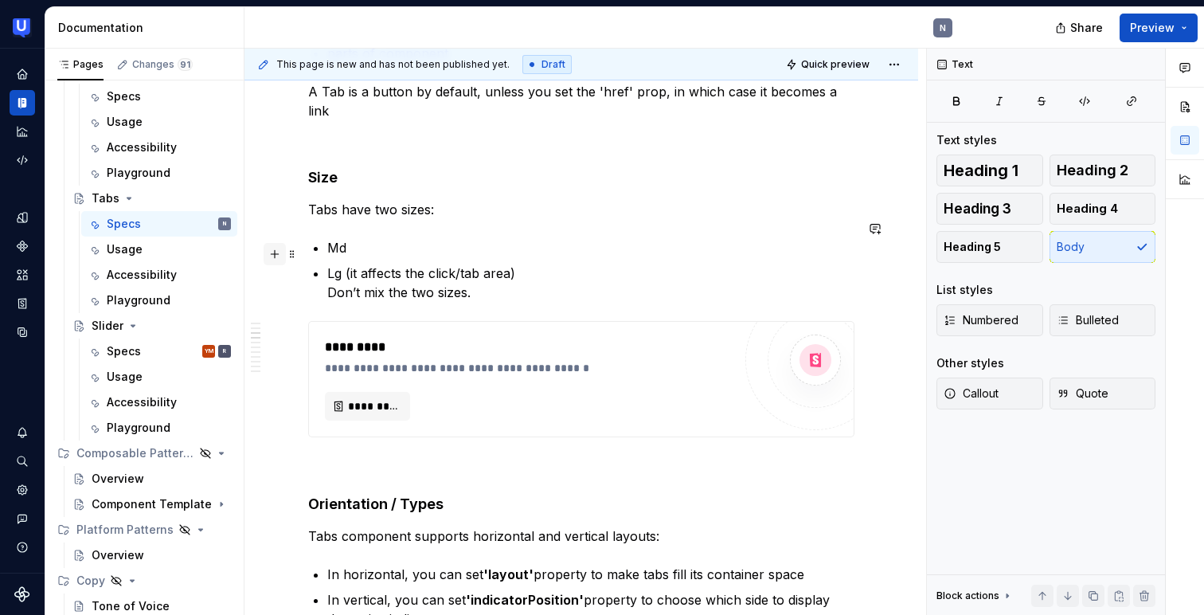
click at [281, 257] on button "button" at bounding box center [275, 254] width 22 height 22
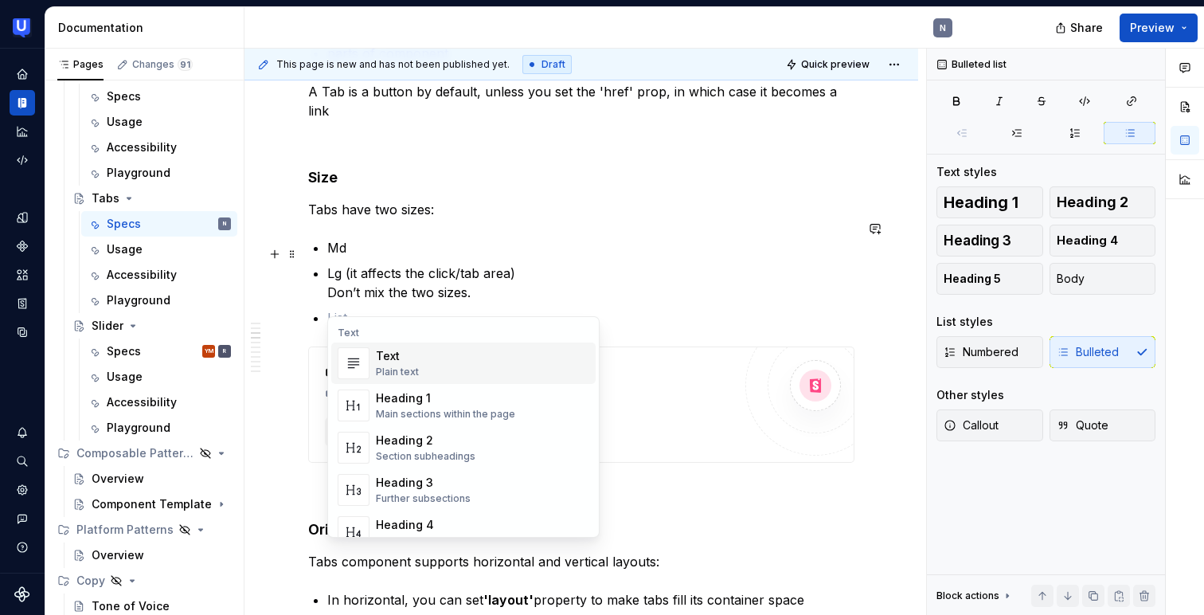
click at [389, 361] on div "Text" at bounding box center [397, 356] width 43 height 16
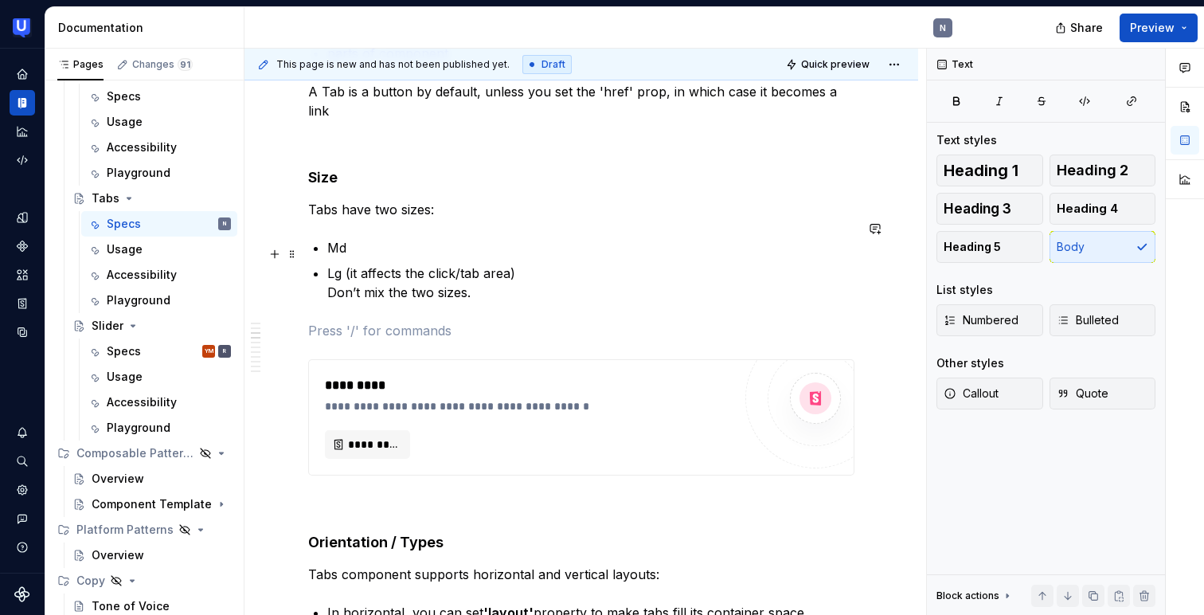
click at [363, 271] on p "Lg (it affects the click/tab area) Don’t mix the two sizes." at bounding box center [590, 283] width 527 height 38
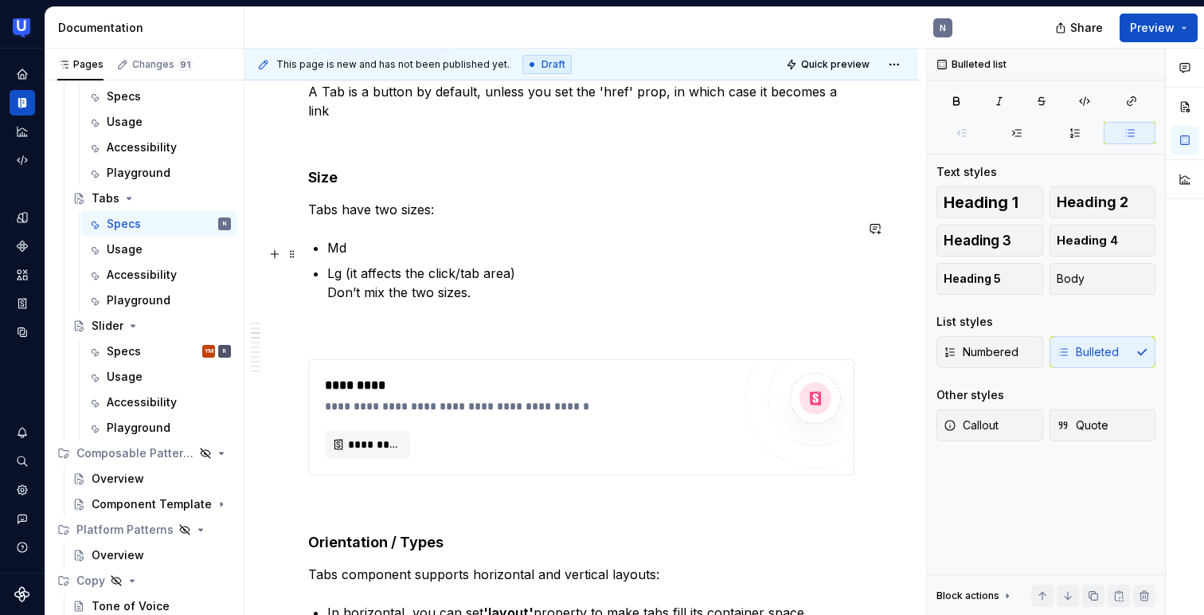
click at [363, 271] on p "Lg (it affects the click/tab area) Don’t mix the two sizes." at bounding box center [590, 283] width 527 height 38
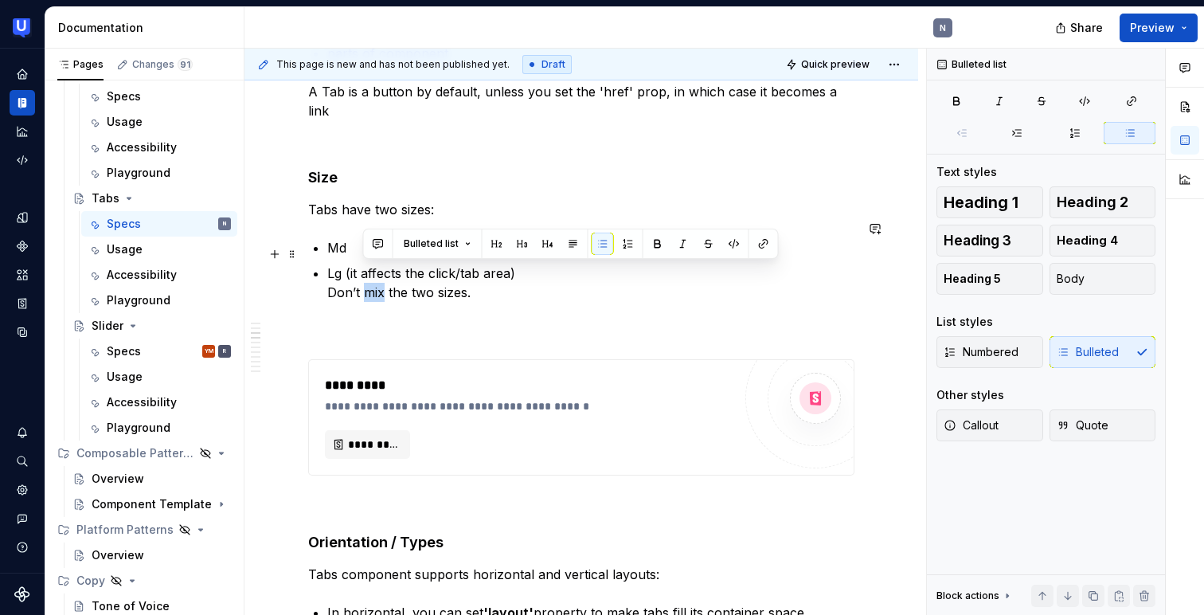
click at [363, 271] on p "Lg (it affects the click/tab area) Don’t mix the two sizes." at bounding box center [590, 283] width 527 height 38
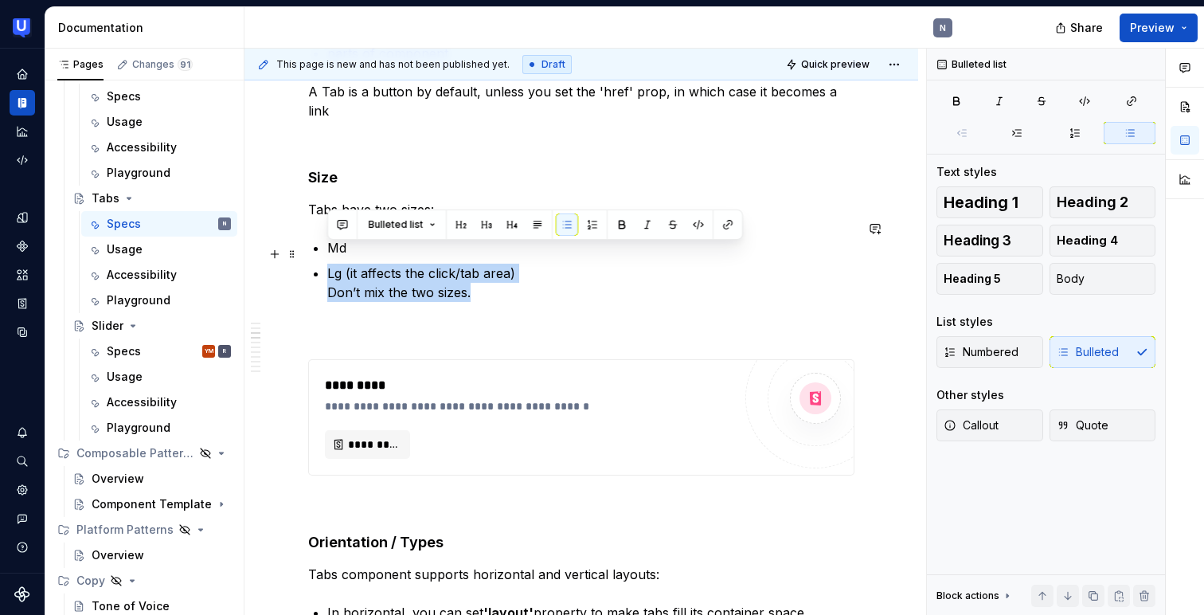
click at [363, 271] on p "Lg (it affects the click/tab area) Don’t mix the two sizes." at bounding box center [590, 283] width 527 height 38
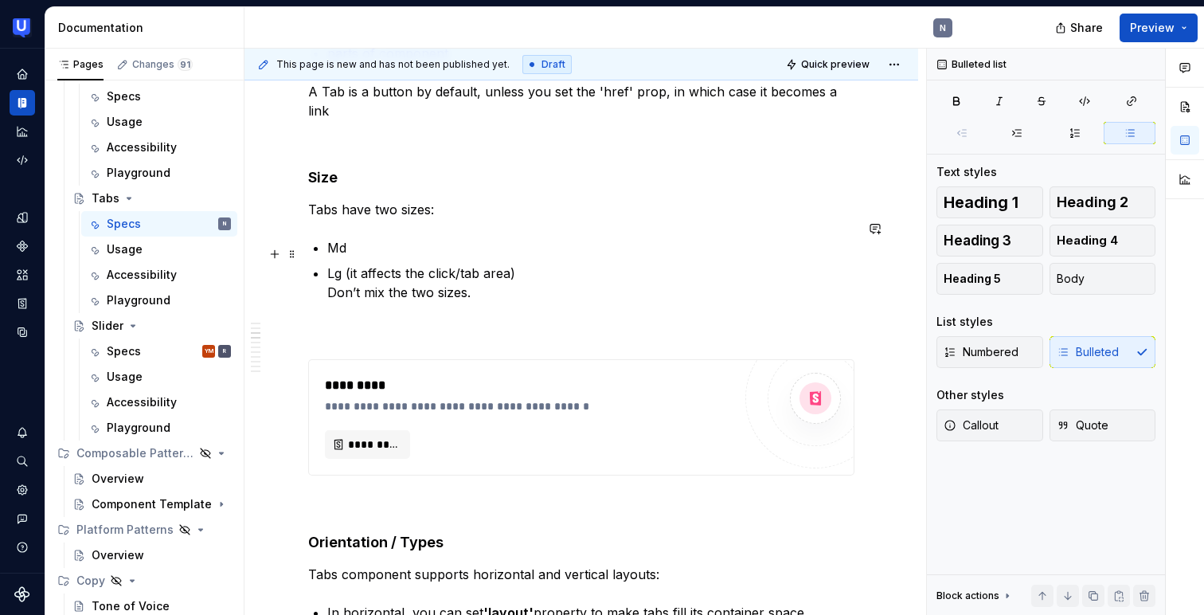
click at [363, 271] on p "Lg (it affects the click/tab area) Don’t mix the two sizes." at bounding box center [590, 283] width 527 height 38
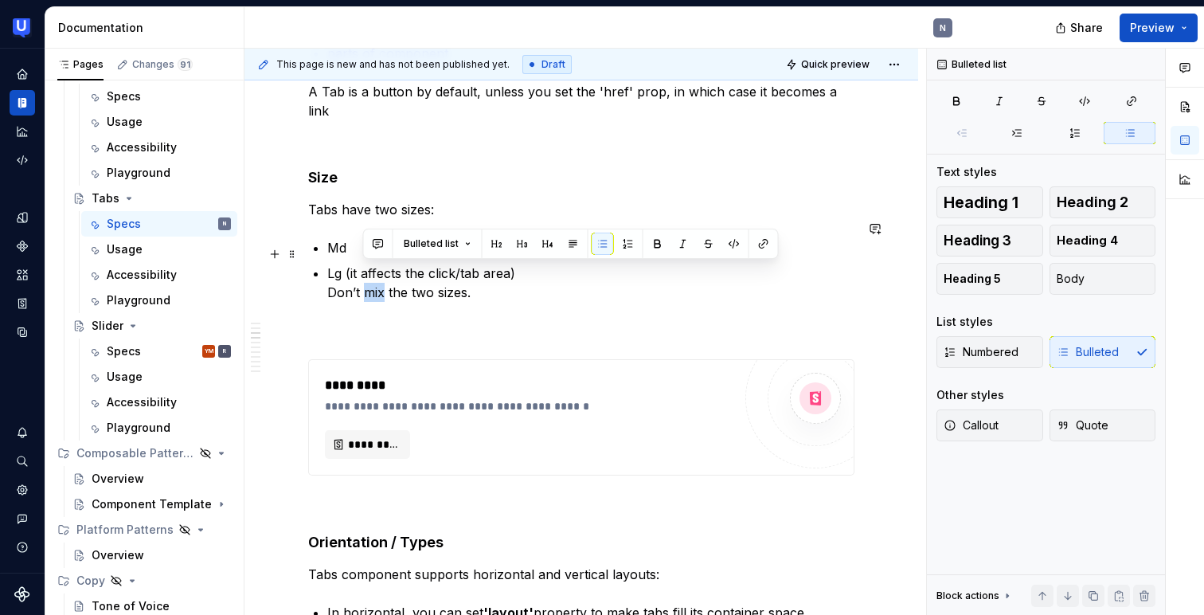
click at [363, 271] on p "Lg (it affects the click/tab area) Don’t mix the two sizes." at bounding box center [590, 283] width 527 height 38
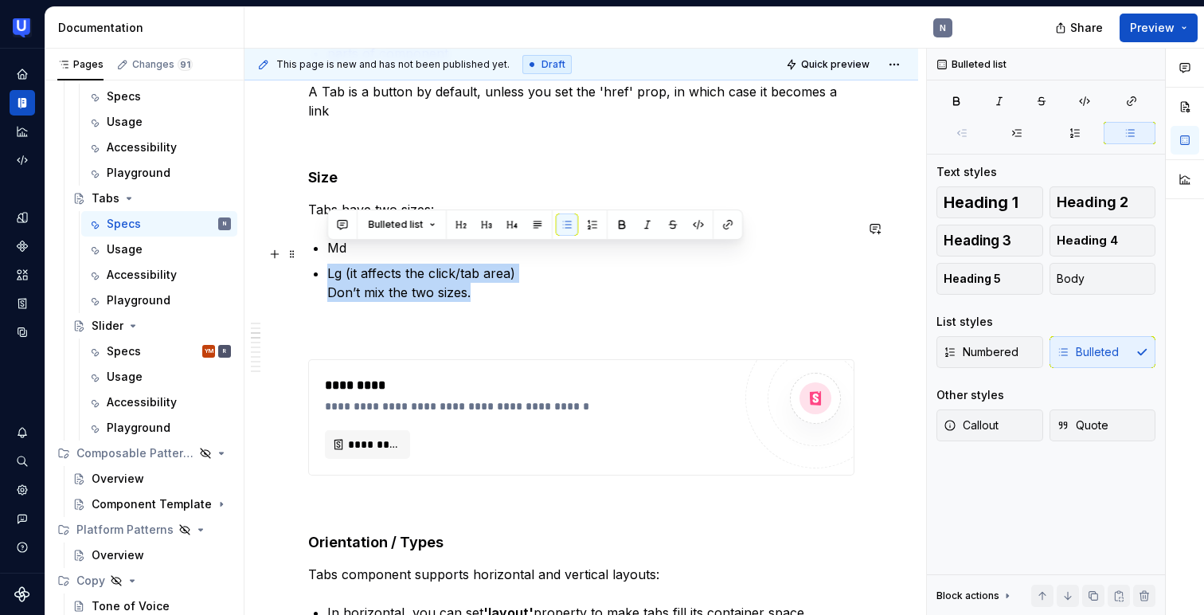
click at [481, 277] on p "Lg (it affects the click/tab area) Don’t mix the two sizes." at bounding box center [590, 283] width 527 height 38
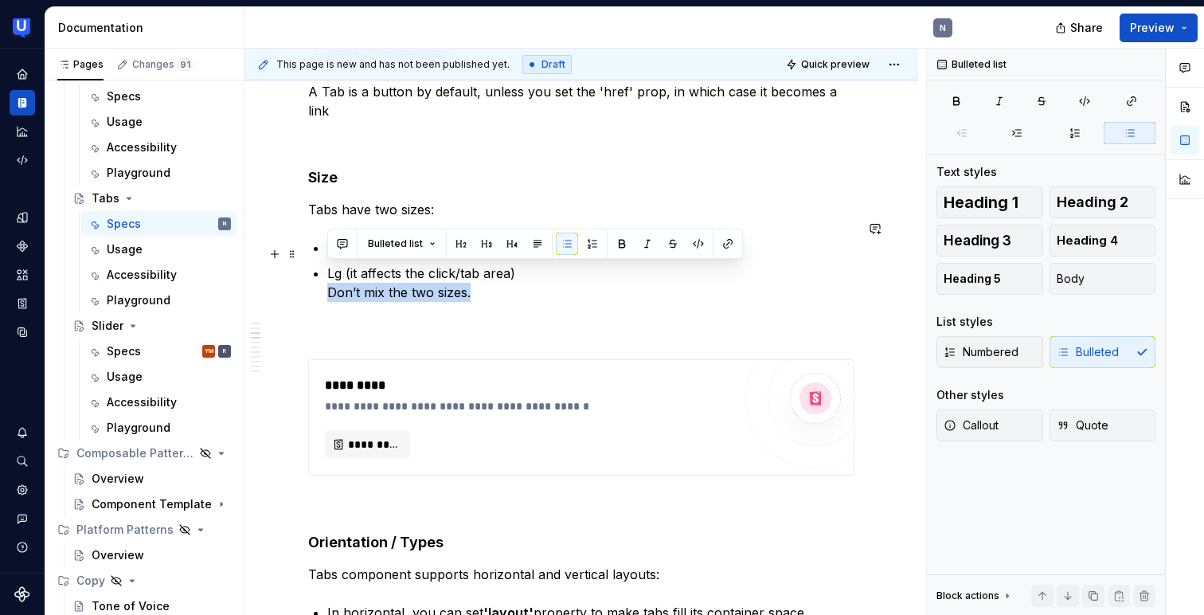
drag, startPoint x: 481, startPoint y: 277, endPoint x: 324, endPoint y: 277, distance: 156.8
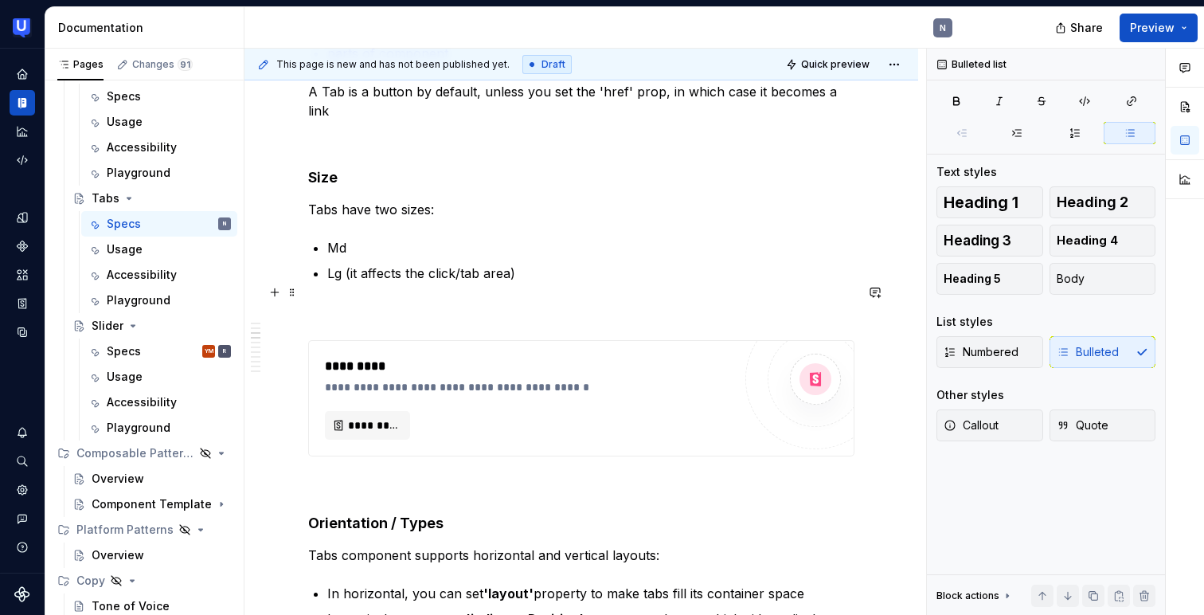
click at [330, 302] on p at bounding box center [581, 311] width 546 height 19
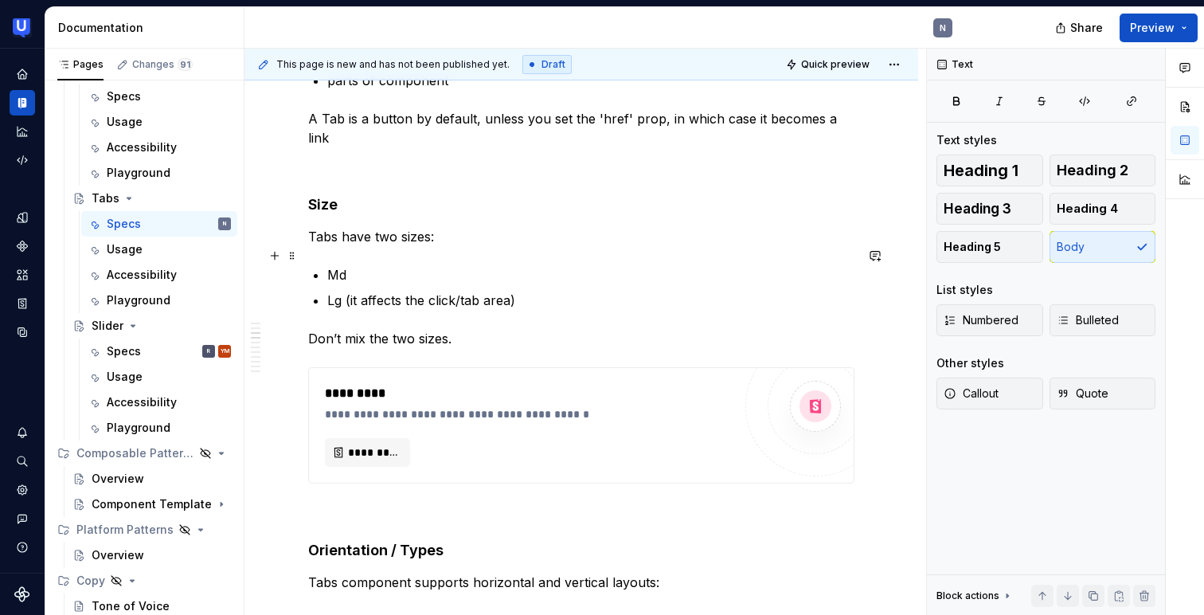
scroll to position [736, 0]
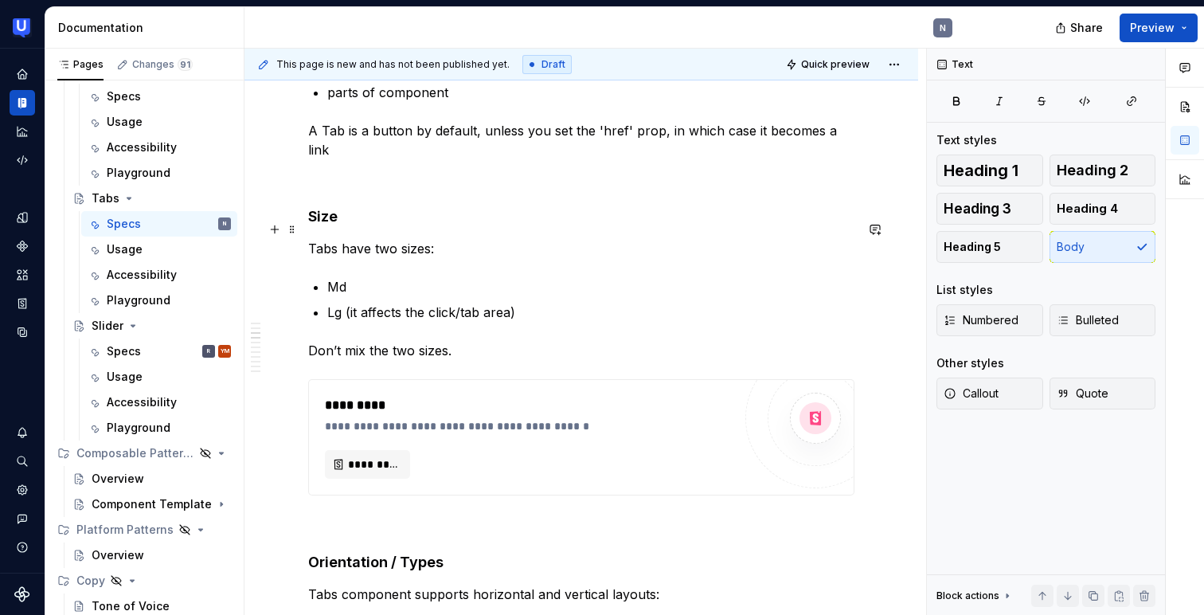
click at [443, 239] on p "Tabs have two sizes:" at bounding box center [581, 248] width 546 height 19
click at [407, 303] on p "Lg (it affects the click/tab area)" at bounding box center [590, 312] width 527 height 19
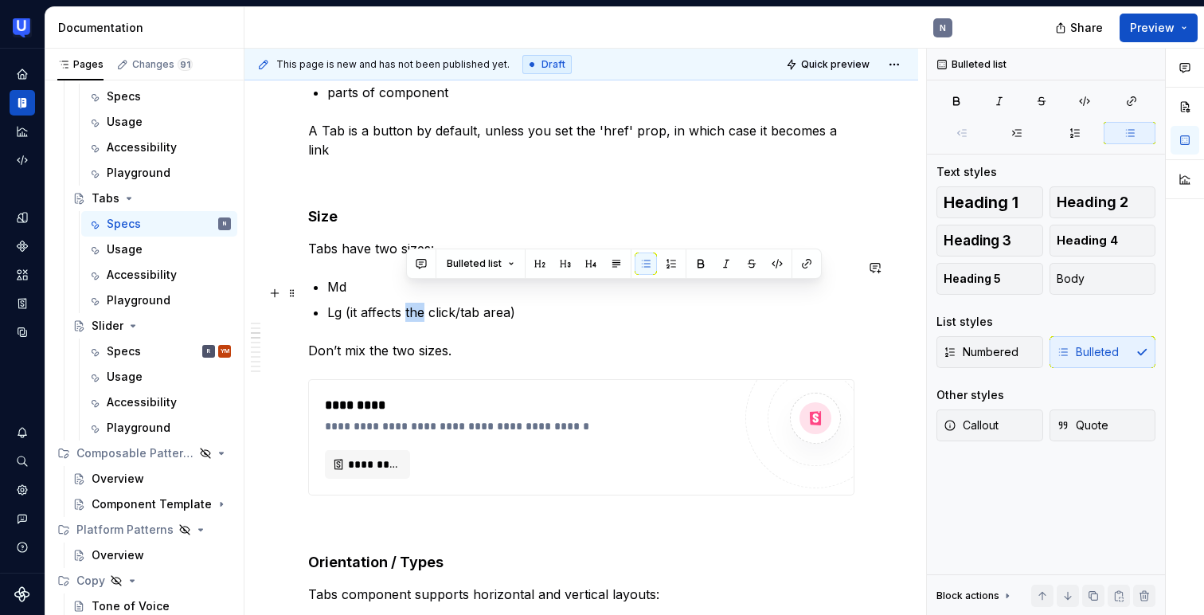
click at [407, 303] on p "Lg (it affects the click/tab area)" at bounding box center [590, 312] width 527 height 19
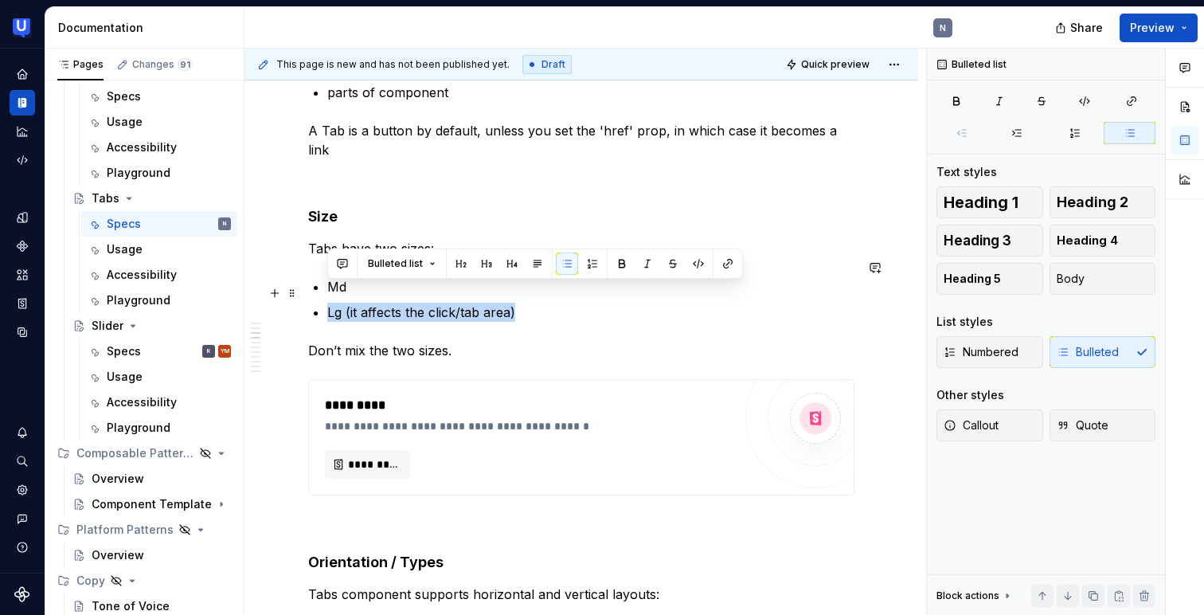
click at [358, 303] on p "Lg (it affects the click/tab area)" at bounding box center [590, 312] width 527 height 19
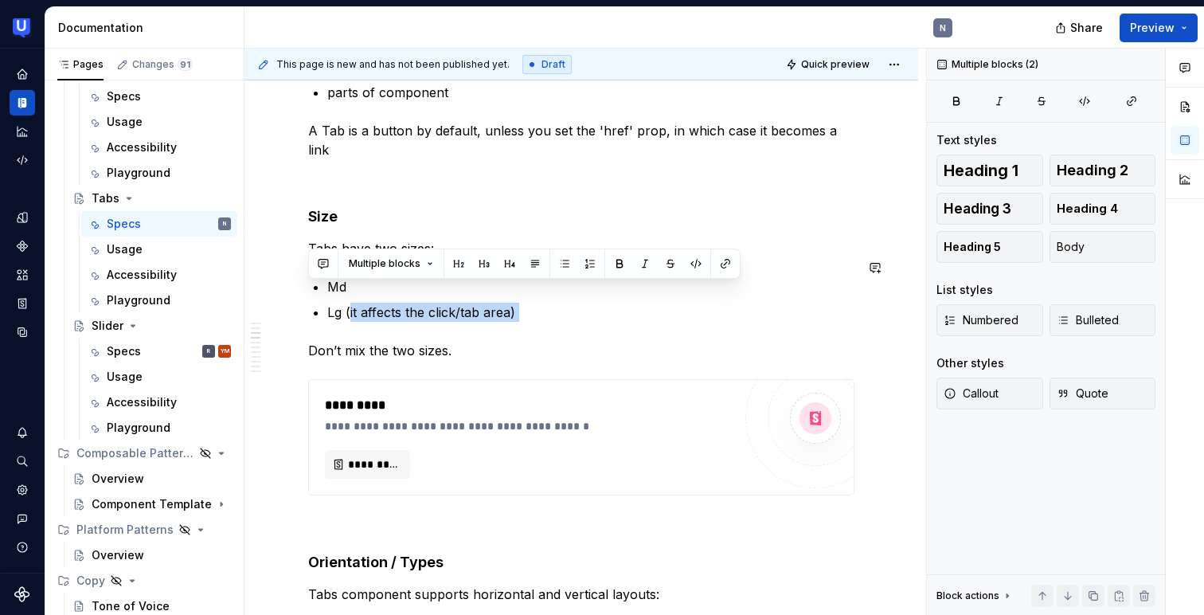
drag, startPoint x: 350, startPoint y: 287, endPoint x: 489, endPoint y: 314, distance: 141.8
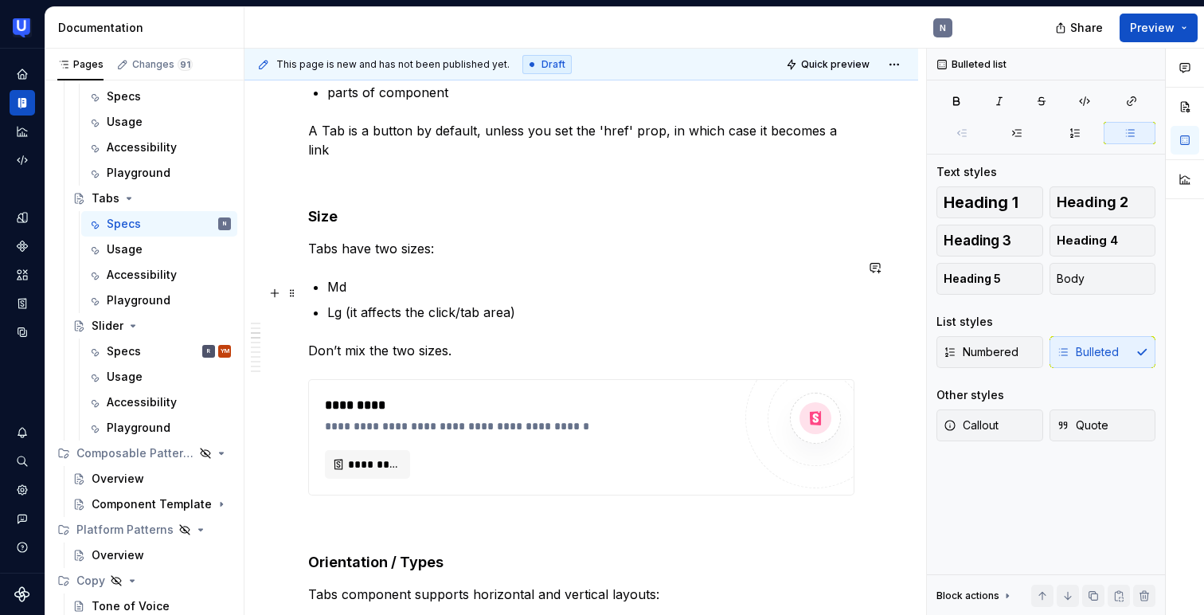
click at [482, 303] on p "Lg (it affects the click/tab area)" at bounding box center [590, 312] width 527 height 19
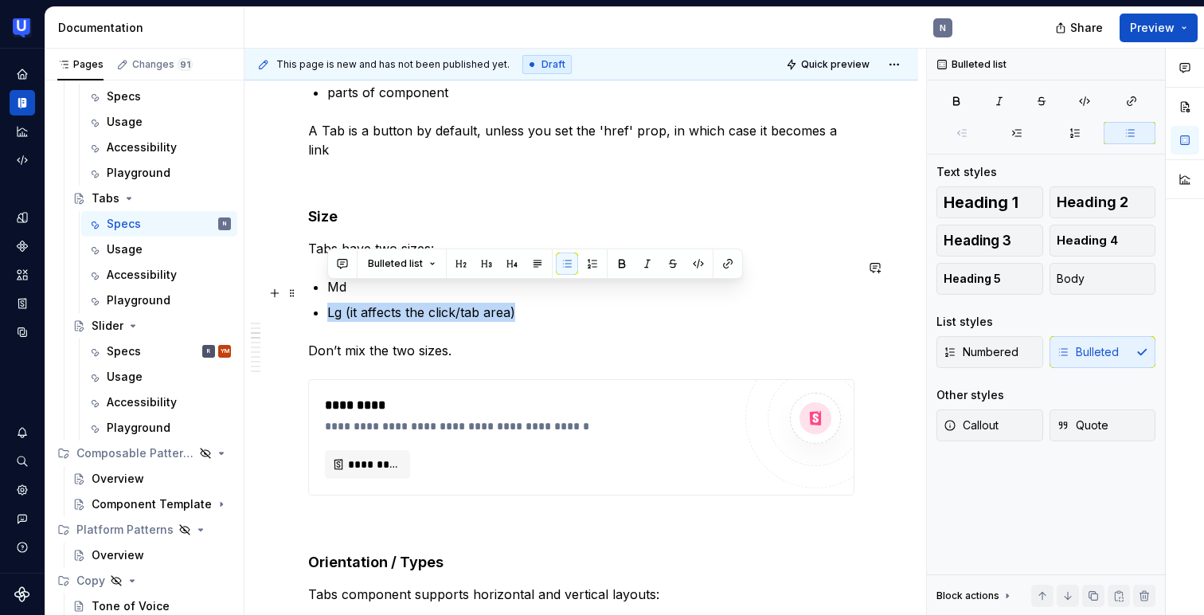
click at [518, 303] on p "Lg (it affects the click/tab area)" at bounding box center [590, 312] width 527 height 19
drag, startPoint x: 518, startPoint y: 287, endPoint x: 347, endPoint y: 291, distance: 171.2
click at [347, 303] on p "Lg (it affects the click/tab area)" at bounding box center [590, 312] width 527 height 19
copy p "(it affects the click/tab area)"
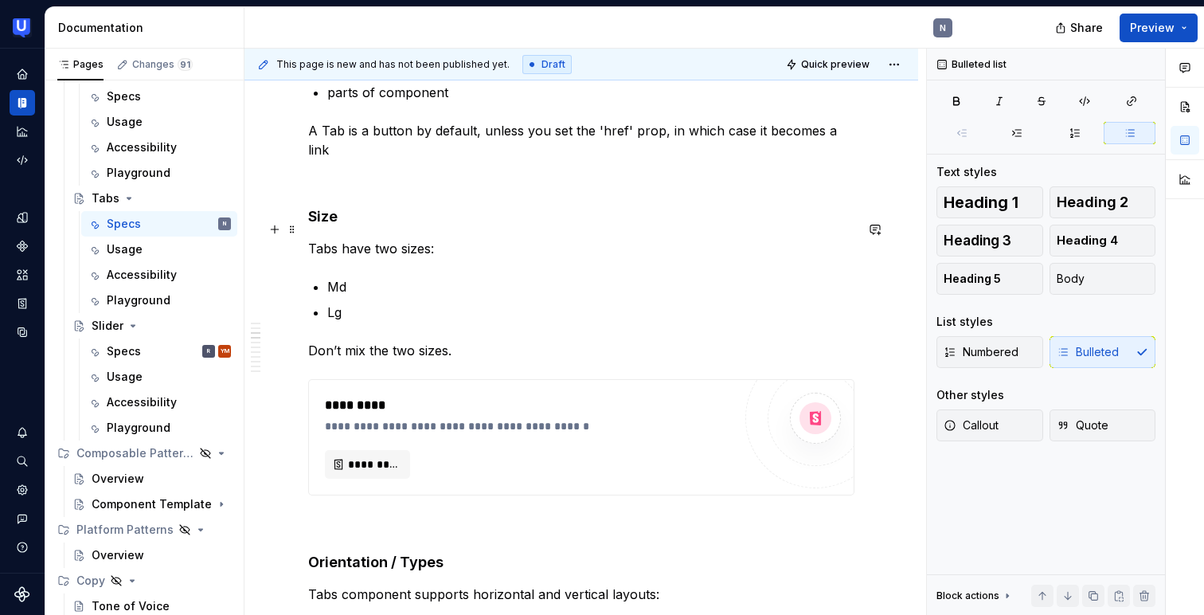
click at [451, 239] on p "Tabs have two sizes:" at bounding box center [581, 248] width 546 height 19
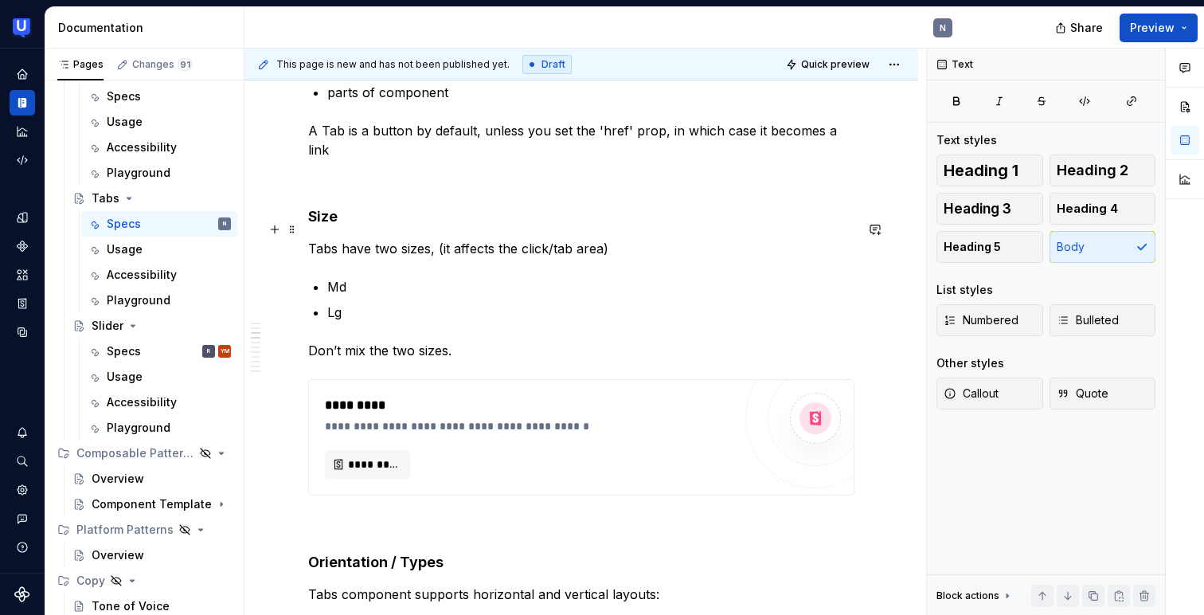
click at [441, 239] on p "Tabs have two sizes, (it affects the click/tab area)" at bounding box center [581, 248] width 546 height 19
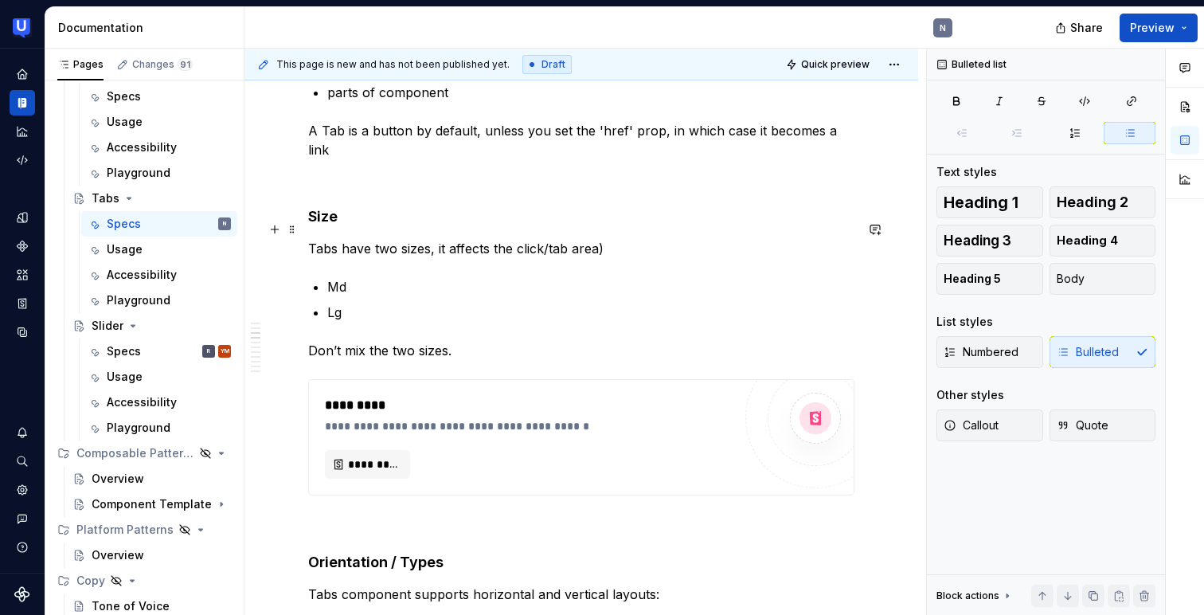
click at [643, 239] on p "Tabs have two sizes, it affects the click/tab area)" at bounding box center [581, 248] width 546 height 19
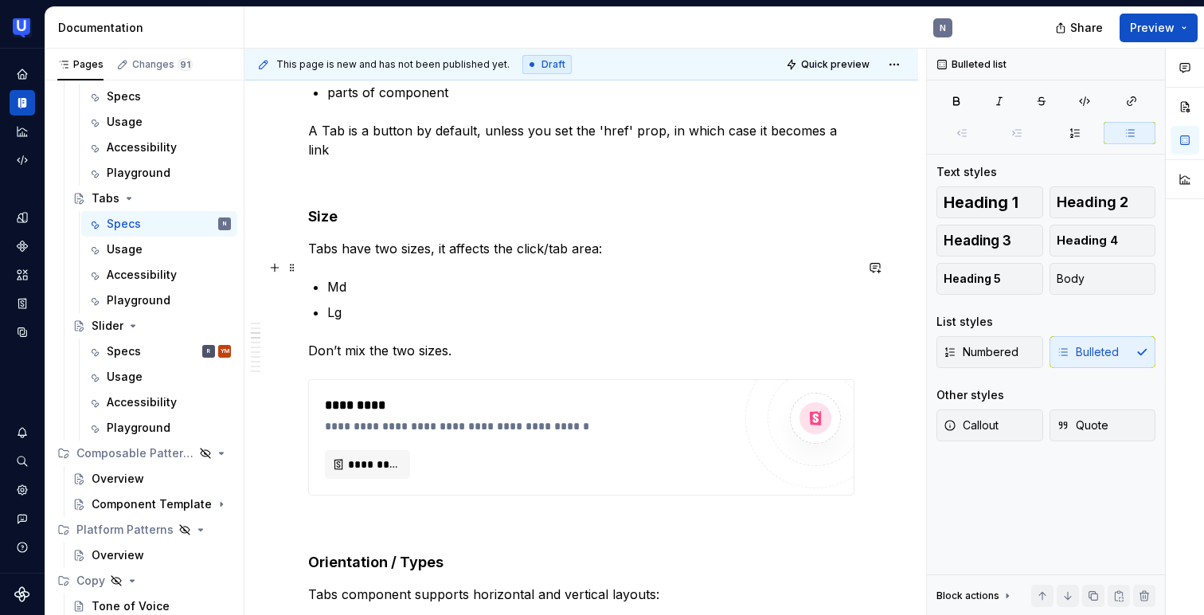
click at [381, 277] on p "Md" at bounding box center [590, 286] width 527 height 19
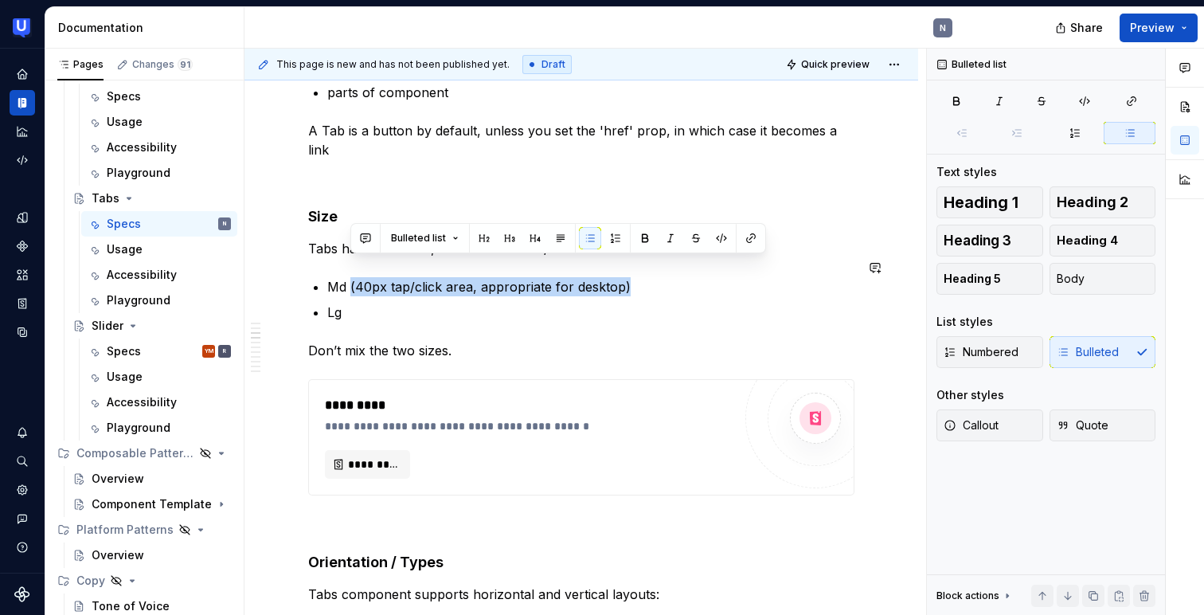
copy p "(40px tap/click area, appropriate for desktop)"
click at [358, 303] on p "Lg" at bounding box center [590, 312] width 527 height 19
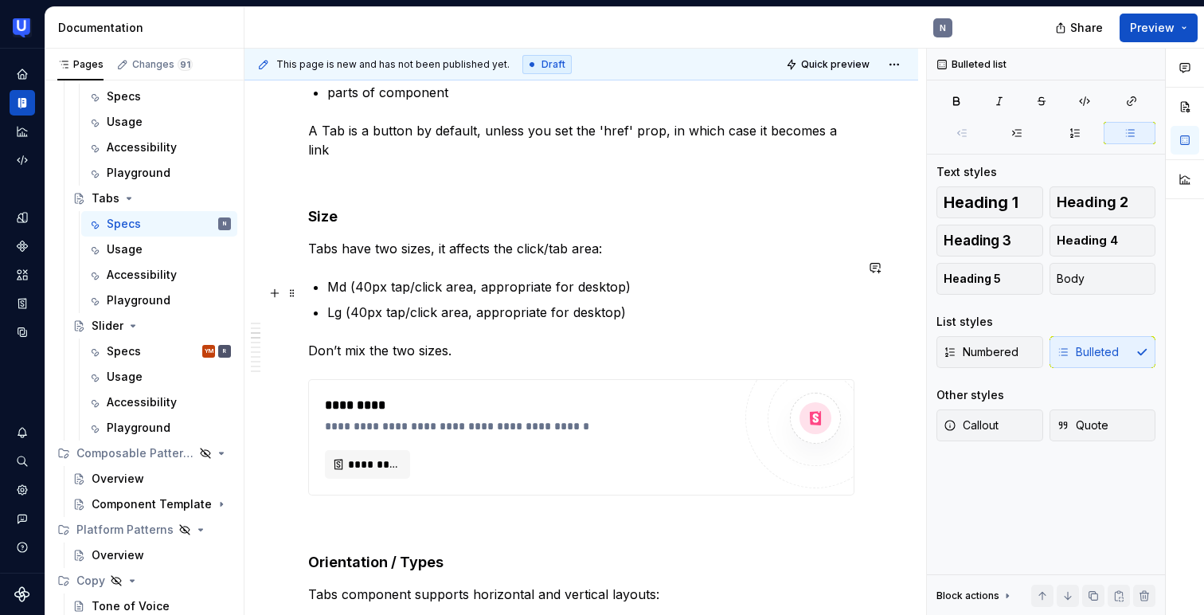
click at [369, 303] on p "Lg (40px tap/click area, appropriate for desktop)" at bounding box center [590, 312] width 527 height 19
click at [416, 277] on p "Md (40px tap/click area, appropriate for desktop)" at bounding box center [590, 286] width 527 height 19
click at [433, 303] on p "Lg (48px tap/click area, appropriate for desktop)" at bounding box center [590, 312] width 527 height 19
click at [582, 303] on p "Lg (48px tap area, appropriate for desktop)" at bounding box center [590, 312] width 527 height 19
click at [603, 303] on p "Lg (48px tap area, appropriate for mobile)" at bounding box center [590, 312] width 527 height 19
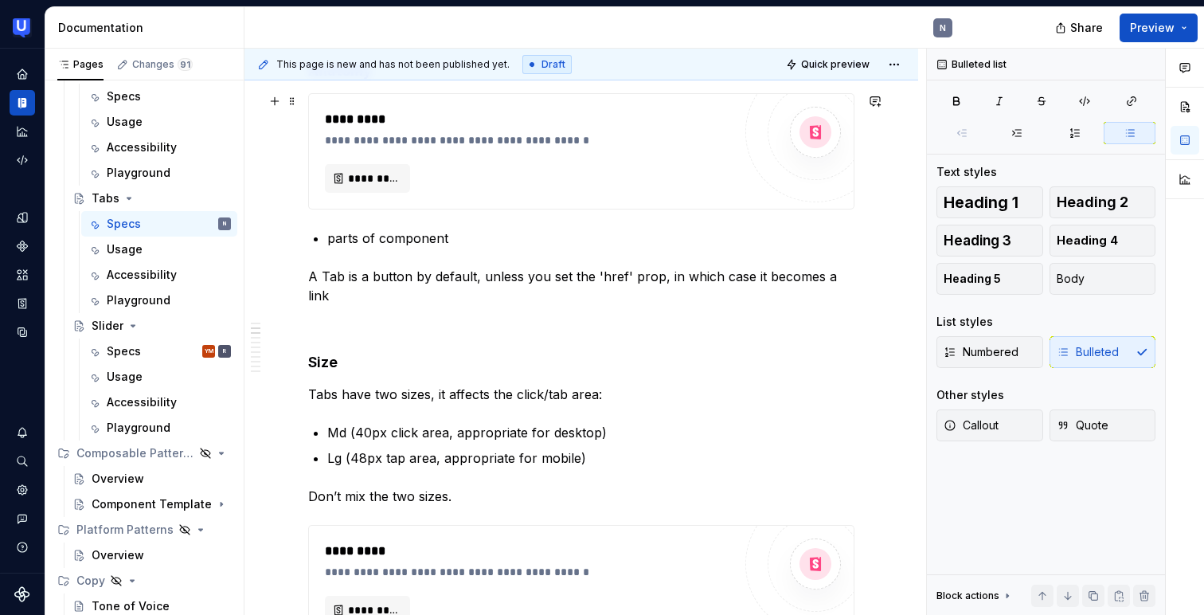
scroll to position [573, 0]
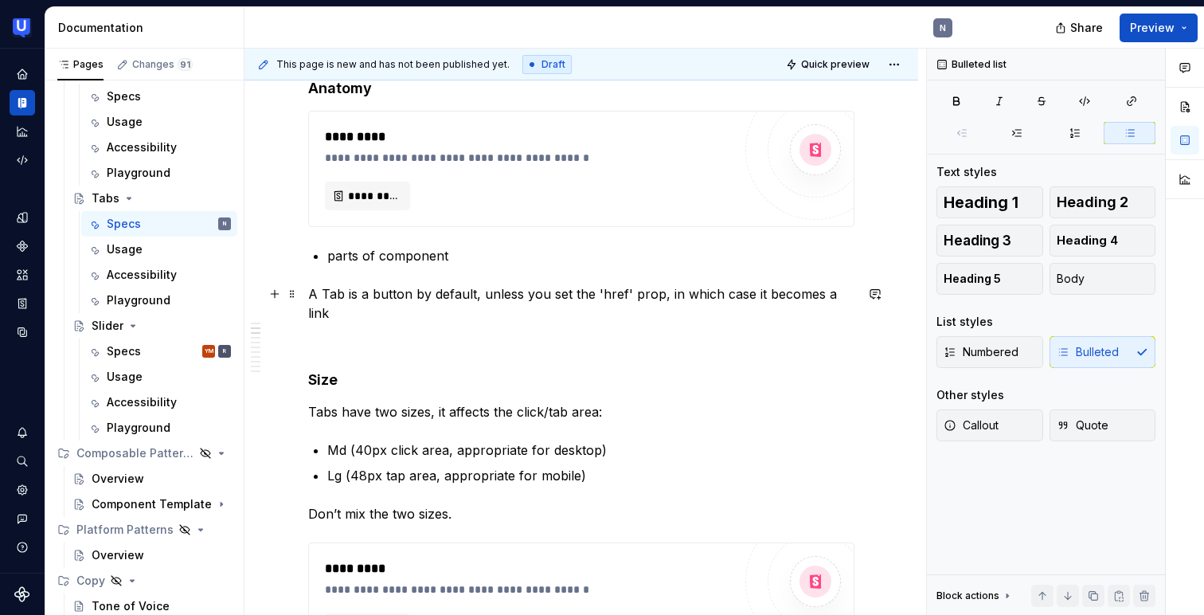
click at [381, 286] on p "A Tab is a button by default, unless you set the 'href' prop, in which case it …" at bounding box center [581, 303] width 546 height 38
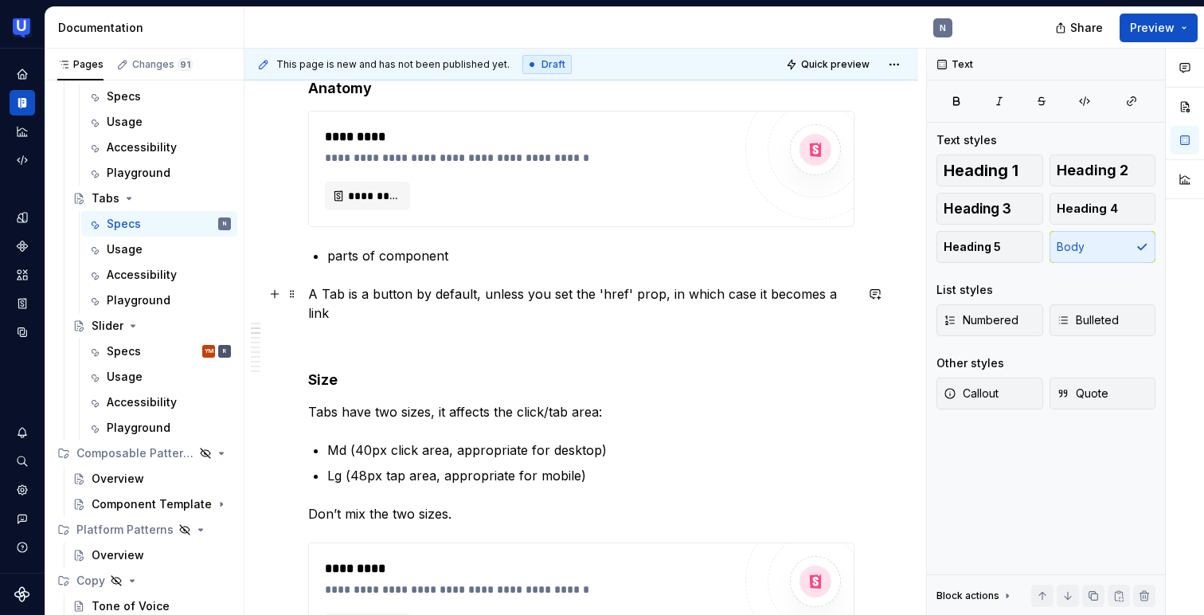
click at [626, 292] on p "A Tab is a button by default, unless you set the 'href' prop, in which case it …" at bounding box center [581, 303] width 546 height 38
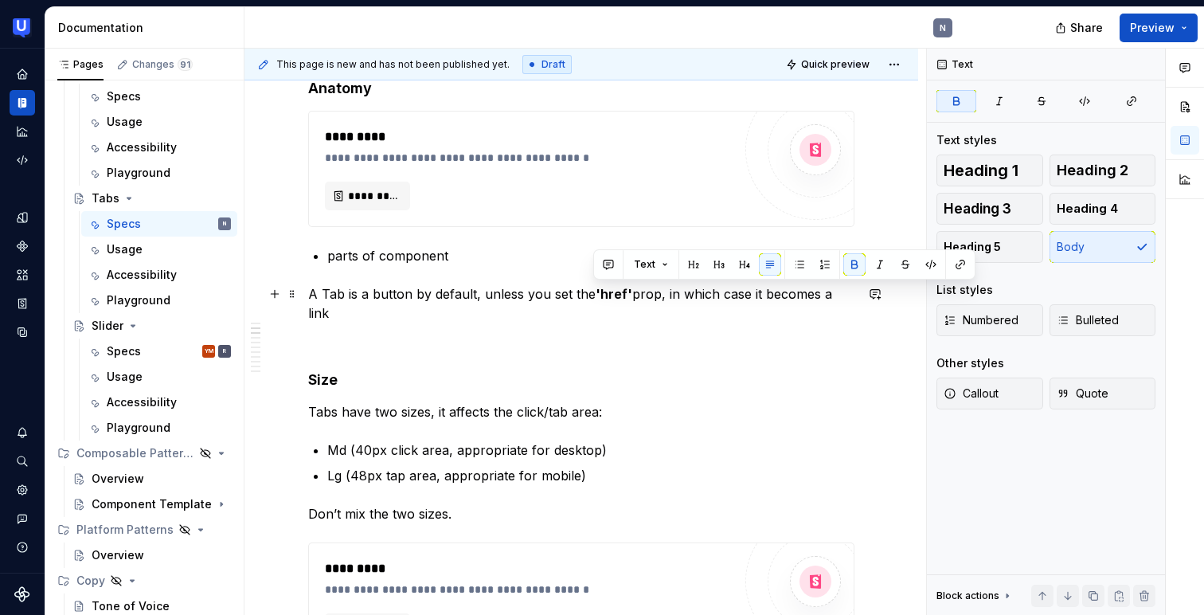
click at [854, 291] on p "A Tab is a button by default, unless you set the 'href' prop, in which case it …" at bounding box center [581, 303] width 546 height 38
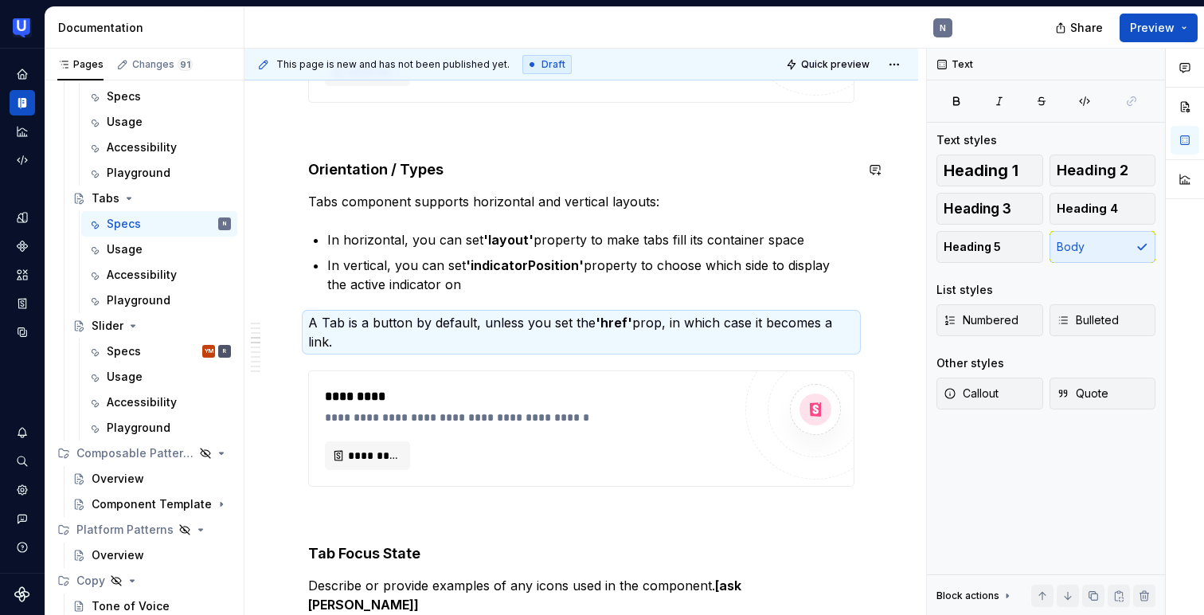
scroll to position [1084, 0]
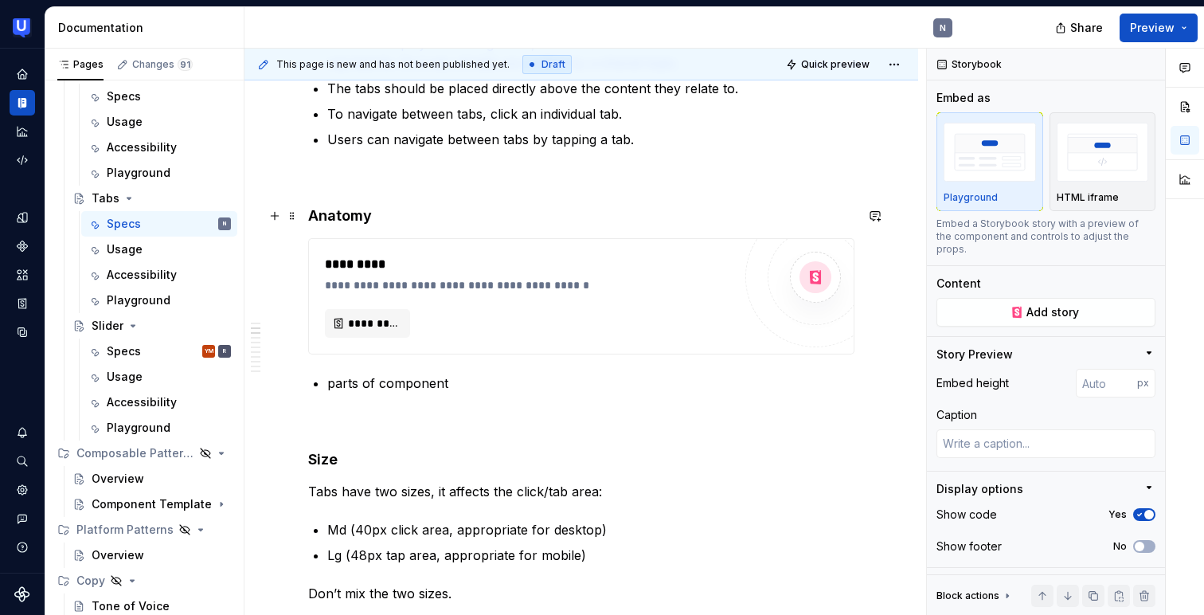
scroll to position [453, 0]
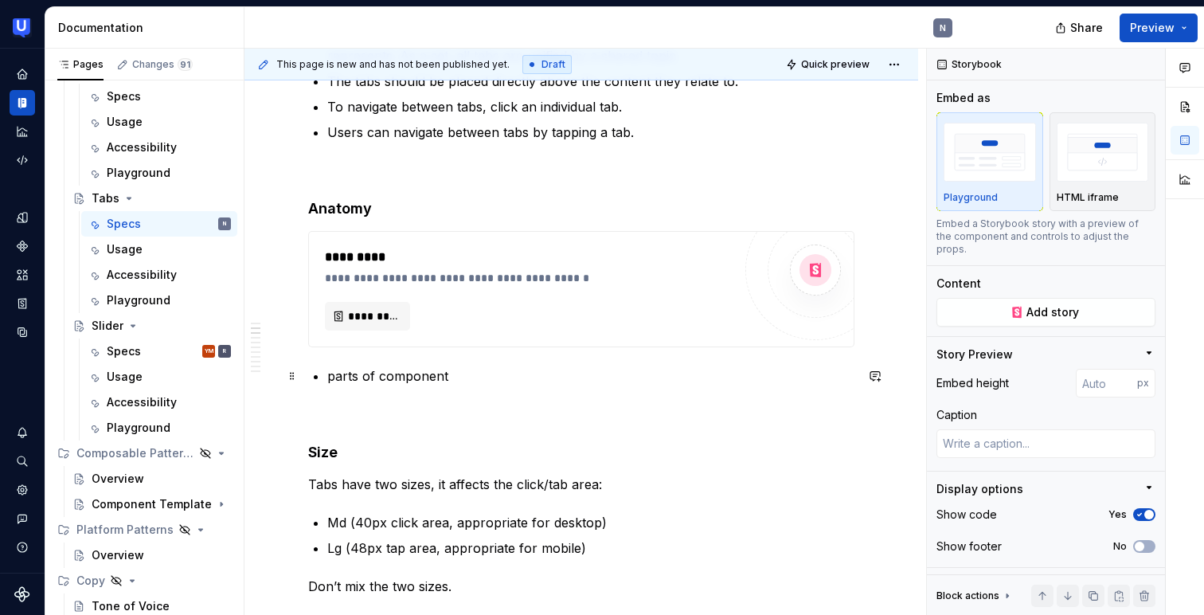
click at [381, 383] on p "parts of component" at bounding box center [590, 375] width 527 height 19
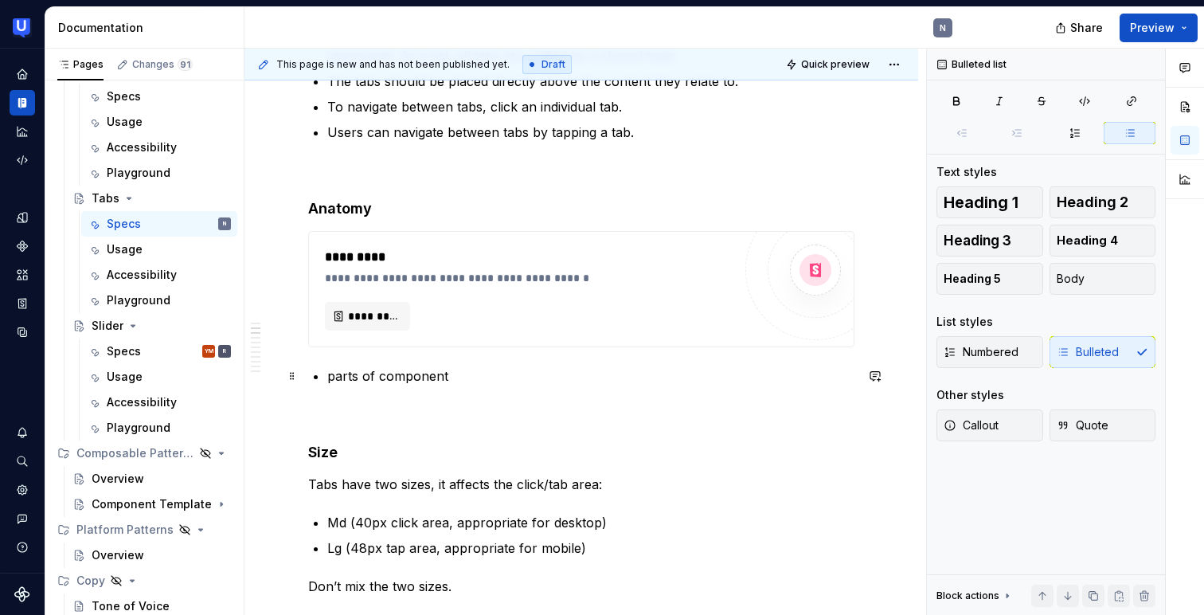
click at [381, 383] on p "parts of component" at bounding box center [590, 375] width 527 height 19
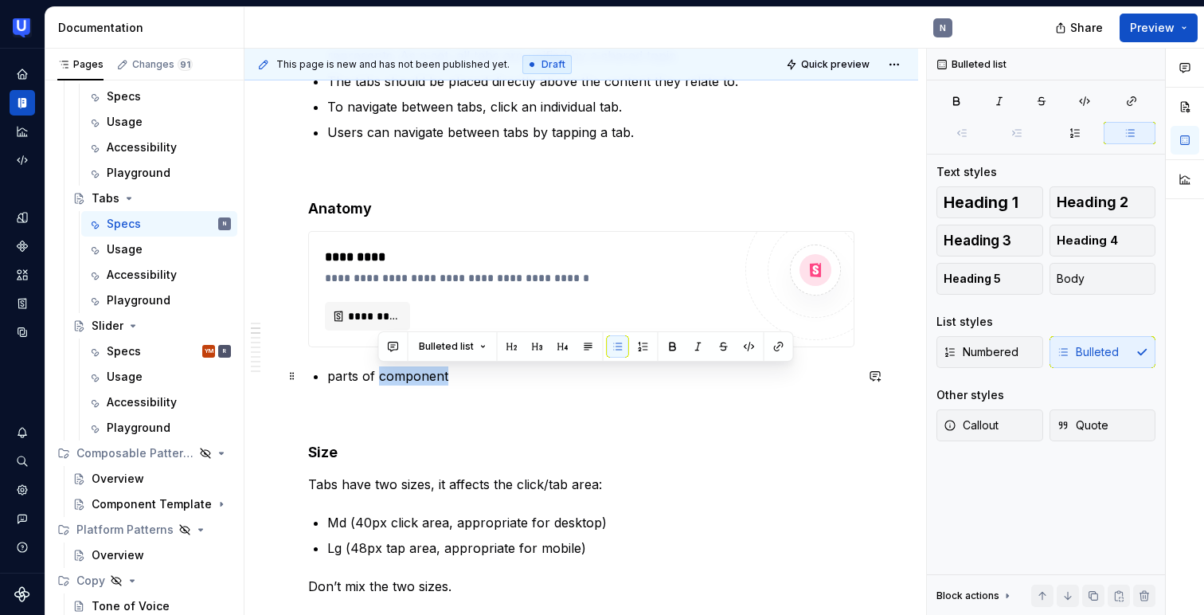
click at [381, 383] on p "parts of component" at bounding box center [590, 375] width 527 height 19
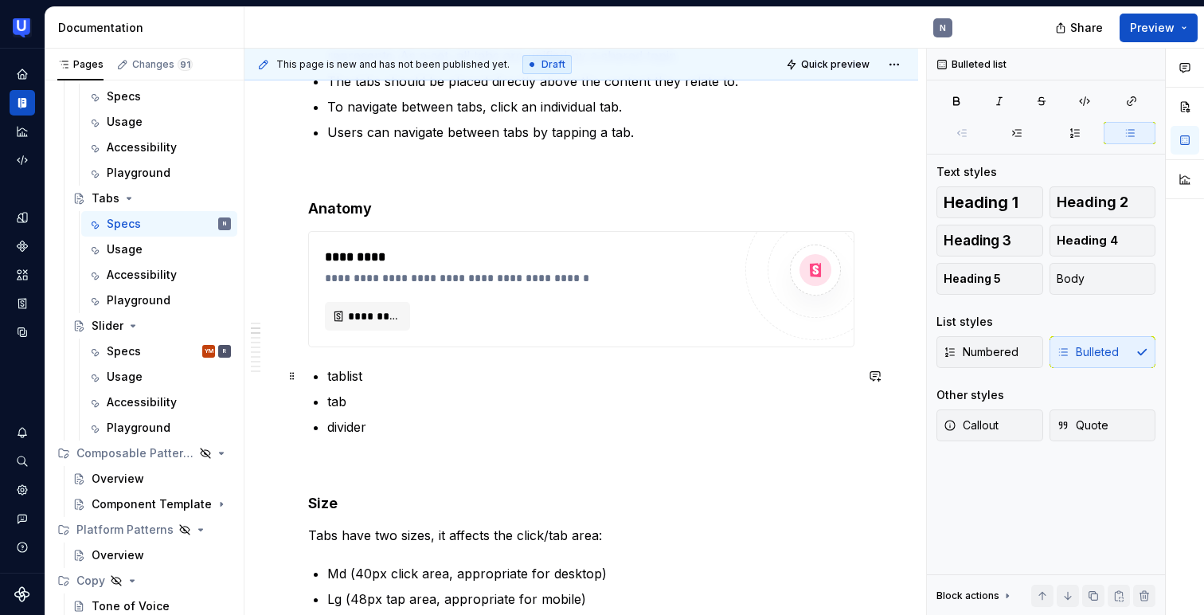
click at [330, 373] on p "tablist" at bounding box center [590, 375] width 527 height 19
click at [327, 399] on p "tab" at bounding box center [590, 401] width 527 height 19
click at [386, 425] on p "Divider (optional)" at bounding box center [590, 426] width 527 height 19
click at [452, 427] on p "Divider (Optional)" at bounding box center [590, 426] width 527 height 19
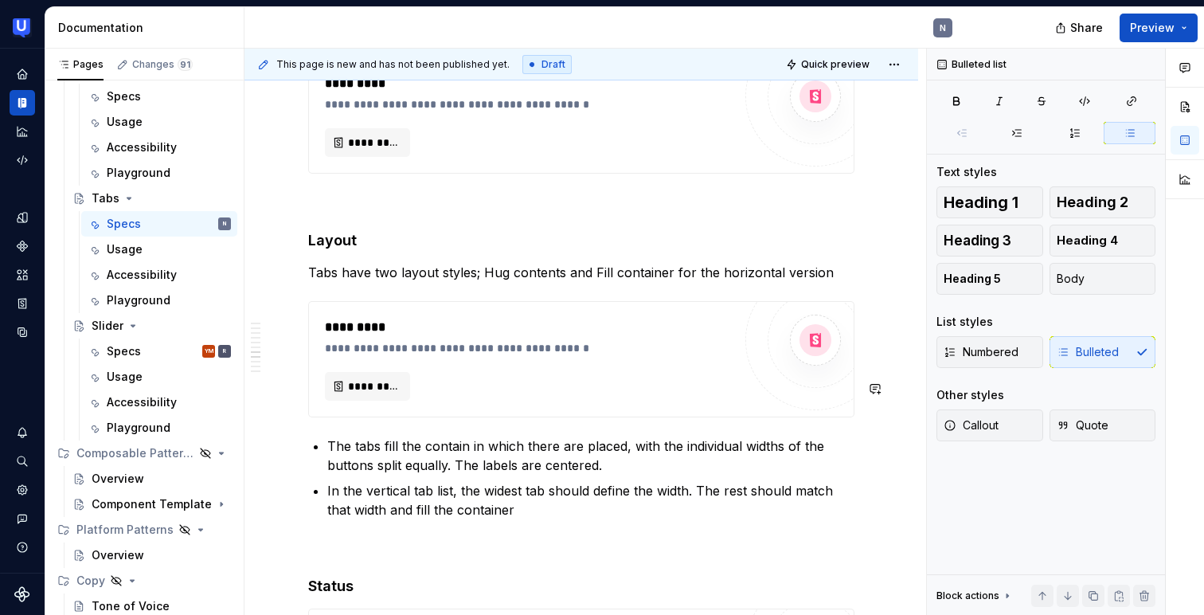
scroll to position [1994, 0]
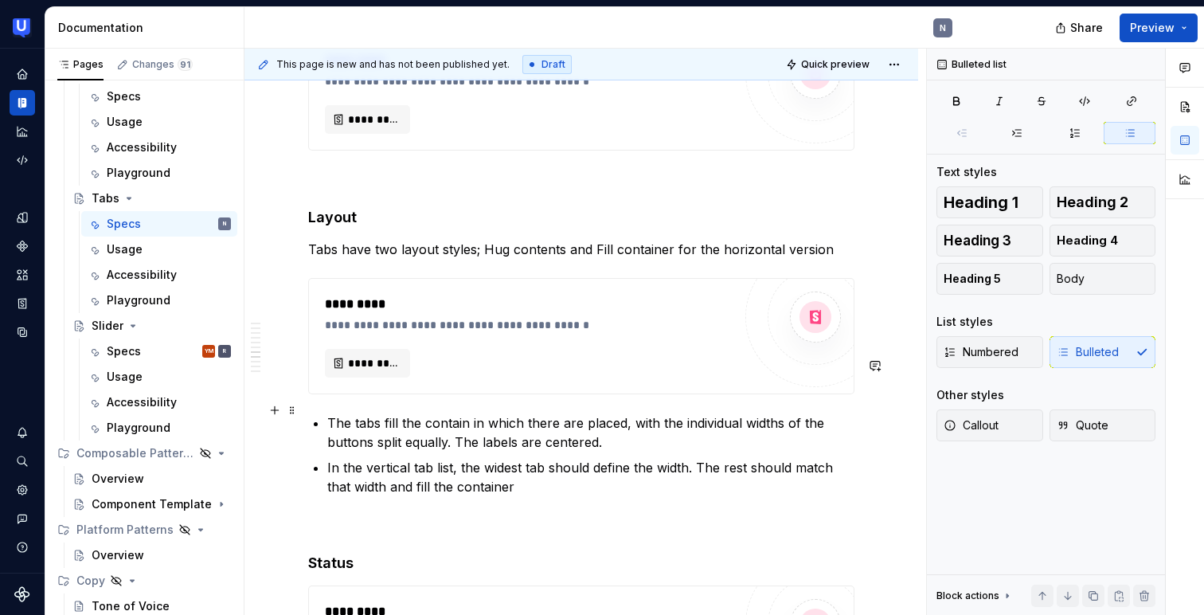
click at [539, 458] on p "In the vertical tab list, the widest tab should define the width. The rest shou…" at bounding box center [590, 477] width 527 height 38
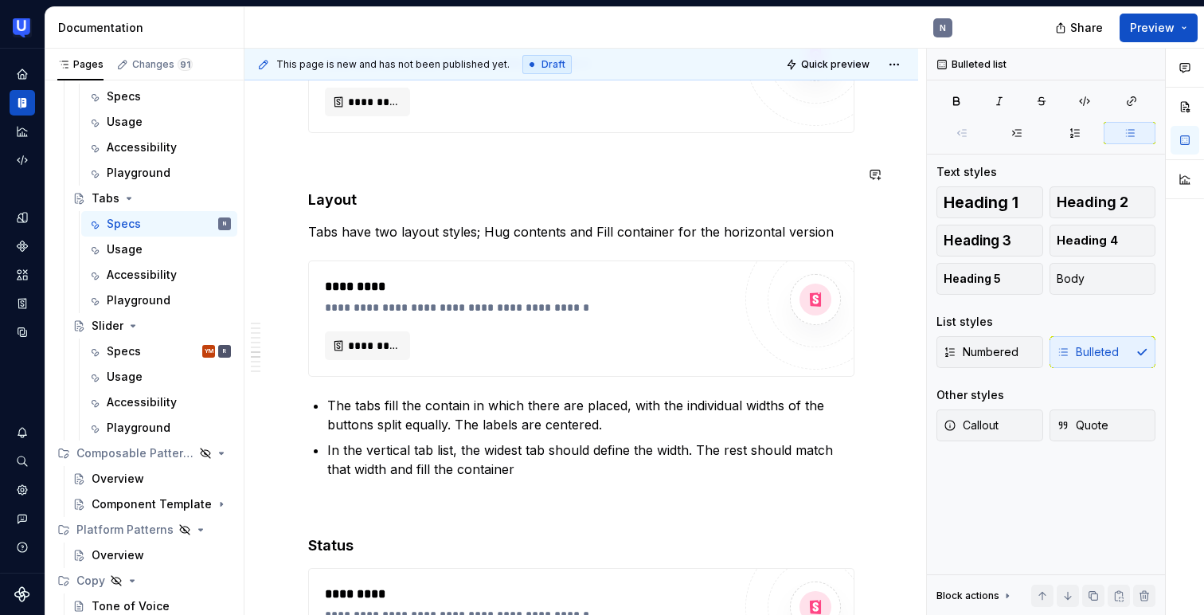
scroll to position [1986, 0]
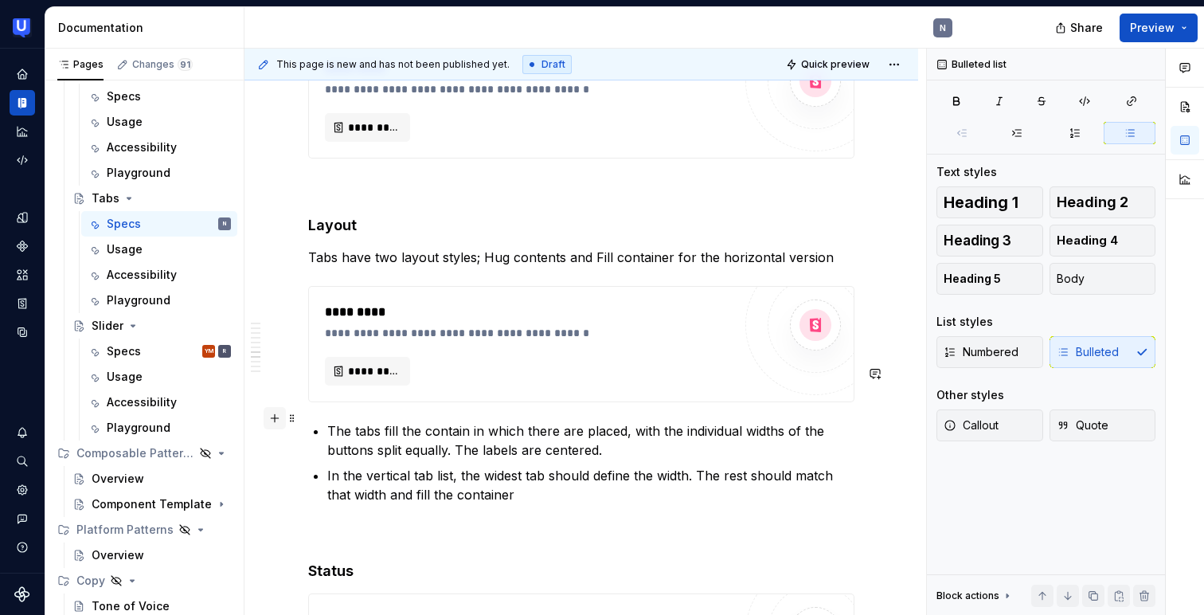
click at [279, 420] on button "button" at bounding box center [275, 418] width 22 height 22
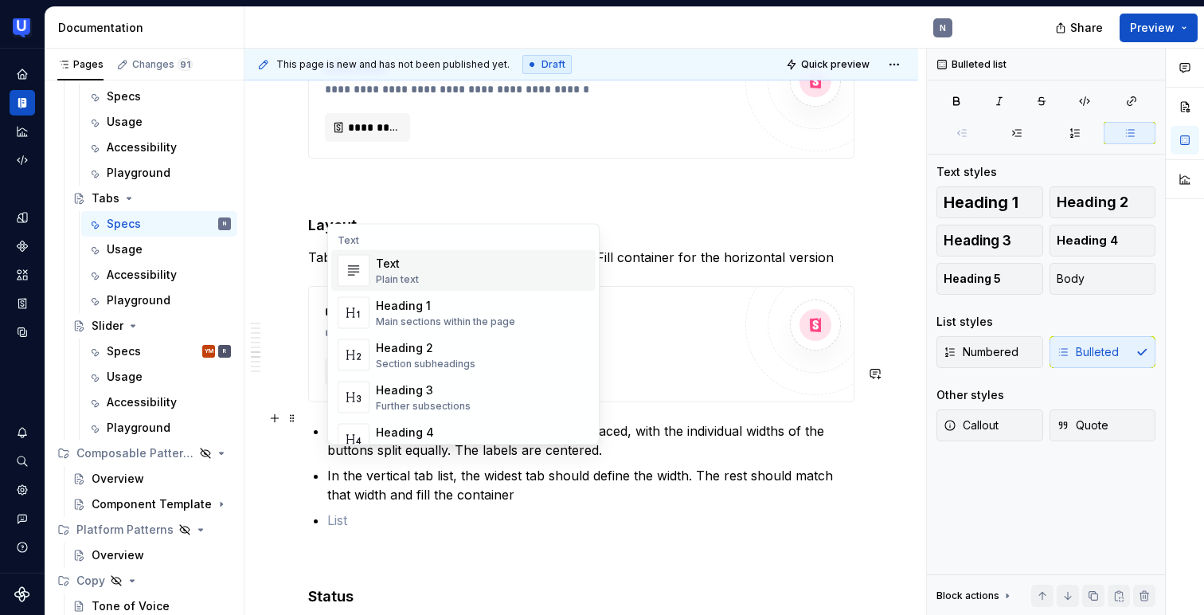
click at [417, 276] on div "Plain text" at bounding box center [397, 279] width 43 height 13
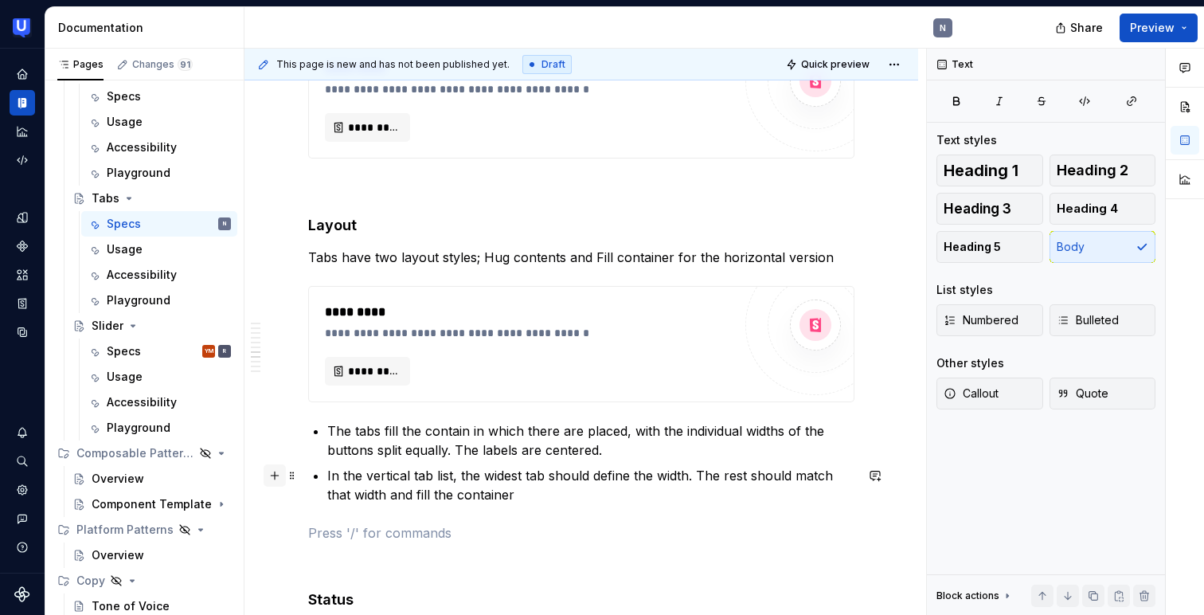
click at [276, 479] on button "button" at bounding box center [275, 475] width 22 height 22
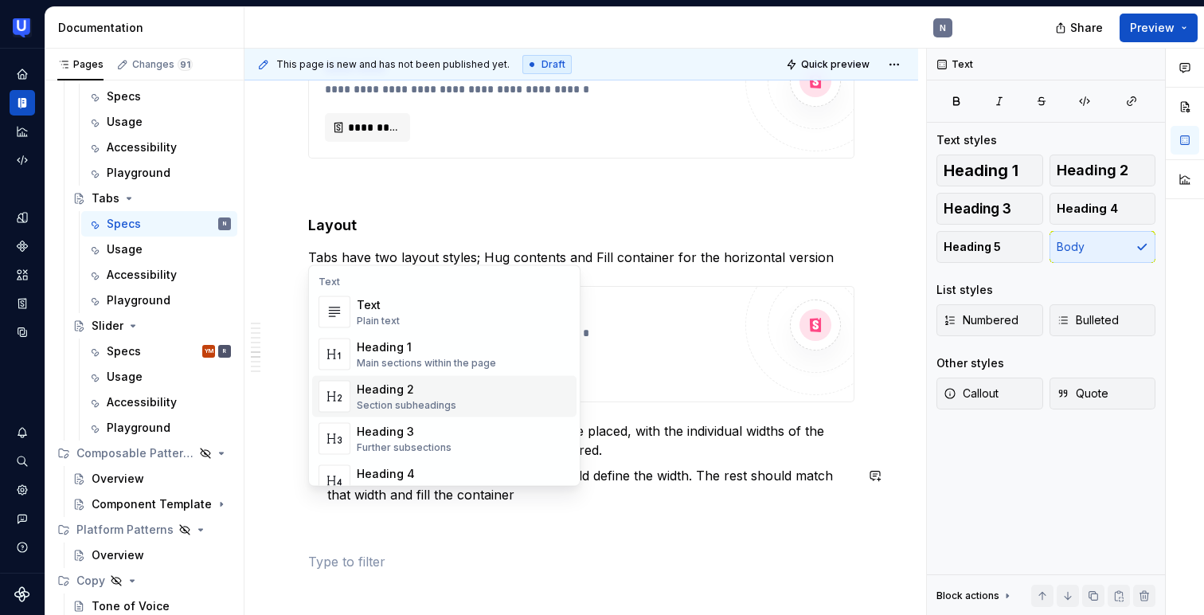
scroll to position [21, 0]
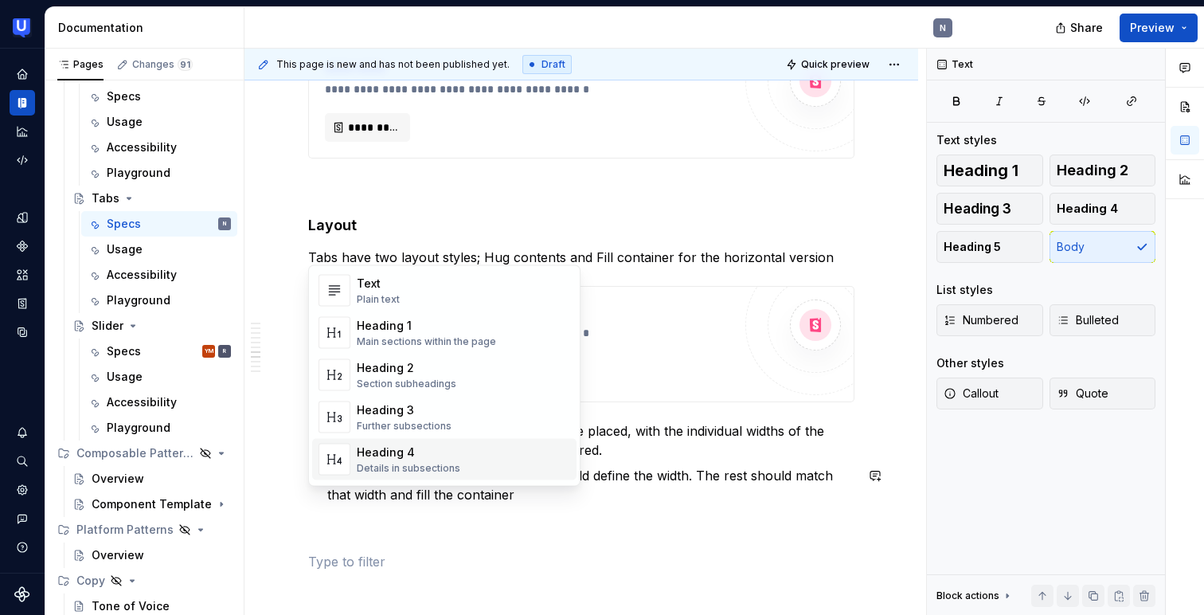
click at [384, 451] on div "Heading 4" at bounding box center [409, 452] width 104 height 16
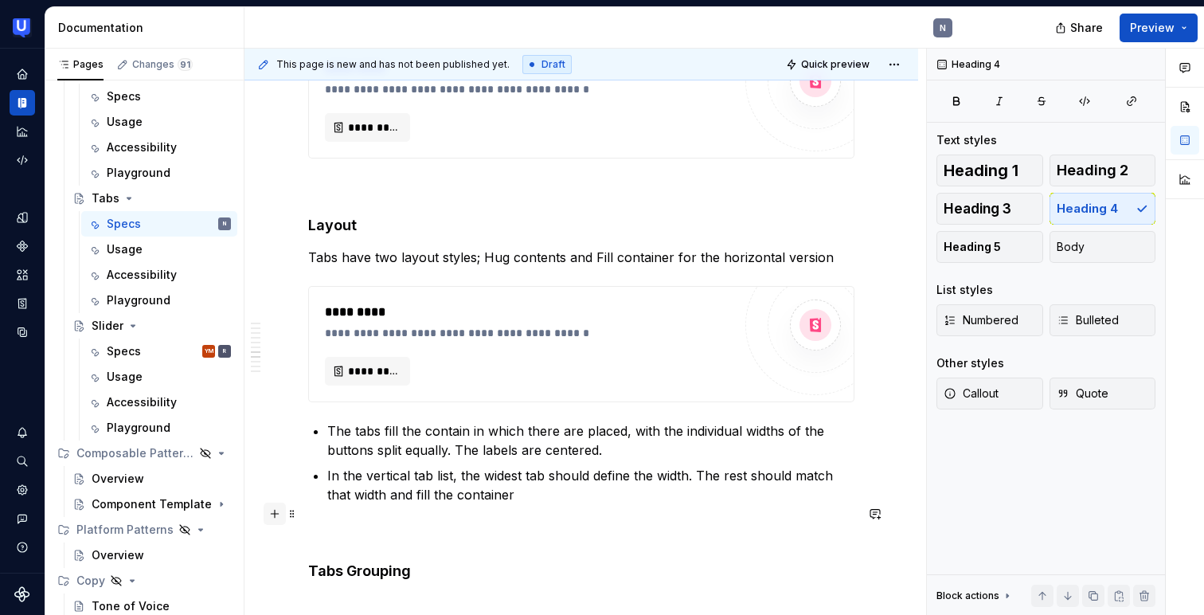
click at [279, 517] on button "button" at bounding box center [275, 513] width 22 height 22
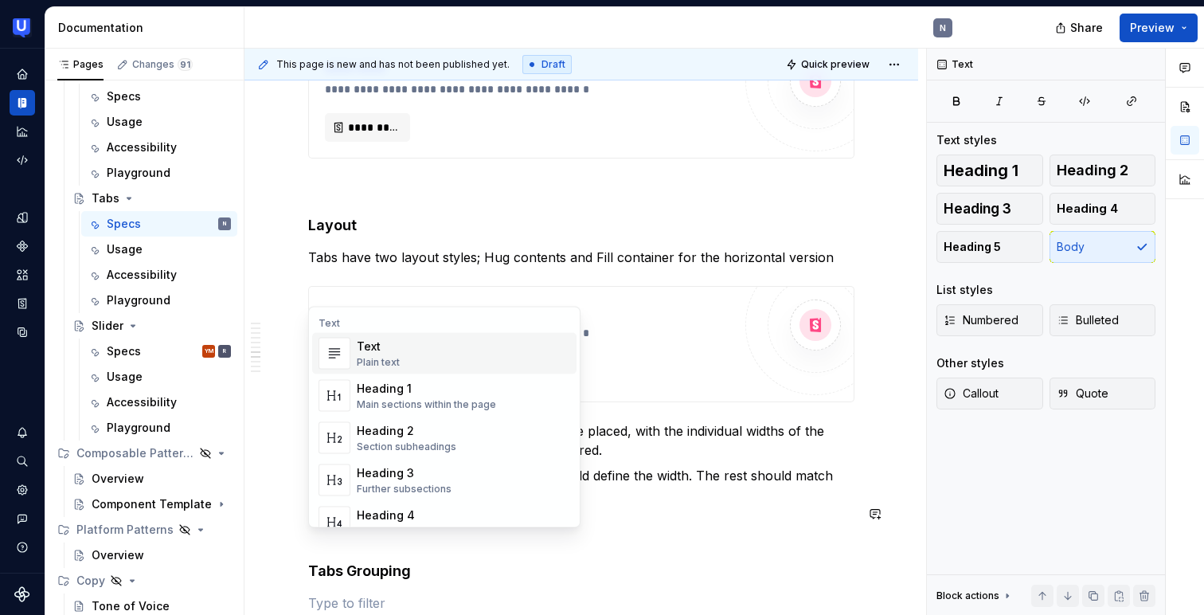
click at [381, 356] on div "Plain text" at bounding box center [378, 362] width 43 height 13
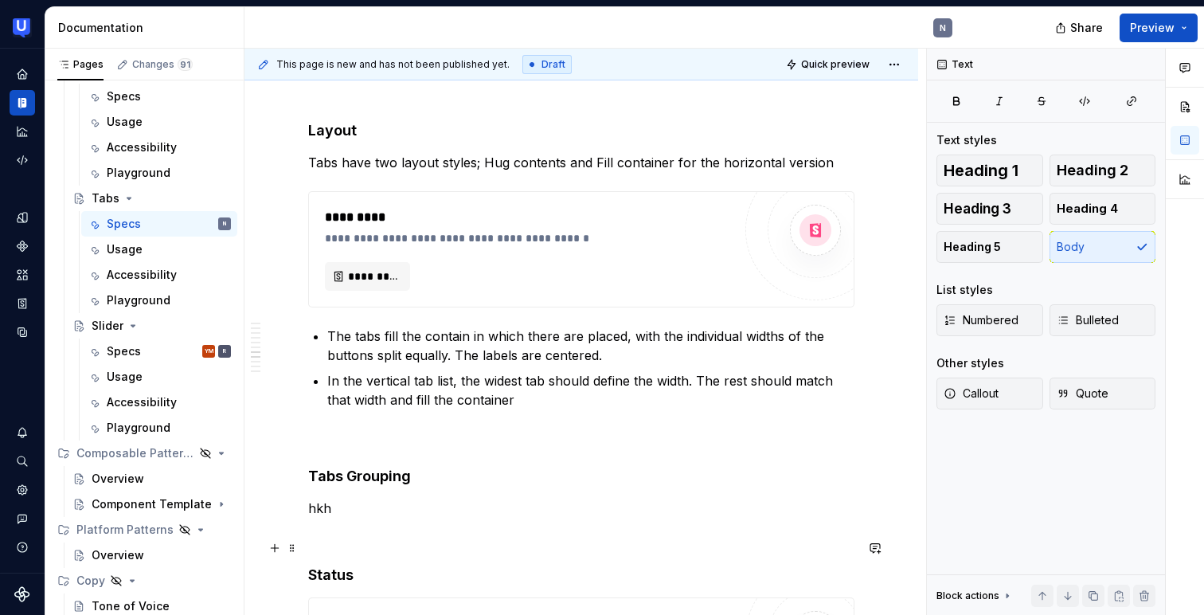
scroll to position [2084, 0]
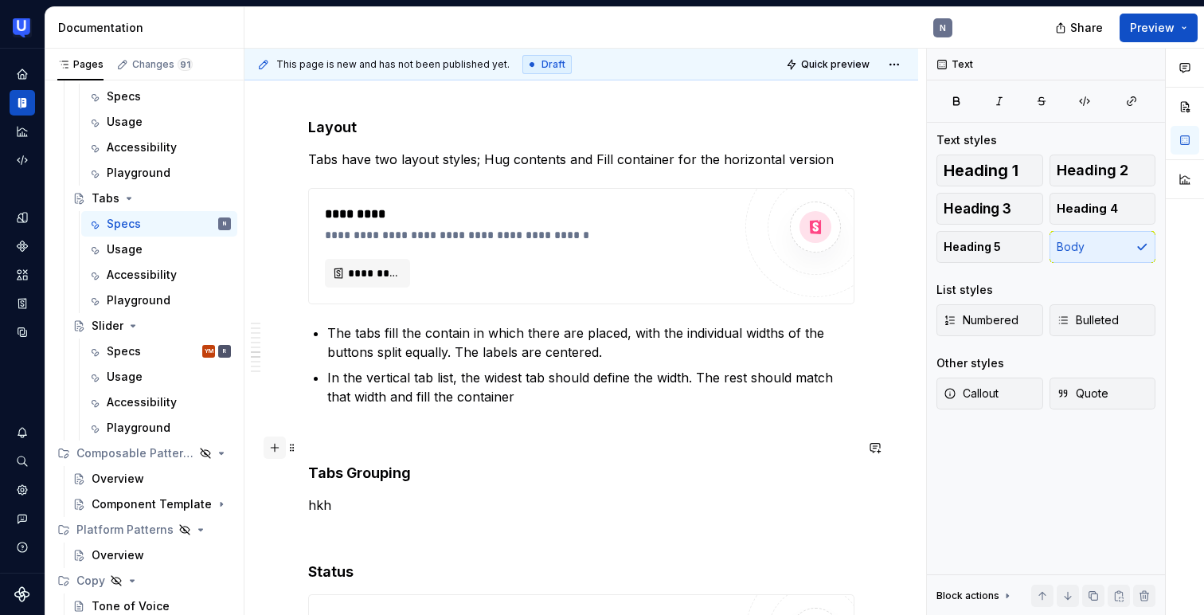
click at [276, 445] on button "button" at bounding box center [275, 447] width 22 height 22
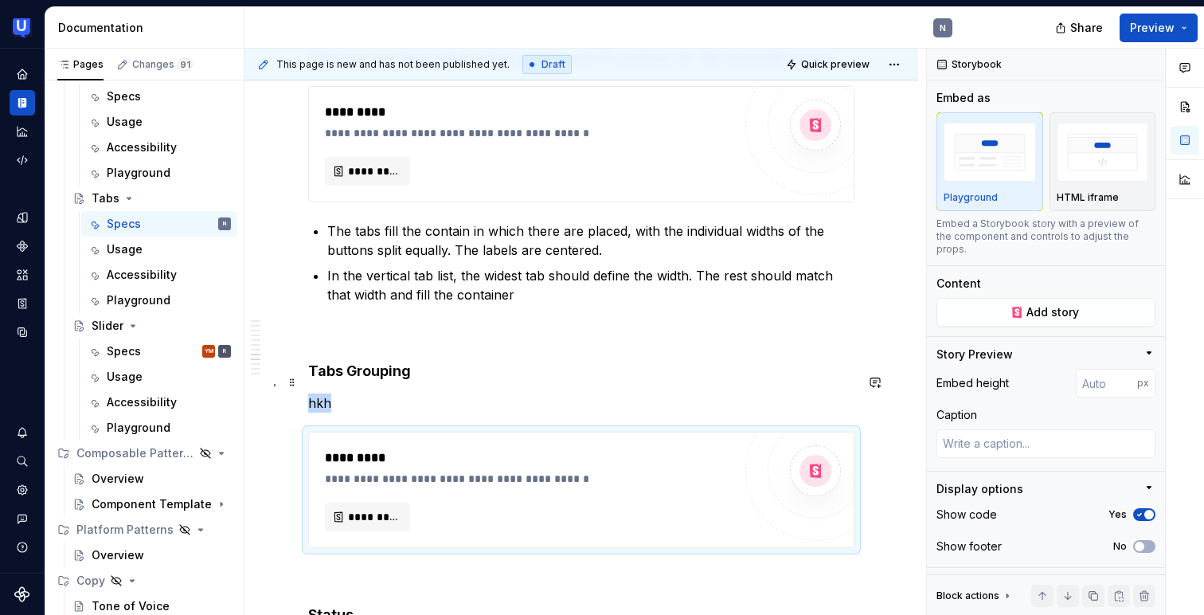
scroll to position [2271, 0]
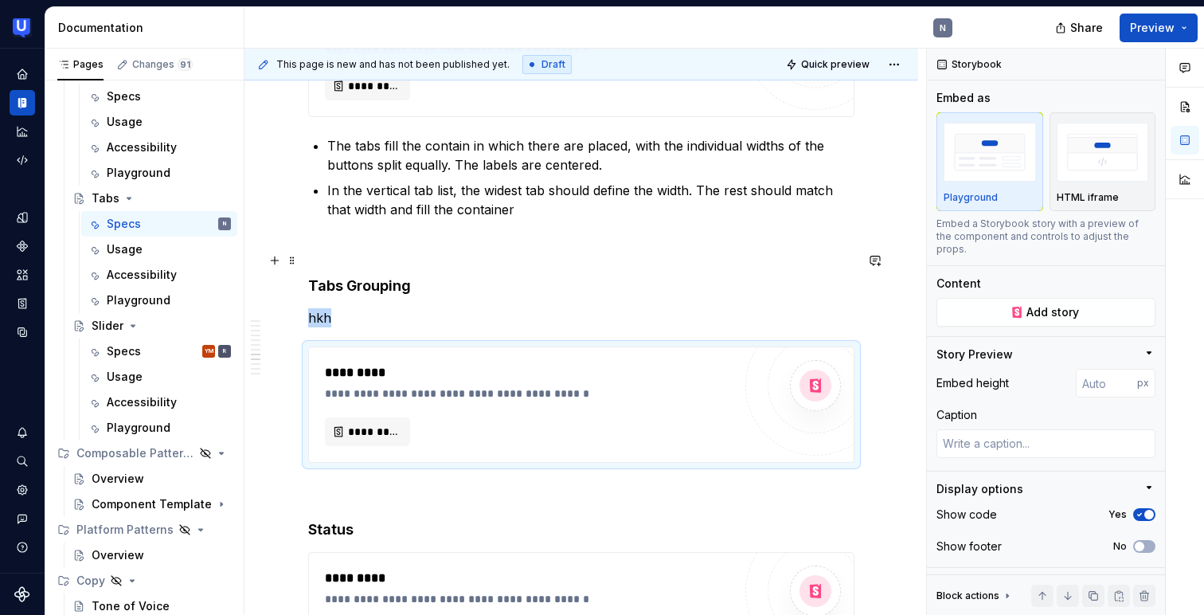
click at [331, 308] on p "hkh" at bounding box center [581, 317] width 546 height 19
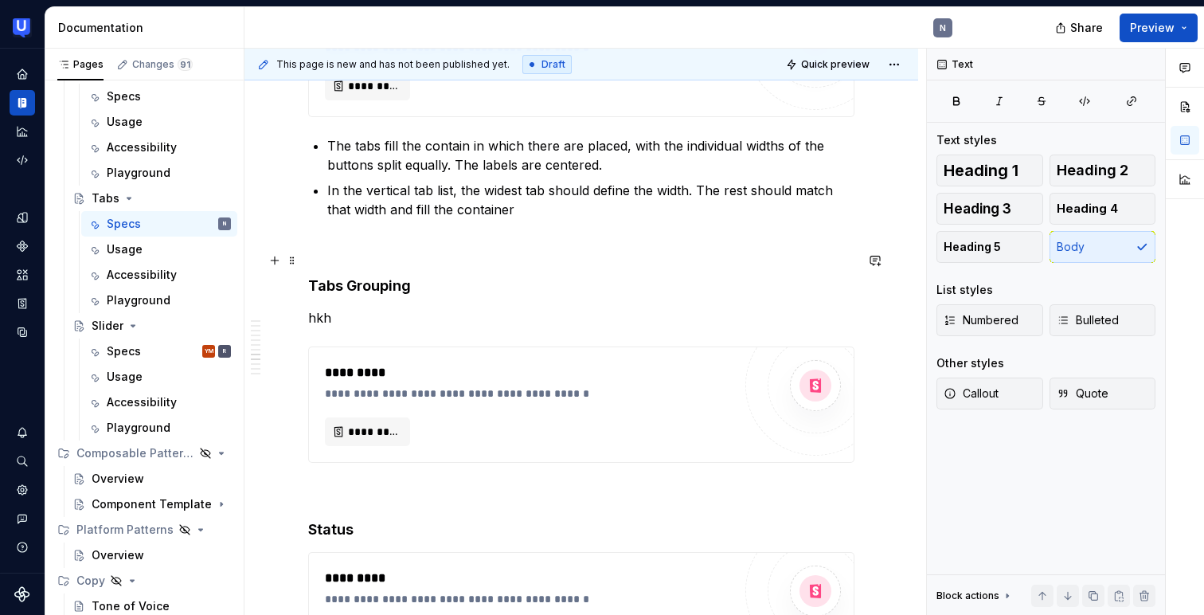
click at [331, 308] on p "hkh" at bounding box center [581, 317] width 546 height 19
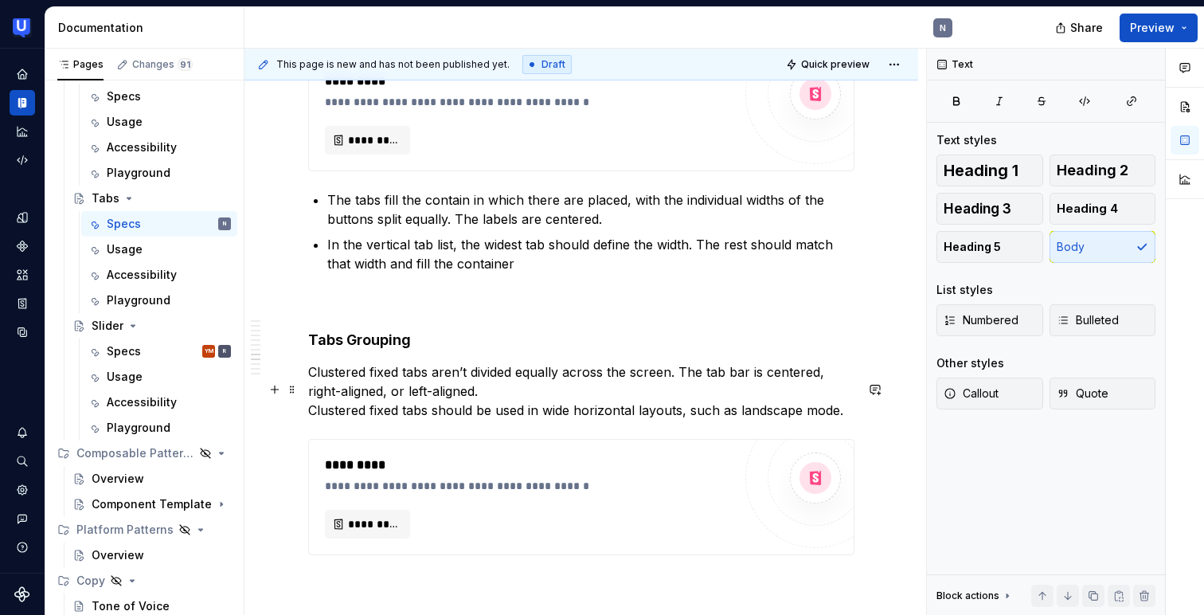
scroll to position [2205, 0]
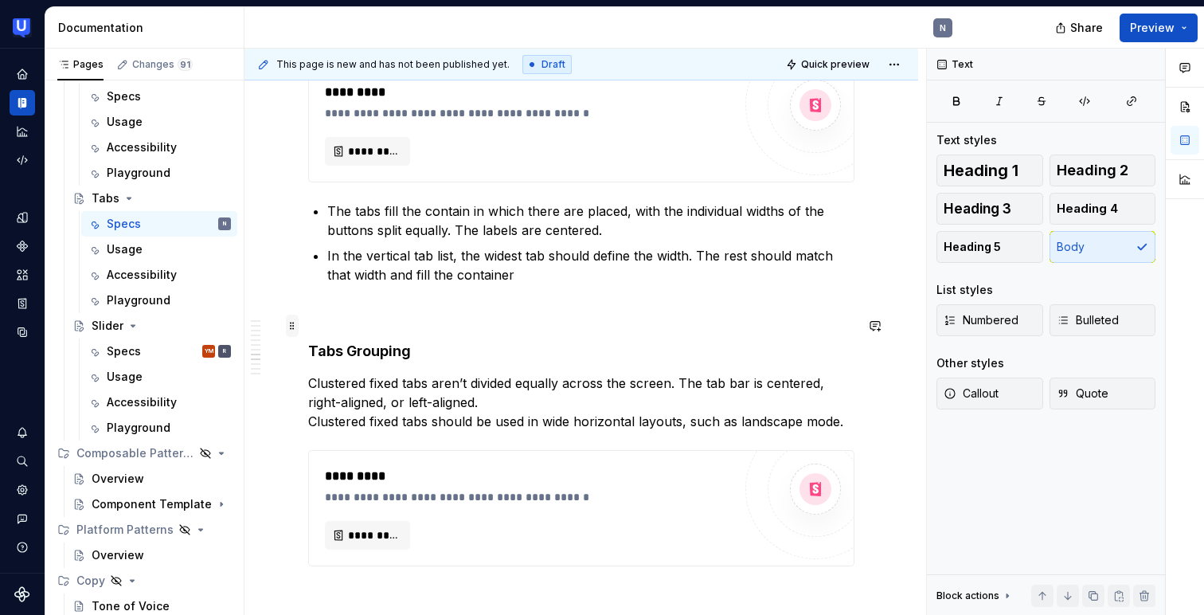
click at [289, 325] on span at bounding box center [292, 325] width 13 height 22
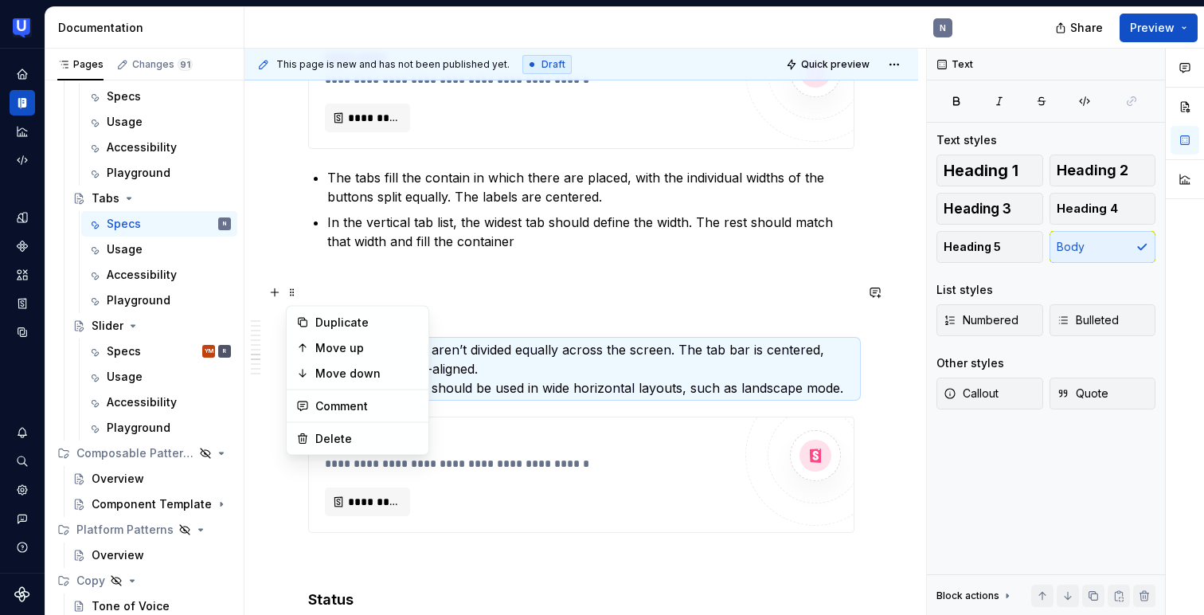
scroll to position [2262, 0]
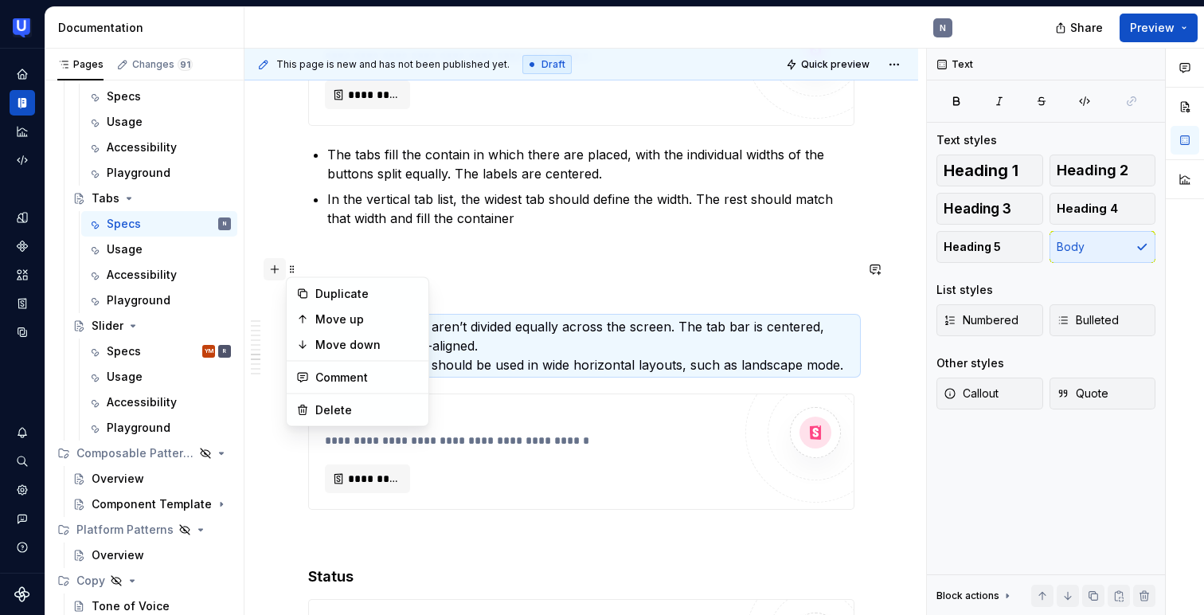
click at [277, 269] on button "button" at bounding box center [275, 269] width 22 height 22
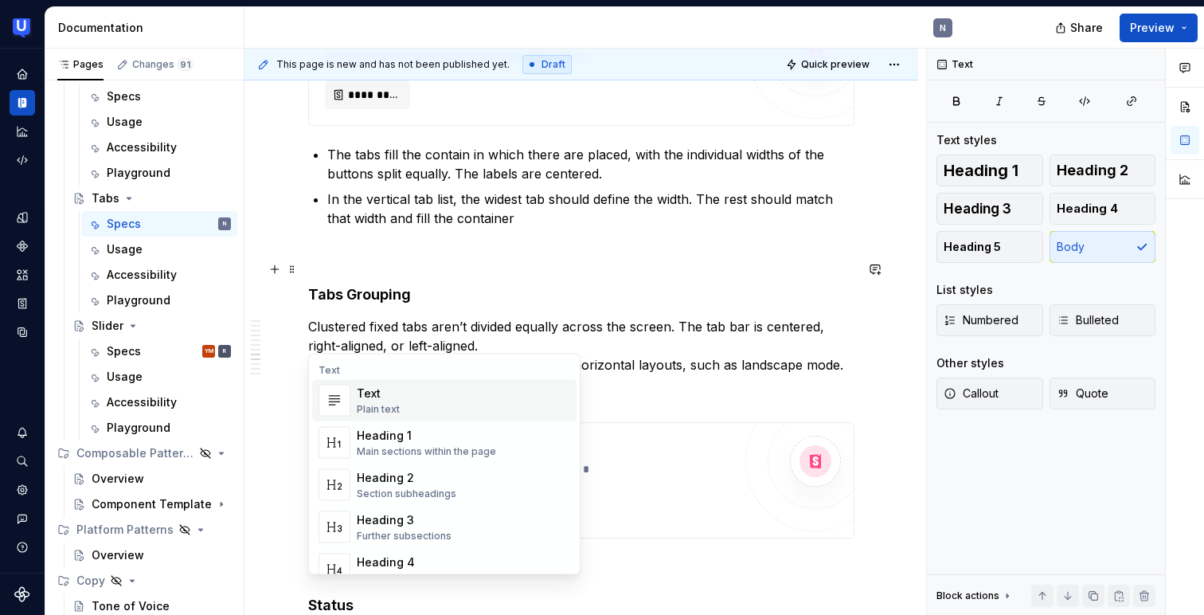
click at [359, 396] on div "Text" at bounding box center [378, 393] width 43 height 16
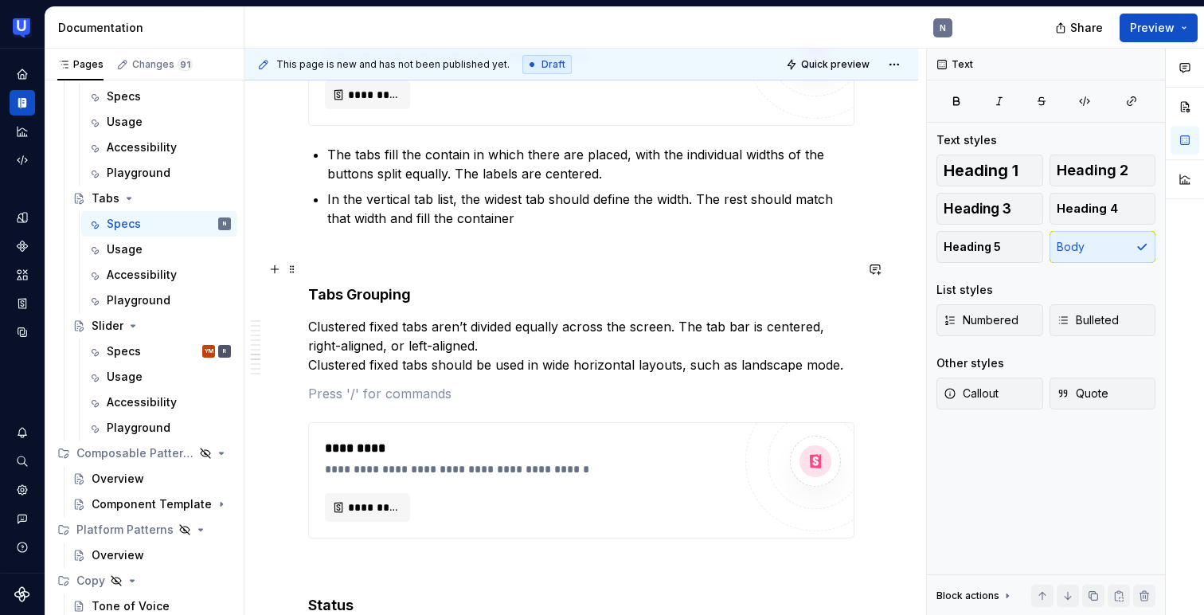
click at [345, 317] on p "Clustered fixed tabs aren’t divided equally across the screen. The tab bar is c…" at bounding box center [581, 345] width 546 height 57
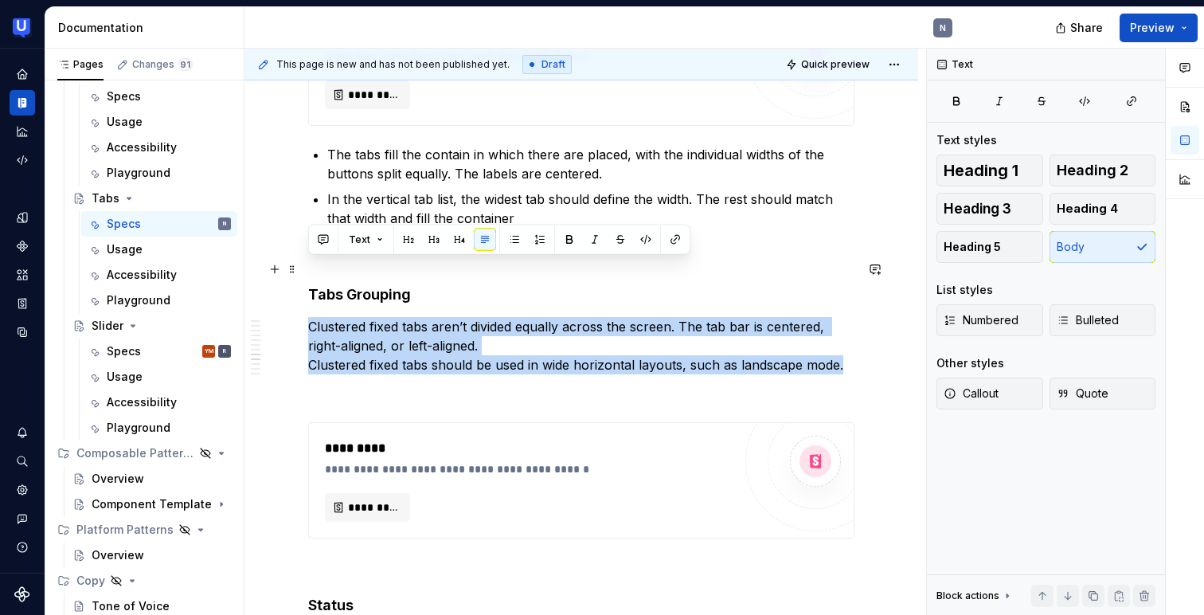
click at [345, 317] on p "Clustered fixed tabs aren’t divided equally across the screen. The tab bar is c…" at bounding box center [581, 345] width 546 height 57
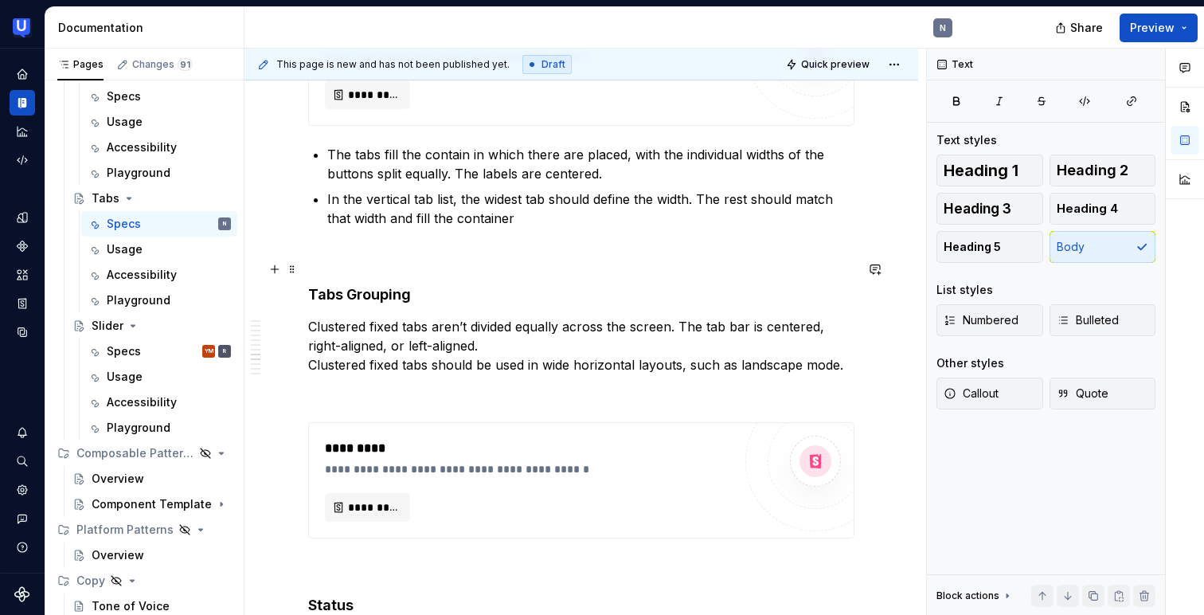
click at [345, 317] on p "Clustered fixed tabs aren’t divided equally across the screen. The tab bar is c…" at bounding box center [581, 345] width 546 height 57
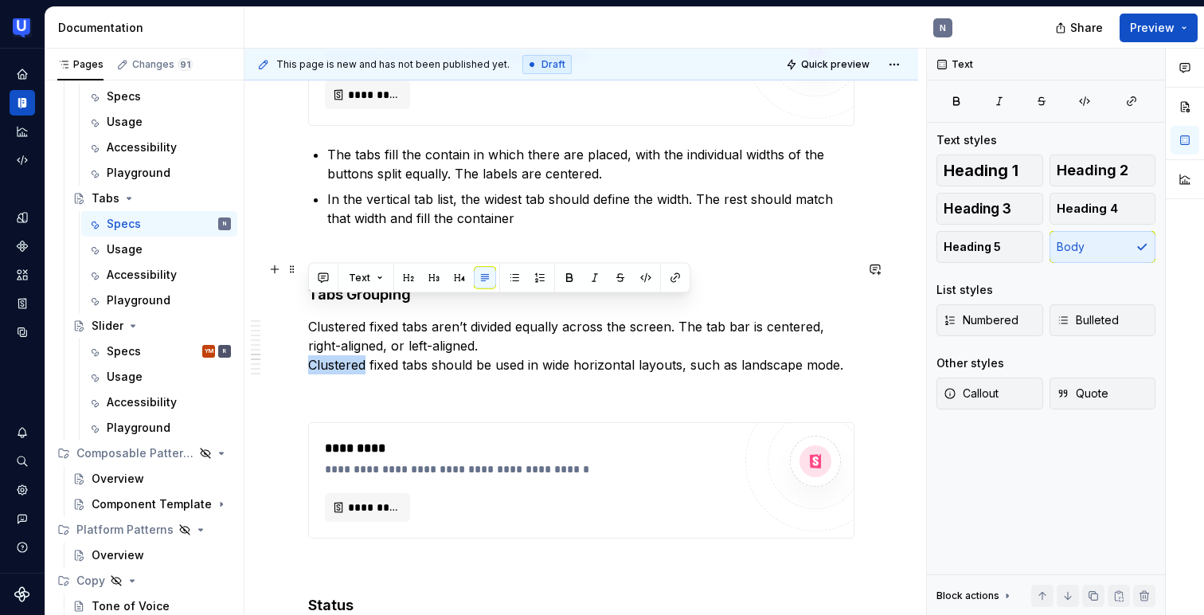
click at [345, 317] on p "Clustered fixed tabs aren’t divided equally across the screen. The tab bar is c…" at bounding box center [581, 345] width 546 height 57
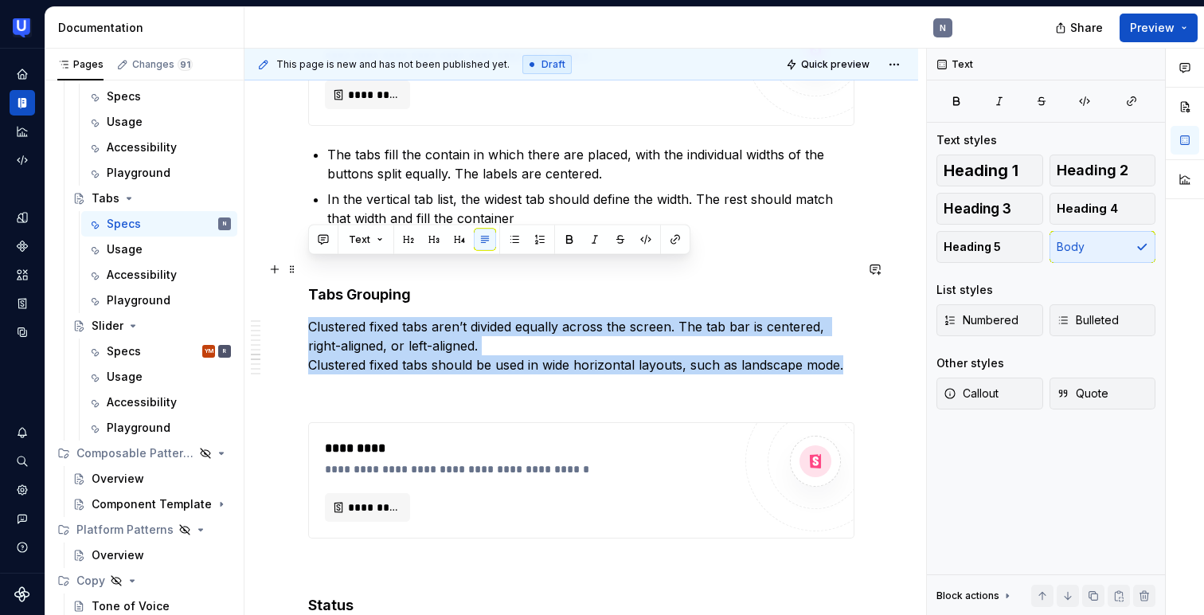
click at [851, 317] on p "Clustered fixed tabs aren’t divided equally across the screen. The tab bar is c…" at bounding box center [581, 345] width 546 height 57
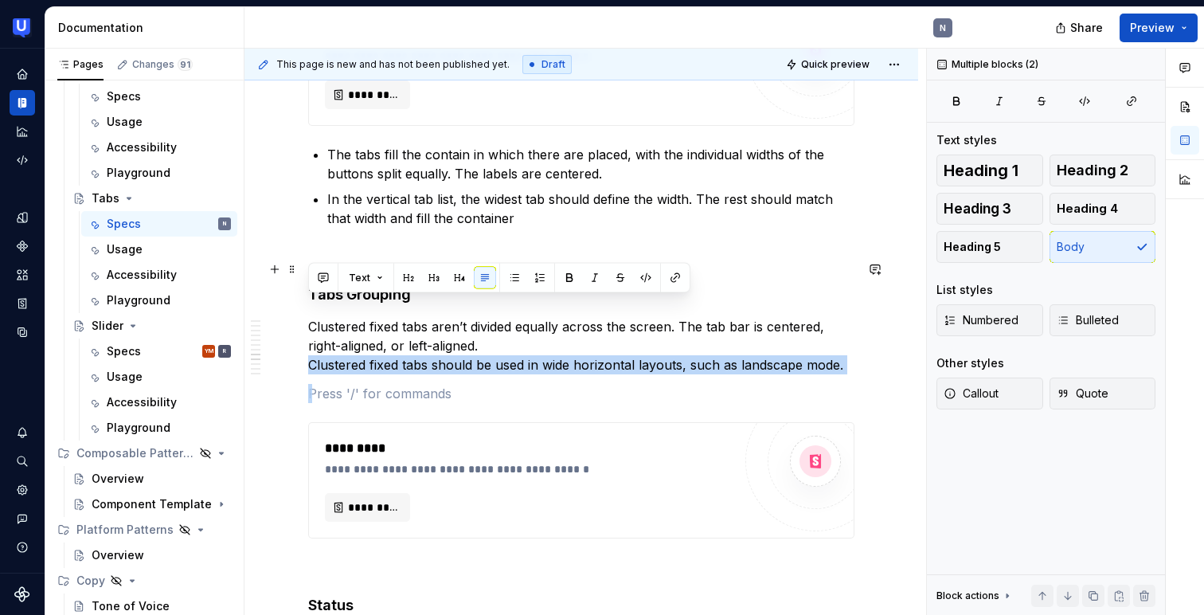
drag, startPoint x: 851, startPoint y: 303, endPoint x: 294, endPoint y: 306, distance: 557.3
click at [294, 306] on div "**********" at bounding box center [581, 96] width 674 height 4165
copy p "Clustered fixed tabs should be used in wide horizontal layouts, such as landsca…"
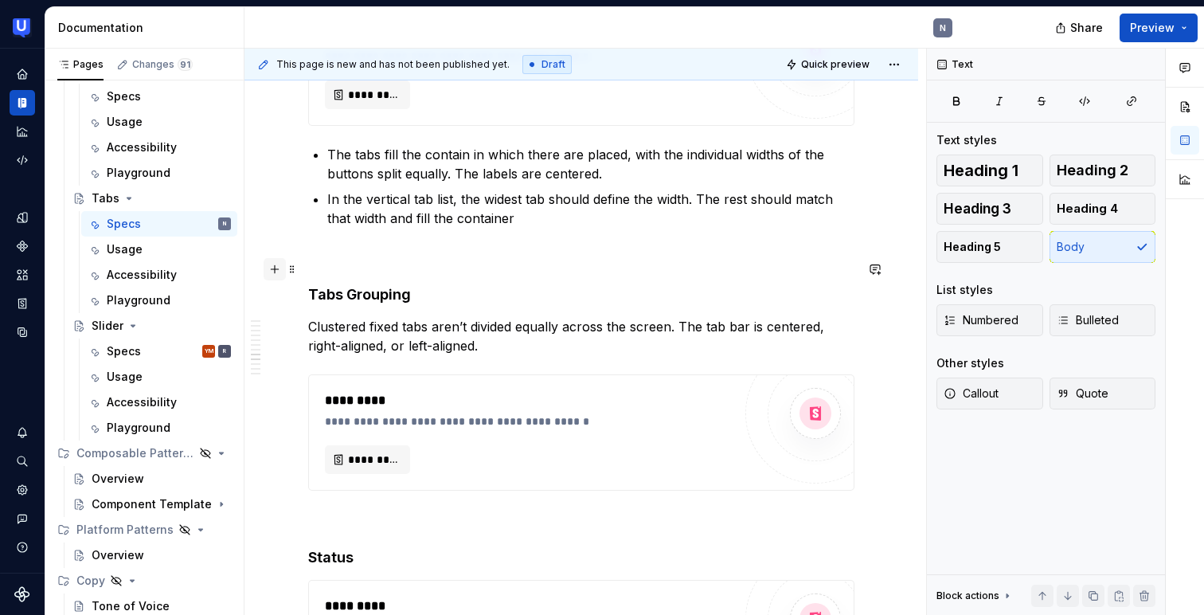
click at [279, 269] on button "button" at bounding box center [275, 269] width 22 height 22
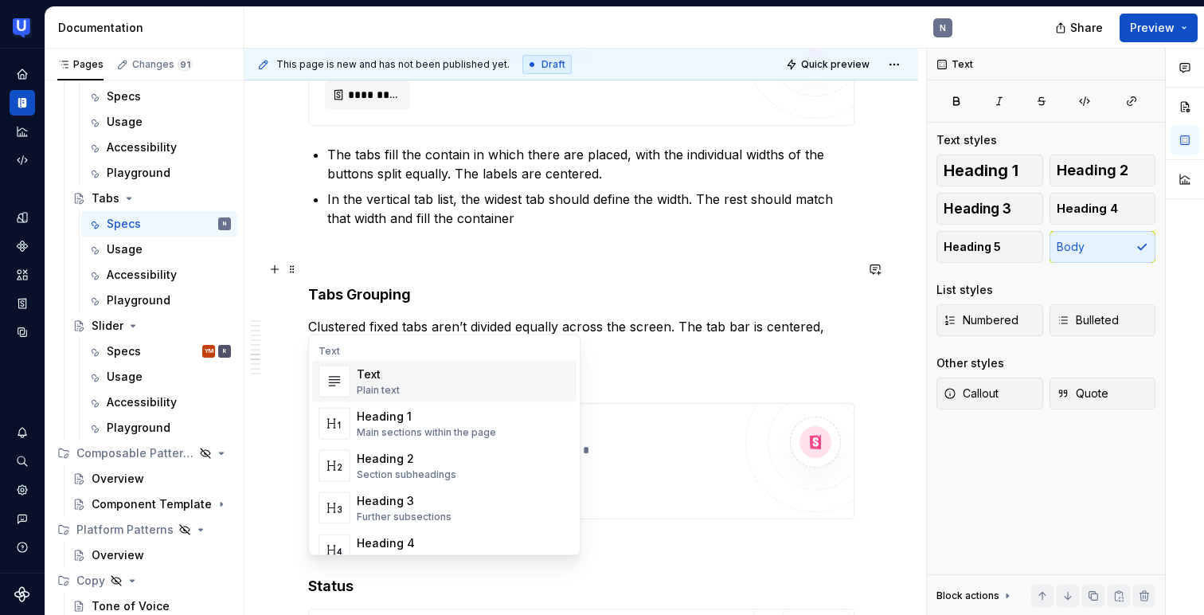
click at [393, 380] on div "Text" at bounding box center [378, 374] width 43 height 16
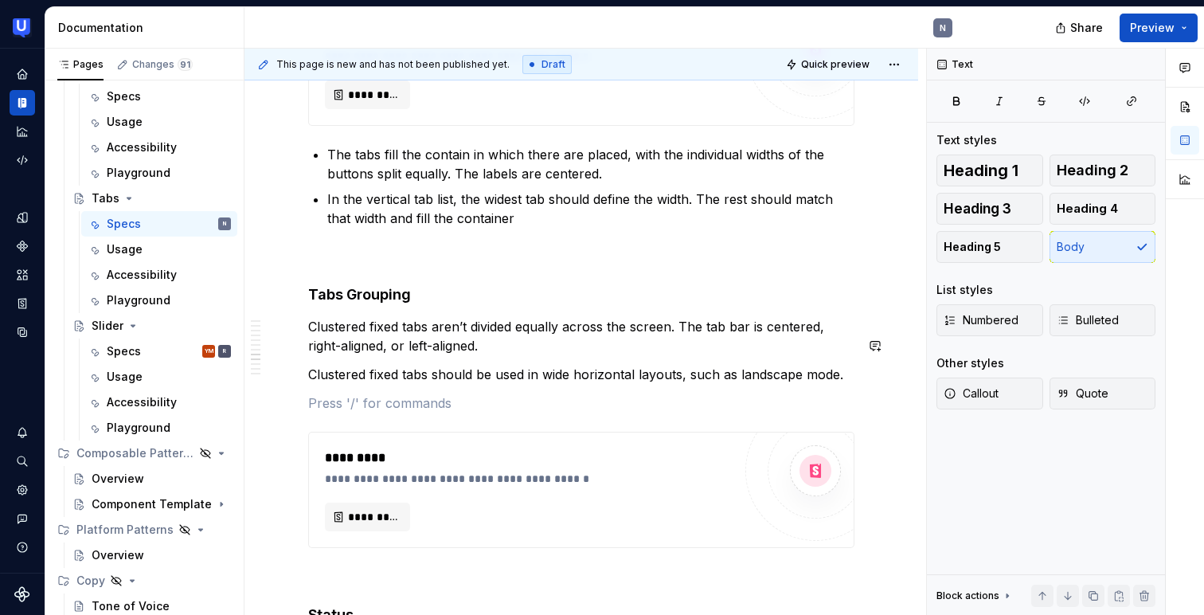
click at [468, 333] on div "**********" at bounding box center [581, 19] width 546 height 3932
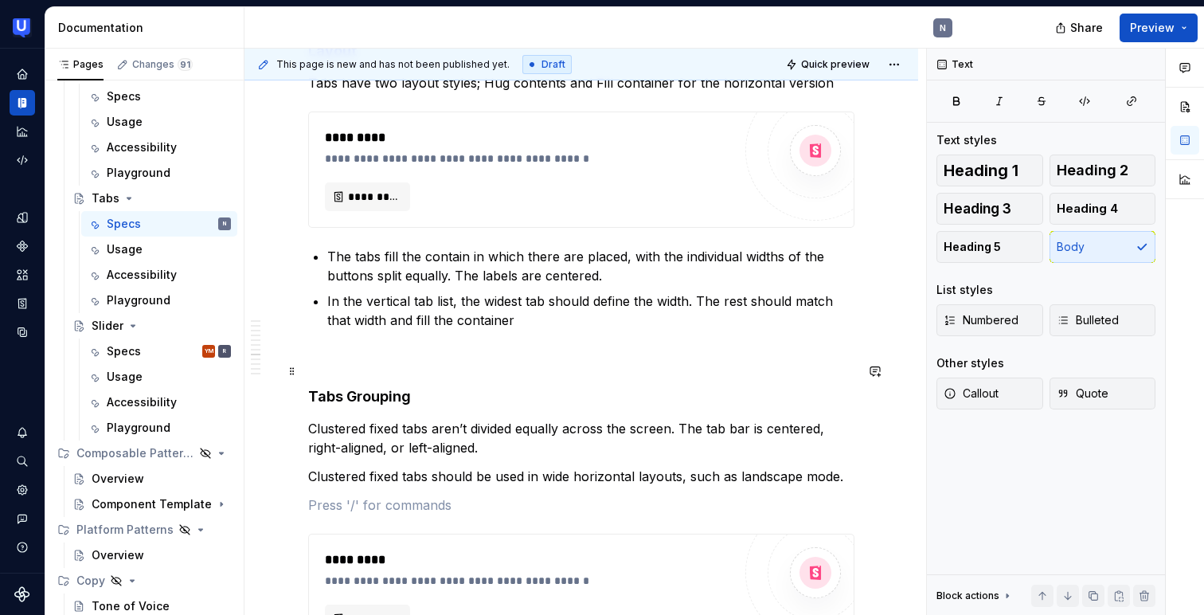
scroll to position [2138, 0]
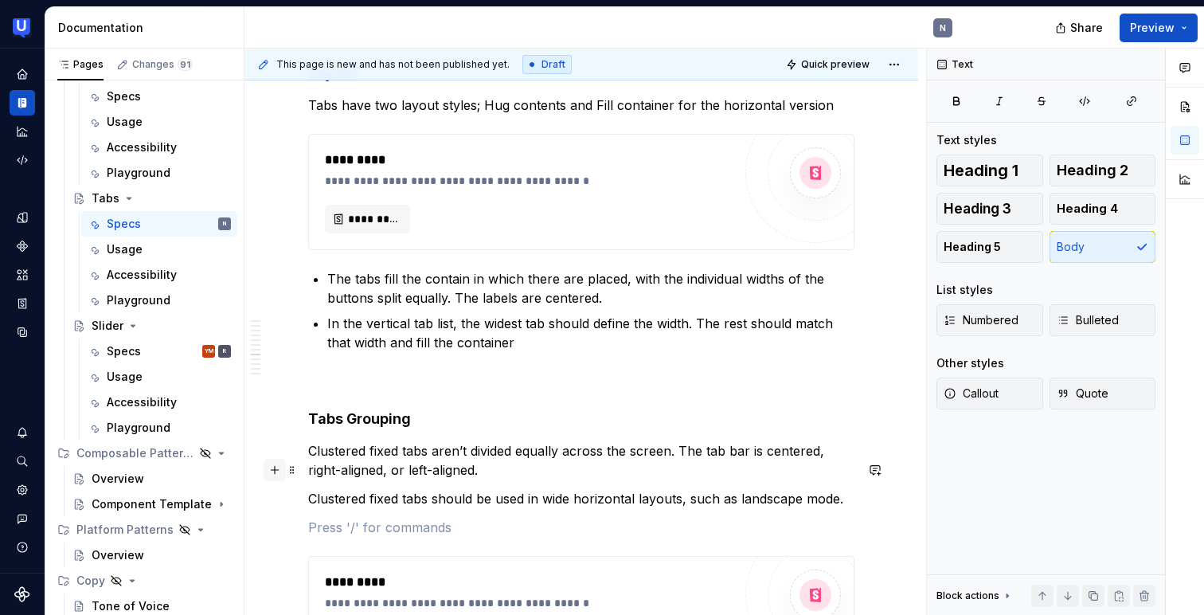
click at [271, 466] on button "button" at bounding box center [275, 470] width 22 height 22
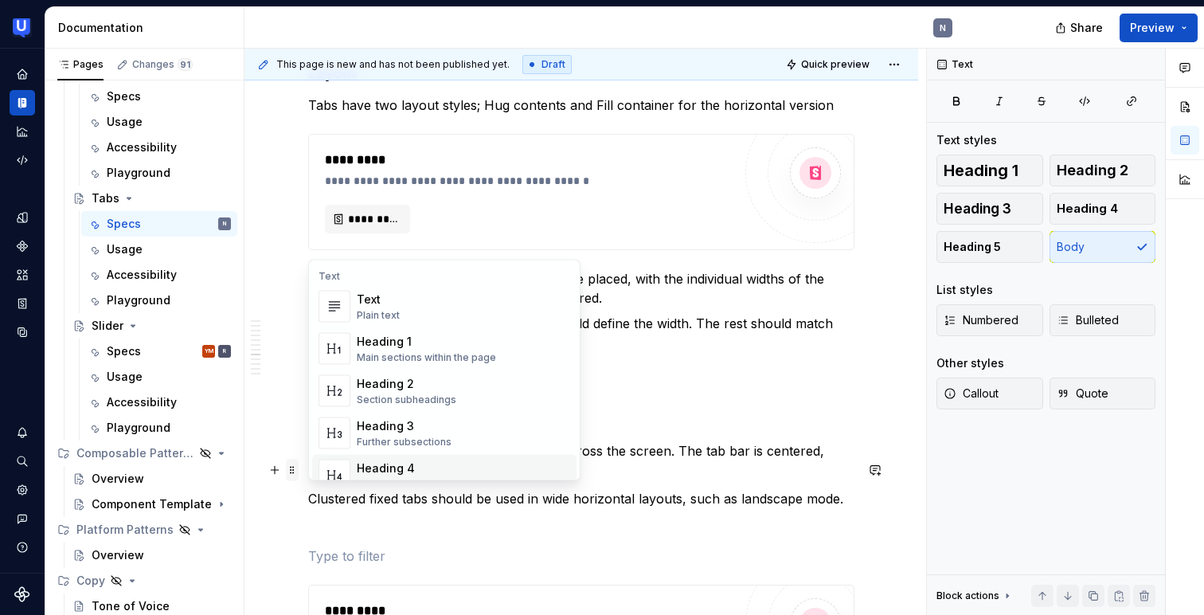
click at [290, 466] on span at bounding box center [292, 470] width 13 height 22
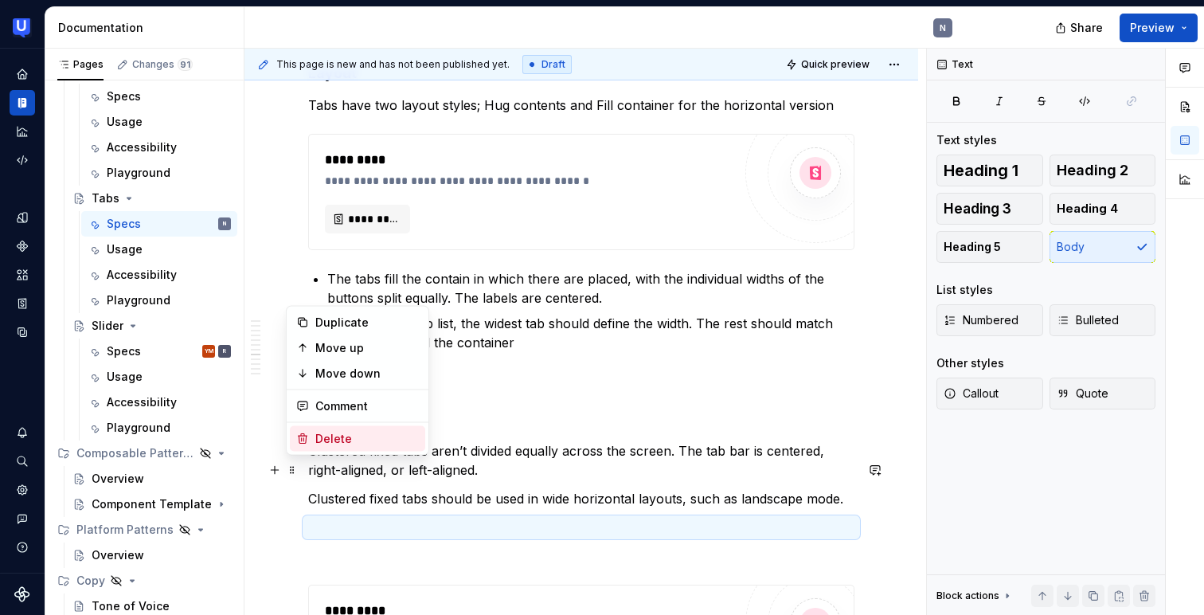
click at [303, 439] on icon at bounding box center [303, 439] width 9 height 10
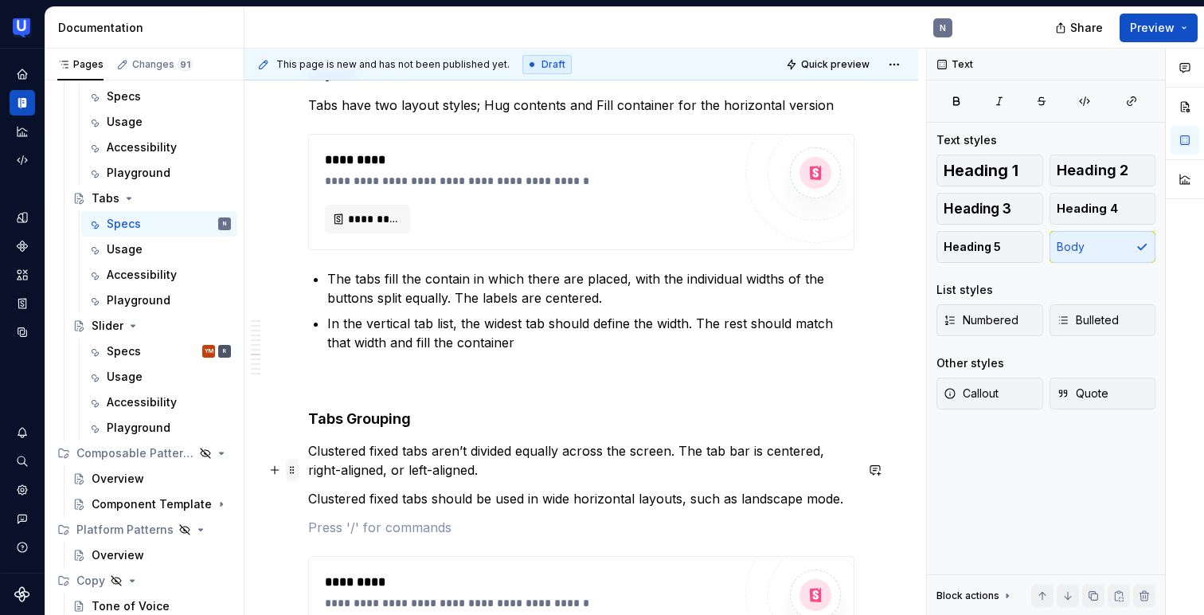
click at [291, 471] on span at bounding box center [292, 470] width 13 height 22
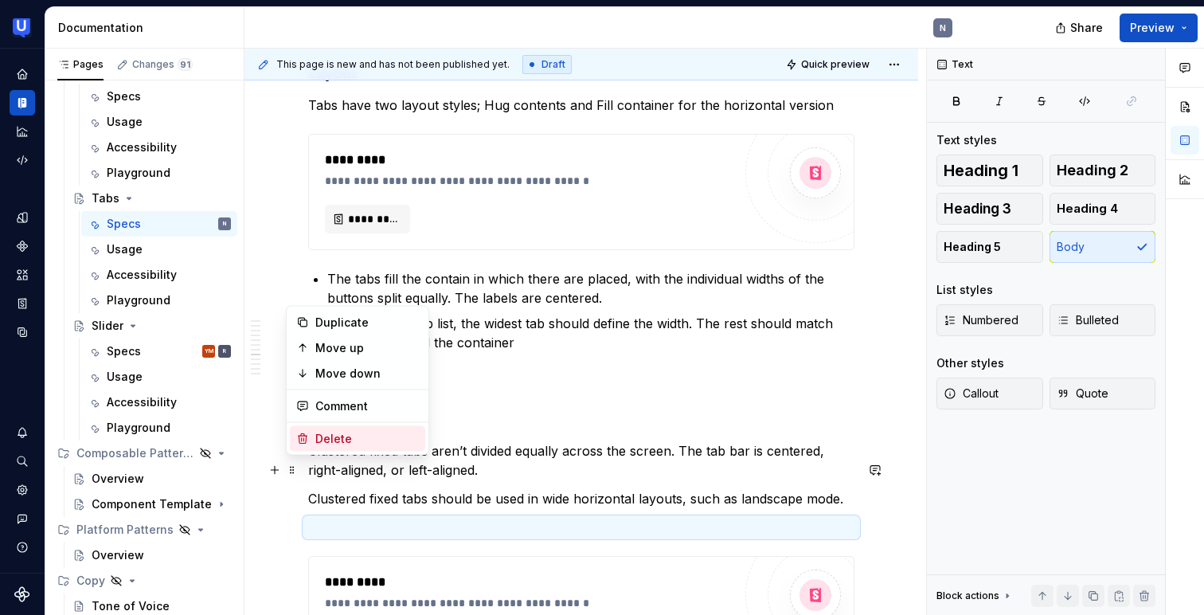
click at [307, 439] on icon at bounding box center [302, 438] width 13 height 13
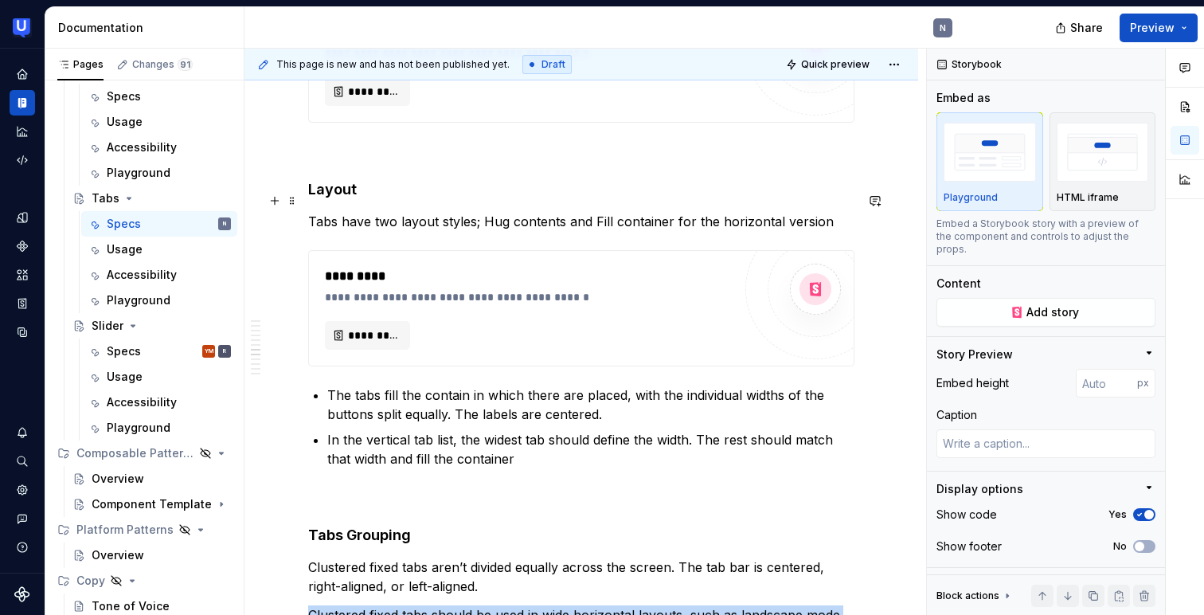
scroll to position [2000, 0]
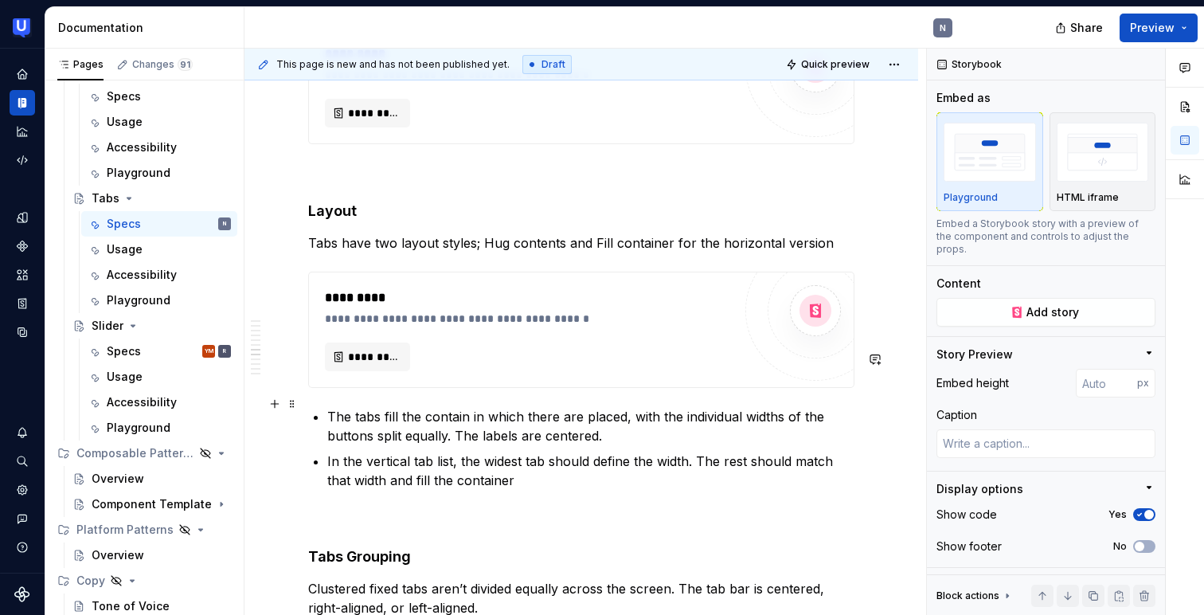
click at [367, 451] on p "In the vertical tab list, the widest tab should define the width. The rest shou…" at bounding box center [590, 470] width 527 height 38
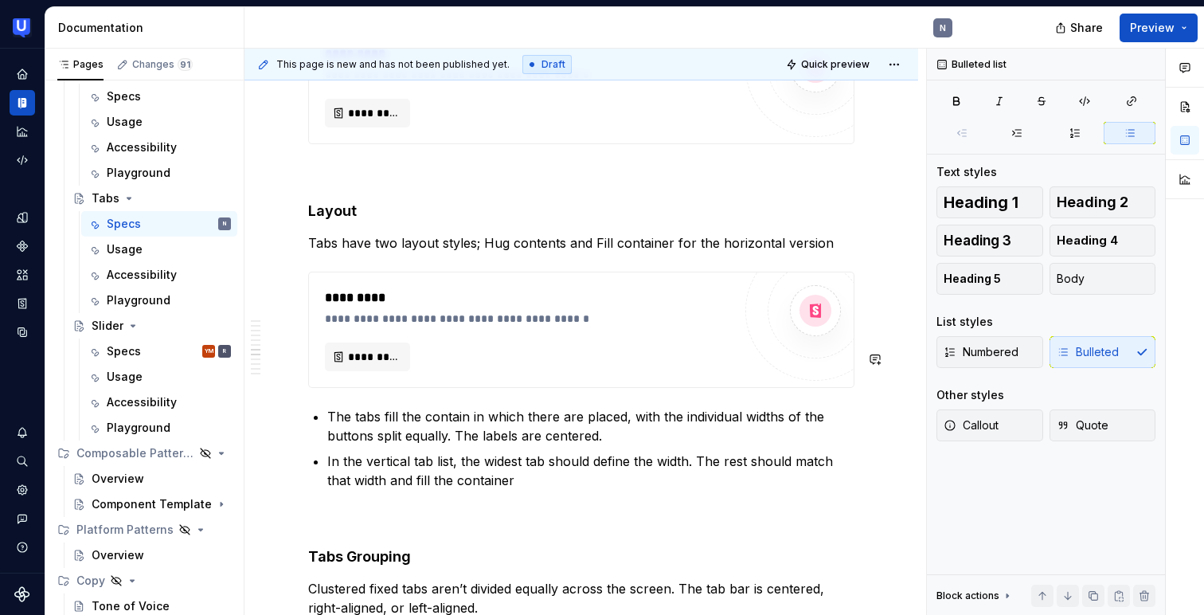
click at [350, 436] on div "**********" at bounding box center [581, 267] width 546 height 3904
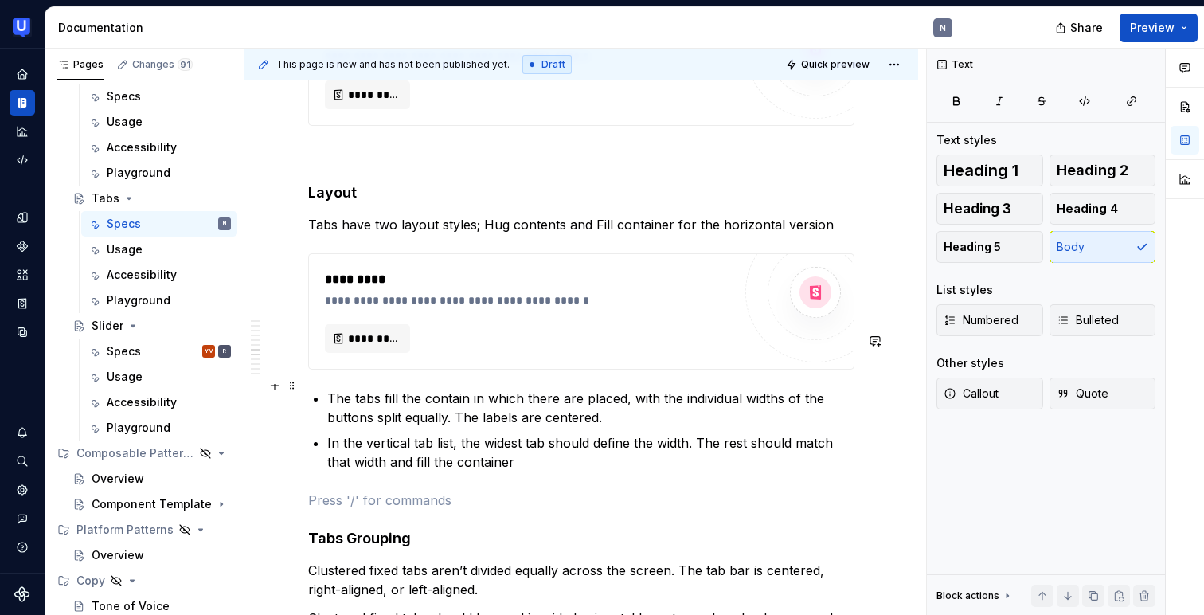
scroll to position [2015, 0]
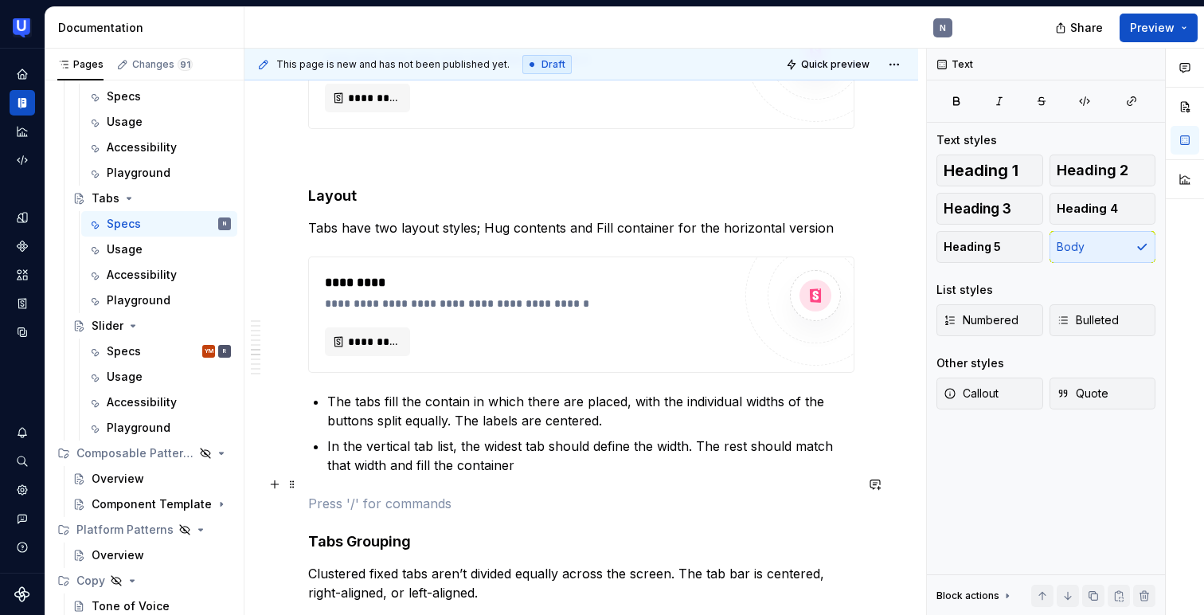
click at [341, 532] on h4 "Tabs Grouping" at bounding box center [581, 541] width 546 height 19
click at [411, 532] on h4 "Tabs Grouping" at bounding box center [581, 541] width 546 height 19
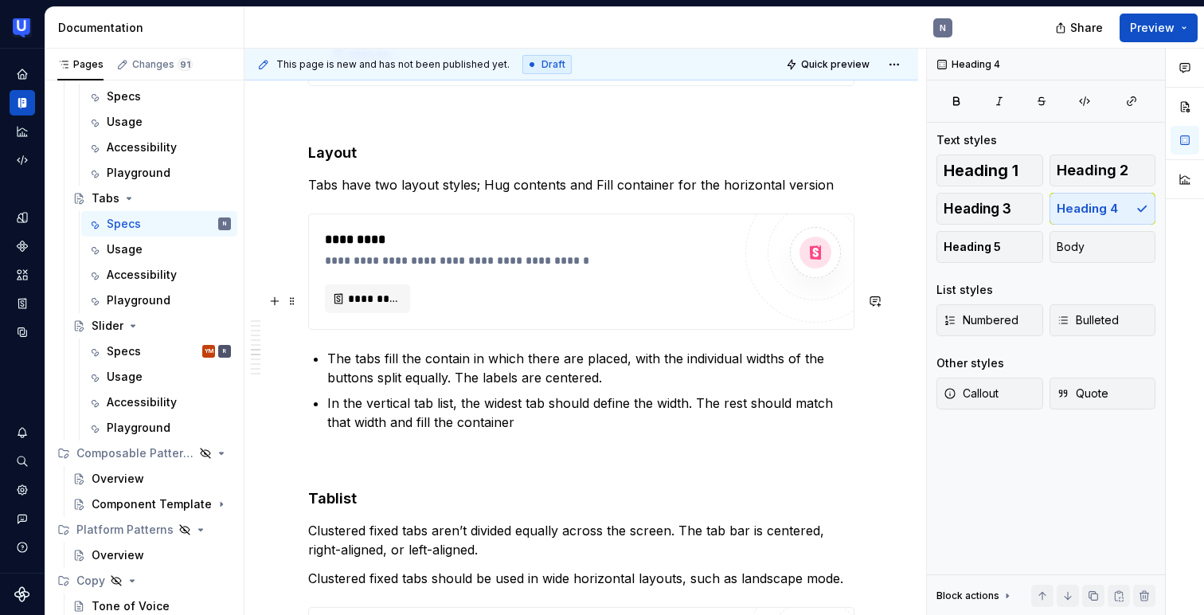
scroll to position [2089, 0]
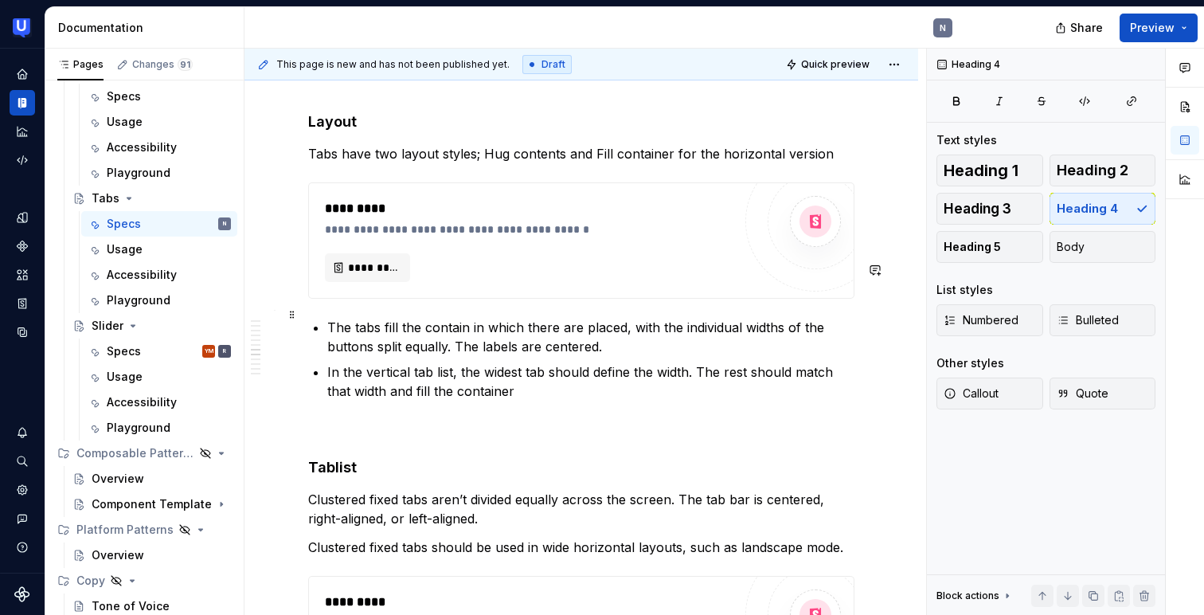
click at [525, 362] on p "In the vertical tab list, the widest tab should define the width. The rest shou…" at bounding box center [590, 381] width 527 height 38
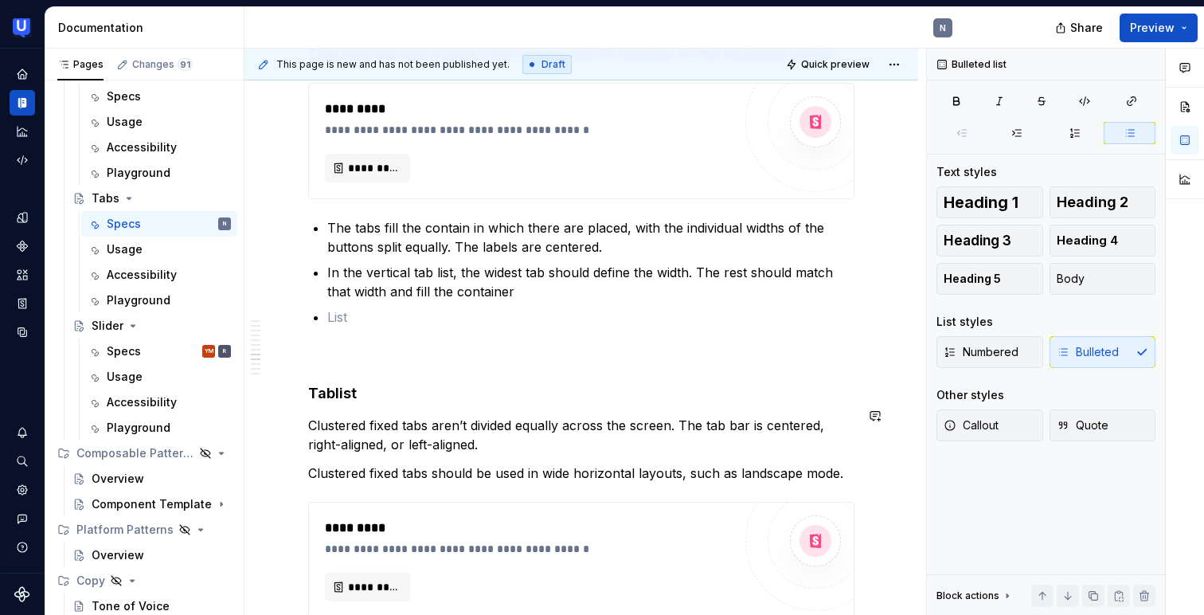
scroll to position [2207, 0]
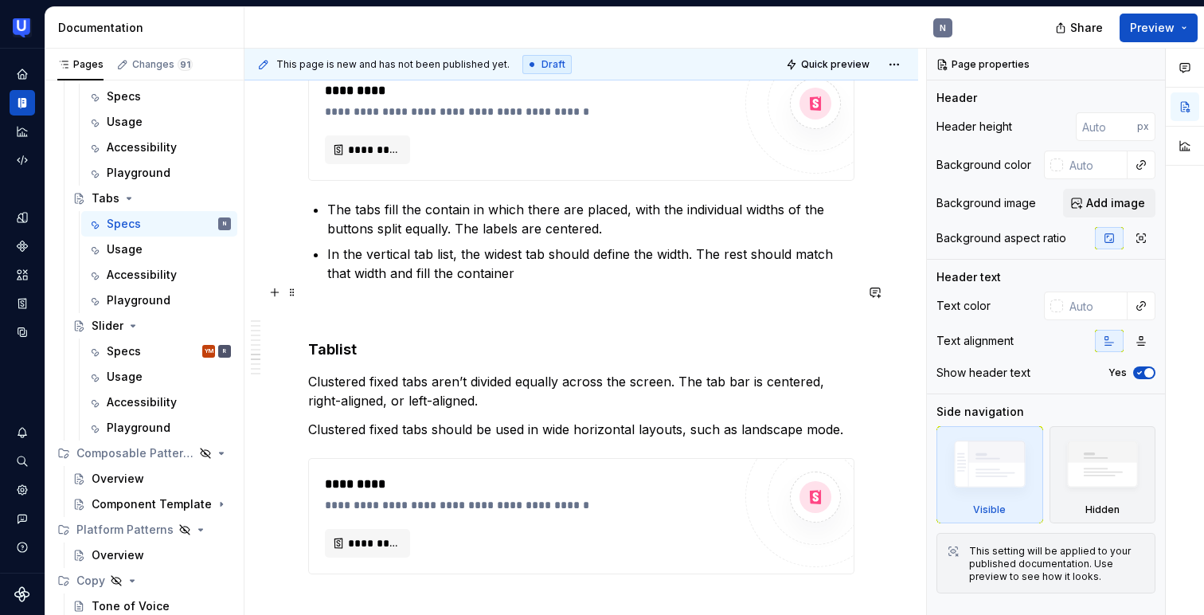
click at [321, 340] on h4 "Tablist" at bounding box center [581, 349] width 546 height 19
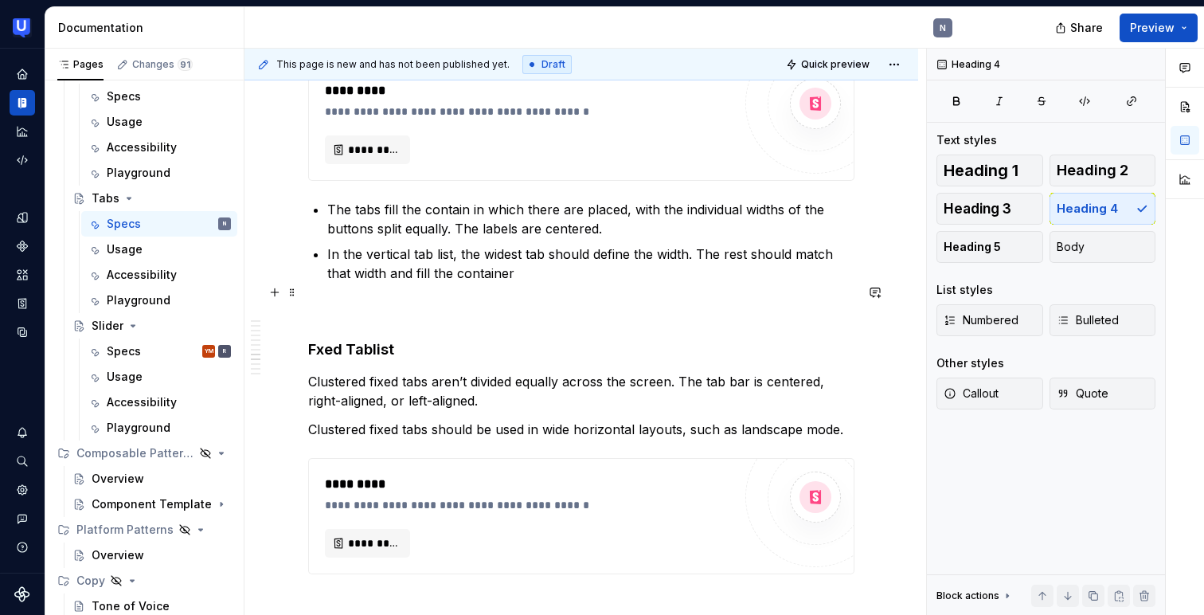
click at [314, 340] on h4 "Fxed Tablist" at bounding box center [581, 349] width 546 height 19
click at [455, 372] on p "Clustered fixed tabs aren’t divided equally across the screen. The tab bar is c…" at bounding box center [581, 391] width 546 height 38
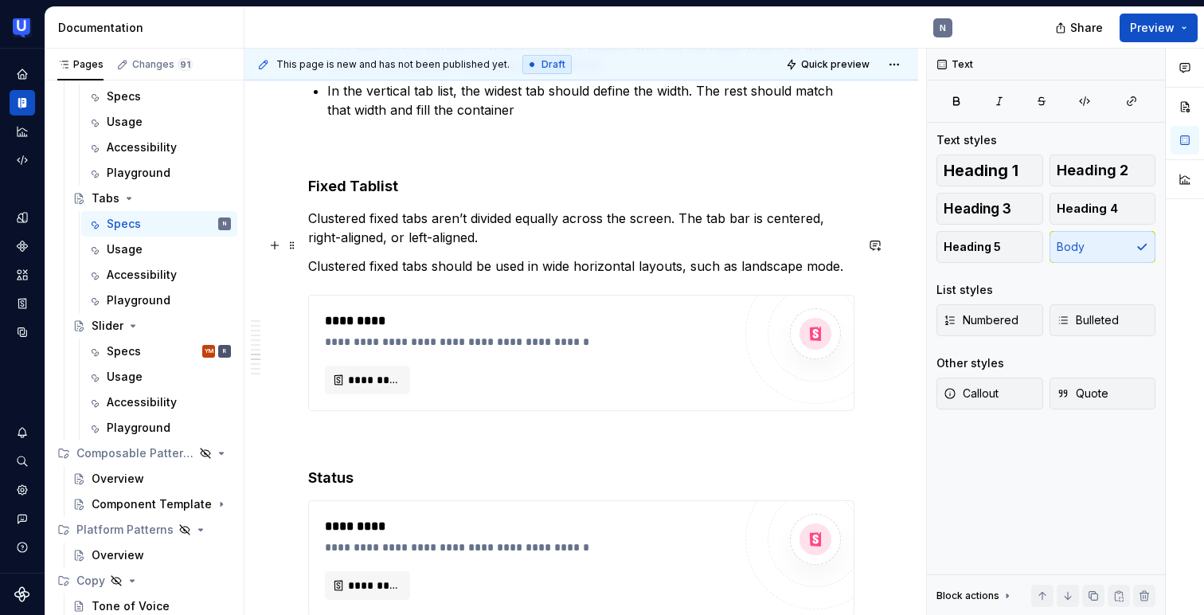
scroll to position [2360, 0]
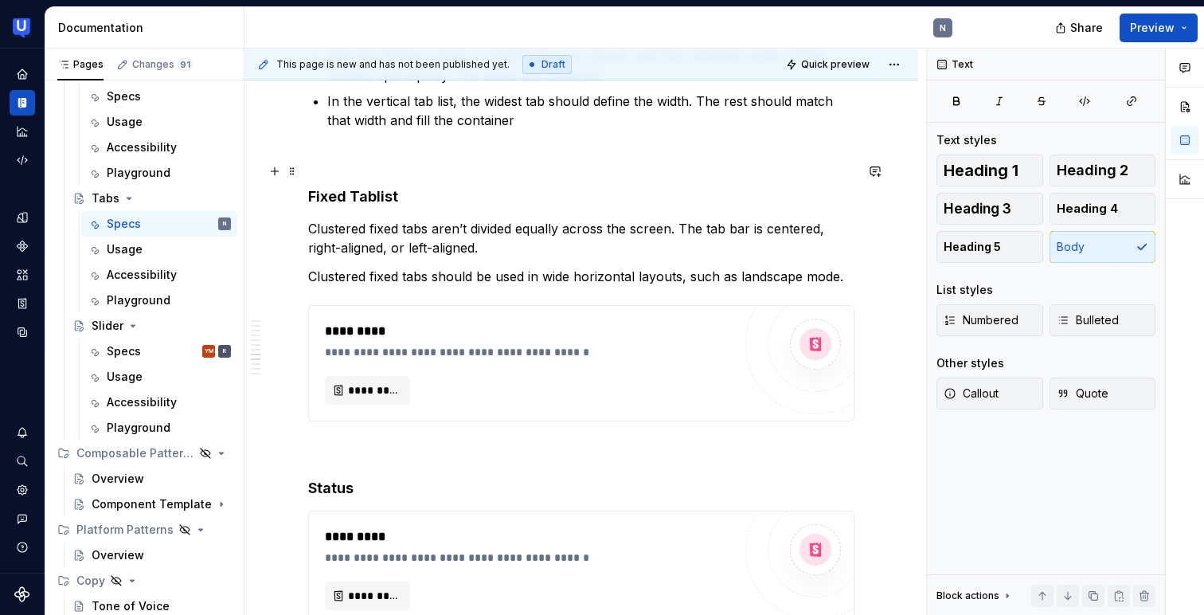
click at [787, 219] on p "Clustered fixed tabs aren’t divided equally across the screen. The tab bar is c…" at bounding box center [581, 238] width 546 height 38
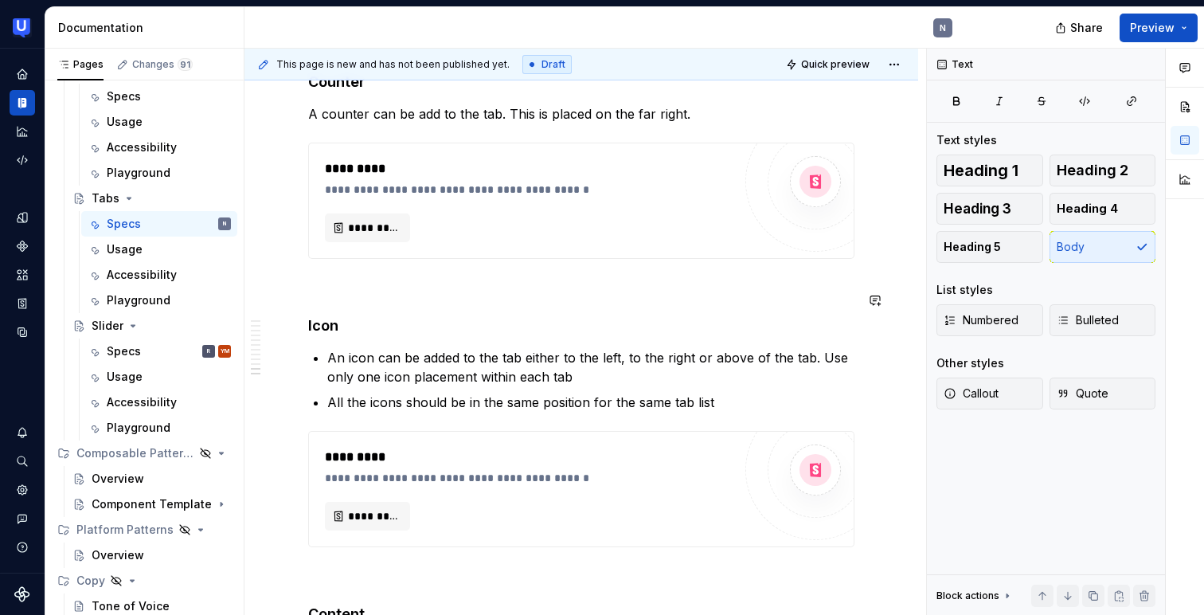
scroll to position [2974, 0]
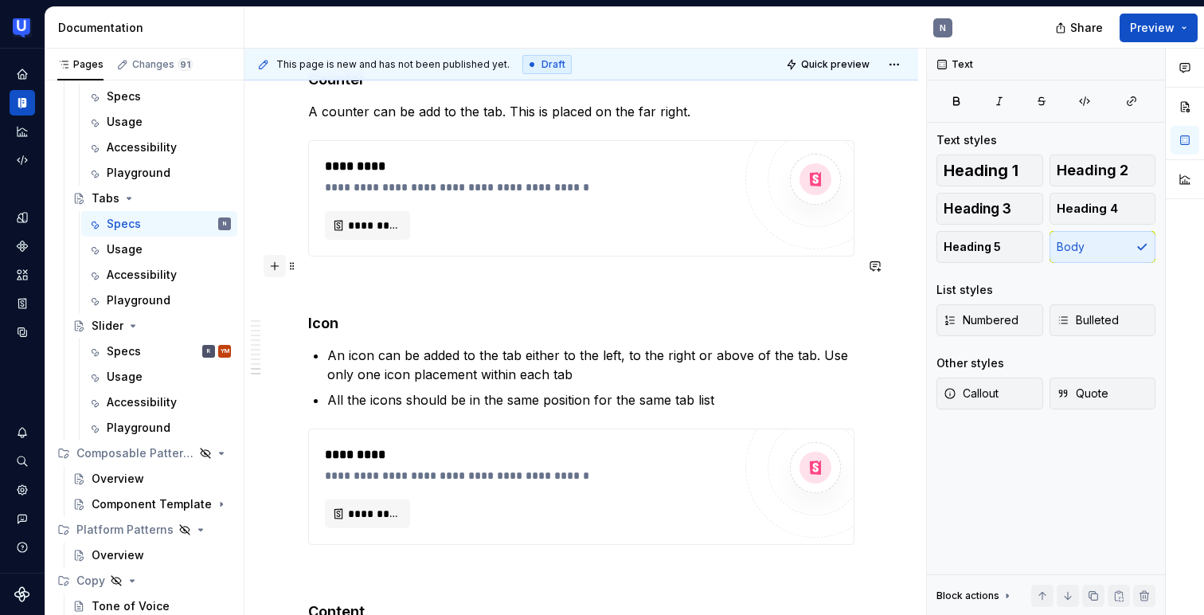
click at [278, 268] on button "button" at bounding box center [275, 266] width 22 height 22
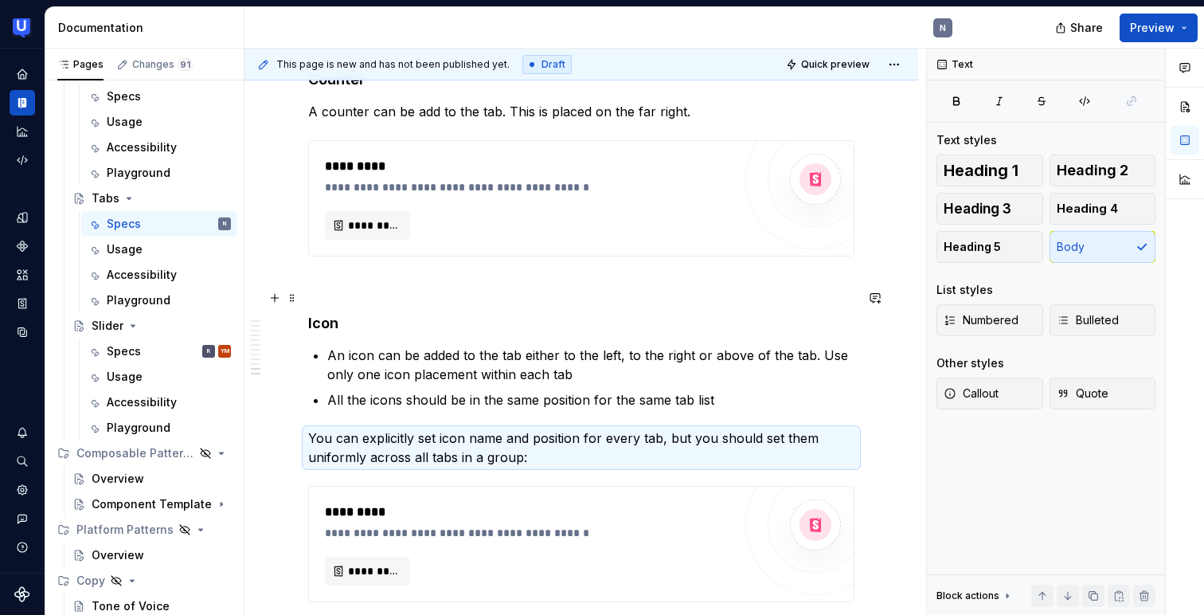
click at [450, 346] on p "An icon can be added to the tab either to the left, to the right or above of th…" at bounding box center [590, 365] width 527 height 38
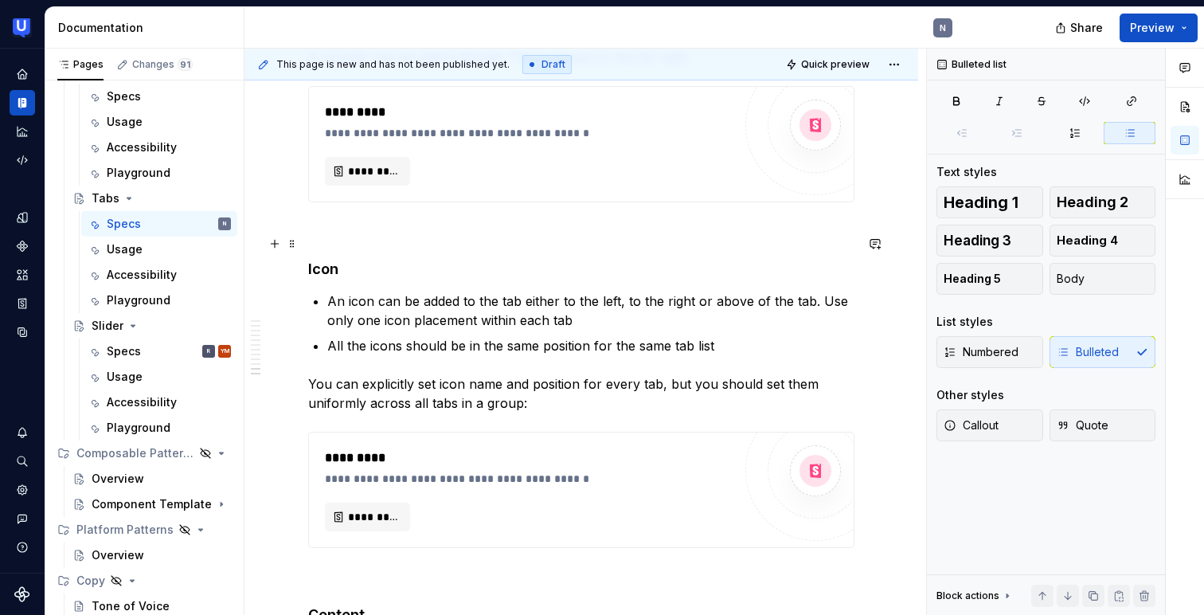
scroll to position [3035, 0]
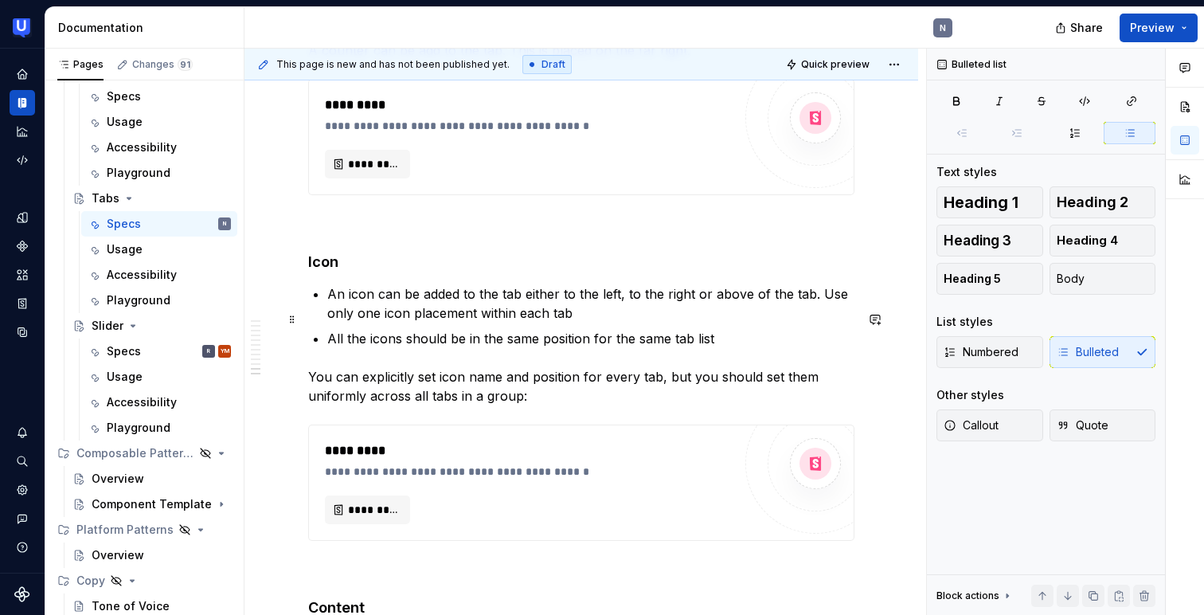
click at [572, 367] on p "You can explicitly set icon name and position for every tab, but you should set…" at bounding box center [581, 386] width 546 height 38
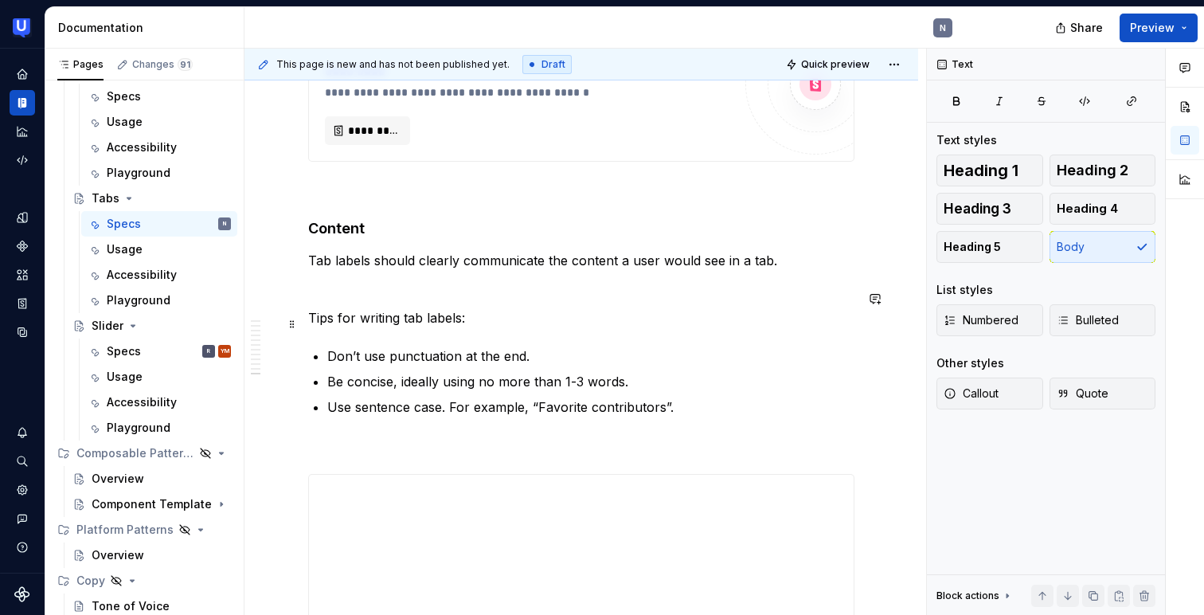
scroll to position [3416, 0]
click at [563, 396] on p "Use sentence case. For example, “Favorite contributors”." at bounding box center [590, 405] width 527 height 19
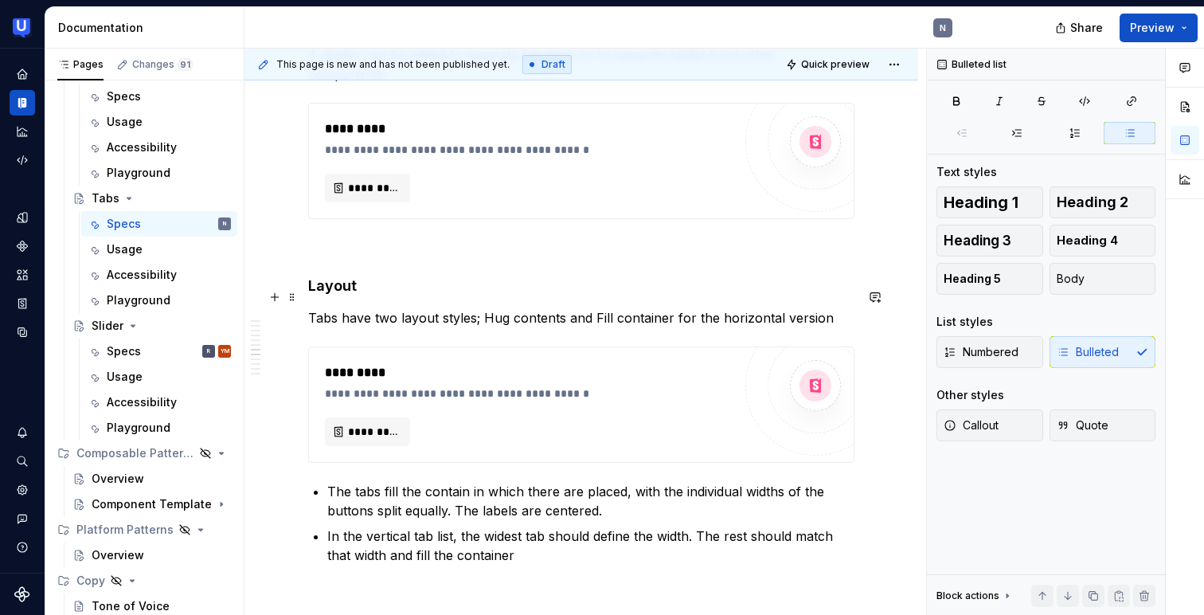
scroll to position [1946, 0]
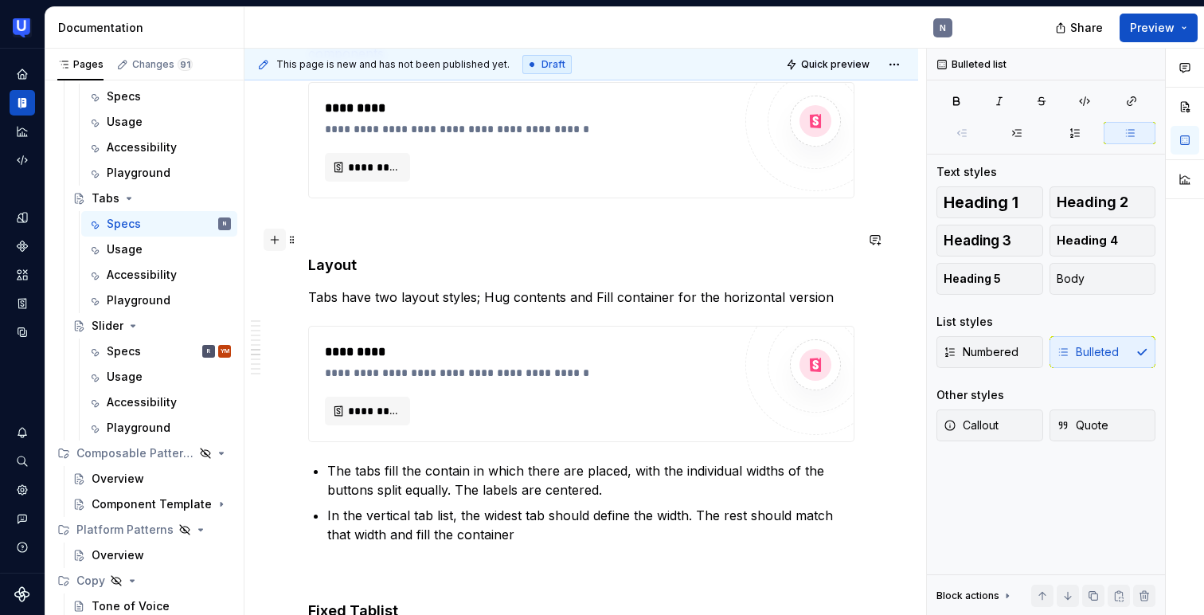
click at [277, 237] on button "button" at bounding box center [275, 240] width 22 height 22
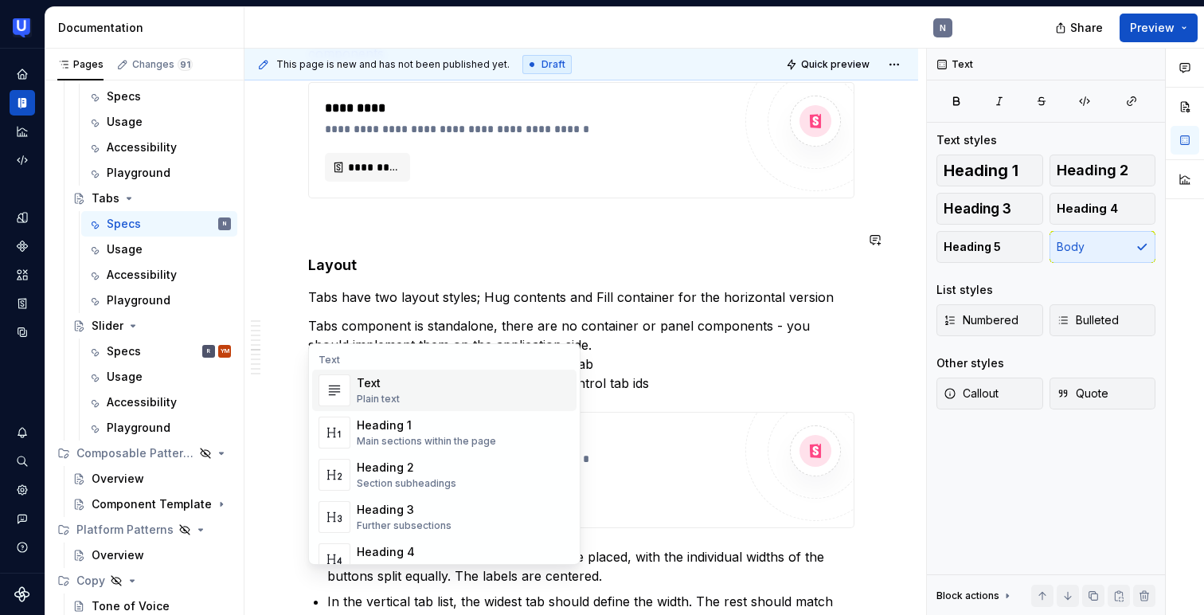
click at [436, 255] on div "**********" at bounding box center [581, 392] width 546 height 4047
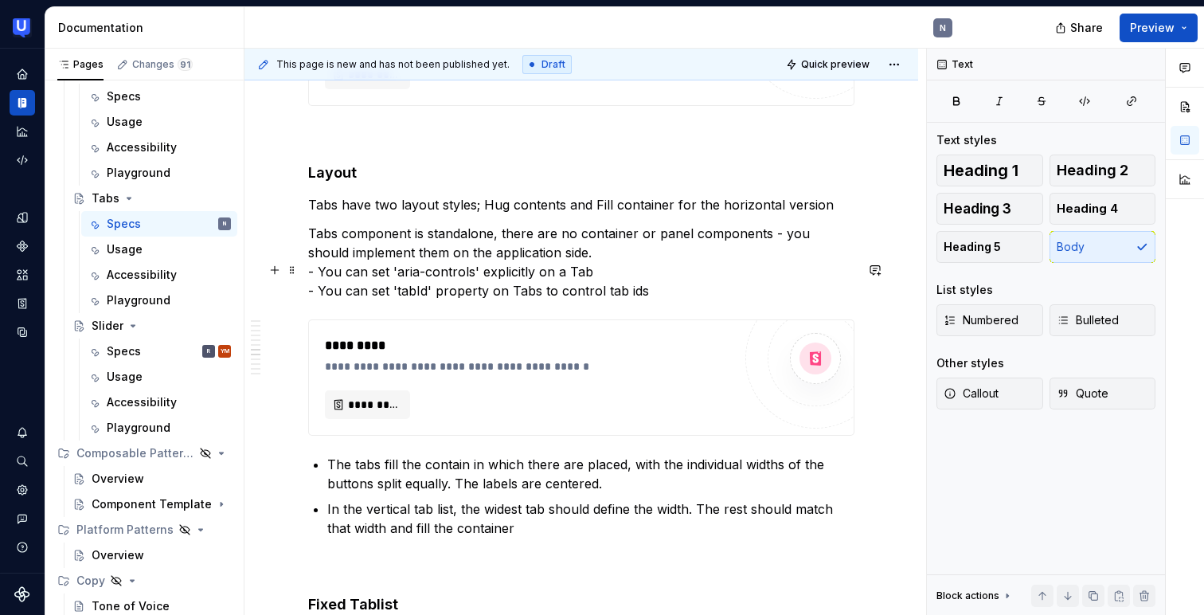
scroll to position [2044, 0]
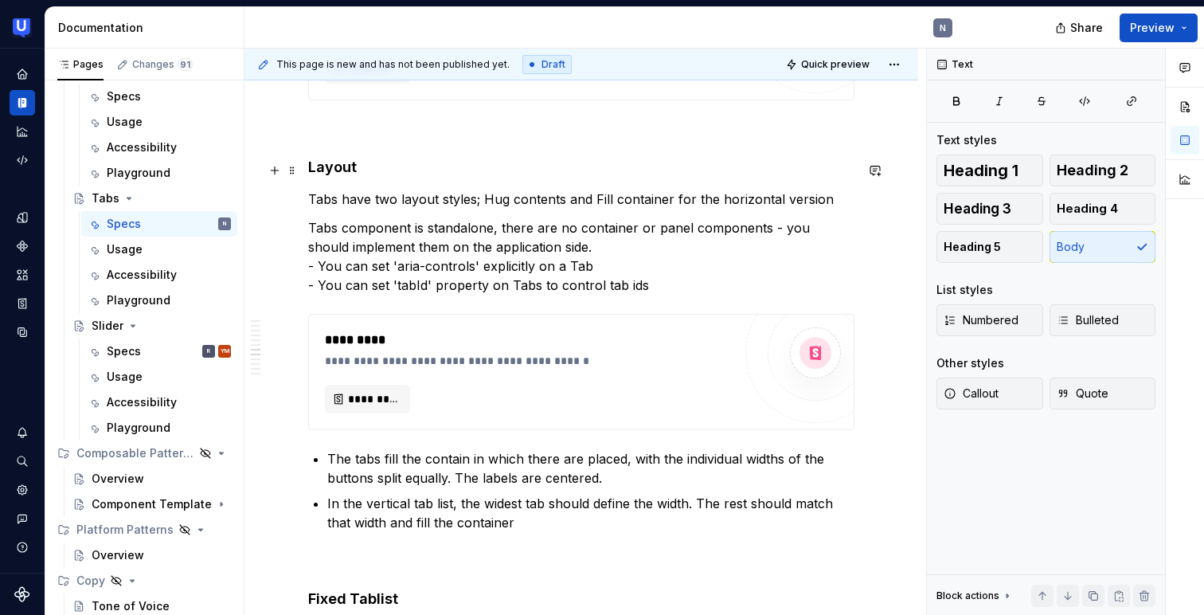
click at [442, 218] on p "Tabs component is standalone, there are no container or panel components - you …" at bounding box center [581, 256] width 546 height 76
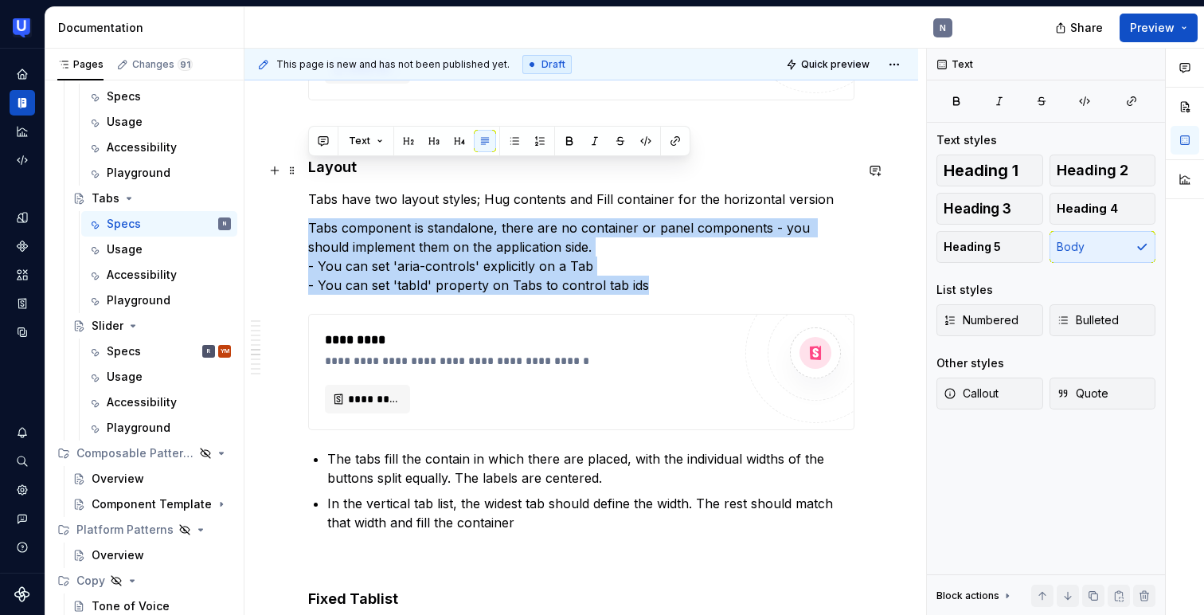
click at [442, 218] on p "Tabs component is standalone, there are no container or panel components - you …" at bounding box center [581, 256] width 546 height 76
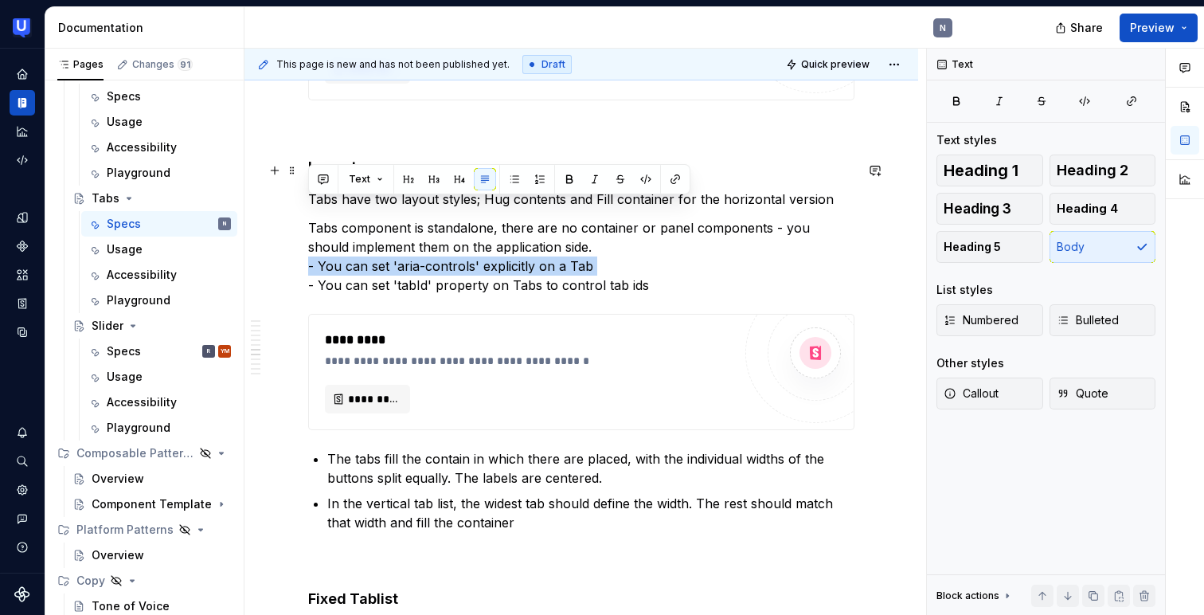
click at [419, 218] on p "Tabs component is standalone, there are no container or panel components - you …" at bounding box center [581, 256] width 546 height 76
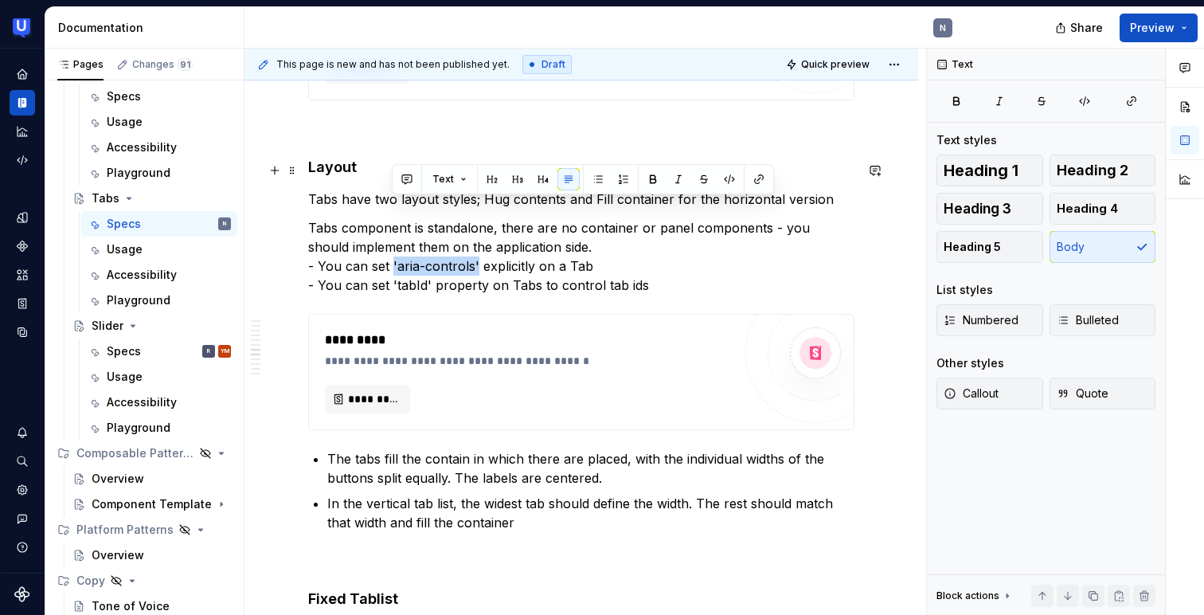
drag, startPoint x: 393, startPoint y: 204, endPoint x: 477, endPoint y: 205, distance: 84.4
click at [477, 218] on p "Tabs component is standalone, there are no container or panel components - you …" at bounding box center [581, 256] width 546 height 76
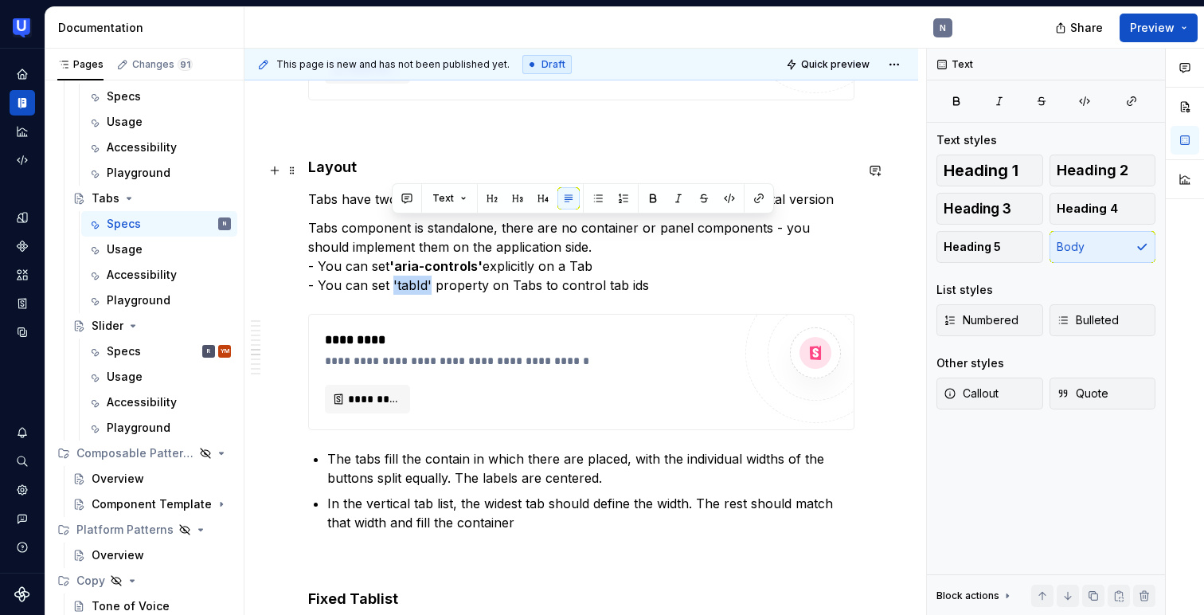
drag, startPoint x: 392, startPoint y: 227, endPoint x: 431, endPoint y: 229, distance: 39.0
click at [431, 229] on p "Tabs component is standalone, there are no container or panel components - you …" at bounding box center [581, 256] width 546 height 76
click at [274, 170] on button "button" at bounding box center [275, 170] width 22 height 22
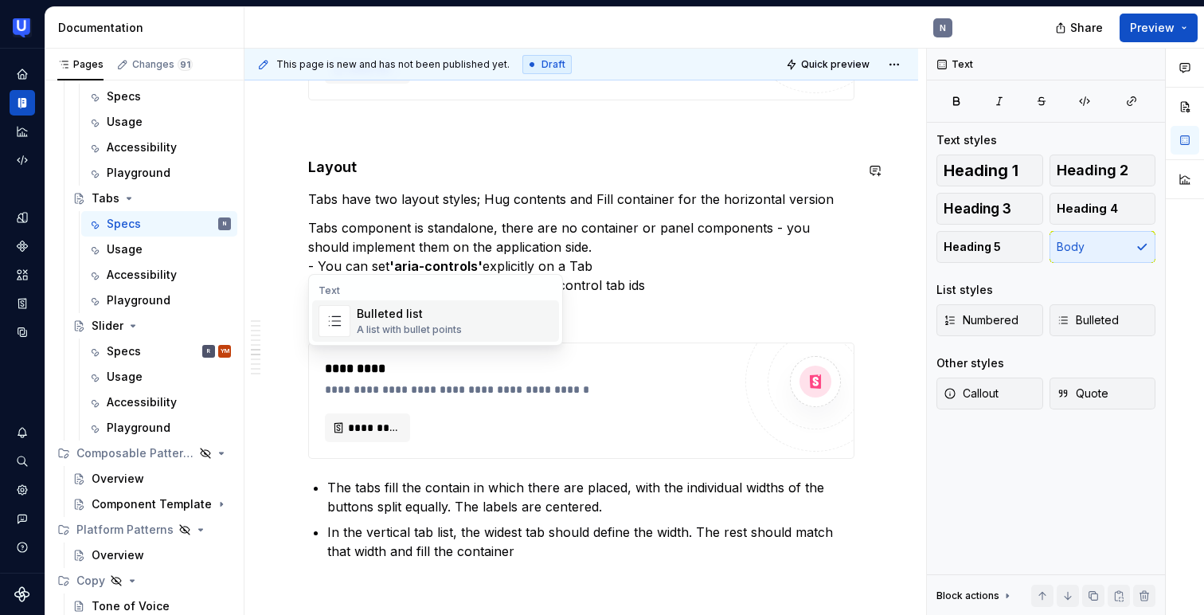
click at [413, 326] on div "A list with bullet points" at bounding box center [409, 329] width 105 height 13
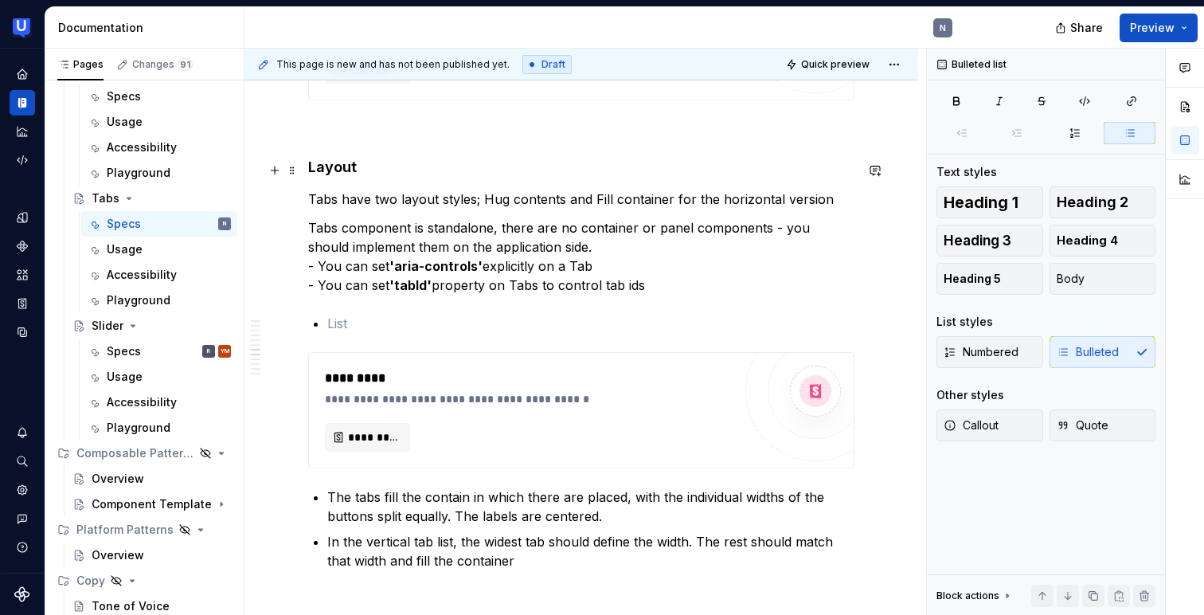
click at [376, 218] on p "Tabs component is standalone, there are no container or panel components - you …" at bounding box center [581, 256] width 546 height 76
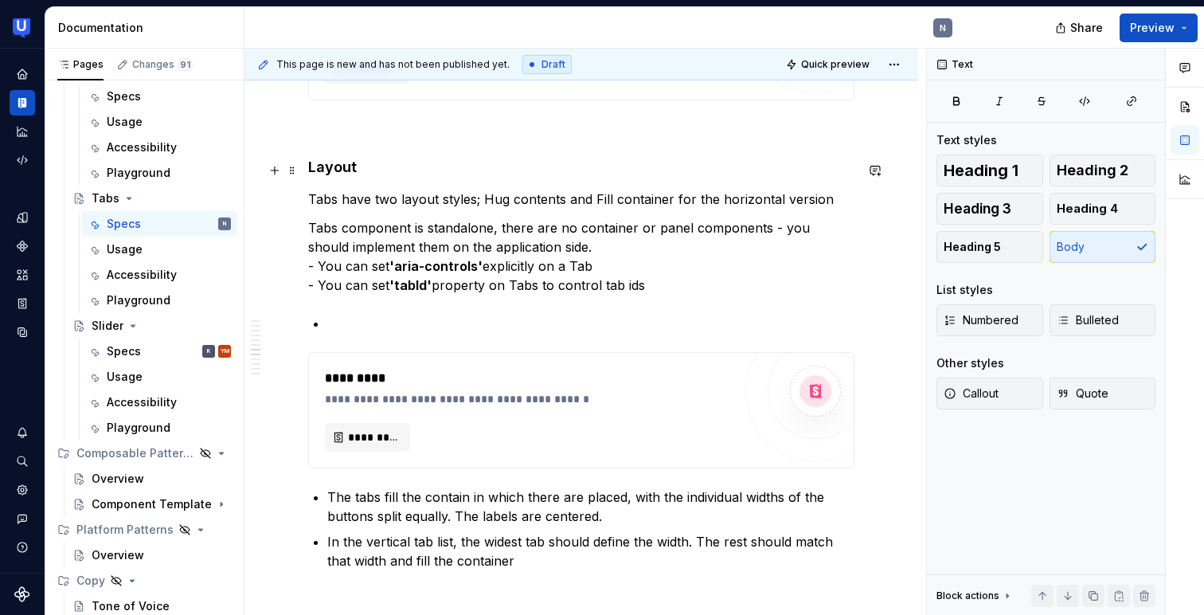
click at [376, 218] on p "Tabs component is standalone, there are no container or panel components - you …" at bounding box center [581, 256] width 546 height 76
click at [644, 232] on p "Tabs component is standalone, there are no container or panel components - you …" at bounding box center [581, 256] width 546 height 76
drag, startPoint x: 644, startPoint y: 232, endPoint x: 292, endPoint y: 204, distance: 353.1
click at [292, 204] on div "**********" at bounding box center [581, 395] width 674 height 4327
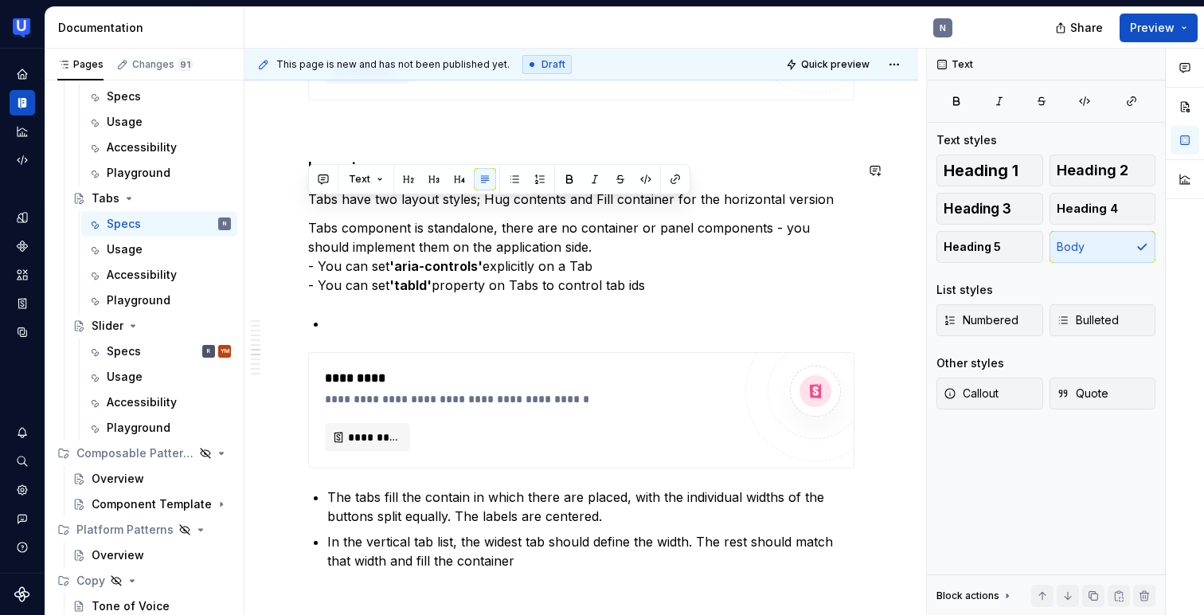
copy p "- You can set 'aria-controls' explicitly on a Tab - You can set 'tabId' propert…"
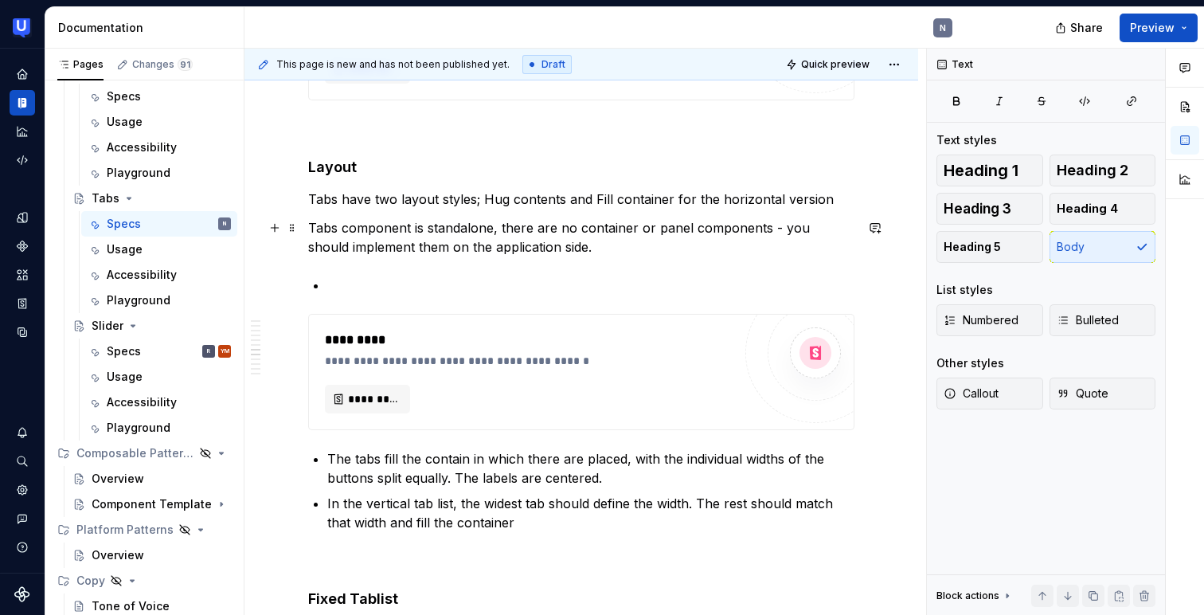
click at [358, 275] on p at bounding box center [590, 284] width 527 height 19
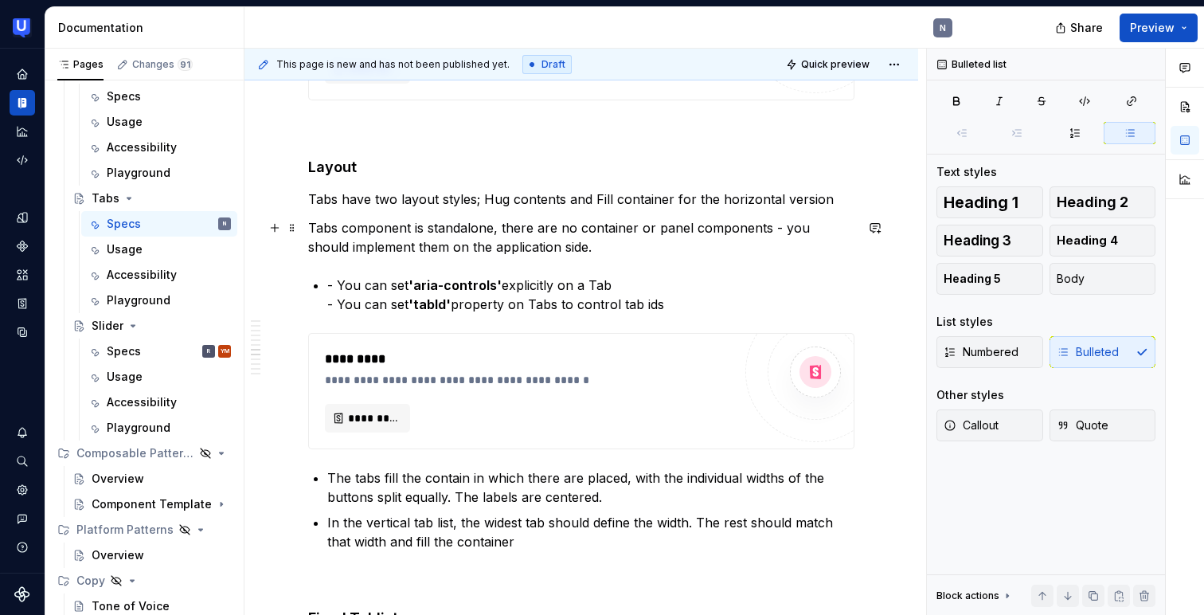
click at [331, 275] on p "- You can set 'aria-controls' explicitly on a Tab - You can set 'tabId' propert…" at bounding box center [590, 294] width 527 height 38
click at [337, 275] on p "You can set 'aria-controls' explicitly on a Tab - You can set 'tabId' property …" at bounding box center [590, 294] width 527 height 38
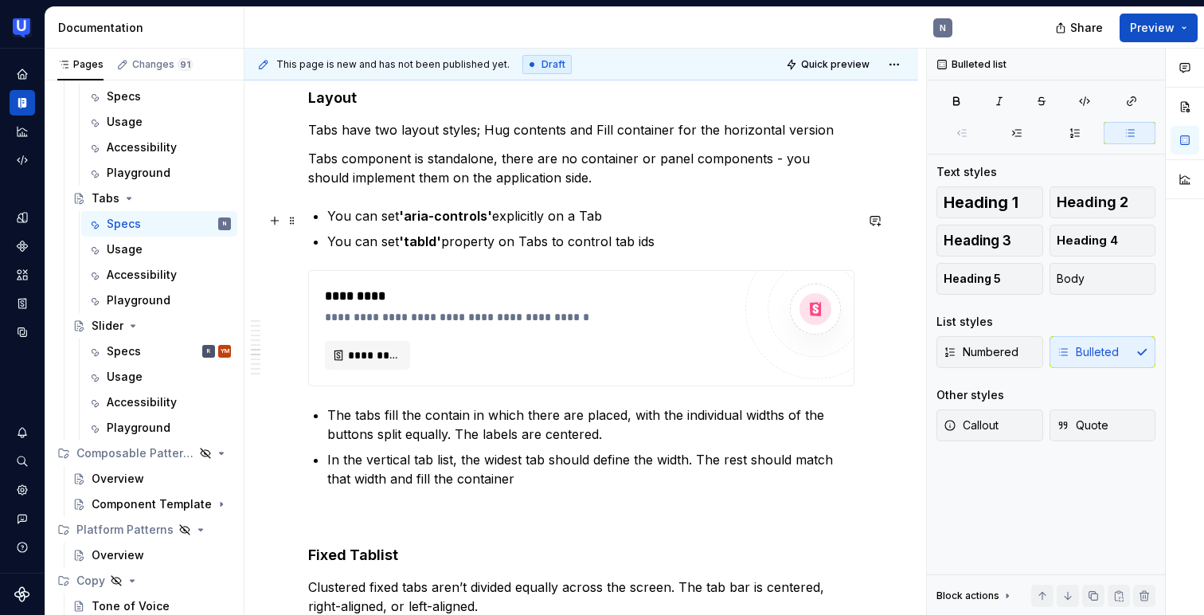
scroll to position [2114, 0]
click at [463, 404] on p "The tabs fill the contain in which there are placed, with the individual widths…" at bounding box center [590, 423] width 527 height 38
click at [466, 404] on p "The tabs fill the contain in which there are placed, with the individual widths…" at bounding box center [590, 423] width 527 height 38
click at [564, 404] on p "The tabs fill the container in which there are placed, with the individual widt…" at bounding box center [590, 423] width 527 height 38
click at [566, 404] on p "The tabs fill the container in which there are placed, with the individual widt…" at bounding box center [590, 423] width 527 height 38
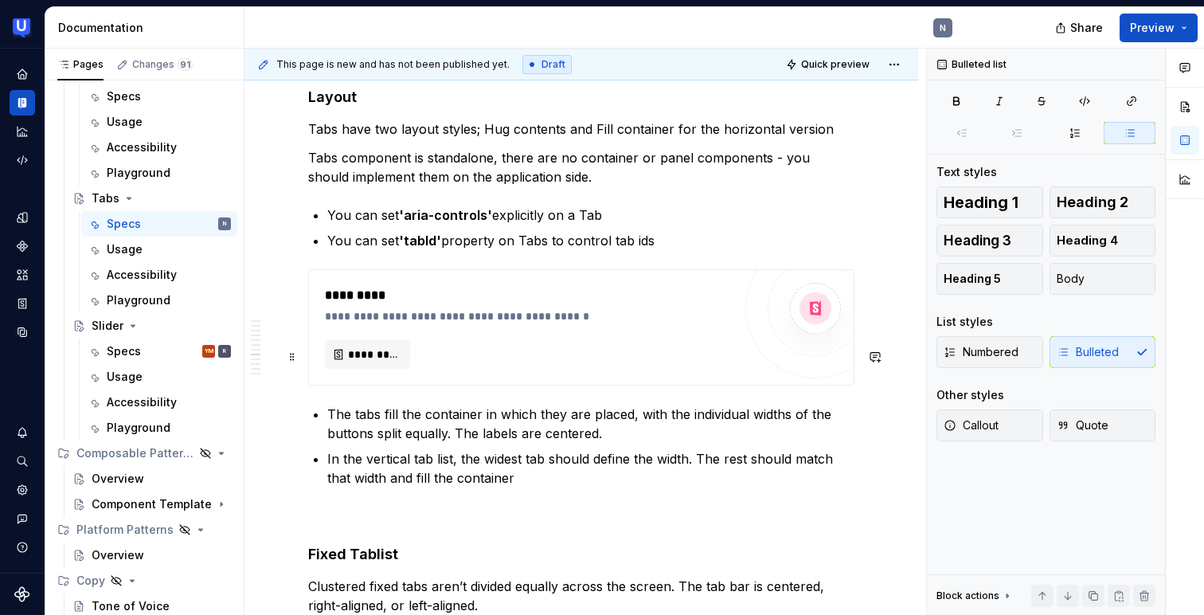
click at [572, 404] on p "The tabs fill the container in which they are placed, with the individual width…" at bounding box center [590, 423] width 527 height 38
click at [498, 449] on p "In the vertical tab list, the widest tab should define the width. The rest shou…" at bounding box center [590, 468] width 527 height 38
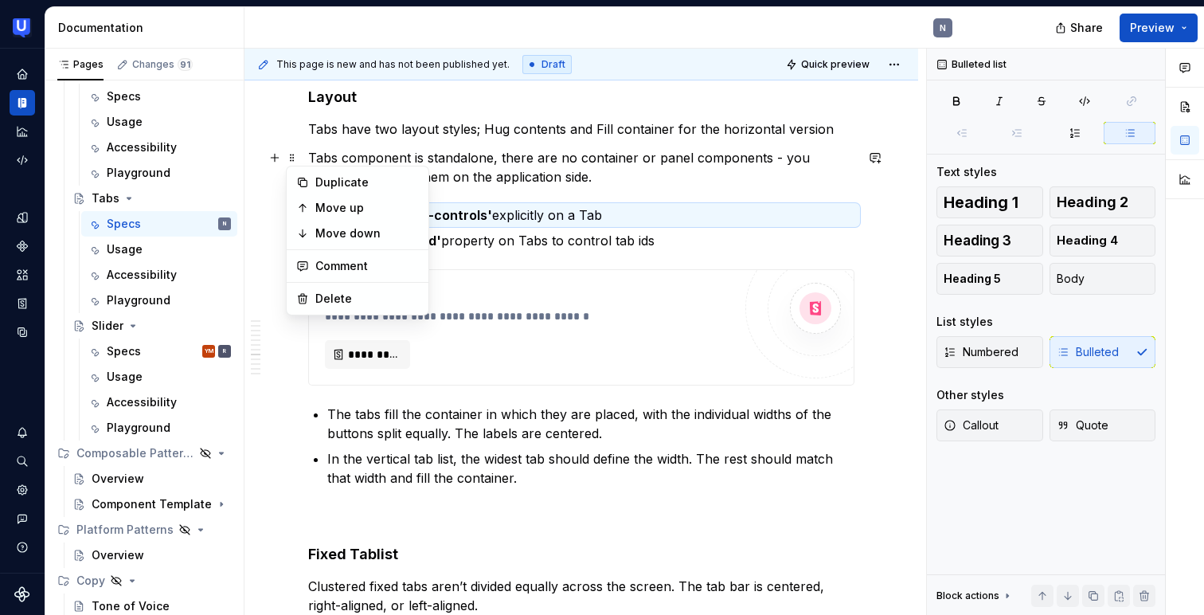
click at [307, 354] on div "**********" at bounding box center [581, 319] width 674 height 4314
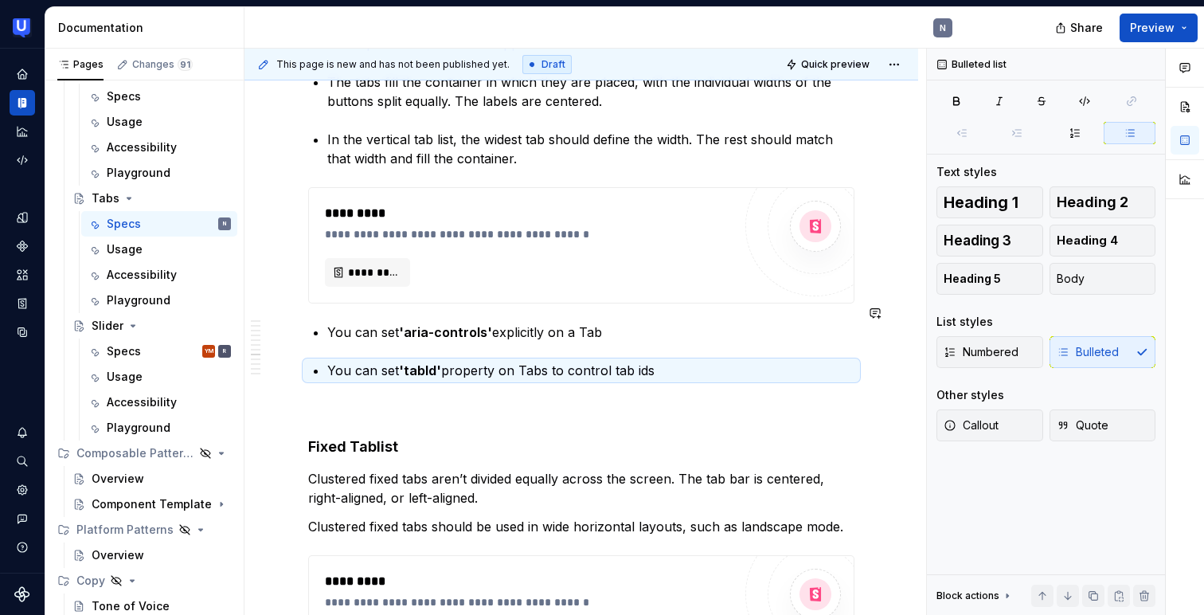
scroll to position [2257, 0]
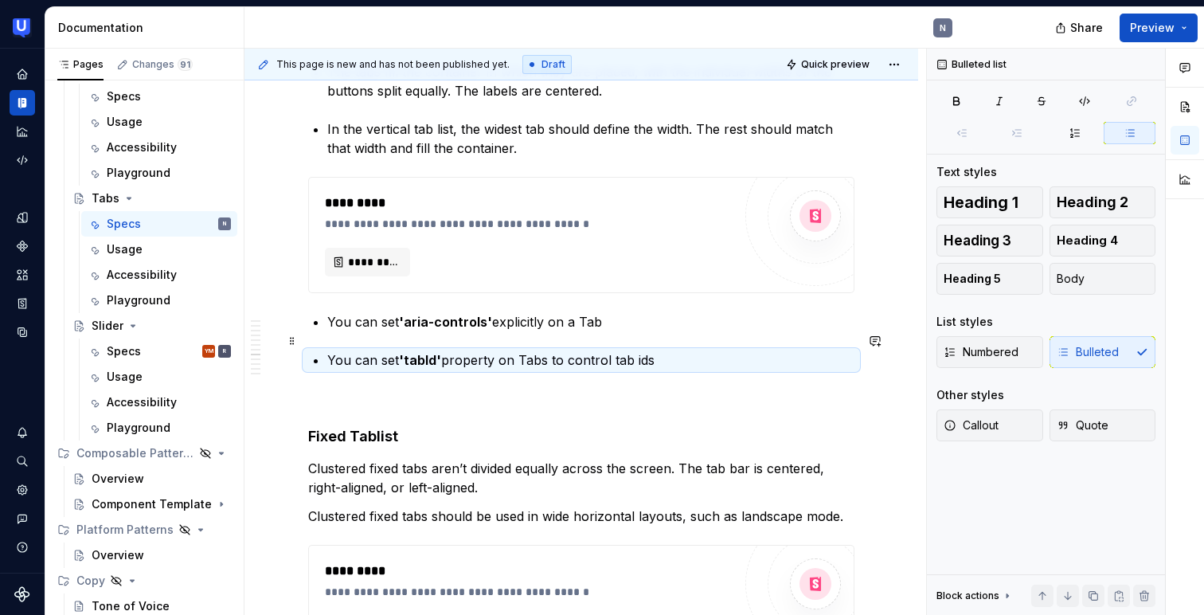
click at [369, 389] on p at bounding box center [581, 398] width 546 height 19
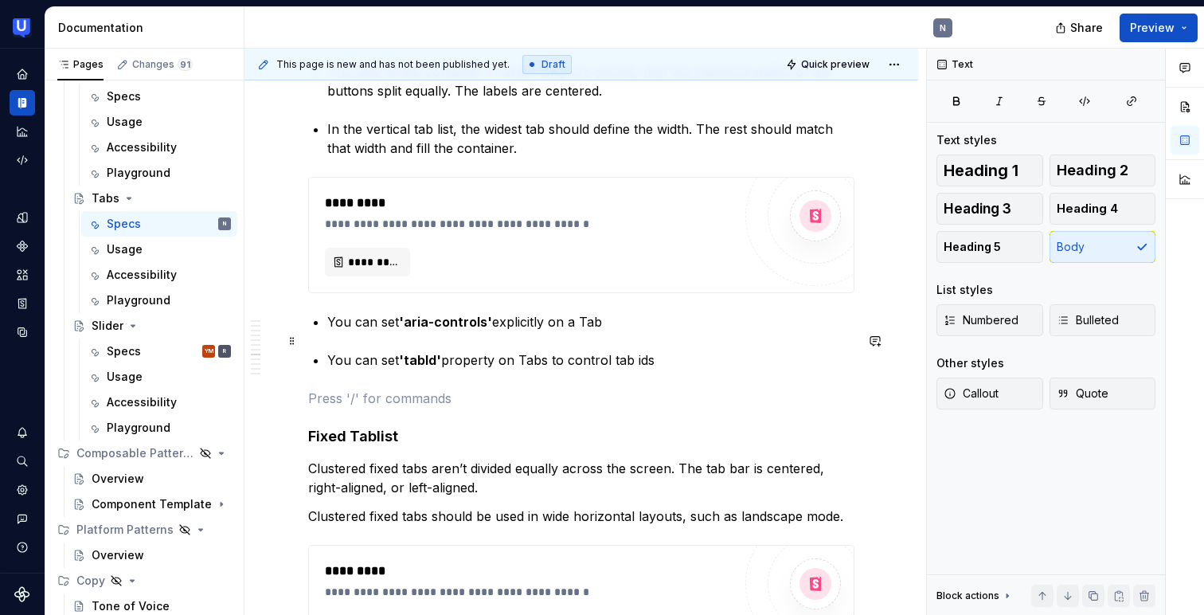
scroll to position [2275, 0]
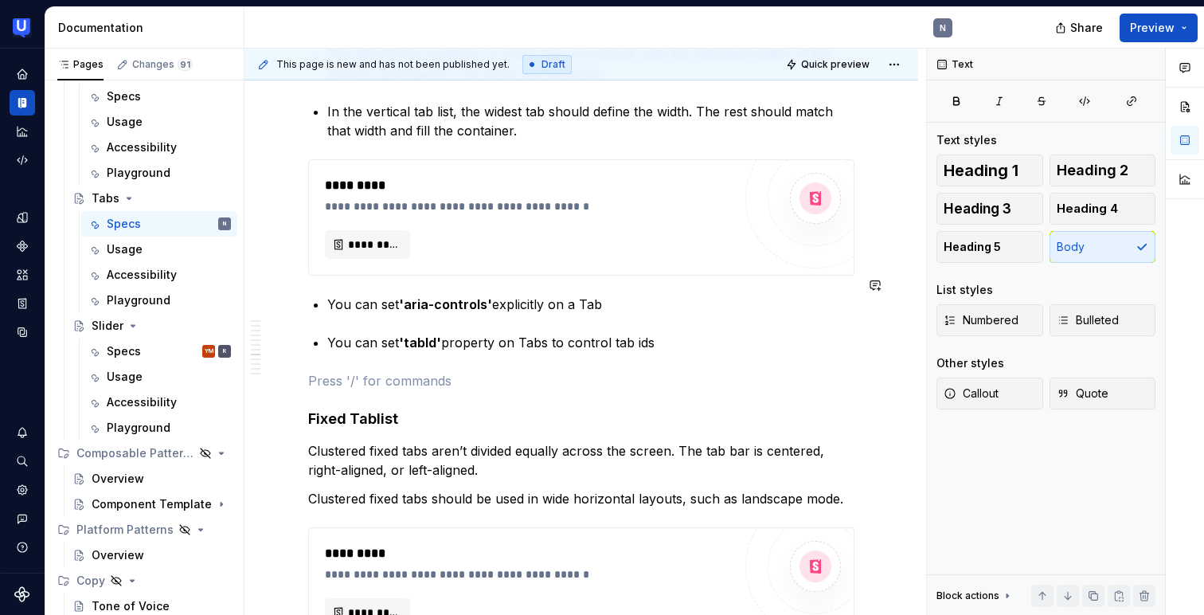
click at [322, 261] on div "**********" at bounding box center [581, 89] width 546 height 4098
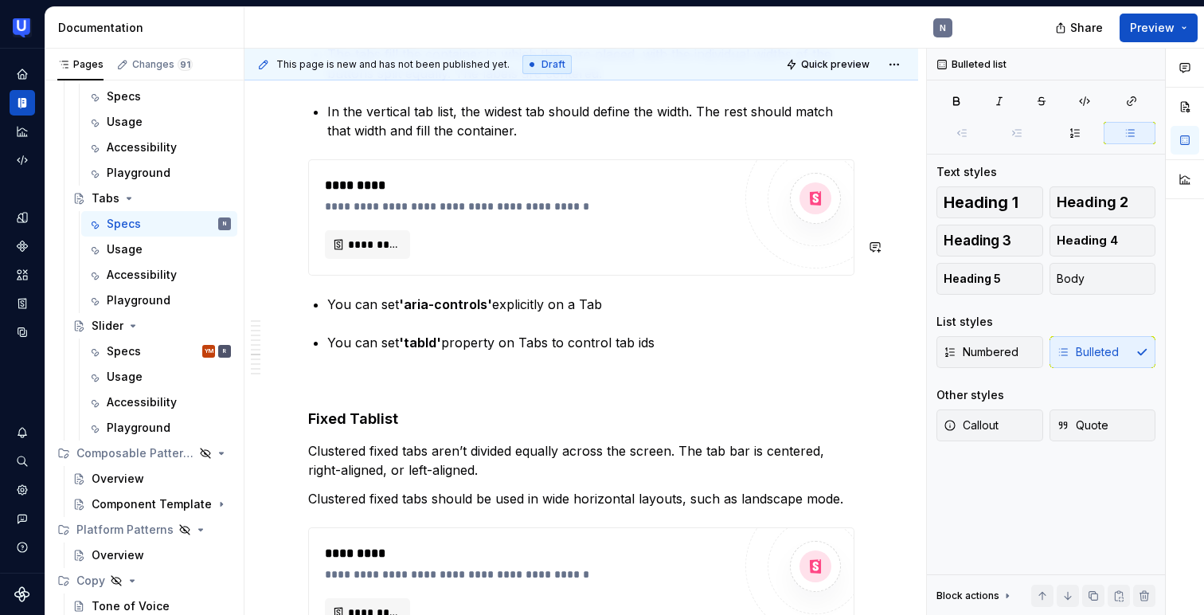
click at [298, 270] on div "**********" at bounding box center [581, 172] width 674 height 4340
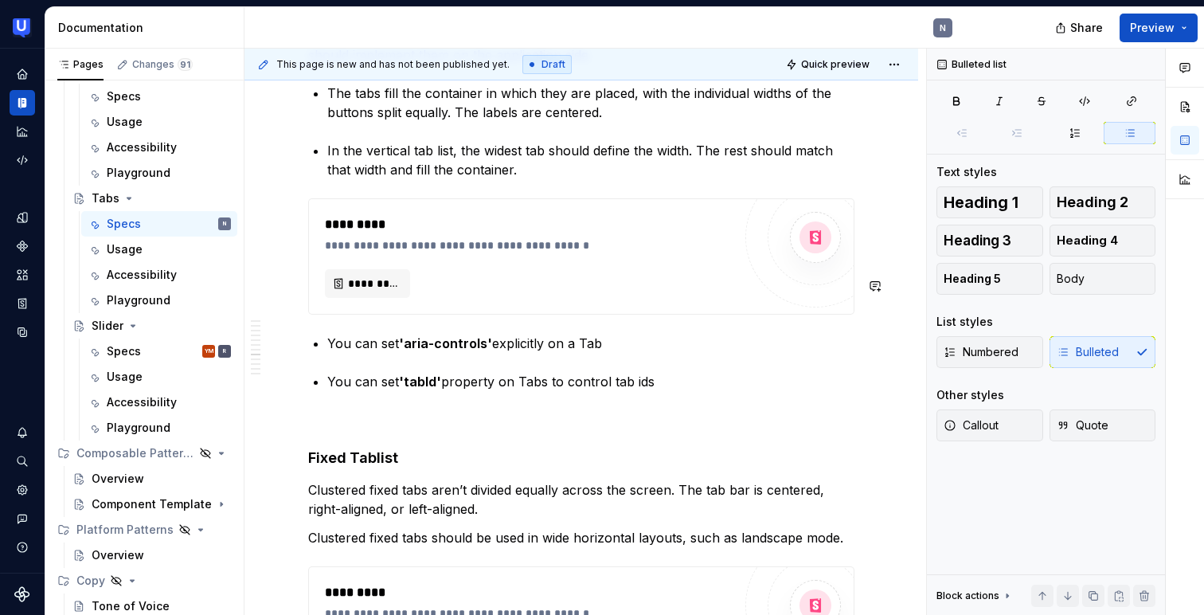
scroll to position [2222, 0]
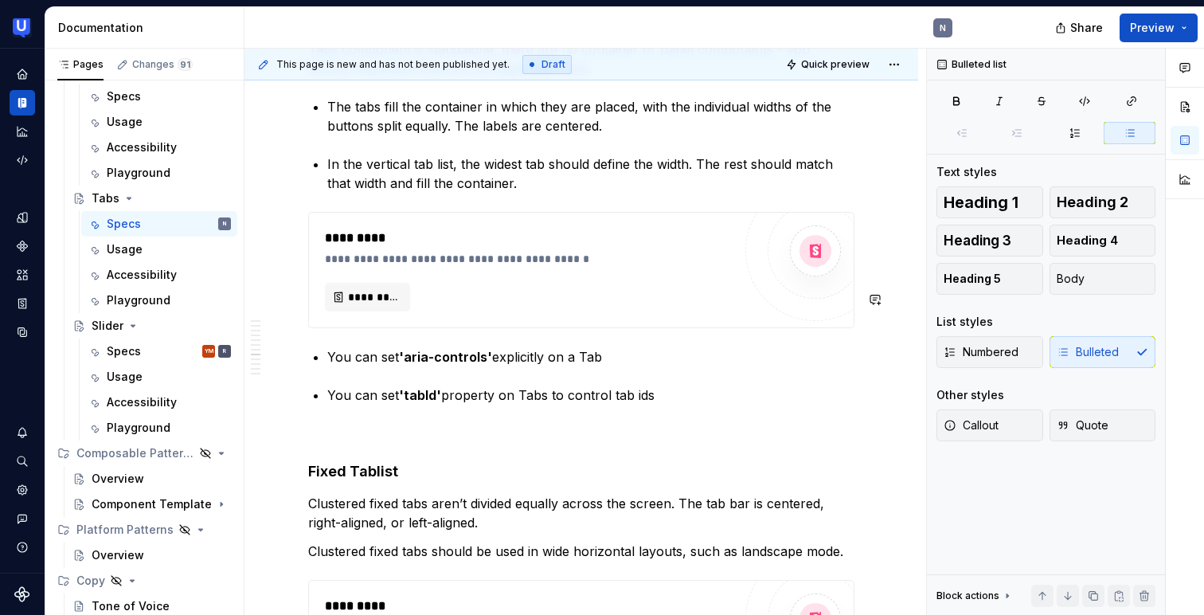
click at [329, 385] on p "You can set 'tabId' property on Tabs to control tab ids" at bounding box center [590, 394] width 527 height 19
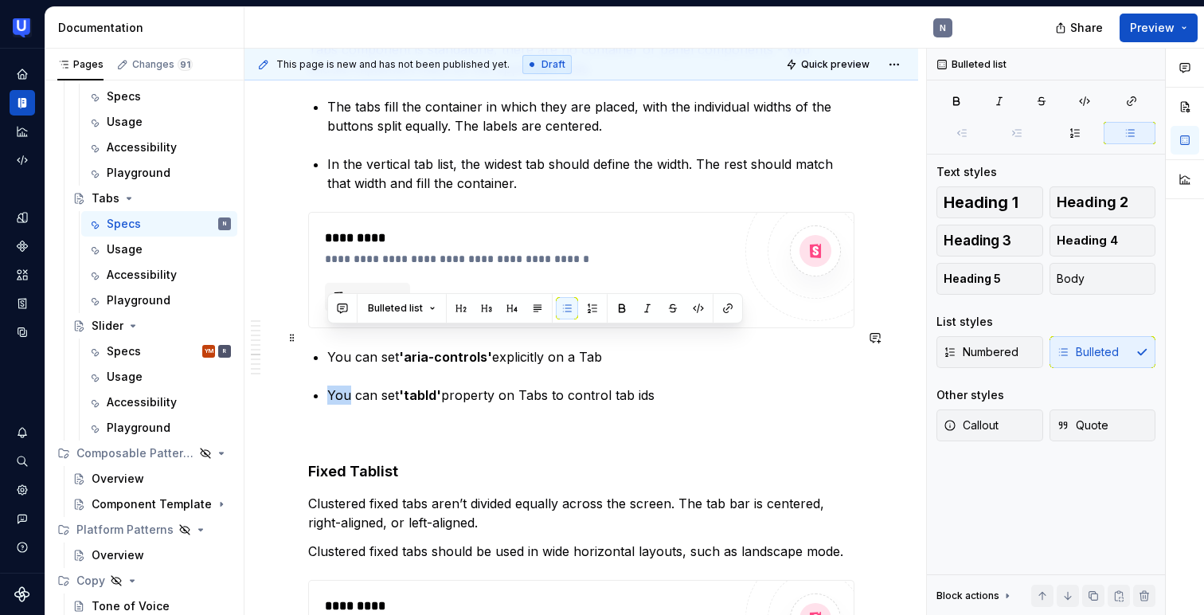
click at [329, 385] on p "You can set 'tabId' property on Tabs to control tab ids" at bounding box center [590, 394] width 527 height 19
copy p "You can set 'tabId' property on Tabs to control tab ids"
click at [327, 347] on li "You can set 'aria-controls' explicitly on a Tab" at bounding box center [590, 356] width 527 height 19
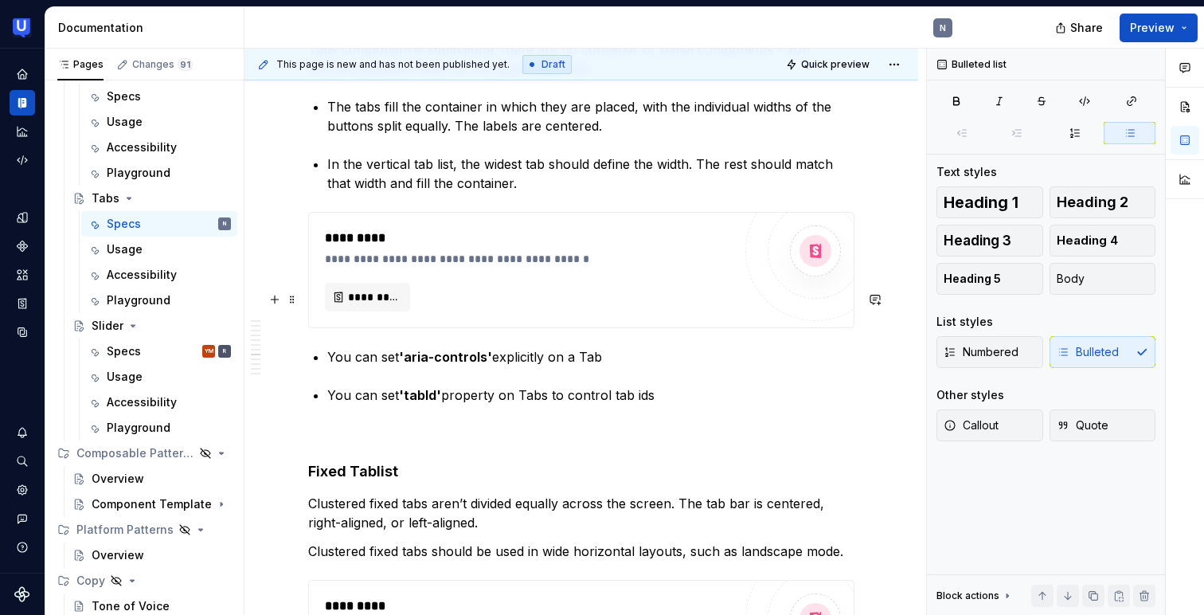
click at [598, 347] on p "You can set 'aria-controls' explicitly on a Tab" at bounding box center [590, 356] width 527 height 19
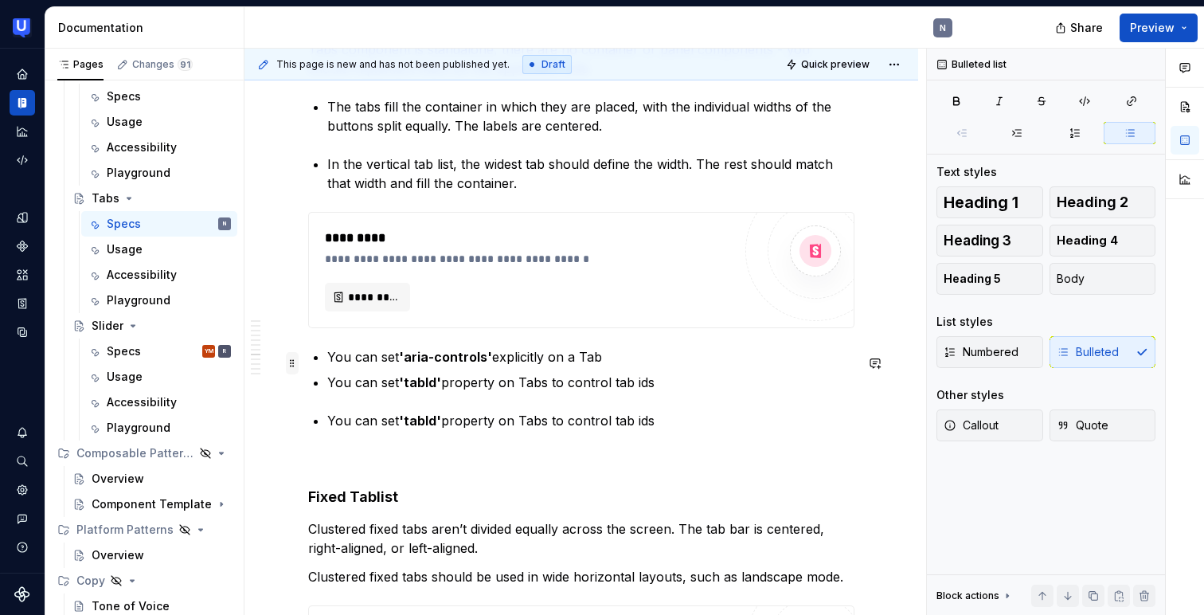
click at [288, 363] on span at bounding box center [292, 363] width 13 height 22
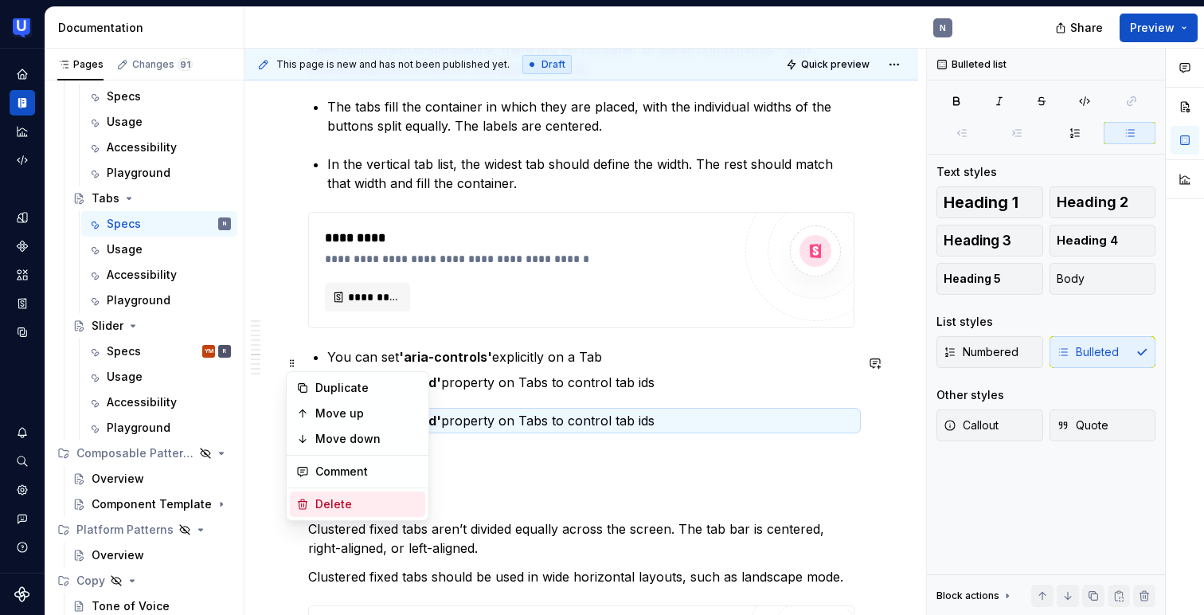
click at [338, 502] on div "Delete" at bounding box center [367, 504] width 104 height 16
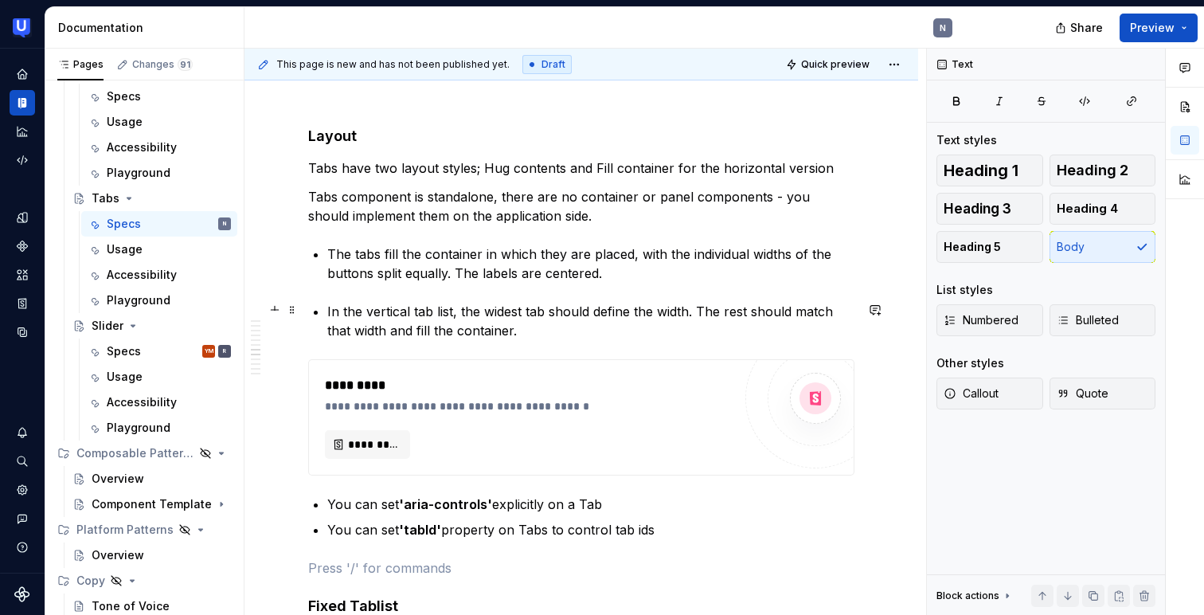
scroll to position [2060, 0]
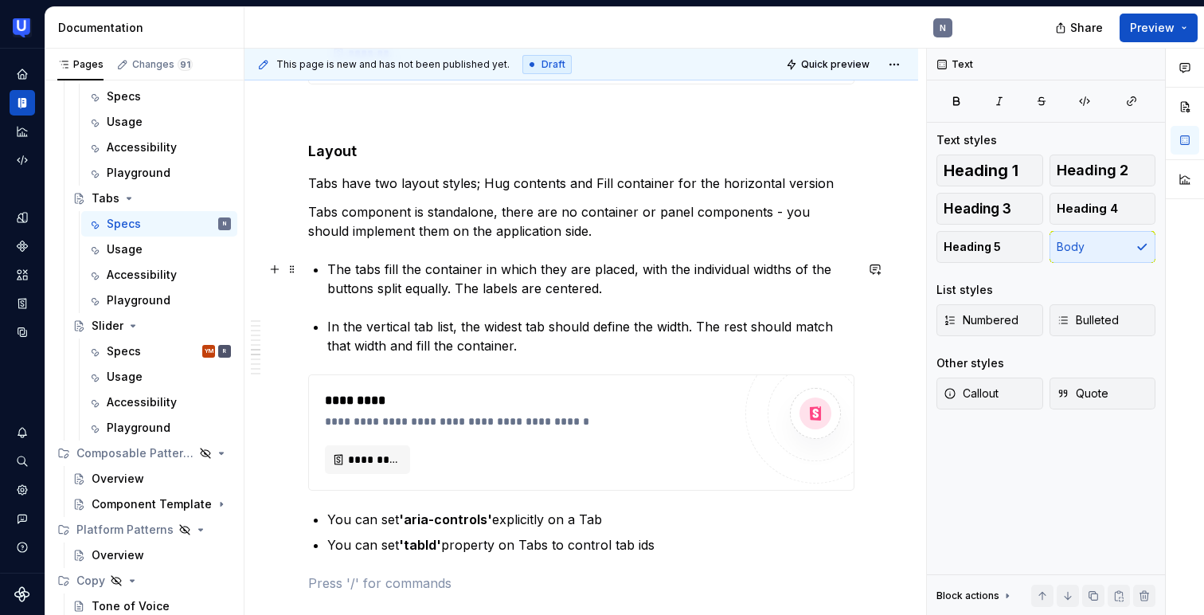
click at [355, 317] on p "In the vertical tab list, the widest tab should define the width. The rest shou…" at bounding box center [590, 336] width 527 height 38
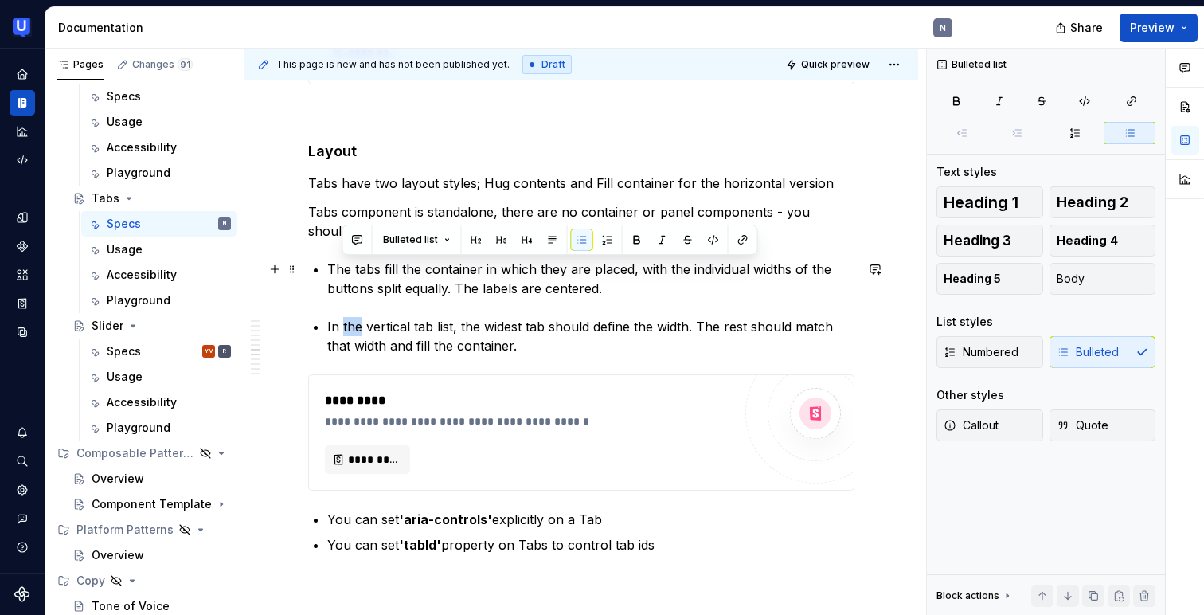
click at [355, 317] on p "In the vertical tab list, the widest tab should define the width. The rest shou…" at bounding box center [590, 336] width 527 height 38
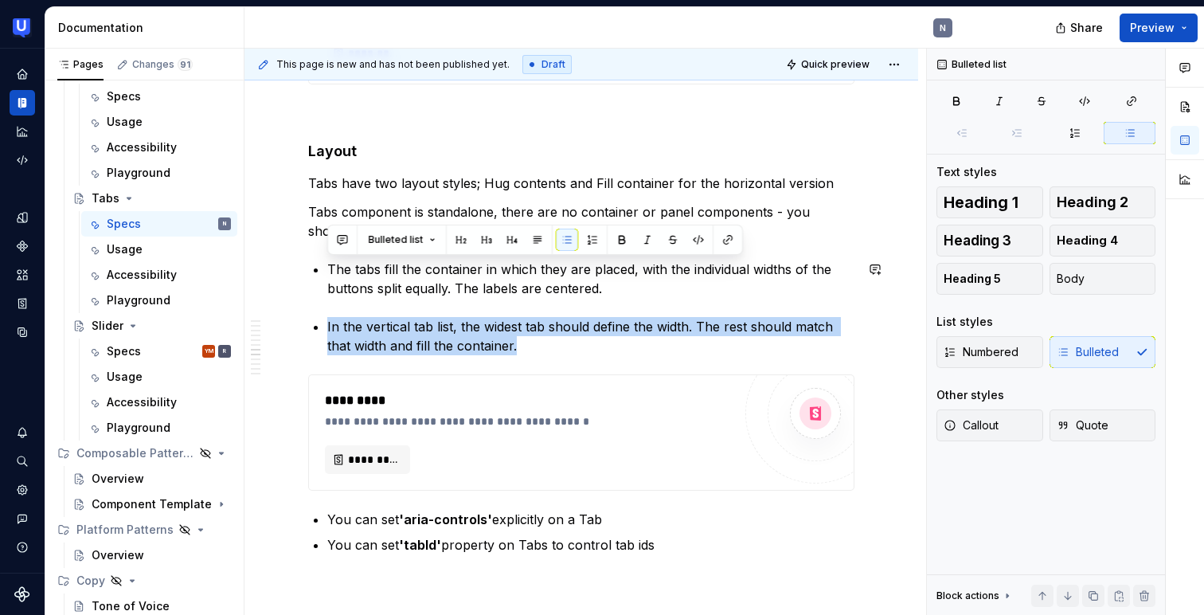
copy p "In the vertical tab list, the widest tab should define the width. The rest shou…"
click at [289, 271] on span at bounding box center [292, 269] width 13 height 22
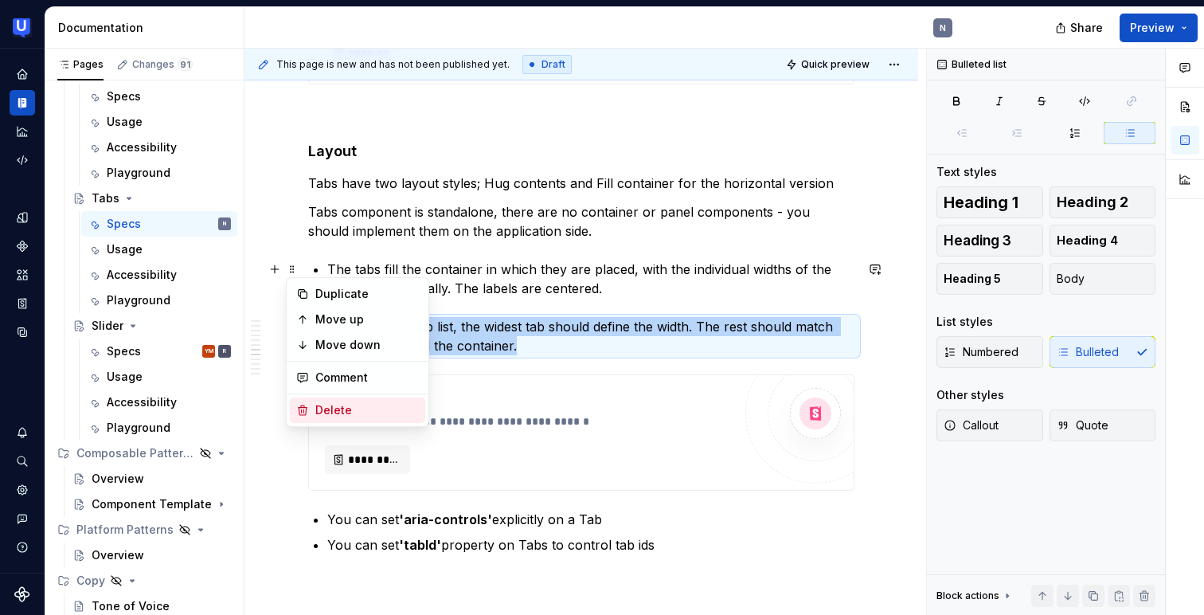
click at [325, 409] on div "Delete" at bounding box center [367, 410] width 104 height 16
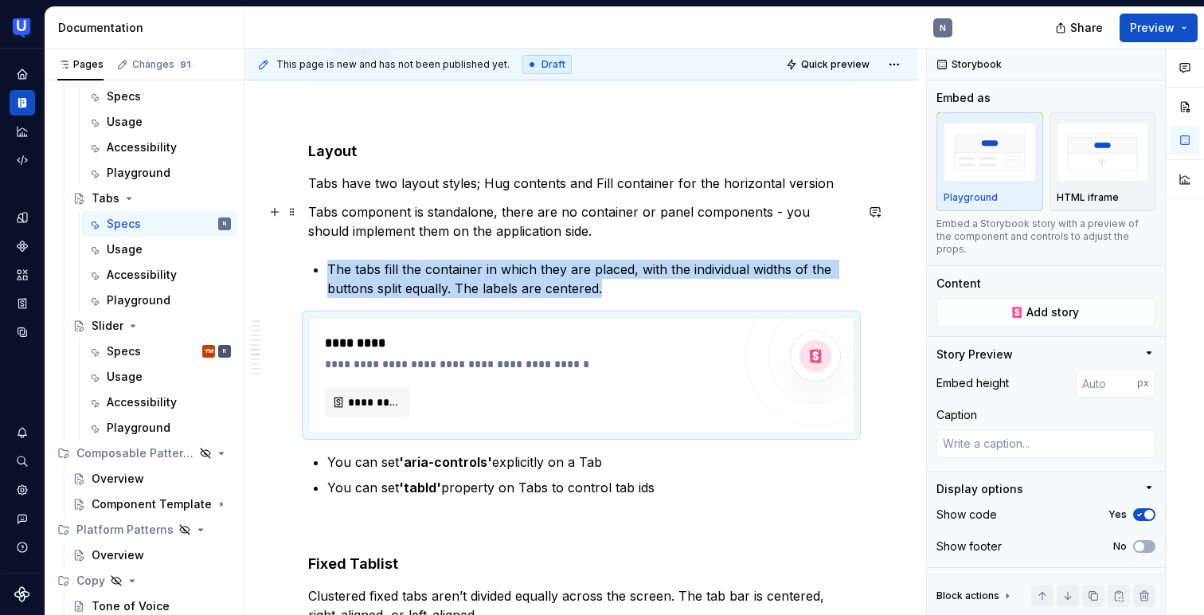
click at [611, 260] on p "The tabs fill the container in which they are placed, with the individual width…" at bounding box center [590, 279] width 527 height 38
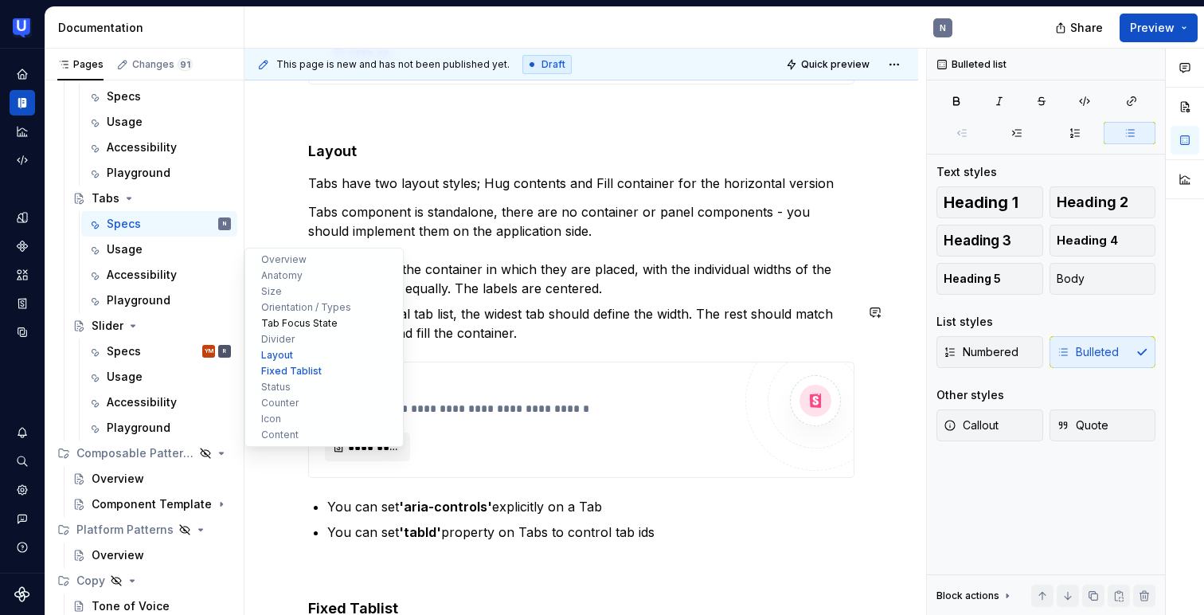
click at [277, 326] on button "Tab Focus State" at bounding box center [323, 323] width 151 height 16
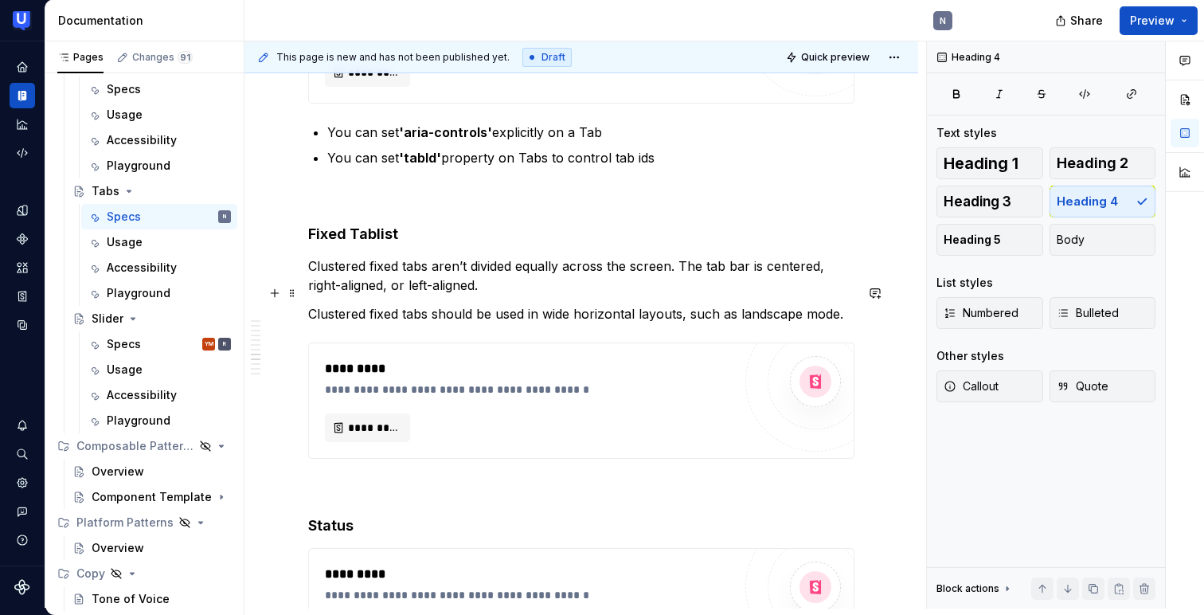
scroll to position [2447, 0]
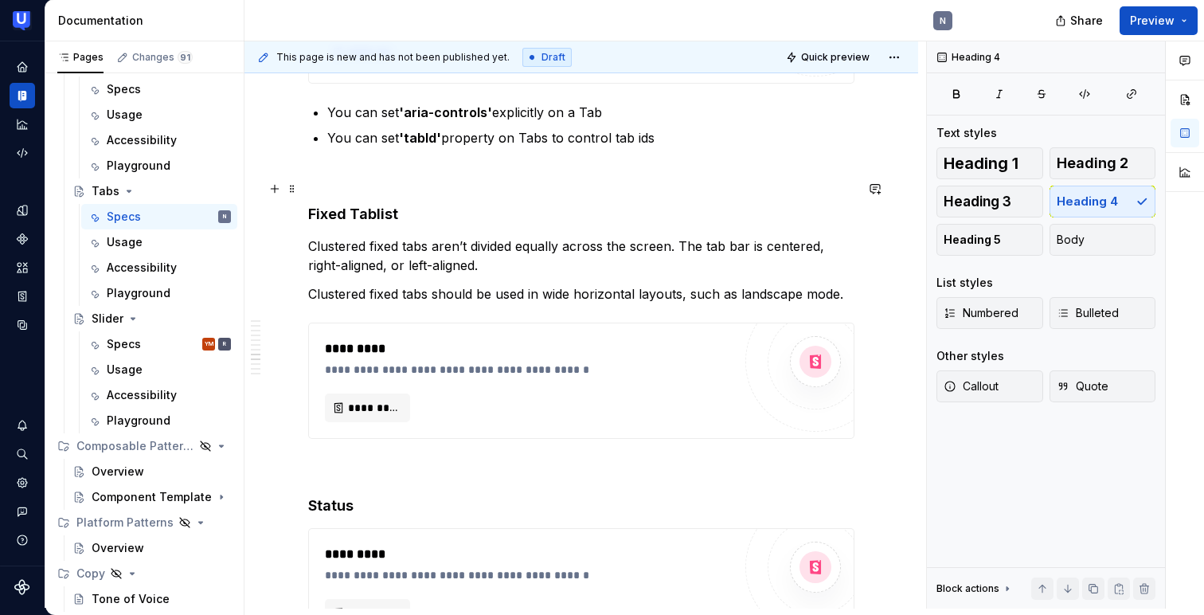
click at [360, 236] on p "Clustered fixed tabs aren’t divided equally across the screen. The tab bar is c…" at bounding box center [581, 255] width 546 height 38
click at [705, 236] on p "Fixed tablists aren’t divided equally across the screen. The tab bar is centere…" at bounding box center [581, 255] width 546 height 38
click at [423, 284] on p "Clustered fixed tabs should be used in wide horizontal layouts, such as landsca…" at bounding box center [581, 293] width 546 height 19
click at [432, 284] on p "Clustered fixed tabs should be used in wide horizontal layouts, such as landsca…" at bounding box center [581, 293] width 546 height 19
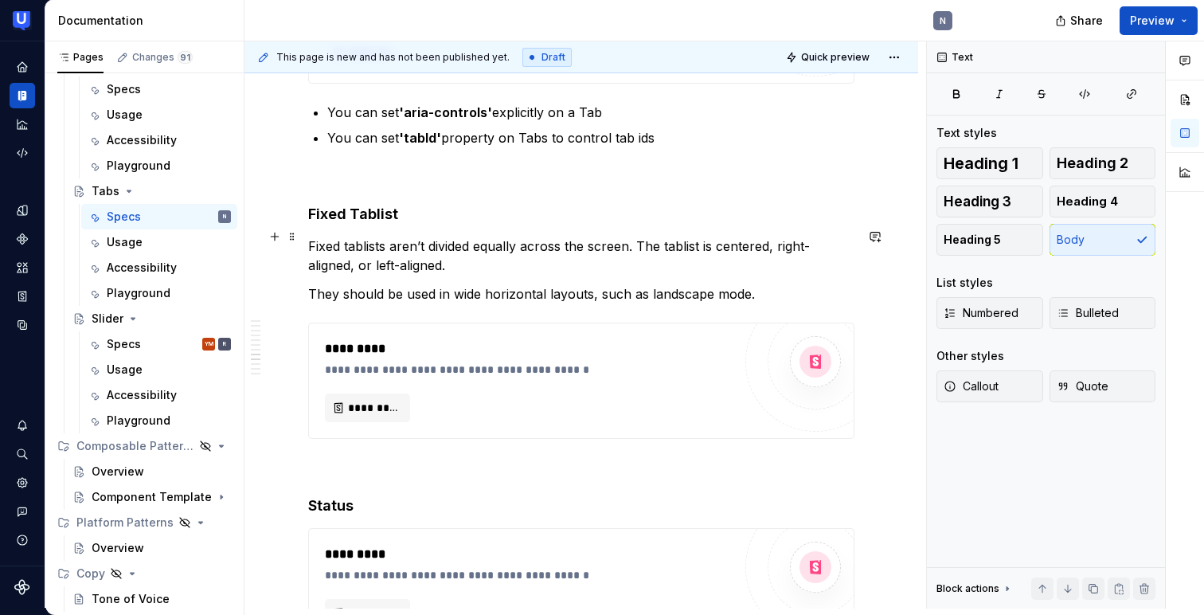
click at [767, 284] on p "They should be used in wide horizontal layouts, such as landscape mode." at bounding box center [581, 293] width 546 height 19
click at [385, 236] on p "Fixed tablists aren’t divided equally across the screen. The tablist is centere…" at bounding box center [581, 255] width 546 height 38
click at [308, 236] on p "Fixed tablists aren’t divided equally across the screen. The tablist is centere…" at bounding box center [581, 255] width 546 height 38
click at [464, 236] on p "Grouped tabs in a fixed tablist aren’t divided equally across the screen. The t…" at bounding box center [581, 255] width 546 height 38
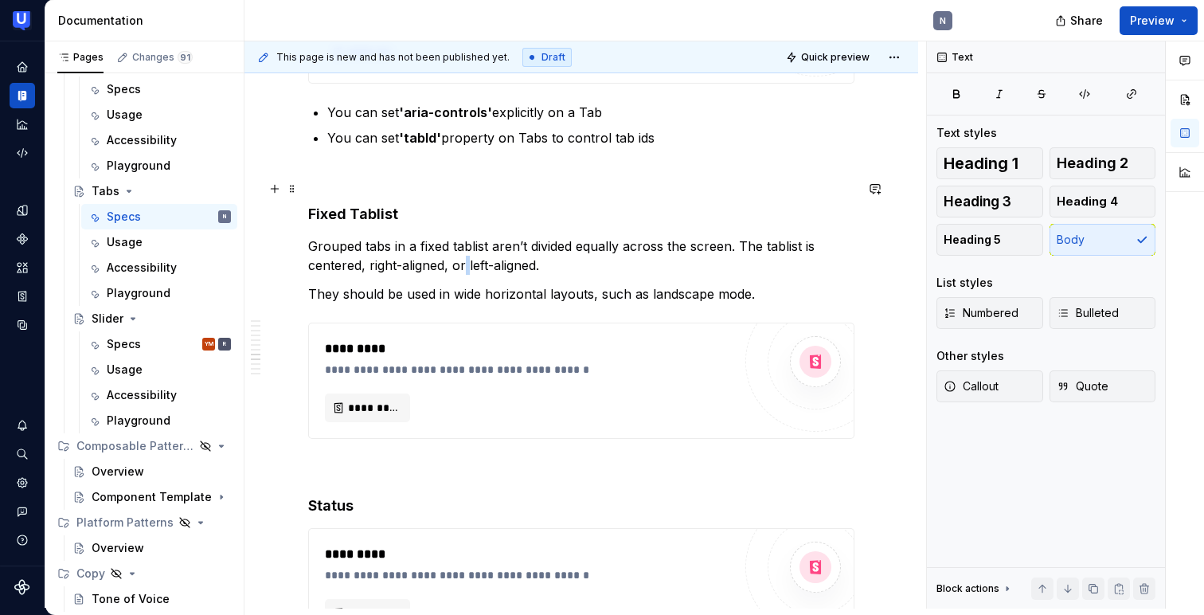
click at [464, 236] on p "Grouped tabs in a fixed tablist aren’t divided equally across the screen. The t…" at bounding box center [581, 255] width 546 height 38
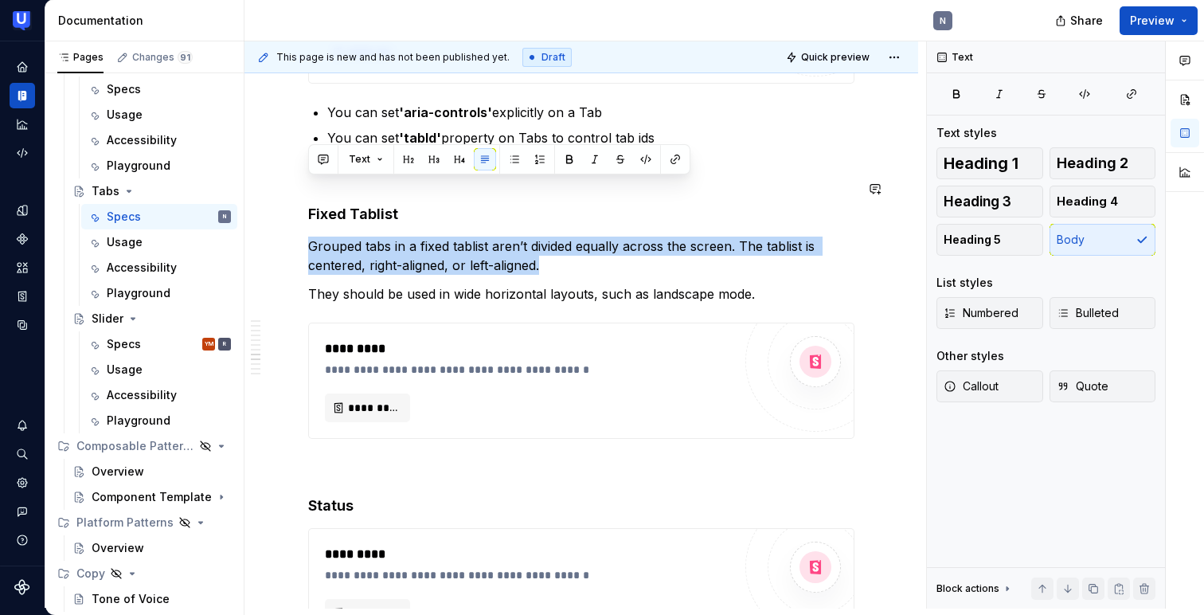
copy p "Grouped tabs in a fixed tablist aren’t divided equally across the screen. The t…"
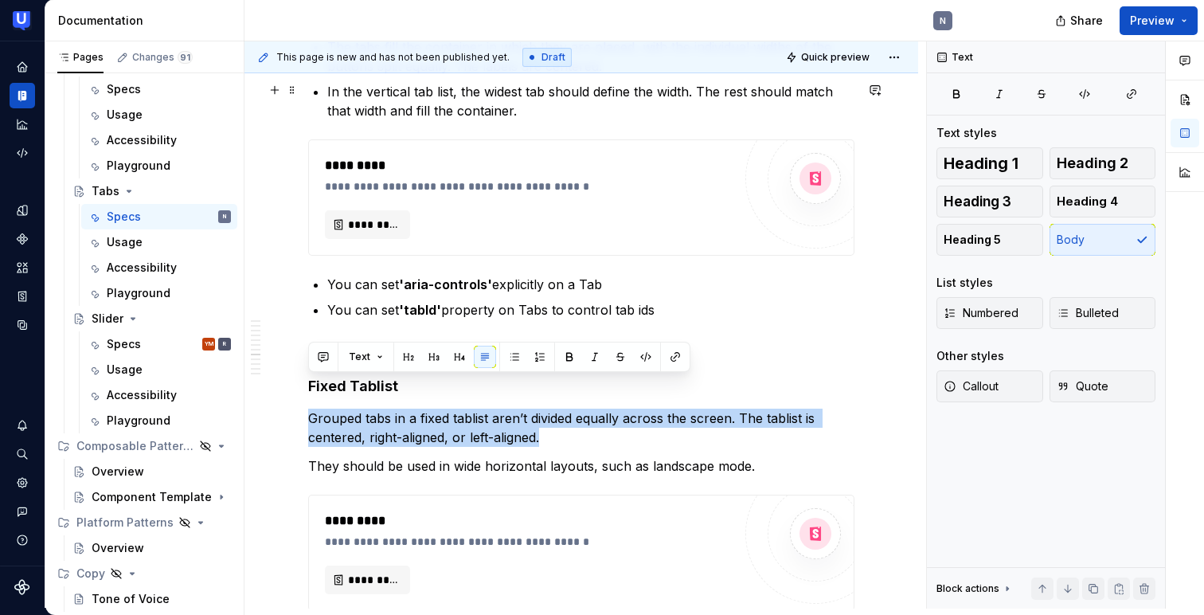
scroll to position [2270, 0]
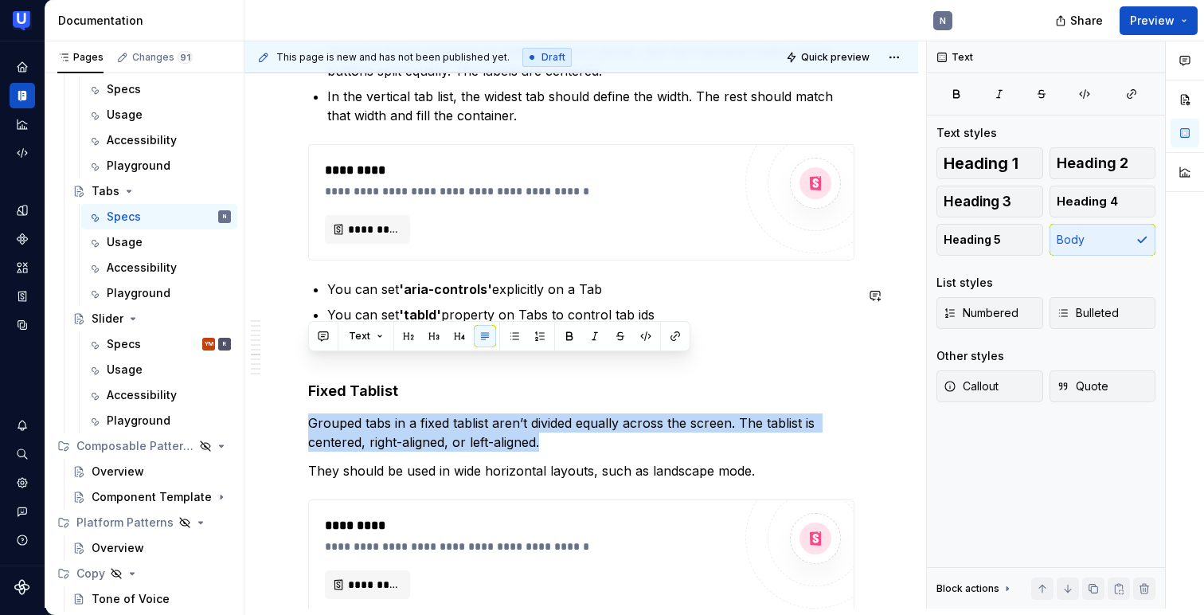
click at [296, 316] on div "**********" at bounding box center [581, 156] width 674 height 4314
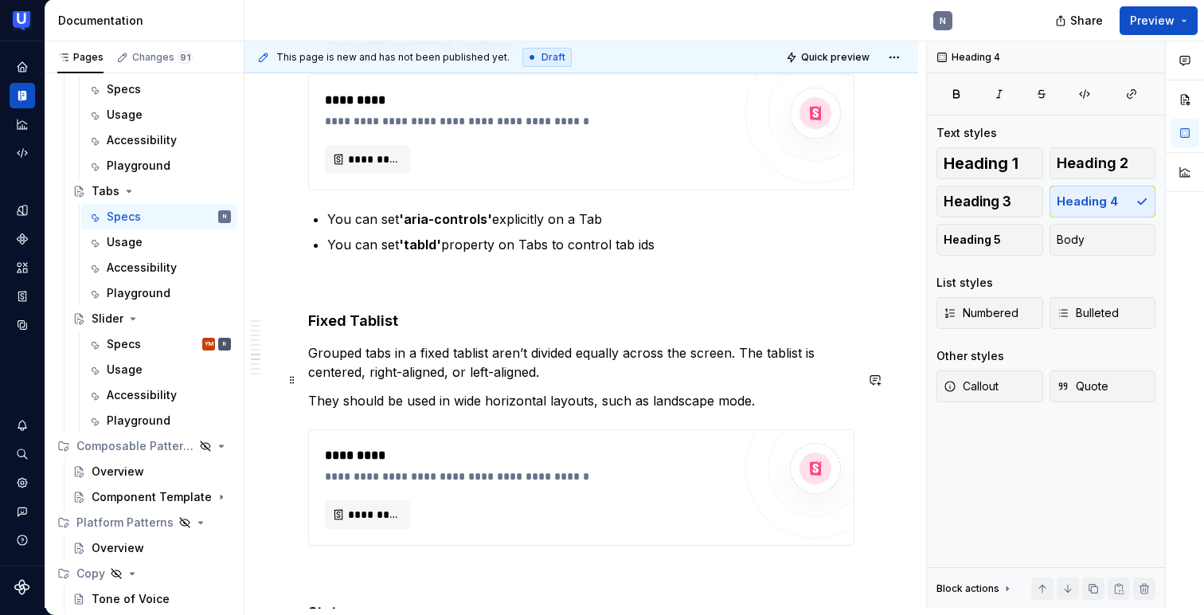
scroll to position [2341, 0]
click at [274, 549] on button "button" at bounding box center [275, 554] width 22 height 22
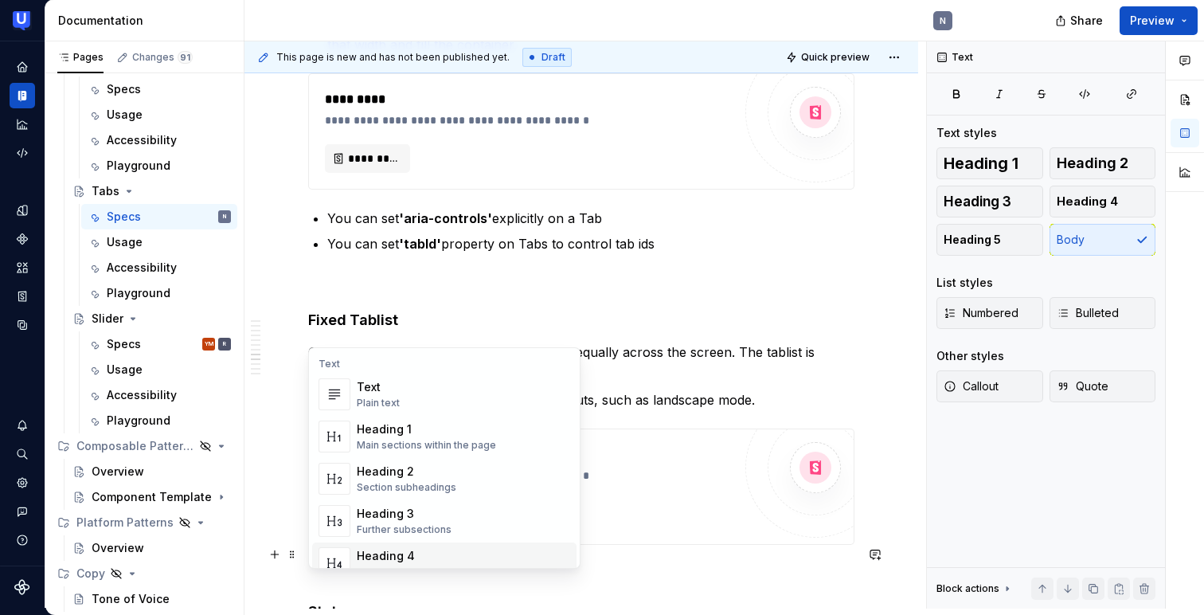
click at [374, 549] on div "Heading 4" at bounding box center [409, 556] width 104 height 16
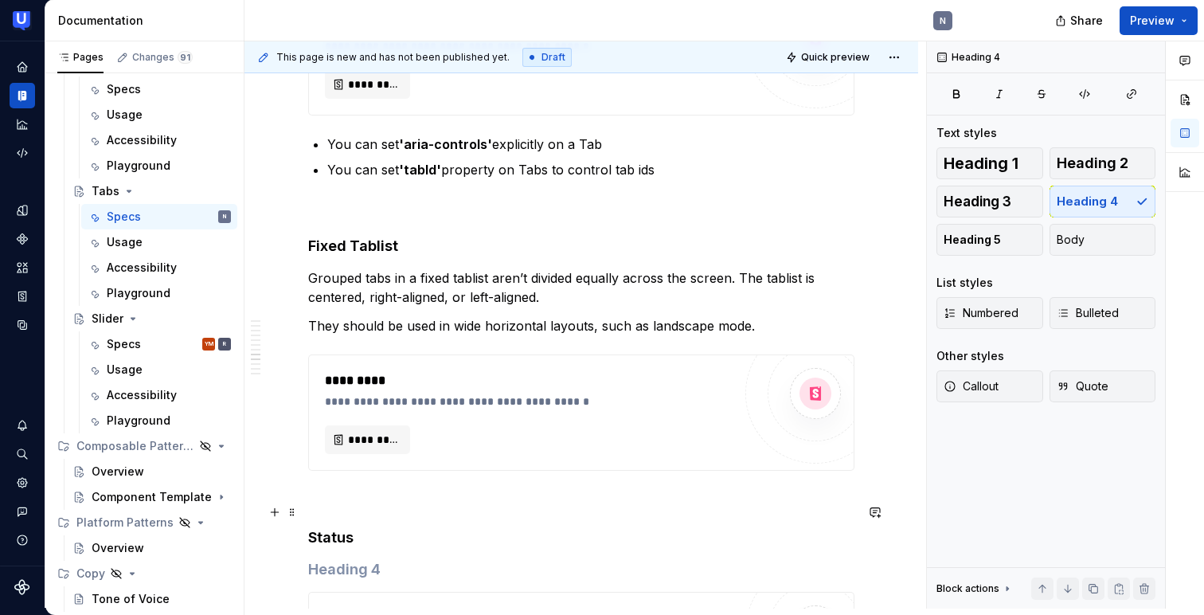
scroll to position [2435, 0]
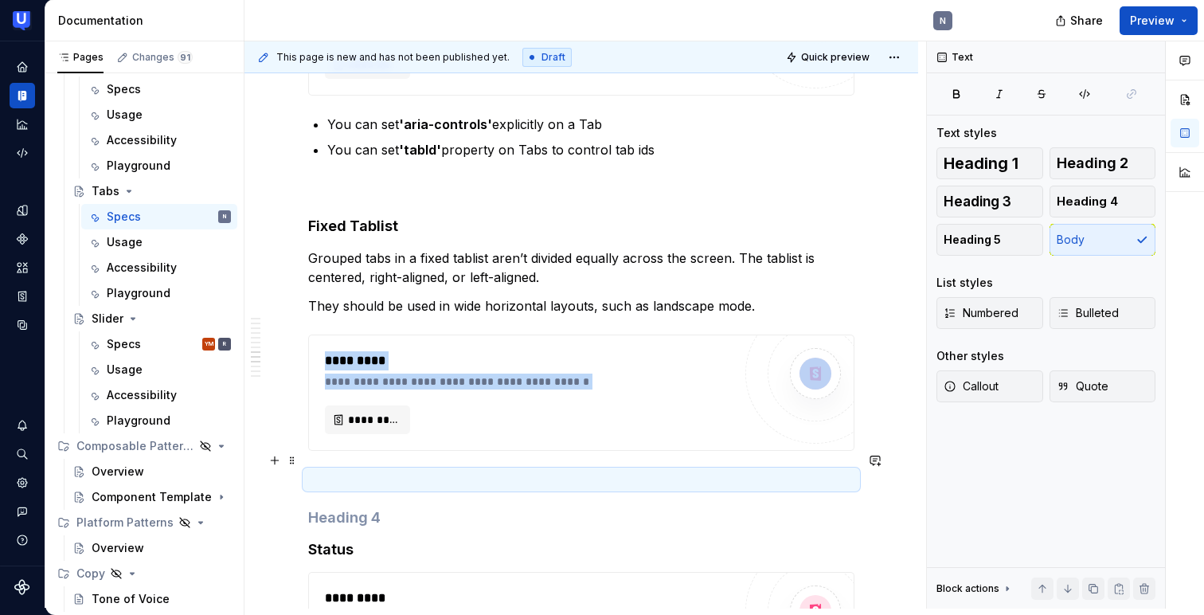
click at [350, 508] on h4 at bounding box center [581, 517] width 546 height 19
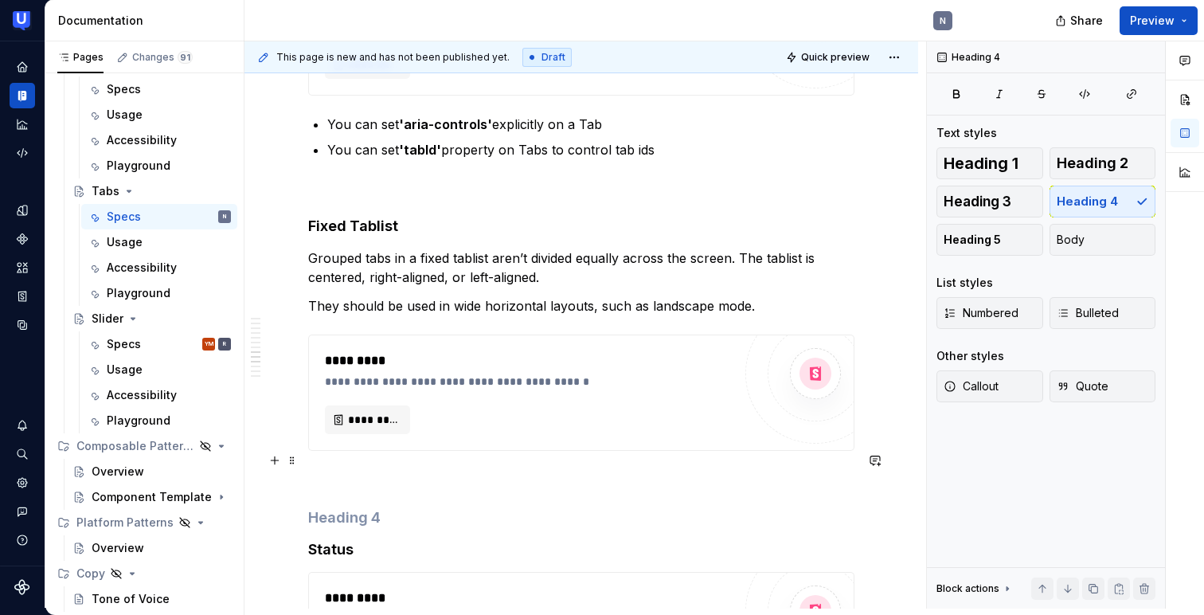
click at [350, 508] on h4 at bounding box center [581, 517] width 546 height 19
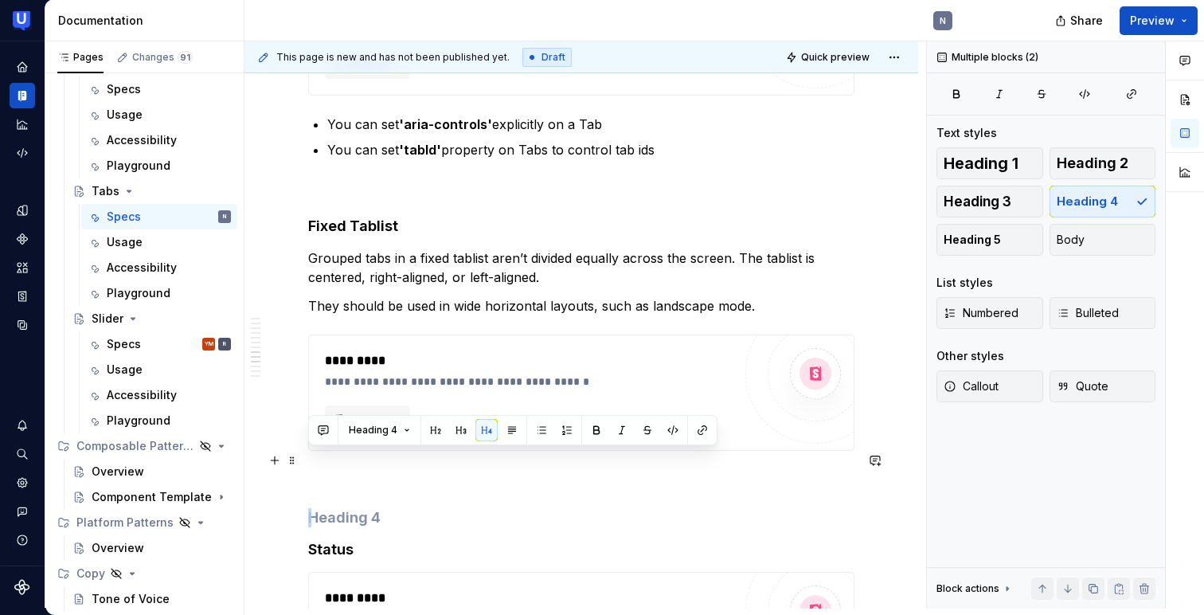
click at [350, 508] on h4 at bounding box center [581, 517] width 546 height 19
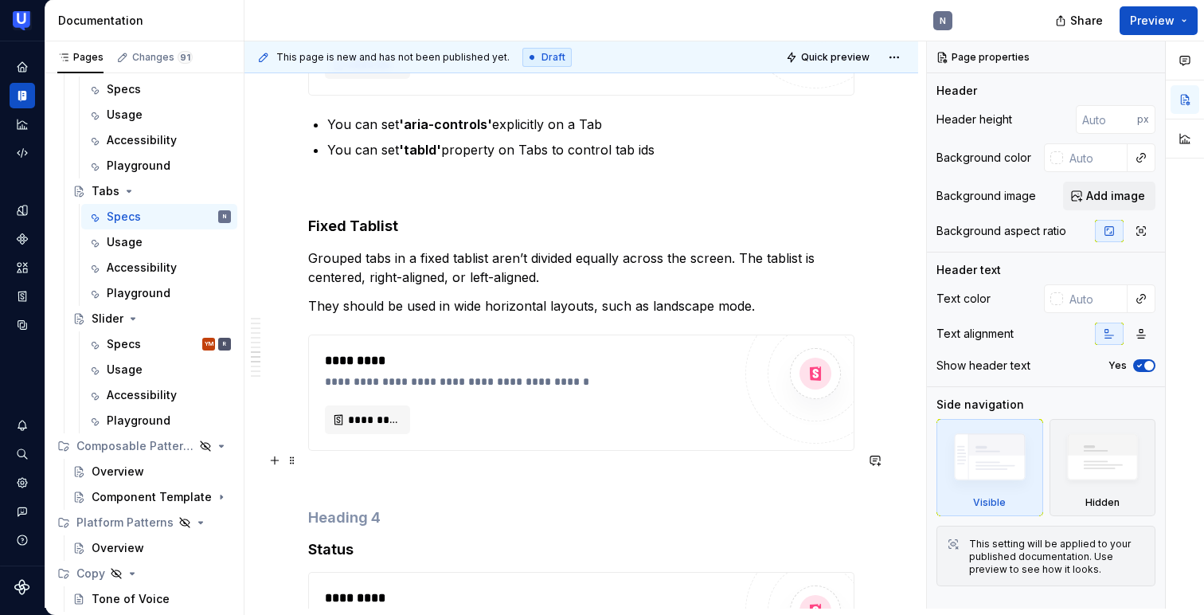
click at [356, 508] on h4 at bounding box center [581, 517] width 546 height 19
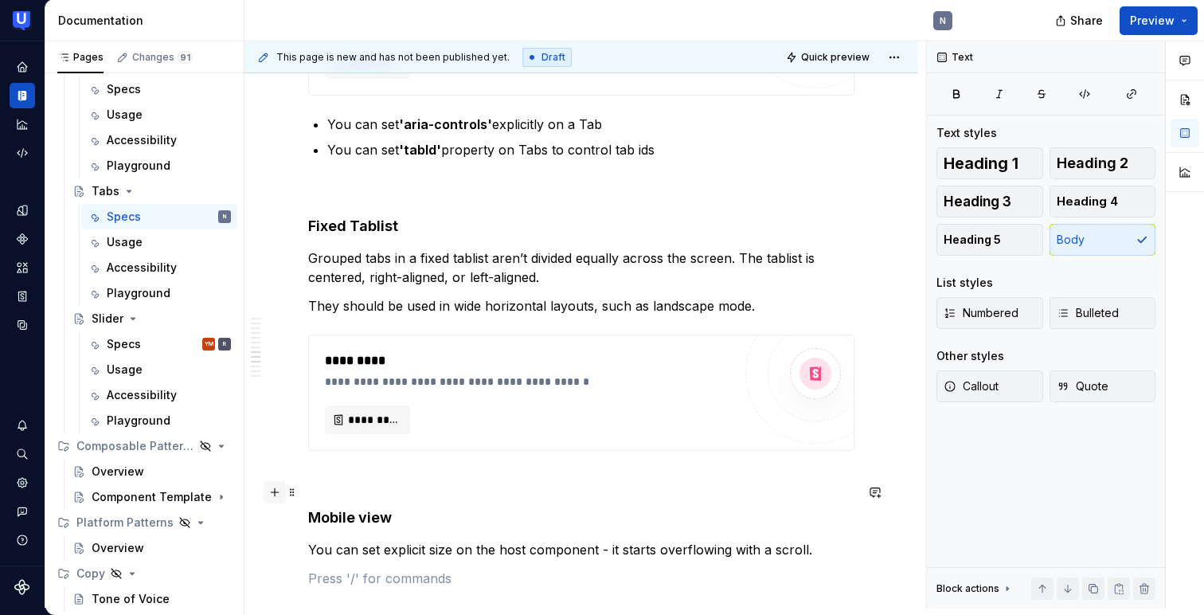
click at [279, 494] on button "button" at bounding box center [275, 492] width 22 height 22
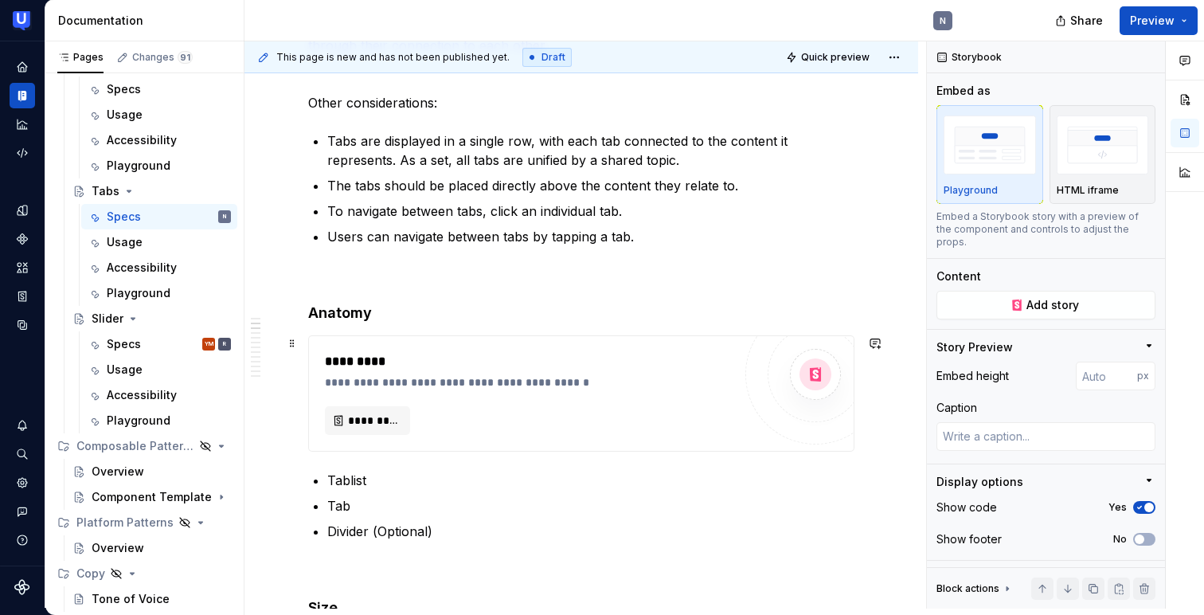
scroll to position [0, 0]
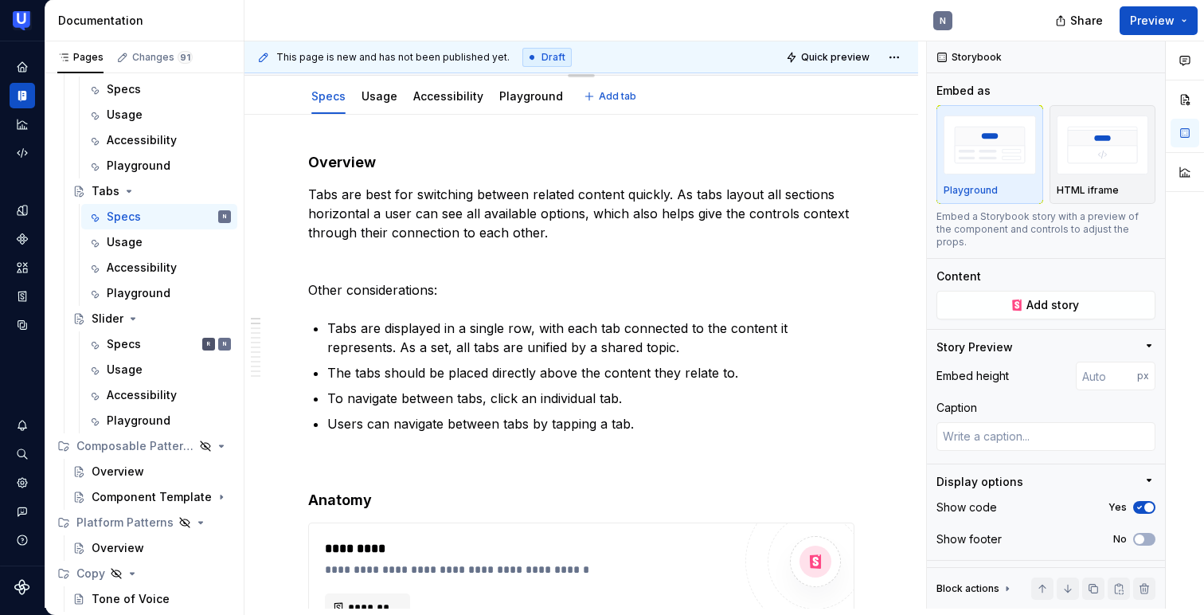
type textarea "*"
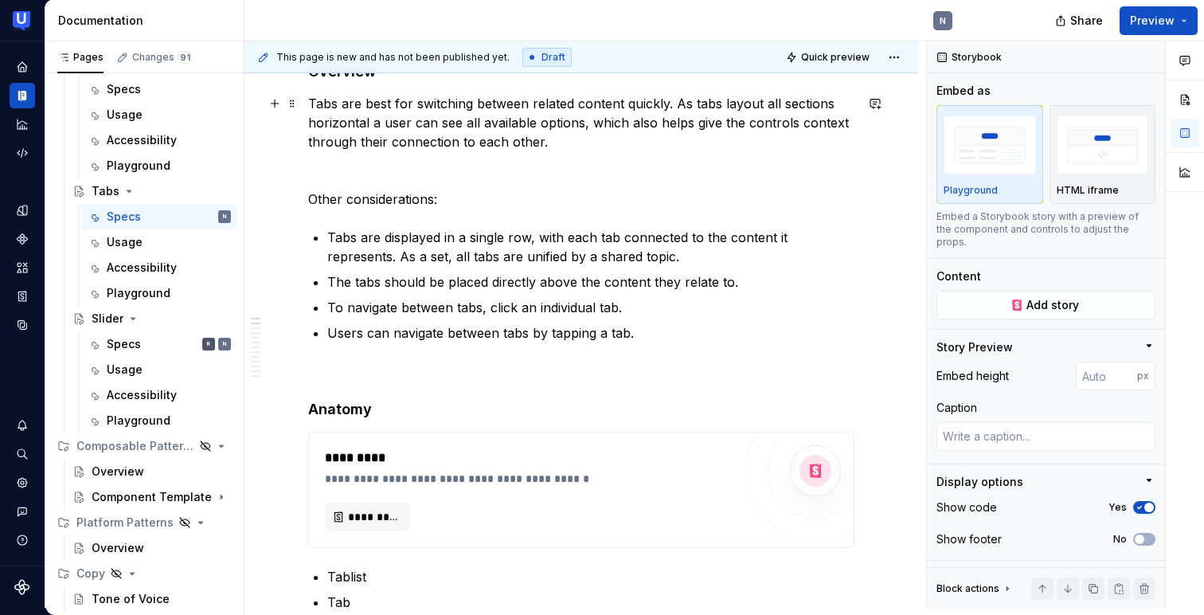
scroll to position [245, 0]
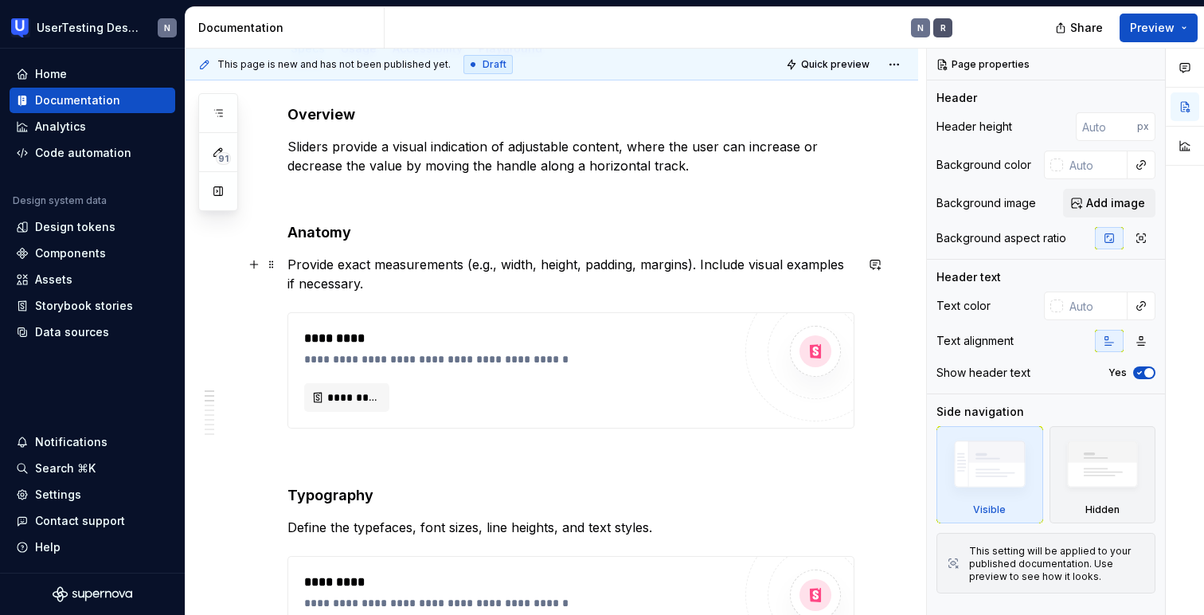
scroll to position [211, 0]
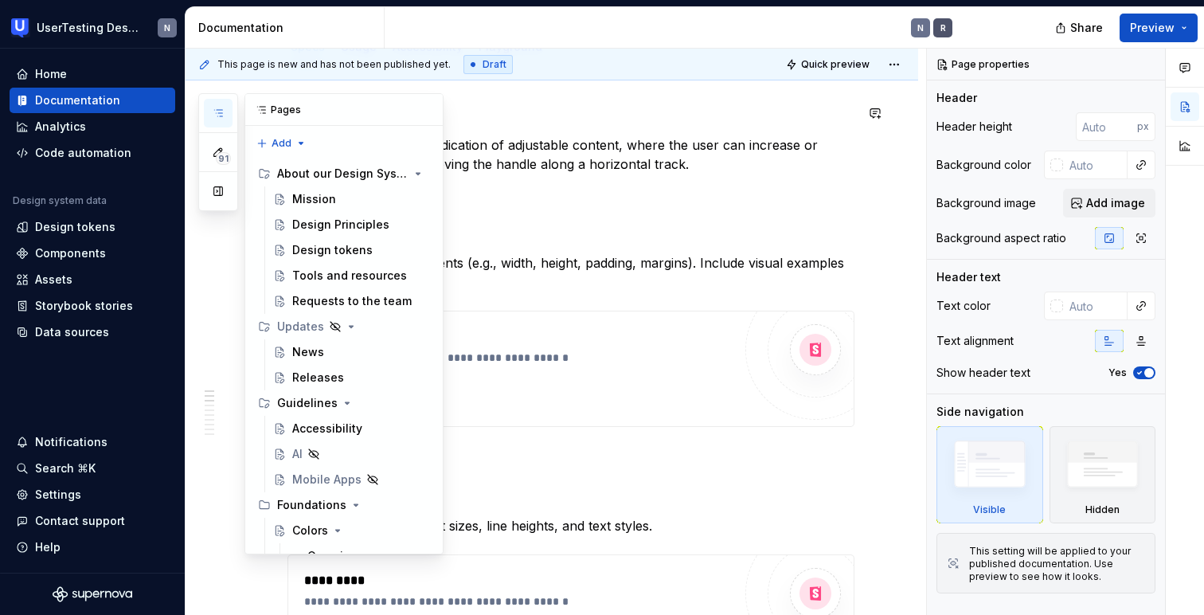
click at [217, 117] on icon "button" at bounding box center [218, 113] width 13 height 13
click at [171, 47] on button "Collapse sidebar" at bounding box center [173, 48] width 22 height 22
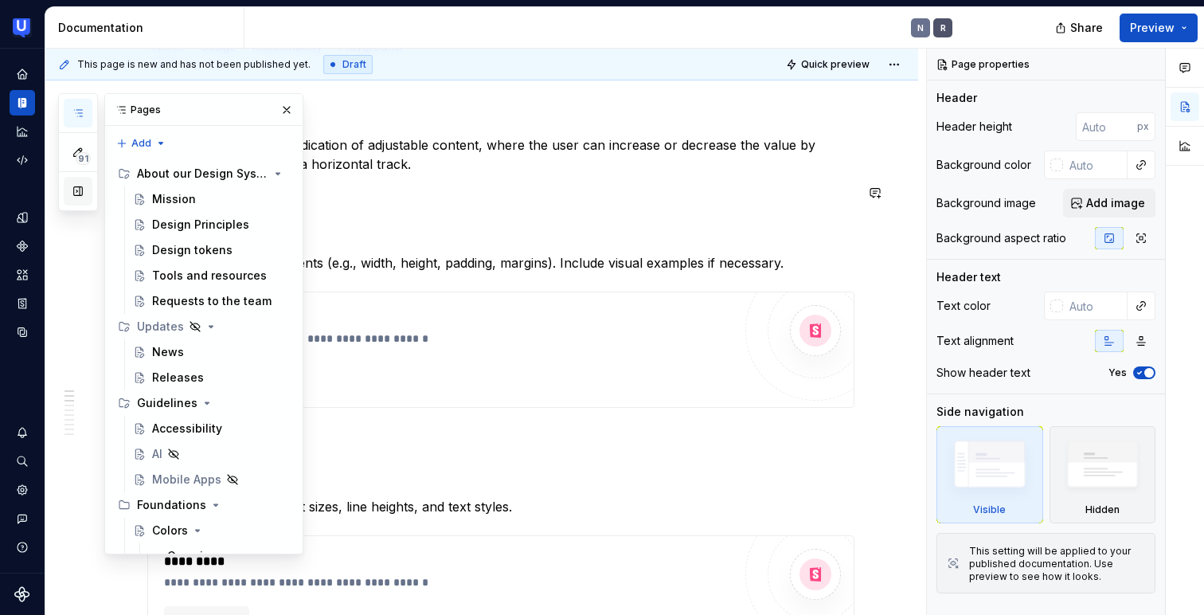
click at [77, 195] on button "button" at bounding box center [78, 191] width 29 height 29
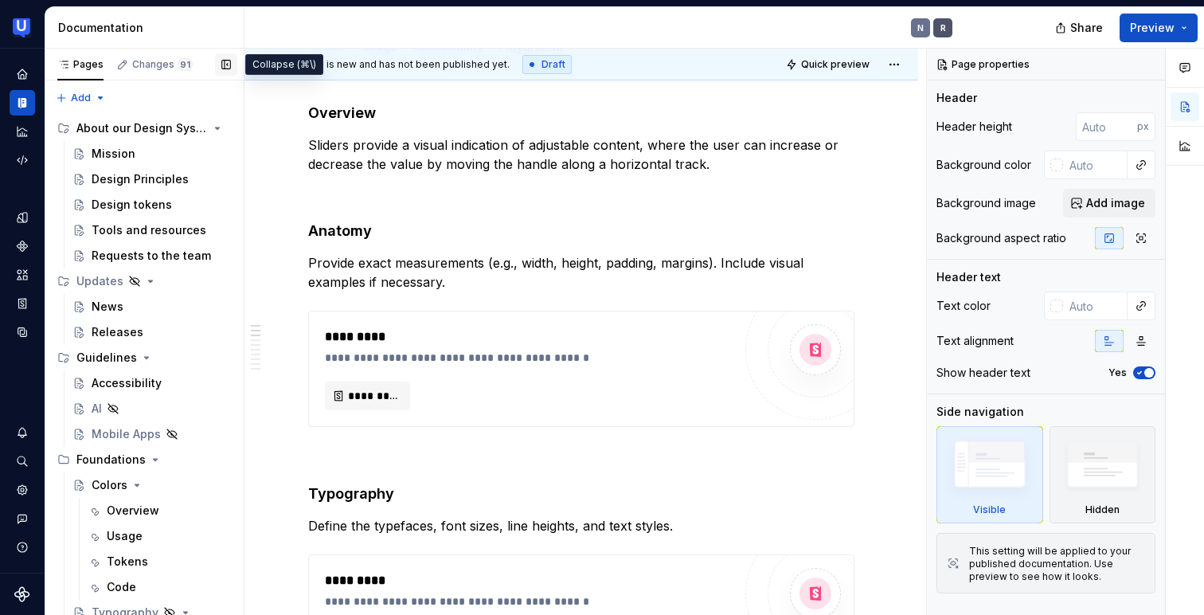
click at [221, 64] on button "button" at bounding box center [226, 64] width 22 height 22
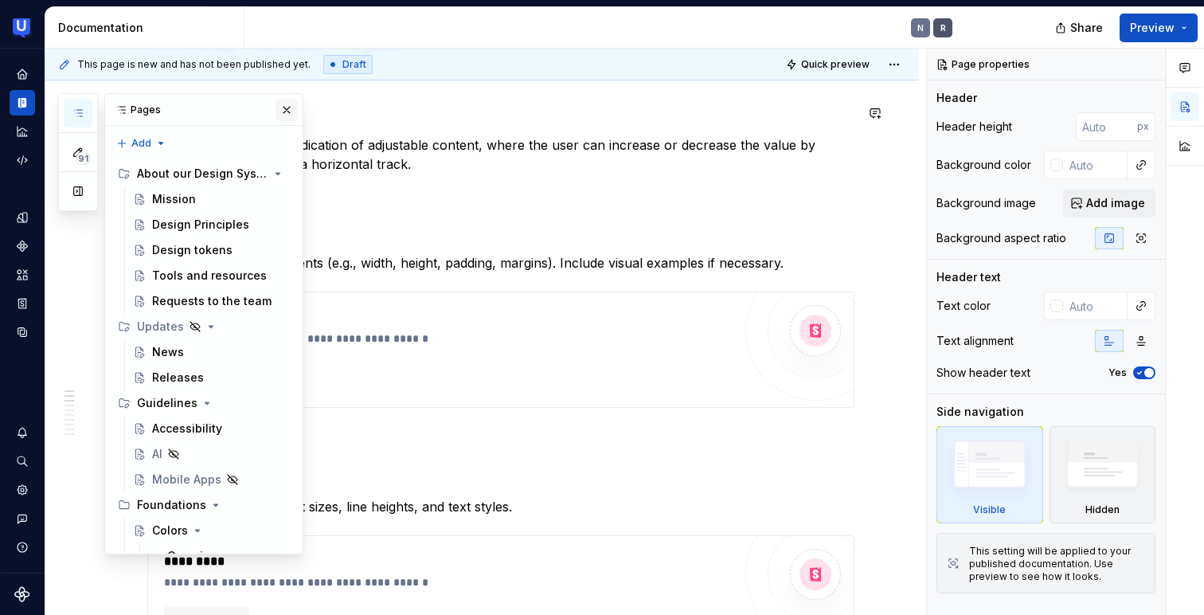
click at [282, 109] on button "button" at bounding box center [286, 110] width 22 height 22
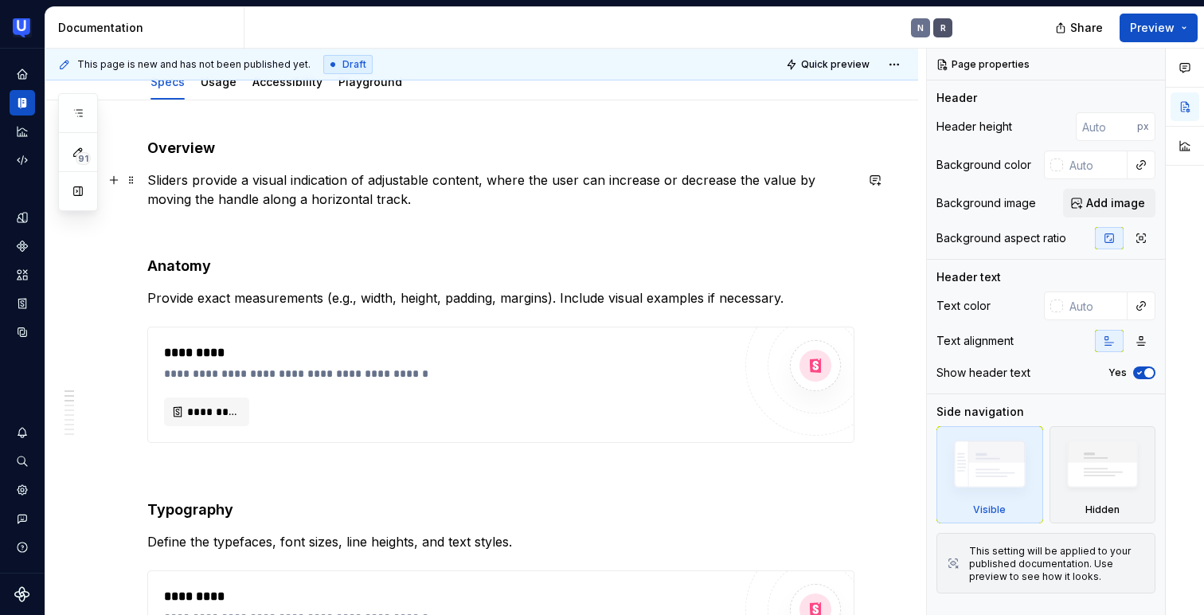
scroll to position [175, 0]
type textarea "*"
